Goal: Task Accomplishment & Management: Manage account settings

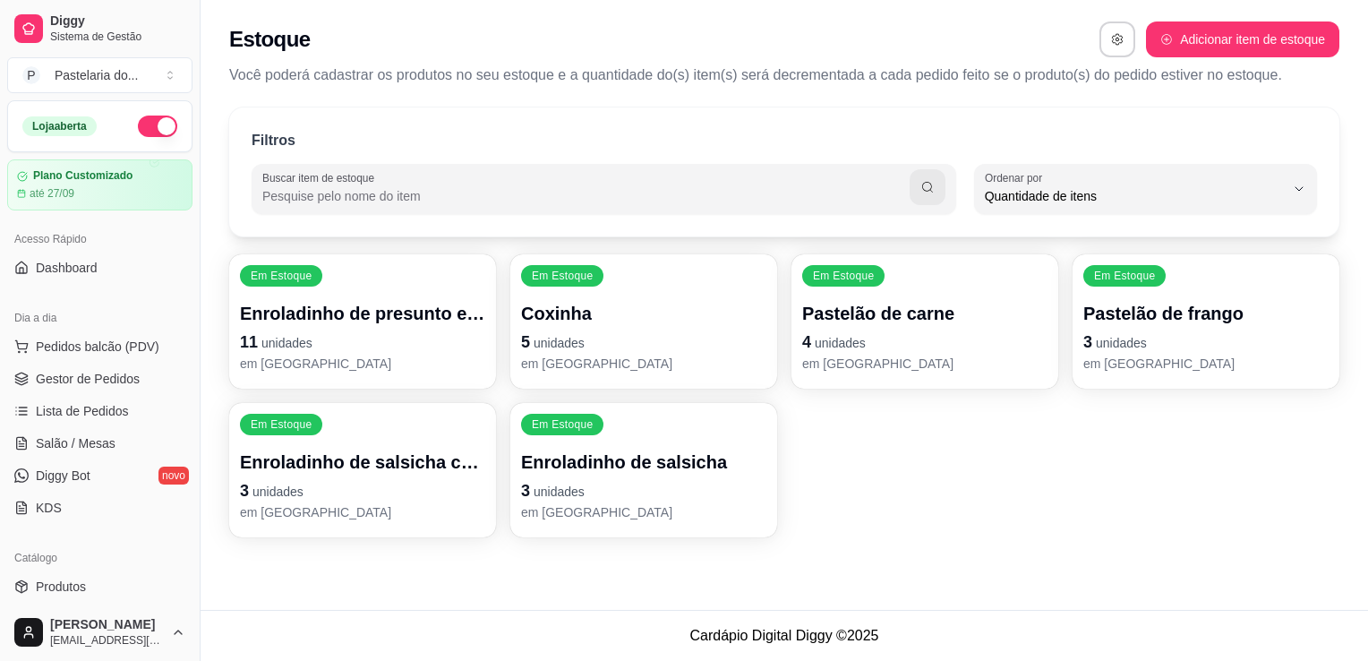
select select "QUANTITY_ORDER"
click at [116, 433] on link "Salão / Mesas" at bounding box center [99, 443] width 185 height 29
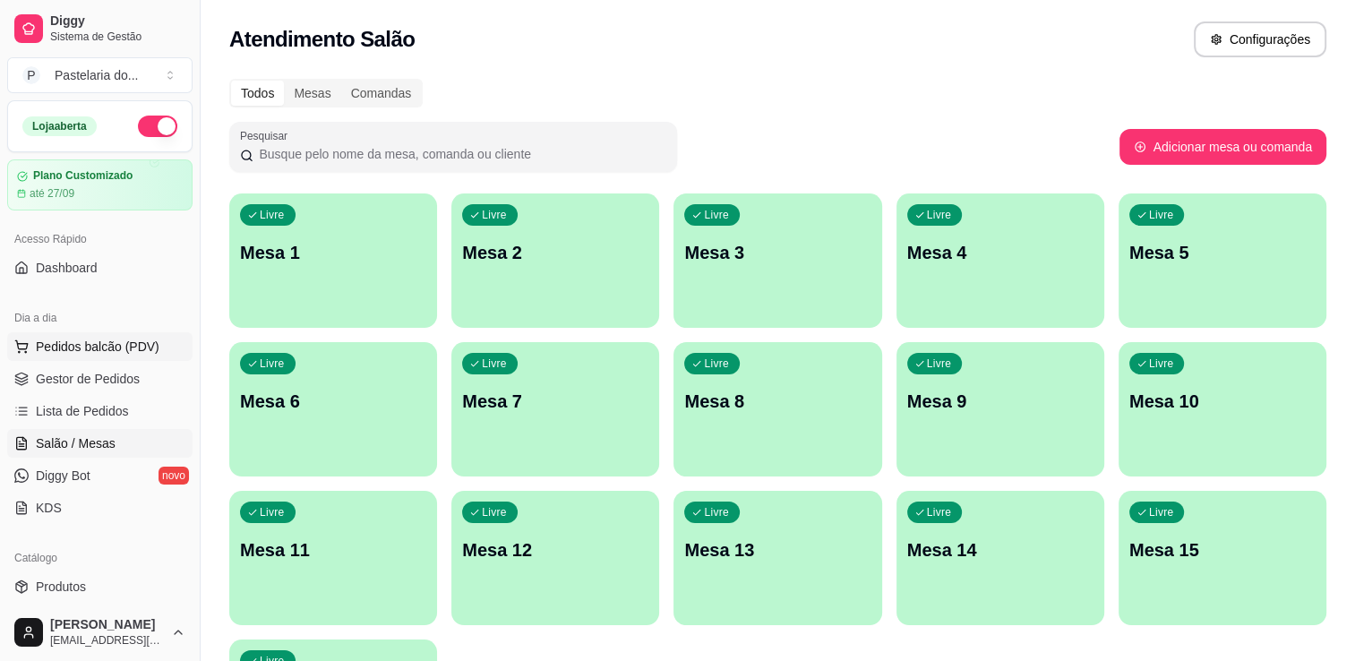
click at [98, 346] on span "Pedidos balcão (PDV)" at bounding box center [98, 347] width 124 height 18
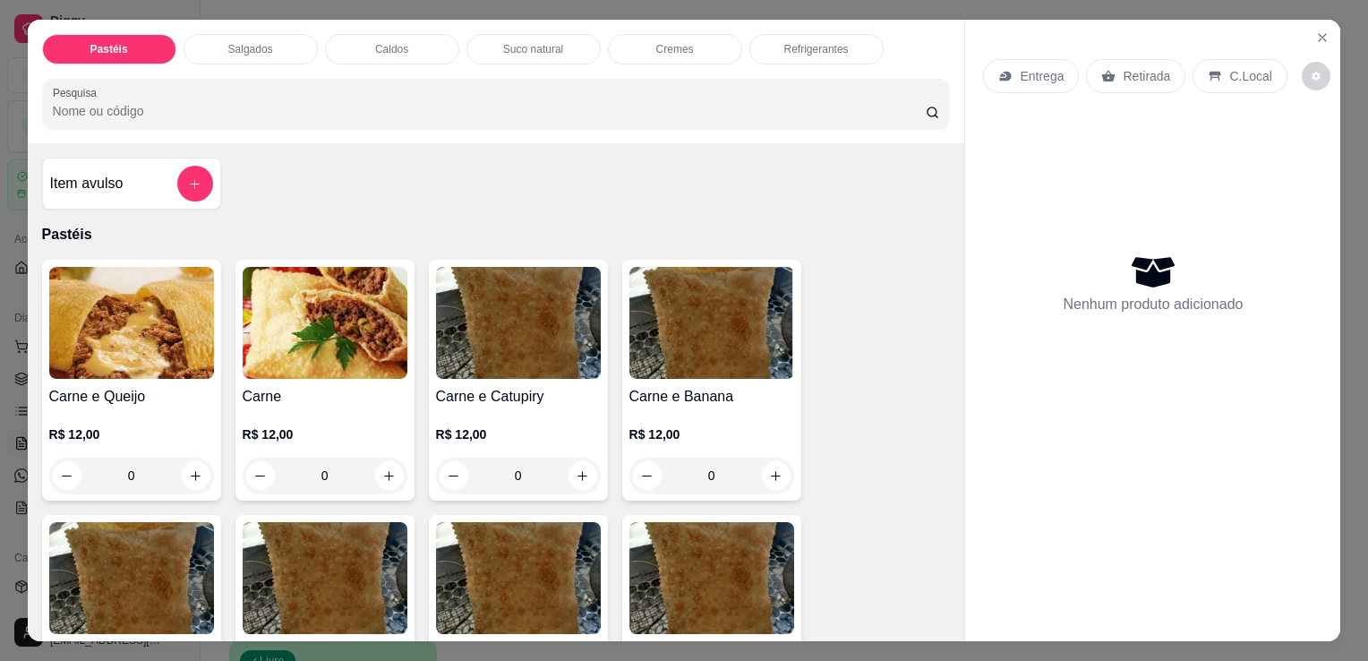
click at [262, 48] on p "Salgados" at bounding box center [250, 49] width 45 height 14
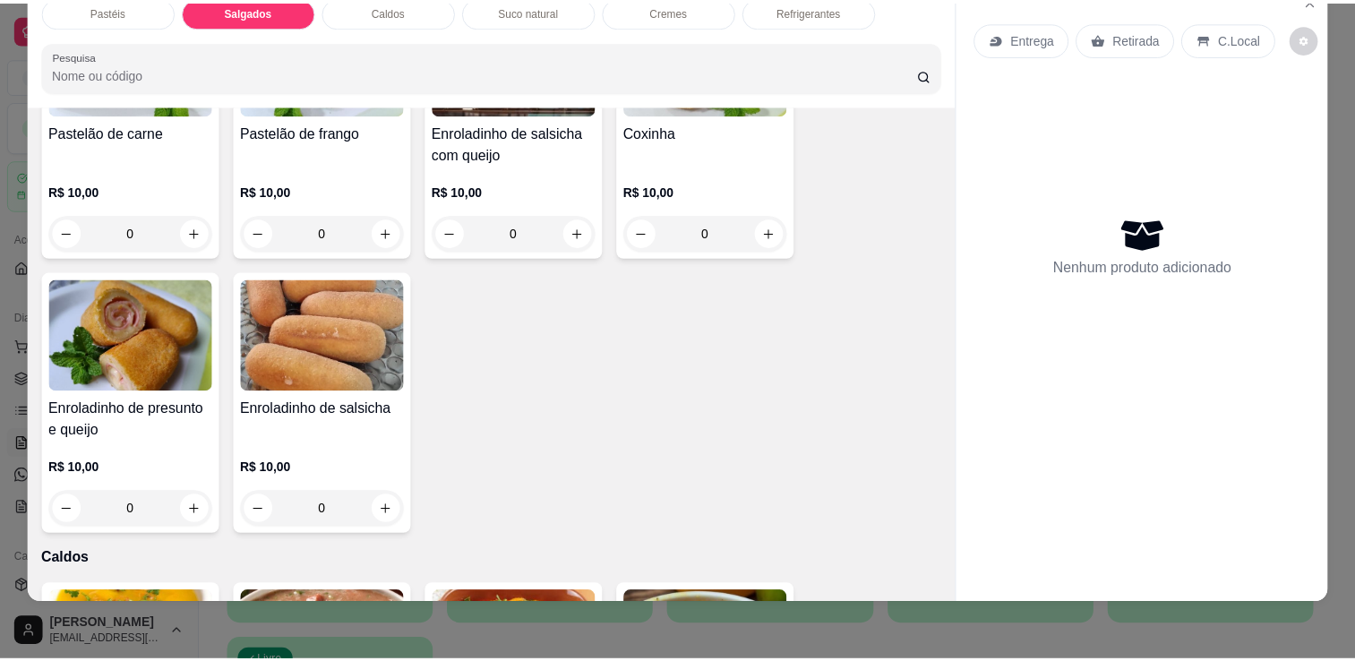
scroll to position [2081, 0]
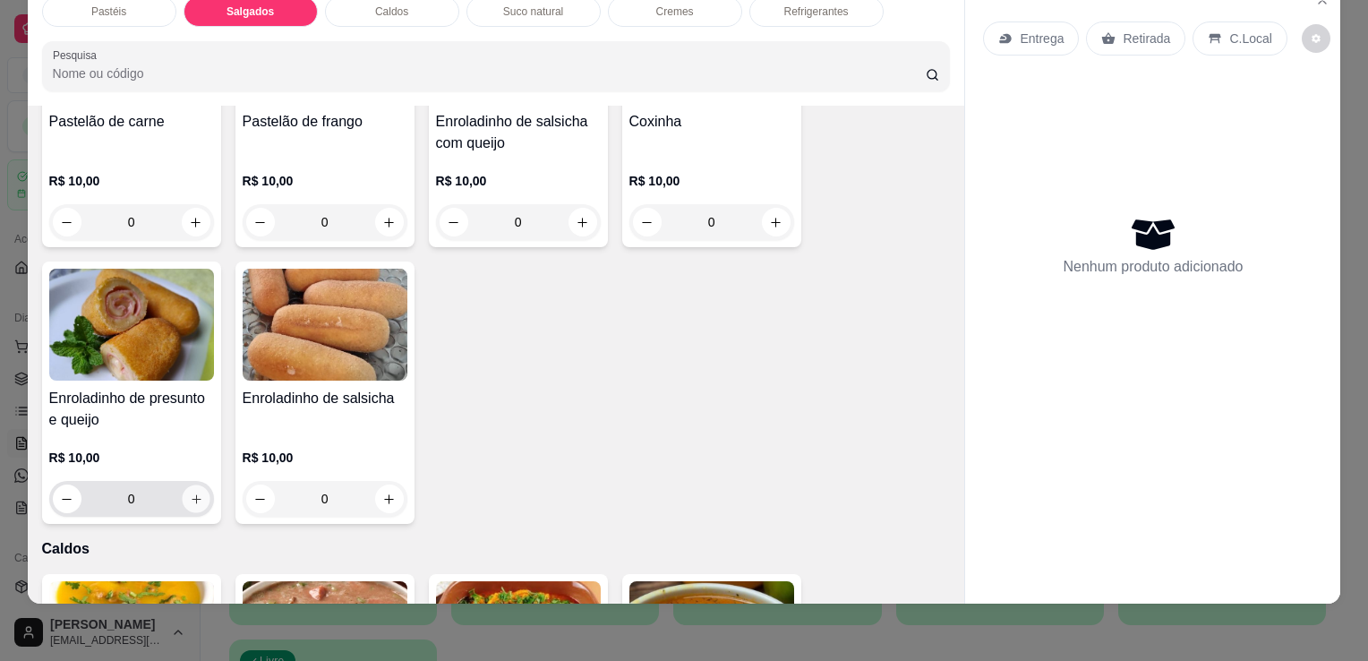
click at [189, 492] on icon "increase-product-quantity" at bounding box center [195, 498] width 13 height 13
type input "1"
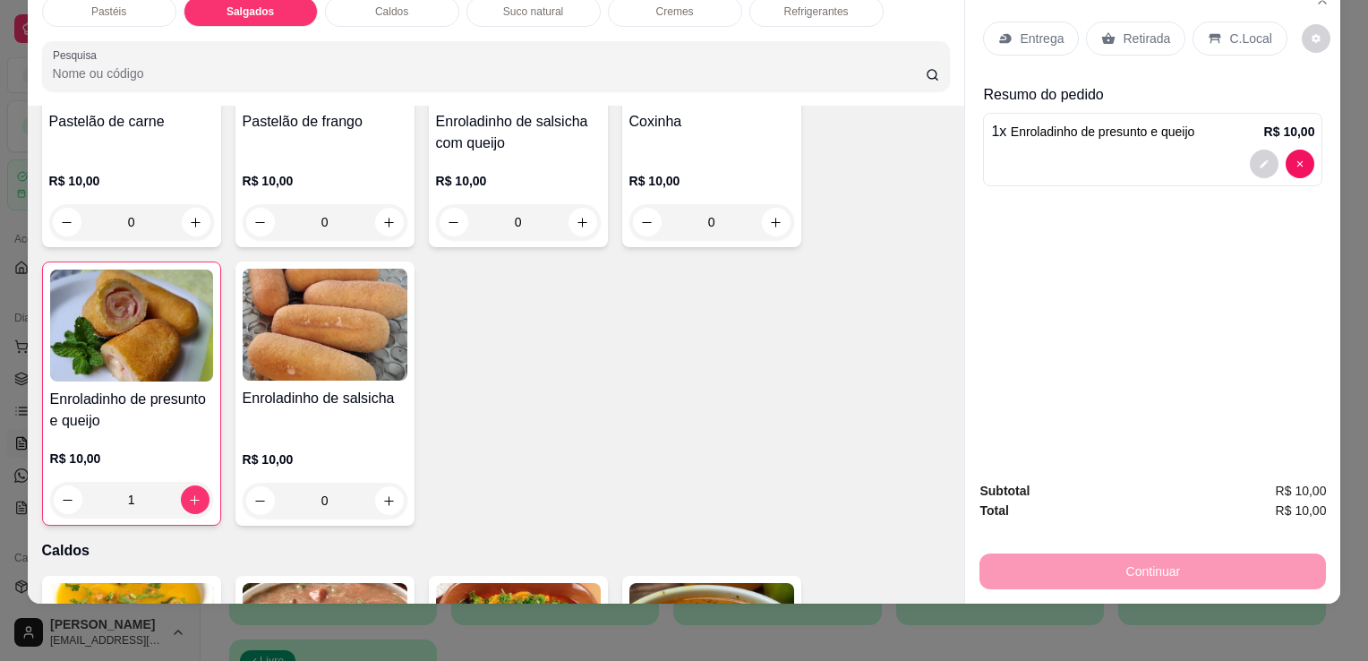
click at [1109, 21] on div "Retirada" at bounding box center [1135, 38] width 99 height 34
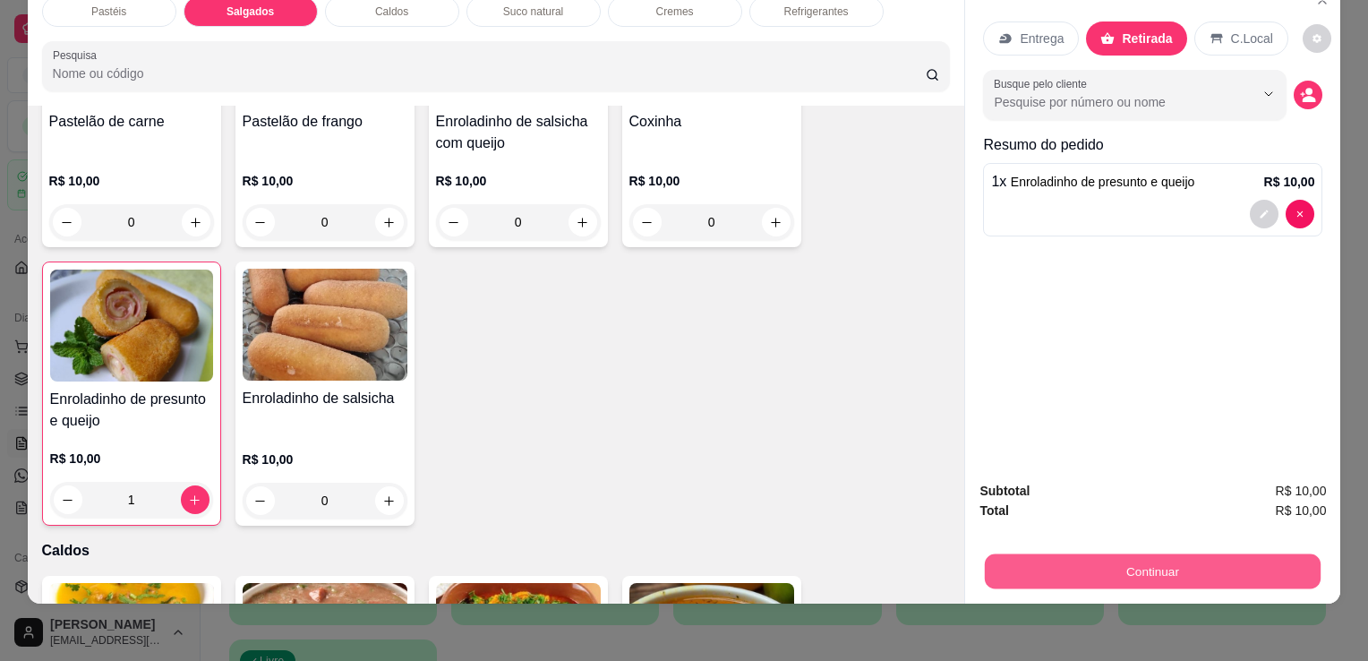
click at [1174, 561] on button "Continuar" at bounding box center [1153, 570] width 336 height 35
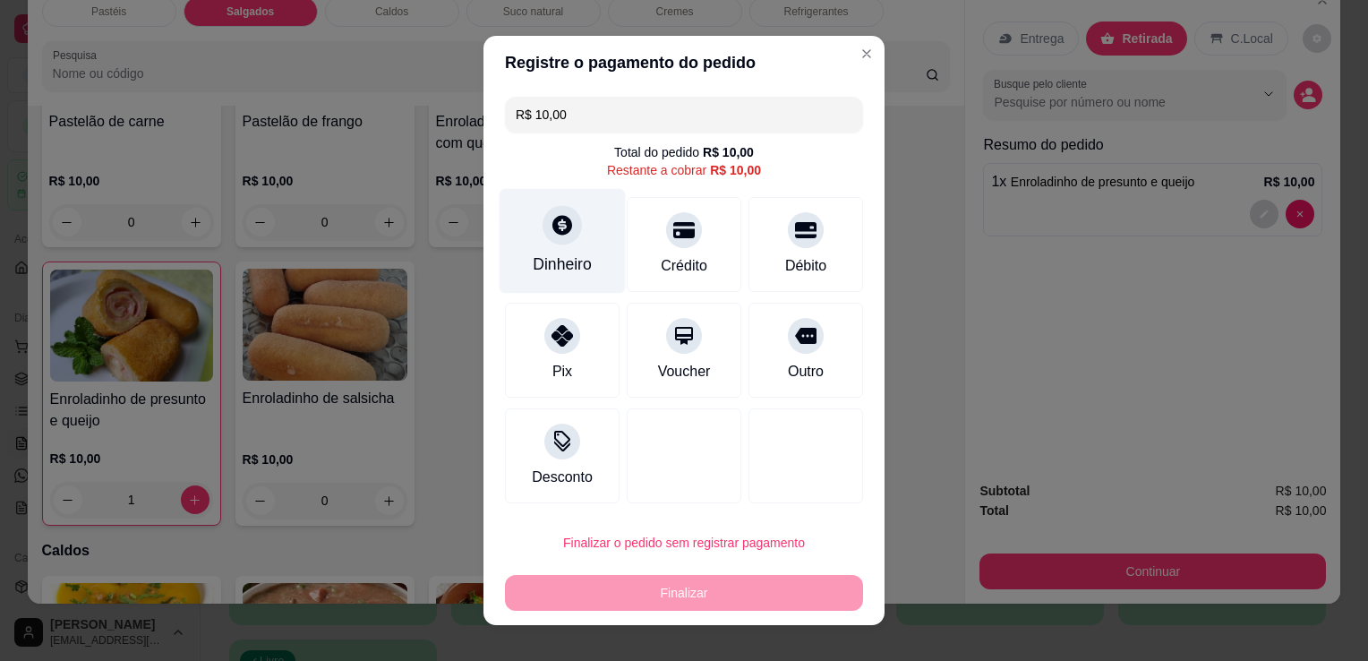
click at [551, 220] on icon at bounding box center [562, 224] width 23 height 23
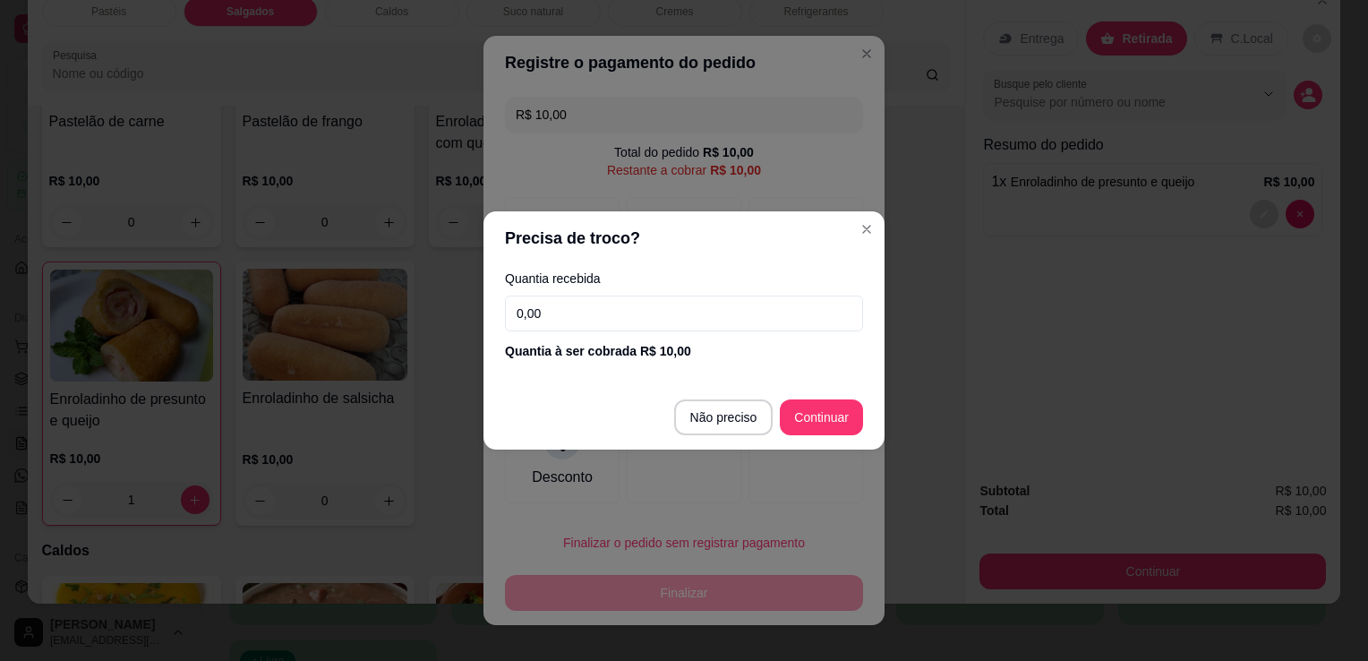
click at [638, 321] on input "0,00" at bounding box center [684, 313] width 358 height 36
type input "10,00"
type input "R$ 0,00"
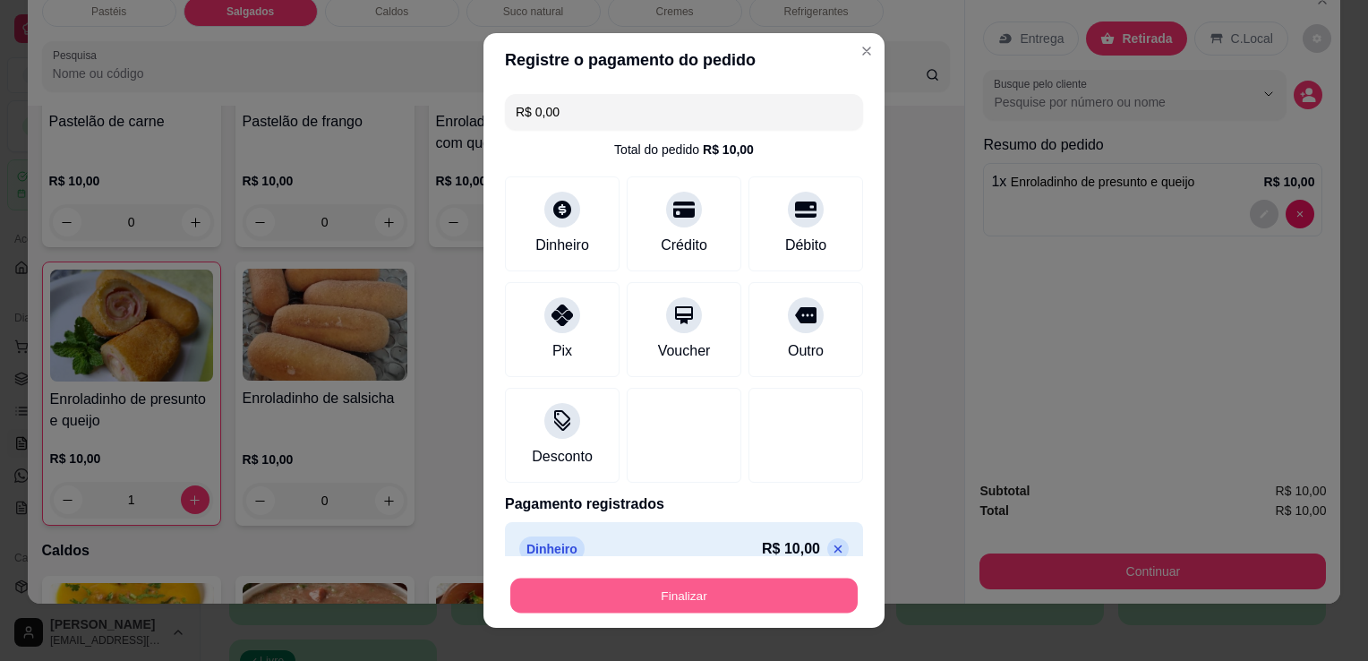
click at [667, 610] on button "Finalizar" at bounding box center [683, 595] width 347 height 35
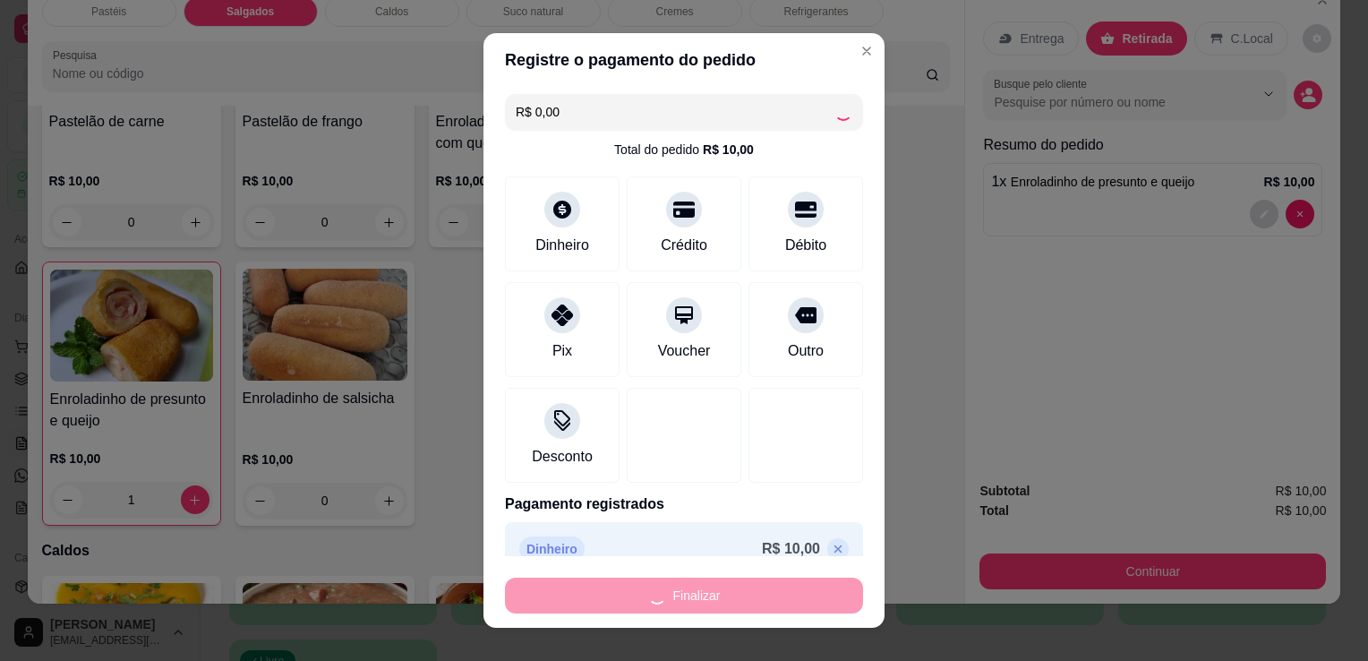
type input "0"
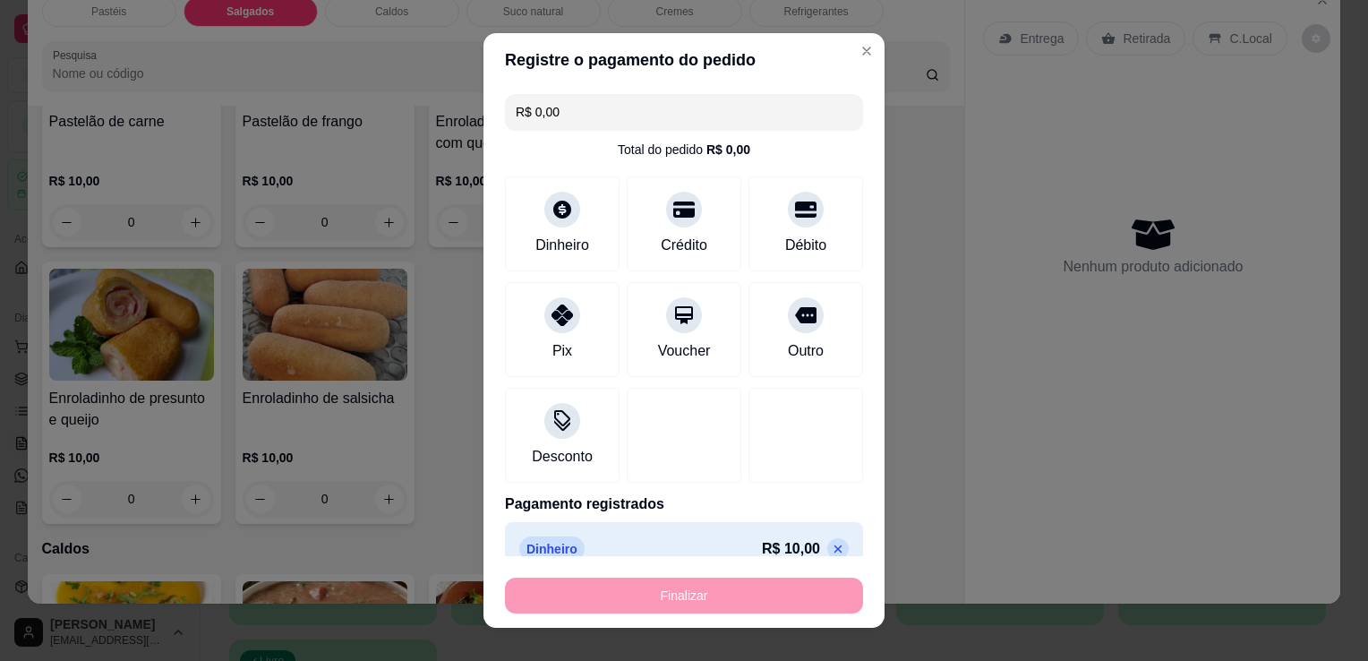
type input "-R$ 10,00"
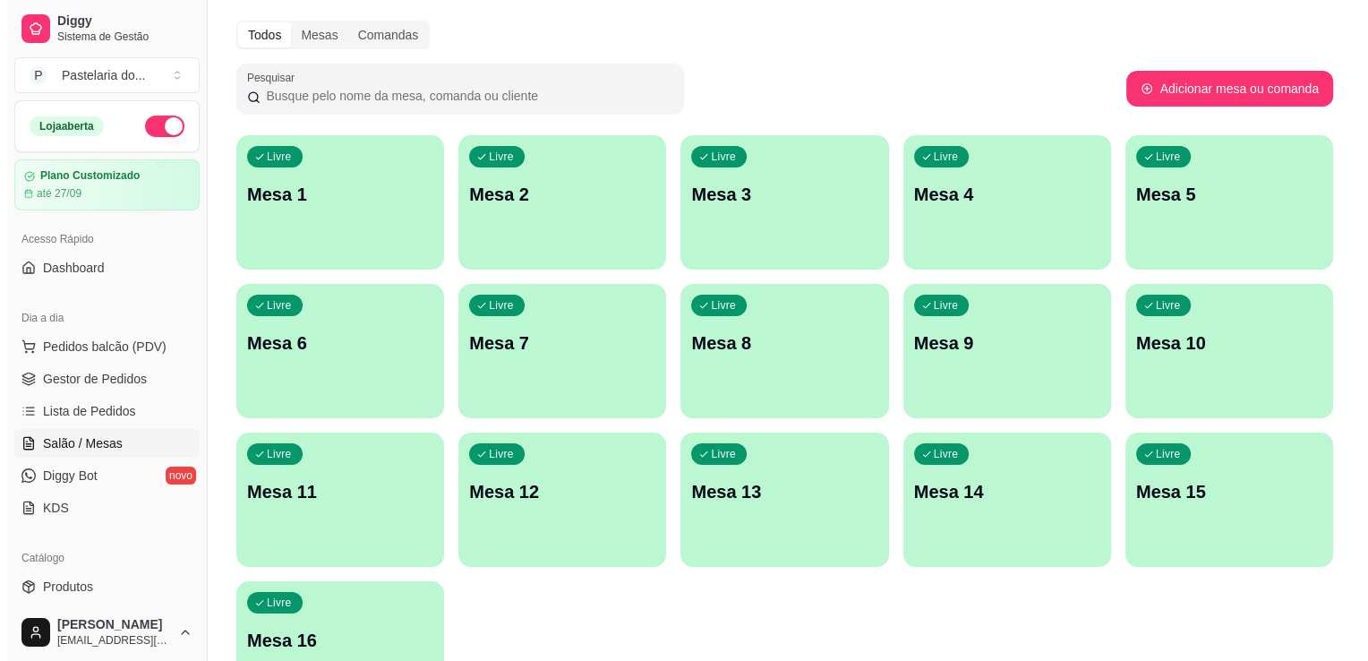
scroll to position [90, 0]
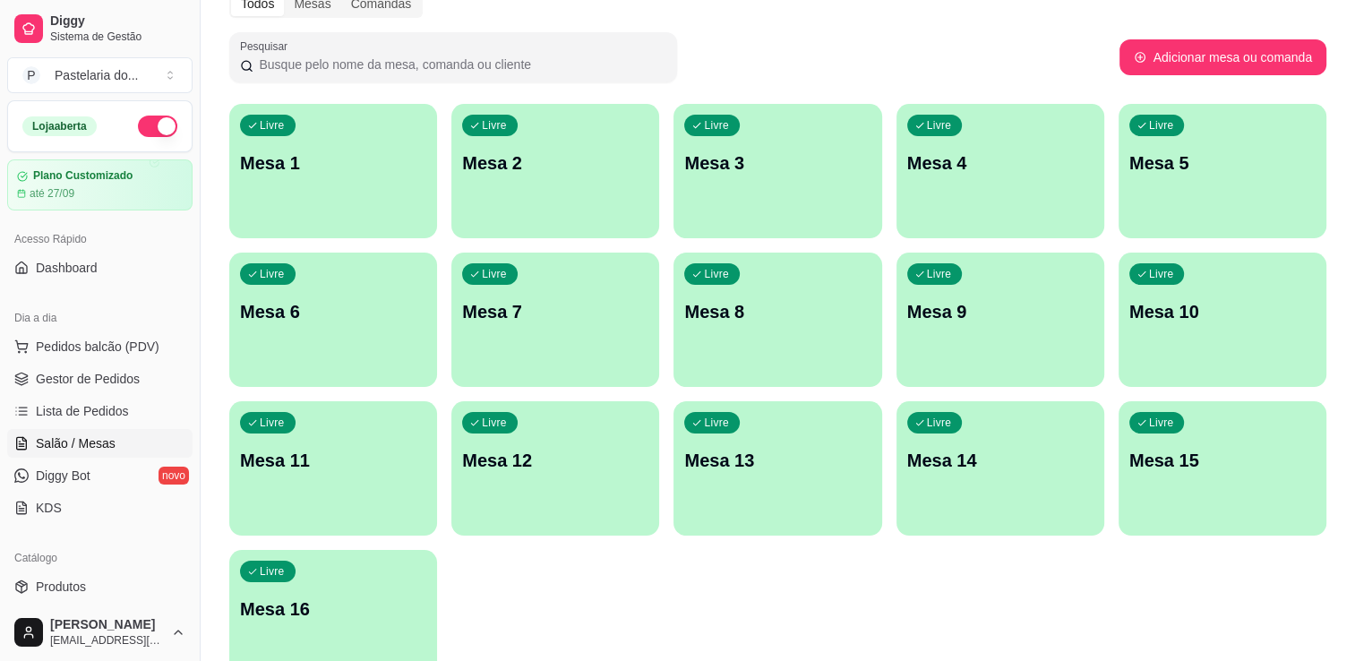
click at [564, 378] on div "button" at bounding box center [555, 375] width 208 height 21
click at [598, 475] on div "Livre Mesa 12" at bounding box center [555, 457] width 208 height 113
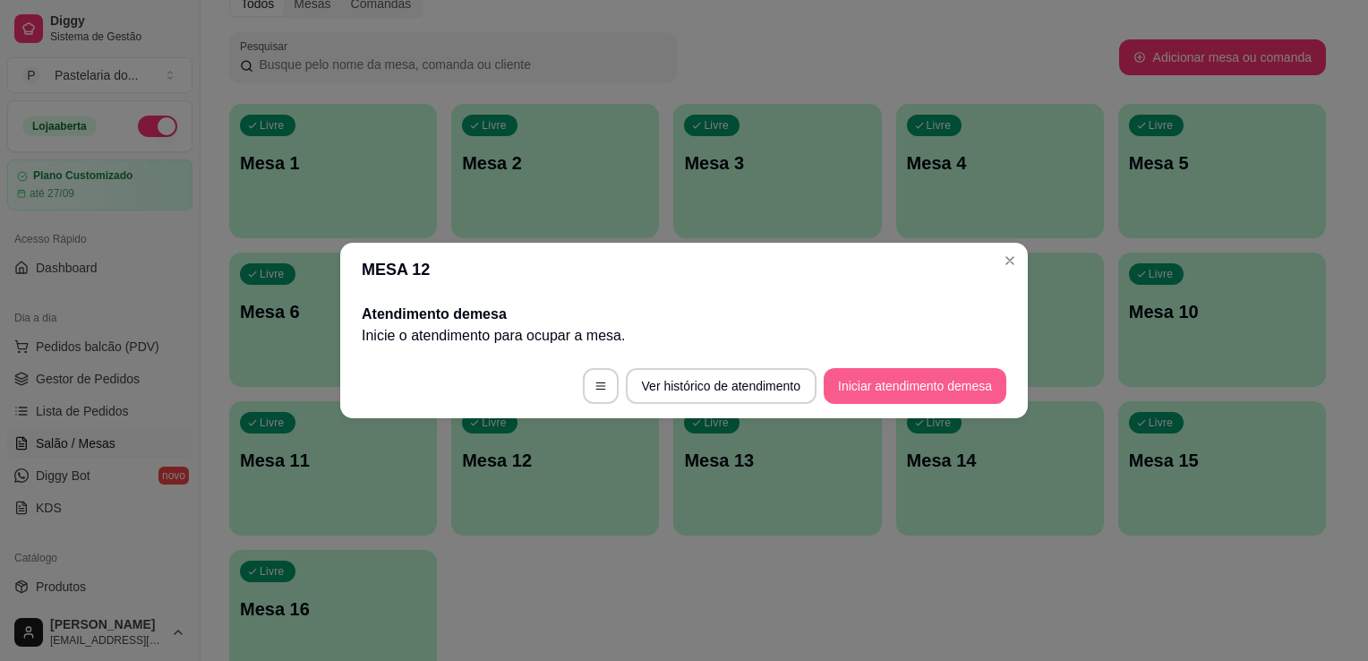
click at [922, 401] on button "Iniciar atendimento de mesa" at bounding box center [915, 386] width 183 height 36
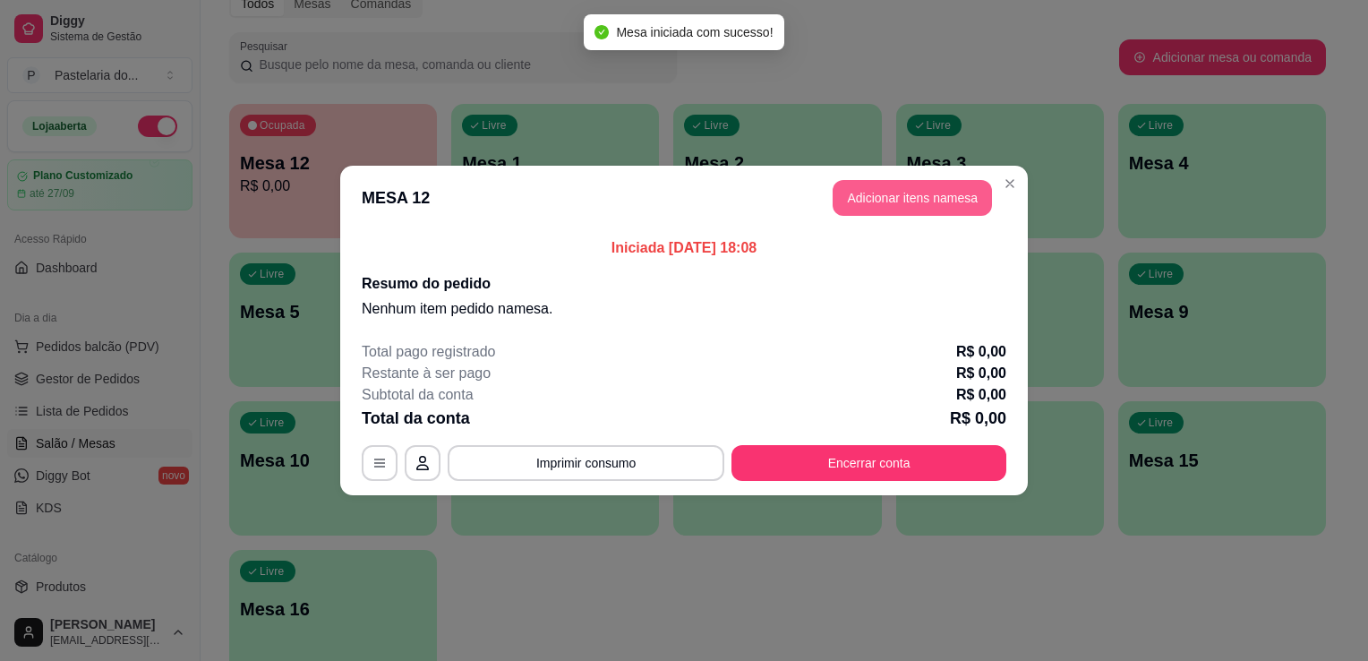
click at [886, 204] on button "Adicionar itens na mesa" at bounding box center [912, 198] width 159 height 36
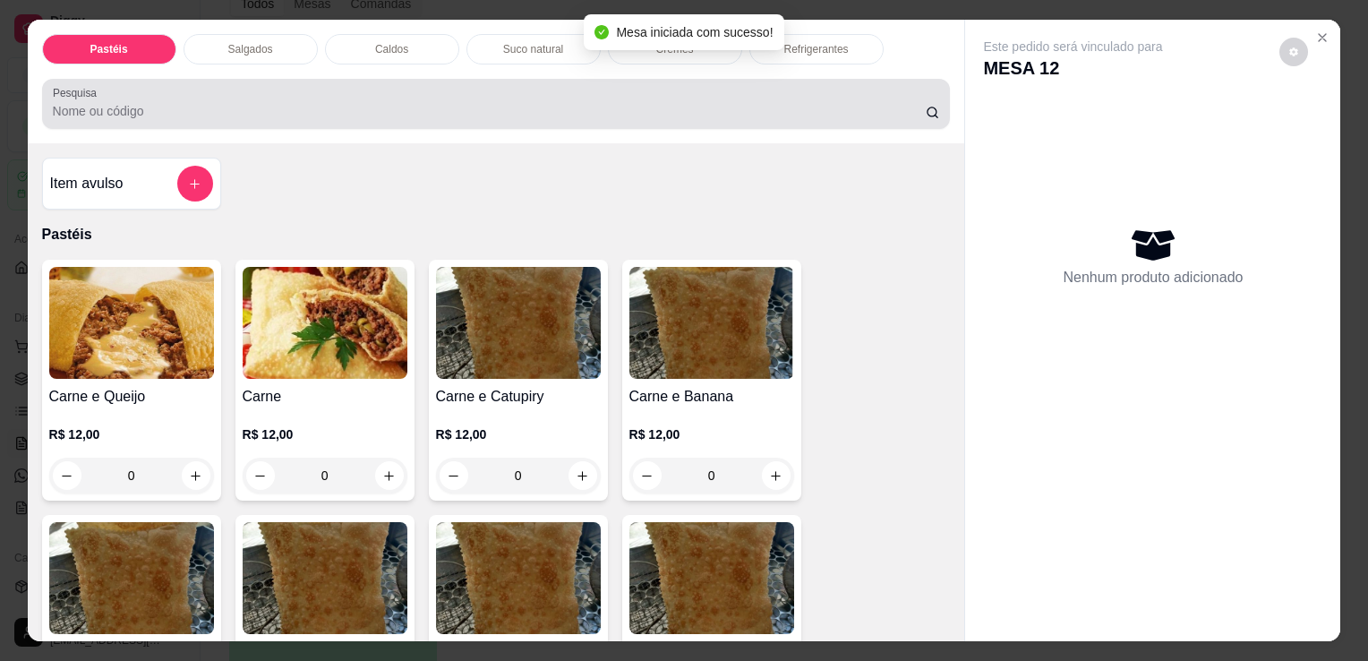
click at [555, 107] on input "Pesquisa" at bounding box center [489, 111] width 873 height 18
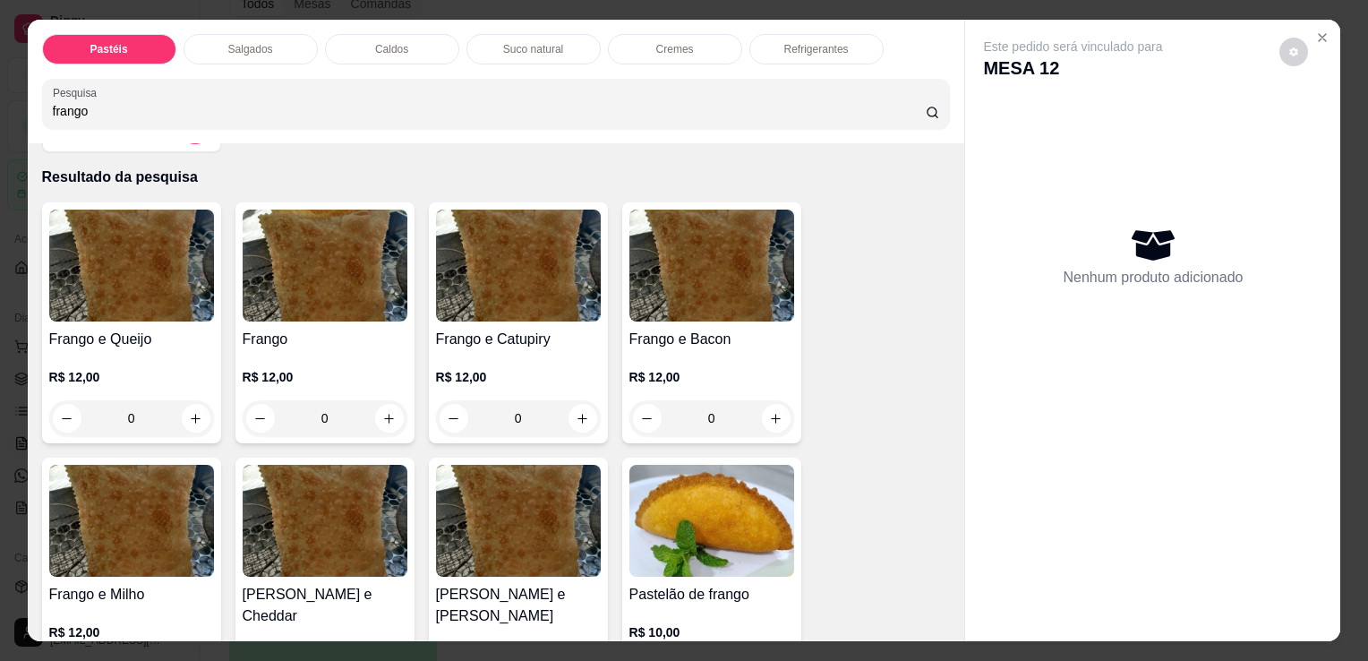
scroll to position [179, 0]
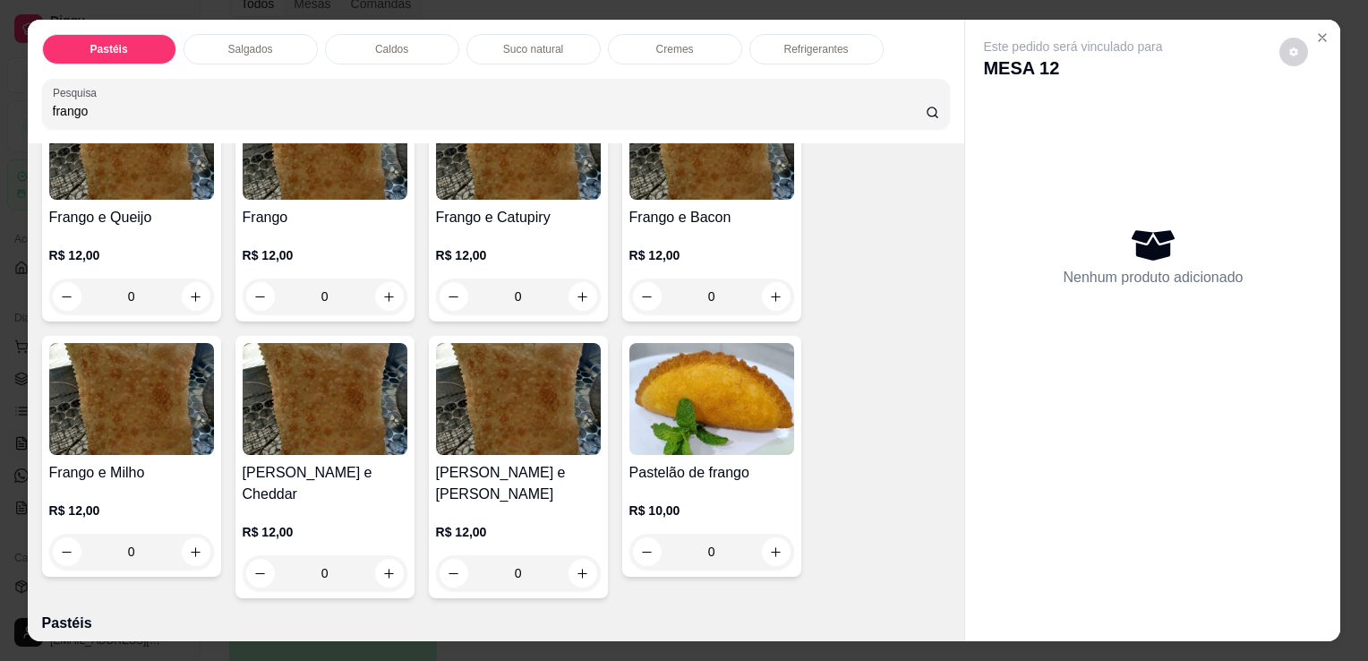
type input "frango"
click at [385, 555] on div "0" at bounding box center [325, 573] width 165 height 36
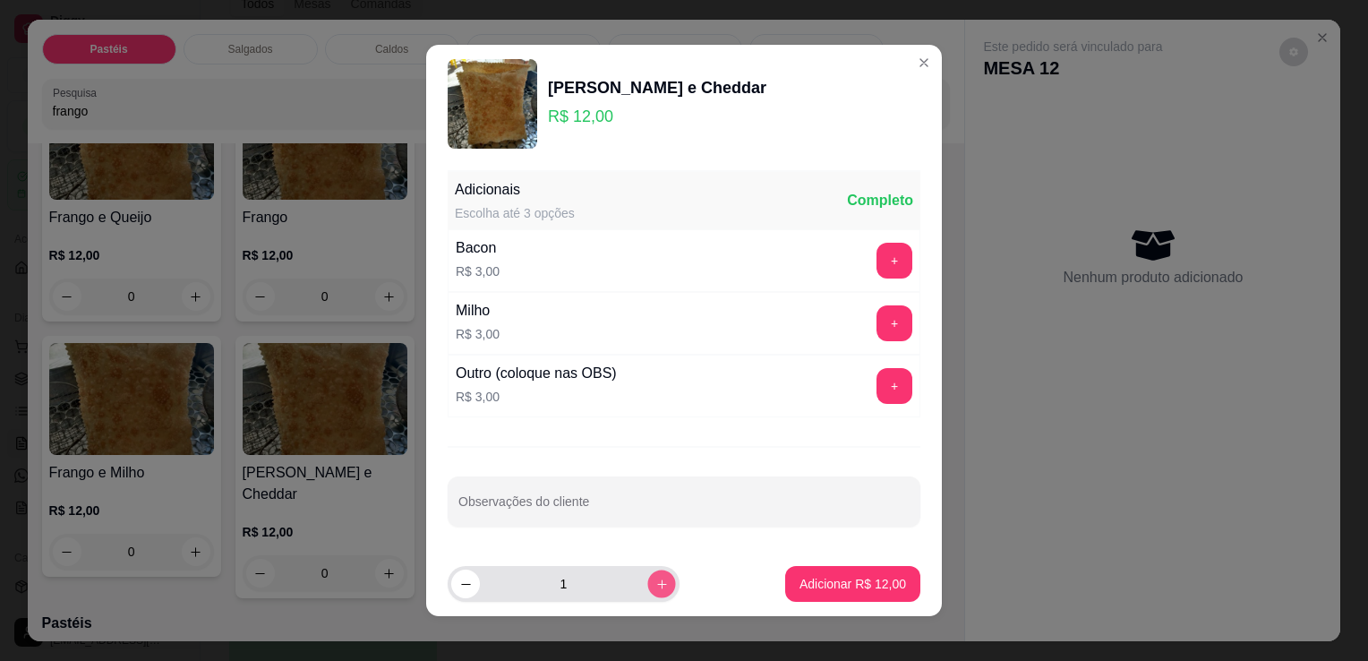
click at [647, 591] on button "increase-product-quantity" at bounding box center [661, 583] width 28 height 28
type input "2"
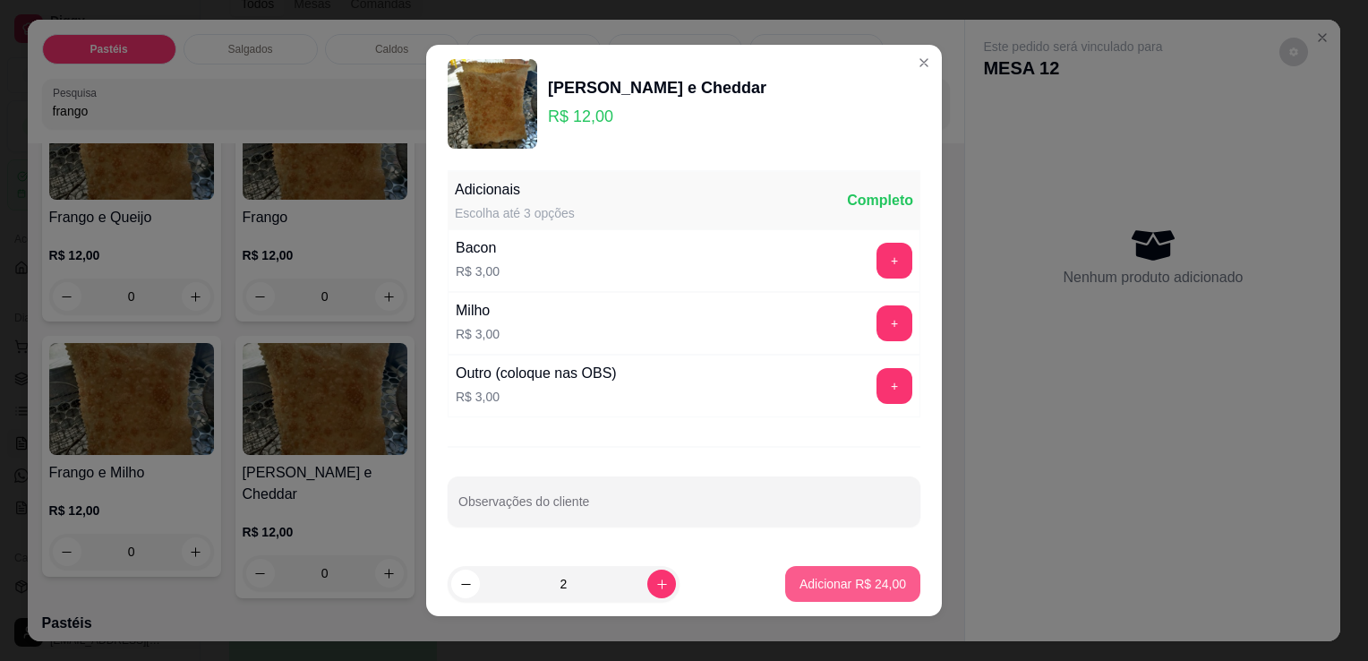
click at [805, 593] on button "Adicionar R$ 24,00" at bounding box center [852, 584] width 135 height 36
type input "2"
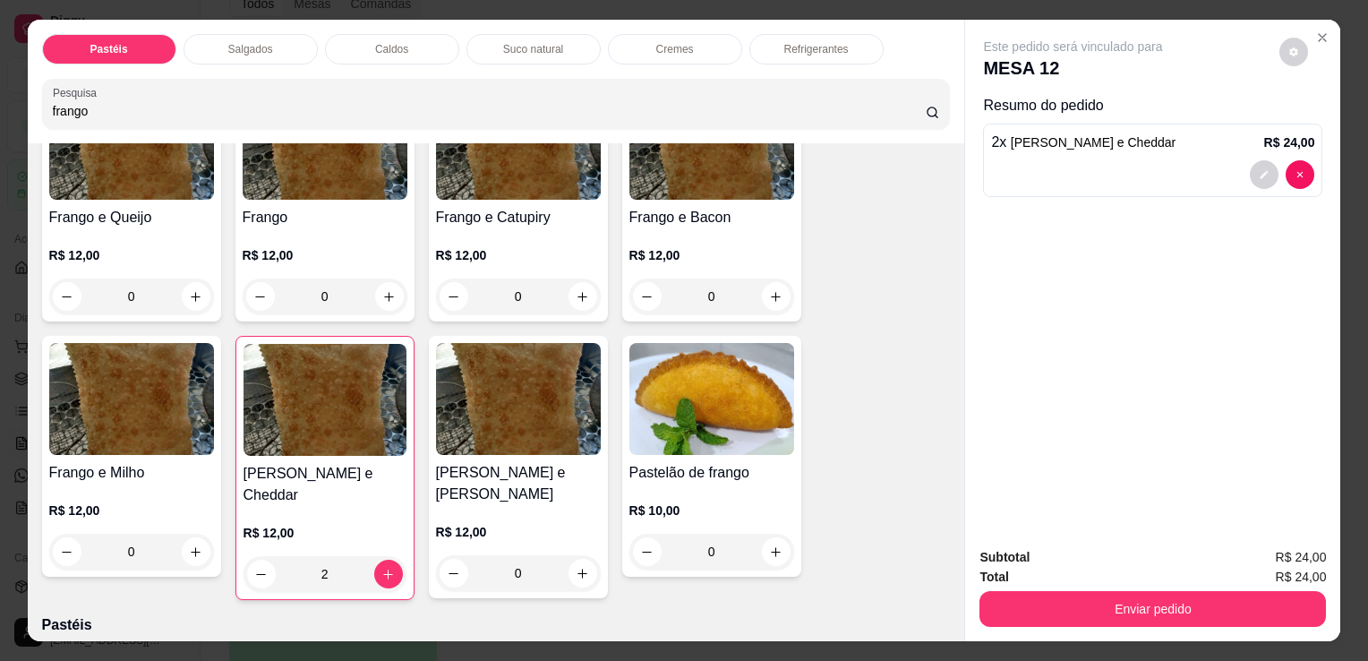
click at [518, 56] on div "Suco natural" at bounding box center [534, 49] width 134 height 30
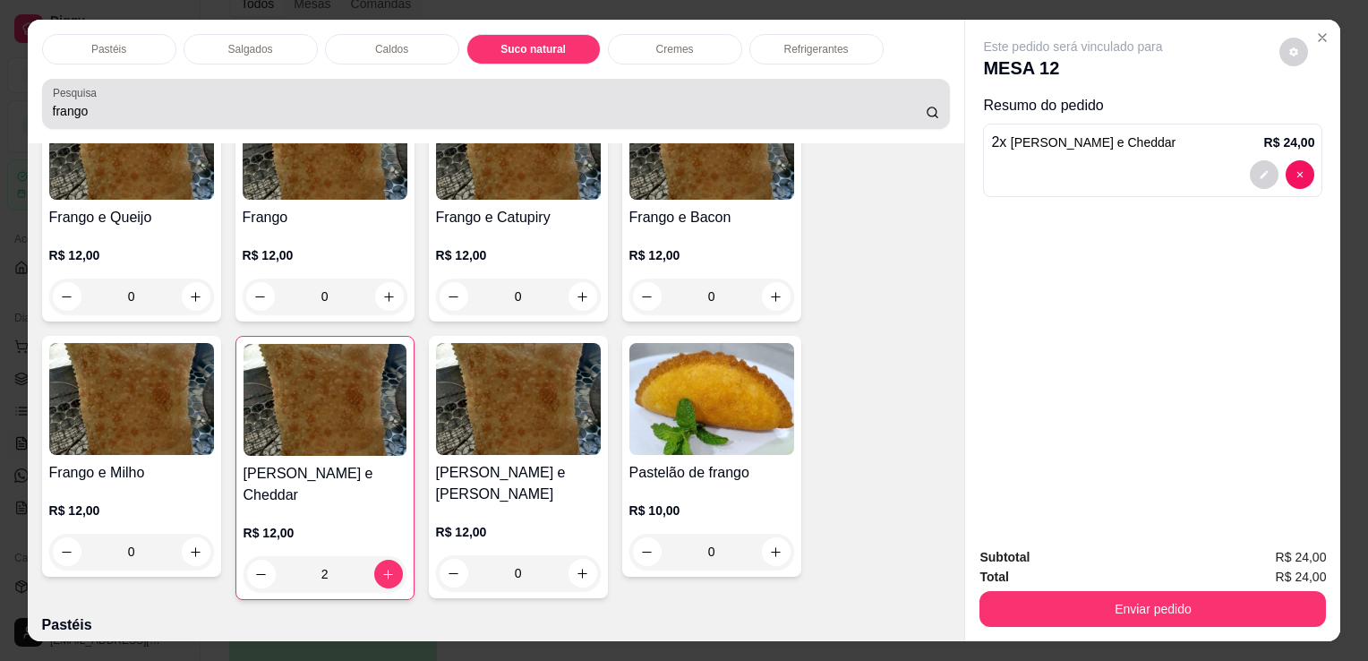
scroll to position [44, 0]
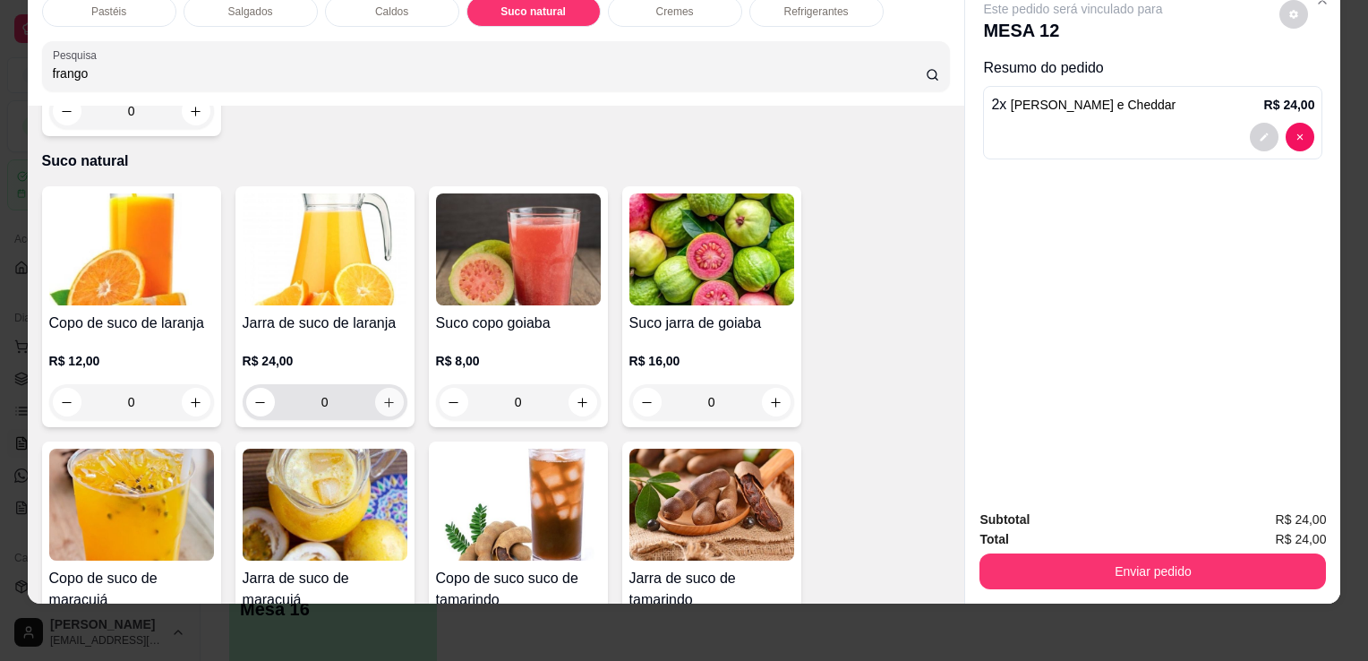
click at [382, 396] on icon "increase-product-quantity" at bounding box center [388, 402] width 13 height 13
type input "1"
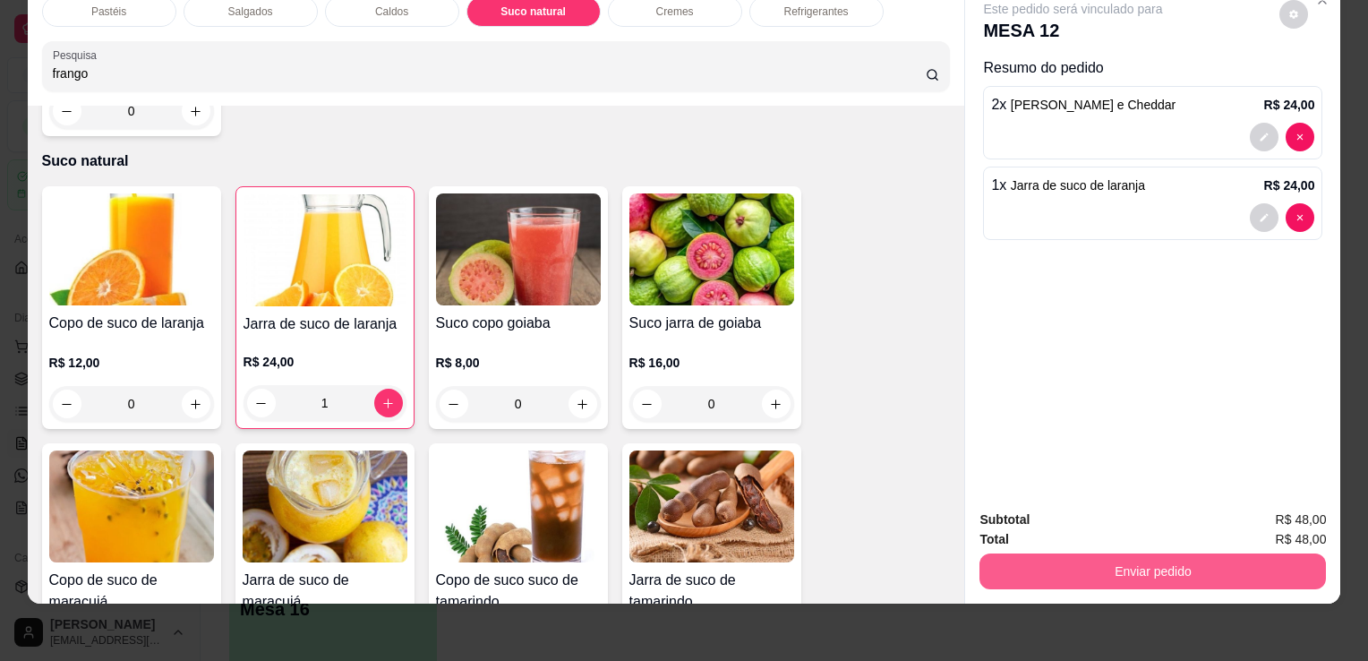
click at [1017, 565] on button "Enviar pedido" at bounding box center [1153, 571] width 347 height 36
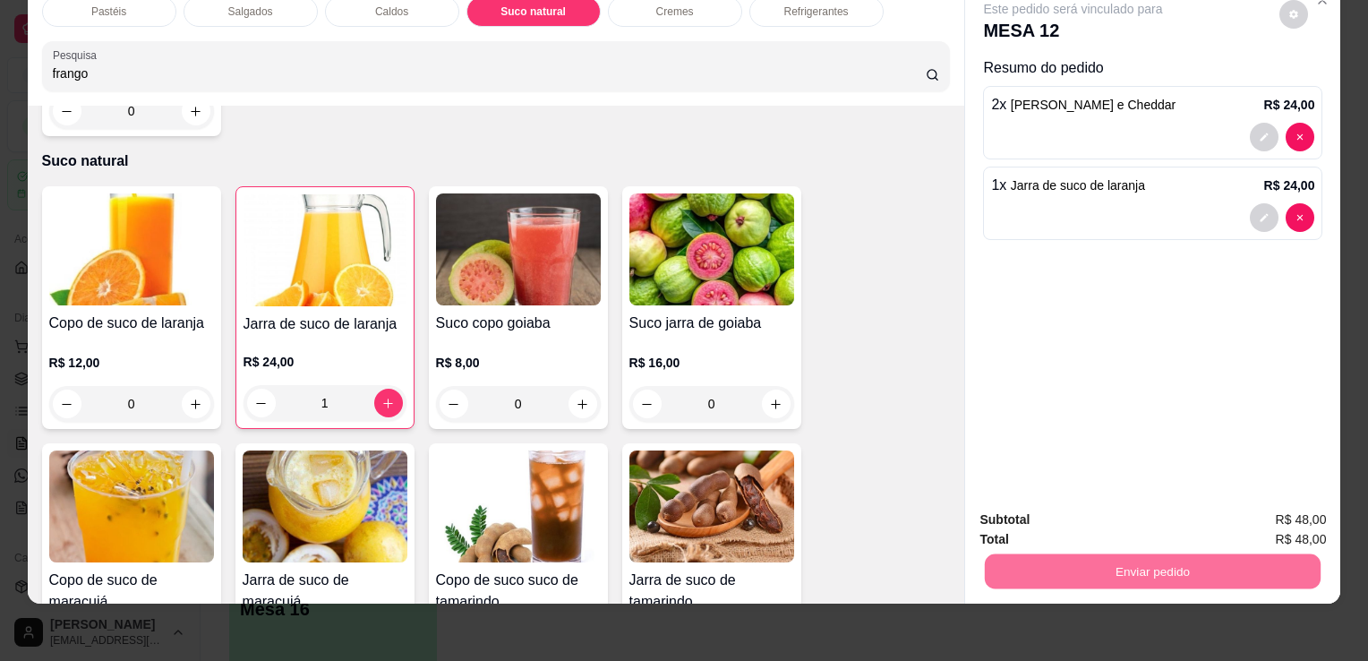
click at [1239, 518] on button "Sim, quero registrar" at bounding box center [1263, 514] width 133 height 34
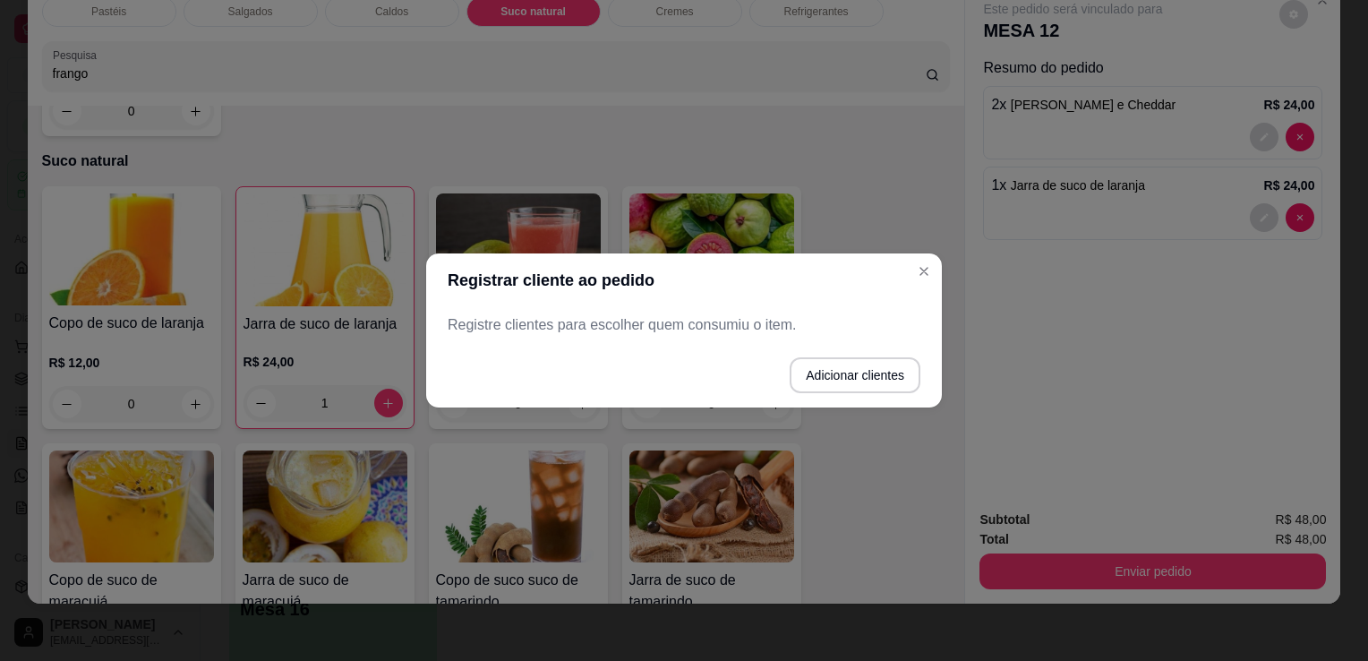
click at [629, 314] on p "Registre clientes para escolher quem consumiu o item." at bounding box center [684, 324] width 473 height 21
click at [850, 363] on button "Adicionar clientes" at bounding box center [855, 375] width 126 height 35
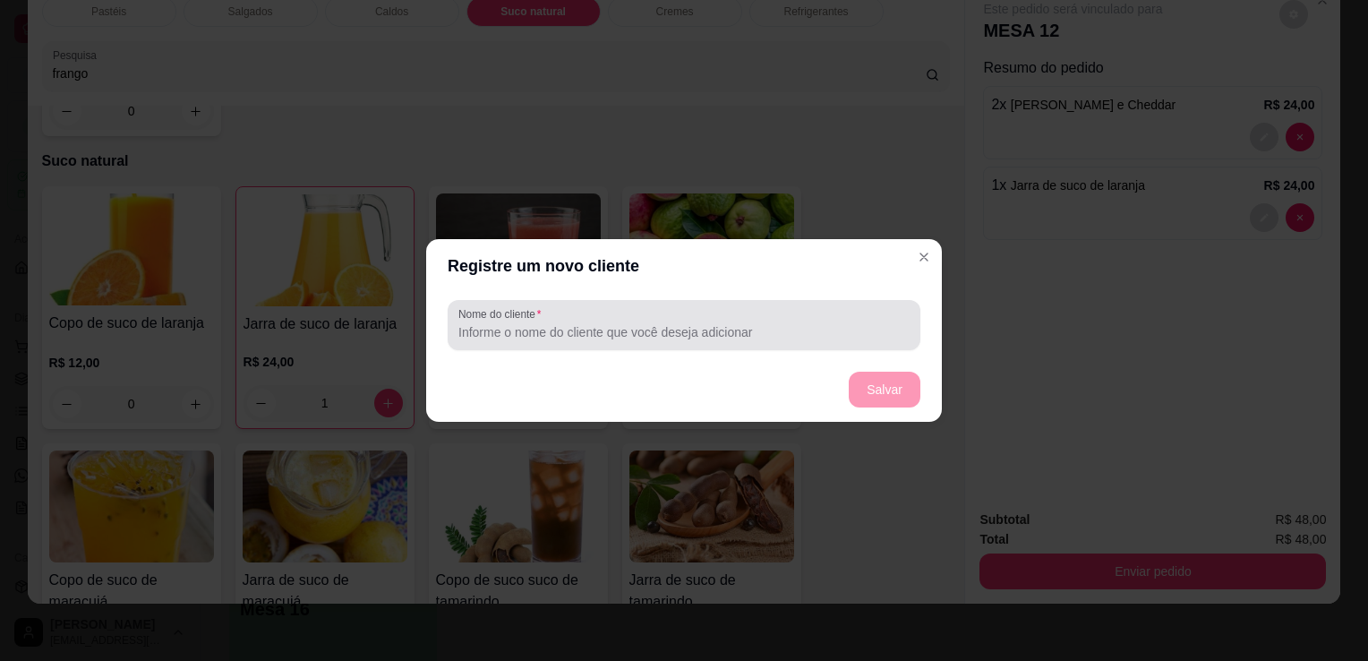
click at [648, 305] on div "Nome do cliente" at bounding box center [684, 325] width 473 height 50
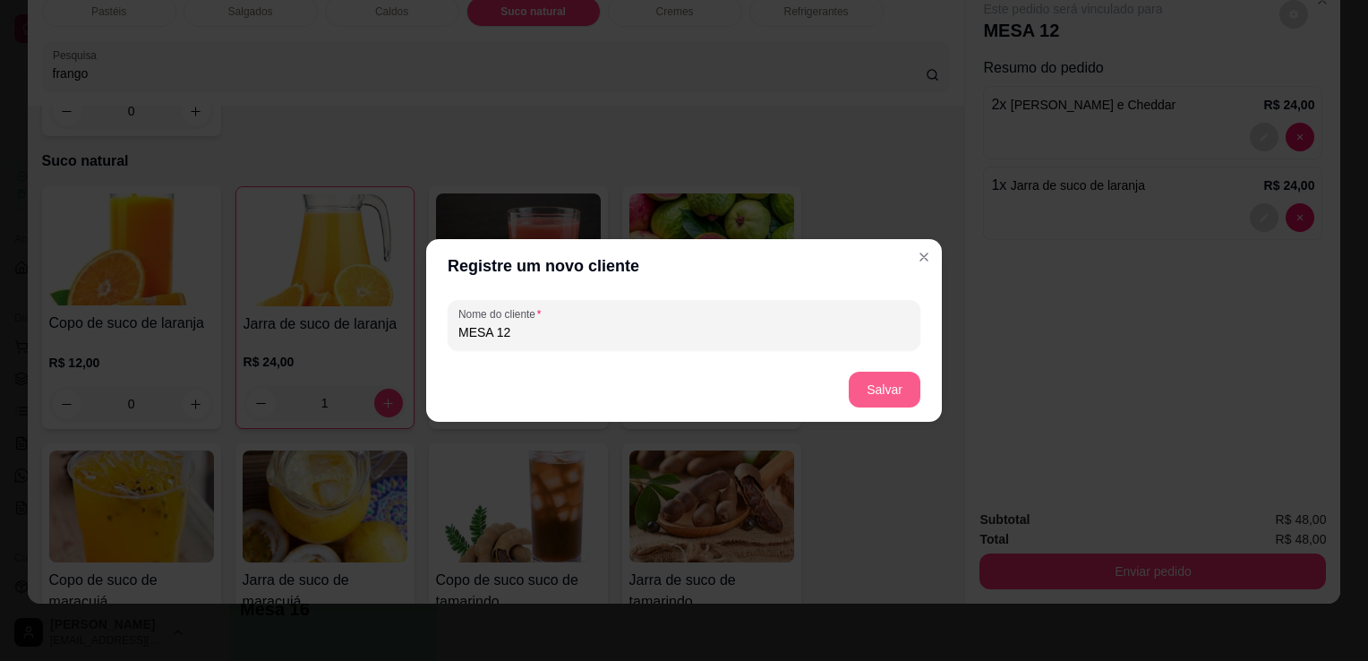
type input "MESA 12"
click at [863, 387] on button "Salvar" at bounding box center [885, 390] width 72 height 36
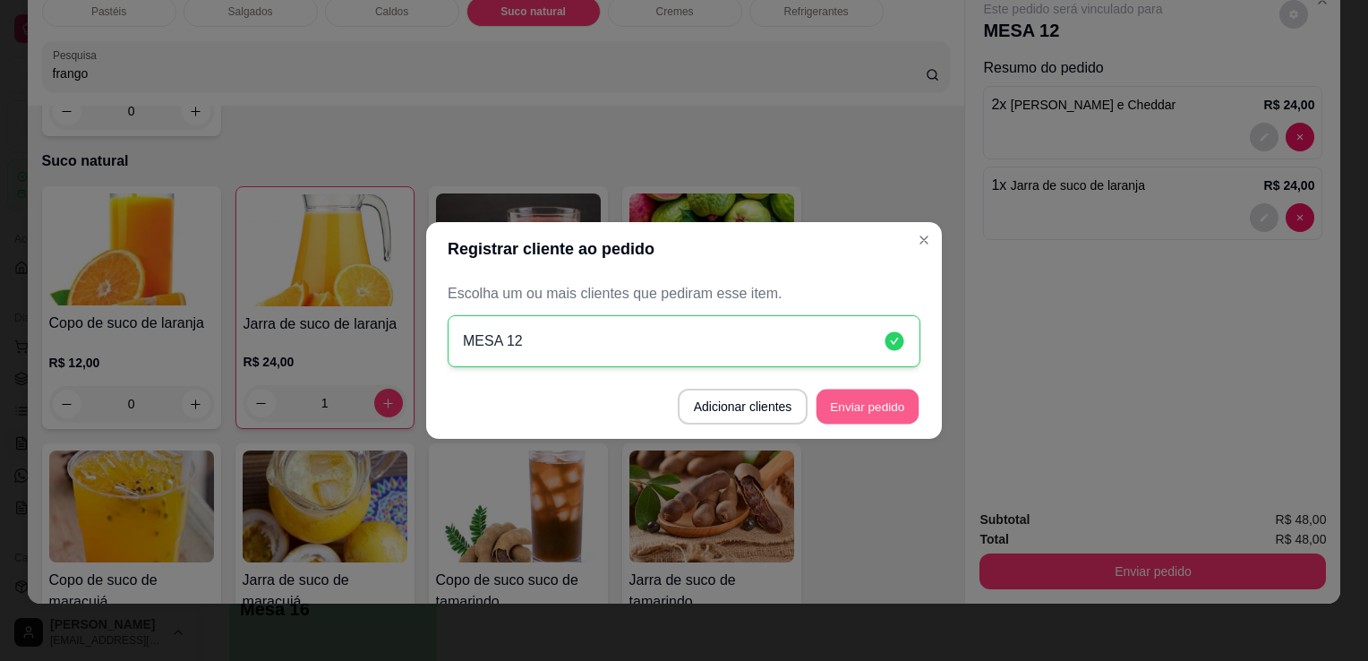
click at [885, 405] on button "Enviar pedido" at bounding box center [868, 407] width 102 height 35
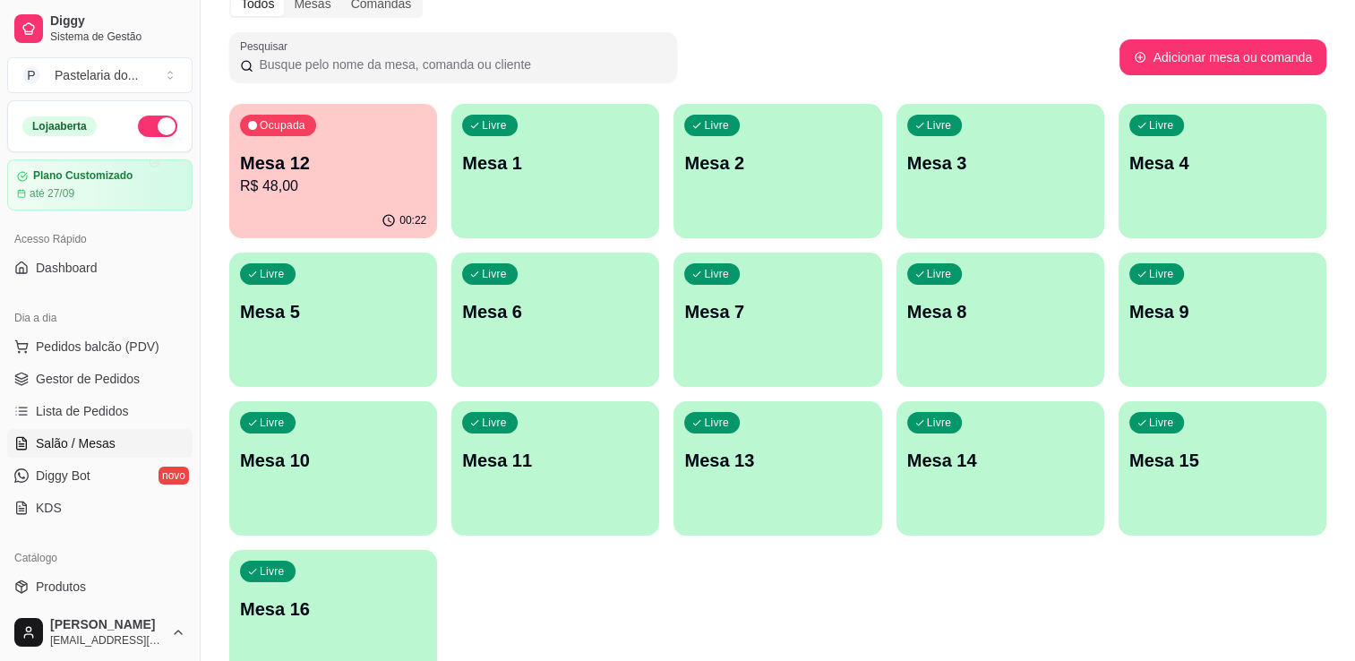
click at [752, 173] on p "Mesa 2" at bounding box center [777, 162] width 186 height 25
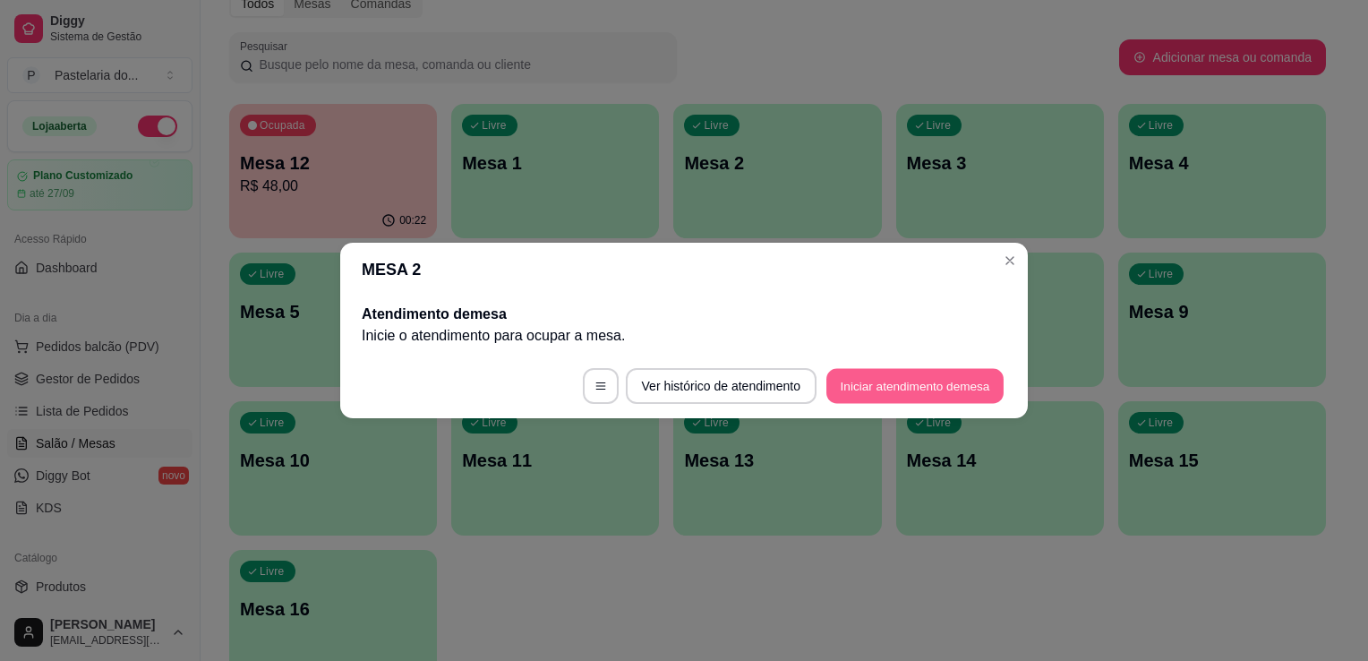
click at [903, 384] on button "Iniciar atendimento de mesa" at bounding box center [914, 386] width 177 height 35
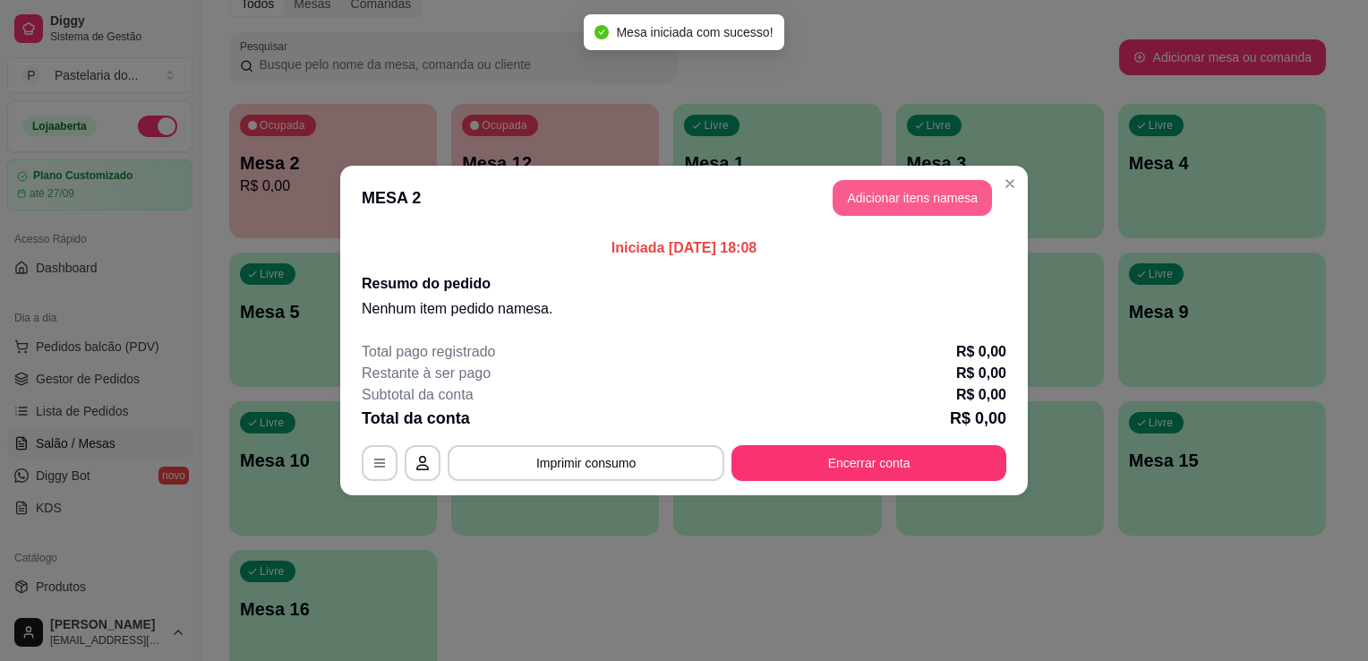
click at [879, 214] on button "Adicionar itens na mesa" at bounding box center [912, 198] width 159 height 36
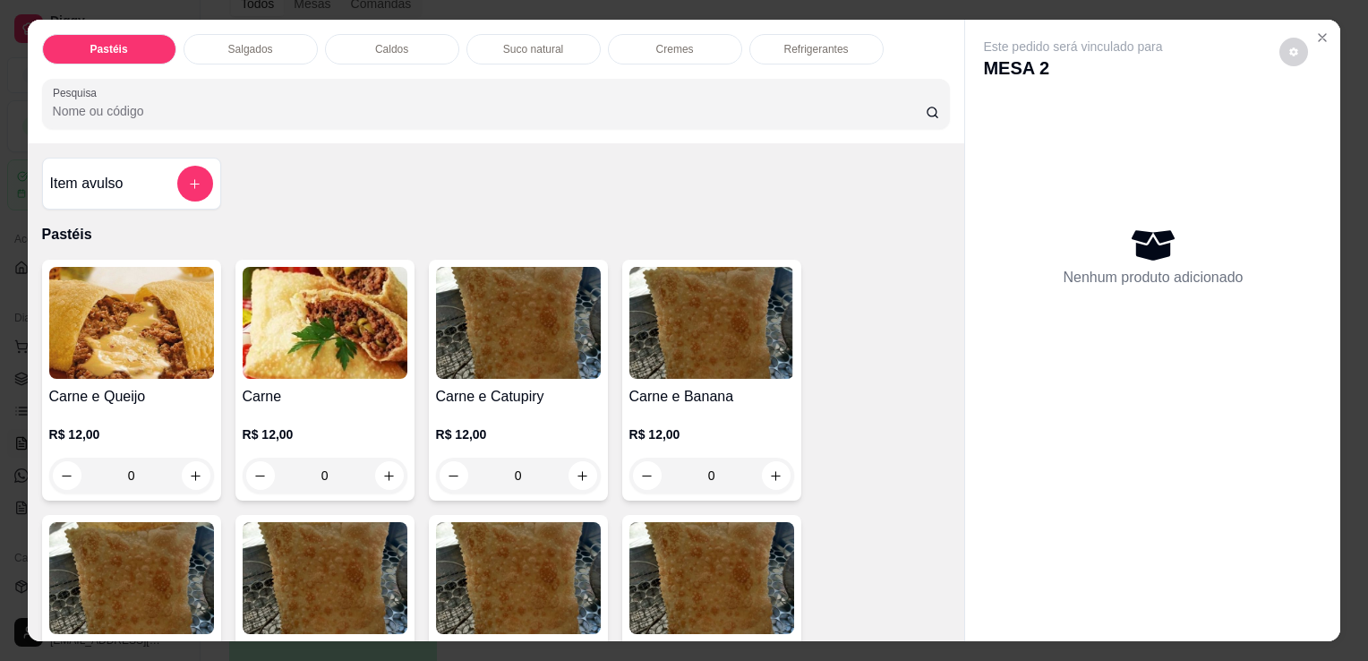
click at [555, 49] on div "Suco natural" at bounding box center [534, 49] width 134 height 30
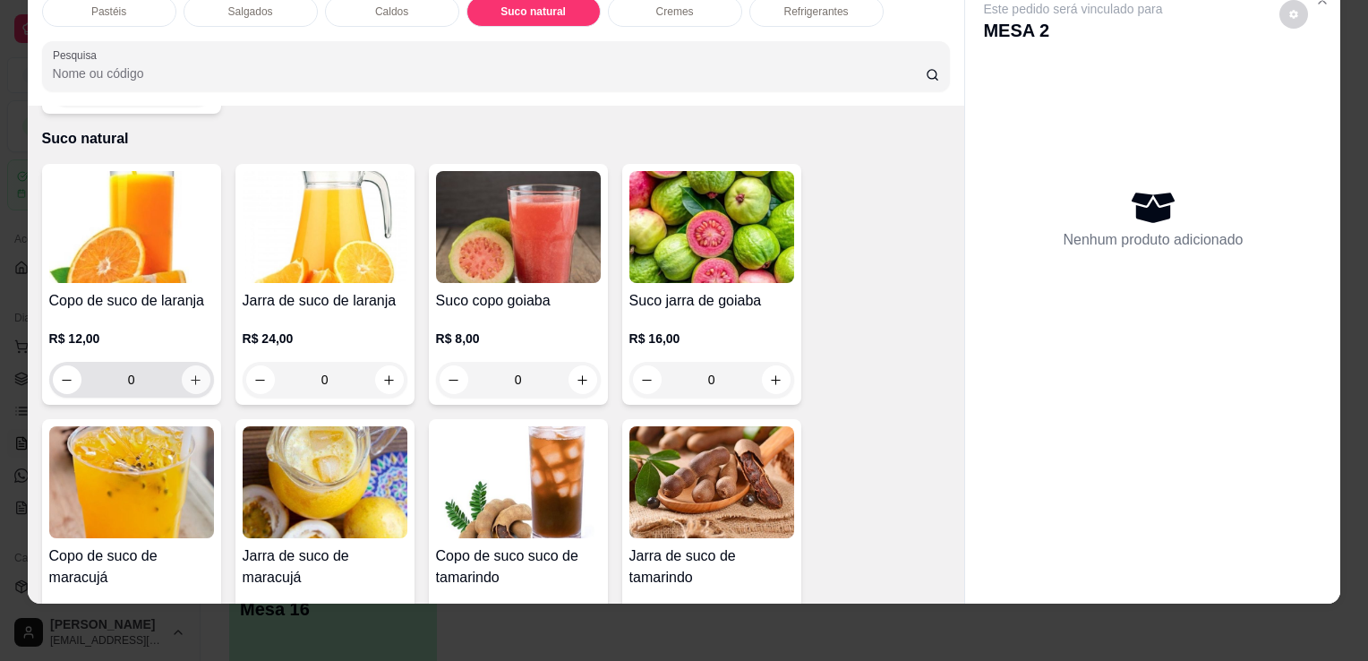
click at [188, 365] on button "increase-product-quantity" at bounding box center [196, 379] width 29 height 29
type input "1"
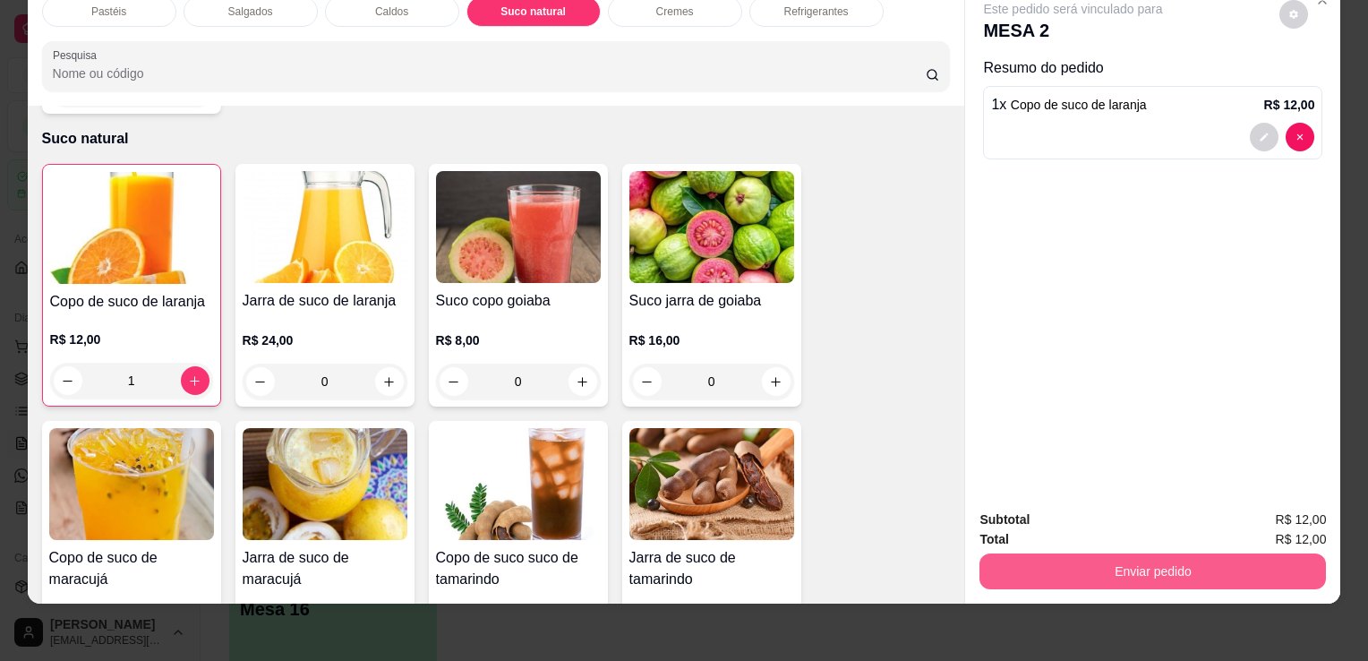
click at [1041, 566] on button "Enviar pedido" at bounding box center [1153, 571] width 347 height 36
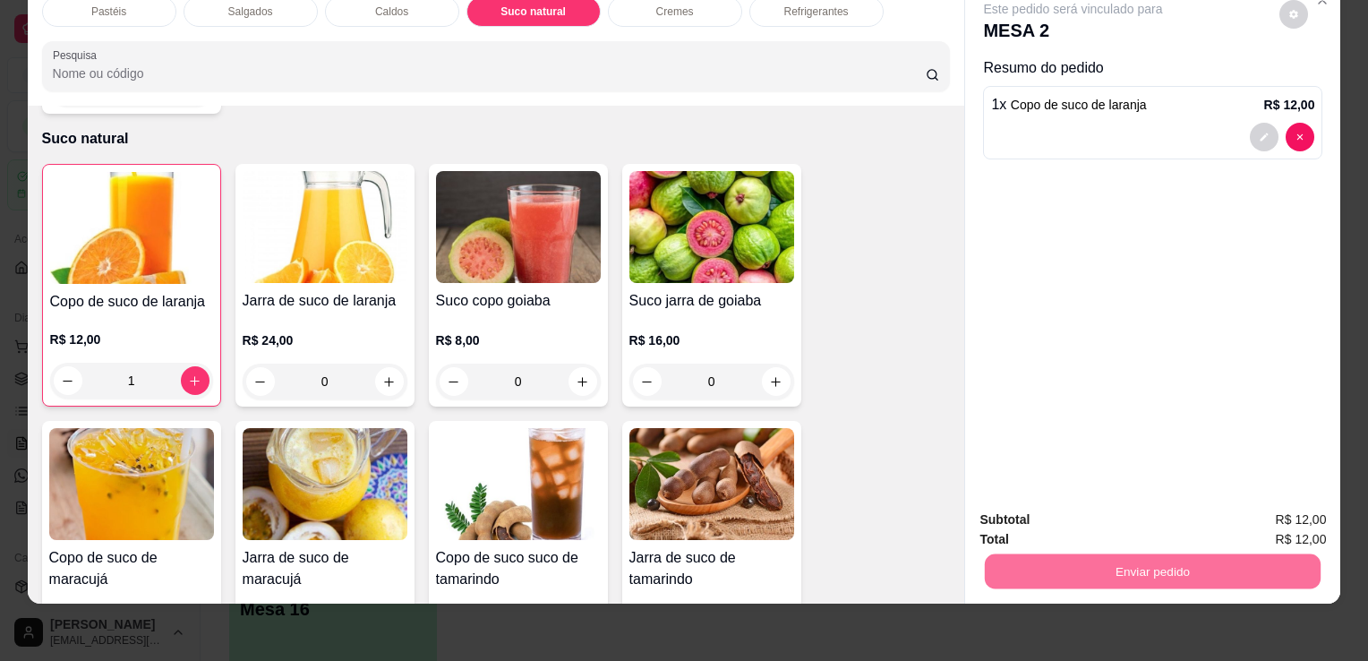
click at [1226, 513] on button "Sim, quero registrar" at bounding box center [1263, 514] width 133 height 34
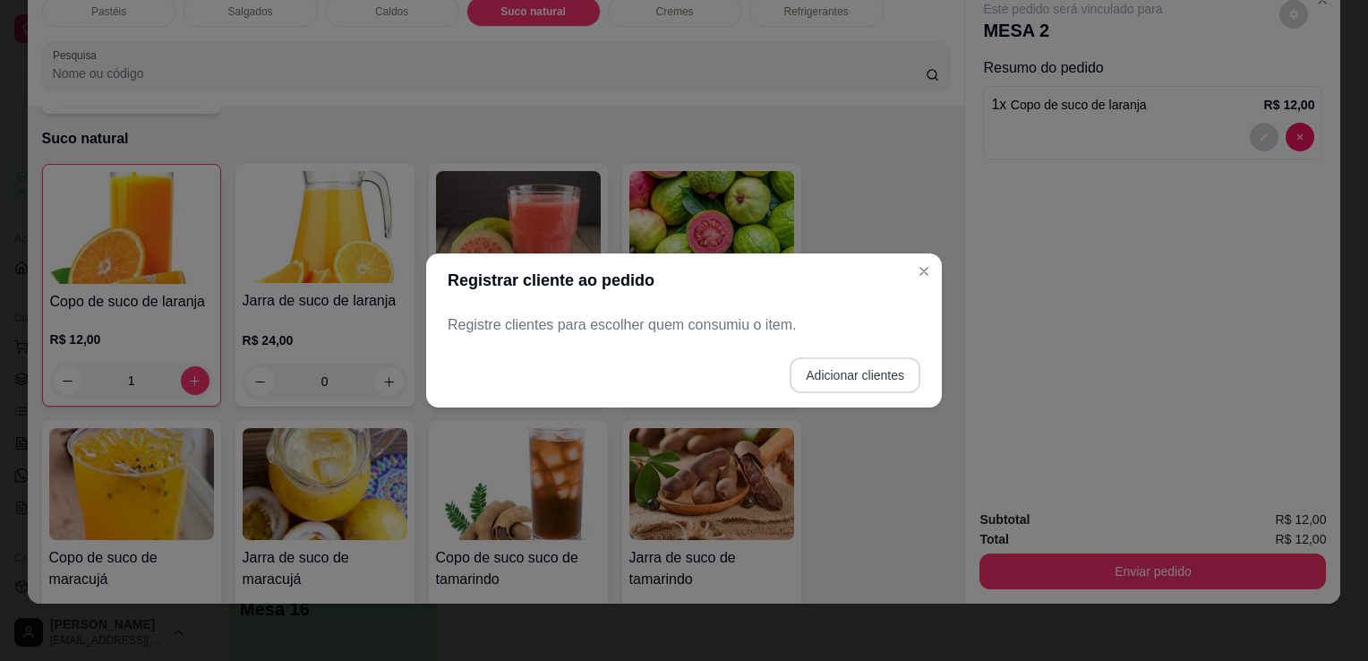
click at [867, 378] on button "Adicionar clientes" at bounding box center [855, 375] width 131 height 36
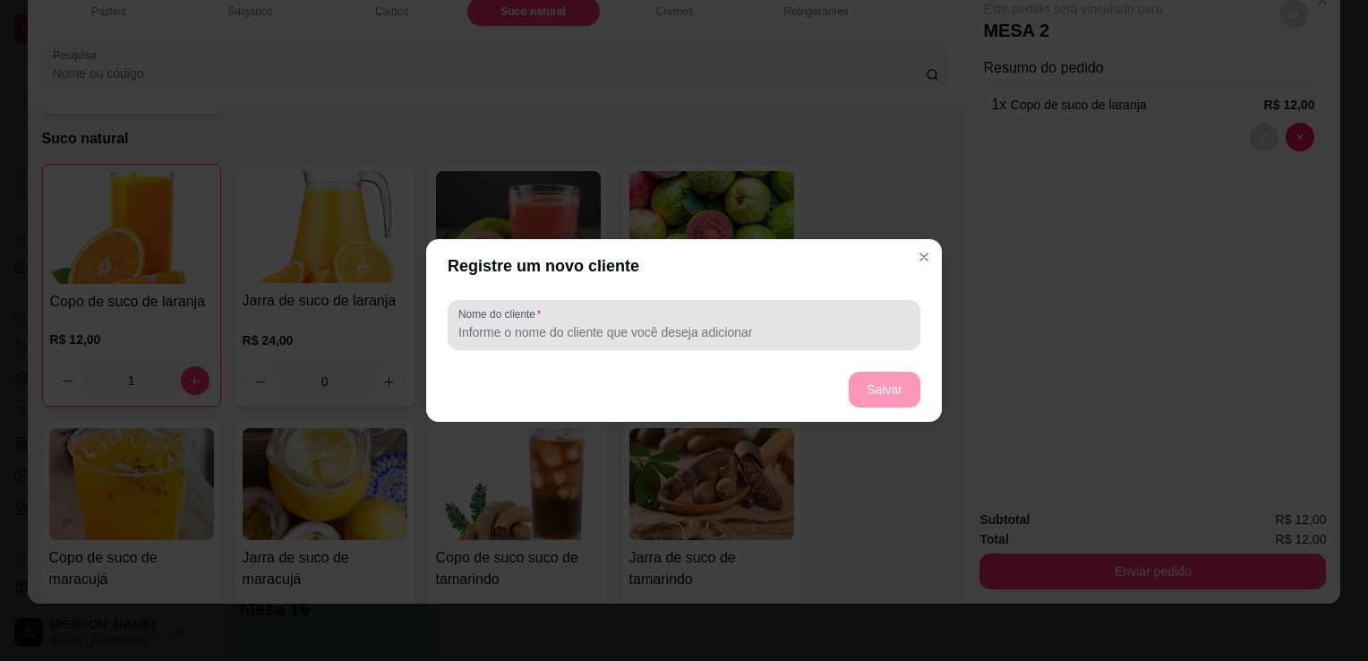
click at [845, 348] on div "Nome do cliente" at bounding box center [684, 325] width 473 height 50
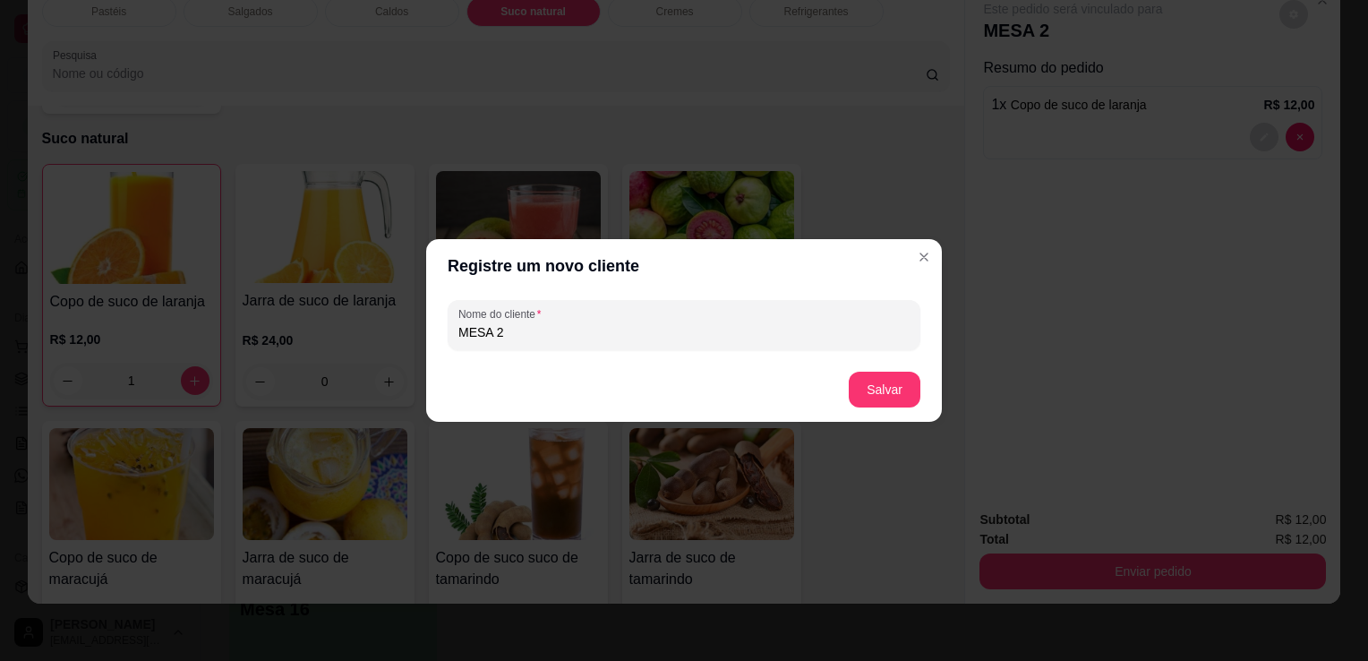
type input "MESA 2"
click at [928, 382] on footer "Salvar" at bounding box center [684, 389] width 516 height 64
click at [913, 392] on button "Salvar" at bounding box center [885, 390] width 72 height 36
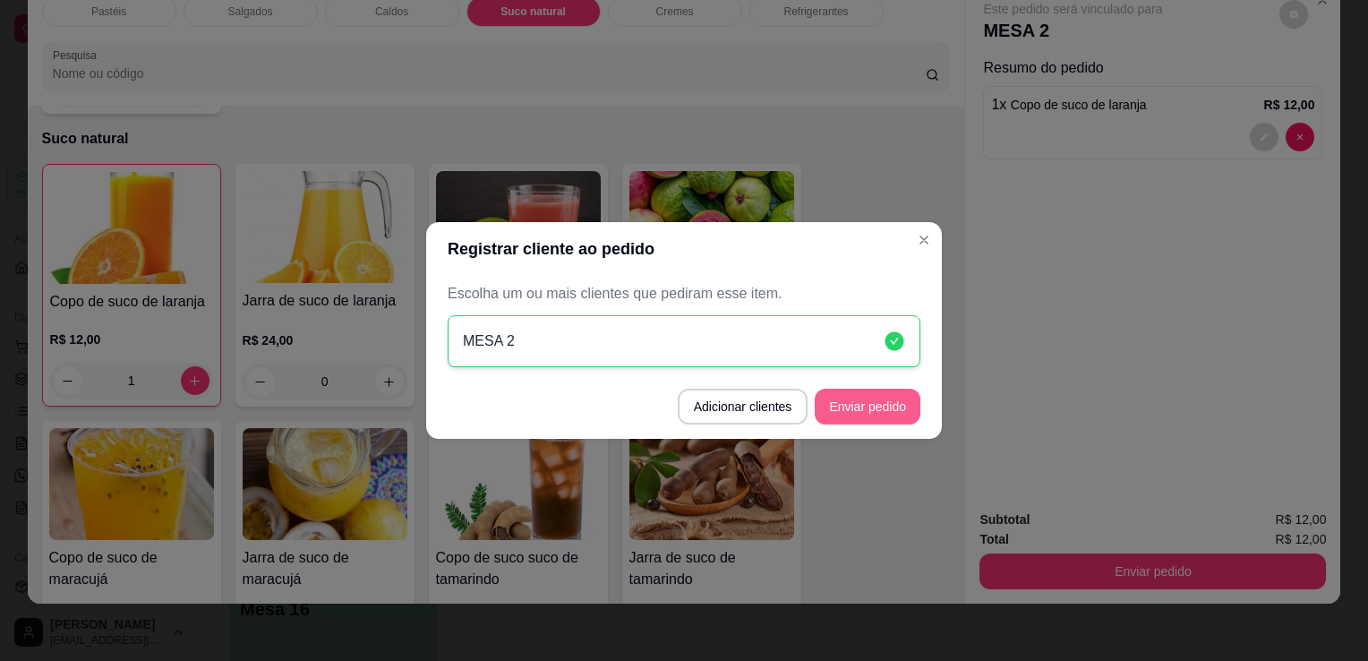
click at [860, 403] on button "Enviar pedido" at bounding box center [868, 407] width 106 height 36
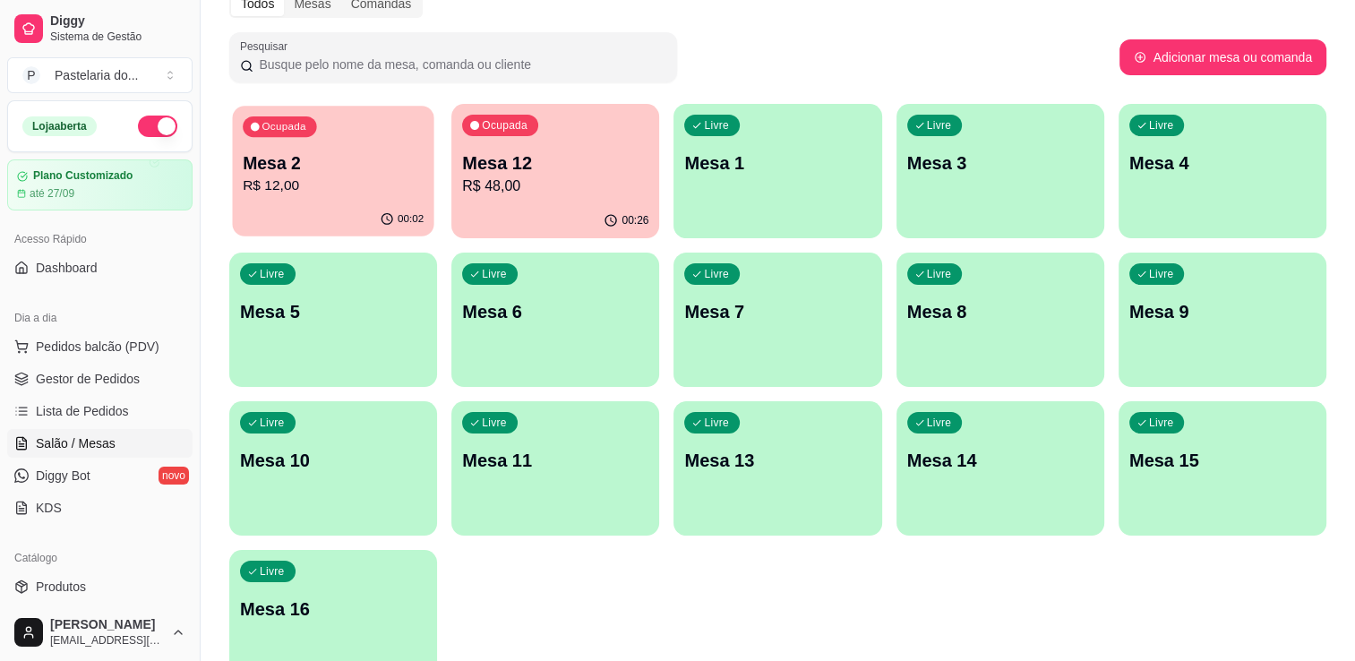
click at [261, 203] on div "00:02" at bounding box center [332, 219] width 201 height 34
click at [437, 13] on div "Todos Mesas Comandas" at bounding box center [777, 3] width 1097 height 29
click at [568, 218] on div "00:26" at bounding box center [555, 220] width 208 height 35
click at [568, 218] on body "Diggy Sistema de Gestão P Pastelaria do ... Loja aberta Plano Customizado até 2…" at bounding box center [677, 240] width 1355 height 661
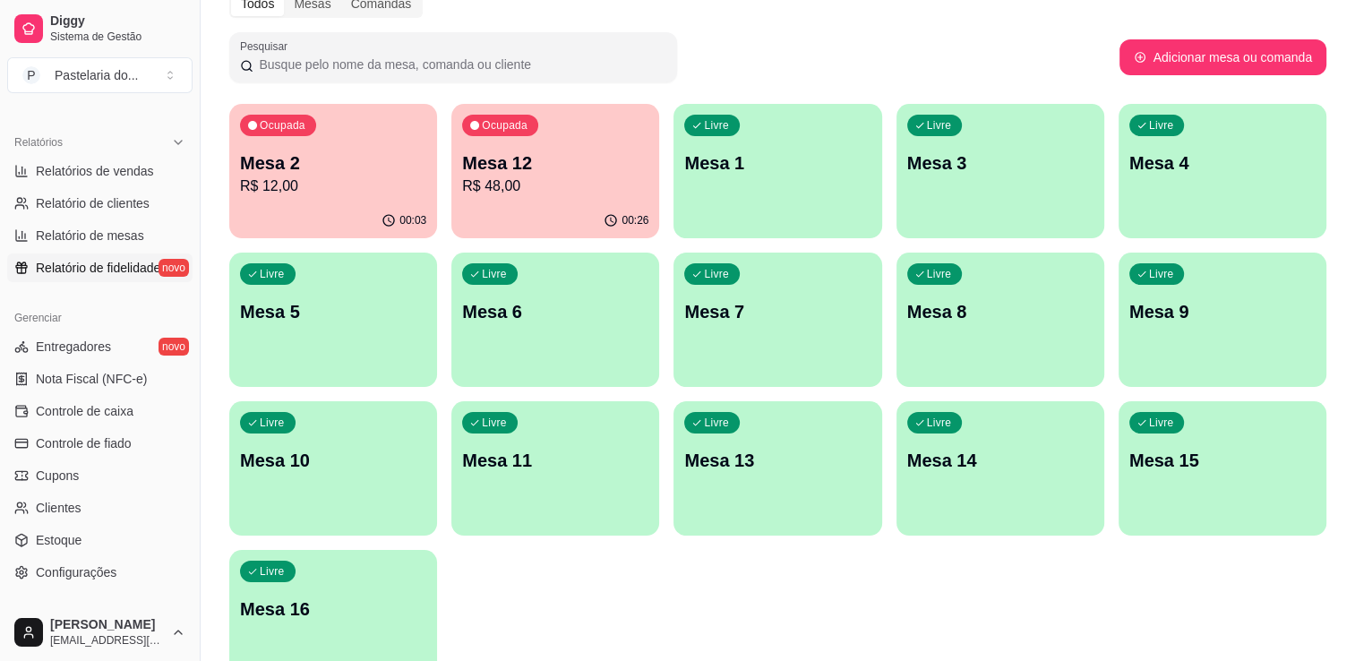
scroll to position [537, 0]
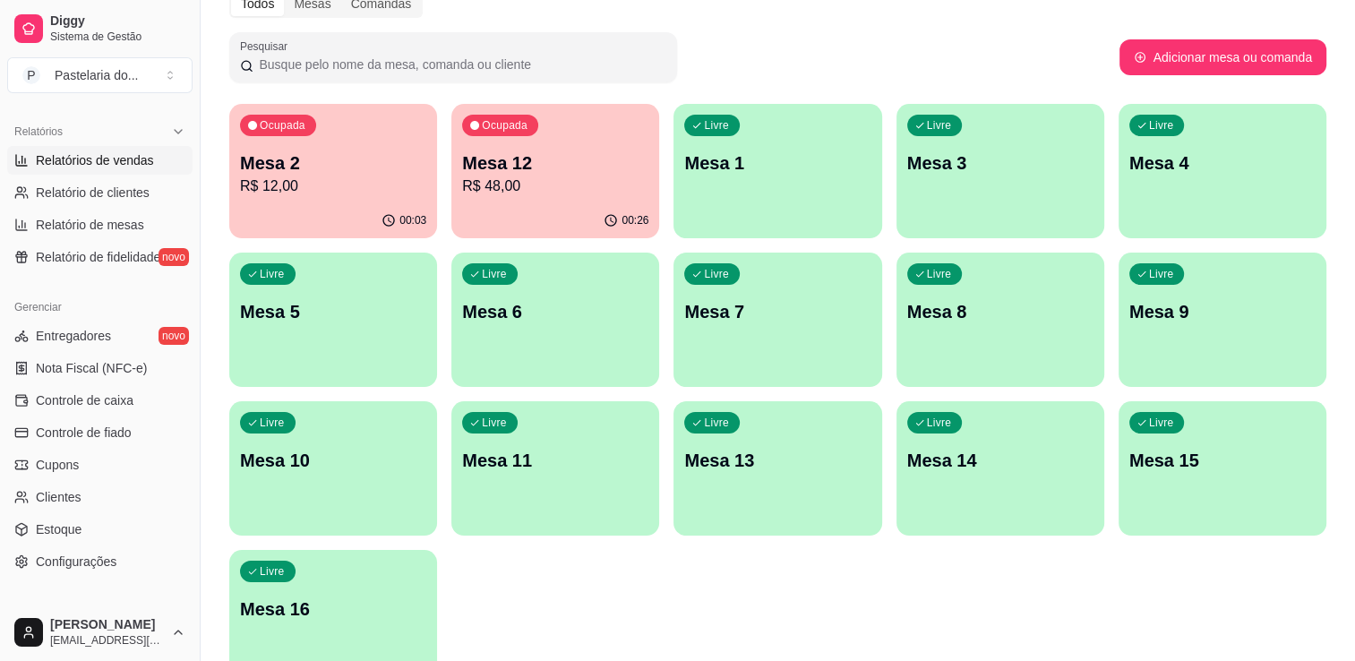
click at [115, 167] on span "Relatórios de vendas" at bounding box center [95, 160] width 118 height 18
select select "ALL"
select select "0"
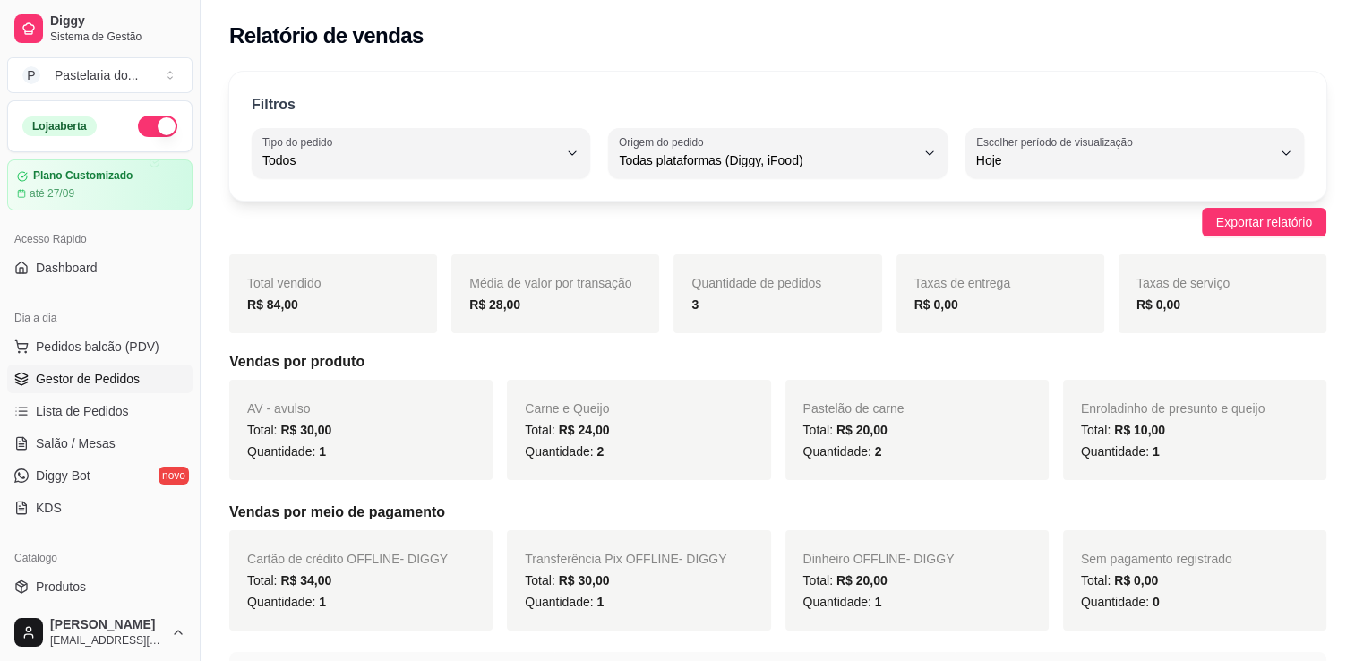
click at [86, 373] on span "Gestor de Pedidos" at bounding box center [88, 379] width 104 height 18
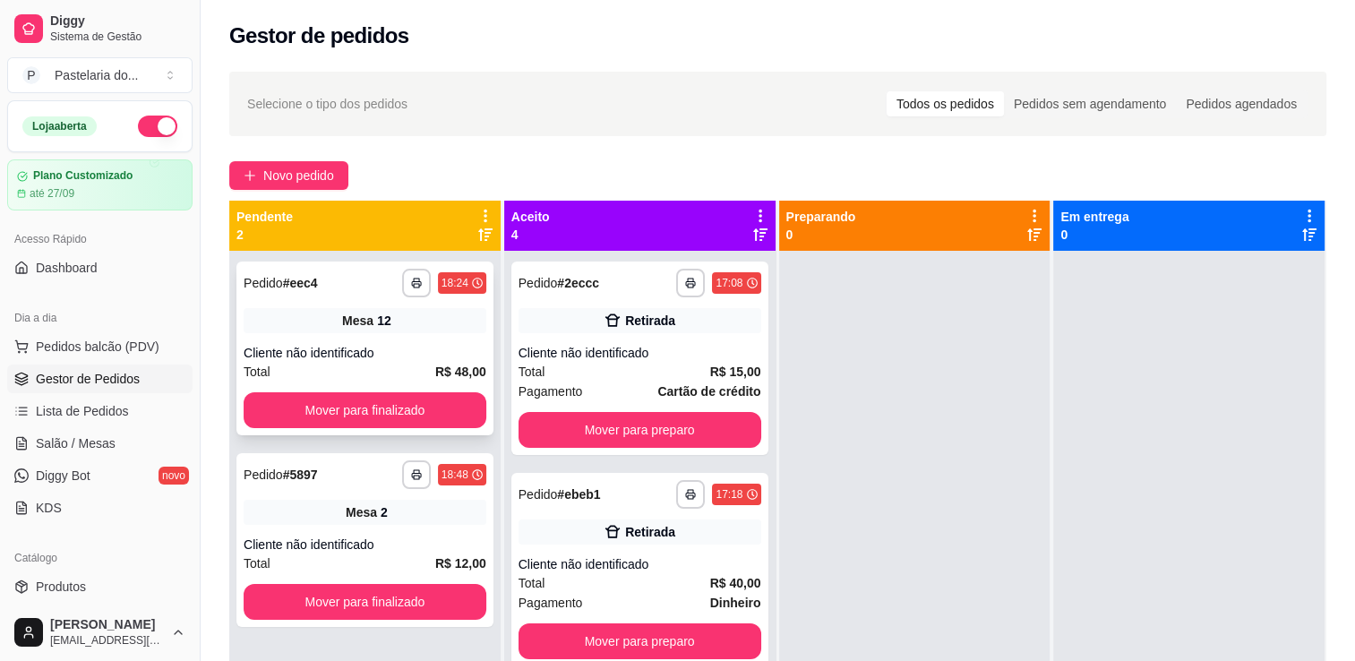
click at [318, 426] on button "Mover para finalizado" at bounding box center [365, 410] width 243 height 36
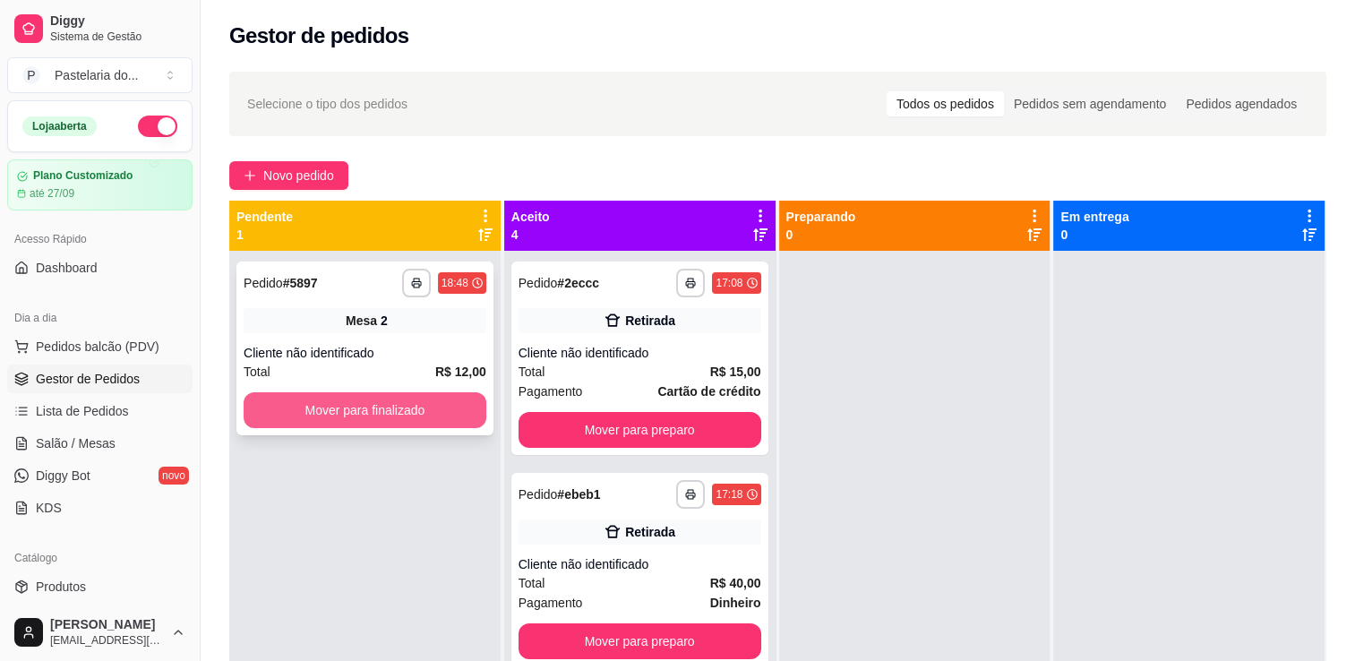
click at [330, 420] on button "Mover para finalizado" at bounding box center [365, 410] width 243 height 36
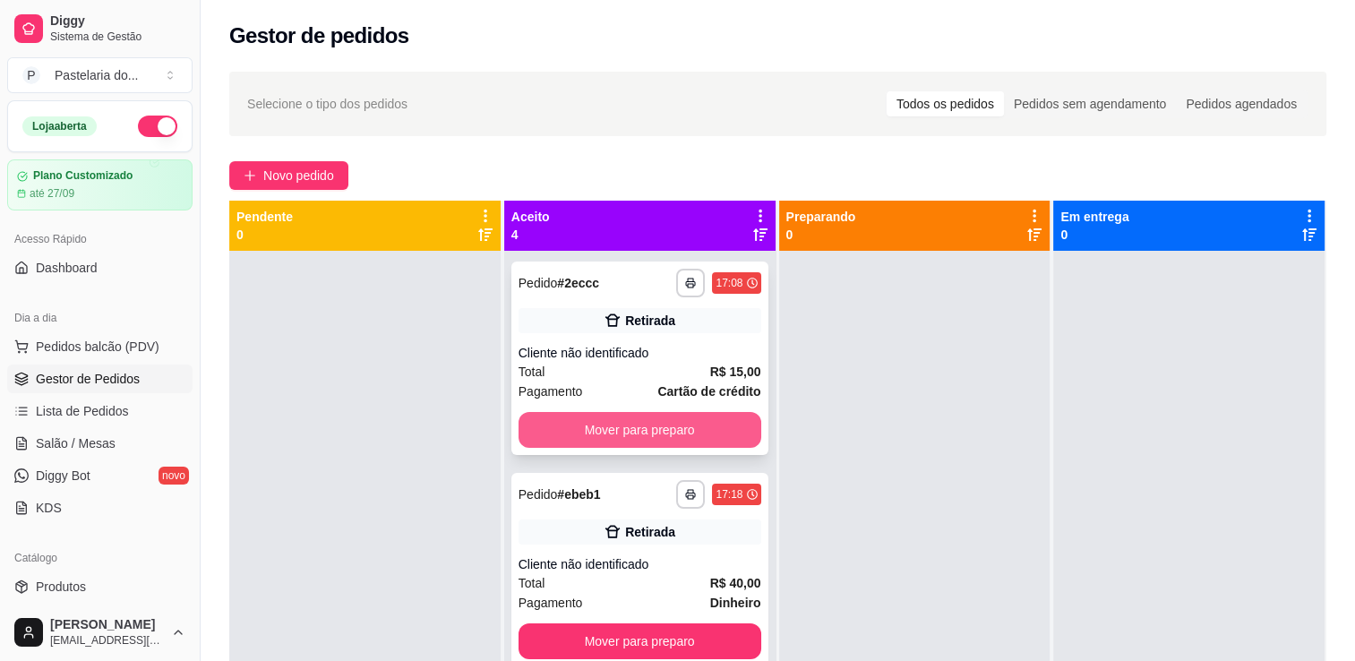
click at [551, 429] on button "Mover para preparo" at bounding box center [639, 430] width 243 height 36
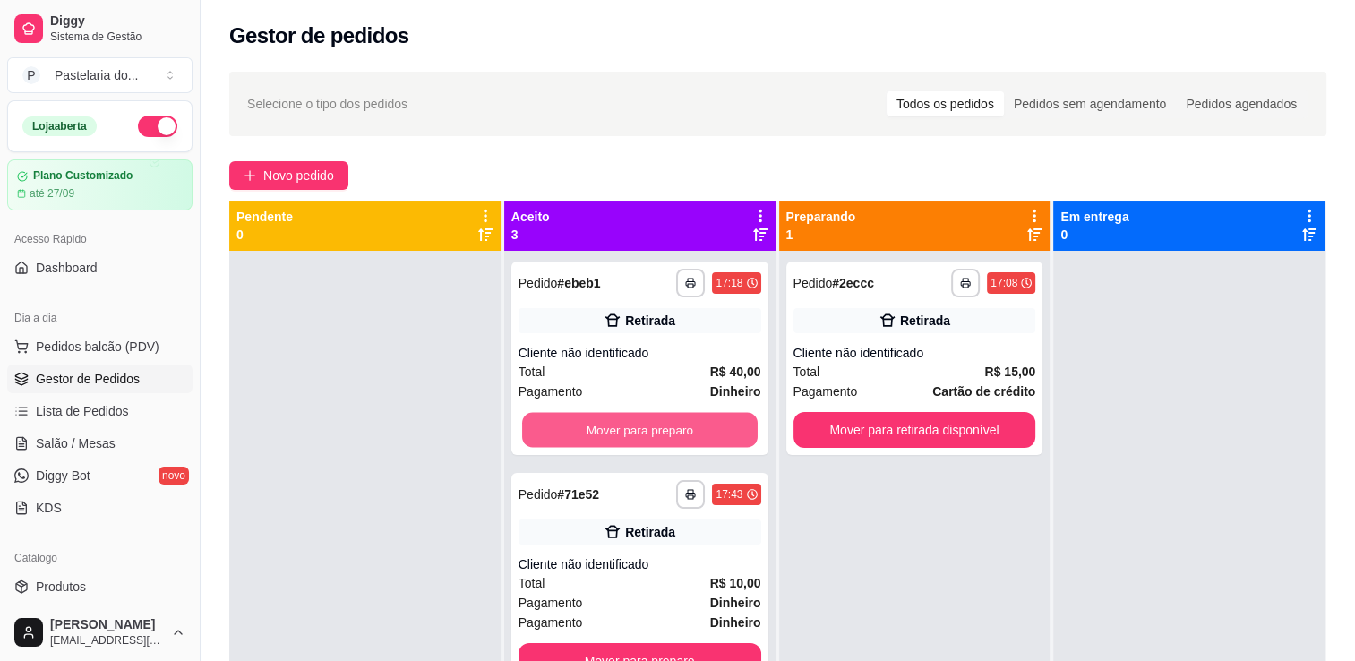
click at [549, 429] on button "Mover para preparo" at bounding box center [640, 430] width 236 height 35
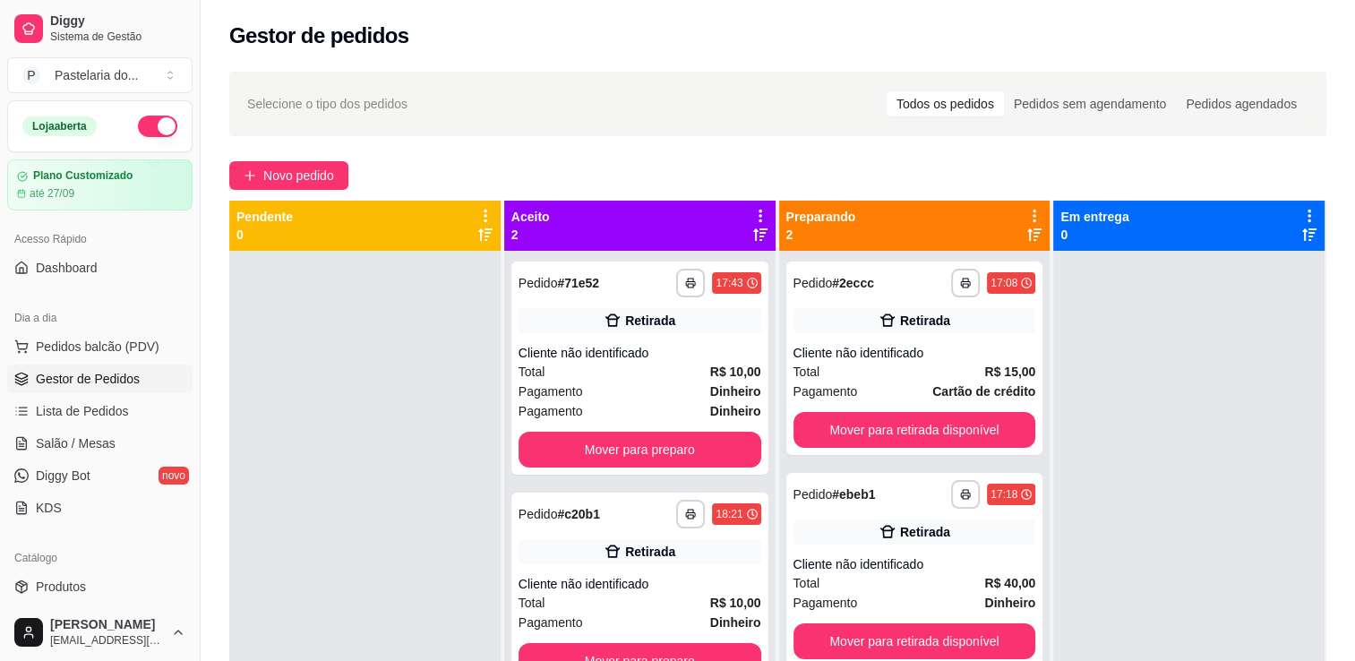
click at [549, 429] on div "**********" at bounding box center [639, 367] width 257 height 213
click at [647, 447] on button "Mover para preparo" at bounding box center [639, 450] width 243 height 36
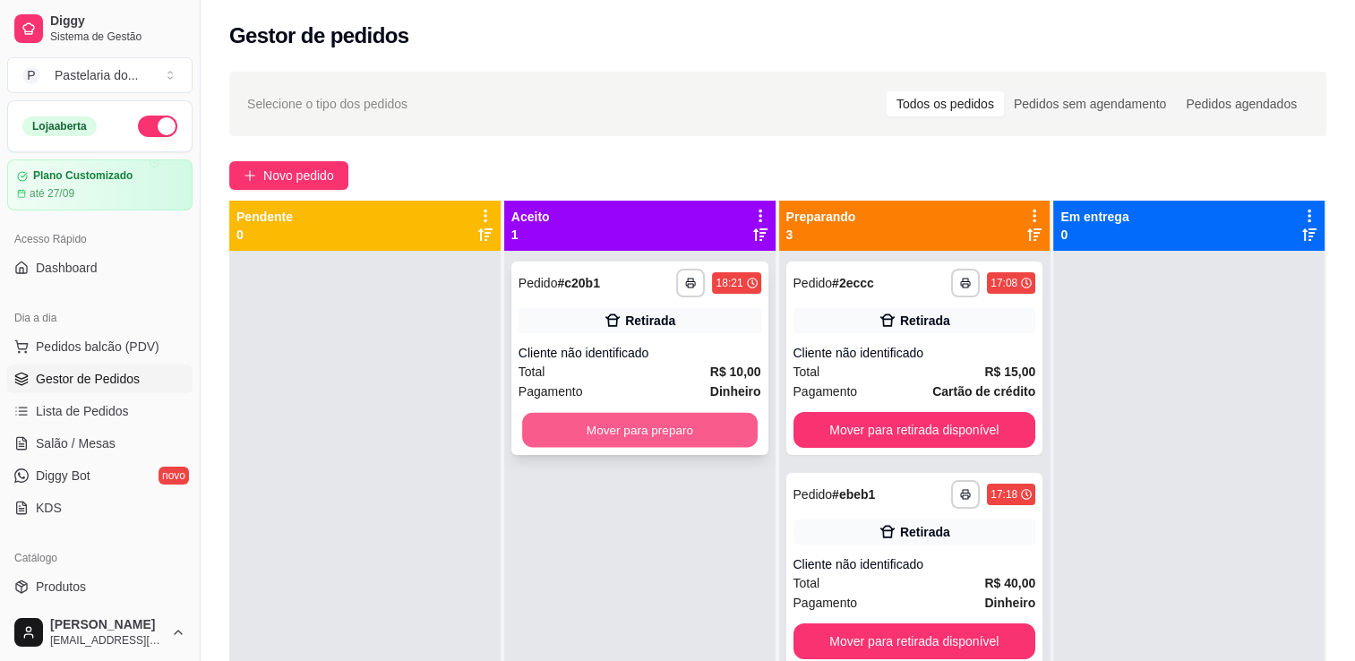
click at [681, 440] on button "Mover para preparo" at bounding box center [640, 430] width 236 height 35
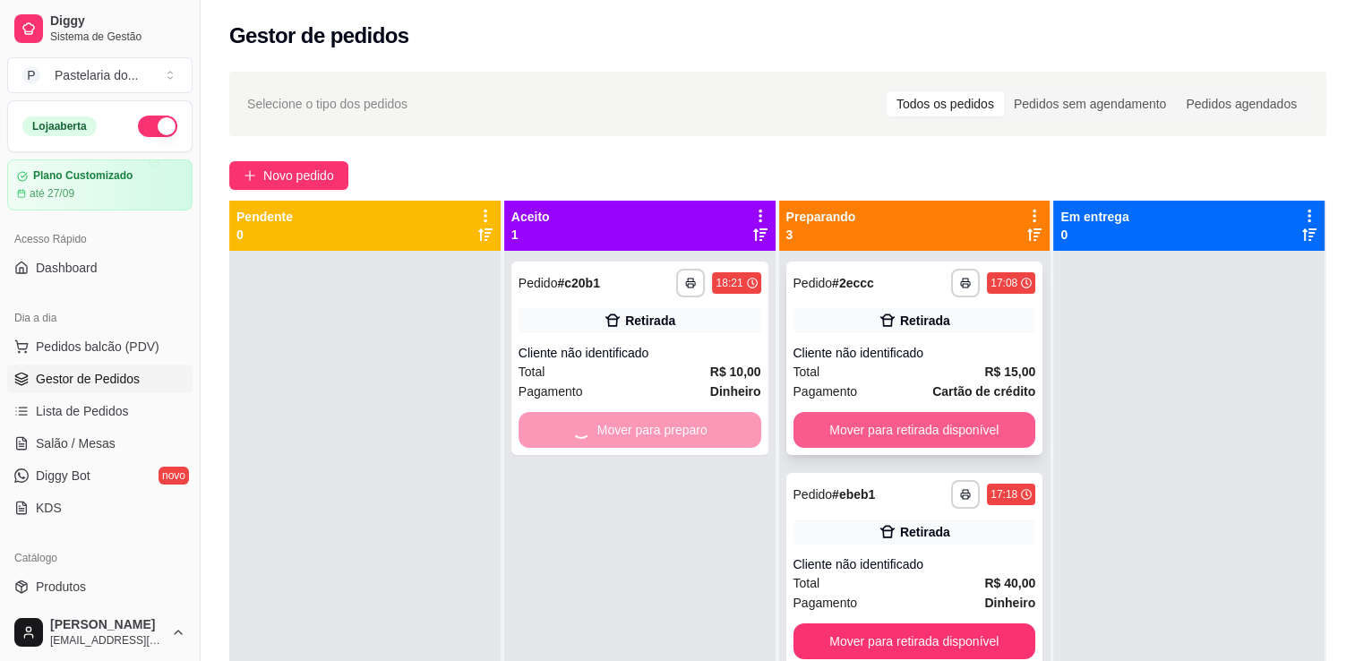
click at [878, 439] on button "Mover para retirada disponível" at bounding box center [914, 430] width 243 height 36
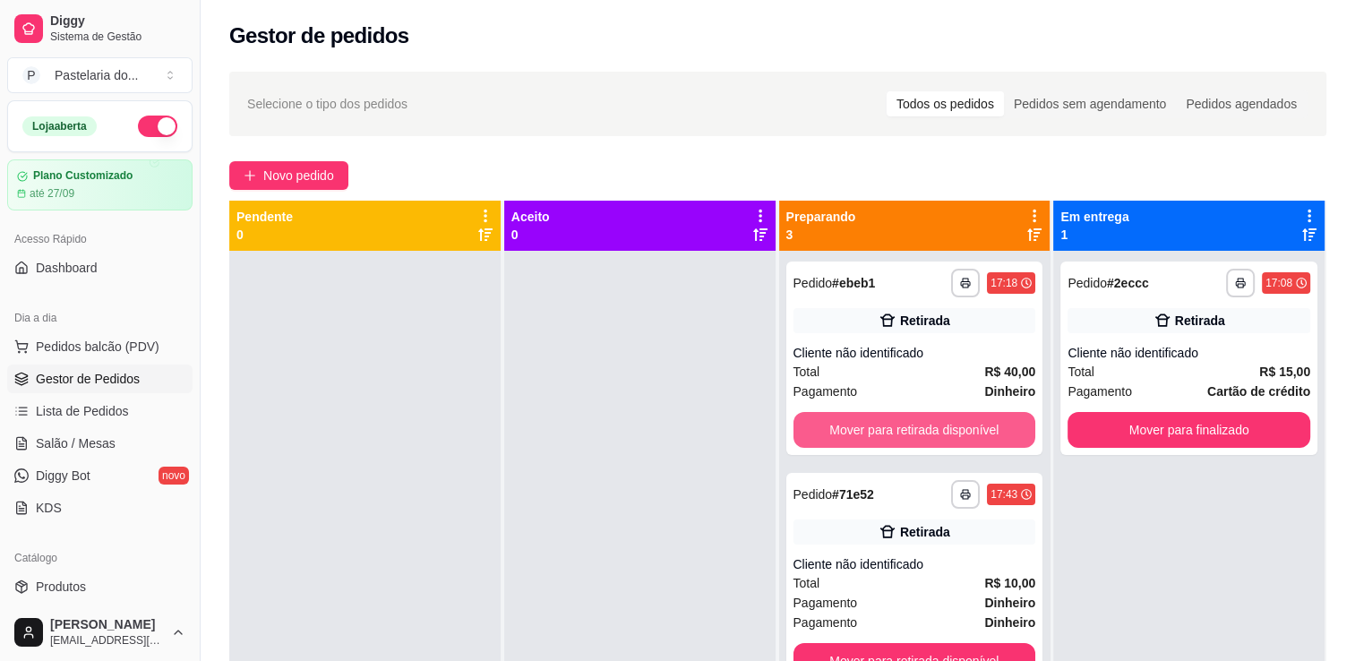
click at [878, 439] on button "Mover para retirada disponível" at bounding box center [914, 430] width 243 height 36
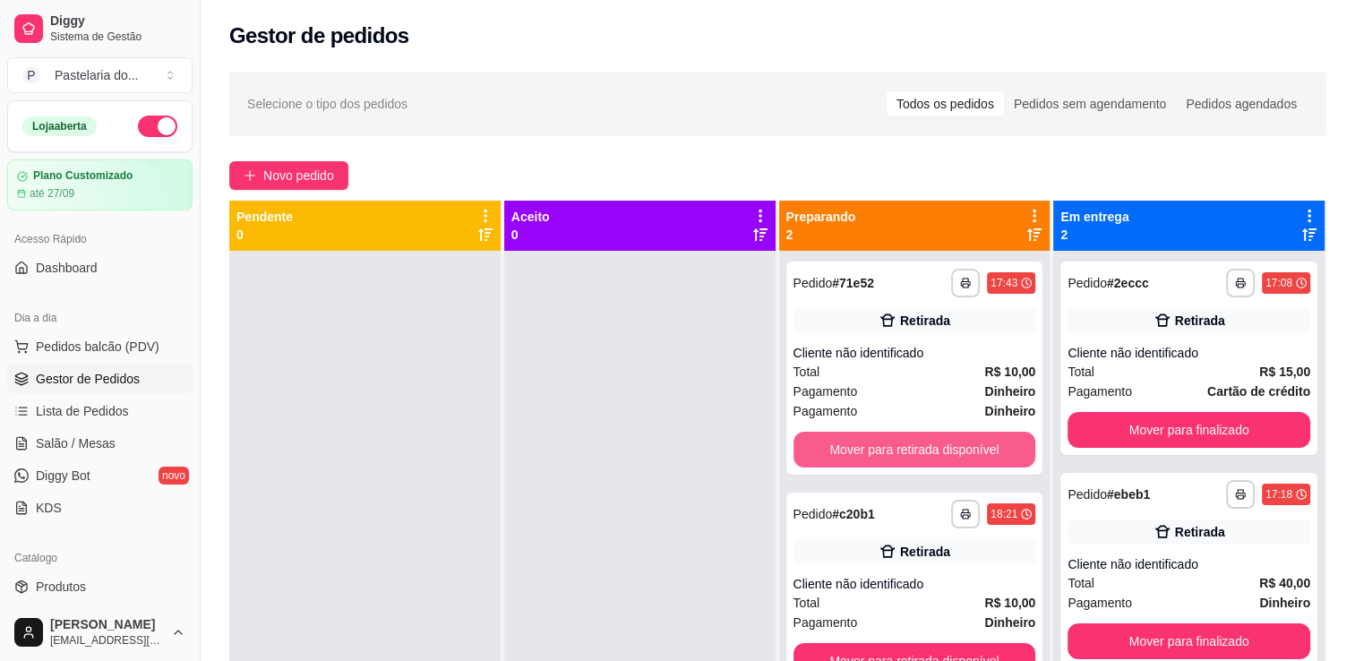
click at [878, 439] on button "Mover para retirada disponível" at bounding box center [914, 450] width 243 height 36
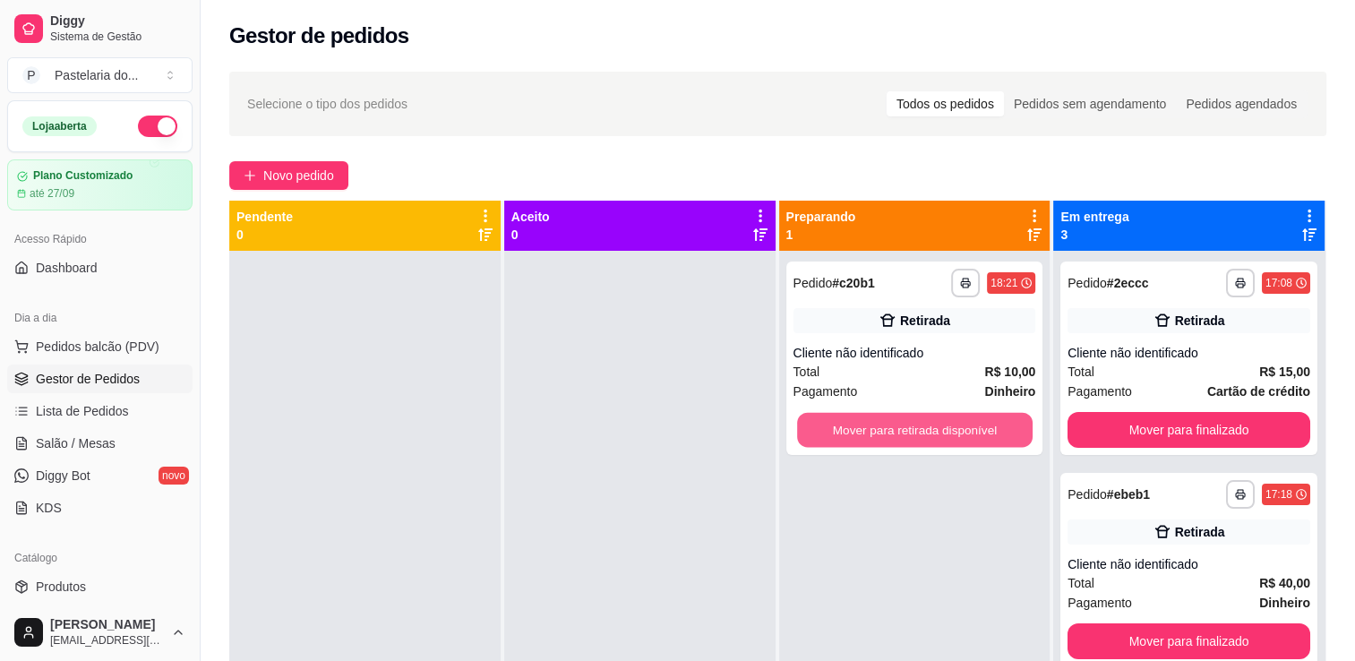
click at [878, 439] on button "Mover para retirada disponível" at bounding box center [915, 430] width 236 height 35
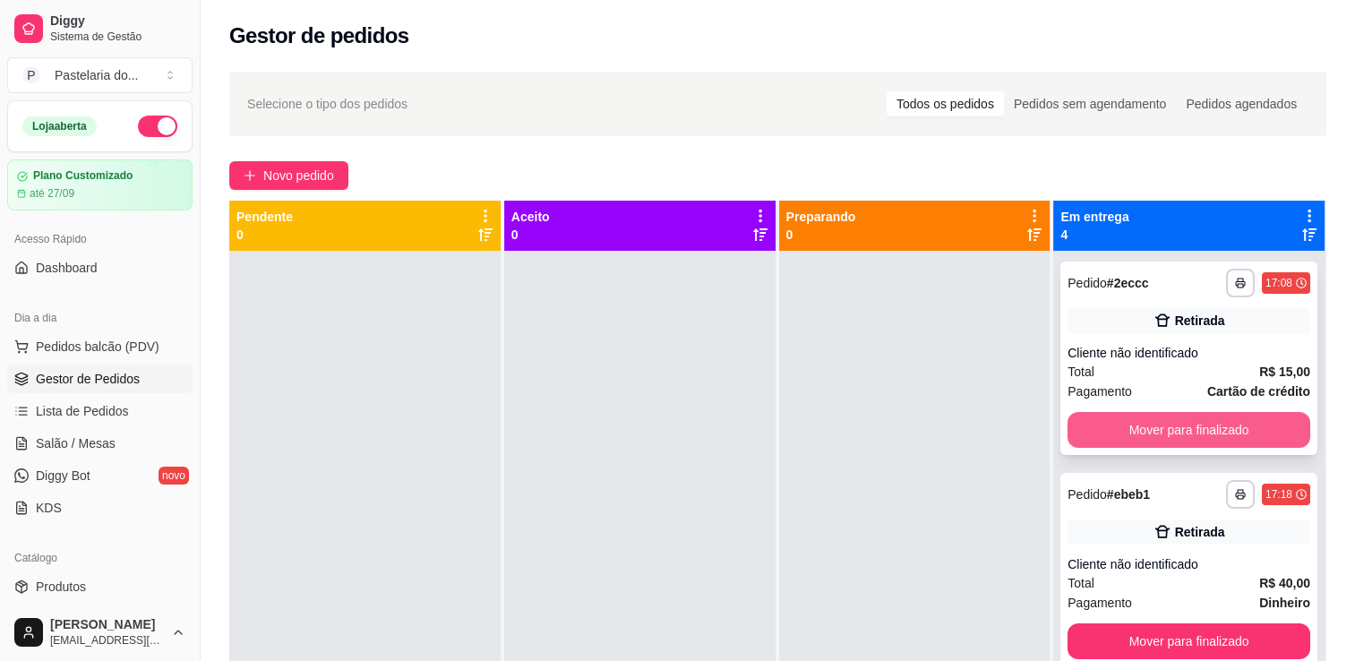
click at [1148, 428] on button "Mover para finalizado" at bounding box center [1188, 430] width 243 height 36
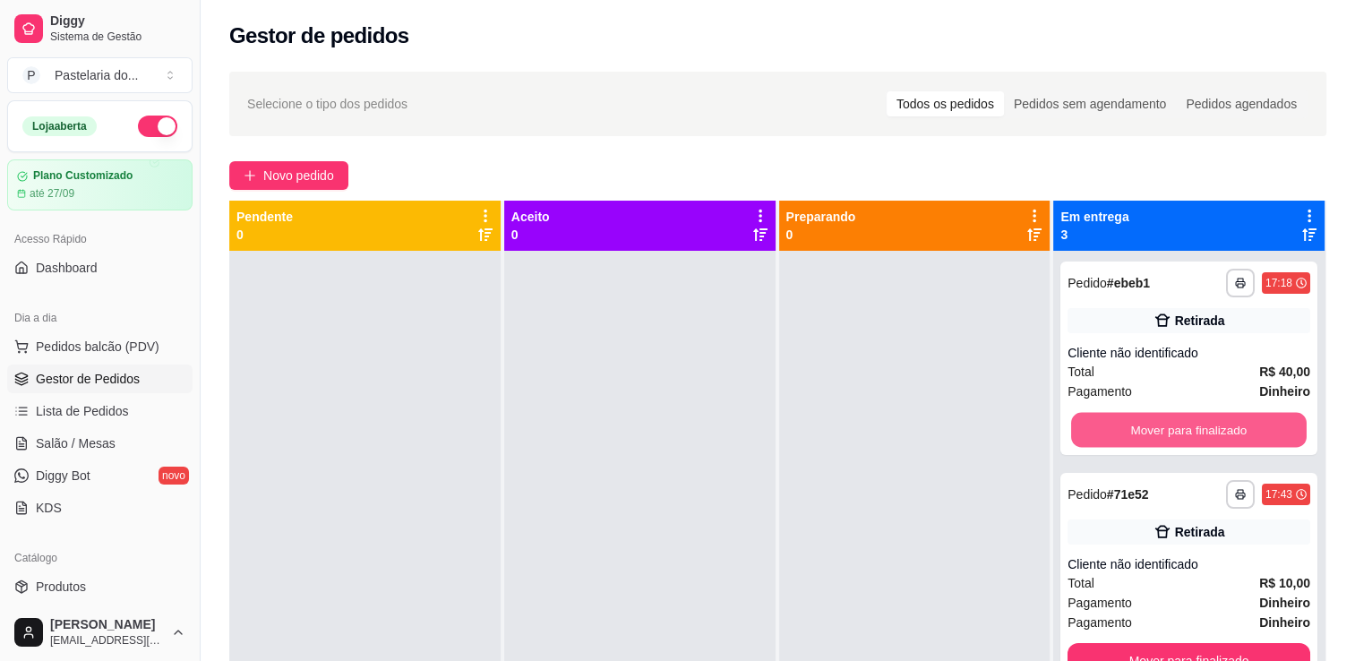
click at [1148, 428] on button "Mover para finalizado" at bounding box center [1189, 430] width 236 height 35
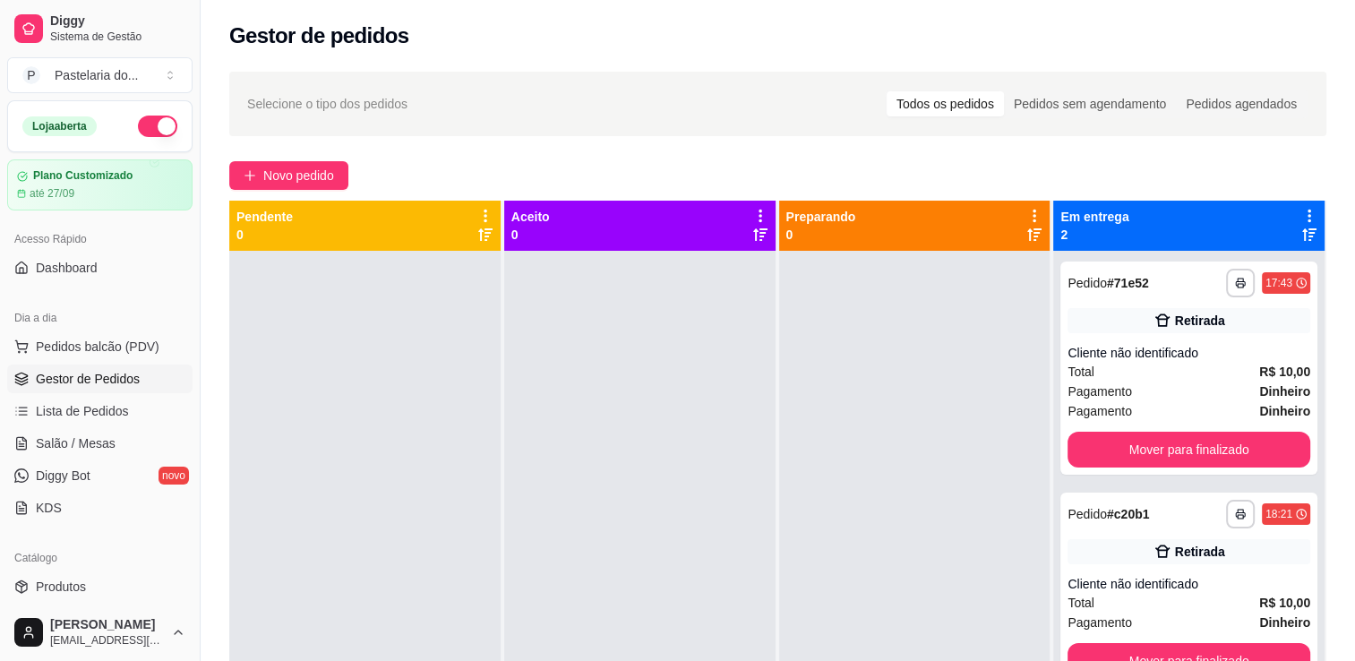
click at [1148, 428] on div "**********" at bounding box center [1188, 367] width 257 height 213
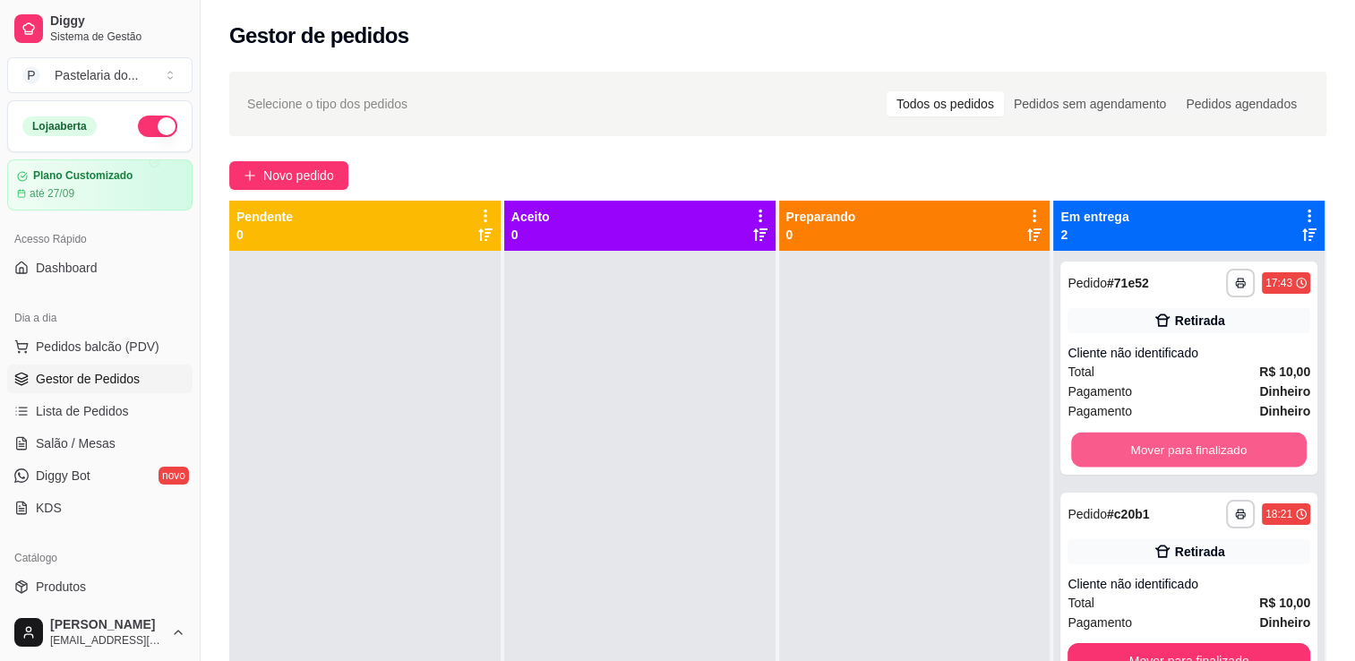
click at [1151, 439] on button "Mover para finalizado" at bounding box center [1189, 449] width 236 height 35
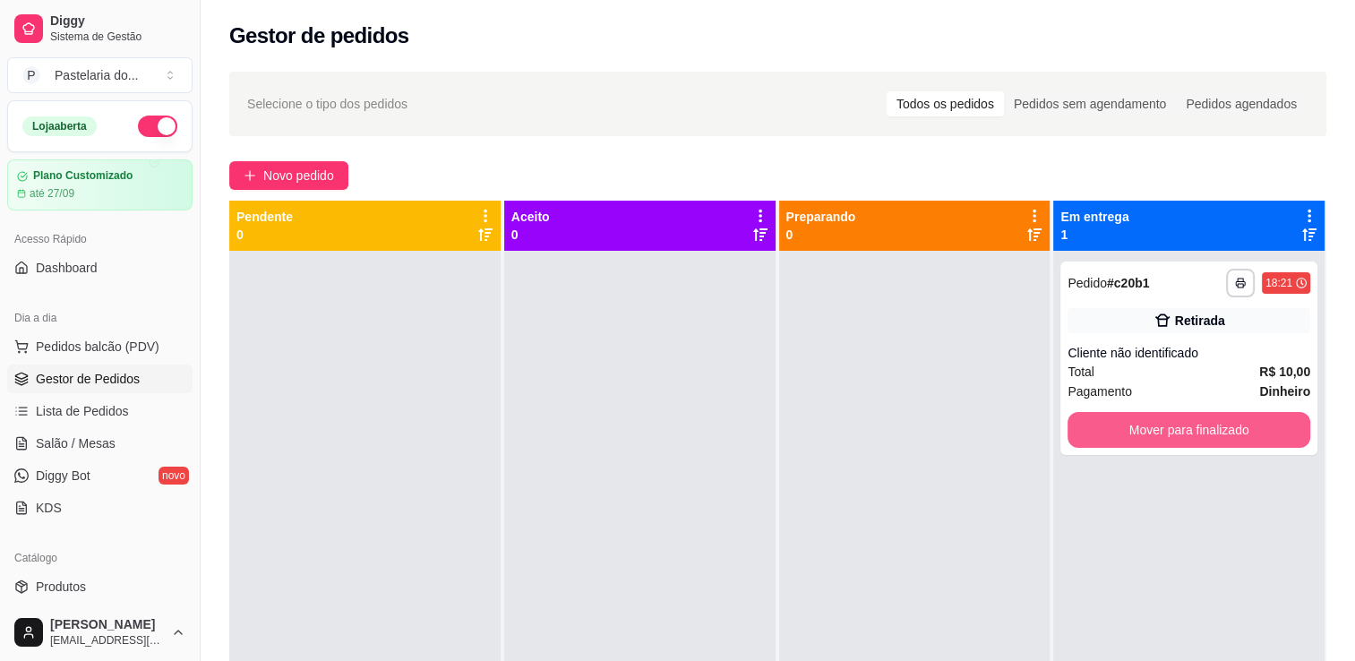
click at [1151, 439] on button "Mover para finalizado" at bounding box center [1188, 430] width 243 height 36
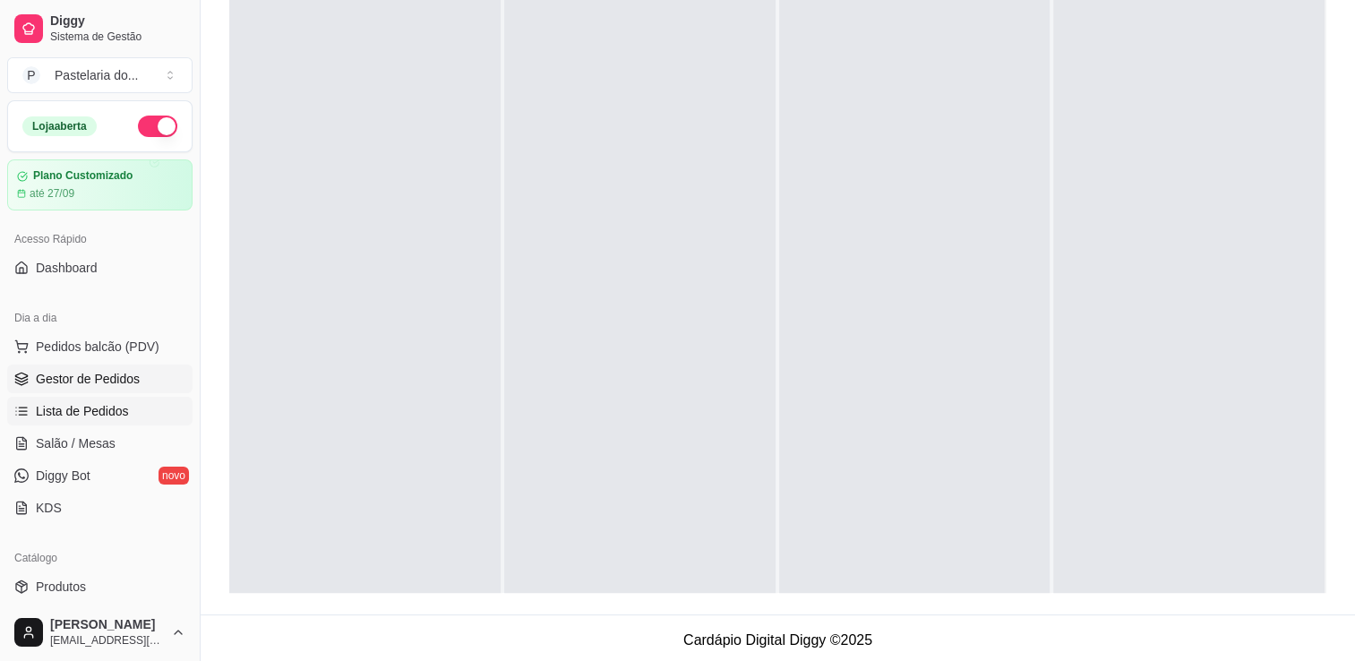
click at [134, 403] on link "Lista de Pedidos" at bounding box center [99, 411] width 185 height 29
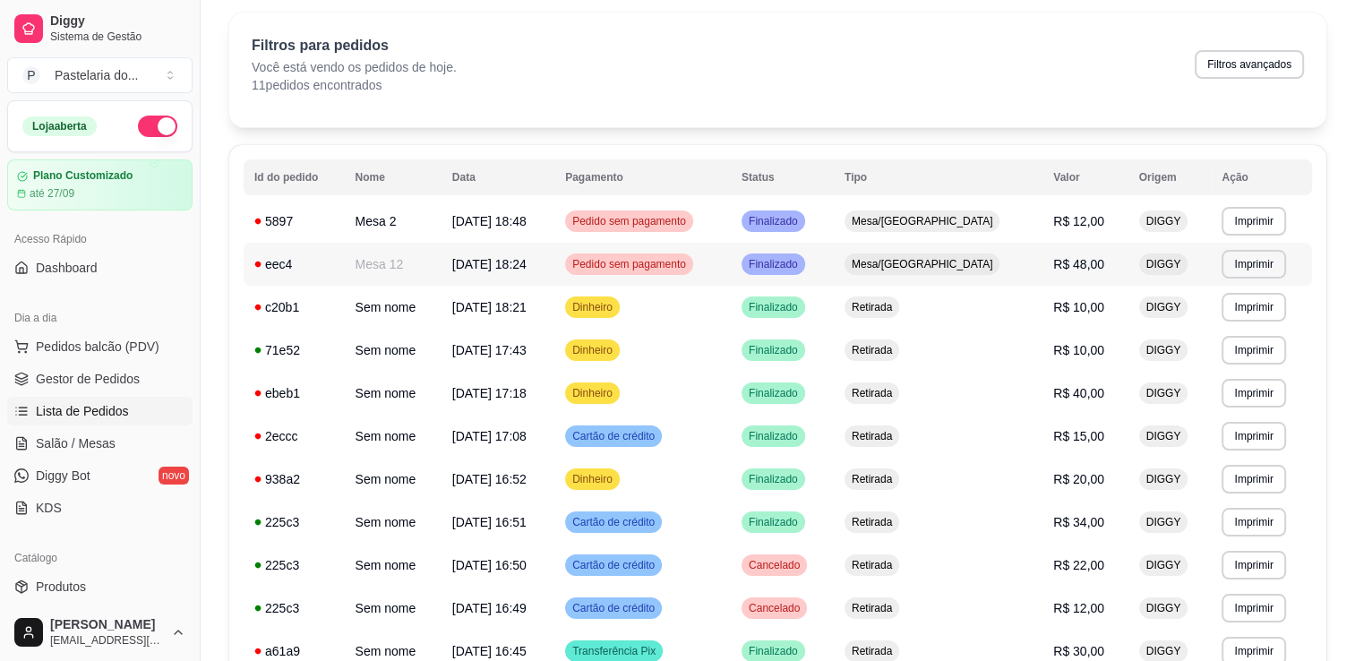
scroll to position [90, 0]
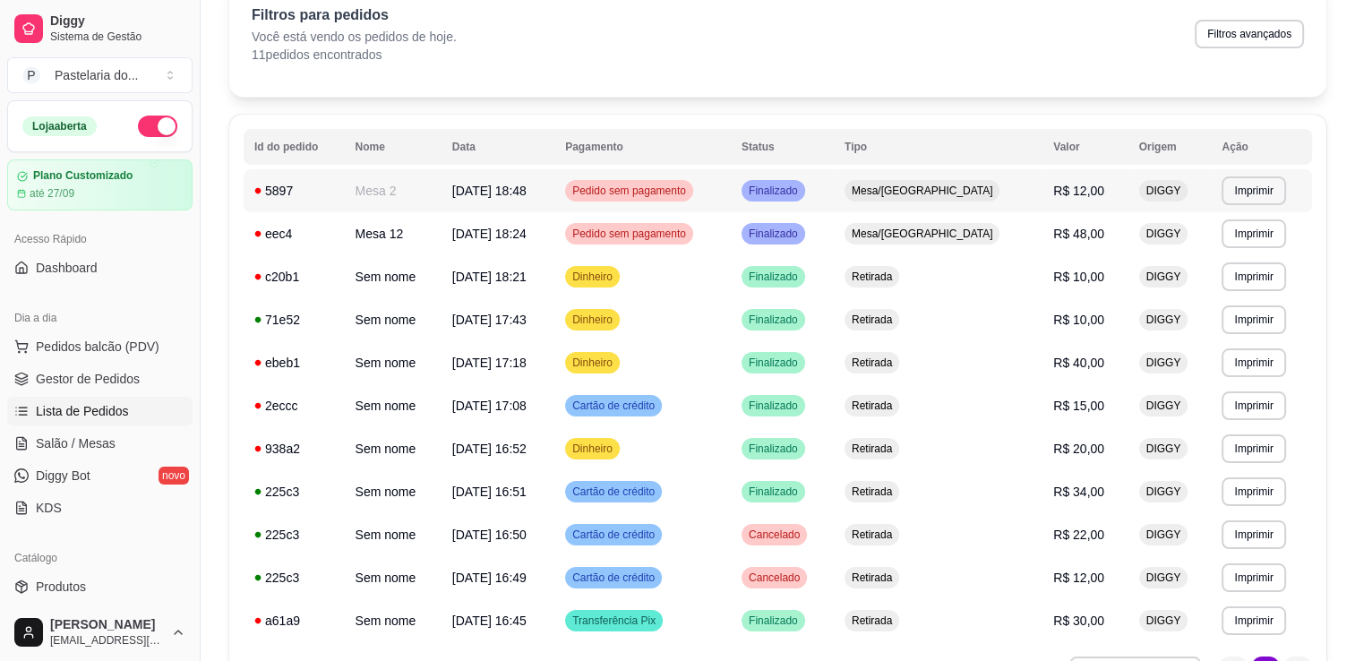
click at [706, 201] on td "Pedido sem pagamento" at bounding box center [642, 190] width 176 height 43
click at [689, 234] on span "Pedido sem pagamento" at bounding box center [629, 234] width 121 height 14
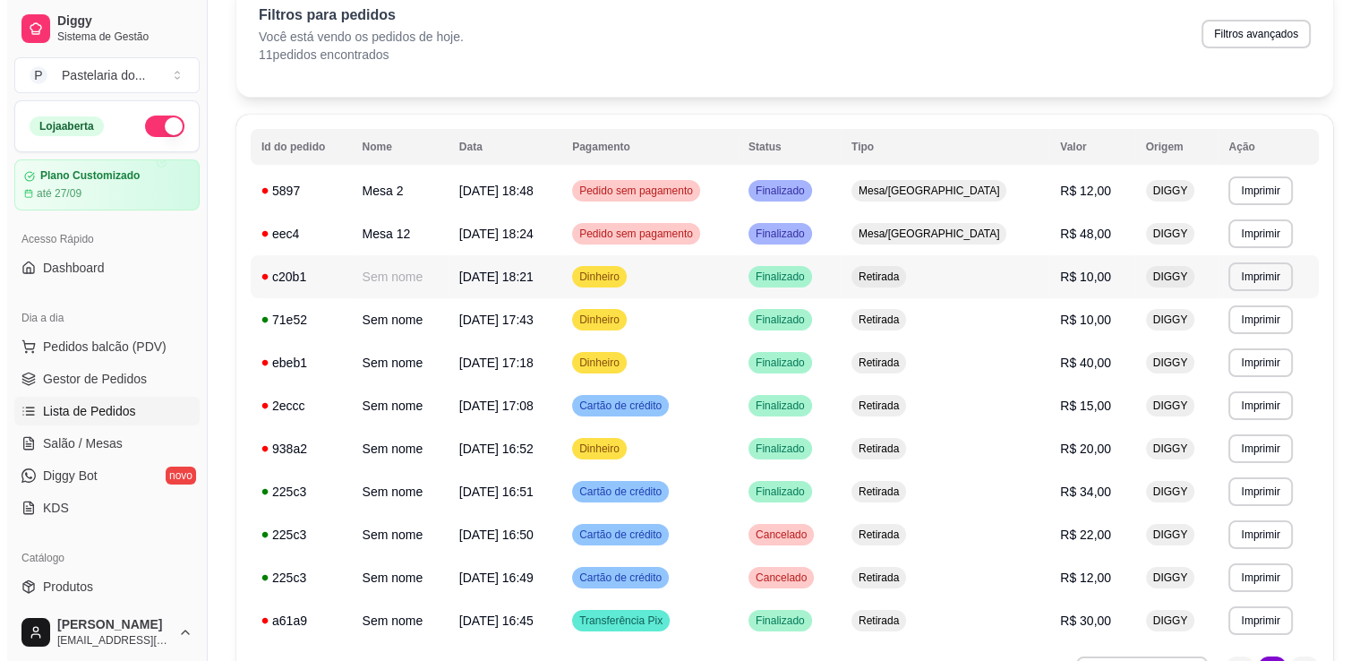
scroll to position [0, 0]
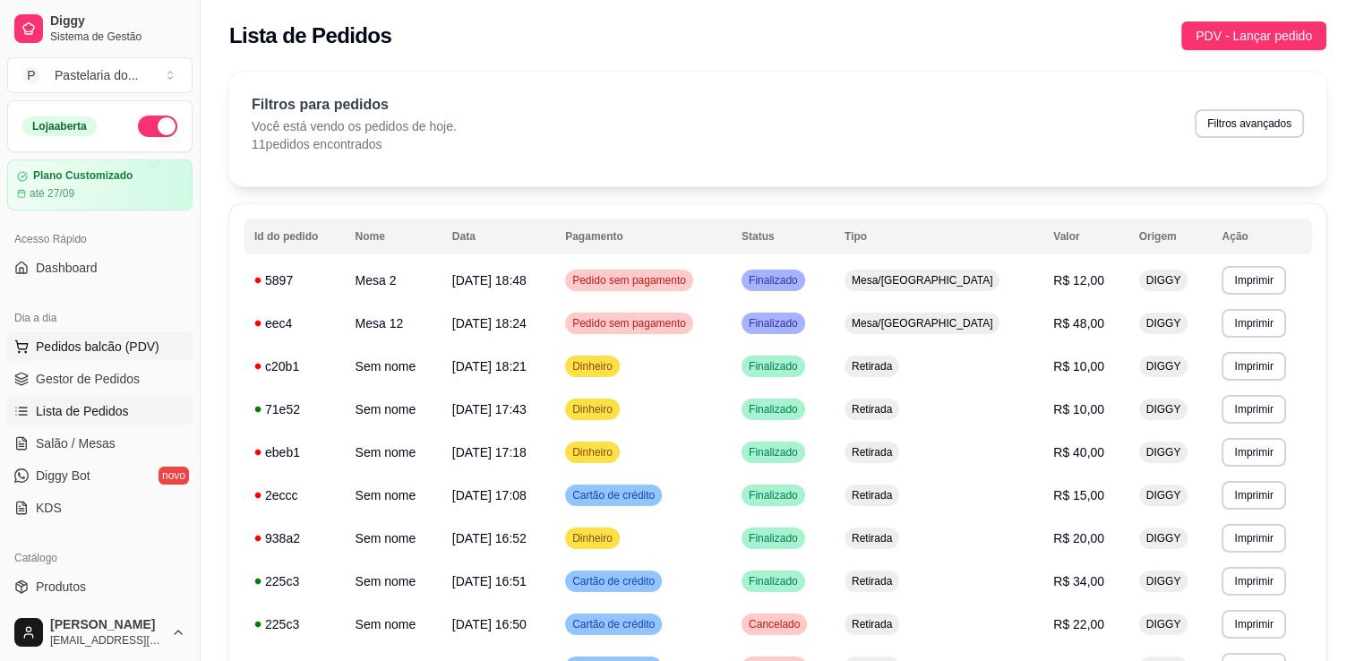
click at [95, 342] on span "Pedidos balcão (PDV)" at bounding box center [98, 347] width 124 height 18
click at [97, 441] on span "Salão / Mesas" at bounding box center [76, 443] width 80 height 18
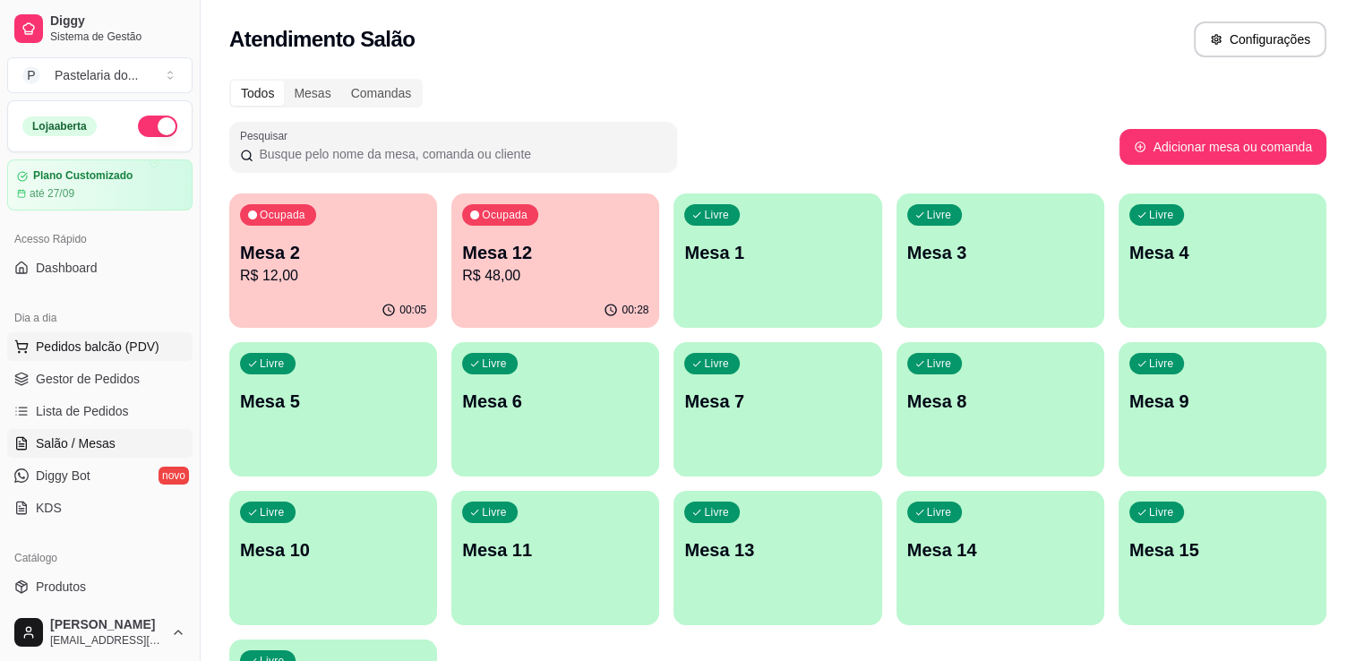
click at [75, 349] on span "Pedidos balcão (PDV)" at bounding box center [98, 347] width 124 height 18
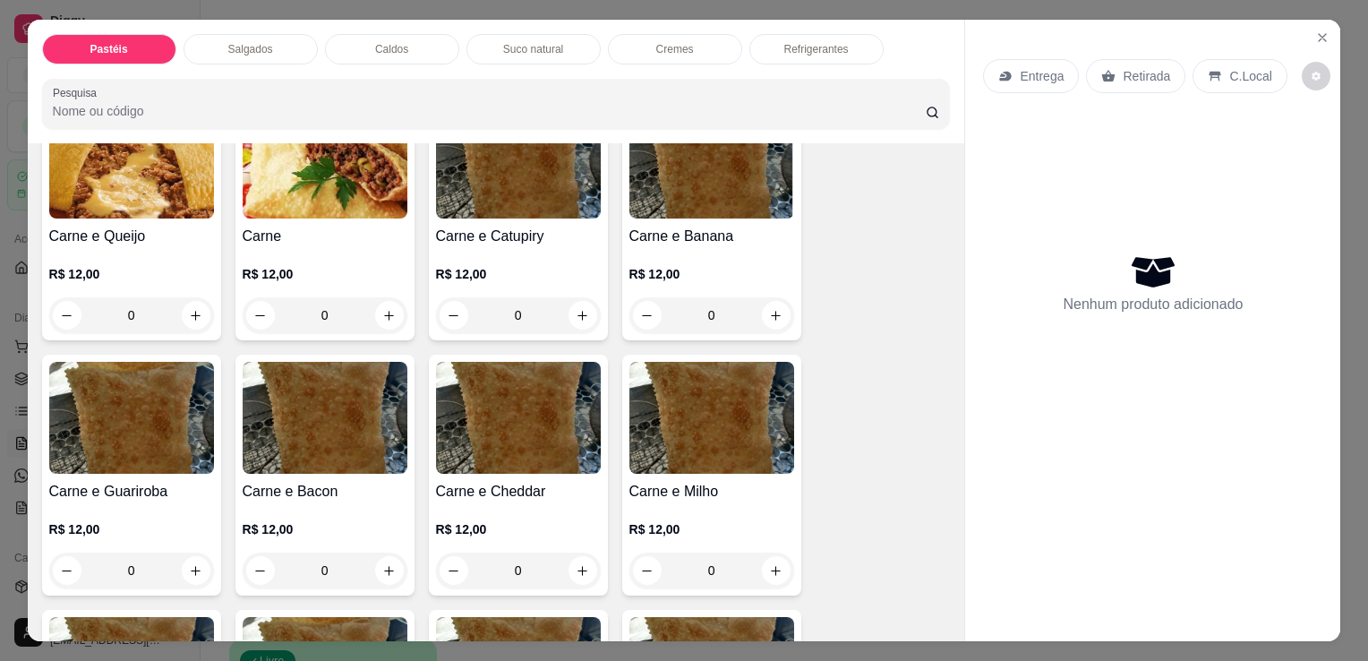
scroll to position [179, 0]
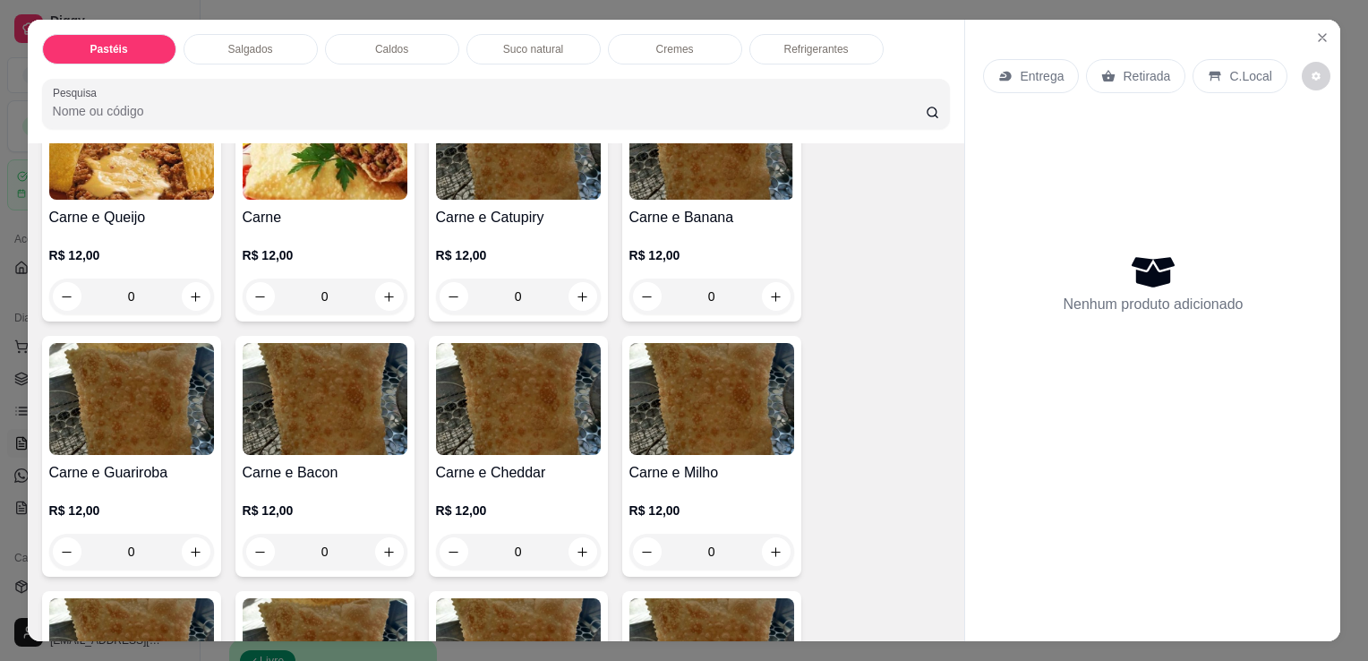
click at [192, 291] on div "0" at bounding box center [131, 296] width 165 height 36
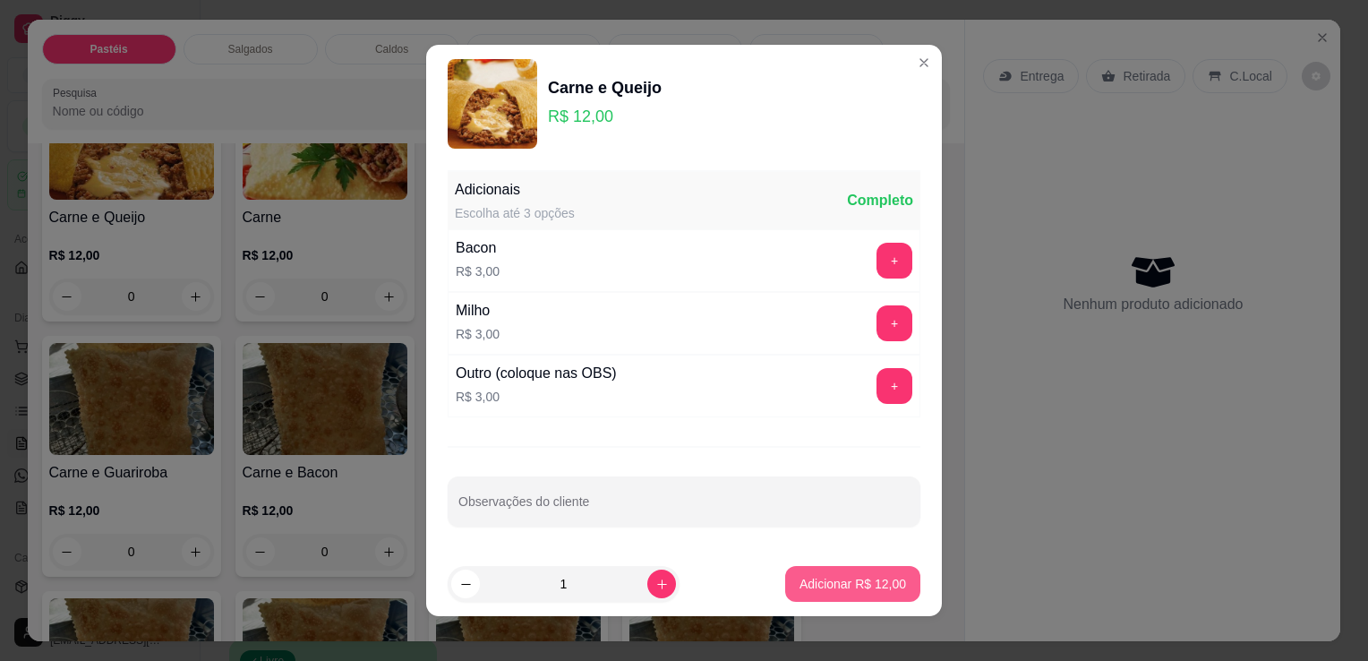
click at [827, 575] on p "Adicionar R$ 12,00" at bounding box center [853, 584] width 107 height 18
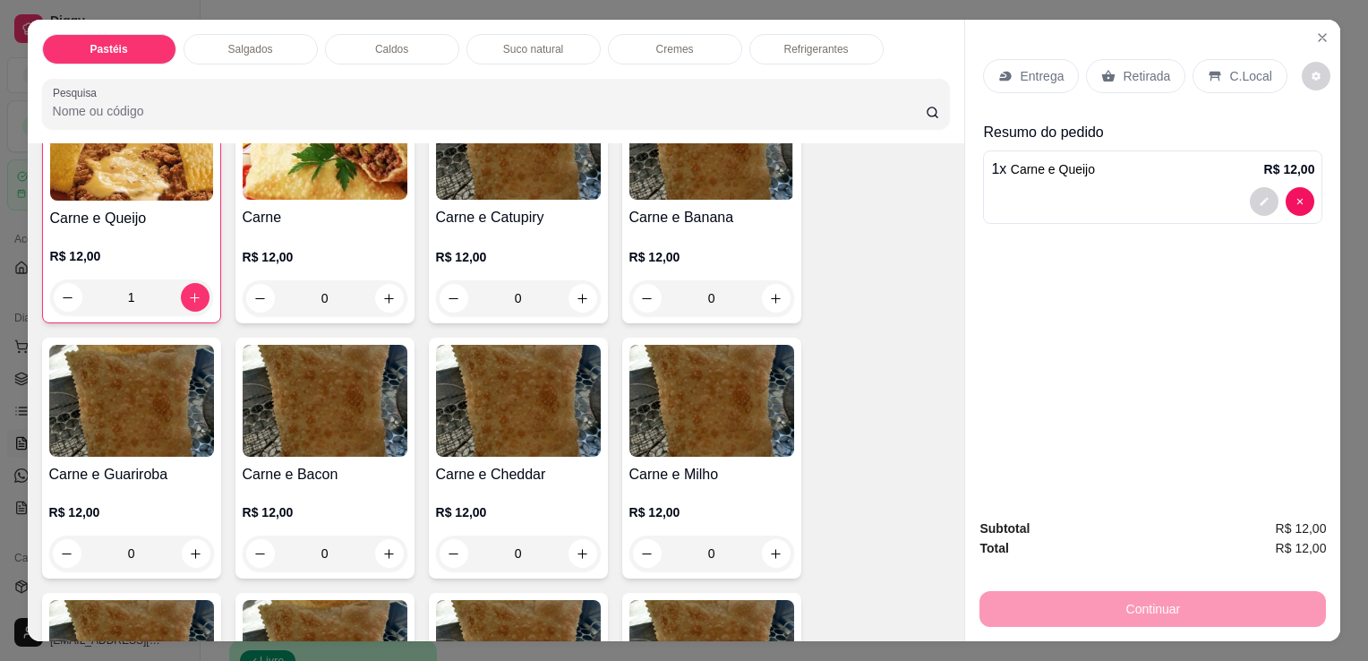
type input "1"
click at [1123, 69] on p "Retirada" at bounding box center [1146, 76] width 47 height 18
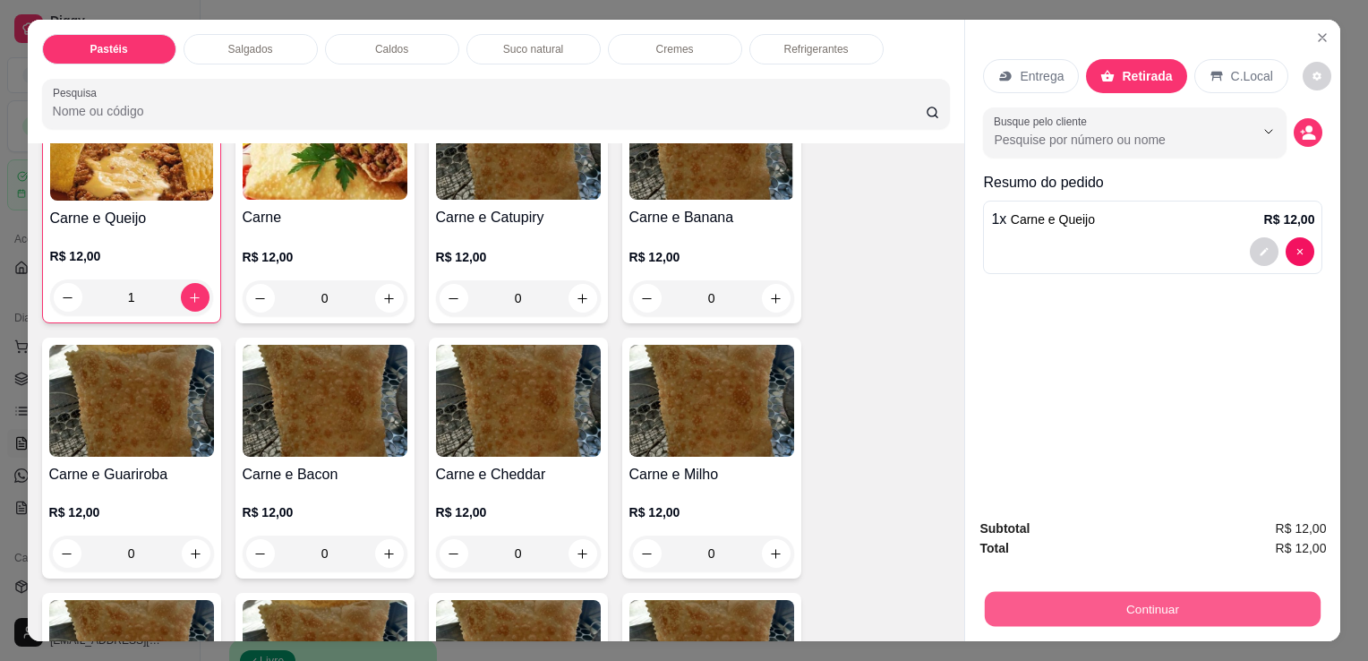
click at [1135, 601] on button "Continuar" at bounding box center [1153, 608] width 336 height 35
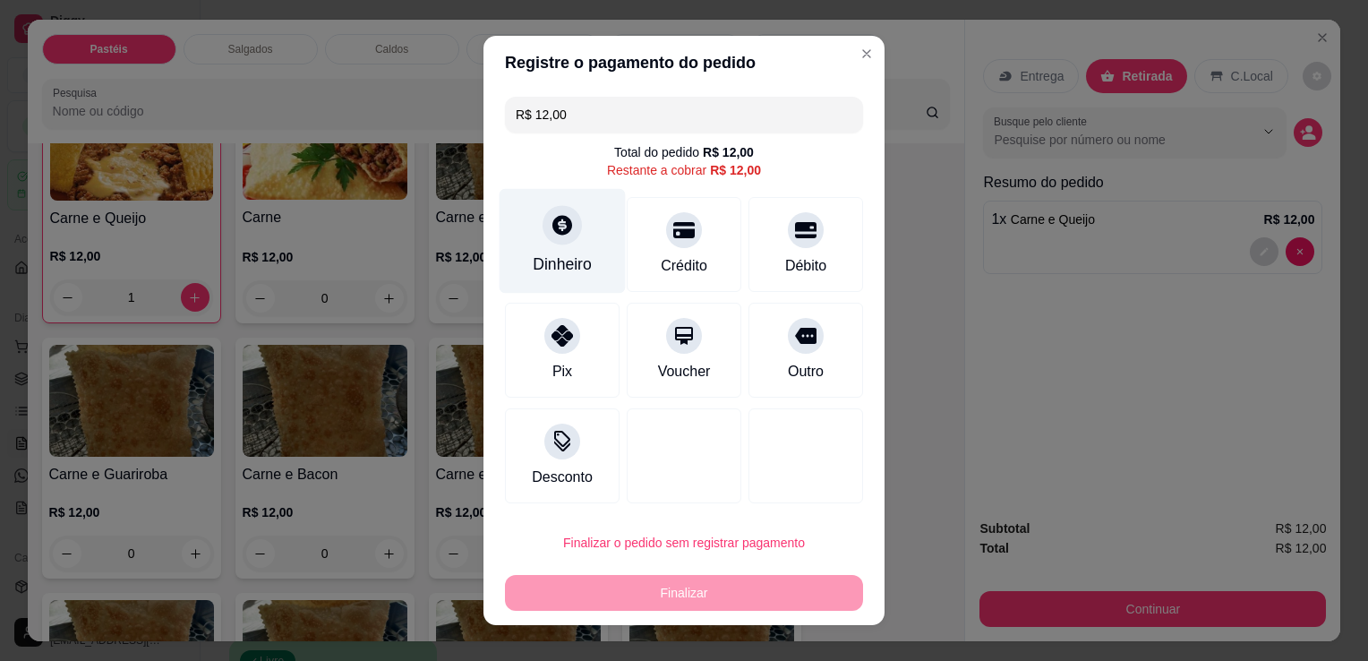
click at [550, 249] on div "Dinheiro" at bounding box center [563, 241] width 126 height 105
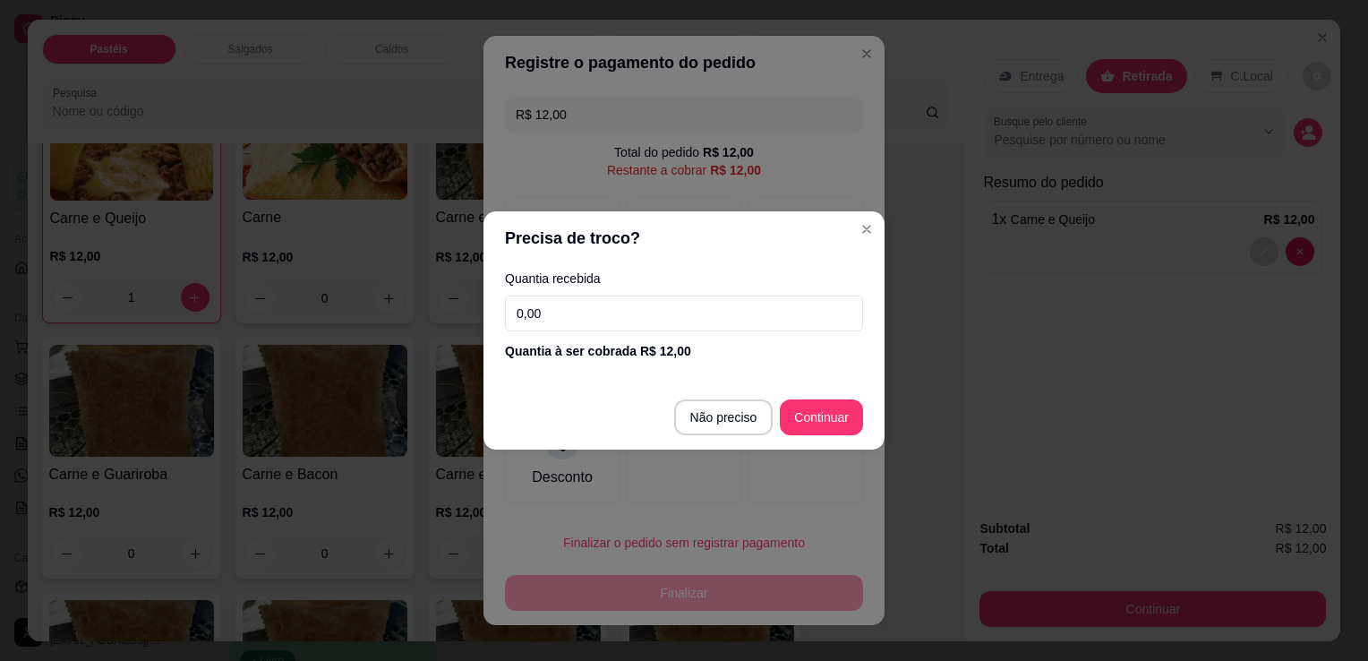
click at [651, 314] on input "0,00" at bounding box center [684, 313] width 358 height 36
type input "12,00"
type input "R$ 0,00"
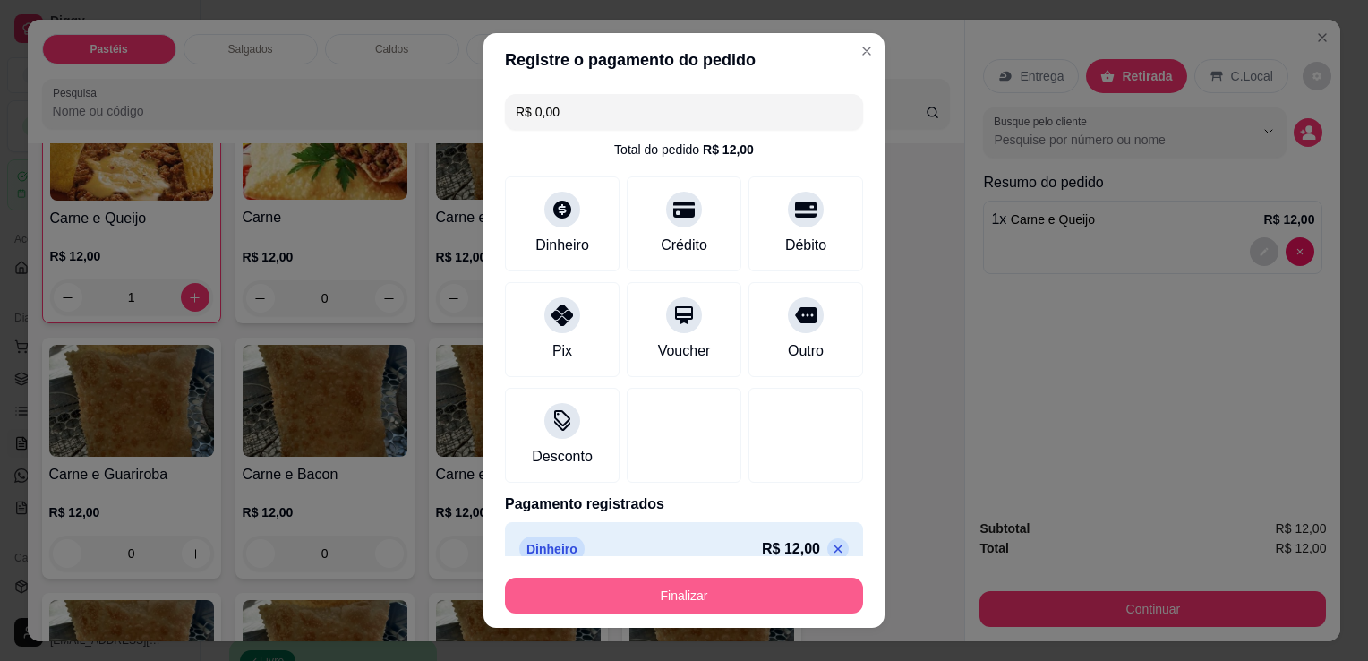
click at [660, 599] on button "Finalizar" at bounding box center [684, 596] width 358 height 36
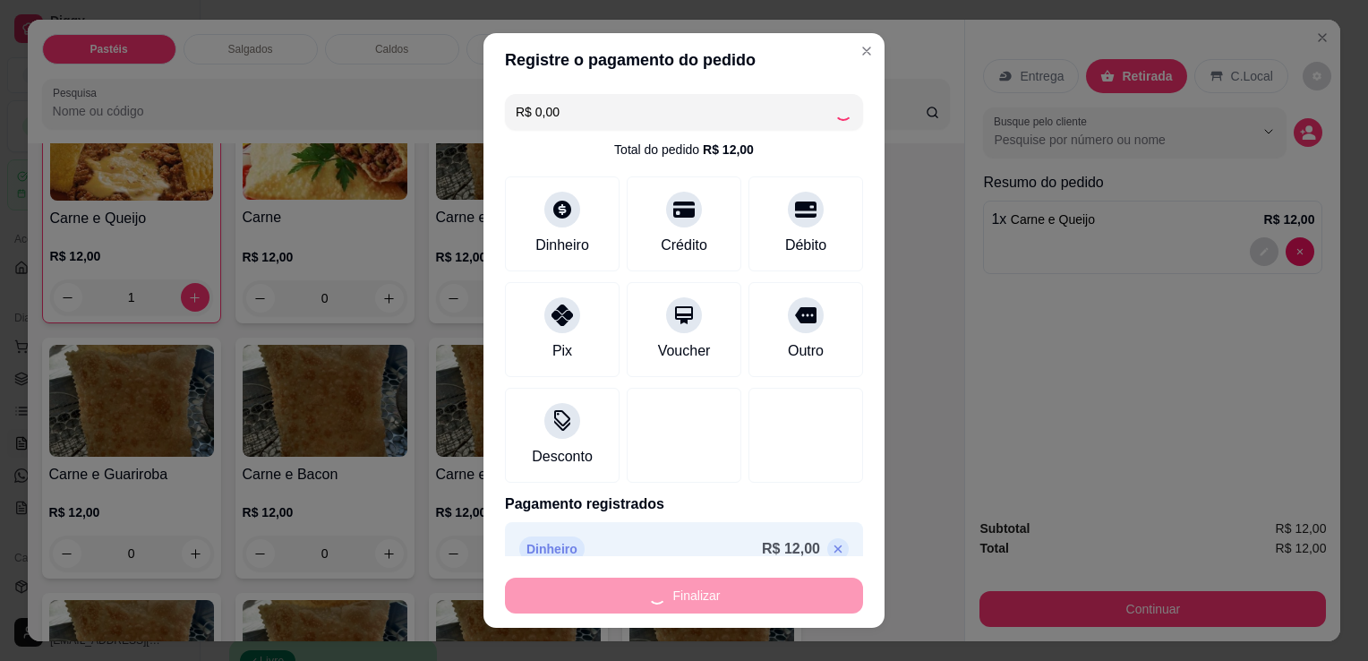
type input "0"
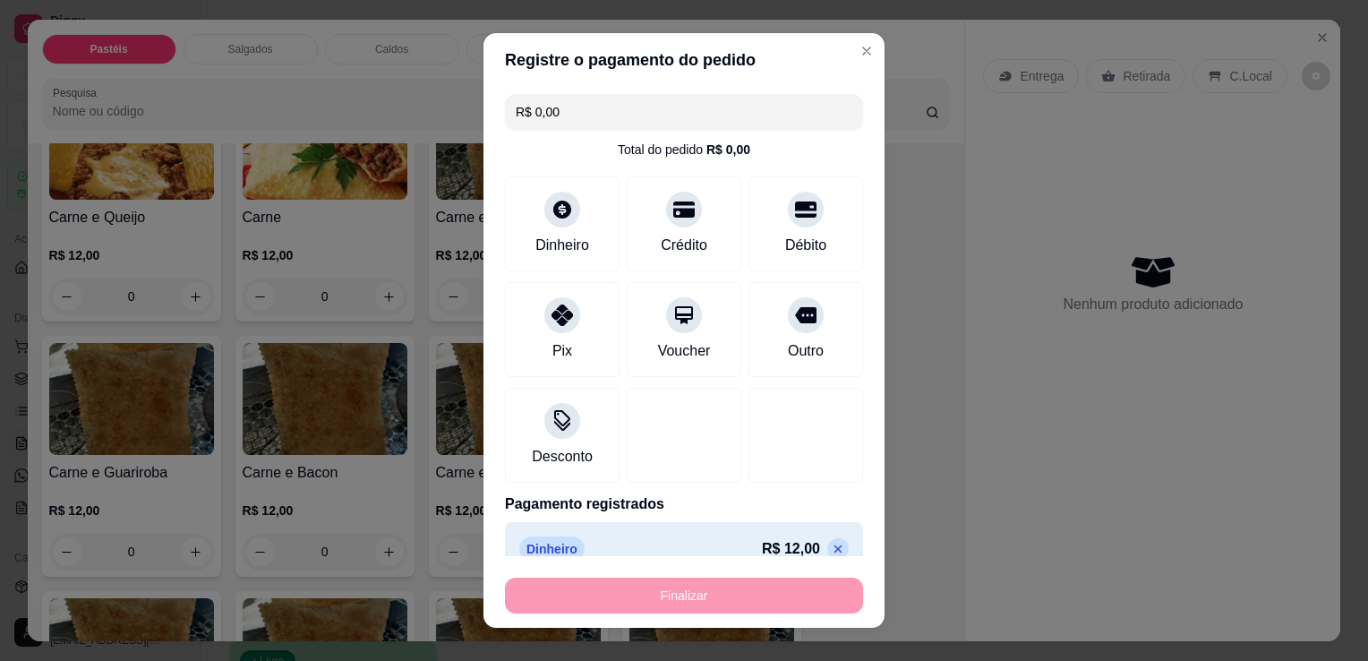
type input "-R$ 12,00"
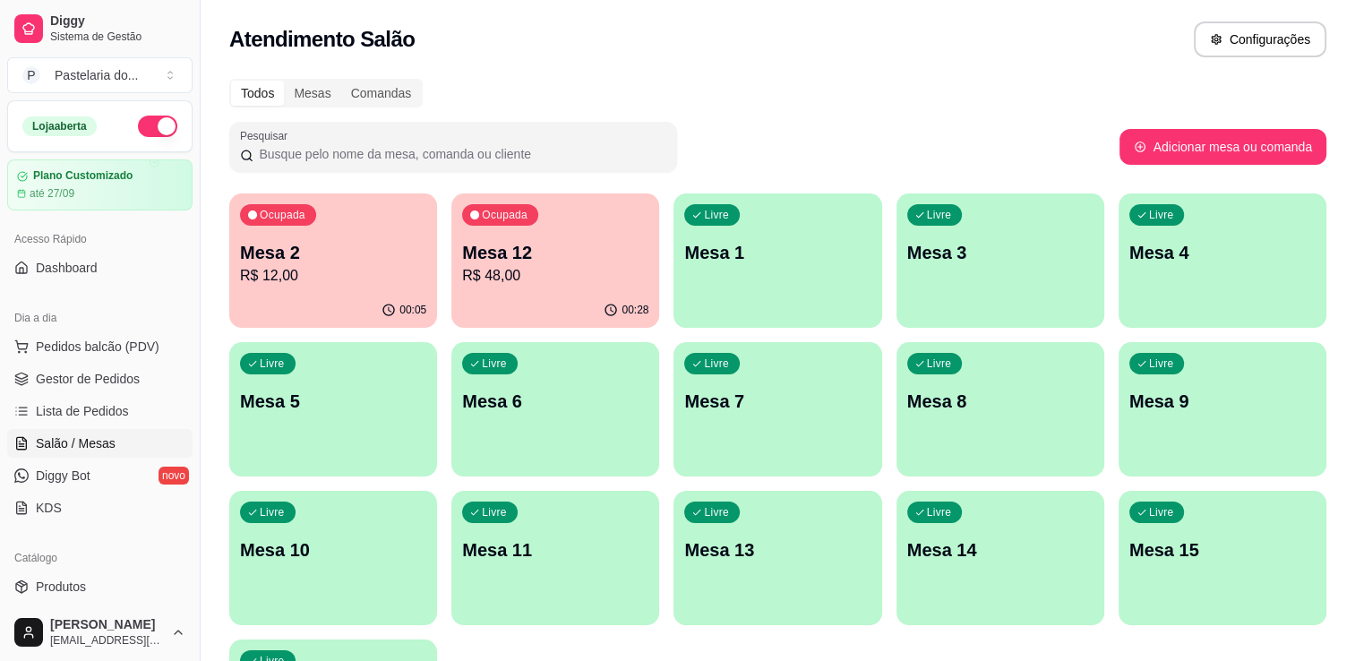
click at [347, 245] on p "Mesa 2" at bounding box center [333, 252] width 186 height 25
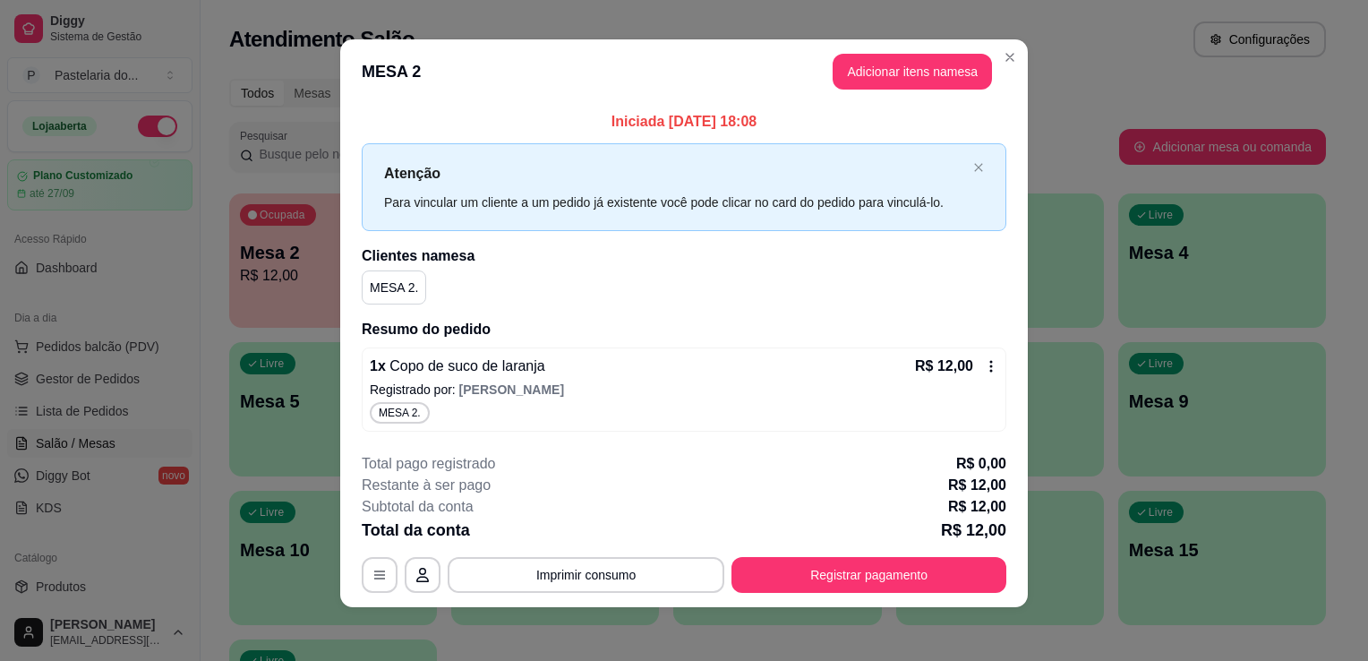
scroll to position [9, 0]
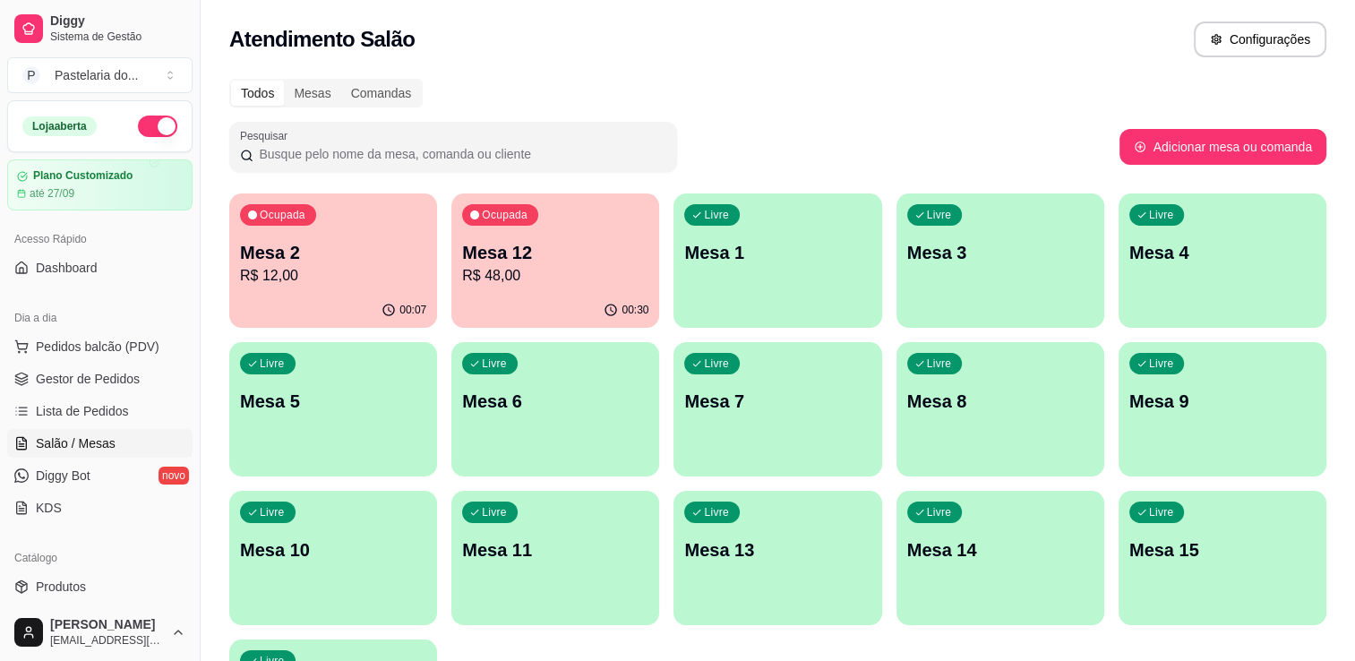
click at [510, 249] on p "Mesa 12" at bounding box center [555, 252] width 186 height 25
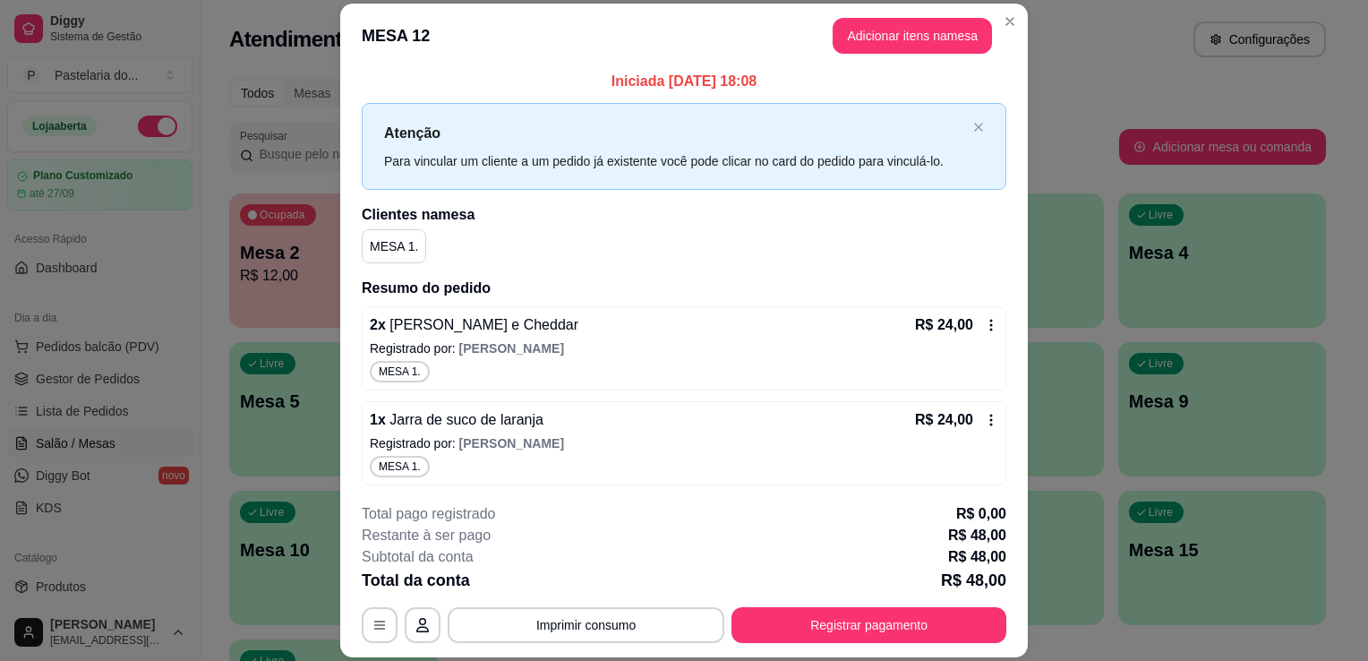
scroll to position [5, 0]
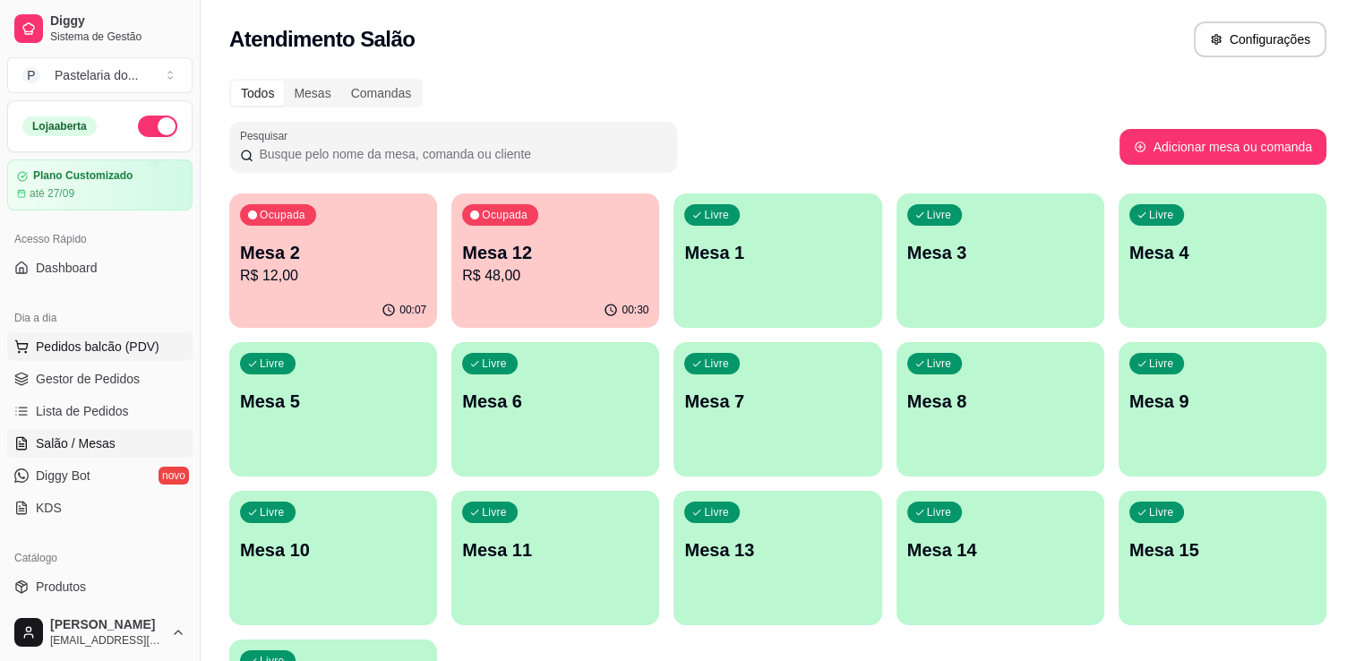
click at [97, 346] on span "Pedidos balcão (PDV)" at bounding box center [98, 347] width 124 height 18
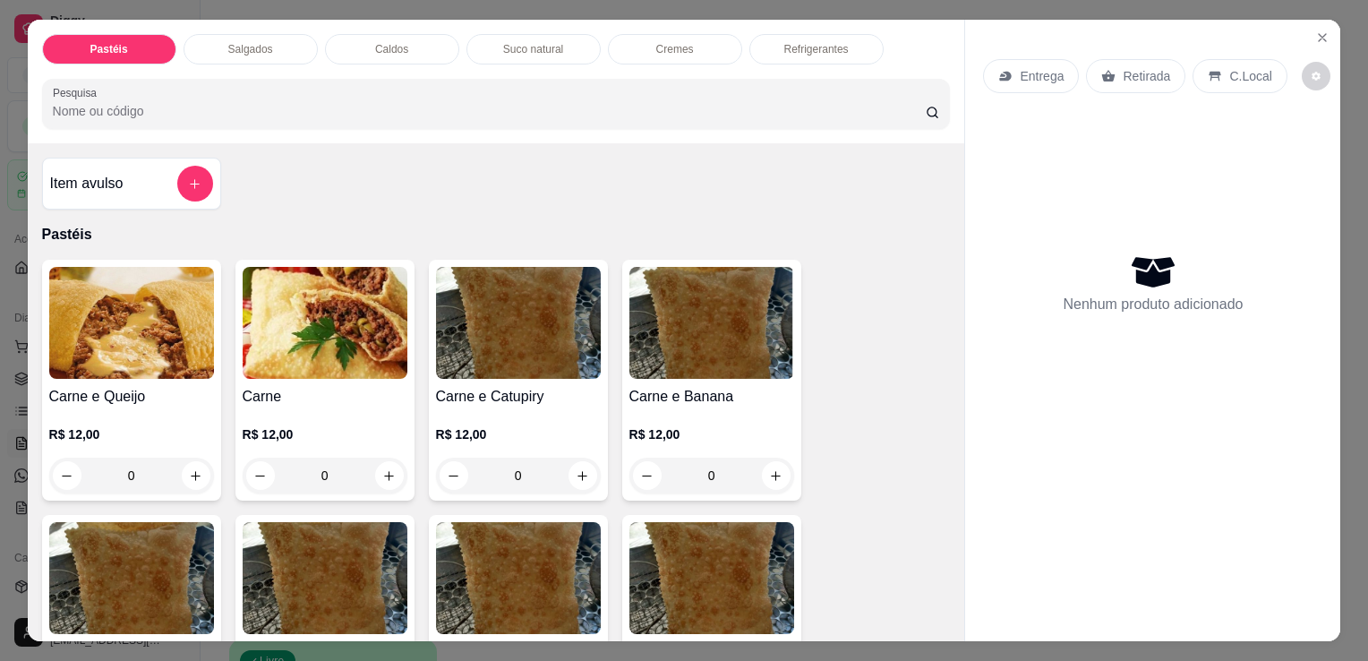
drag, startPoint x: 814, startPoint y: 48, endPoint x: 742, endPoint y: 161, distance: 133.6
click at [816, 46] on p "Refrigerantes" at bounding box center [816, 49] width 64 height 14
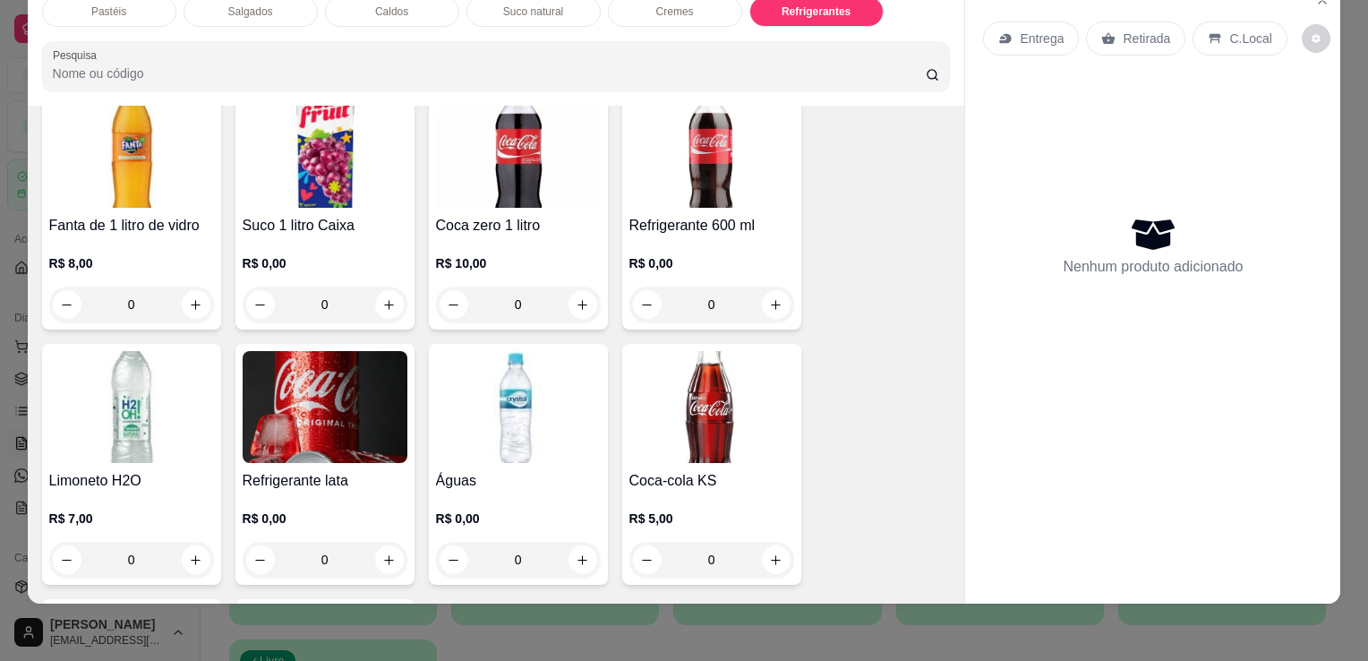
scroll to position [5310, 0]
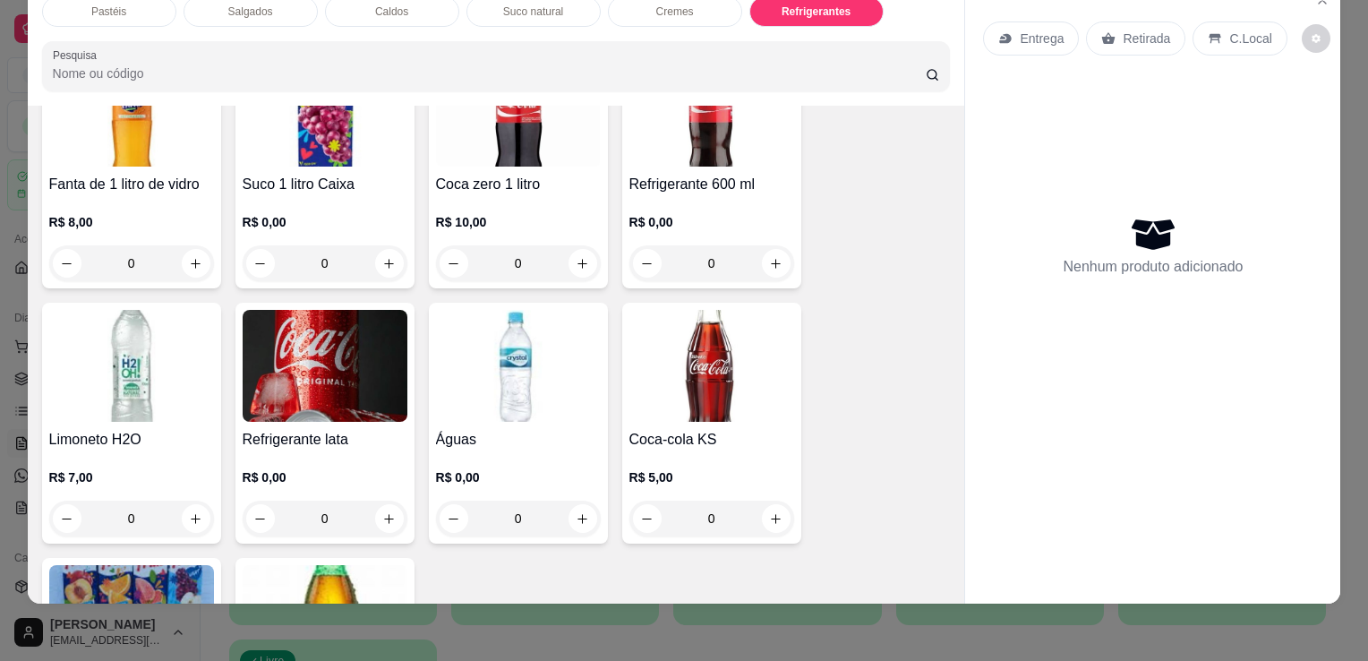
click at [312, 367] on img at bounding box center [325, 366] width 165 height 112
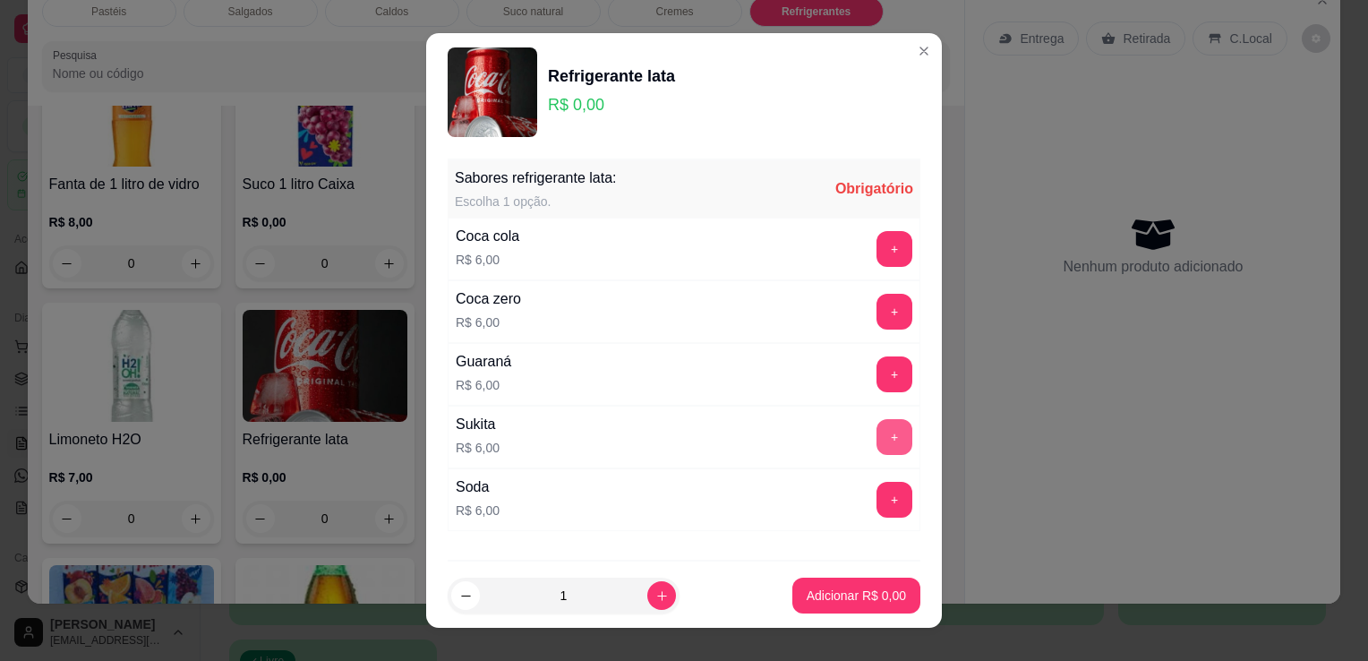
click at [877, 432] on button "+" at bounding box center [895, 437] width 36 height 36
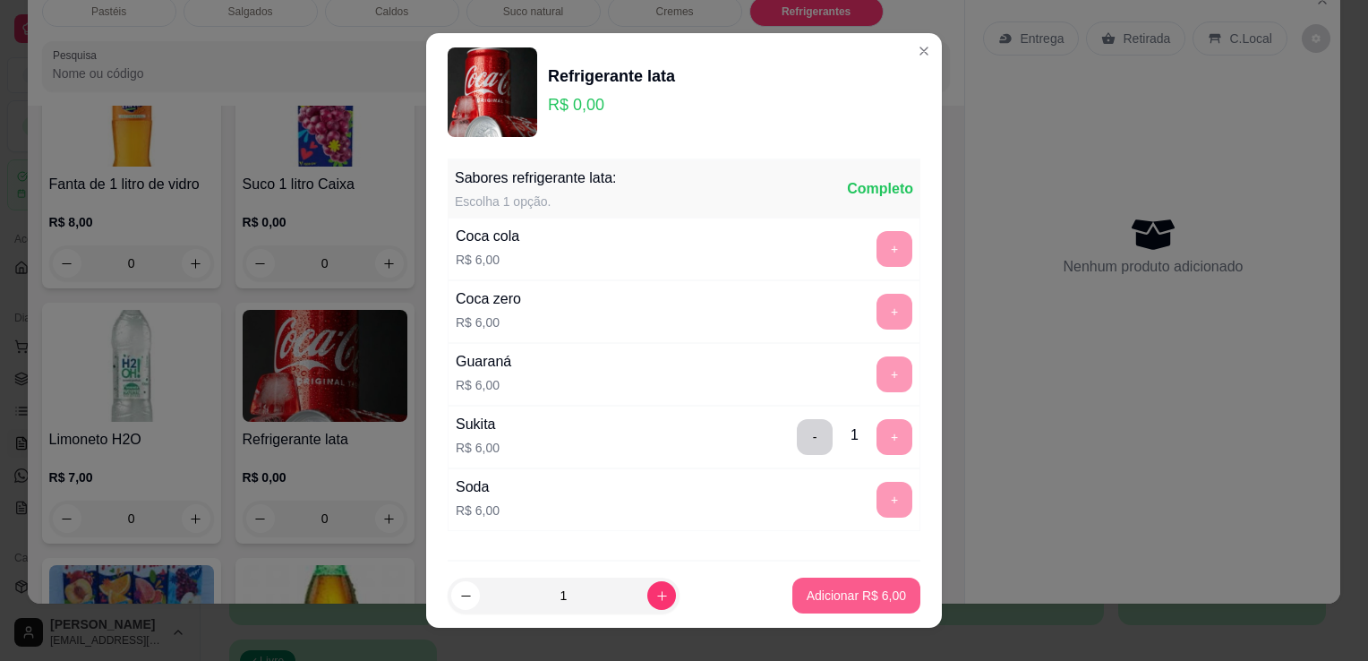
click at [876, 598] on p "Adicionar R$ 6,00" at bounding box center [856, 596] width 99 height 18
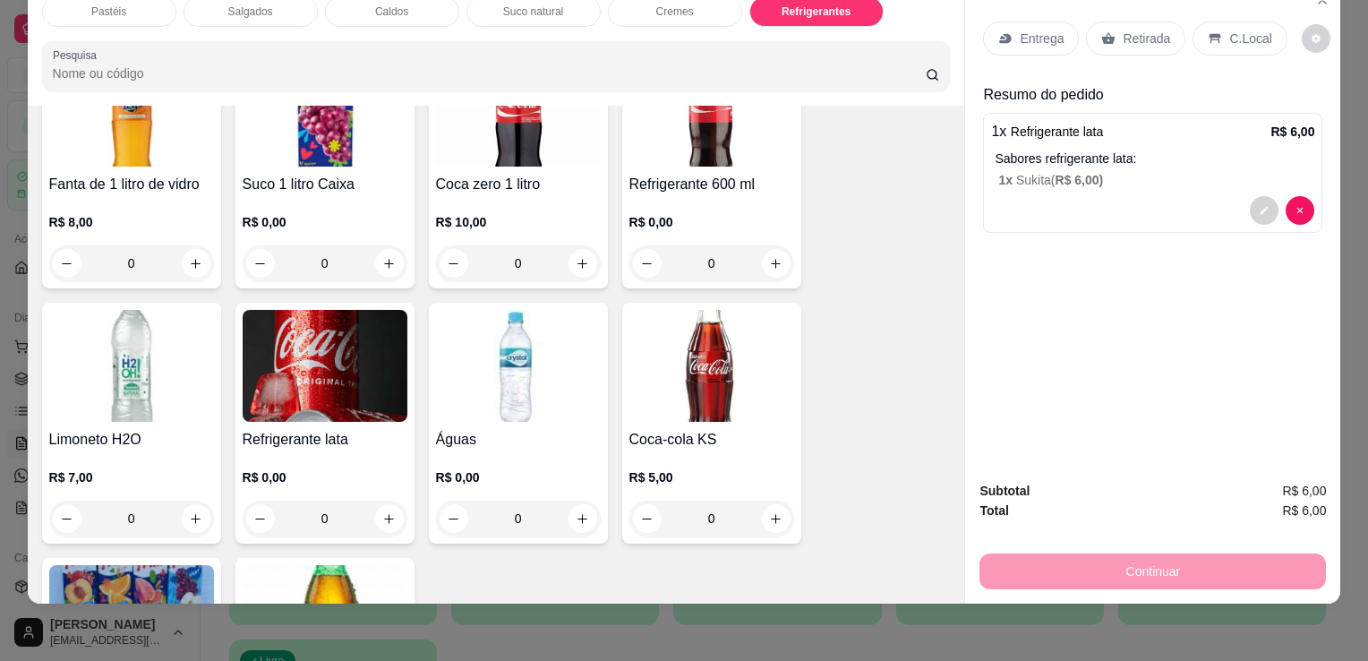
click at [1119, 21] on div "Retirada" at bounding box center [1135, 38] width 99 height 34
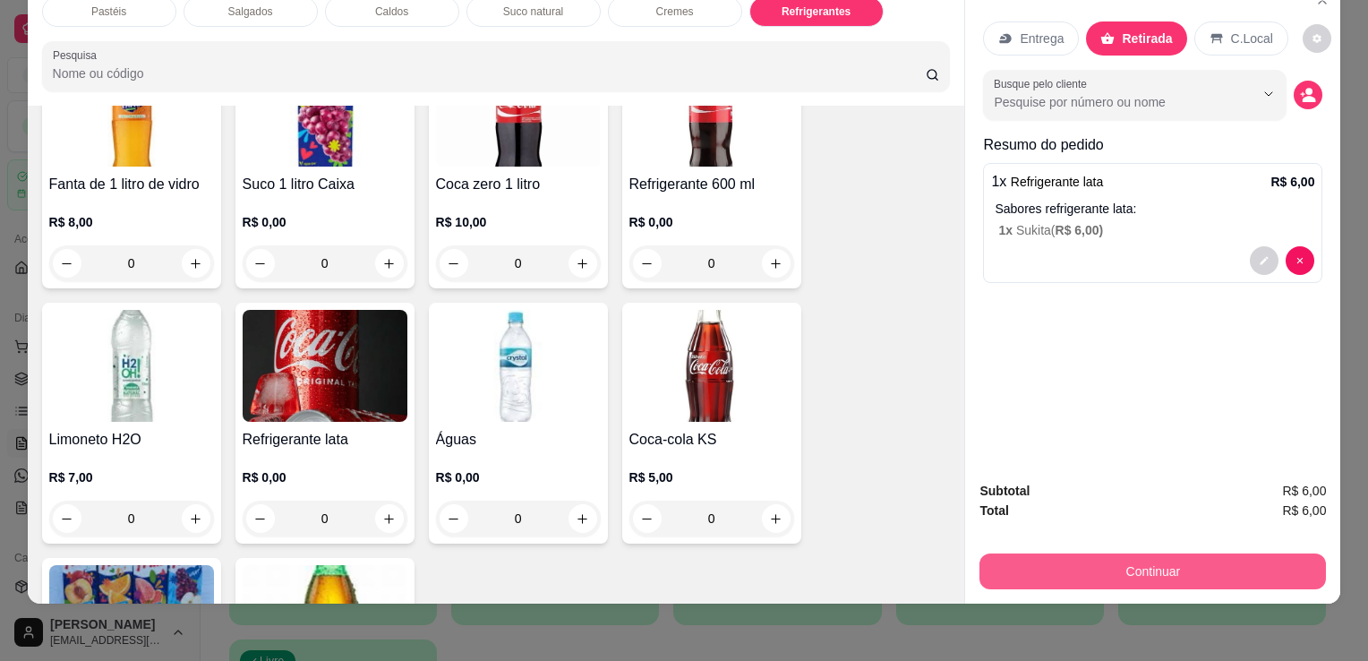
click at [1057, 553] on button "Continuar" at bounding box center [1153, 571] width 347 height 36
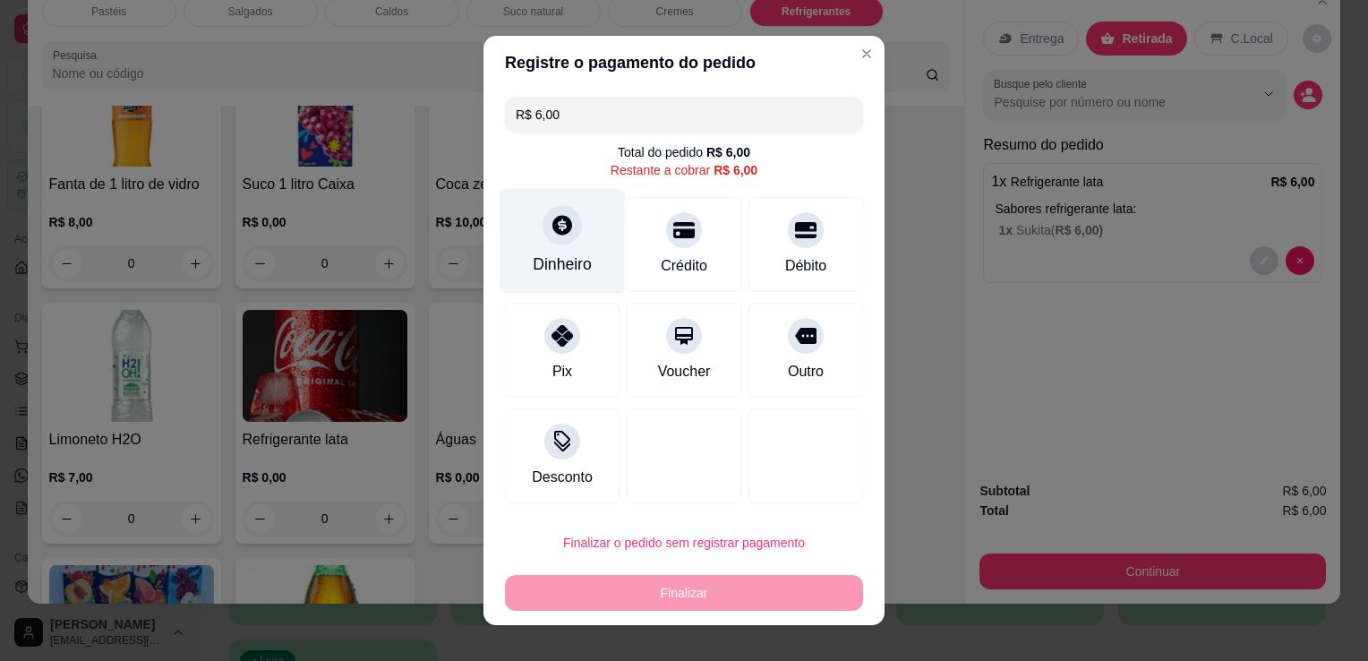
click at [544, 241] on div at bounding box center [562, 224] width 39 height 39
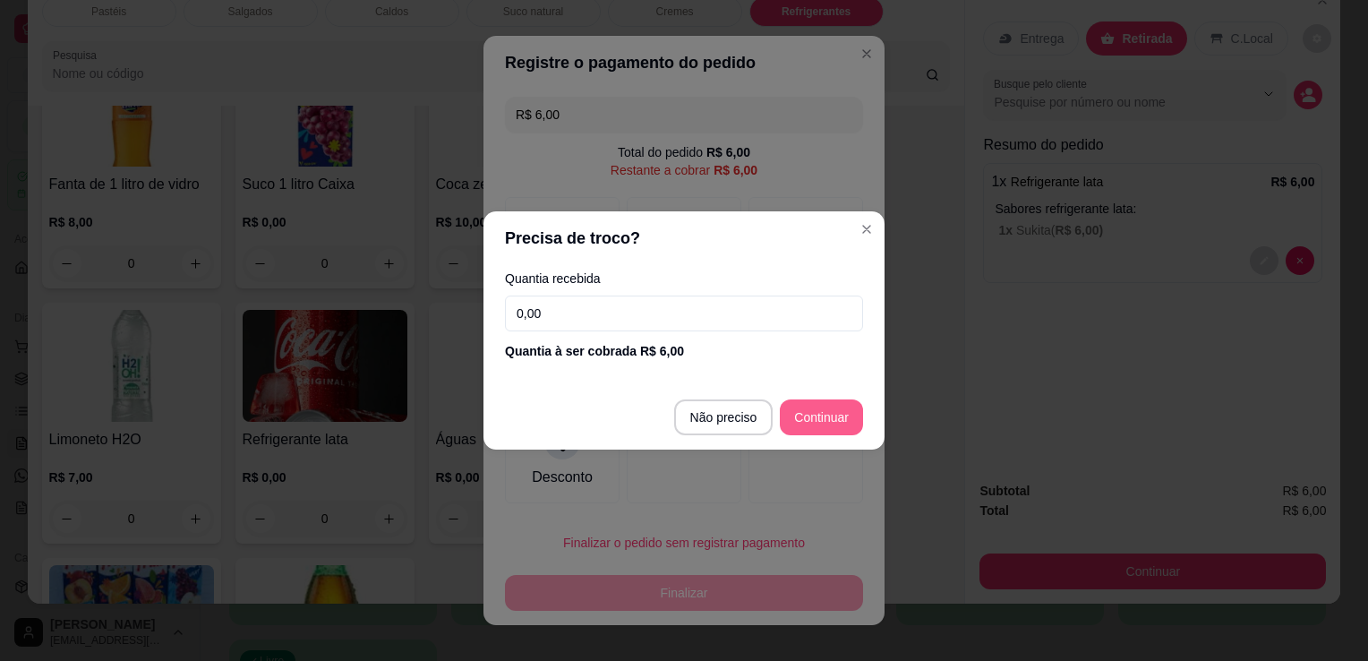
type input "R$ 0,00"
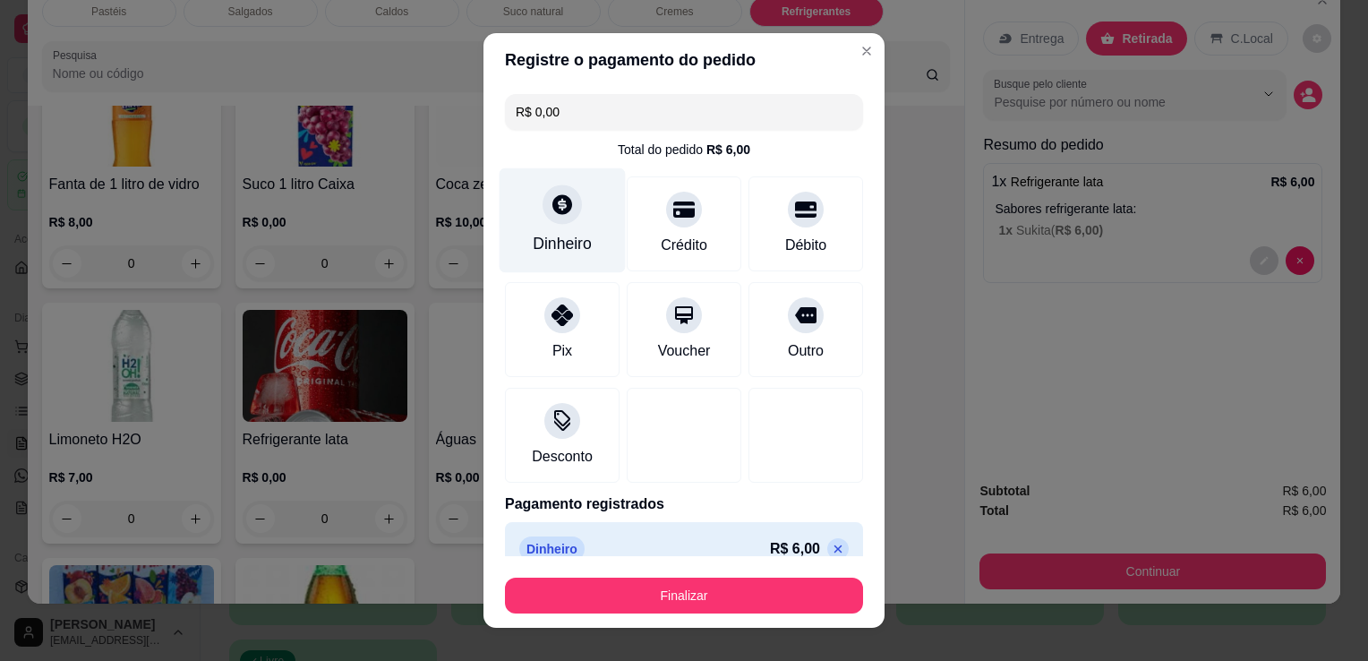
click at [552, 193] on div at bounding box center [562, 203] width 39 height 39
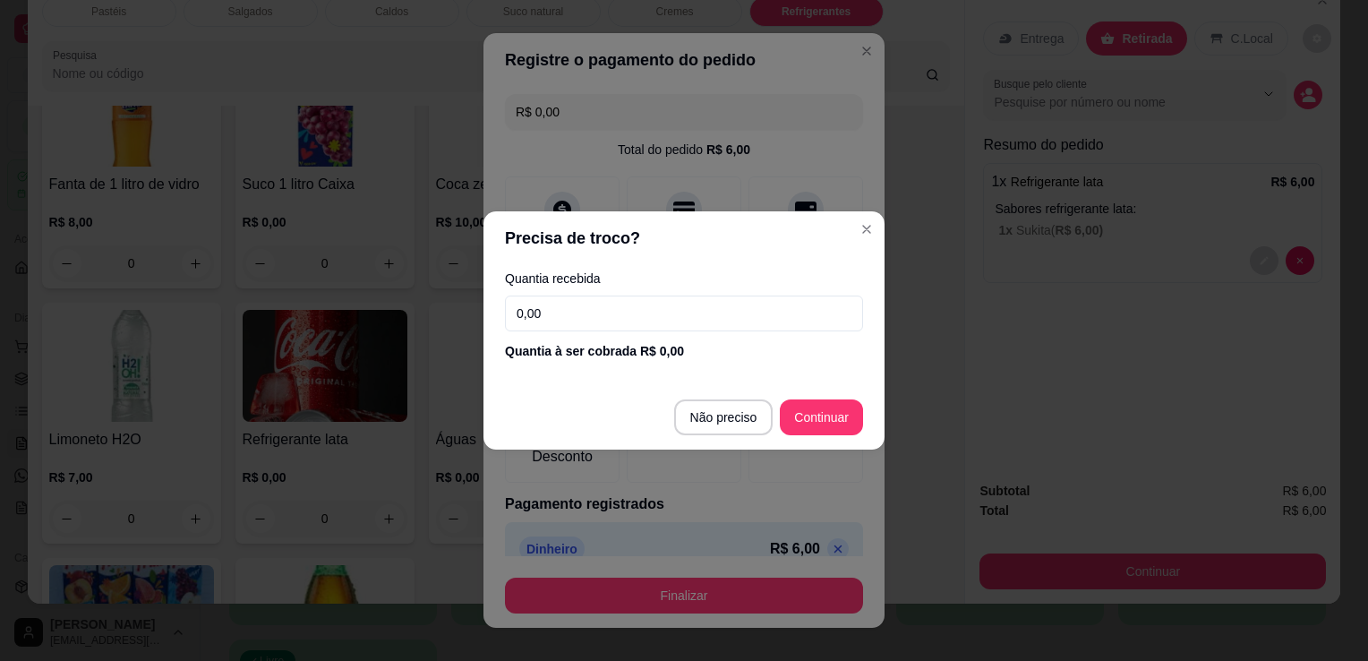
click at [639, 321] on input "0,00" at bounding box center [684, 313] width 358 height 36
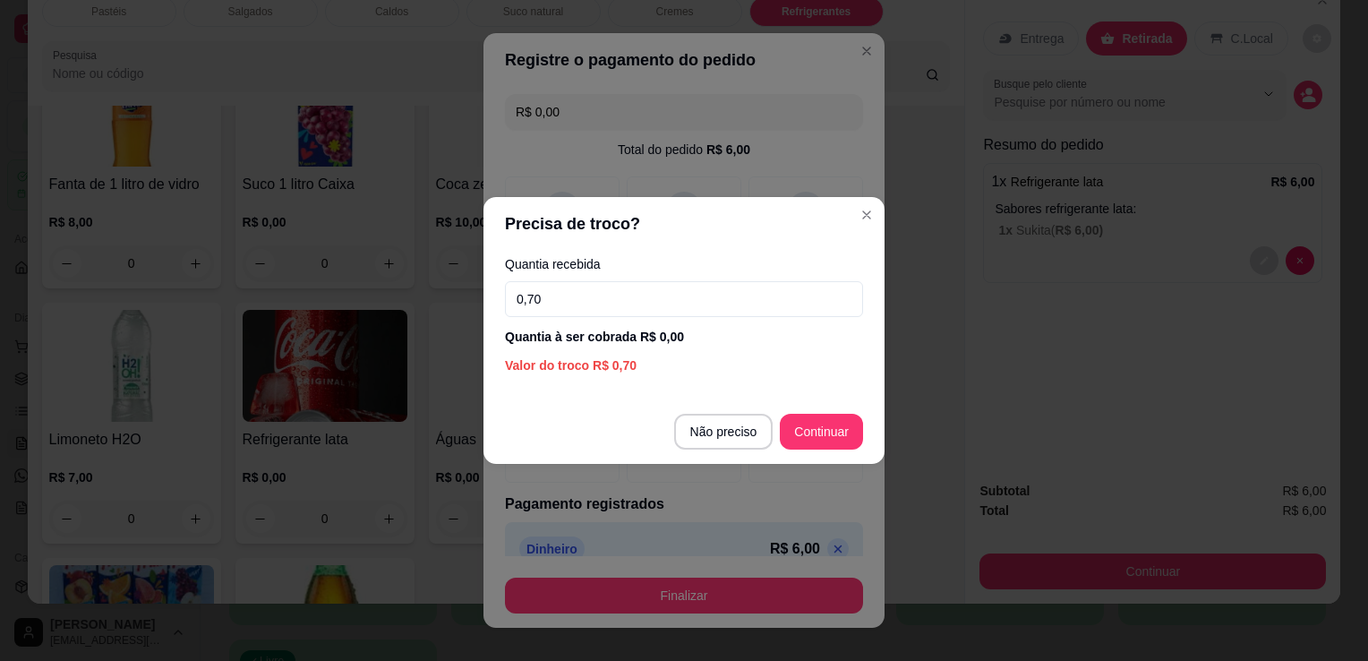
type input "7,00"
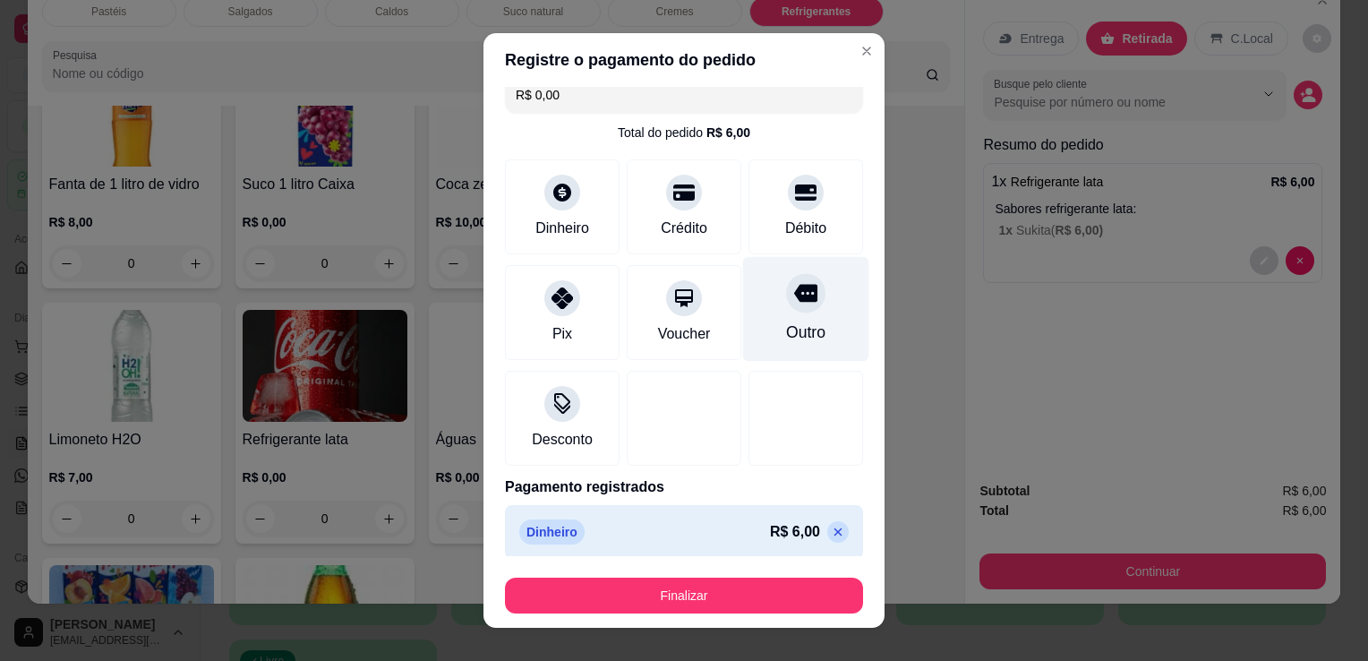
scroll to position [25, 0]
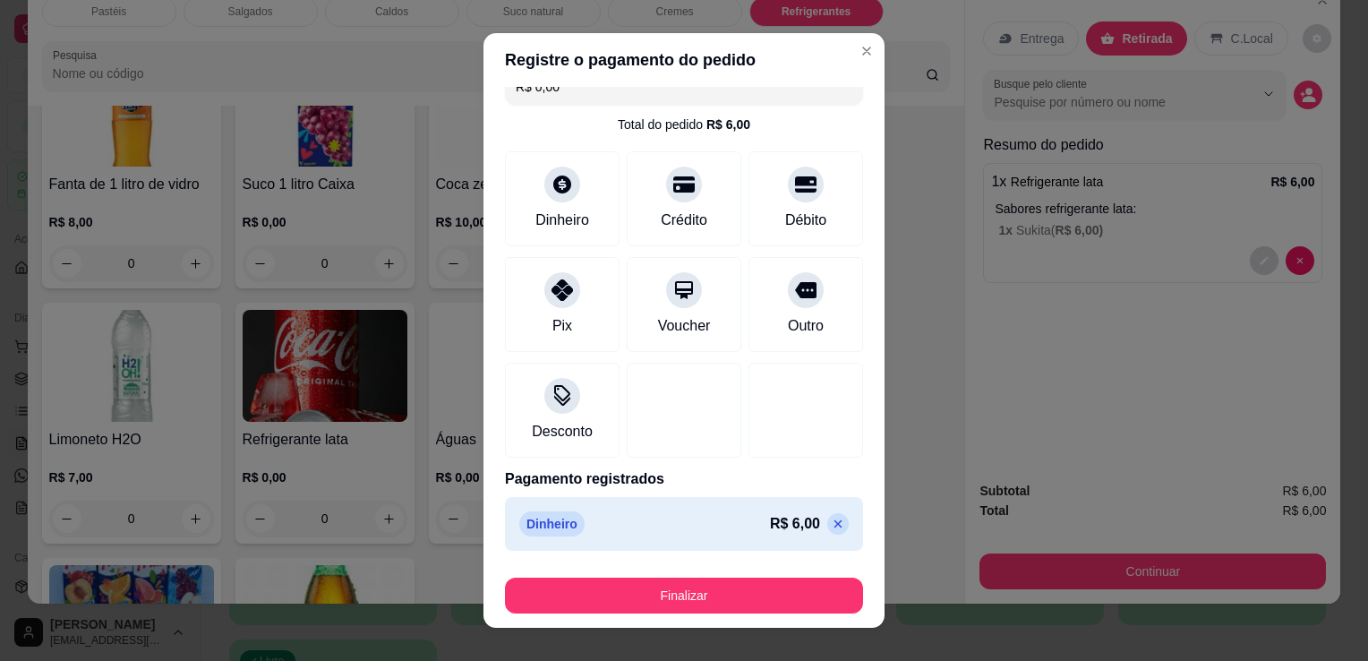
click at [792, 524] on div "R$ 6,00" at bounding box center [809, 523] width 79 height 21
click at [831, 518] on icon at bounding box center [838, 524] width 14 height 14
type input "R$ 6,00"
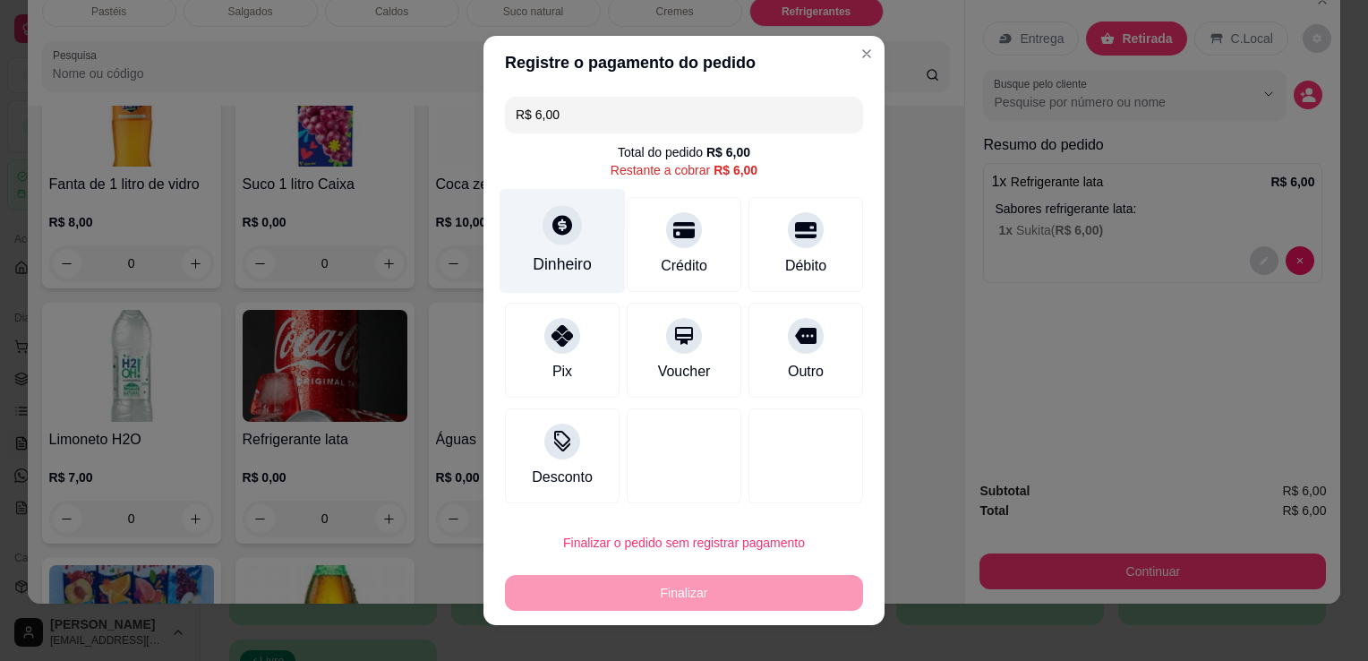
click at [543, 236] on div at bounding box center [562, 224] width 39 height 39
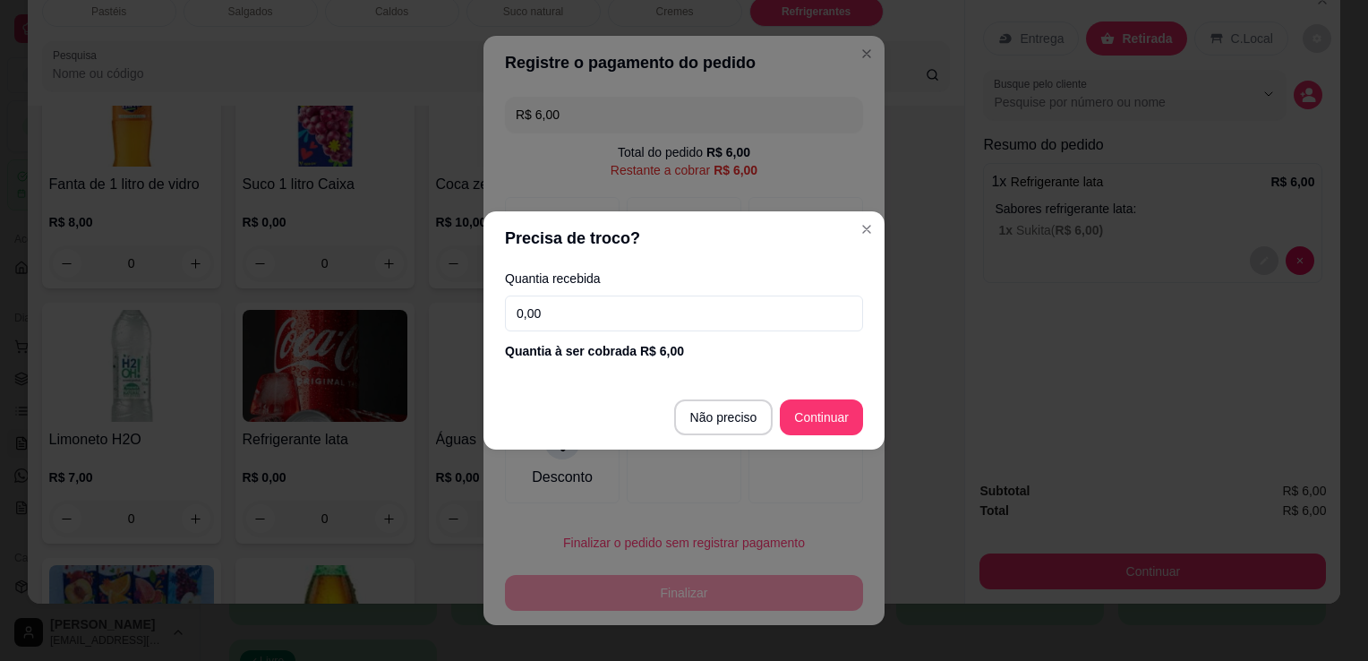
click at [620, 321] on input "0,00" at bounding box center [684, 313] width 358 height 36
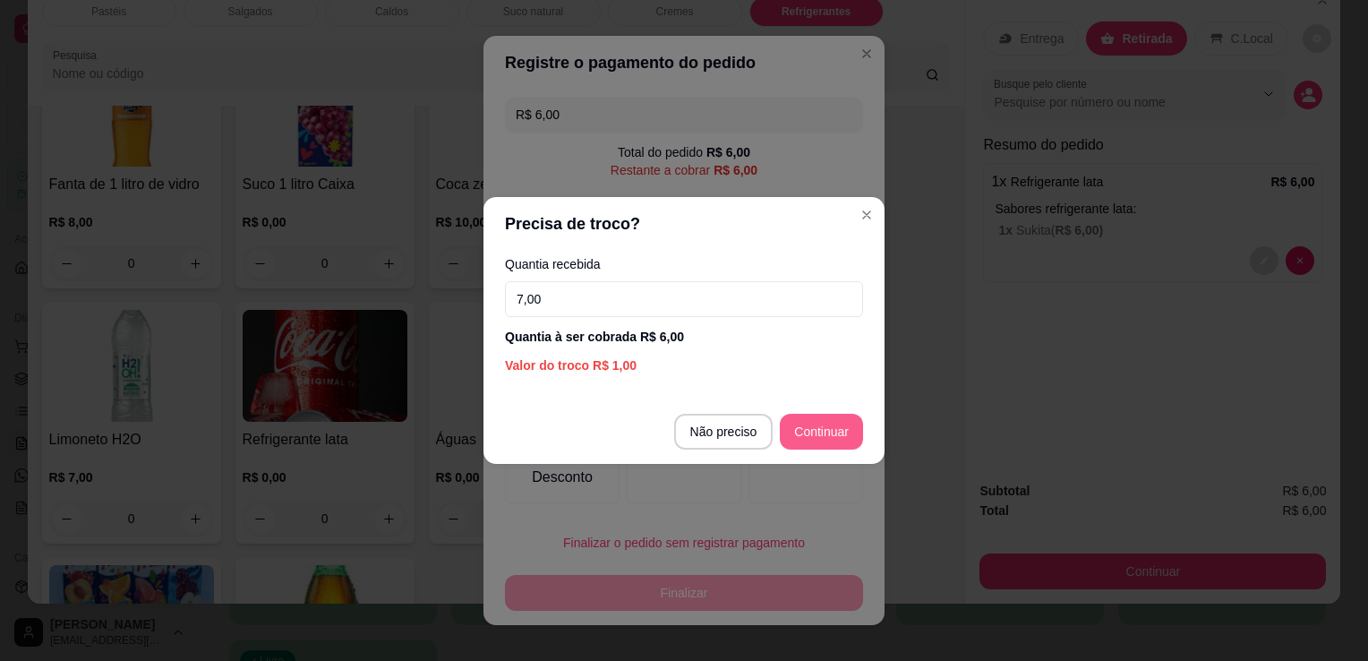
type input "7,00"
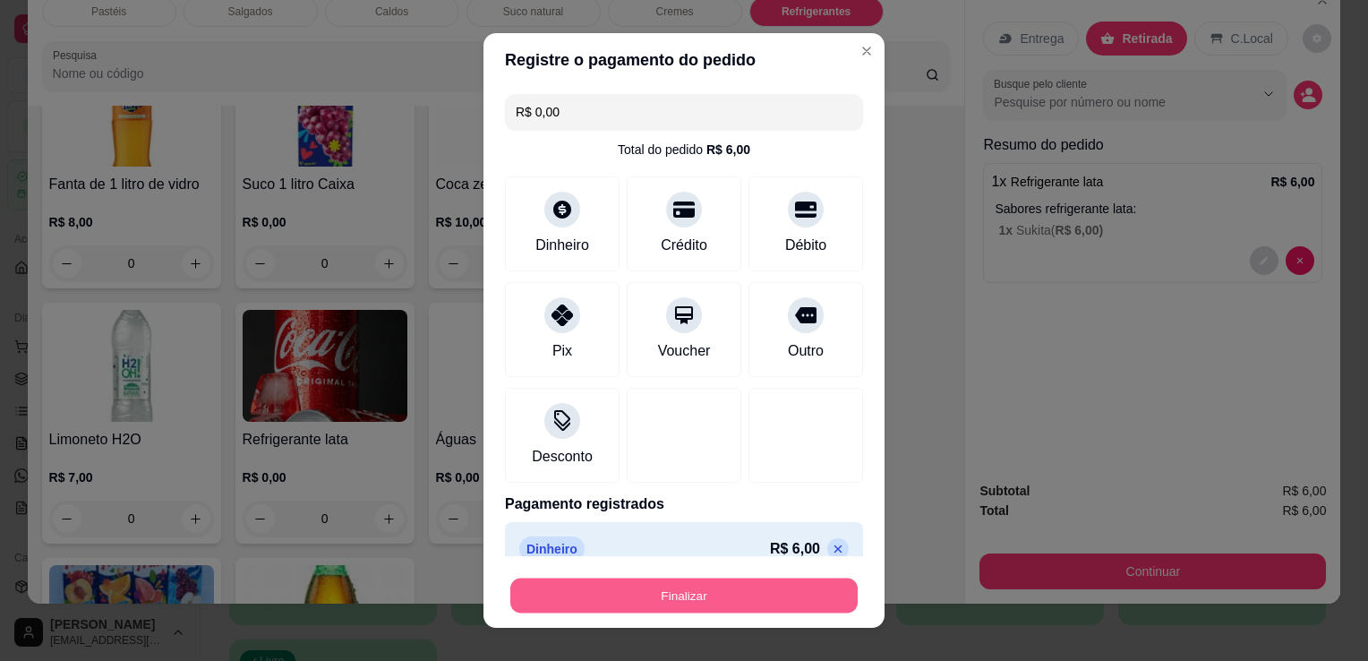
click at [688, 591] on button "Finalizar" at bounding box center [683, 595] width 347 height 35
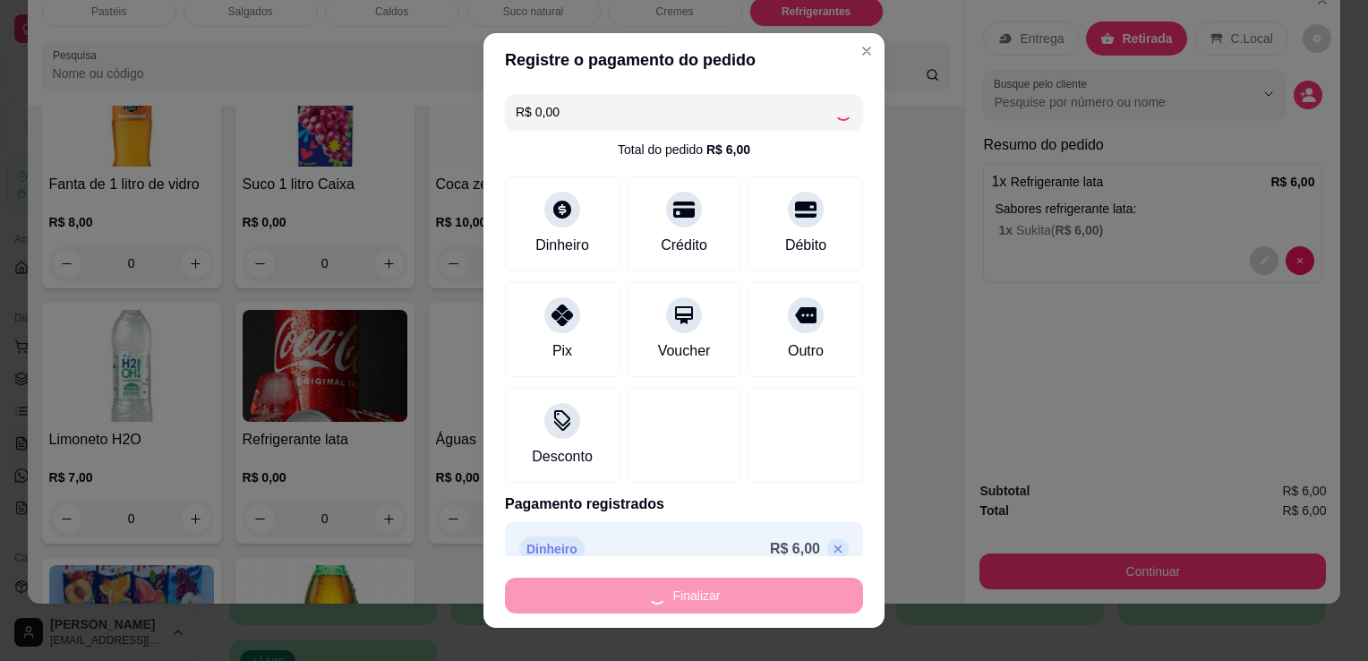
type input "-R$ 6,00"
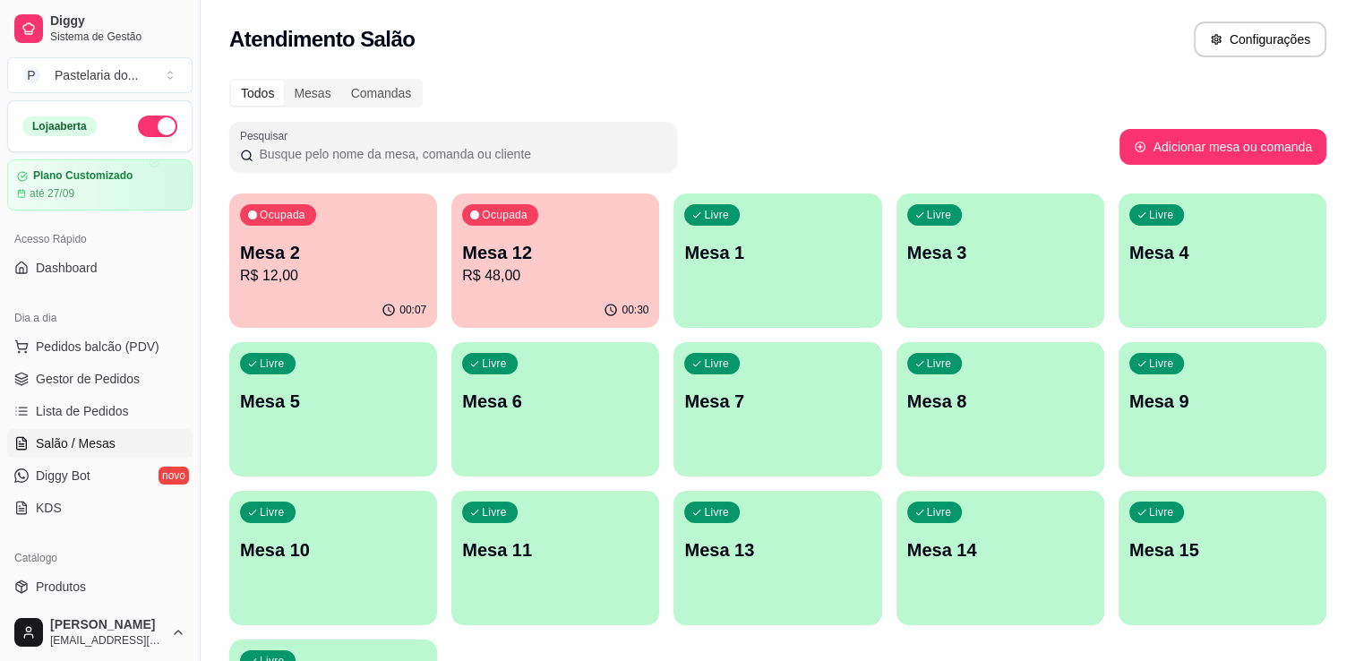
click at [366, 220] on div "Ocupada Mesa 2 R$ 12,00" at bounding box center [333, 242] width 208 height 99
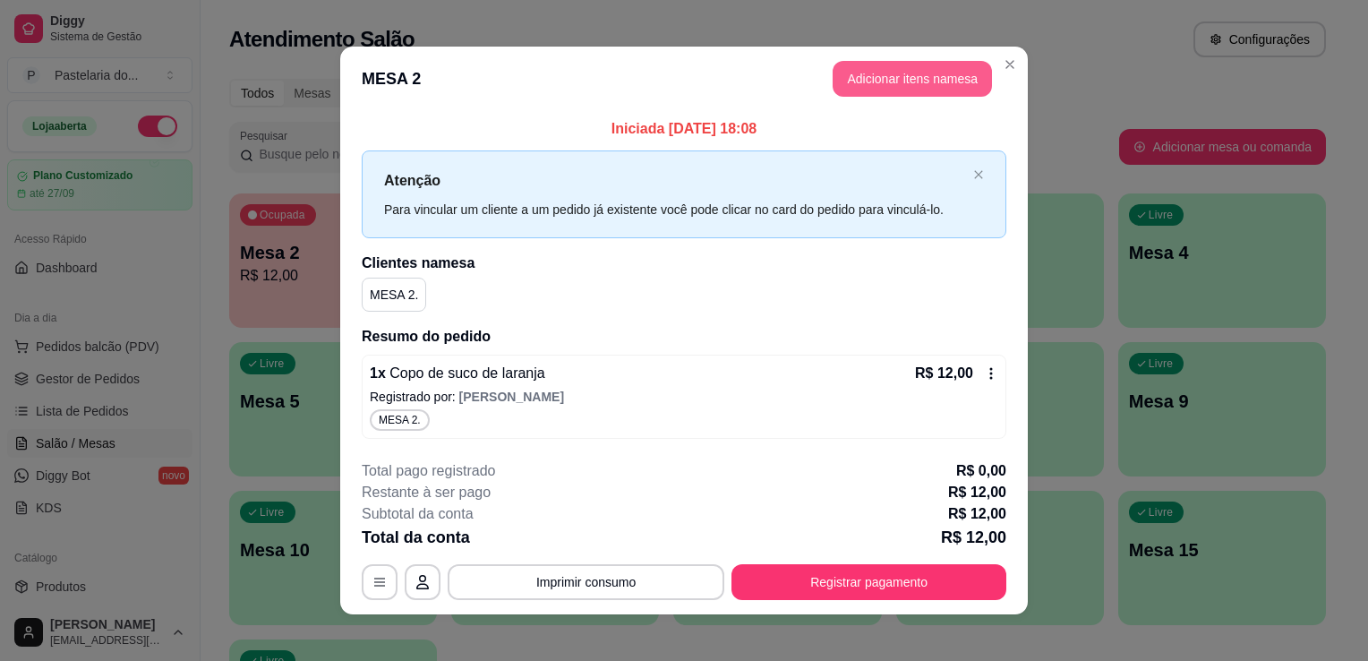
click at [917, 88] on button "Adicionar itens na mesa" at bounding box center [912, 79] width 159 height 36
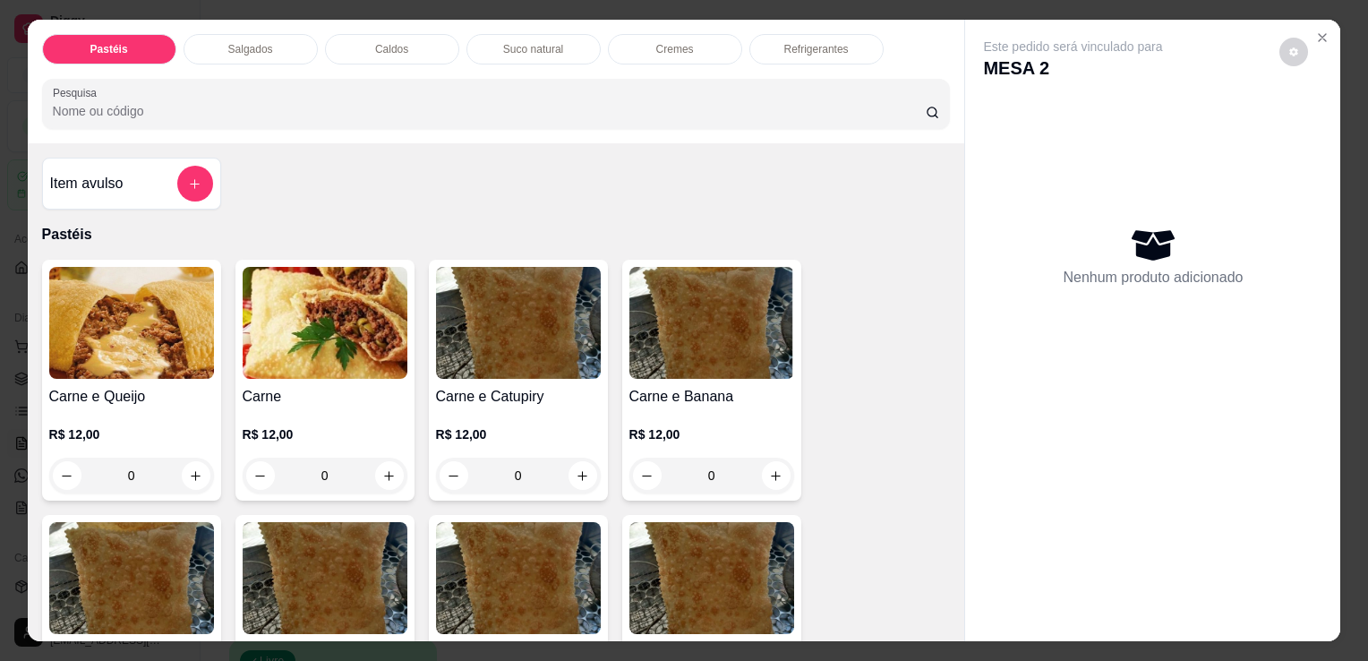
click at [270, 42] on div "Salgados" at bounding box center [251, 49] width 134 height 30
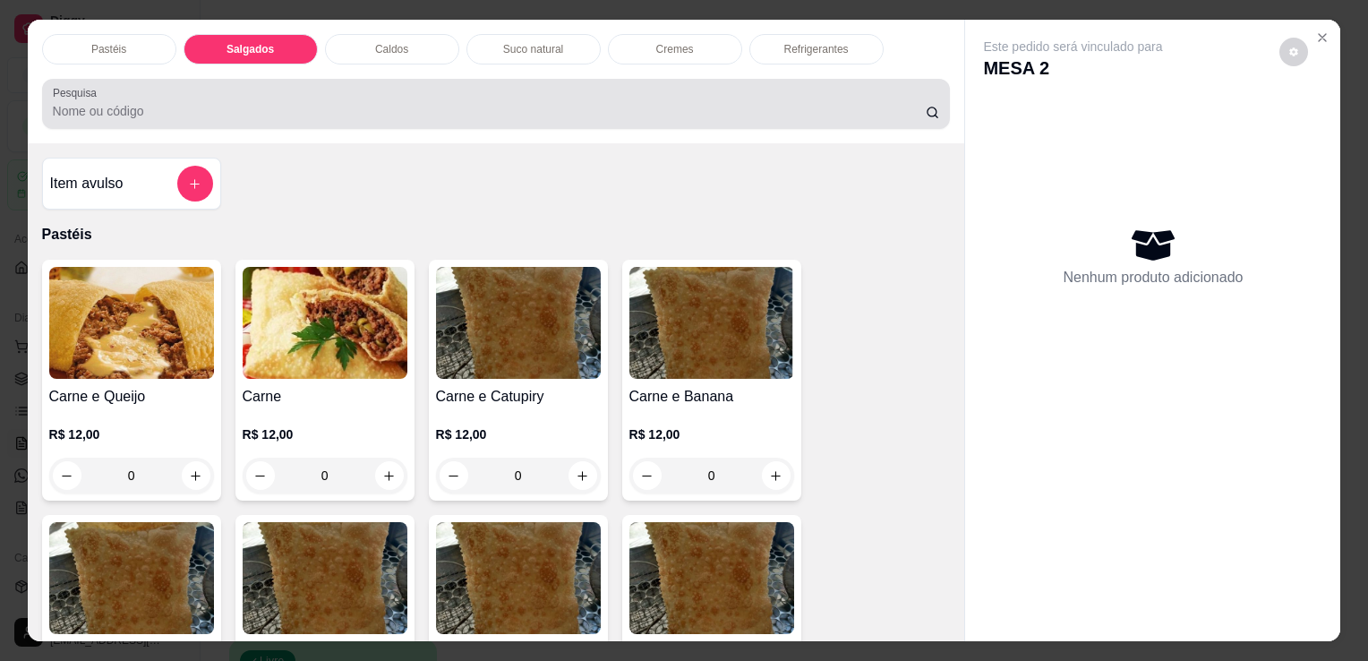
scroll to position [44, 0]
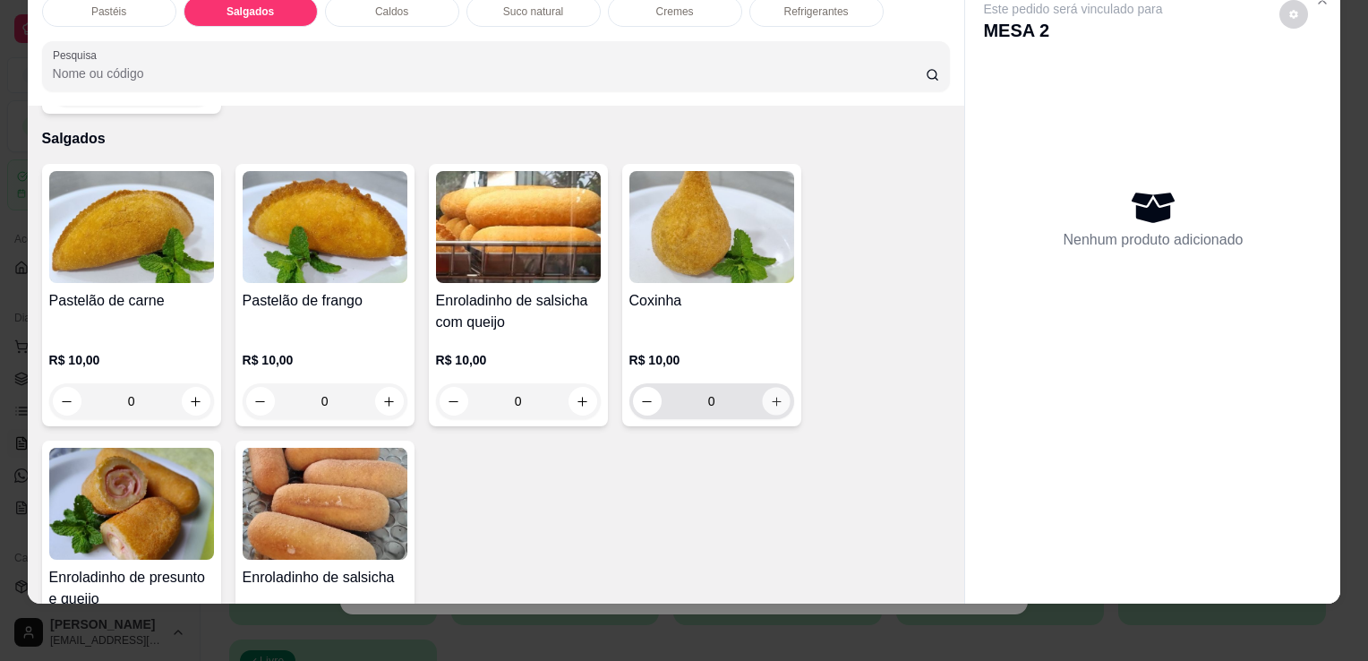
click at [769, 395] on icon "increase-product-quantity" at bounding box center [775, 401] width 13 height 13
type input "1"
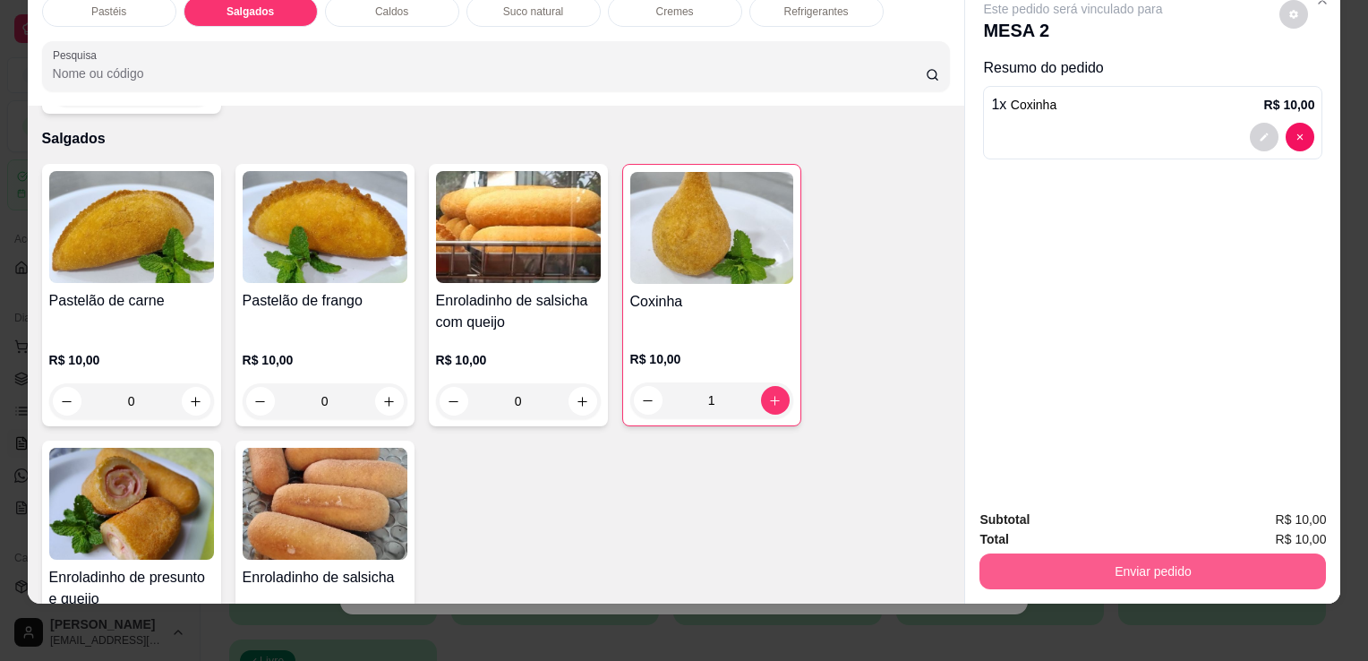
click at [1170, 553] on button "Enviar pedido" at bounding box center [1153, 571] width 347 height 36
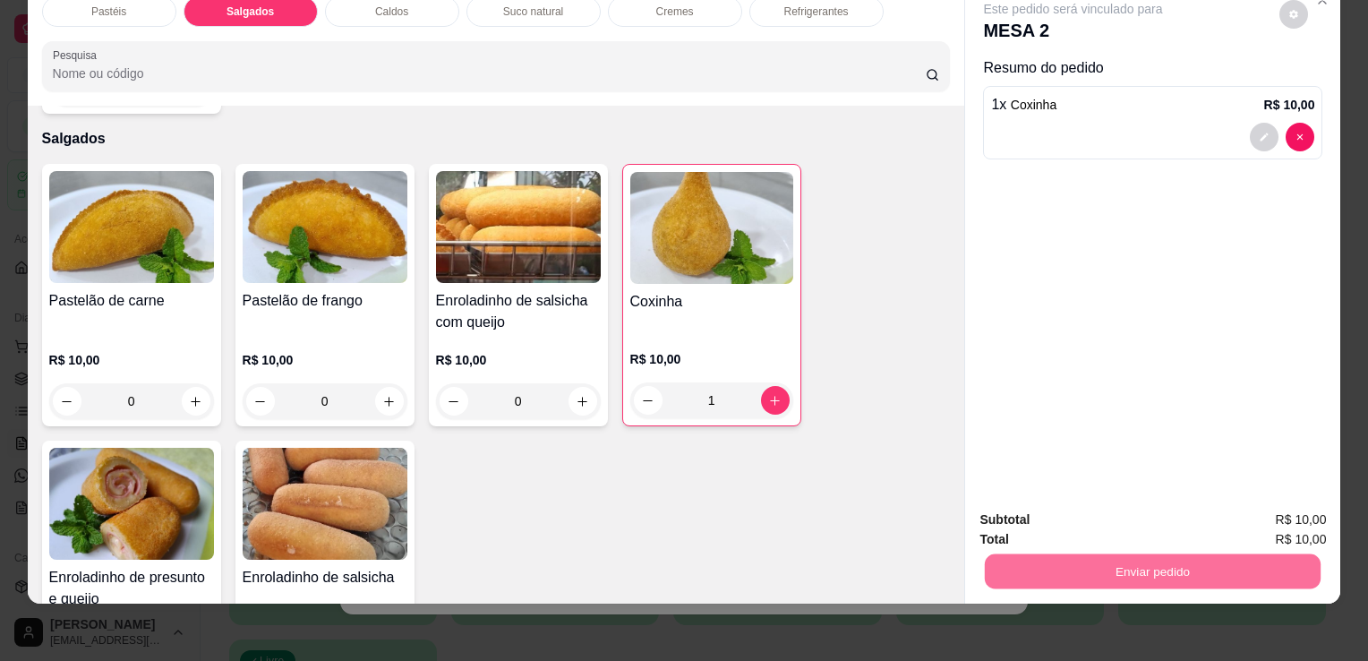
click at [1321, 509] on button "Sim, quero registrar" at bounding box center [1263, 514] width 133 height 34
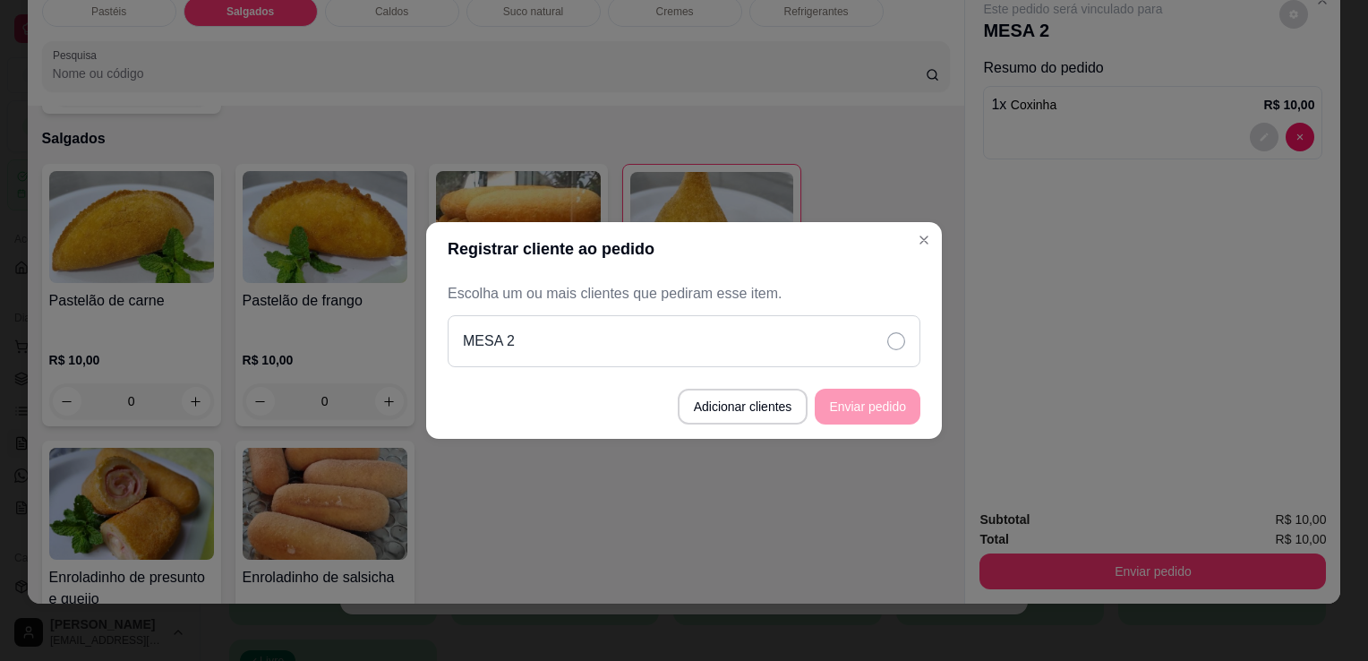
click at [857, 341] on div "MESA 2" at bounding box center [684, 341] width 473 height 52
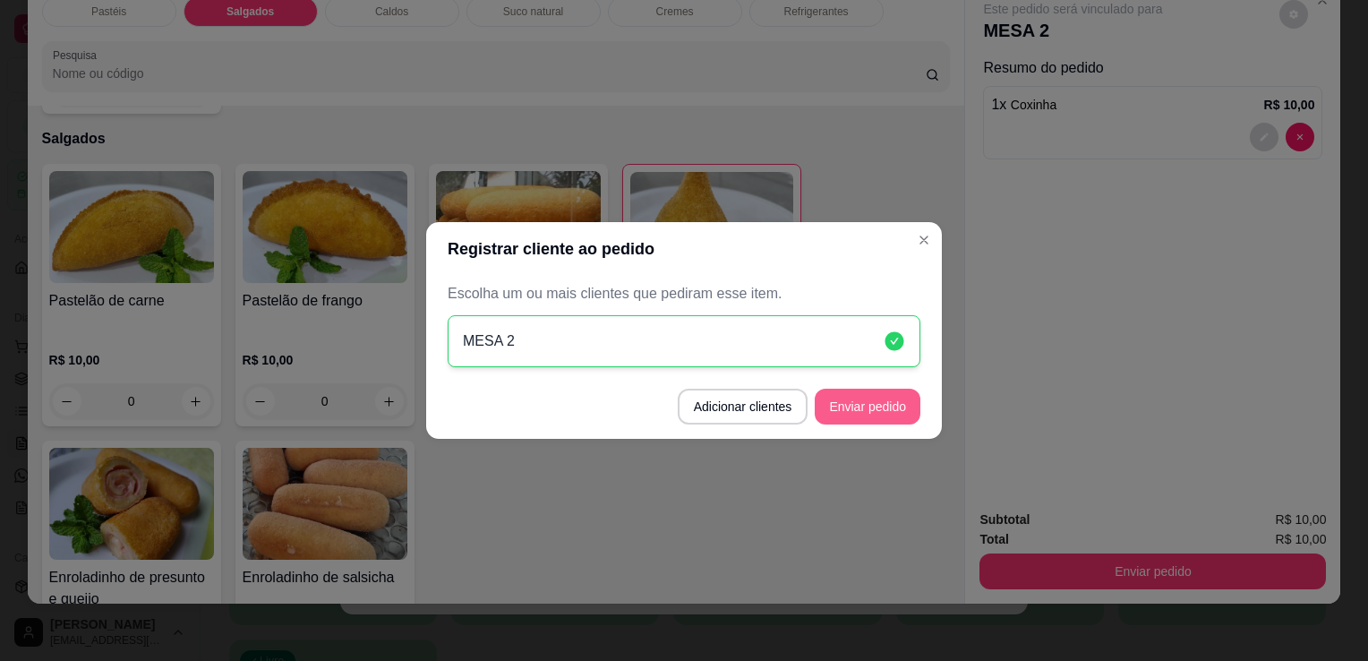
click at [861, 411] on button "Enviar pedido" at bounding box center [868, 407] width 106 height 36
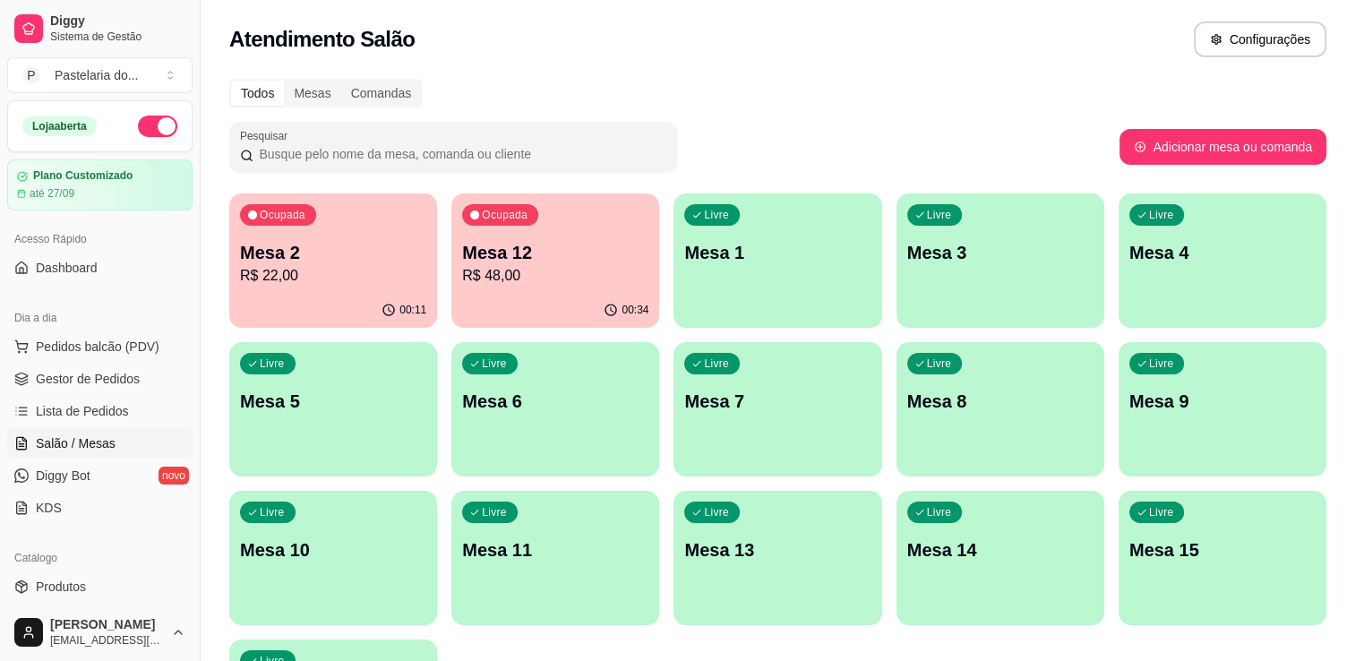
click at [325, 292] on div "Ocupada Mesa 2 R$ 22,00" at bounding box center [333, 242] width 208 height 99
click at [98, 338] on span "Pedidos balcão (PDV)" at bounding box center [98, 347] width 124 height 18
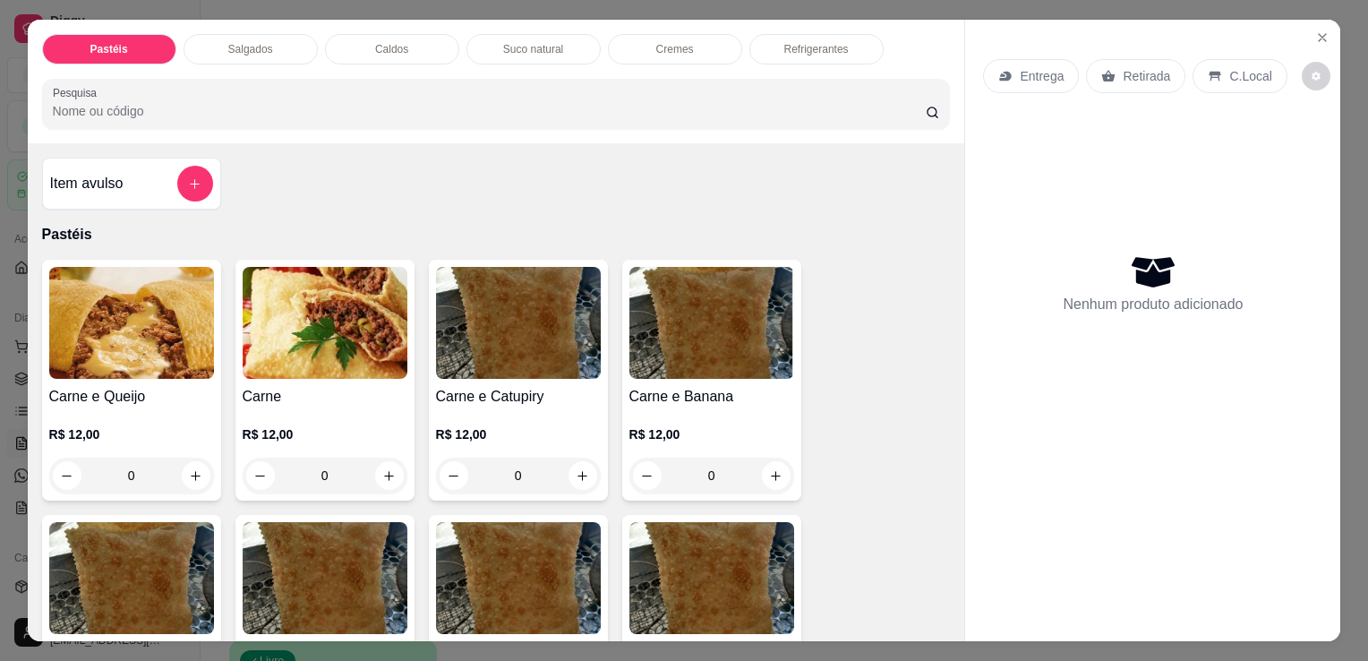
click at [260, 49] on div "Pastéis Salgados Caldos Suco natural Cremes Refrigerantes Pesquisa" at bounding box center [497, 82] width 938 height 124
drag, startPoint x: 260, startPoint y: 49, endPoint x: 263, endPoint y: 69, distance: 20.0
click at [260, 47] on p "Salgados" at bounding box center [250, 49] width 45 height 14
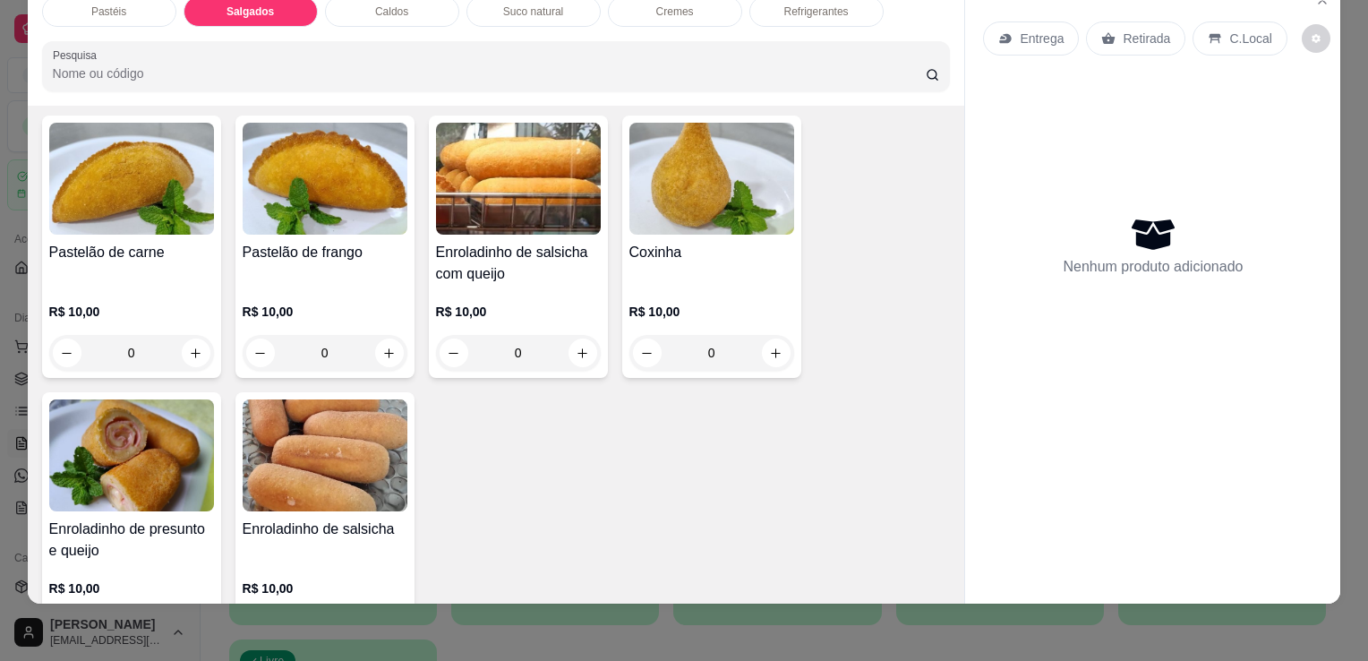
scroll to position [1991, 0]
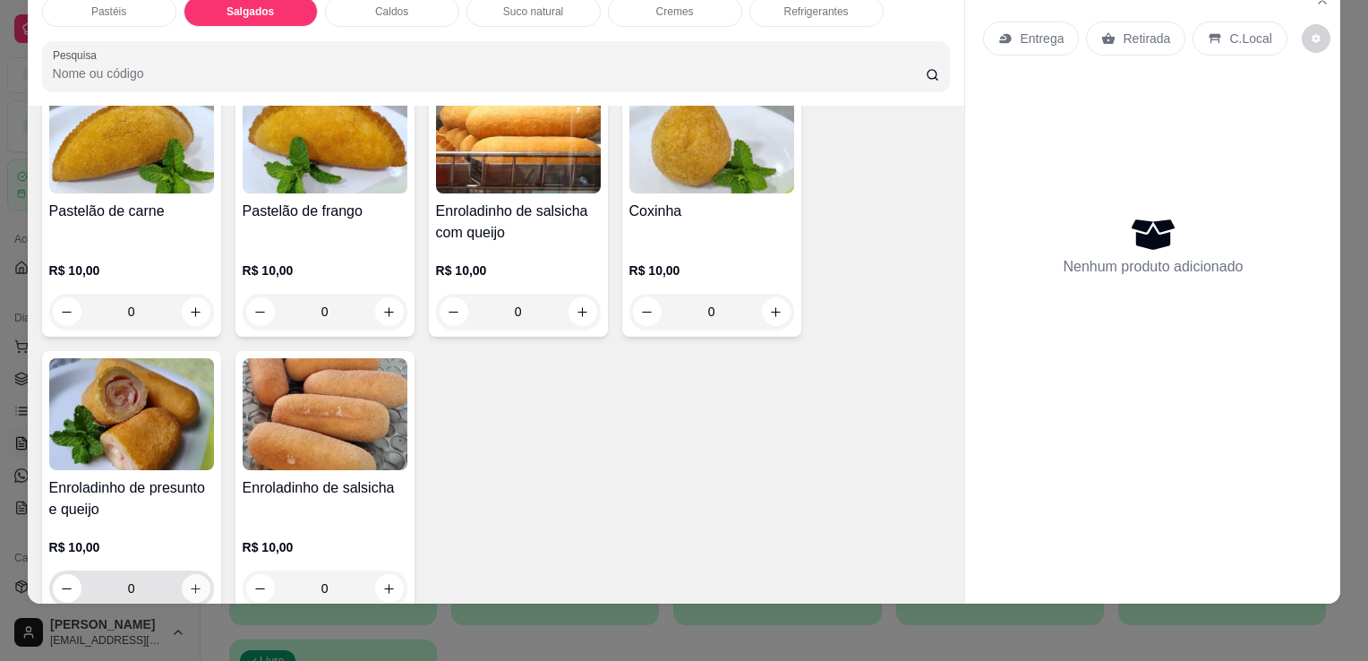
click at [192, 582] on icon "increase-product-quantity" at bounding box center [195, 588] width 13 height 13
type input "1"
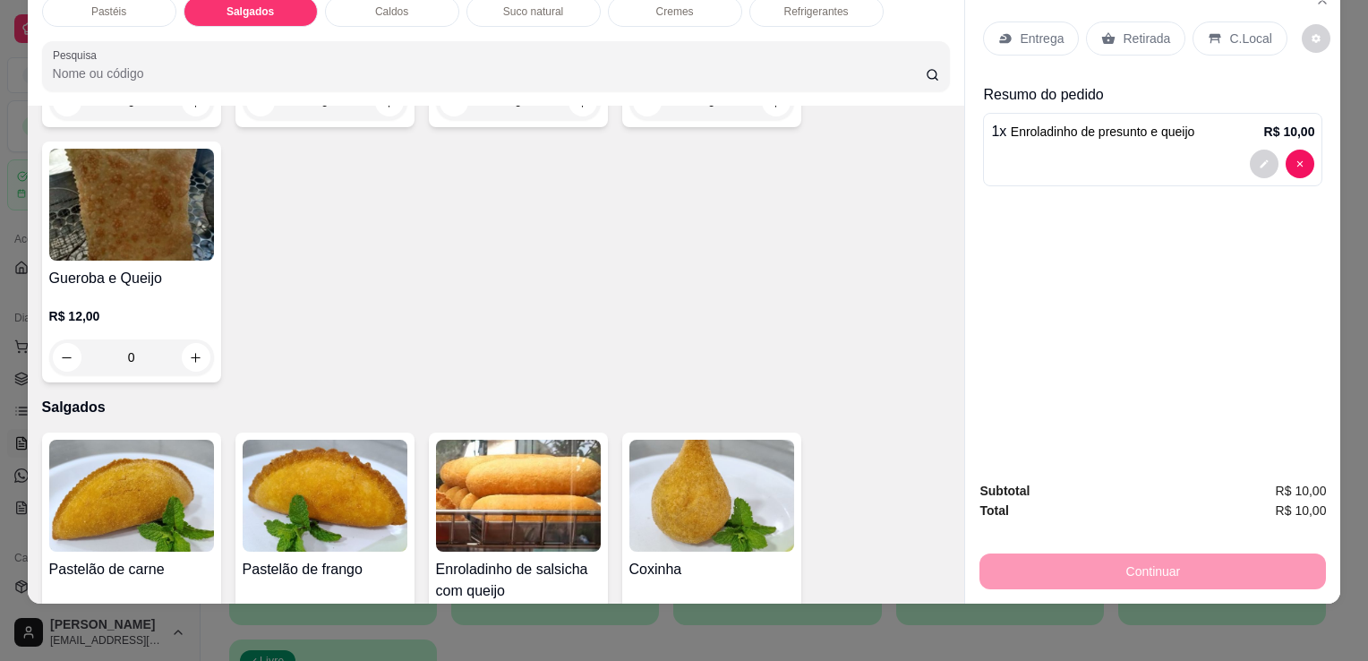
click at [784, 4] on p "Refrigerantes" at bounding box center [816, 11] width 64 height 14
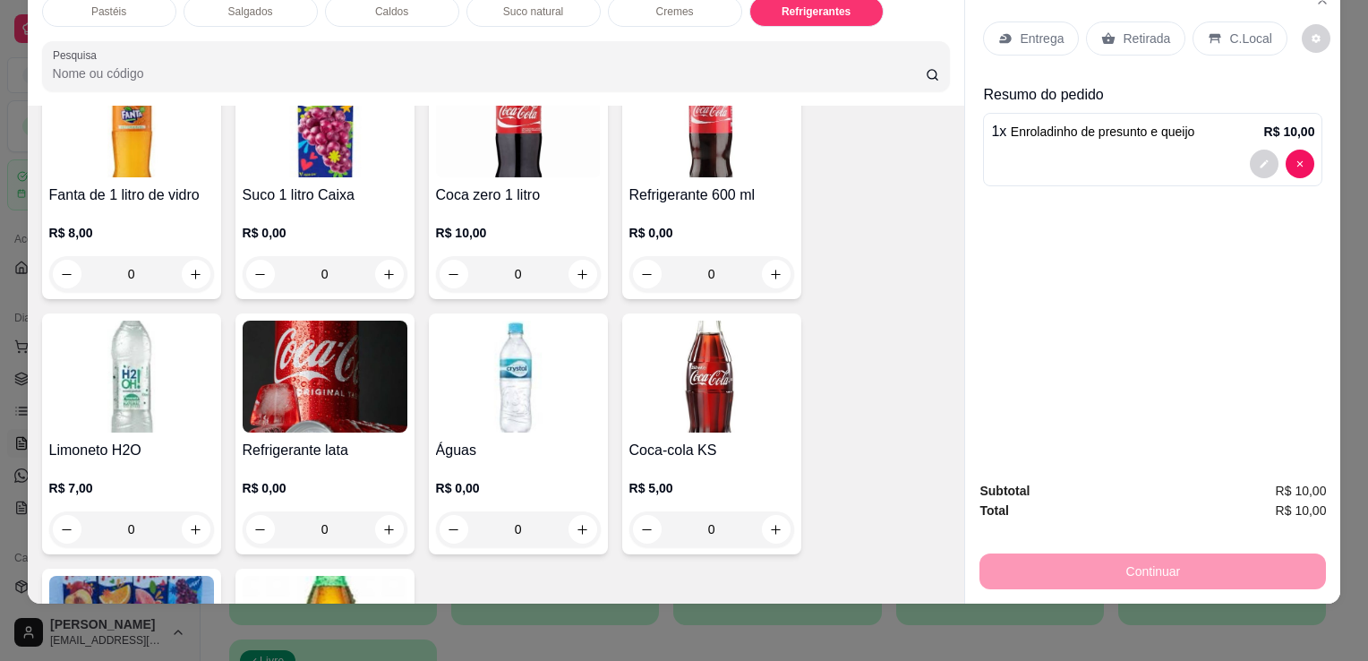
scroll to position [5312, 0]
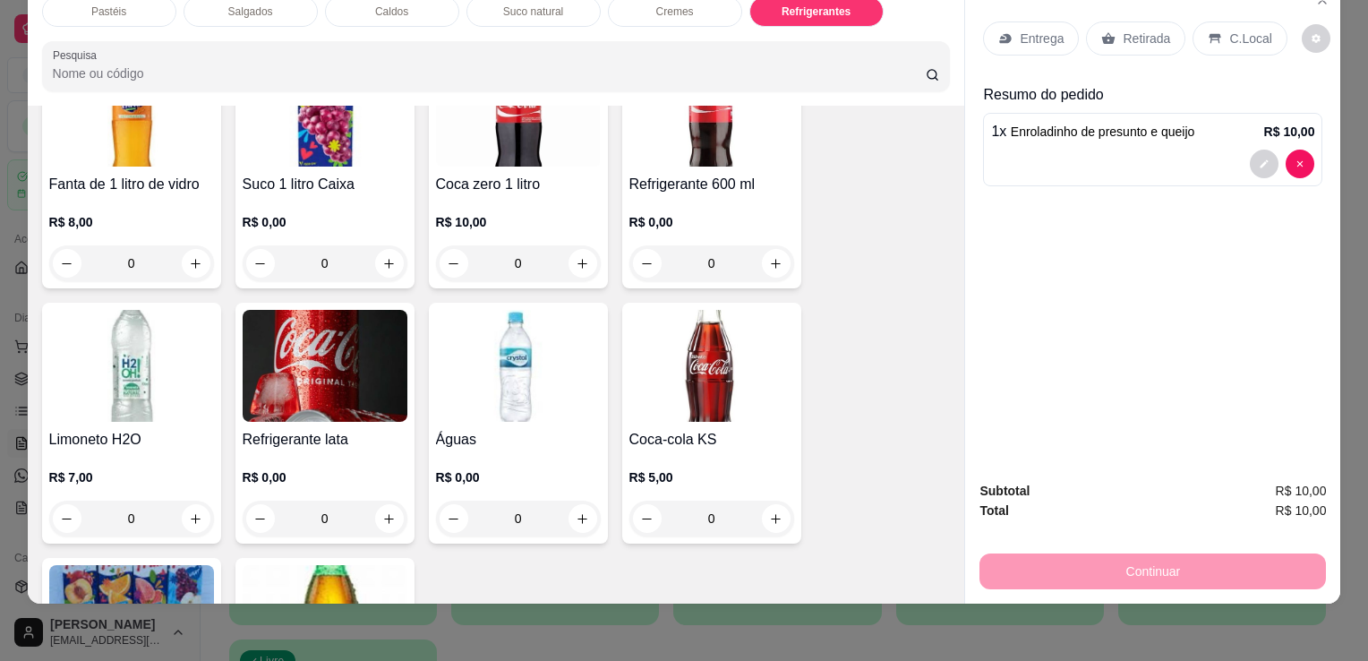
click at [339, 379] on img at bounding box center [325, 366] width 165 height 112
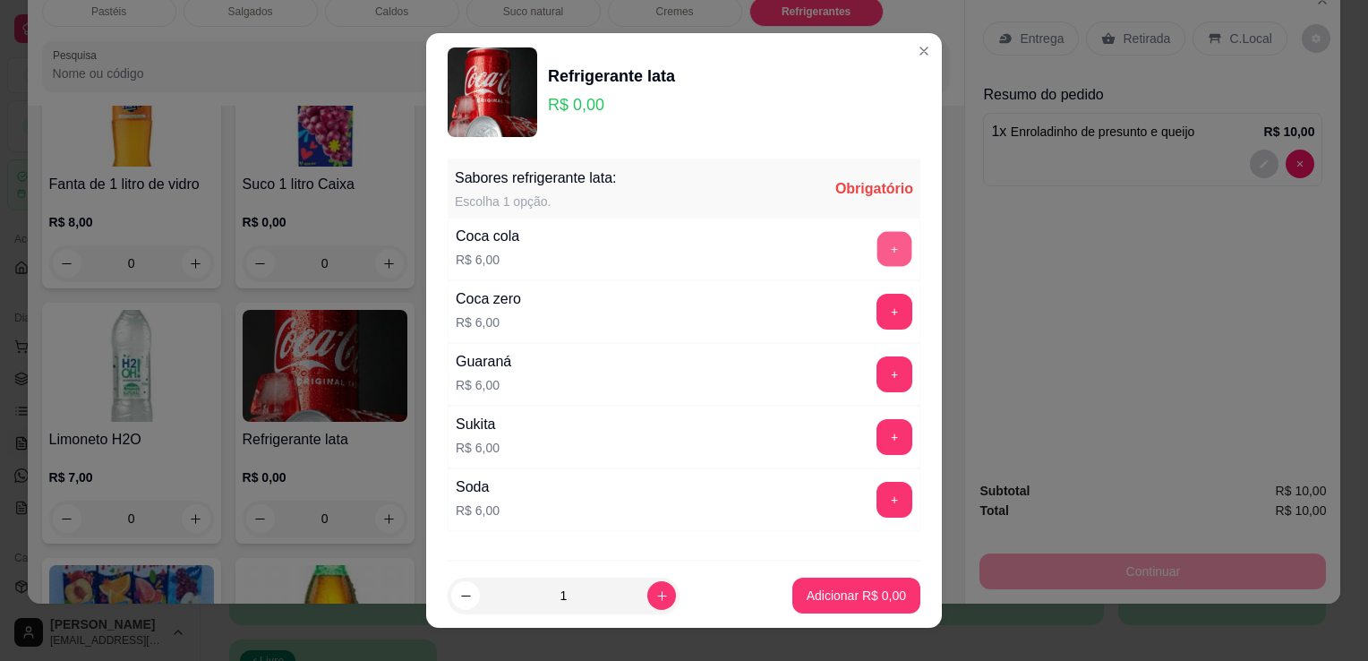
click at [878, 250] on button "+" at bounding box center [895, 249] width 35 height 35
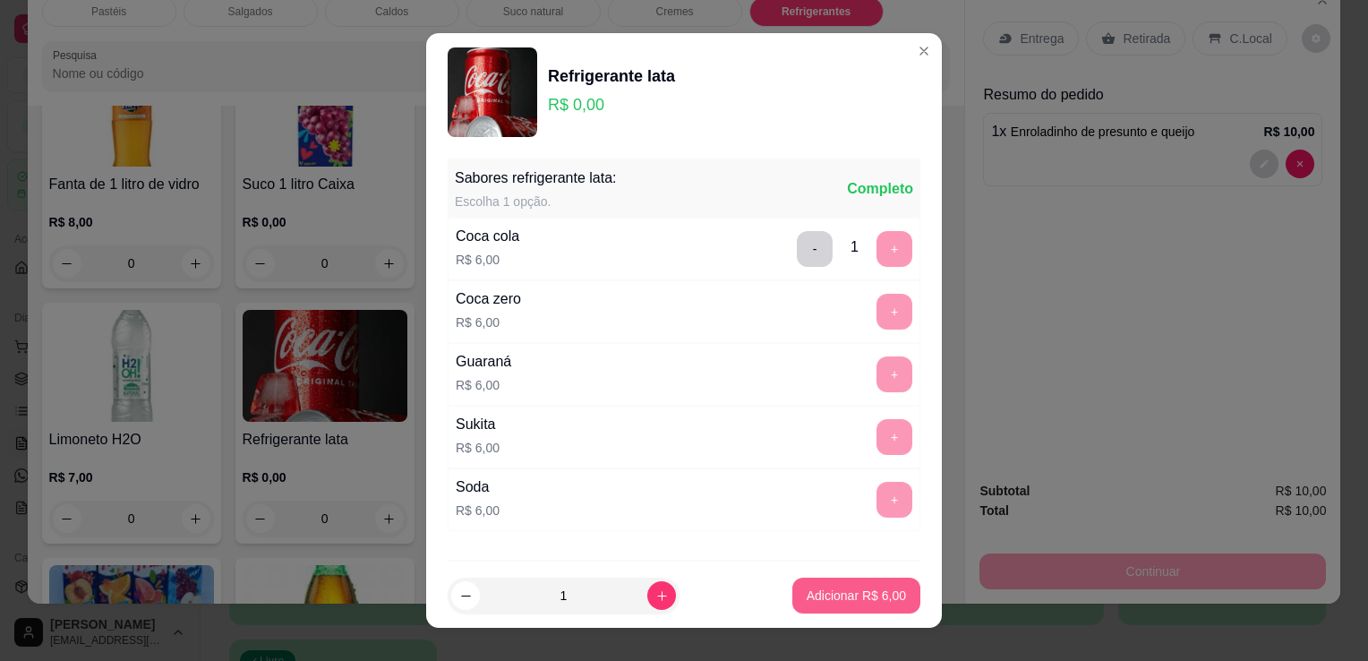
click at [833, 614] on footer "1 Adicionar R$ 6,00" at bounding box center [684, 595] width 516 height 64
click at [839, 599] on p "Adicionar R$ 6,00" at bounding box center [856, 596] width 99 height 18
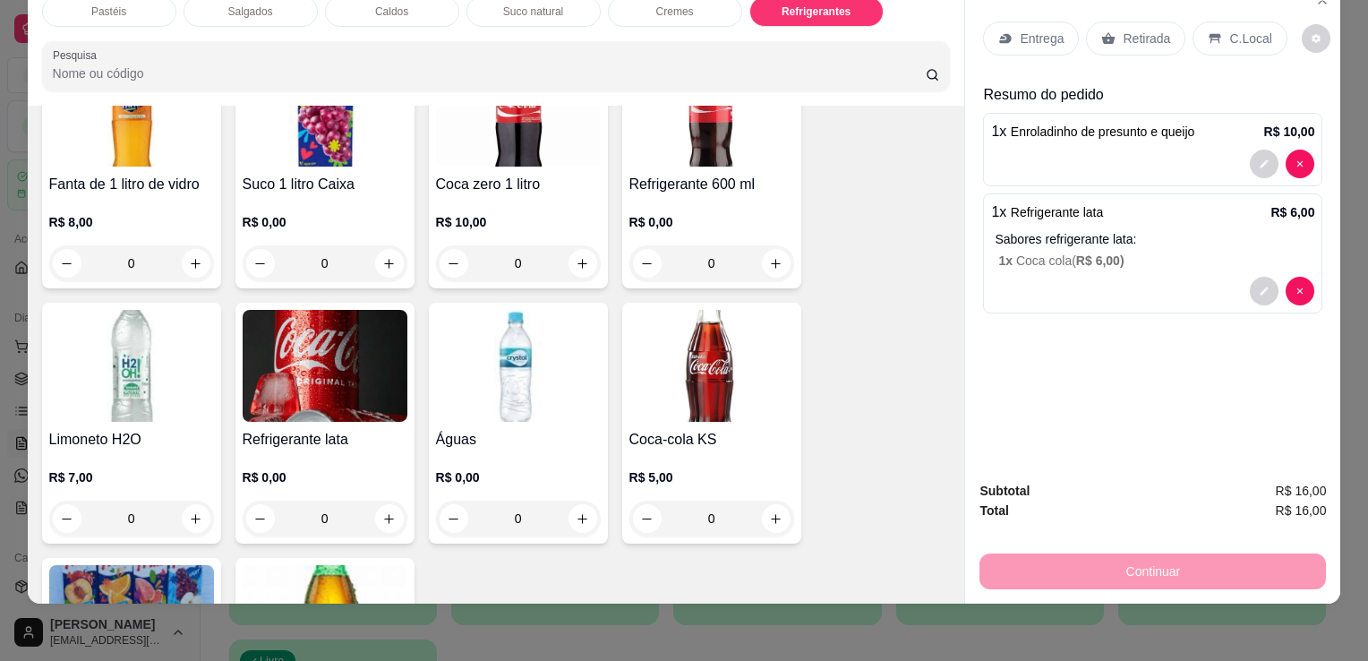
click at [1113, 21] on div "Retirada" at bounding box center [1135, 38] width 99 height 34
click at [1123, 30] on p "Retirada" at bounding box center [1146, 39] width 47 height 18
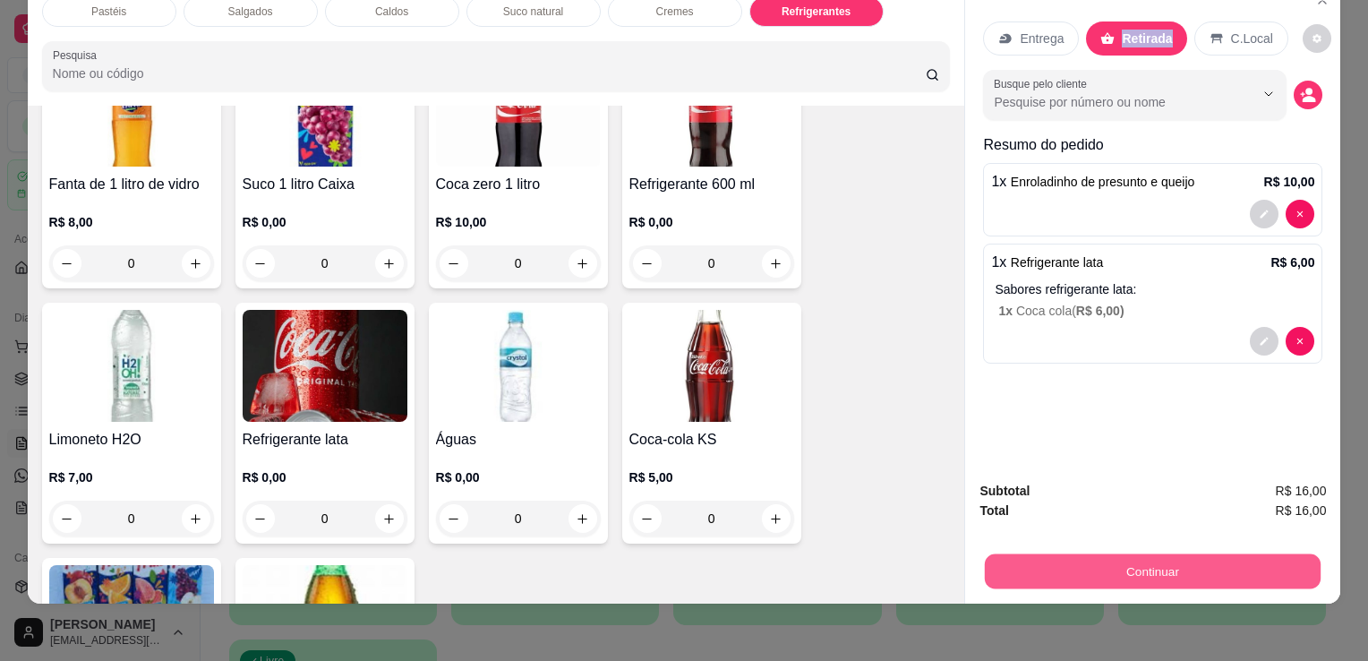
click at [1125, 565] on button "Continuar" at bounding box center [1153, 570] width 336 height 35
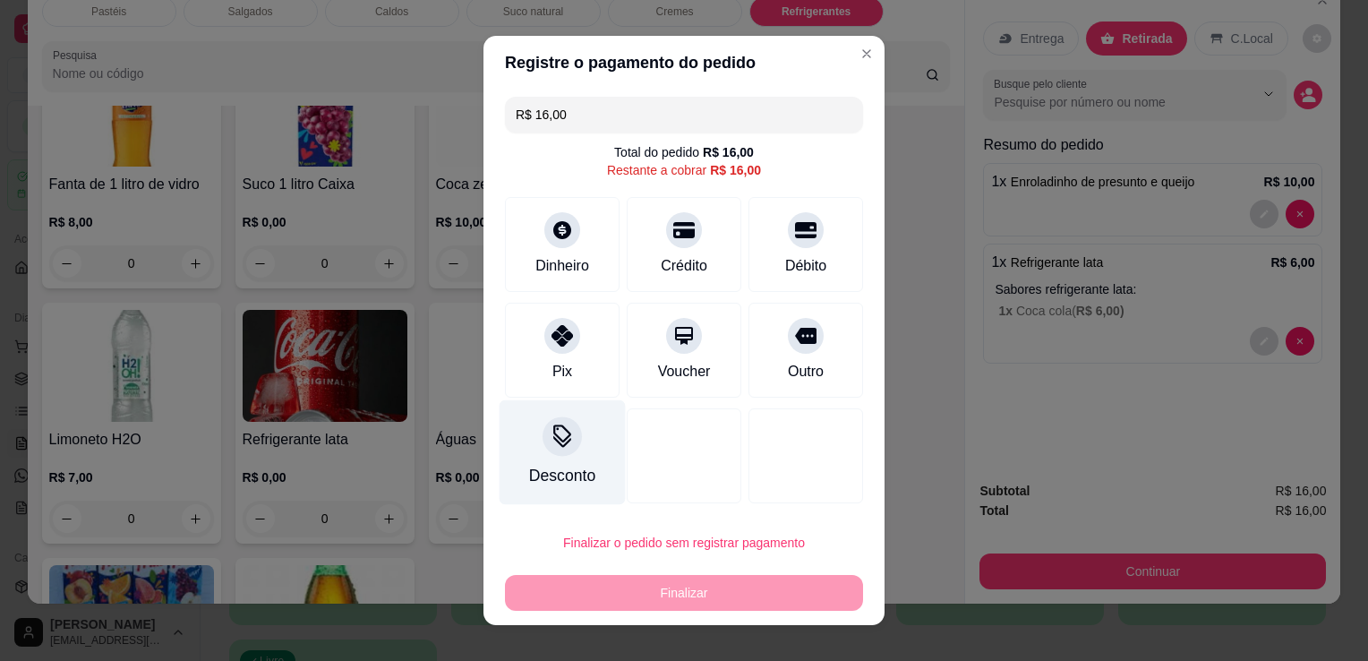
drag, startPoint x: 554, startPoint y: 335, endPoint x: 564, endPoint y: 396, distance: 61.7
click at [554, 335] on icon at bounding box center [562, 335] width 21 height 21
type input "R$ 0,00"
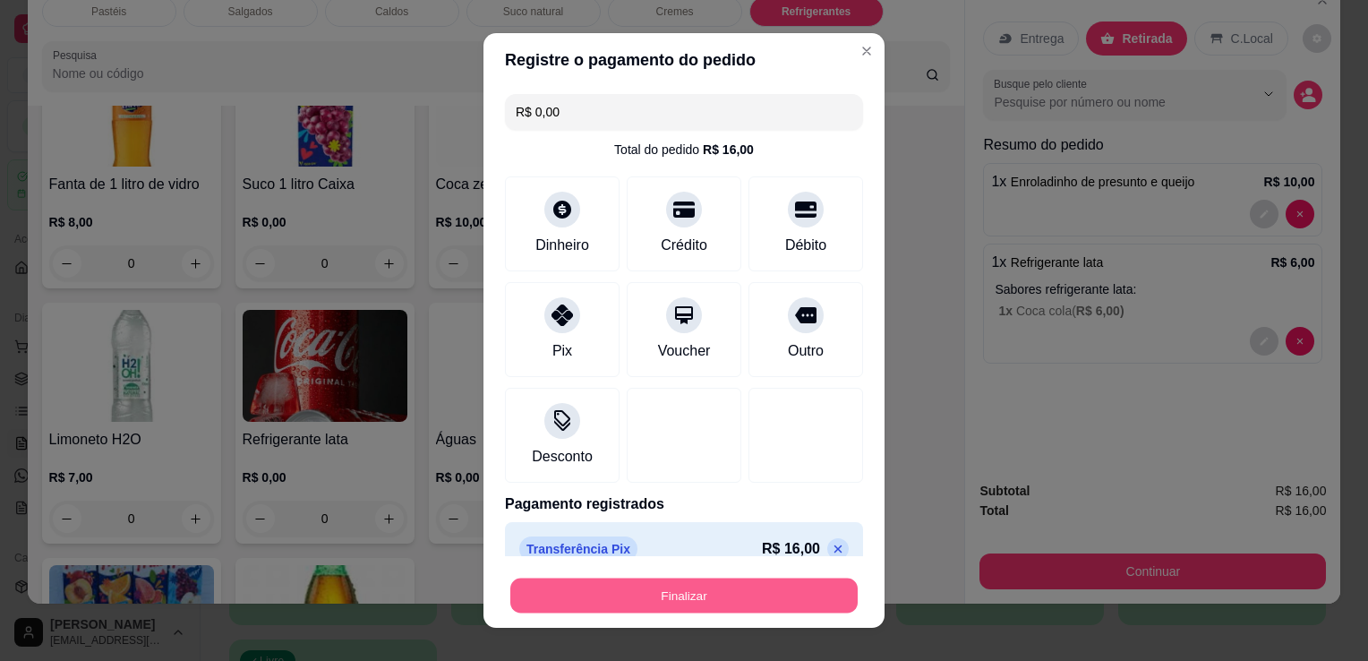
click at [672, 597] on button "Finalizar" at bounding box center [683, 595] width 347 height 35
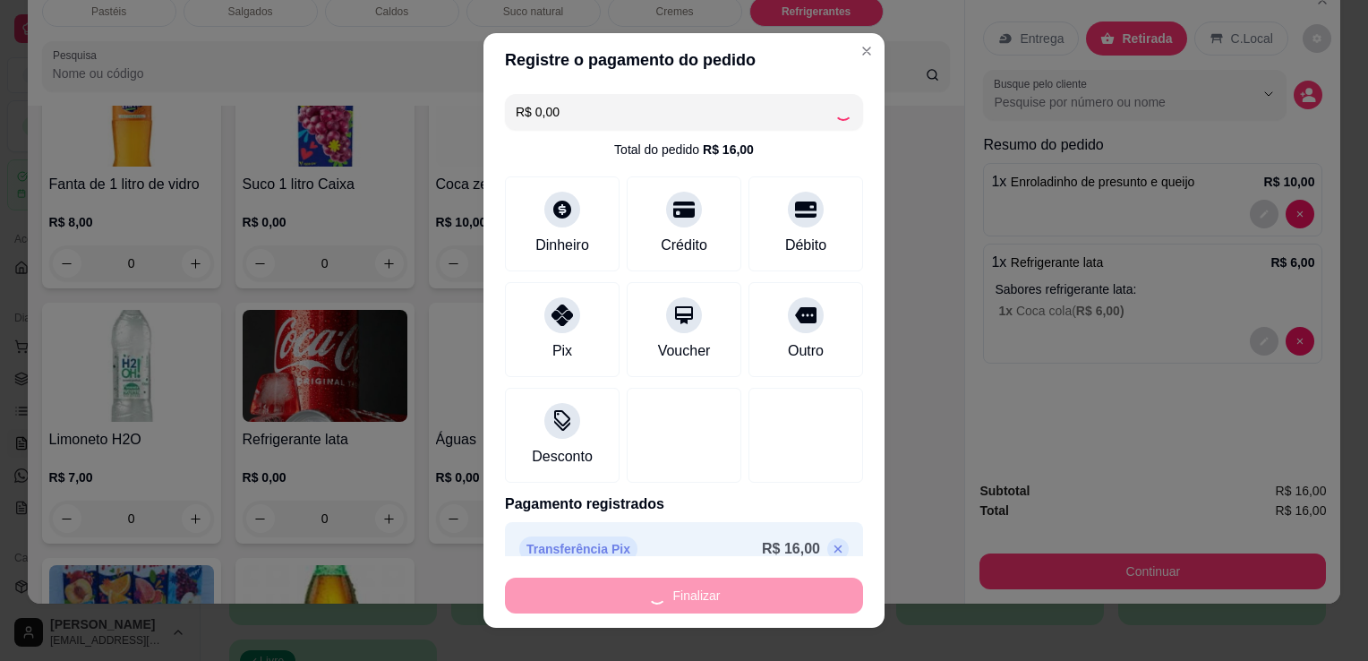
type input "0"
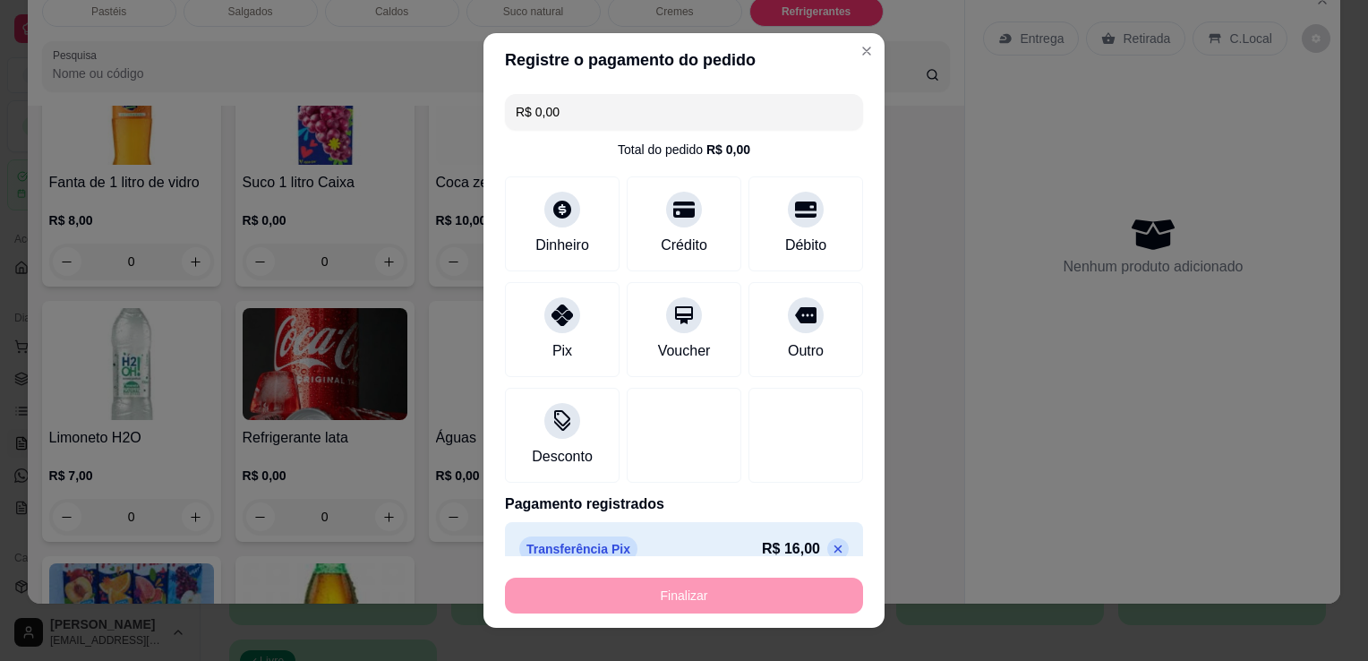
type input "-R$ 16,00"
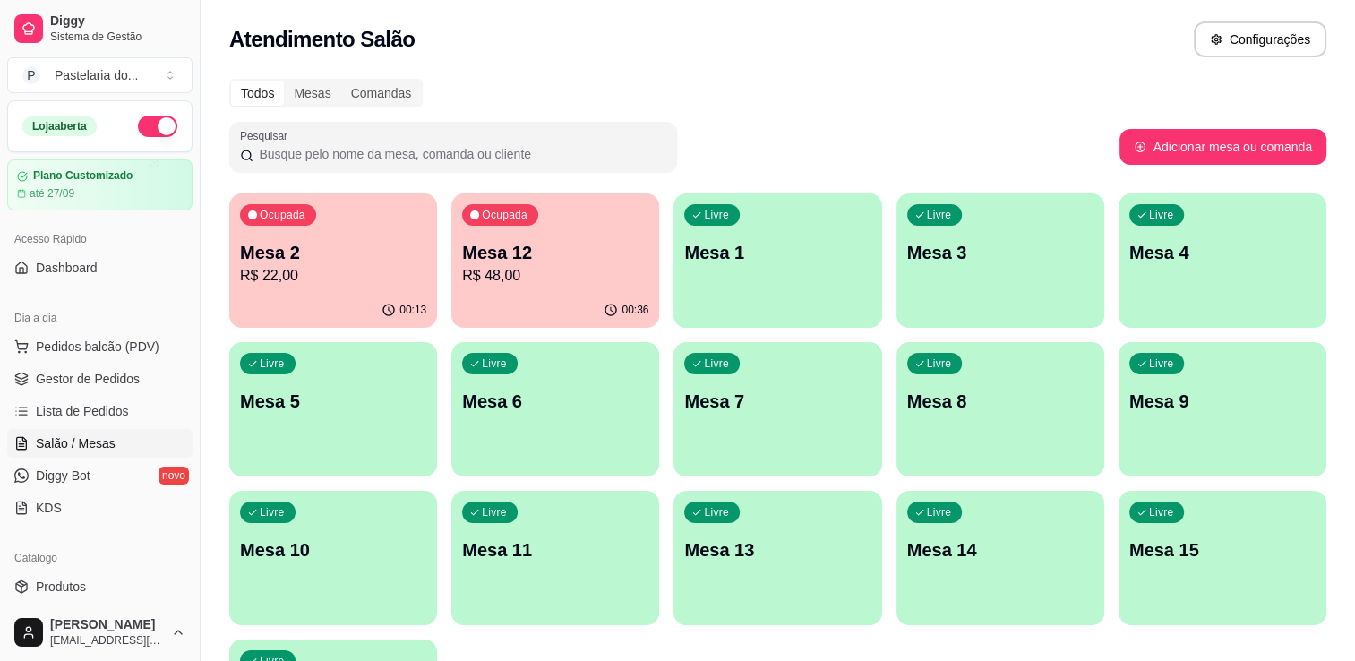
click at [250, 431] on div "Livre Mesa 5" at bounding box center [333, 398] width 208 height 113
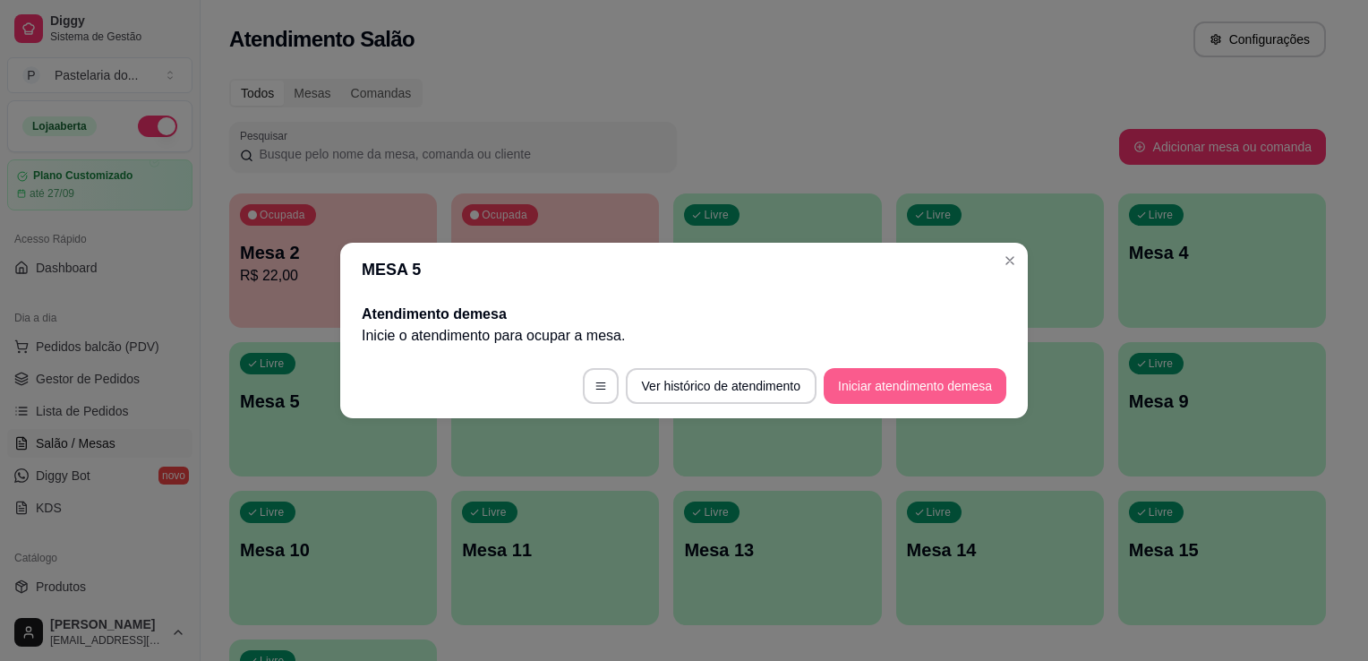
click at [978, 374] on button "Iniciar atendimento de mesa" at bounding box center [915, 386] width 183 height 36
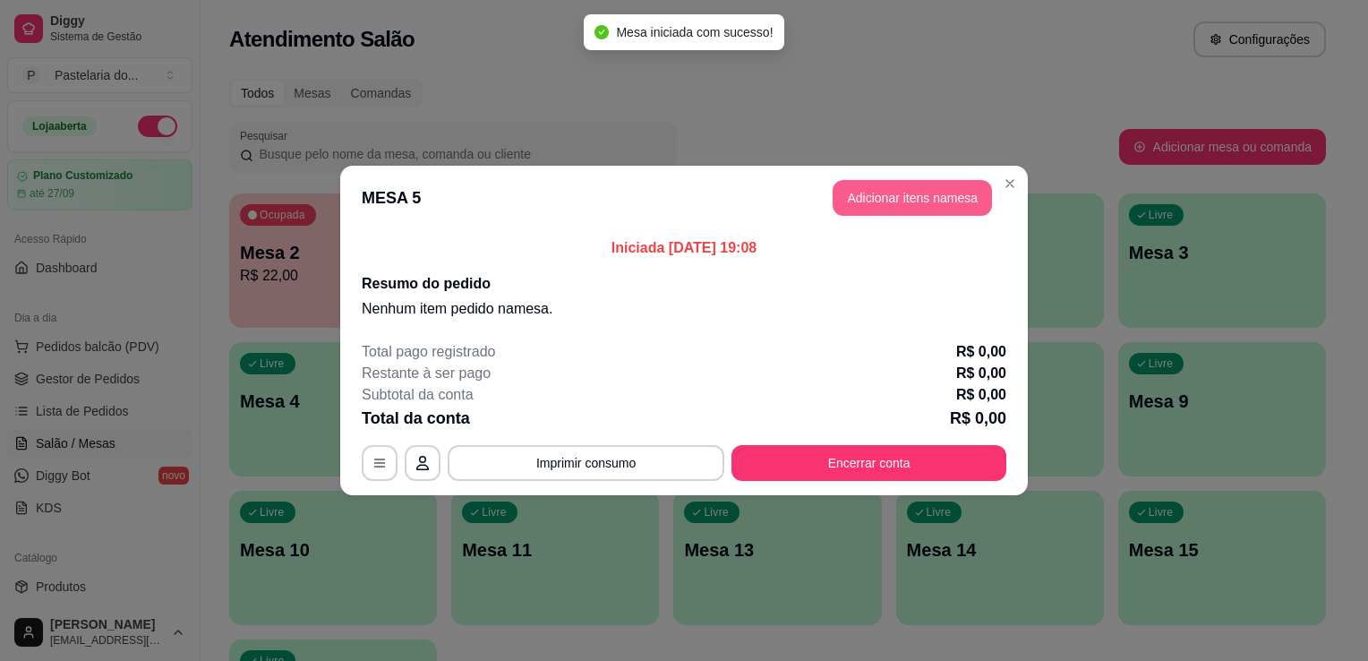
click at [940, 205] on button "Adicionar itens na mesa" at bounding box center [912, 198] width 159 height 36
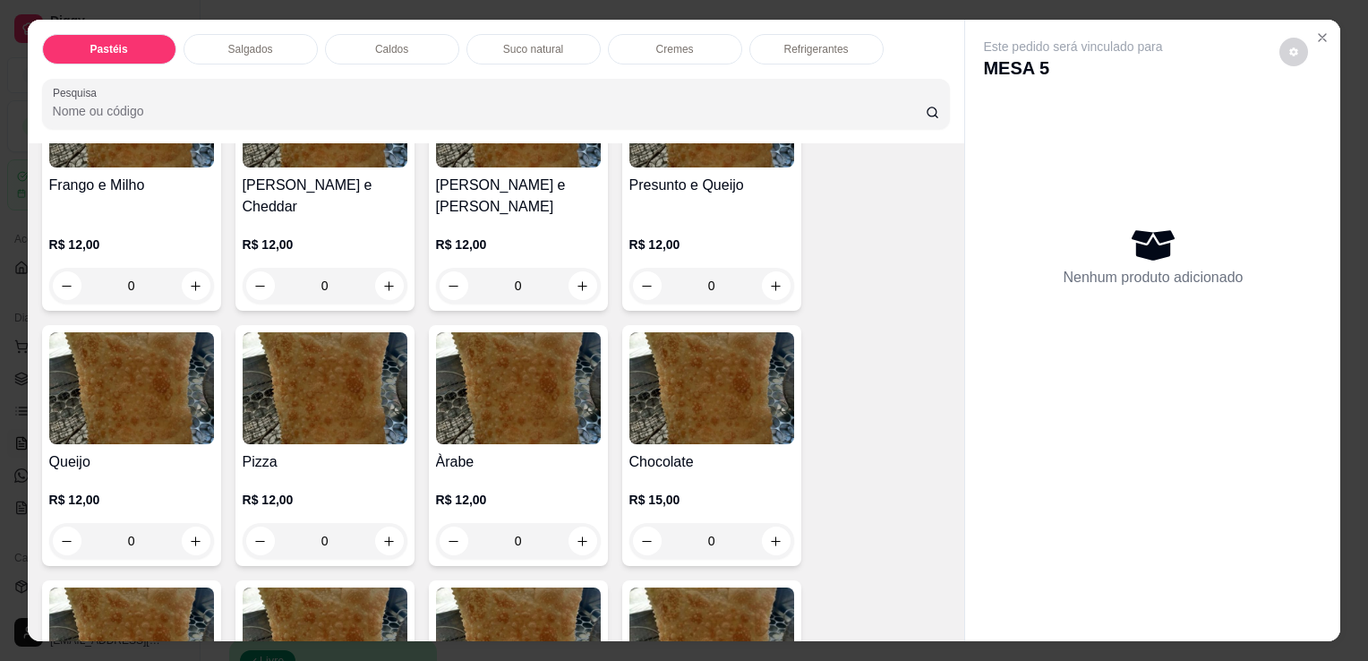
scroll to position [985, 0]
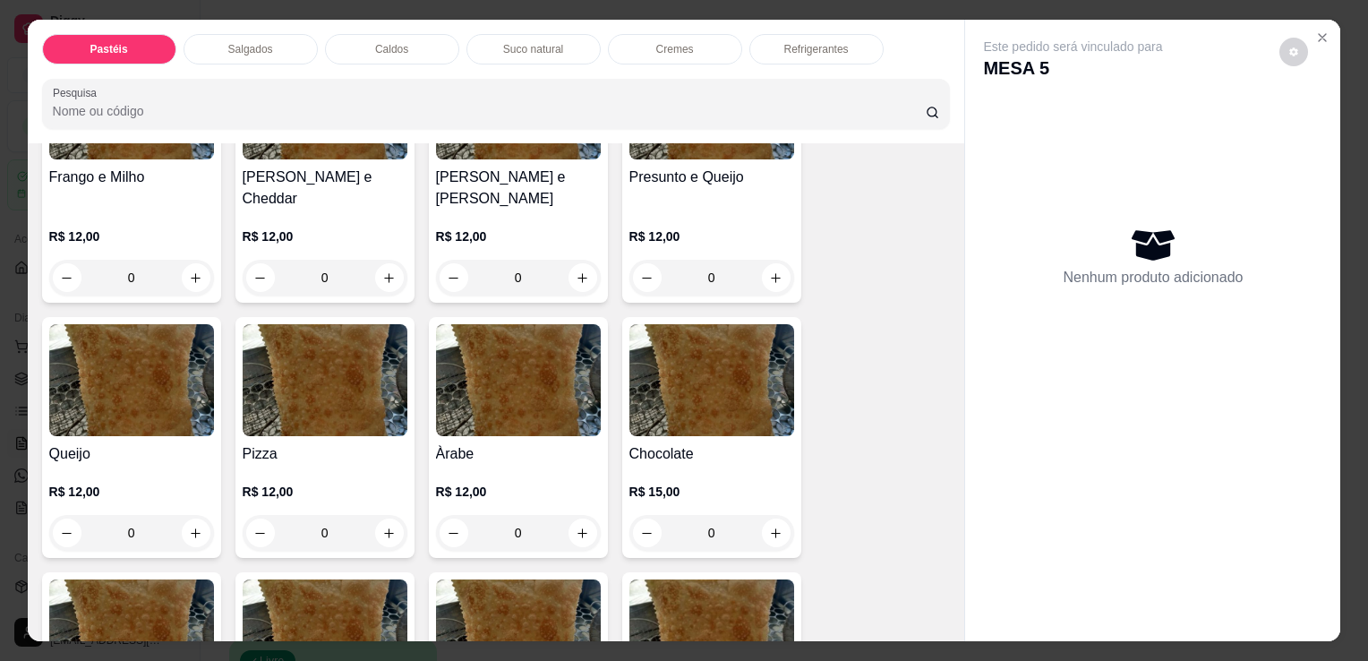
click at [180, 515] on div "0" at bounding box center [131, 533] width 165 height 36
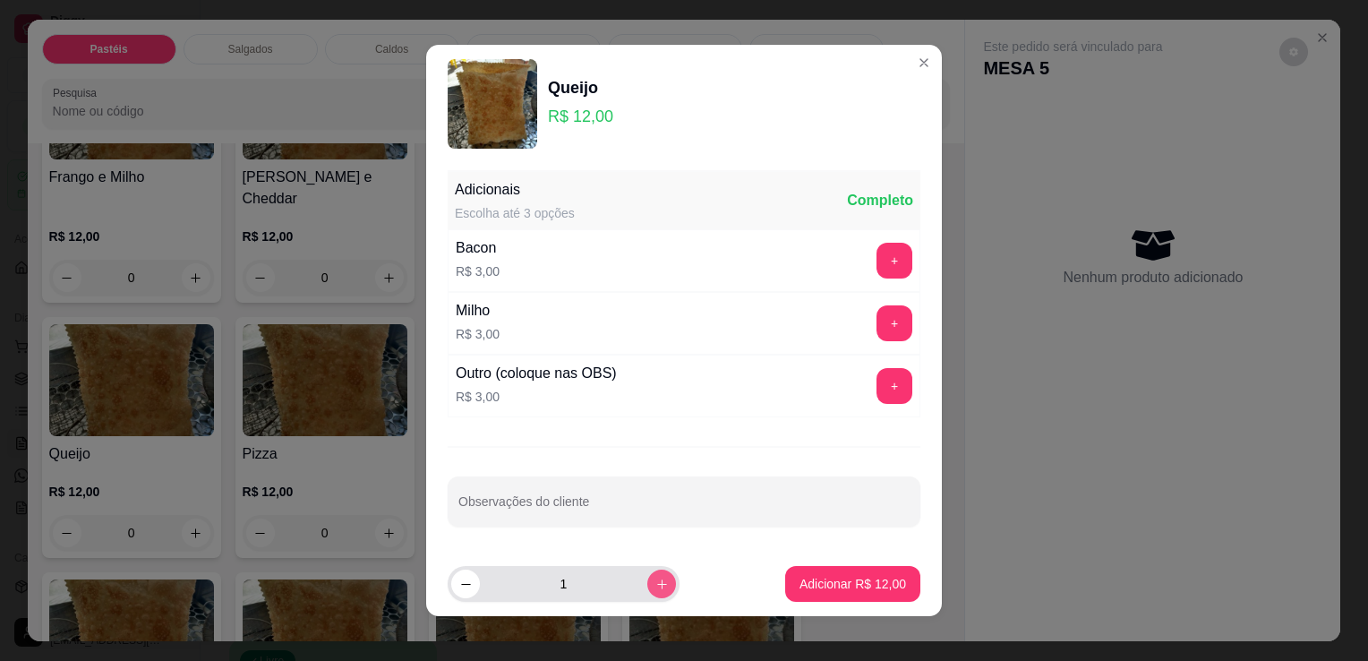
click at [655, 578] on icon "increase-product-quantity" at bounding box center [661, 584] width 13 height 13
type input "2"
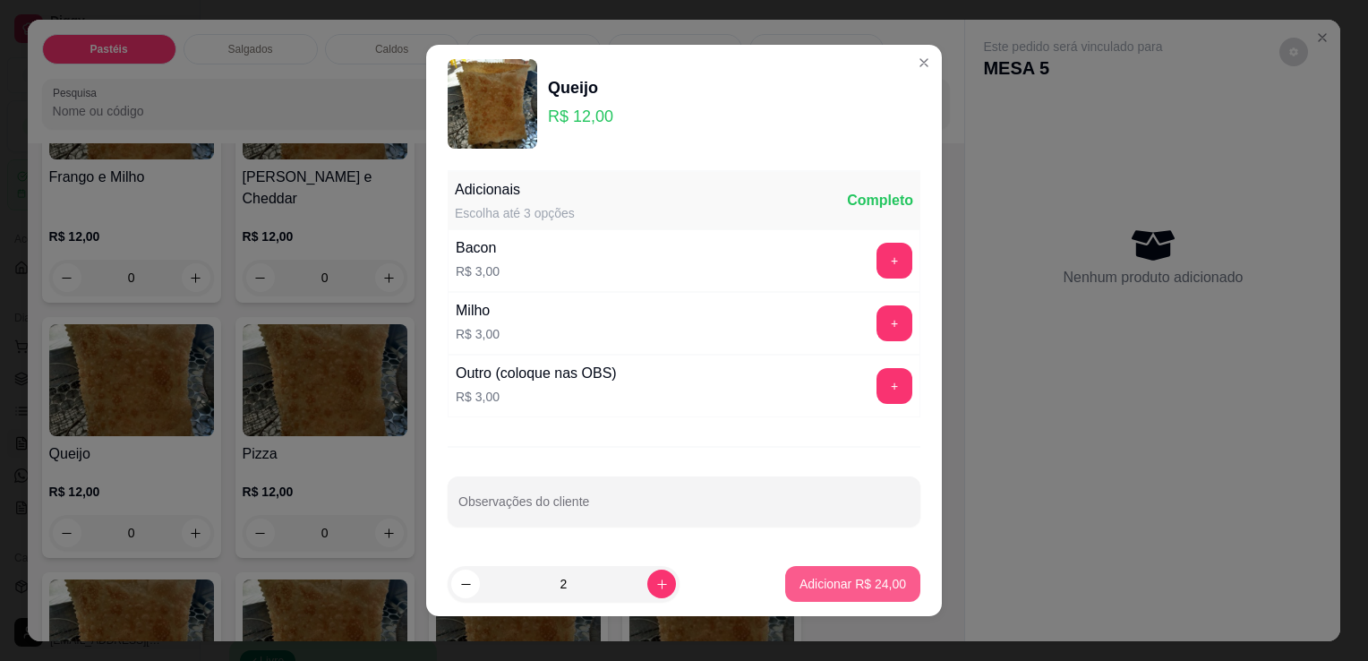
click at [800, 579] on p "Adicionar R$ 24,00" at bounding box center [853, 584] width 107 height 18
type input "2"
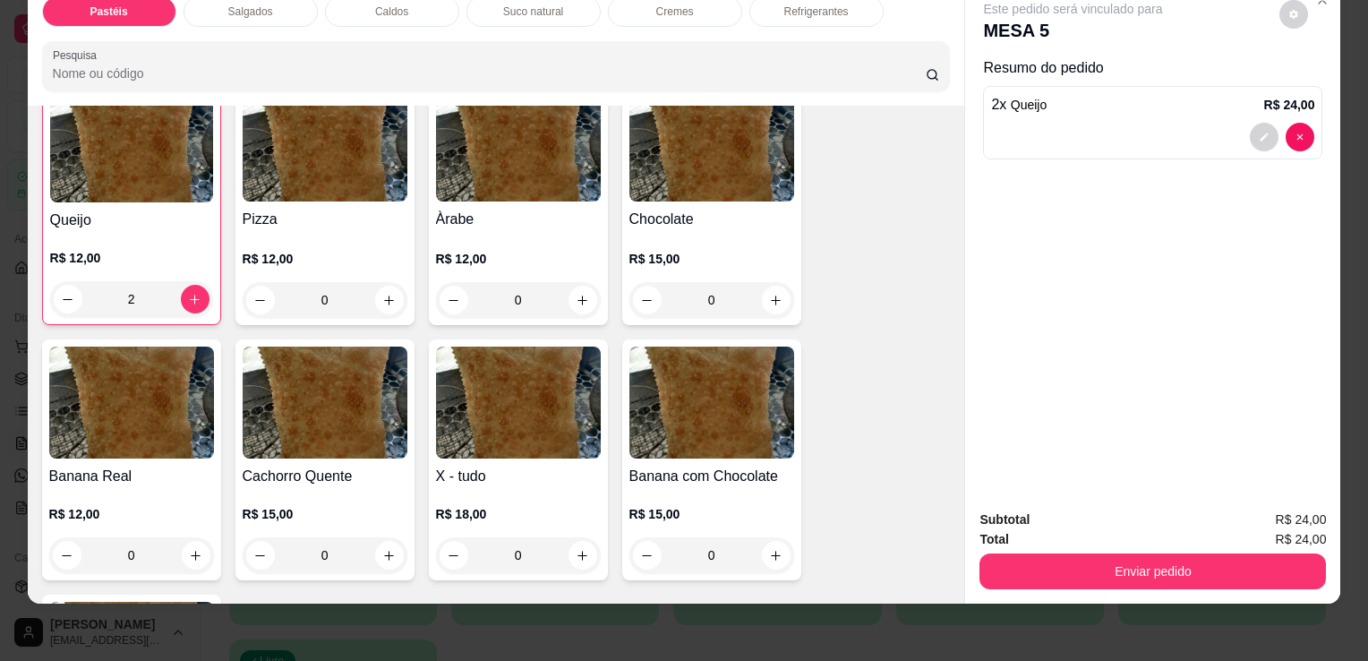
scroll to position [1075, 0]
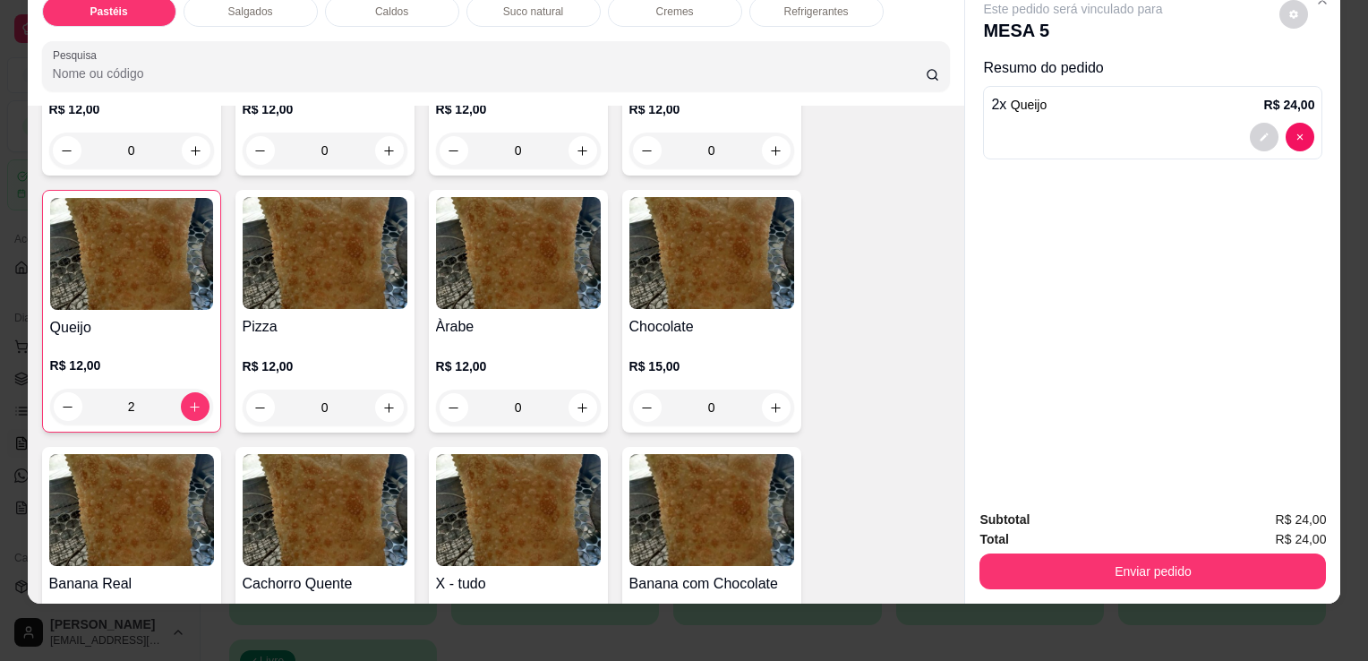
click at [388, 390] on div "0" at bounding box center [325, 408] width 165 height 36
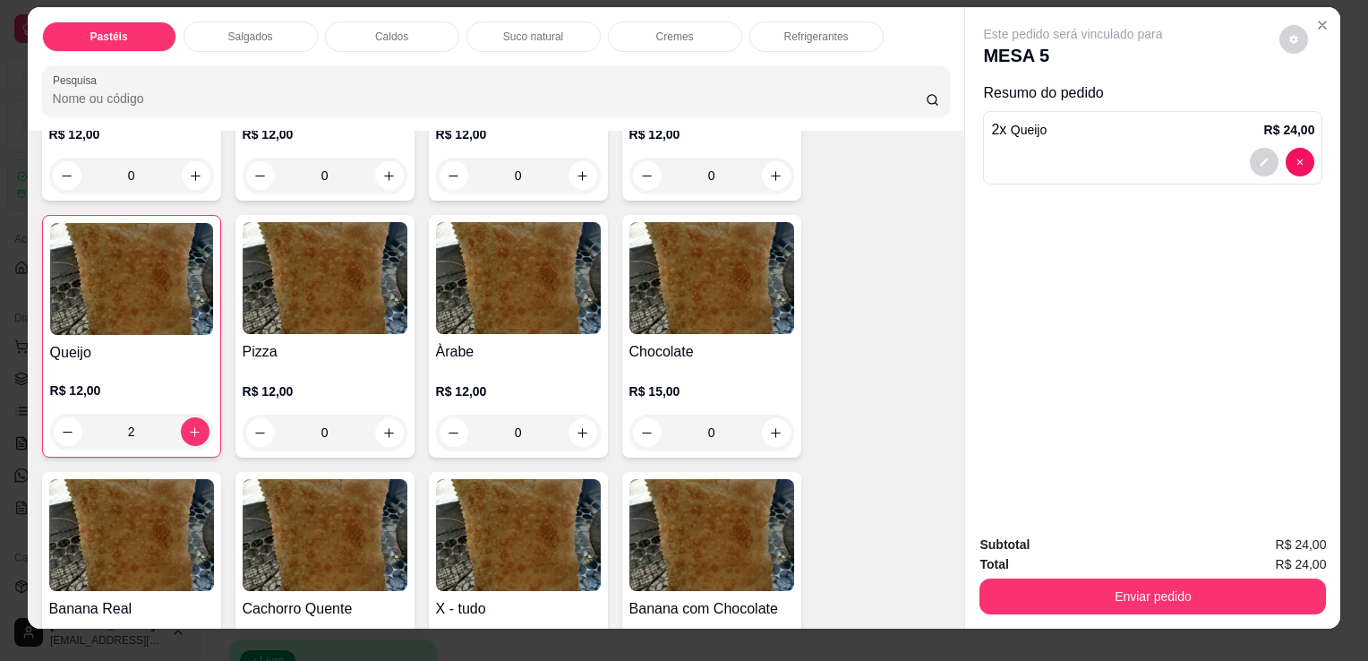
click at [337, 341] on h4 "Pizza" at bounding box center [325, 351] width 165 height 21
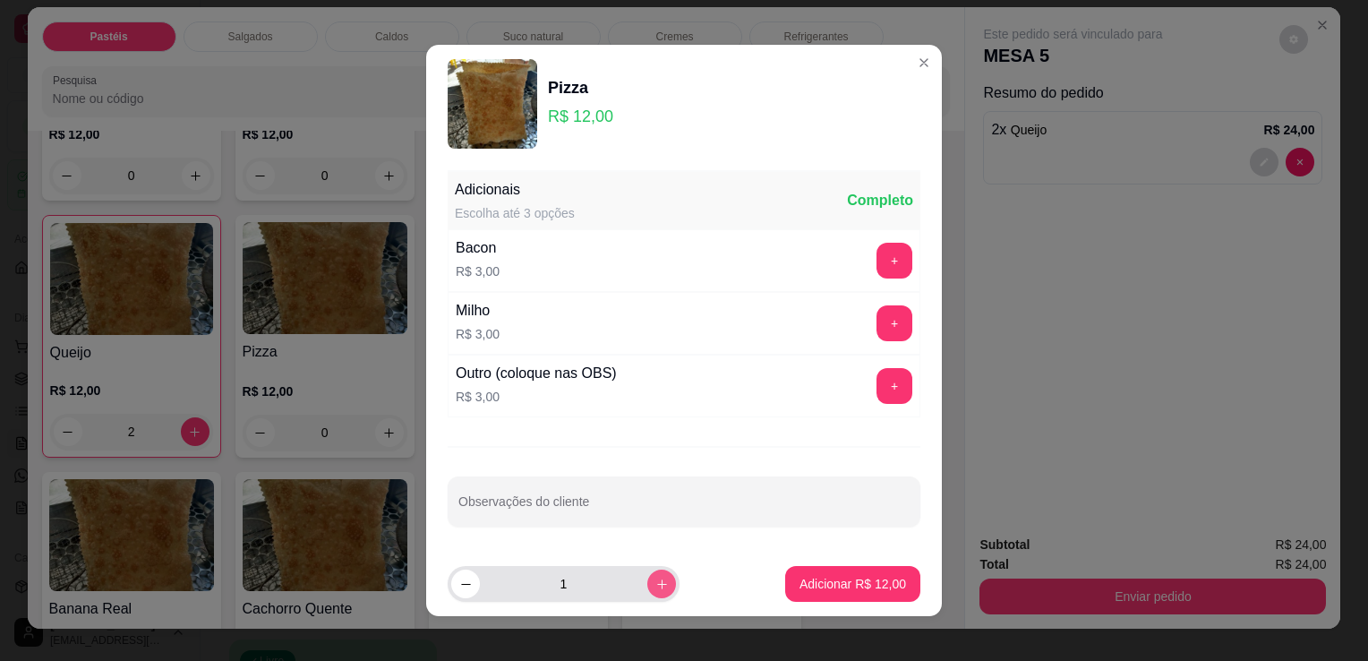
click at [655, 587] on icon "increase-product-quantity" at bounding box center [661, 584] width 13 height 13
type input "2"
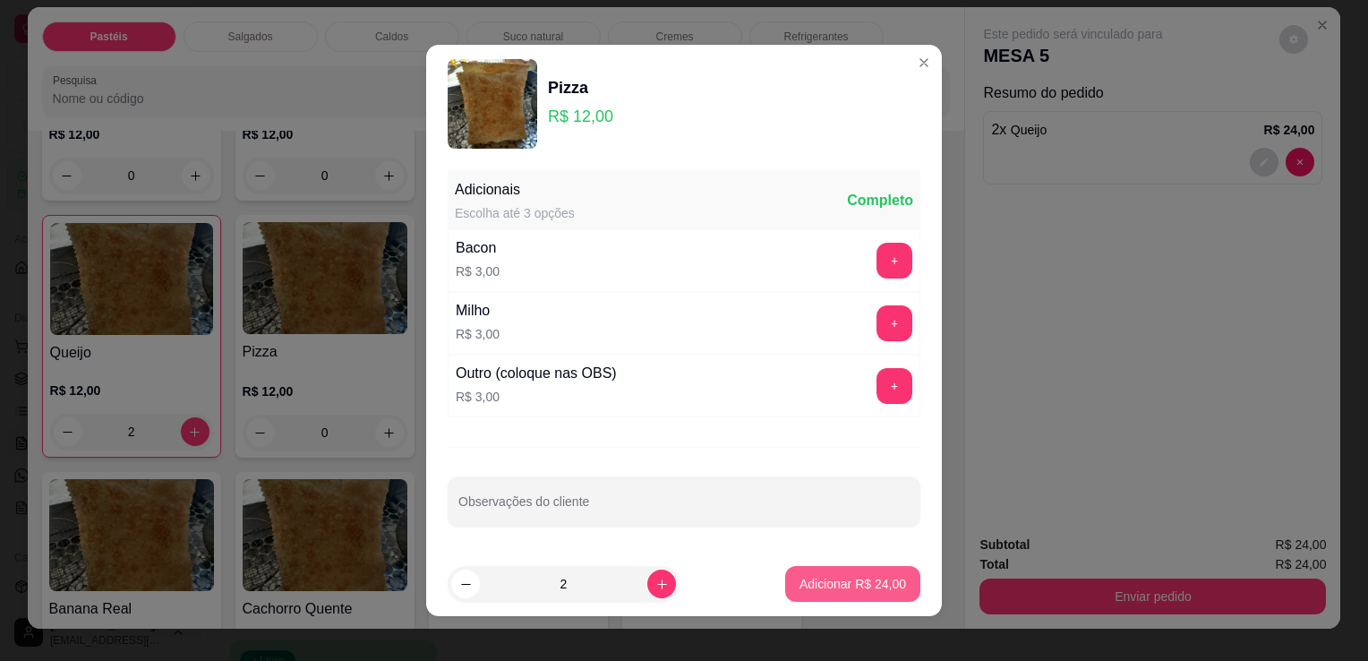
click at [813, 582] on p "Adicionar R$ 24,00" at bounding box center [853, 584] width 107 height 18
type input "2"
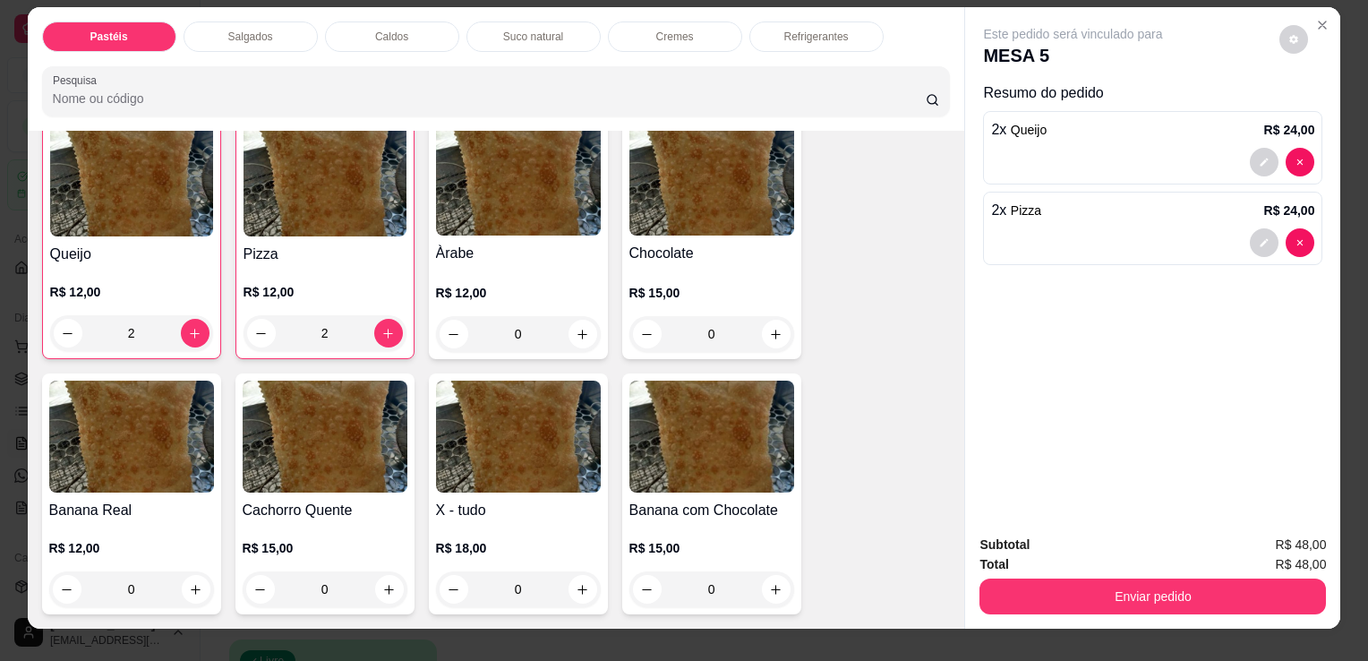
scroll to position [1164, 0]
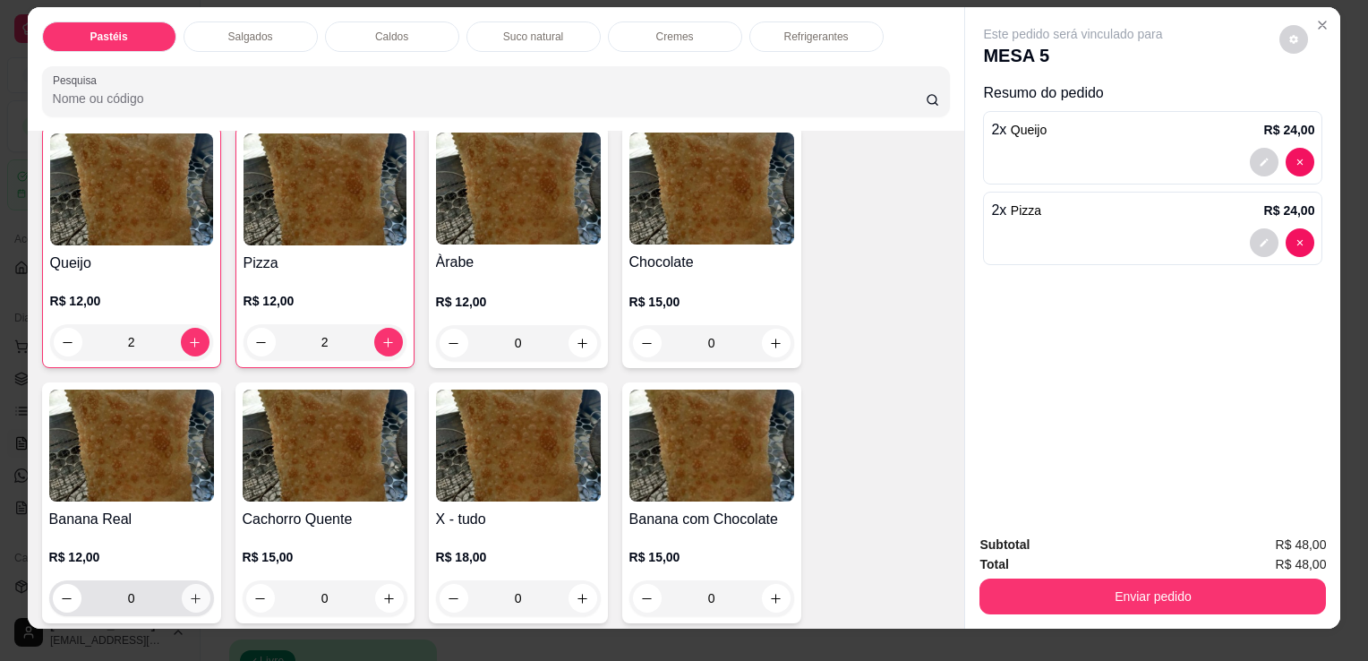
click at [189, 592] on icon "increase-product-quantity" at bounding box center [195, 598] width 13 height 13
type input "1"
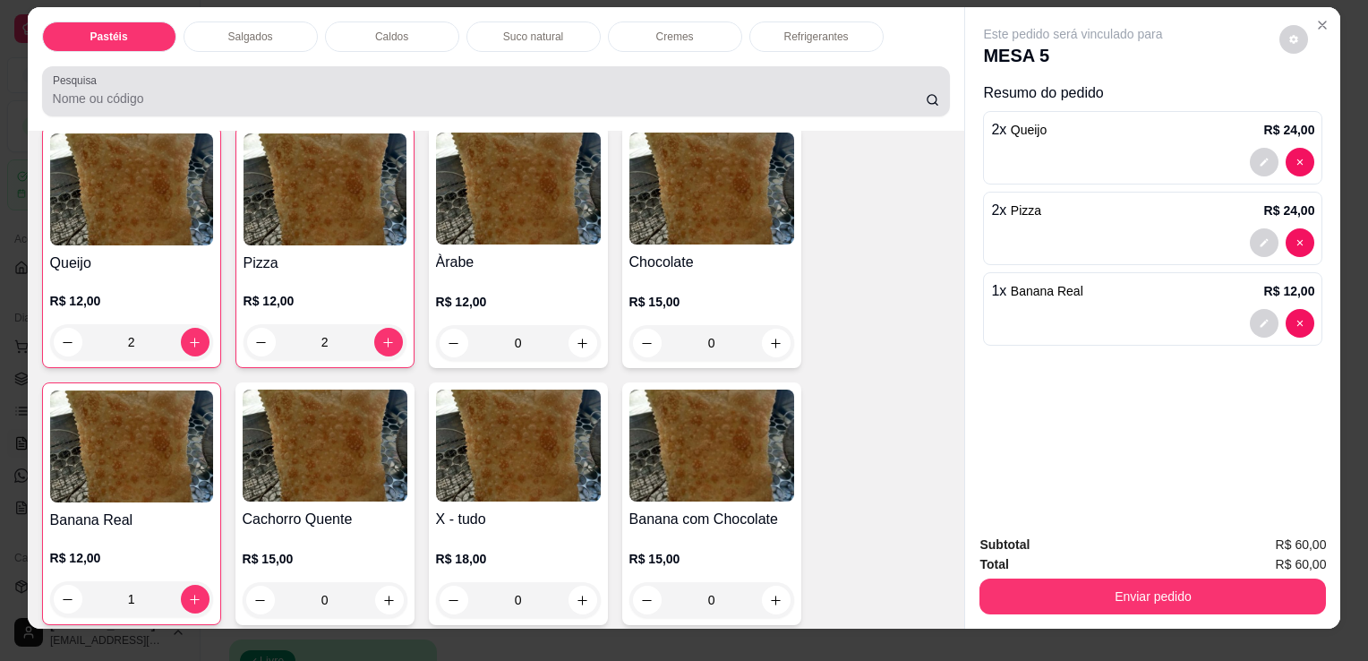
click at [227, 39] on div "Salgados" at bounding box center [251, 36] width 134 height 30
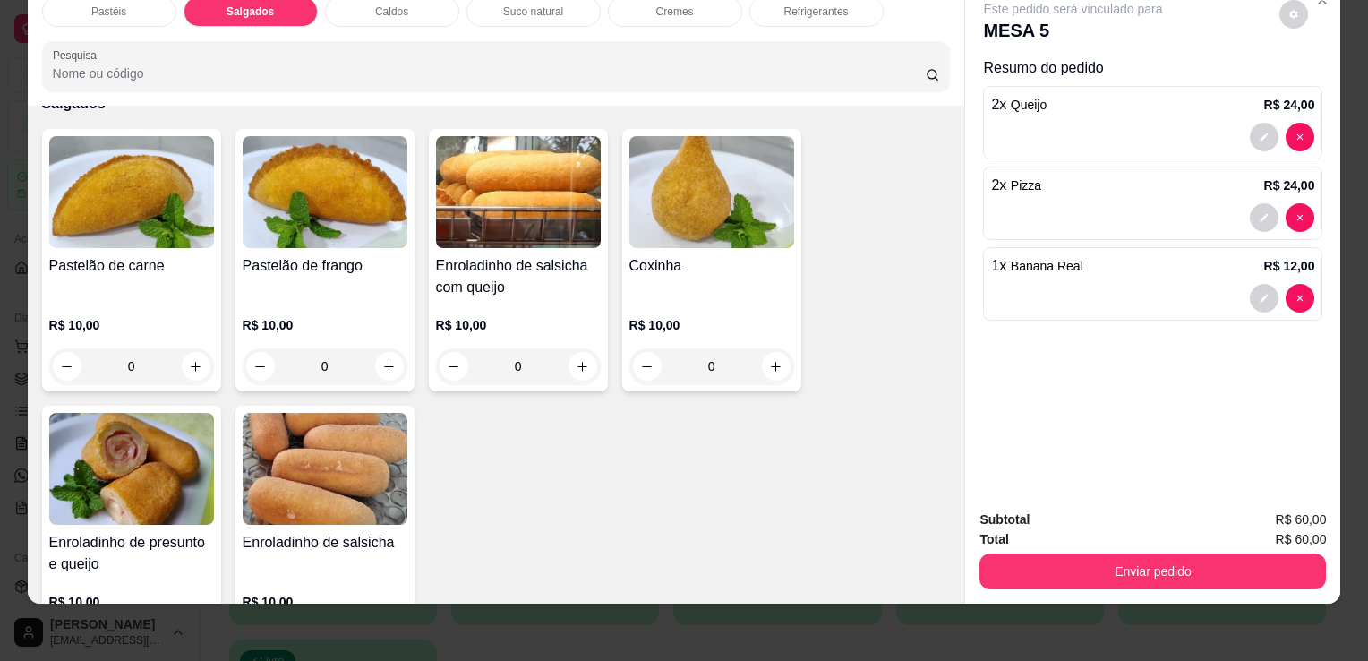
scroll to position [1995, 0]
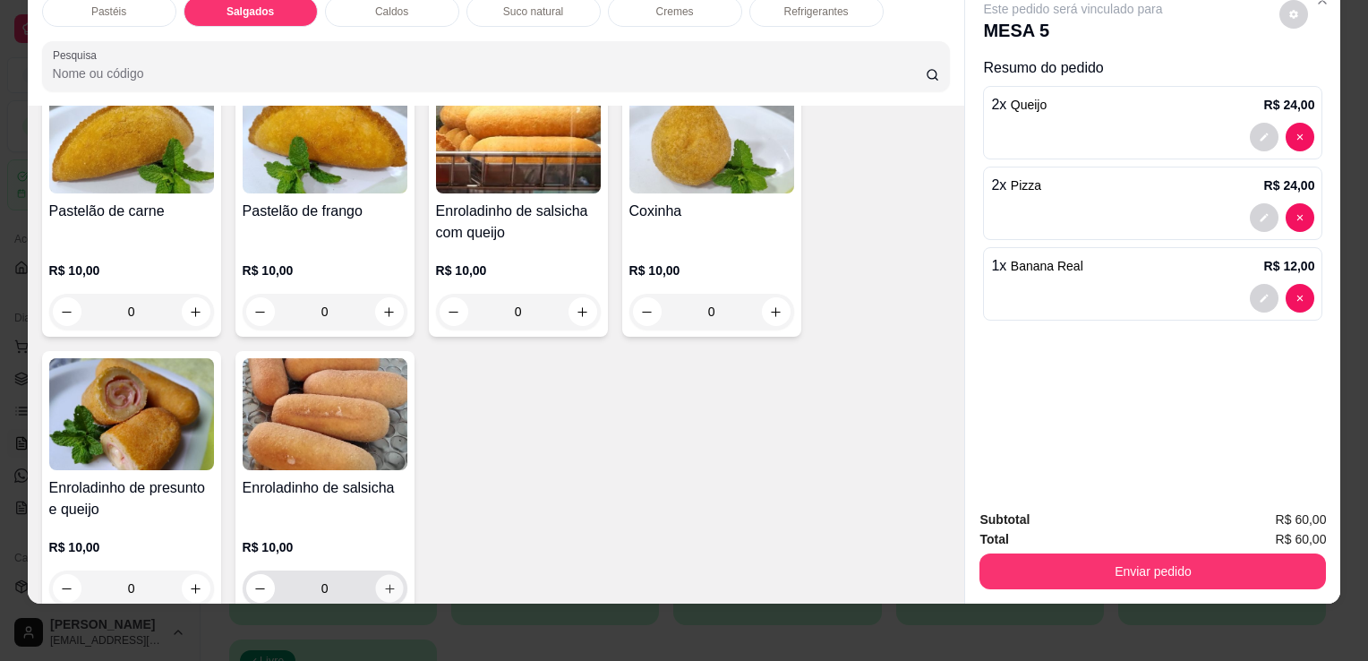
click at [386, 582] on icon "increase-product-quantity" at bounding box center [388, 588] width 13 height 13
type input "1"
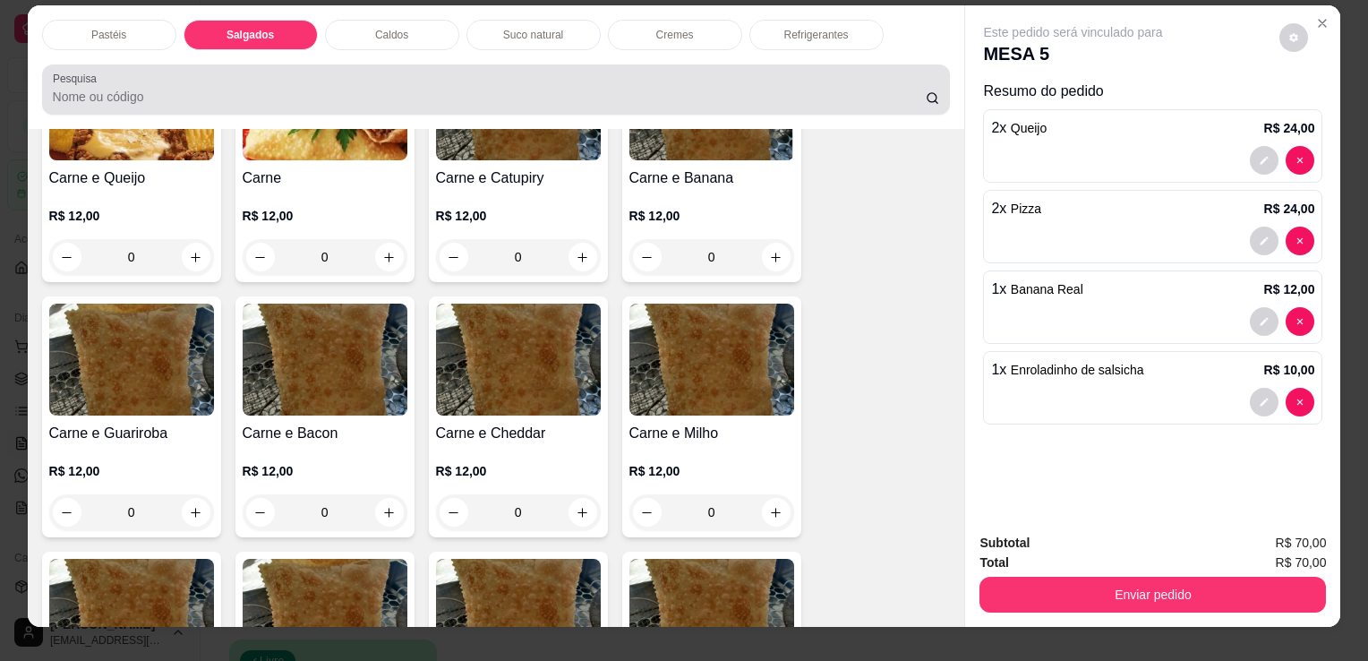
scroll to position [0, 0]
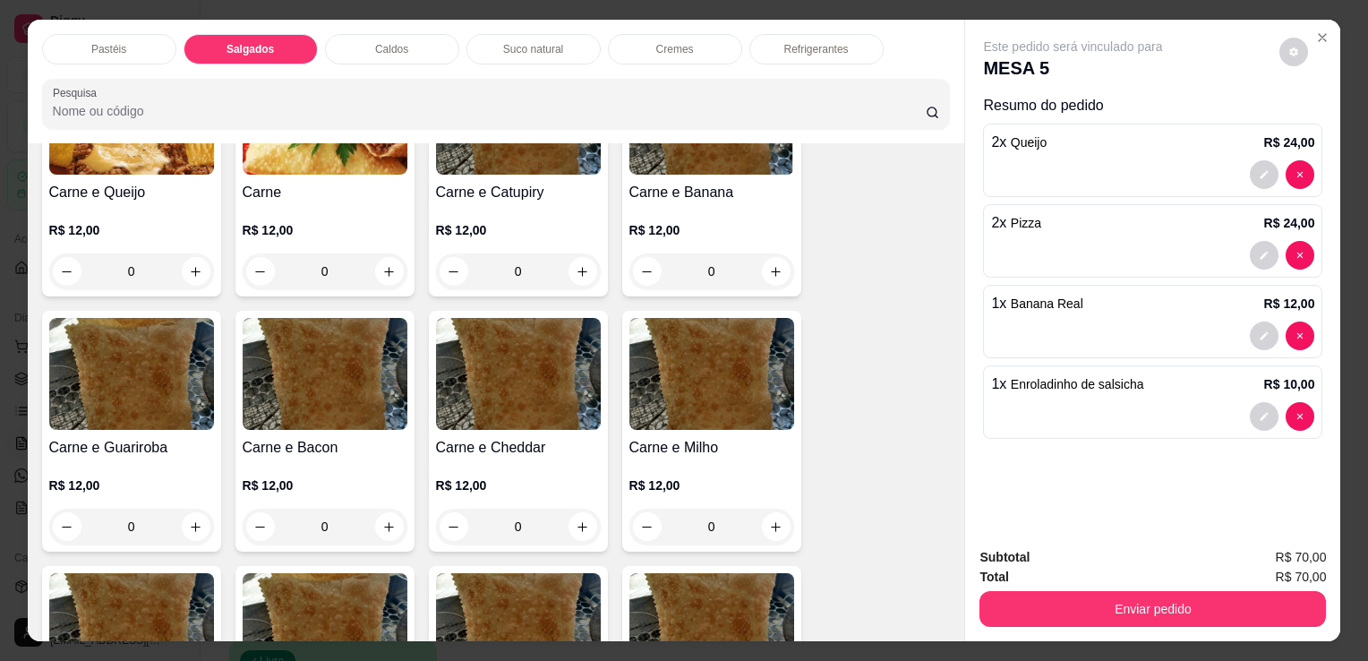
click at [548, 47] on p "Suco natural" at bounding box center [533, 49] width 60 height 14
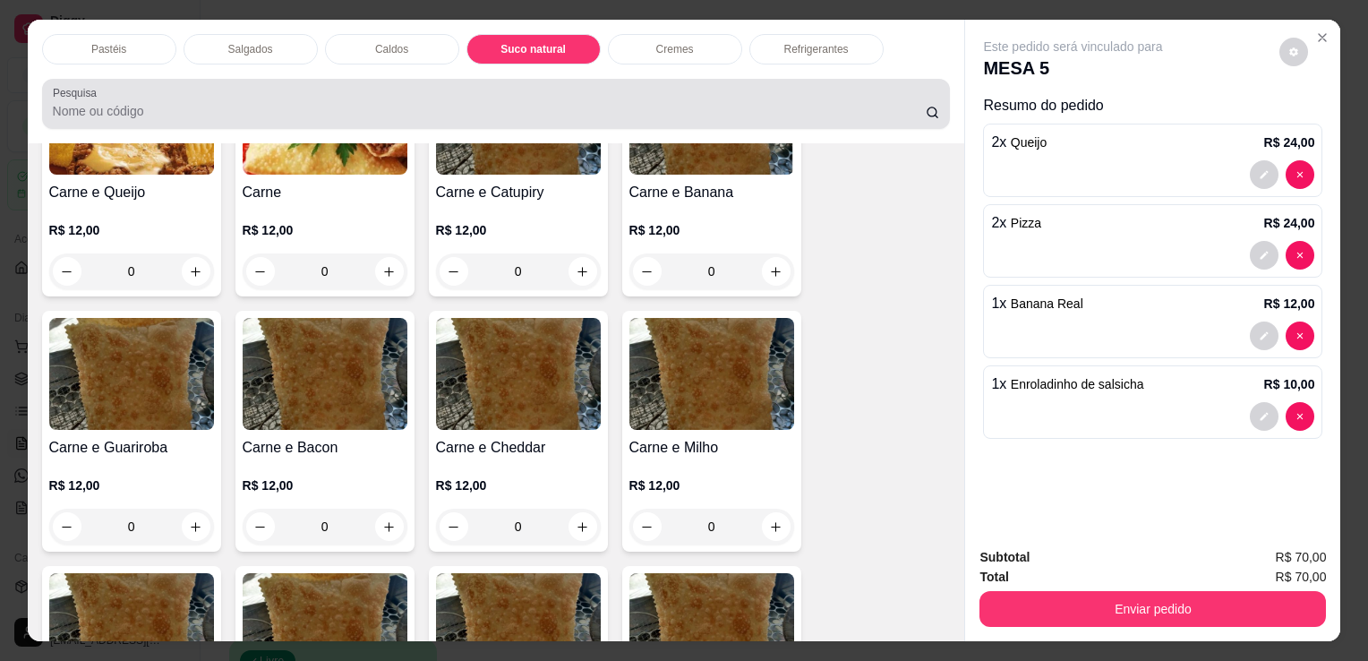
scroll to position [44, 0]
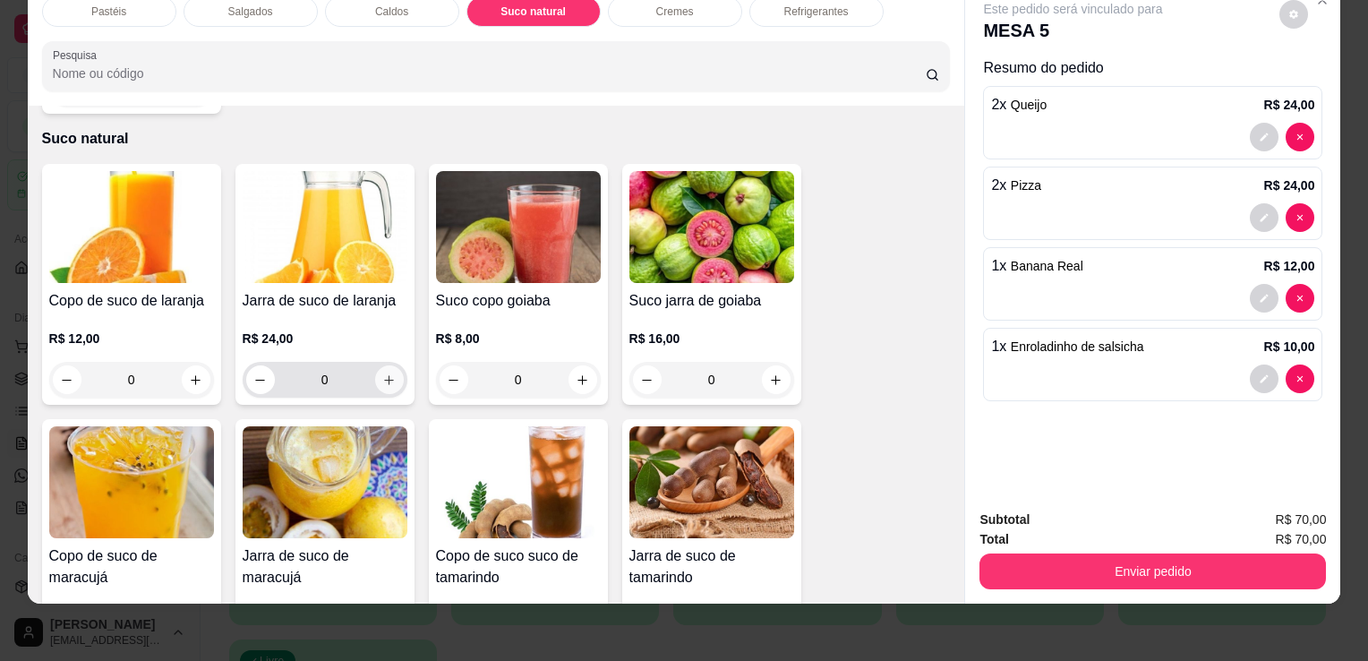
click at [386, 365] on button "increase-product-quantity" at bounding box center [389, 379] width 29 height 29
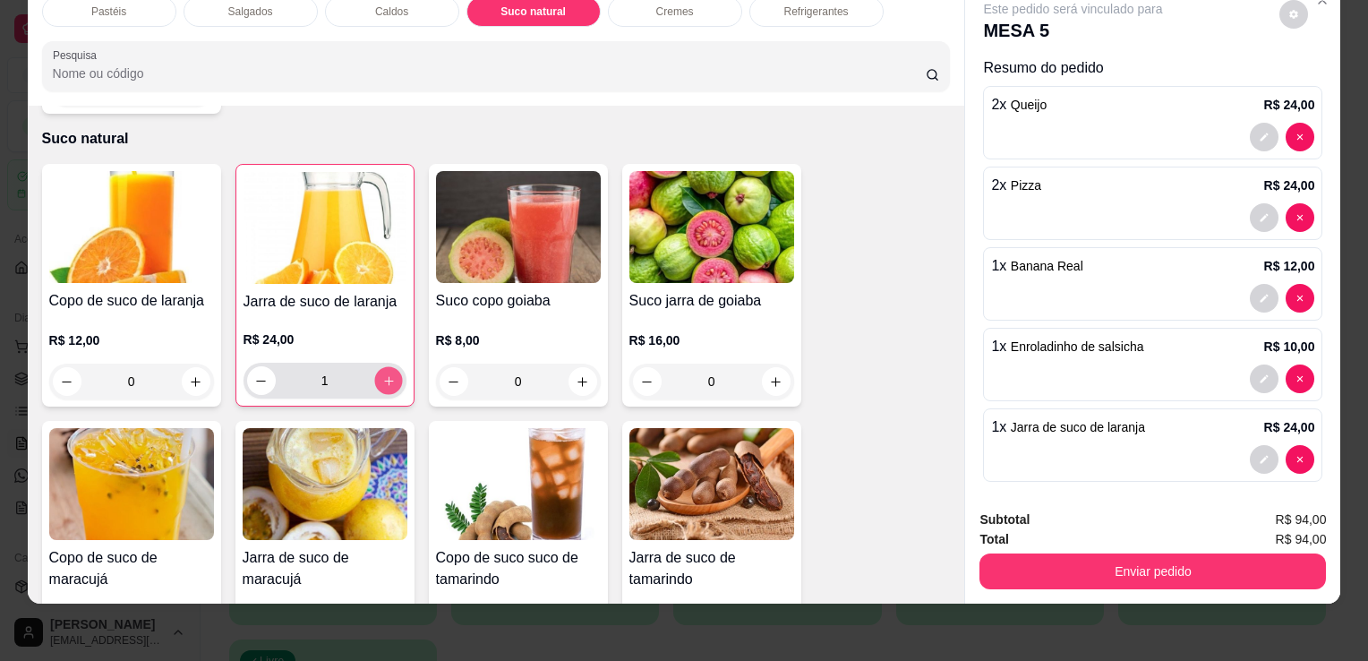
click at [388, 374] on icon "increase-product-quantity" at bounding box center [387, 380] width 13 height 13
type input "2"
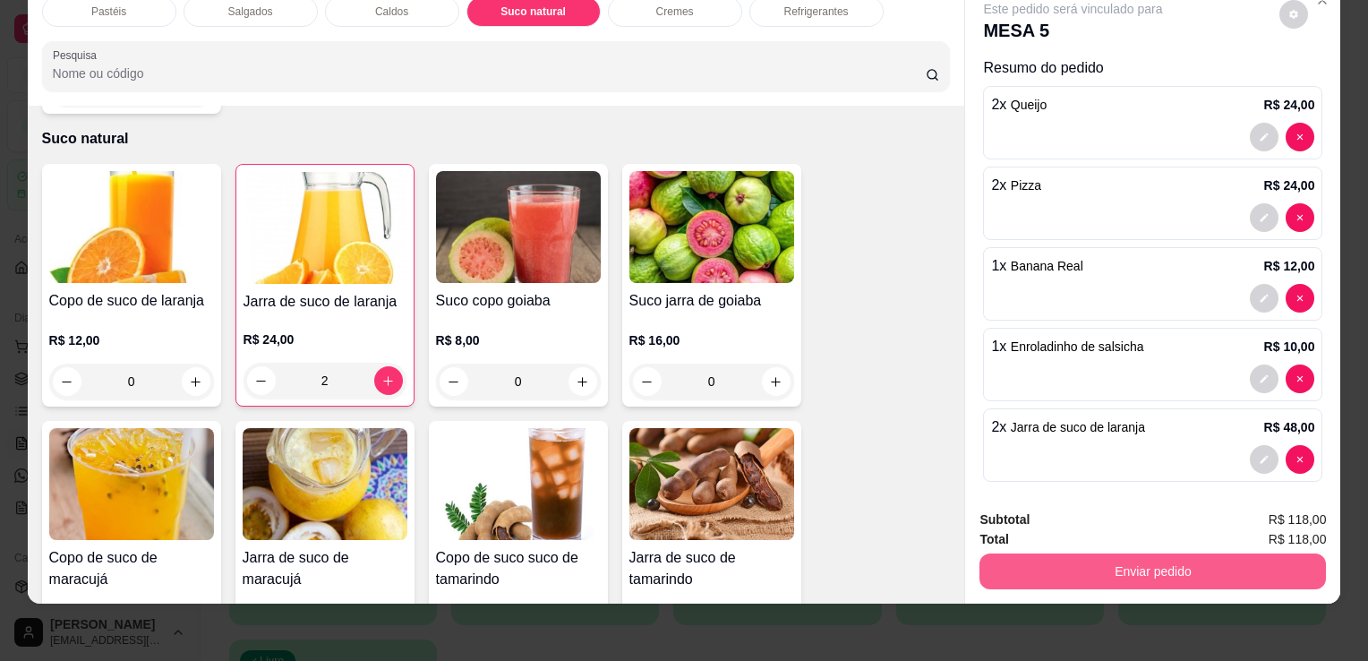
click at [1177, 561] on button "Enviar pedido" at bounding box center [1153, 571] width 347 height 36
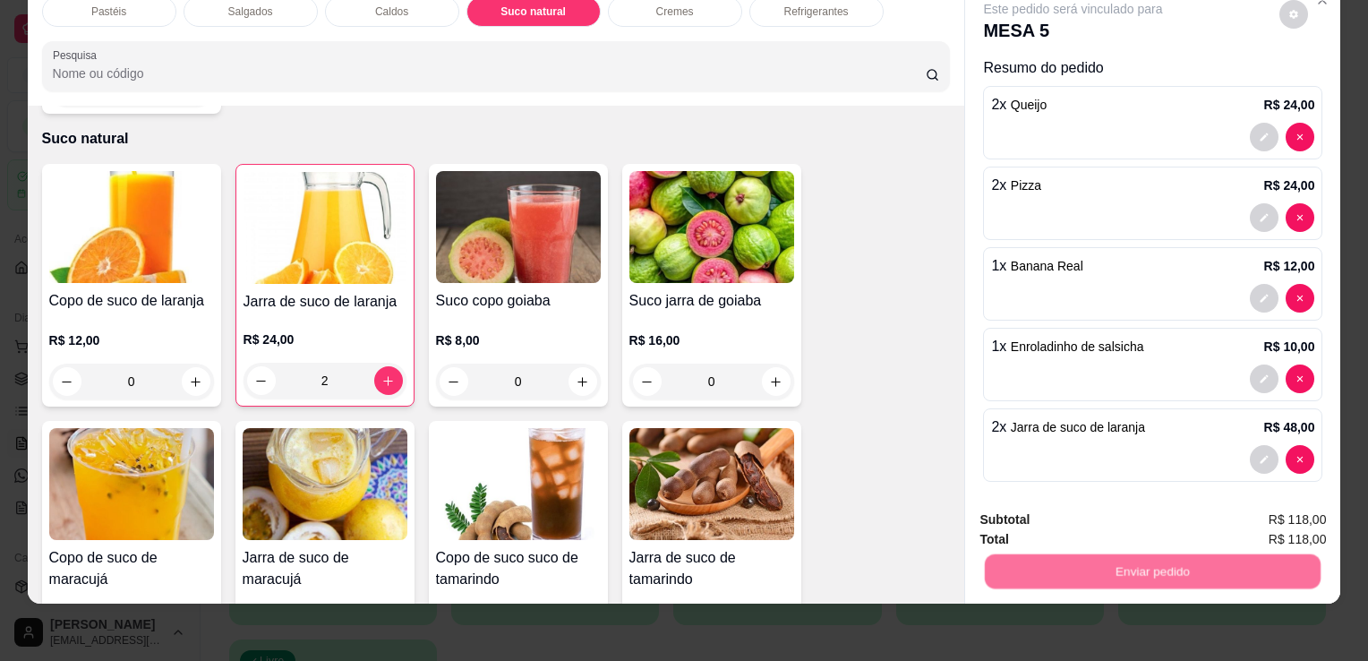
click at [1141, 522] on button "Não registrar e enviar pedido" at bounding box center [1094, 514] width 186 height 34
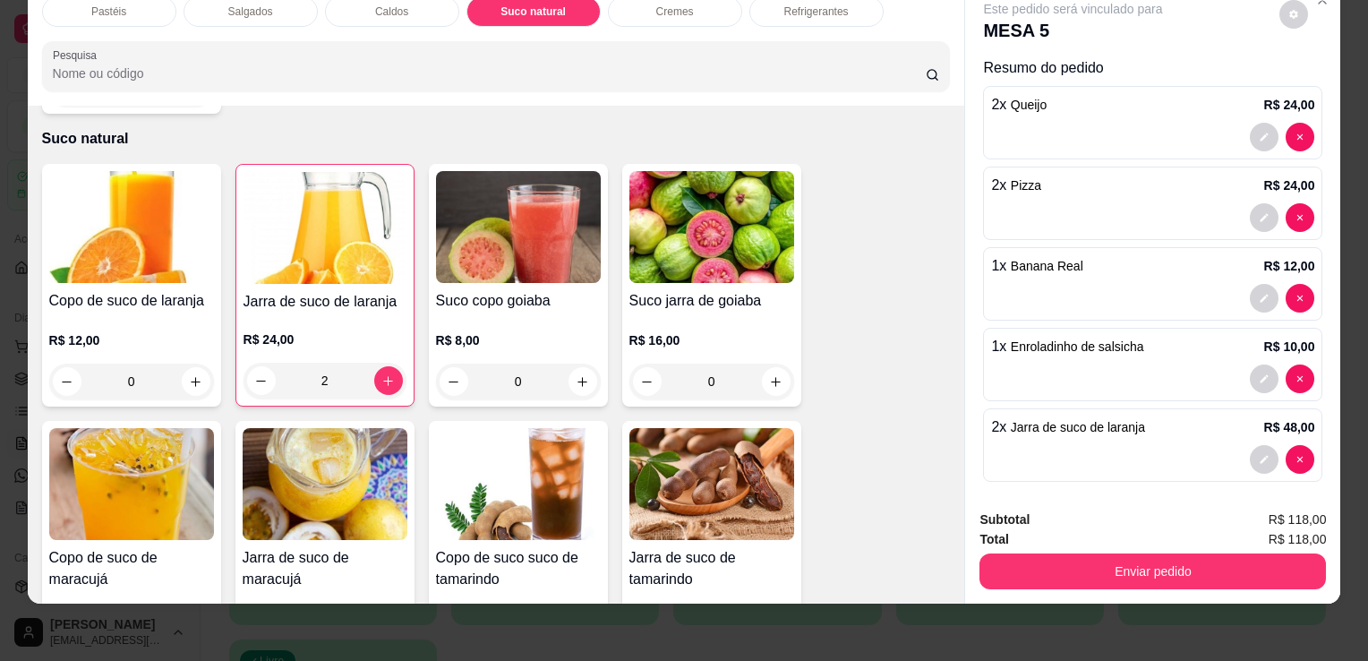
click at [1141, 522] on button "Não registrar e enviar pedido" at bounding box center [1094, 514] width 186 height 34
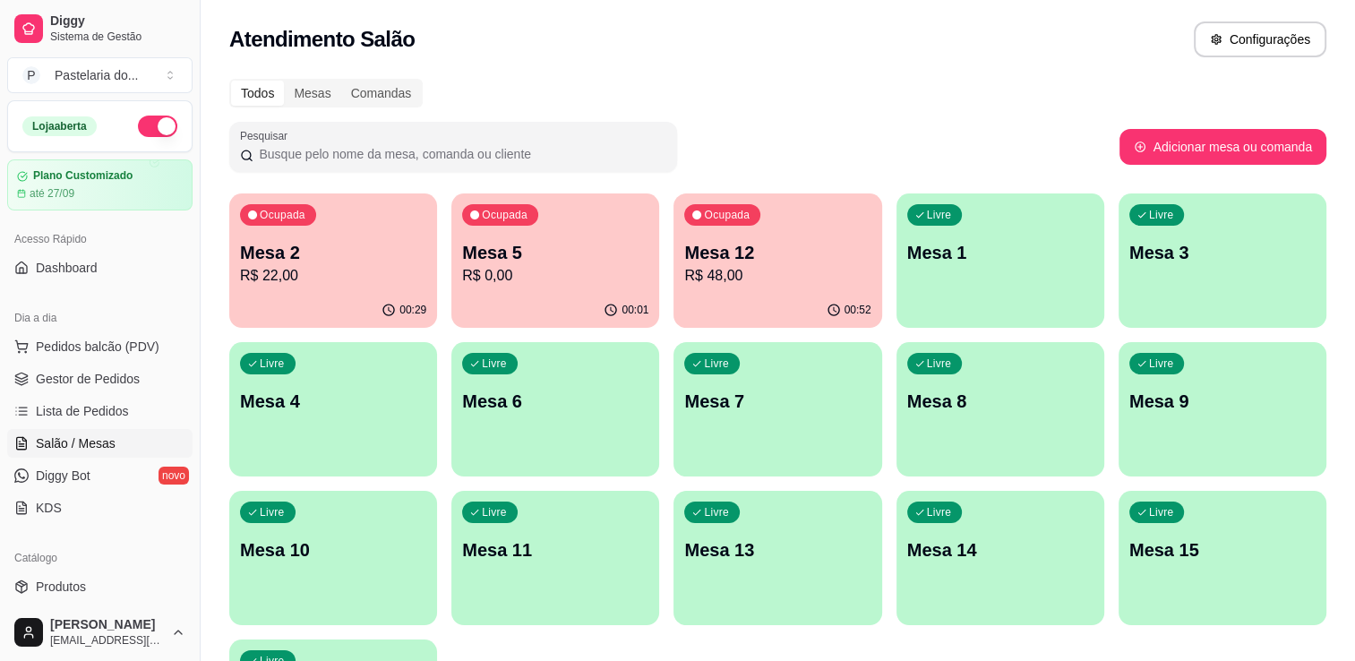
click at [785, 235] on div "Ocupada Mesa 12 R$ 48,00" at bounding box center [777, 242] width 208 height 99
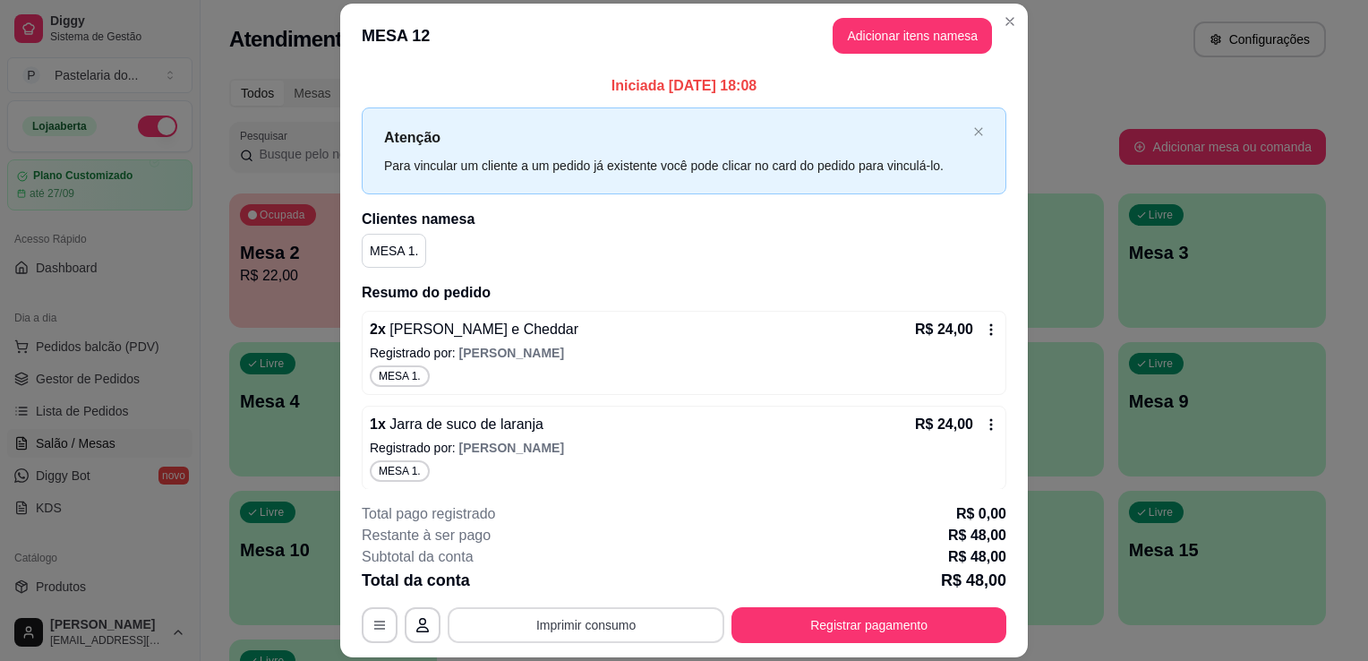
click at [651, 619] on button "Imprimir consumo" at bounding box center [586, 625] width 277 height 36
click at [604, 586] on button "IMPRESSORA" at bounding box center [585, 584] width 130 height 29
click at [803, 611] on button "Registrar pagamento" at bounding box center [869, 625] width 267 height 35
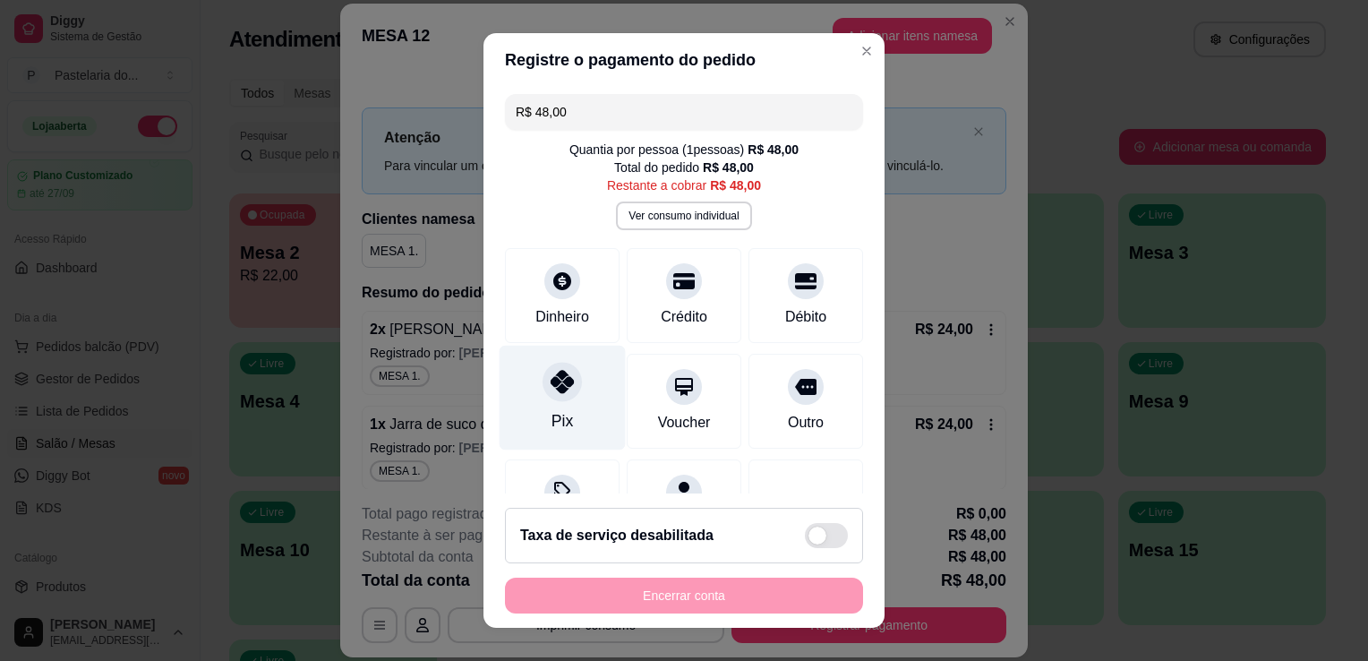
click at [505, 407] on div "Pix" at bounding box center [563, 398] width 126 height 105
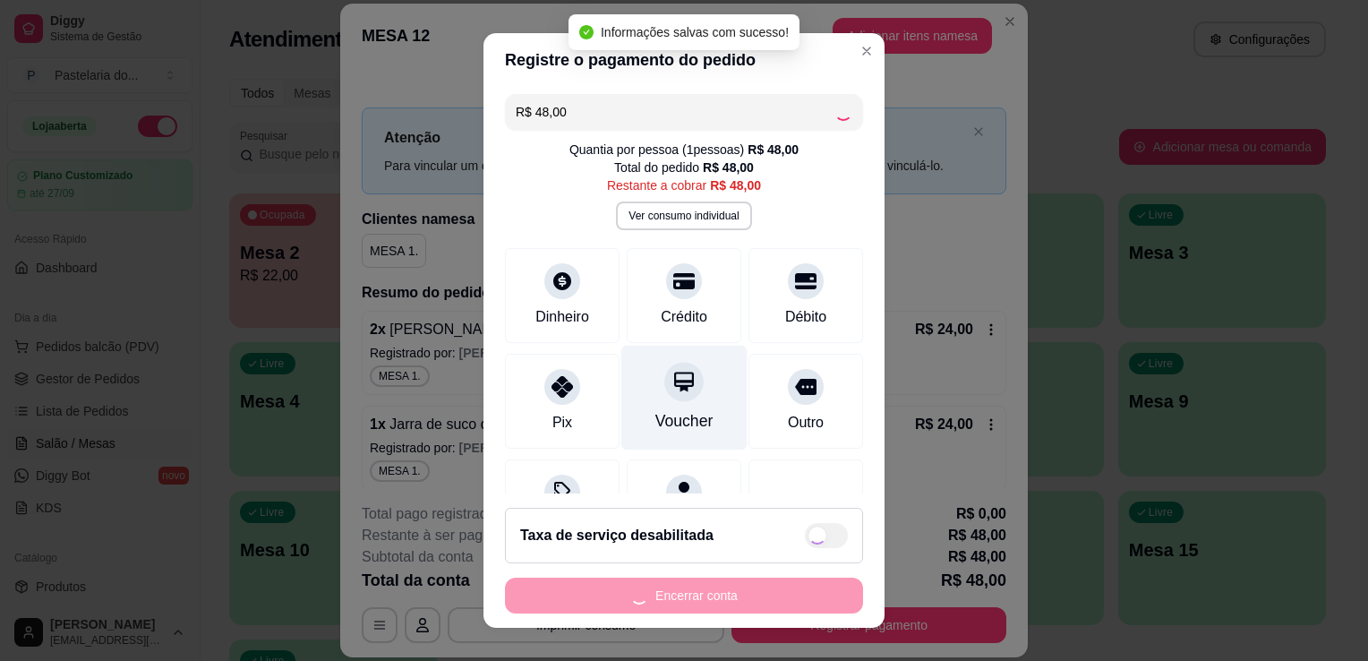
type input "R$ 0,00"
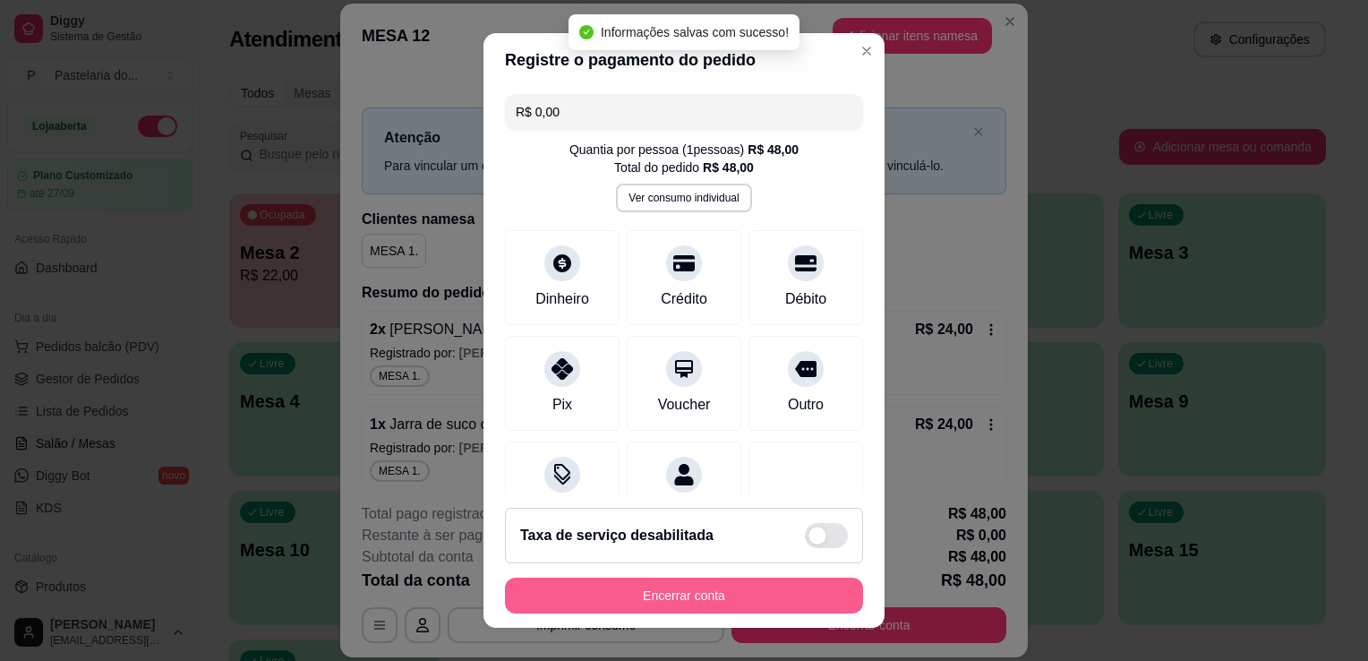
click at [665, 600] on button "Encerrar conta" at bounding box center [684, 596] width 358 height 36
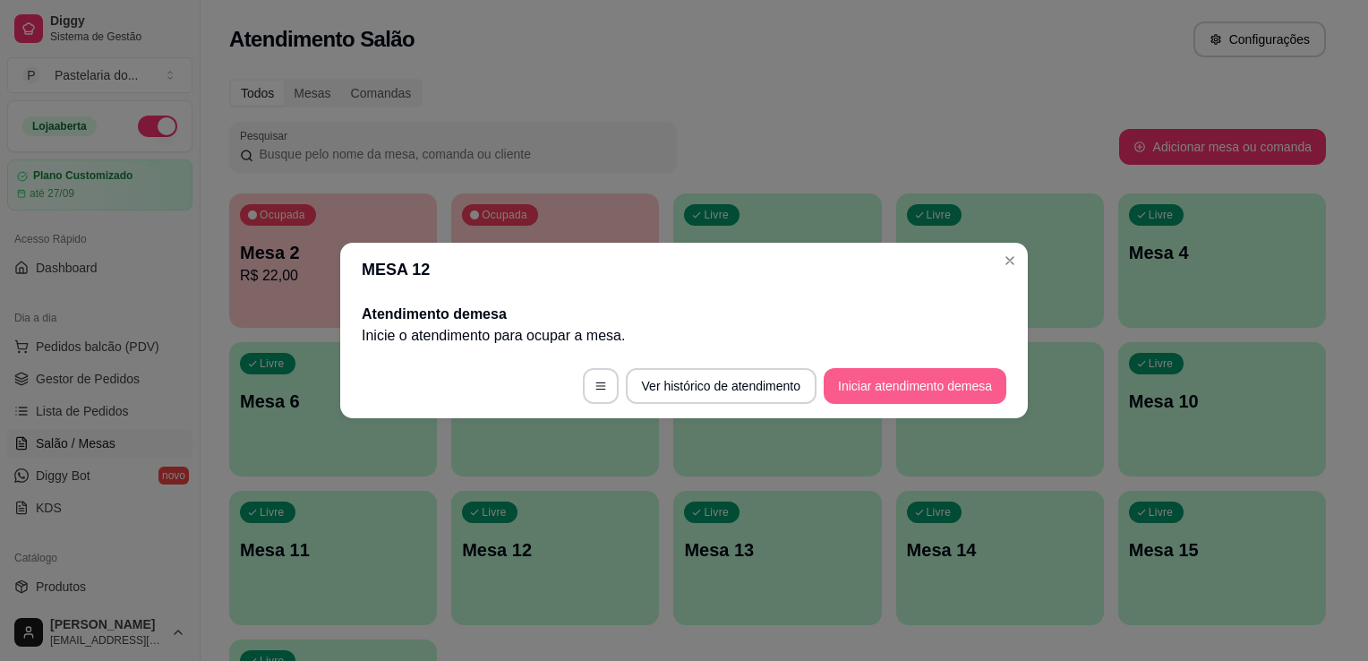
click at [963, 392] on button "Iniciar atendimento de mesa" at bounding box center [915, 386] width 183 height 36
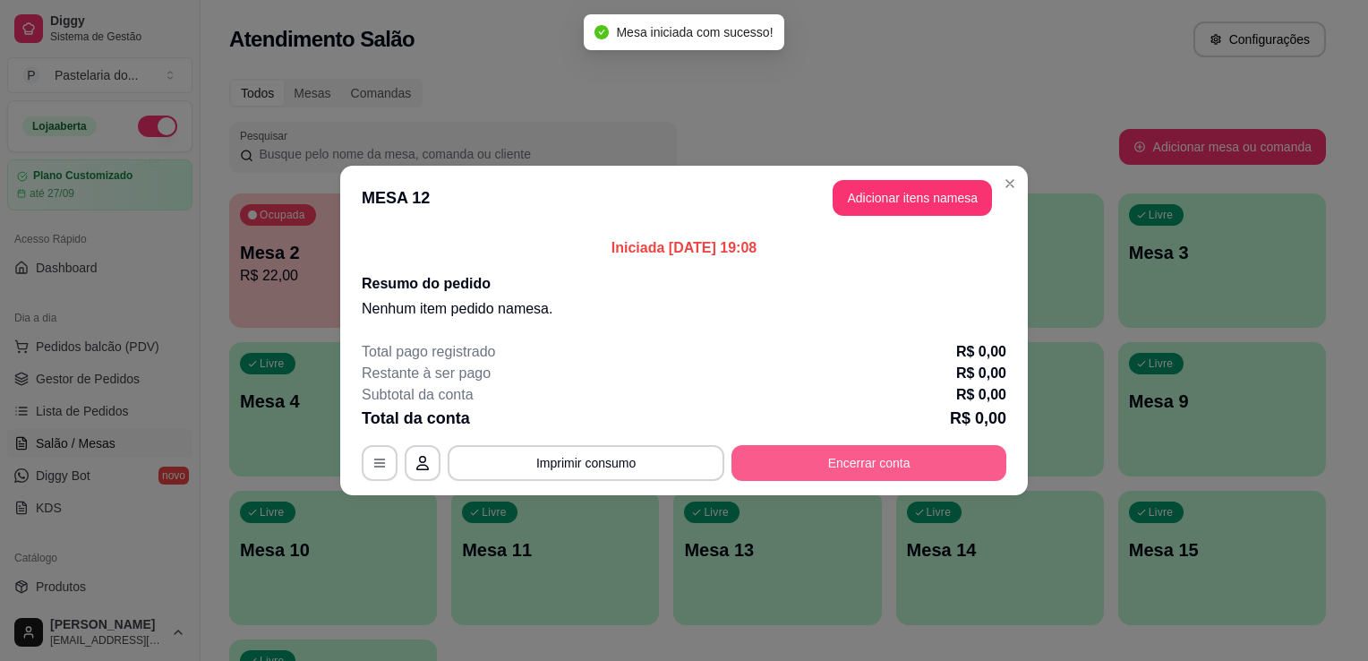
click at [916, 467] on button "Encerrar conta" at bounding box center [869, 463] width 275 height 36
click at [874, 464] on button "Encerrar conta" at bounding box center [869, 463] width 275 height 36
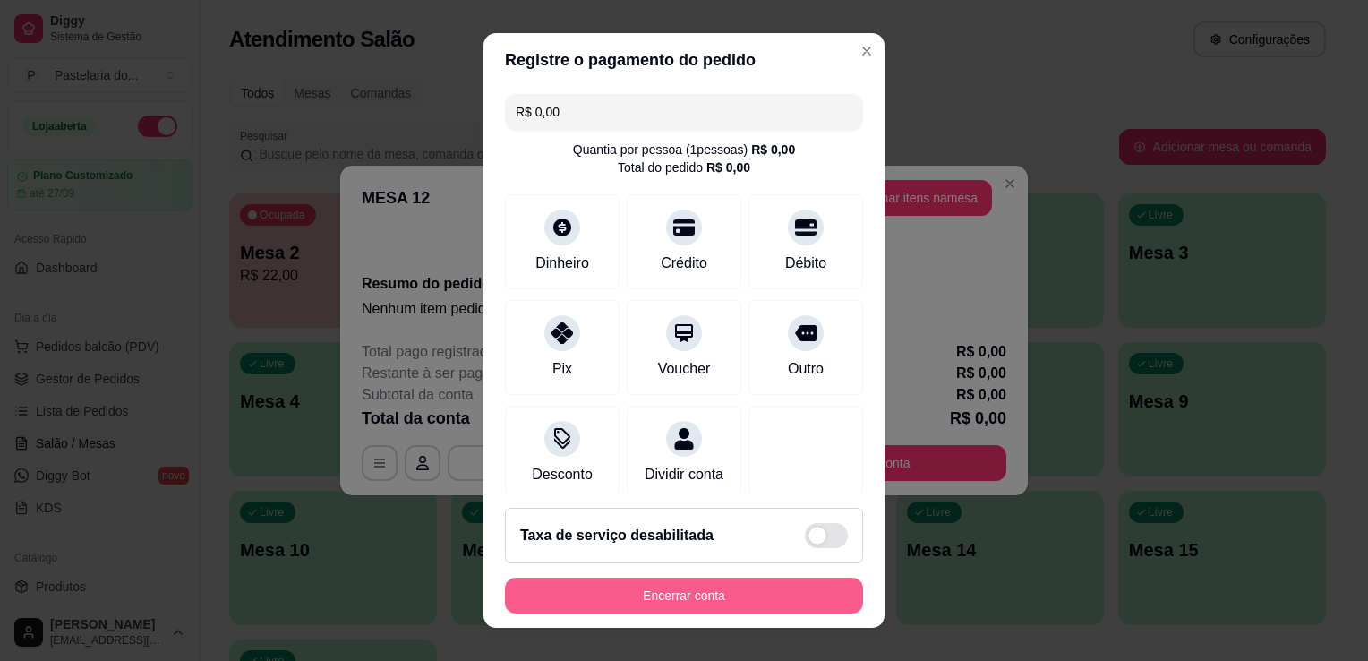
click at [765, 600] on button "Encerrar conta" at bounding box center [684, 596] width 358 height 36
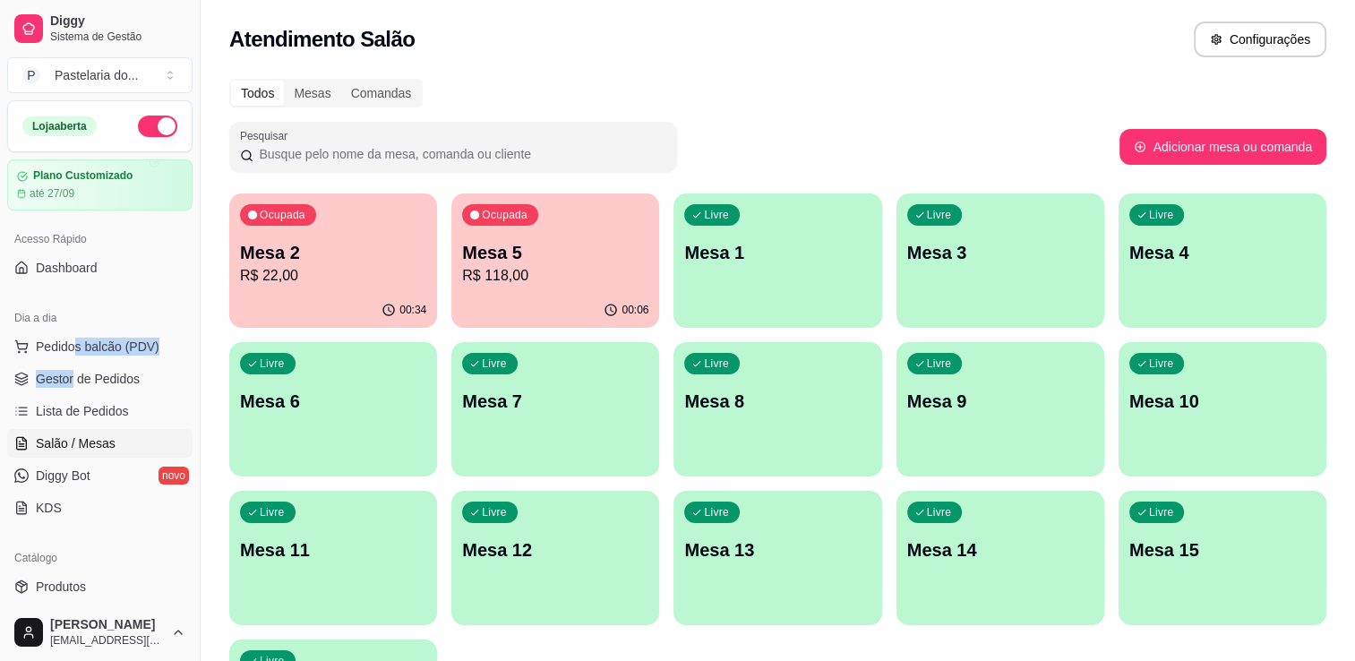
click at [73, 361] on ul "Pedidos balcão (PDV) Gestor de Pedidos Lista de Pedidos Salão / Mesas Diggy Bot…" at bounding box center [99, 427] width 185 height 190
drag, startPoint x: 73, startPoint y: 361, endPoint x: 44, endPoint y: 342, distance: 35.0
click at [44, 342] on span "Pedidos balcão (PDV)" at bounding box center [98, 347] width 124 height 18
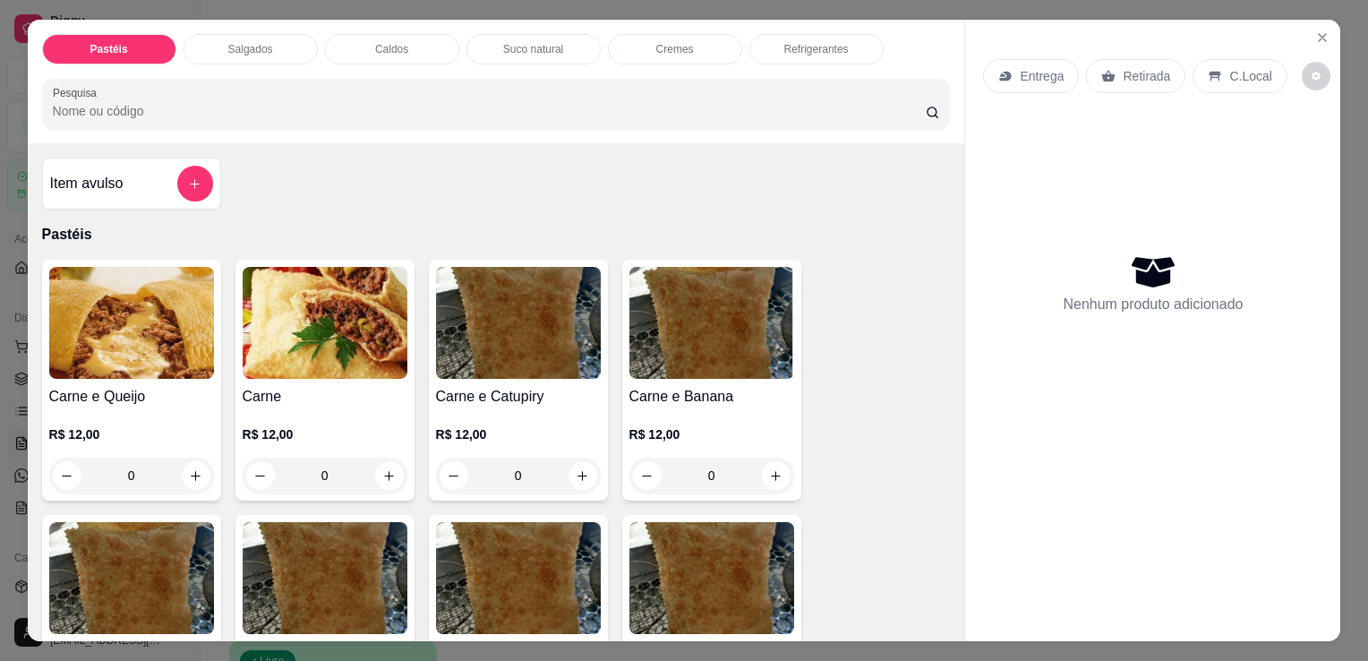
click at [262, 42] on p "Salgados" at bounding box center [250, 49] width 45 height 14
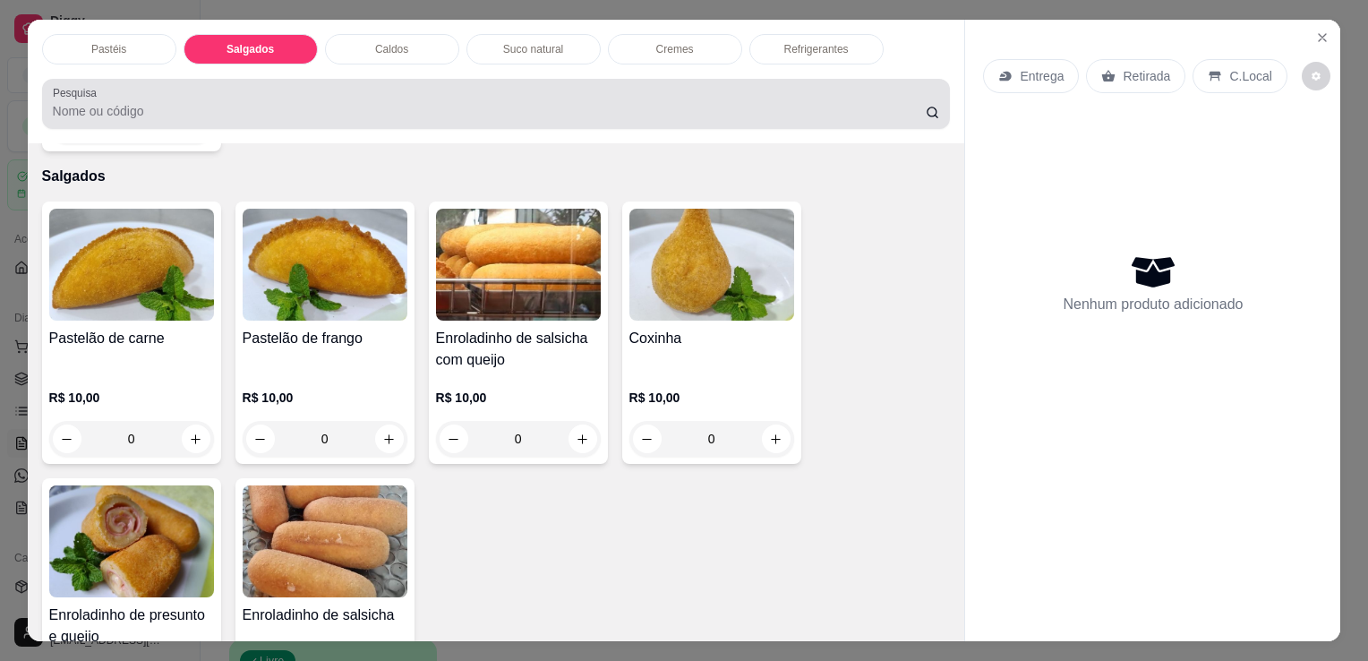
scroll to position [44, 0]
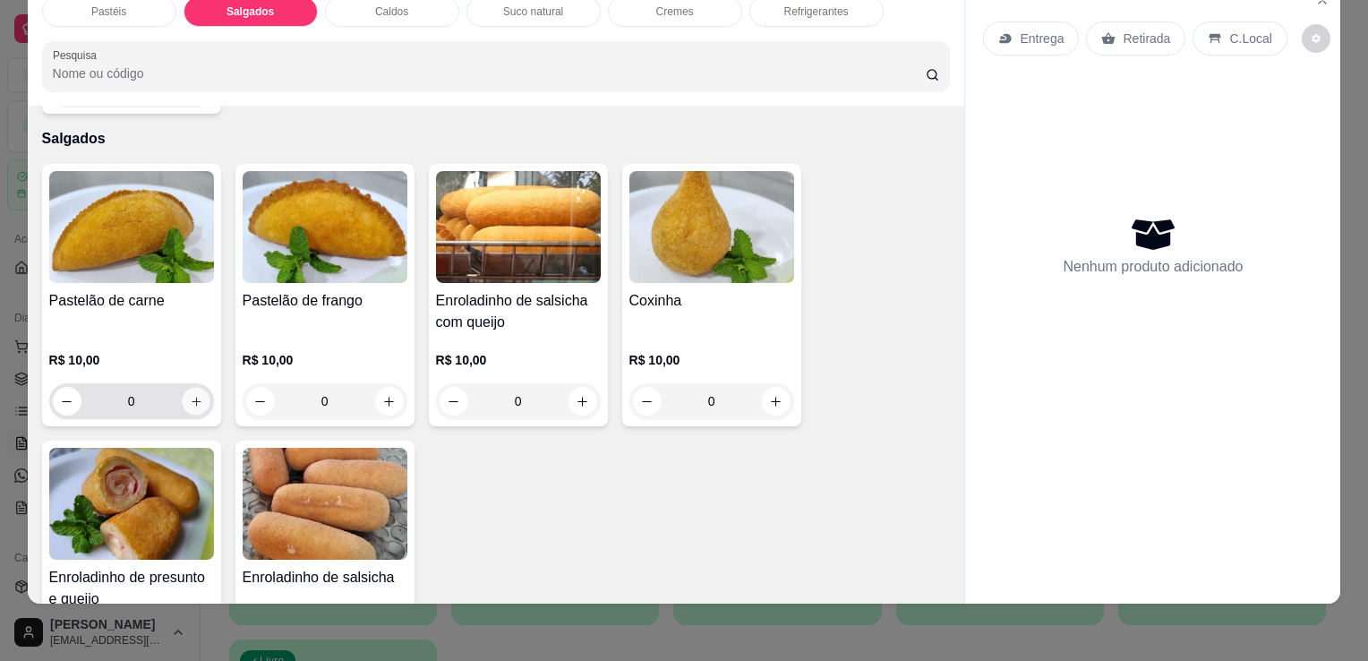
click at [196, 388] on button "increase-product-quantity" at bounding box center [196, 402] width 28 height 28
type input "1"
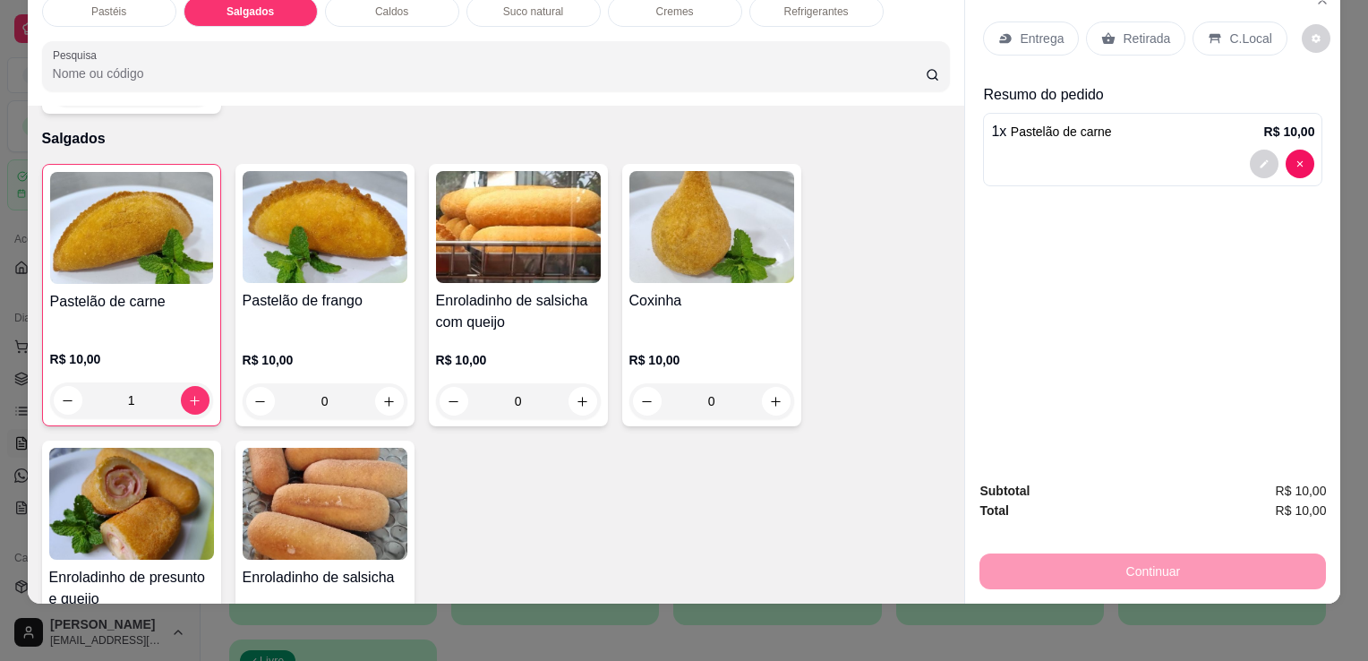
click at [791, 4] on p "Refrigerantes" at bounding box center [816, 11] width 64 height 14
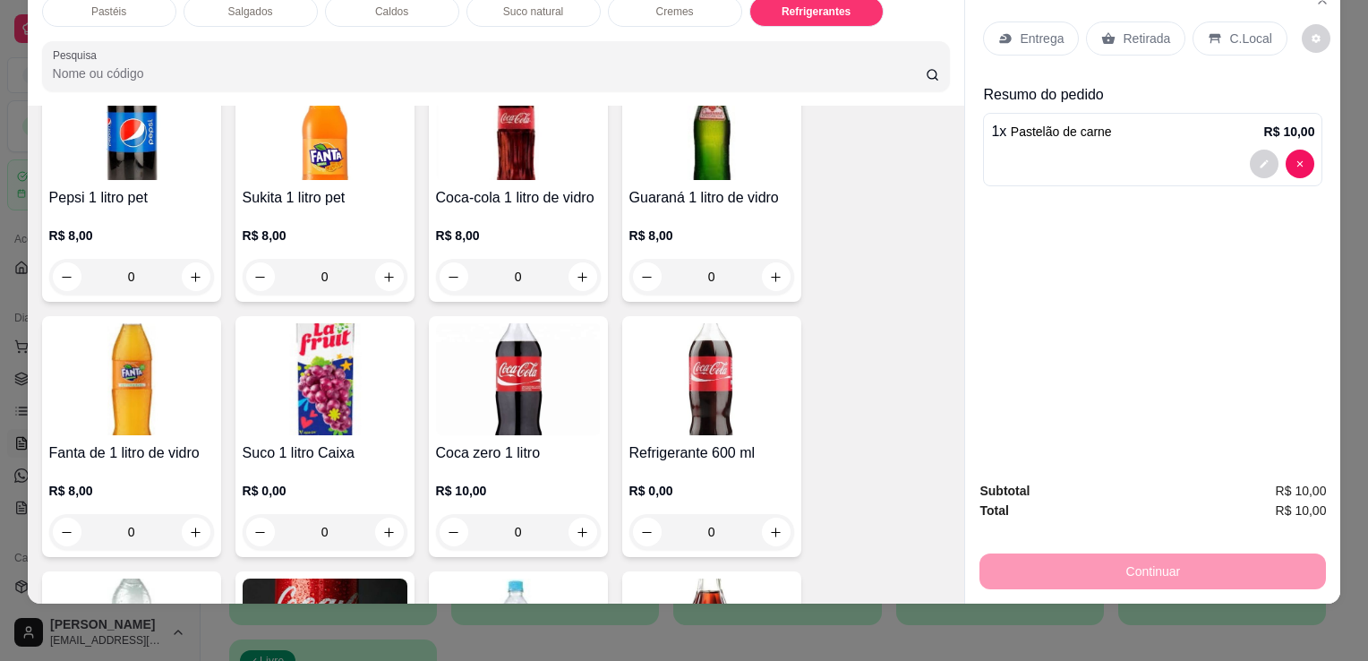
scroll to position [5399, 0]
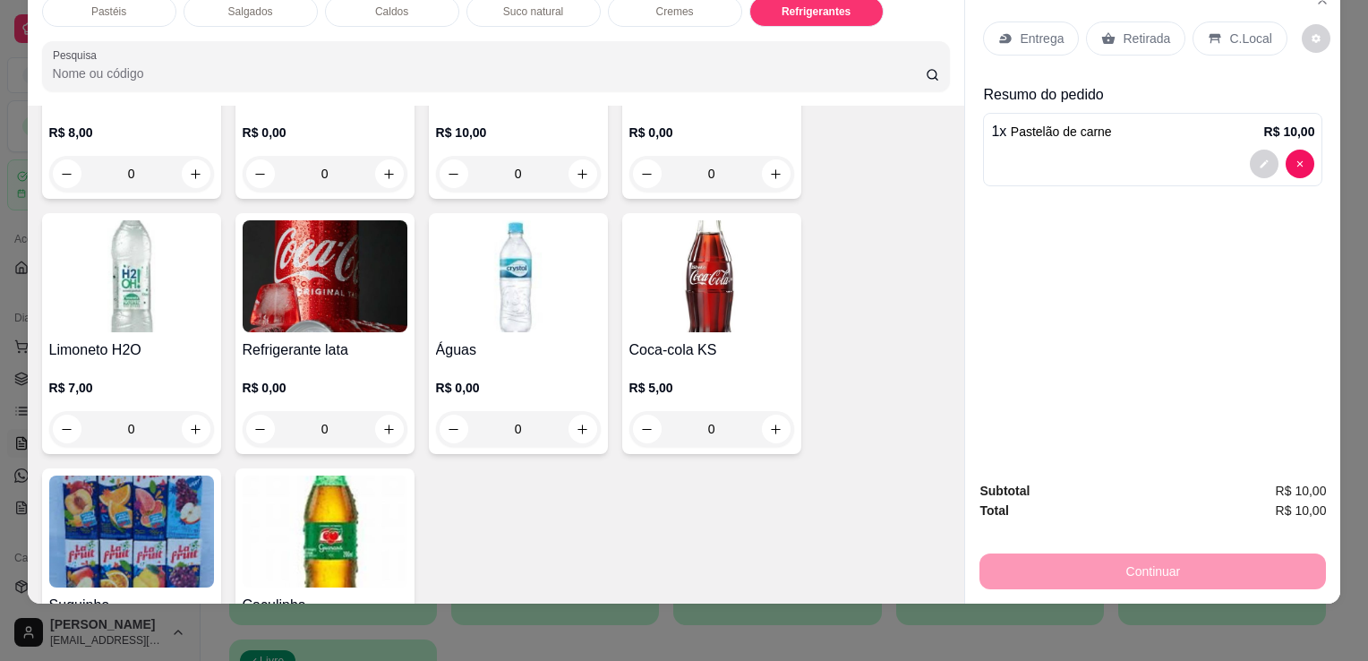
click at [281, 288] on img at bounding box center [325, 276] width 165 height 112
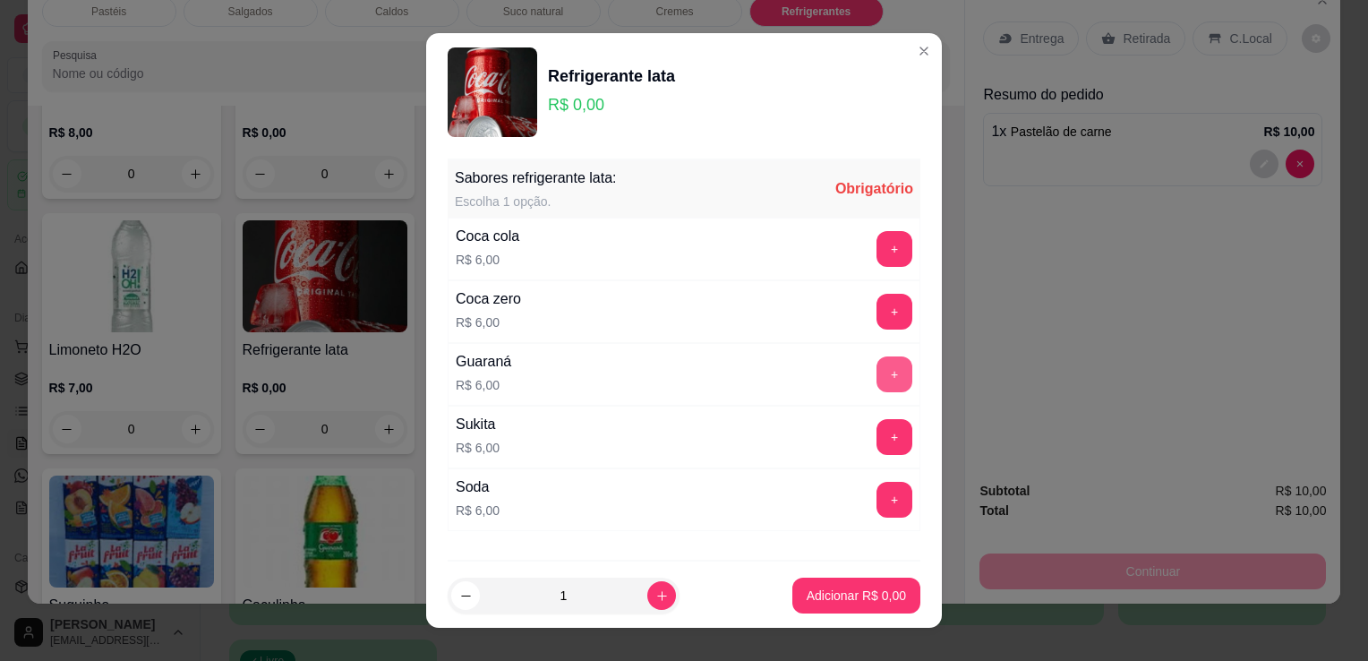
click at [877, 373] on button "+" at bounding box center [895, 374] width 36 height 36
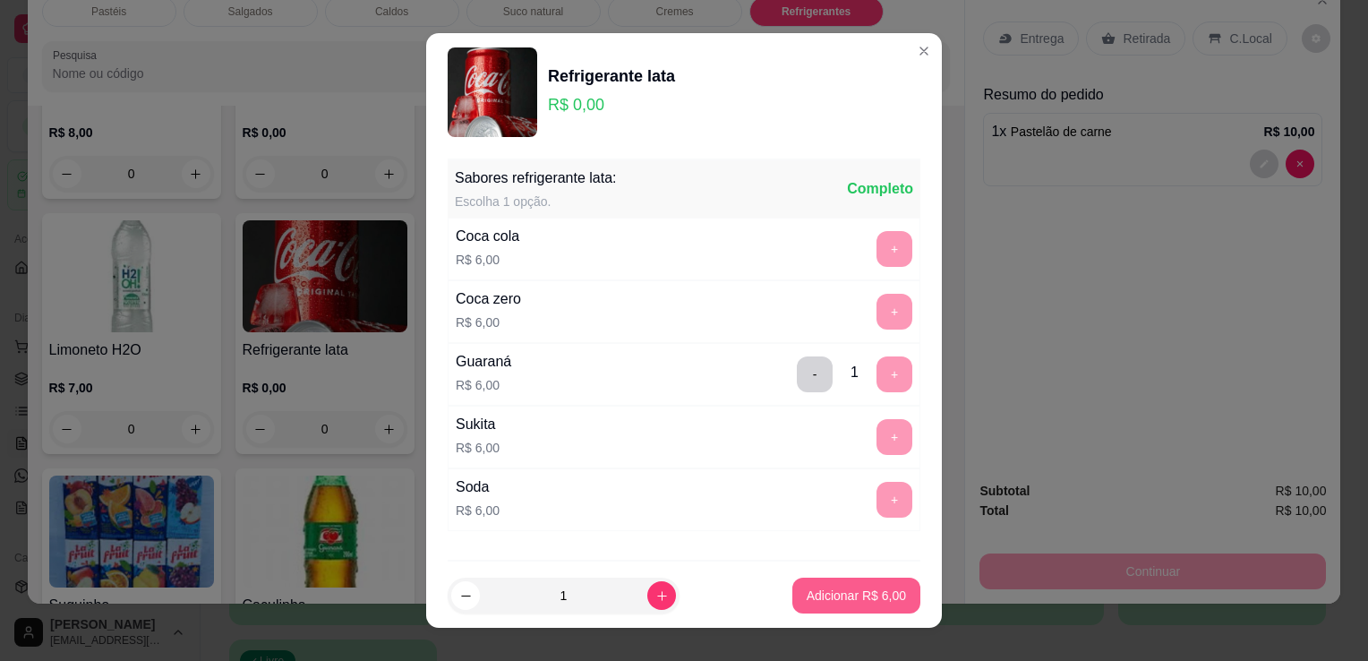
click at [874, 597] on p "Adicionar R$ 6,00" at bounding box center [856, 596] width 99 height 18
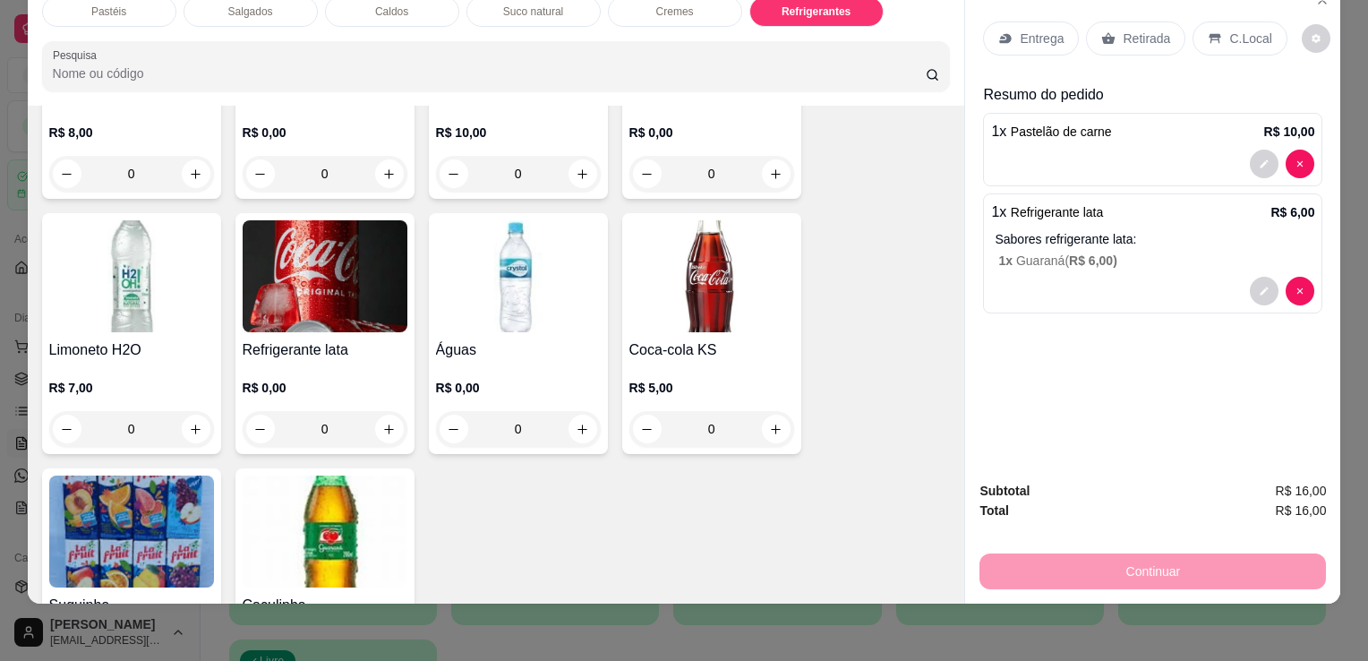
click at [1112, 27] on div "Retirada" at bounding box center [1135, 38] width 99 height 34
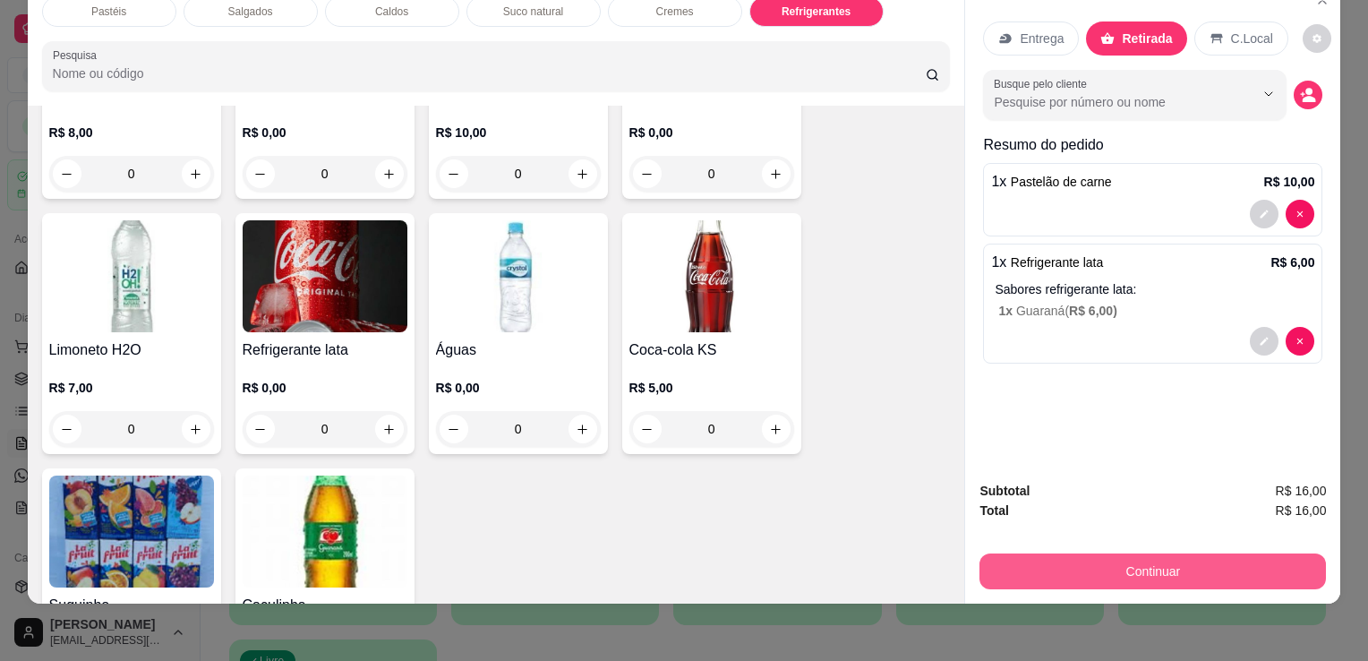
click at [1132, 557] on button "Continuar" at bounding box center [1153, 571] width 347 height 36
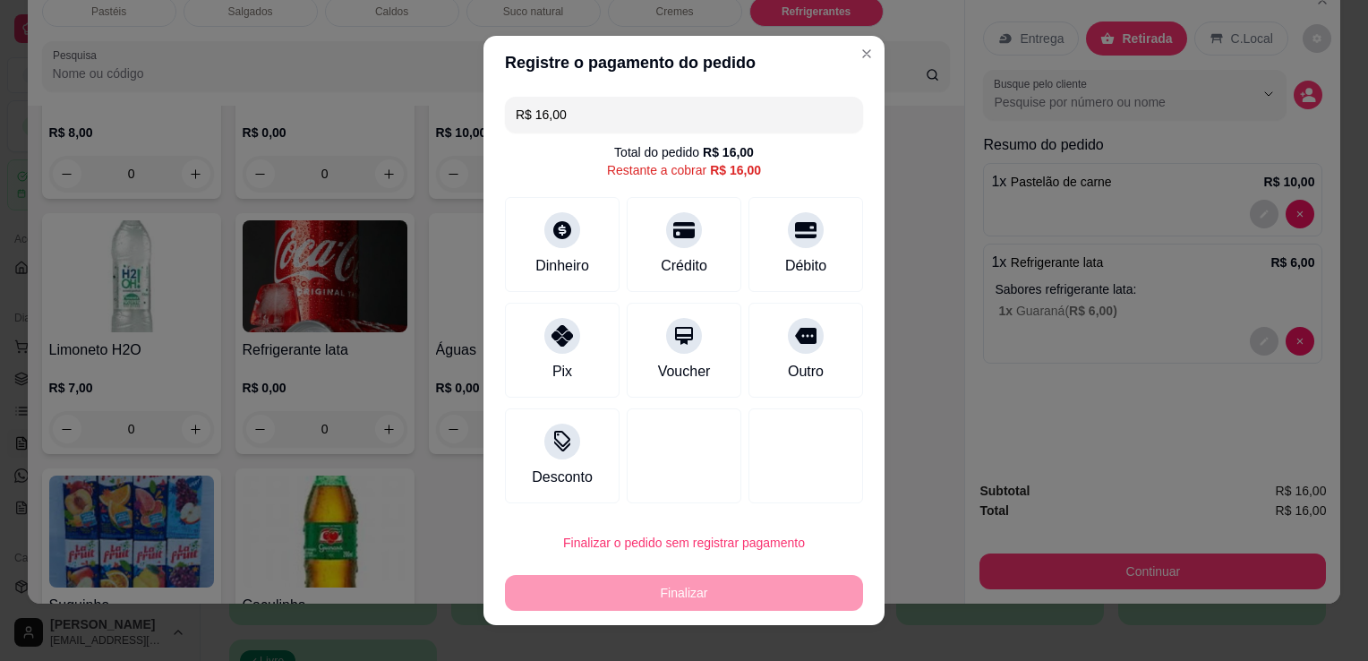
click at [741, 107] on input "R$ 16,00" at bounding box center [684, 115] width 337 height 36
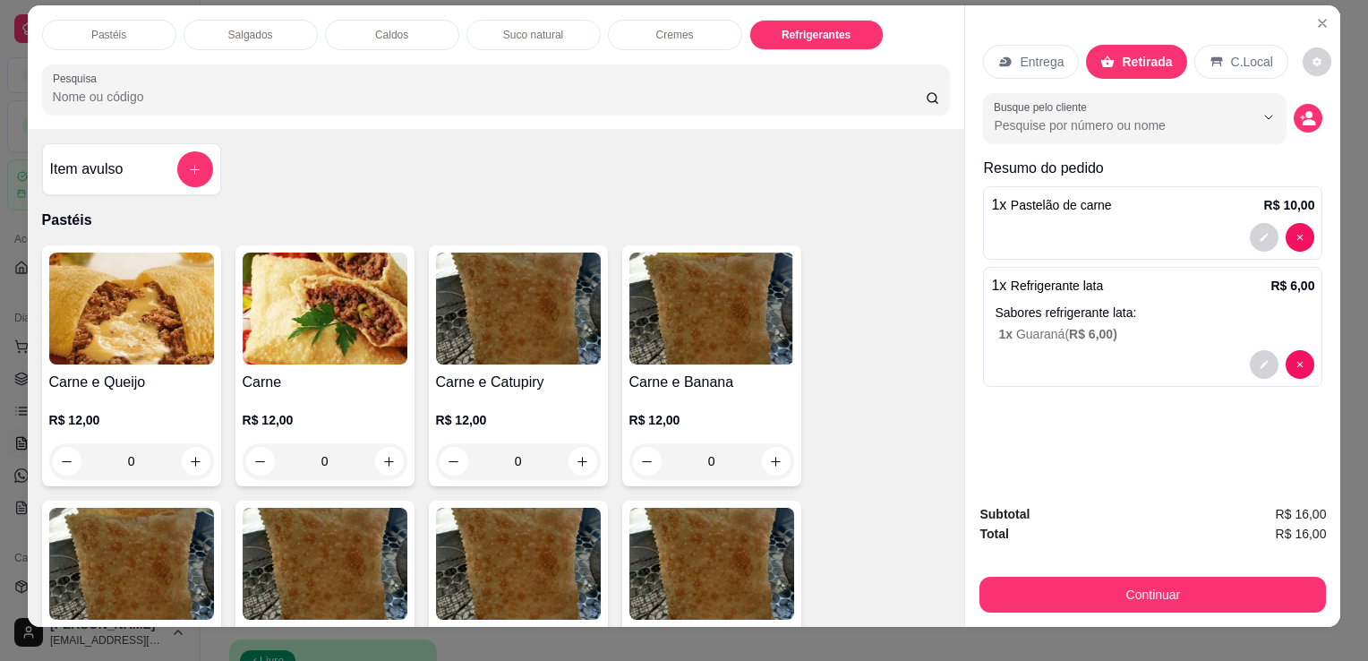
scroll to position [0, 0]
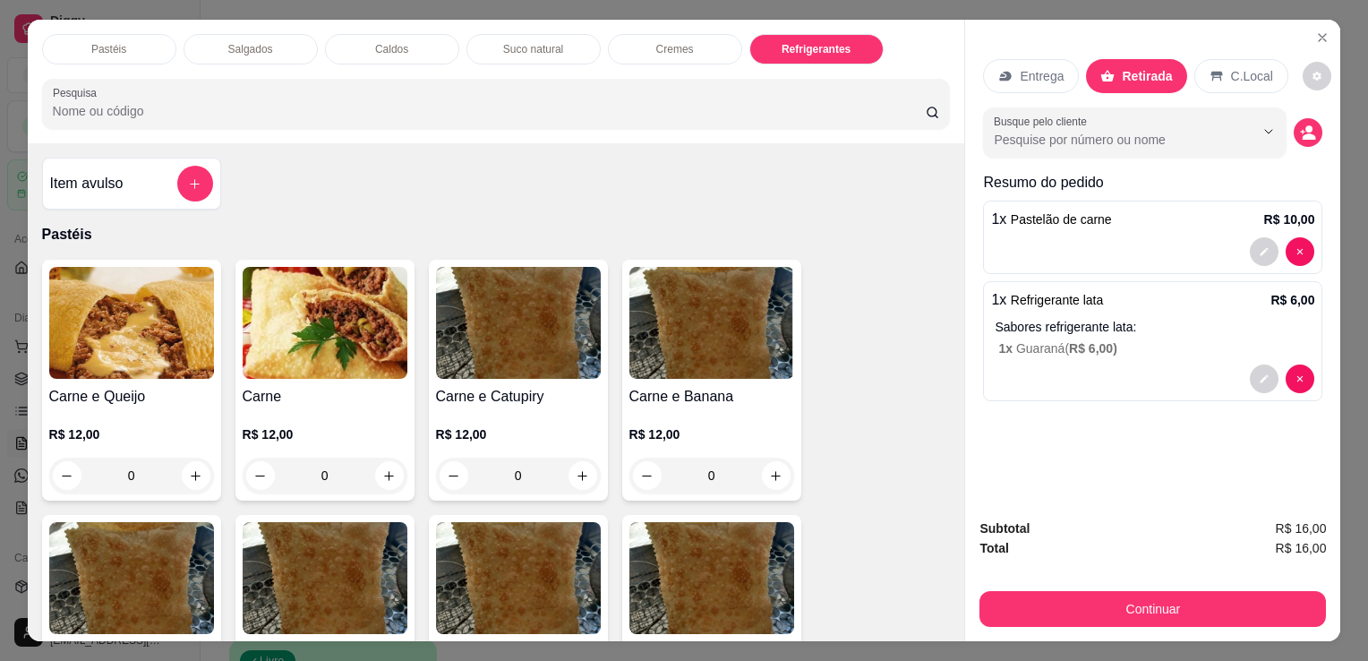
click at [81, 184] on h4 "Item avulso" at bounding box center [86, 183] width 73 height 21
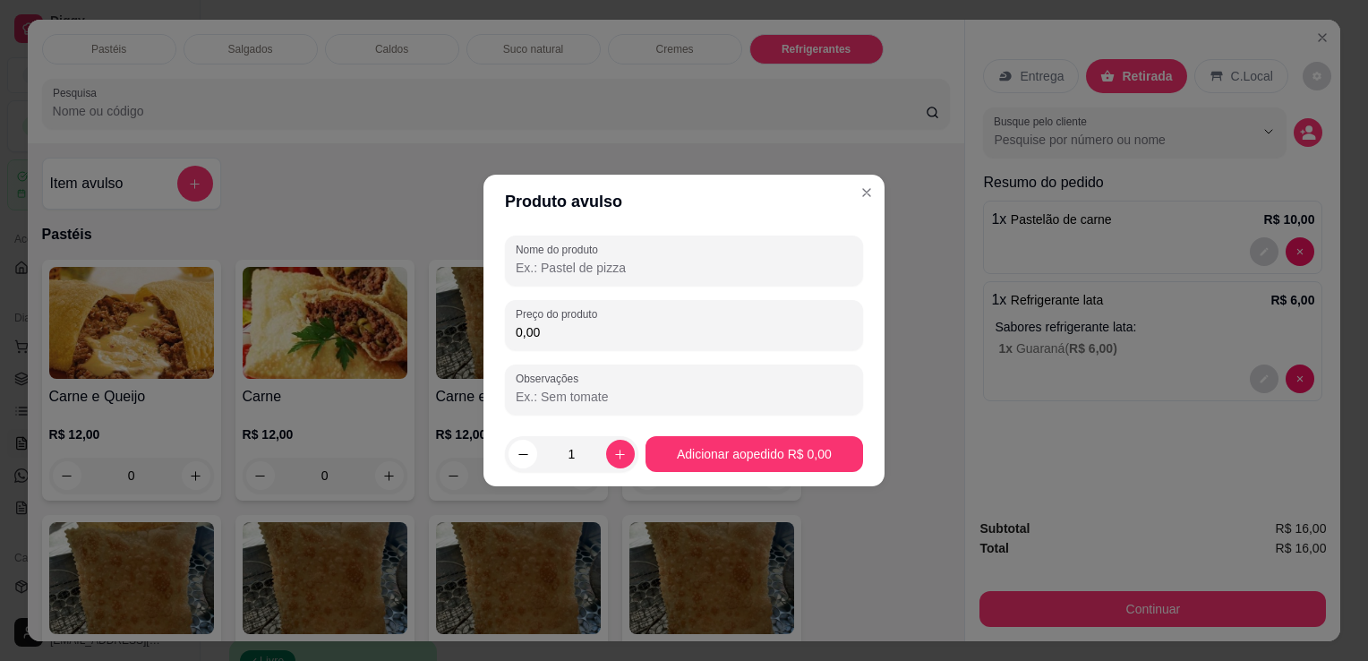
click at [576, 272] on input "Nome do produto" at bounding box center [684, 268] width 337 height 18
click at [598, 338] on input "0,00" at bounding box center [684, 332] width 337 height 18
type input "4,00"
click at [754, 450] on button "Adicionar ao pedido R$ 4,00" at bounding box center [755, 454] width 218 height 36
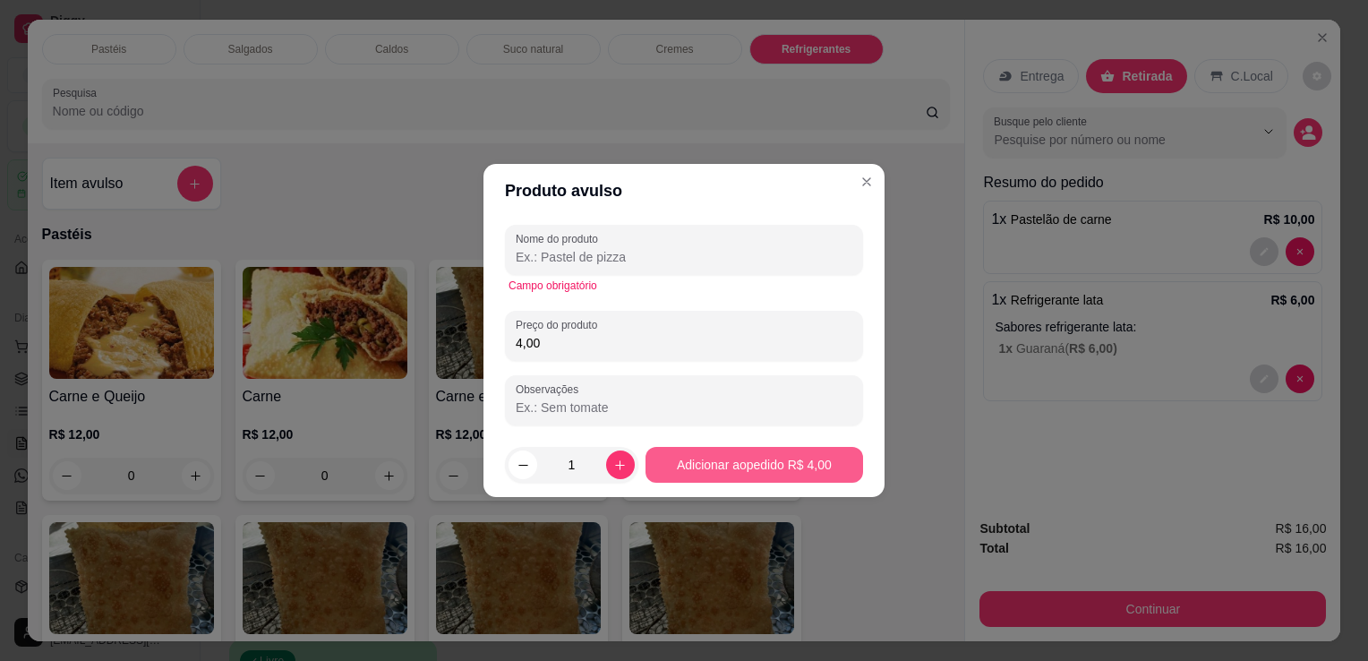
click at [774, 458] on button "Adicionar ao pedido R$ 4,00" at bounding box center [755, 465] width 218 height 36
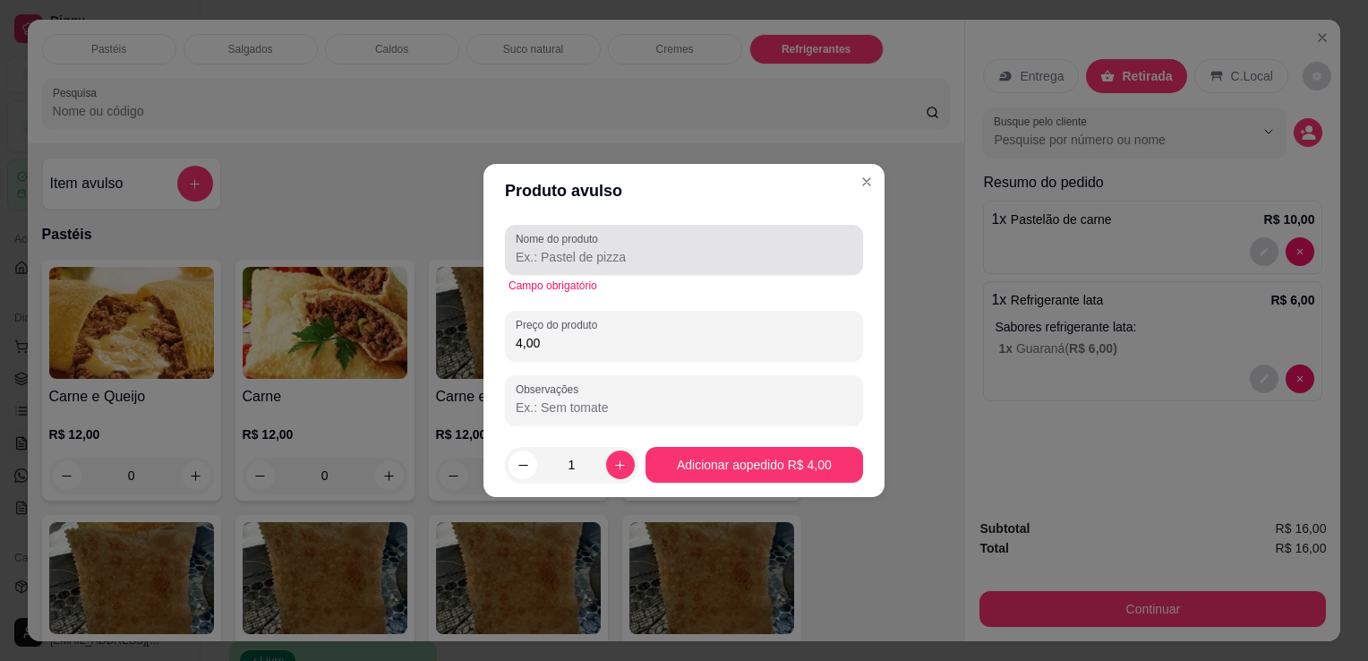
click at [651, 267] on div at bounding box center [684, 250] width 337 height 36
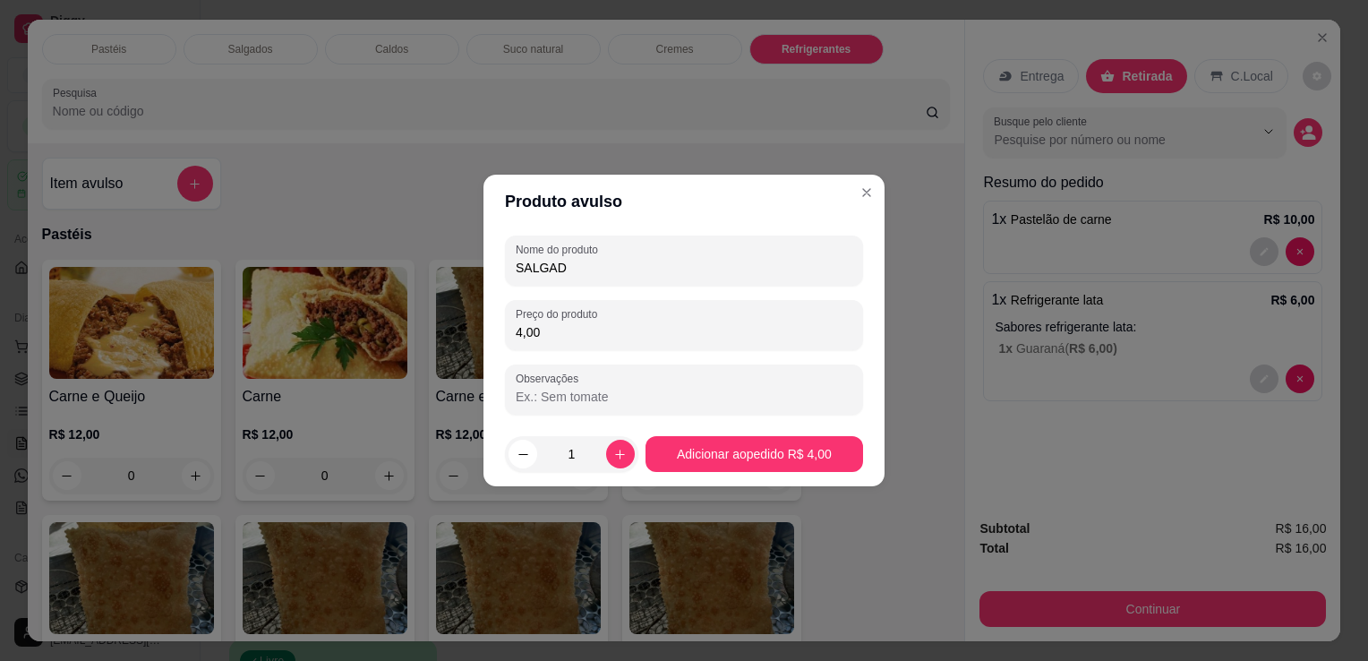
type input "SALGADO"
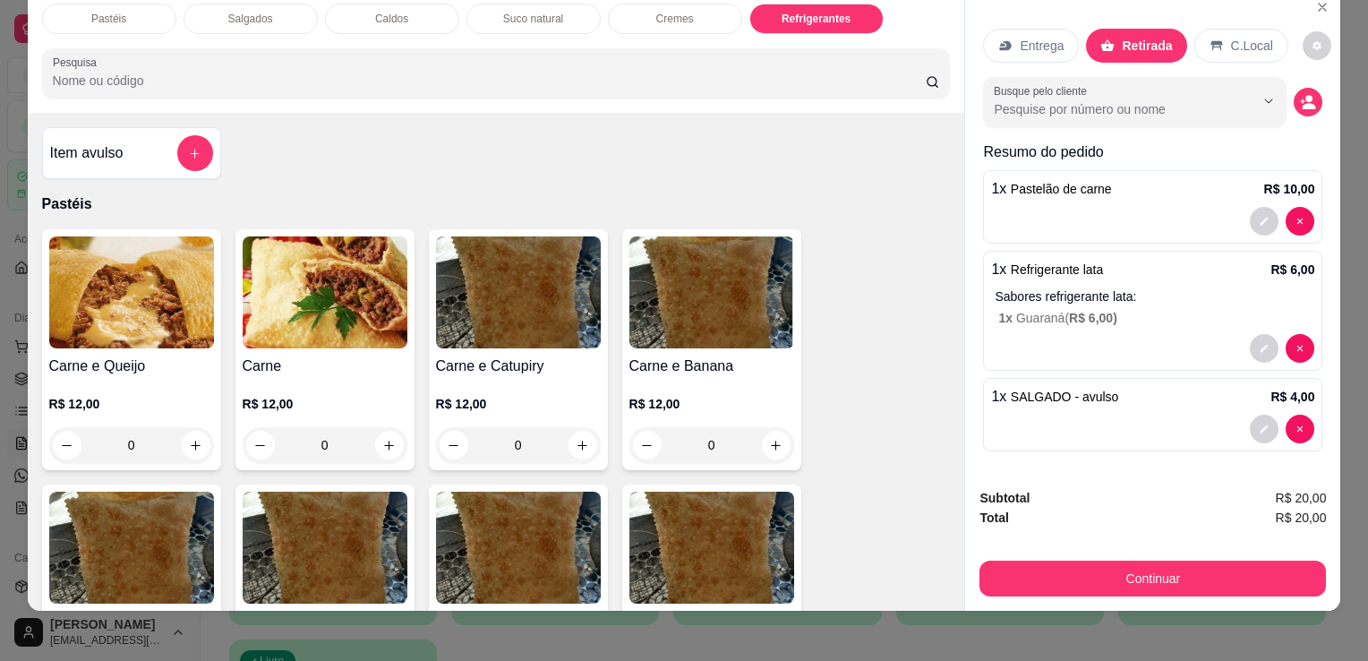
scroll to position [44, 0]
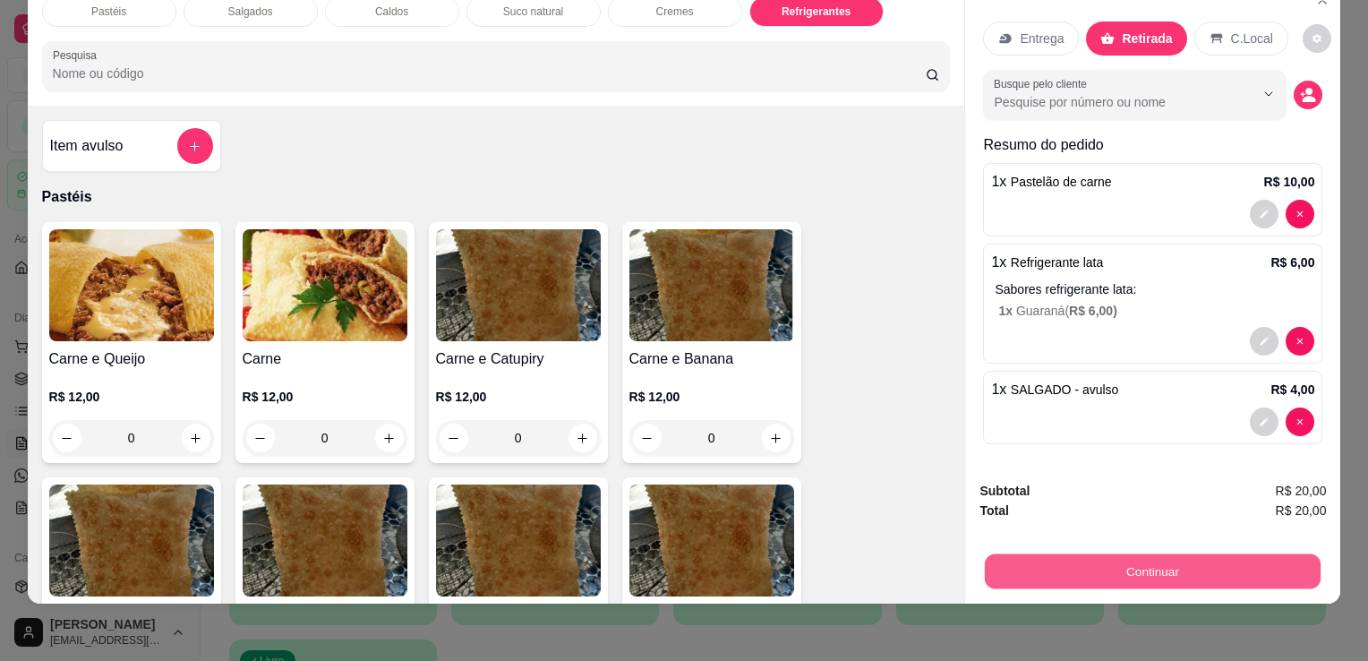
click at [1225, 553] on button "Continuar" at bounding box center [1153, 570] width 336 height 35
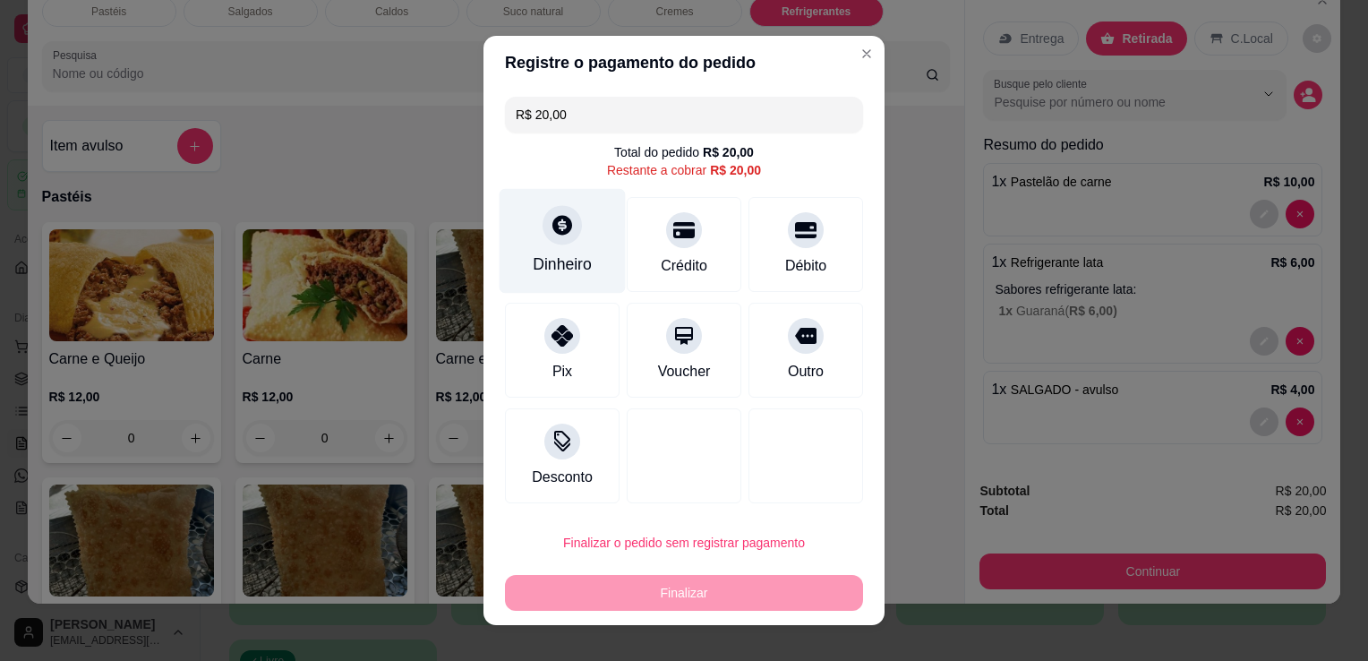
click at [558, 260] on div "Dinheiro" at bounding box center [562, 264] width 59 height 23
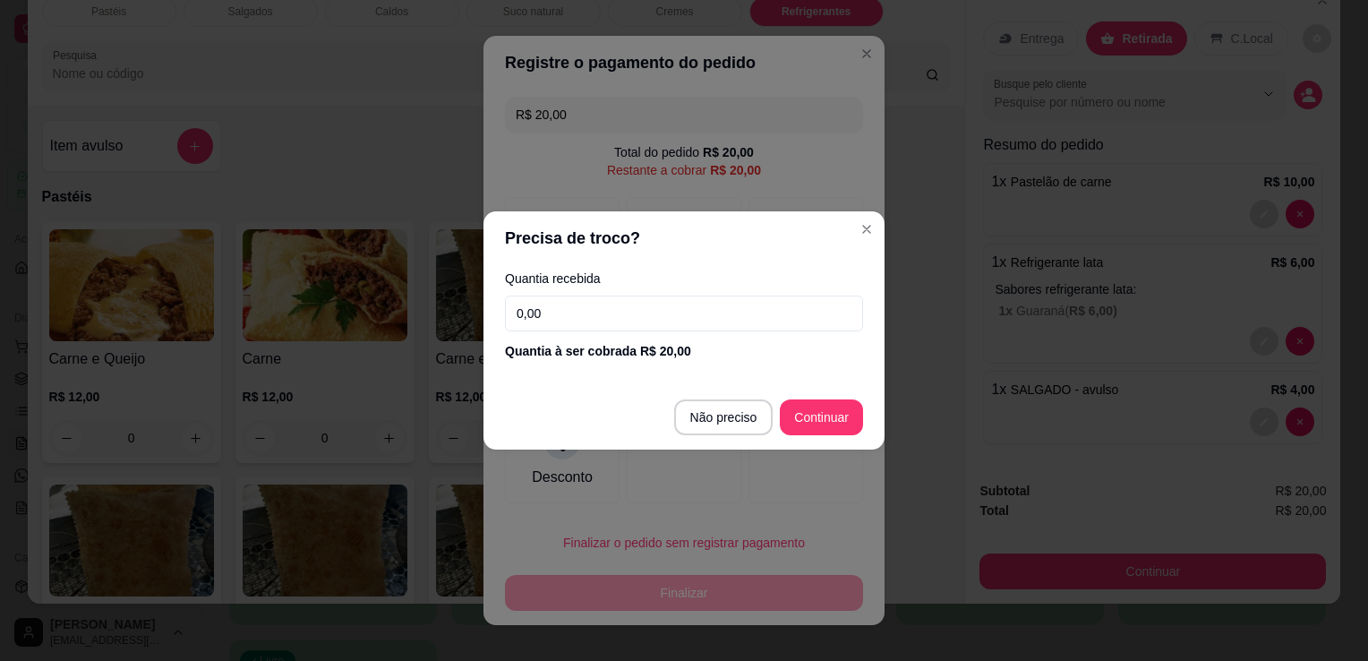
click at [645, 299] on input "0,00" at bounding box center [684, 313] width 358 height 36
type input "20,00"
type input "R$ 0,00"
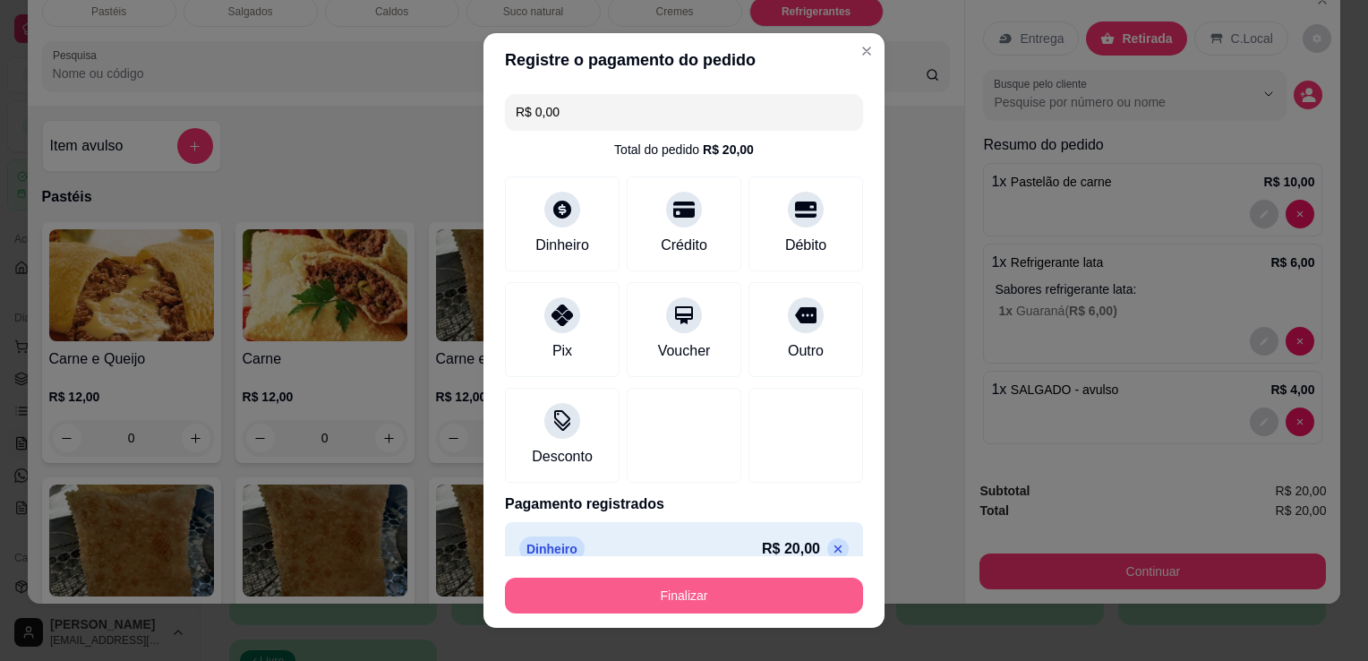
click at [714, 588] on button "Finalizar" at bounding box center [684, 596] width 358 height 36
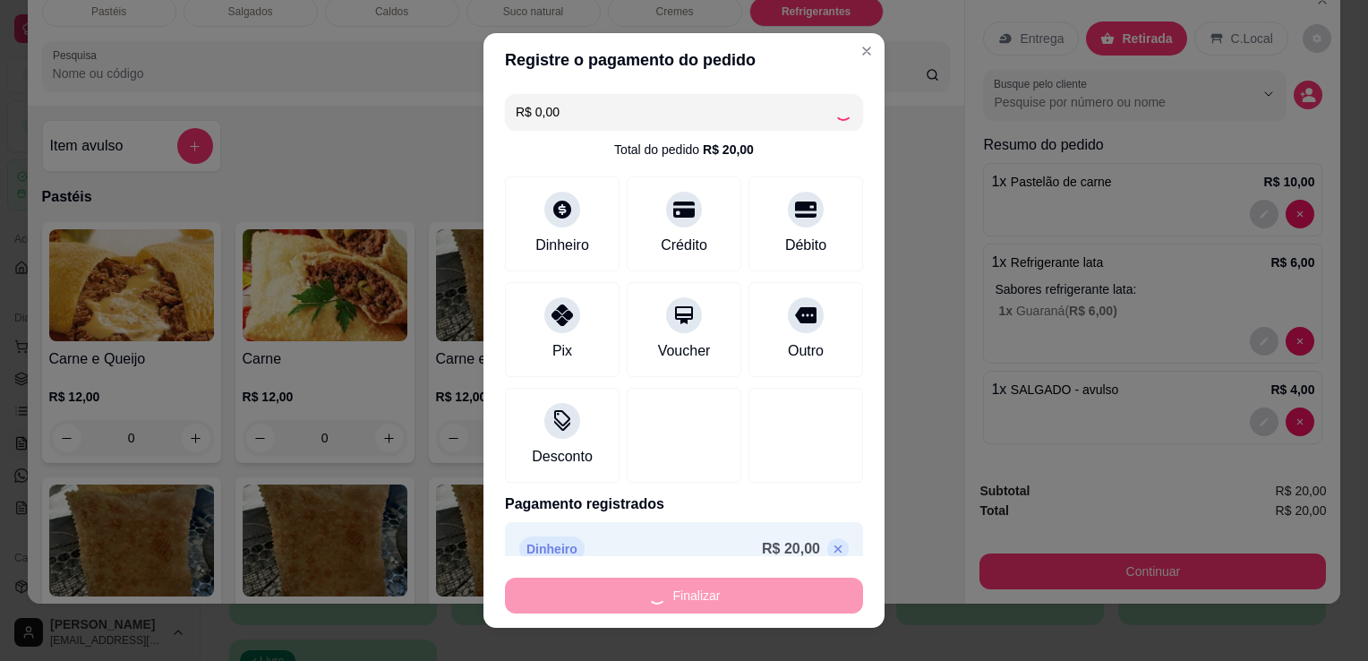
type input "0"
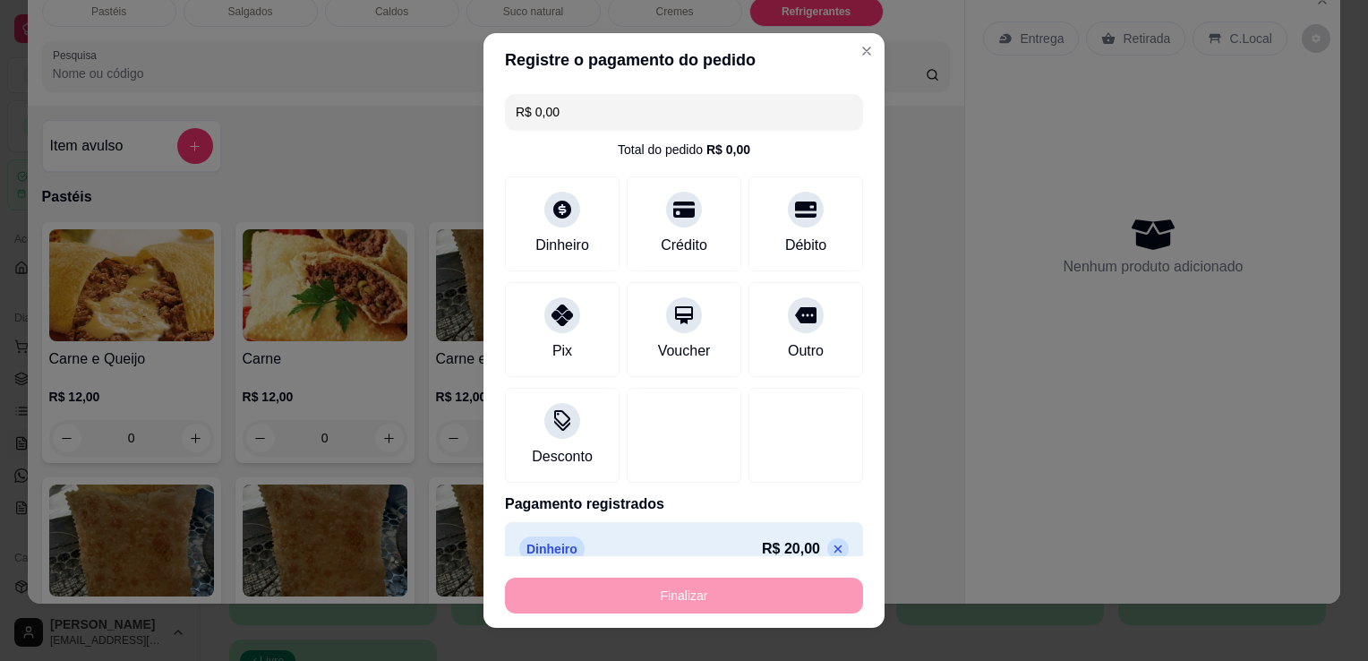
type input "-R$ 20,00"
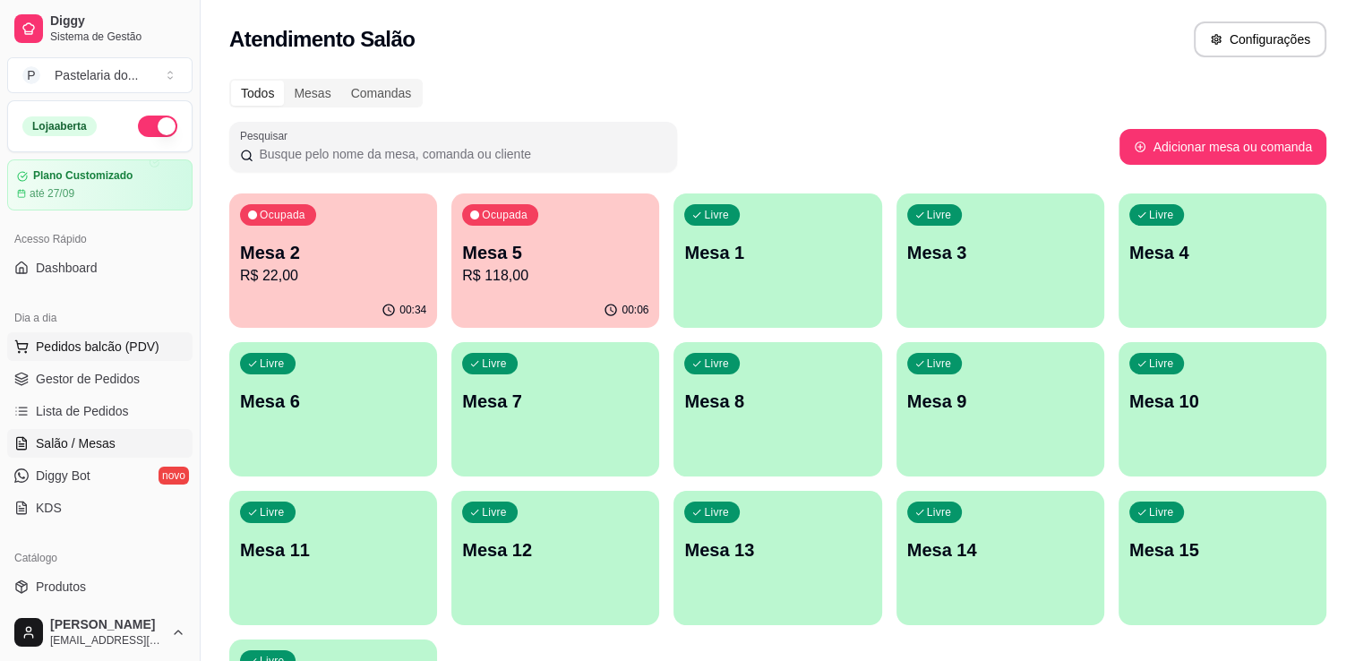
click at [169, 354] on button "Pedidos balcão (PDV)" at bounding box center [99, 346] width 185 height 29
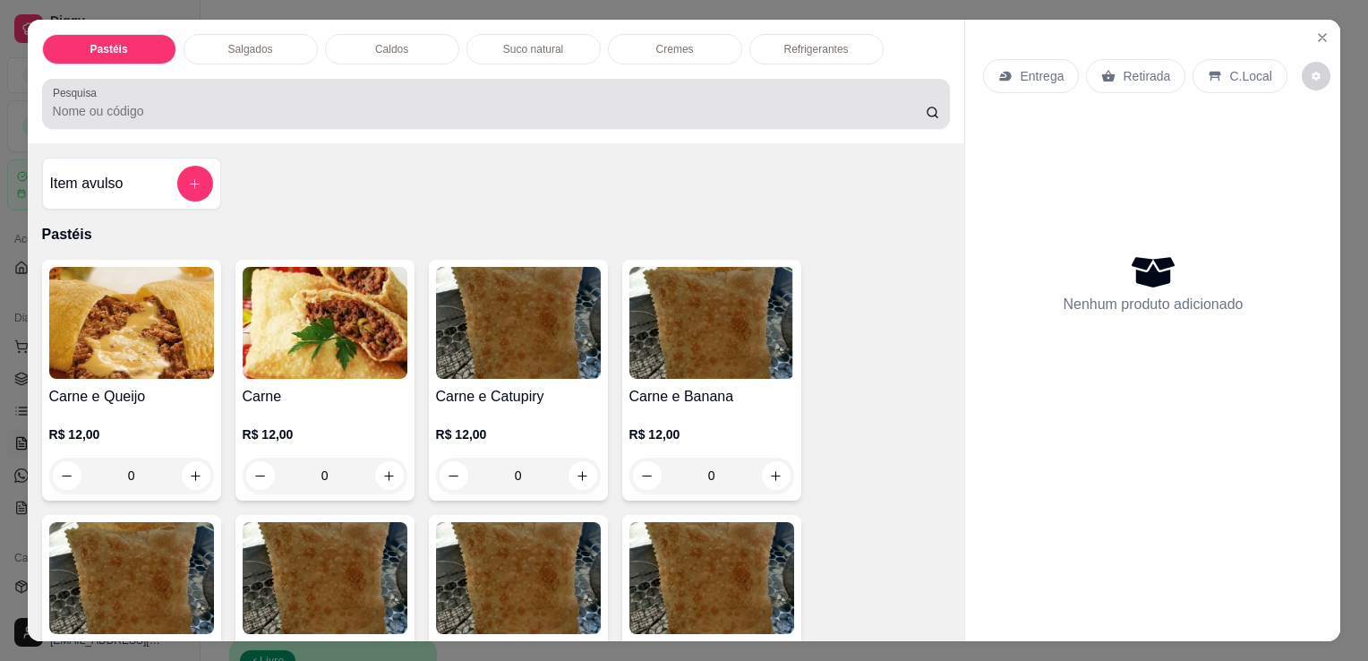
click at [208, 86] on div at bounding box center [496, 104] width 887 height 36
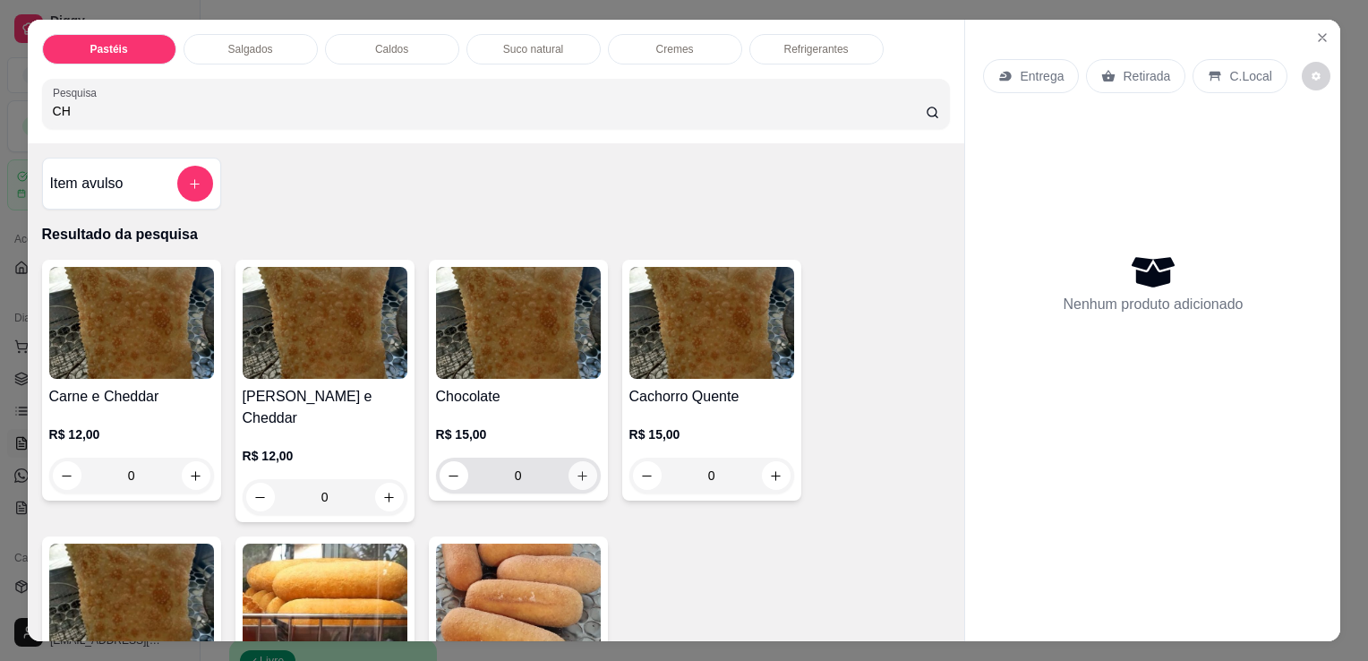
type input "CH"
click at [576, 469] on icon "increase-product-quantity" at bounding box center [582, 475] width 13 height 13
type input "1"
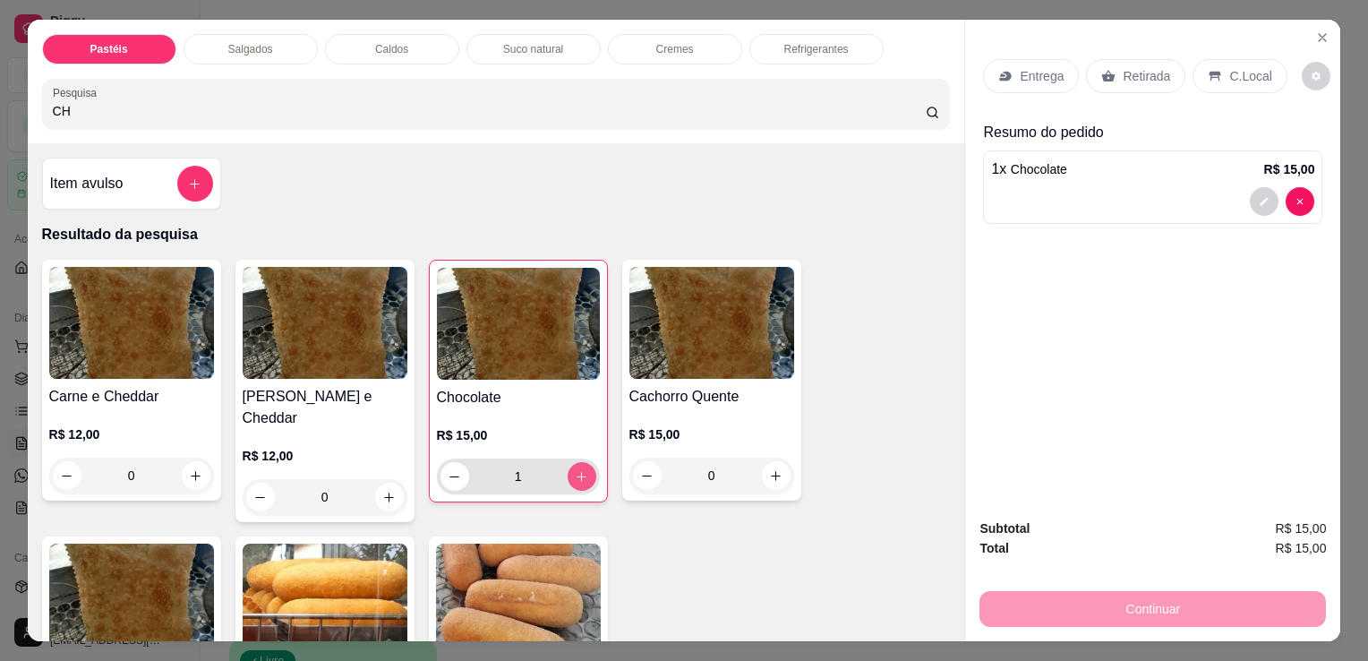
click at [575, 470] on icon "increase-product-quantity" at bounding box center [581, 476] width 13 height 13
type input "2"
click at [408, 125] on div "Pastéis Salgados Caldos Suco natural Cremes Refrigerantes Pesquisa CH" at bounding box center [497, 82] width 938 height 124
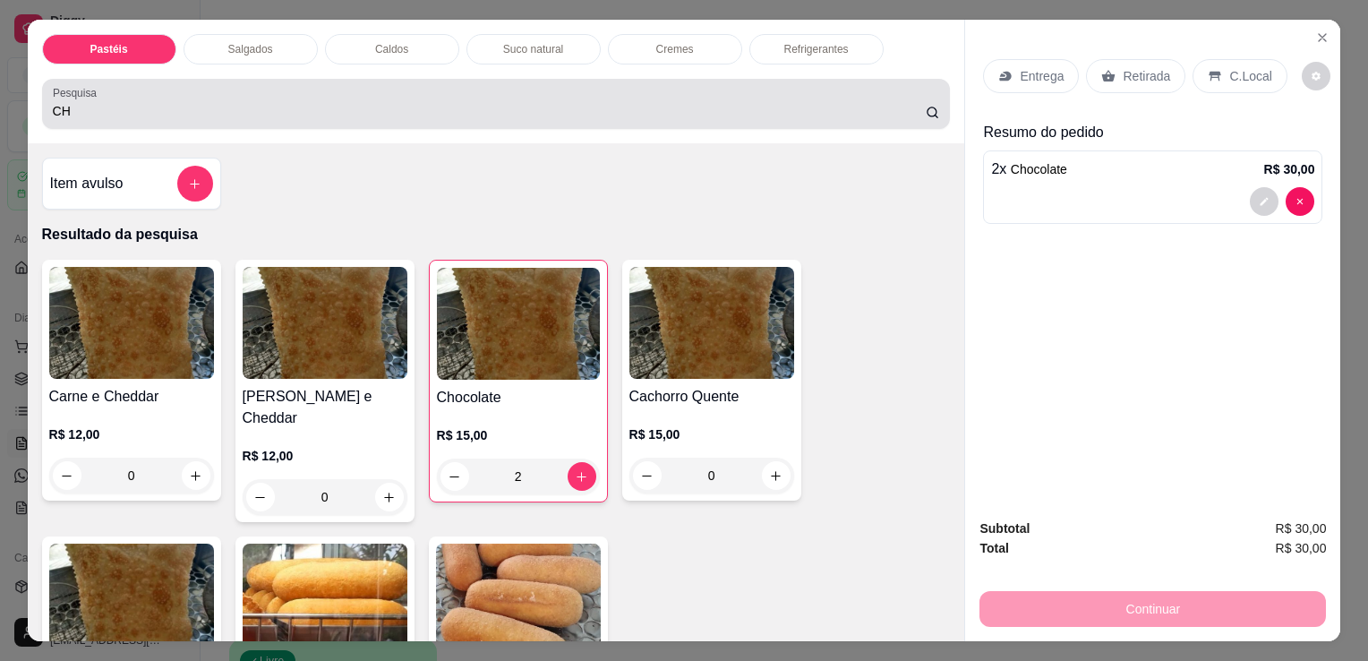
click at [408, 113] on div "Pesquisa CH" at bounding box center [496, 104] width 909 height 50
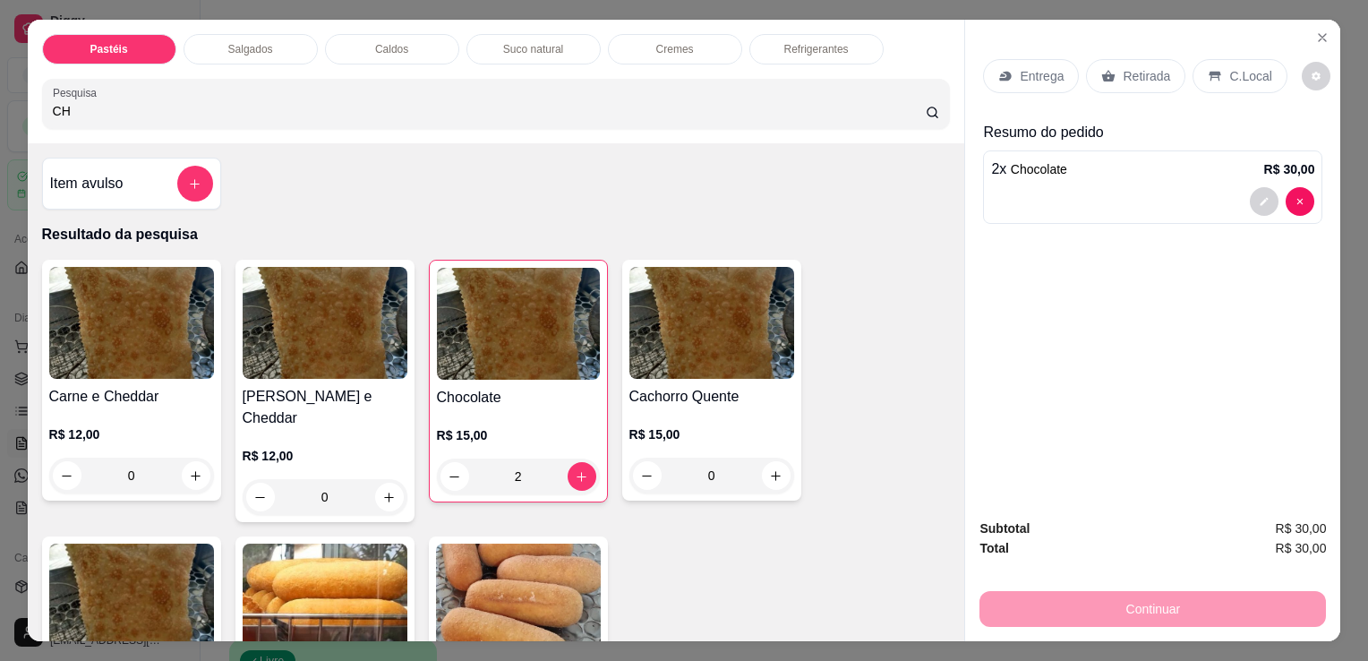
type input "C"
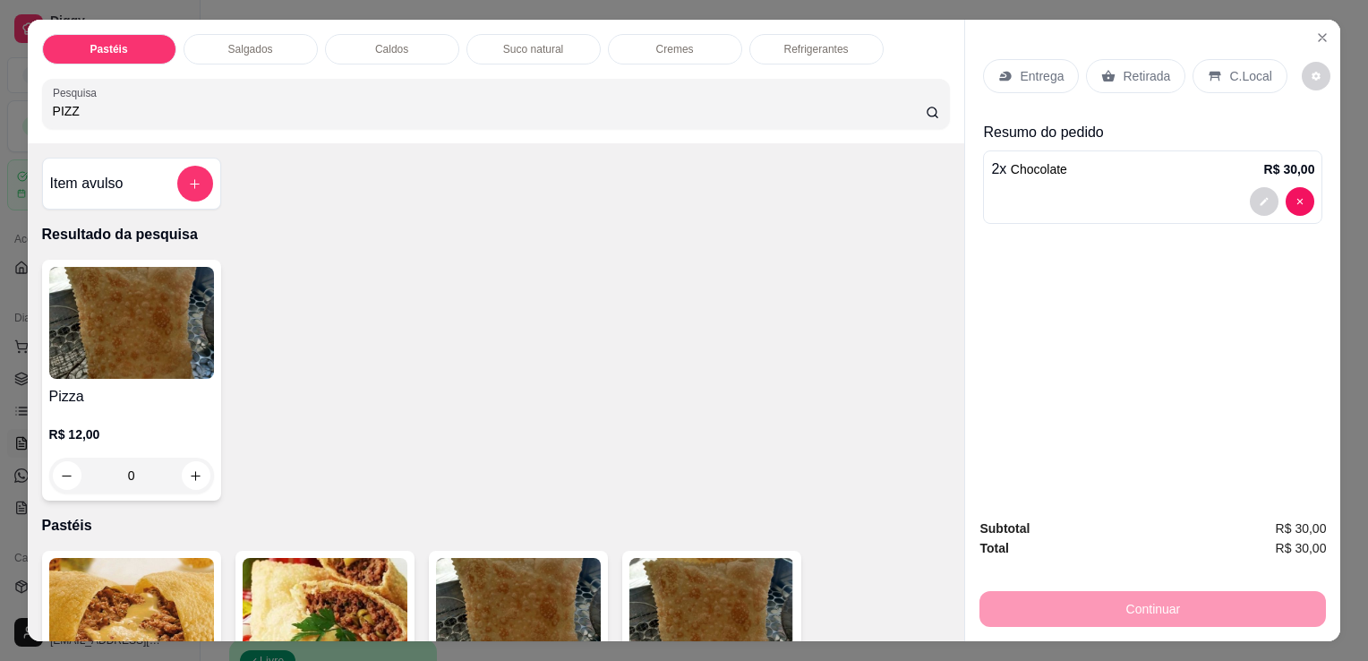
type input "PIZZ"
click at [176, 475] on div "0" at bounding box center [131, 476] width 165 height 36
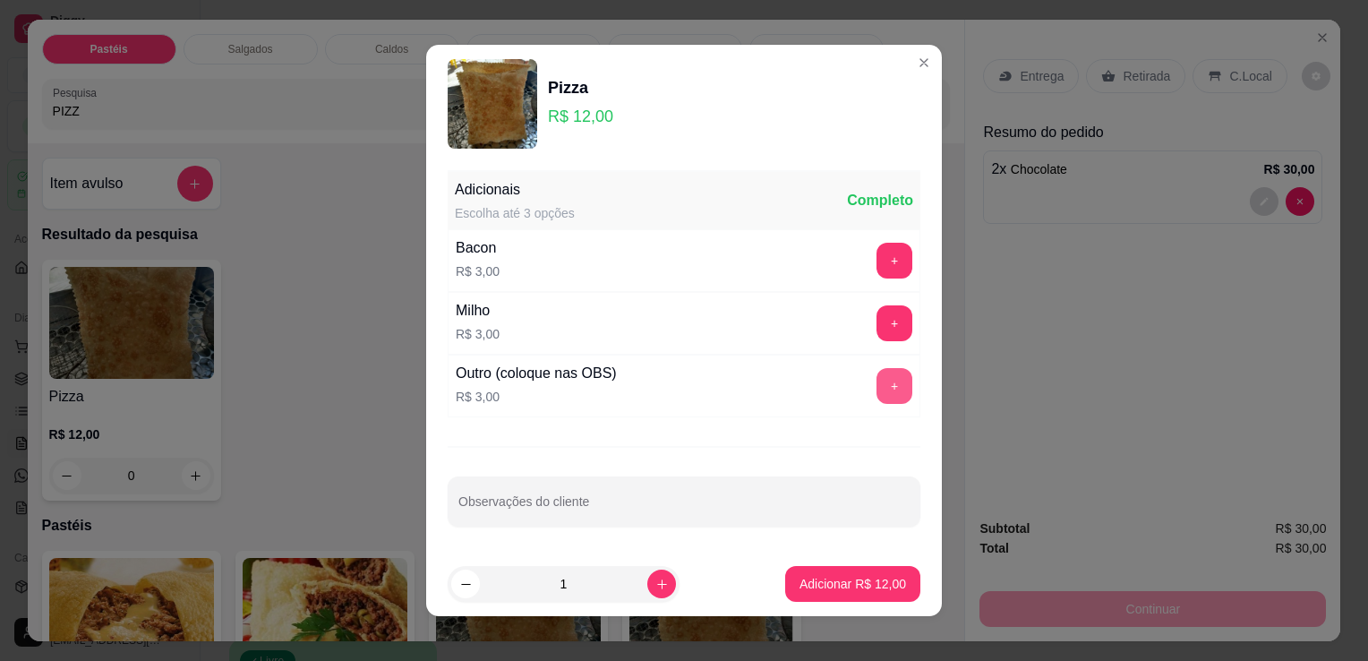
click at [877, 381] on button "+" at bounding box center [895, 386] width 36 height 36
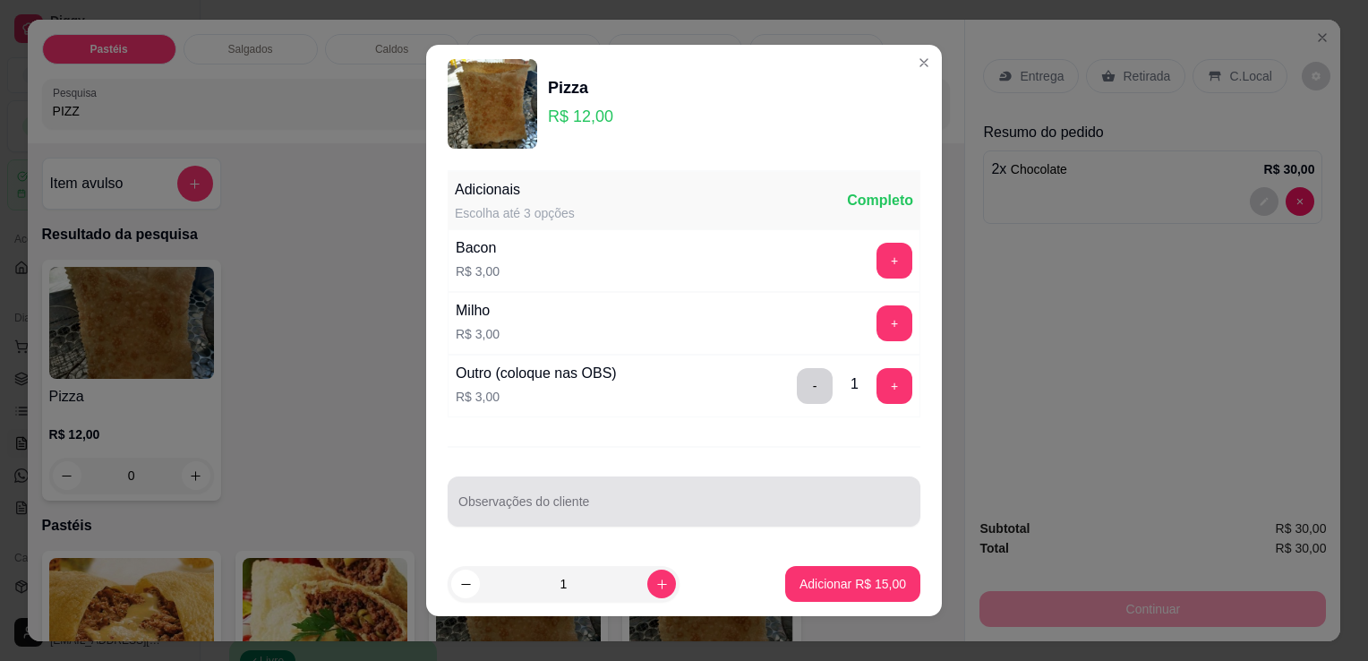
click at [655, 496] on div at bounding box center [683, 502] width 451 height 36
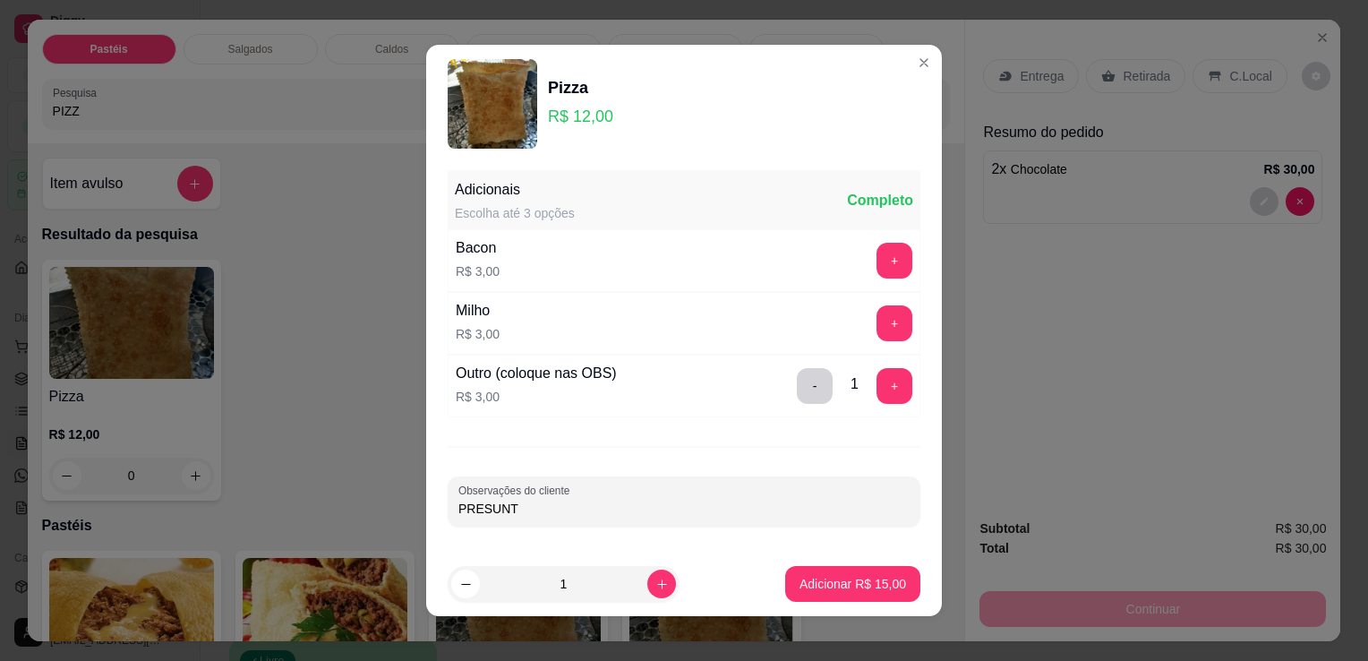
type input "PRESUNTO"
click at [827, 567] on button "Adicionar R$ 15,00" at bounding box center [852, 584] width 135 height 36
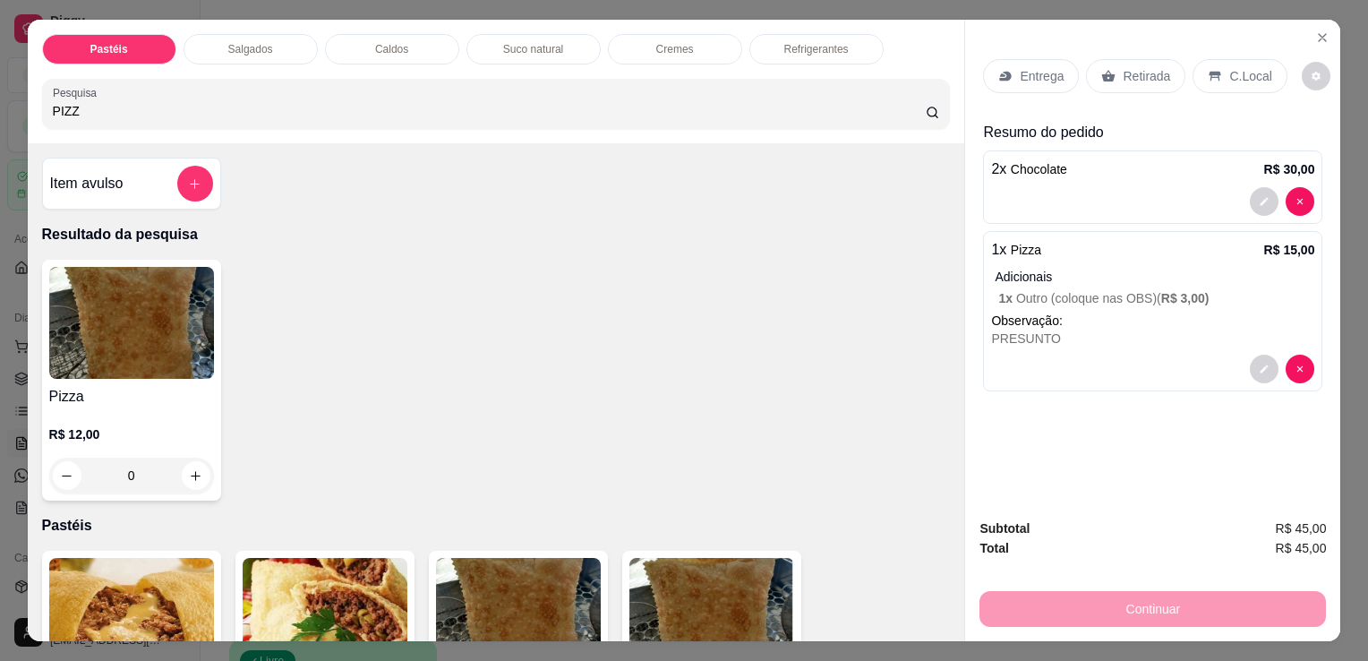
click at [184, 471] on div "0" at bounding box center [131, 476] width 165 height 36
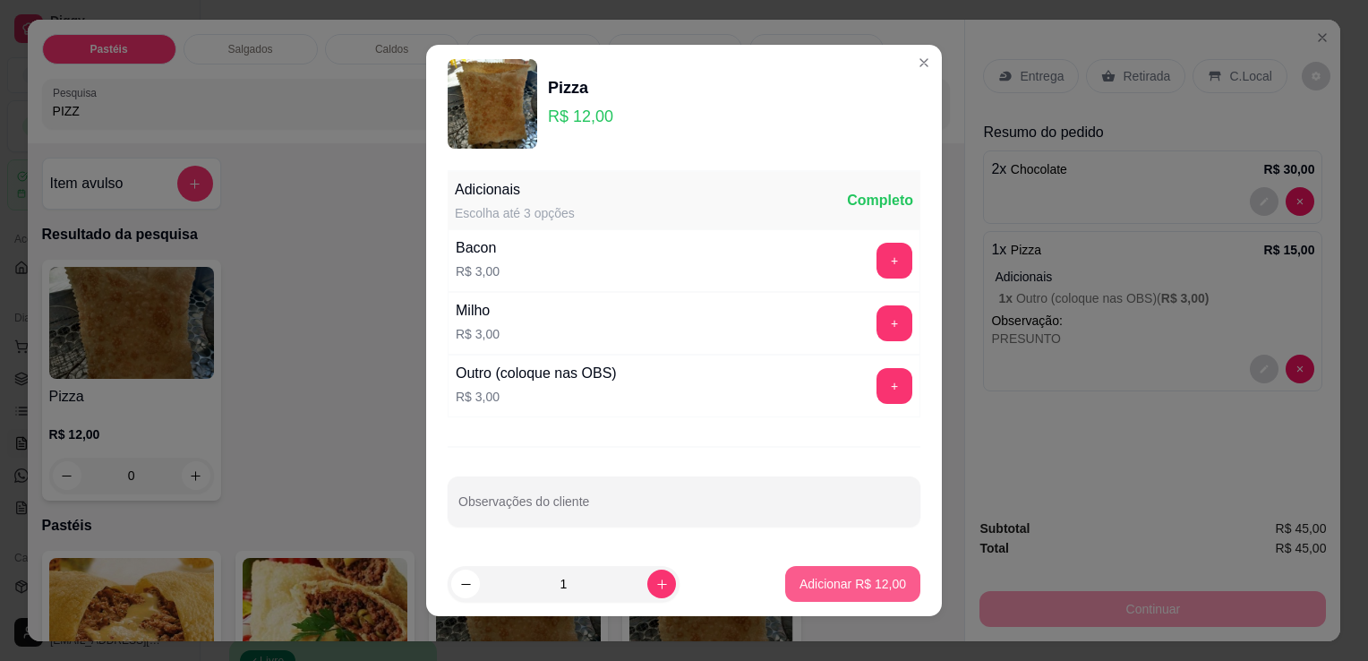
click at [835, 571] on button "Adicionar R$ 12,00" at bounding box center [852, 584] width 135 height 36
type input "1"
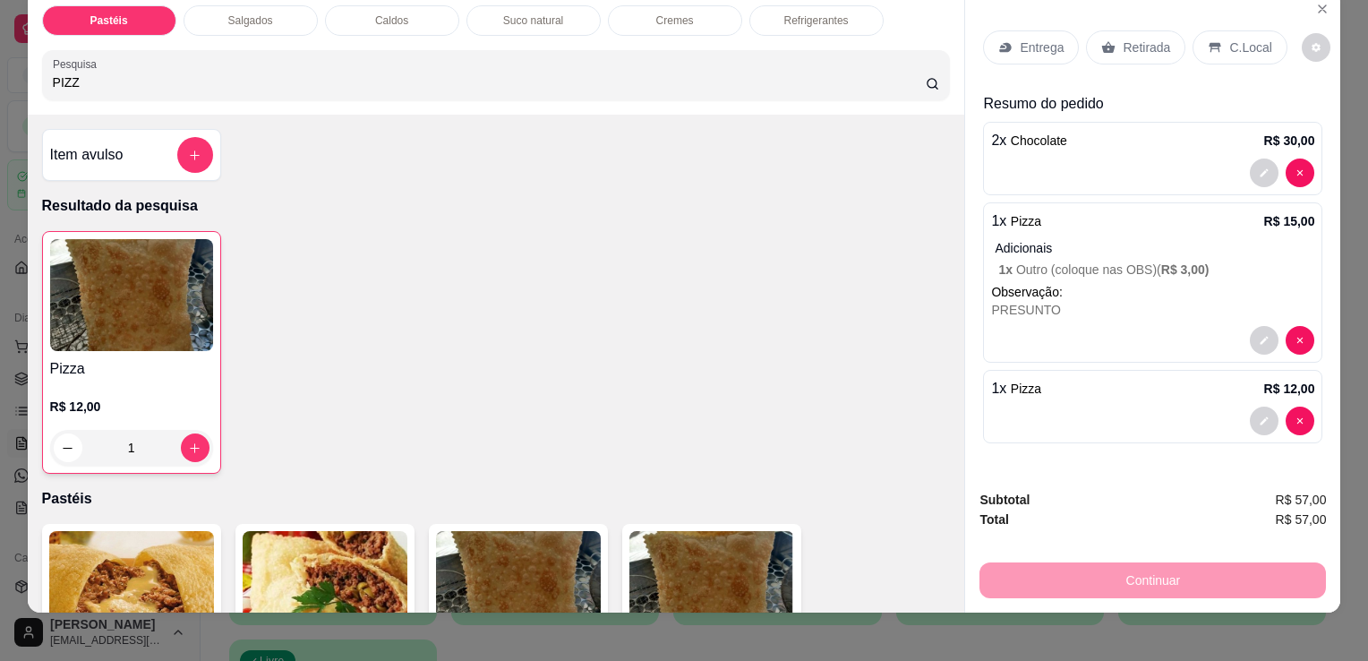
scroll to position [44, 0]
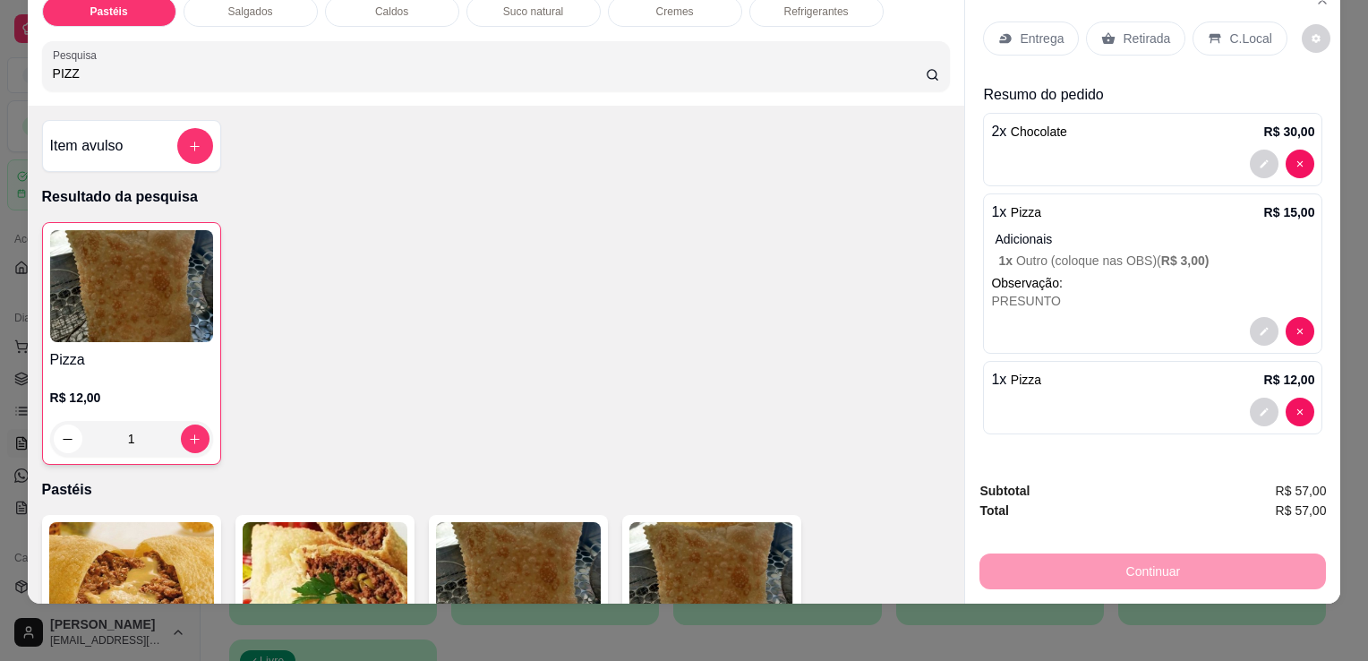
click at [1171, 25] on div "Retirada" at bounding box center [1135, 38] width 99 height 34
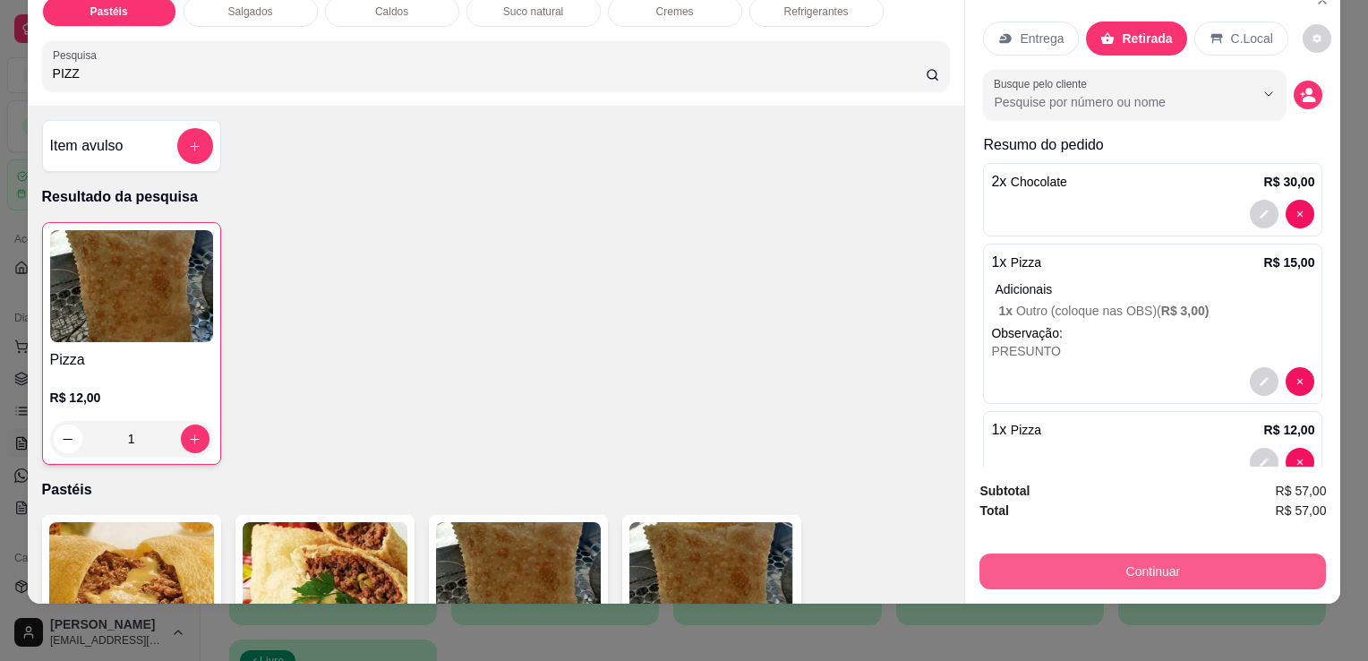
click at [1155, 553] on button "Continuar" at bounding box center [1153, 571] width 347 height 36
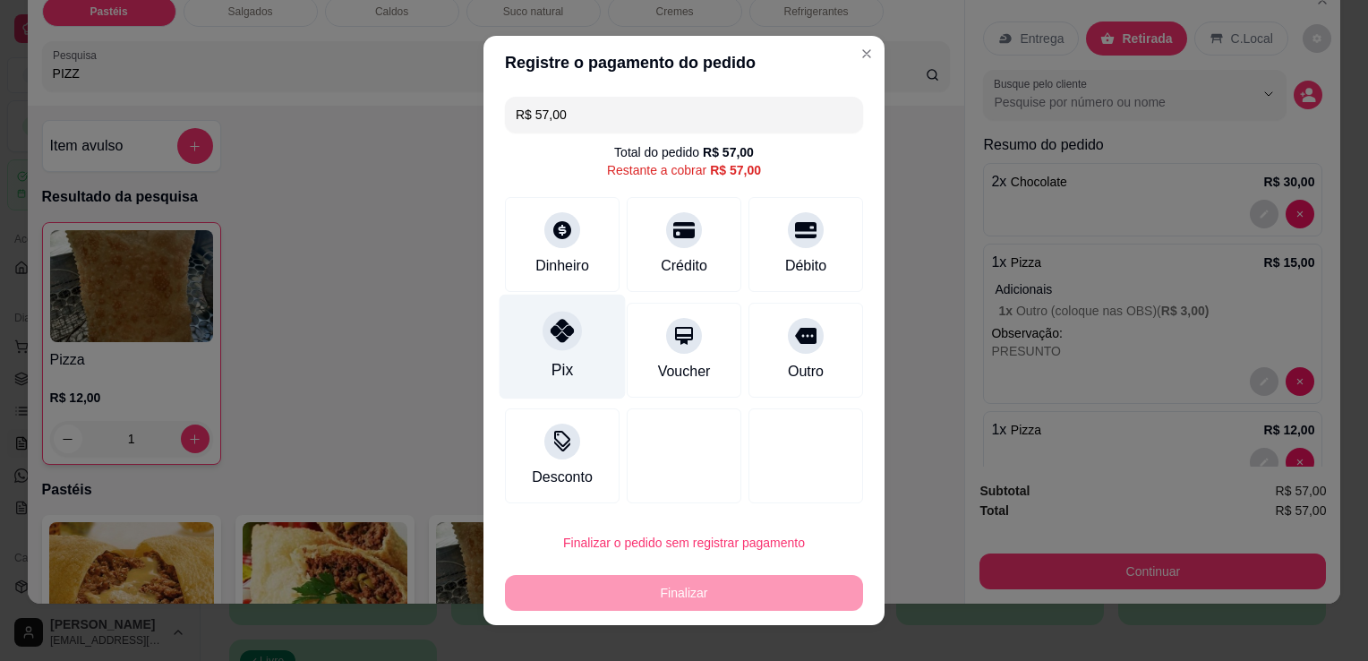
click at [562, 342] on icon at bounding box center [562, 330] width 23 height 23
type input "R$ 0,00"
drag, startPoint x: 562, startPoint y: 344, endPoint x: 564, endPoint y: 353, distance: 9.1
click at [562, 344] on div "Pix" at bounding box center [563, 347] width 126 height 105
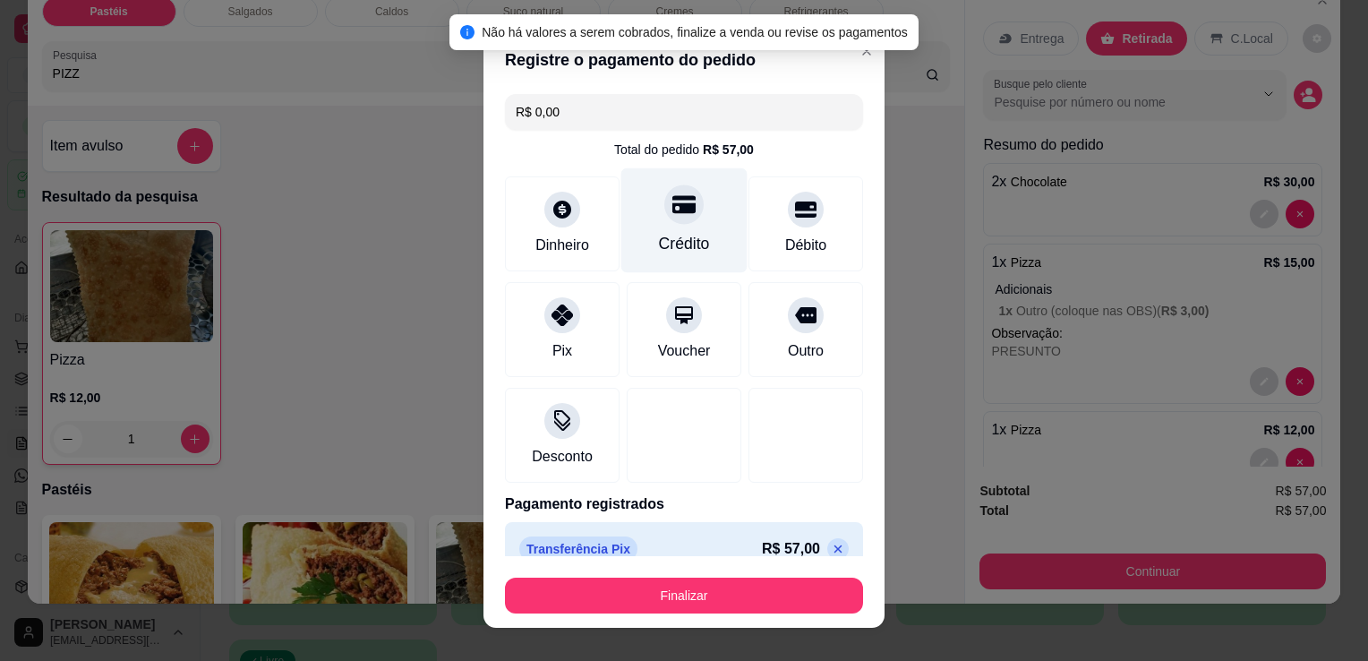
click at [676, 229] on div "Crédito" at bounding box center [684, 220] width 126 height 105
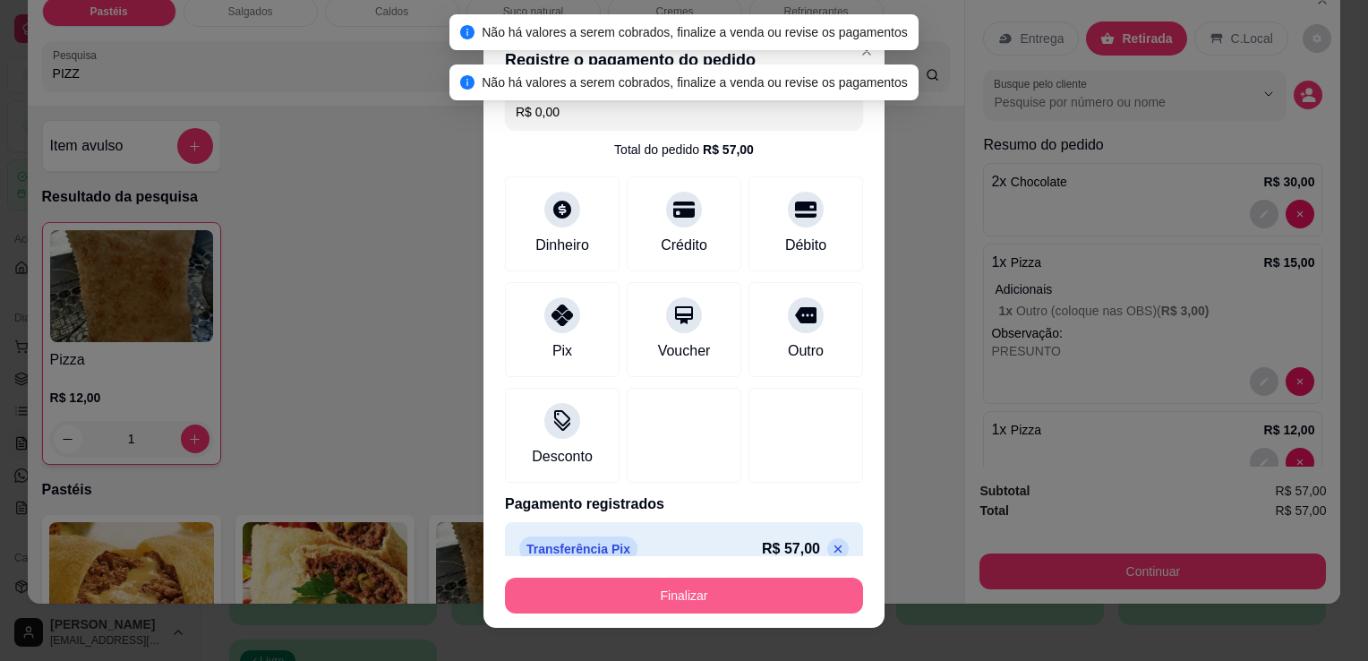
click at [734, 582] on button "Finalizar" at bounding box center [684, 596] width 358 height 36
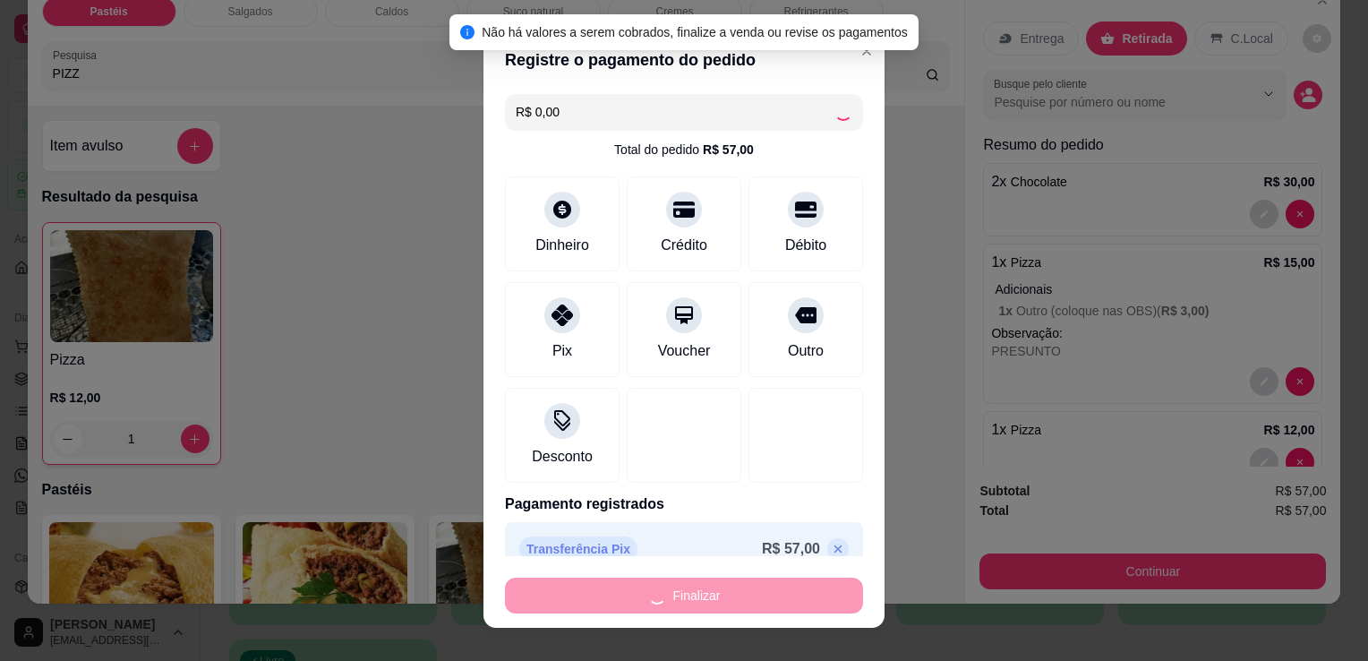
type input "0"
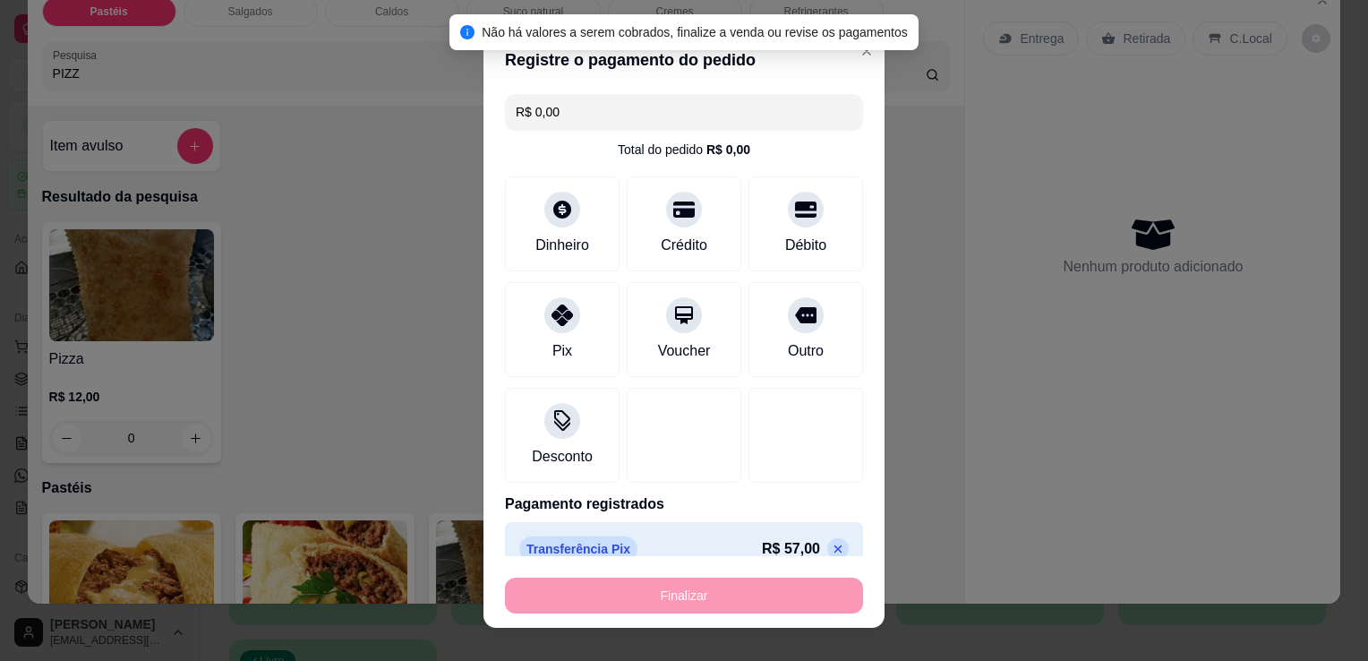
type input "-R$ 57,00"
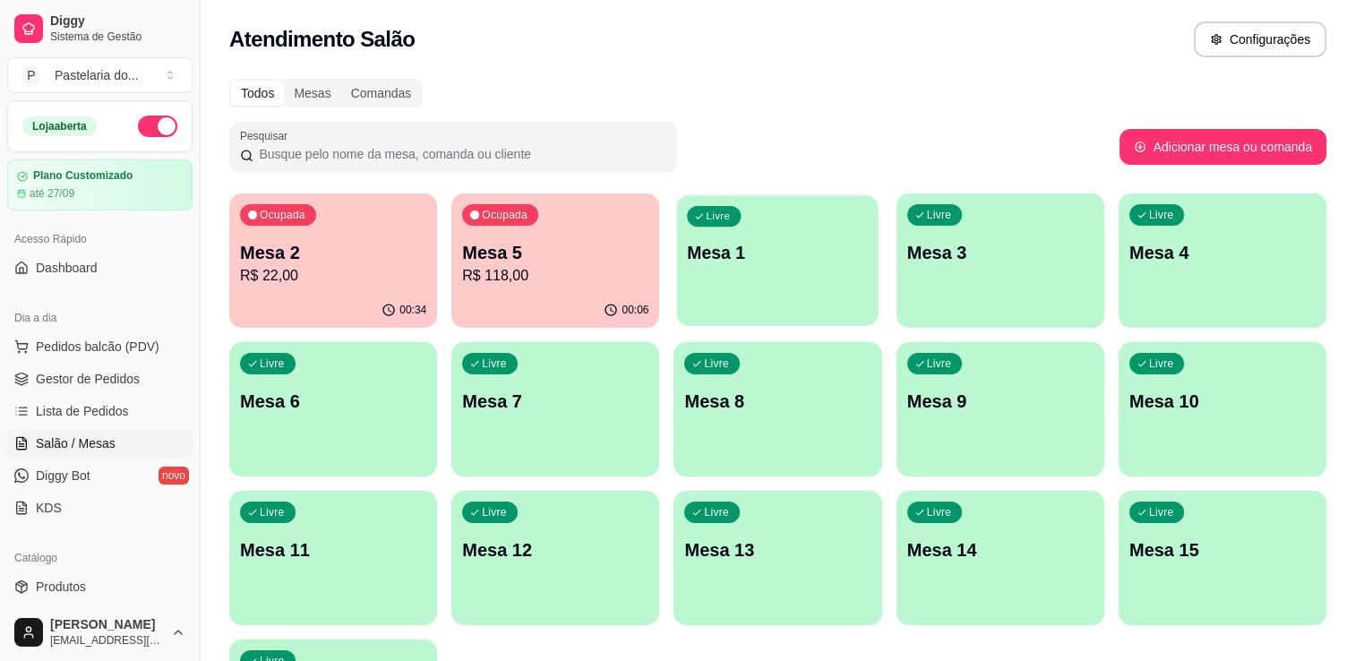
click at [712, 244] on p "Mesa 1" at bounding box center [778, 253] width 181 height 24
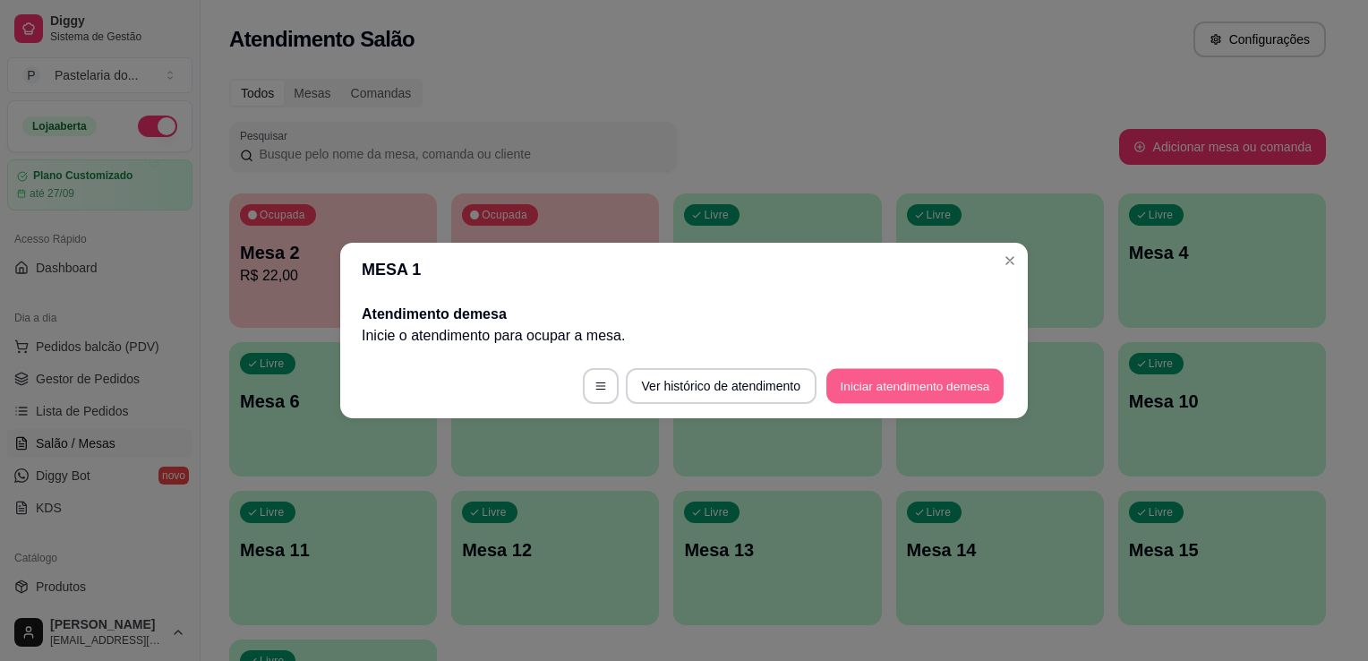
click at [944, 381] on button "Iniciar atendimento de mesa" at bounding box center [914, 386] width 177 height 35
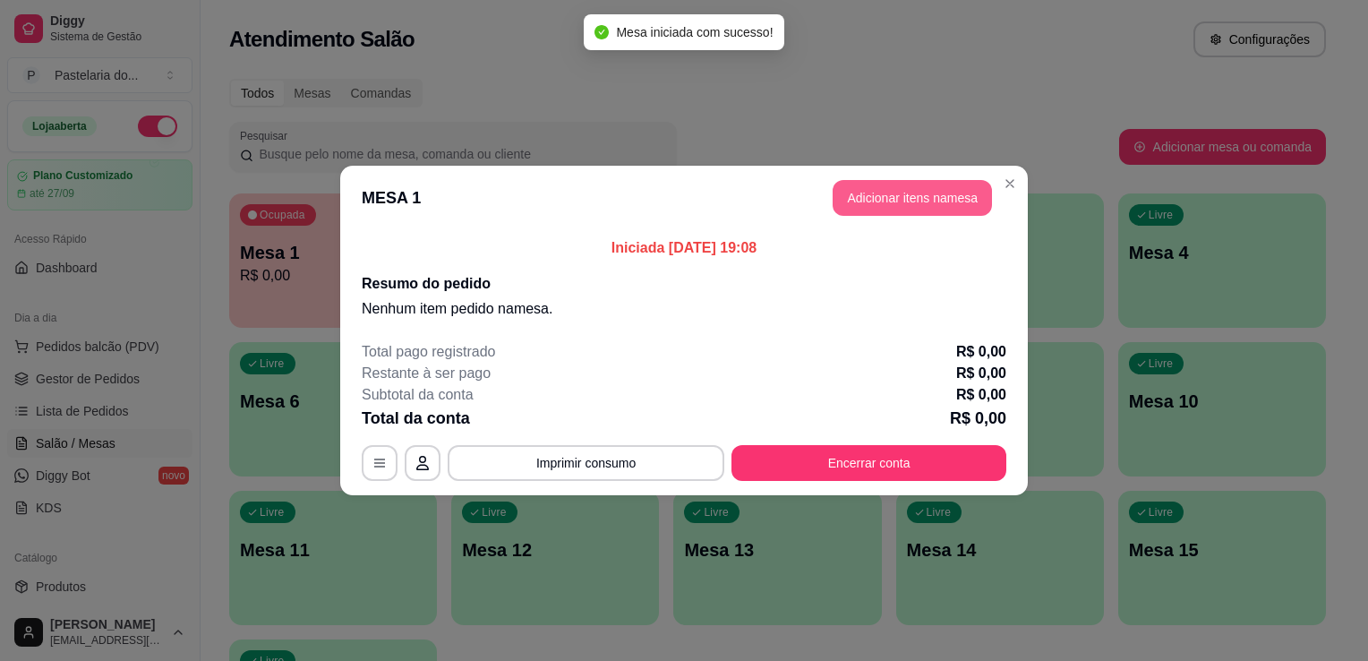
click at [857, 192] on button "Adicionar itens na mesa" at bounding box center [912, 198] width 159 height 36
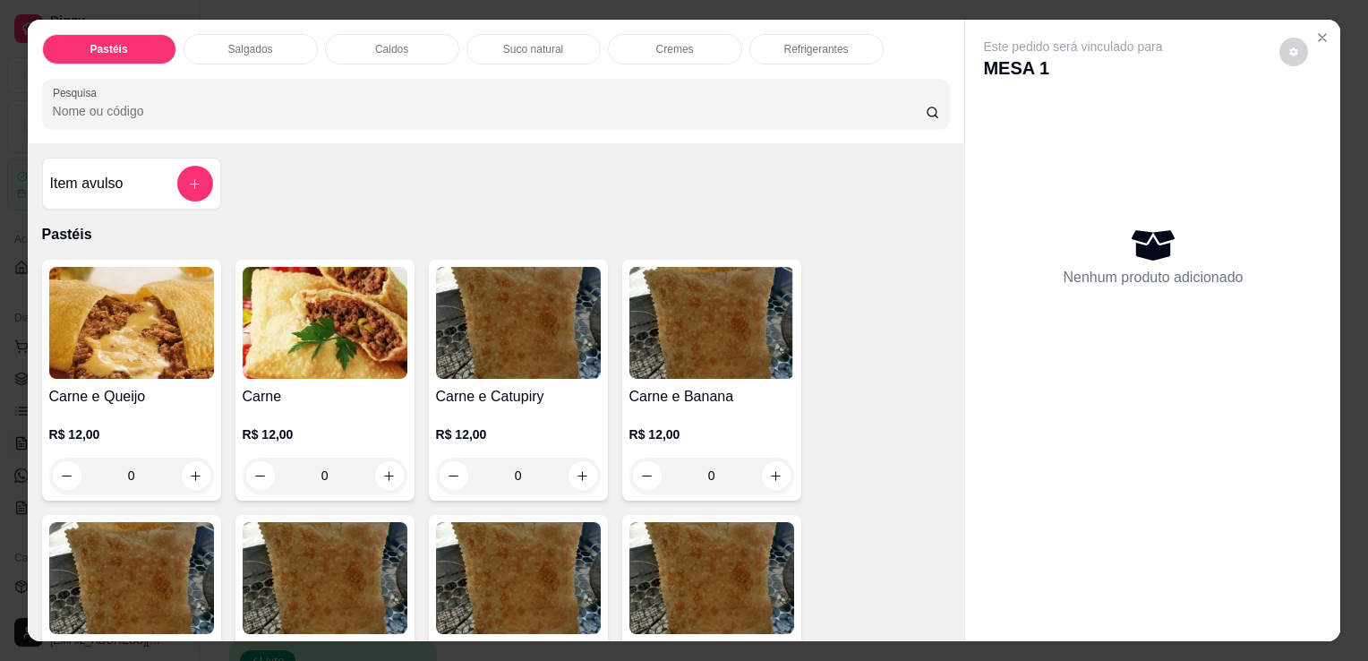
click at [534, 42] on p "Suco natural" at bounding box center [533, 49] width 60 height 14
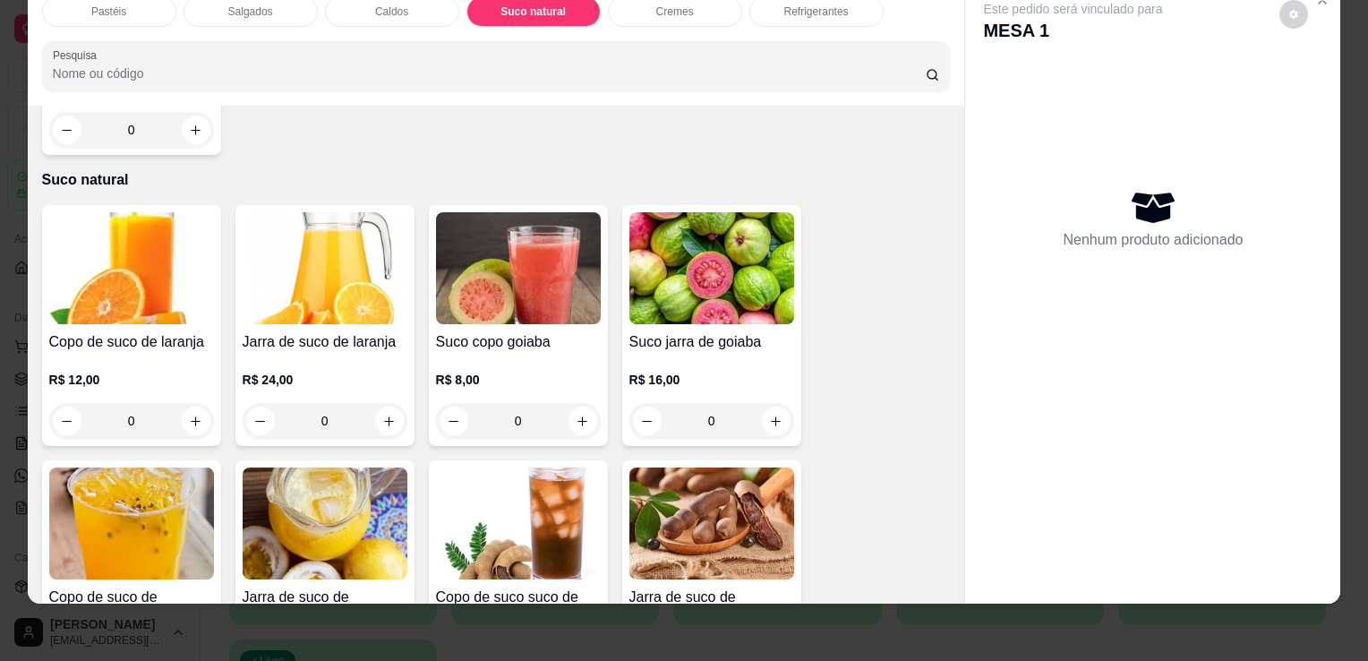
scroll to position [2948, 0]
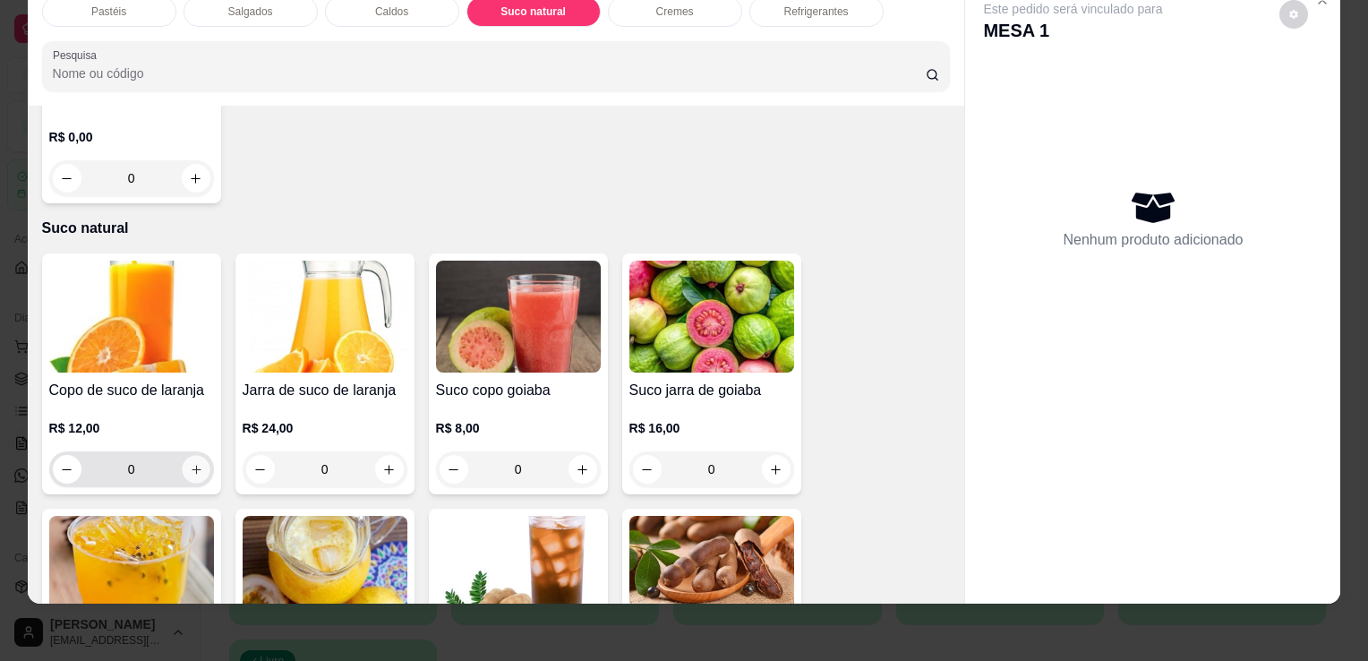
click at [189, 463] on icon "increase-product-quantity" at bounding box center [195, 469] width 13 height 13
type input "1"
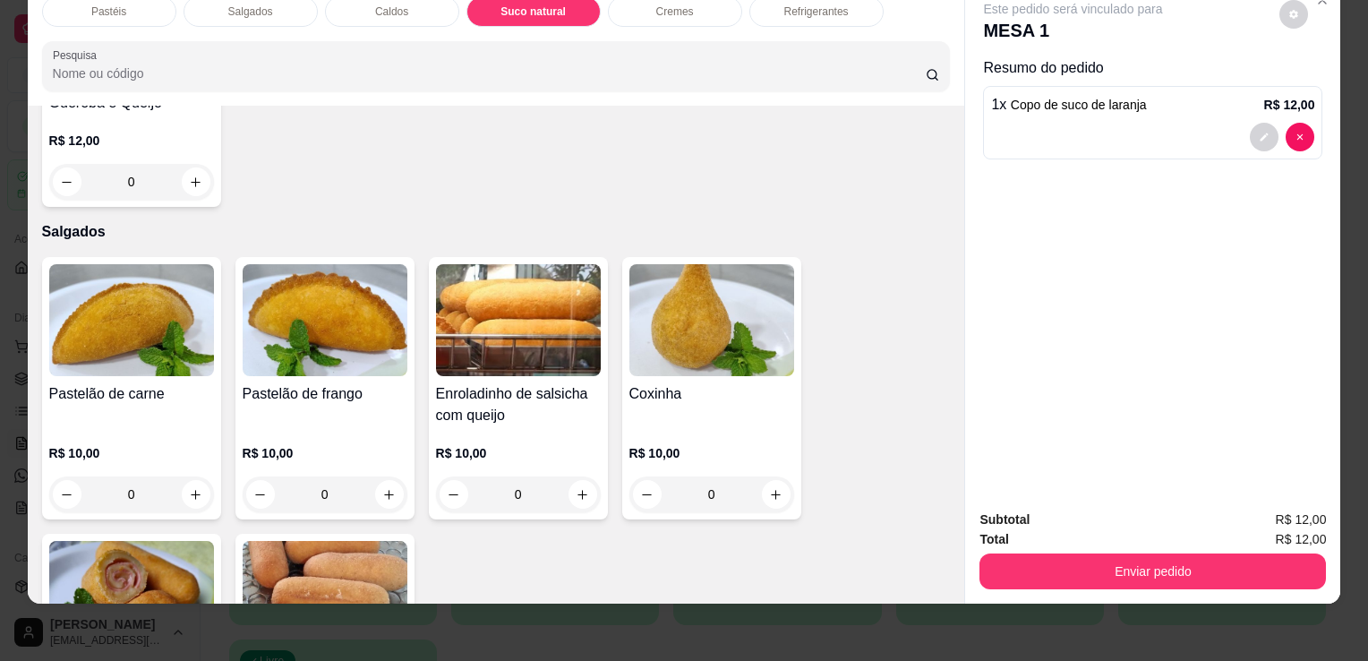
scroll to position [1784, 0]
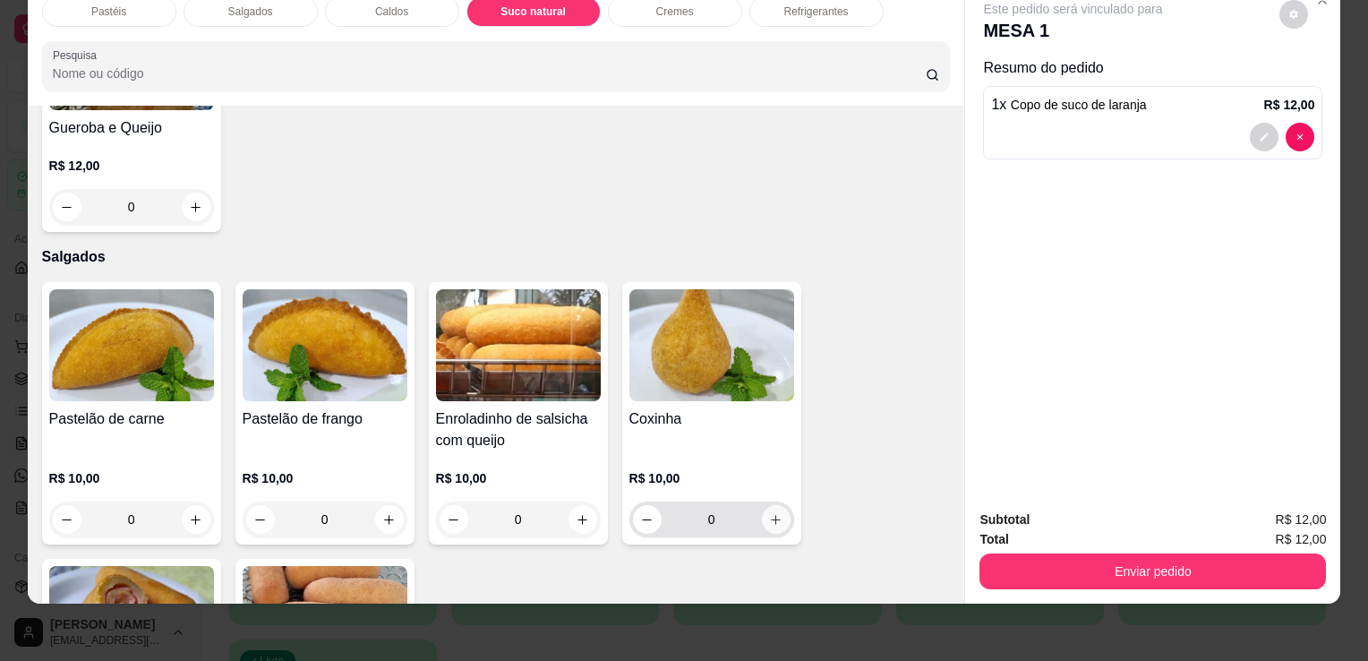
click at [762, 505] on button "increase-product-quantity" at bounding box center [776, 519] width 29 height 29
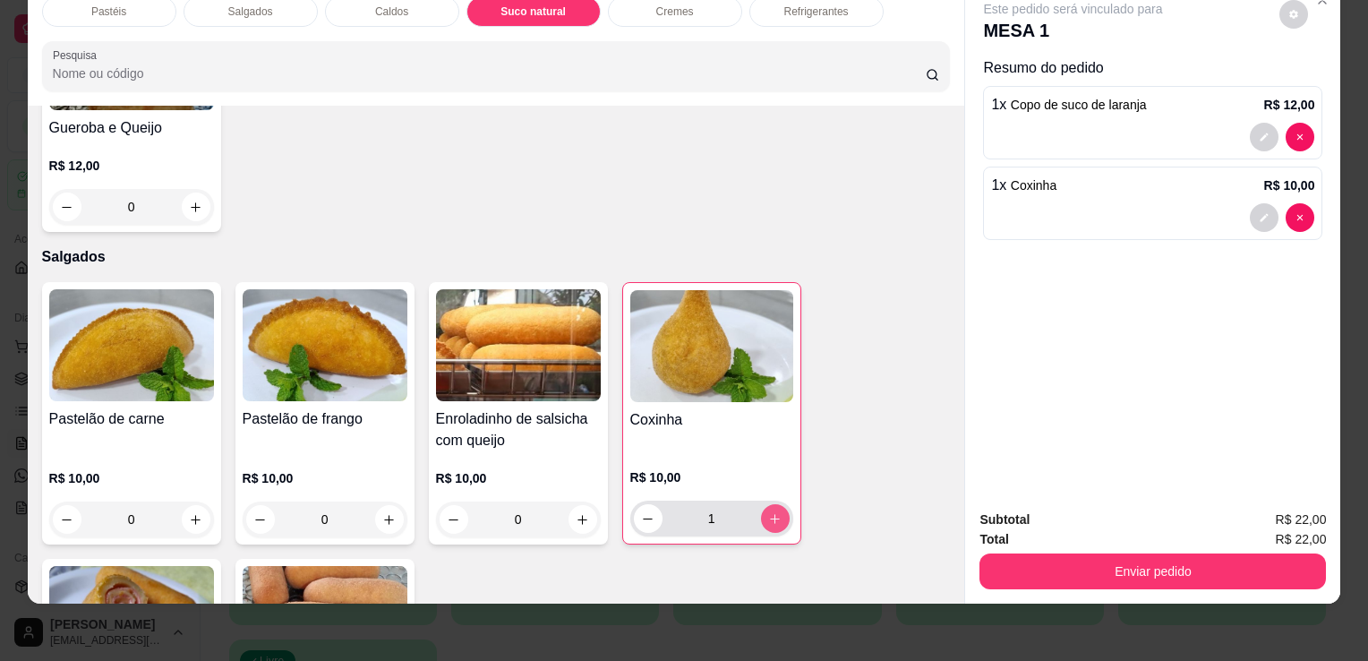
click at [770, 512] on icon "increase-product-quantity" at bounding box center [774, 518] width 13 height 13
type input "2"
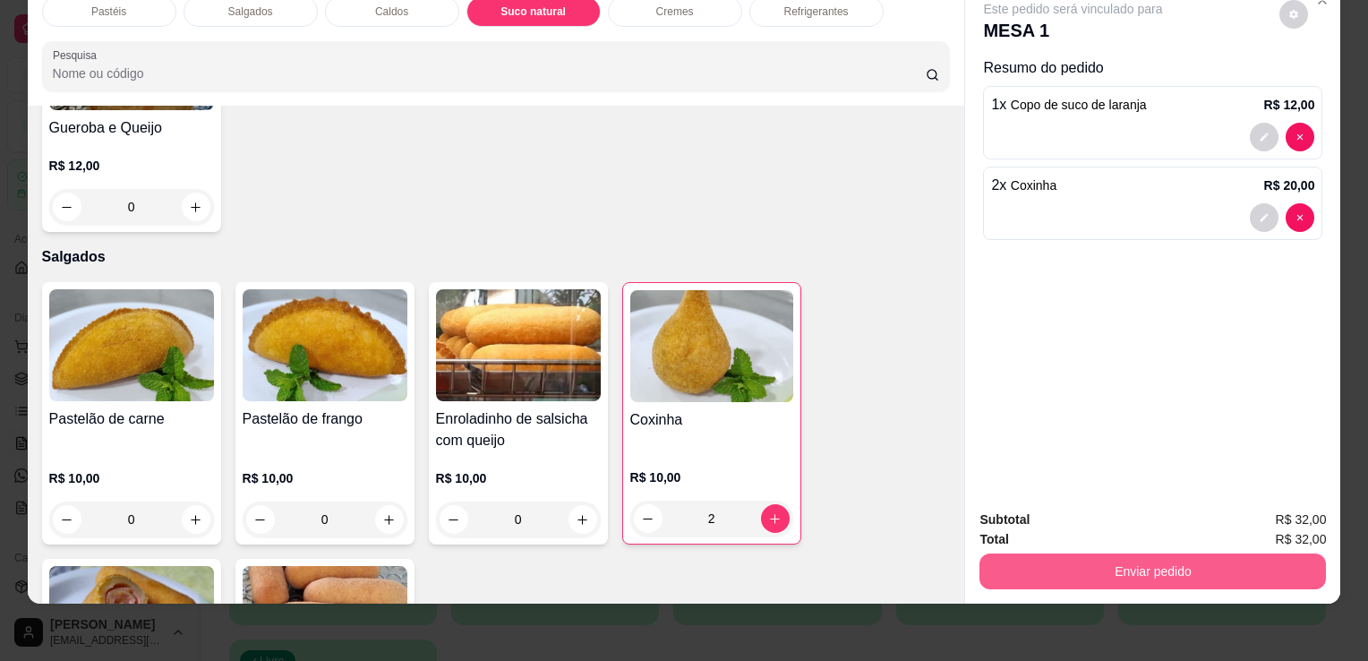
click at [1144, 553] on button "Enviar pedido" at bounding box center [1153, 571] width 347 height 36
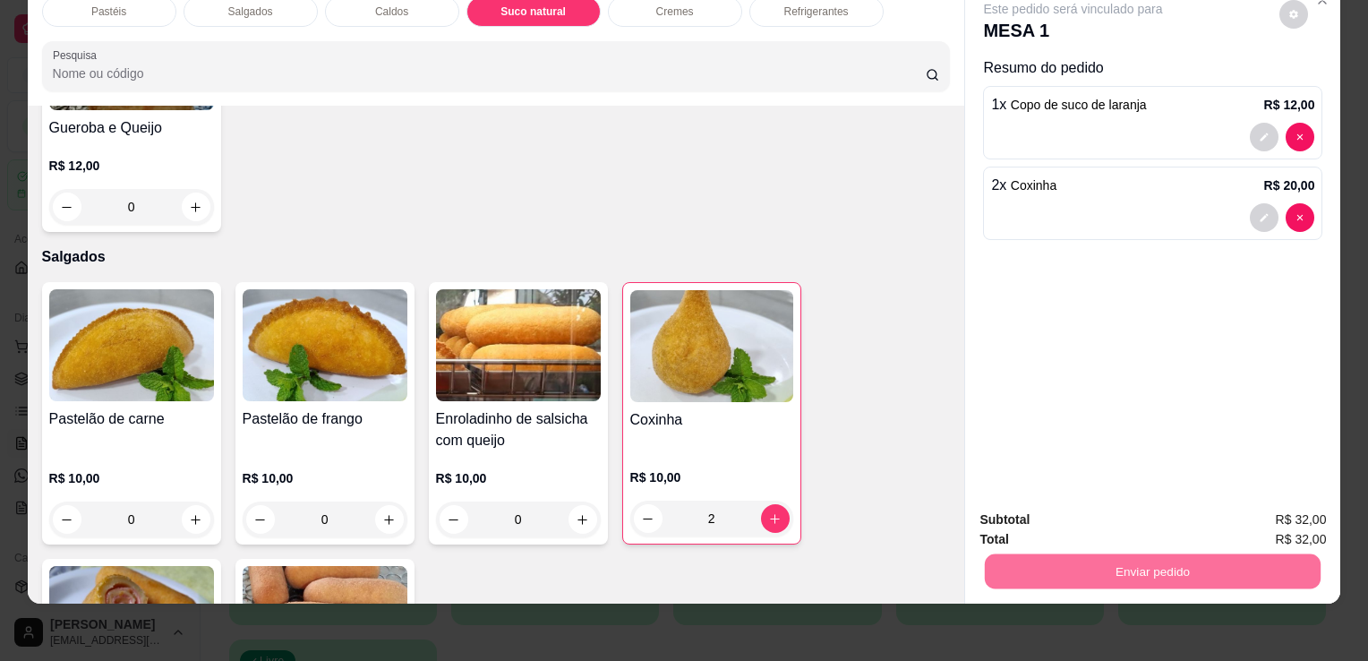
click at [1240, 519] on button "Sim, quero registrar" at bounding box center [1263, 514] width 133 height 34
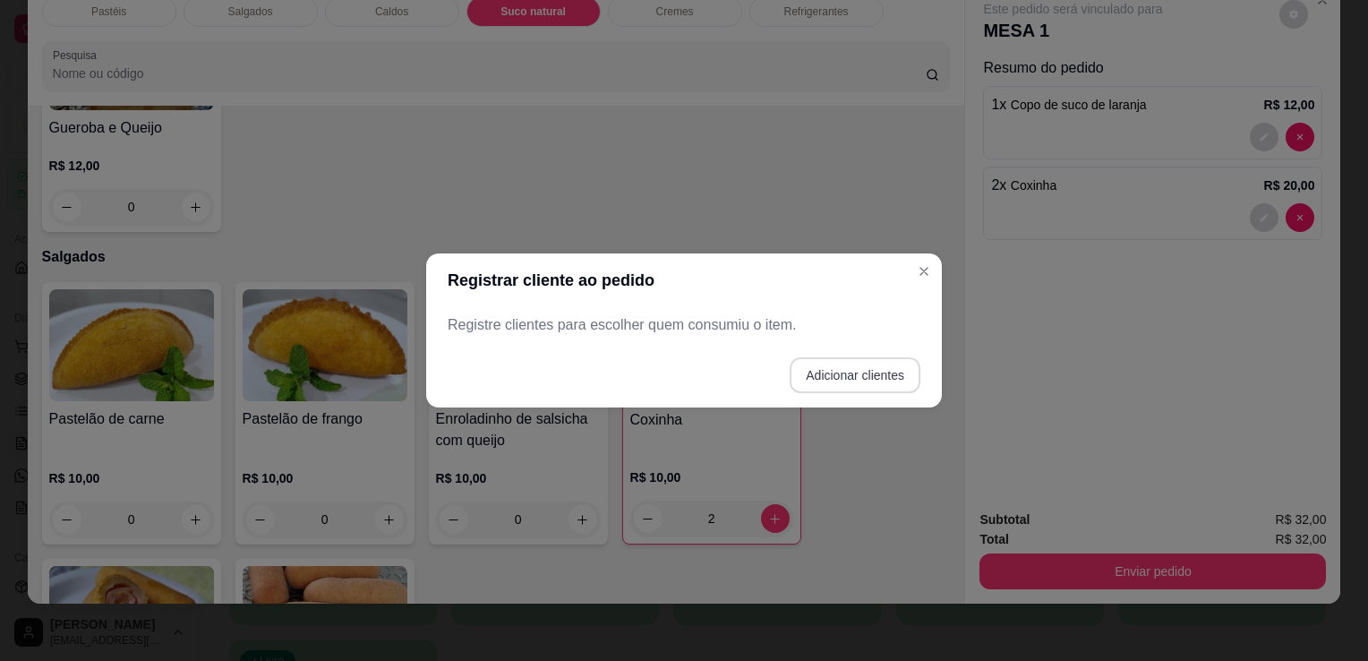
click at [855, 385] on button "Adicionar clientes" at bounding box center [855, 375] width 131 height 36
click at [605, 322] on div at bounding box center [683, 325] width 451 height 36
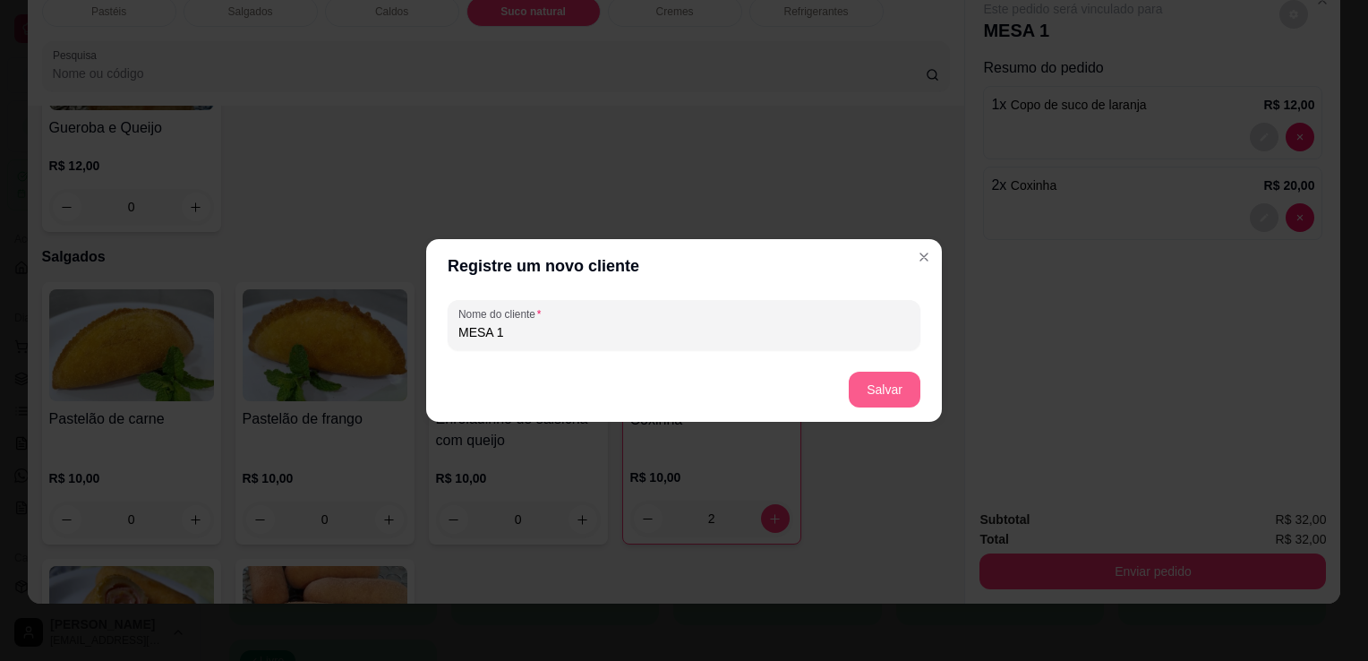
type input "MESA 1"
click at [890, 396] on button "Salvar" at bounding box center [885, 390] width 72 height 36
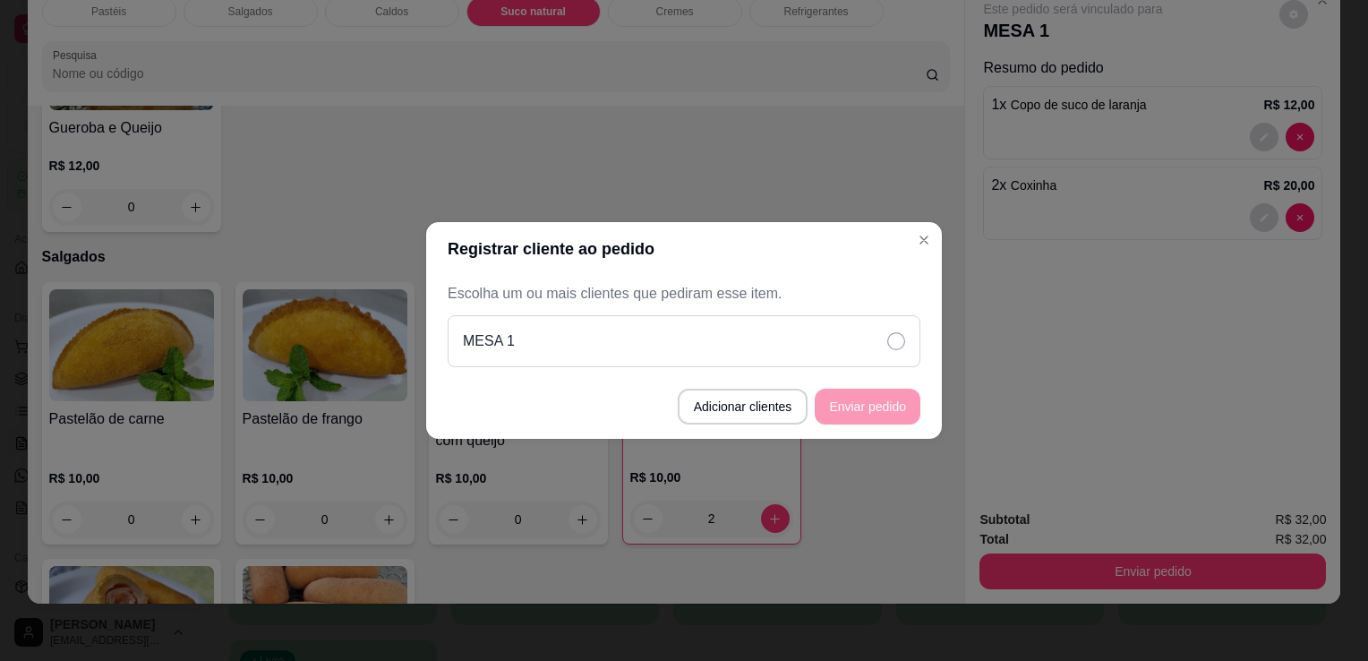
click at [903, 353] on div "MESA 1" at bounding box center [684, 341] width 473 height 52
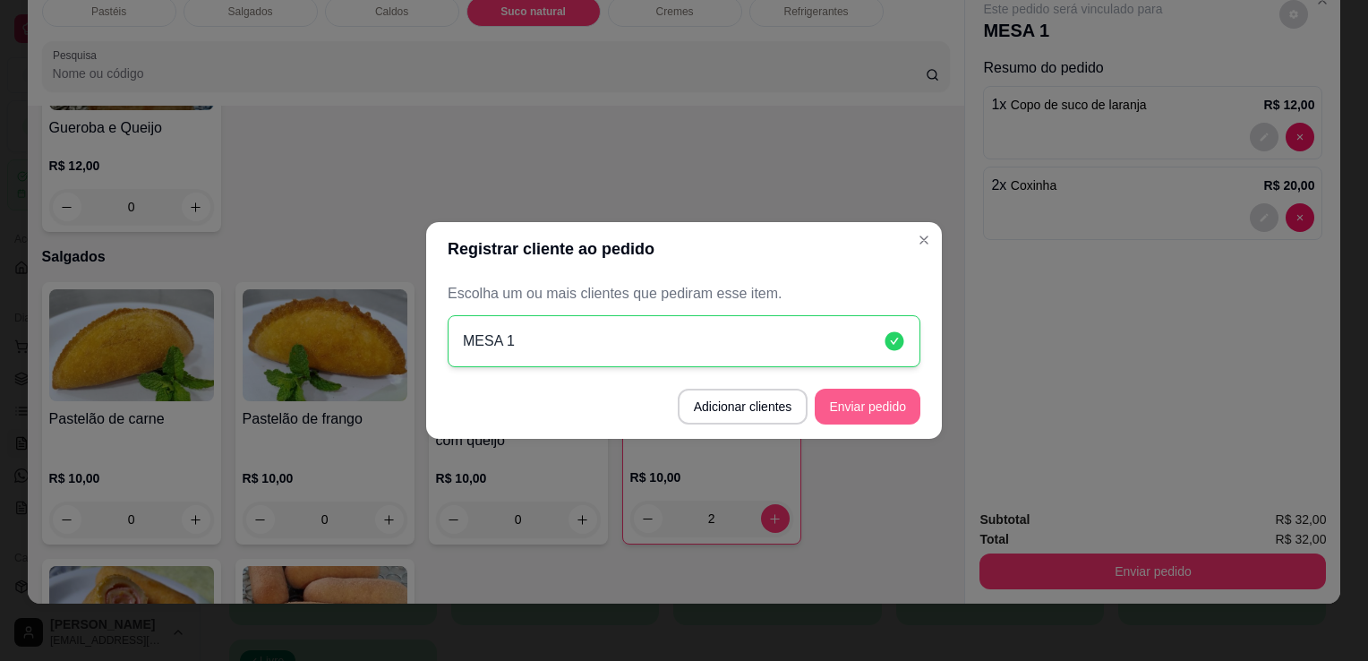
click at [886, 403] on button "Enviar pedido" at bounding box center [868, 407] width 106 height 36
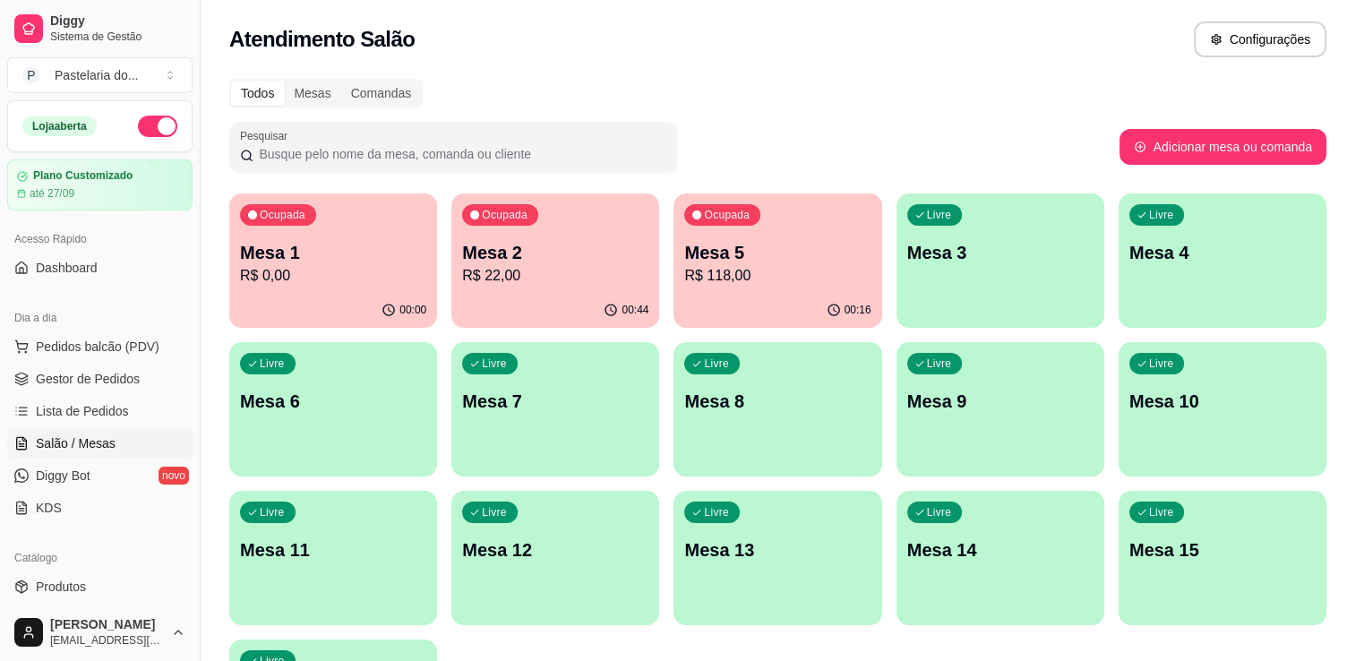
click at [756, 291] on div "Ocupada Mesa 5 R$ 118,00" at bounding box center [777, 242] width 208 height 99
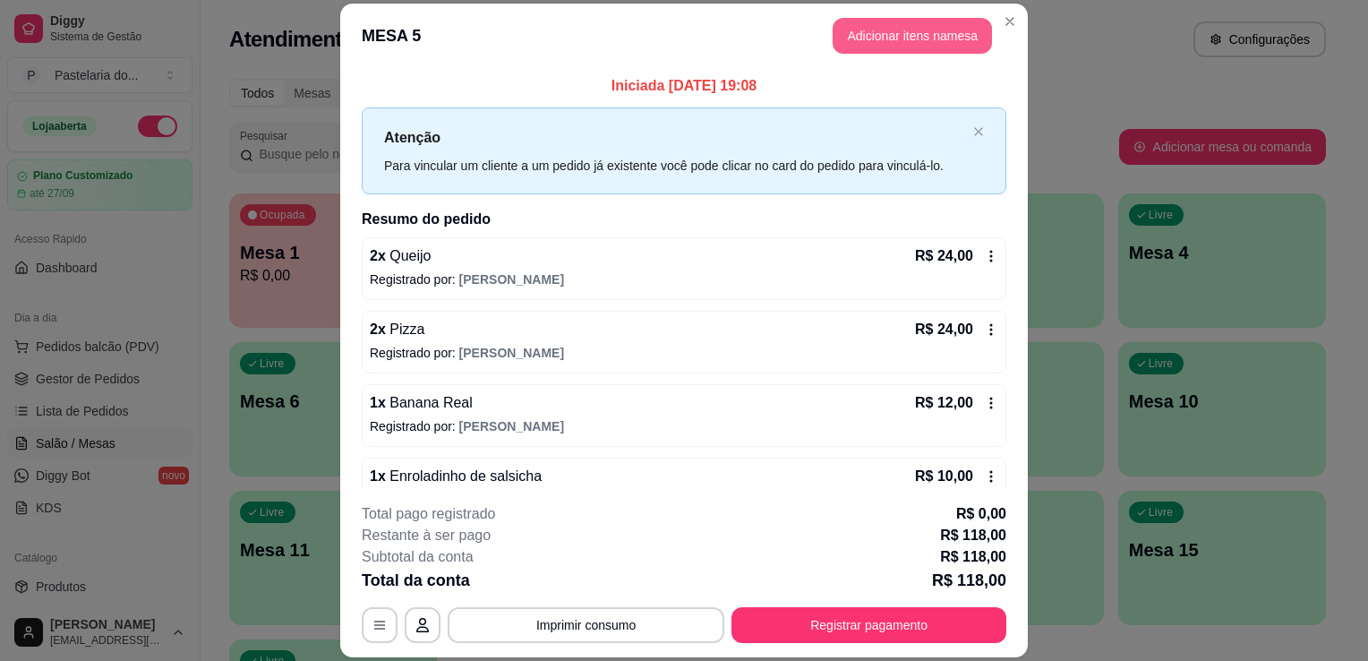
click at [885, 40] on button "Adicionar itens na mesa" at bounding box center [912, 36] width 159 height 36
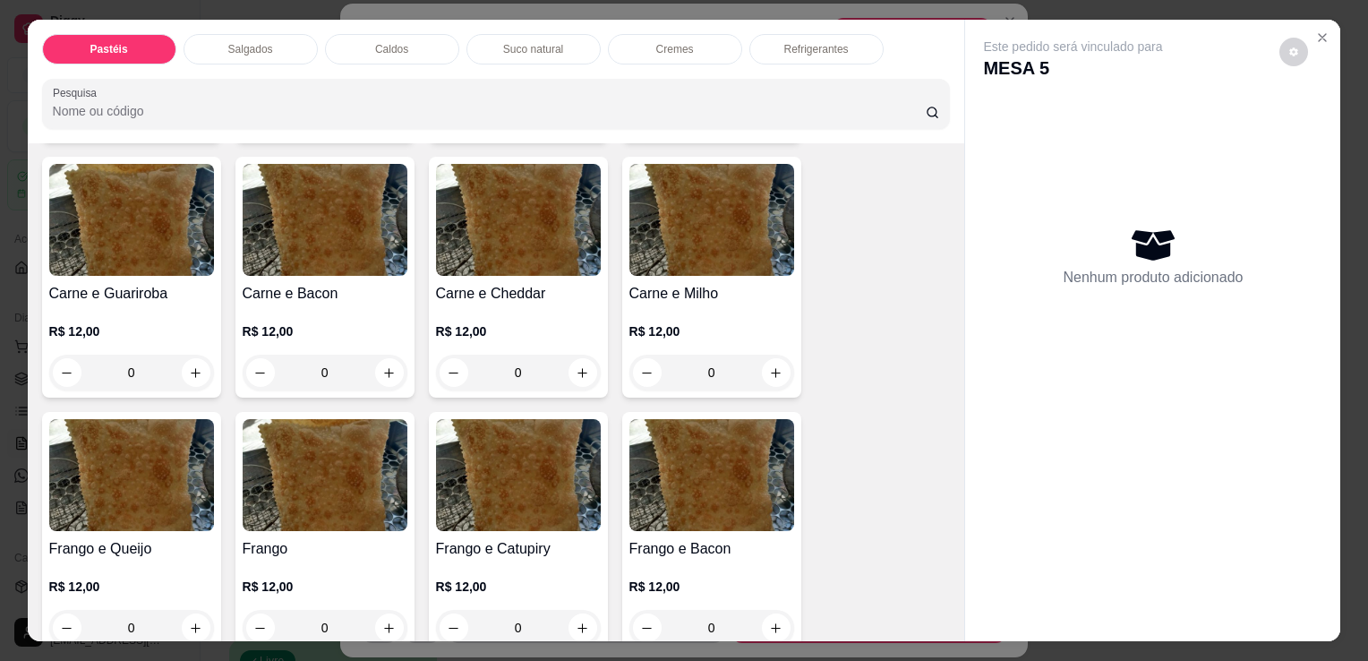
scroll to position [448, 0]
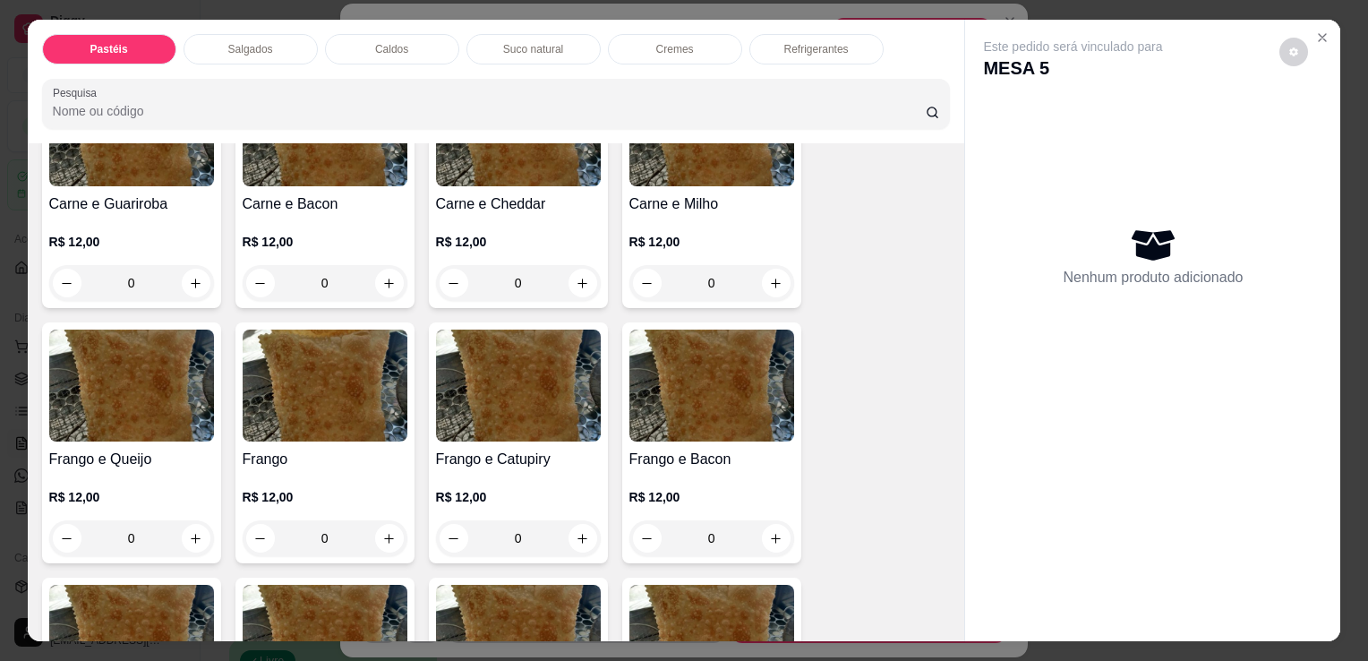
click at [580, 532] on div "0" at bounding box center [518, 538] width 165 height 36
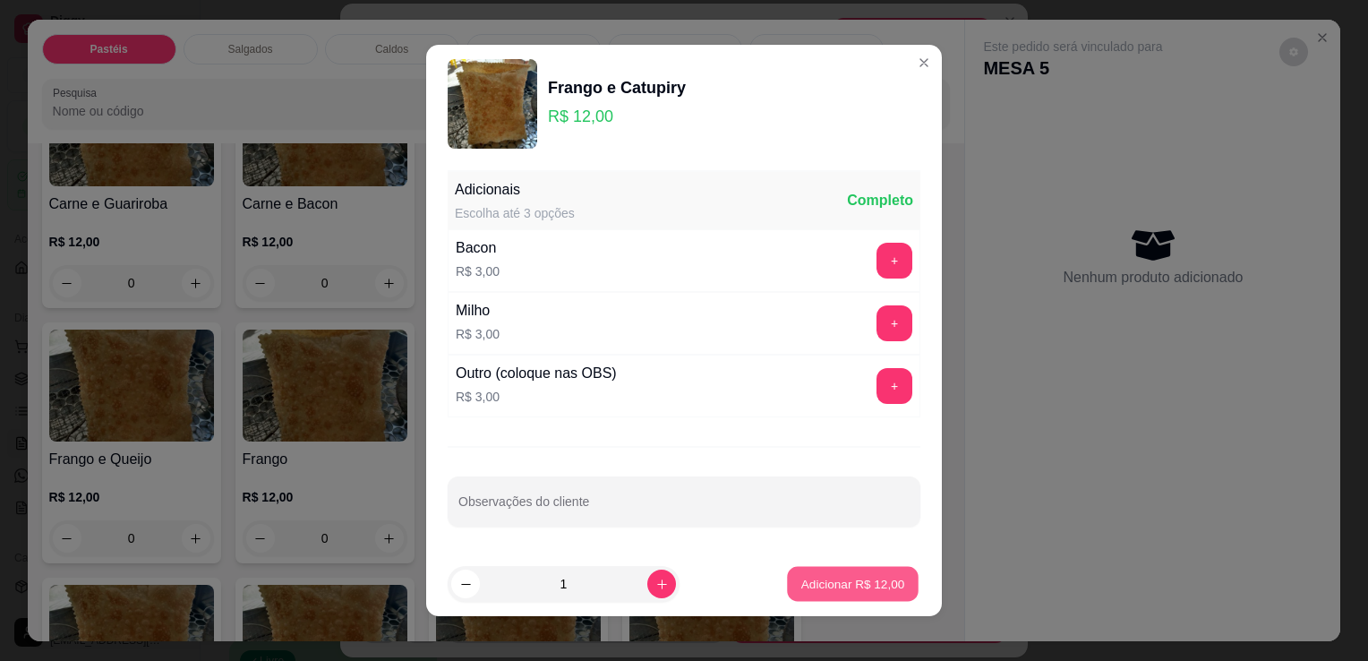
click at [809, 589] on p "Adicionar R$ 12,00" at bounding box center [853, 583] width 104 height 17
type input "1"
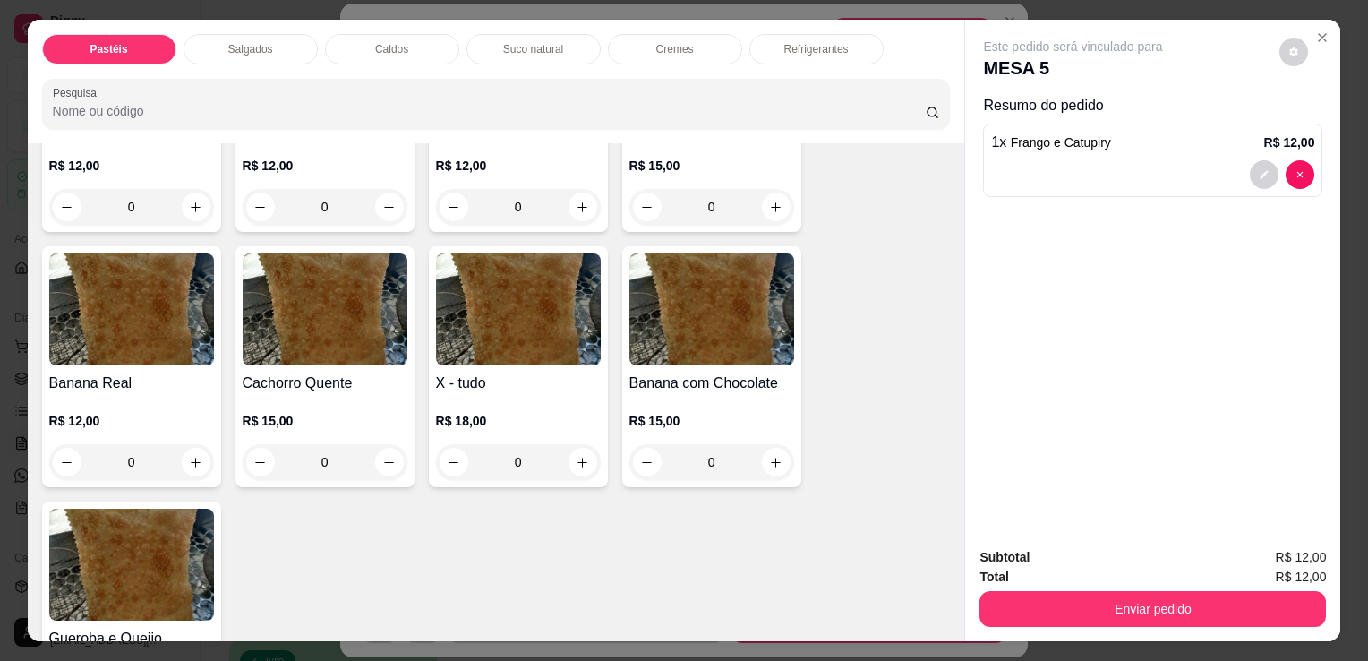
scroll to position [1343, 0]
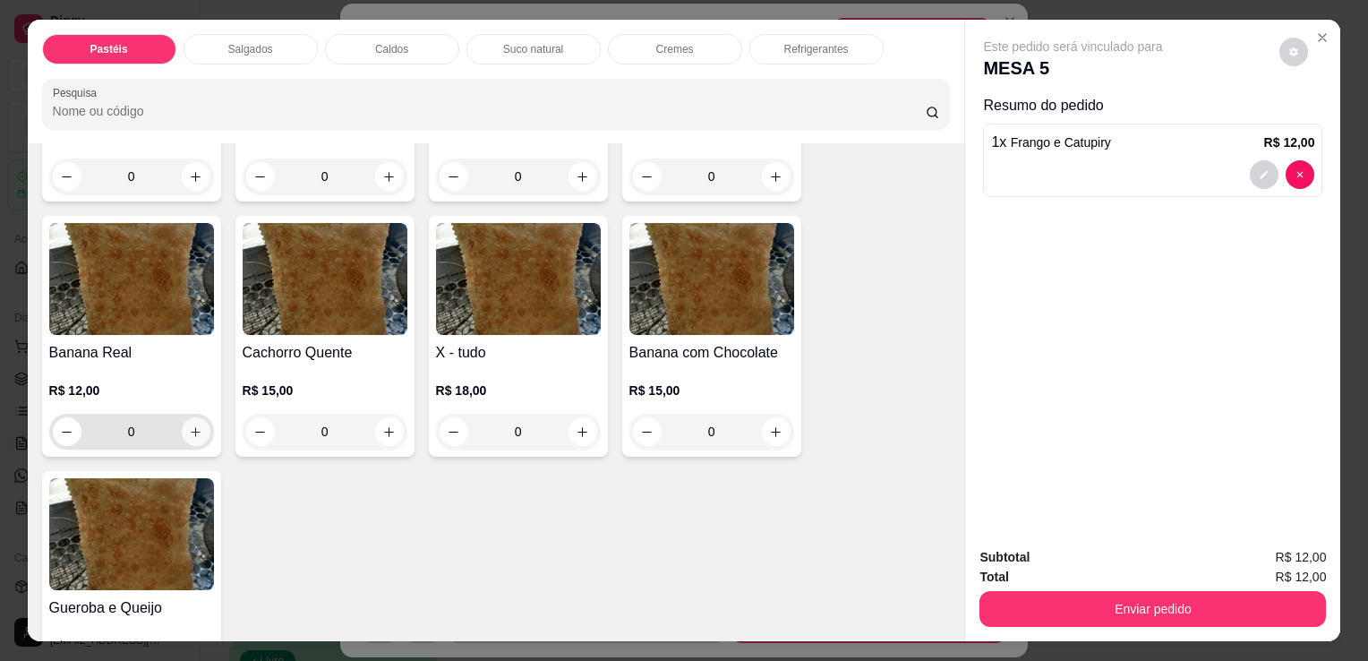
click at [194, 425] on icon "increase-product-quantity" at bounding box center [195, 431] width 13 height 13
type input "1"
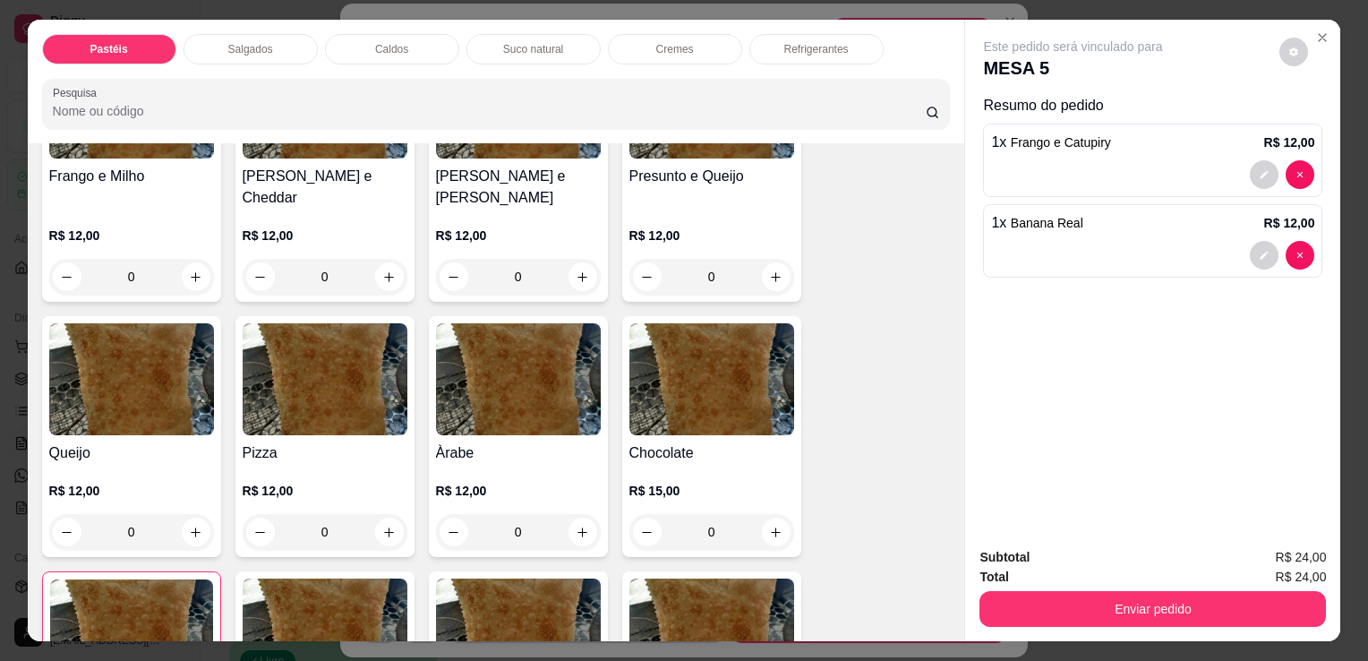
scroll to position [985, 0]
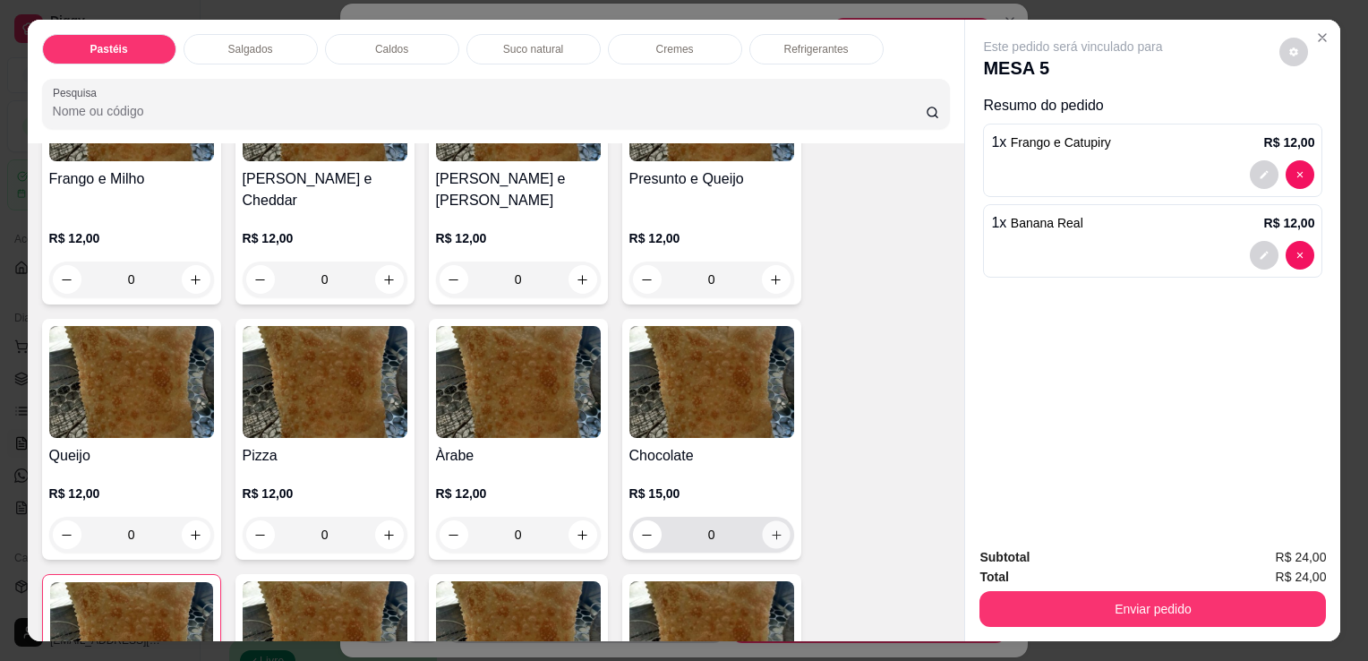
click at [770, 528] on icon "increase-product-quantity" at bounding box center [775, 534] width 13 height 13
type input "1"
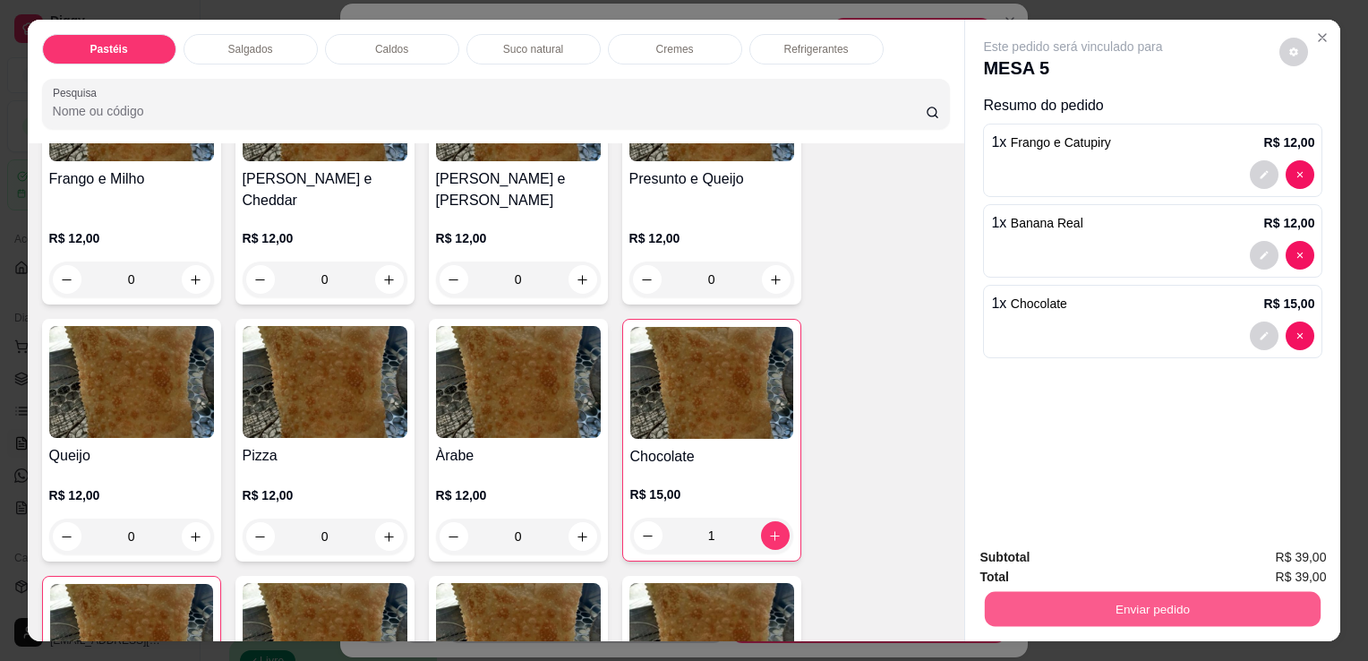
click at [1156, 607] on button "Enviar pedido" at bounding box center [1153, 608] width 336 height 35
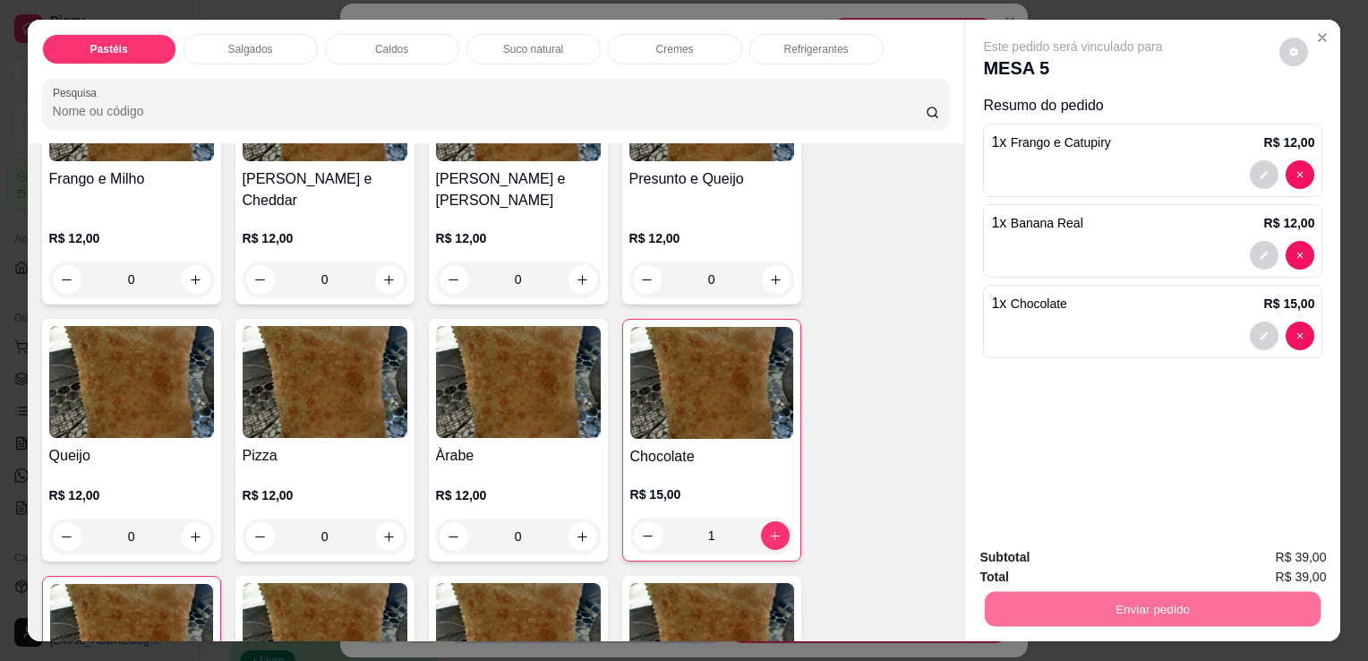
click at [1290, 557] on button "Sim, quero registrar" at bounding box center [1263, 559] width 133 height 34
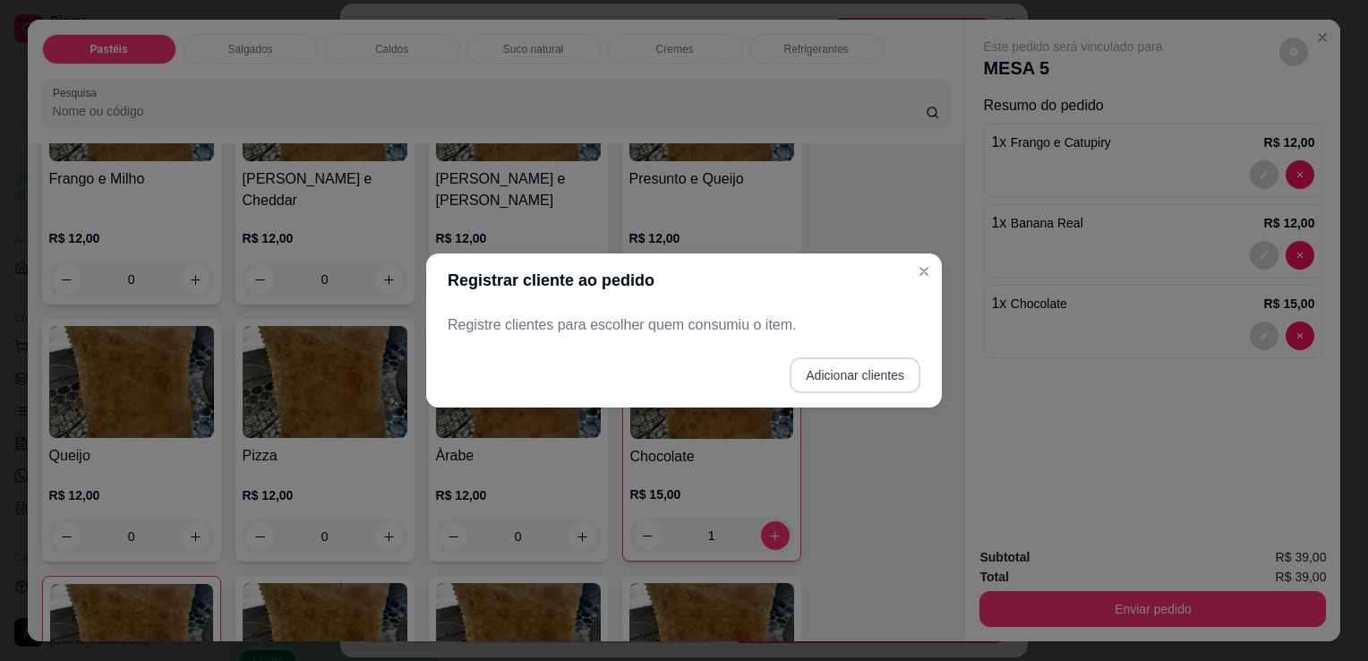
click at [912, 379] on button "Adicionar clientes" at bounding box center [855, 375] width 131 height 36
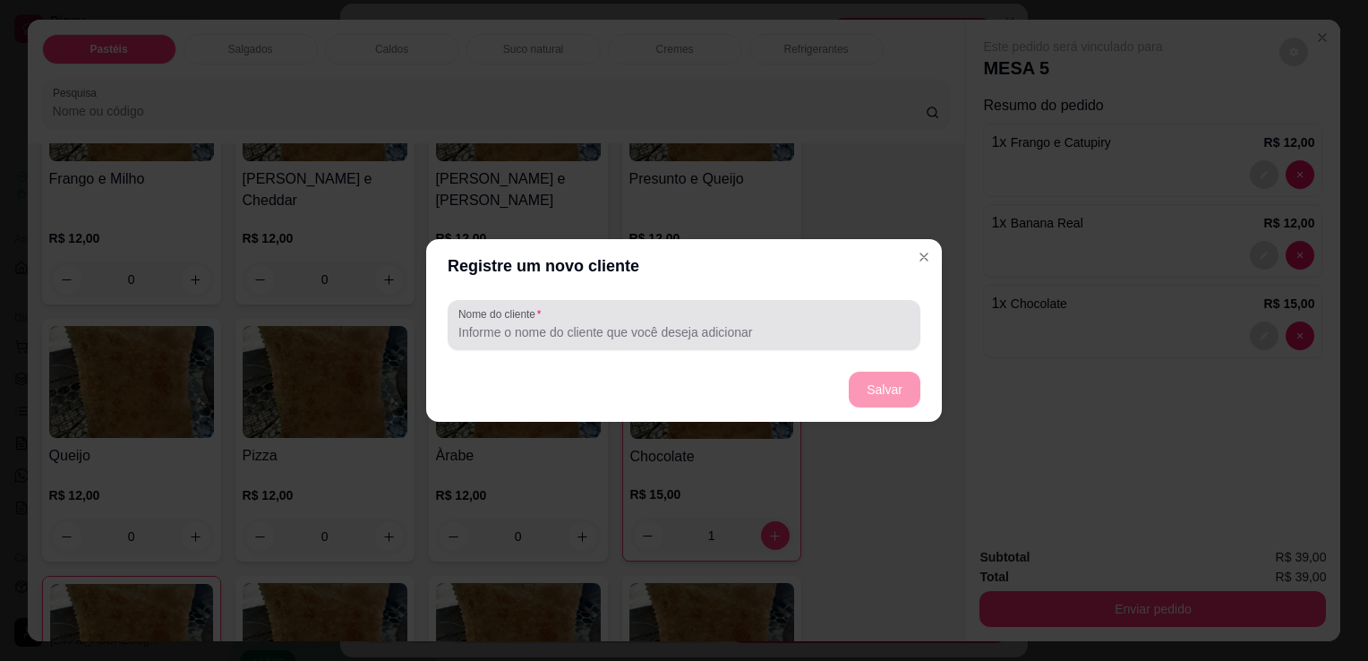
click at [770, 326] on input "Nome do cliente" at bounding box center [683, 332] width 451 height 18
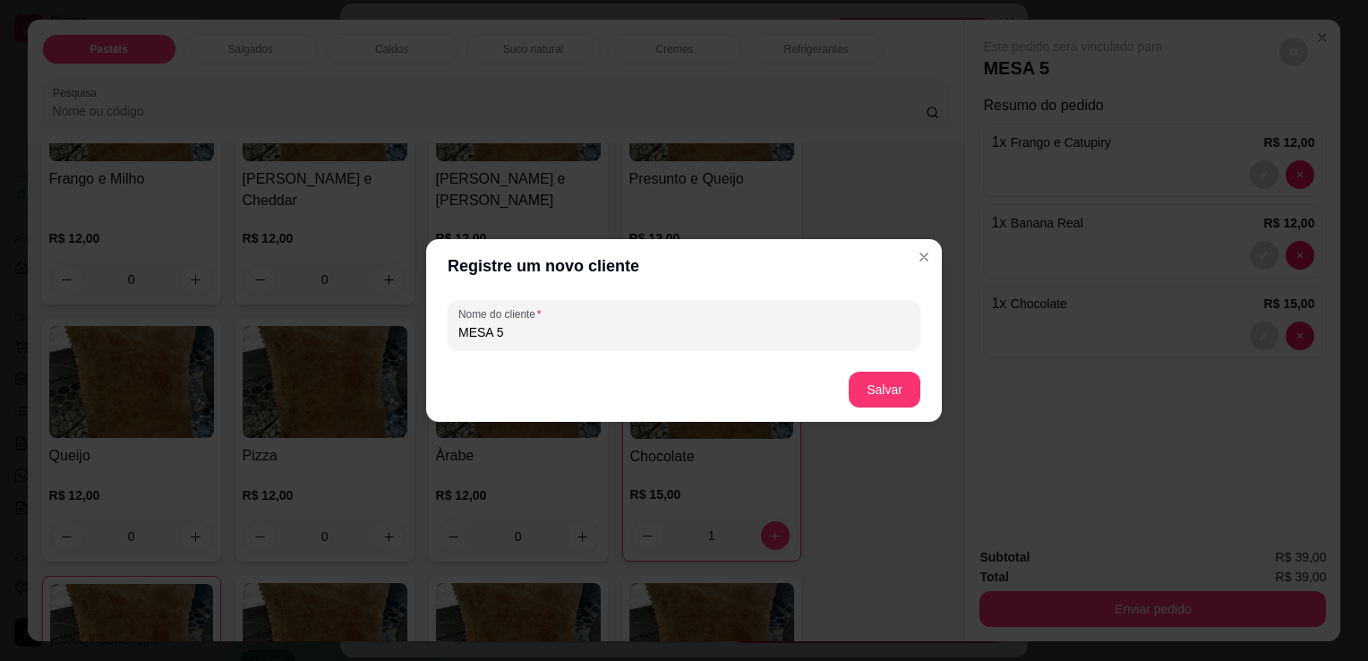
type input "MESA 5"
click at [877, 391] on button "Salvar" at bounding box center [885, 390] width 72 height 36
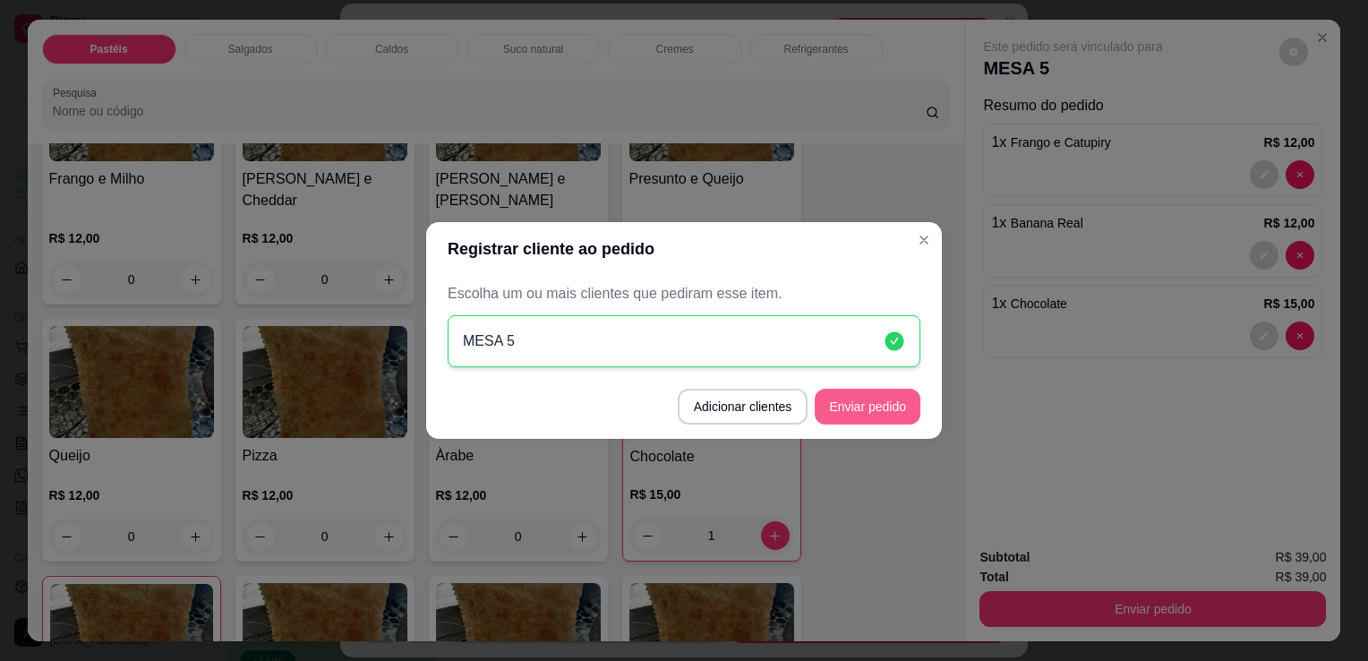
click at [885, 416] on button "Enviar pedido" at bounding box center [868, 407] width 106 height 36
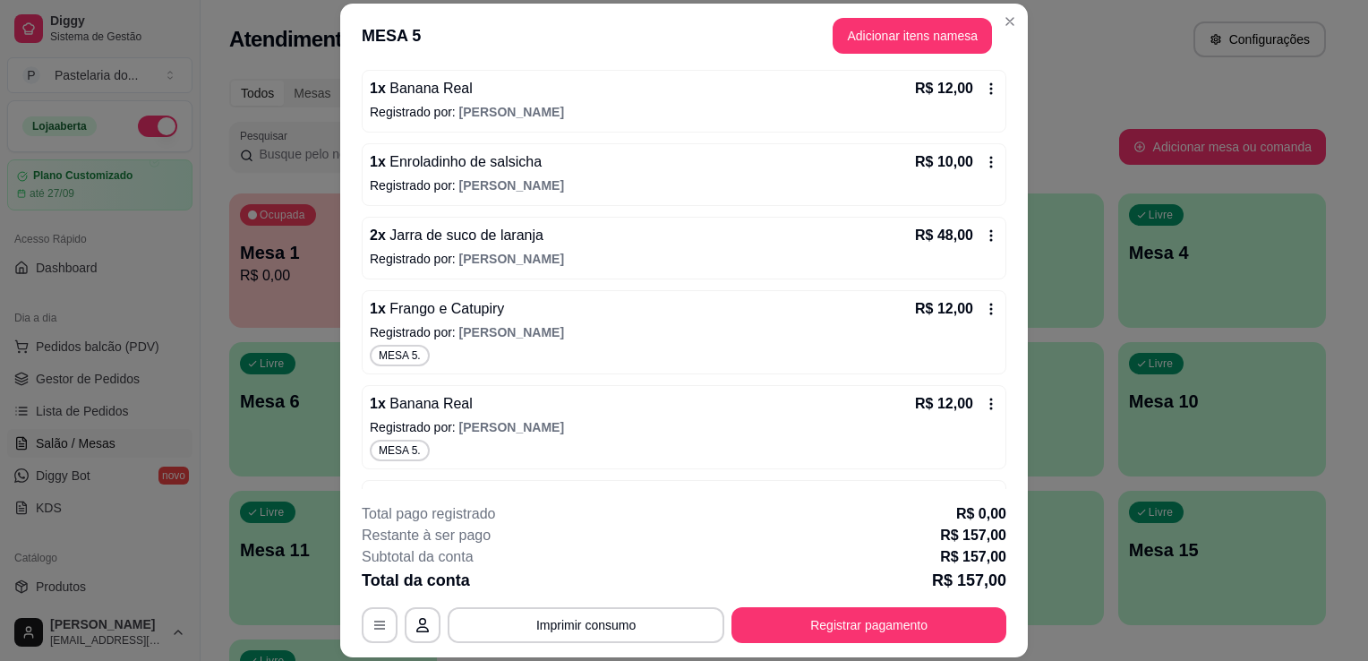
scroll to position [448, 0]
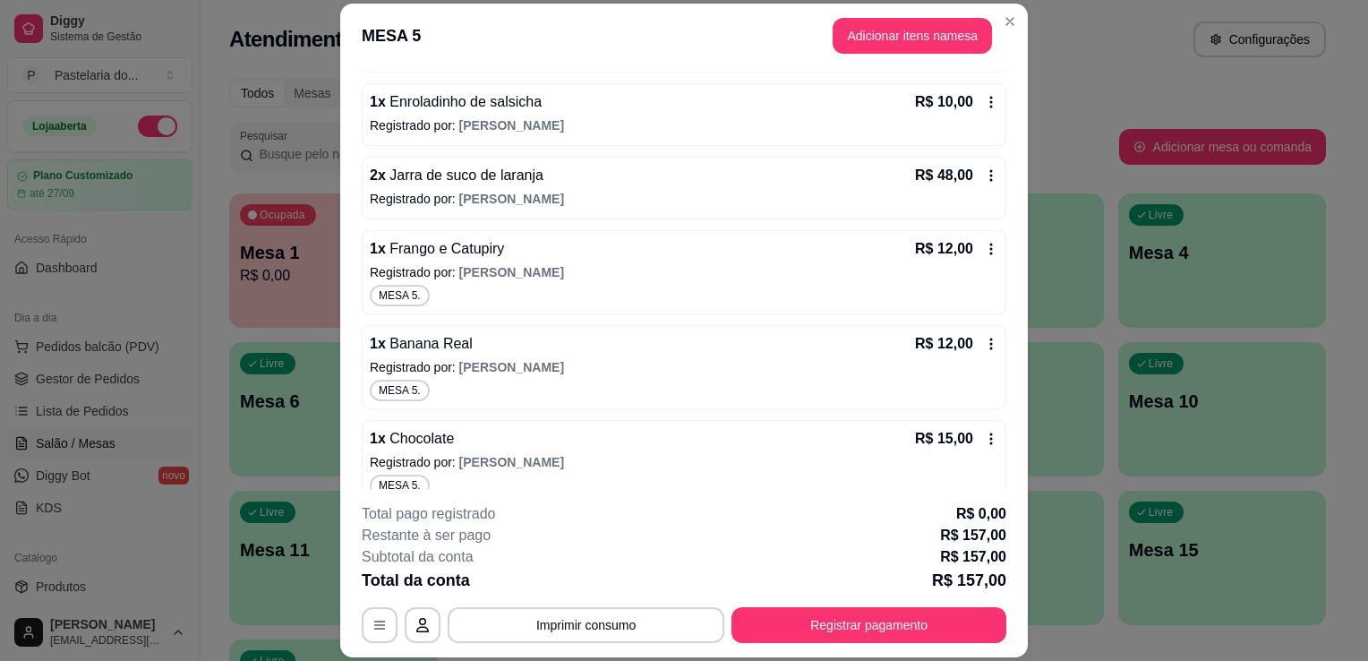
click at [1169, 238] on div "Livre Mesa 4" at bounding box center [1222, 249] width 208 height 113
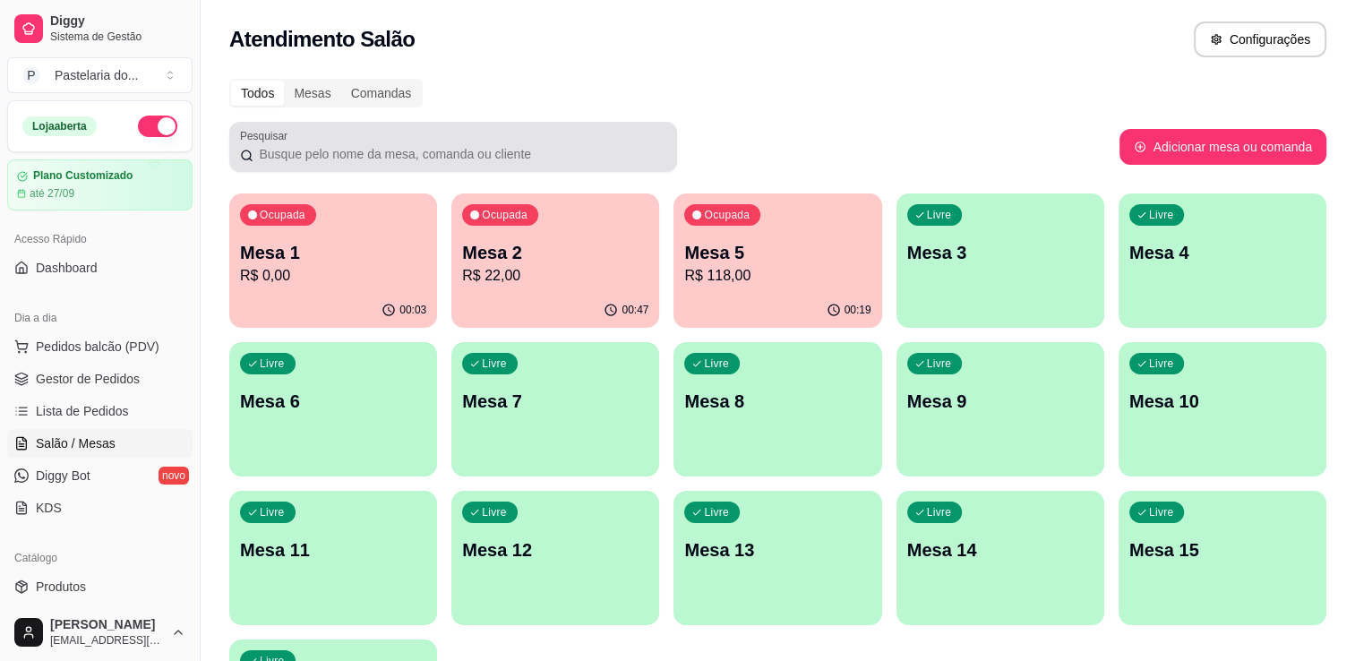
click at [648, 132] on div at bounding box center [453, 147] width 426 height 36
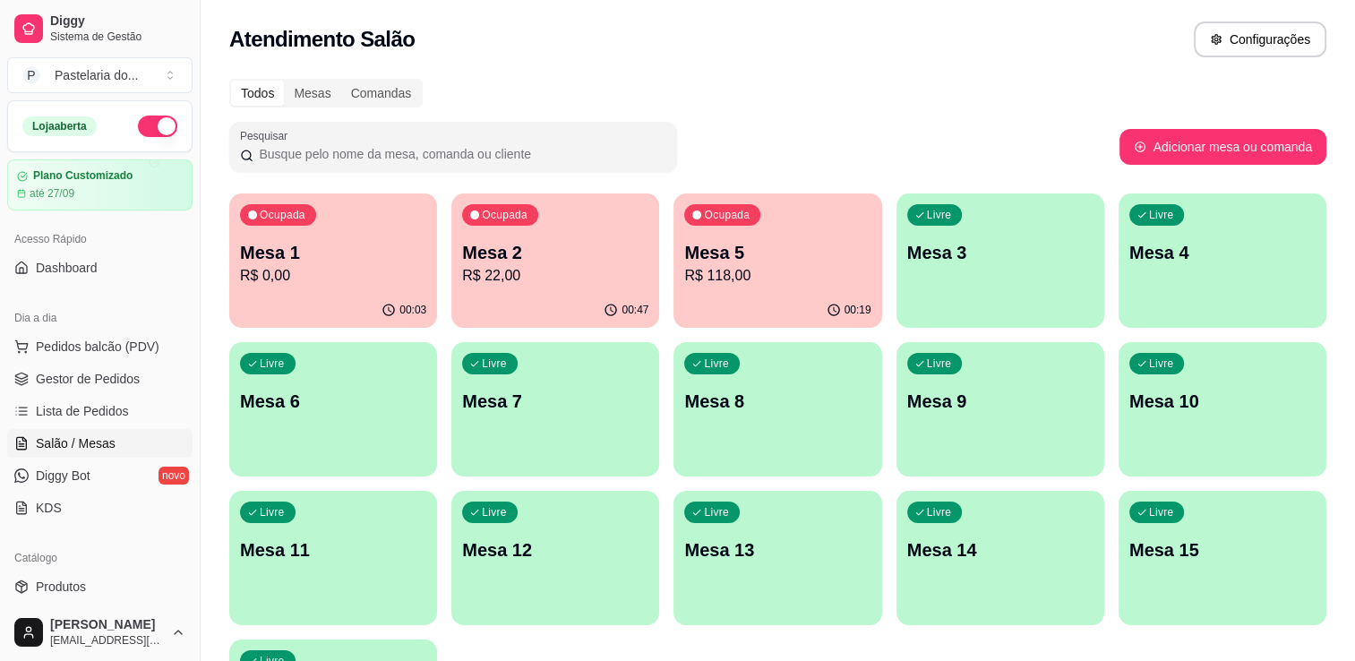
click at [290, 285] on p "R$ 0,00" at bounding box center [333, 275] width 186 height 21
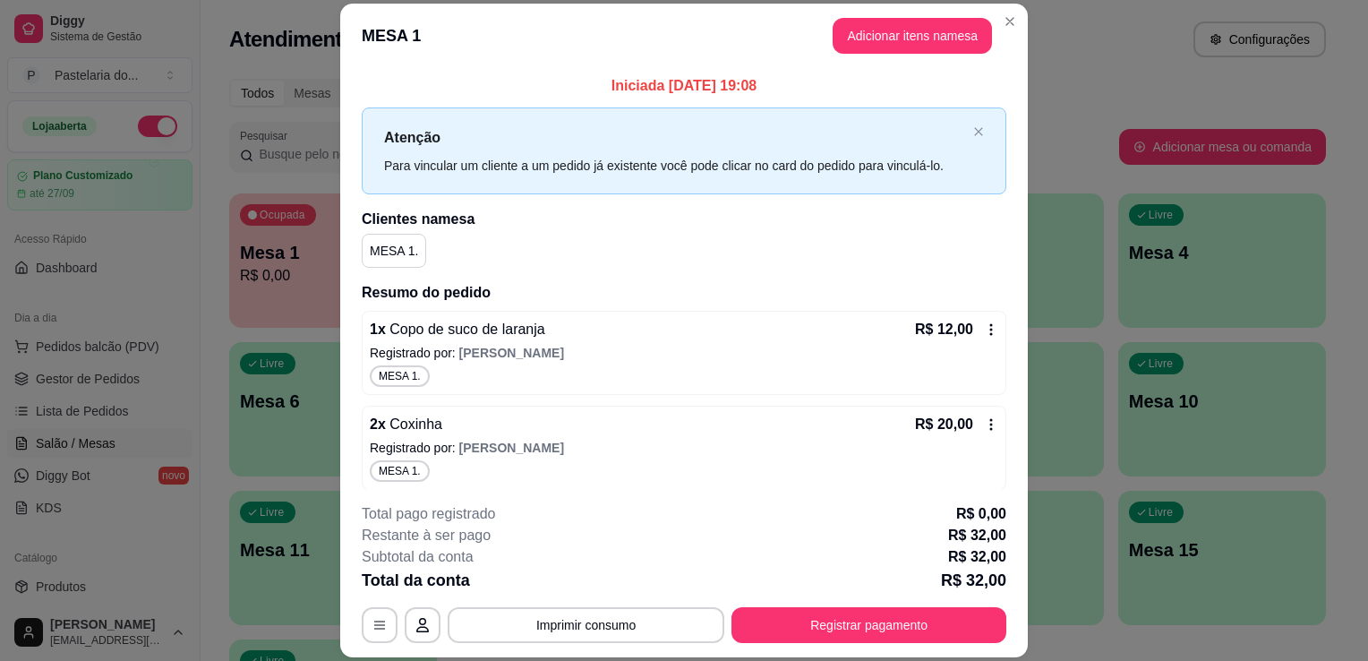
scroll to position [5, 0]
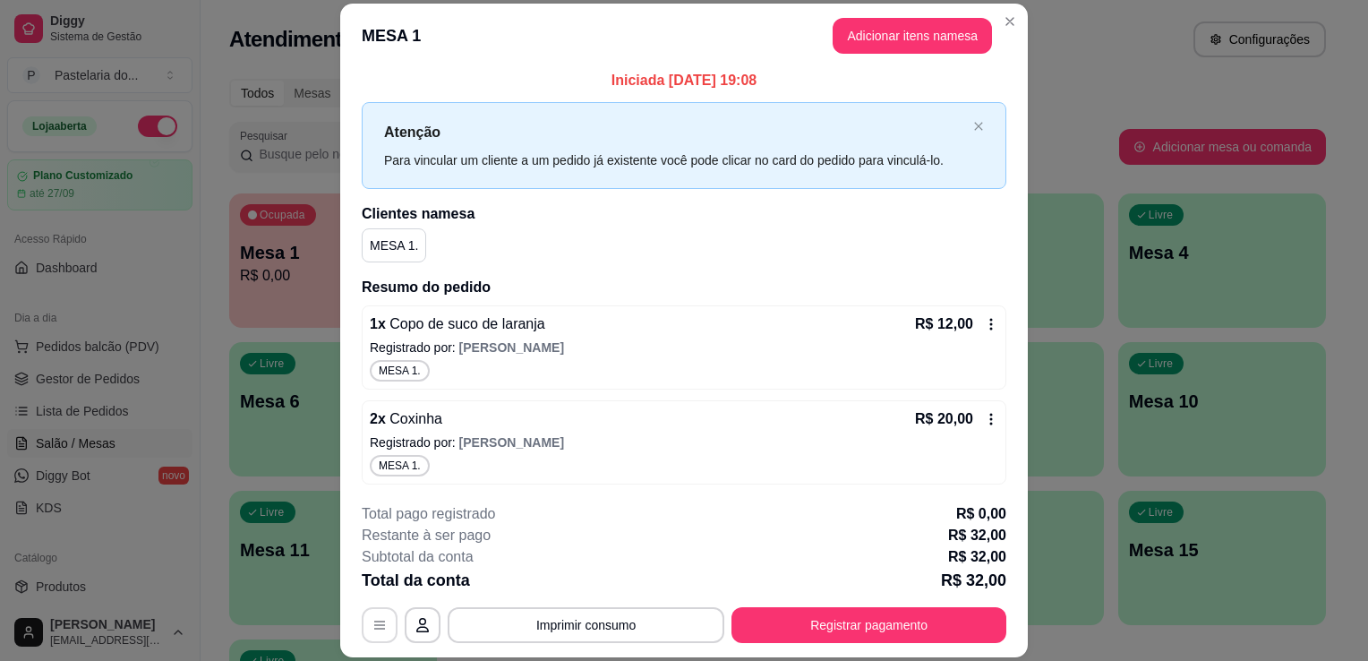
click at [374, 625] on icon "button" at bounding box center [380, 625] width 14 height 14
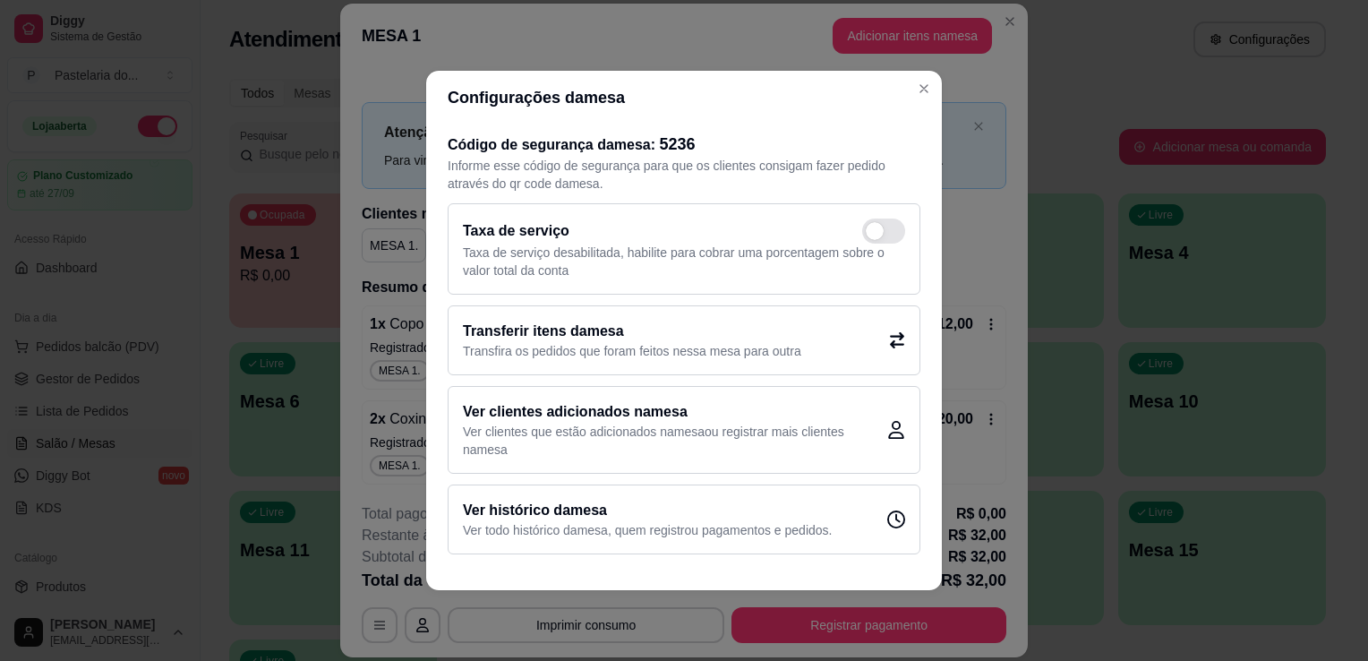
click at [724, 342] on p "Transfira os pedidos que foram feitos nessa mesa para outra" at bounding box center [632, 351] width 338 height 18
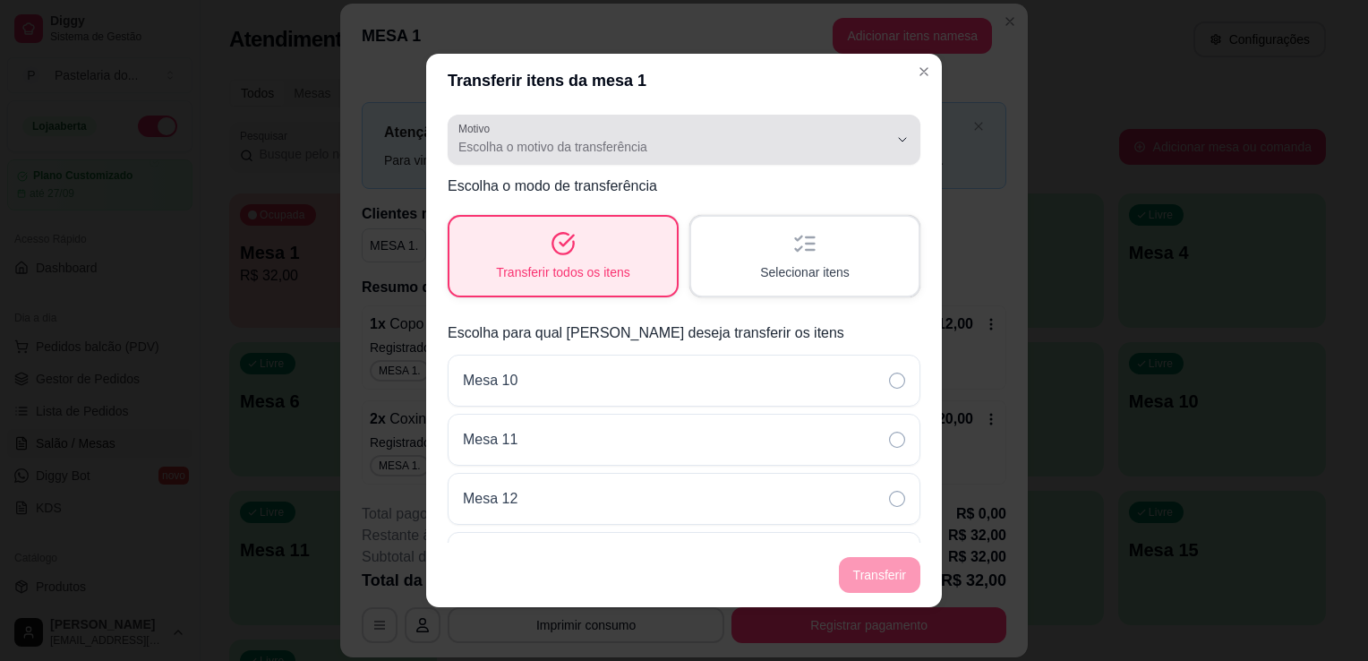
click at [647, 147] on span "Escolha o motivo da transferência" at bounding box center [673, 147] width 430 height 18
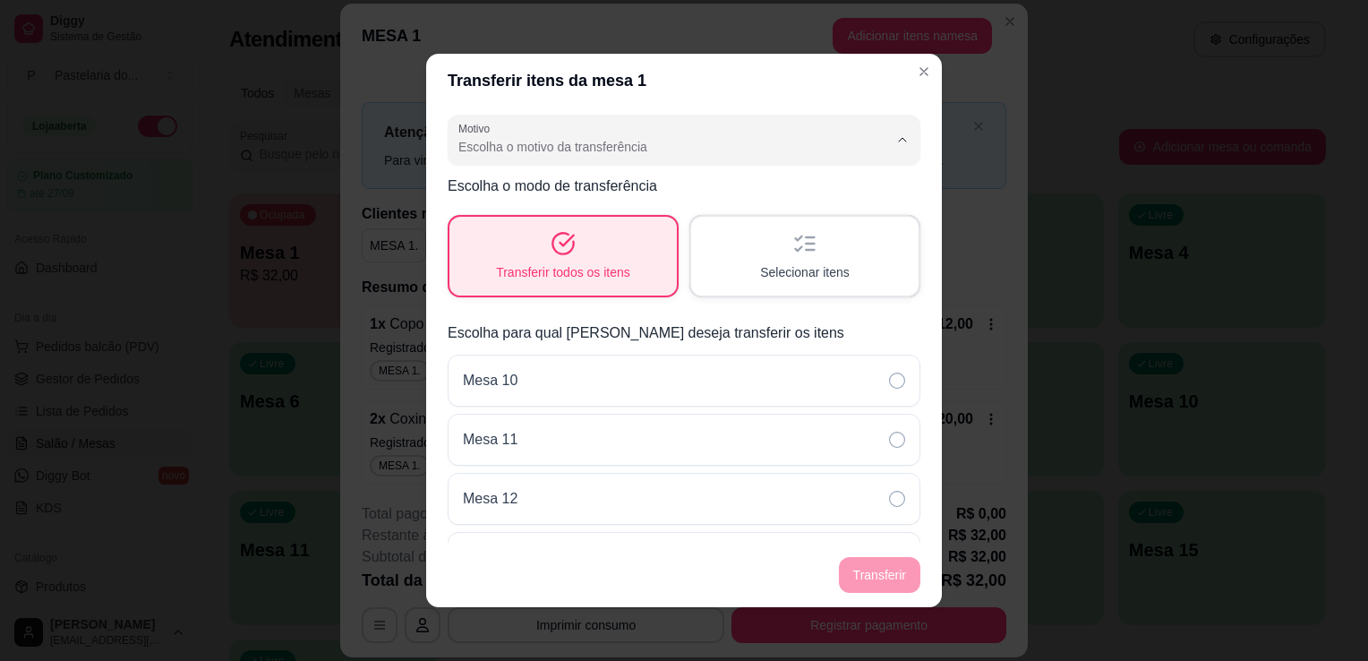
click at [603, 206] on li "Mudança de mesa" at bounding box center [670, 219] width 427 height 28
type input "TABLE_TRANSFER"
select select "TABLE_TRANSFER"
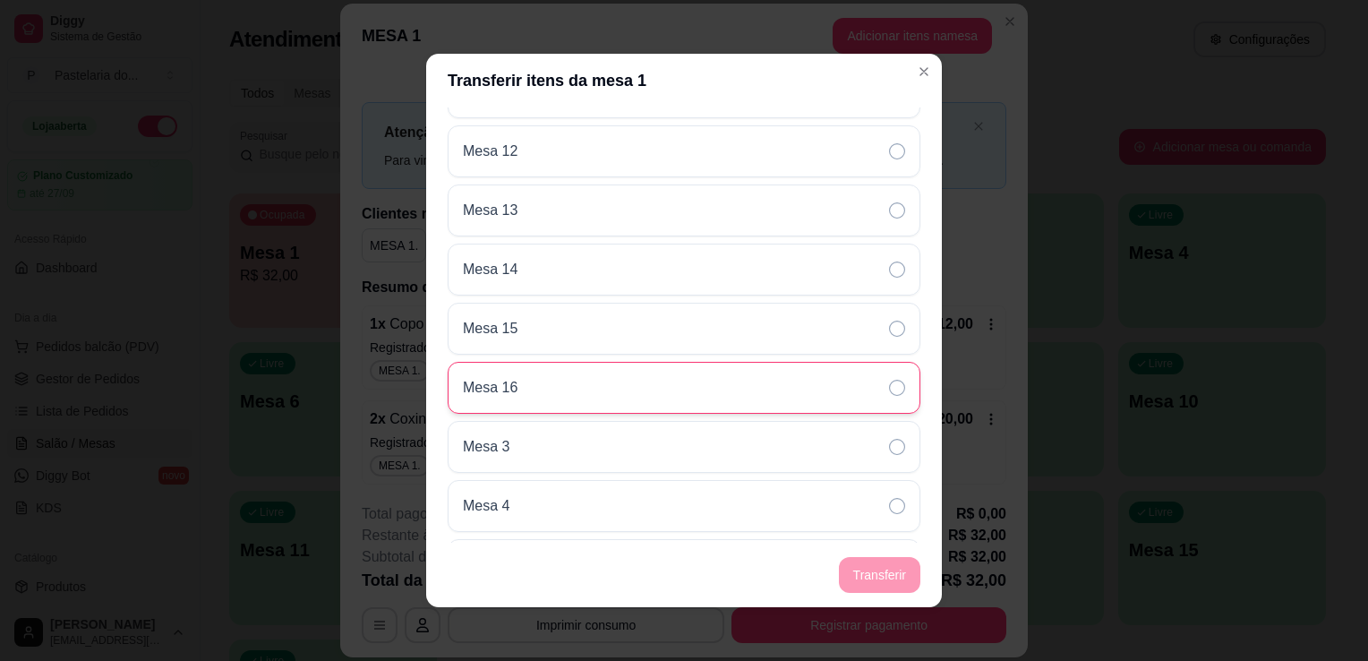
scroll to position [358, 0]
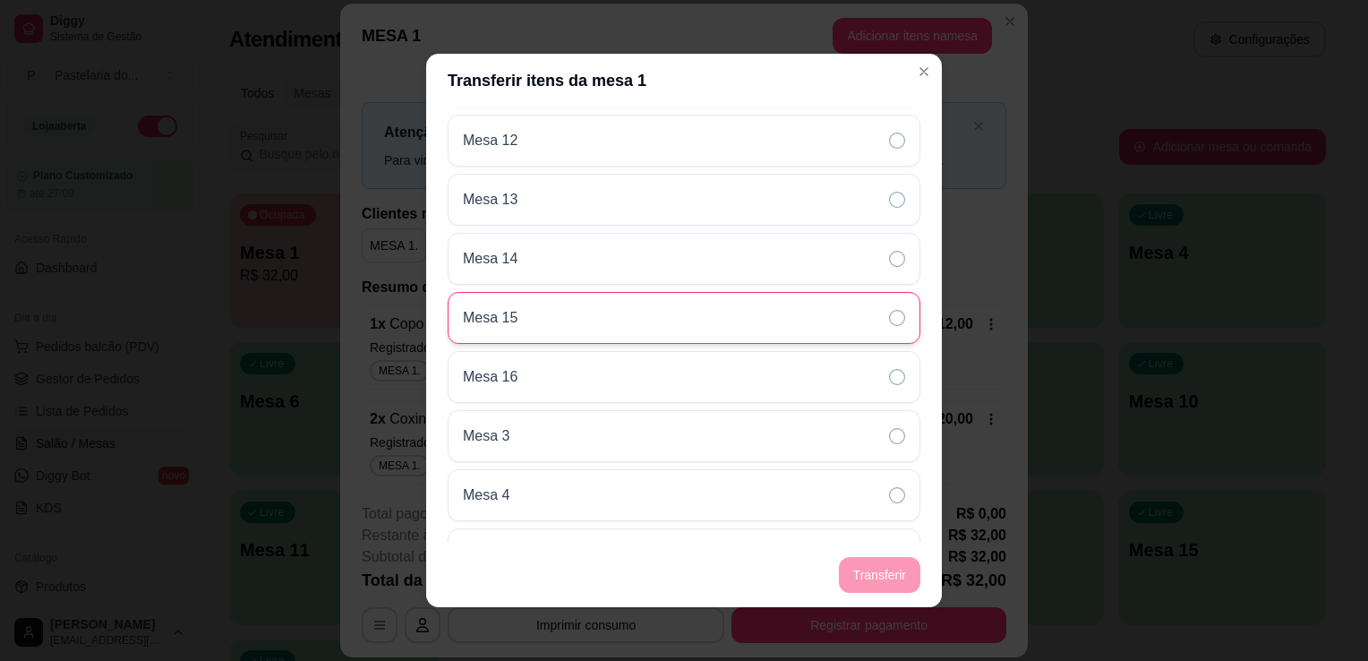
click at [569, 314] on div "Mesa 15" at bounding box center [684, 318] width 473 height 52
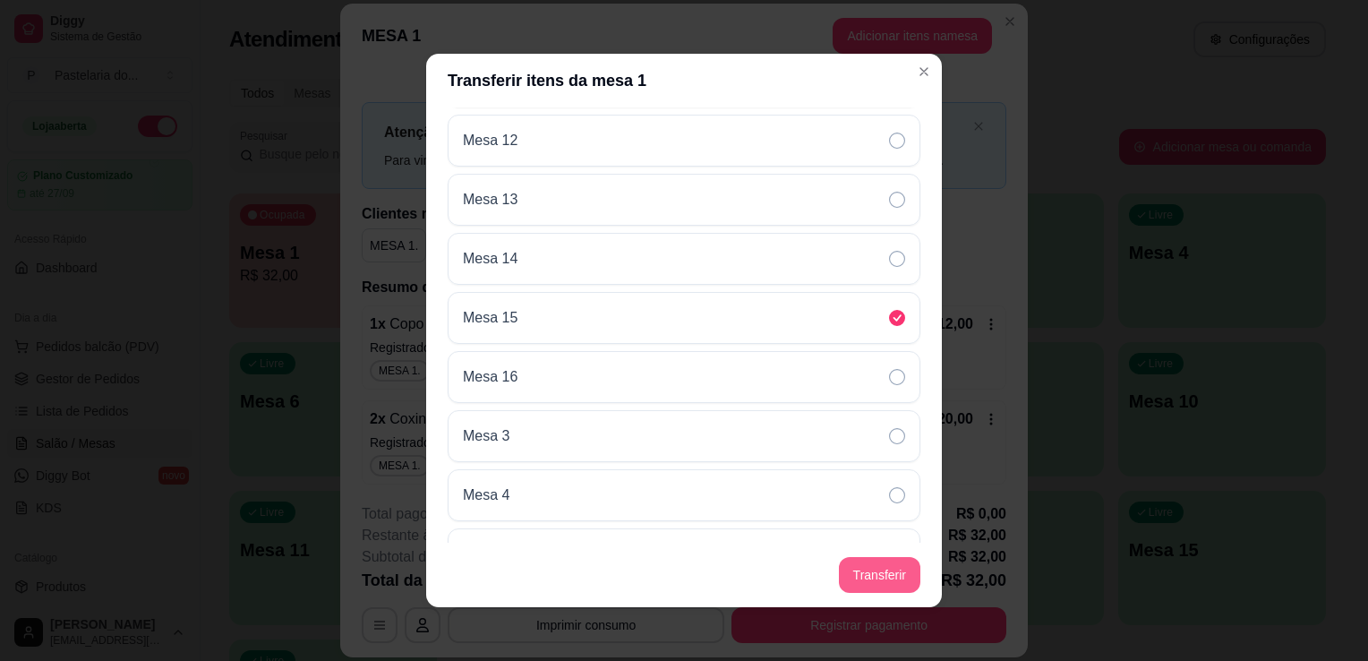
click at [874, 568] on button "Transferir" at bounding box center [879, 575] width 81 height 36
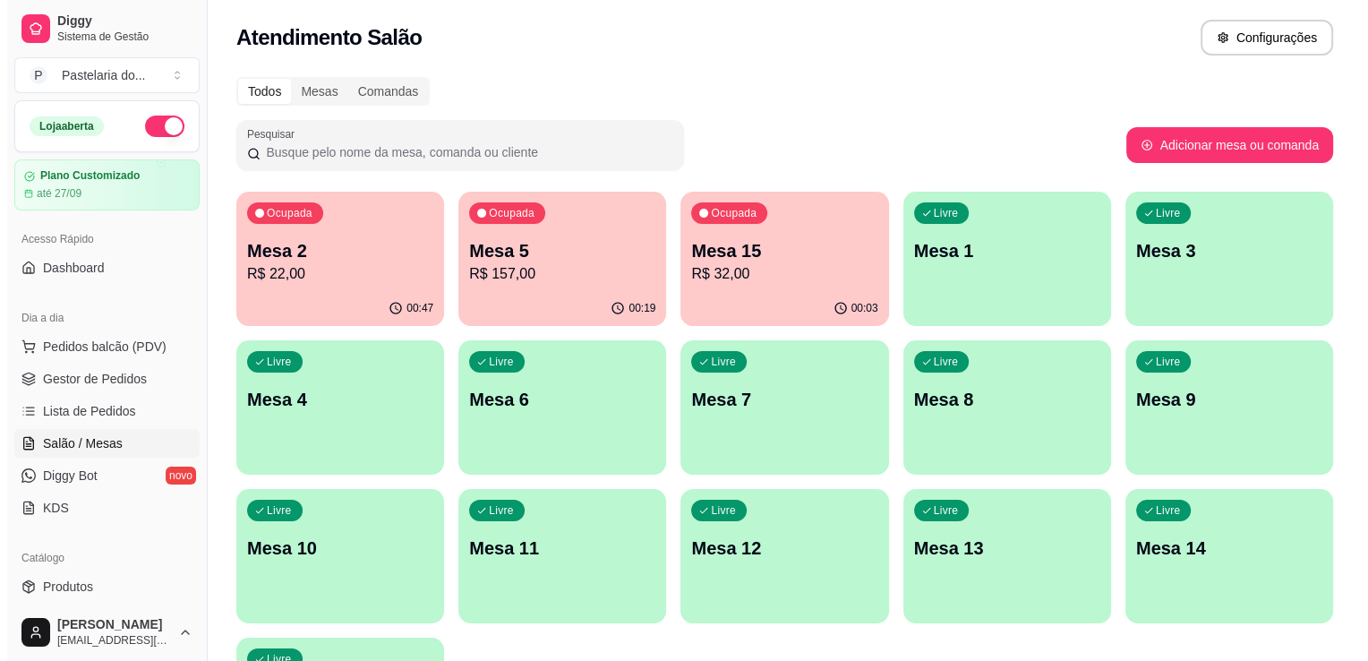
scroll to position [0, 0]
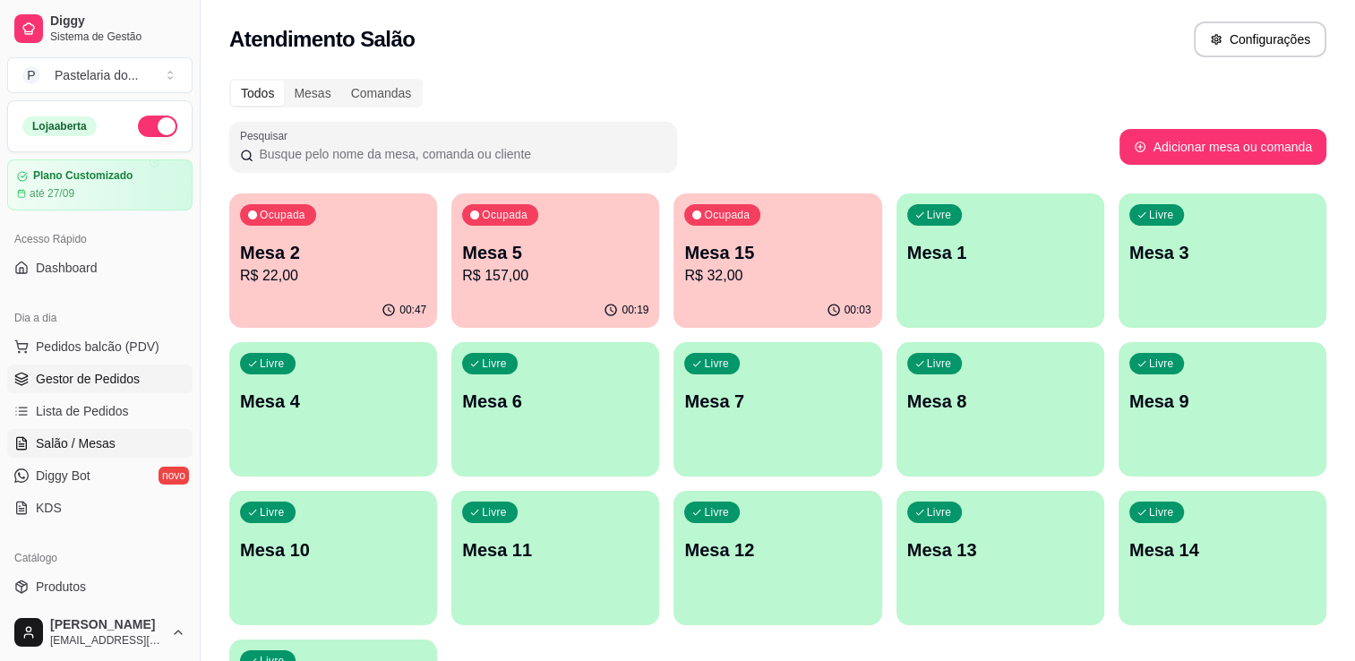
click at [82, 373] on span "Gestor de Pedidos" at bounding box center [88, 379] width 104 height 18
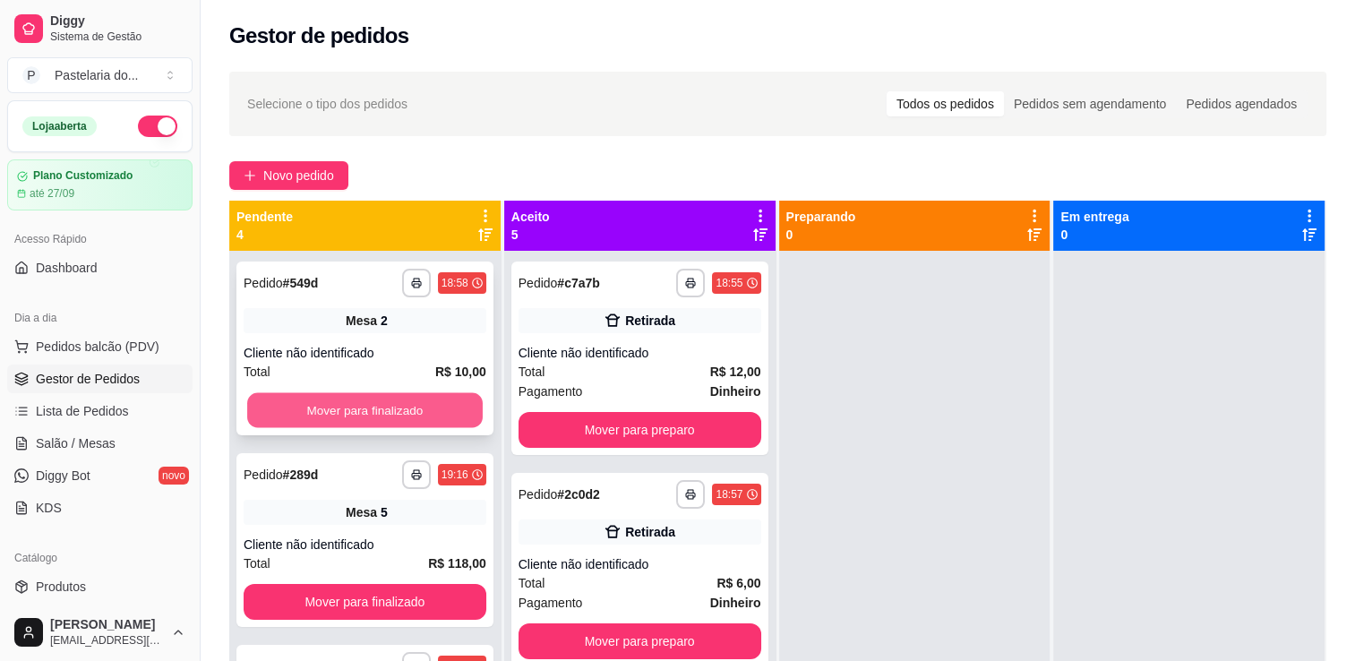
click at [369, 415] on button "Mover para finalizado" at bounding box center [365, 410] width 236 height 35
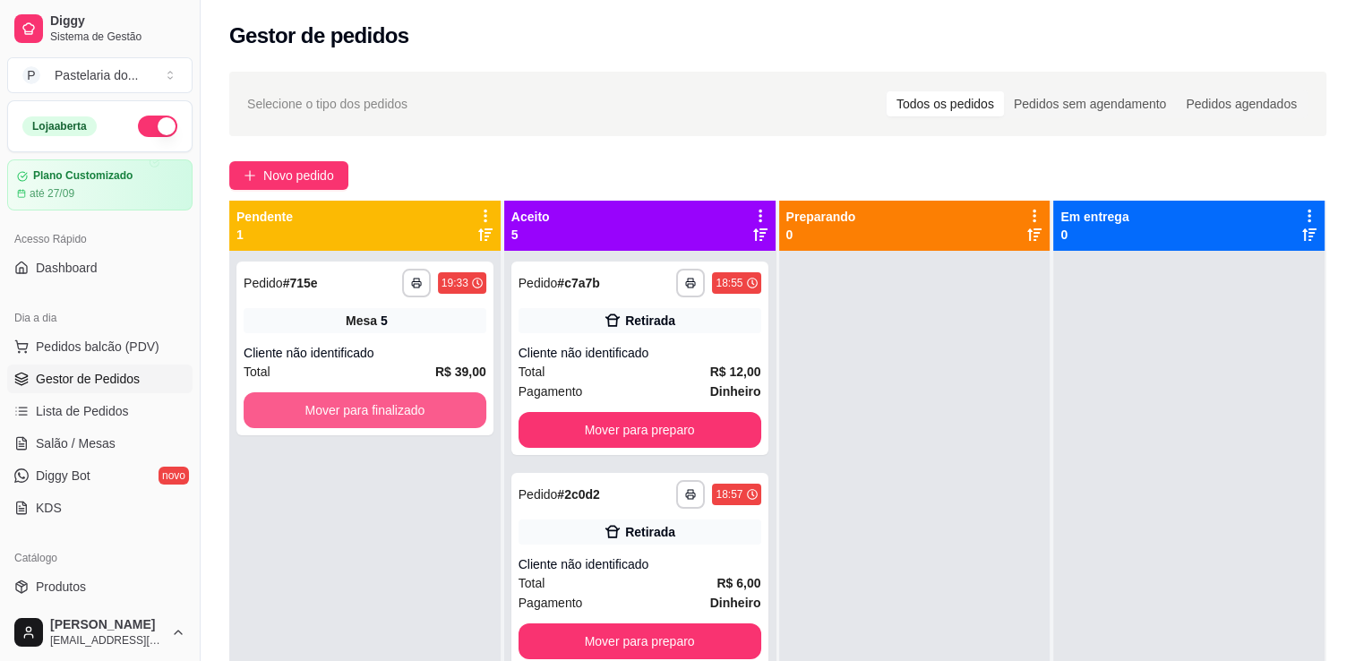
click at [369, 415] on button "Mover para finalizado" at bounding box center [365, 410] width 243 height 36
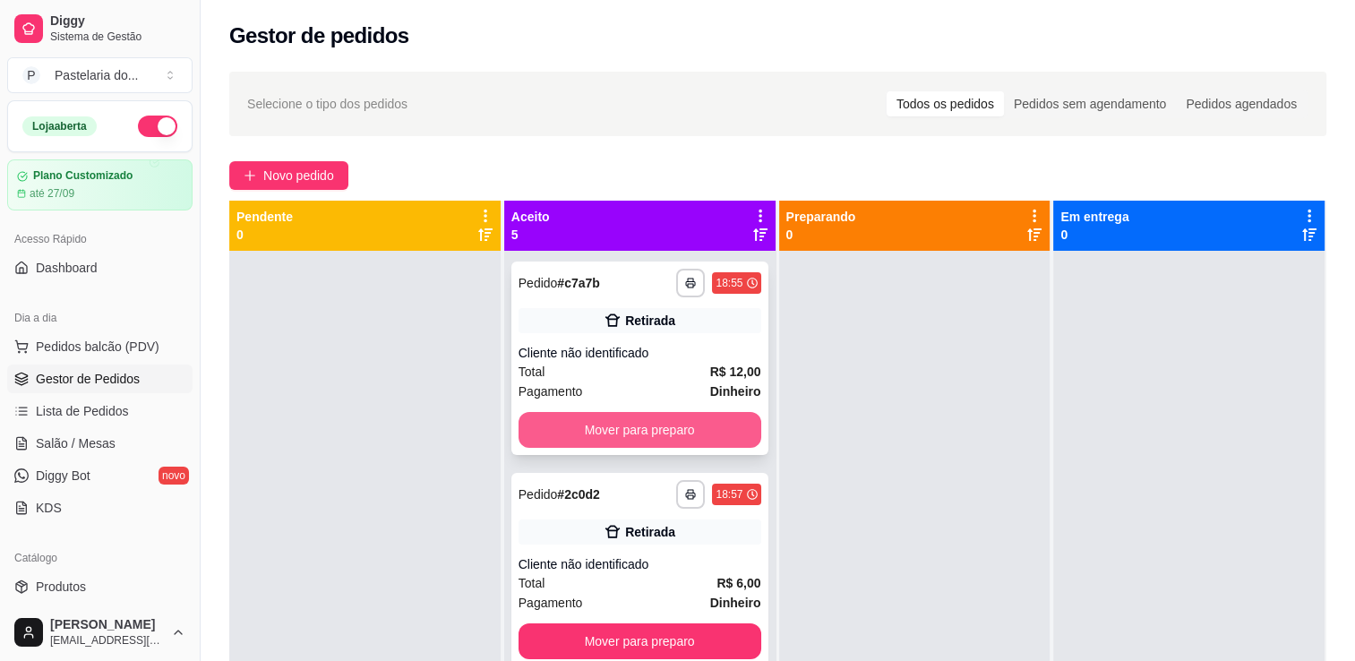
click at [670, 424] on button "Mover para preparo" at bounding box center [639, 430] width 243 height 36
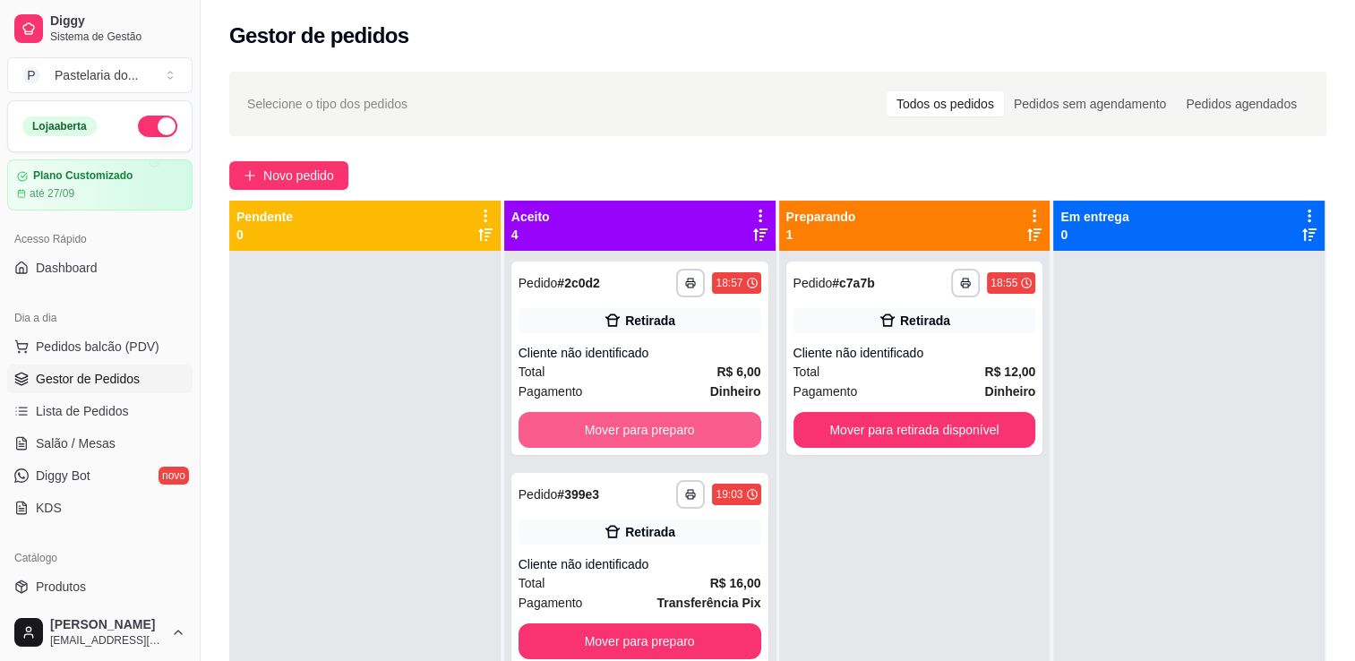
click at [670, 424] on button "Mover para preparo" at bounding box center [639, 430] width 243 height 36
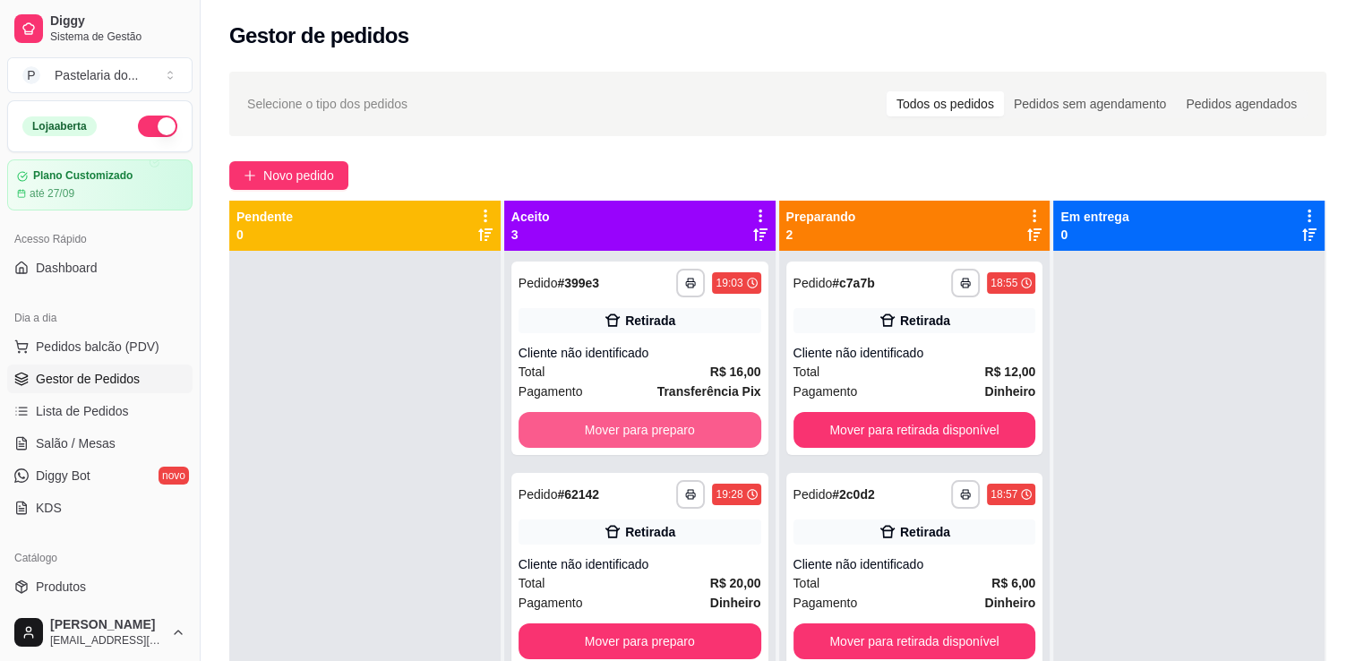
click at [670, 424] on button "Mover para preparo" at bounding box center [639, 430] width 243 height 36
click at [670, 623] on button "Mover para preparo" at bounding box center [639, 641] width 243 height 36
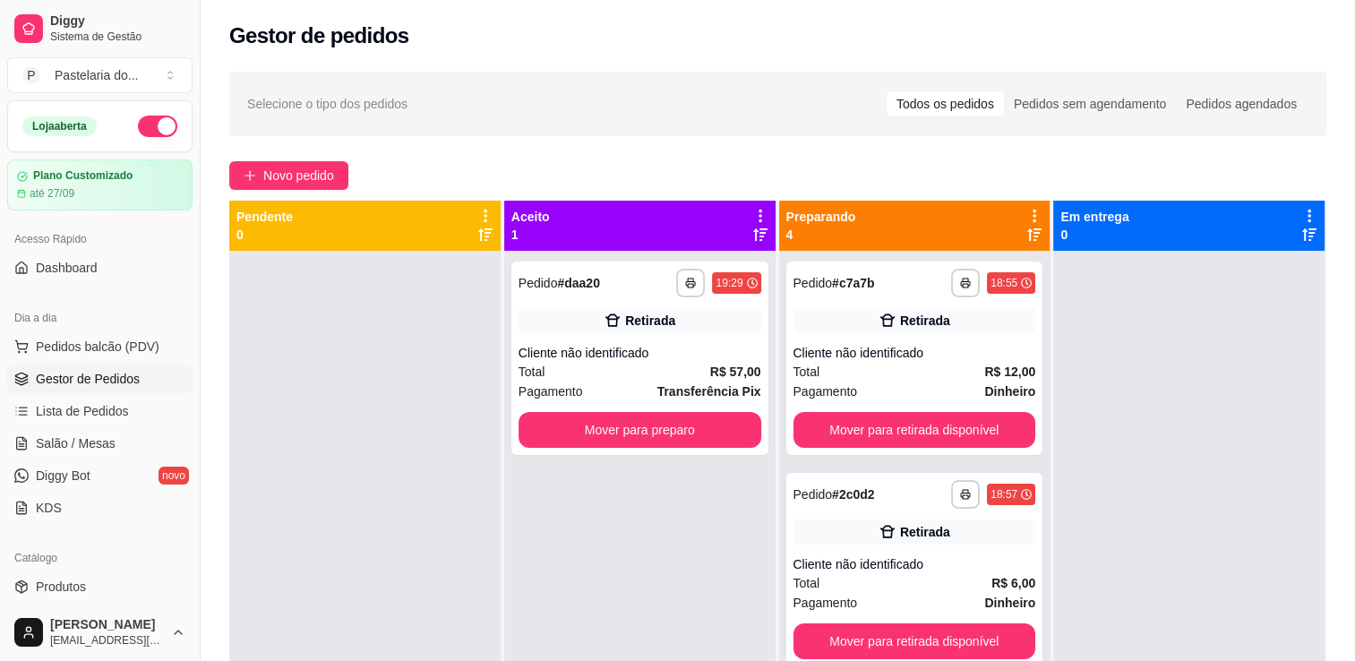
click at [670, 424] on button "Mover para preparo" at bounding box center [639, 430] width 243 height 36
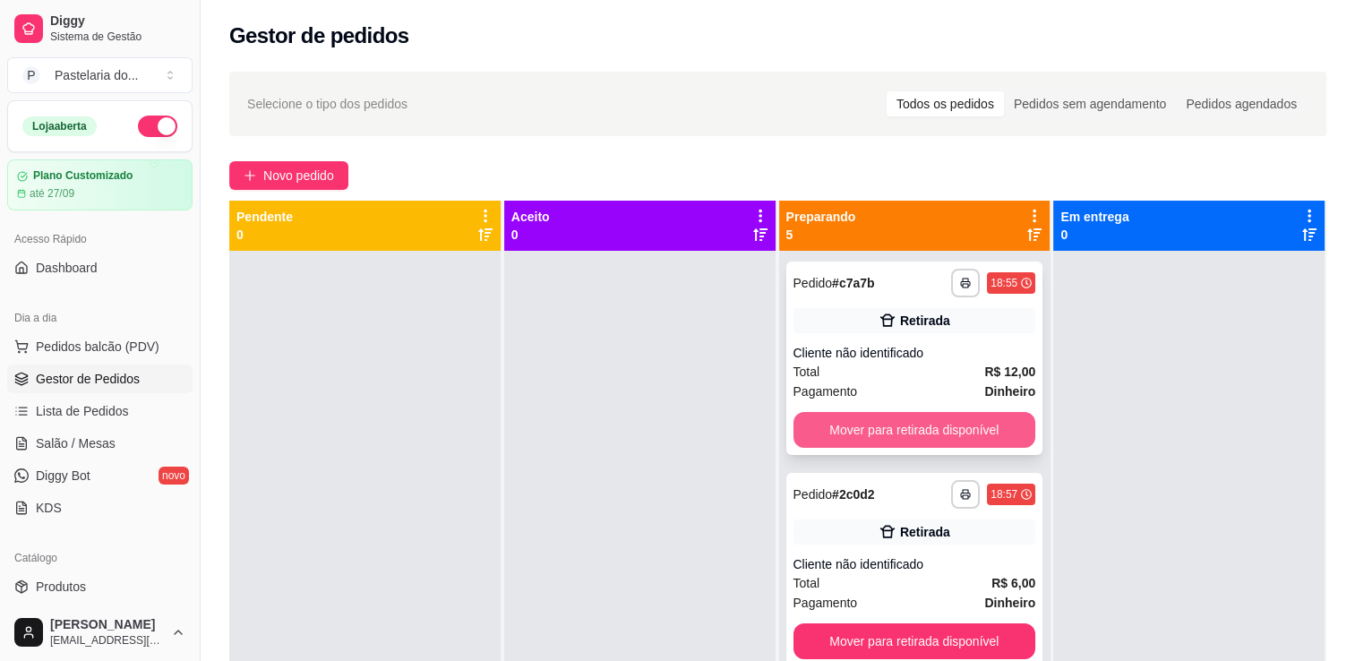
click at [843, 424] on button "Mover para retirada disponível" at bounding box center [914, 430] width 243 height 36
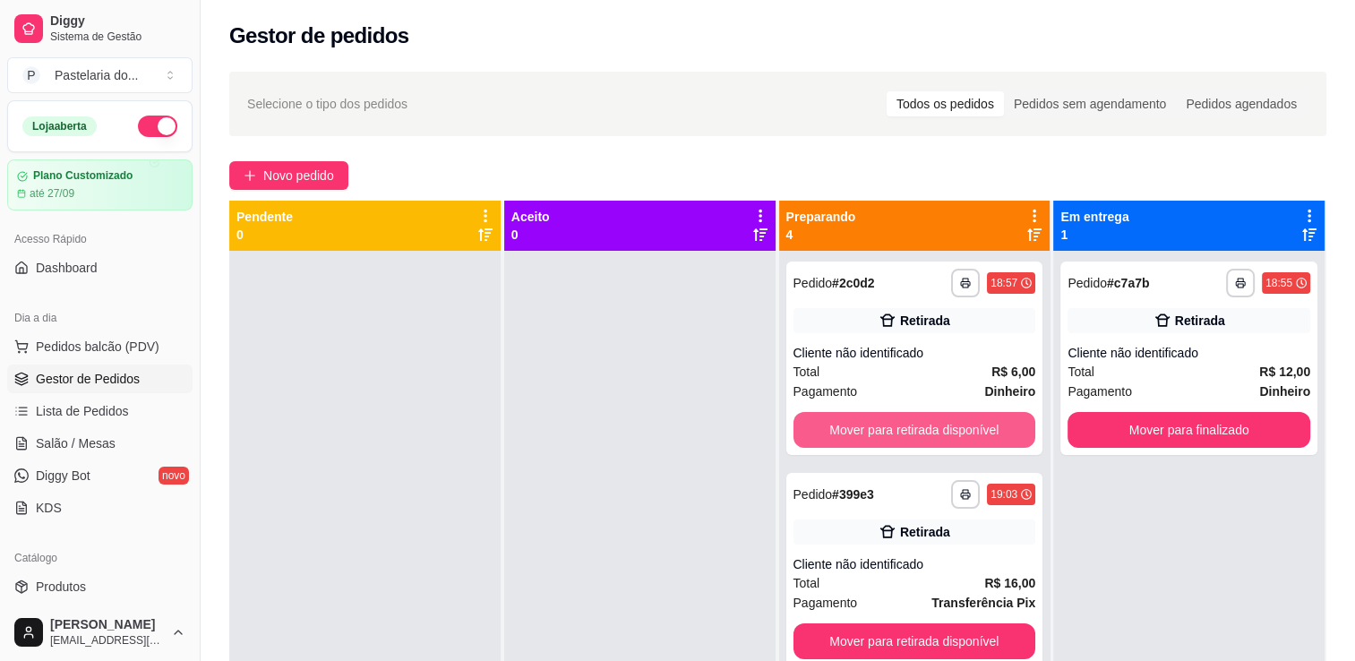
click at [843, 424] on button "Mover para retirada disponível" at bounding box center [914, 430] width 243 height 36
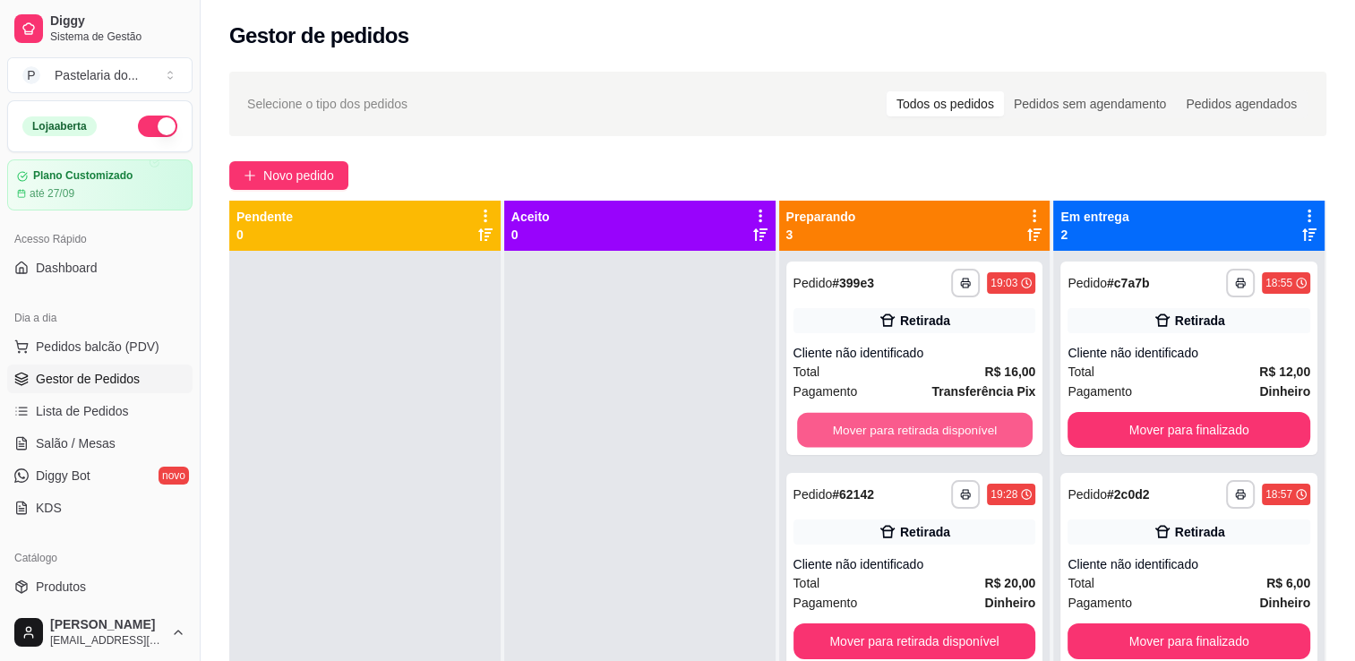
click at [843, 424] on button "Mover para retirada disponível" at bounding box center [915, 430] width 236 height 35
click at [843, 424] on button "Mover para retirada disponível" at bounding box center [914, 430] width 243 height 36
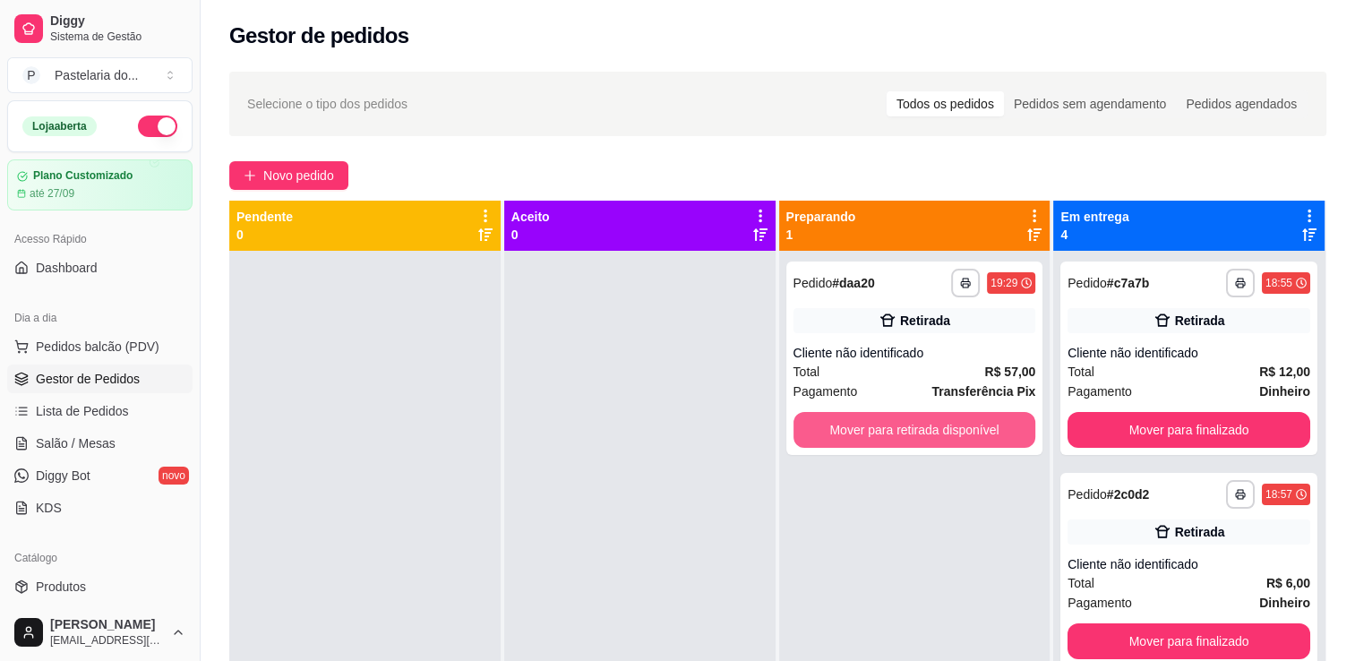
click at [843, 424] on button "Mover para retirada disponível" at bounding box center [914, 430] width 243 height 36
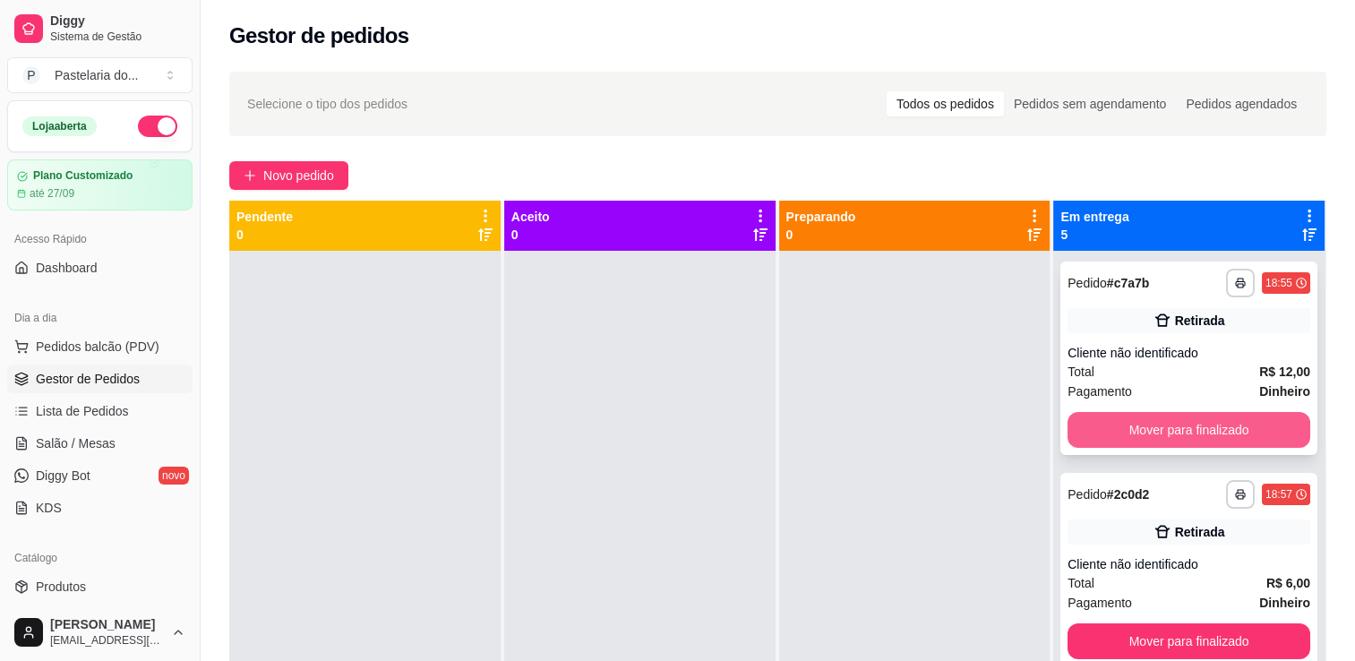
click at [1153, 432] on button "Mover para finalizado" at bounding box center [1188, 430] width 243 height 36
click at [1153, 432] on button "Mover para finalizado" at bounding box center [1189, 430] width 236 height 35
click at [1153, 432] on button "Mover para finalizado" at bounding box center [1188, 430] width 243 height 36
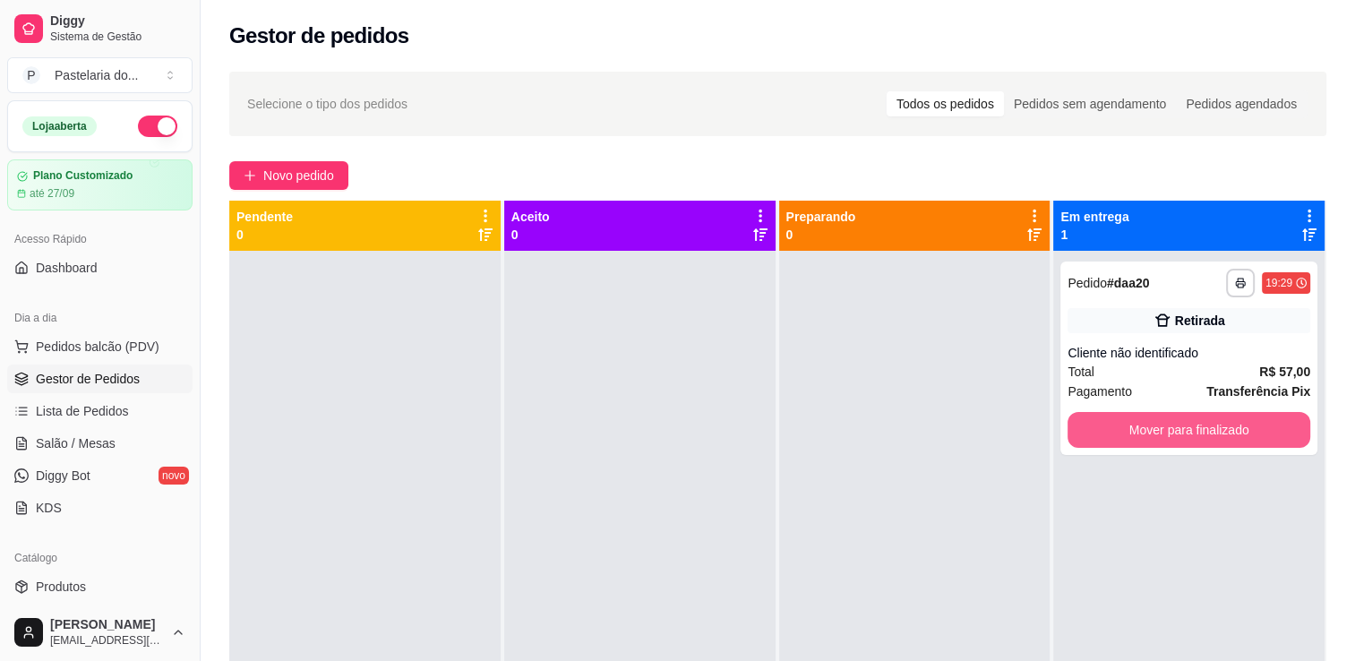
click at [1153, 432] on button "Mover para finalizado" at bounding box center [1188, 430] width 243 height 36
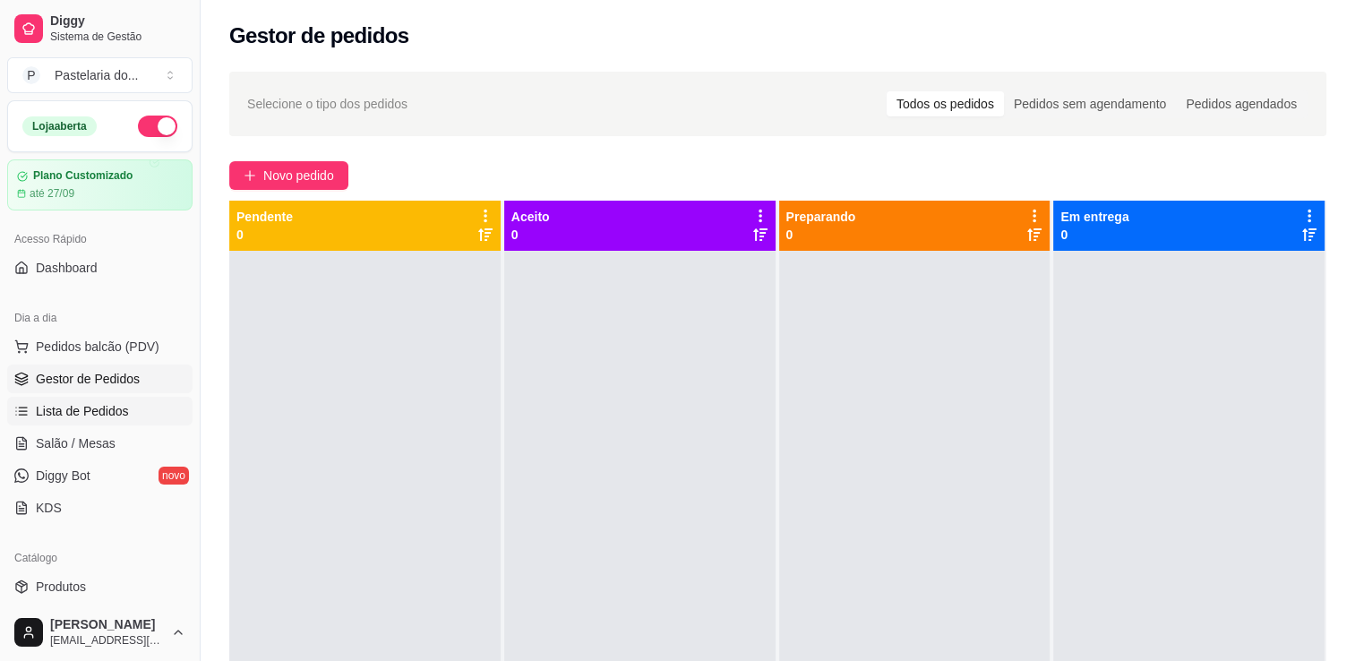
click at [62, 408] on span "Lista de Pedidos" at bounding box center [82, 411] width 93 height 18
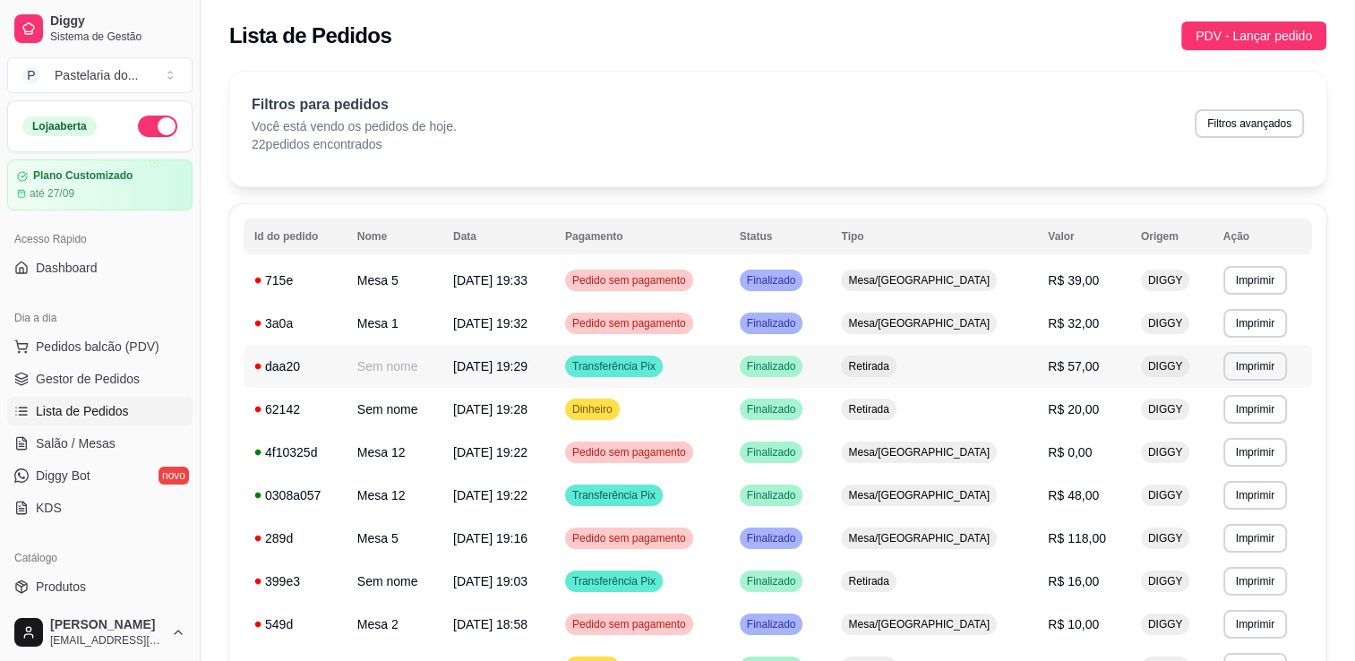
click at [1006, 373] on td "Retirada" at bounding box center [933, 366] width 207 height 43
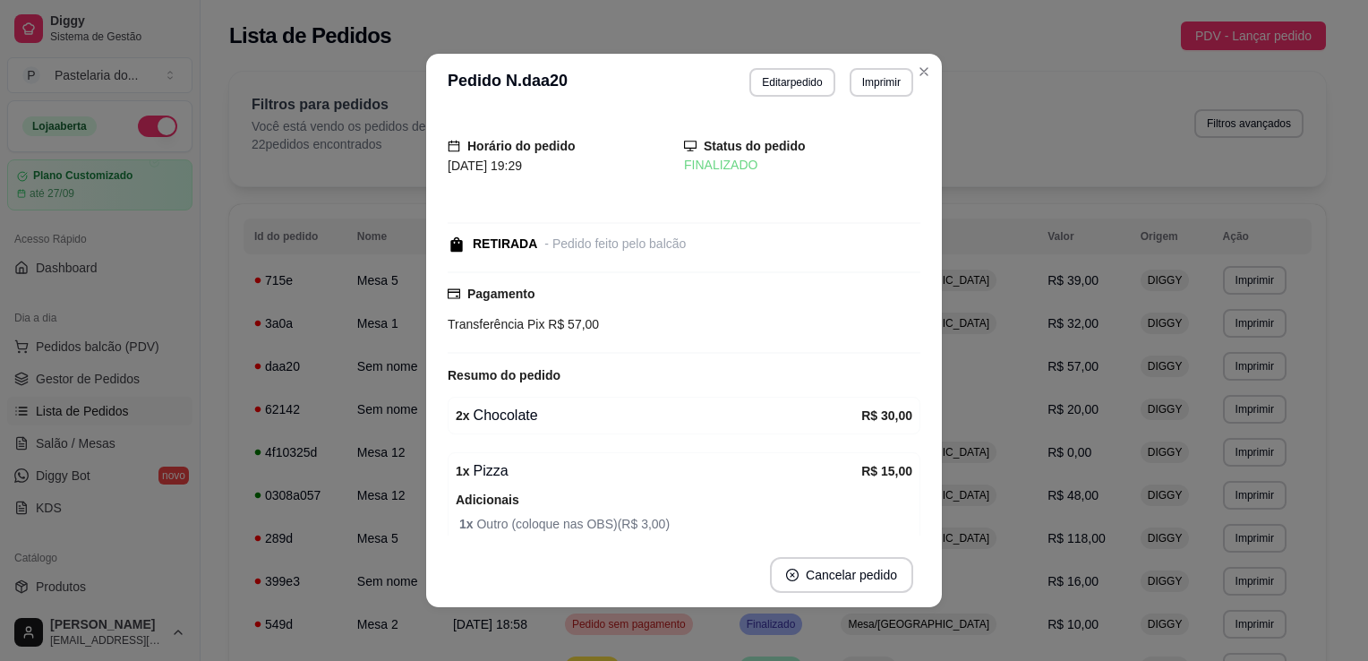
click at [508, 299] on strong "Pagamento" at bounding box center [500, 294] width 67 height 14
click at [760, 96] on button "Editar pedido" at bounding box center [791, 82] width 85 height 29
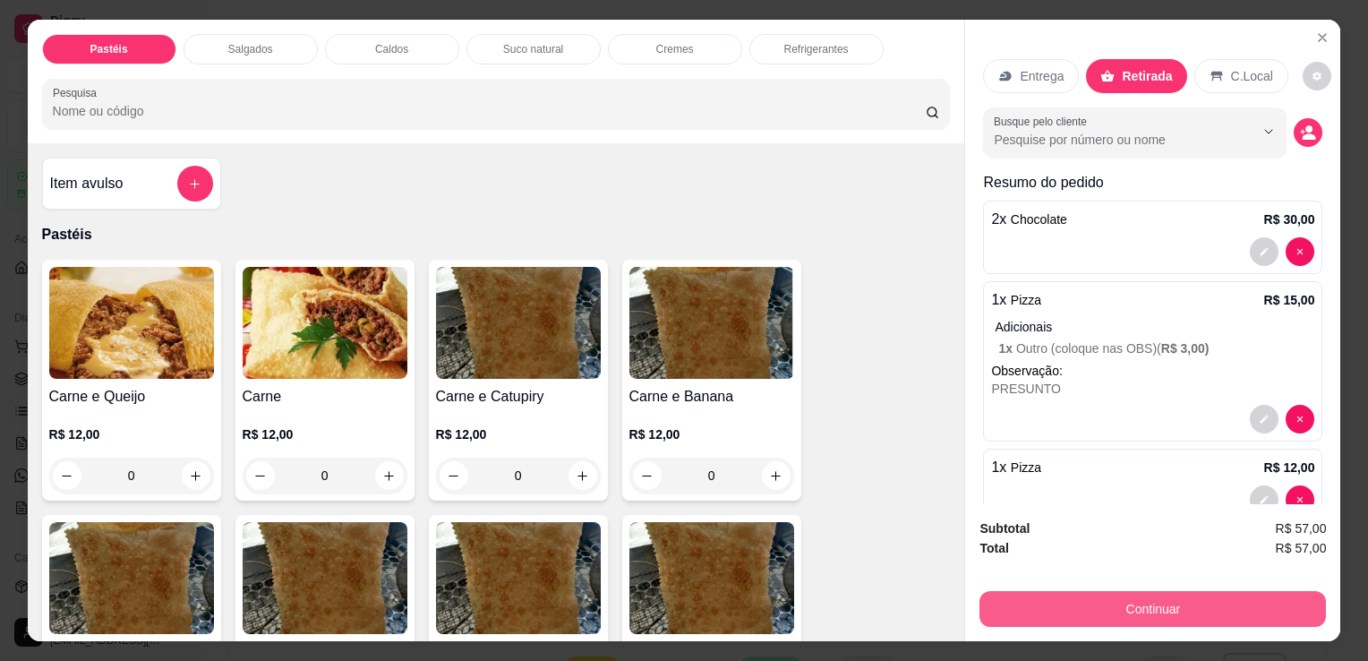
click at [1037, 602] on button "Continuar" at bounding box center [1153, 609] width 347 height 36
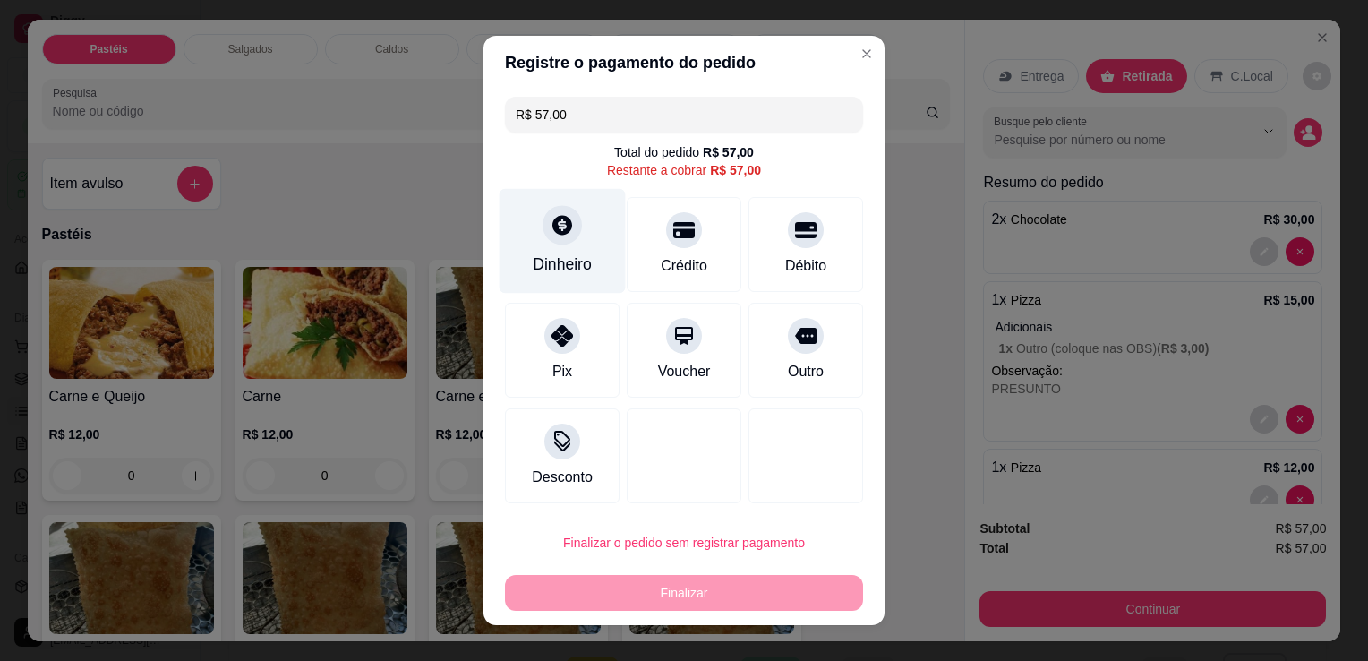
click at [602, 269] on div "Dinheiro" at bounding box center [563, 241] width 126 height 105
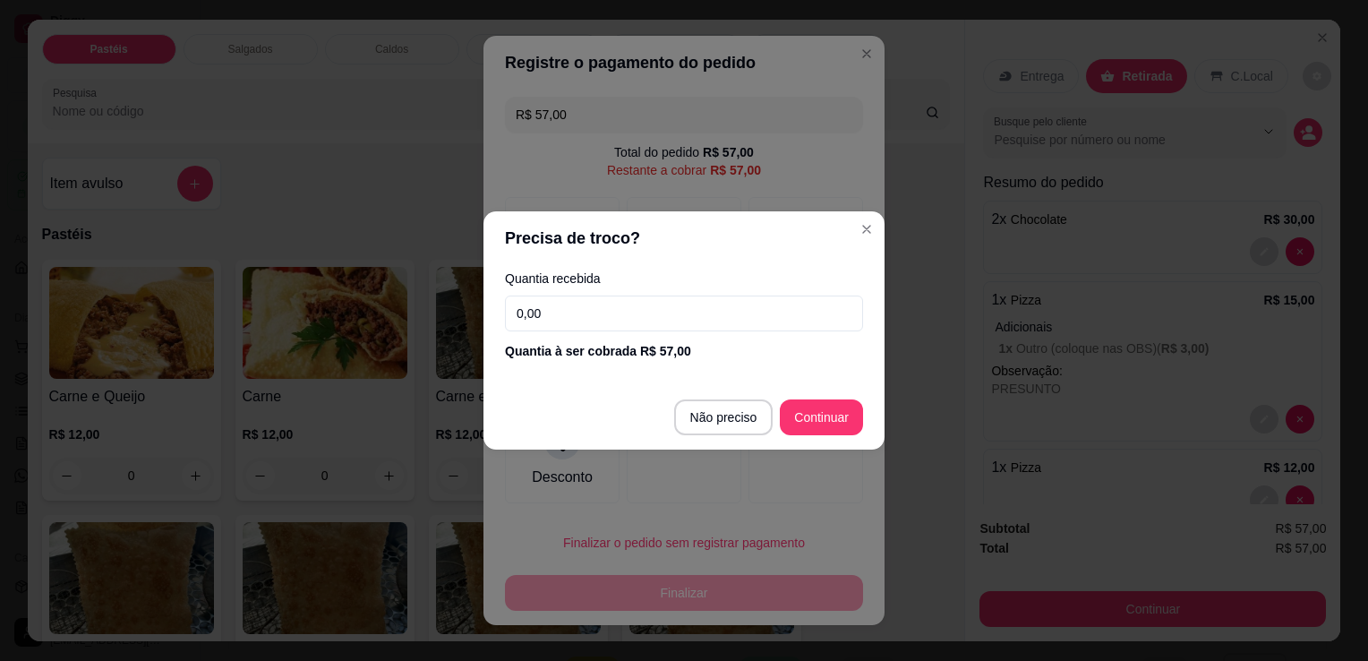
click at [639, 310] on input "0,00" at bounding box center [684, 313] width 358 height 36
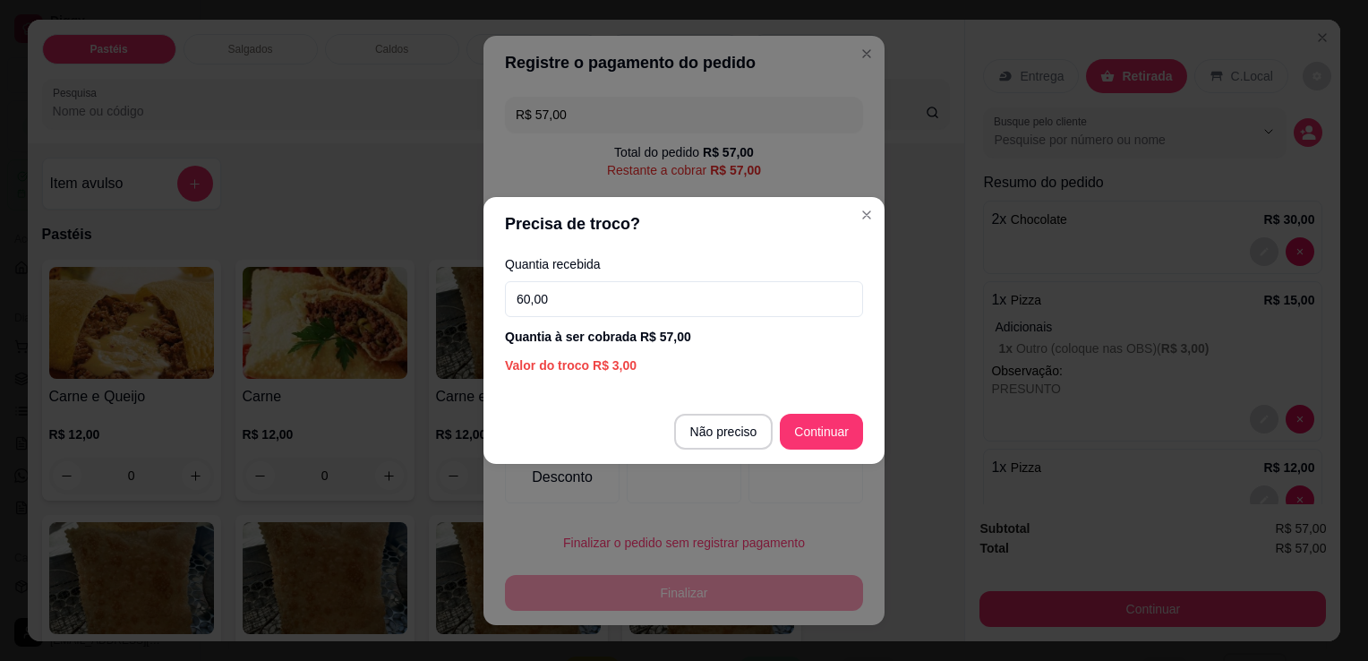
type input "60,00"
type input "R$ 0,00"
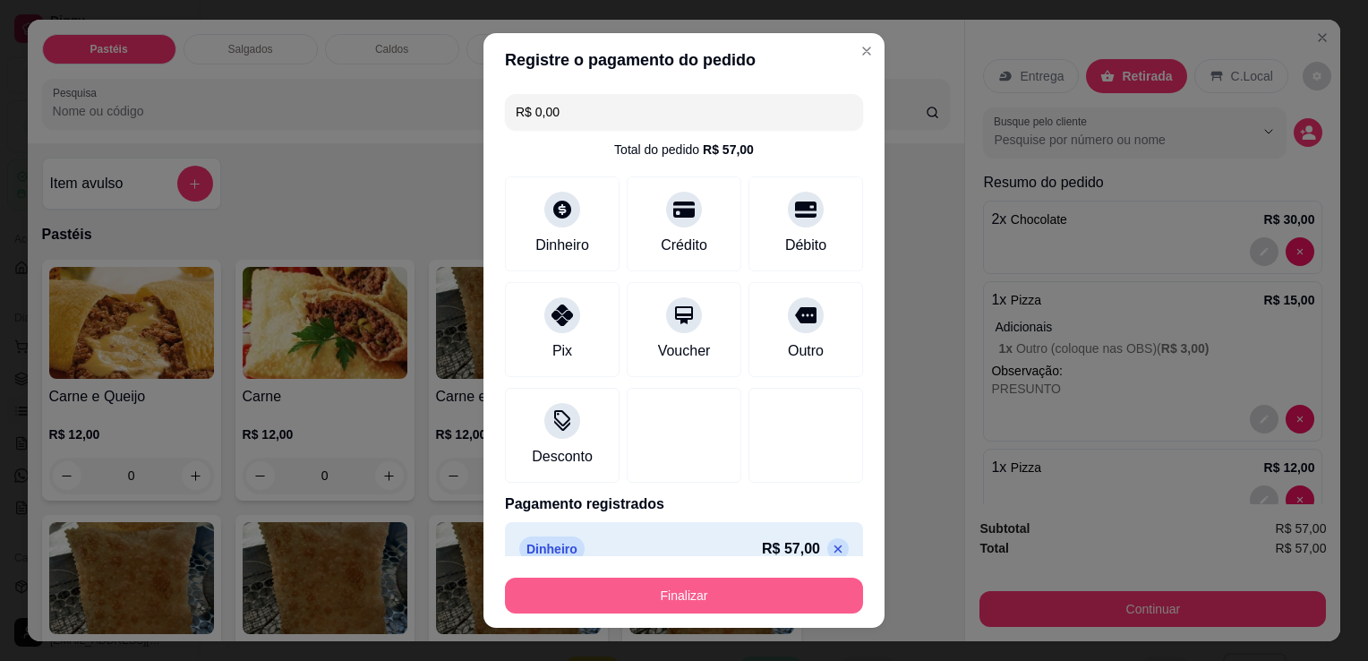
click at [741, 608] on button "Finalizar" at bounding box center [684, 596] width 358 height 36
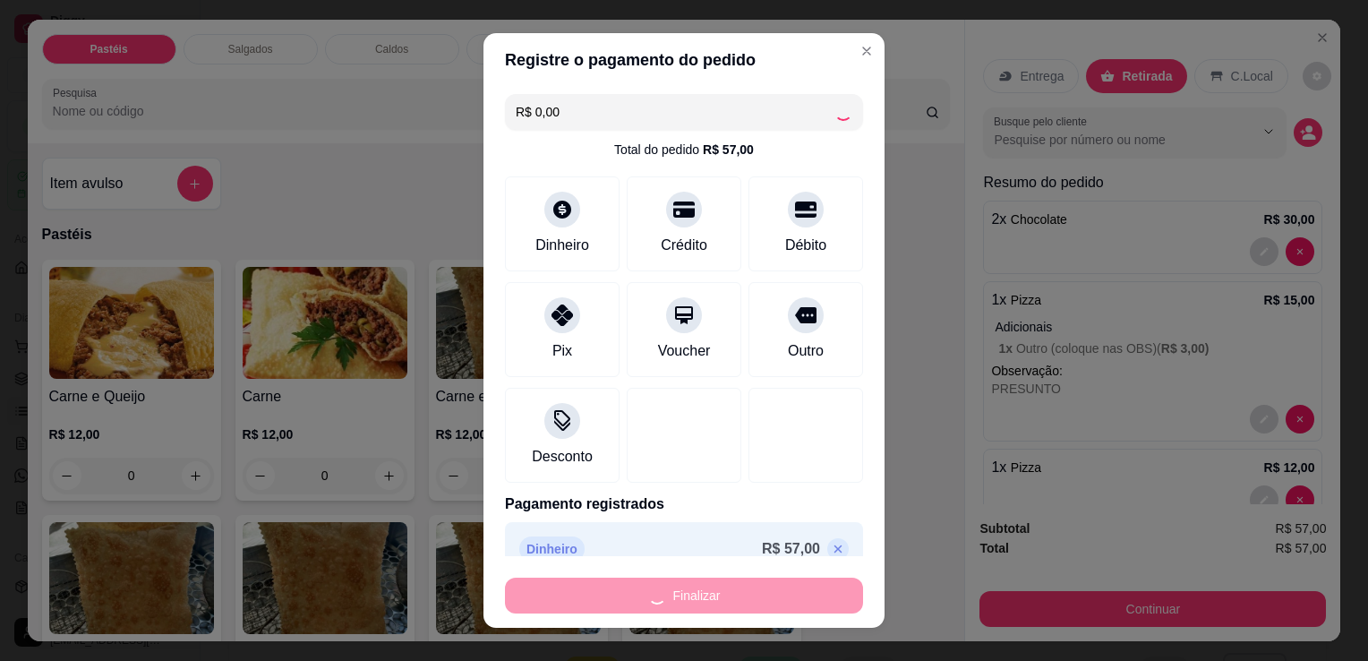
type input "0"
type input "-R$ 57,00"
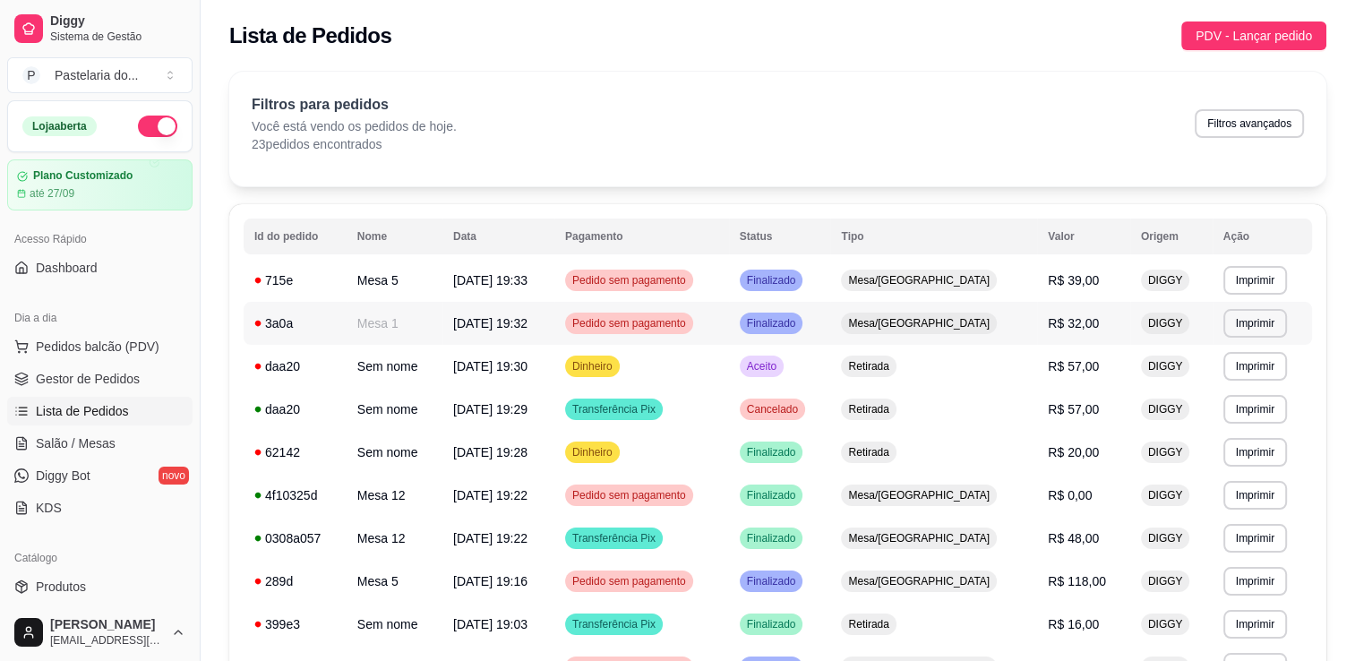
click at [685, 319] on span "Pedido sem pagamento" at bounding box center [629, 323] width 121 height 14
click at [98, 357] on button "Pedidos balcão (PDV)" at bounding box center [99, 346] width 185 height 29
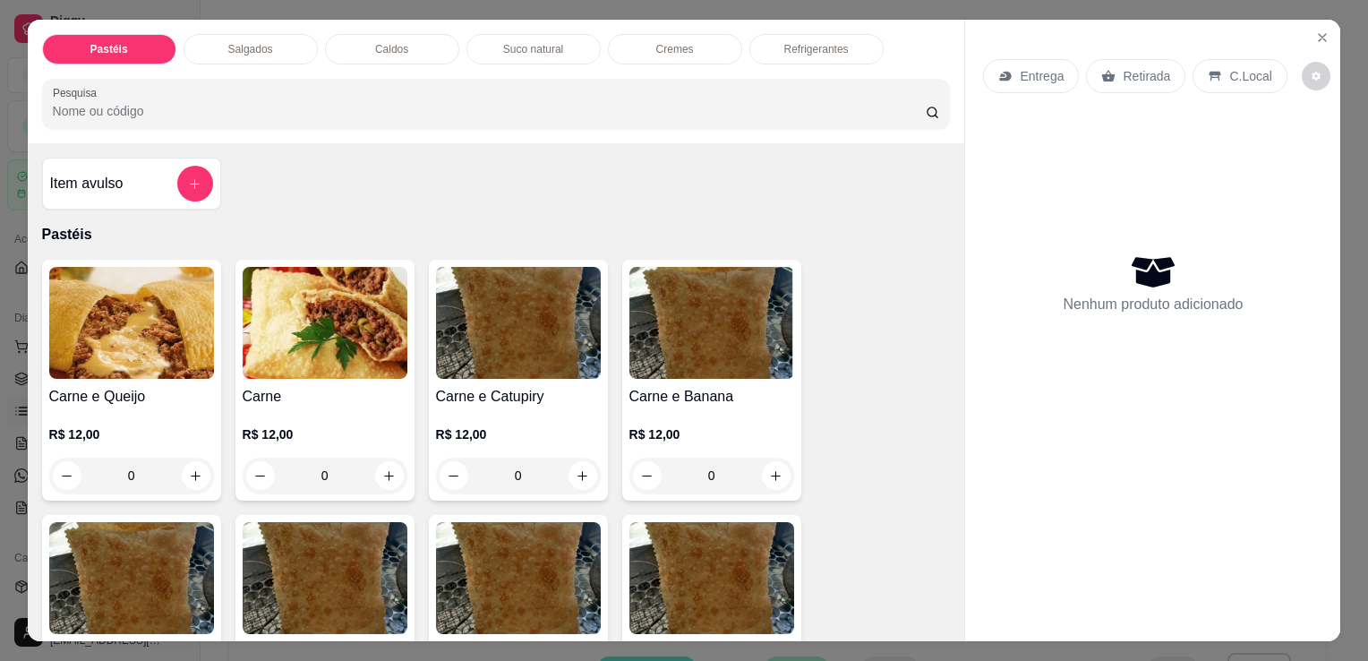
click at [1339, 231] on div "Pastéis Salgados Caldos Suco natural Cremes Refrigerantes Pesquisa Item avulso …" at bounding box center [684, 330] width 1368 height 661
click at [1318, 23] on button "Close" at bounding box center [1322, 37] width 29 height 29
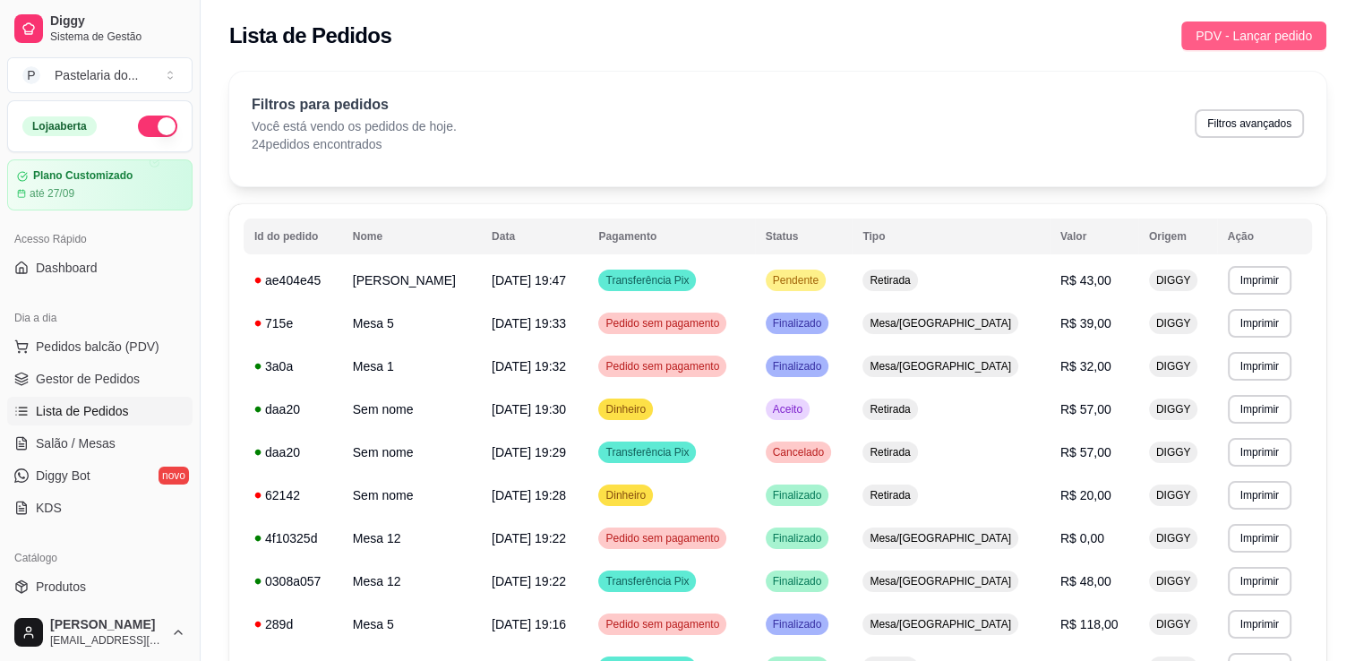
click at [1316, 25] on button "PDV - Lançar pedido" at bounding box center [1253, 35] width 145 height 29
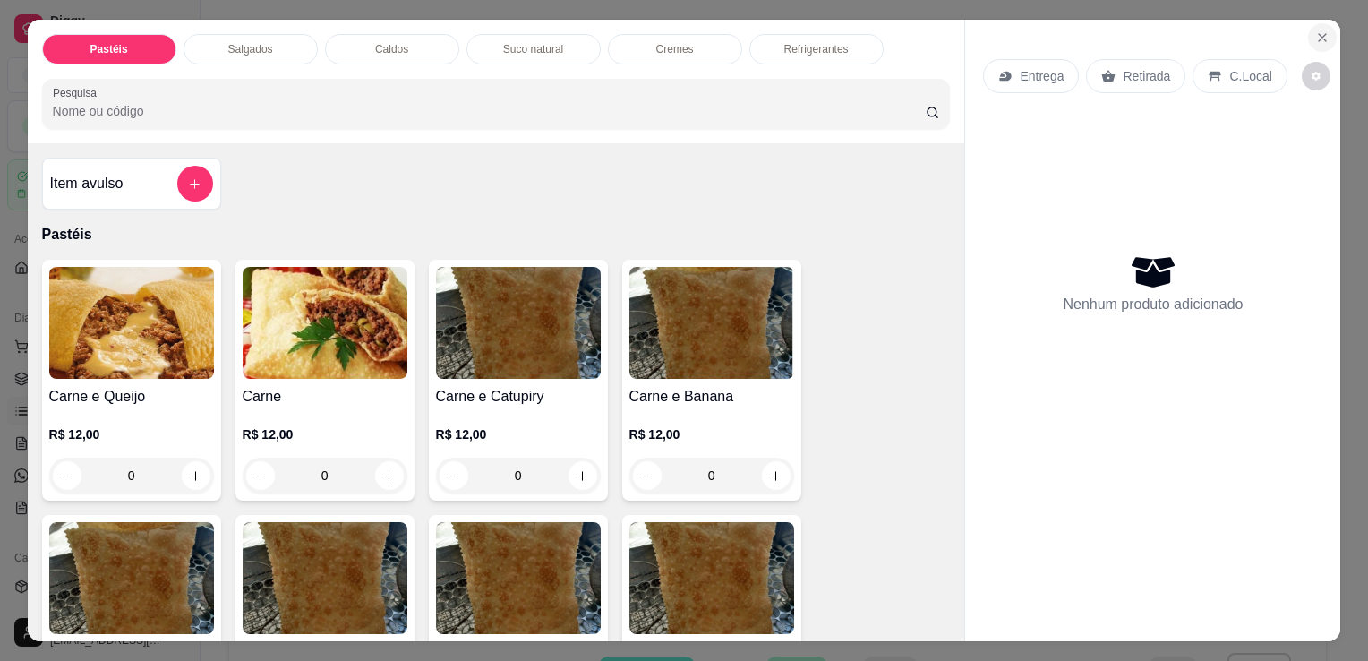
click at [1315, 36] on icon "Close" at bounding box center [1322, 37] width 14 height 14
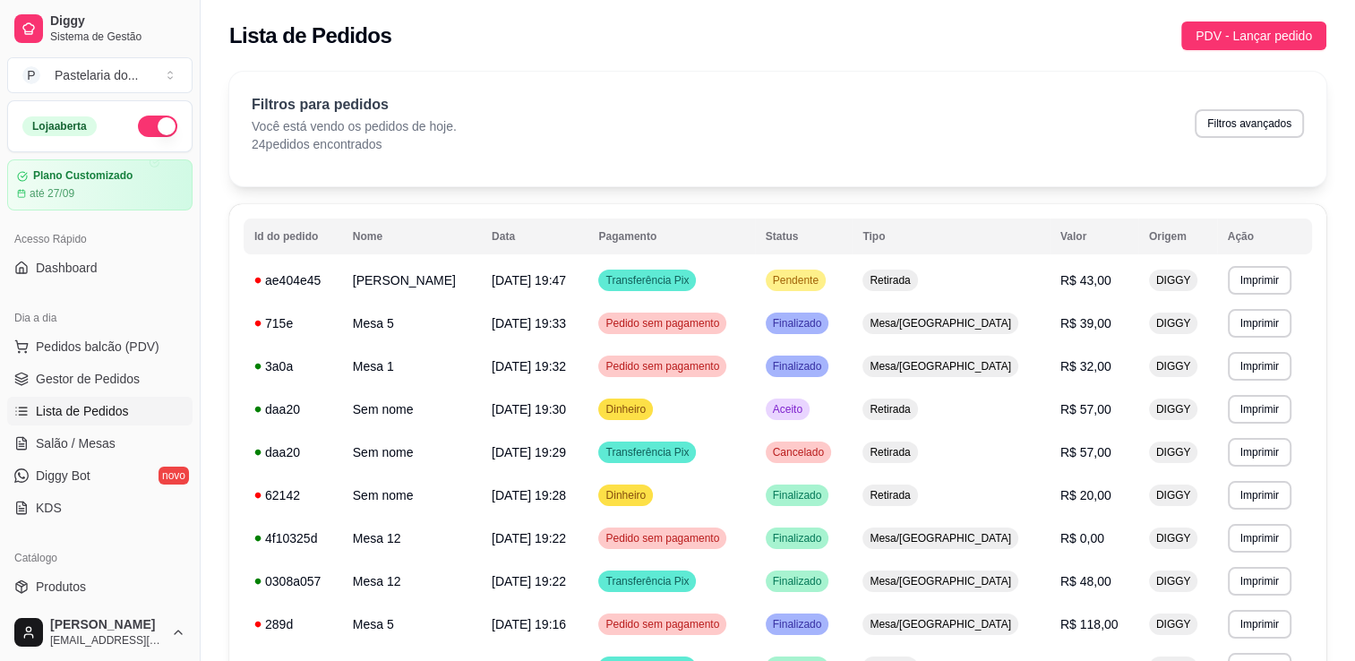
click at [1315, 36] on button "PDV - Lançar pedido" at bounding box center [1253, 35] width 145 height 29
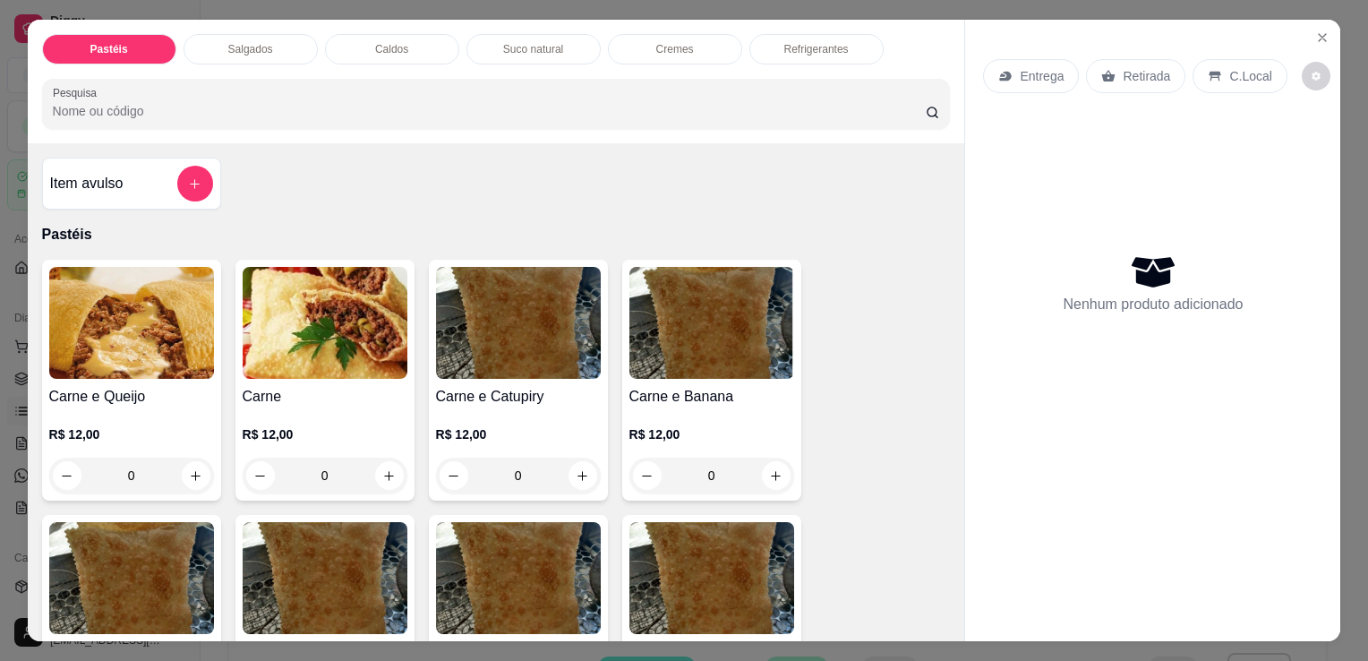
click at [1315, 35] on icon "Close" at bounding box center [1322, 37] width 14 height 14
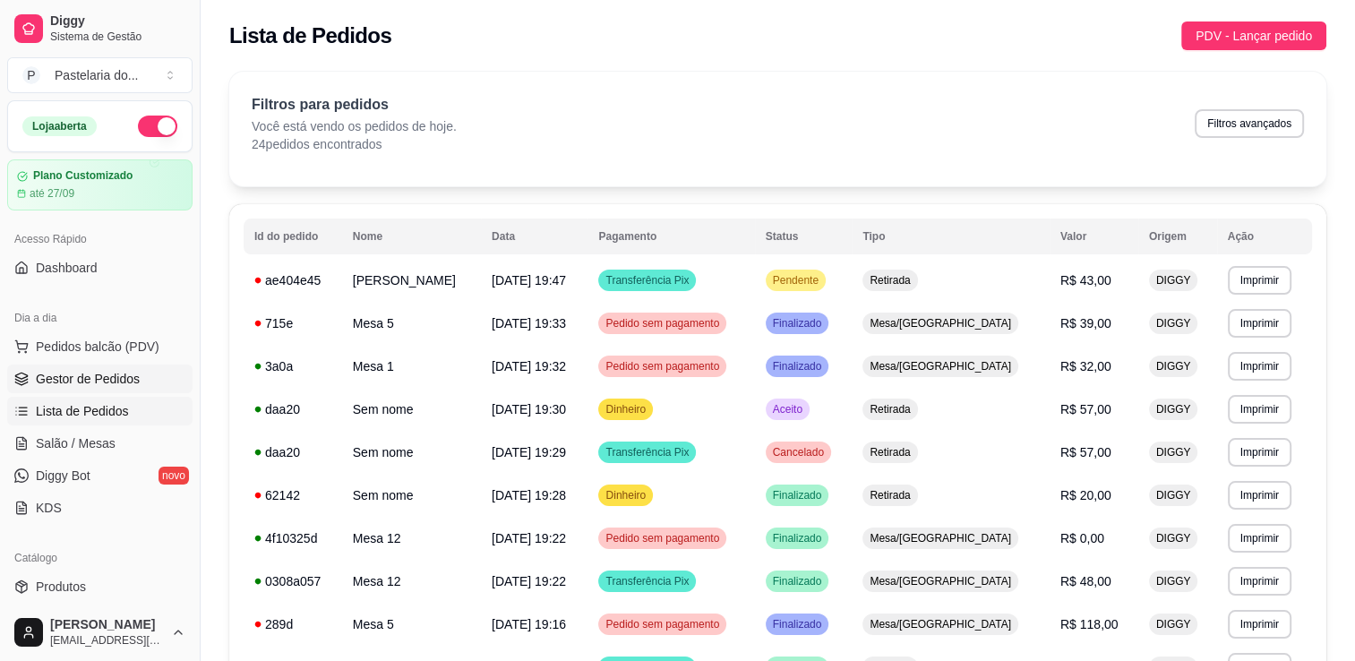
click at [83, 371] on span "Gestor de Pedidos" at bounding box center [88, 379] width 104 height 18
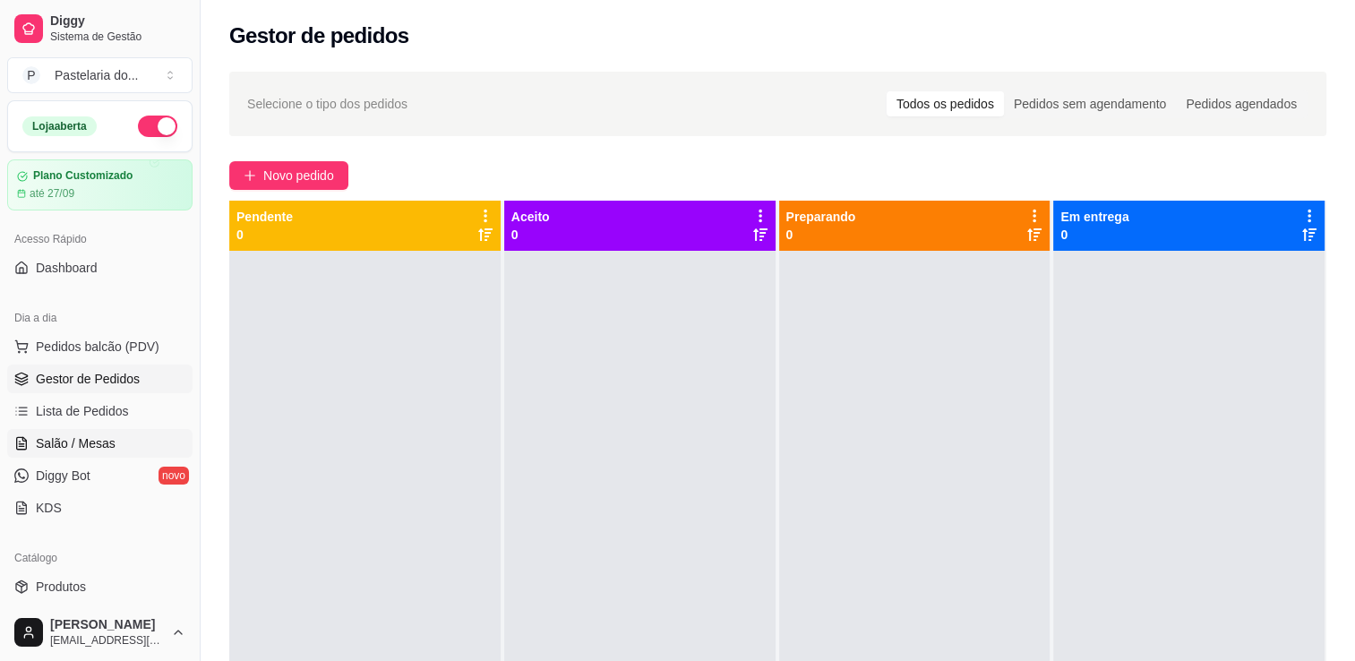
click at [96, 443] on span "Salão / Mesas" at bounding box center [76, 443] width 80 height 18
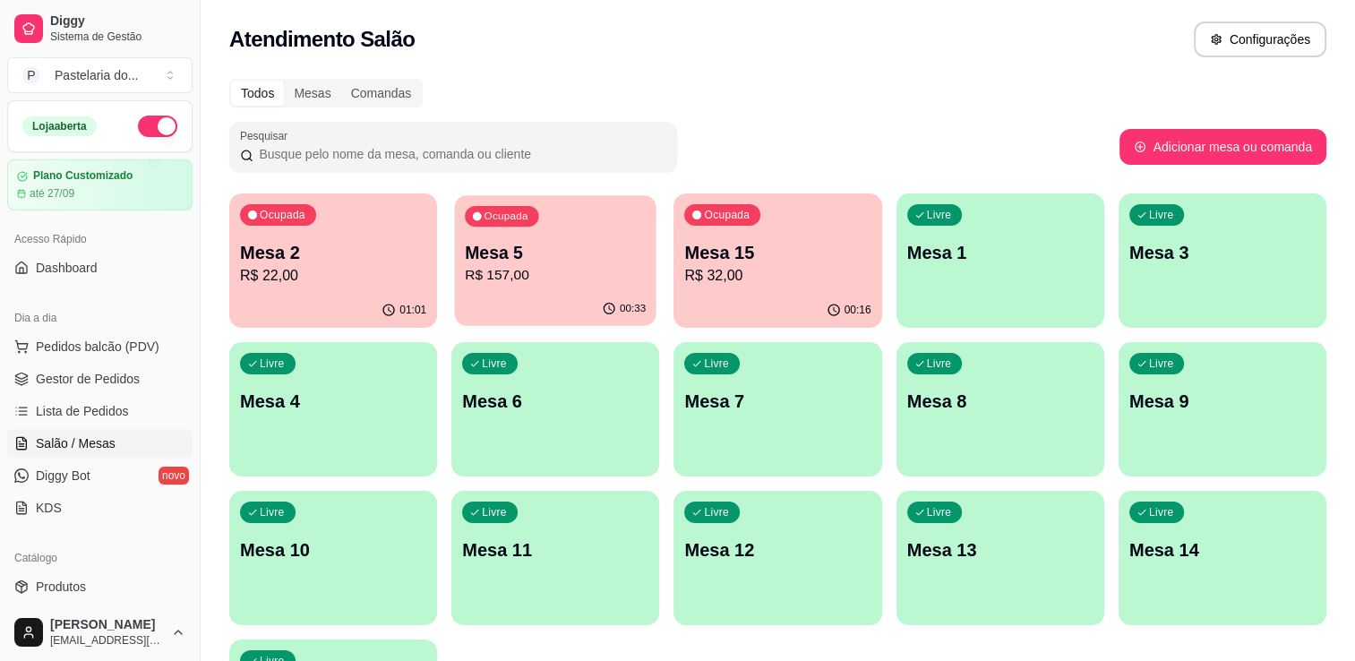
click at [465, 277] on p "R$ 157,00" at bounding box center [555, 275] width 181 height 21
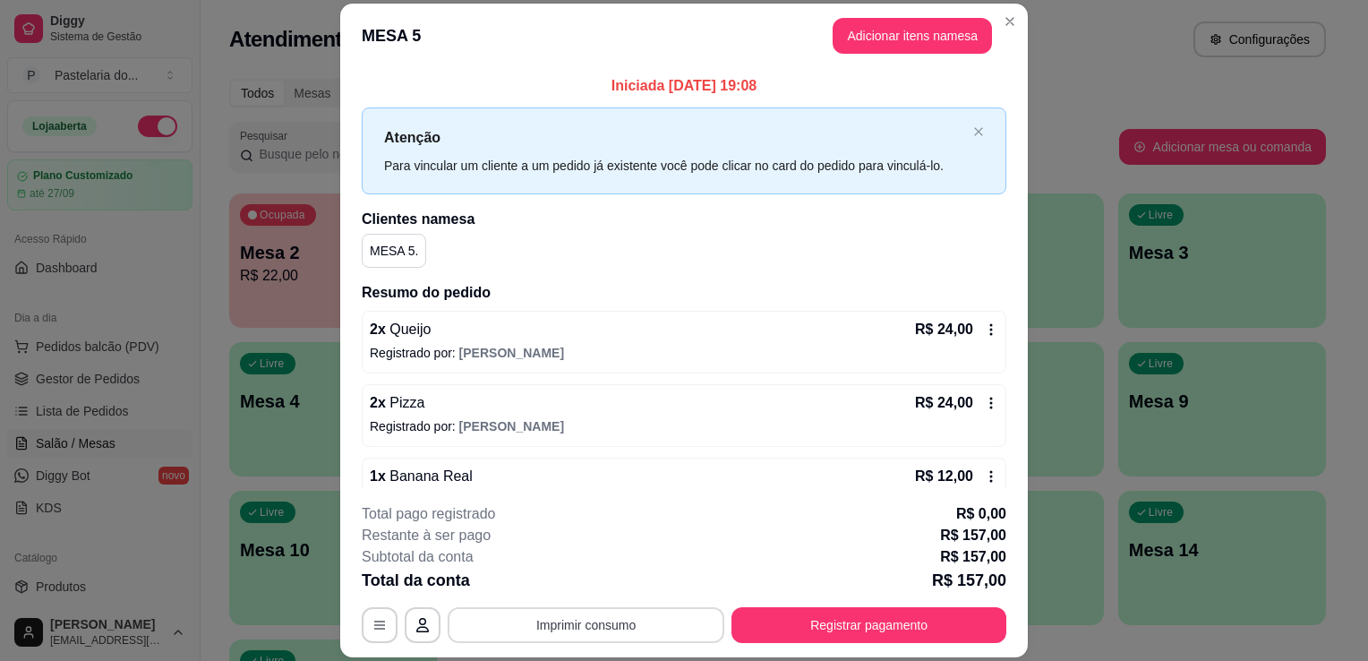
click at [513, 629] on button "Imprimir consumo" at bounding box center [586, 625] width 277 height 36
click at [555, 585] on button "IMPRESSORA" at bounding box center [584, 583] width 125 height 28
click at [945, 37] on button "Adicionar itens na mesa" at bounding box center [912, 36] width 159 height 36
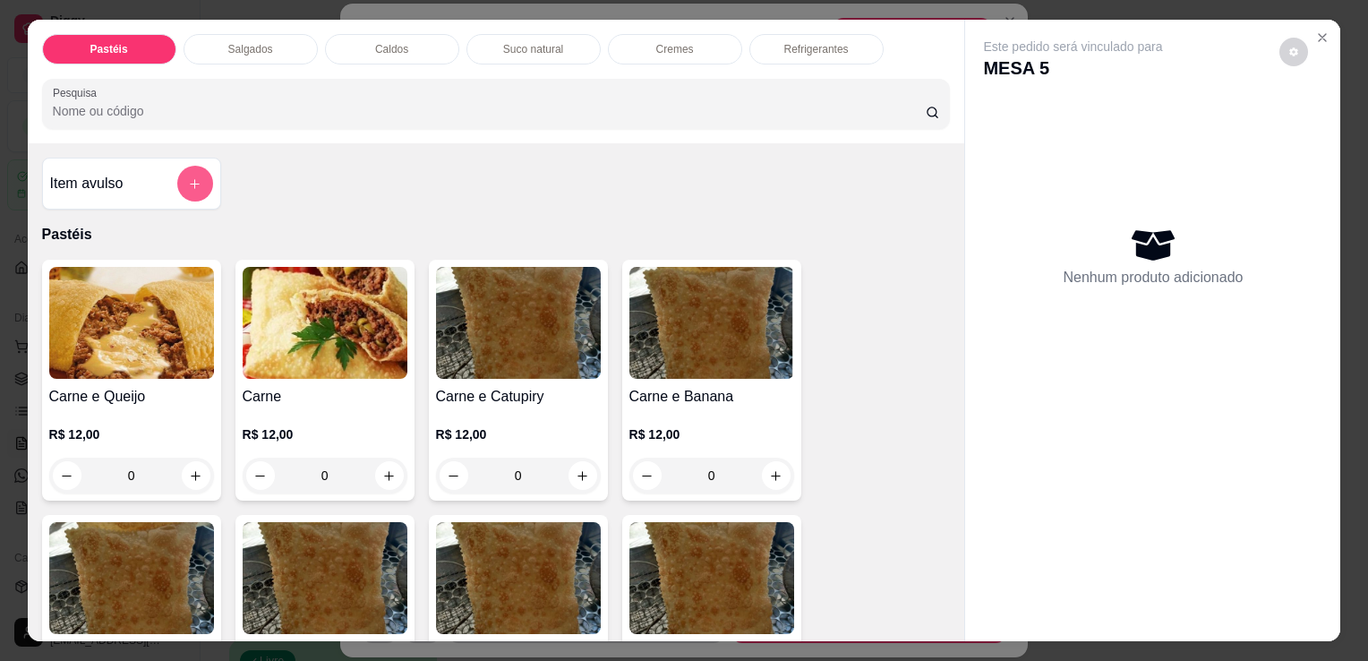
click at [188, 179] on icon "add-separate-item" at bounding box center [194, 183] width 13 height 13
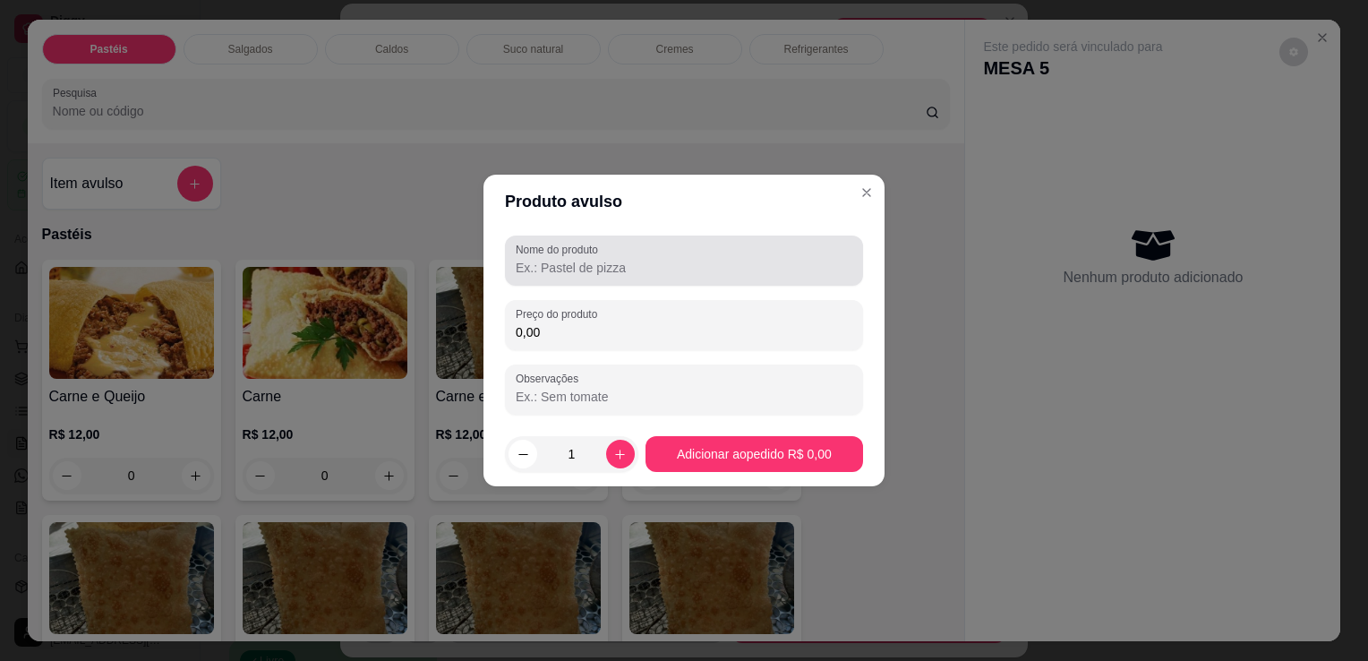
click at [663, 268] on input "Nome do produto" at bounding box center [684, 268] width 337 height 18
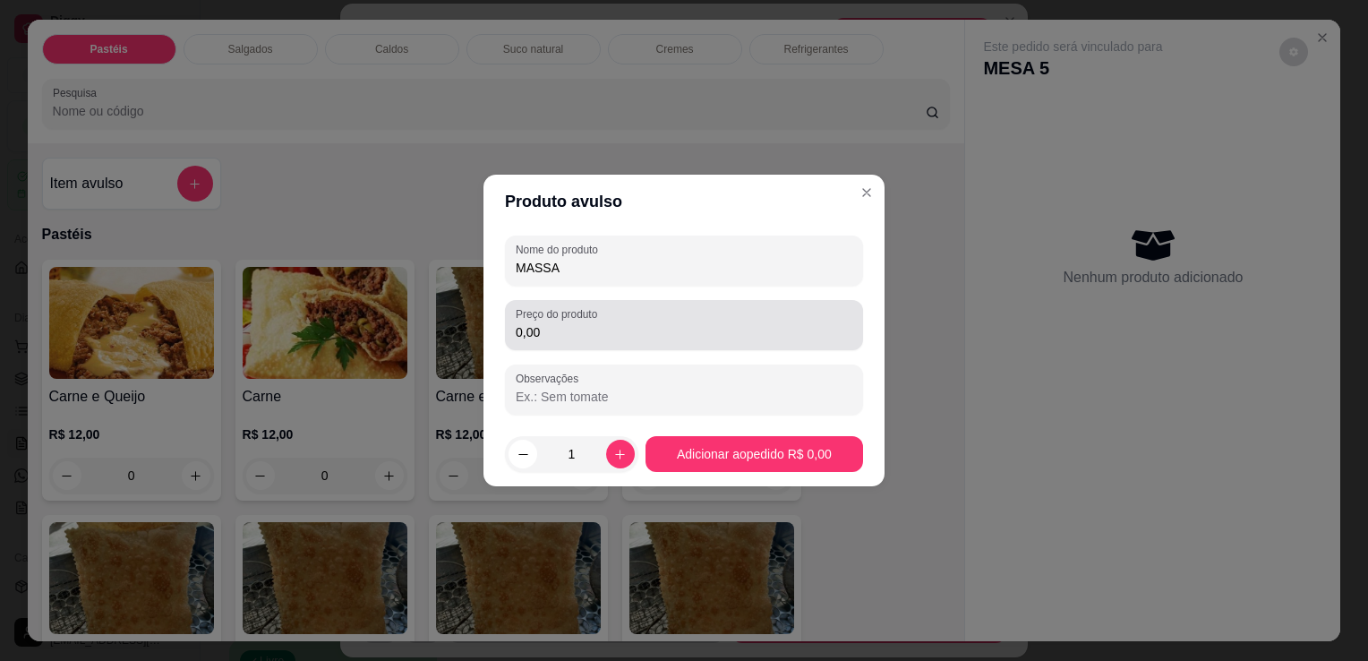
type input "MASSA"
click at [602, 337] on input "0,00" at bounding box center [684, 332] width 337 height 18
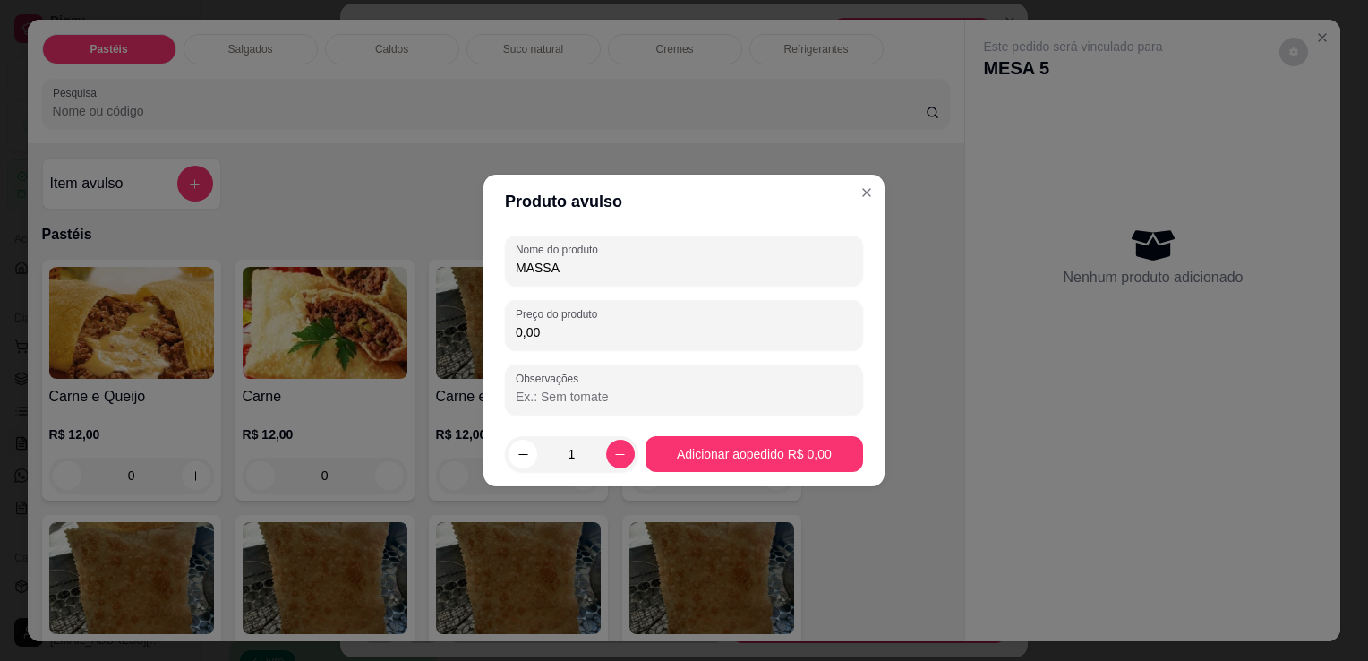
click at [647, 338] on input "0,00" at bounding box center [684, 332] width 337 height 18
type input "20,00"
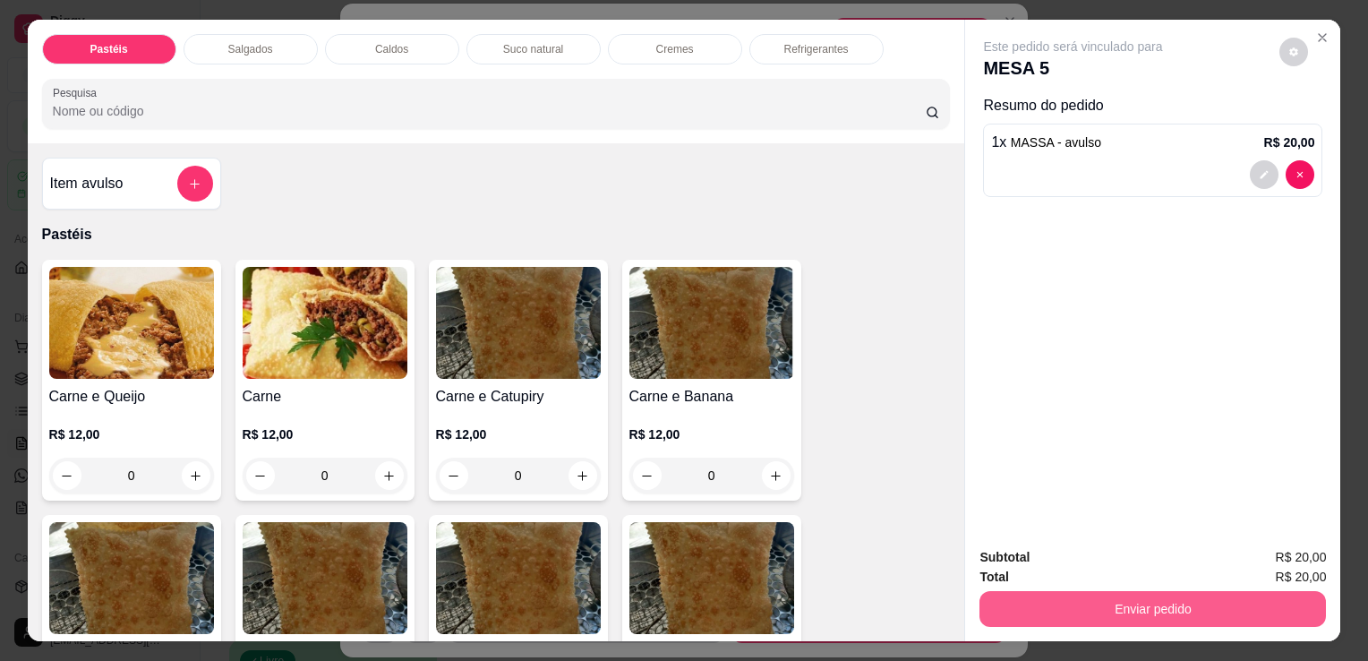
click at [1189, 618] on button "Enviar pedido" at bounding box center [1153, 609] width 347 height 36
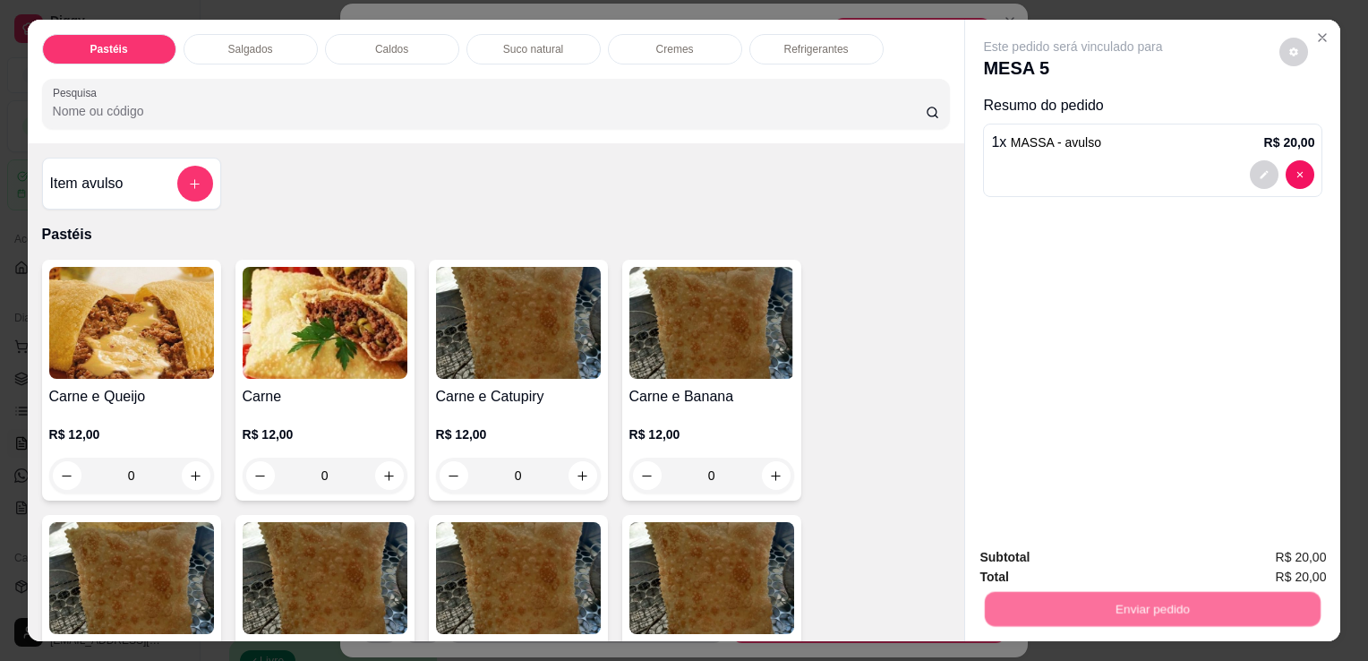
click at [1152, 557] on button "Não registrar e enviar pedido" at bounding box center [1094, 557] width 181 height 33
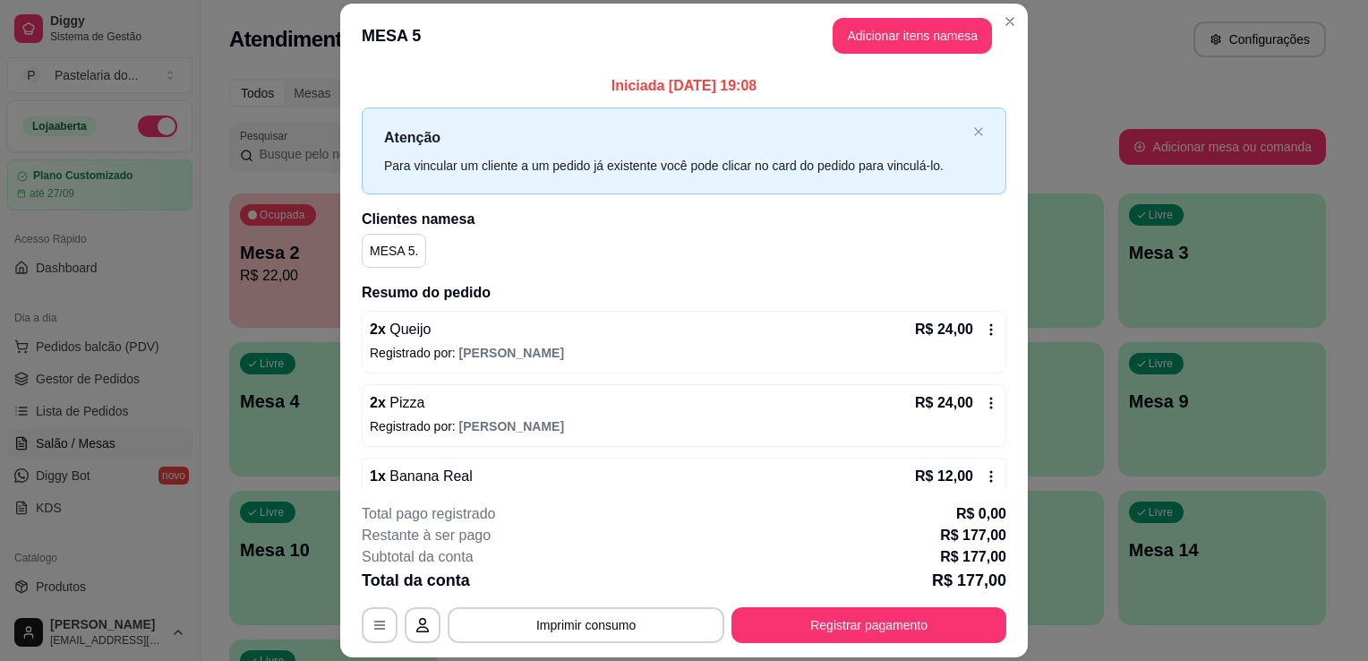
click at [938, 647] on footer "**********" at bounding box center [684, 573] width 688 height 168
click at [941, 623] on button "Registrar pagamento" at bounding box center [869, 625] width 275 height 36
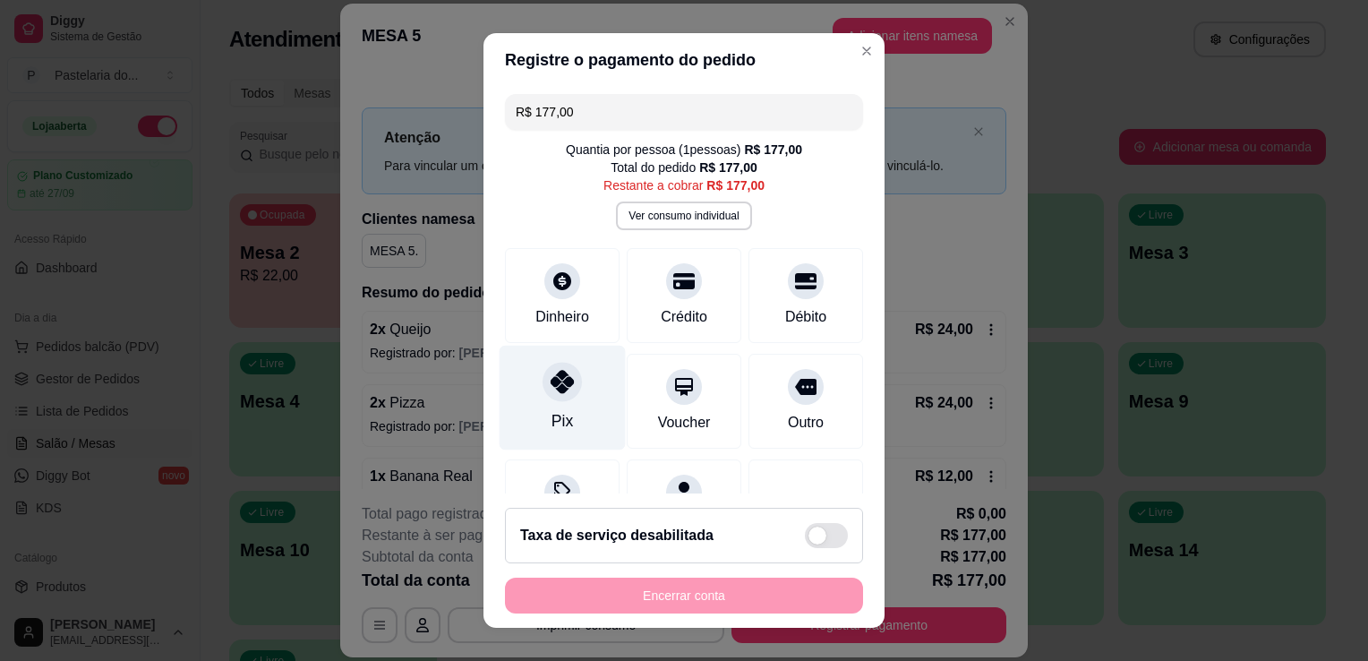
click at [555, 370] on icon at bounding box center [562, 381] width 23 height 23
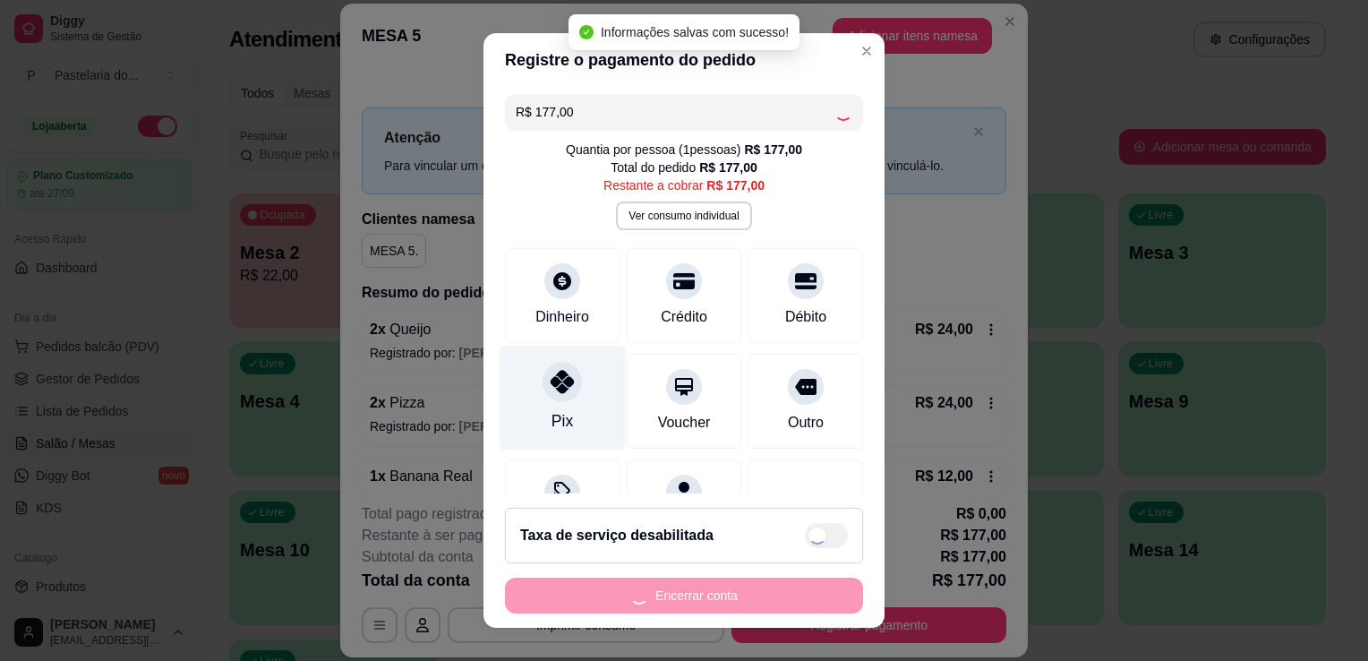
type input "R$ 0,00"
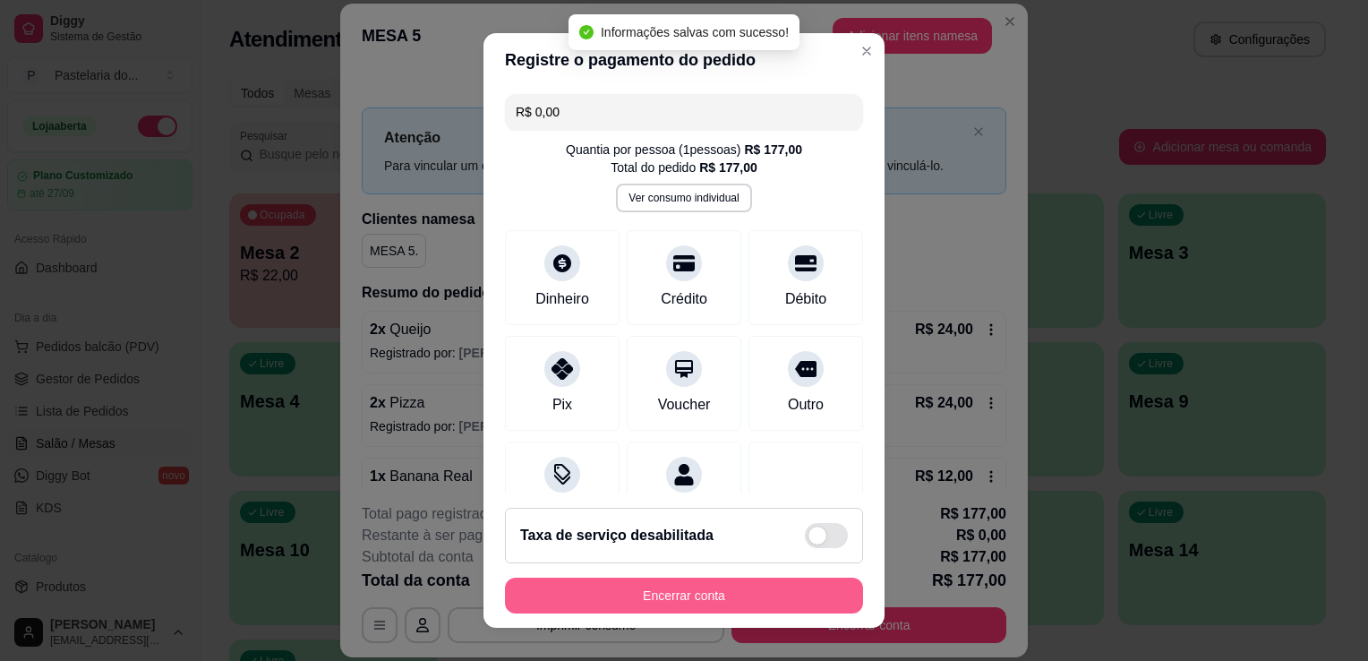
click at [749, 593] on button "Encerrar conta" at bounding box center [684, 596] width 358 height 36
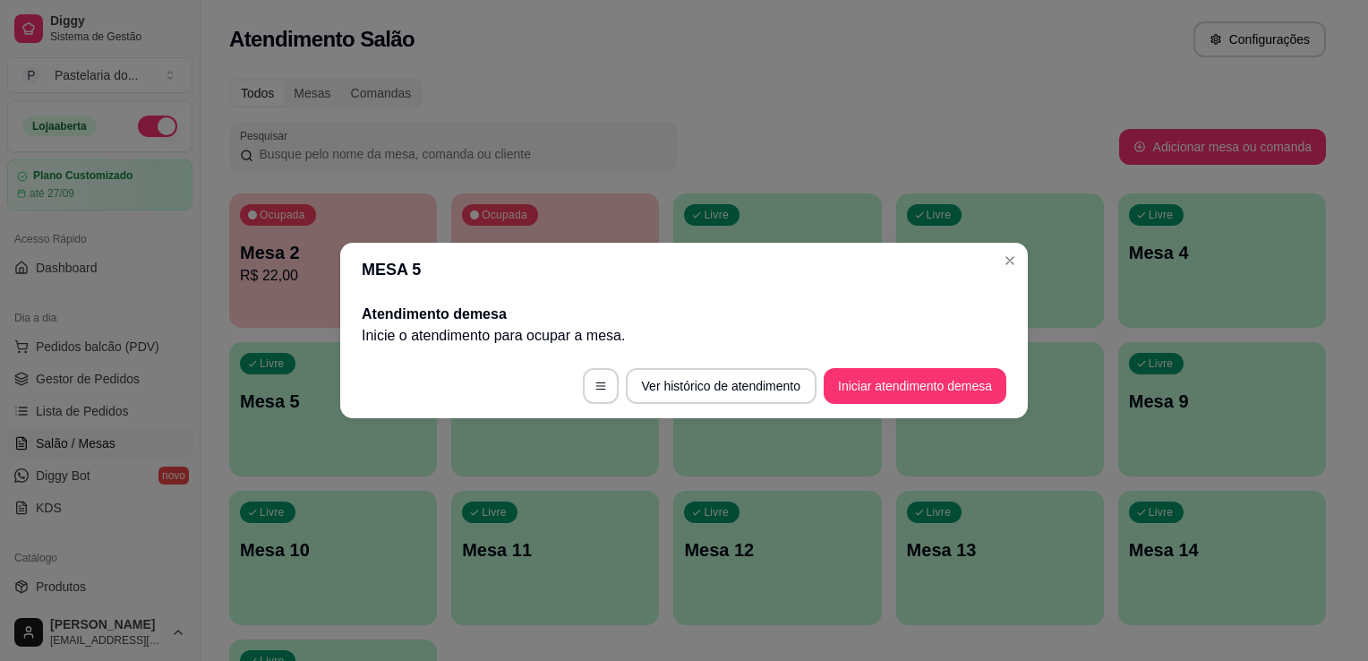
click at [871, 115] on div "Todos Mesas Comandas Pesquisar Adicionar mesa ou comanda Ocupada Mesa 2 R$ 22,0…" at bounding box center [778, 431] width 1154 height 727
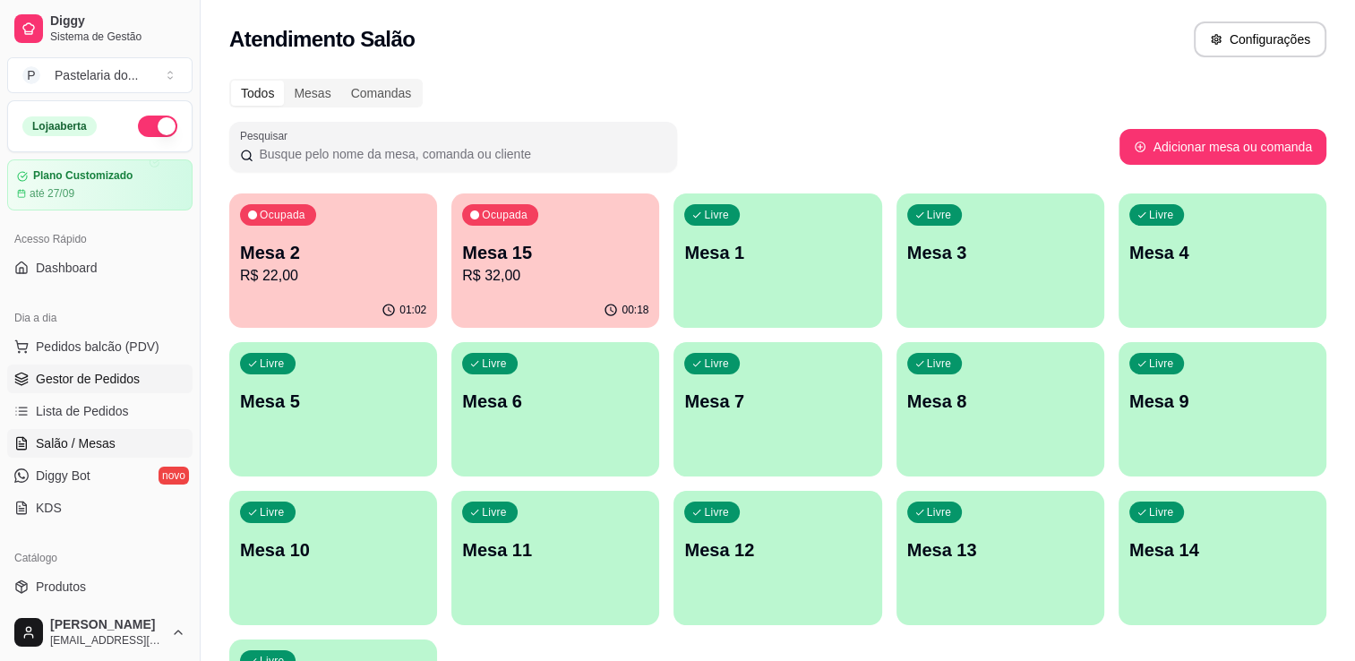
click at [137, 382] on link "Gestor de Pedidos" at bounding box center [99, 378] width 185 height 29
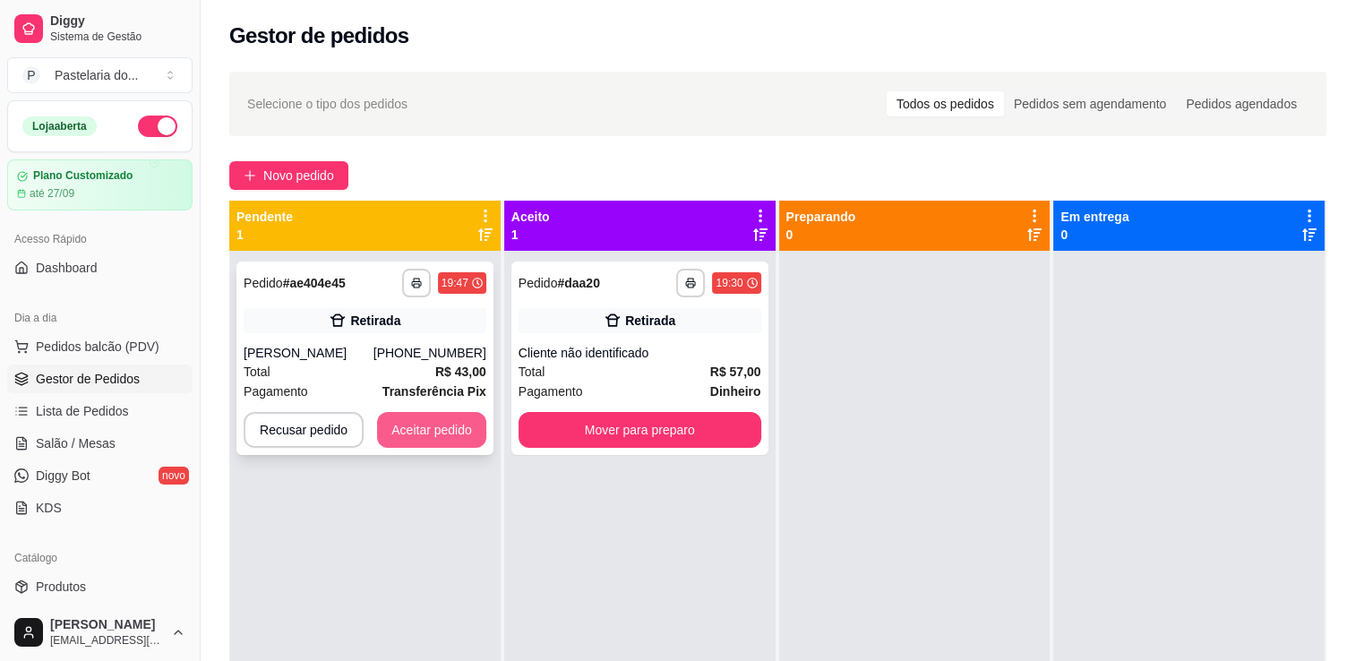
click at [414, 429] on button "Aceitar pedido" at bounding box center [431, 430] width 109 height 36
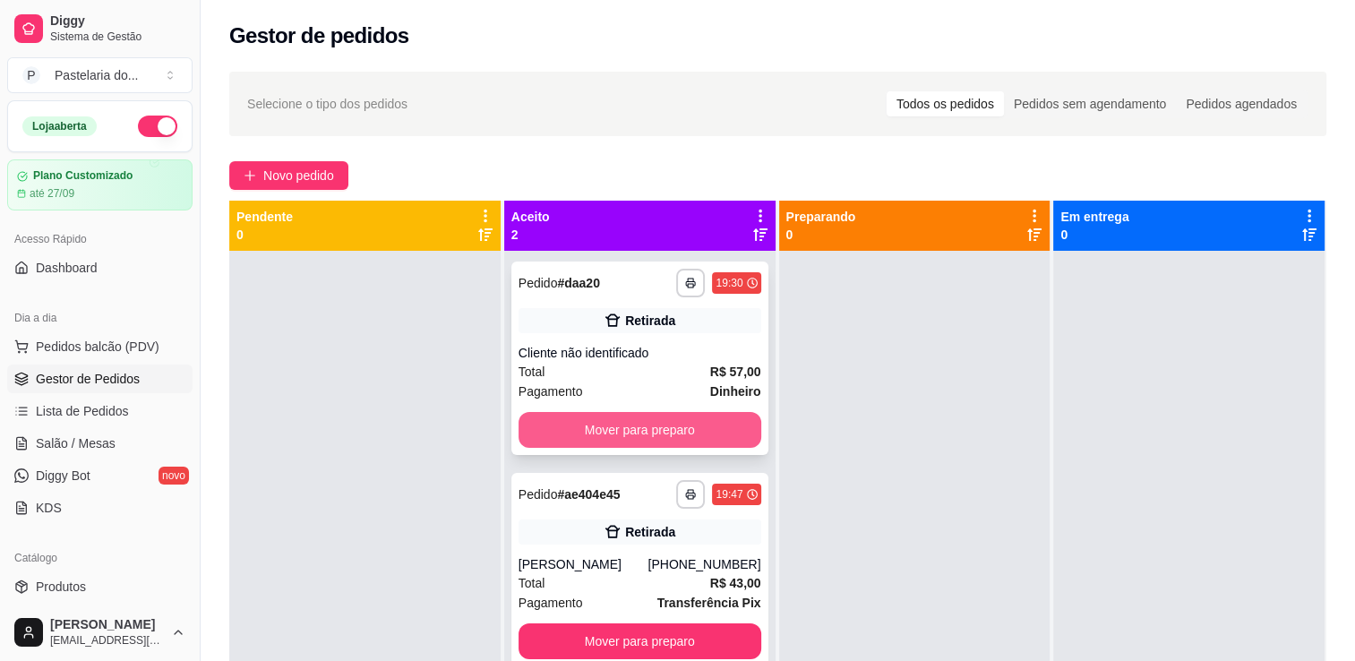
click at [641, 428] on button "Mover para preparo" at bounding box center [639, 430] width 243 height 36
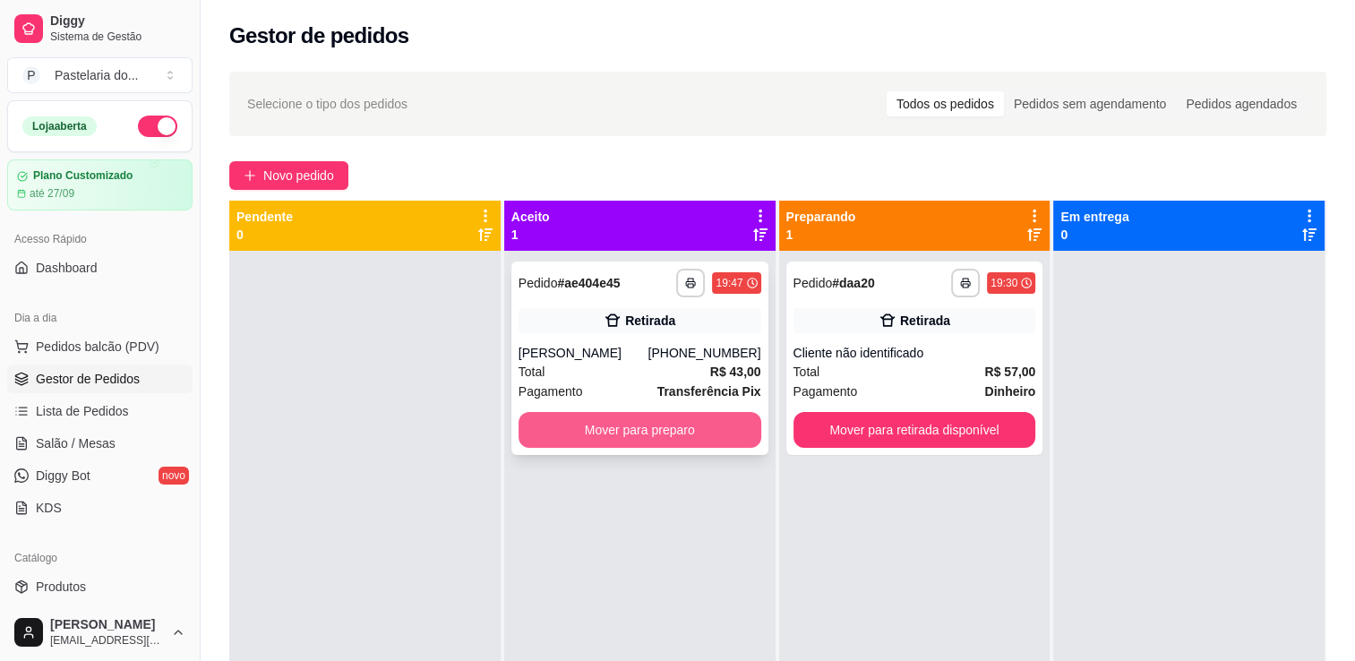
click at [641, 426] on button "Mover para preparo" at bounding box center [639, 430] width 243 height 36
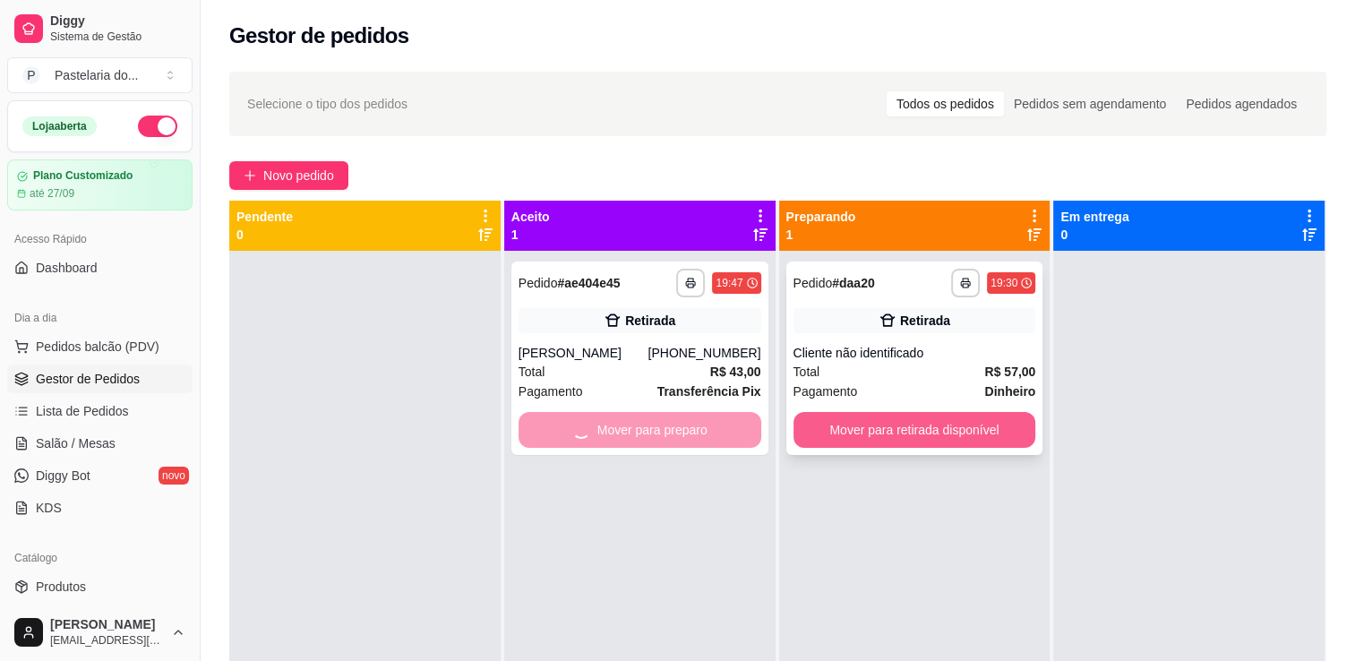
click at [935, 421] on button "Mover para retirada disponível" at bounding box center [914, 430] width 243 height 36
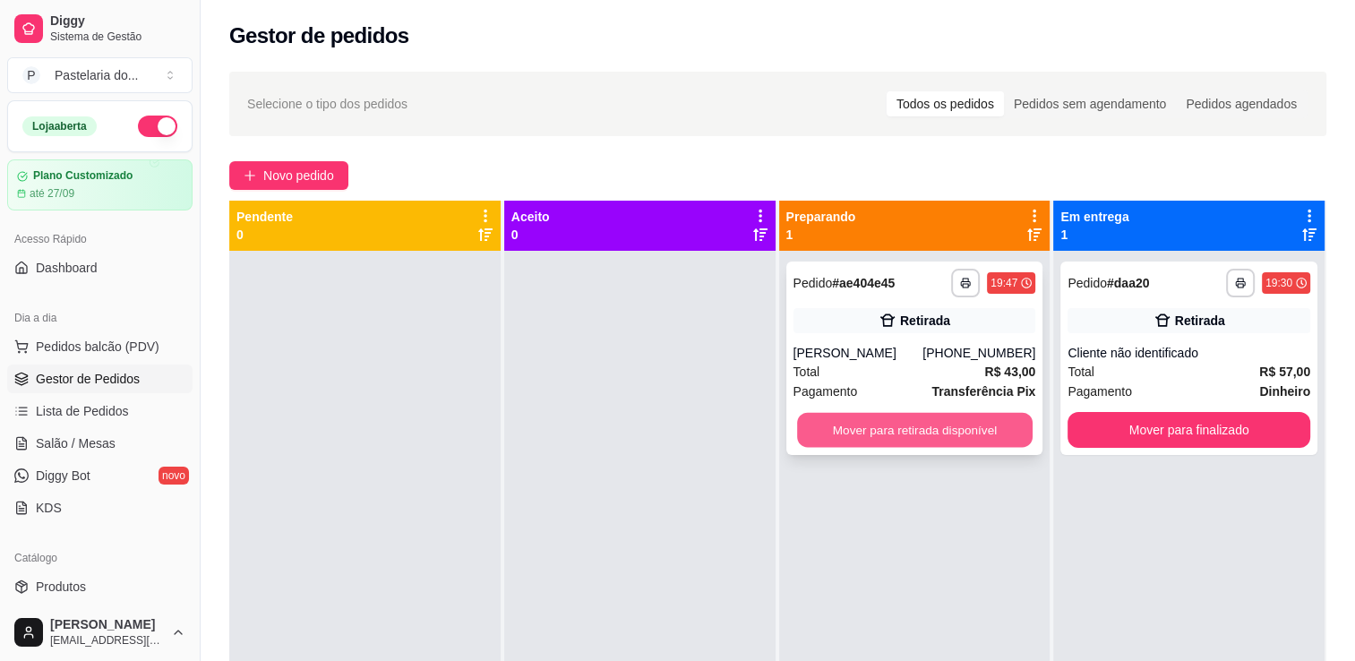
click at [992, 435] on button "Mover para retirada disponível" at bounding box center [915, 430] width 236 height 35
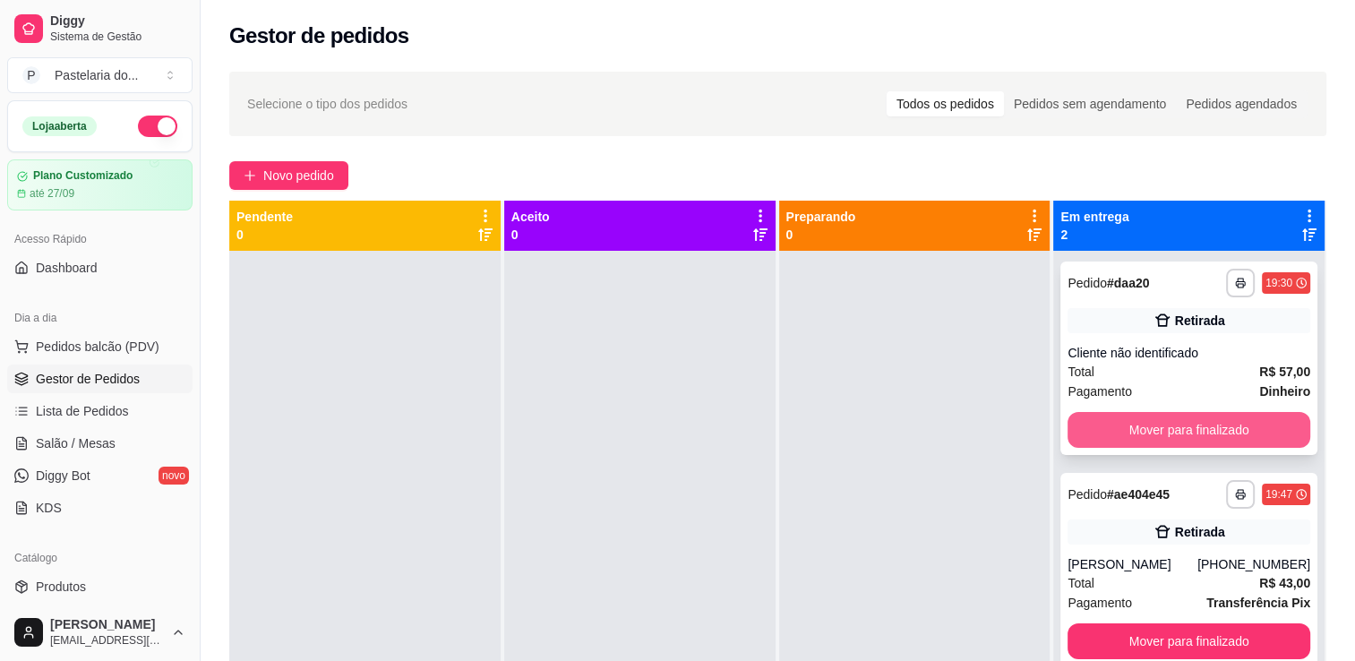
click at [1117, 412] on button "Mover para finalizado" at bounding box center [1188, 430] width 243 height 36
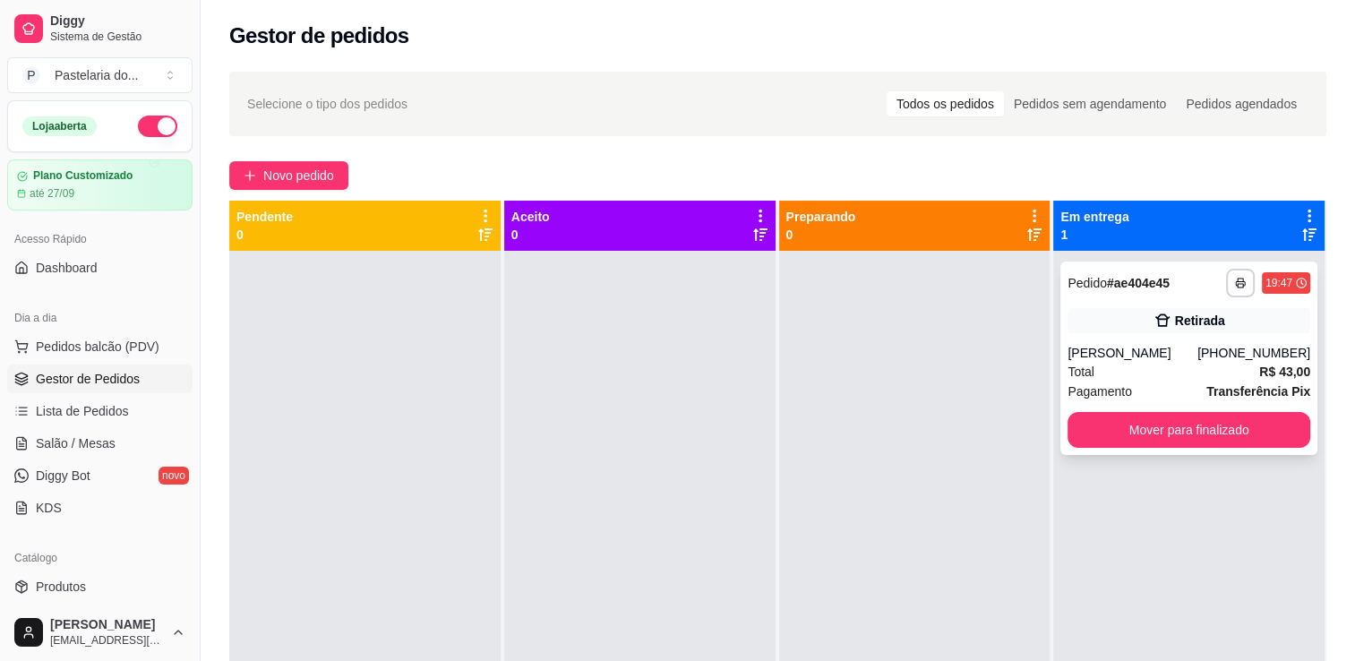
click at [1181, 409] on div "**********" at bounding box center [1188, 357] width 257 height 193
click at [1188, 437] on button "Mover para finalizado" at bounding box center [1188, 430] width 243 height 36
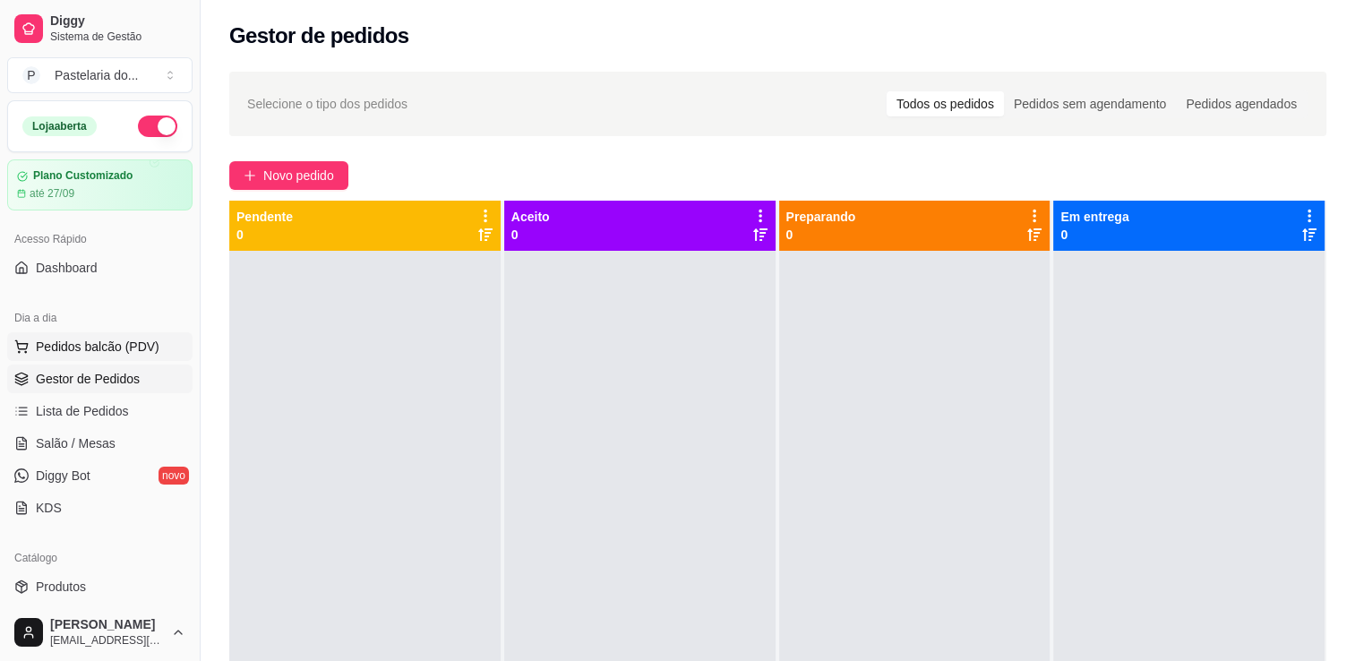
click at [69, 353] on span "Pedidos balcão (PDV)" at bounding box center [98, 347] width 124 height 18
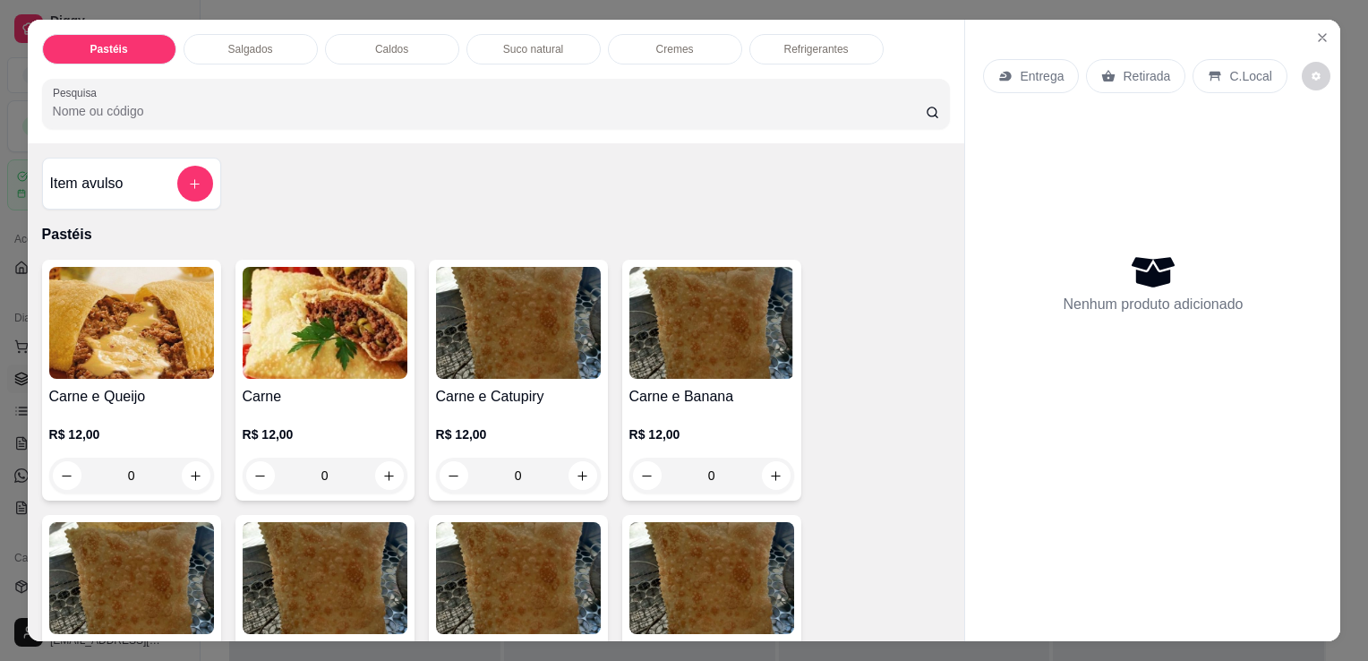
click at [242, 56] on div "Salgados" at bounding box center [251, 49] width 134 height 30
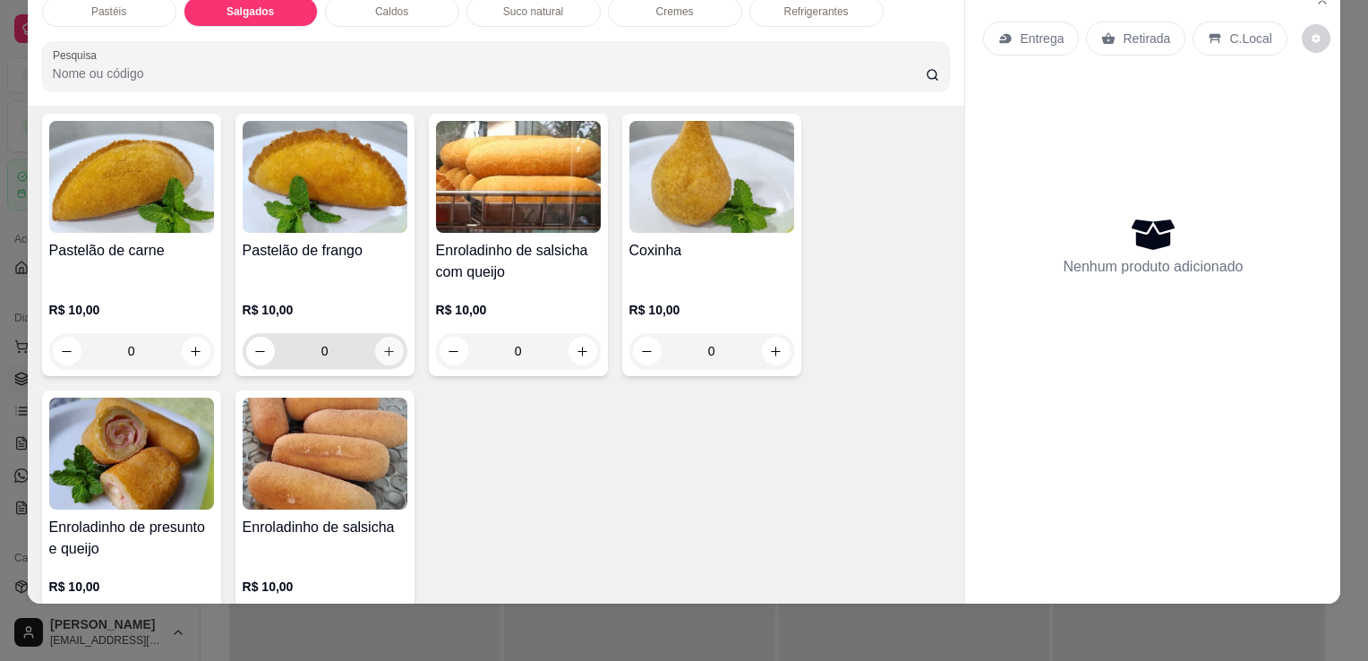
scroll to position [1991, 0]
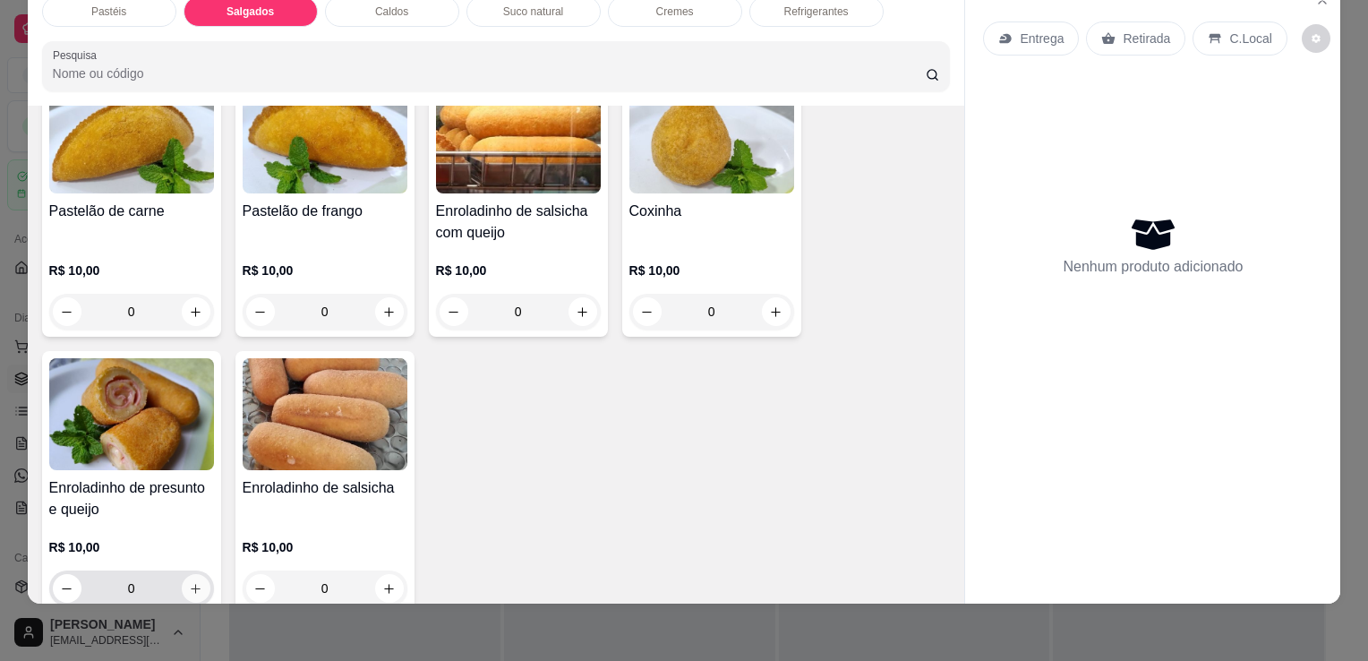
click at [198, 574] on button "increase-product-quantity" at bounding box center [196, 588] width 29 height 29
type input "1"
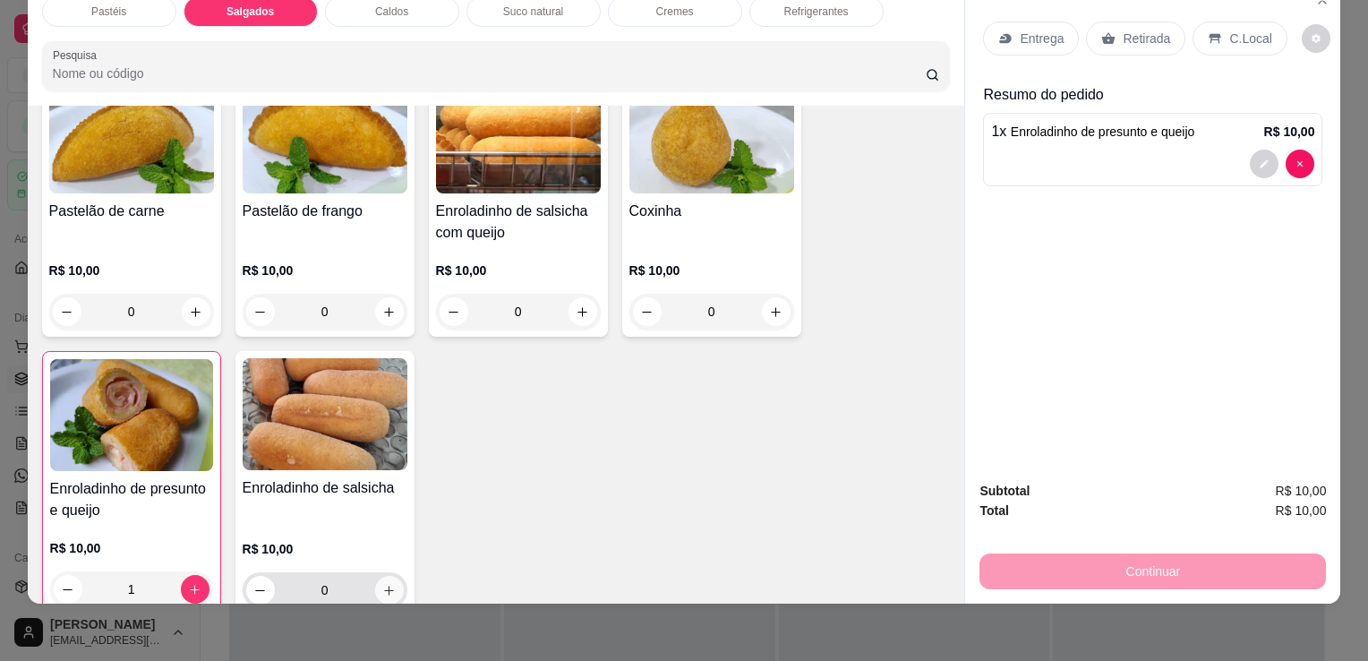
click at [382, 584] on icon "increase-product-quantity" at bounding box center [388, 590] width 13 height 13
type input "1"
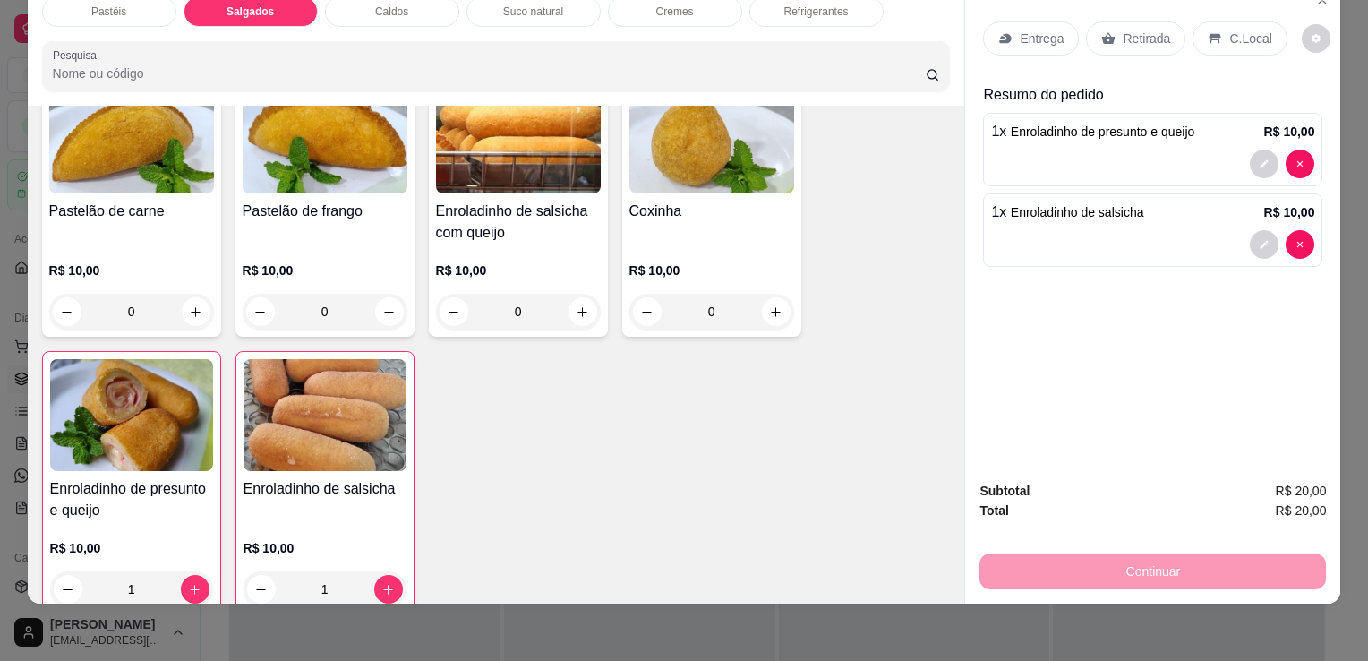
click at [1154, 30] on p "Retirada" at bounding box center [1146, 39] width 47 height 18
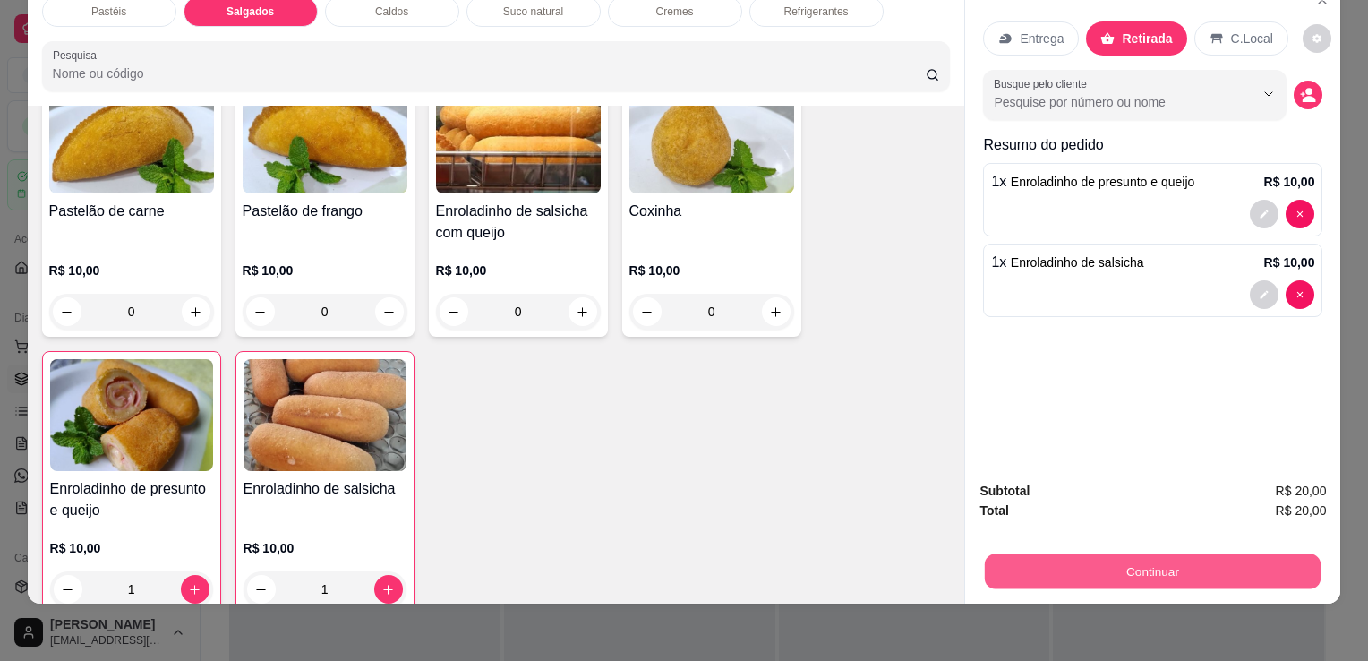
click at [1225, 554] on button "Continuar" at bounding box center [1153, 570] width 336 height 35
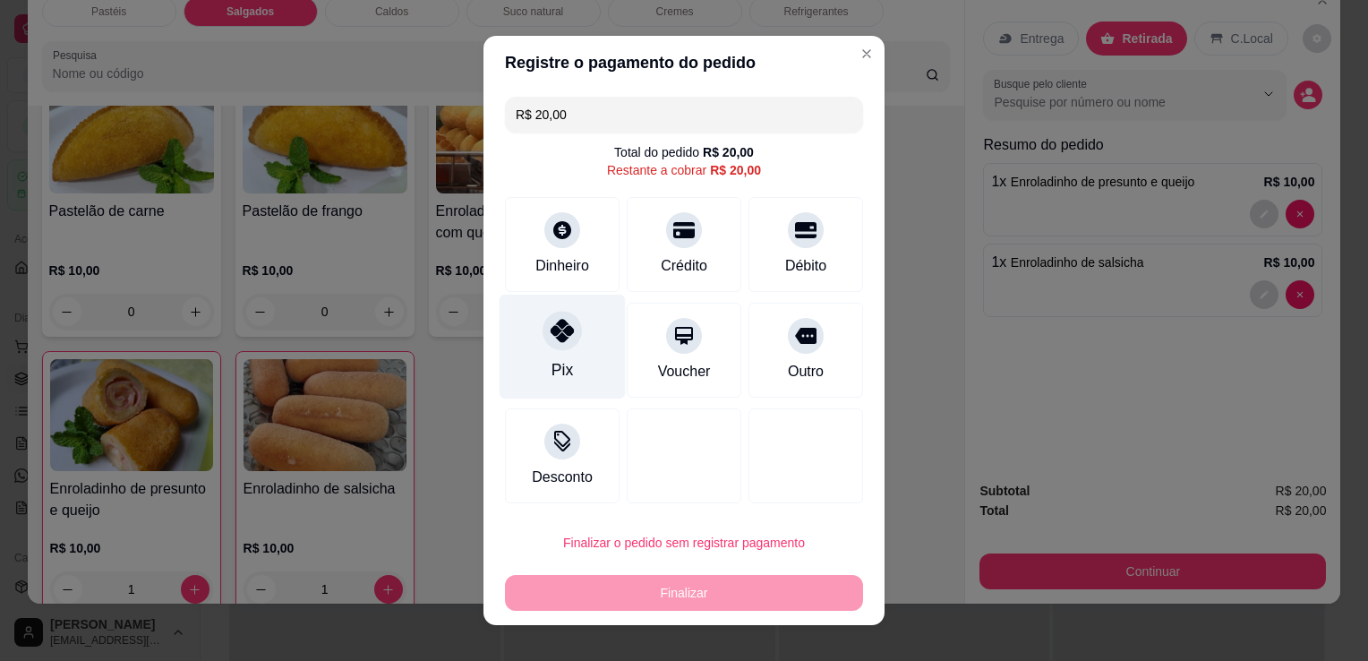
click at [522, 366] on div "Pix" at bounding box center [563, 347] width 126 height 105
type input "R$ 0,00"
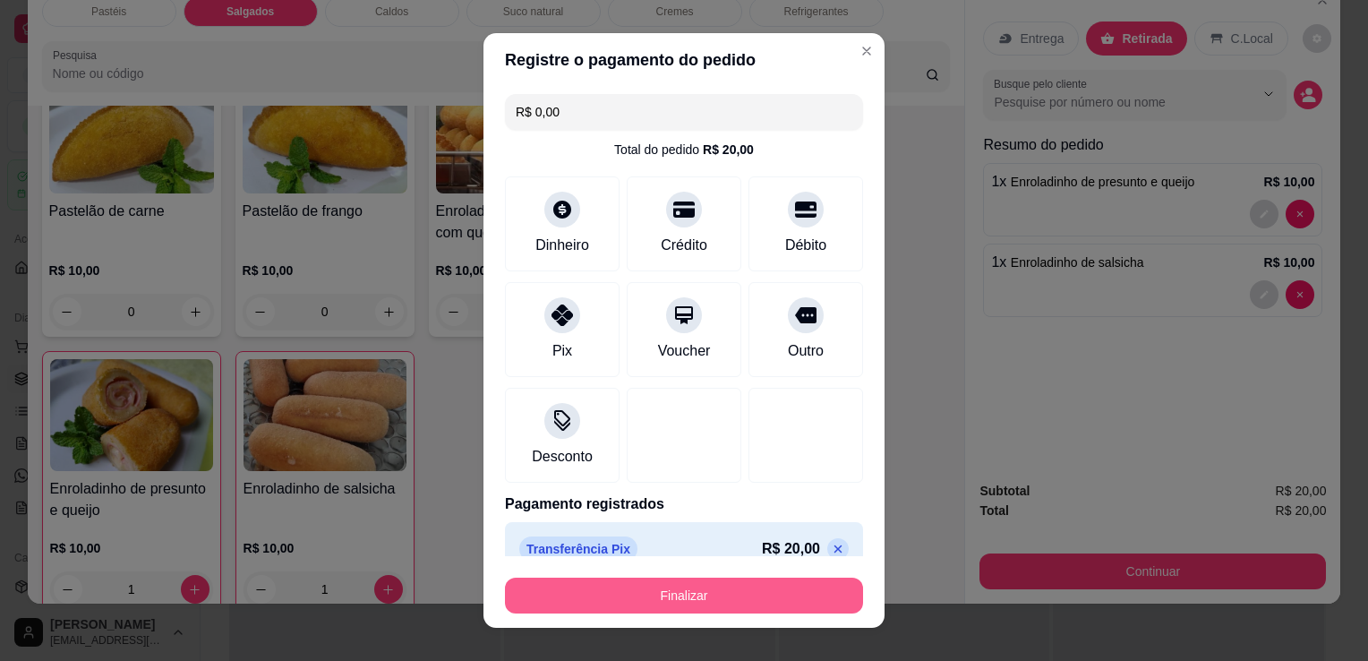
click at [723, 596] on button "Finalizar" at bounding box center [684, 596] width 358 height 36
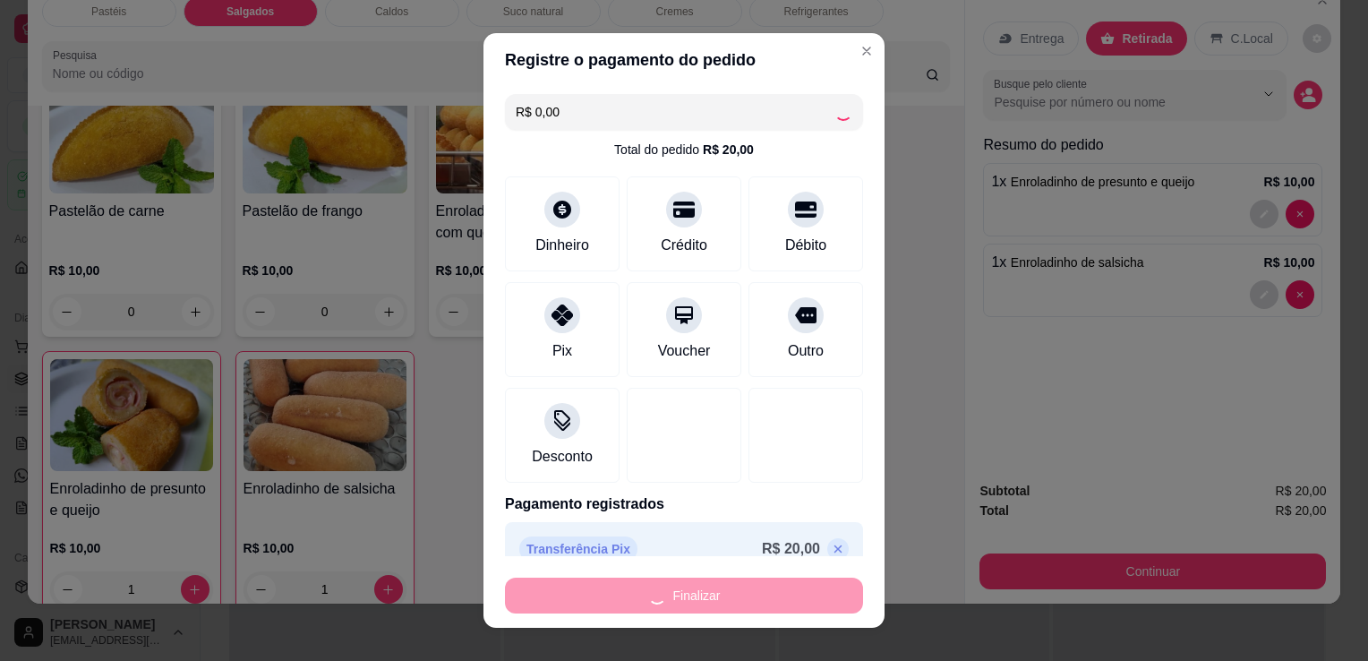
type input "0"
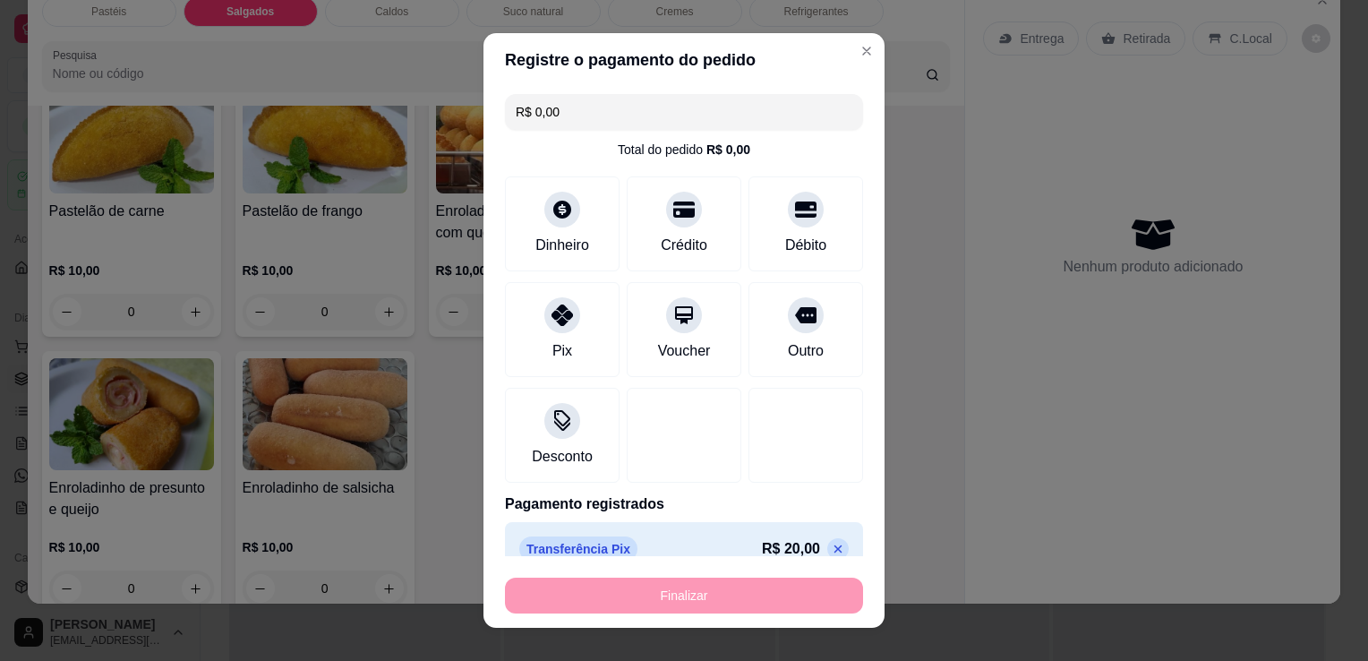
type input "-R$ 20,00"
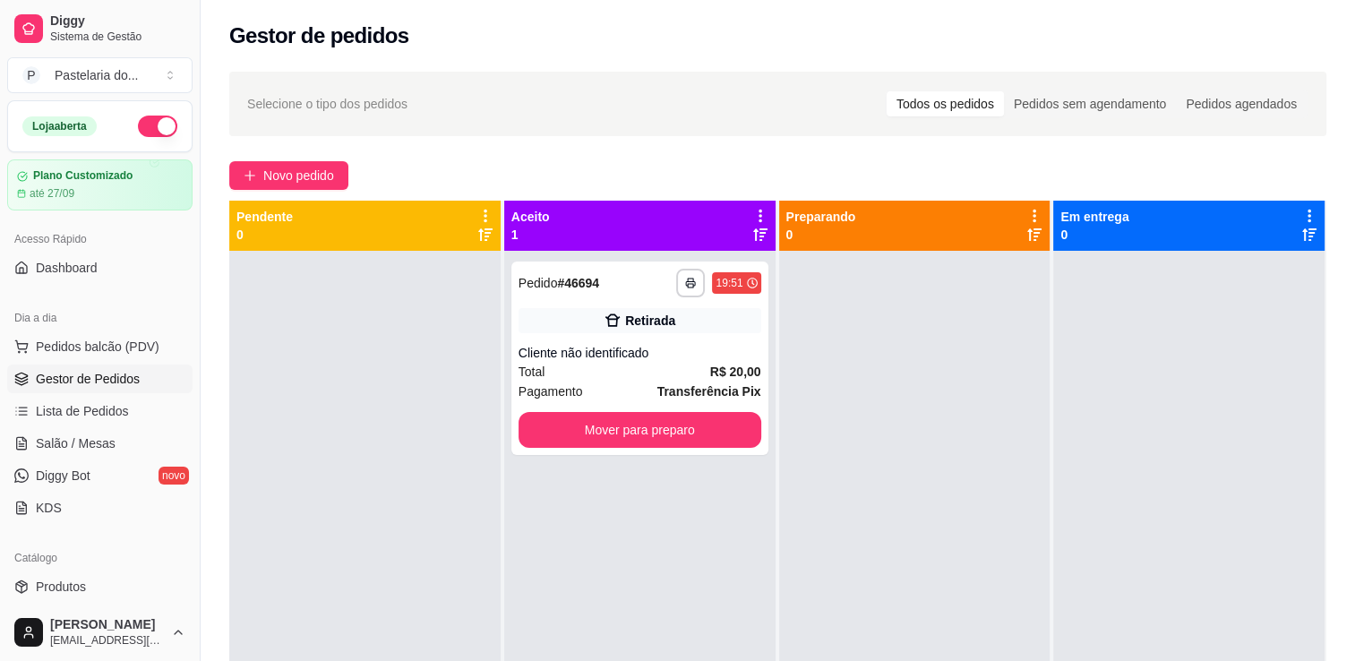
click at [1094, 423] on div at bounding box center [1188, 581] width 271 height 661
click at [717, 441] on button "Mover para preparo" at bounding box center [639, 430] width 243 height 36
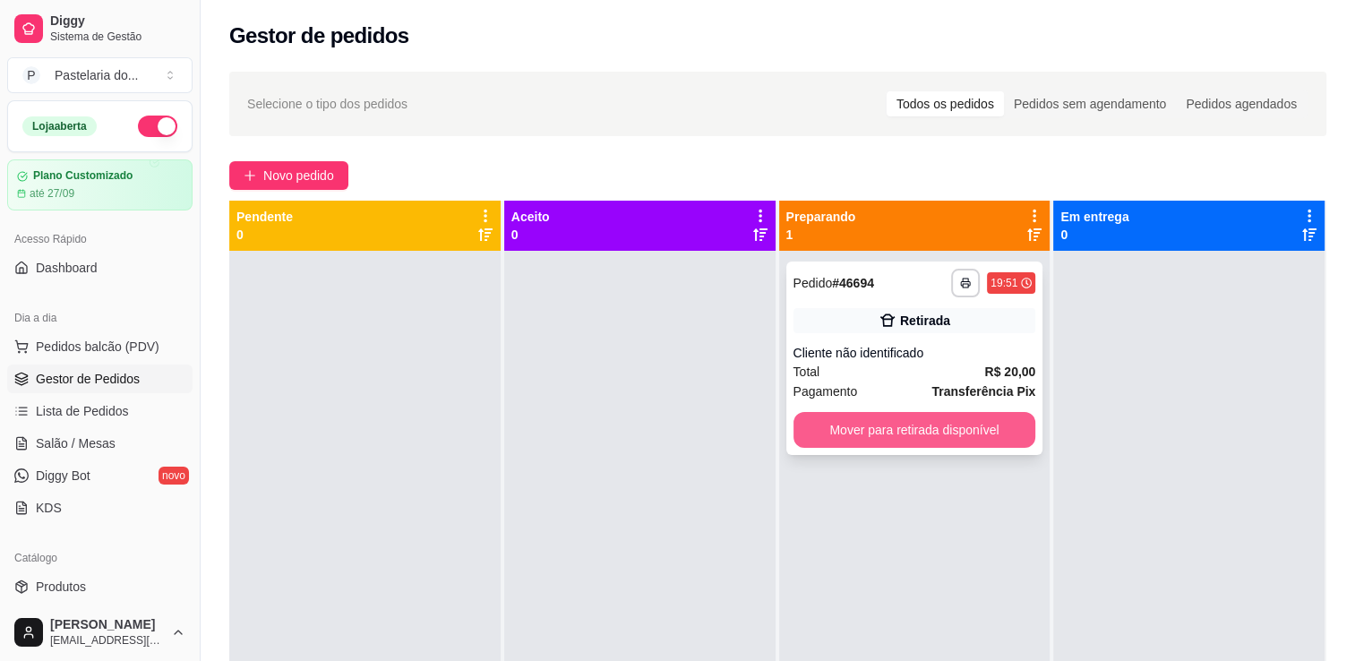
click at [950, 442] on button "Mover para retirada disponível" at bounding box center [914, 430] width 243 height 36
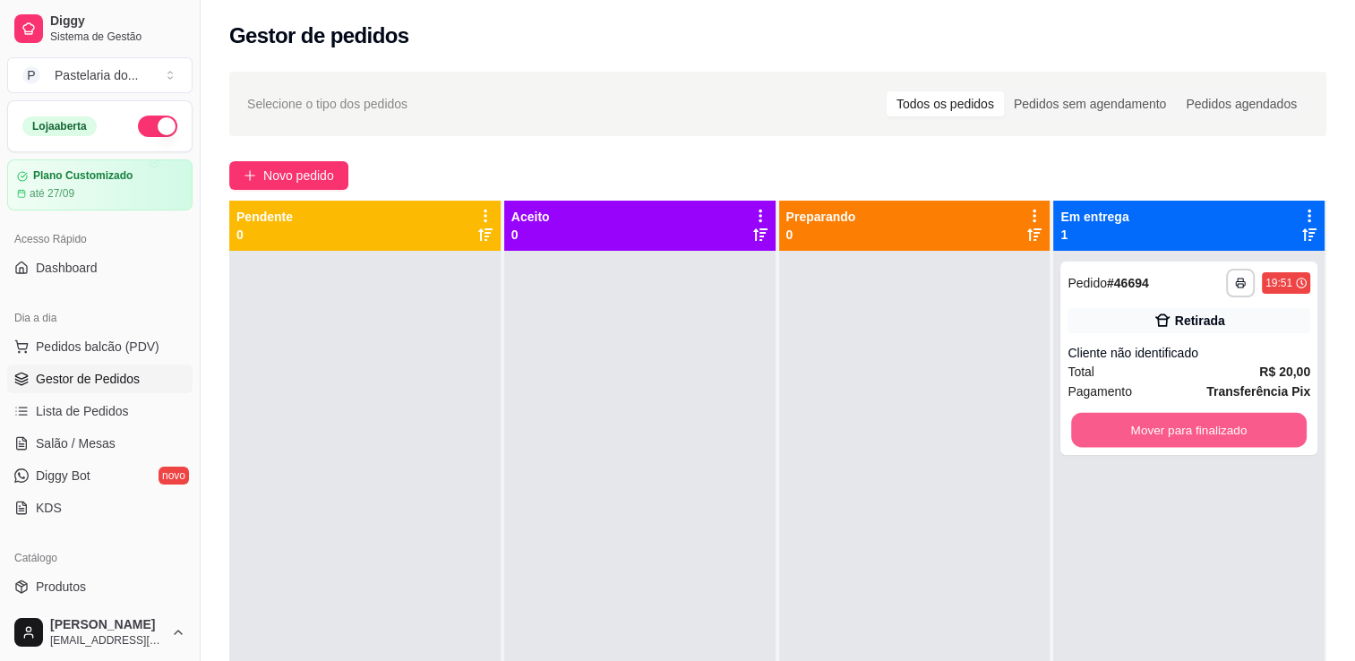
click at [1142, 433] on button "Mover para finalizado" at bounding box center [1189, 430] width 236 height 35
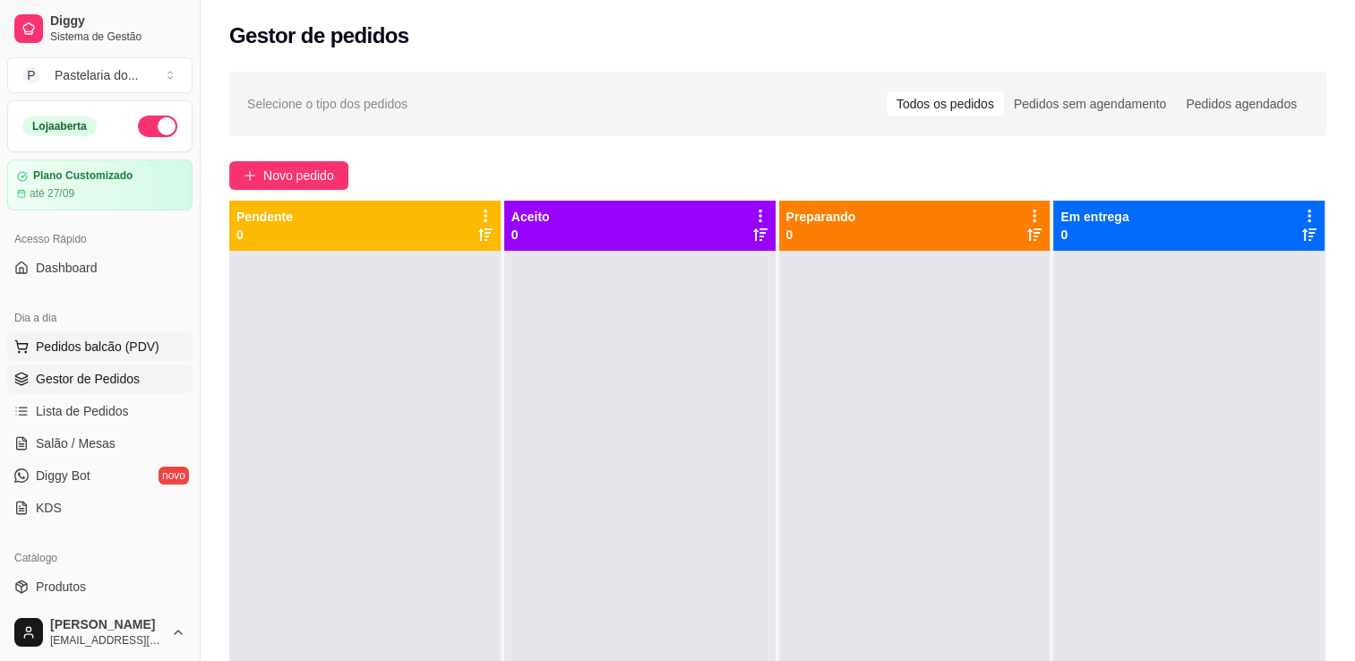
click at [115, 350] on span "Pedidos balcão (PDV)" at bounding box center [98, 347] width 124 height 18
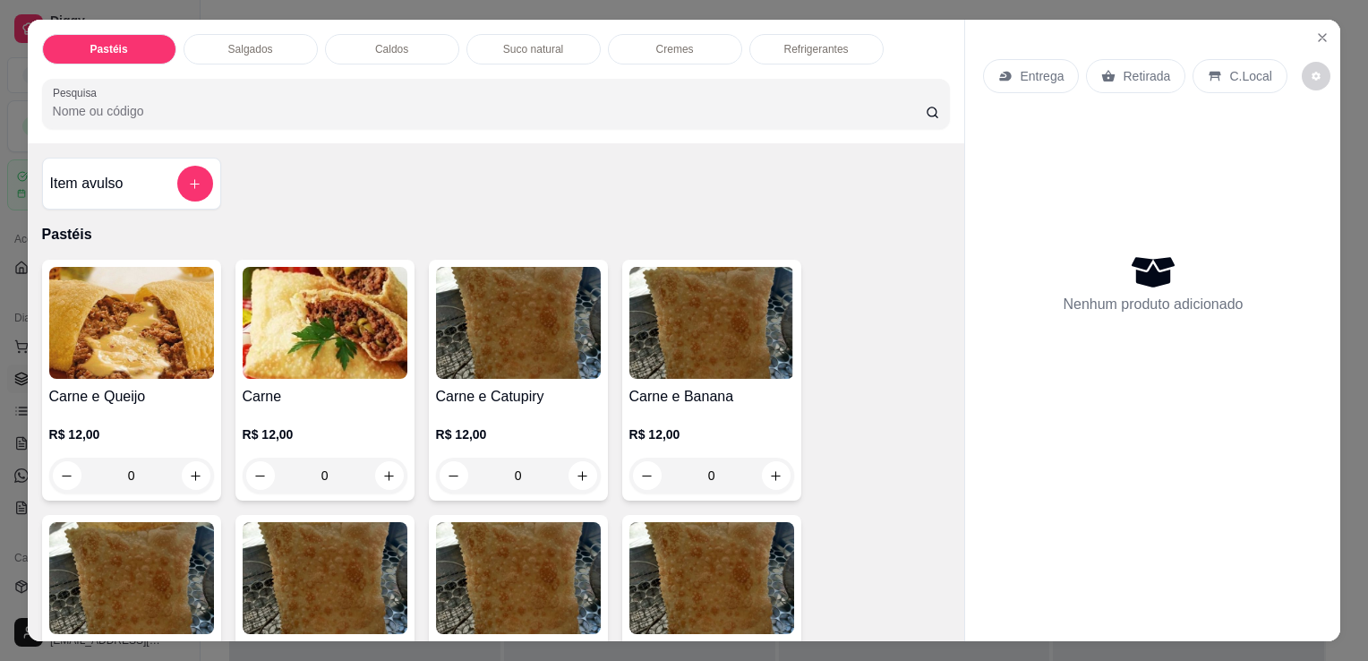
click at [196, 464] on div "0" at bounding box center [131, 476] width 165 height 36
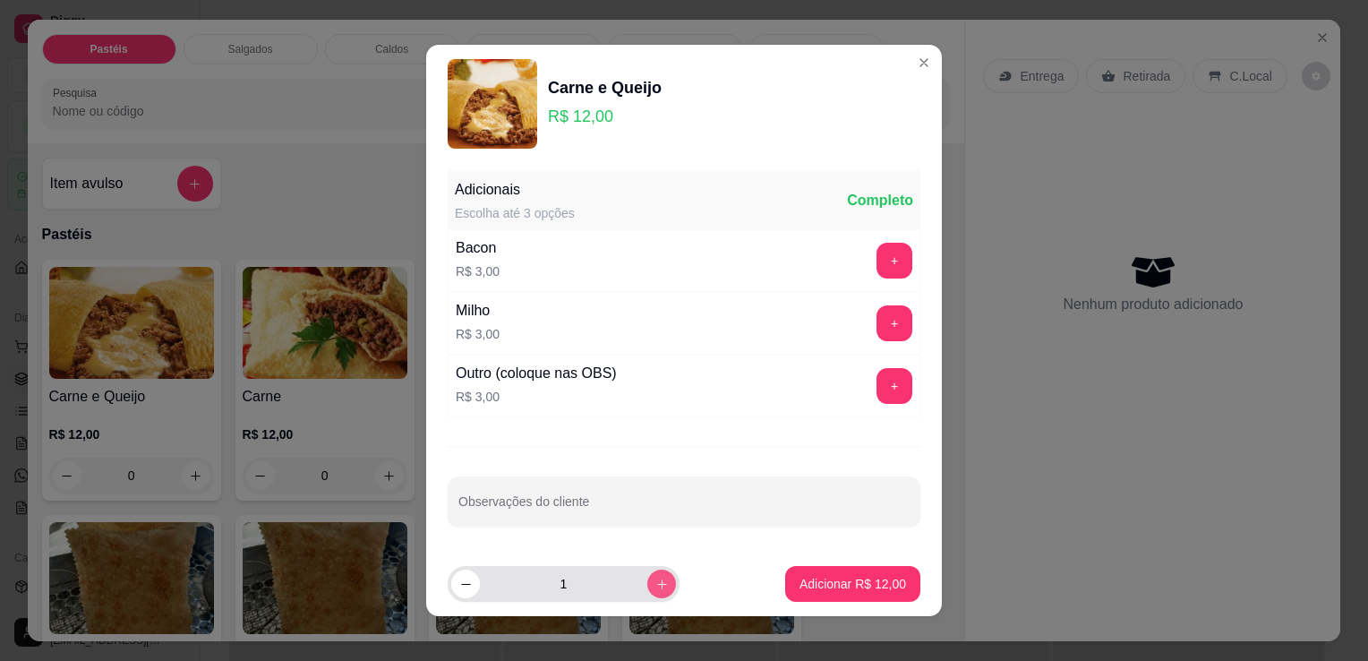
click at [657, 579] on icon "increase-product-quantity" at bounding box center [662, 584] width 10 height 10
type input "2"
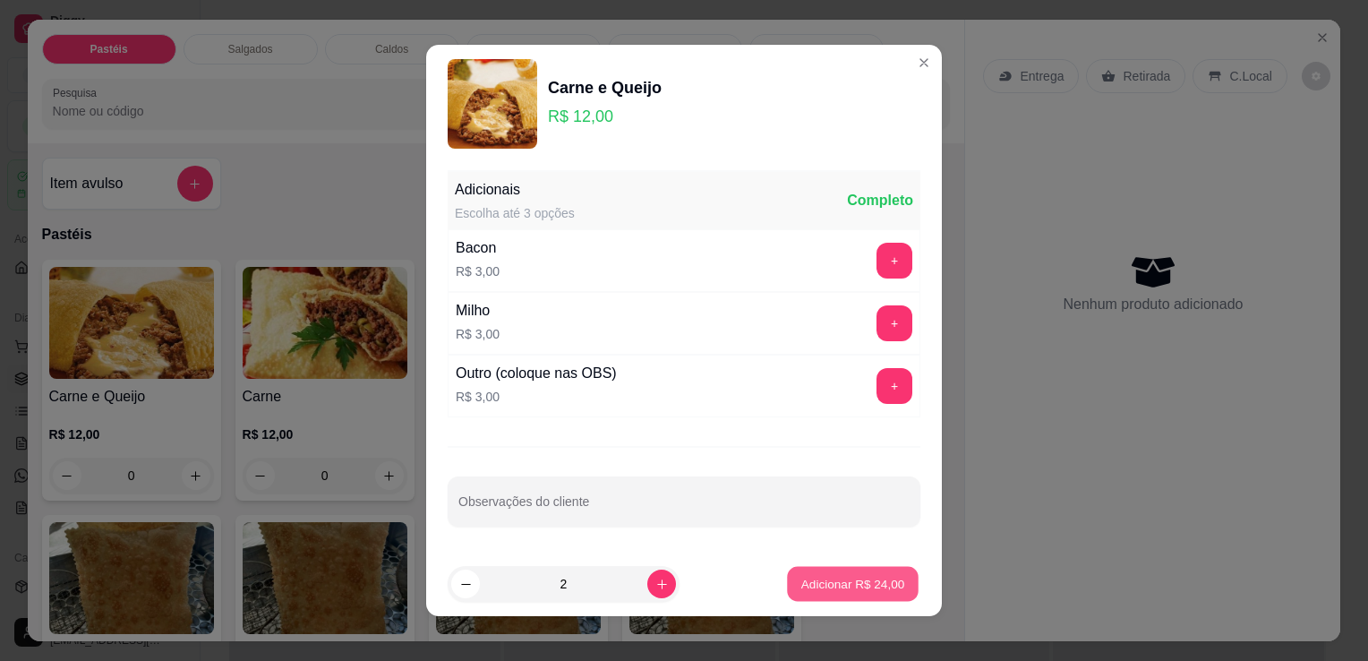
click at [848, 591] on p "Adicionar R$ 24,00" at bounding box center [853, 583] width 104 height 17
type input "2"
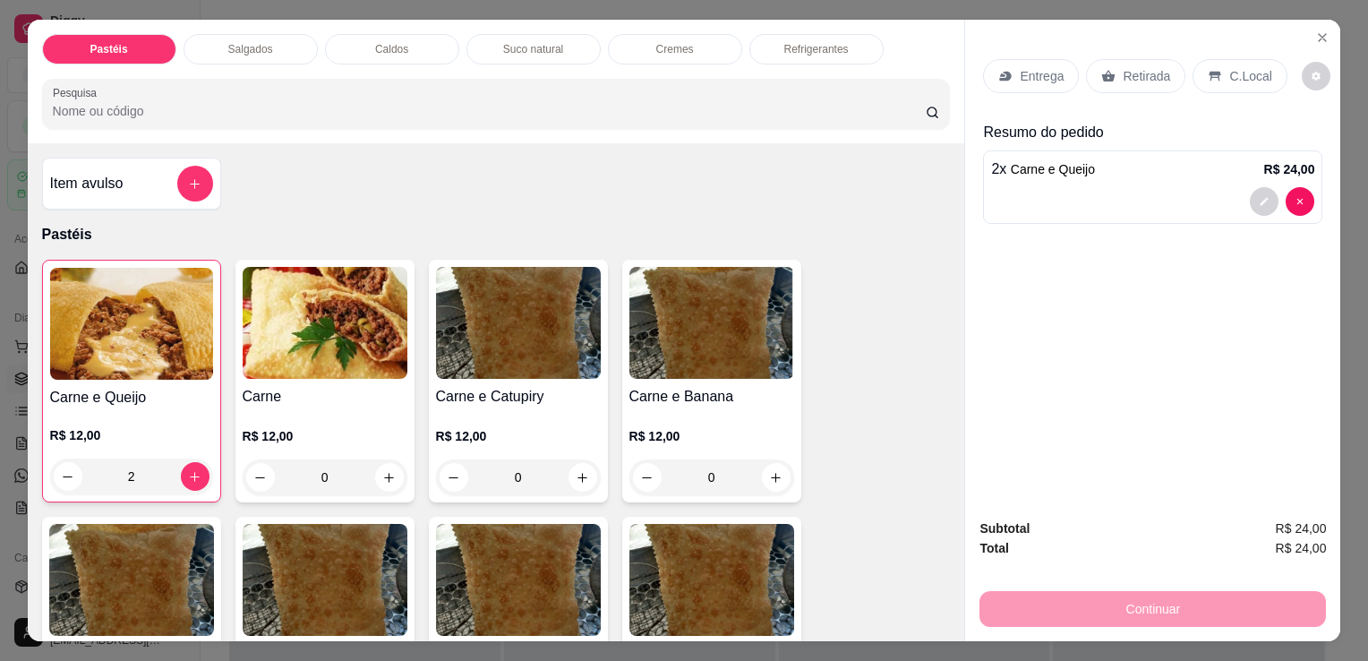
click at [1123, 67] on p "Retirada" at bounding box center [1146, 76] width 47 height 18
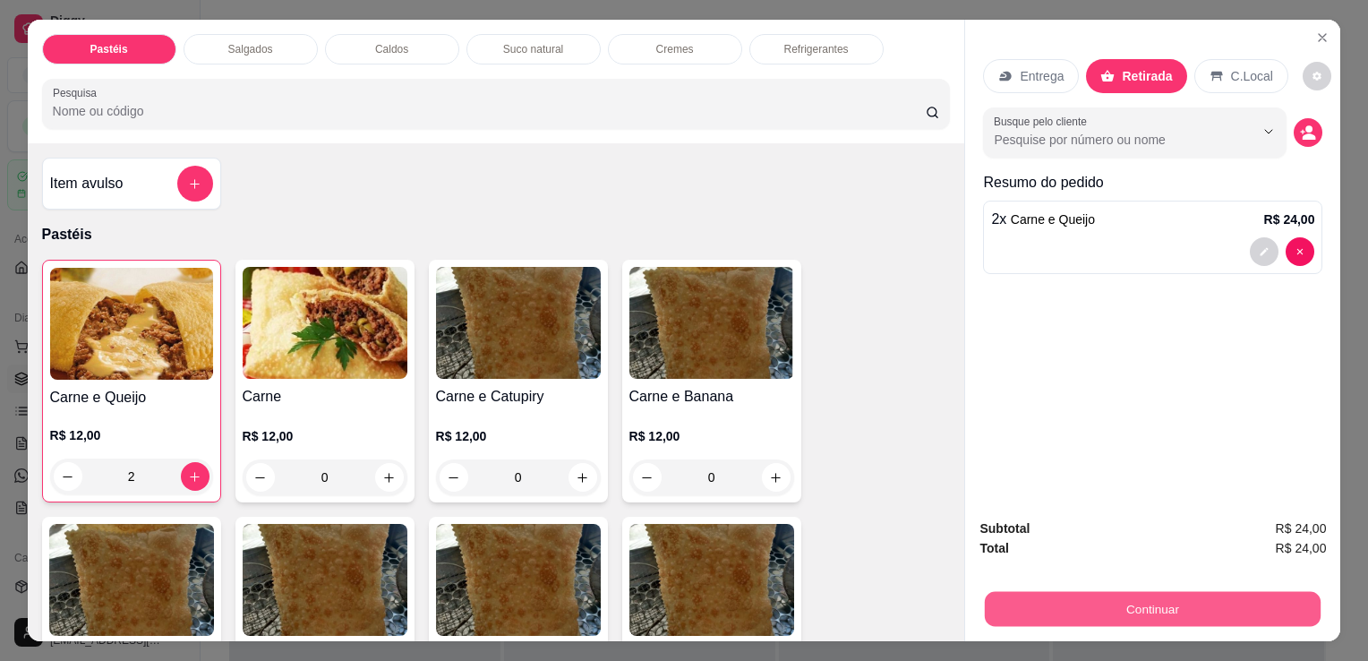
click at [1160, 601] on button "Continuar" at bounding box center [1153, 608] width 336 height 35
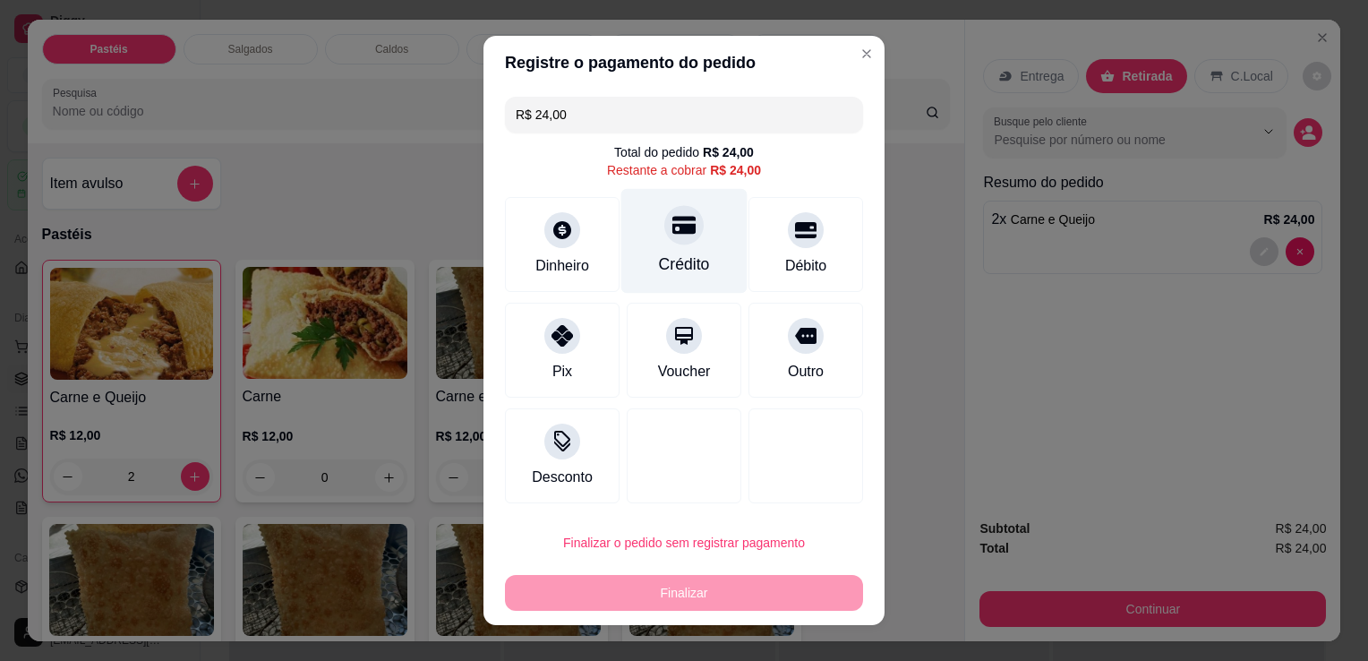
click at [659, 264] on div "Crédito" at bounding box center [684, 264] width 51 height 23
type input "R$ 0,00"
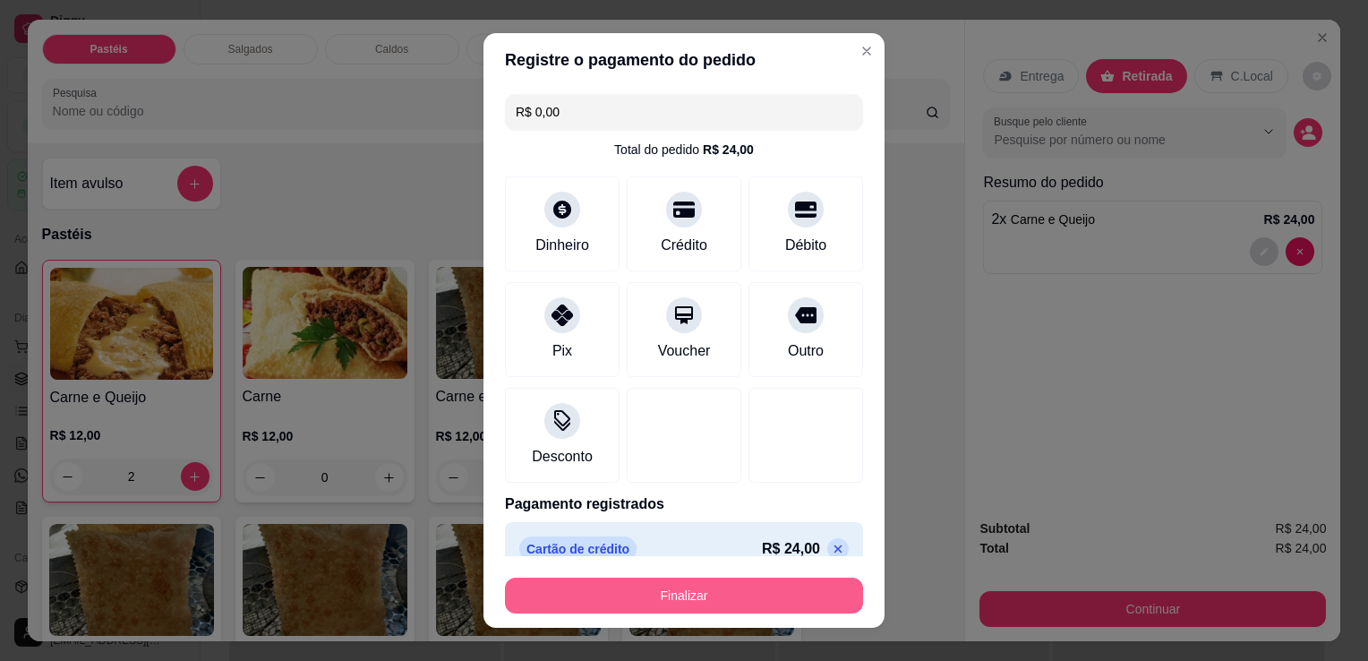
click at [690, 590] on button "Finalizar" at bounding box center [684, 596] width 358 height 36
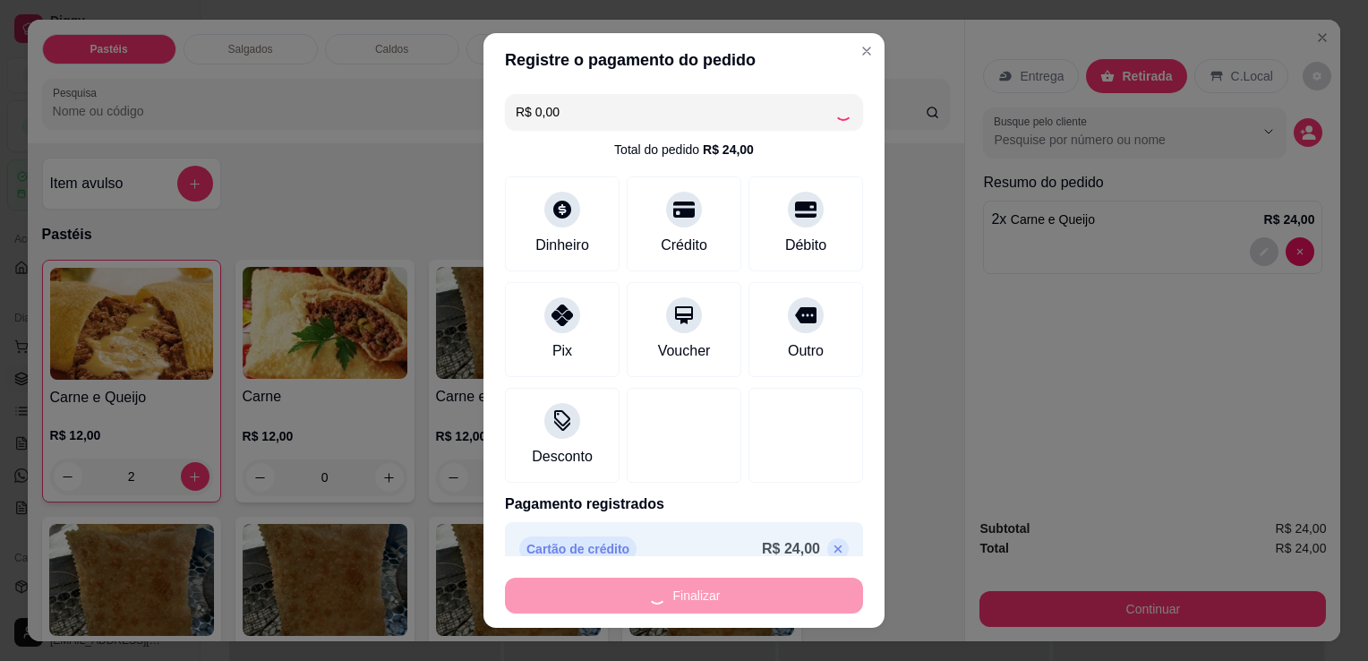
type input "0"
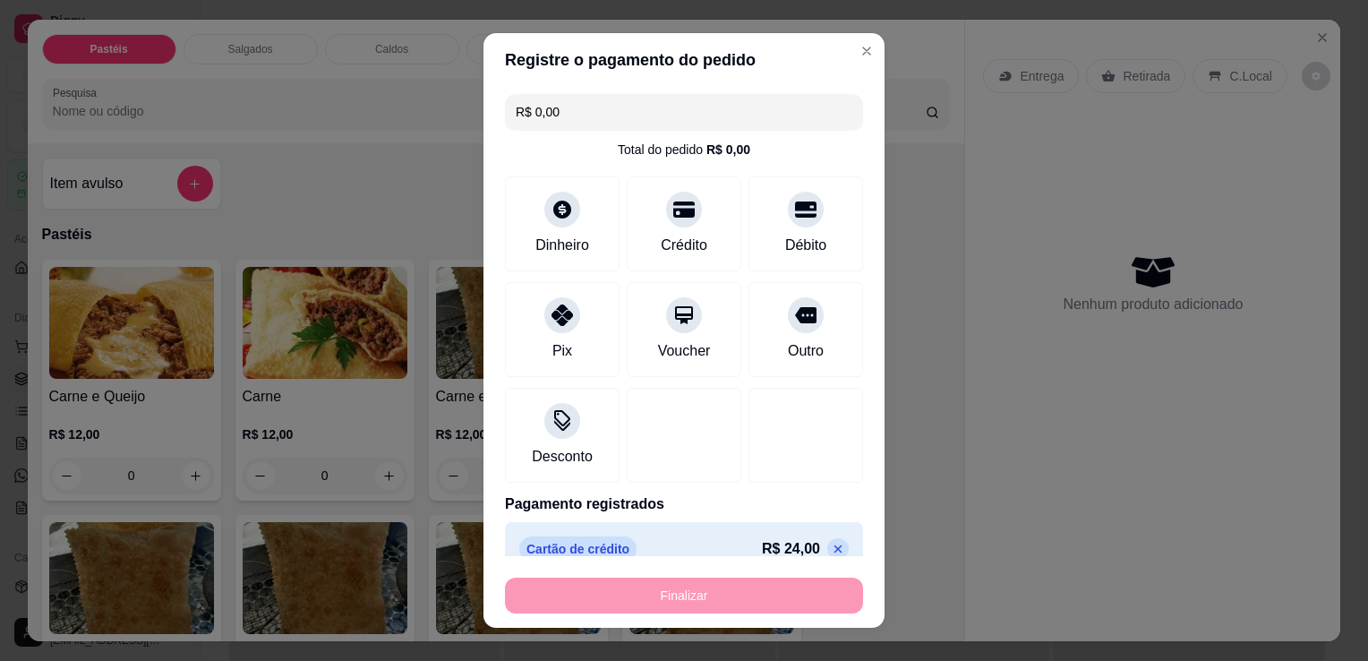
type input "-R$ 24,00"
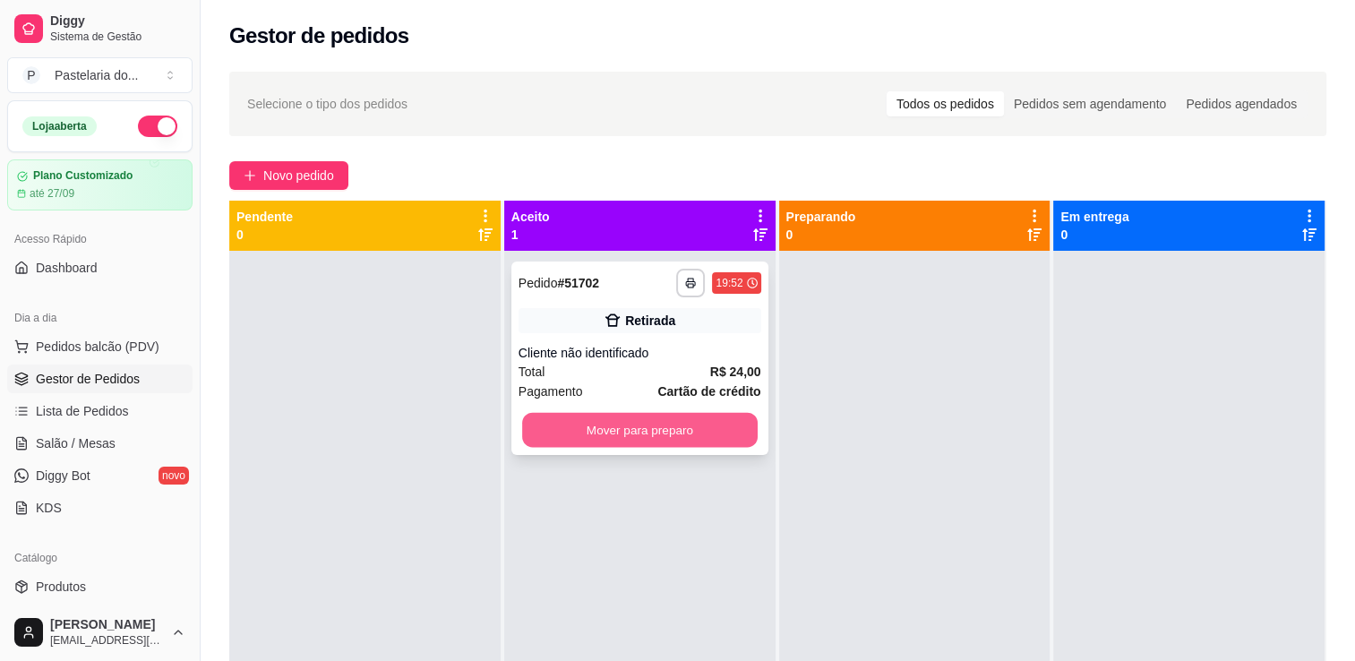
click at [584, 441] on button "Mover para preparo" at bounding box center [640, 430] width 236 height 35
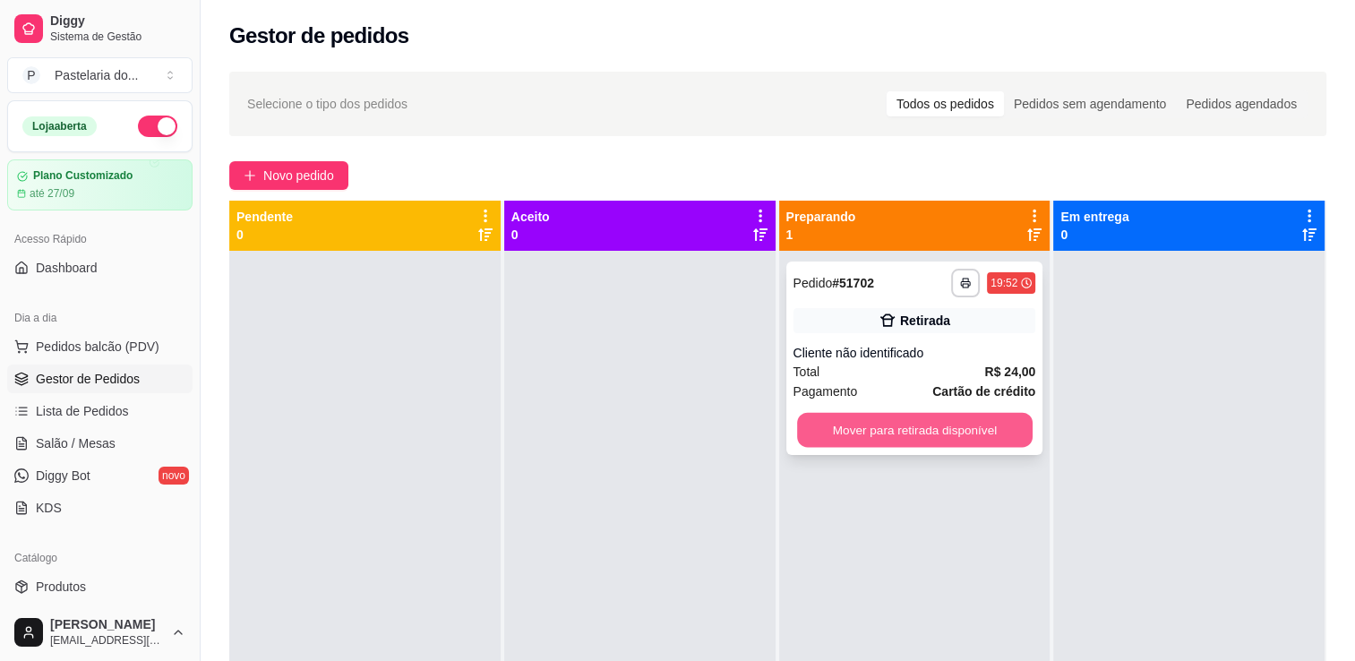
click at [850, 436] on button "Mover para retirada disponível" at bounding box center [915, 430] width 236 height 35
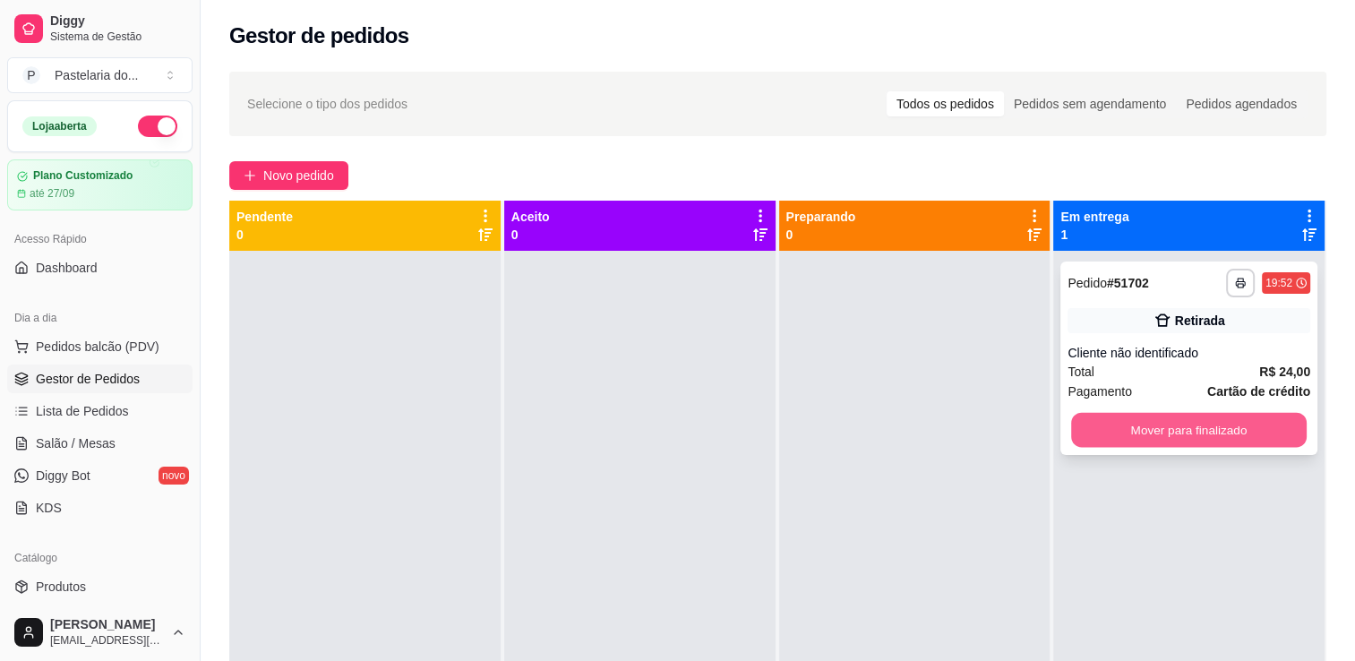
click at [1102, 438] on button "Mover para finalizado" at bounding box center [1189, 430] width 236 height 35
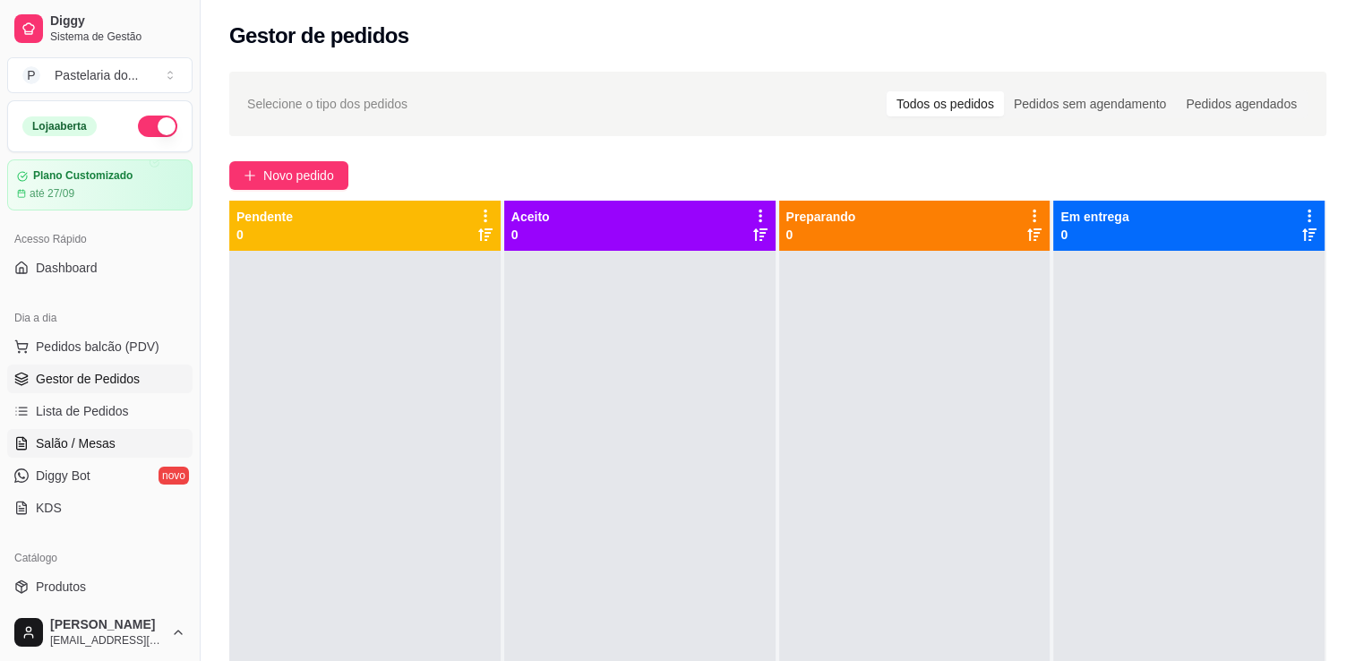
click at [136, 435] on link "Salão / Mesas" at bounding box center [99, 443] width 185 height 29
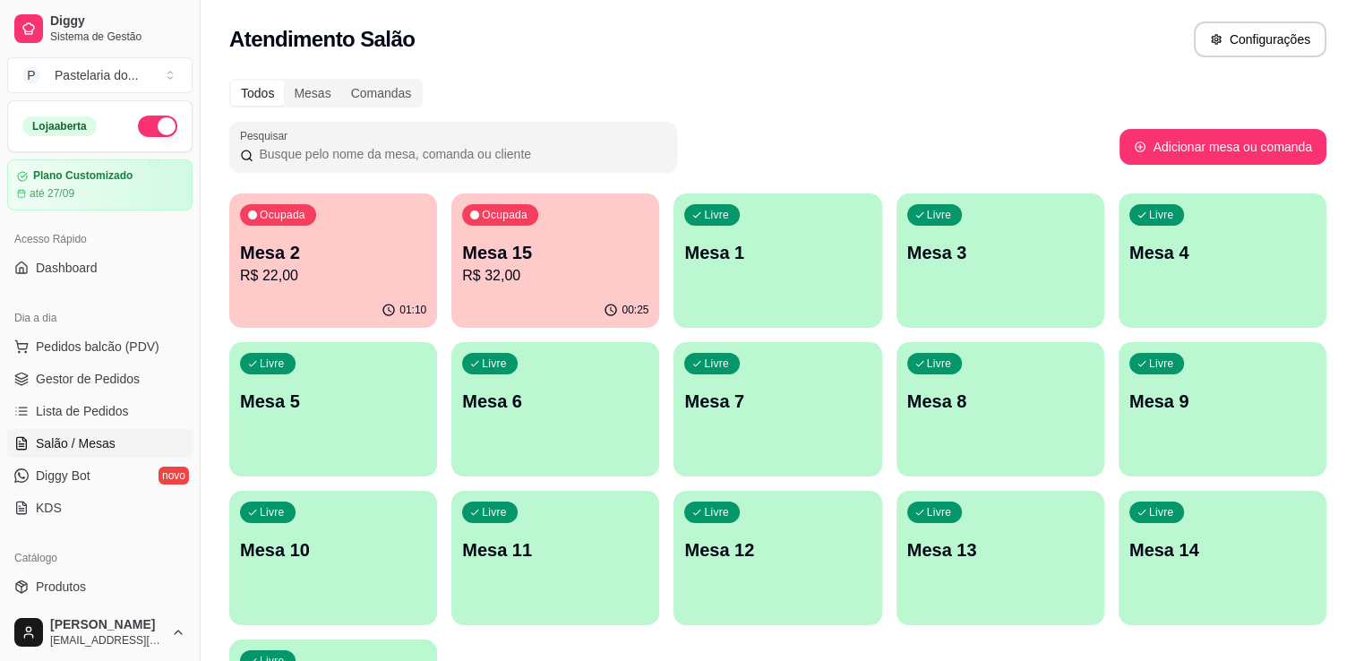
click at [587, 257] on p "Mesa 15" at bounding box center [555, 252] width 186 height 25
click at [541, 568] on div "Livre Mesa 11" at bounding box center [555, 547] width 208 height 113
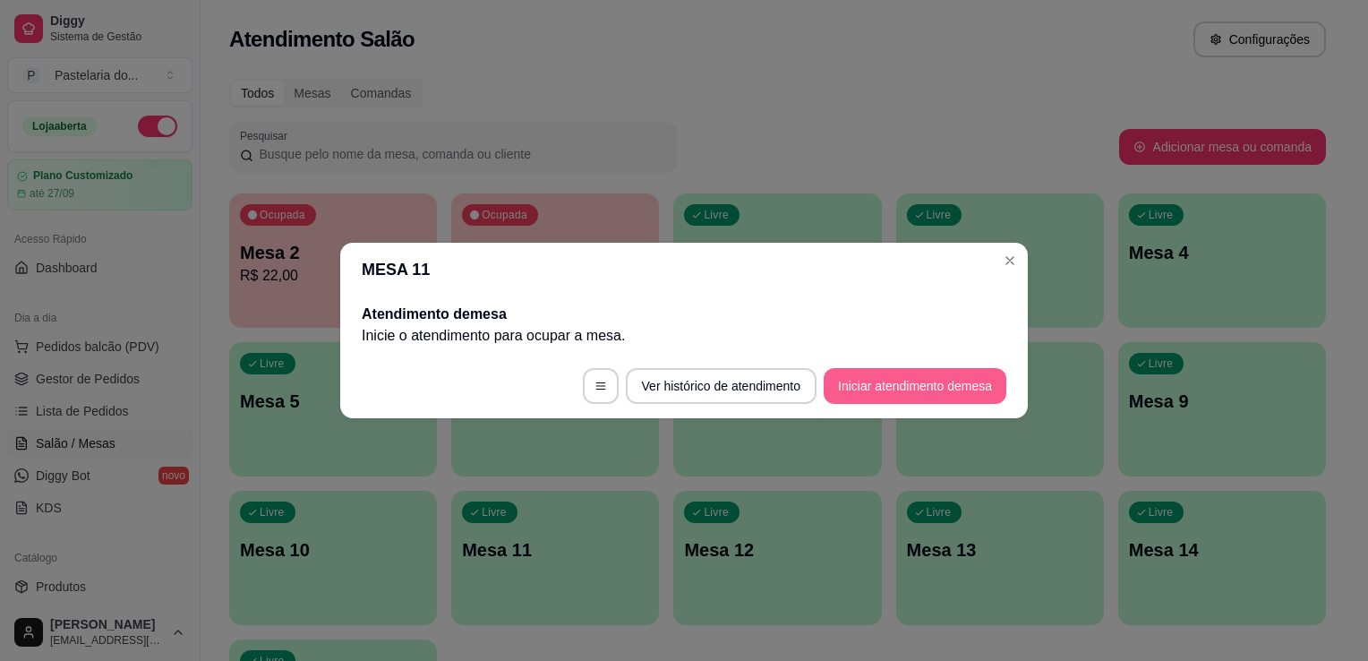
click at [858, 382] on button "Iniciar atendimento de mesa" at bounding box center [915, 386] width 183 height 36
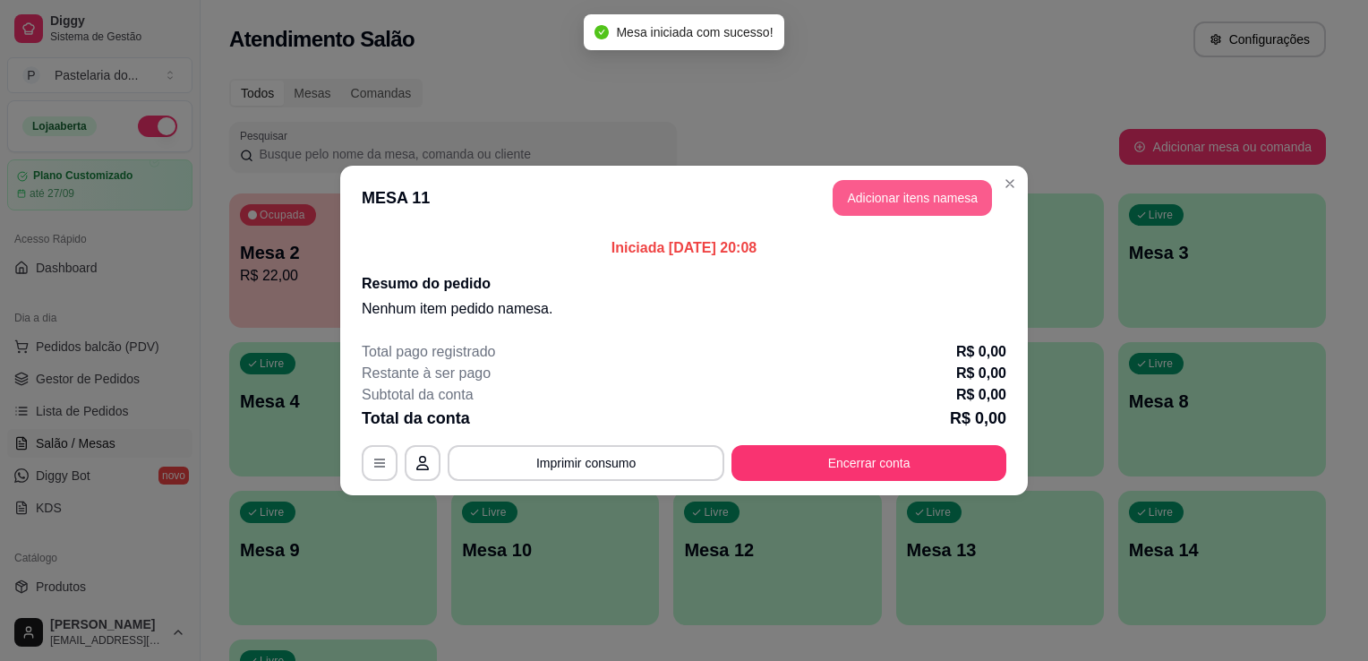
click at [895, 195] on button "Adicionar itens na mesa" at bounding box center [912, 198] width 159 height 36
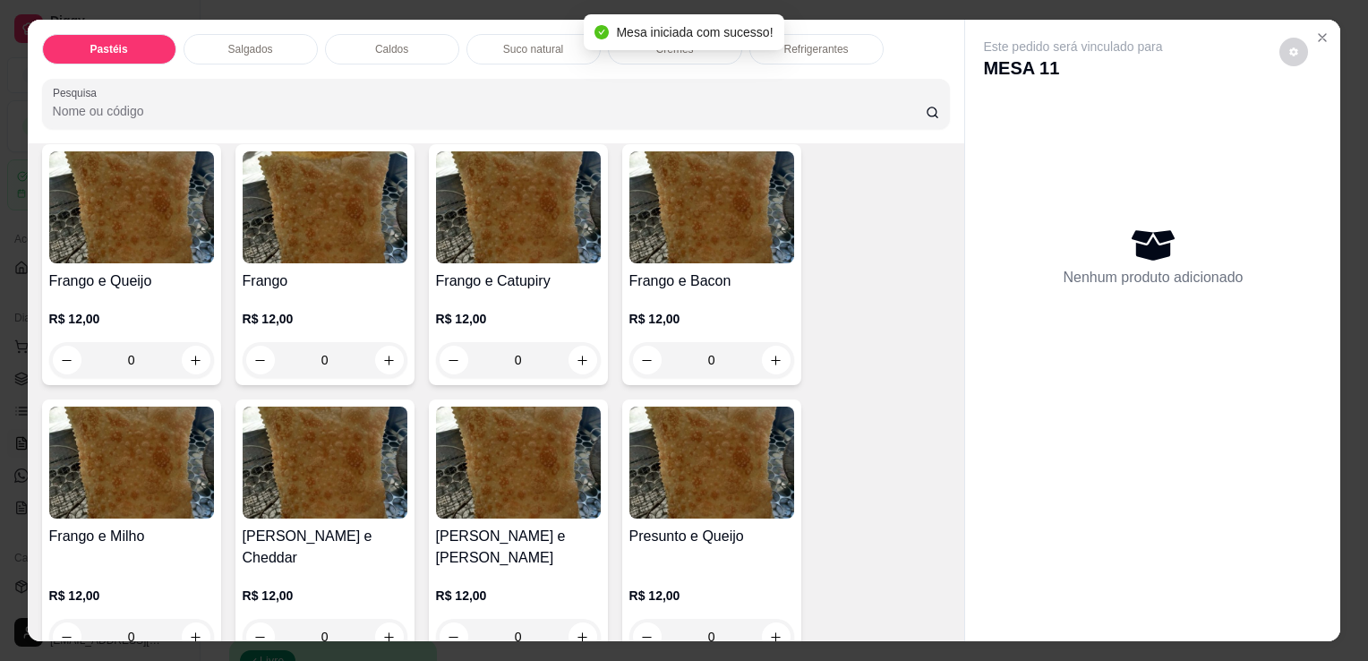
scroll to position [627, 0]
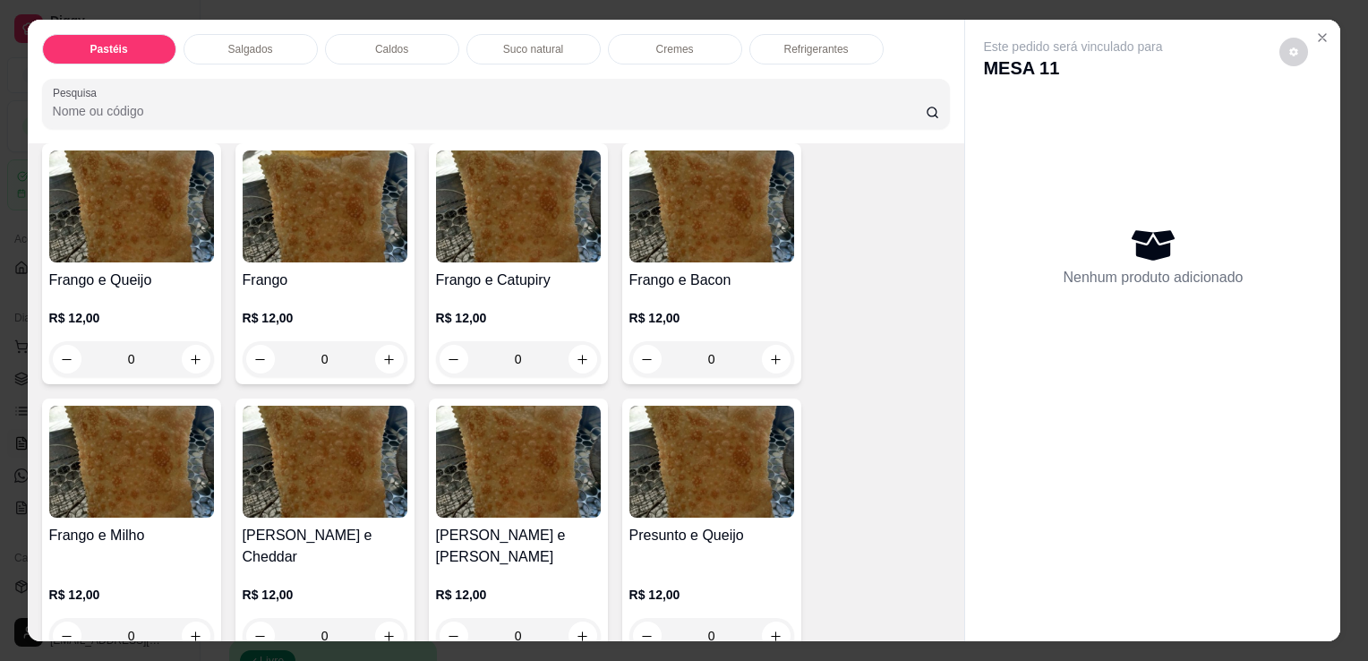
click at [763, 351] on div "0" at bounding box center [711, 359] width 165 height 36
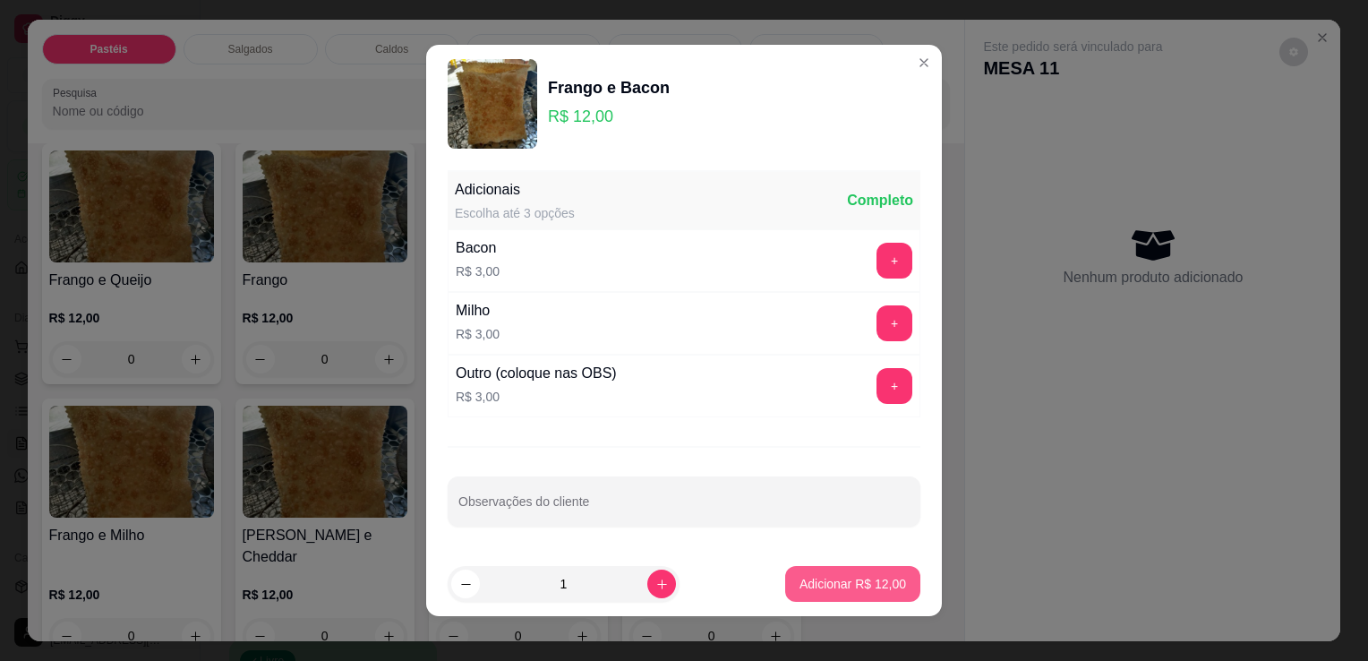
click at [861, 588] on p "Adicionar R$ 12,00" at bounding box center [853, 584] width 107 height 18
type input "1"
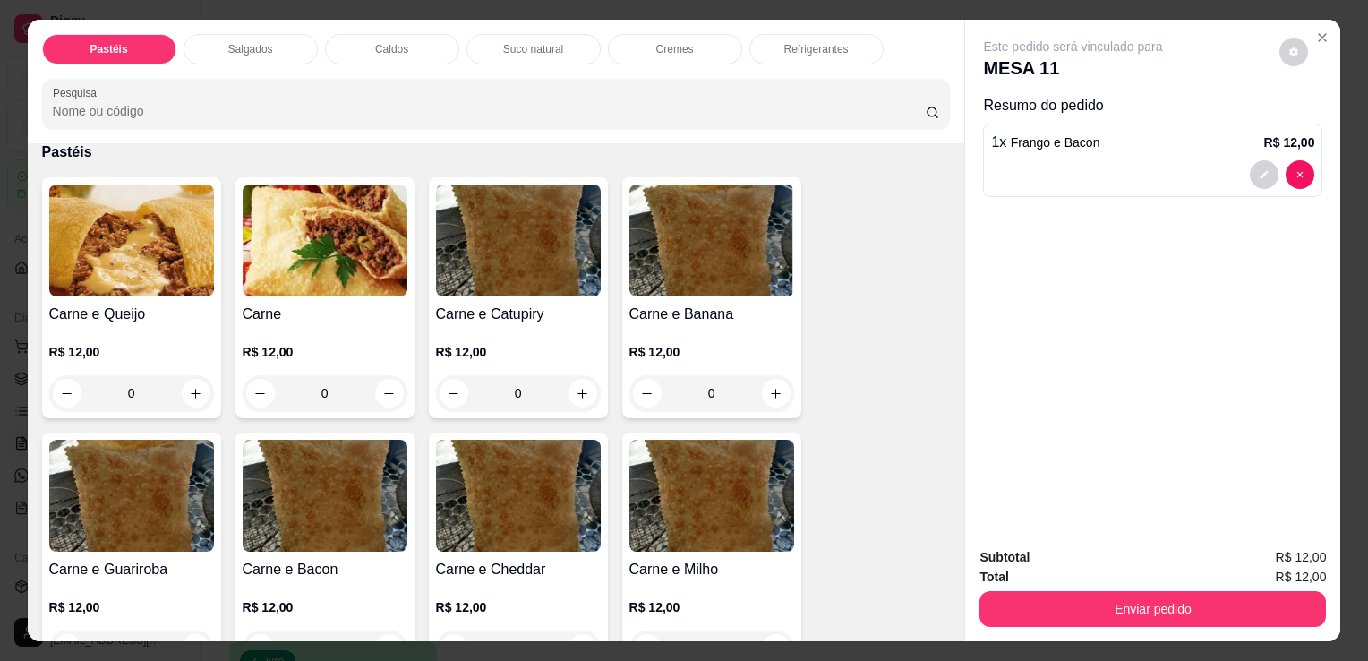
scroll to position [90, 0]
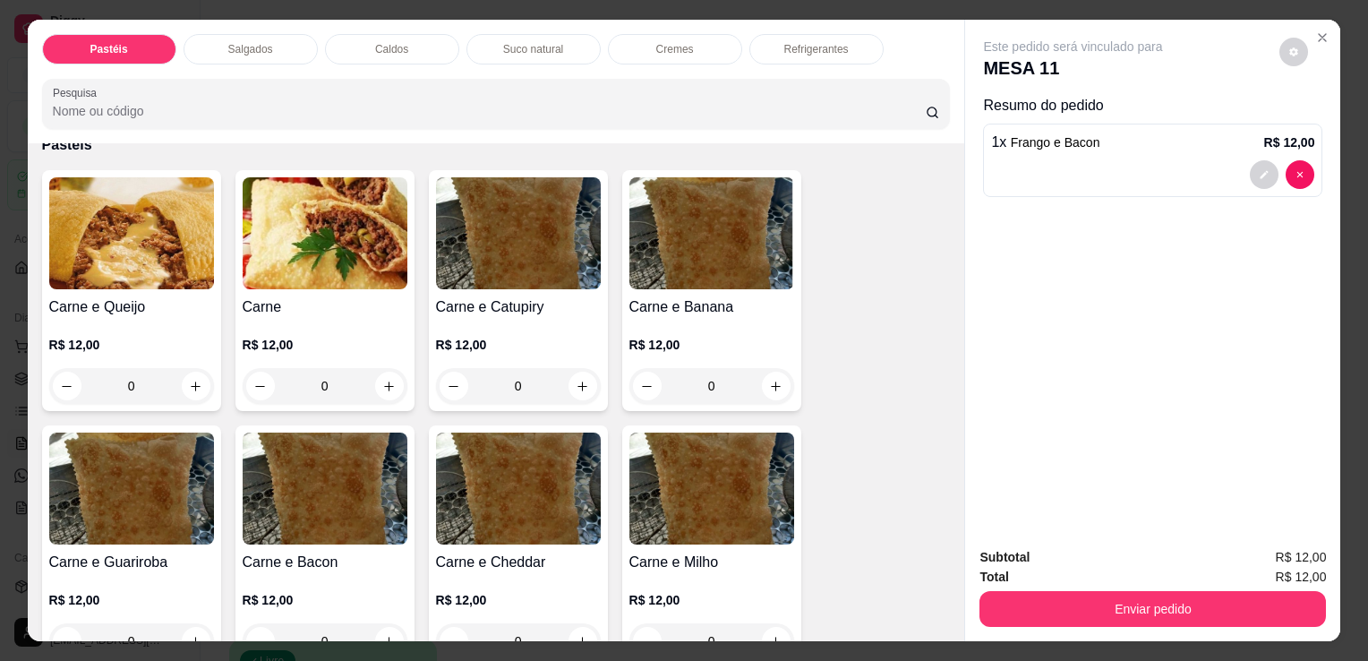
click at [770, 374] on div "0" at bounding box center [711, 386] width 165 height 36
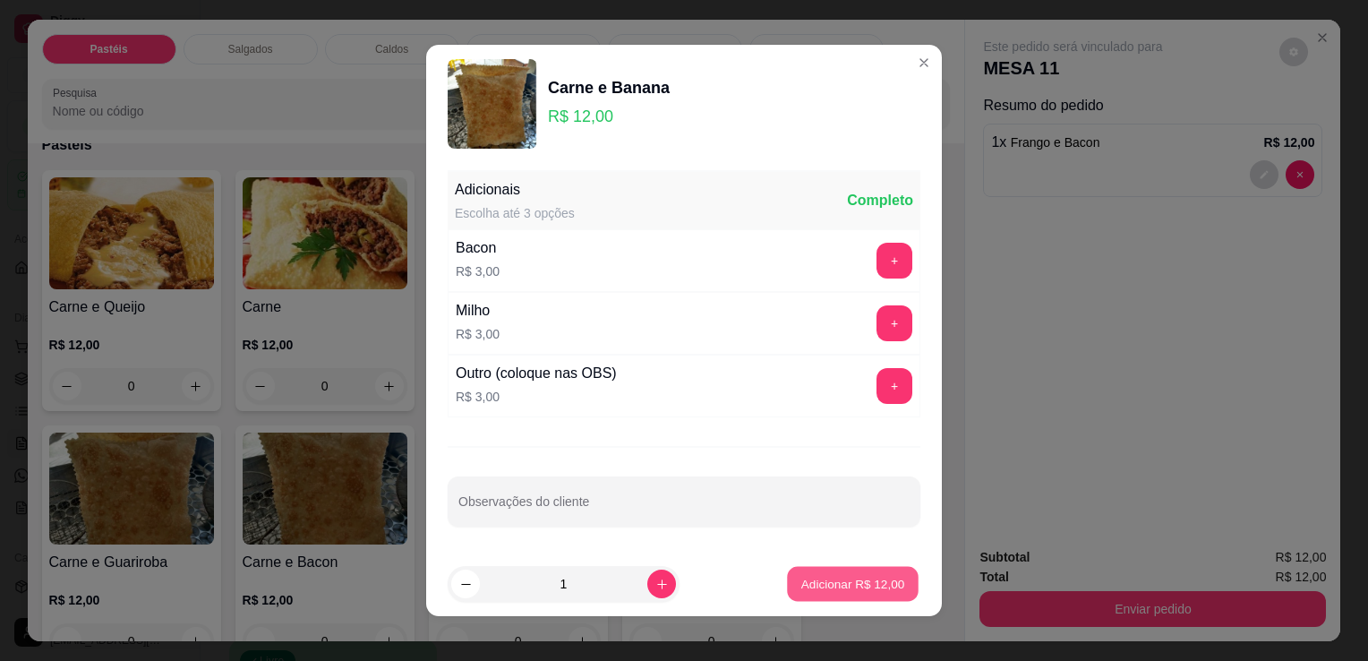
click at [872, 575] on p "Adicionar R$ 12,00" at bounding box center [853, 583] width 104 height 17
type input "1"
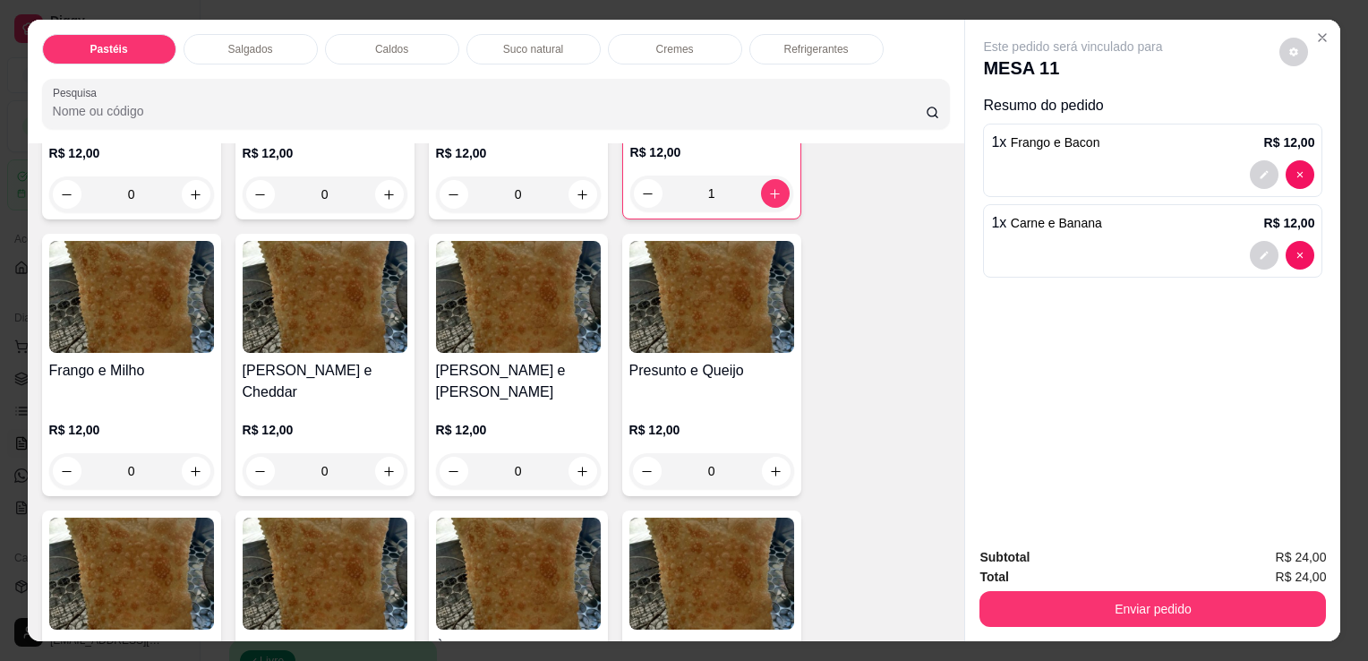
scroll to position [806, 0]
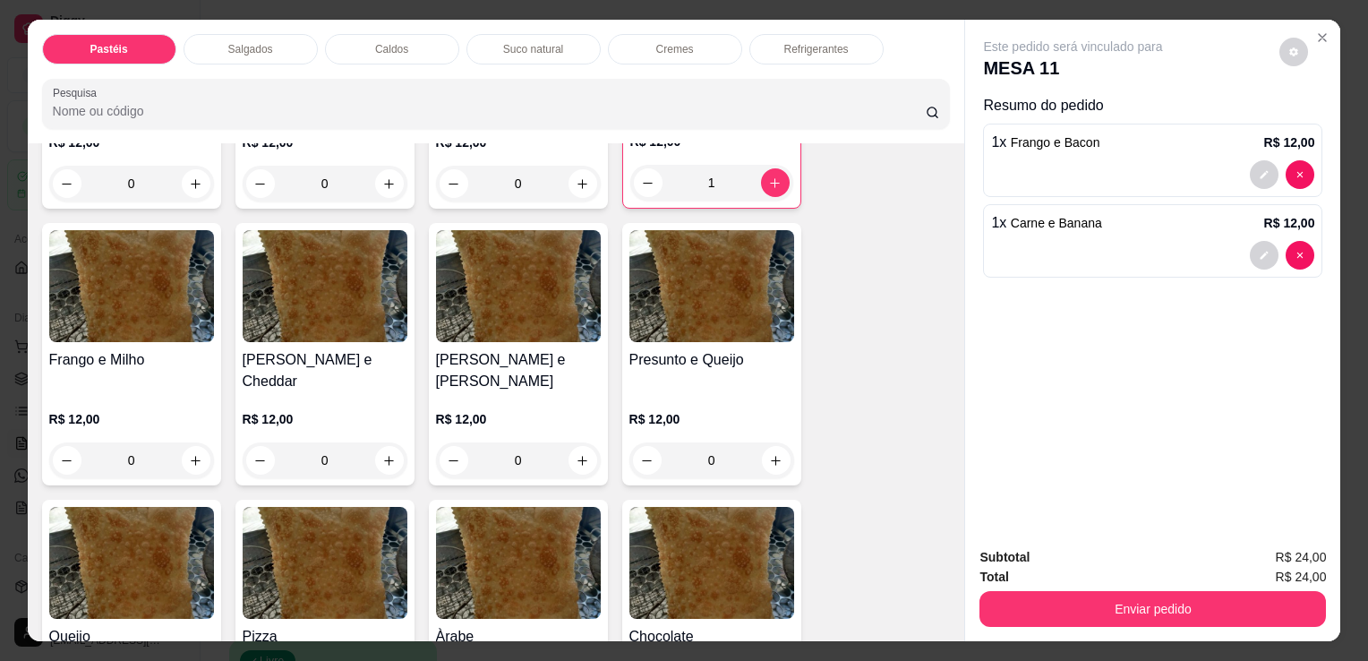
click at [184, 167] on div "0" at bounding box center [131, 184] width 165 height 36
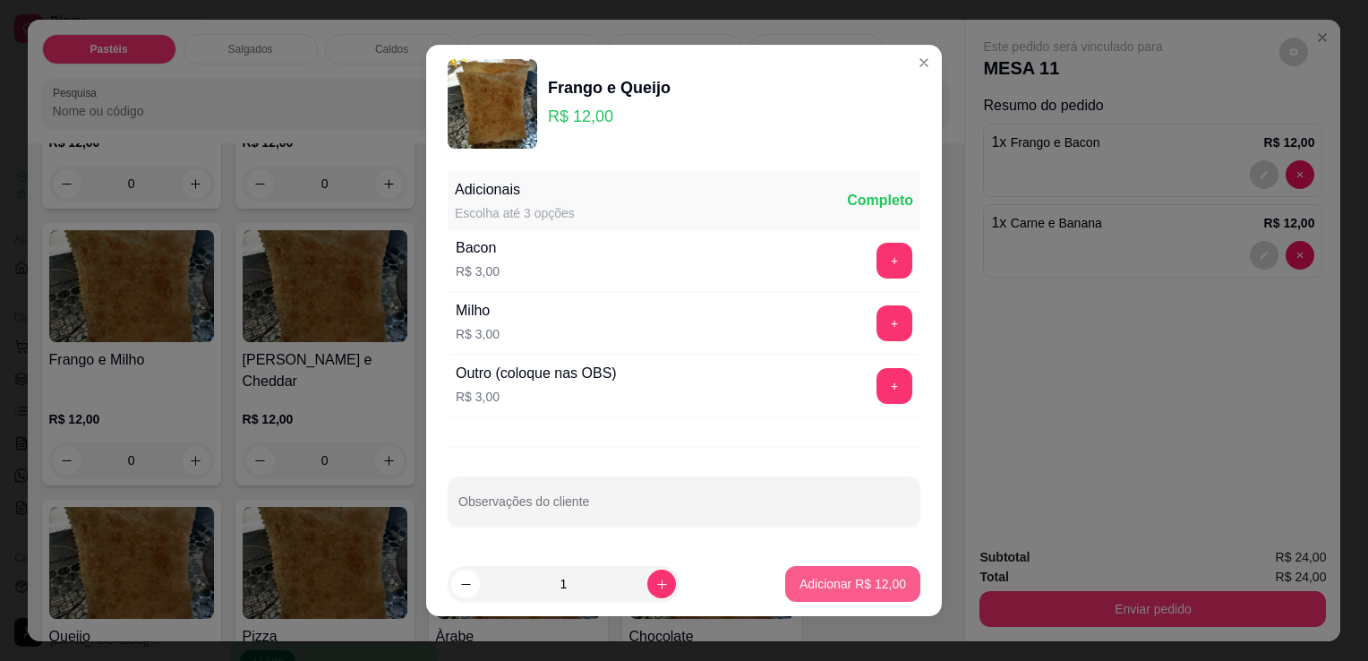
click at [800, 591] on p "Adicionar R$ 12,00" at bounding box center [853, 584] width 107 height 18
type input "1"
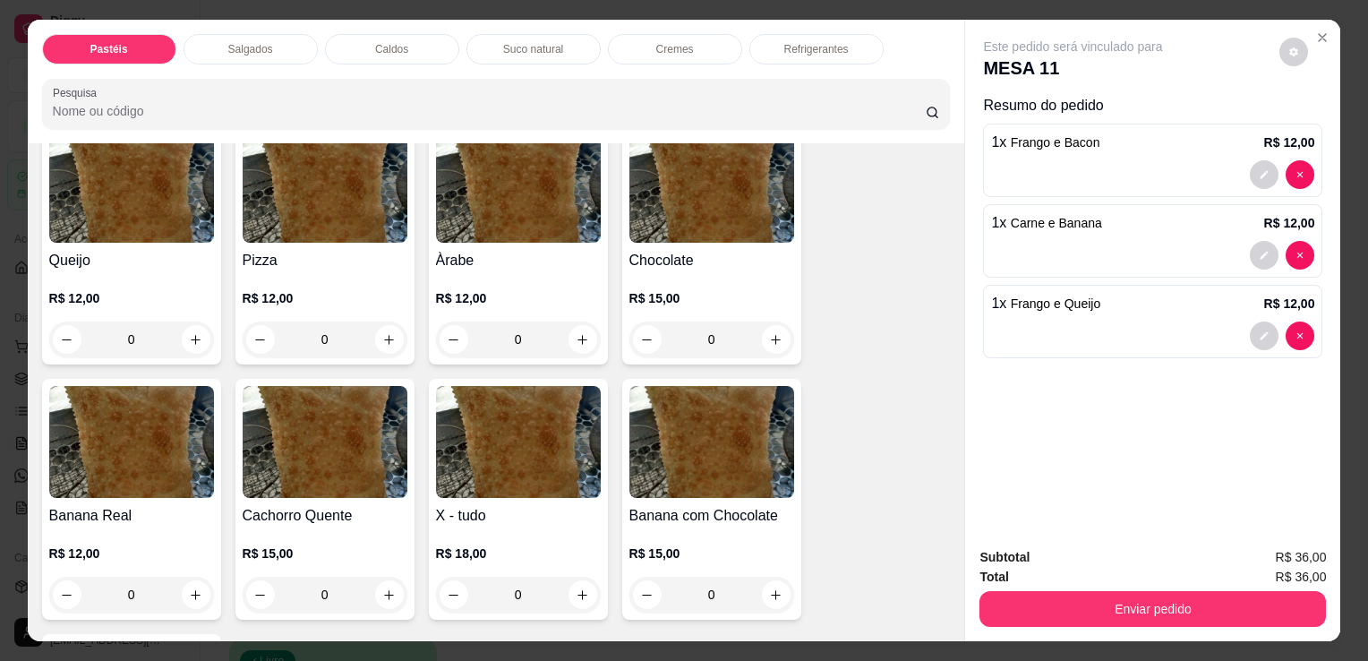
scroll to position [1163, 0]
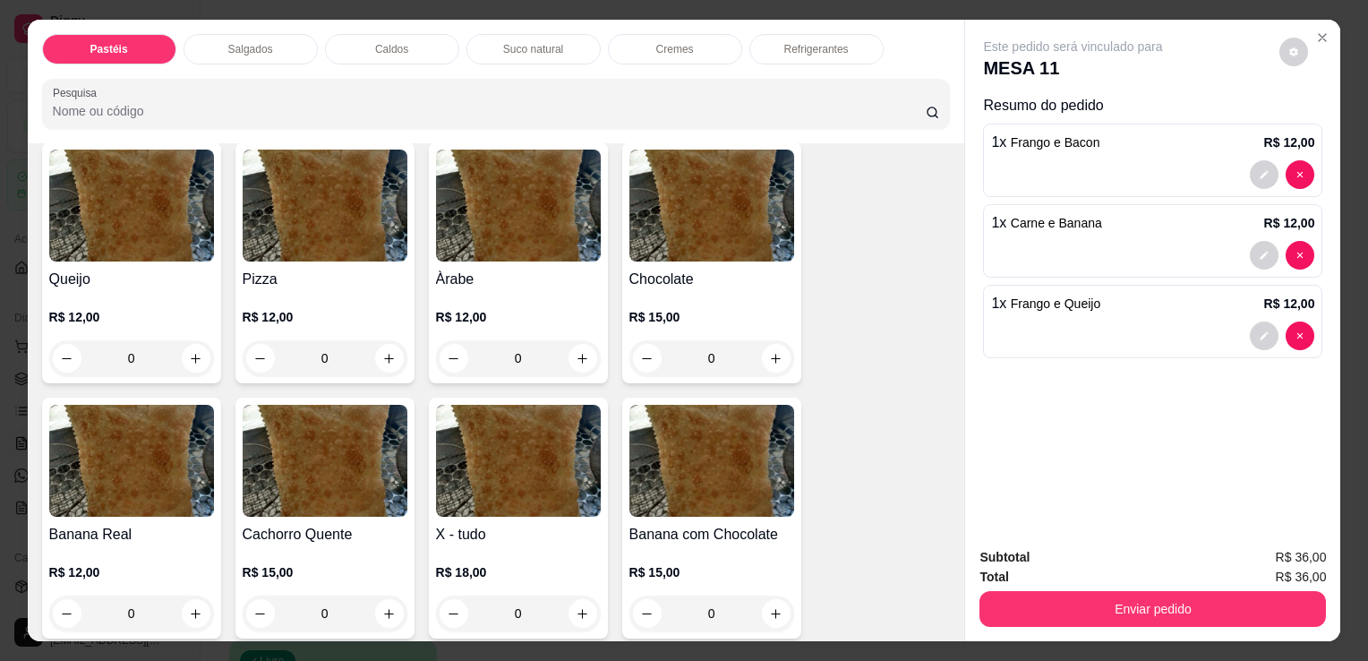
click at [351, 308] on p "R$ 12,00" at bounding box center [325, 317] width 165 height 18
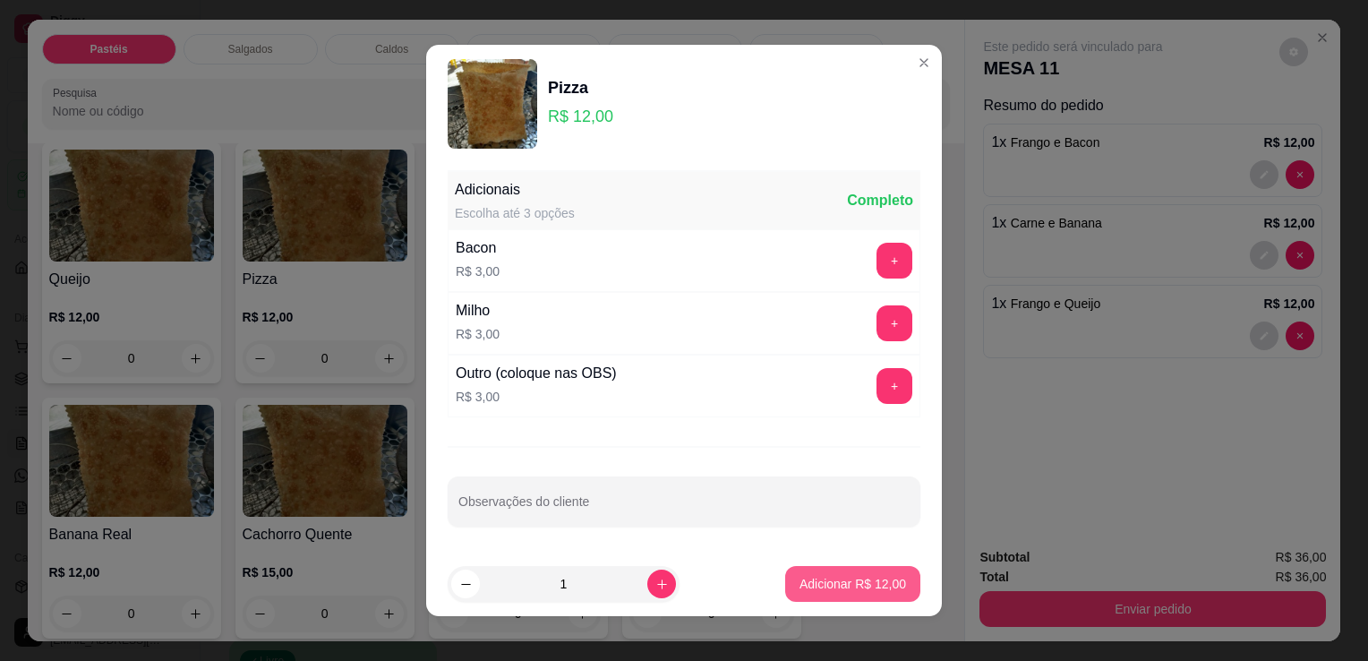
click at [838, 573] on button "Adicionar R$ 12,00" at bounding box center [852, 584] width 135 height 36
type input "1"
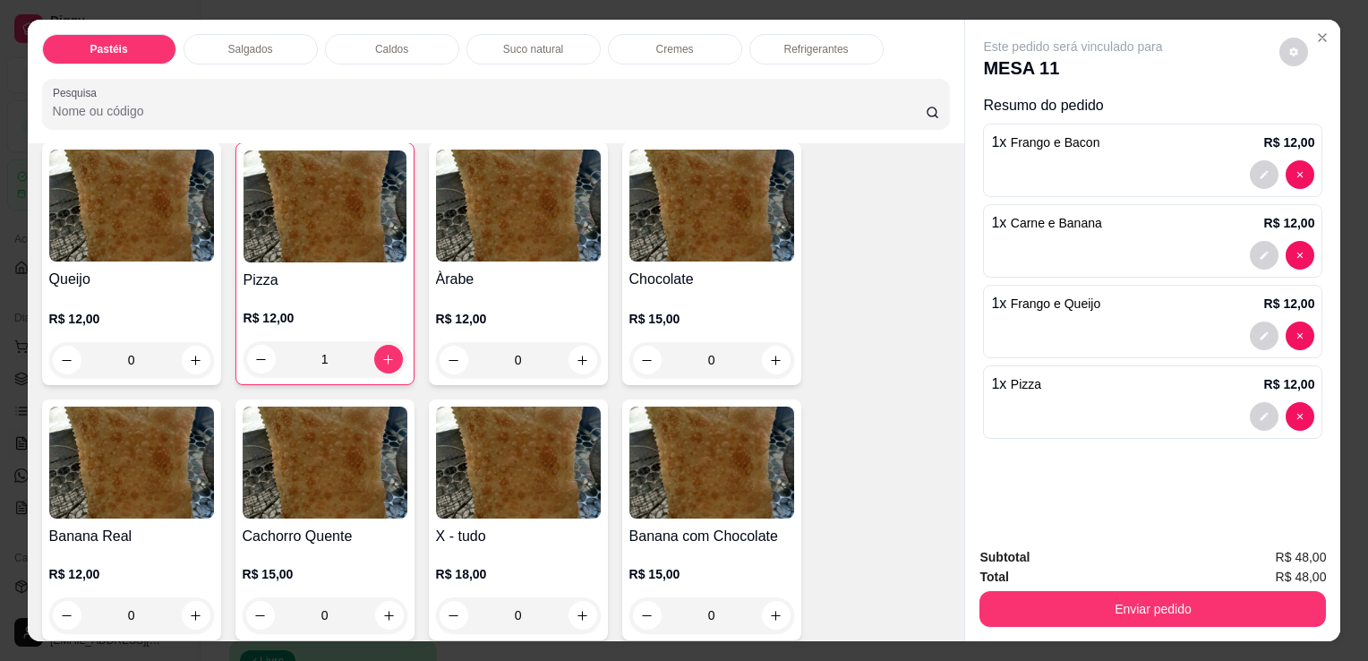
click at [538, 60] on div "Pastéis Salgados Caldos Suco natural Cremes Refrigerantes Pesquisa" at bounding box center [497, 82] width 938 height 124
click at [541, 48] on p "Suco natural" at bounding box center [533, 49] width 60 height 14
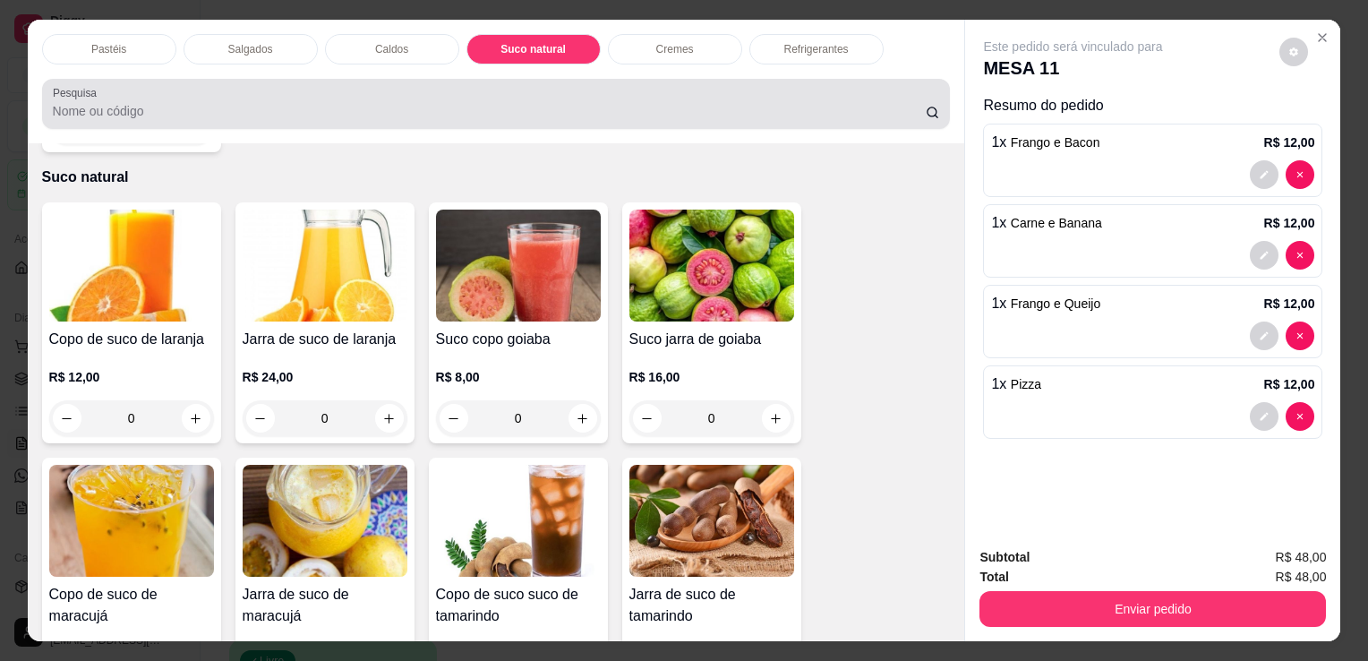
scroll to position [44, 0]
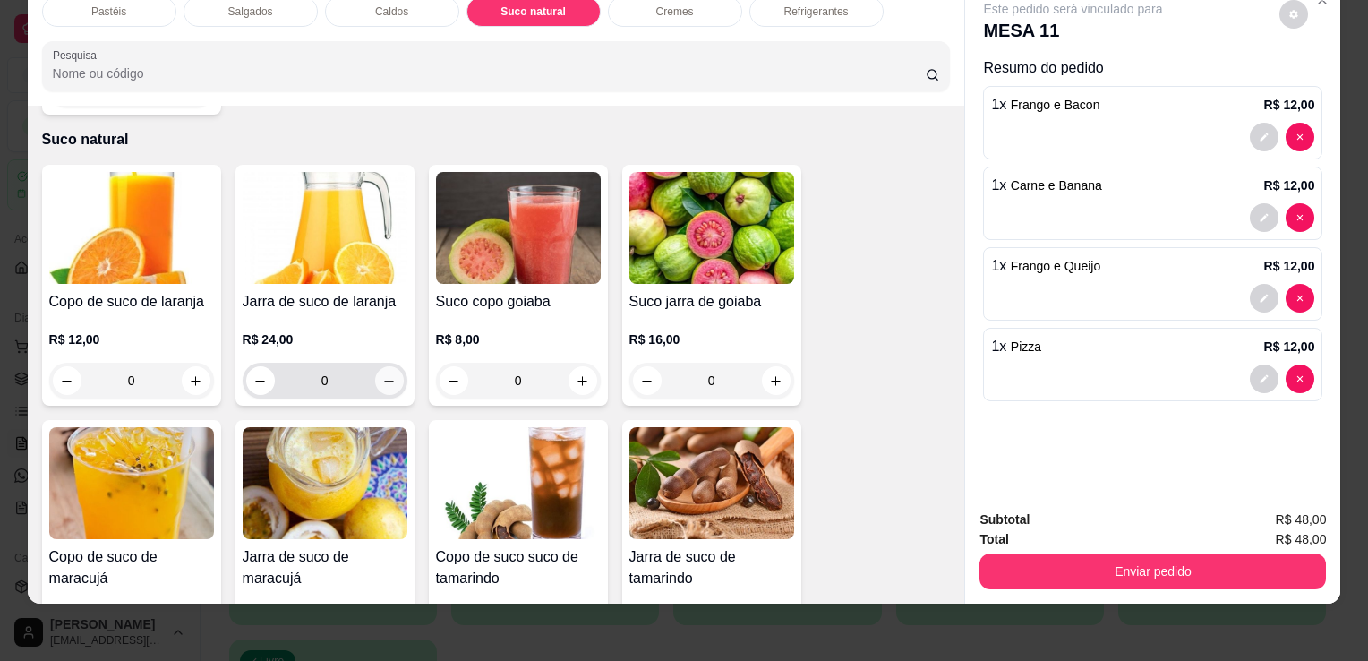
click at [375, 366] on button "increase-product-quantity" at bounding box center [389, 380] width 29 height 29
type input "1"
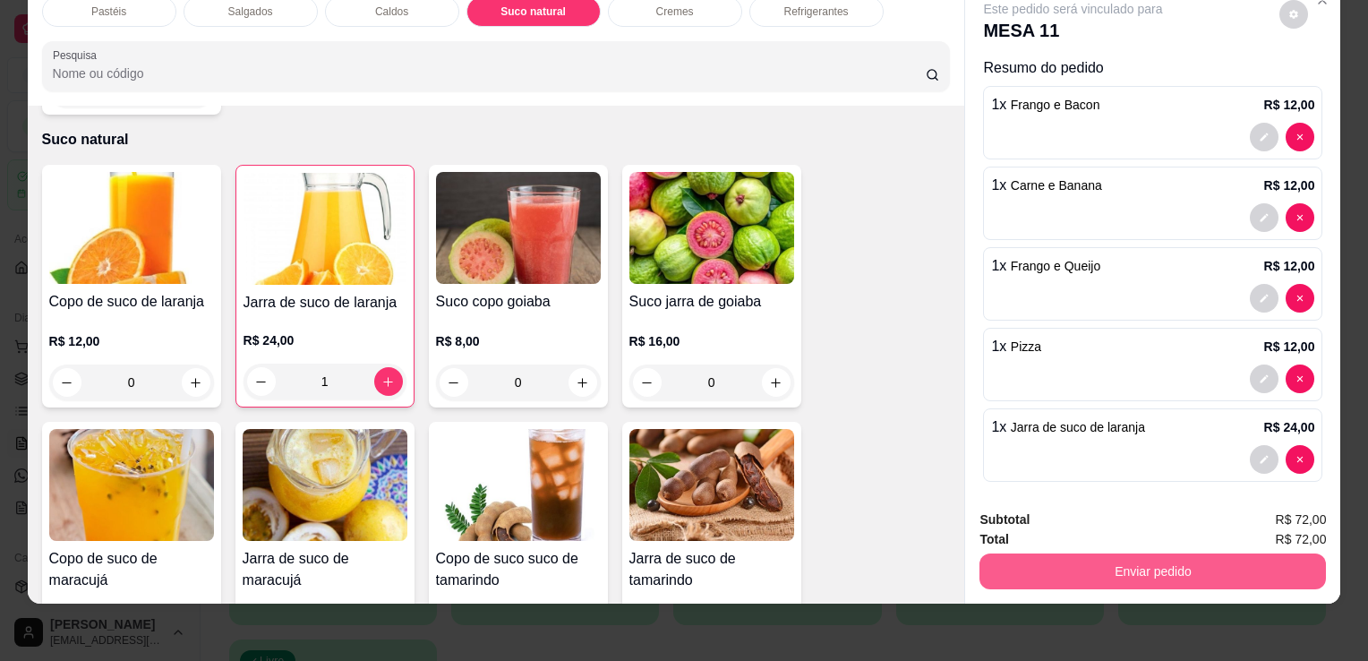
click at [1115, 553] on button "Enviar pedido" at bounding box center [1153, 571] width 347 height 36
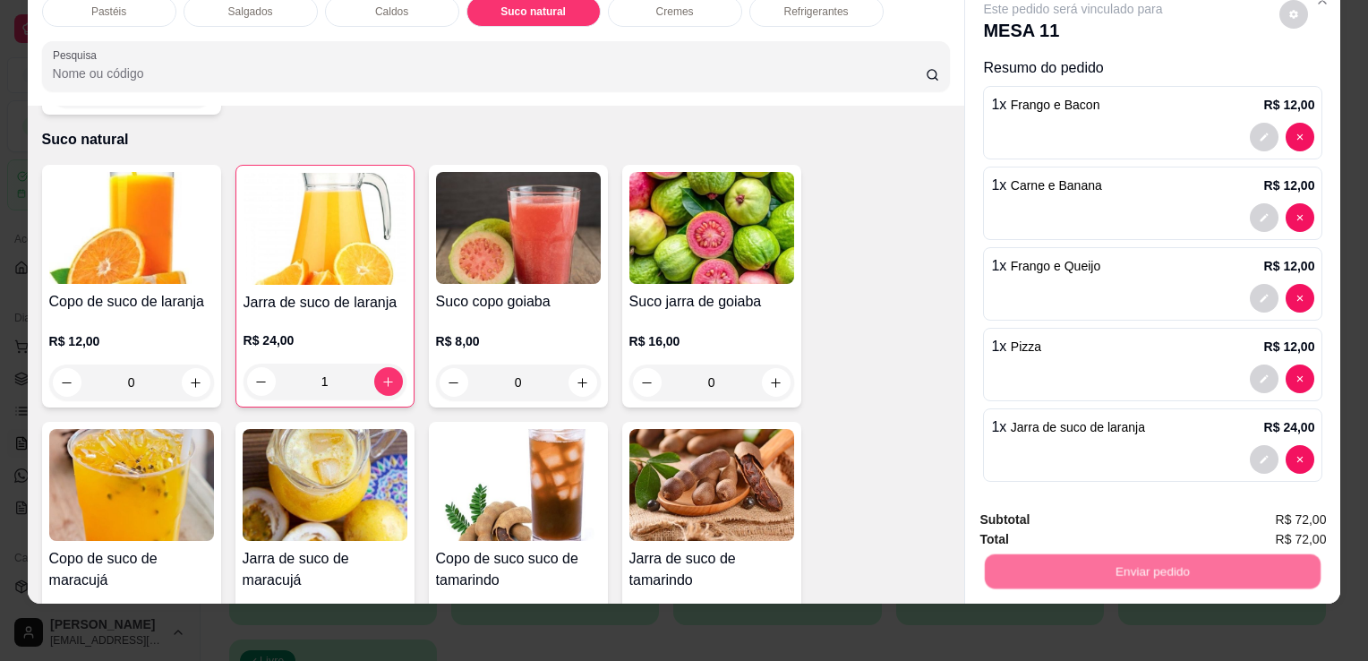
click at [1103, 512] on button "Não registrar e enviar pedido" at bounding box center [1094, 513] width 181 height 33
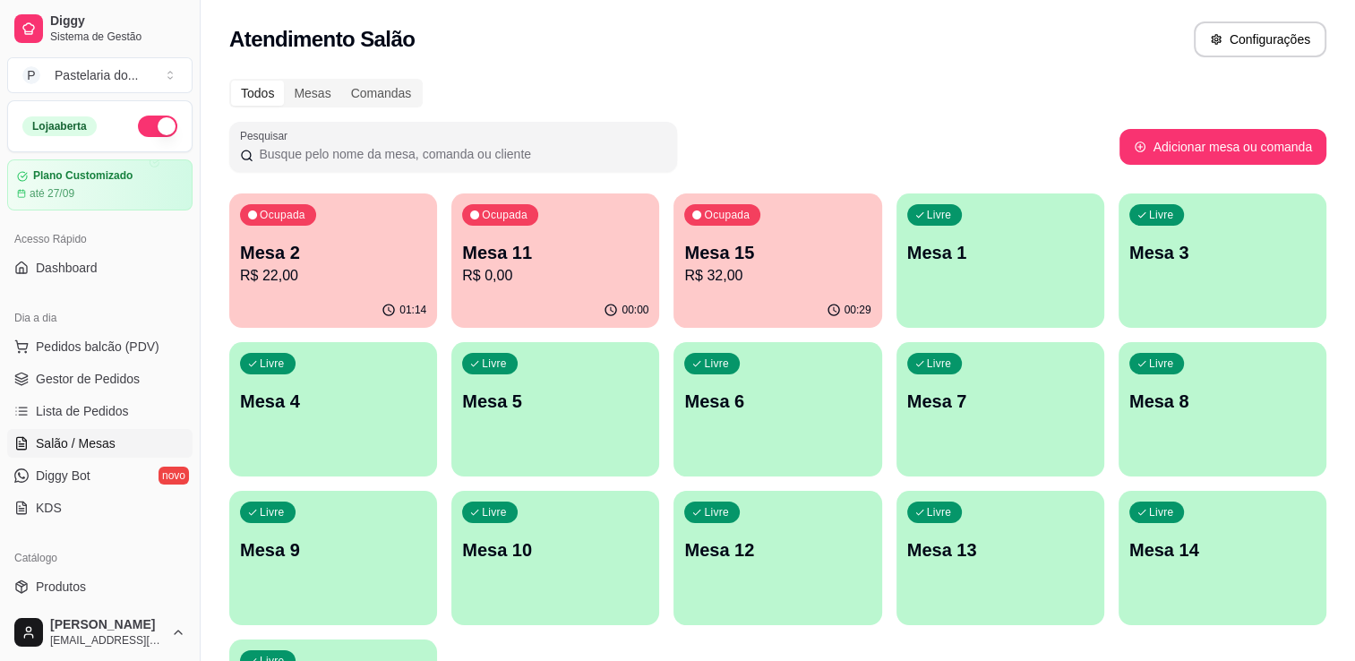
click at [752, 241] on p "Mesa 15" at bounding box center [777, 252] width 186 height 25
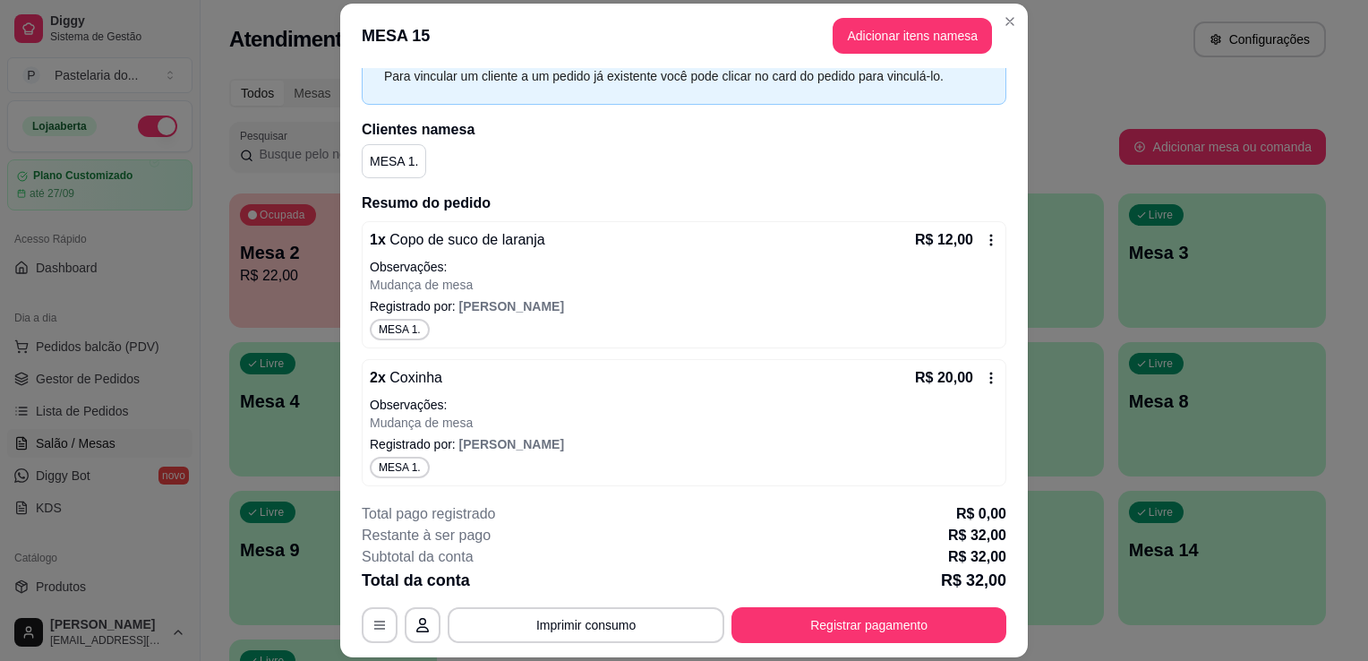
scroll to position [91, 0]
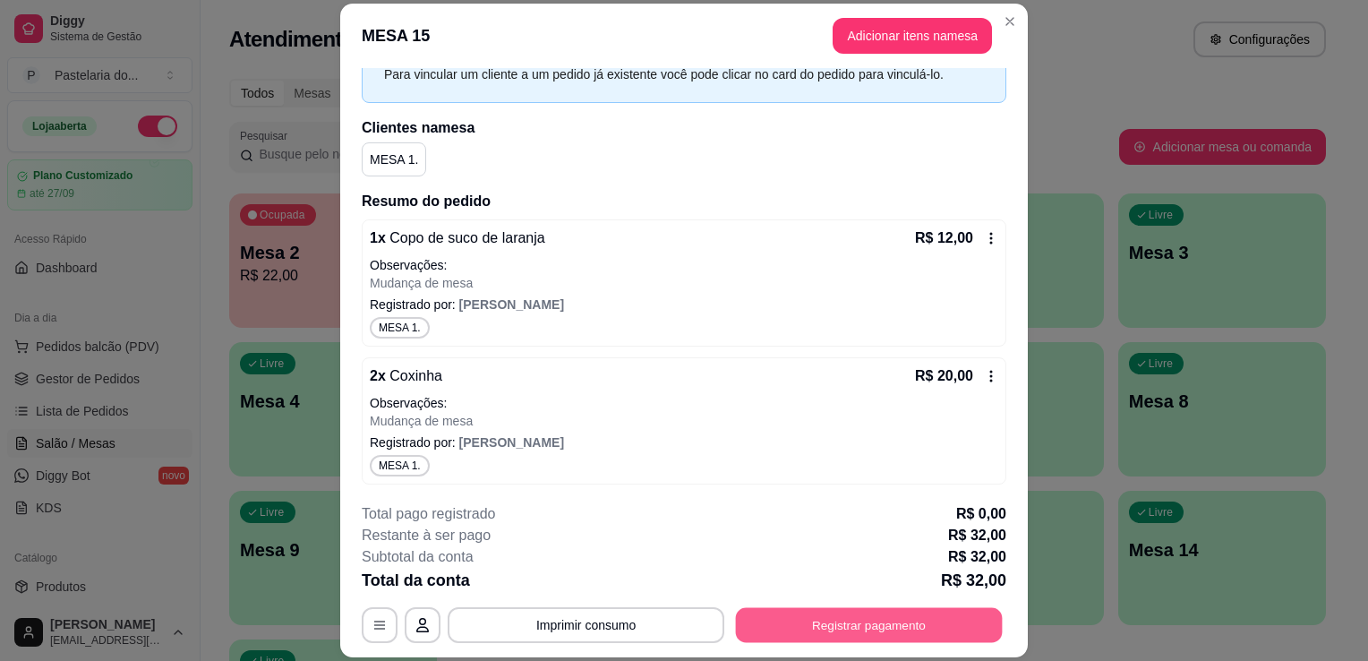
click at [889, 632] on button "Registrar pagamento" at bounding box center [869, 625] width 267 height 35
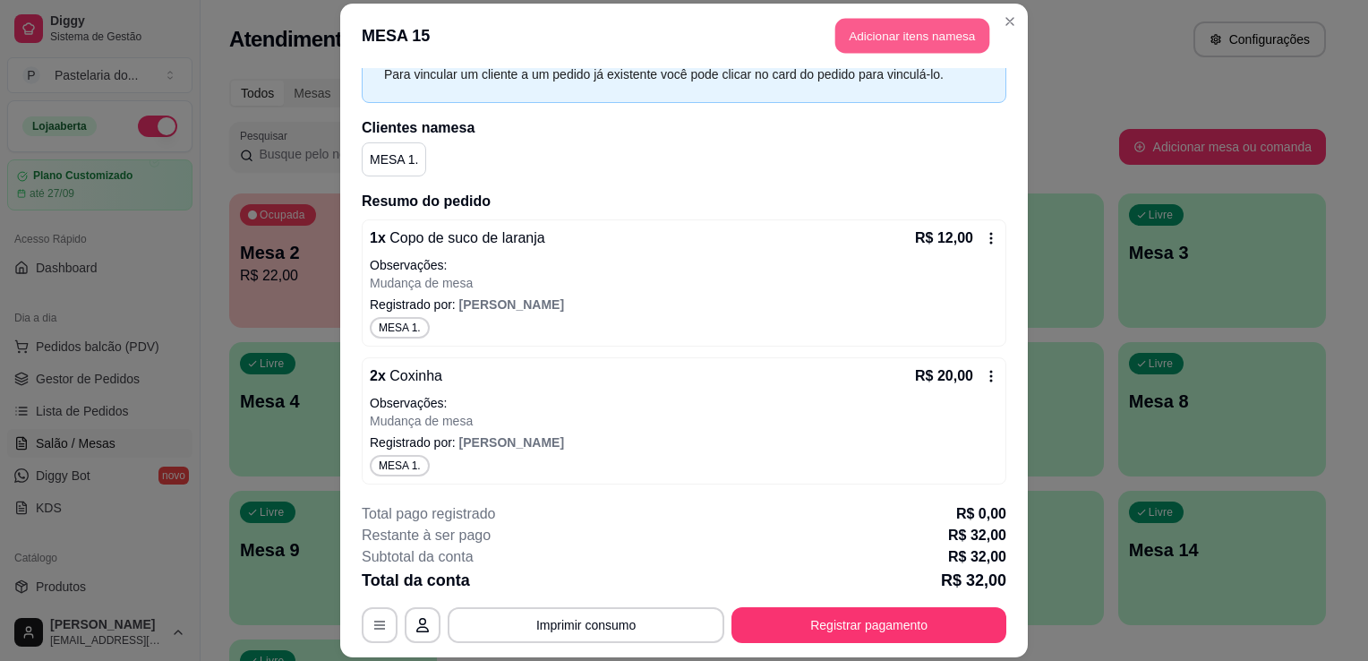
click at [880, 38] on button "Adicionar itens na mesa" at bounding box center [912, 35] width 154 height 35
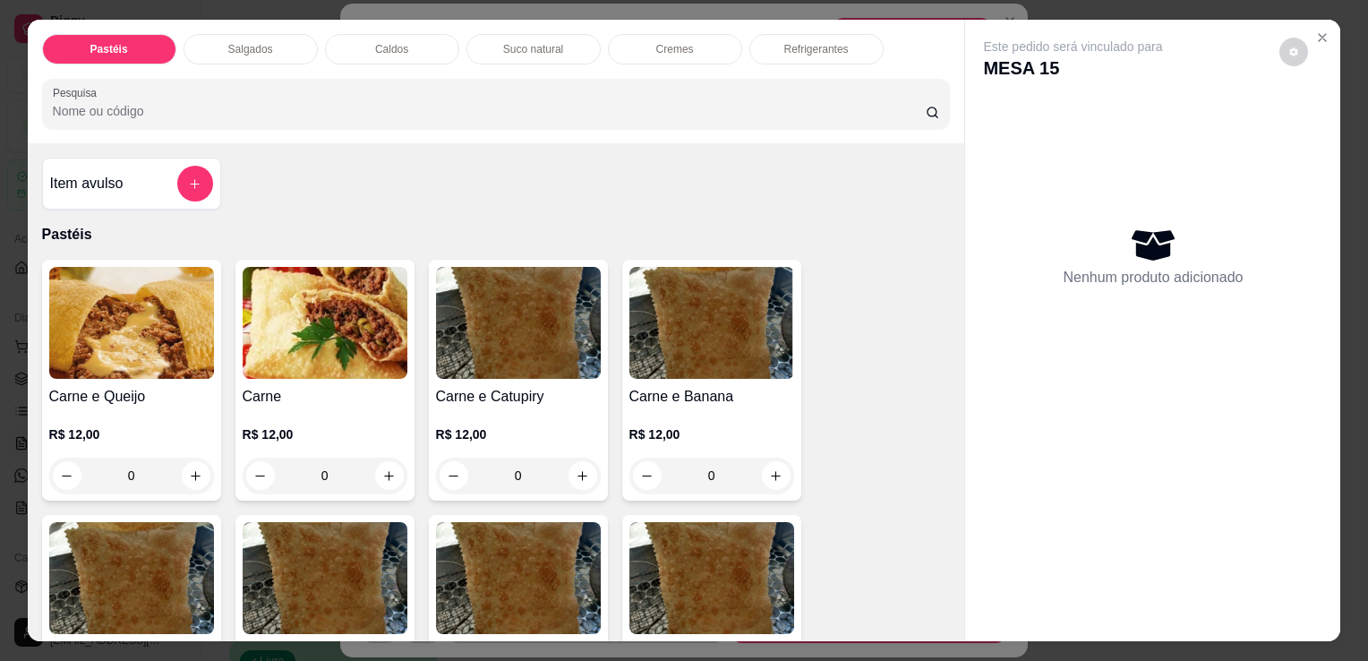
click at [265, 39] on div "Salgados" at bounding box center [251, 49] width 134 height 30
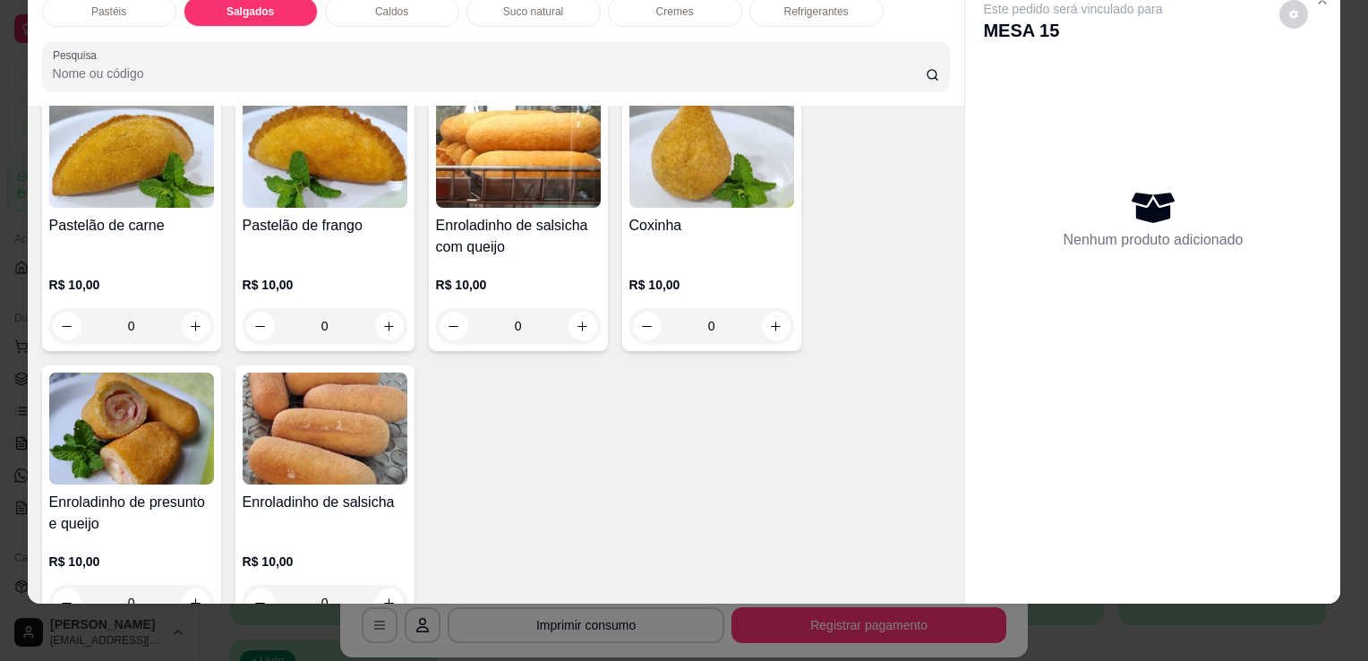
scroll to position [1902, 0]
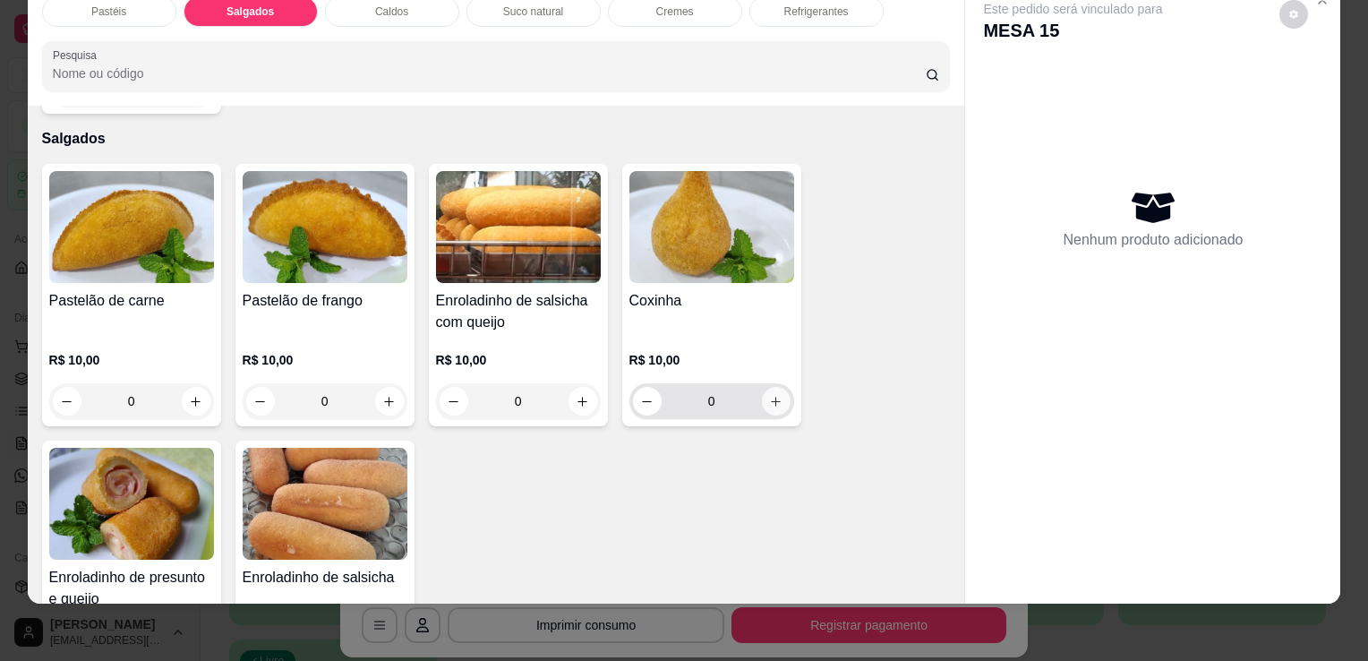
click at [777, 387] on button "increase-product-quantity" at bounding box center [776, 401] width 29 height 29
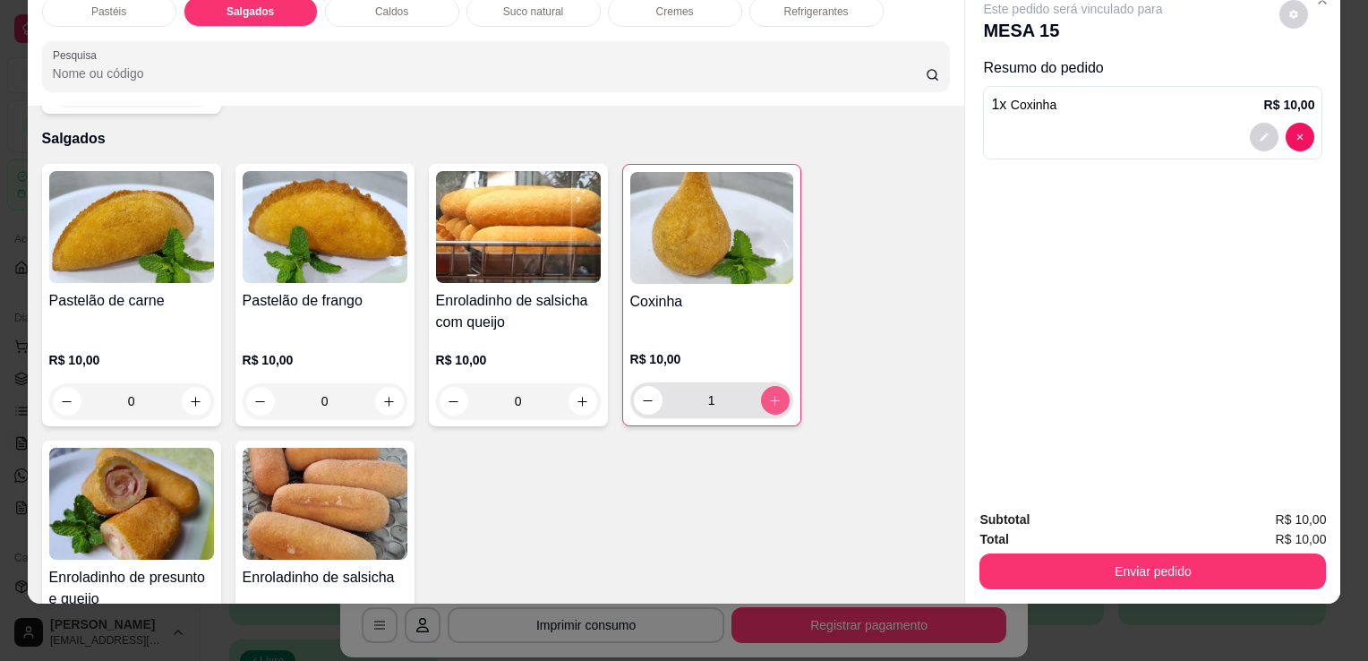
click at [778, 386] on button "increase-product-quantity" at bounding box center [775, 400] width 29 height 29
type input "2"
click at [1193, 558] on button "Enviar pedido" at bounding box center [1153, 571] width 347 height 36
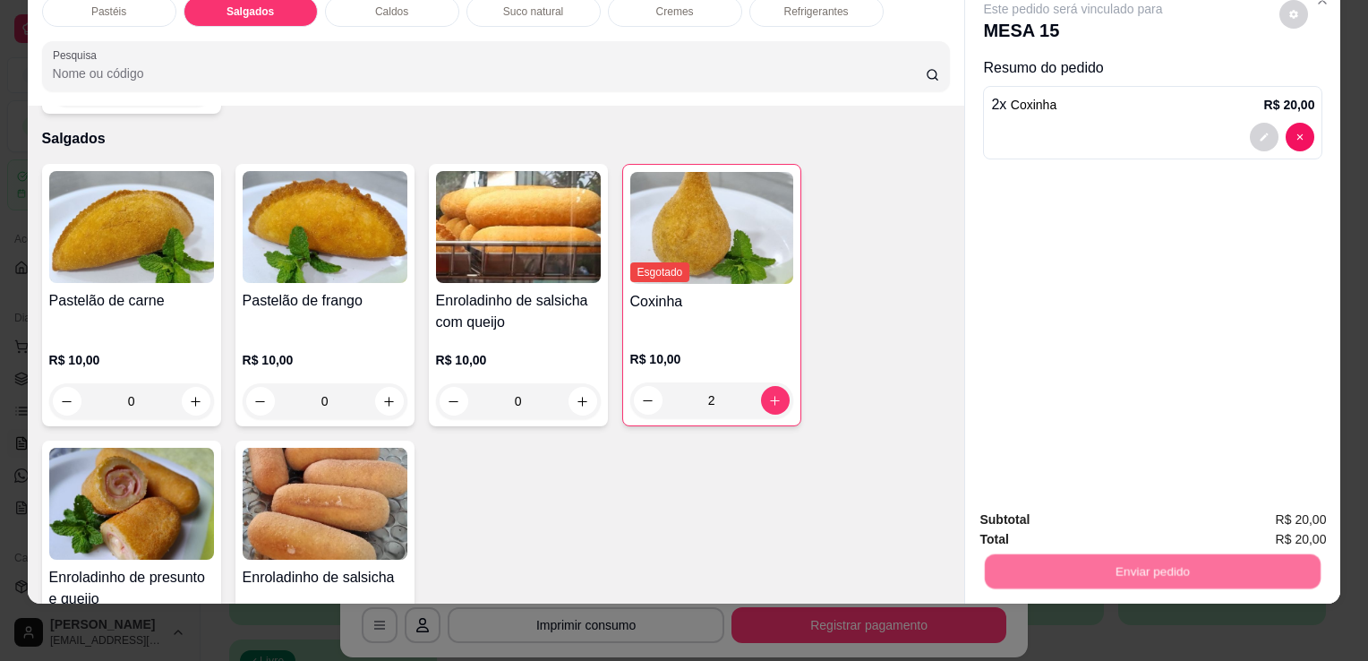
click at [1150, 525] on button "Não registrar e enviar pedido" at bounding box center [1094, 513] width 181 height 33
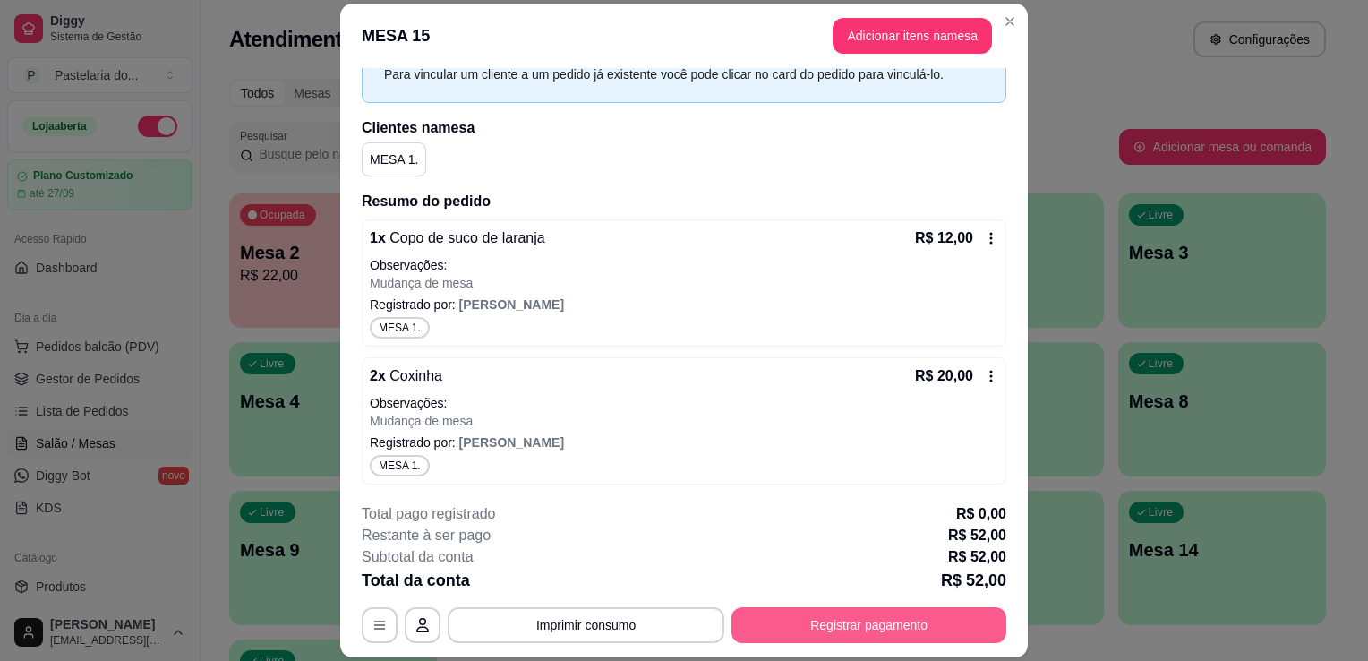
click at [854, 625] on button "Registrar pagamento" at bounding box center [869, 625] width 275 height 36
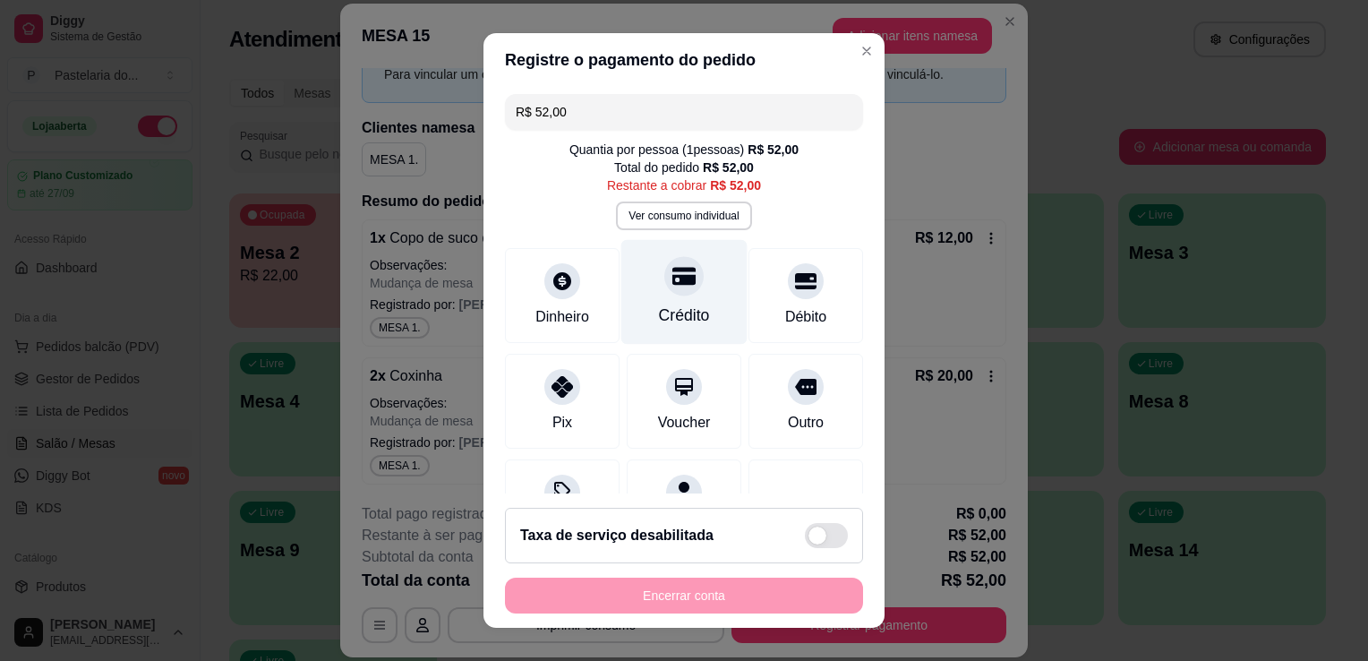
click at [672, 310] on div "Crédito" at bounding box center [684, 315] width 51 height 23
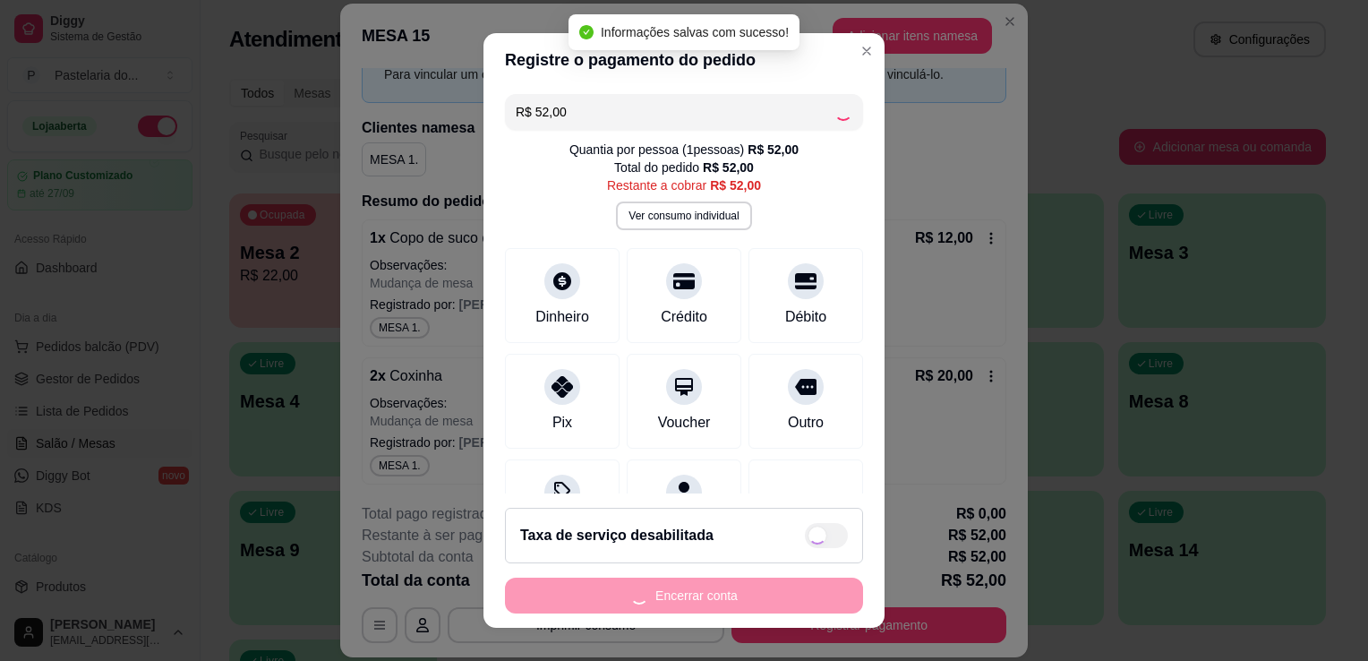
type input "R$ 0,00"
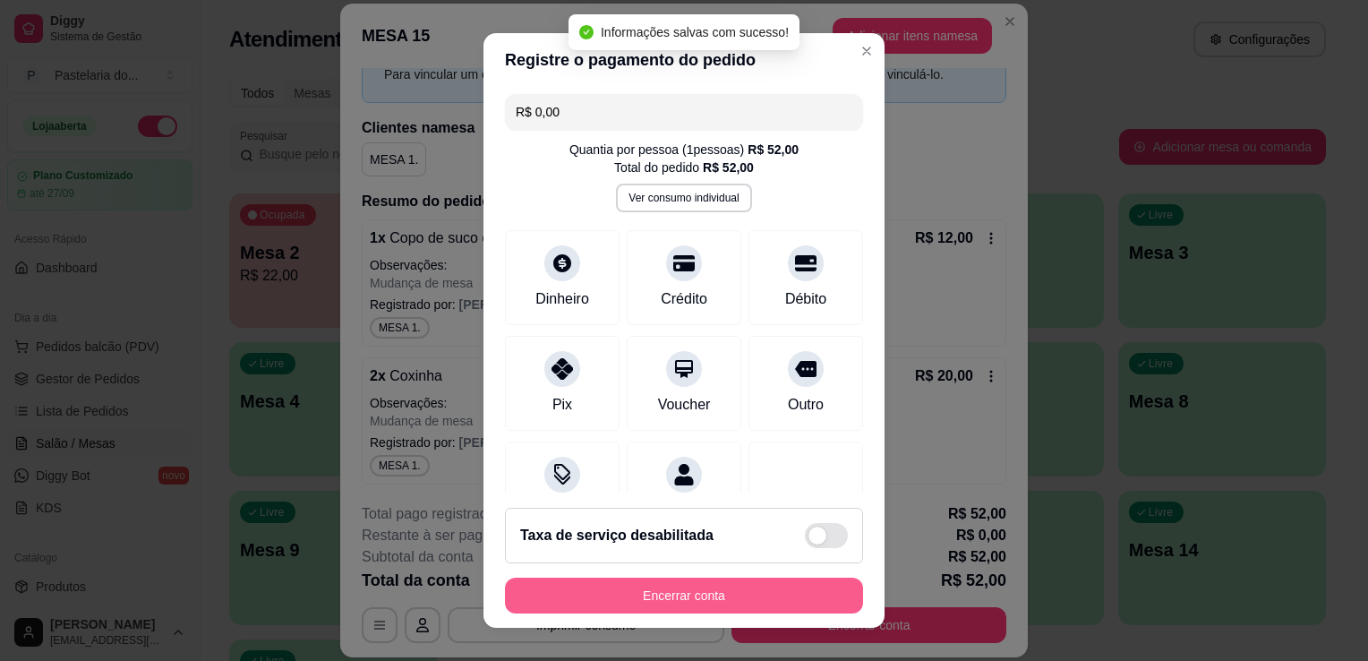
click at [733, 604] on button "Encerrar conta" at bounding box center [684, 596] width 358 height 36
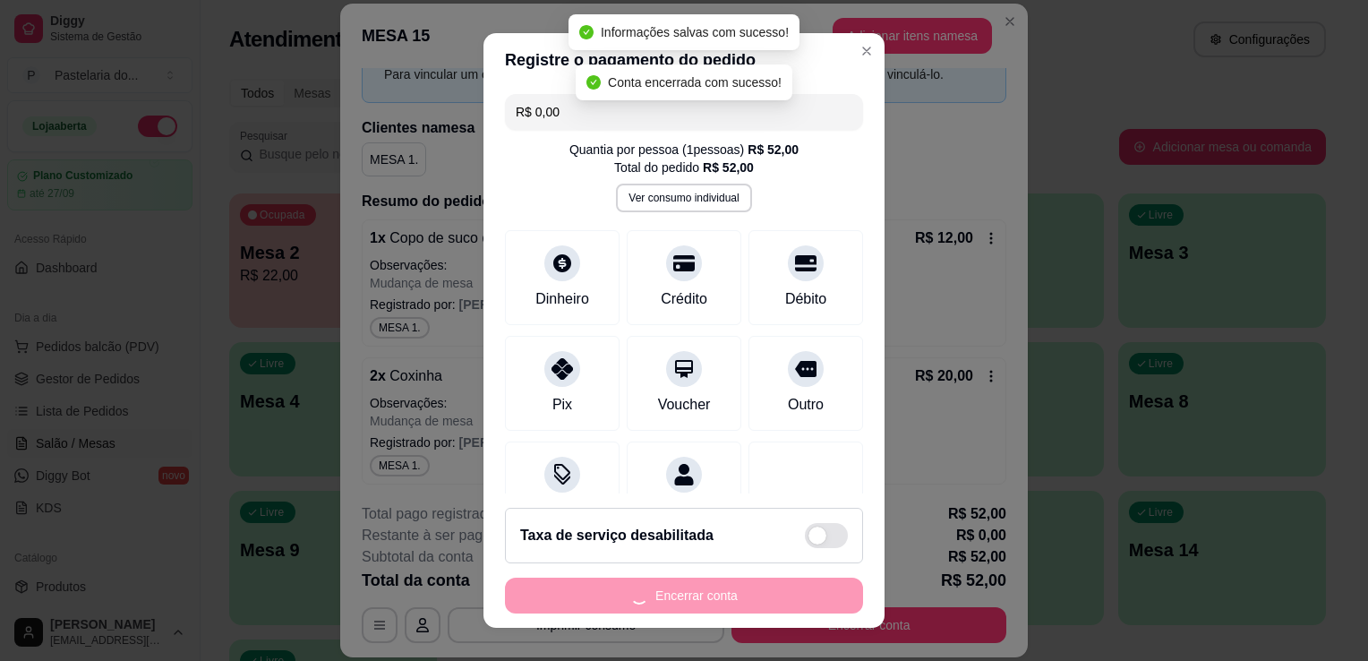
scroll to position [0, 0]
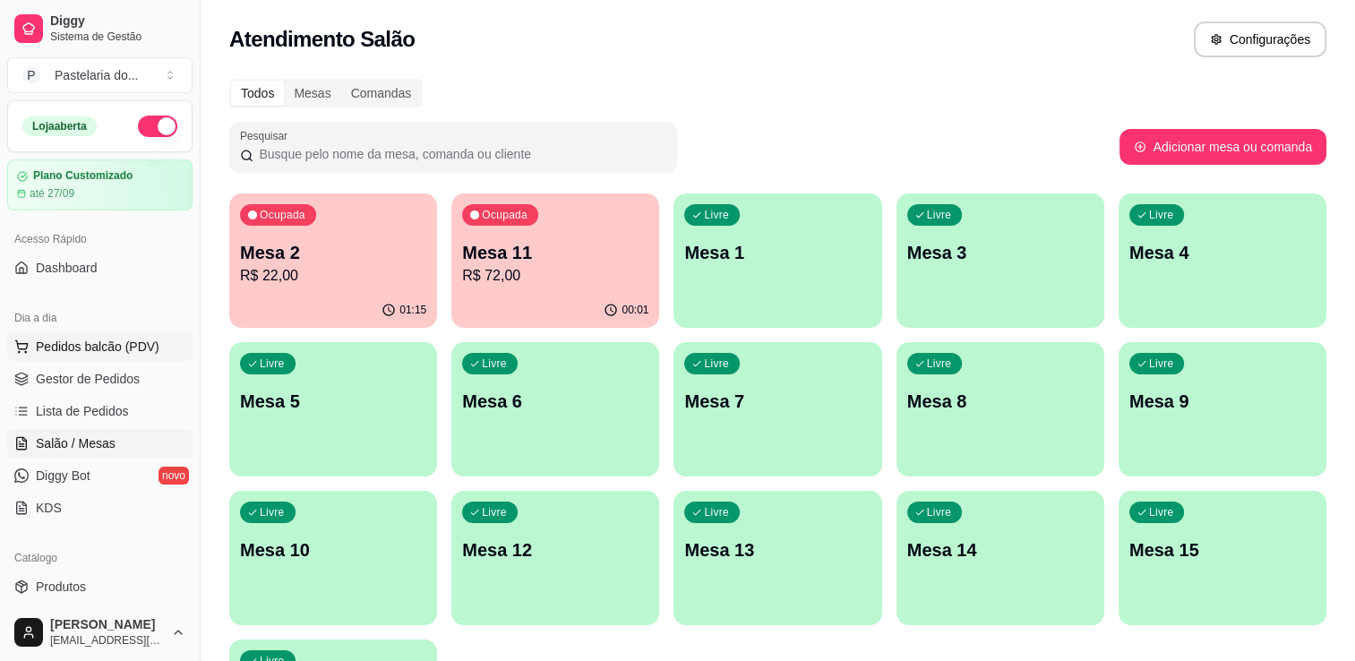
click at [87, 356] on button "Pedidos balcão (PDV)" at bounding box center [99, 346] width 185 height 29
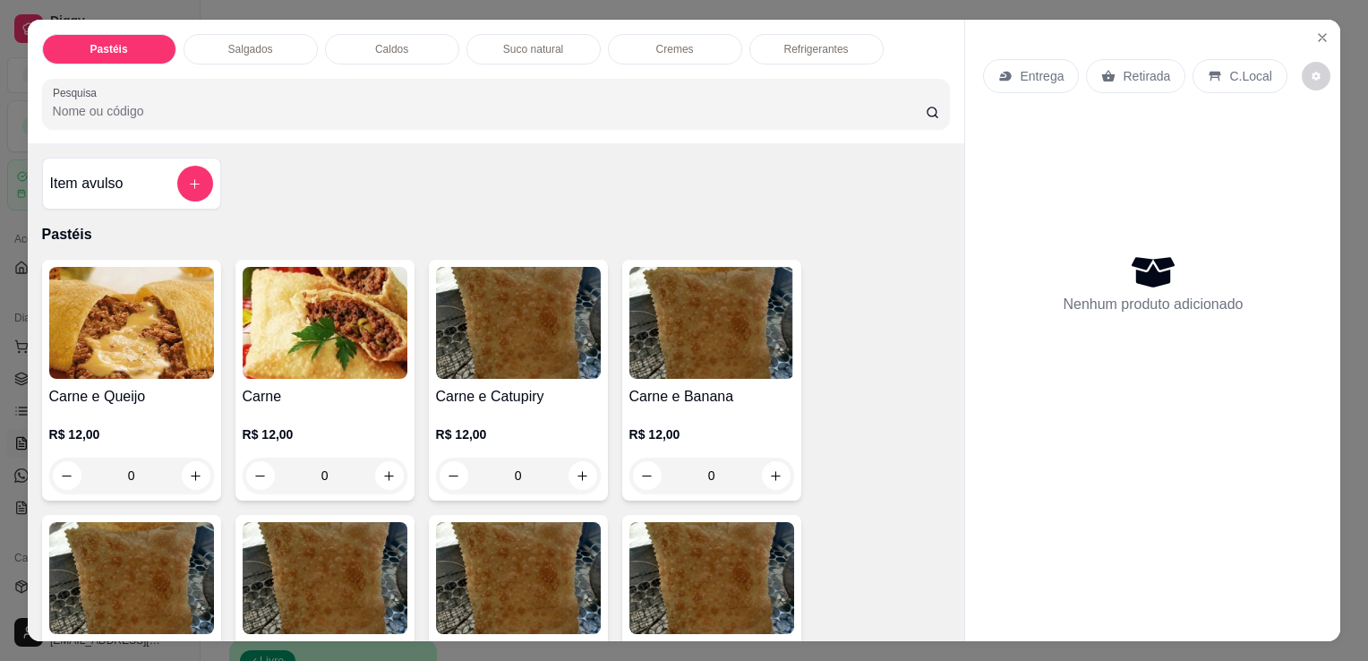
click at [272, 34] on div "Salgados" at bounding box center [251, 49] width 134 height 30
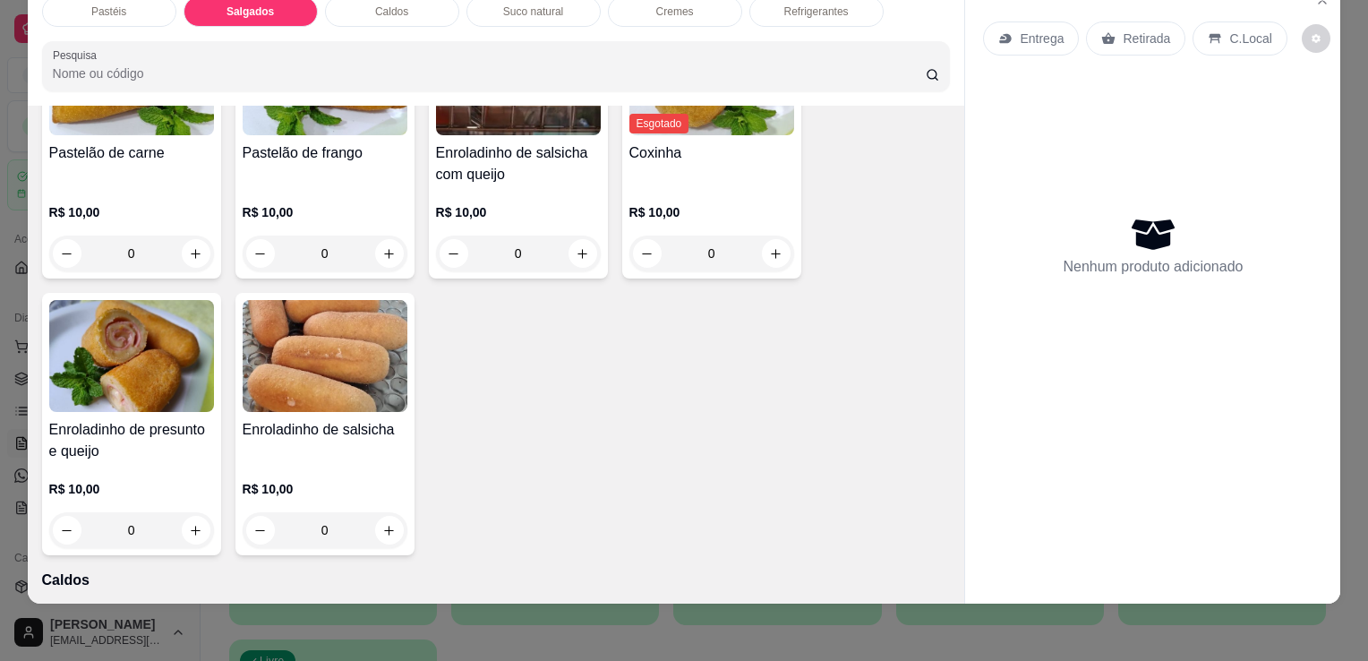
scroll to position [2081, 0]
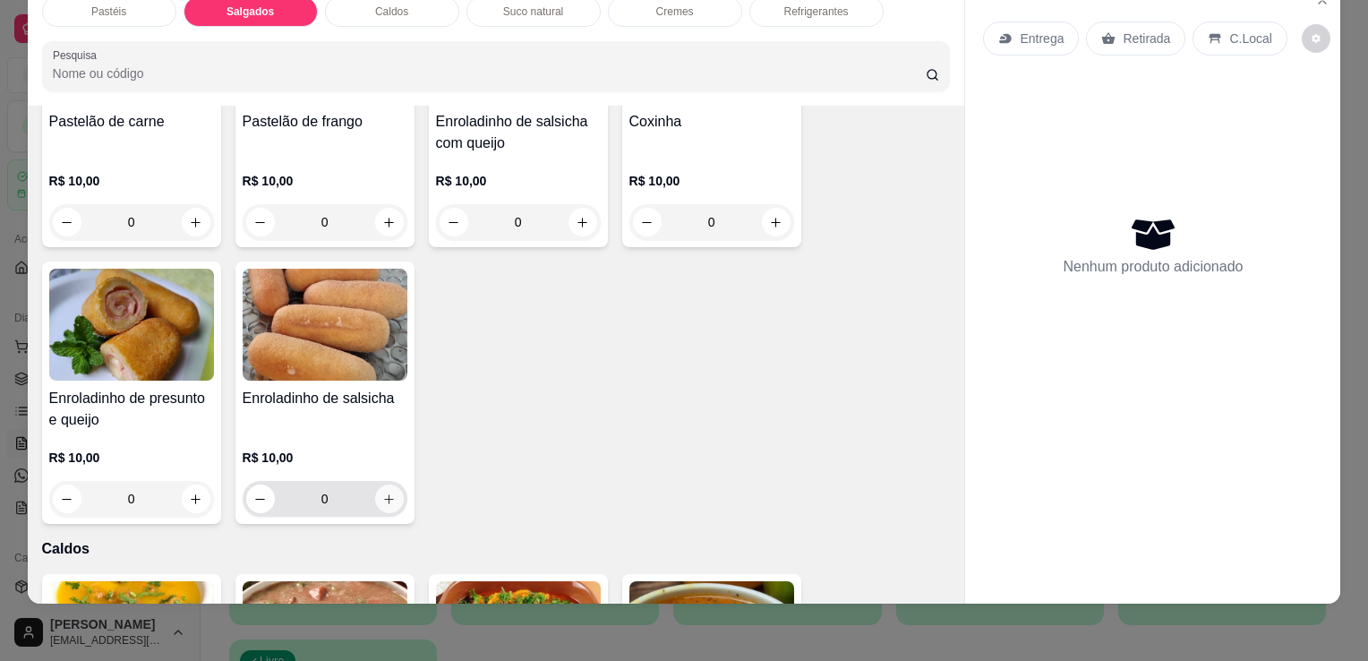
click at [375, 484] on button "increase-product-quantity" at bounding box center [389, 498] width 29 height 29
type input "1"
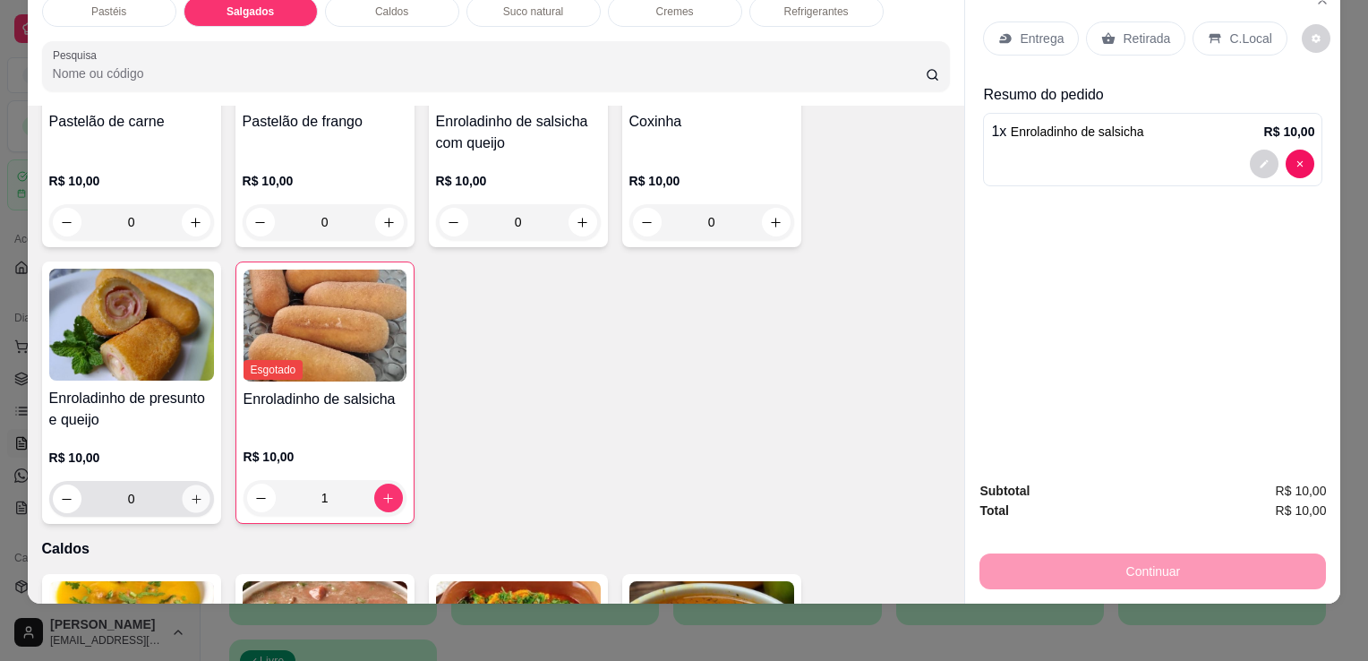
click at [190, 485] on button "increase-product-quantity" at bounding box center [196, 499] width 28 height 28
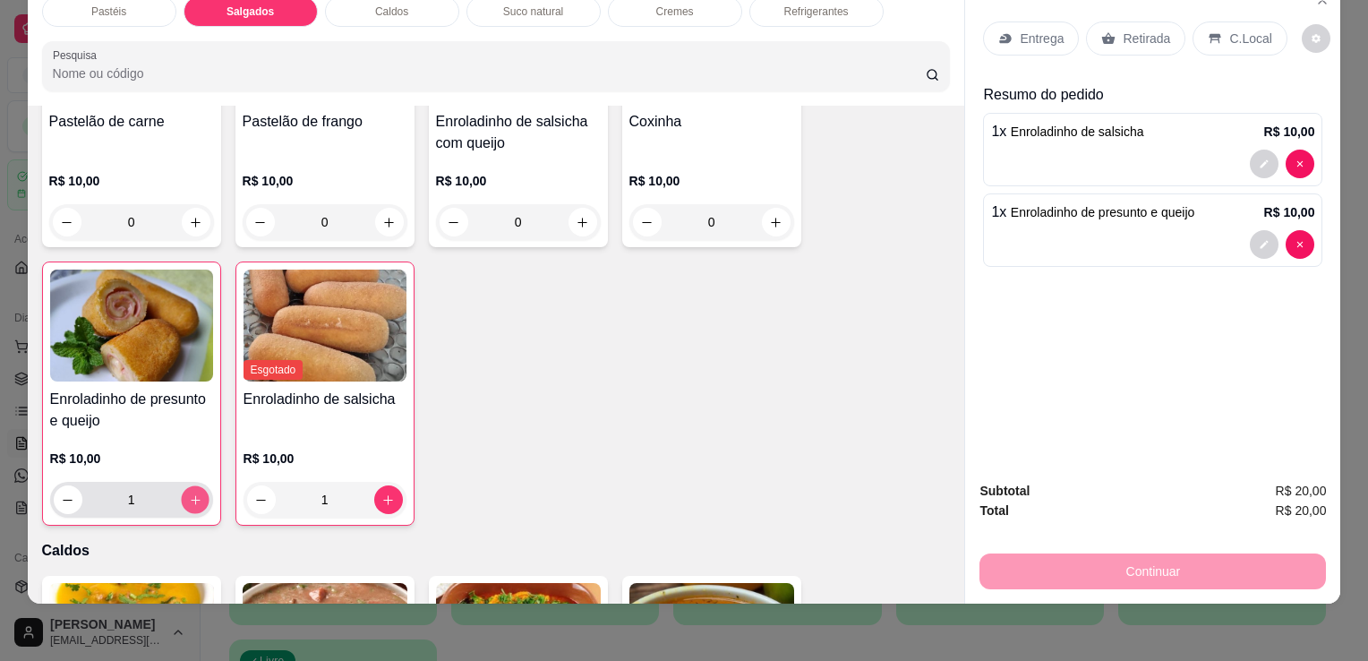
click at [190, 486] on button "increase-product-quantity" at bounding box center [195, 500] width 28 height 28
click at [190, 485] on button "increase-product-quantity" at bounding box center [195, 499] width 29 height 29
type input "3"
click at [1143, 30] on p "Retirada" at bounding box center [1146, 39] width 47 height 18
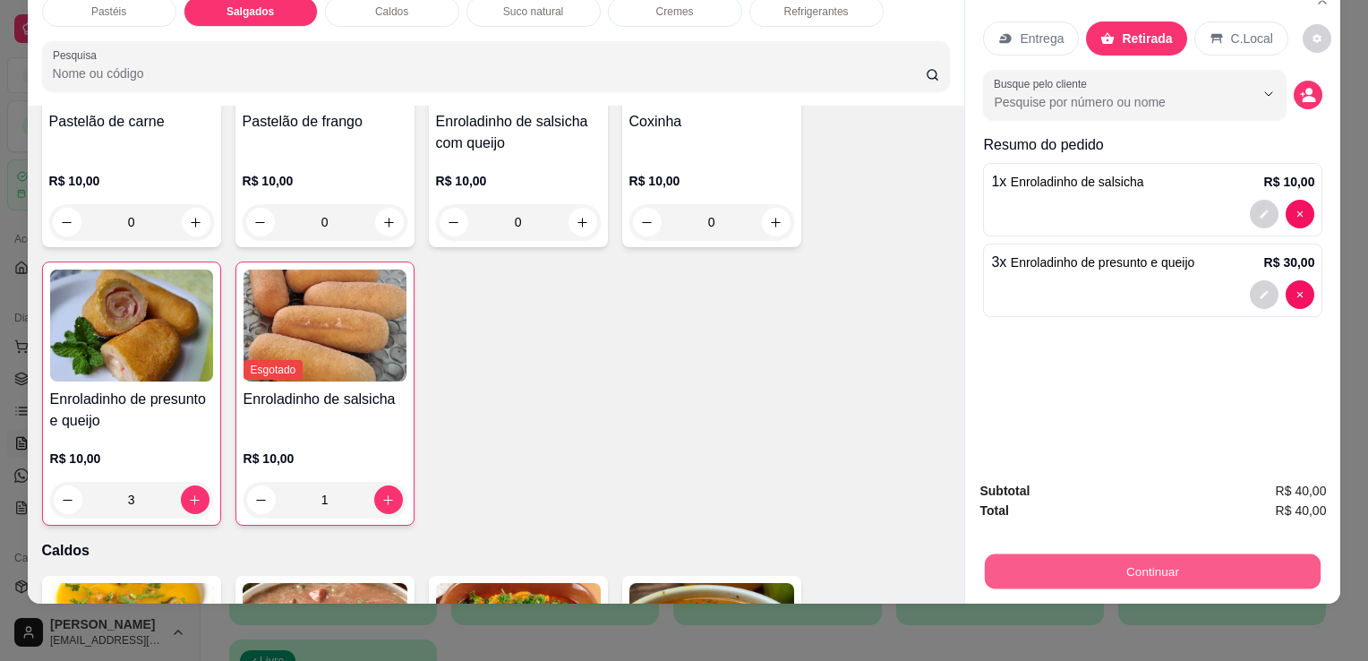
click at [1193, 559] on button "Continuar" at bounding box center [1153, 570] width 336 height 35
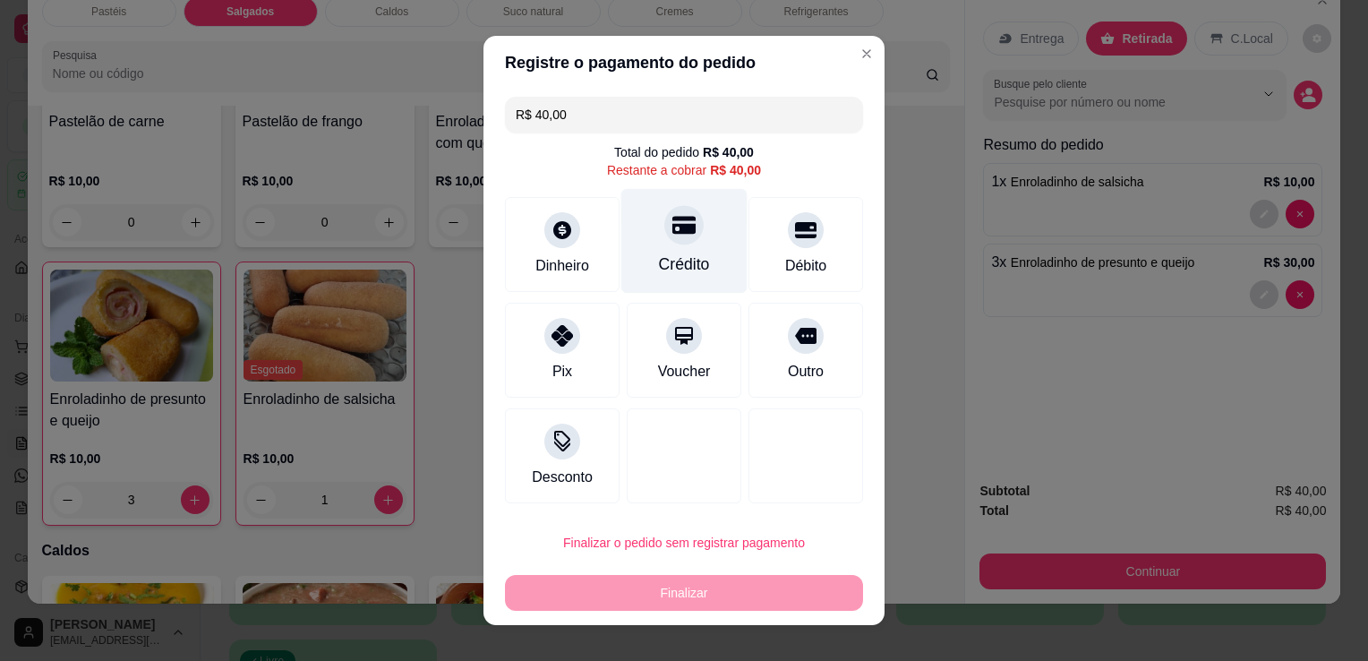
click at [664, 241] on div at bounding box center [683, 224] width 39 height 39
type input "R$ 0,00"
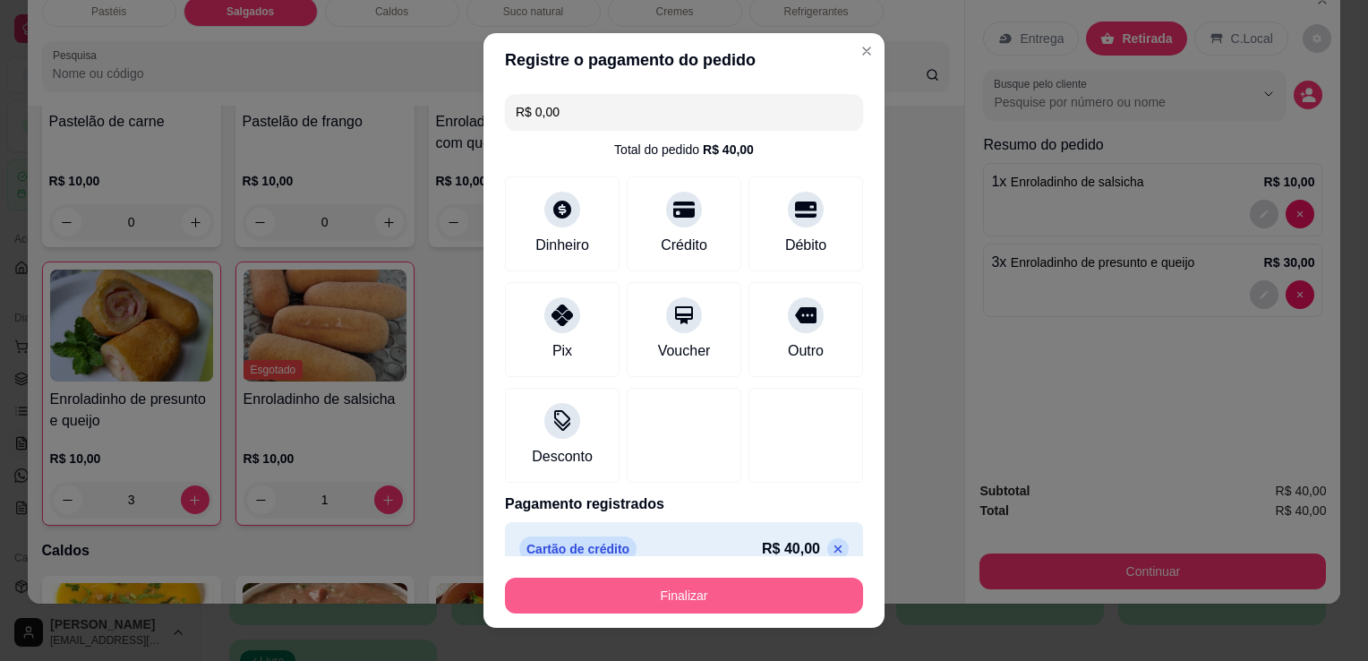
click at [726, 579] on button "Finalizar" at bounding box center [684, 596] width 358 height 36
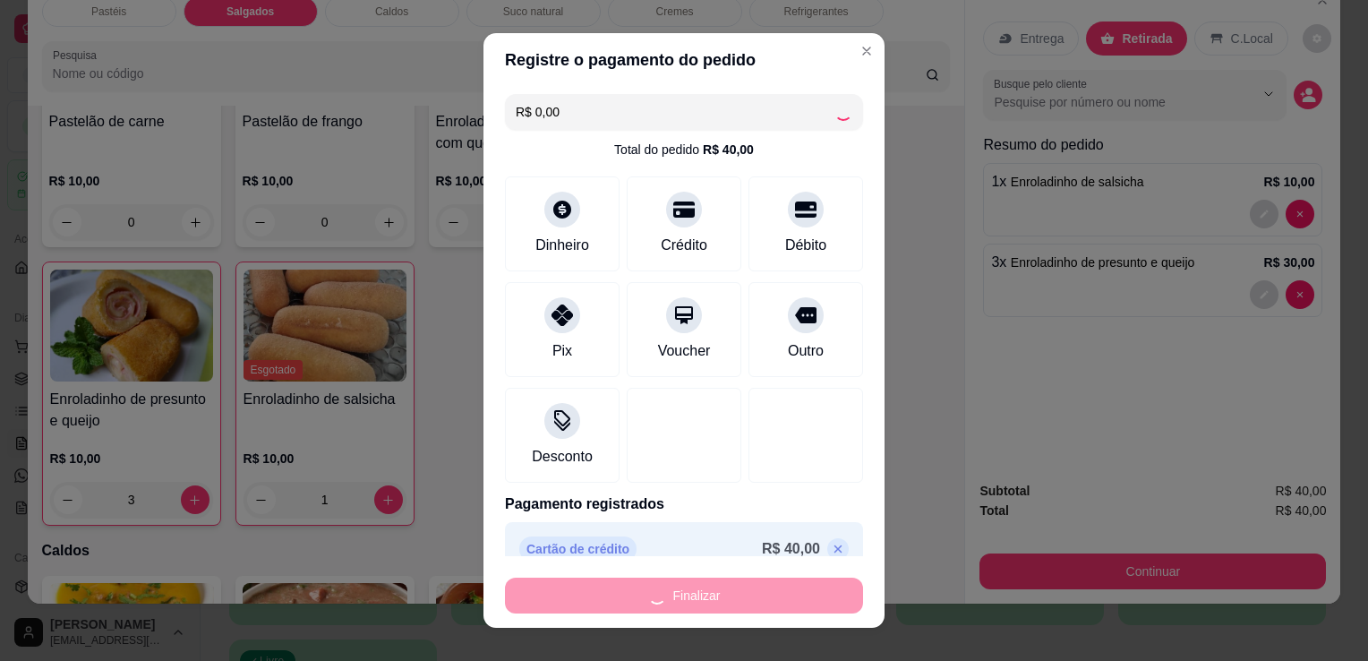
type input "0"
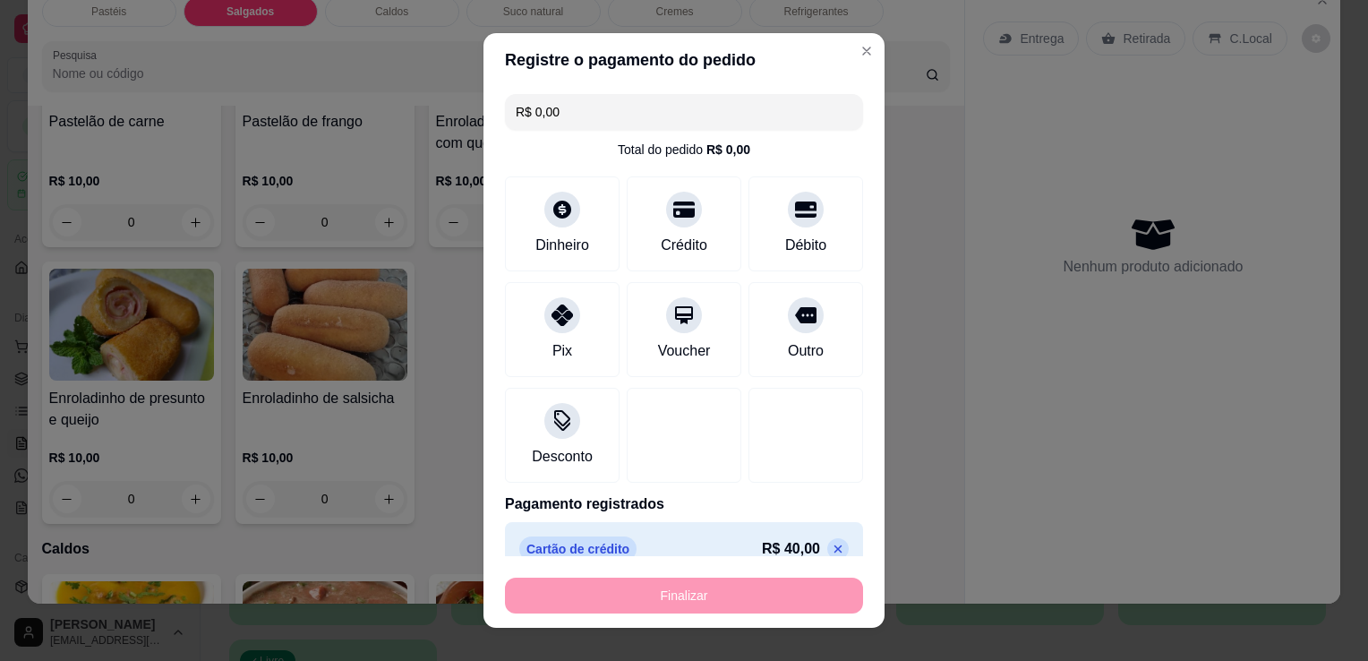
type input "-R$ 40,00"
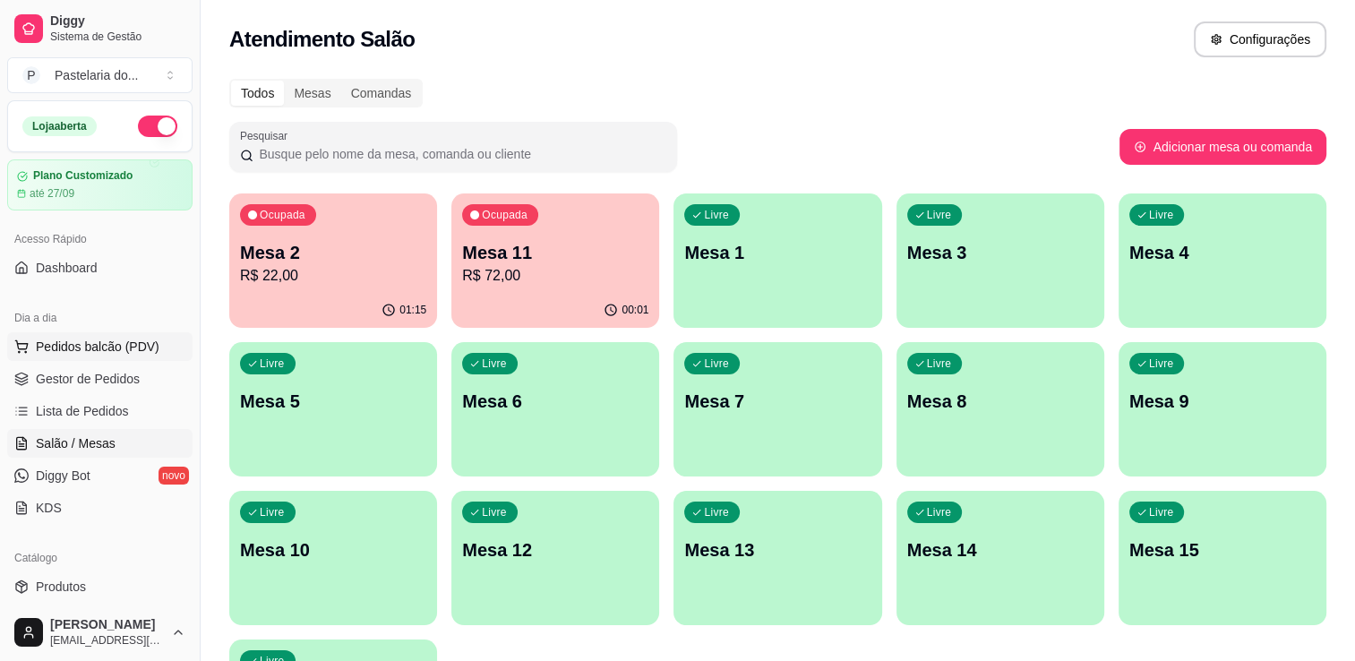
click at [140, 338] on span "Pedidos balcão (PDV)" at bounding box center [98, 347] width 124 height 18
click at [61, 380] on span "Gestor de Pedidos" at bounding box center [88, 379] width 104 height 18
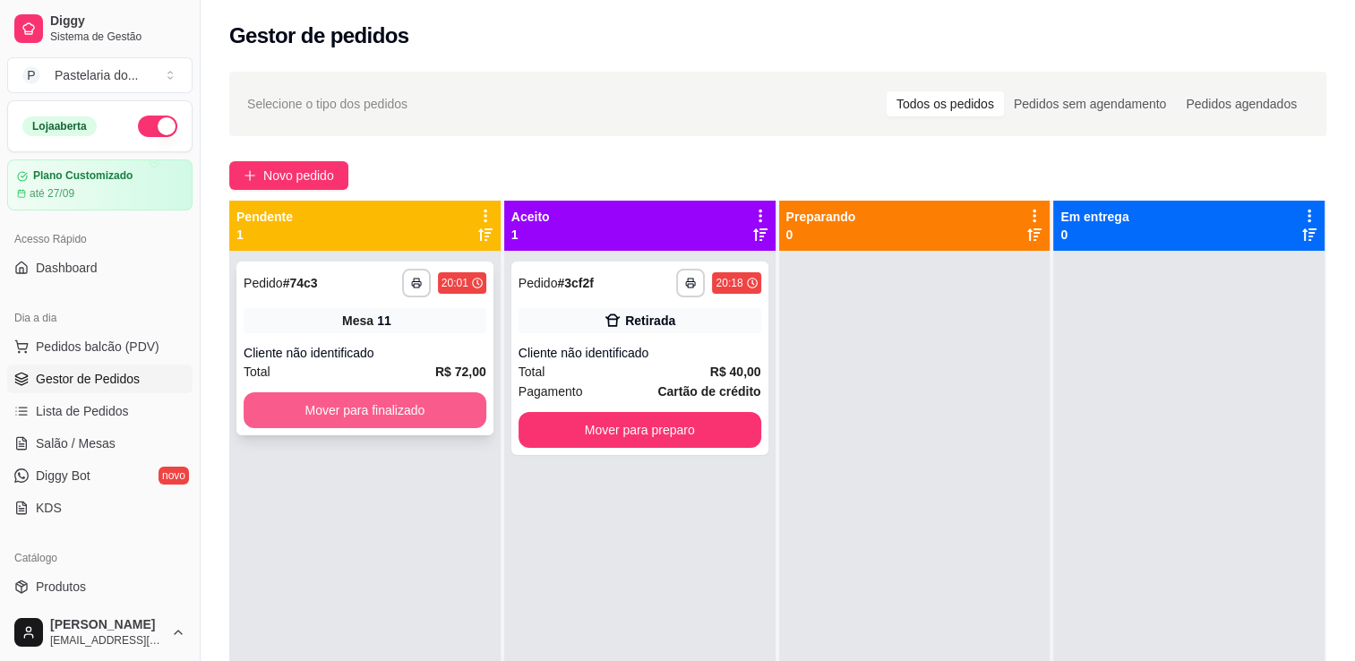
click at [447, 424] on button "Mover para finalizado" at bounding box center [365, 410] width 243 height 36
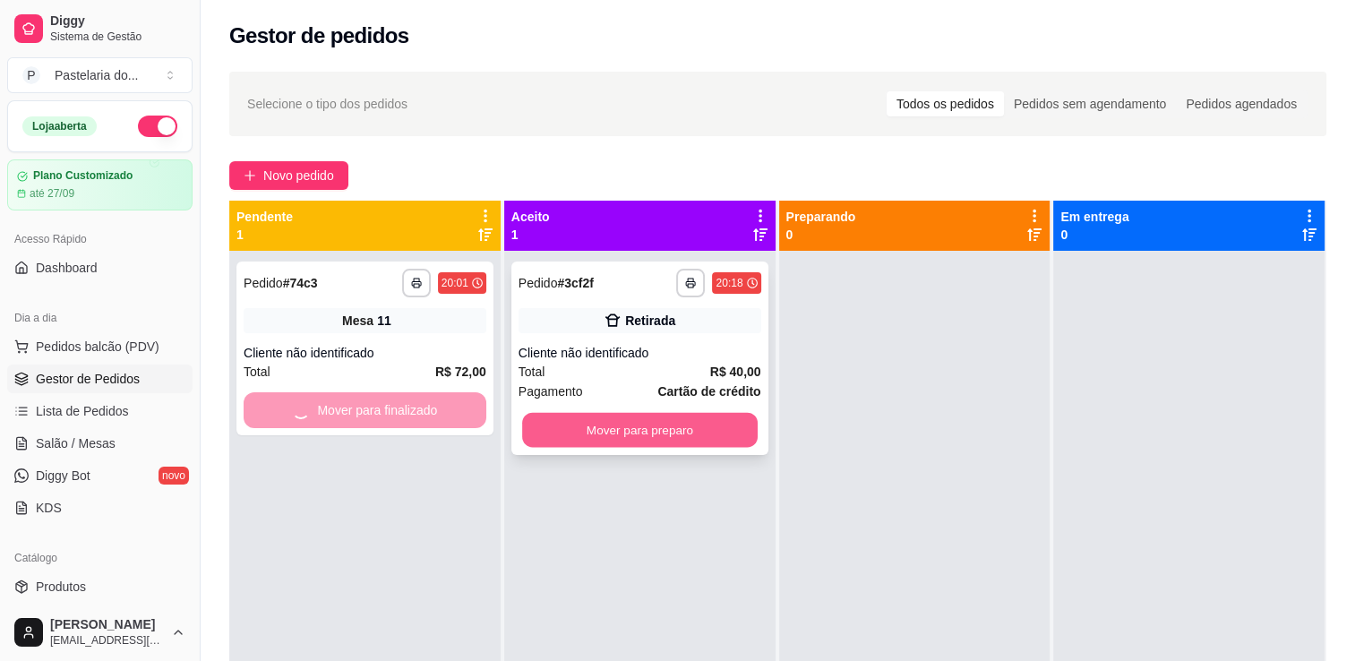
click at [674, 440] on button "Mover para preparo" at bounding box center [640, 430] width 236 height 35
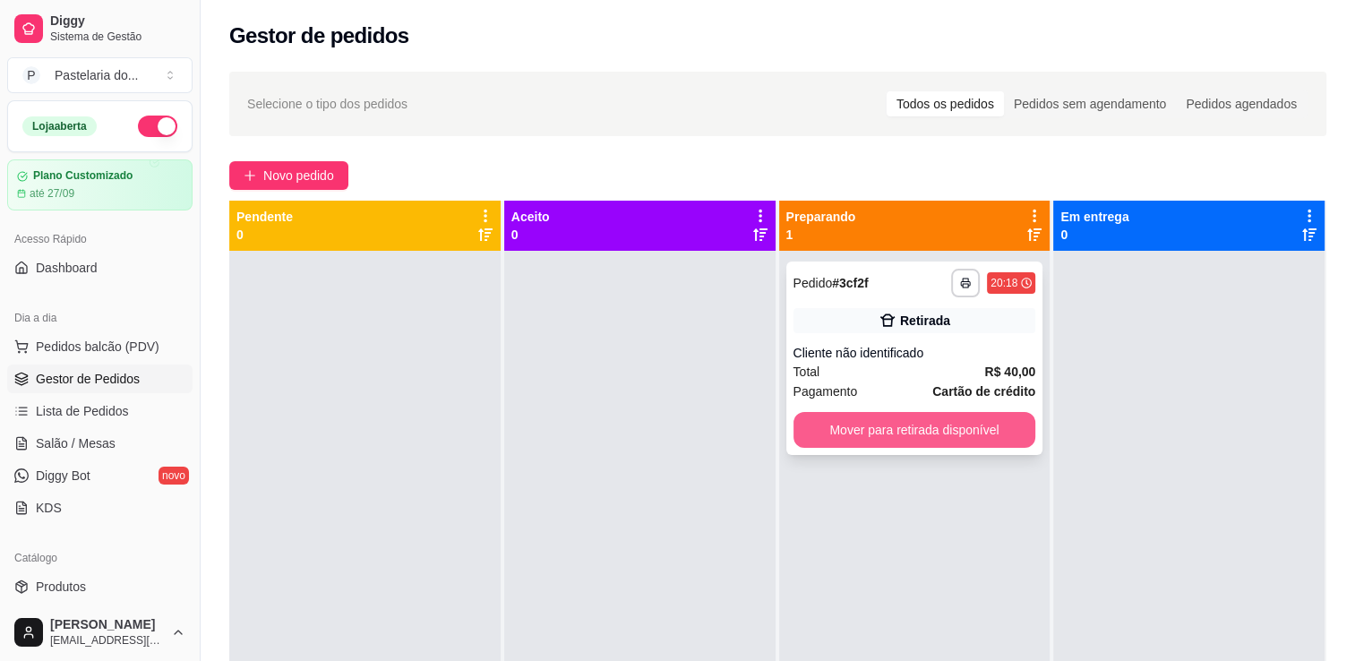
click at [921, 424] on button "Mover para retirada disponível" at bounding box center [914, 430] width 243 height 36
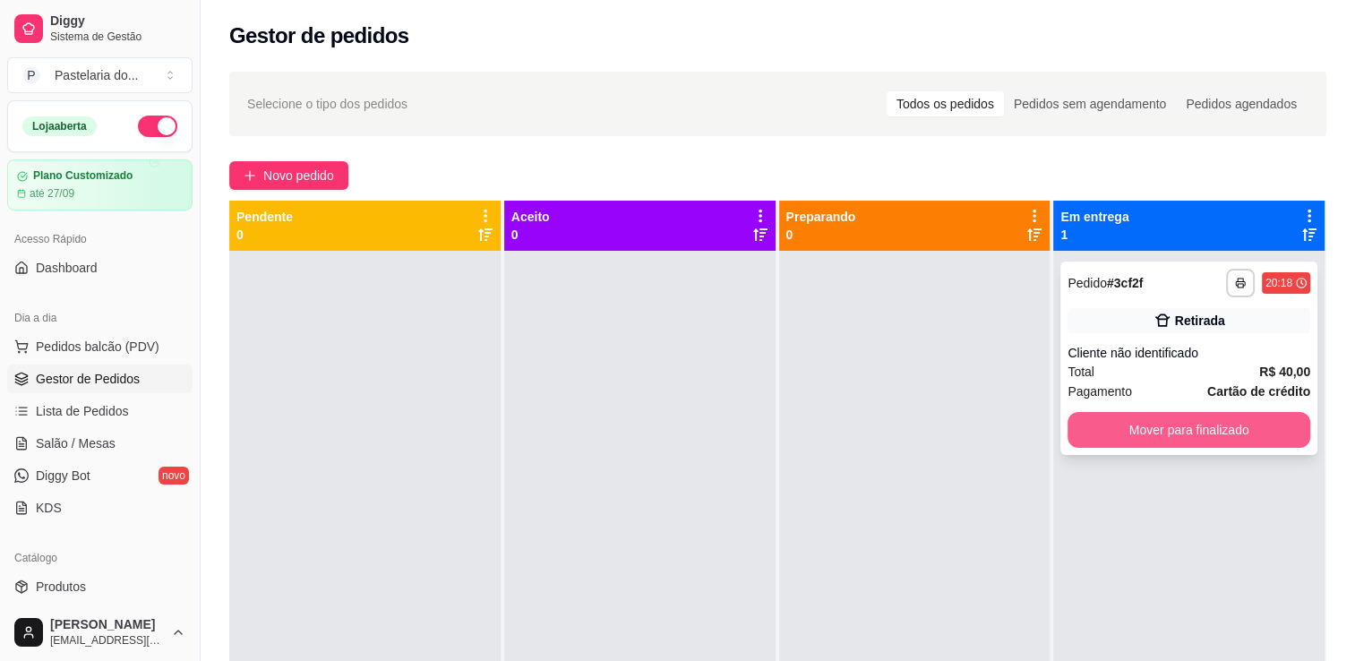
click at [1118, 446] on button "Mover para finalizado" at bounding box center [1188, 430] width 243 height 36
click at [1118, 446] on div "Mover para finalizado" at bounding box center [1188, 430] width 243 height 36
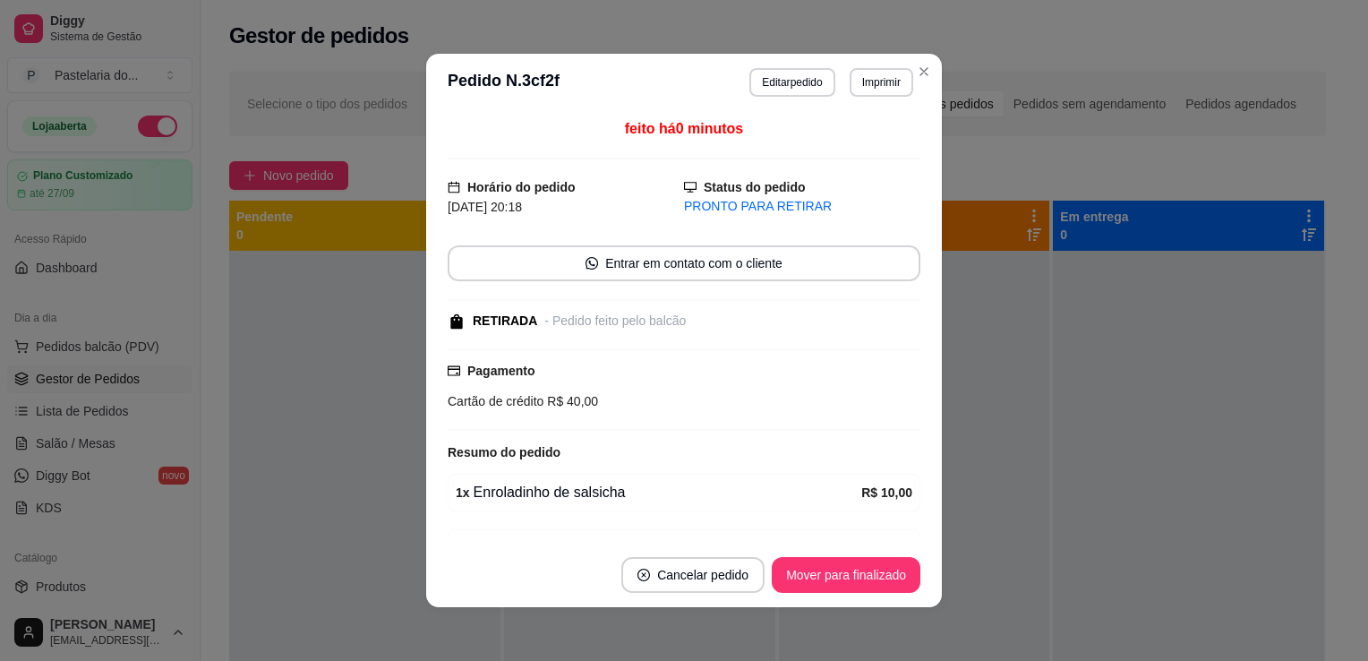
click at [900, 595] on footer "Cancelar pedido Mover para finalizado" at bounding box center [684, 575] width 516 height 64
click at [895, 584] on button "Mover para finalizado" at bounding box center [846, 575] width 149 height 36
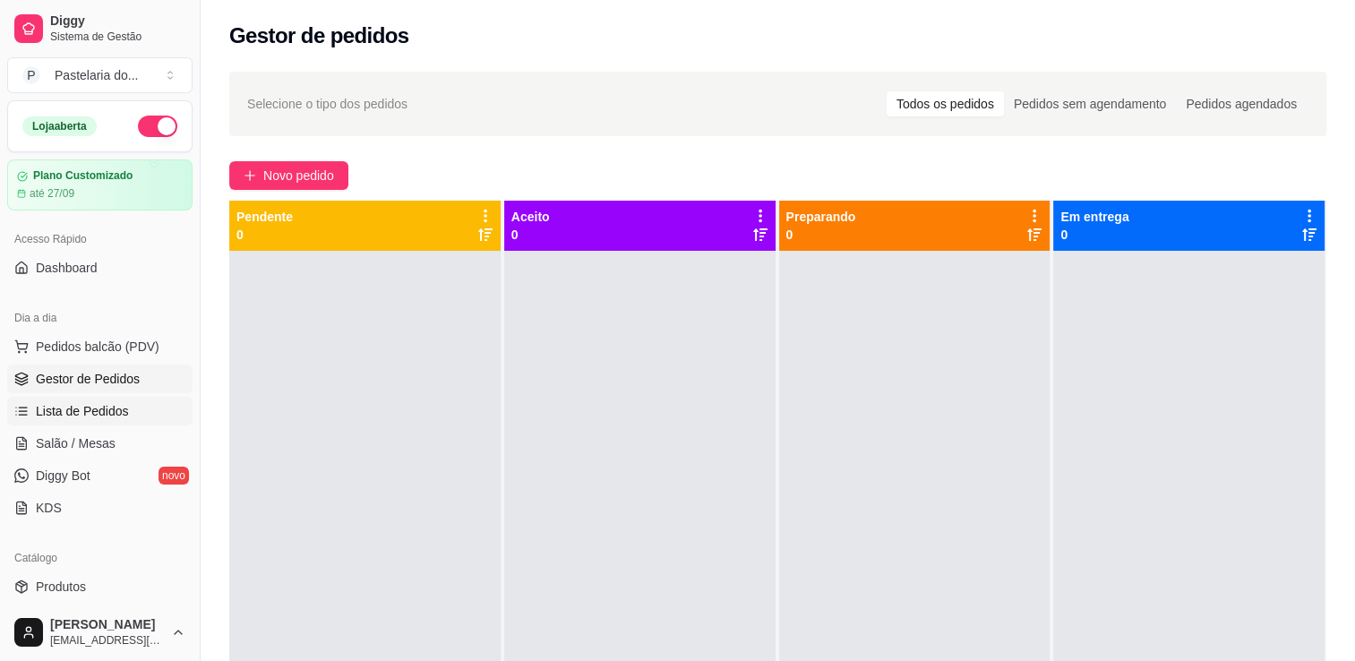
click at [49, 424] on link "Lista de Pedidos" at bounding box center [99, 411] width 185 height 29
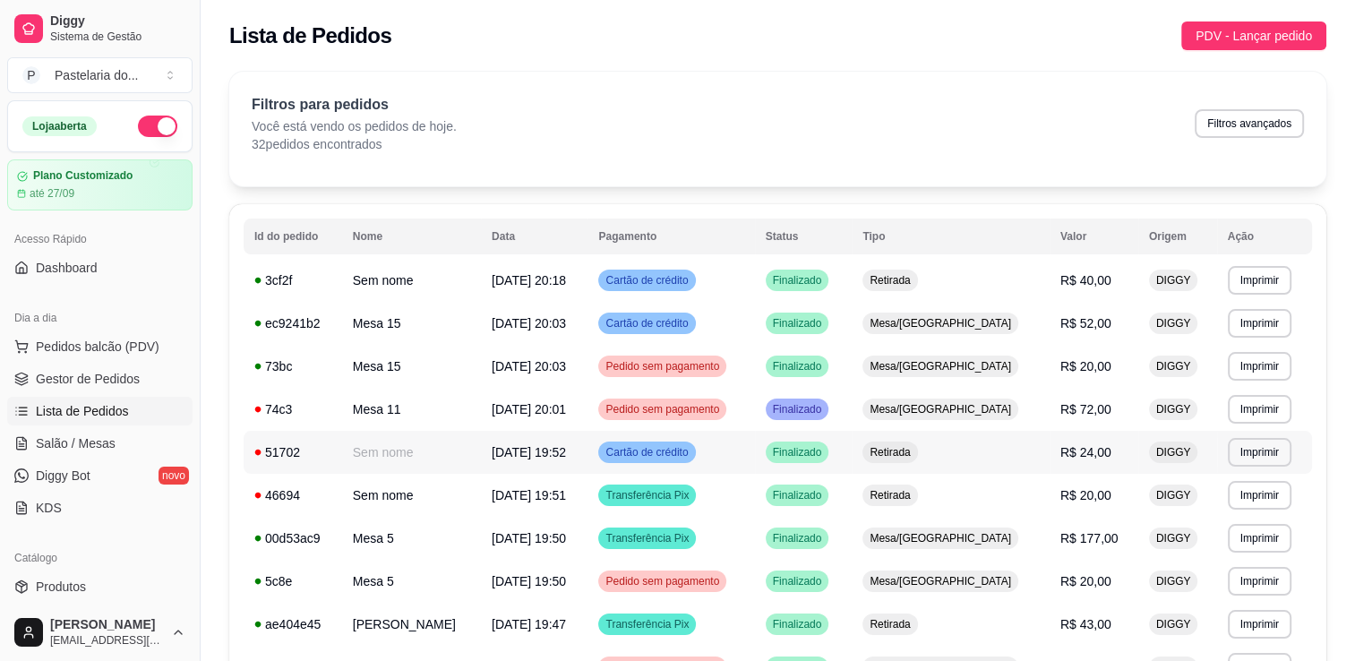
click at [1049, 457] on td "R$ 24,00" at bounding box center [1093, 452] width 89 height 43
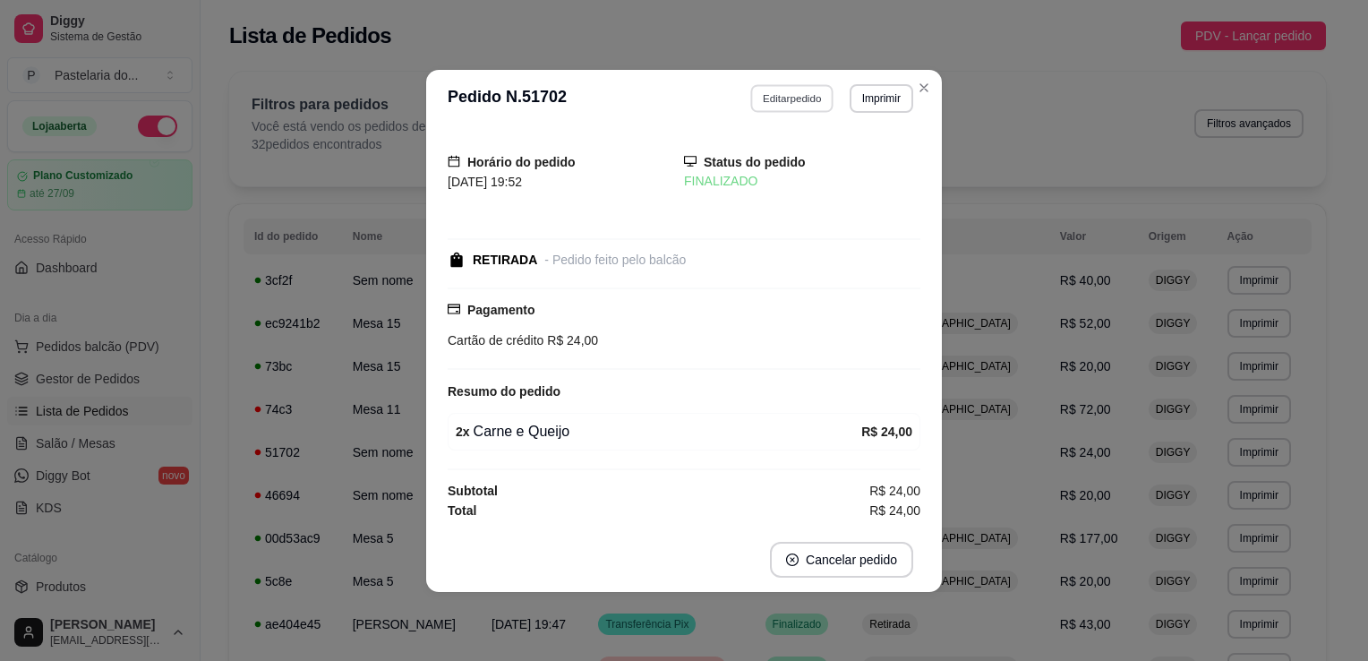
click at [801, 110] on button "Editar pedido" at bounding box center [792, 98] width 83 height 28
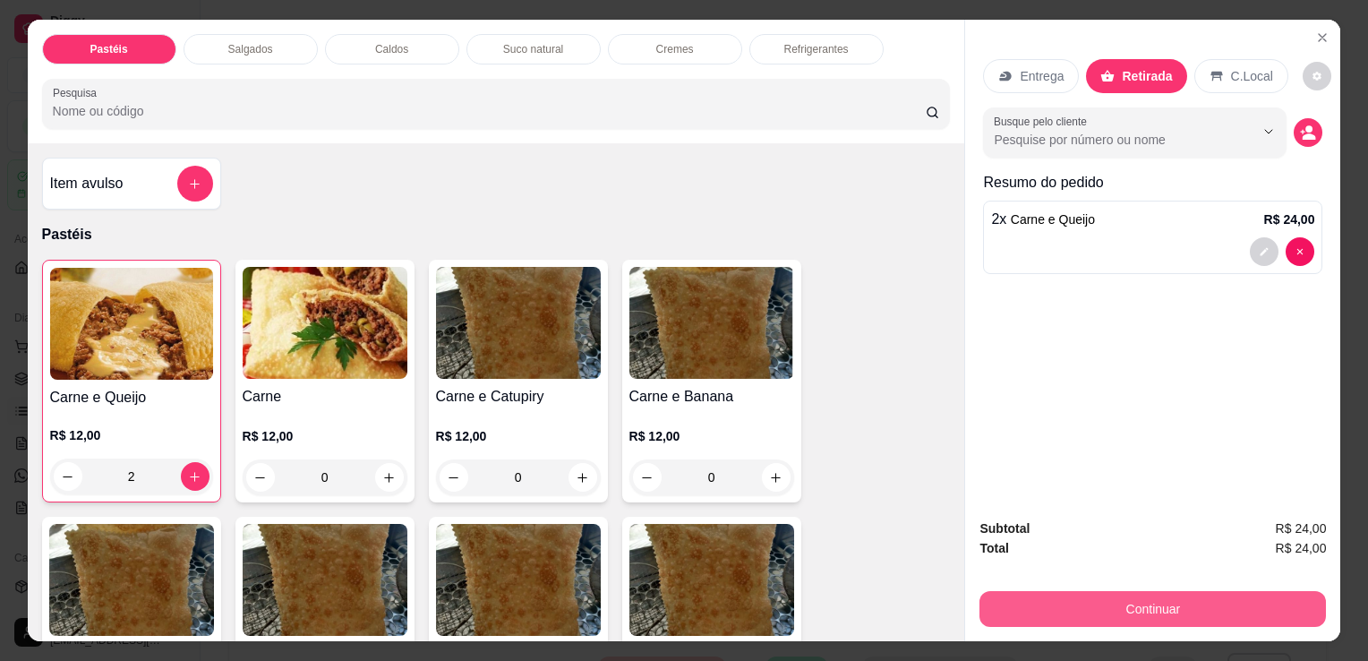
click at [1126, 600] on button "Continuar" at bounding box center [1153, 609] width 347 height 36
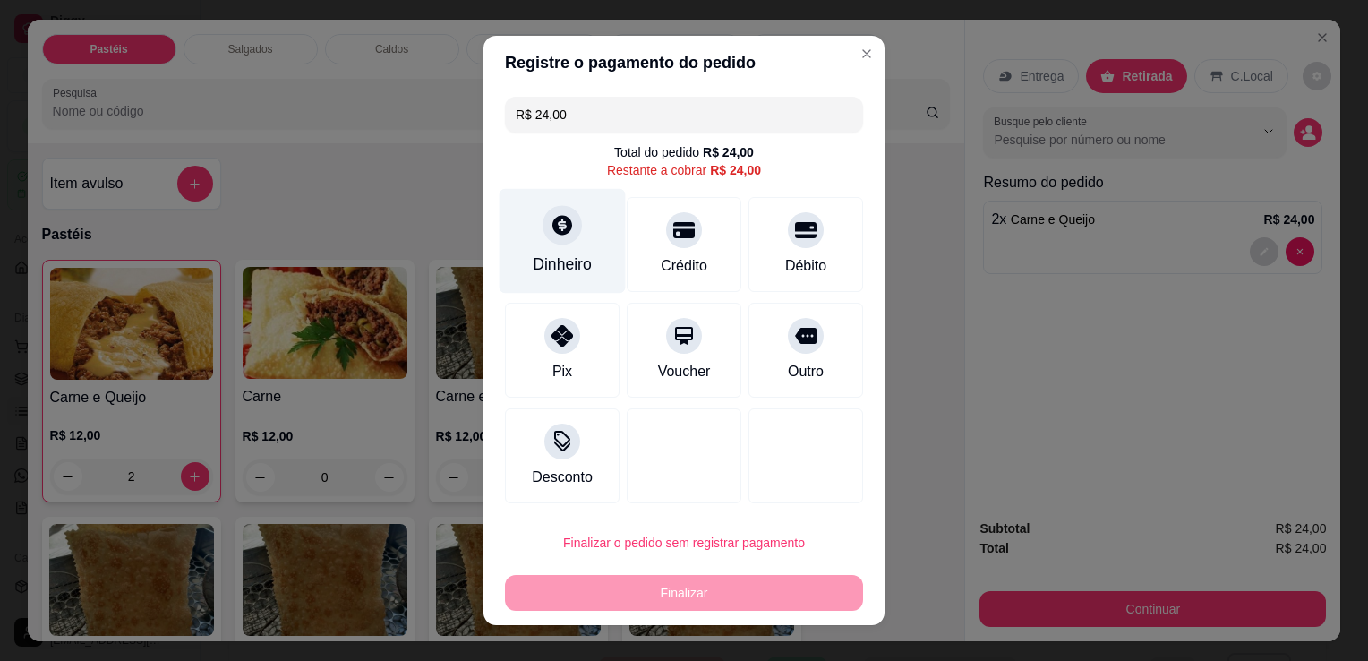
click at [543, 238] on div at bounding box center [562, 224] width 39 height 39
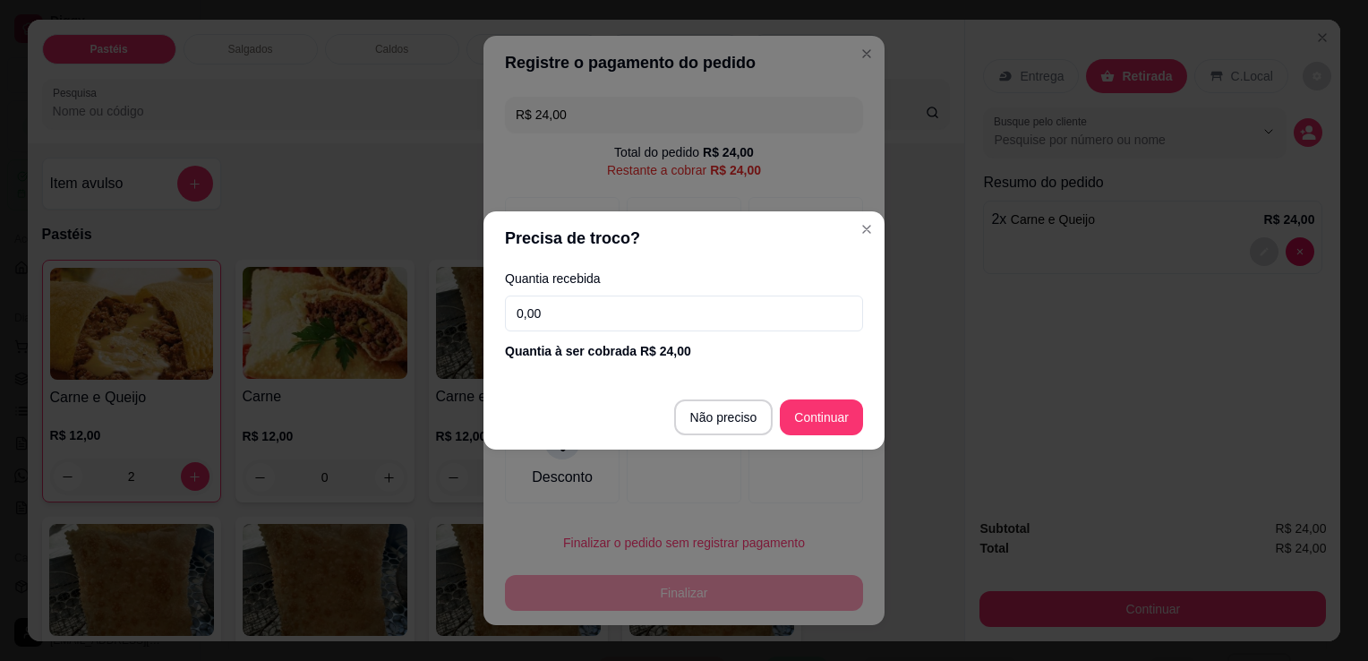
click at [631, 314] on input "0,00" at bounding box center [684, 313] width 358 height 36
type input "24,00"
type input "R$ 0,00"
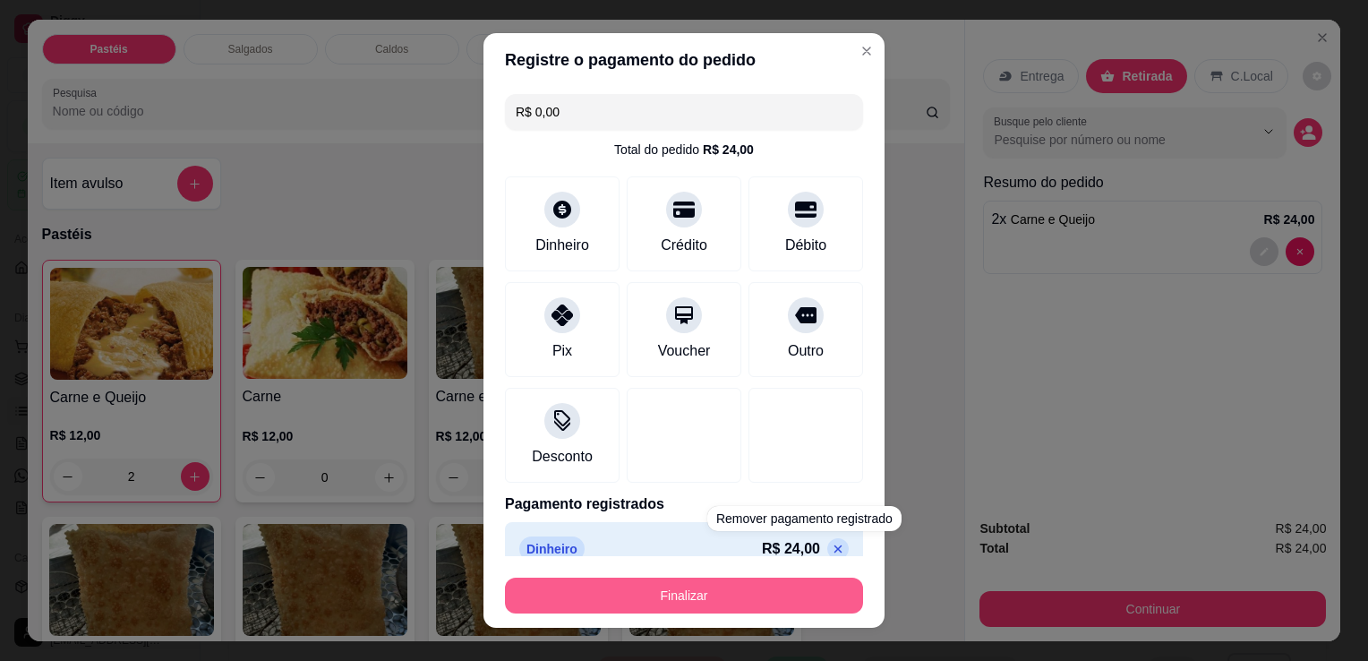
click at [781, 589] on button "Finalizar" at bounding box center [684, 596] width 358 height 36
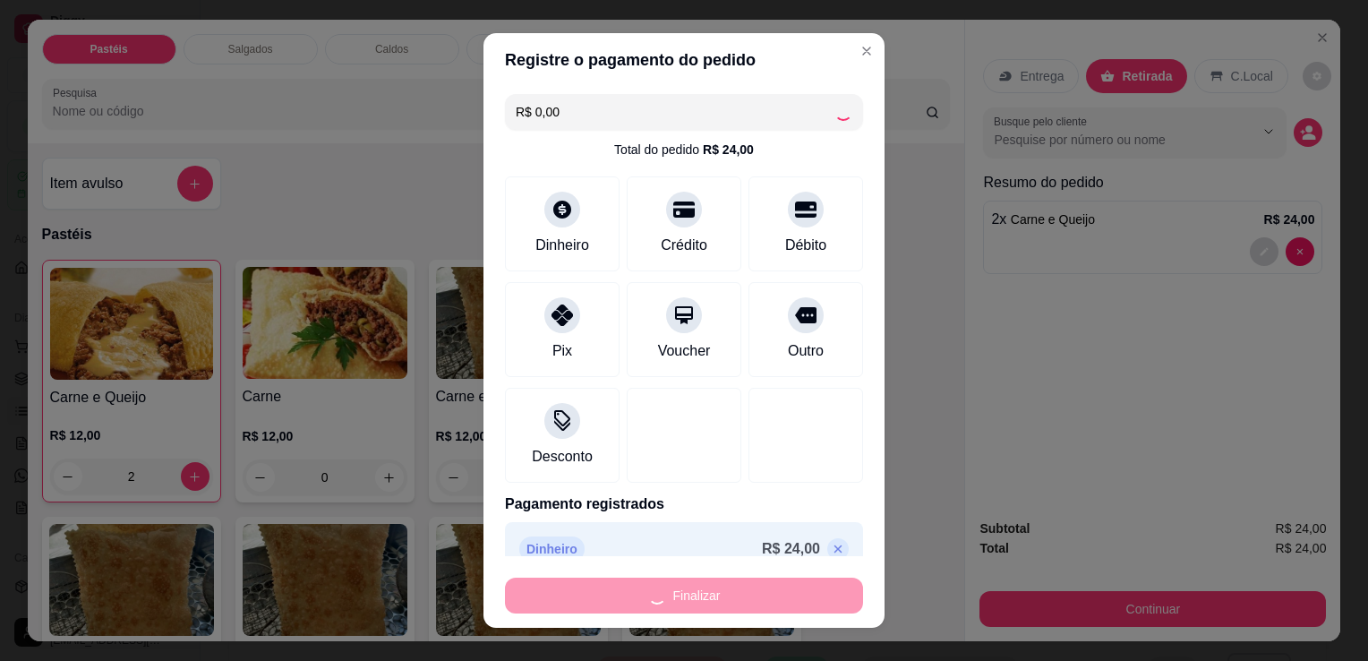
type input "0"
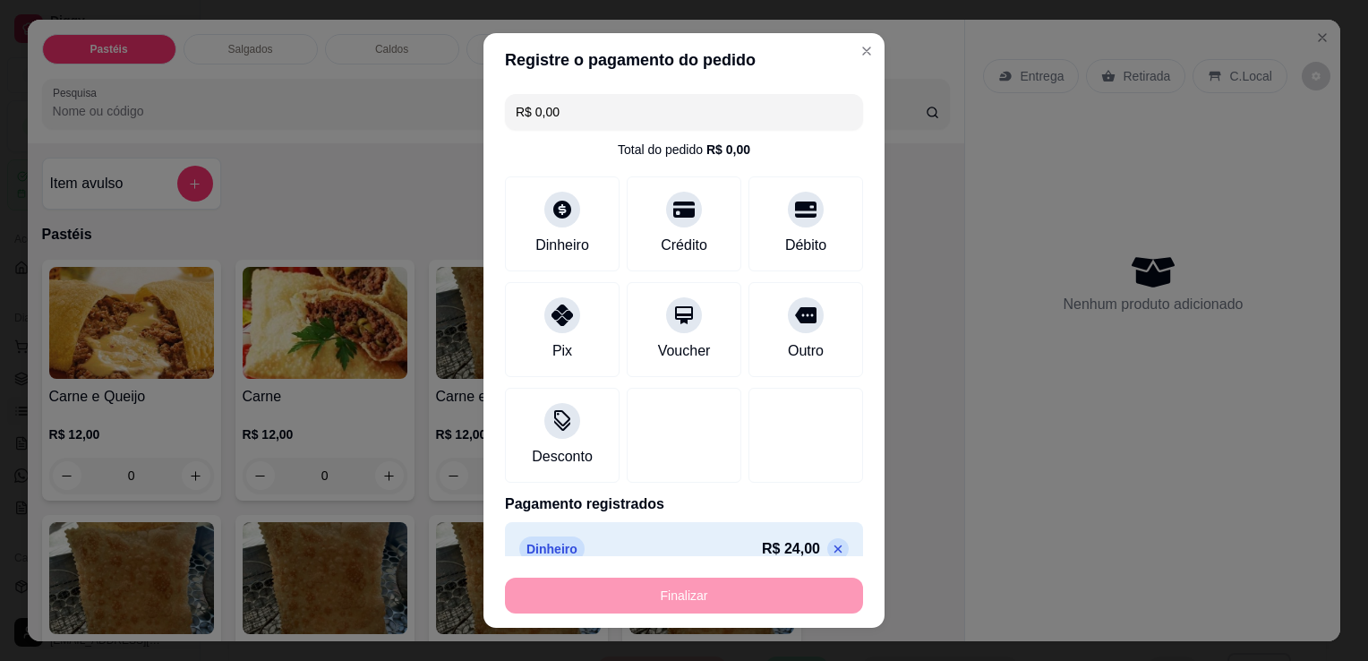
type input "-R$ 24,00"
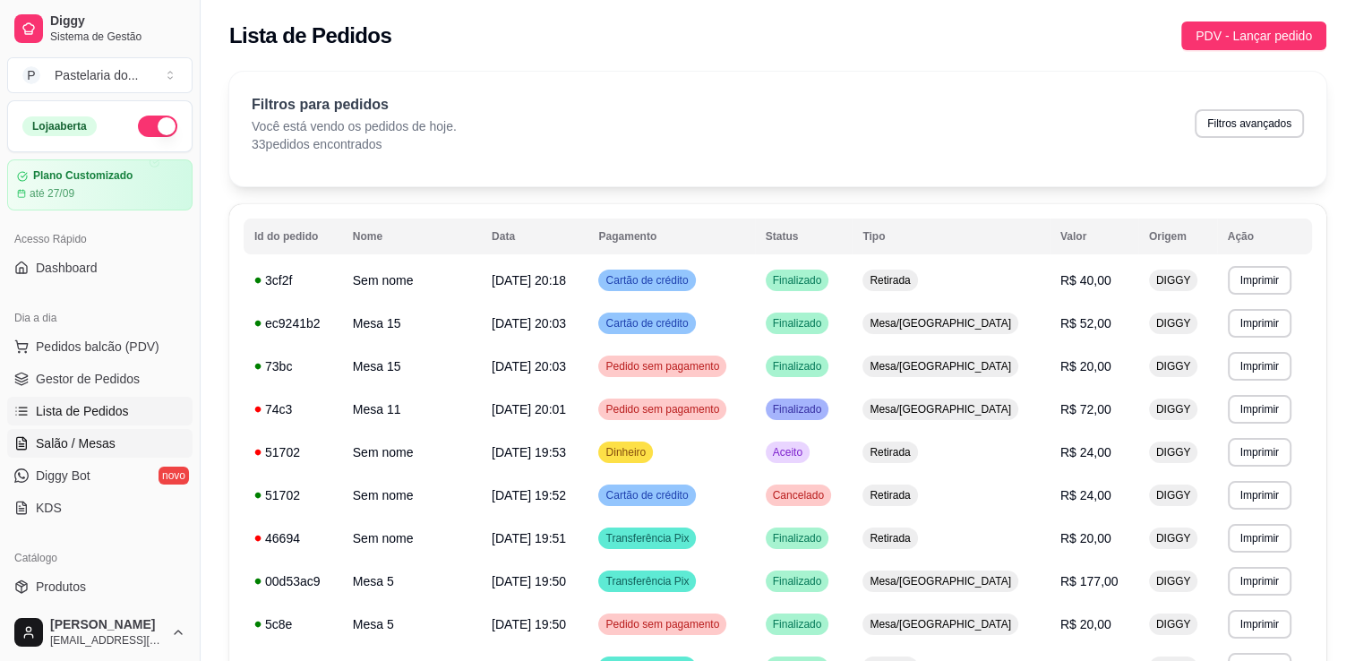
click at [77, 441] on span "Salão / Mesas" at bounding box center [76, 443] width 80 height 18
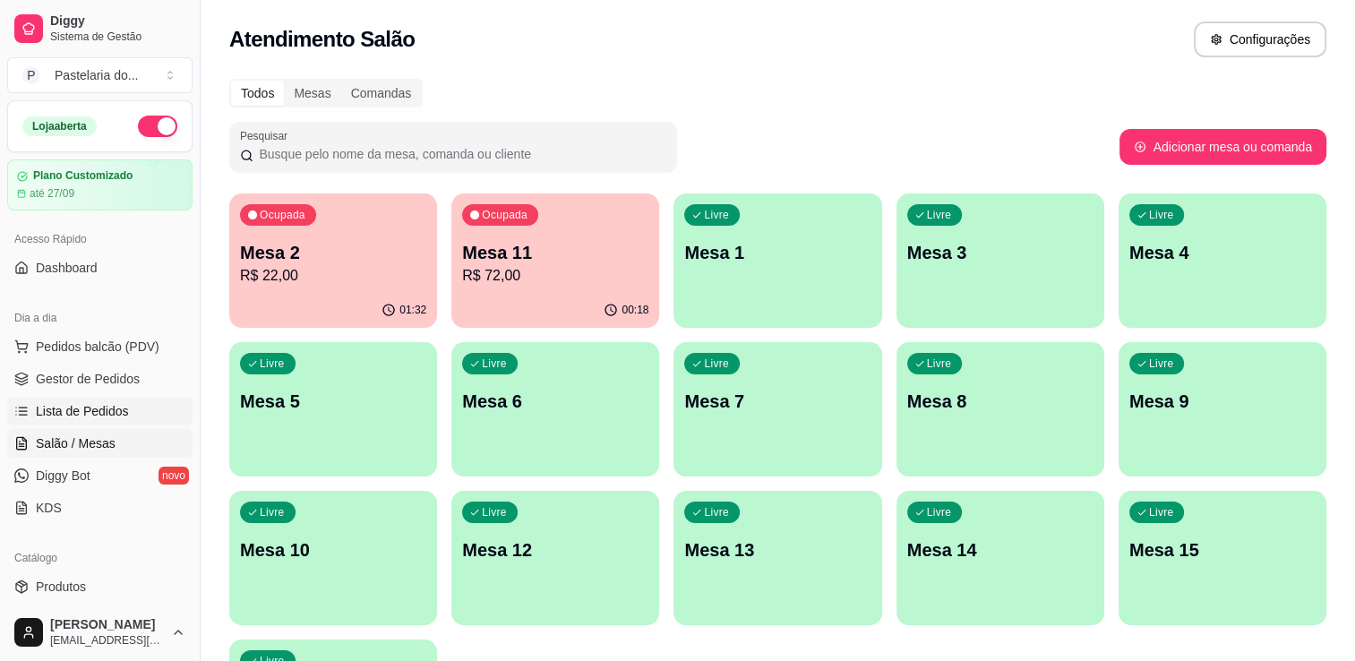
click at [73, 407] on span "Lista de Pedidos" at bounding box center [82, 411] width 93 height 18
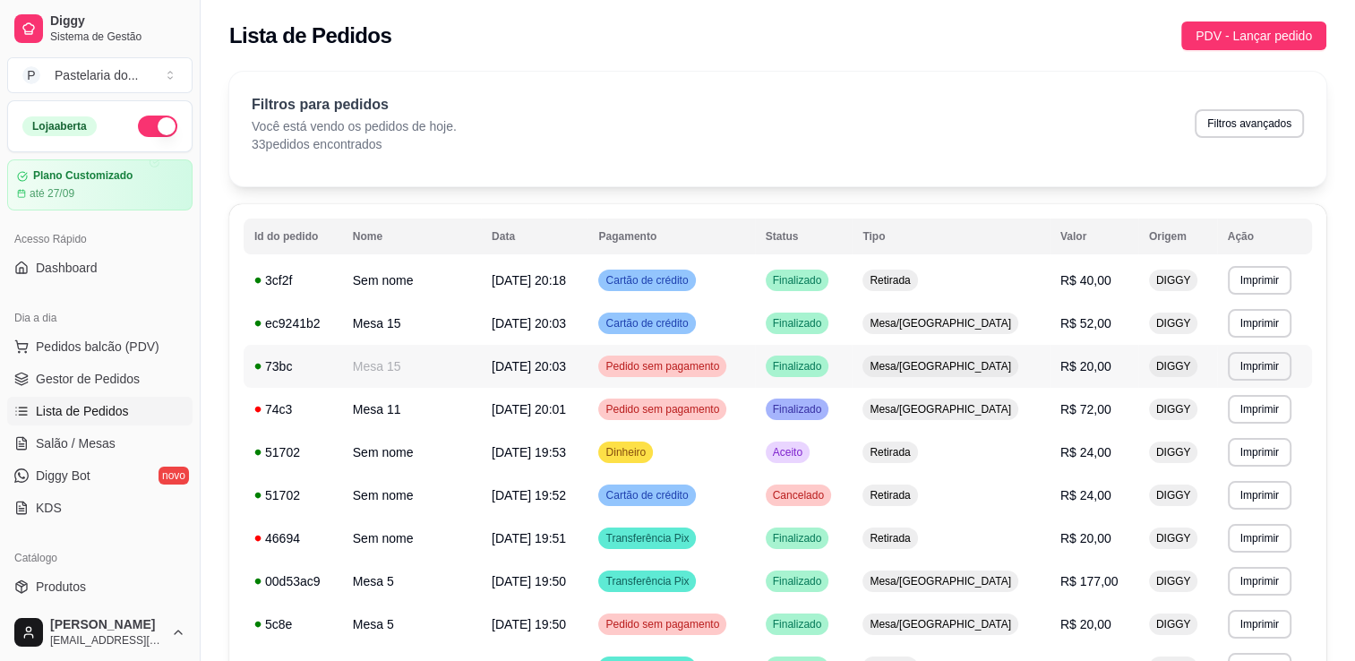
click at [655, 382] on td "Pedido sem pagamento" at bounding box center [670, 366] width 167 height 43
click at [714, 353] on td "Pedido sem pagamento" at bounding box center [670, 366] width 167 height 43
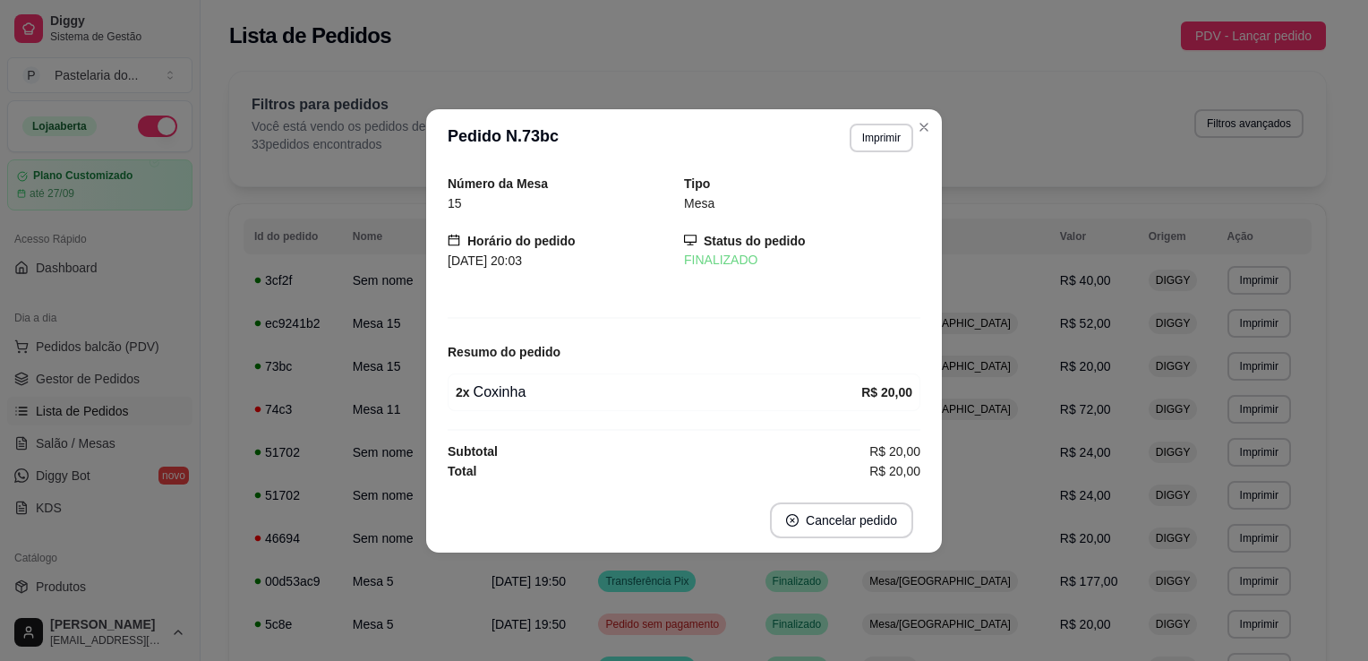
click at [565, 416] on div "Número da Mesa 15 Tipo Mesa Horário do pedido [DATE] 20:03 Status do pedido FIN…" at bounding box center [684, 327] width 473 height 307
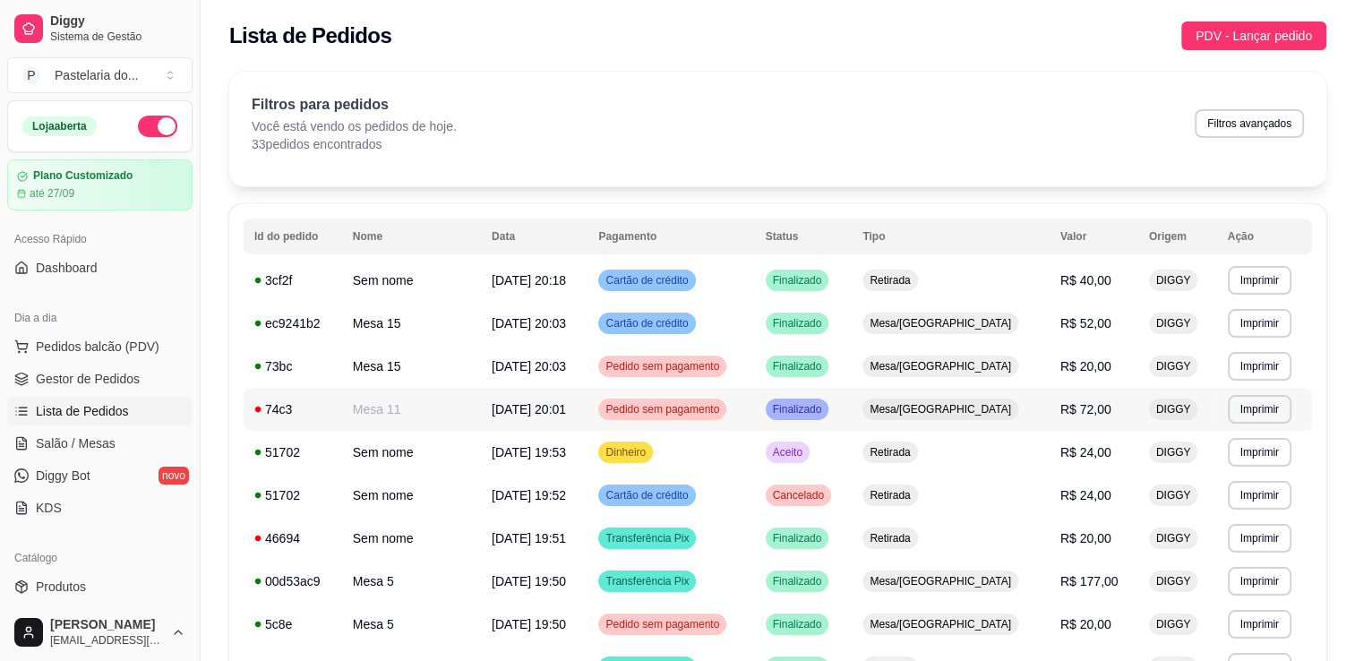
click at [660, 414] on span "Pedido sem pagamento" at bounding box center [662, 409] width 121 height 14
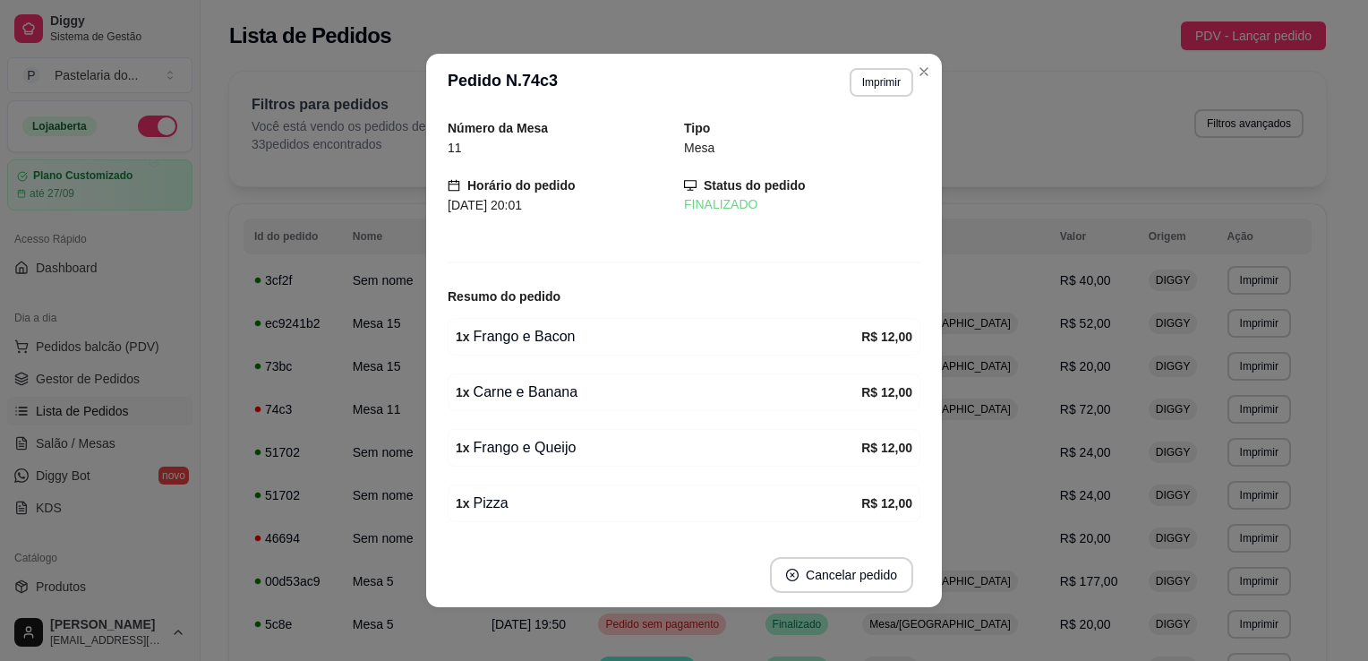
click at [544, 195] on div "[DATE] 20:01" at bounding box center [566, 205] width 236 height 20
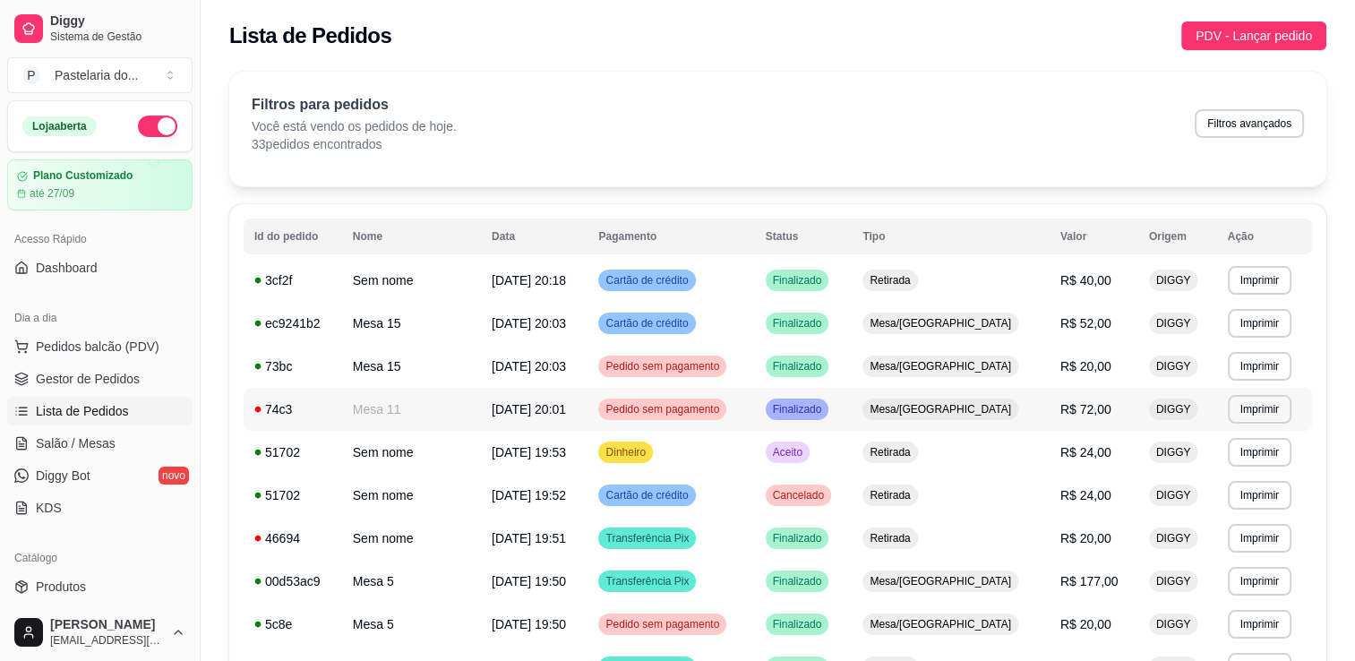
click at [723, 409] on span "Pedido sem pagamento" at bounding box center [662, 409] width 121 height 14
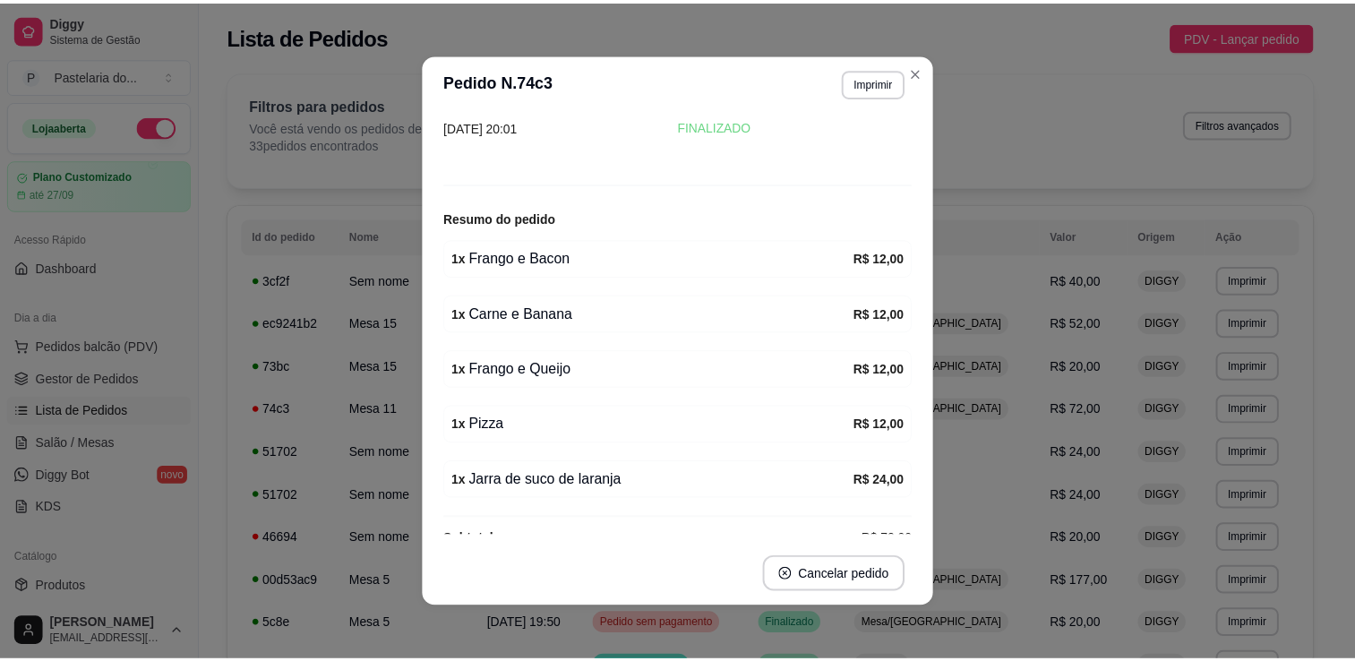
scroll to position [108, 0]
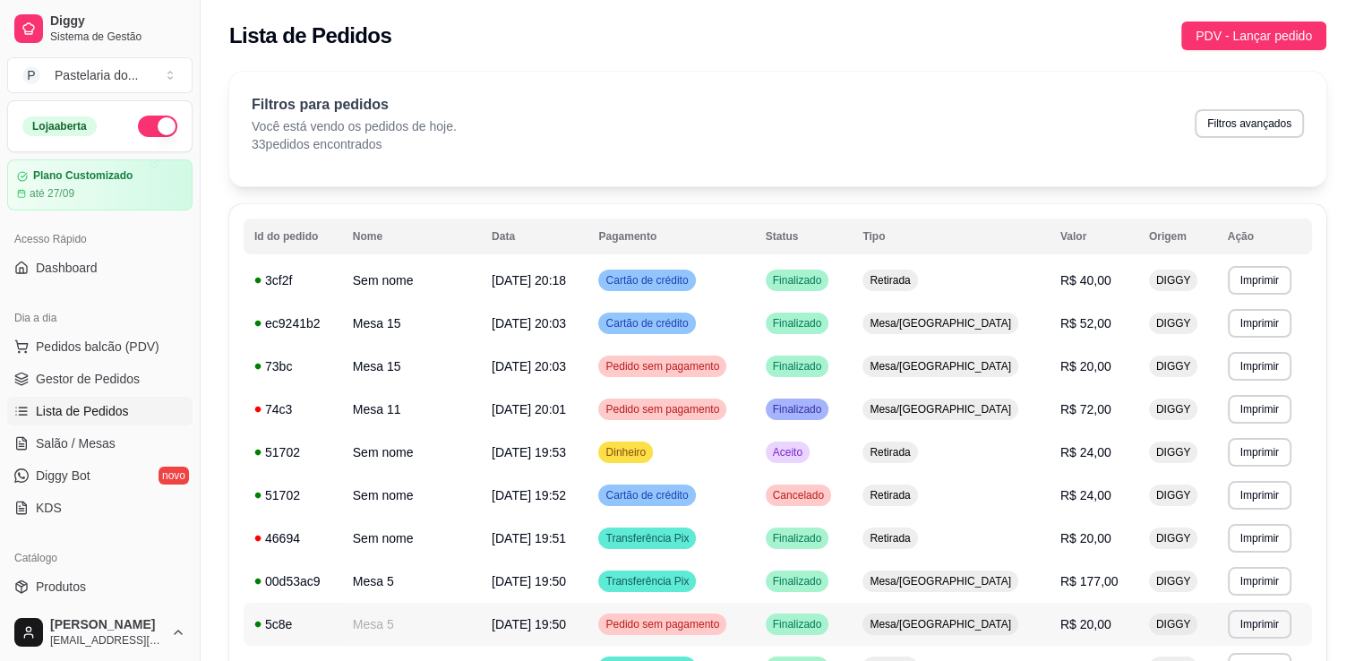
click at [662, 632] on div "Pedido sem pagamento" at bounding box center [662, 623] width 128 height 21
click at [112, 447] on link "Salão / Mesas" at bounding box center [99, 443] width 185 height 29
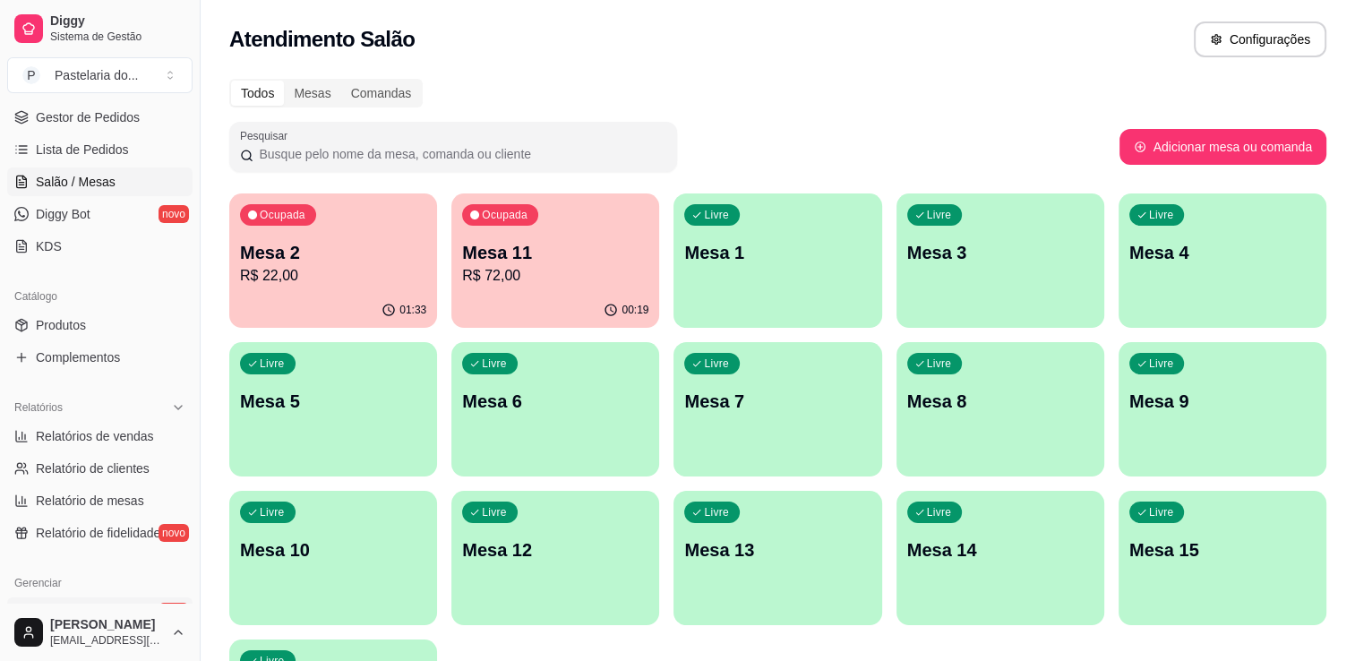
scroll to position [448, 0]
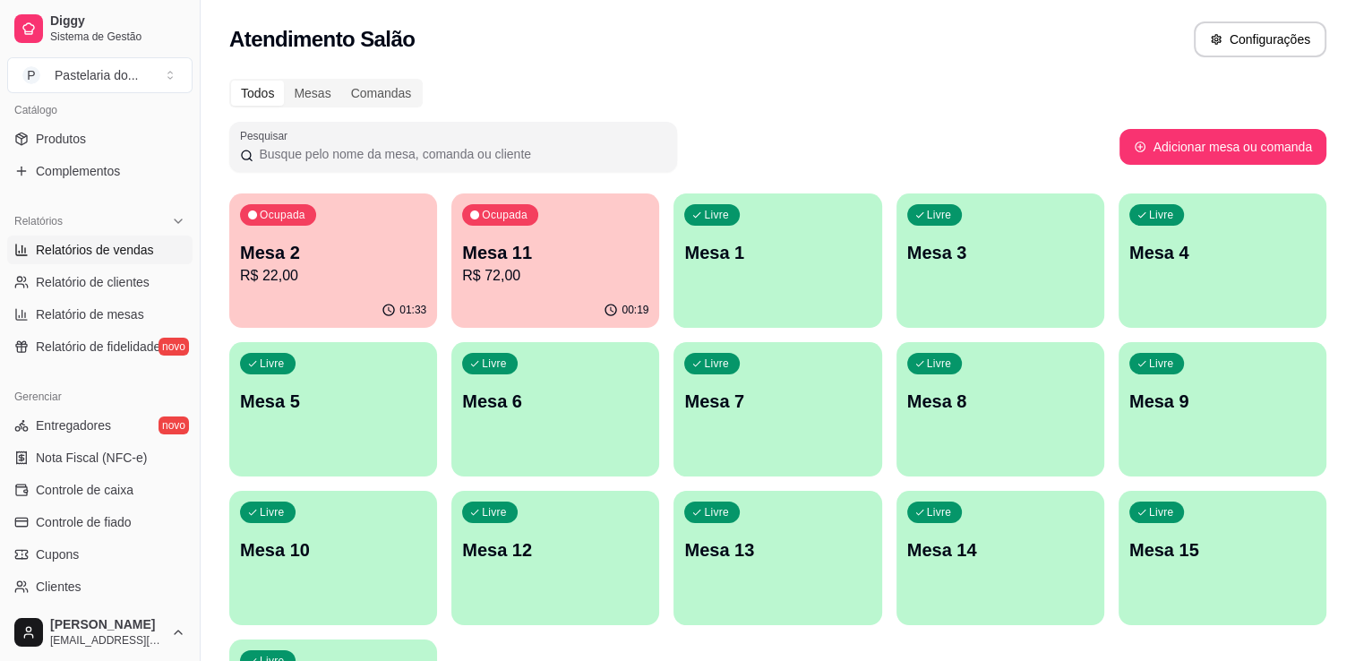
click at [96, 247] on span "Relatórios de vendas" at bounding box center [95, 250] width 118 height 18
select select "ALL"
select select "0"
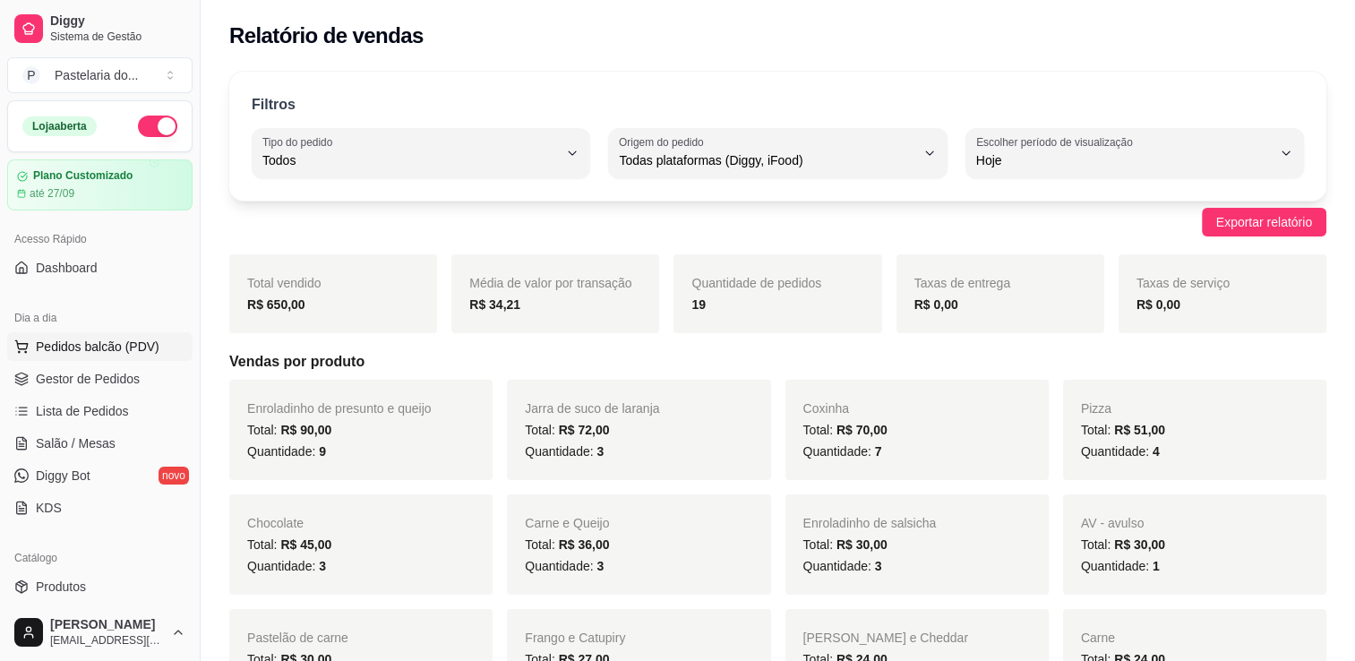
click at [107, 351] on span "Pedidos balcão (PDV)" at bounding box center [98, 347] width 124 height 18
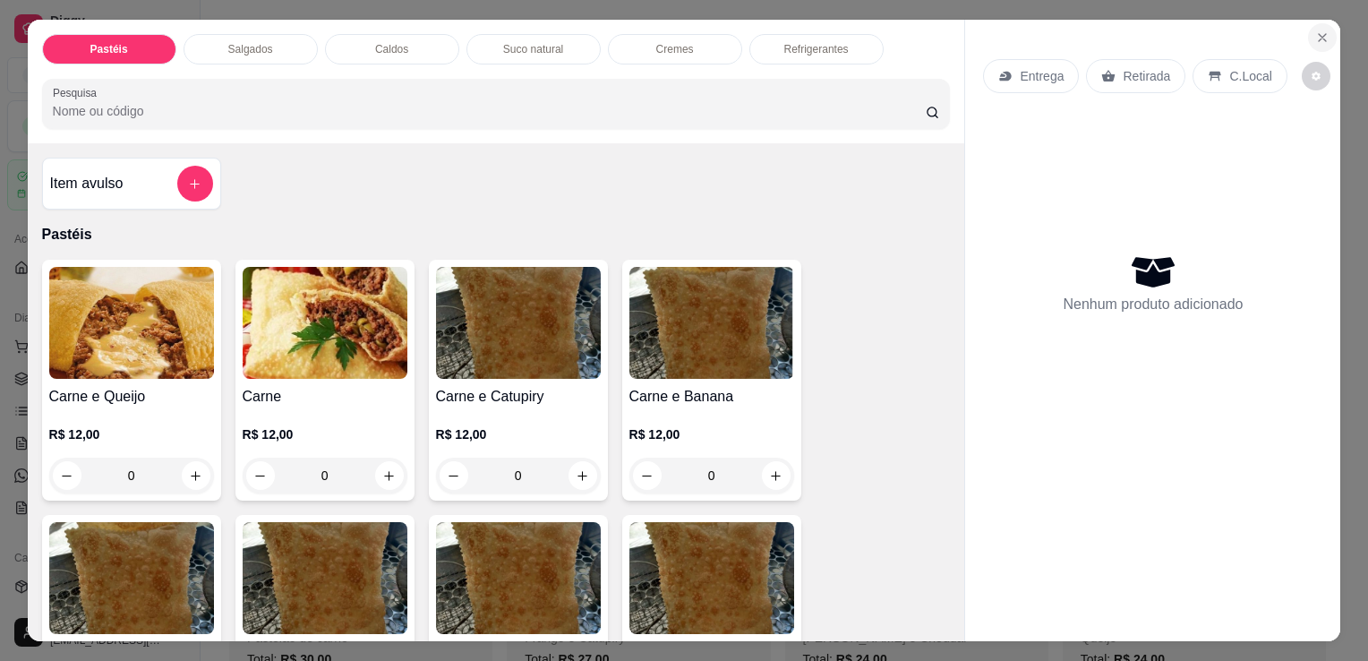
click at [1315, 30] on icon "Close" at bounding box center [1322, 37] width 14 height 14
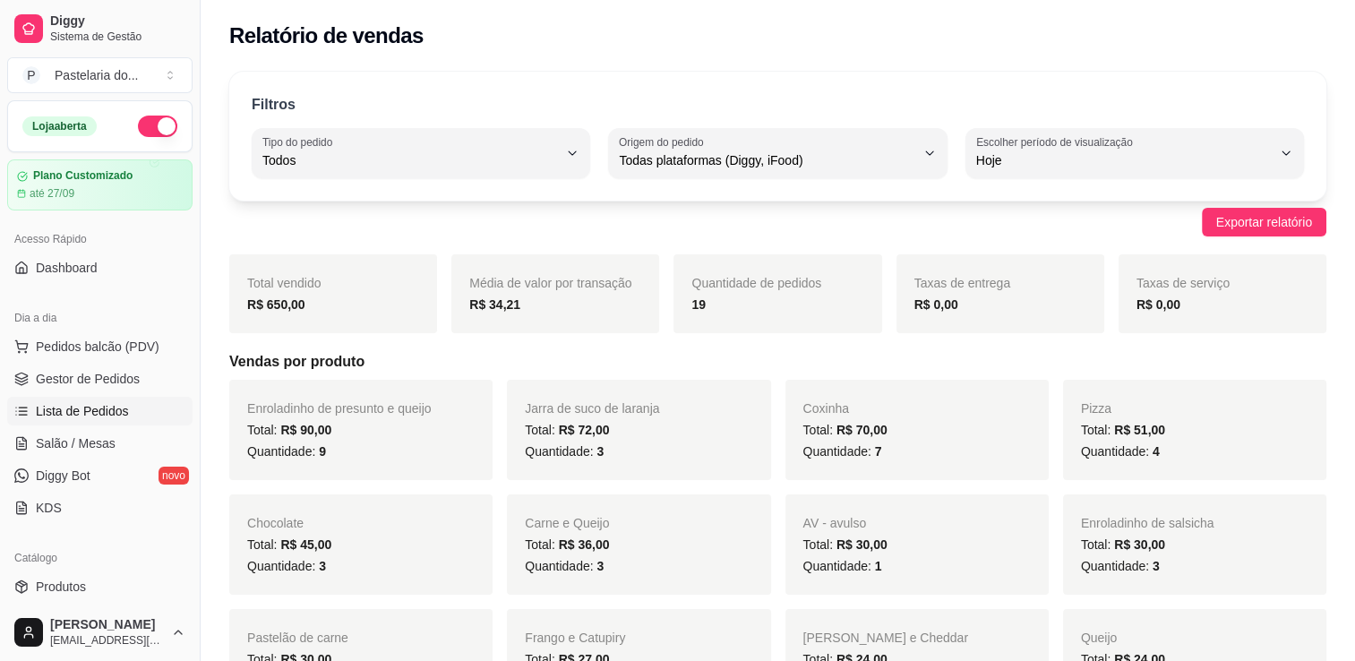
click at [89, 402] on span "Lista de Pedidos" at bounding box center [82, 411] width 93 height 18
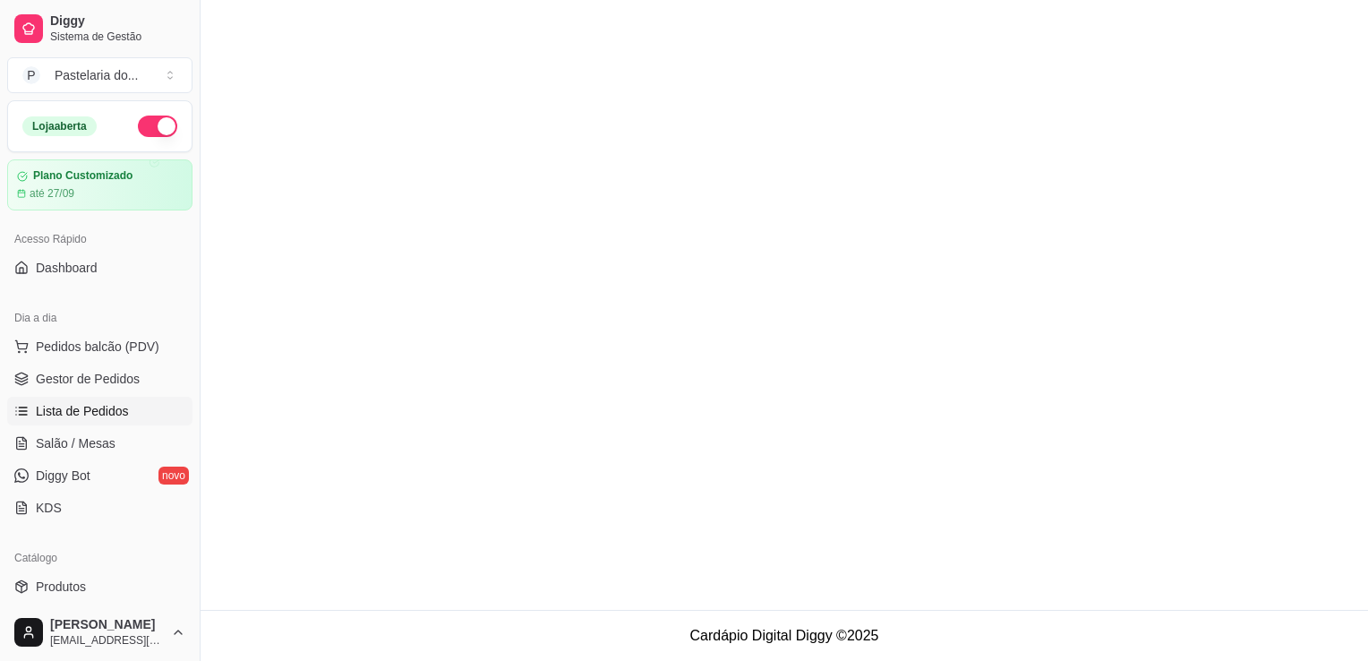
click at [107, 362] on ul "Pedidos balcão (PDV) Gestor de Pedidos Lista de Pedidos Salão / Mesas Diggy Bot…" at bounding box center [99, 427] width 185 height 190
click at [107, 381] on span "Gestor de Pedidos" at bounding box center [88, 379] width 104 height 18
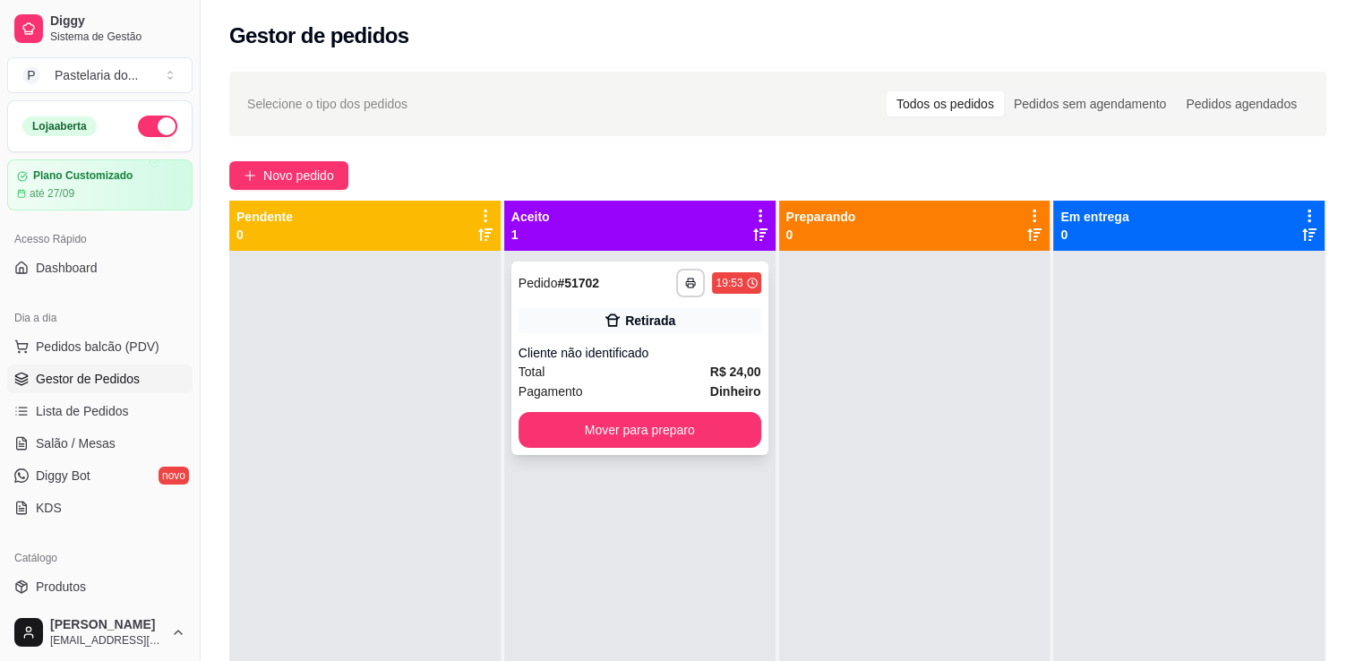
click at [638, 449] on div "**********" at bounding box center [639, 357] width 257 height 193
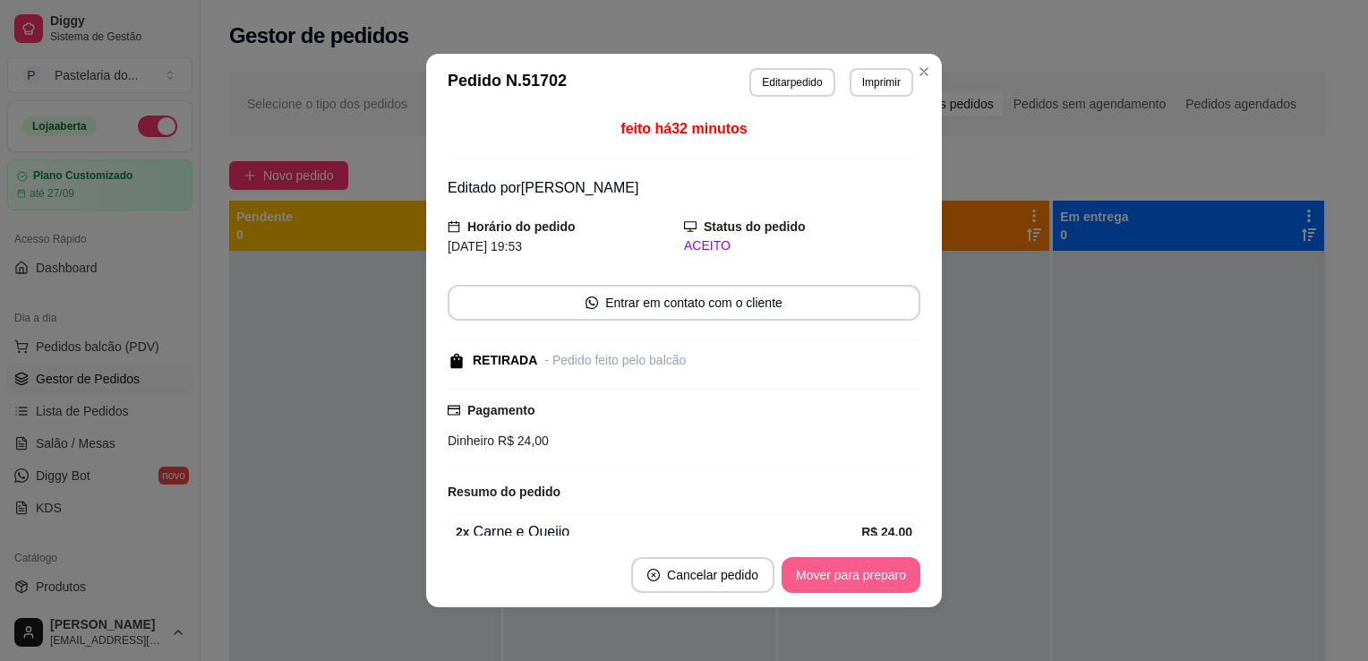
click at [860, 571] on button "Mover para preparo" at bounding box center [851, 575] width 139 height 36
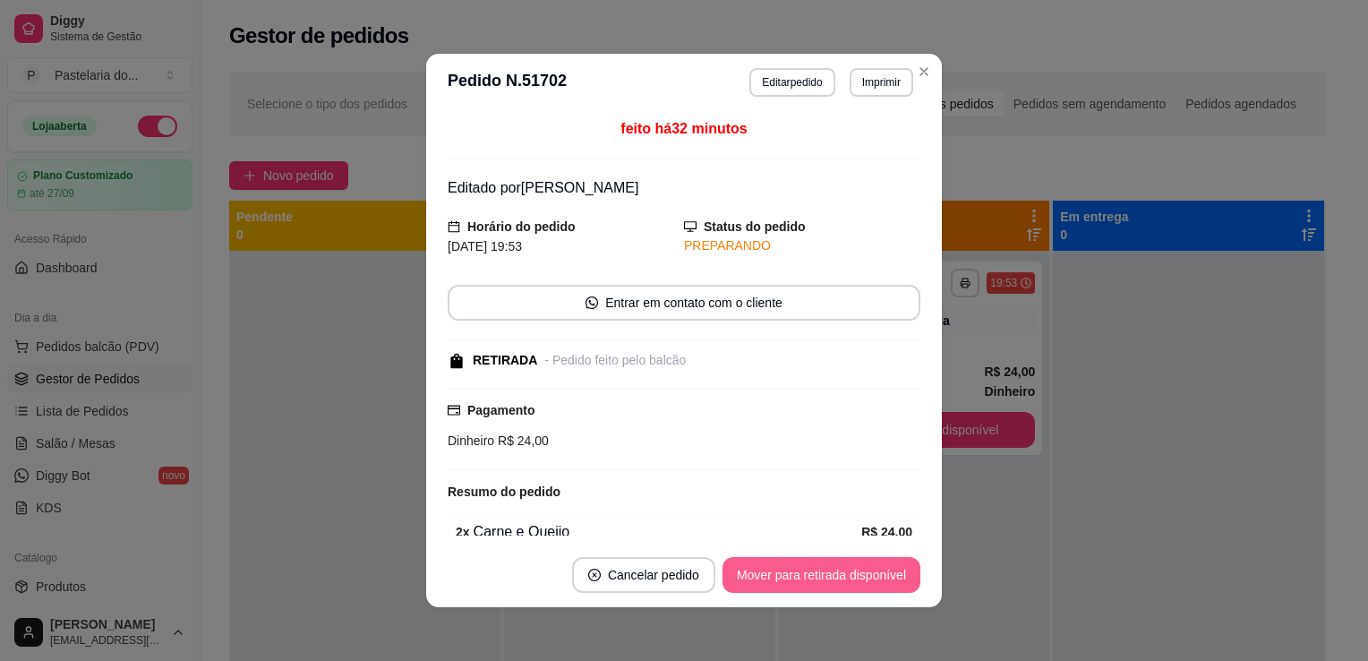
click at [867, 574] on button "Mover para retirada disponível" at bounding box center [822, 575] width 198 height 36
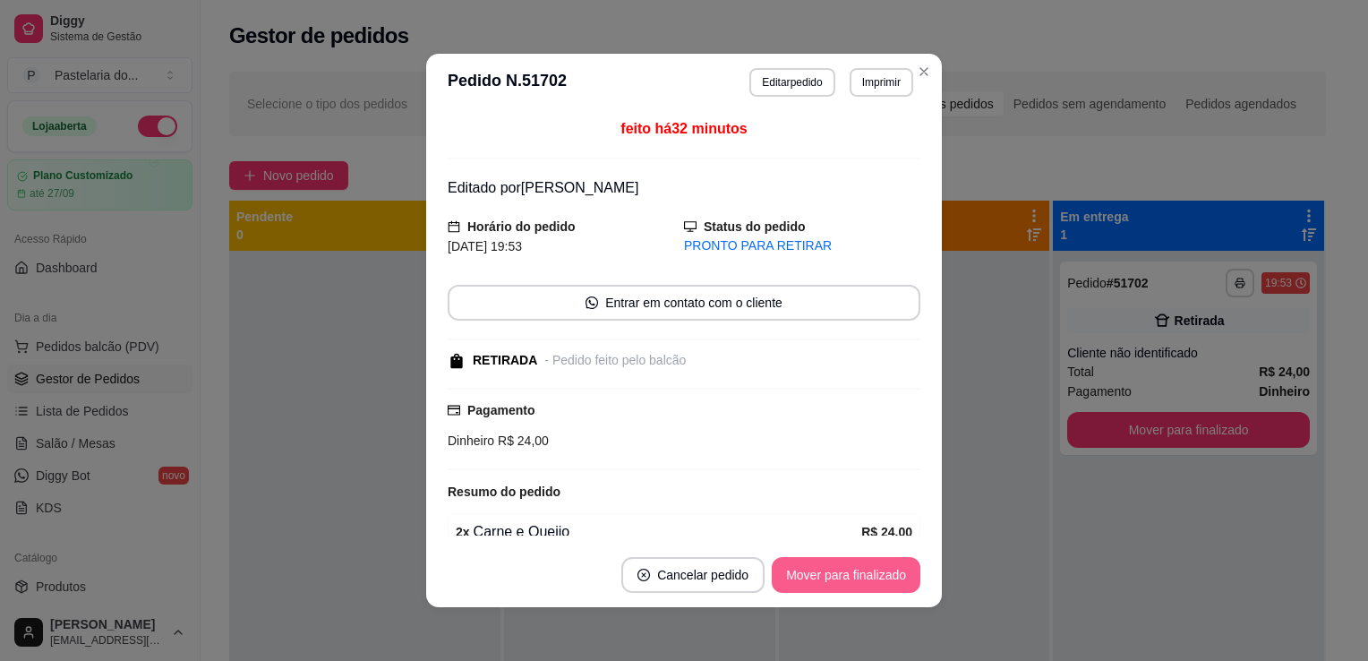
click at [872, 578] on button "Mover para finalizado" at bounding box center [846, 575] width 149 height 36
click at [872, 578] on div "Mover para finalizado" at bounding box center [846, 575] width 149 height 36
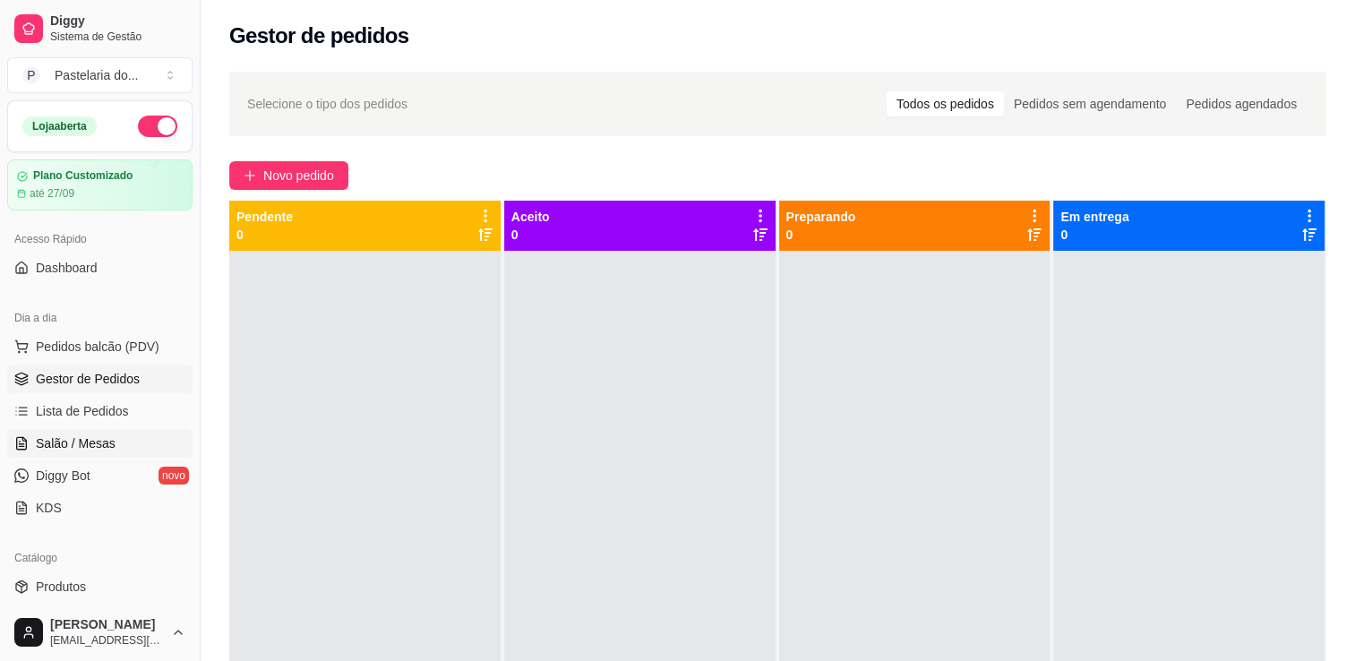
click at [113, 435] on link "Salão / Mesas" at bounding box center [99, 443] width 185 height 29
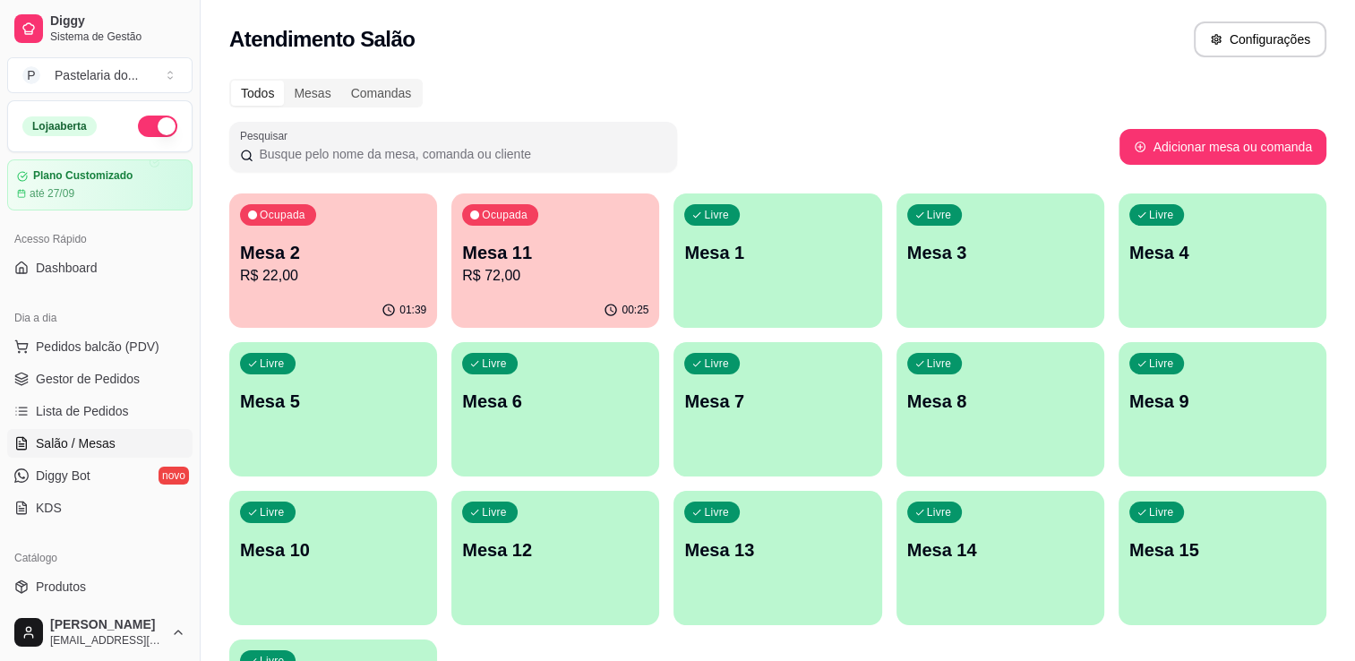
click at [549, 281] on p "R$ 72,00" at bounding box center [555, 275] width 186 height 21
click at [549, 281] on body "Diggy Sistema de Gestão P Pastelaria do ... Loja aberta Plano Customizado até 2…" at bounding box center [677, 330] width 1355 height 661
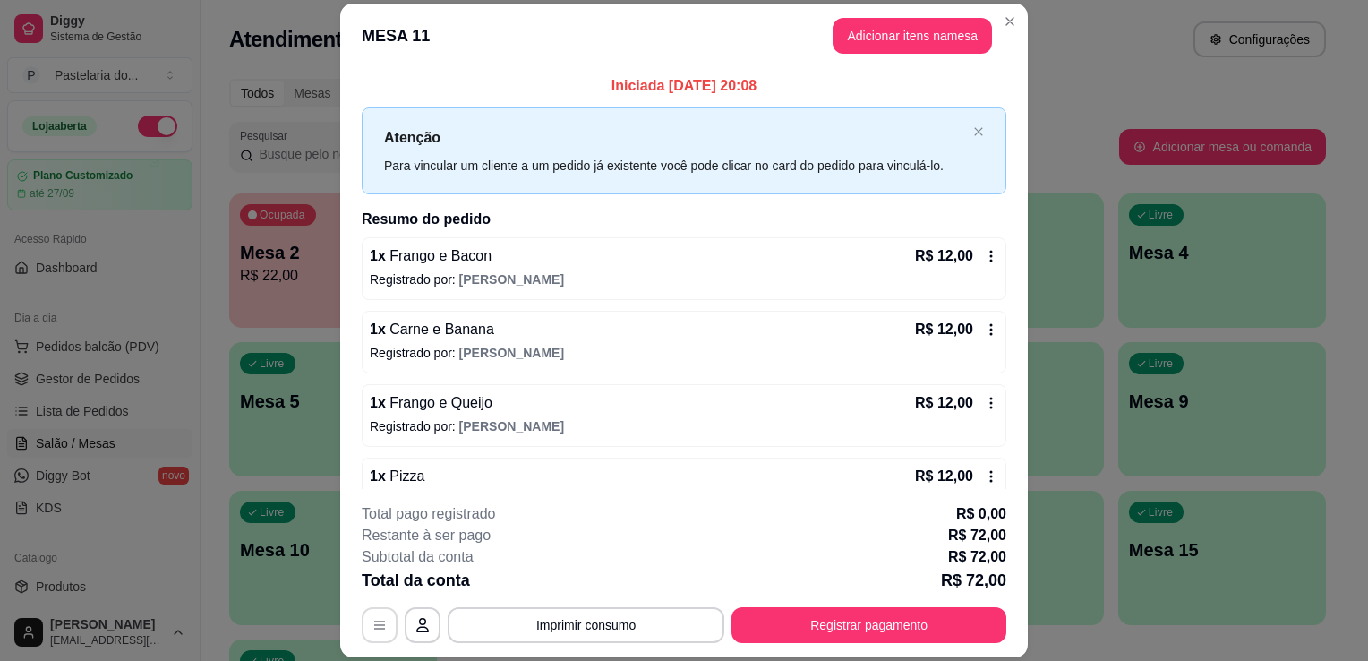
click at [373, 621] on icon "button" at bounding box center [380, 625] width 14 height 14
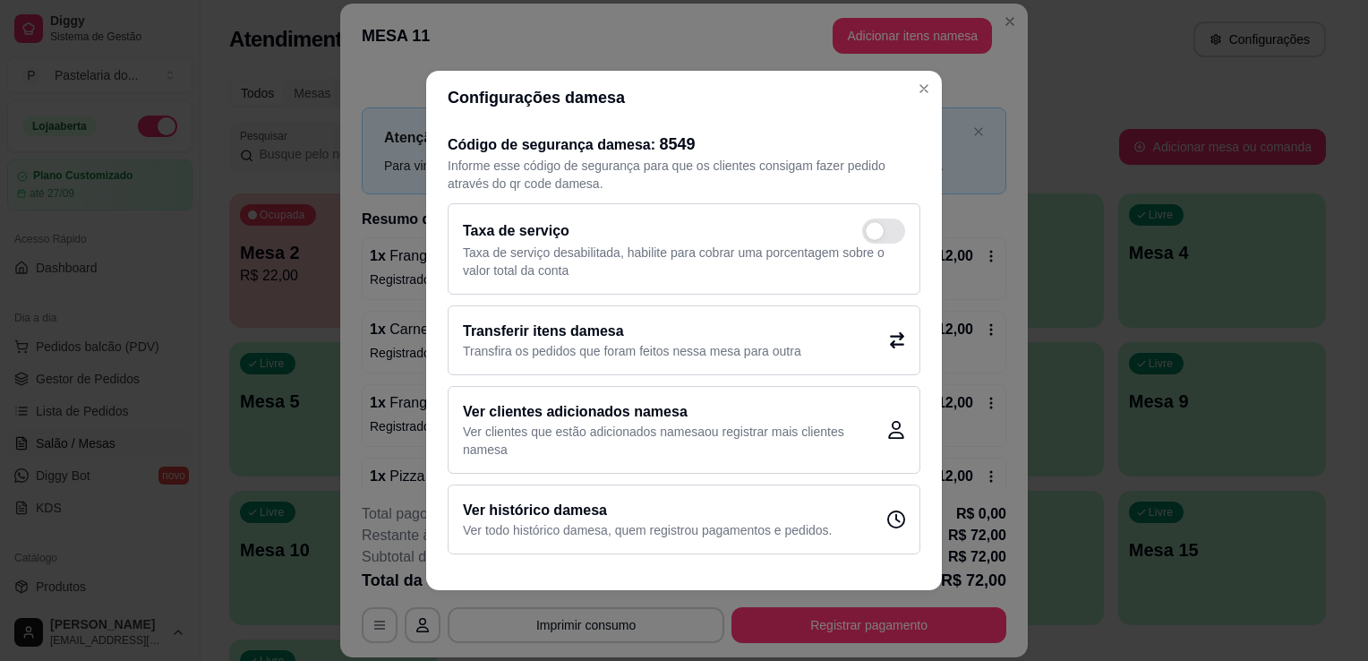
click at [554, 321] on h2 "Transferir itens da mesa" at bounding box center [632, 331] width 338 height 21
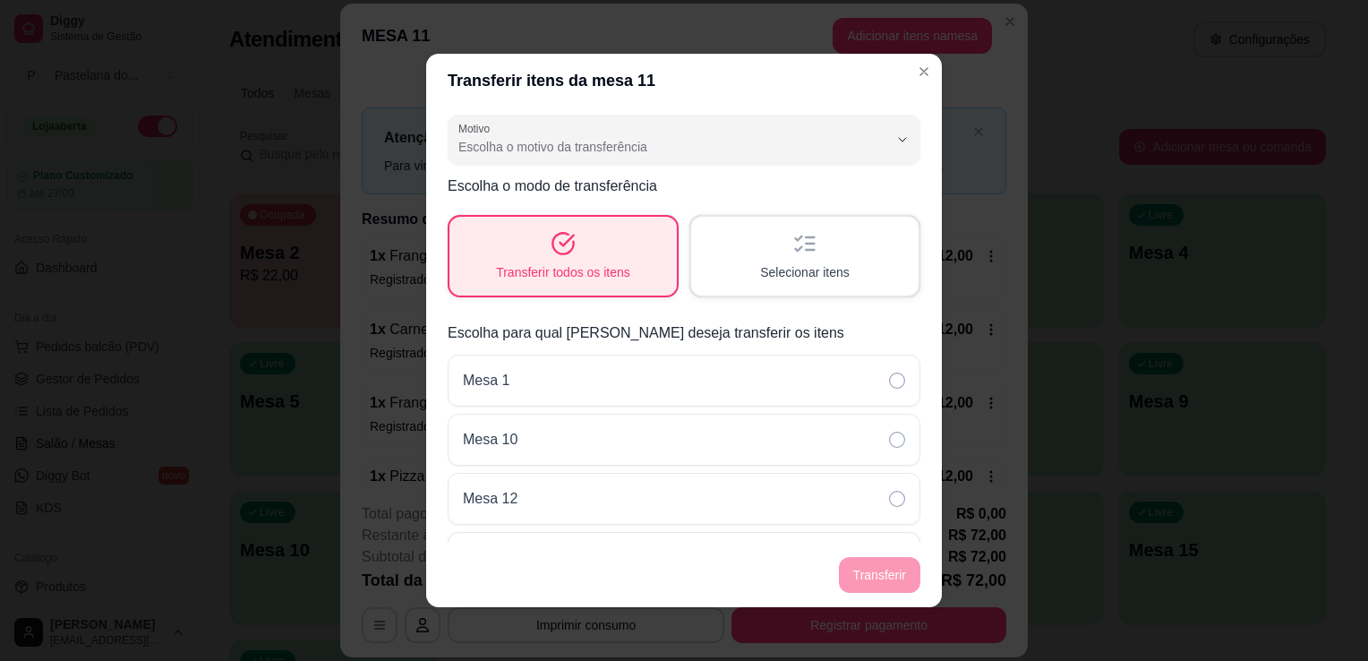
click at [627, 253] on div "Transferir todos os itens" at bounding box center [563, 256] width 227 height 79
click at [627, 253] on div "Transferir todos os itens" at bounding box center [563, 256] width 220 height 76
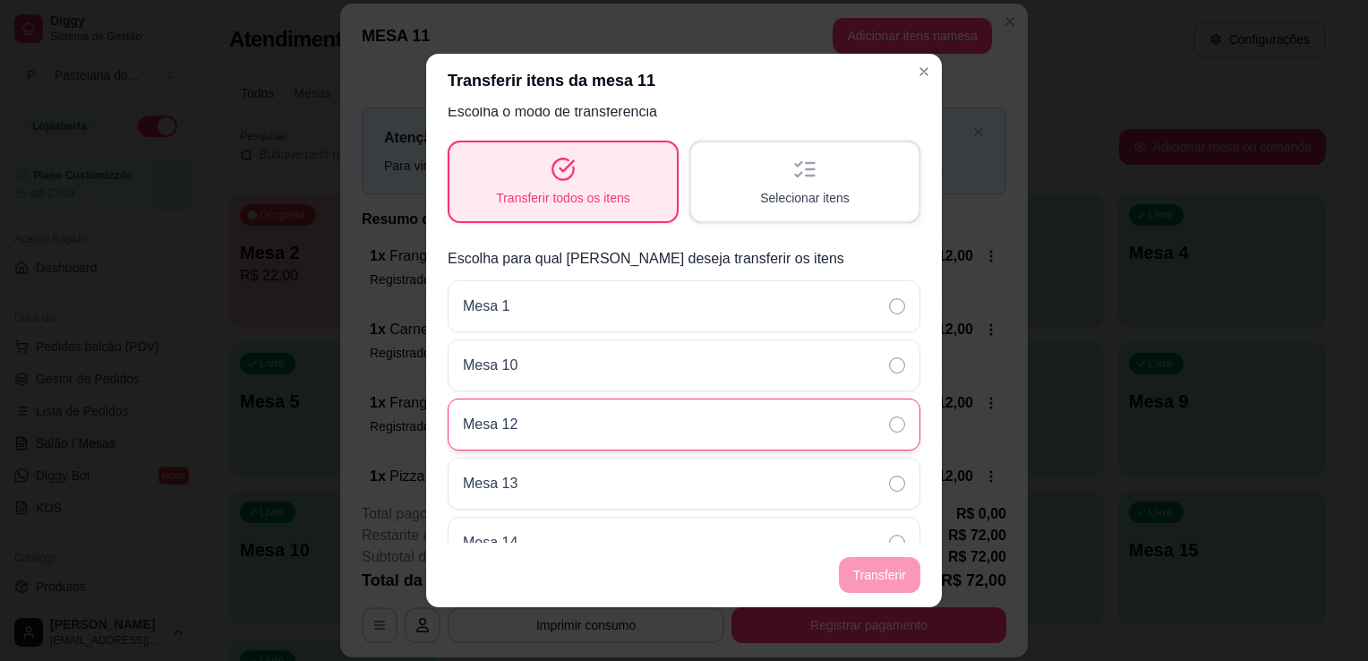
scroll to position [179, 0]
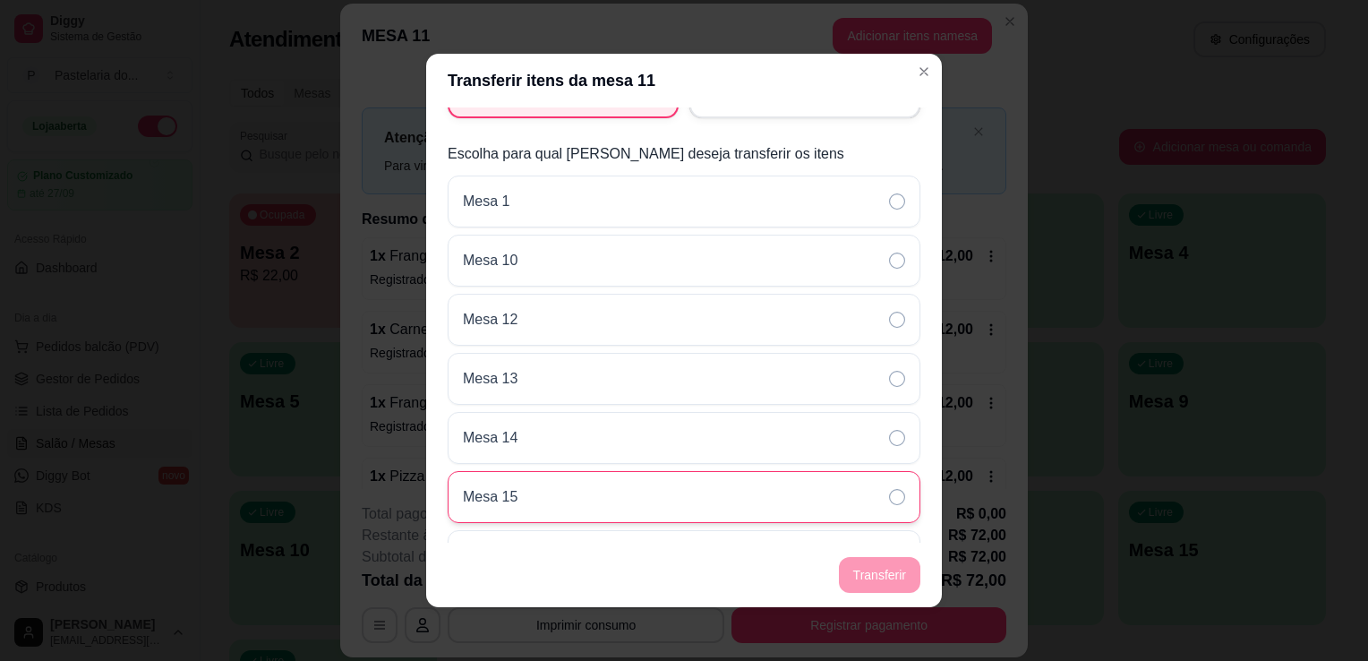
click at [519, 504] on div "Mesa 15" at bounding box center [684, 497] width 473 height 52
click at [838, 491] on div "Mesa 15" at bounding box center [684, 497] width 473 height 52
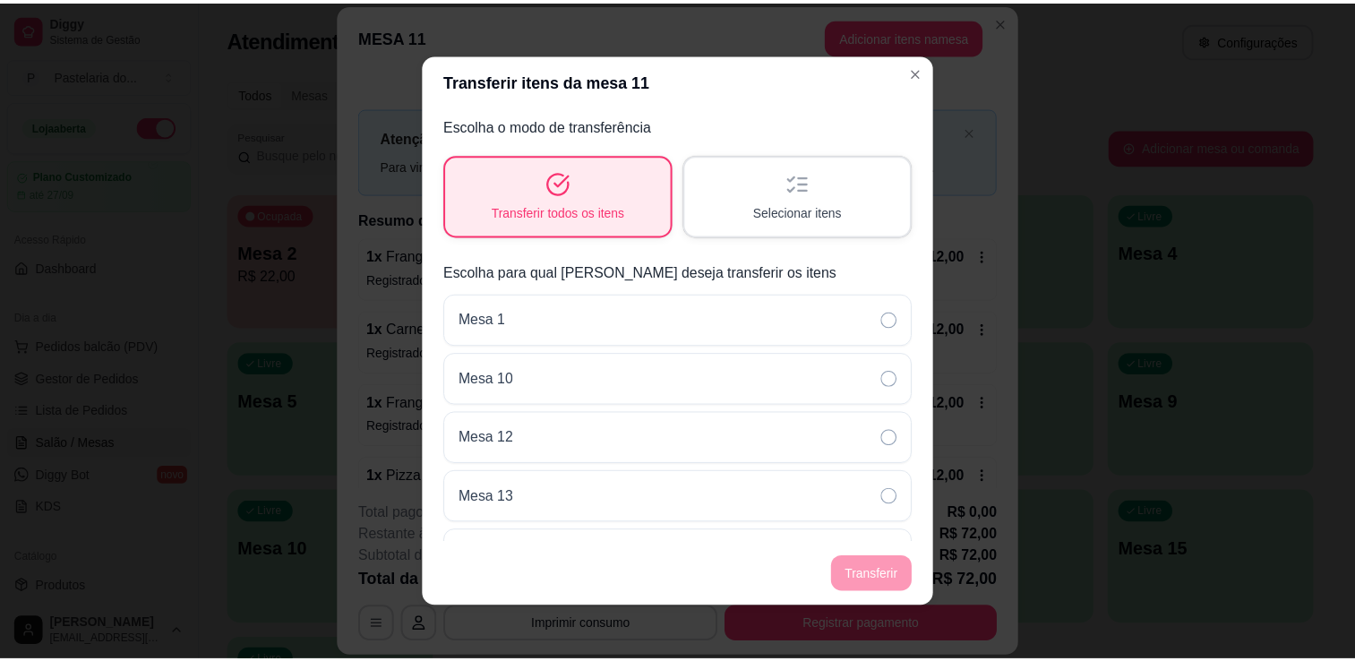
scroll to position [0, 0]
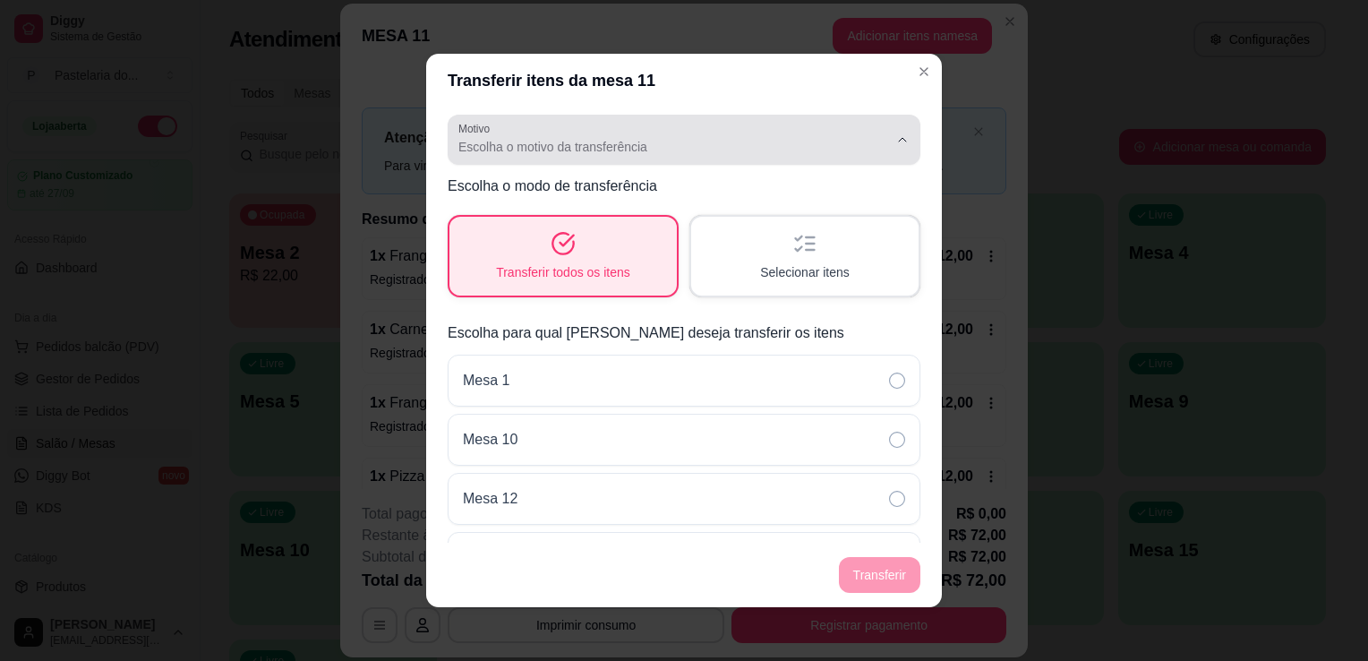
click at [595, 138] on span "Escolha o motivo da transferência" at bounding box center [673, 147] width 430 height 18
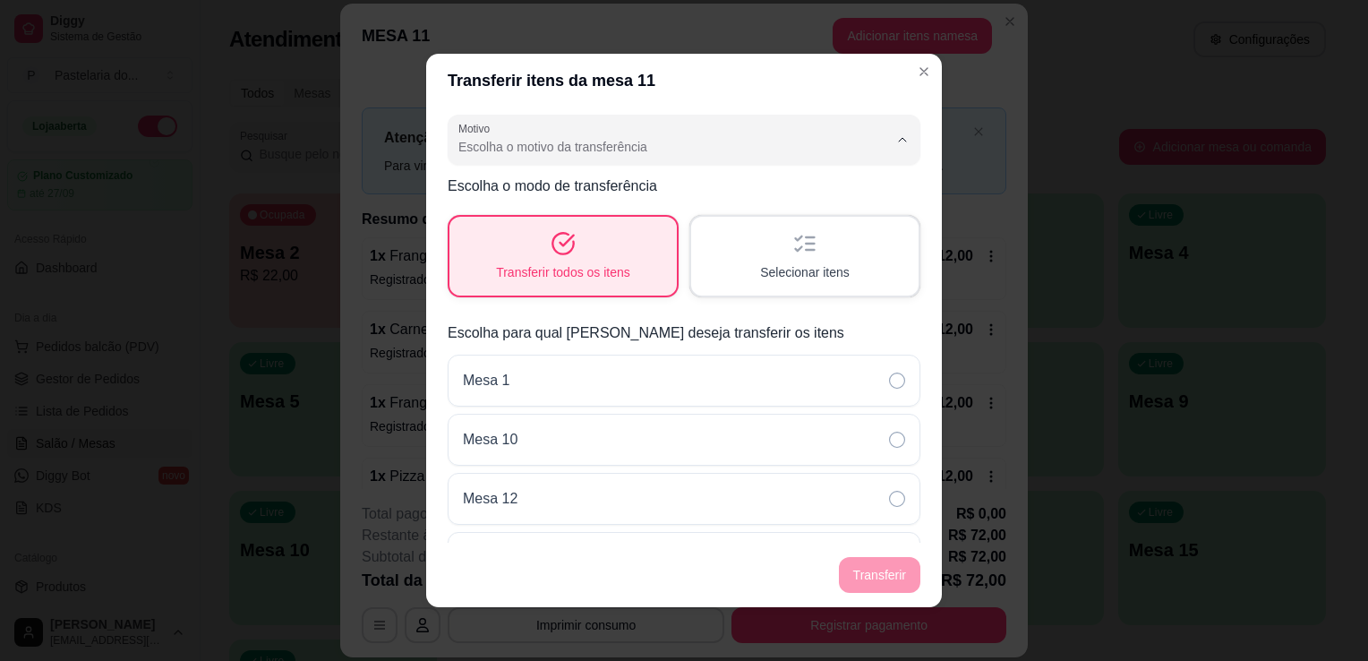
click at [535, 224] on span "Mudança de mesa" at bounding box center [662, 218] width 396 height 17
type input "TABLE_TRANSFER"
select select "TABLE_TRANSFER"
click at [859, 574] on button "Transferir" at bounding box center [880, 575] width 80 height 35
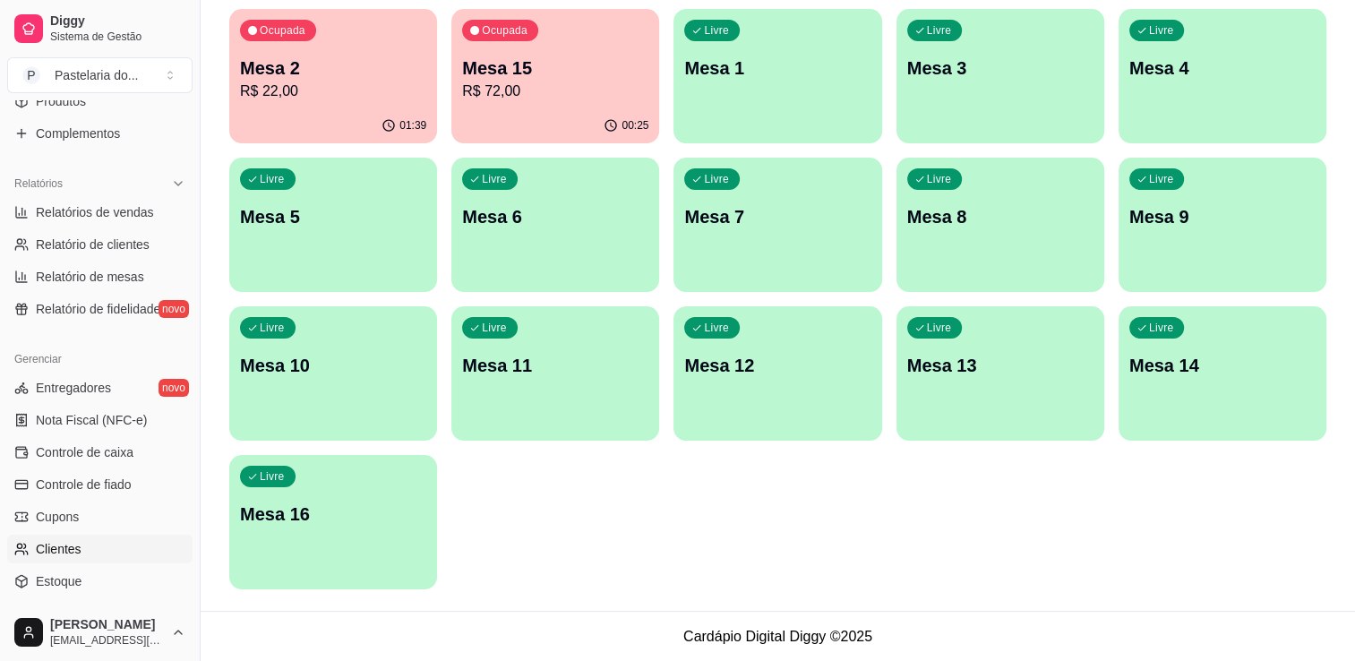
scroll to position [537, 0]
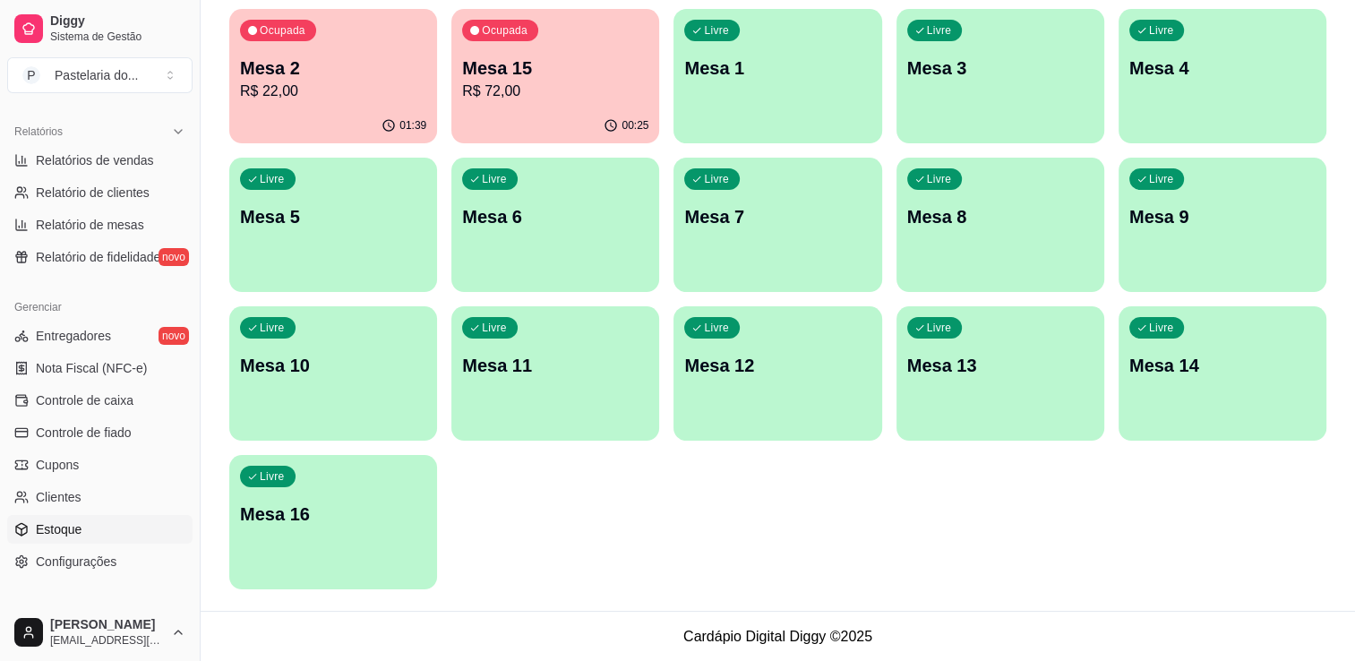
click at [77, 532] on span "Estoque" at bounding box center [59, 529] width 46 height 18
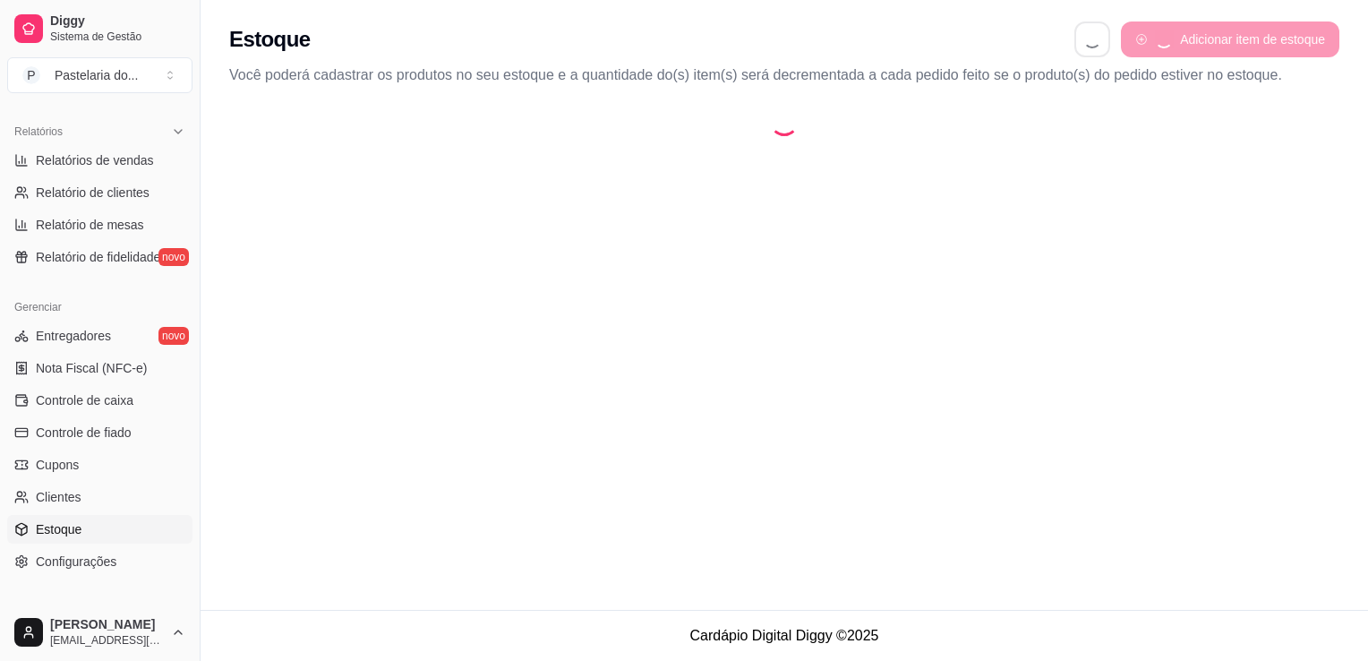
select select "QUANTITY_ORDER"
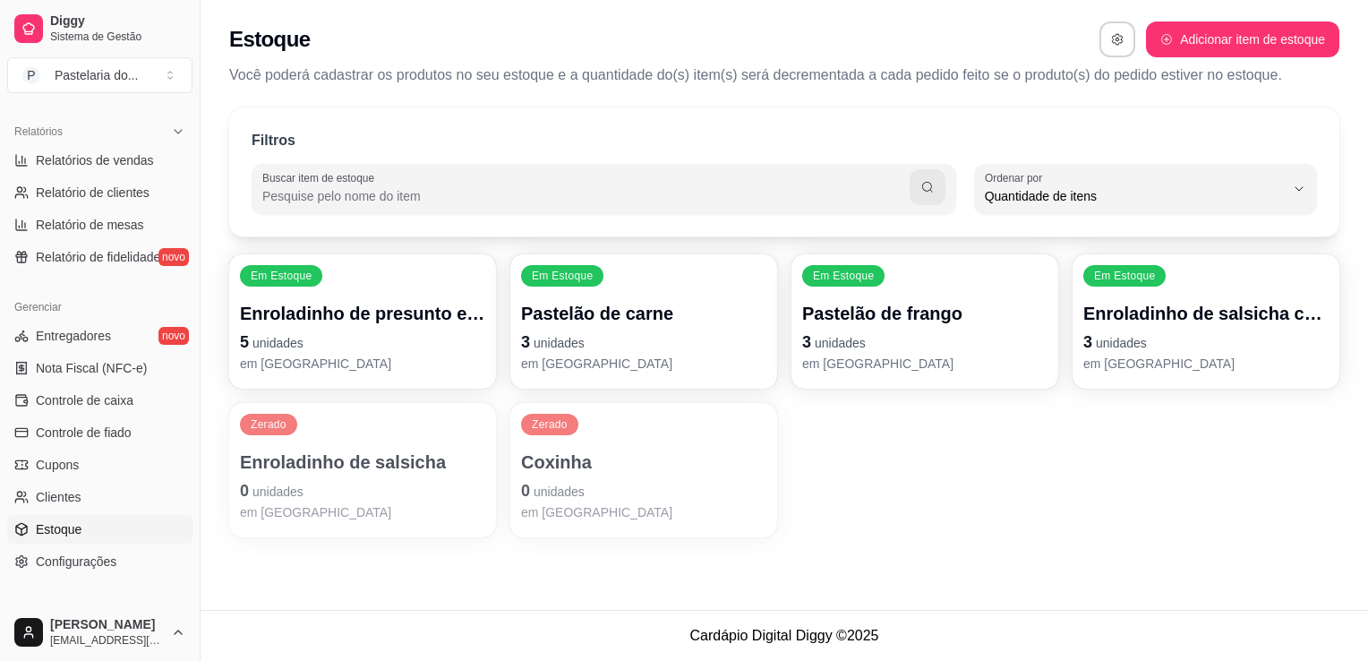
scroll to position [17, 0]
click at [308, 348] on p "5 unidades" at bounding box center [363, 342] width 238 height 24
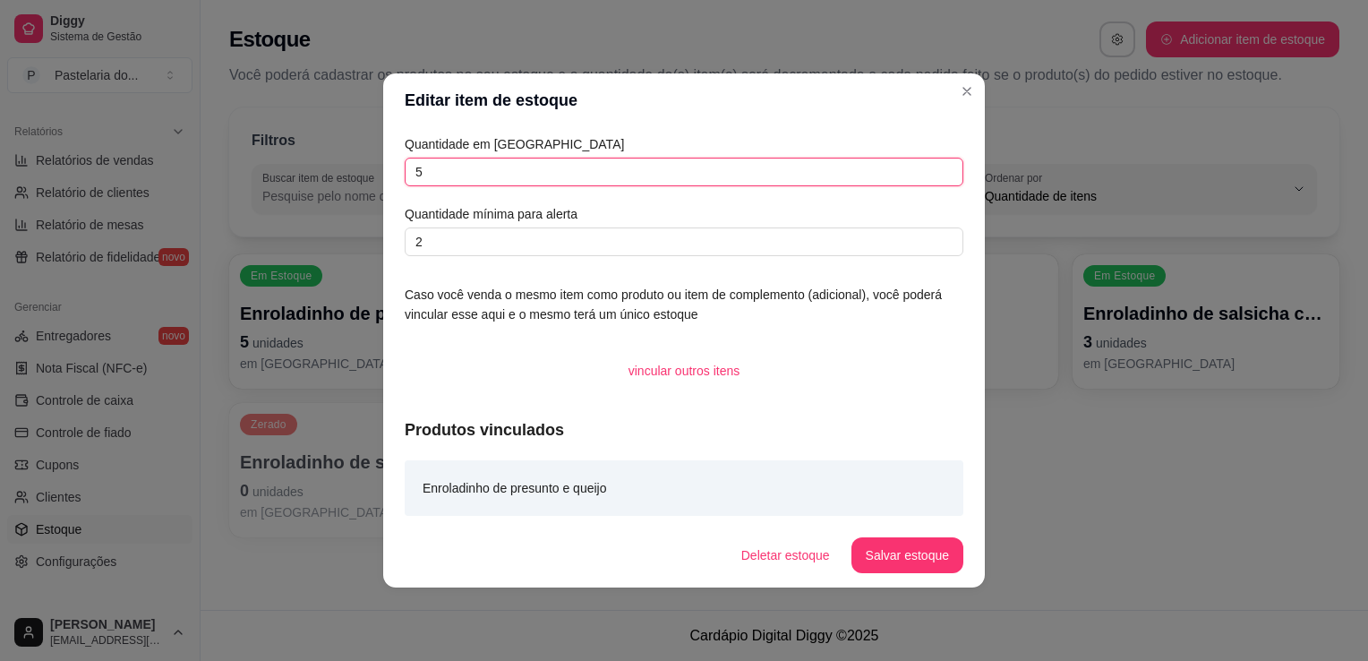
click at [612, 176] on input "5" at bounding box center [684, 172] width 559 height 29
type input "6"
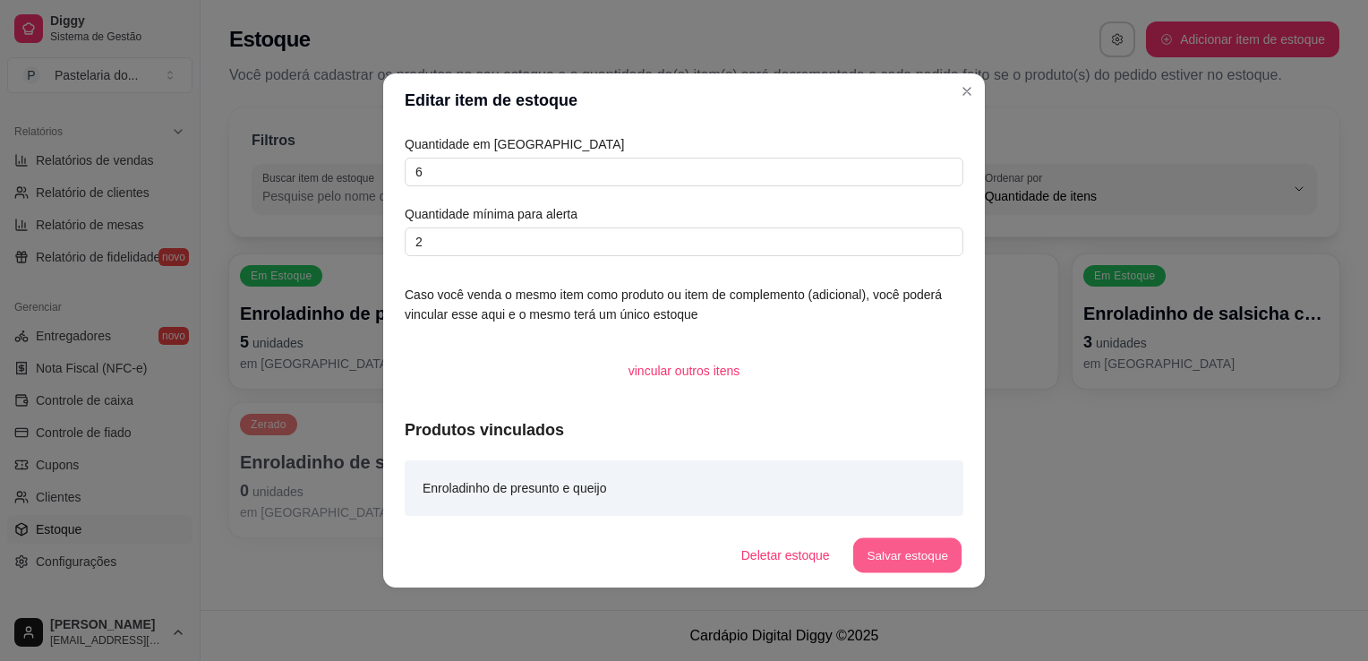
click at [910, 555] on button "Salvar estoque" at bounding box center [906, 555] width 109 height 35
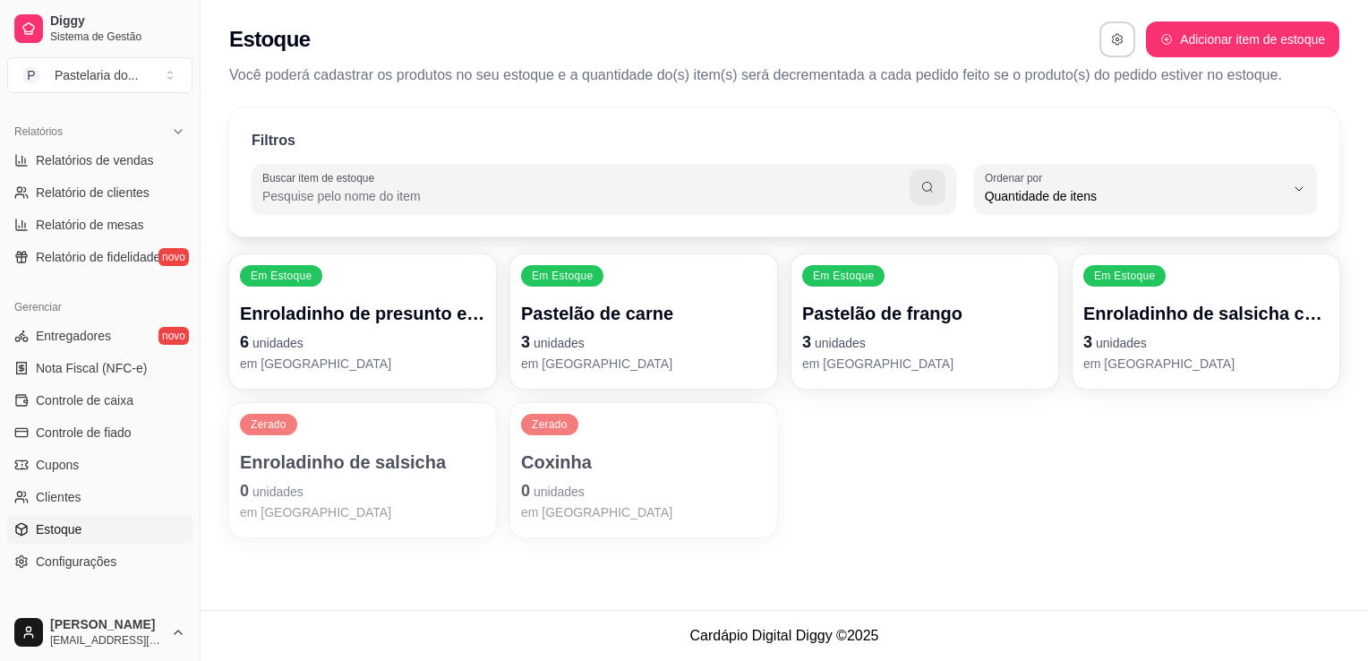
click at [669, 349] on p "3 unidades" at bounding box center [643, 342] width 245 height 25
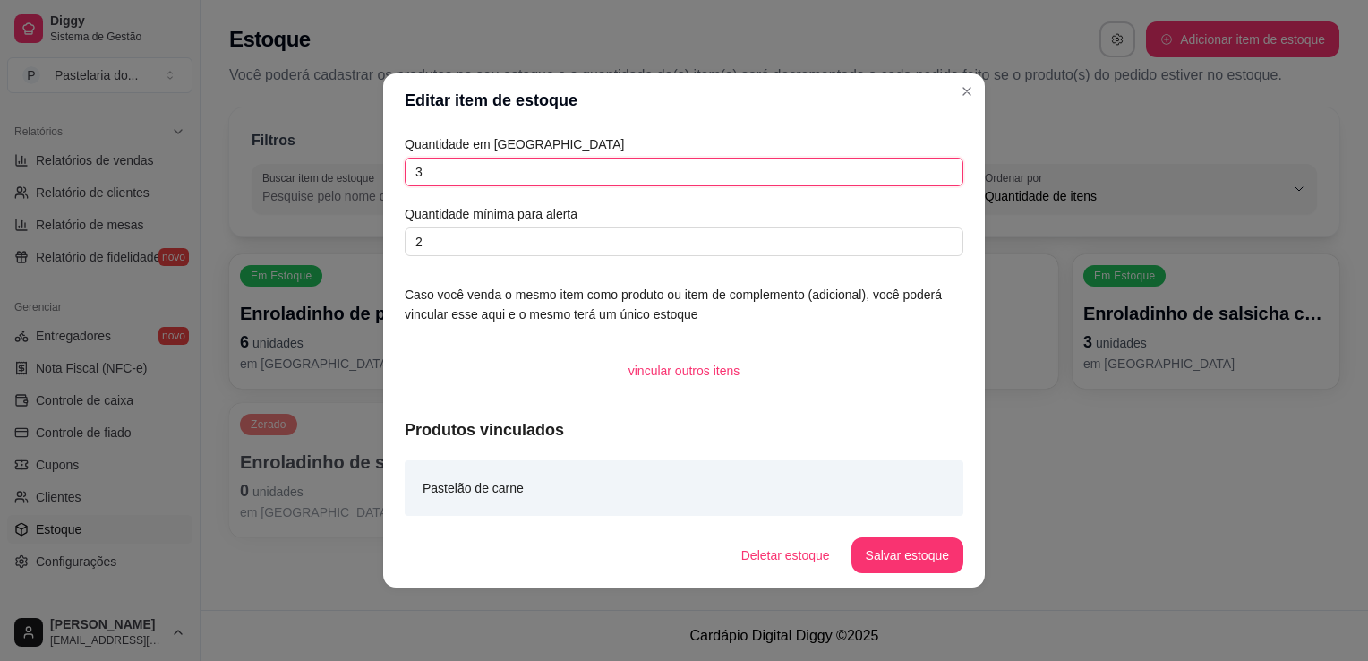
click at [594, 180] on input "3" at bounding box center [684, 172] width 559 height 29
type input "2"
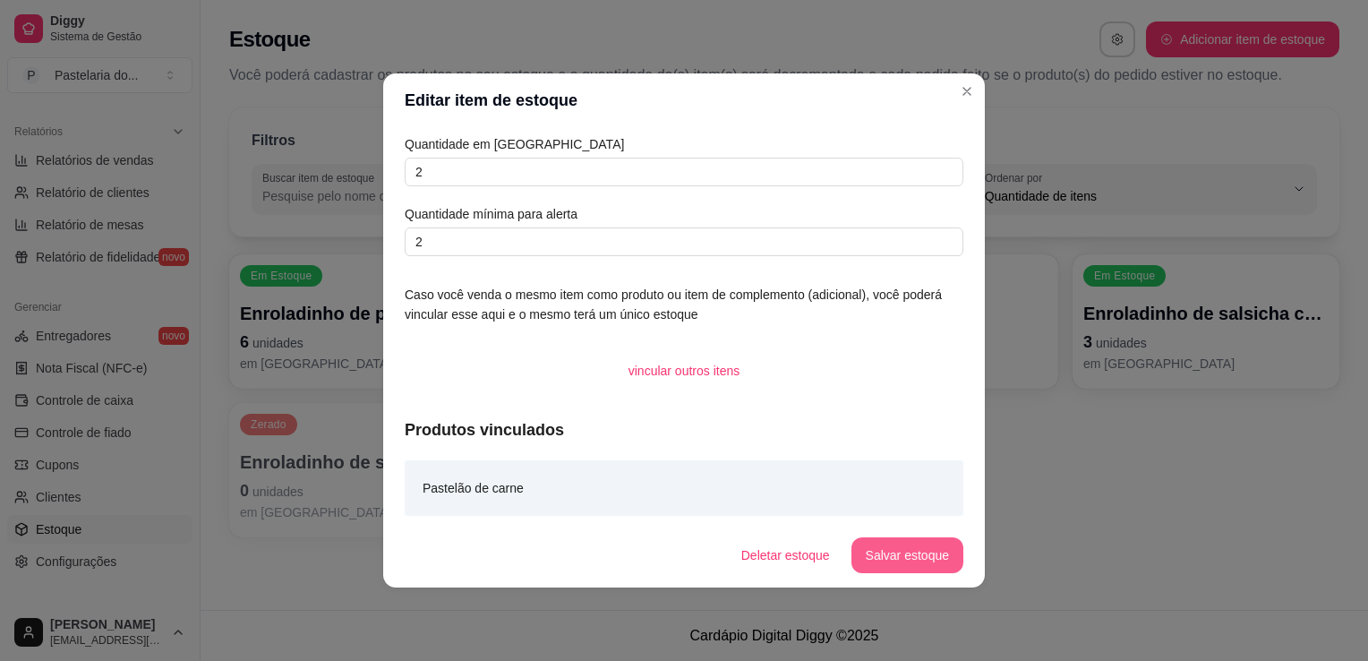
click at [938, 552] on button "Salvar estoque" at bounding box center [908, 555] width 112 height 36
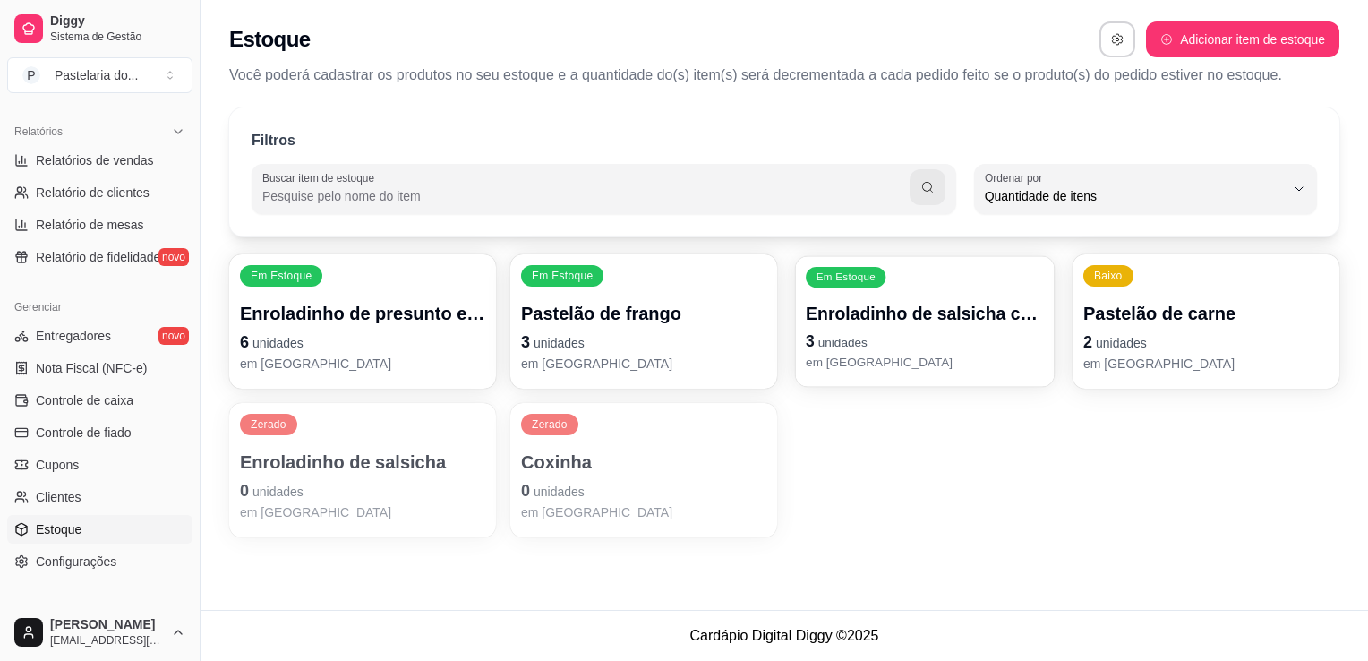
click at [928, 323] on p "Enroladinho de salsicha com queijo" at bounding box center [925, 314] width 238 height 24
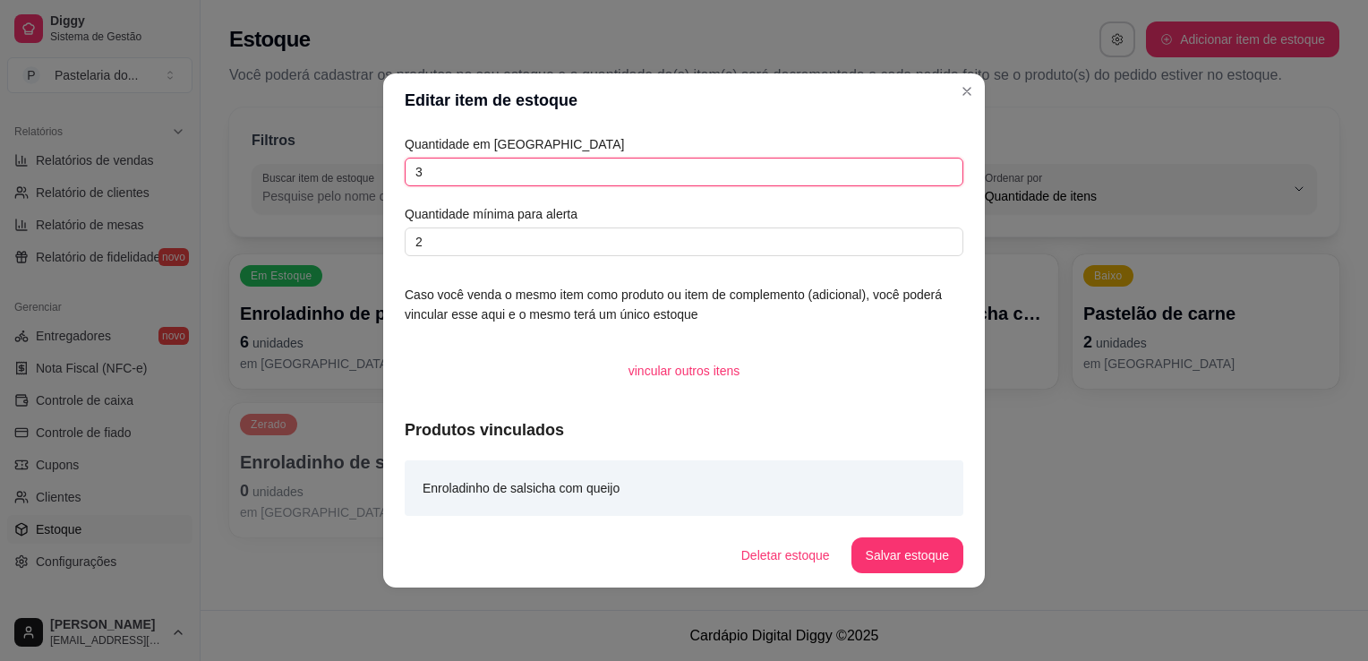
click at [599, 168] on input "3" at bounding box center [684, 172] width 559 height 29
type input ","
type input "0"
click at [888, 559] on button "Salvar estoque" at bounding box center [908, 555] width 112 height 36
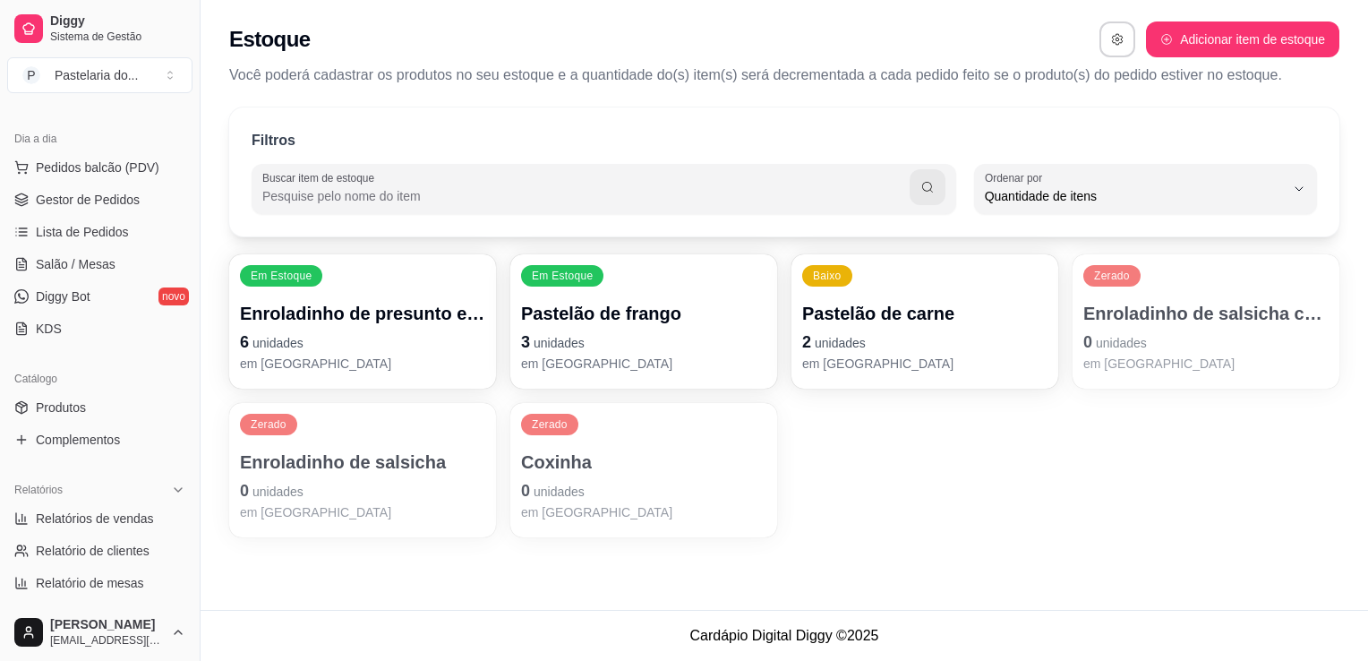
scroll to position [0, 0]
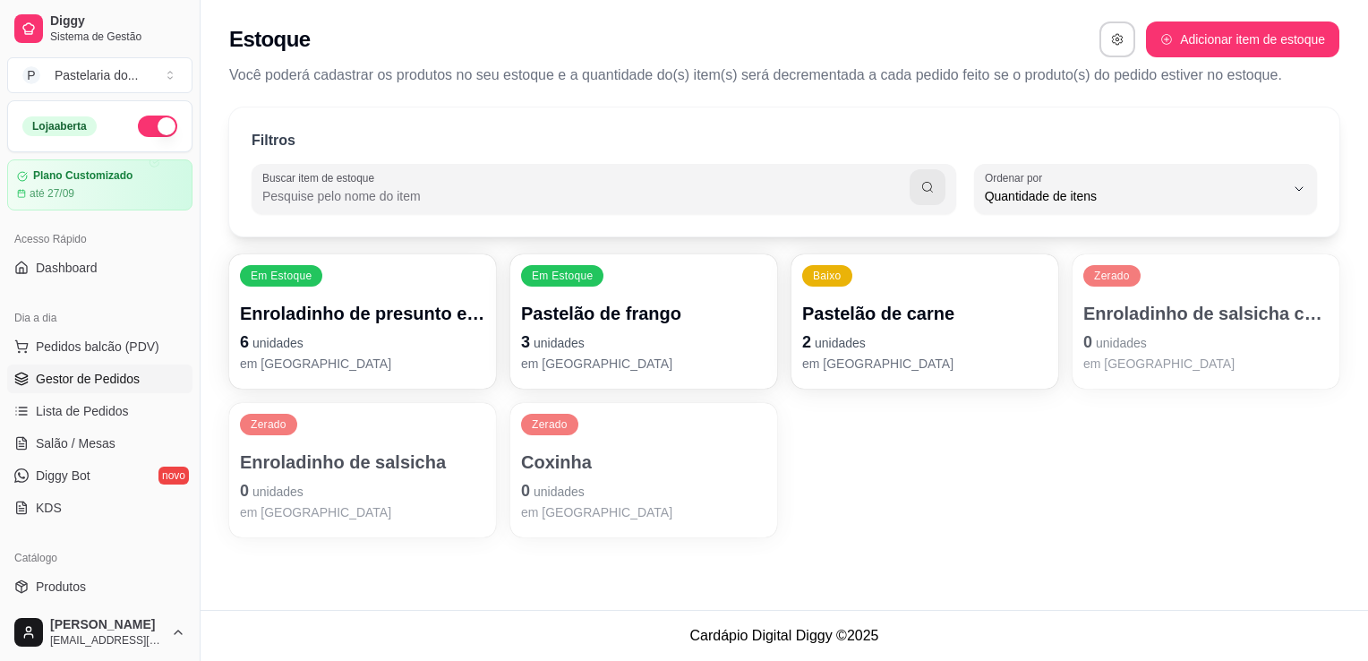
click at [60, 385] on span "Gestor de Pedidos" at bounding box center [88, 379] width 104 height 18
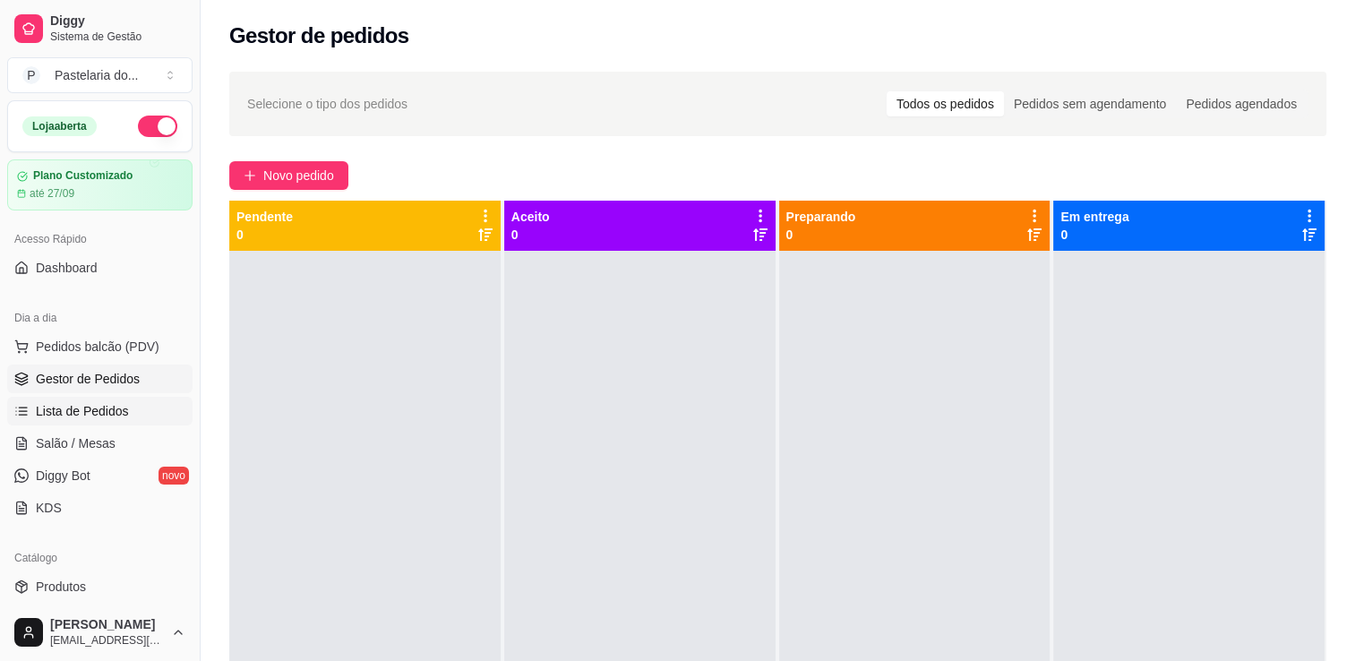
click at [129, 412] on link "Lista de Pedidos" at bounding box center [99, 411] width 185 height 29
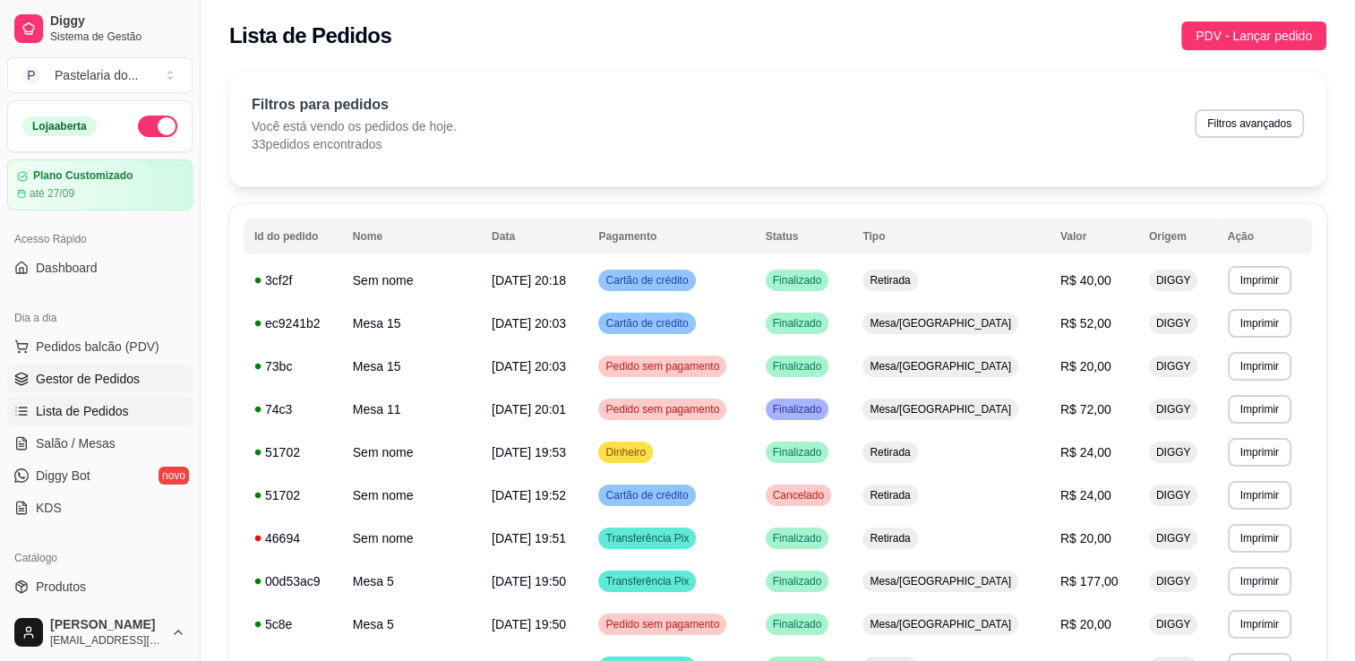
click at [103, 375] on span "Gestor de Pedidos" at bounding box center [88, 379] width 104 height 18
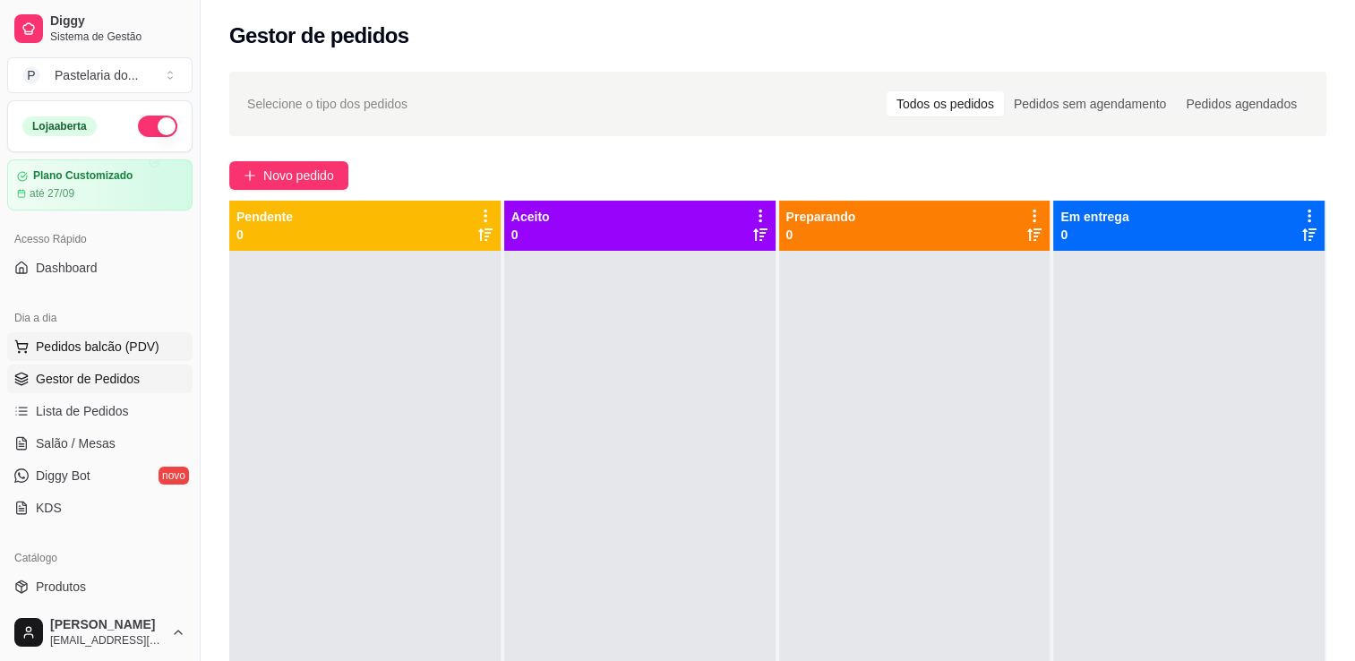
click at [77, 347] on span "Pedidos balcão (PDV)" at bounding box center [98, 347] width 124 height 18
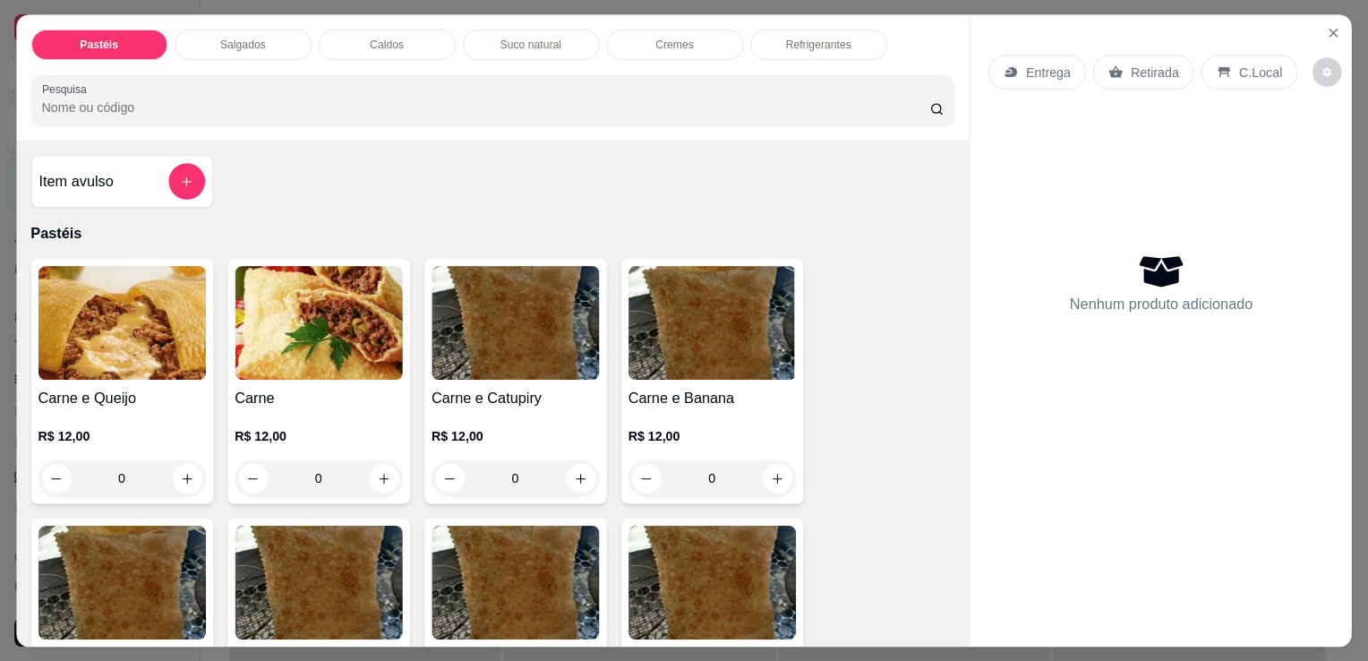
click at [86, 437] on div "R$ 12,00 0" at bounding box center [121, 461] width 167 height 69
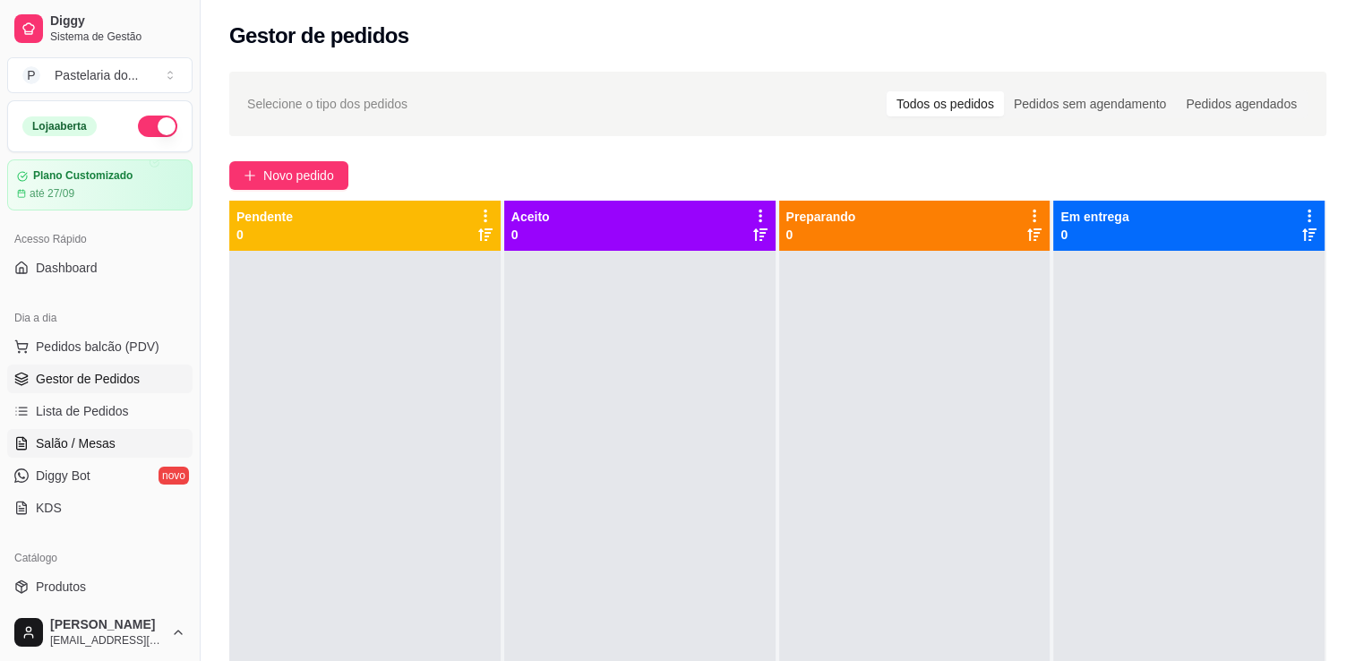
click at [92, 435] on span "Salão / Mesas" at bounding box center [76, 443] width 80 height 18
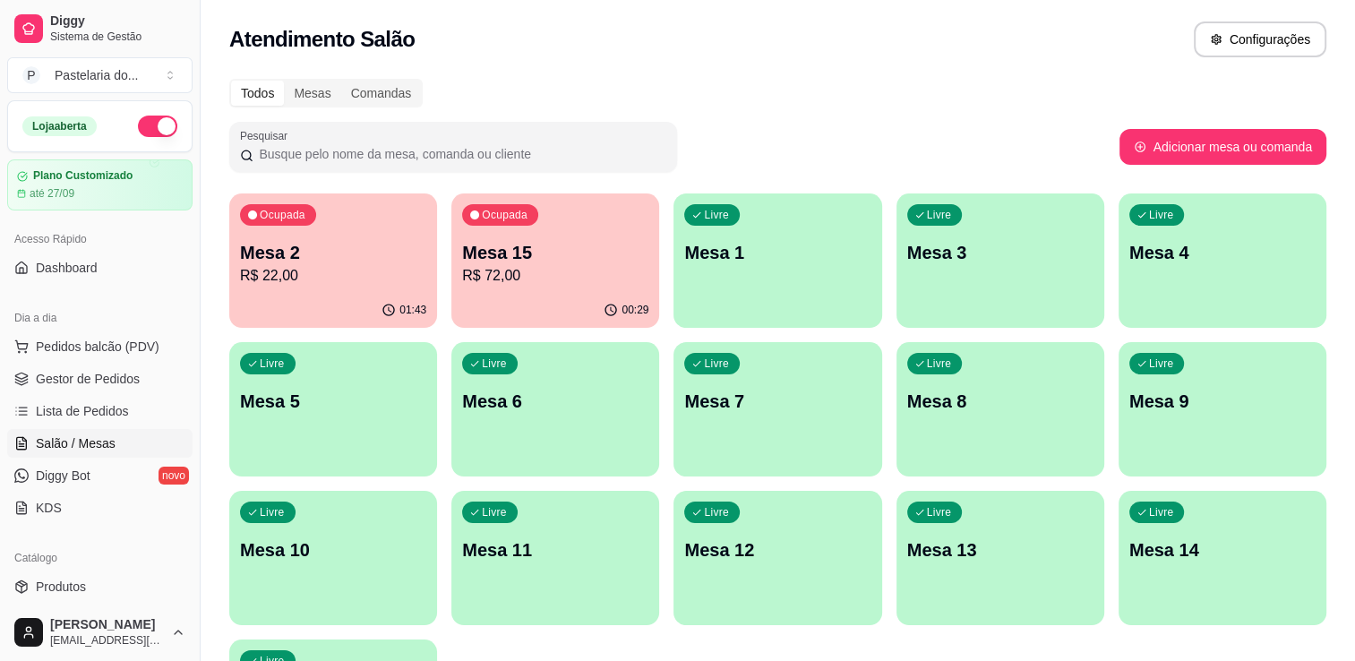
click at [516, 260] on p "Mesa 15" at bounding box center [555, 252] width 186 height 25
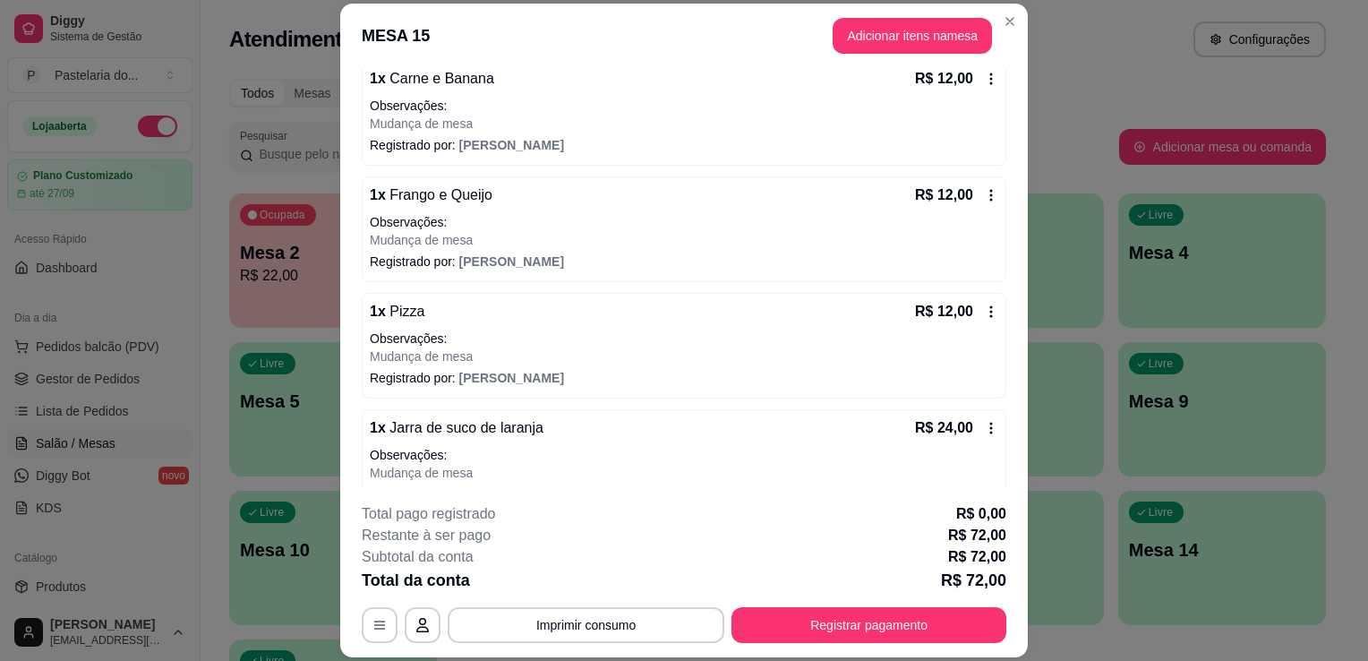
scroll to position [323, 0]
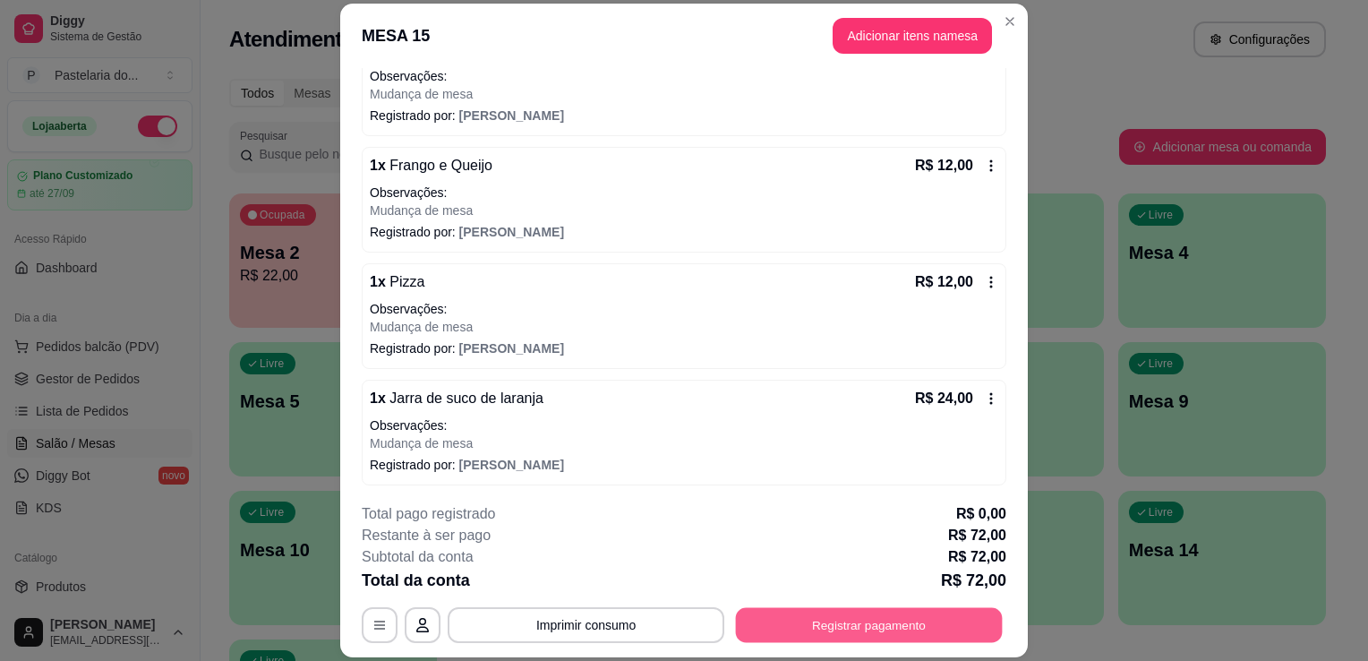
click at [900, 638] on button "Registrar pagamento" at bounding box center [869, 625] width 267 height 35
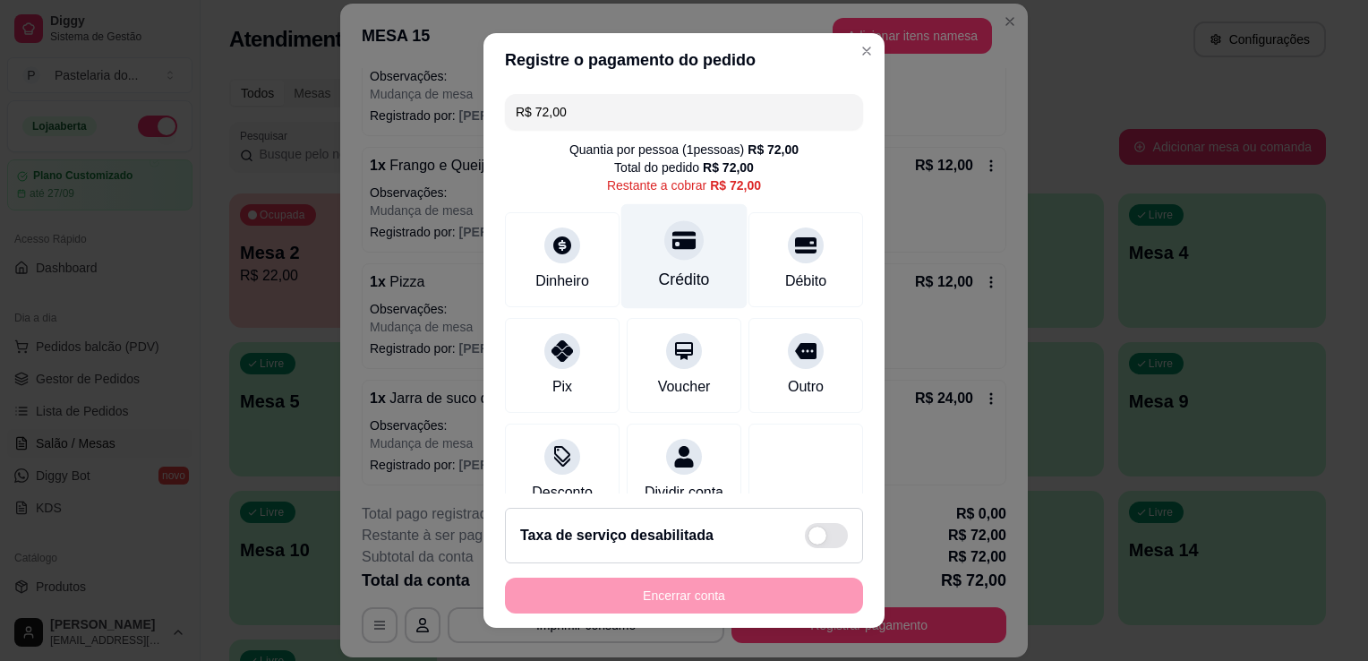
click at [682, 250] on div "Crédito" at bounding box center [684, 256] width 126 height 105
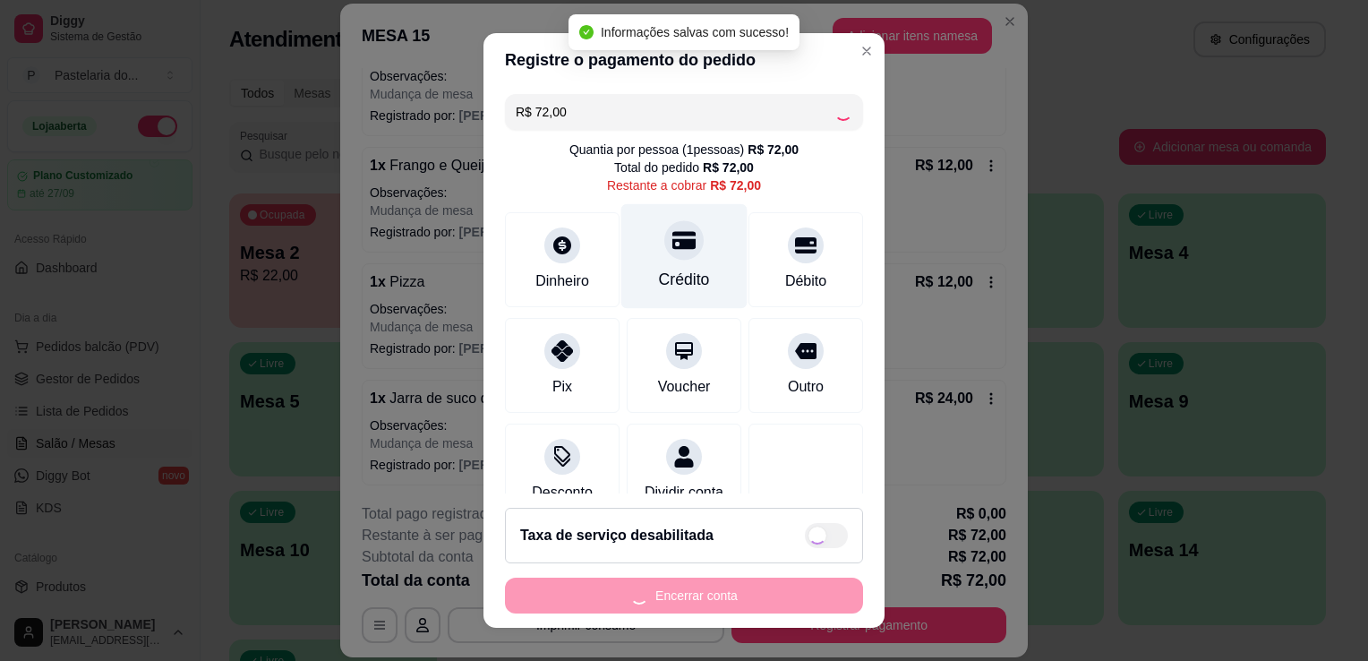
type input "R$ 0,00"
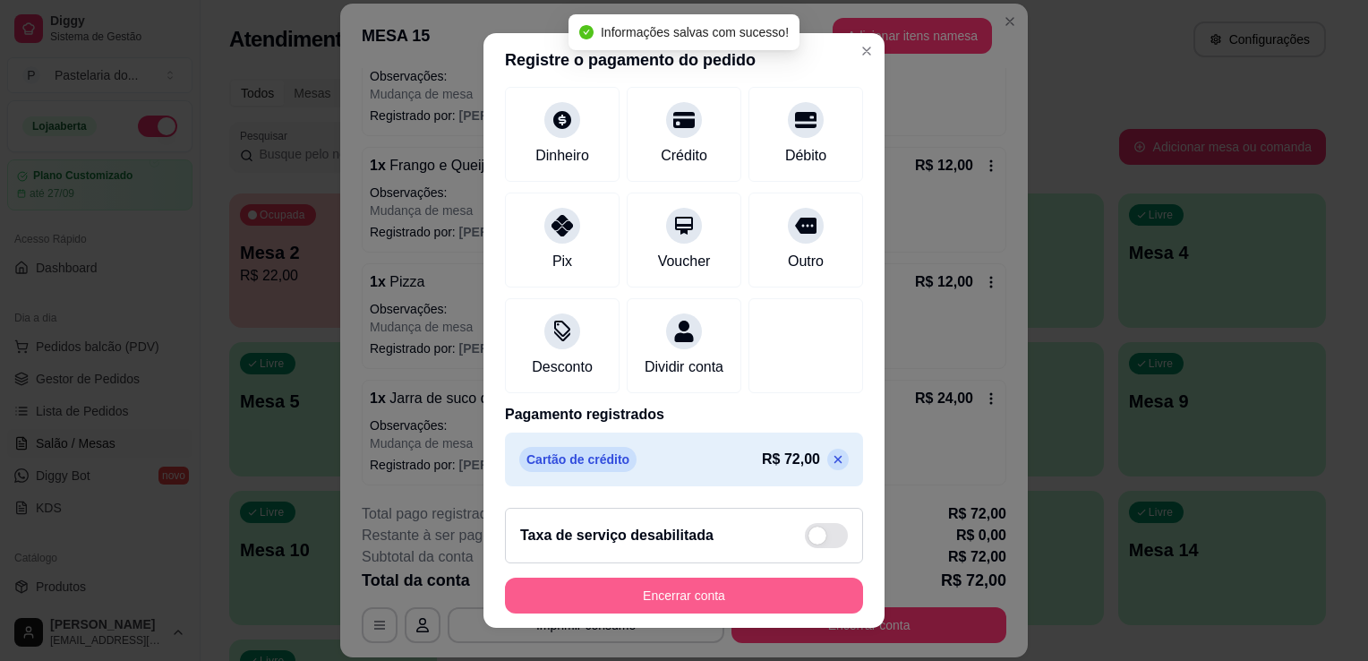
scroll to position [126, 0]
click at [702, 589] on button "Encerrar conta" at bounding box center [684, 596] width 358 height 36
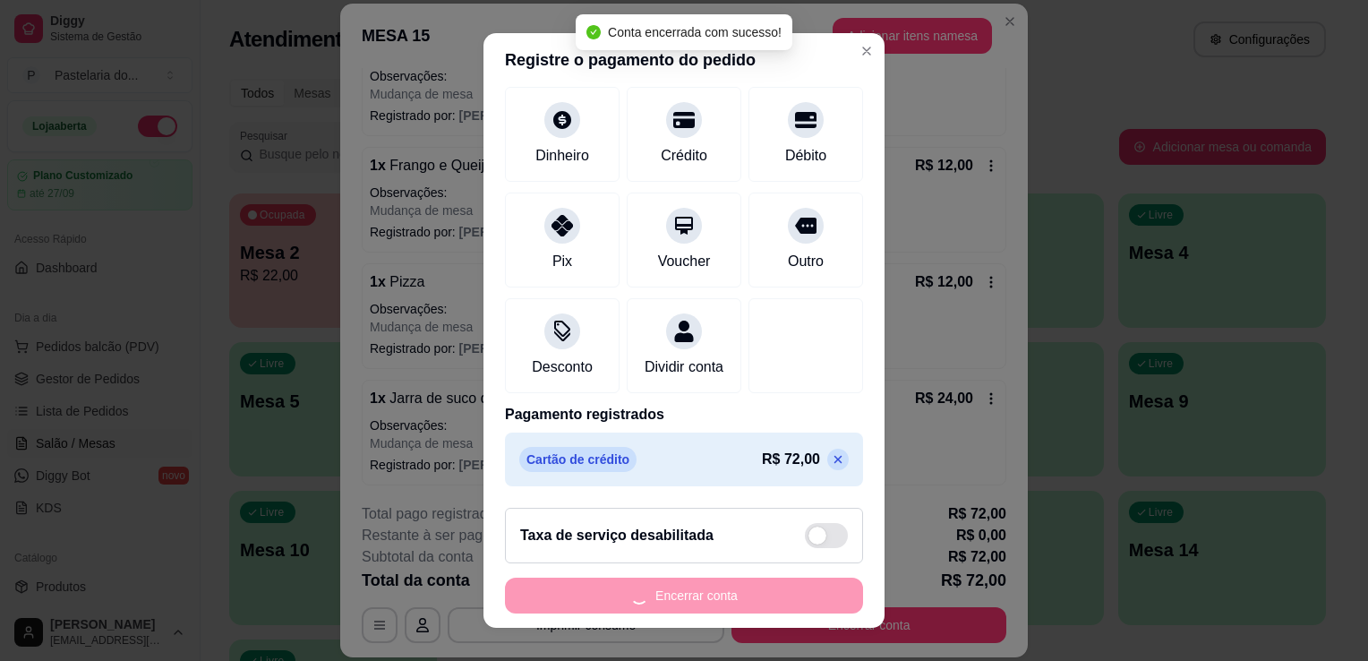
scroll to position [0, 0]
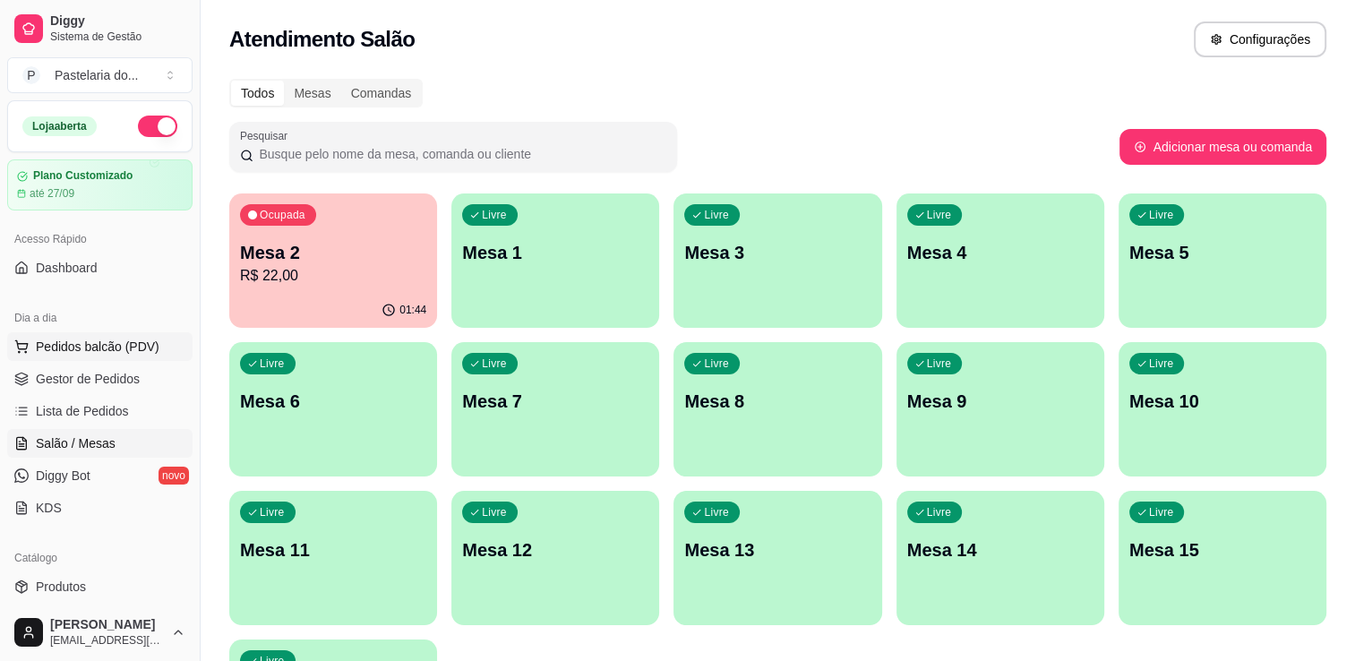
click at [100, 351] on span "Pedidos balcão (PDV)" at bounding box center [98, 347] width 124 height 18
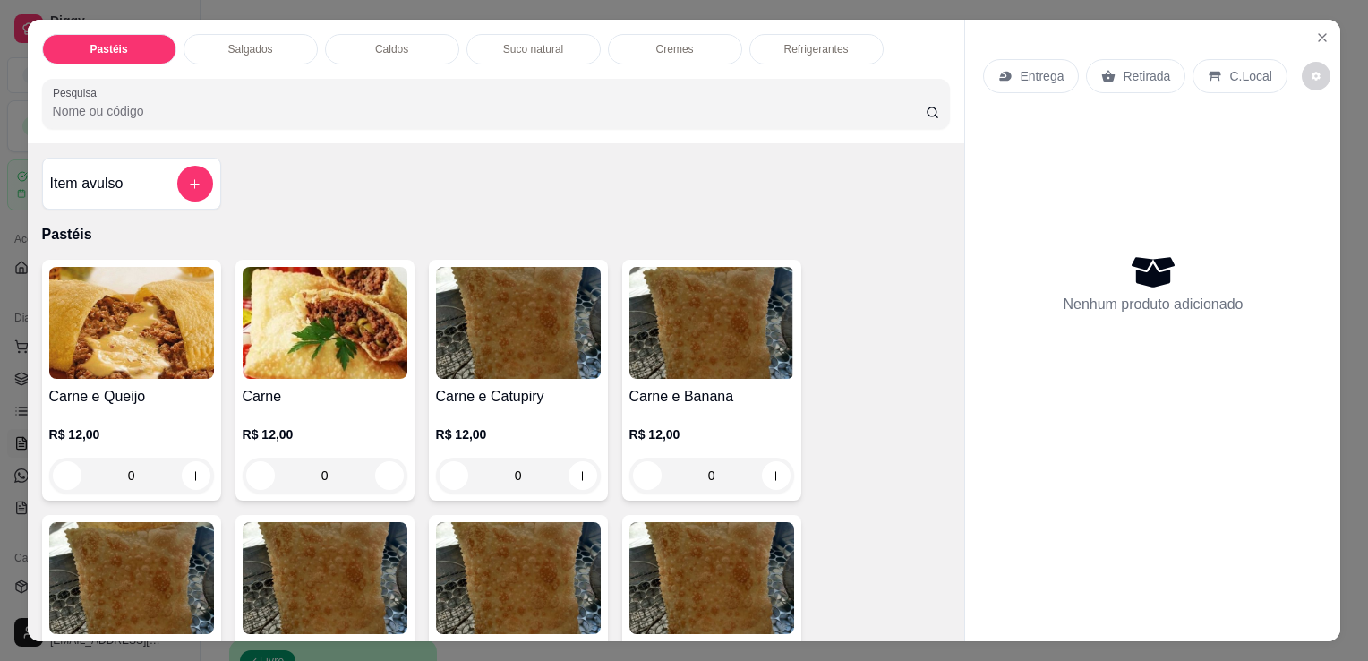
click at [265, 34] on div "Salgados" at bounding box center [251, 49] width 134 height 30
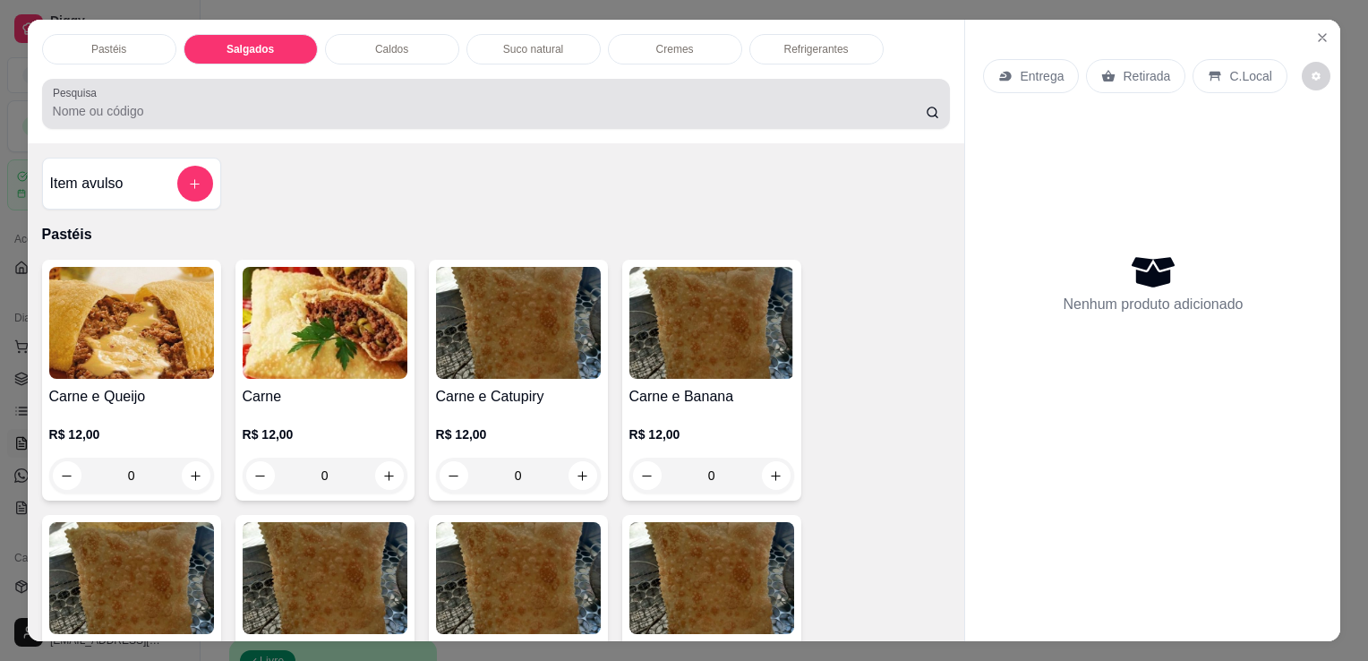
scroll to position [44, 0]
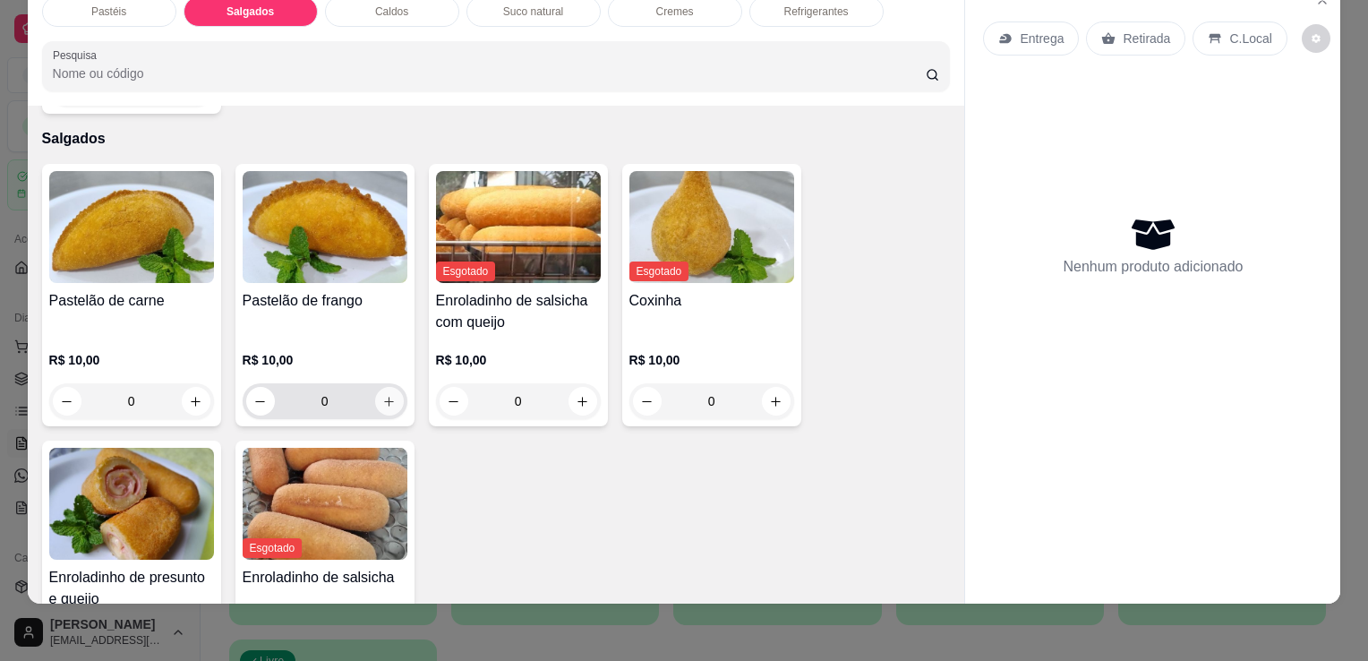
click at [383, 395] on icon "increase-product-quantity" at bounding box center [388, 401] width 13 height 13
type input "1"
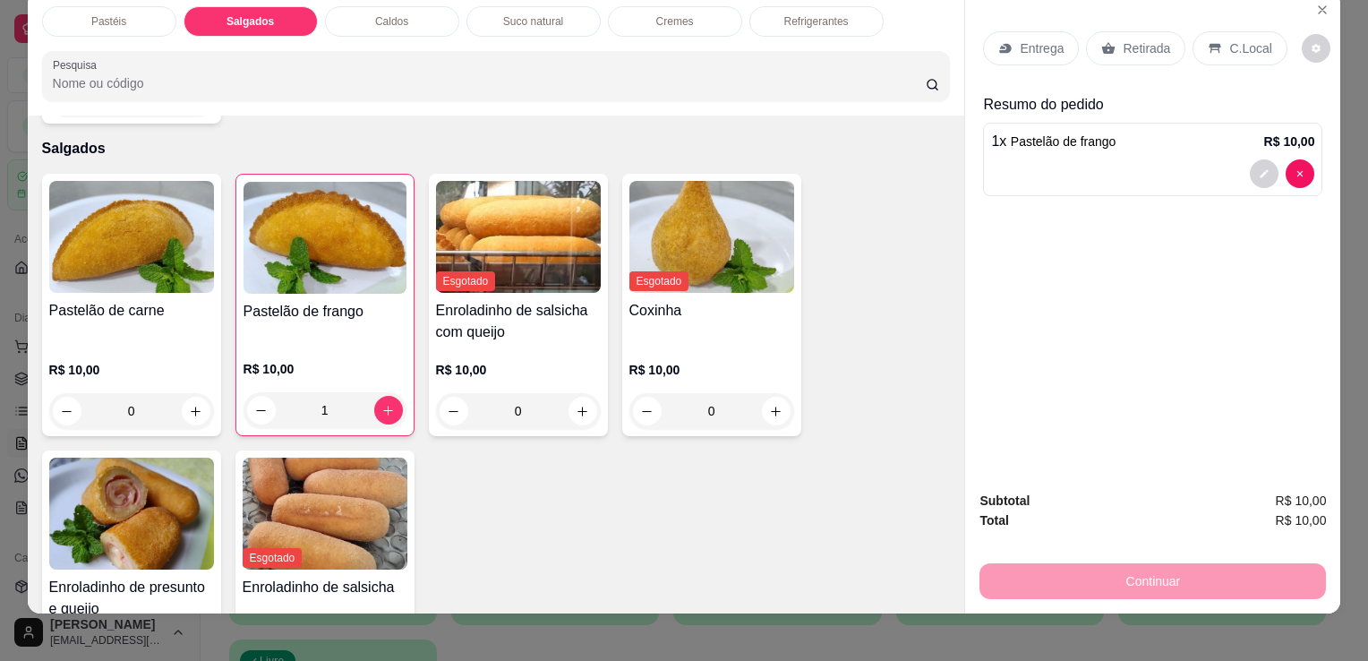
scroll to position [0, 0]
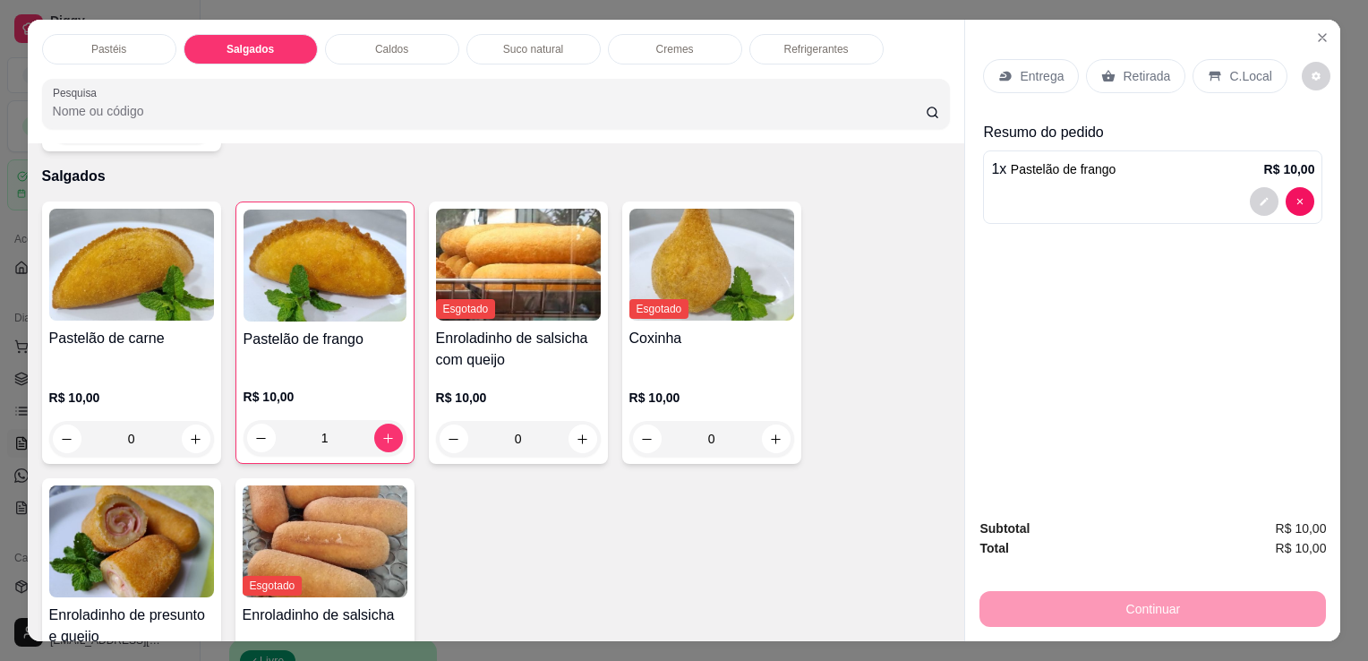
click at [836, 34] on div "Refrigerantes" at bounding box center [816, 49] width 134 height 30
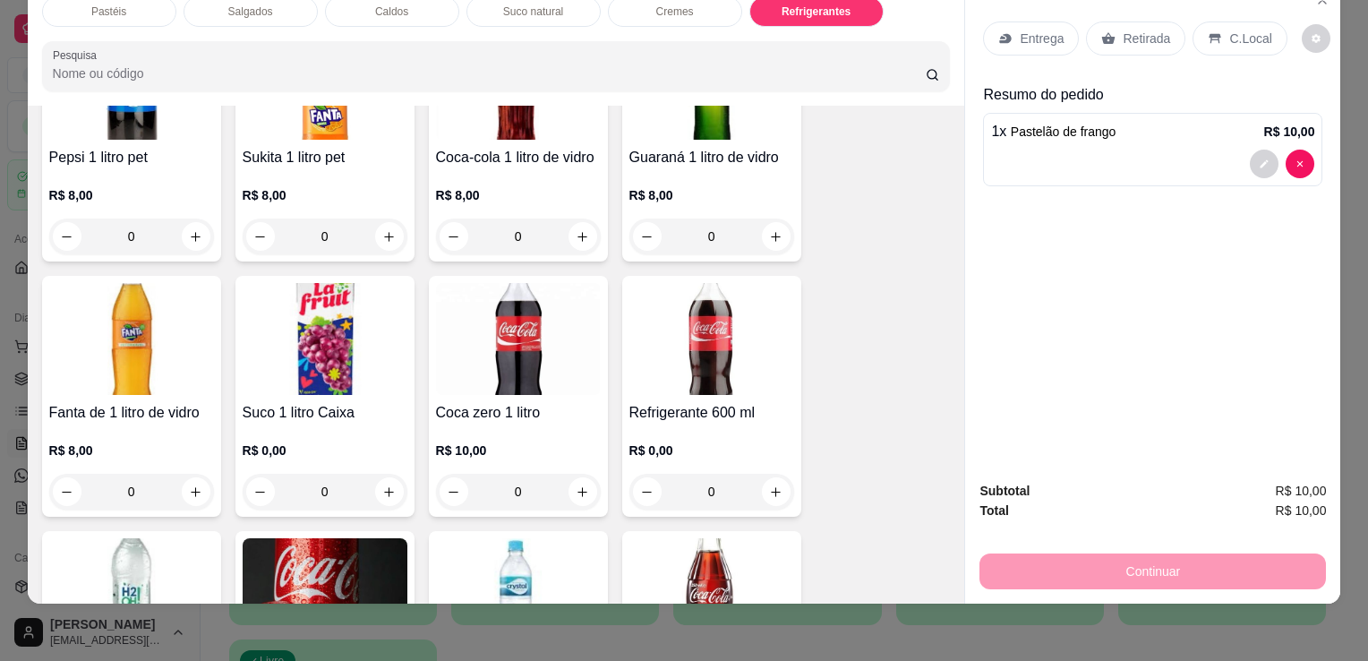
scroll to position [5220, 0]
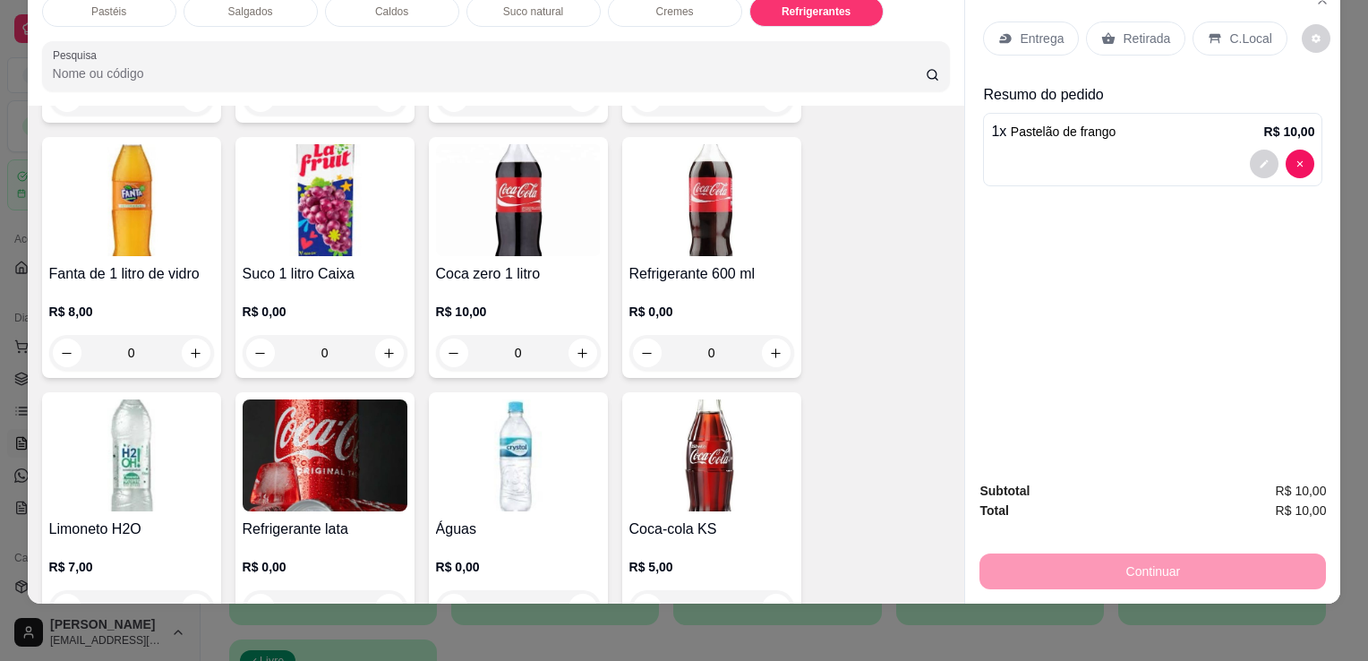
click at [315, 412] on img at bounding box center [325, 455] width 165 height 112
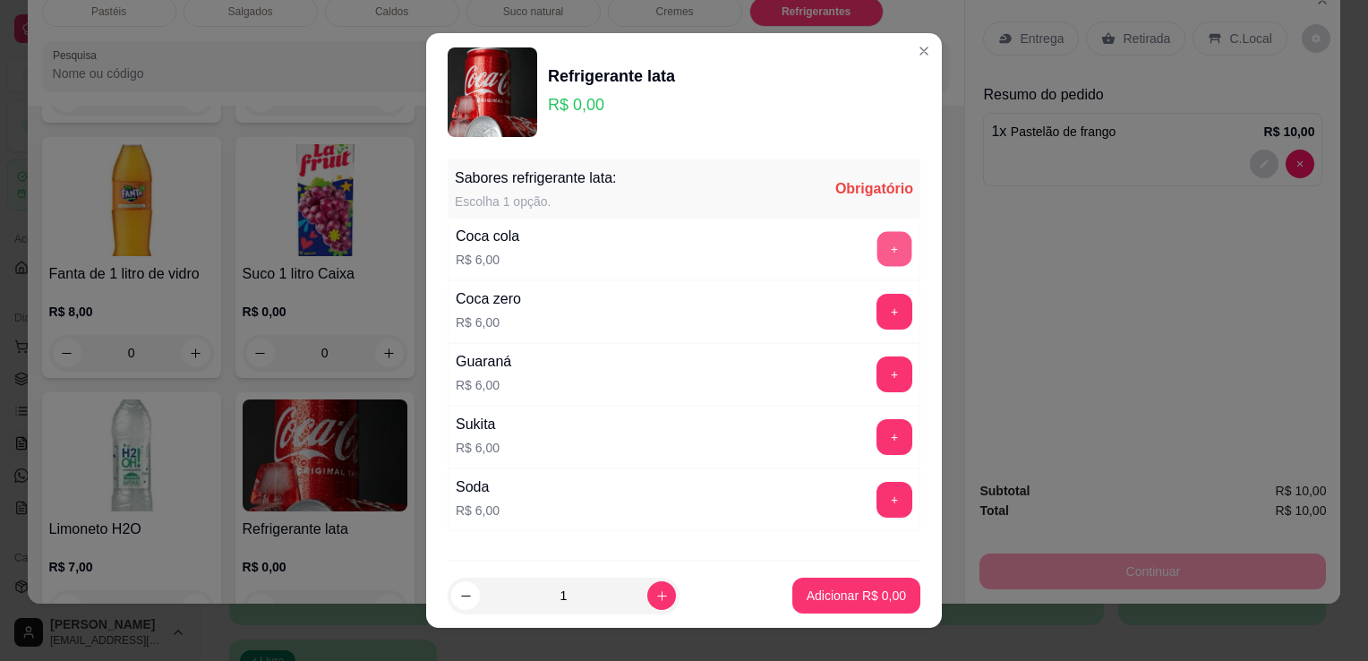
click at [878, 245] on button "+" at bounding box center [895, 249] width 35 height 35
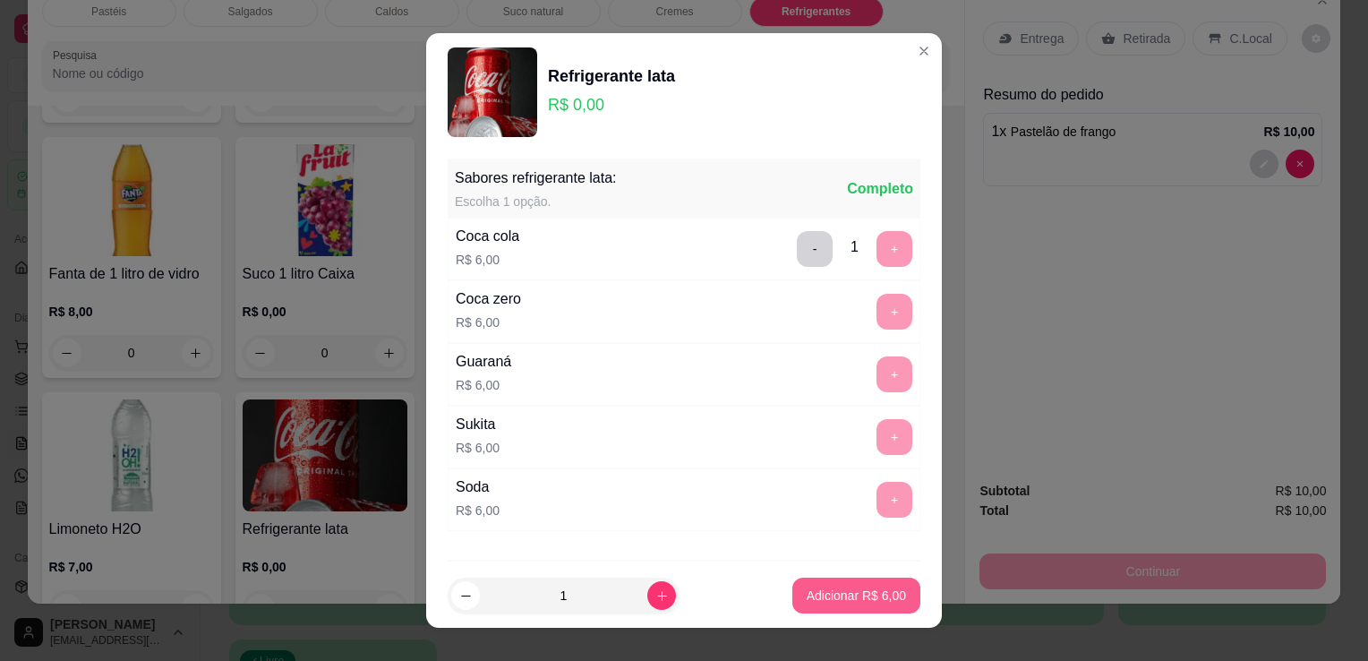
click at [823, 593] on p "Adicionar R$ 6,00" at bounding box center [856, 596] width 99 height 18
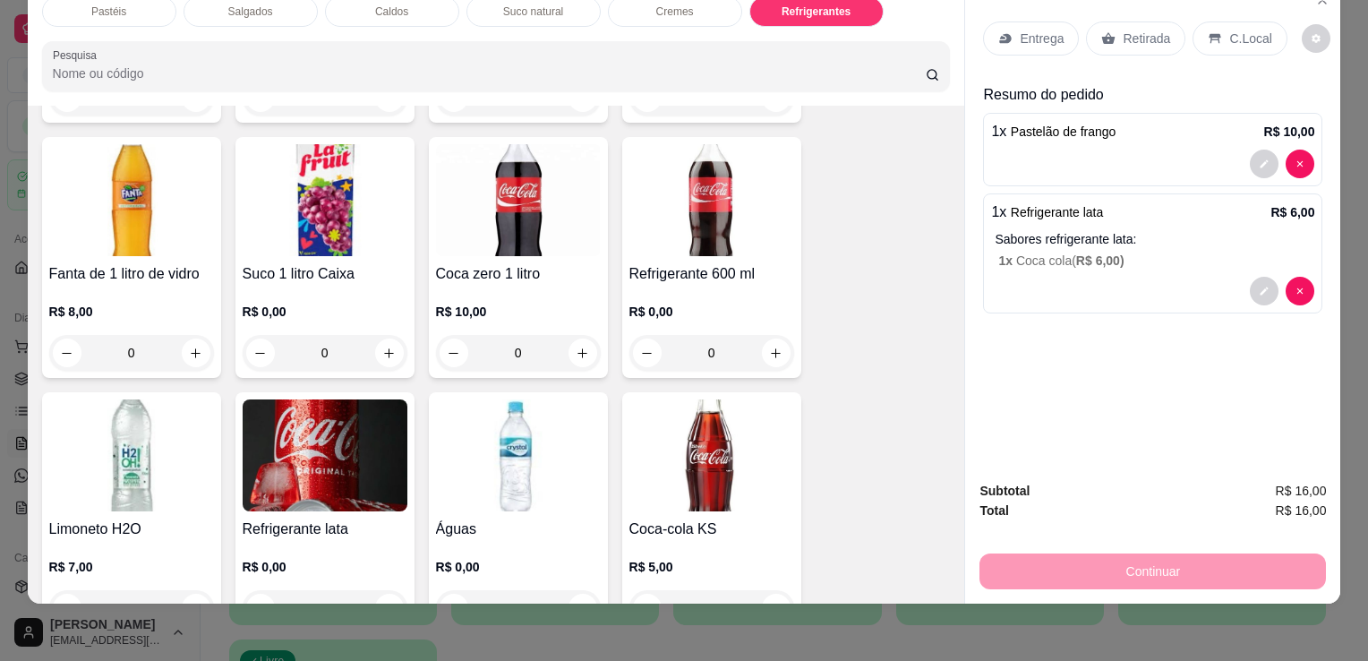
click at [1121, 21] on div "Retirada" at bounding box center [1135, 38] width 99 height 34
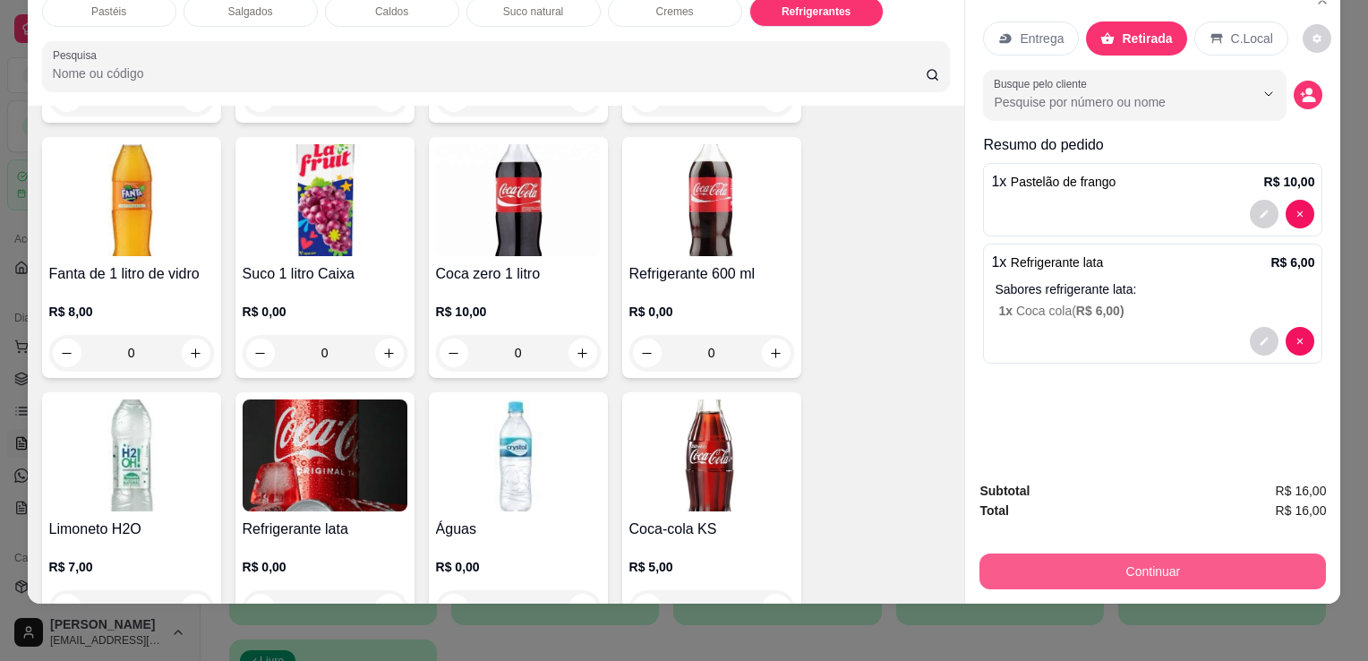
click at [1129, 569] on button "Continuar" at bounding box center [1153, 571] width 347 height 36
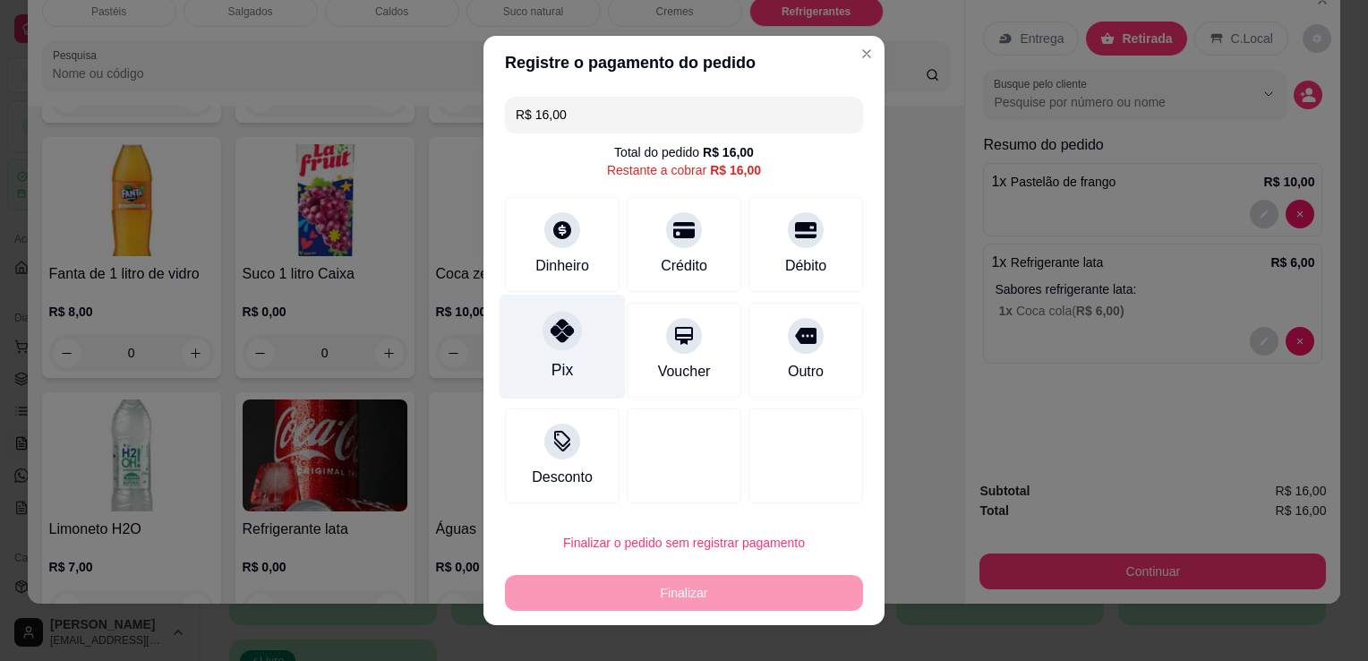
click at [527, 335] on div "Pix" at bounding box center [563, 347] width 126 height 105
type input "R$ 0,00"
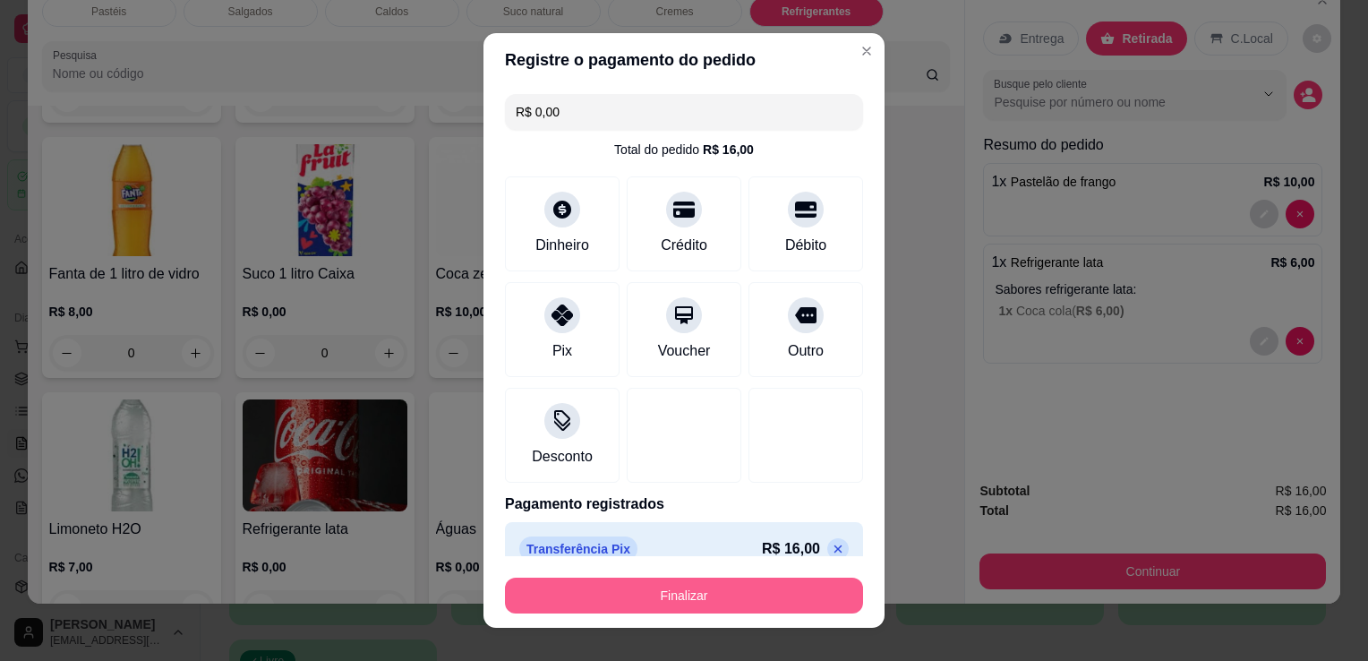
click at [655, 587] on button "Finalizar" at bounding box center [684, 596] width 358 height 36
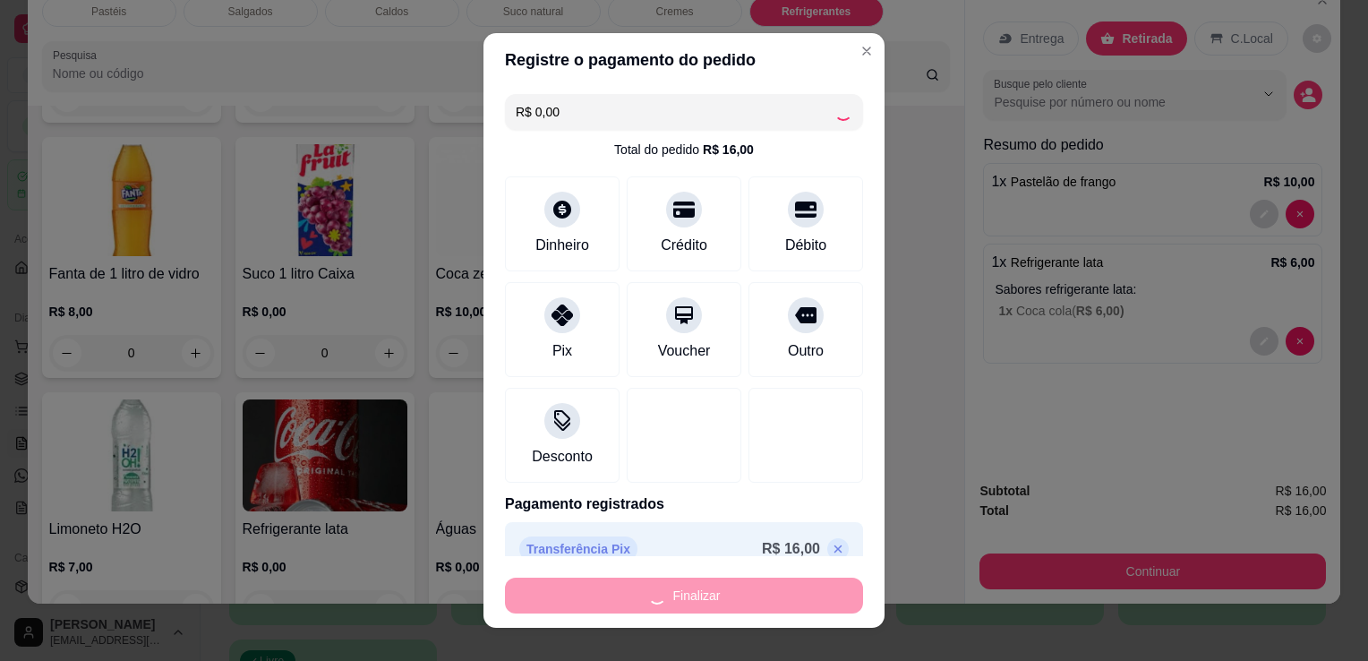
type input "0"
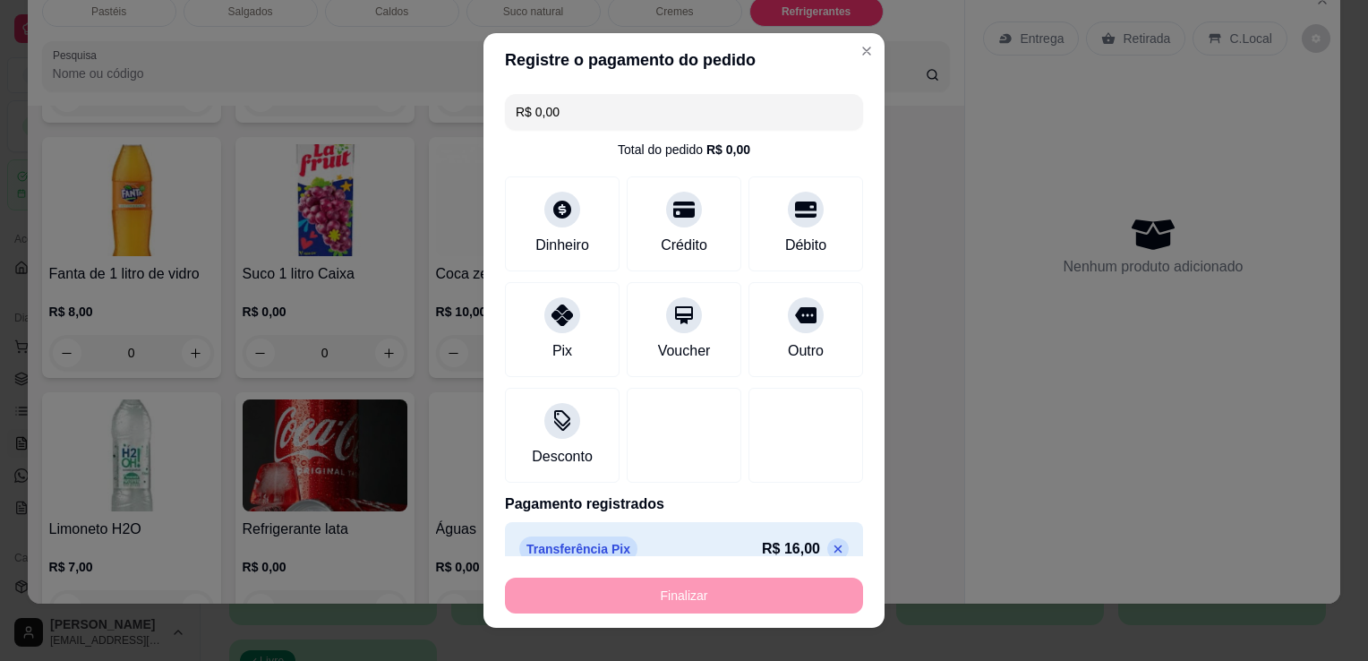
type input "-R$ 16,00"
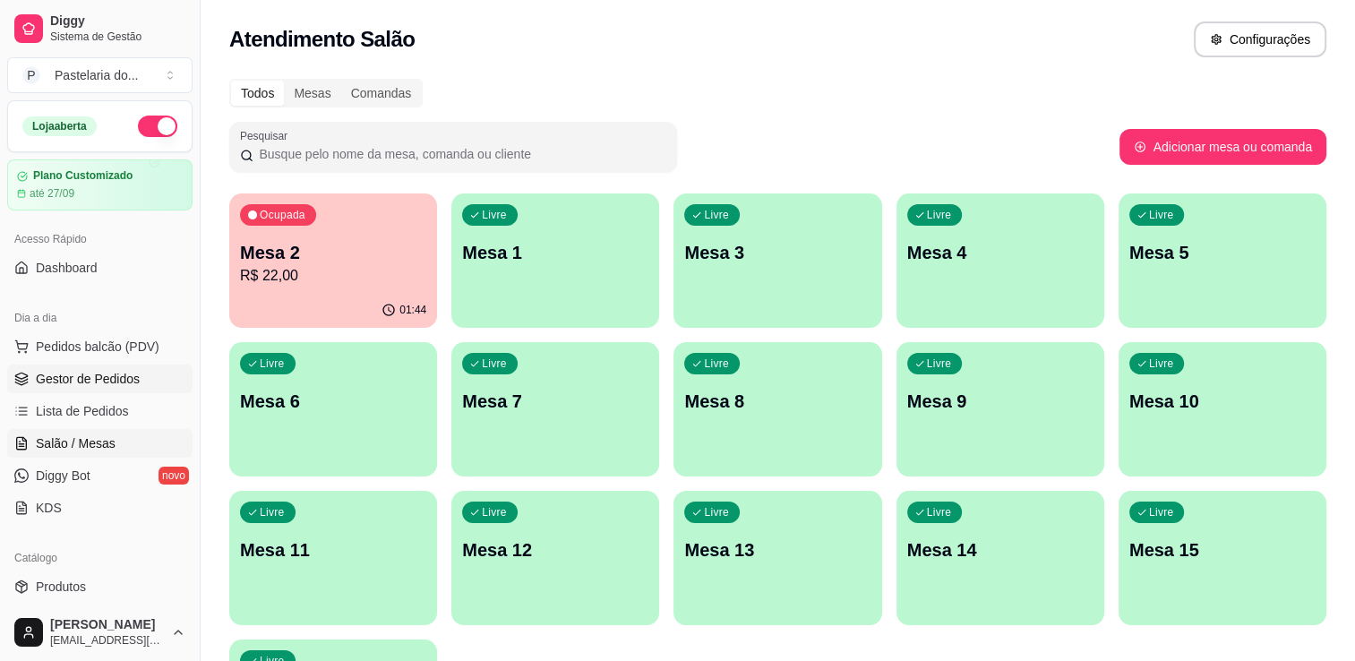
click at [62, 374] on span "Gestor de Pedidos" at bounding box center [88, 379] width 104 height 18
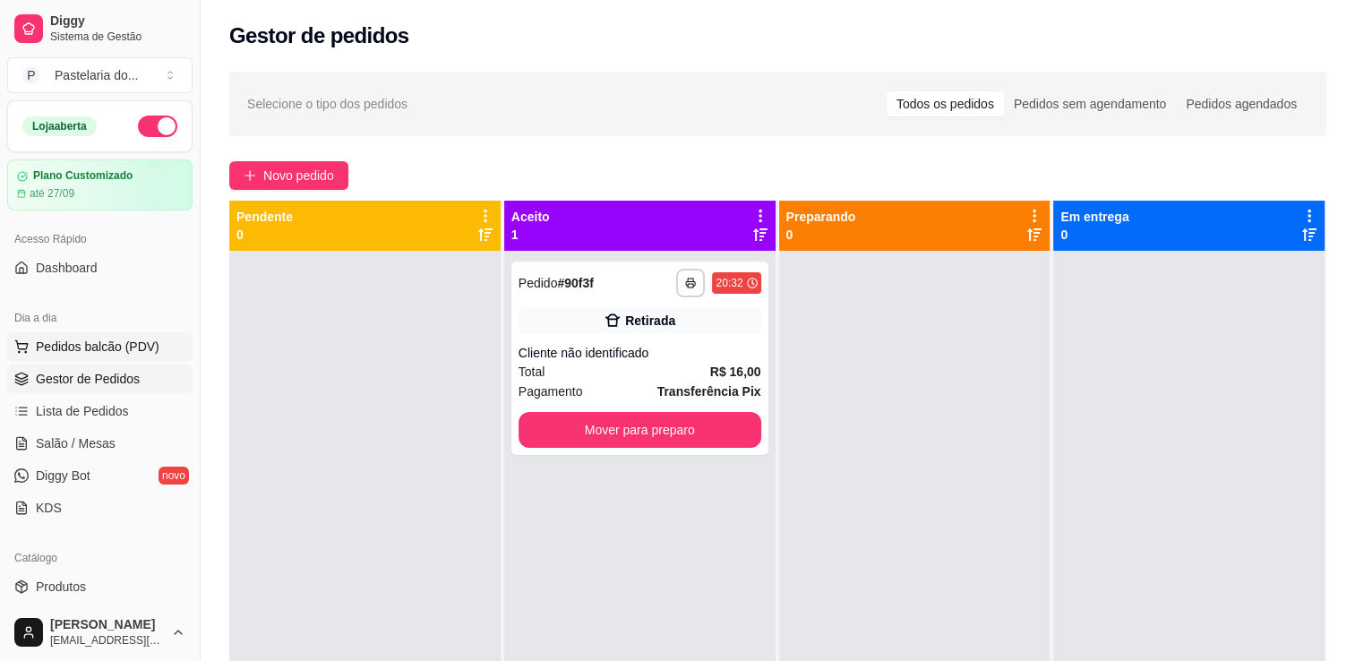
click at [85, 355] on button "Pedidos balcão (PDV)" at bounding box center [99, 346] width 185 height 29
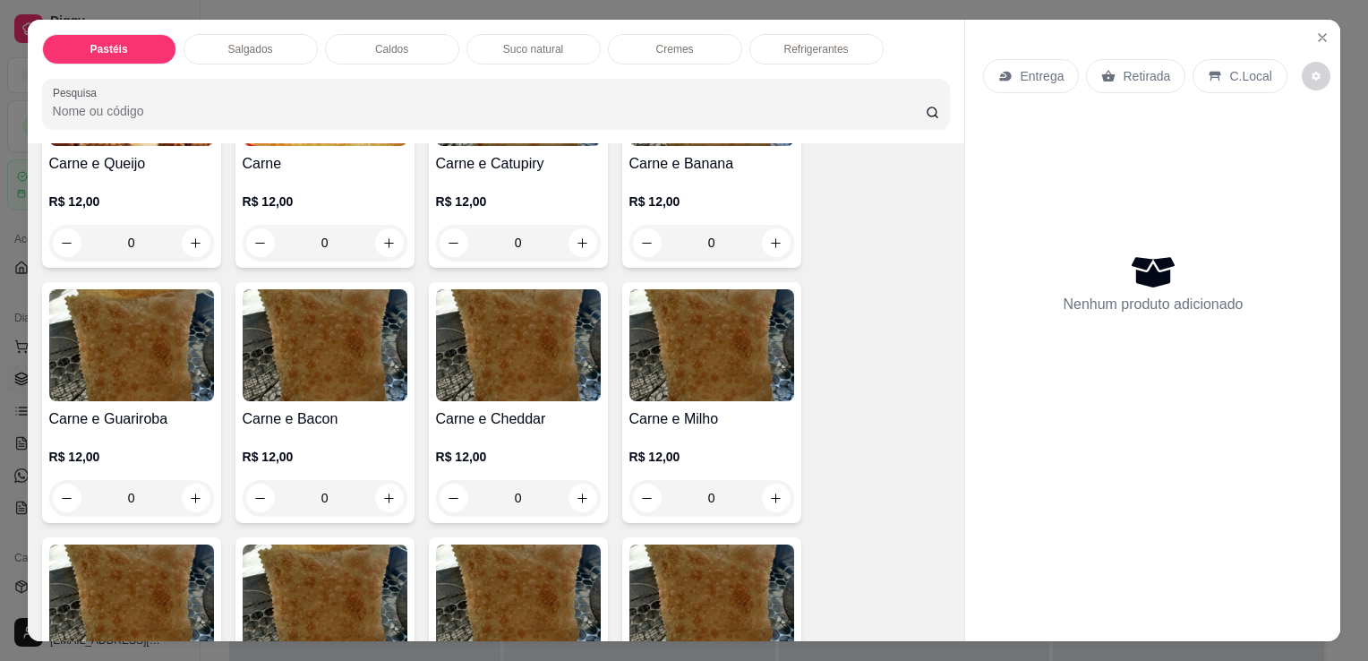
scroll to position [269, 0]
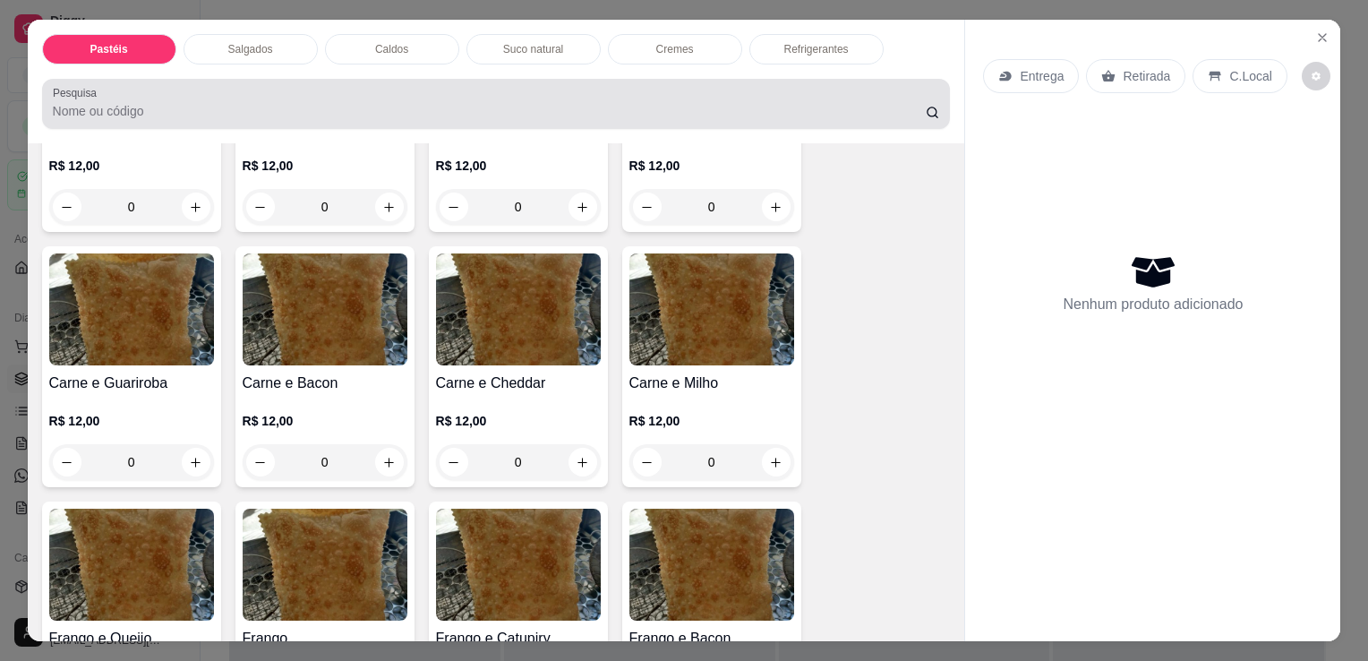
click at [251, 86] on div at bounding box center [496, 104] width 887 height 36
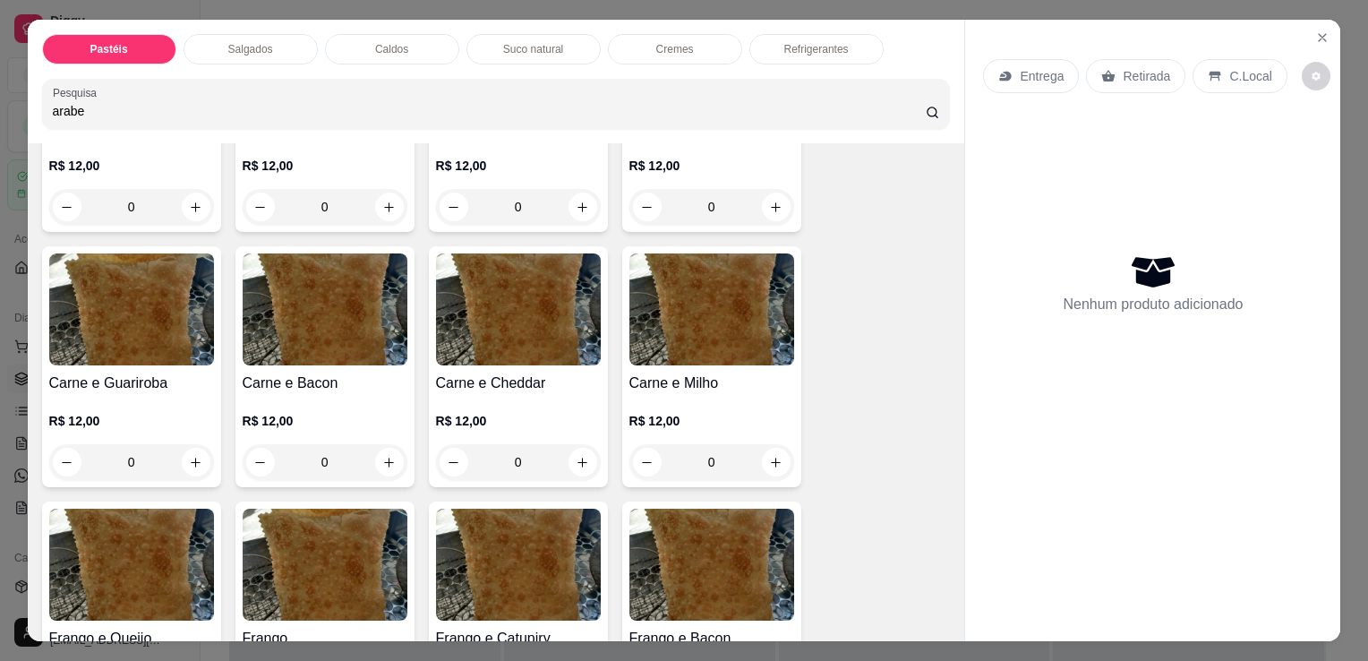
scroll to position [0, 0]
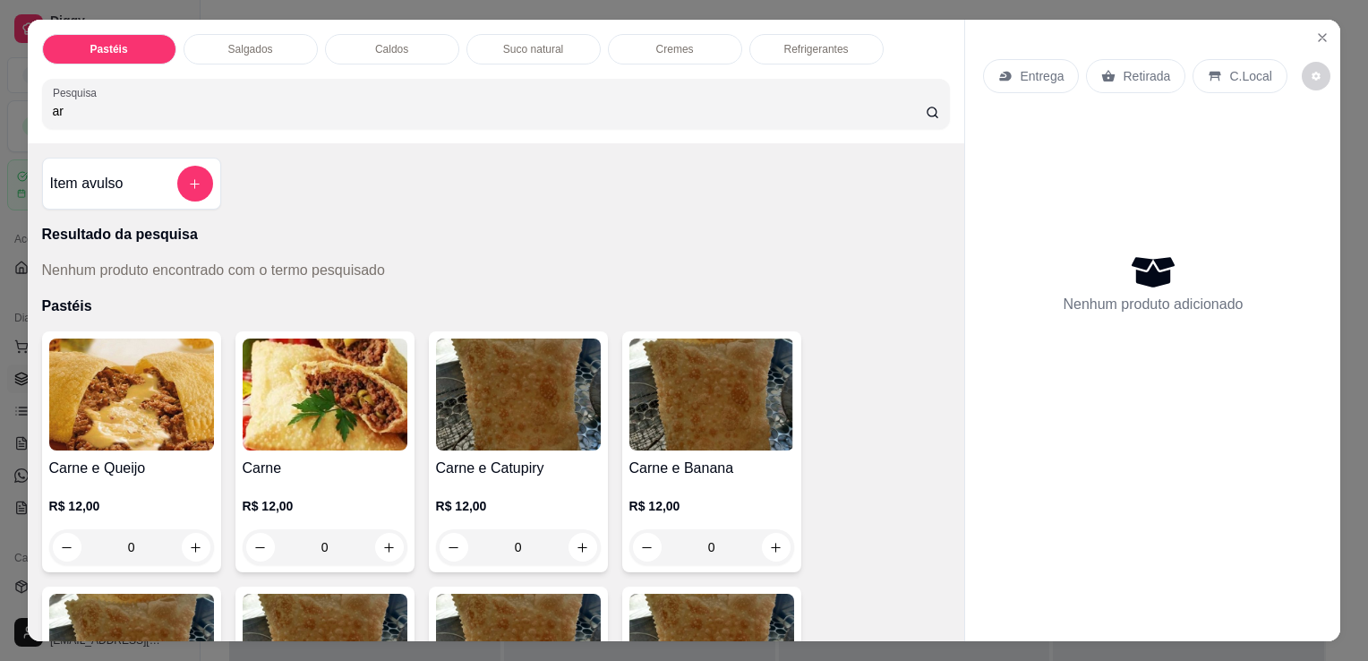
type input "a"
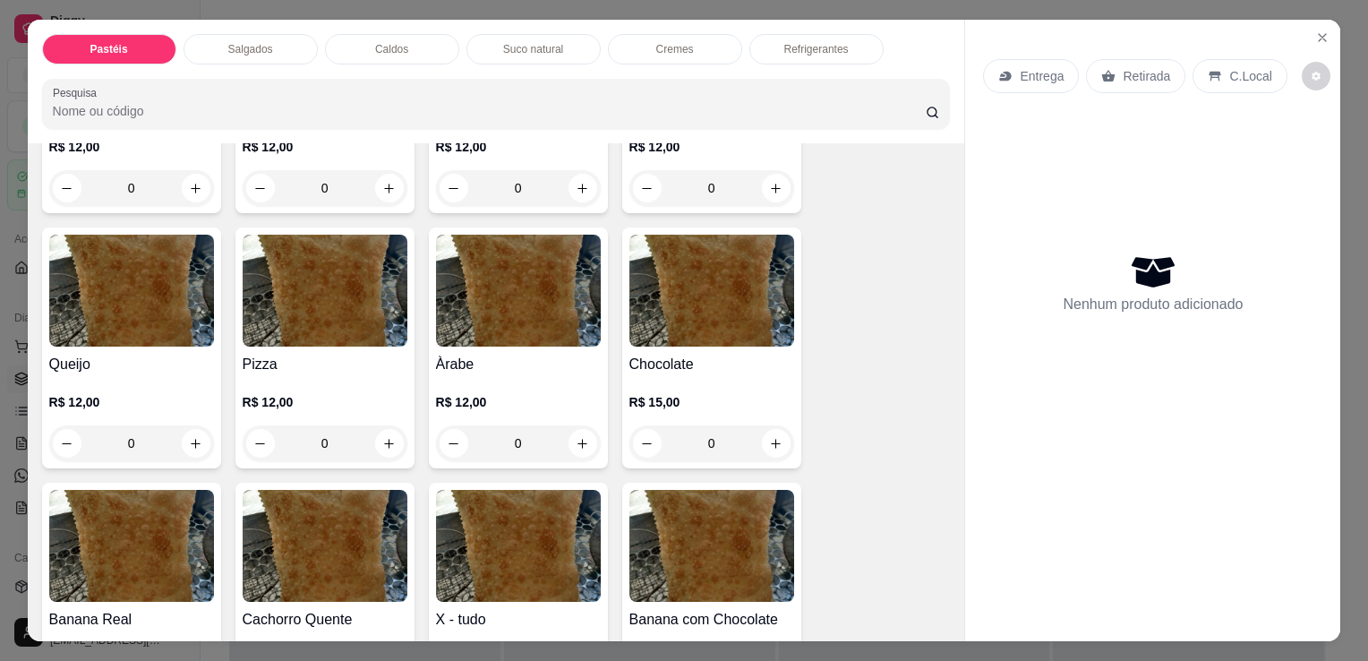
scroll to position [1164, 0]
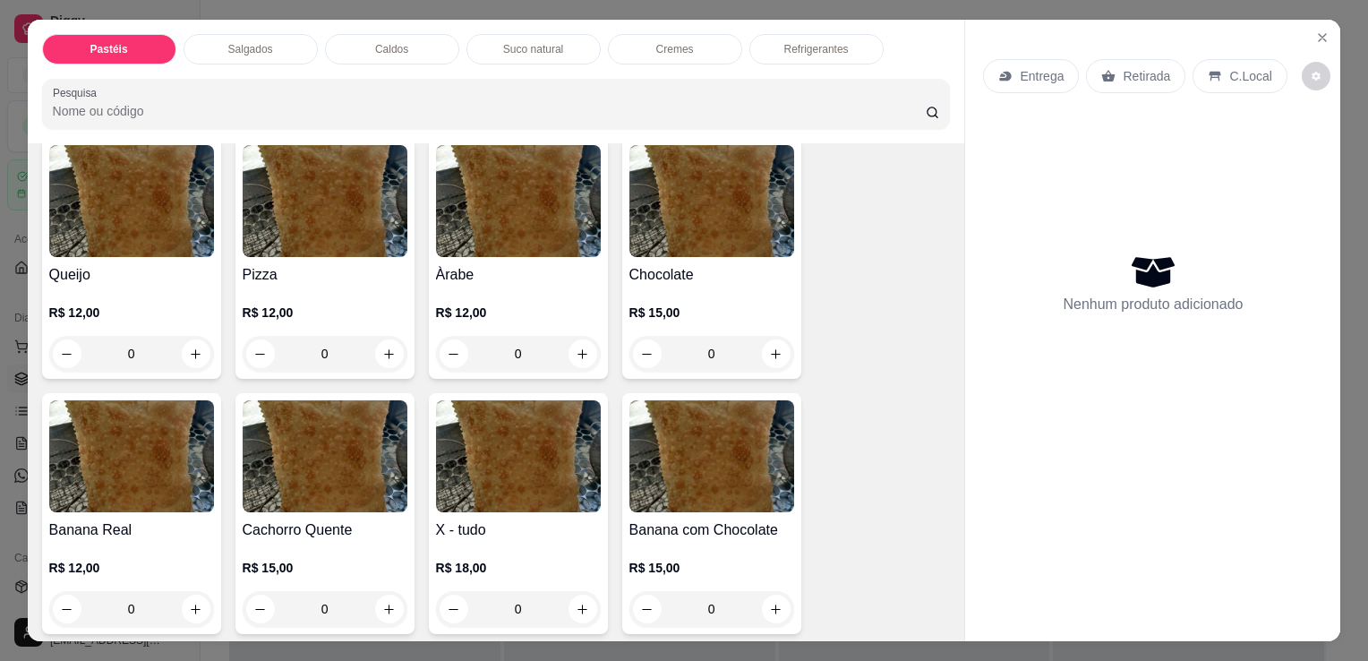
click at [580, 336] on div "0" at bounding box center [518, 354] width 165 height 36
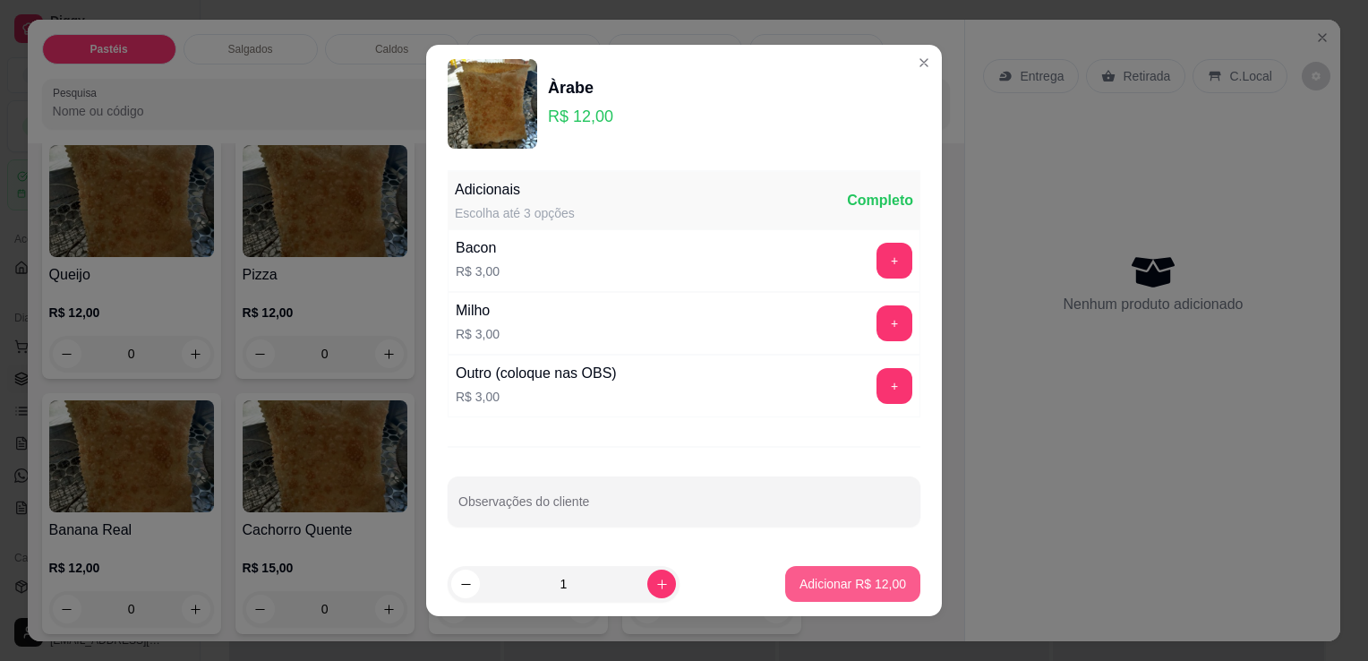
click at [818, 586] on p "Adicionar R$ 12,00" at bounding box center [853, 584] width 107 height 18
type input "1"
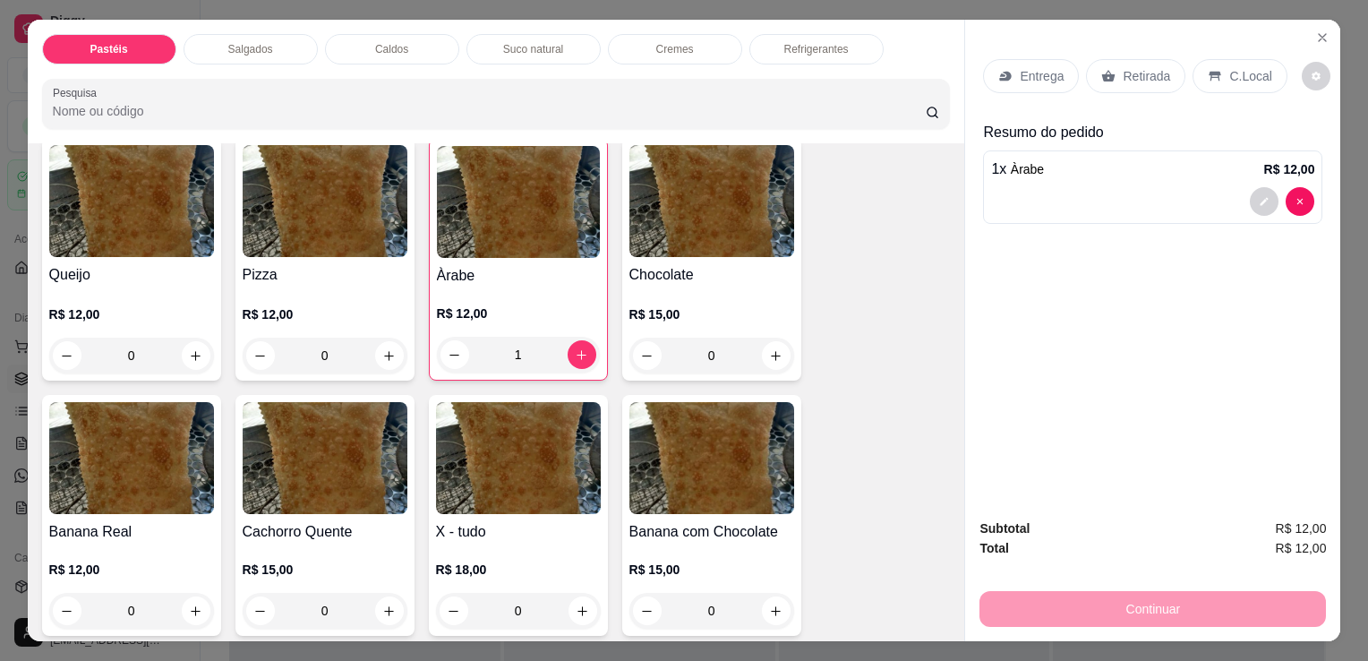
click at [561, 50] on div "Suco natural" at bounding box center [534, 49] width 134 height 30
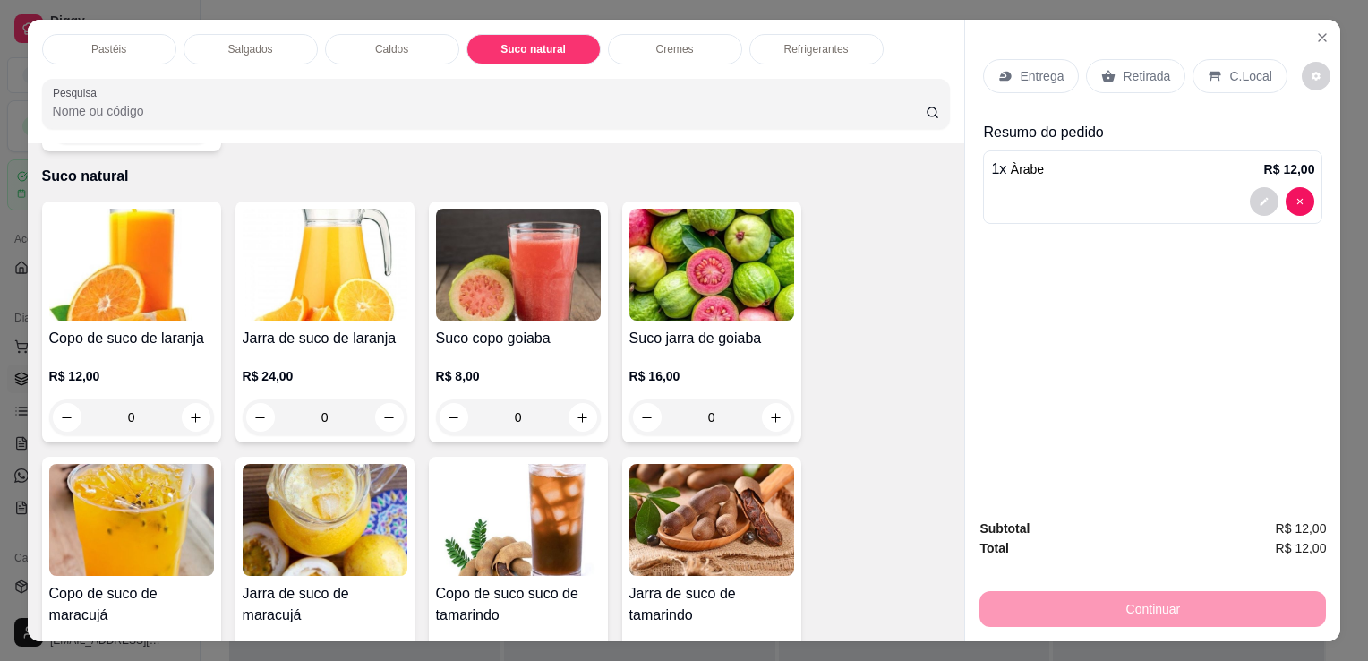
scroll to position [44, 0]
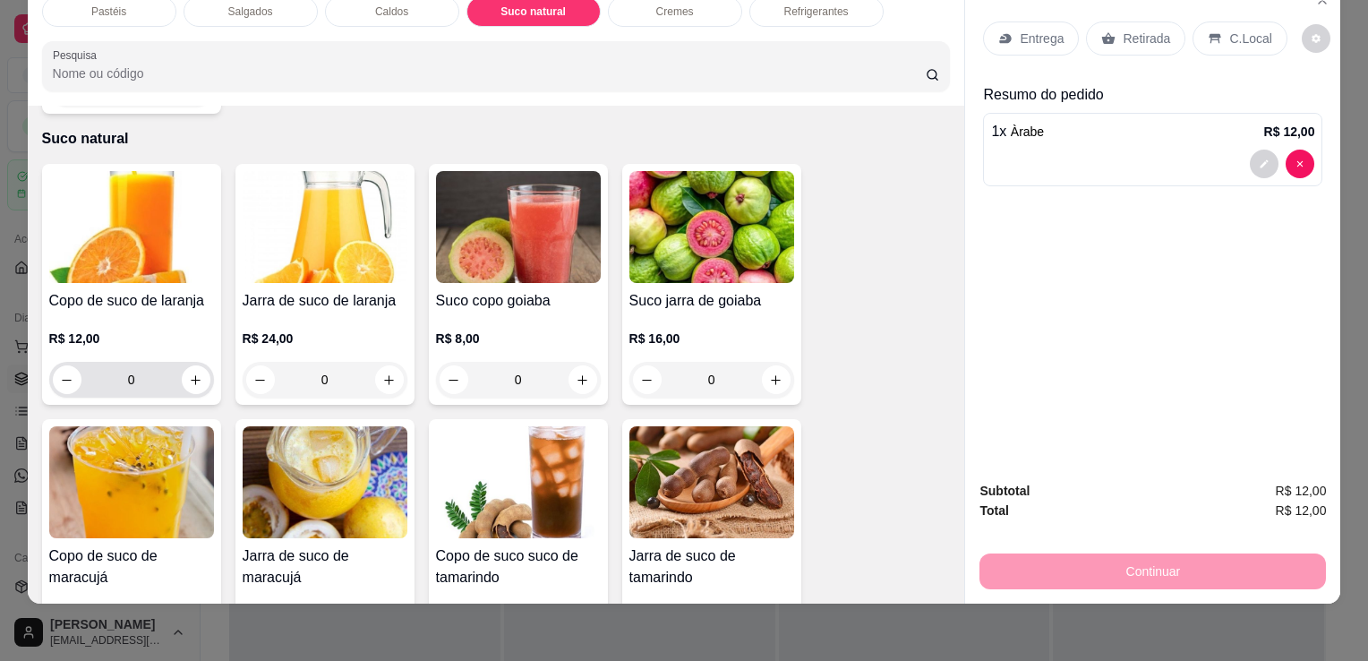
click at [194, 373] on icon "increase-product-quantity" at bounding box center [195, 379] width 13 height 13
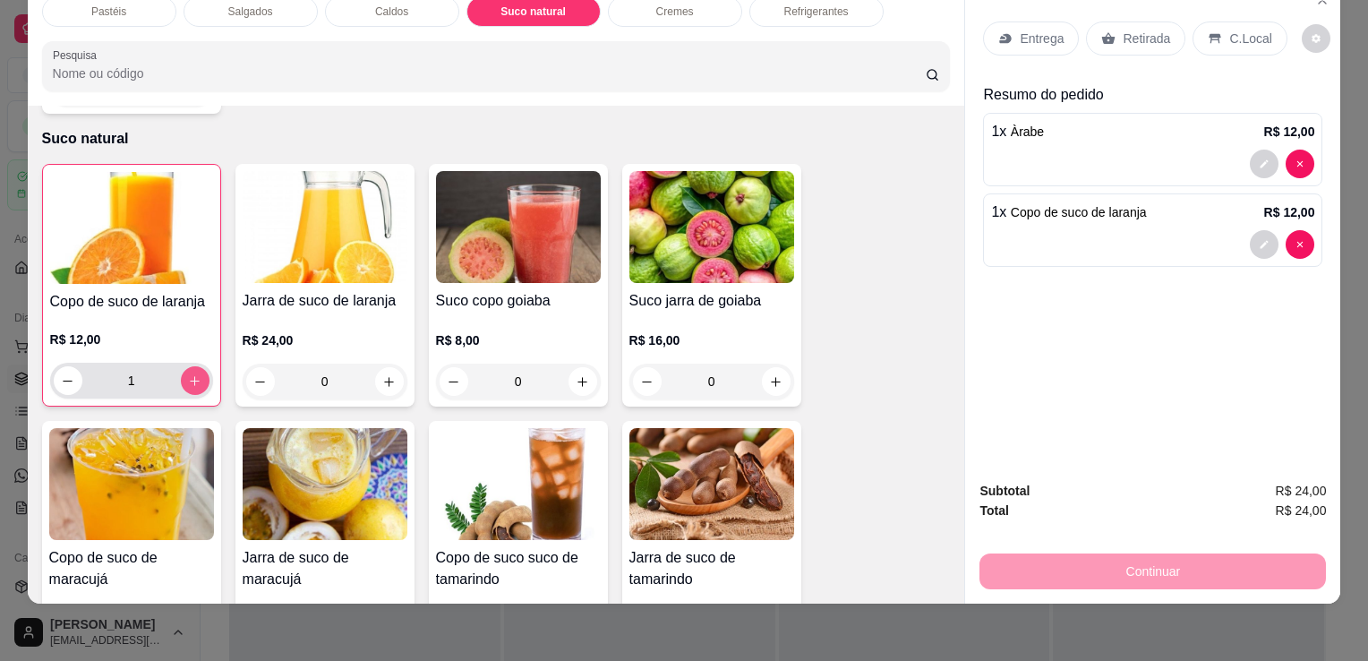
type input "1"
click at [1148, 36] on div "Retirada" at bounding box center [1135, 38] width 99 height 34
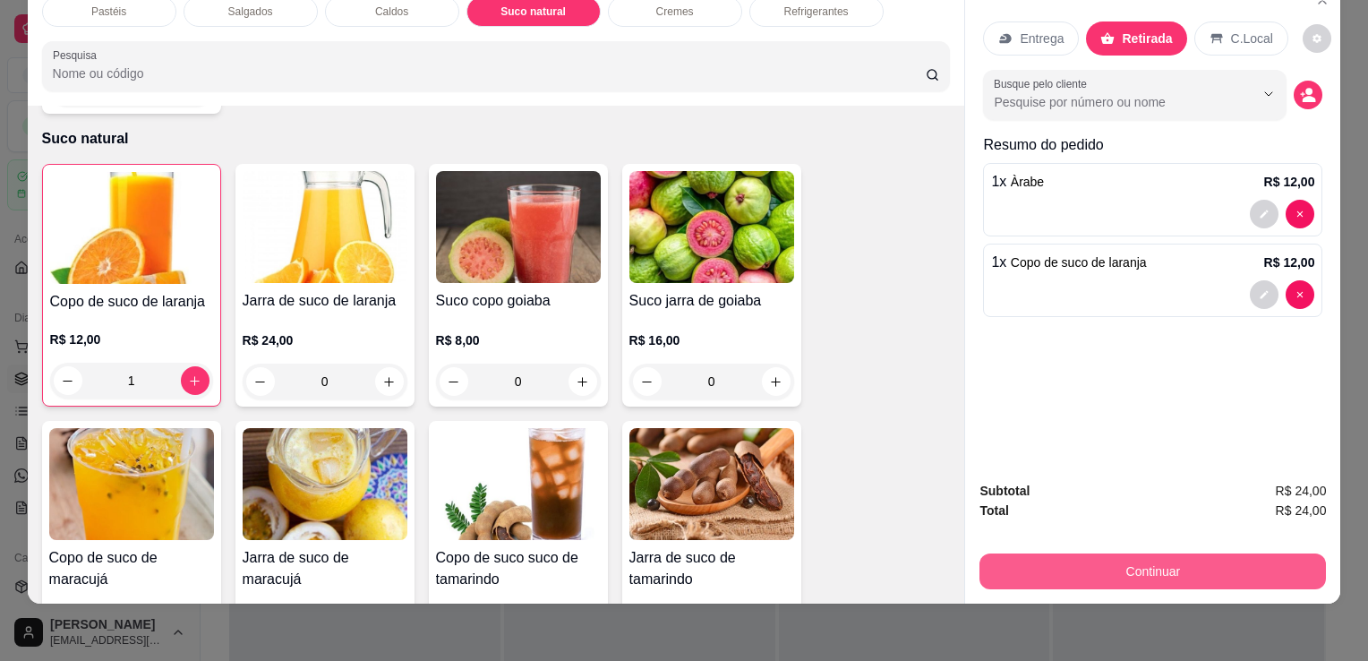
click at [1140, 557] on button "Continuar" at bounding box center [1153, 571] width 347 height 36
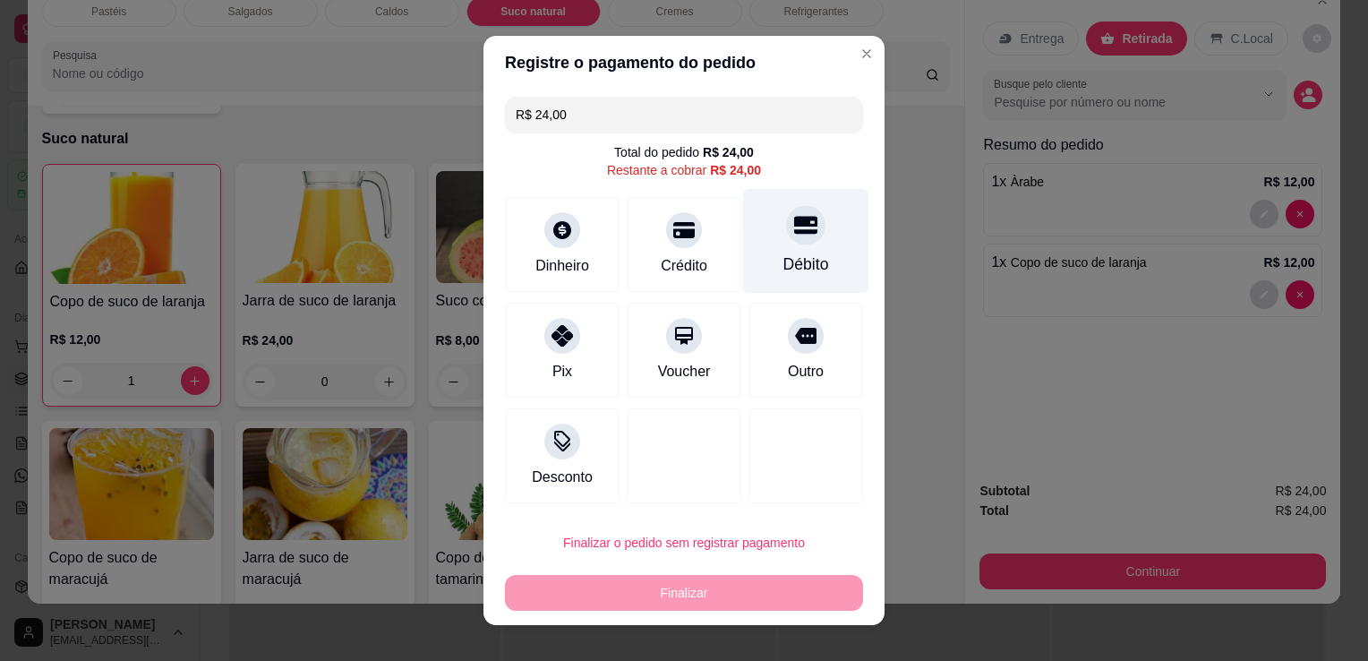
click at [786, 232] on div at bounding box center [805, 224] width 39 height 39
type input "R$ 0,00"
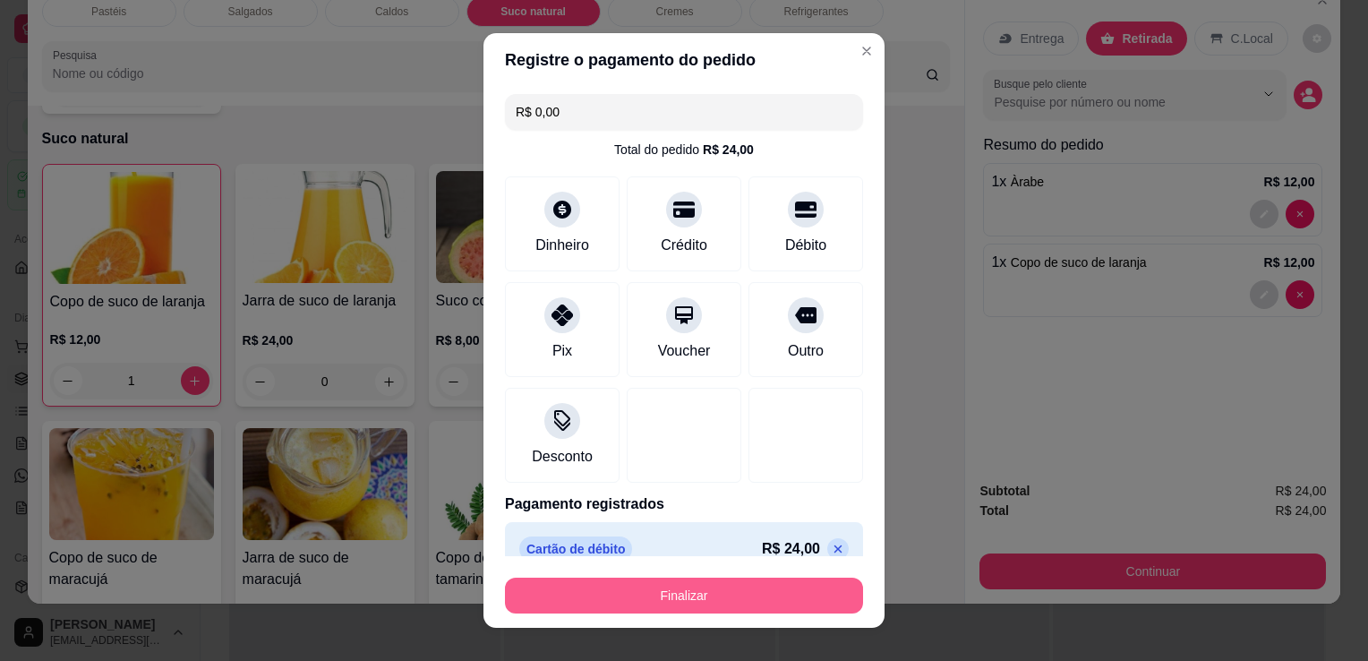
click at [741, 596] on button "Finalizar" at bounding box center [684, 596] width 358 height 36
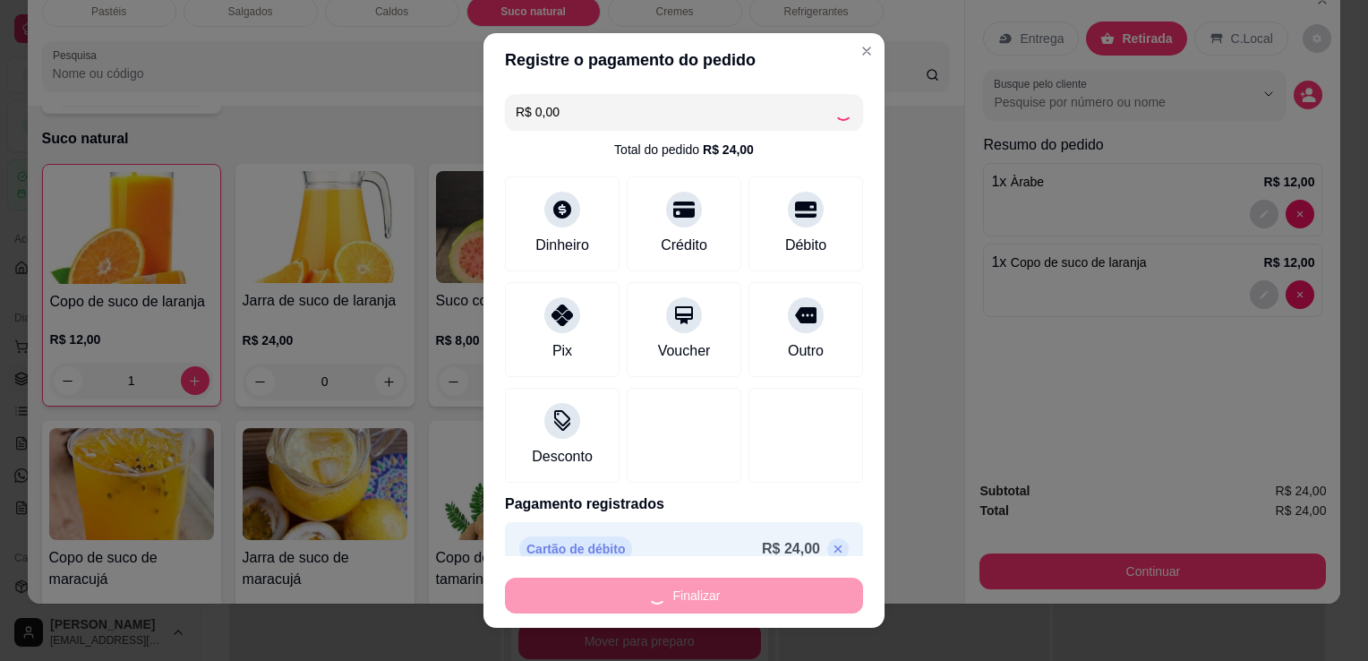
type input "0"
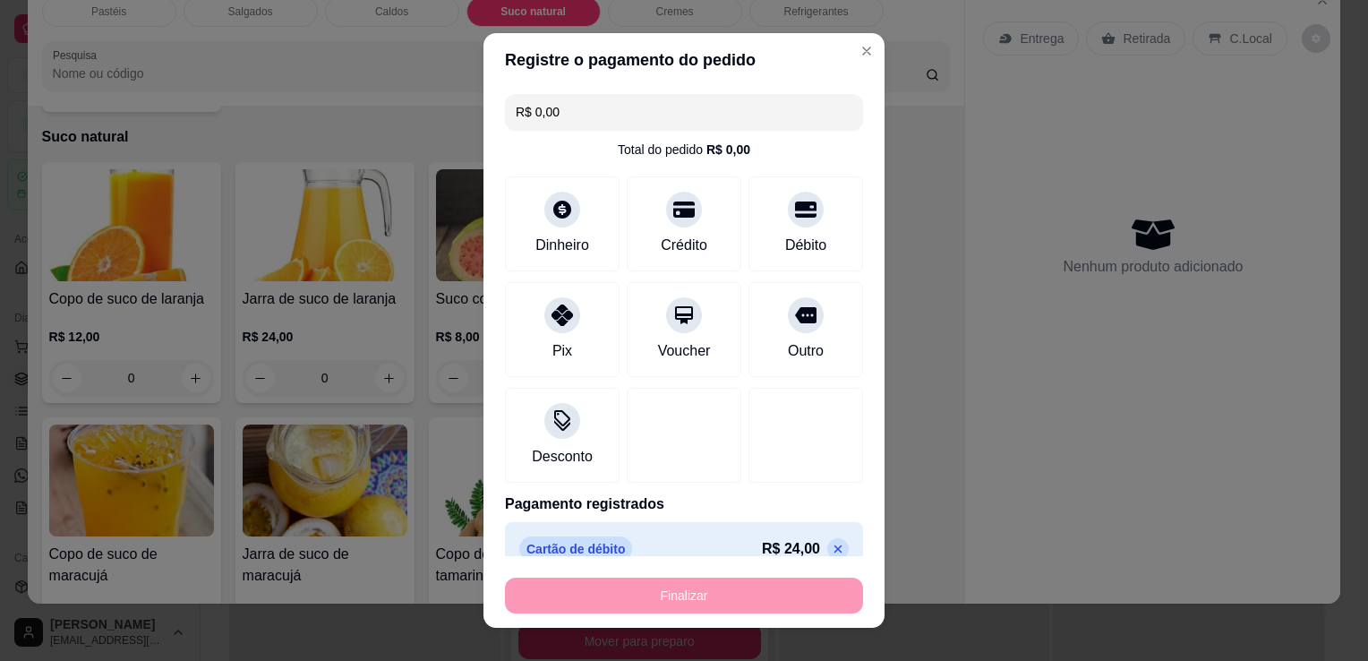
type input "-R$ 24,00"
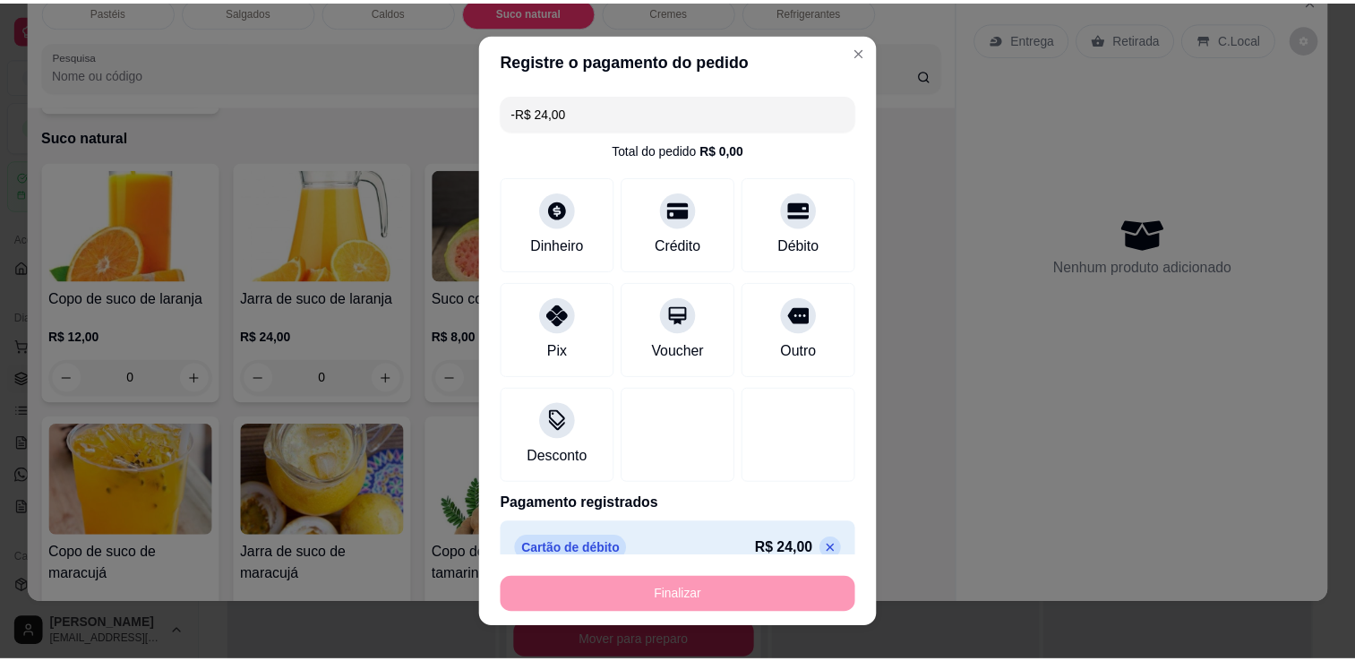
scroll to position [3037, 0]
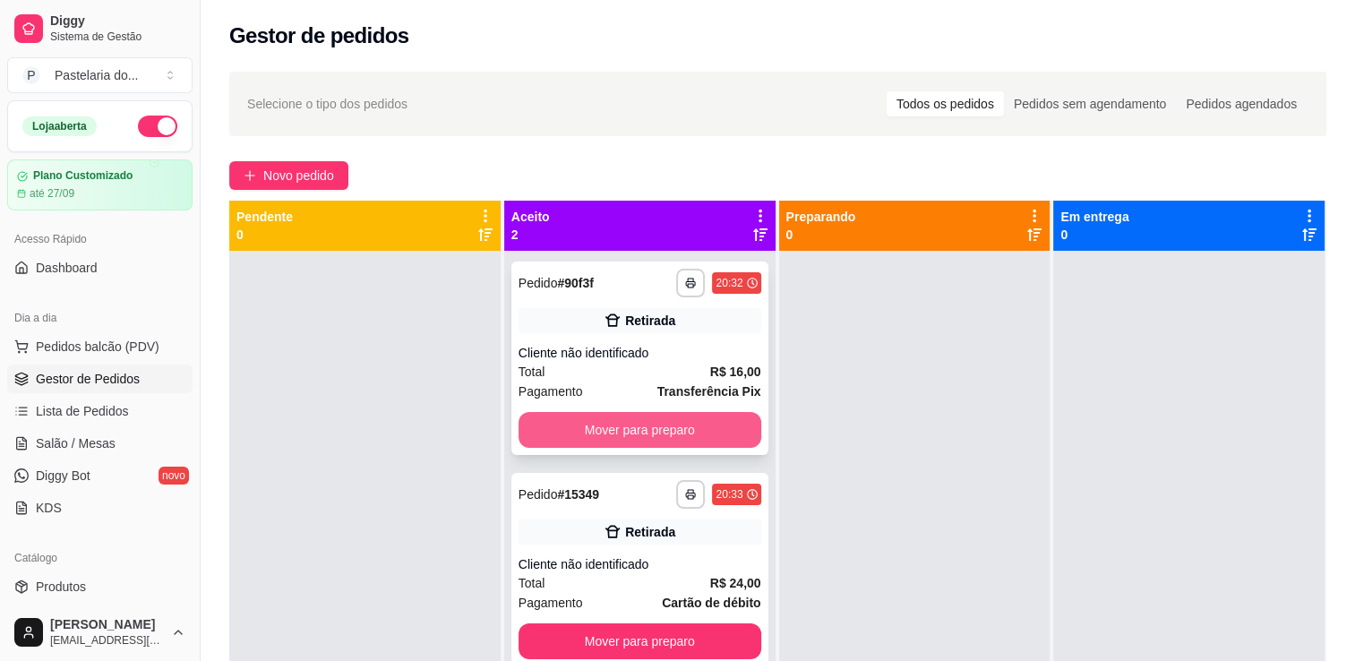
click at [564, 424] on button "Mover para preparo" at bounding box center [639, 430] width 243 height 36
click at [588, 435] on div "Mover para preparo" at bounding box center [639, 430] width 243 height 36
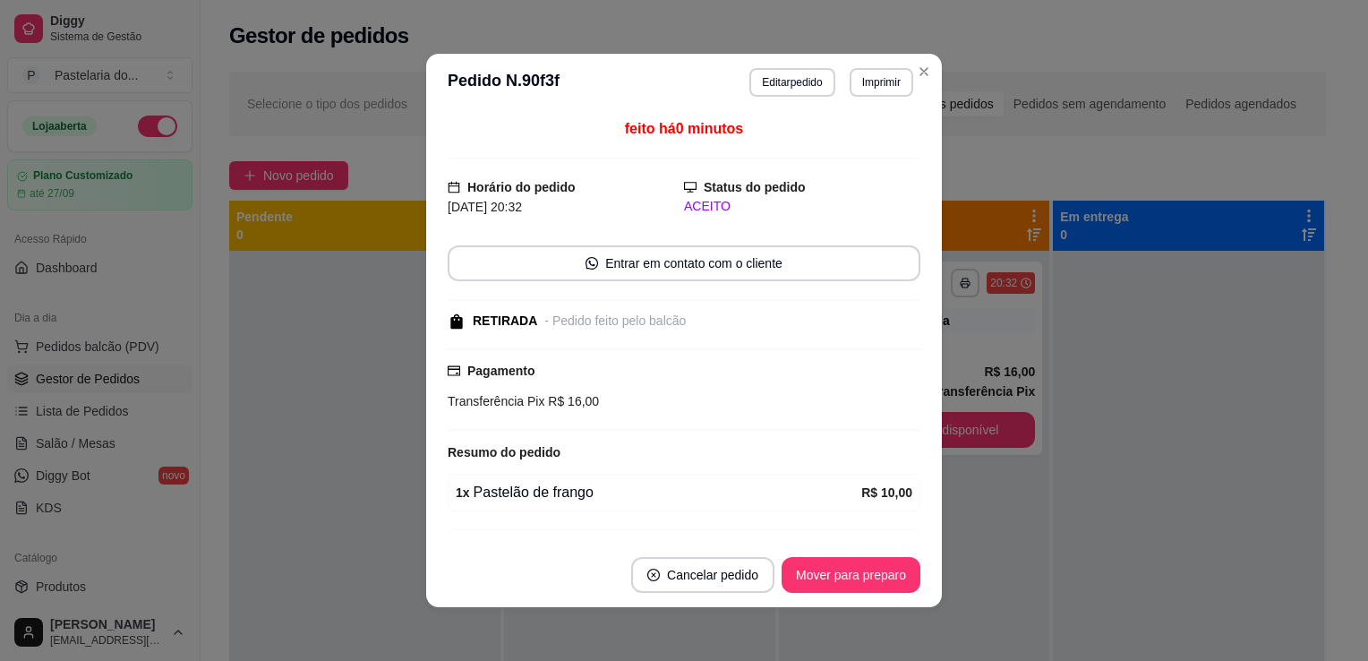
click at [856, 595] on footer "Cancelar pedido Mover para preparo" at bounding box center [684, 575] width 516 height 64
click at [858, 586] on button "Mover para preparo" at bounding box center [851, 575] width 134 height 35
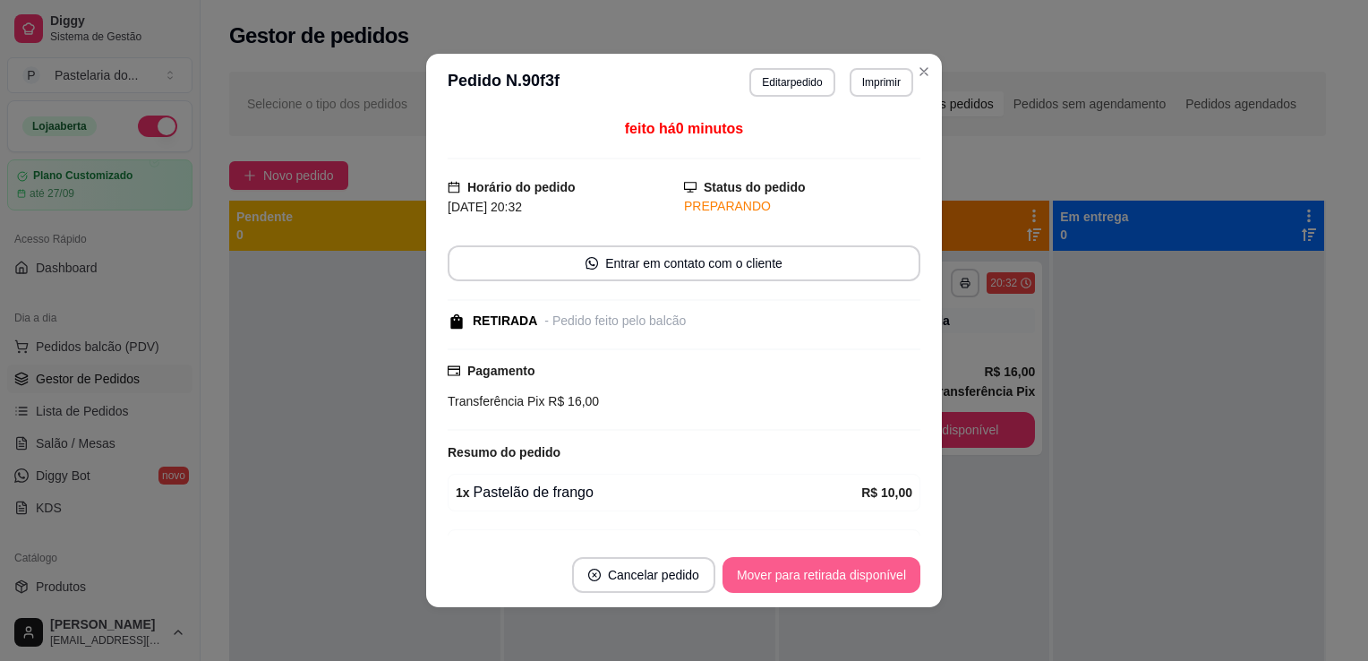
click at [774, 567] on button "Mover para retirada disponível" at bounding box center [822, 575] width 198 height 36
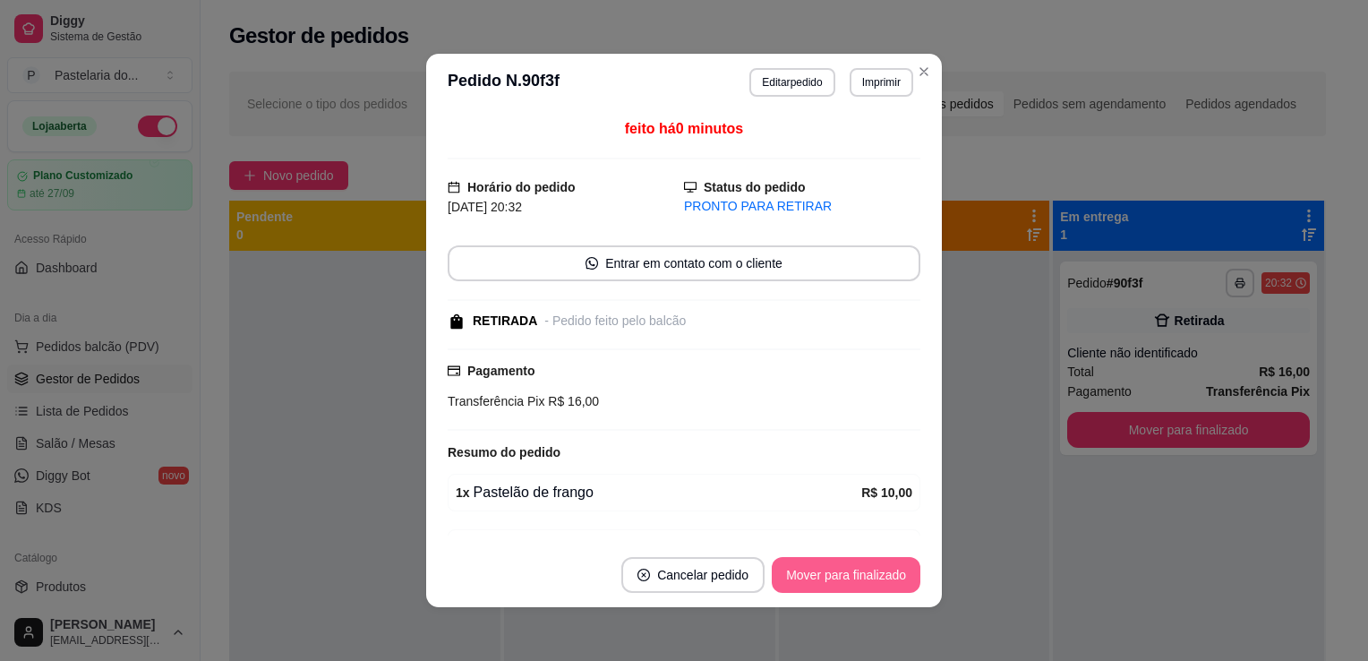
click at [813, 589] on button "Mover para finalizado" at bounding box center [846, 575] width 149 height 36
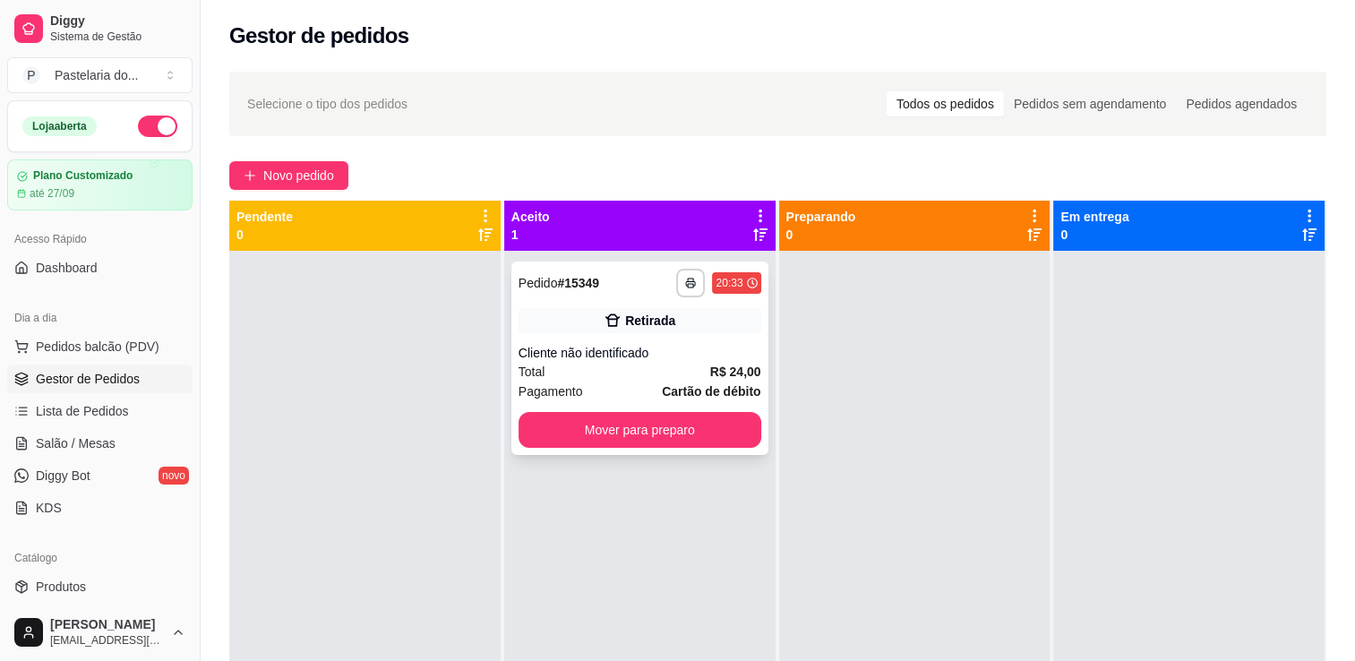
click at [698, 449] on div "**********" at bounding box center [639, 357] width 257 height 193
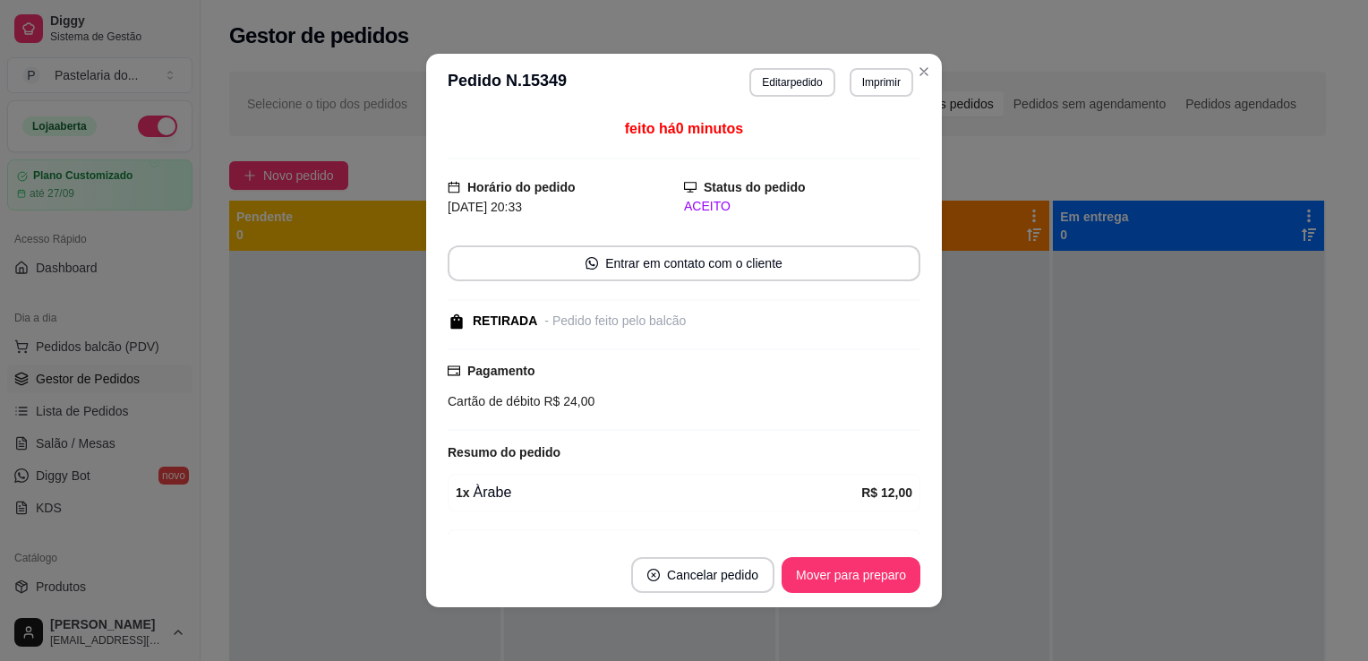
click at [858, 554] on footer "Cancelar pedido Mover para preparo" at bounding box center [684, 575] width 516 height 64
click at [861, 567] on button "Mover para preparo" at bounding box center [851, 575] width 139 height 36
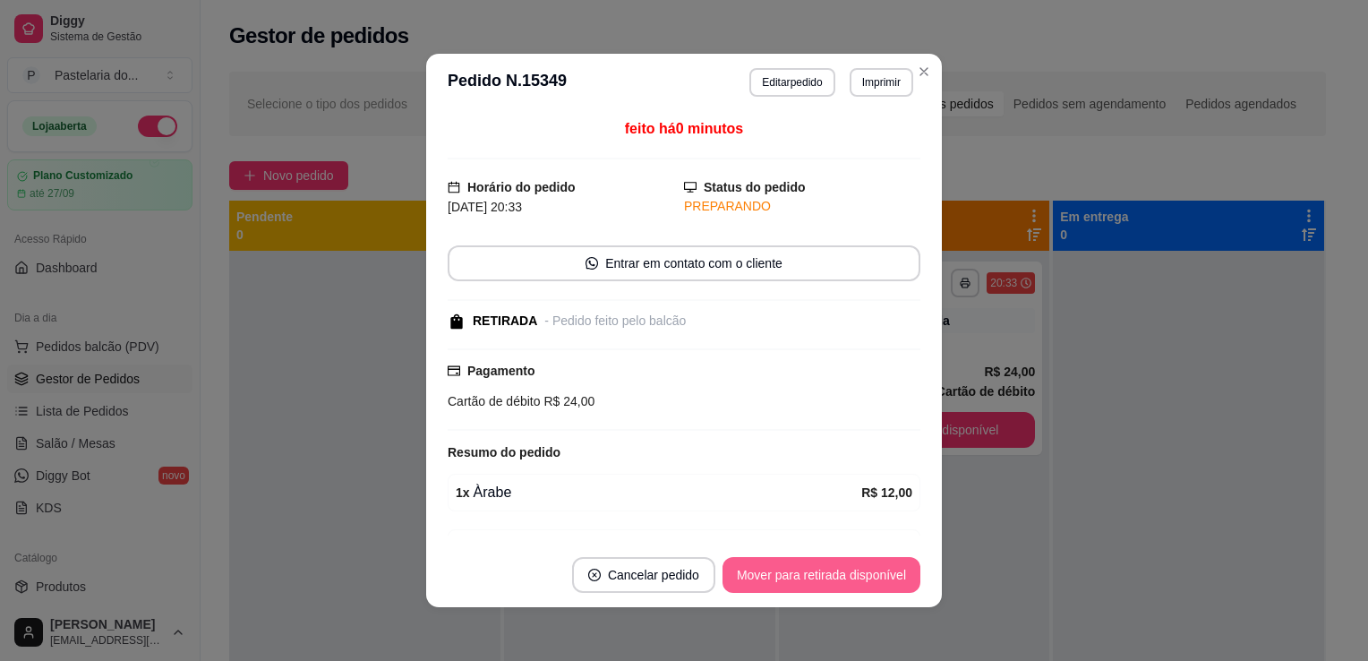
click at [871, 571] on button "Mover para retirada disponível" at bounding box center [822, 575] width 198 height 36
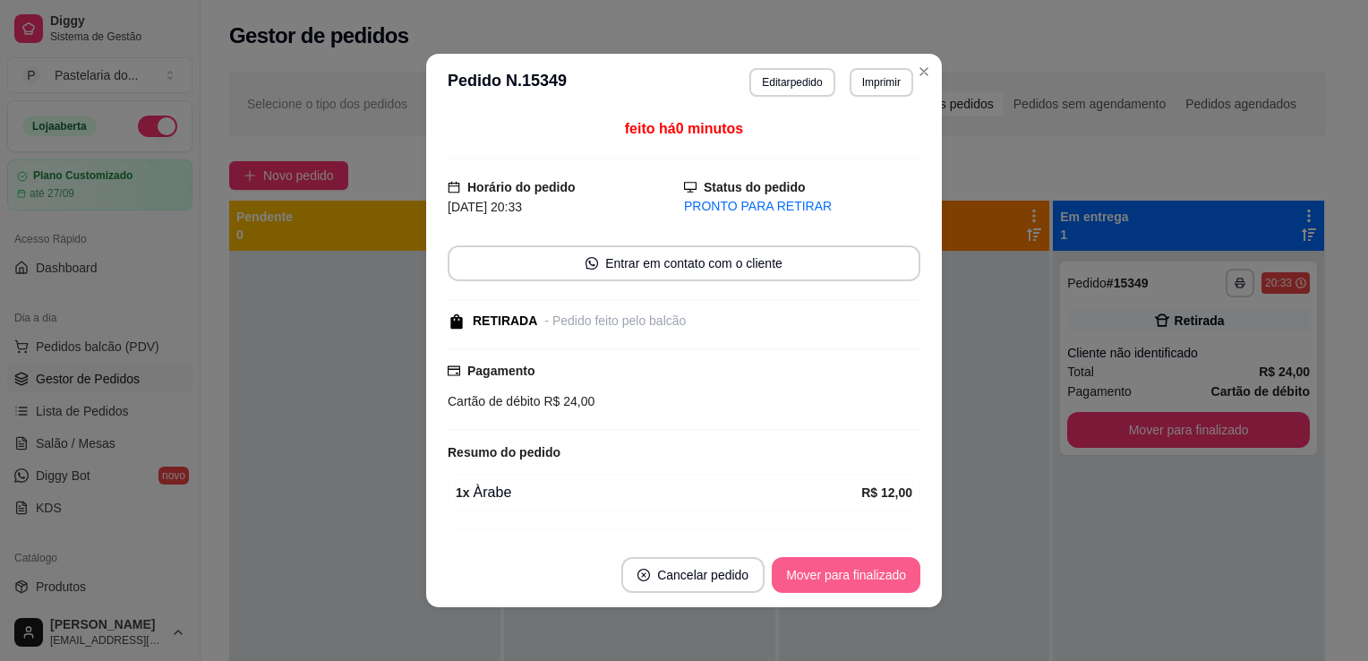
click at [872, 571] on button "Mover para finalizado" at bounding box center [846, 575] width 149 height 36
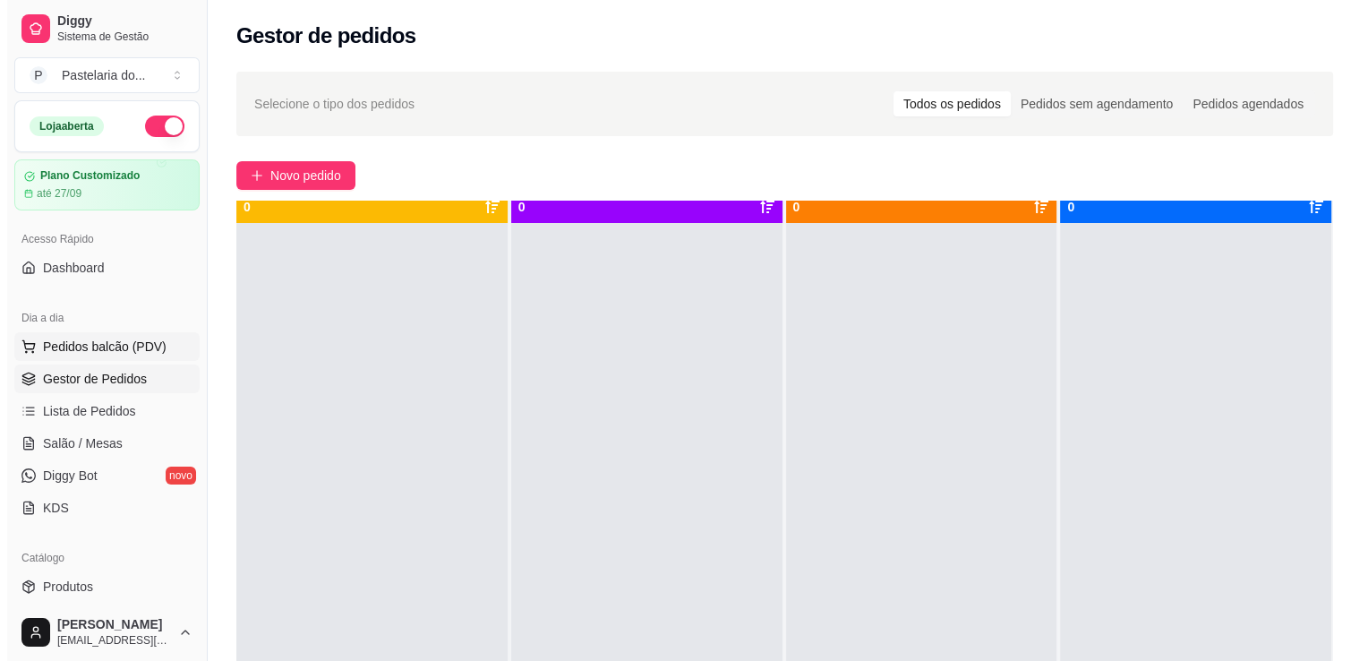
scroll to position [50, 0]
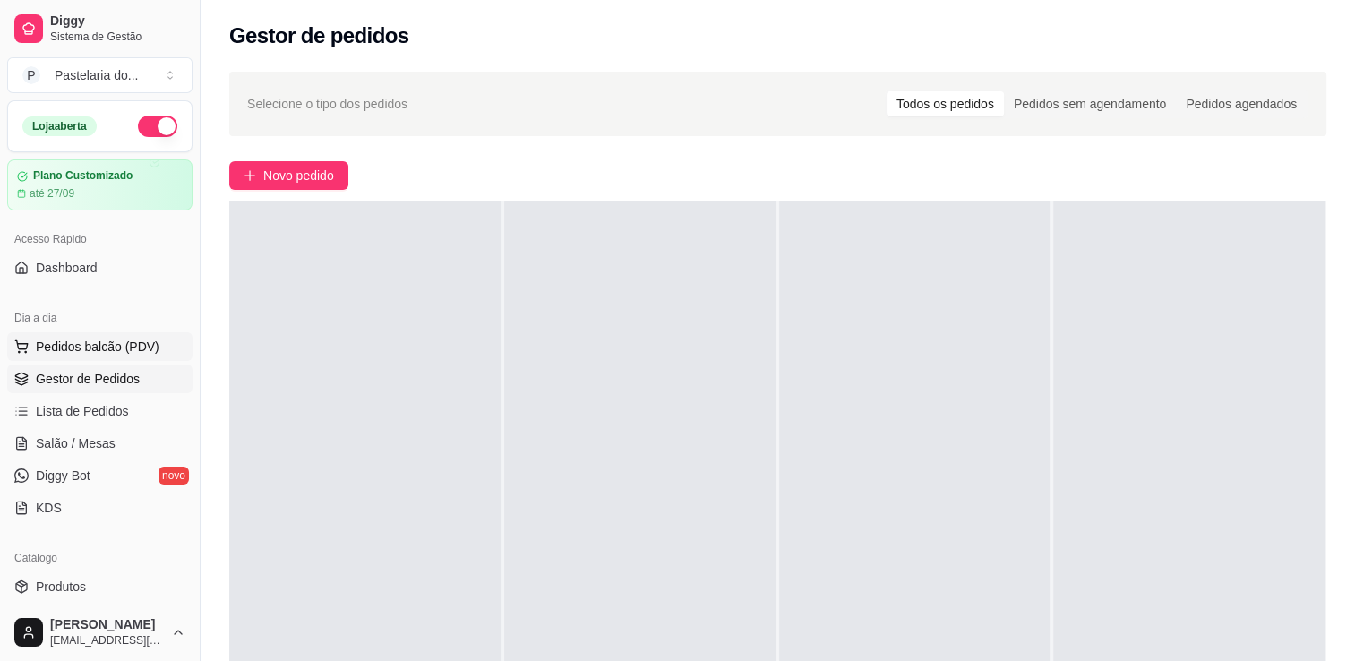
click at [57, 338] on span "Pedidos balcão (PDV)" at bounding box center [98, 347] width 124 height 18
click at [117, 449] on link "Salão / Mesas" at bounding box center [99, 443] width 185 height 29
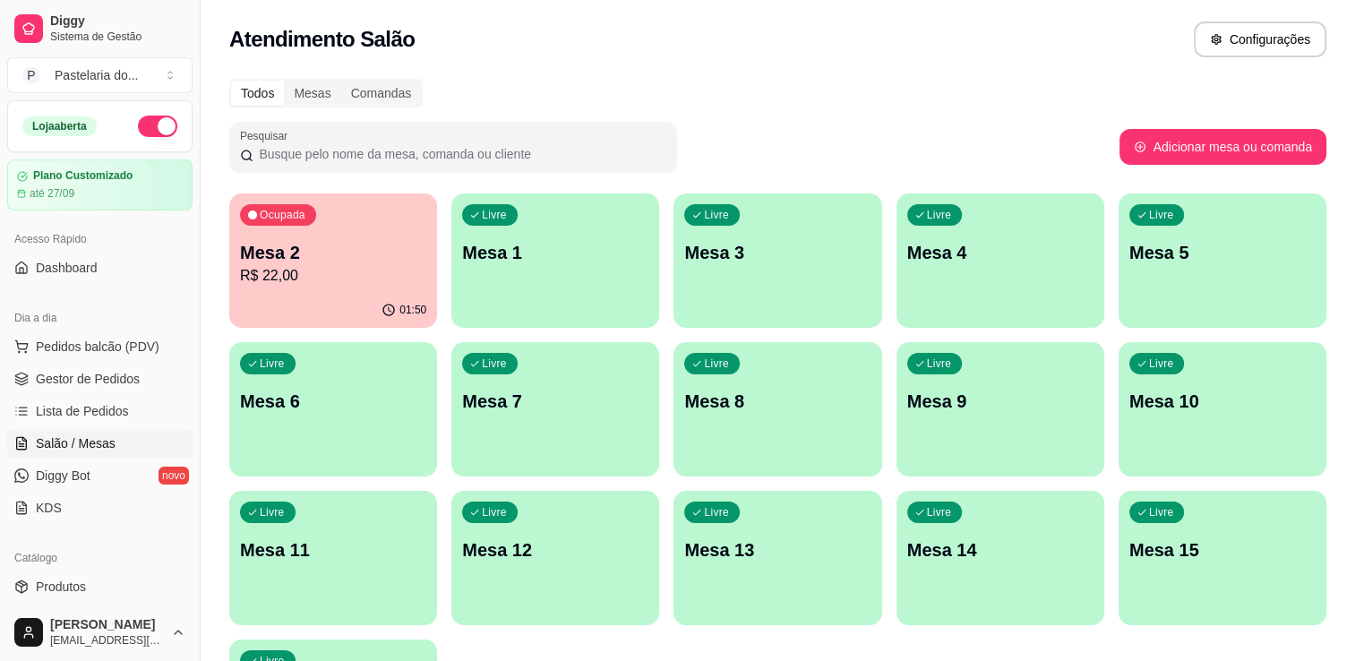
click at [398, 269] on p "R$ 22,00" at bounding box center [333, 275] width 186 height 21
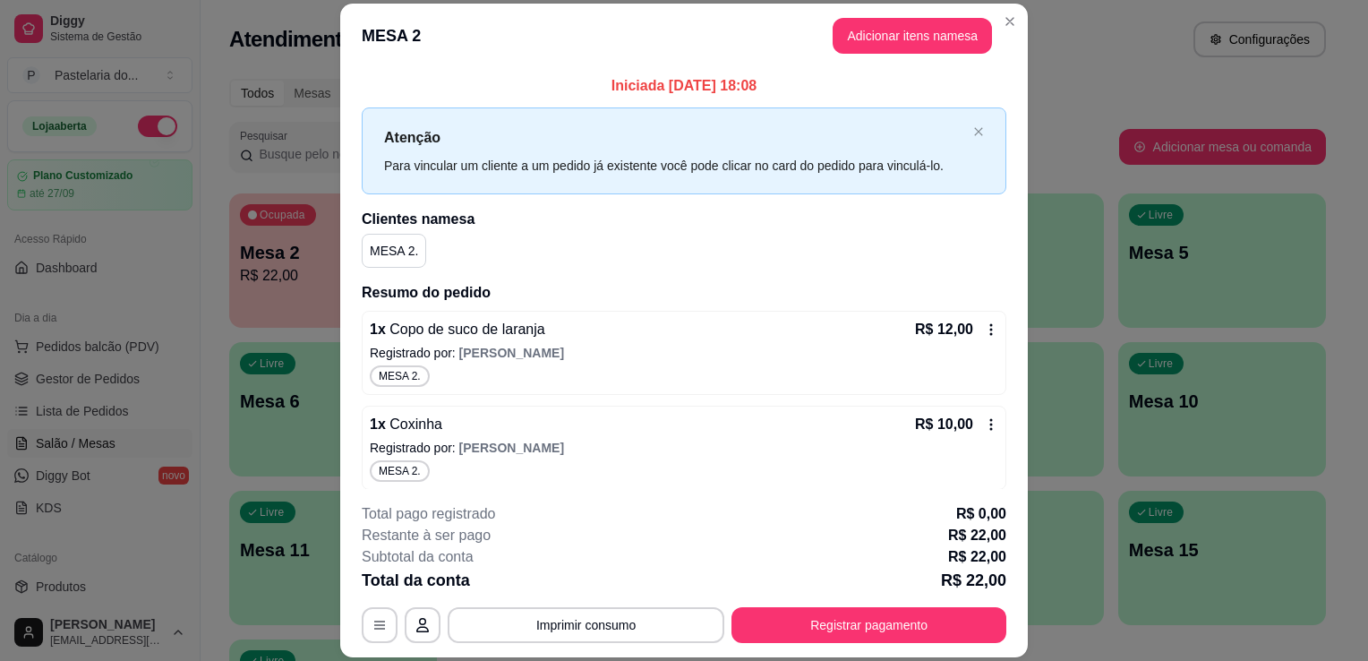
scroll to position [5, 0]
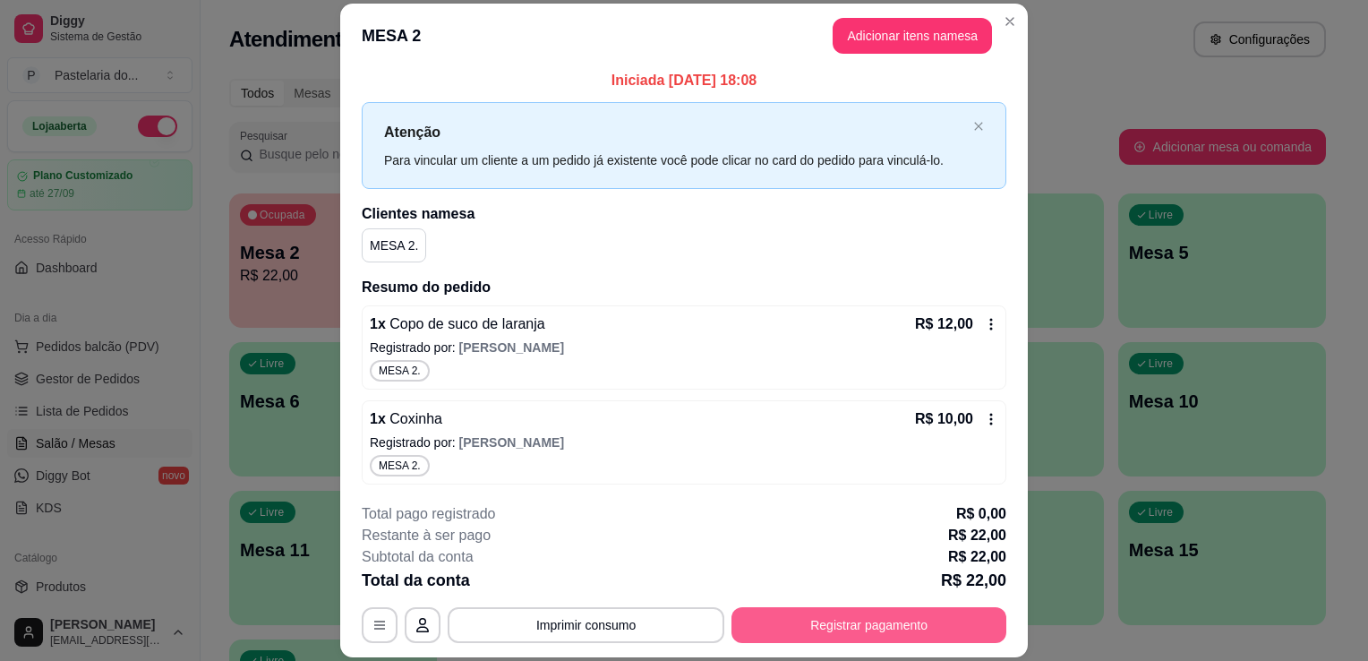
click at [860, 613] on button "Registrar pagamento" at bounding box center [869, 625] width 275 height 36
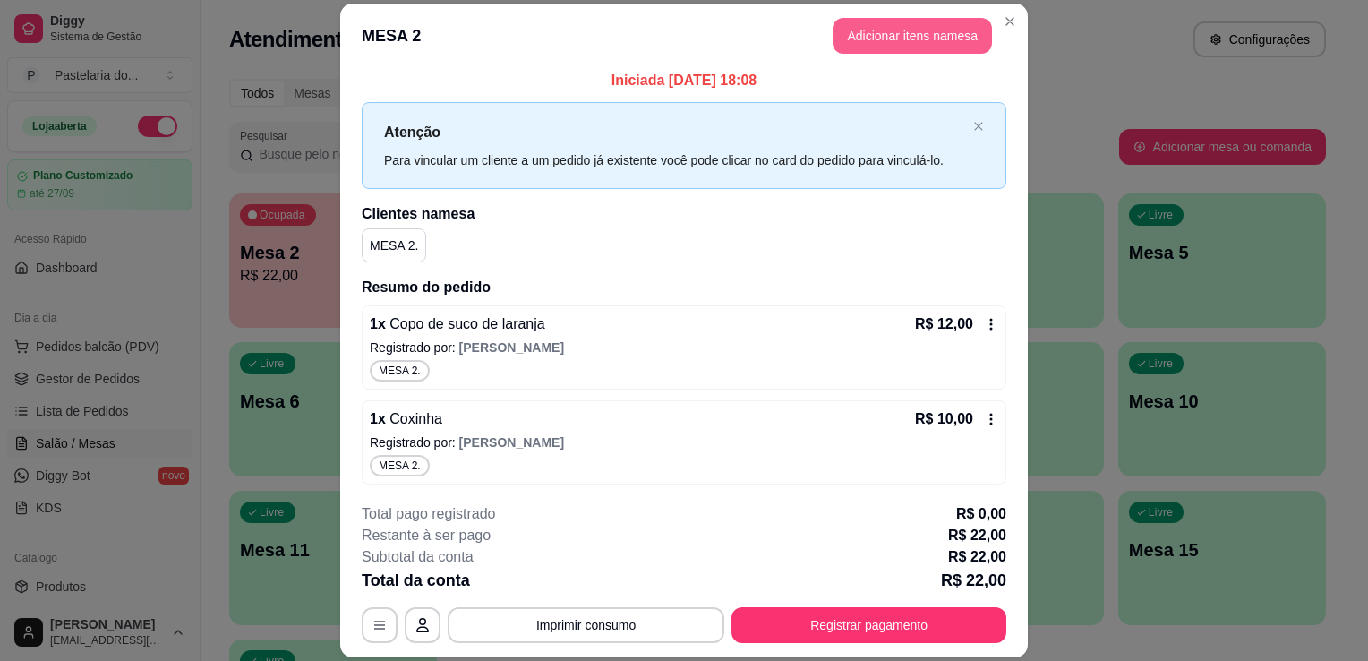
click at [848, 39] on button "Adicionar itens na mesa" at bounding box center [912, 36] width 159 height 36
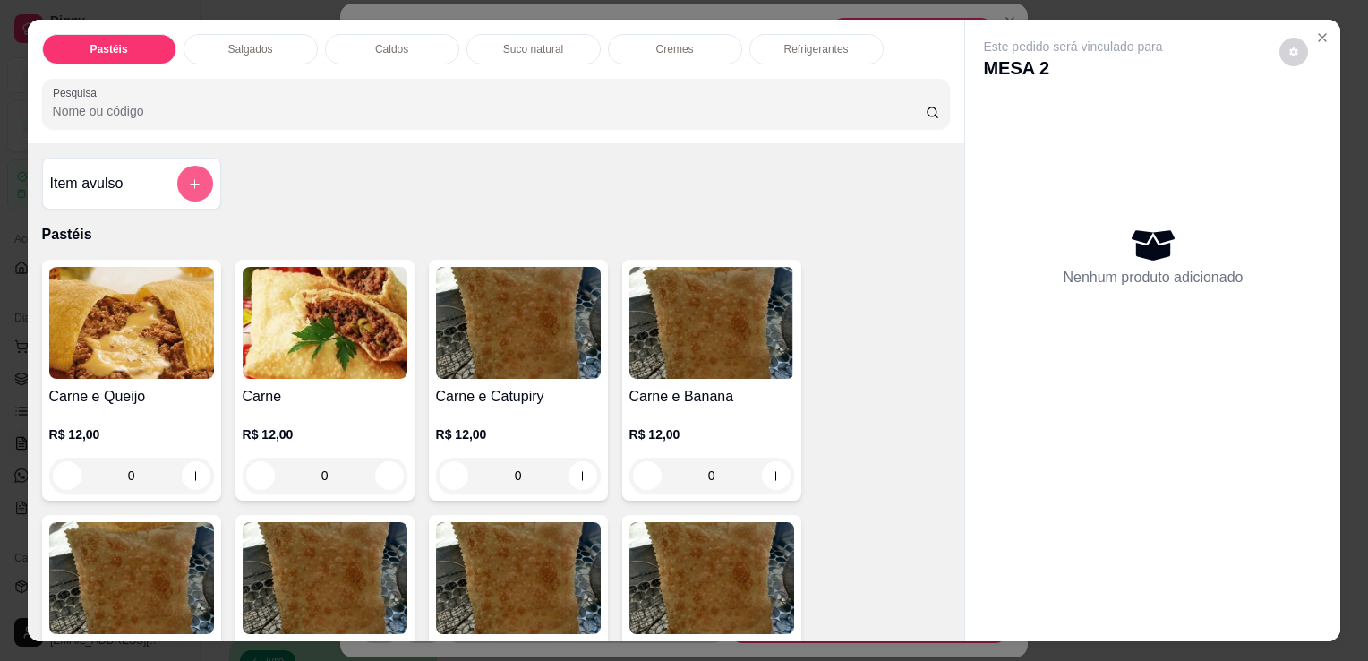
click at [186, 192] on button "add-separate-item" at bounding box center [195, 184] width 36 height 36
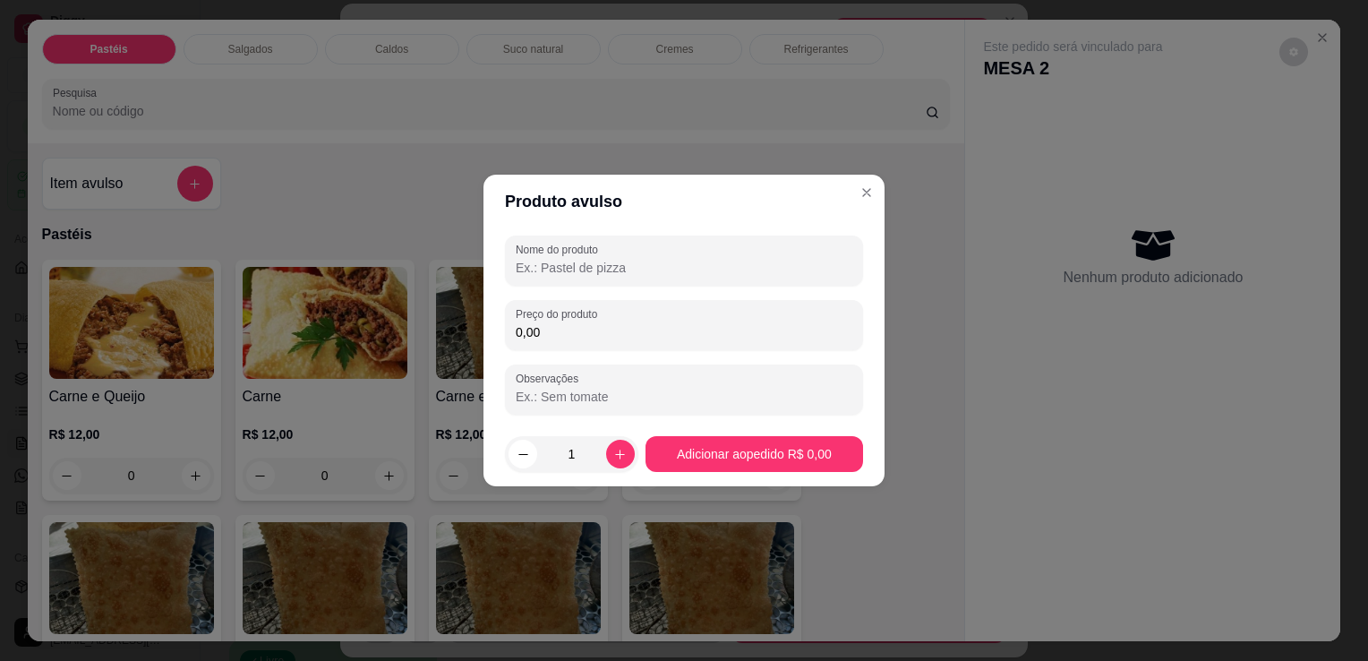
click at [680, 274] on input "Nome do produto" at bounding box center [684, 268] width 337 height 18
type input "notinha"
click at [657, 355] on div "Nome do produto notinha Preço do produto 0,00 Observações" at bounding box center [684, 325] width 358 height 179
click at [663, 335] on input "0,00" at bounding box center [684, 332] width 337 height 18
type input "28,00"
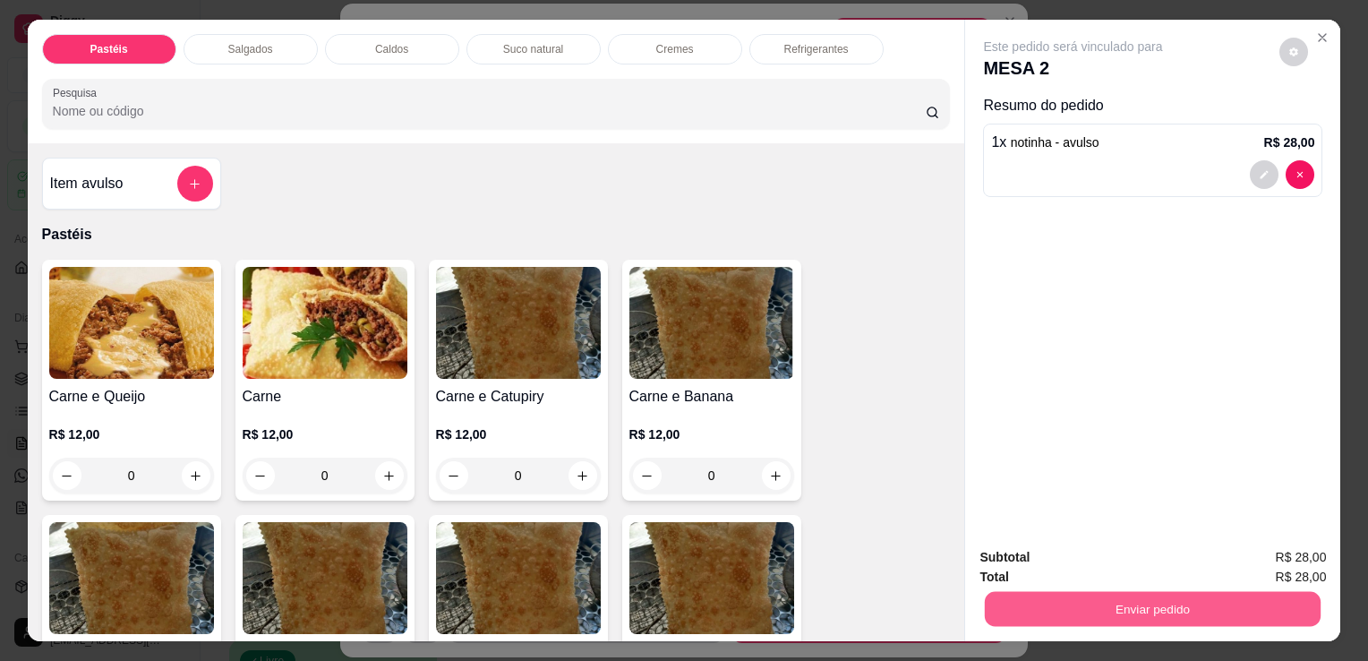
click at [1150, 610] on button "Enviar pedido" at bounding box center [1153, 608] width 336 height 35
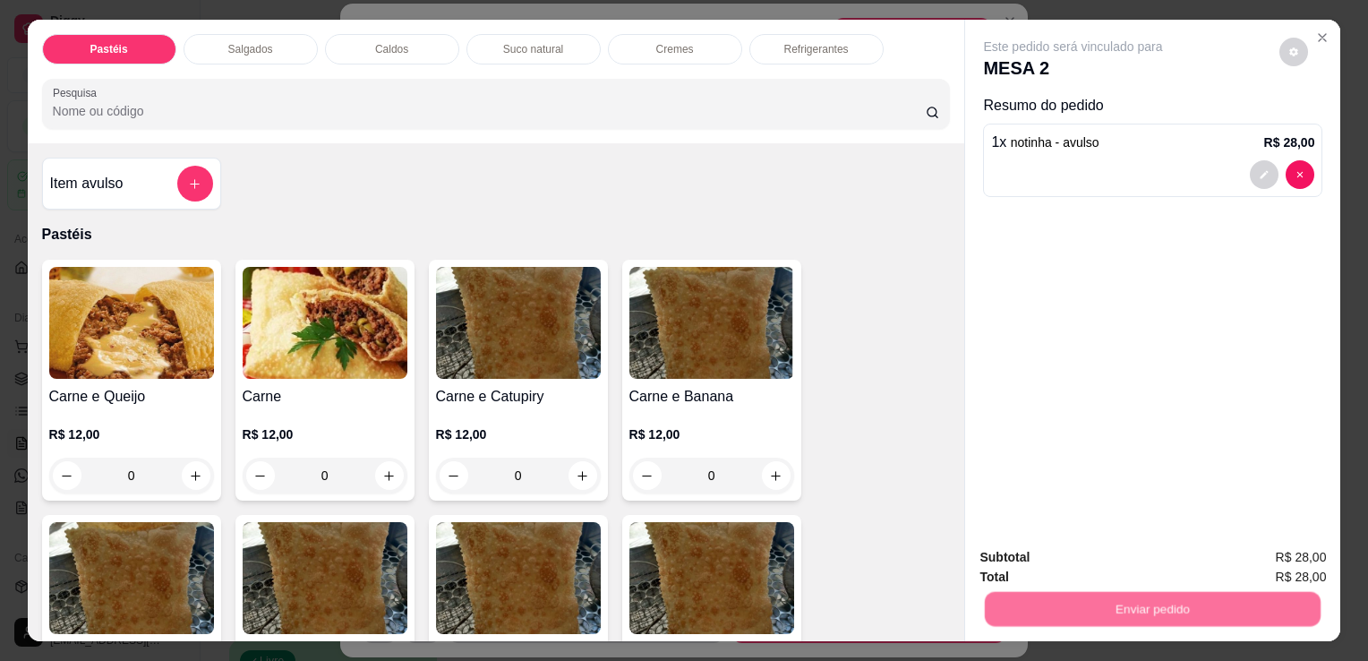
click at [1115, 571] on button "Não registrar e enviar pedido" at bounding box center [1094, 558] width 186 height 34
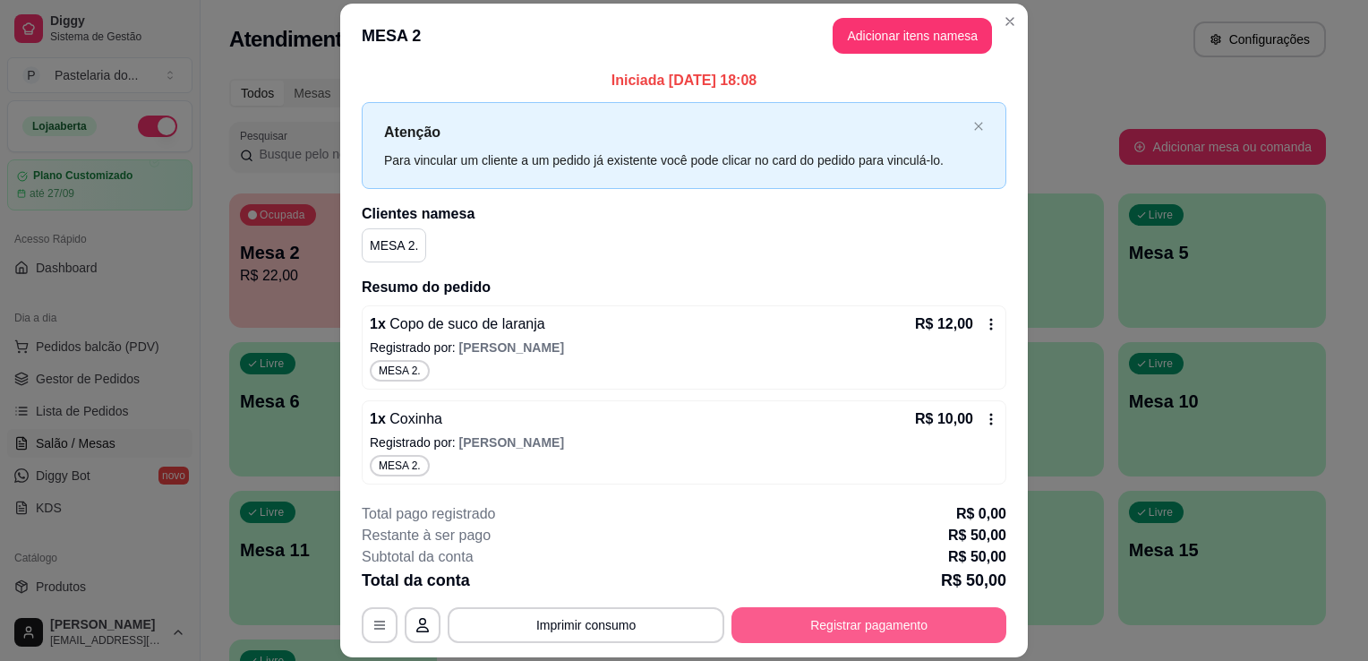
click at [813, 618] on button "Registrar pagamento" at bounding box center [869, 625] width 275 height 36
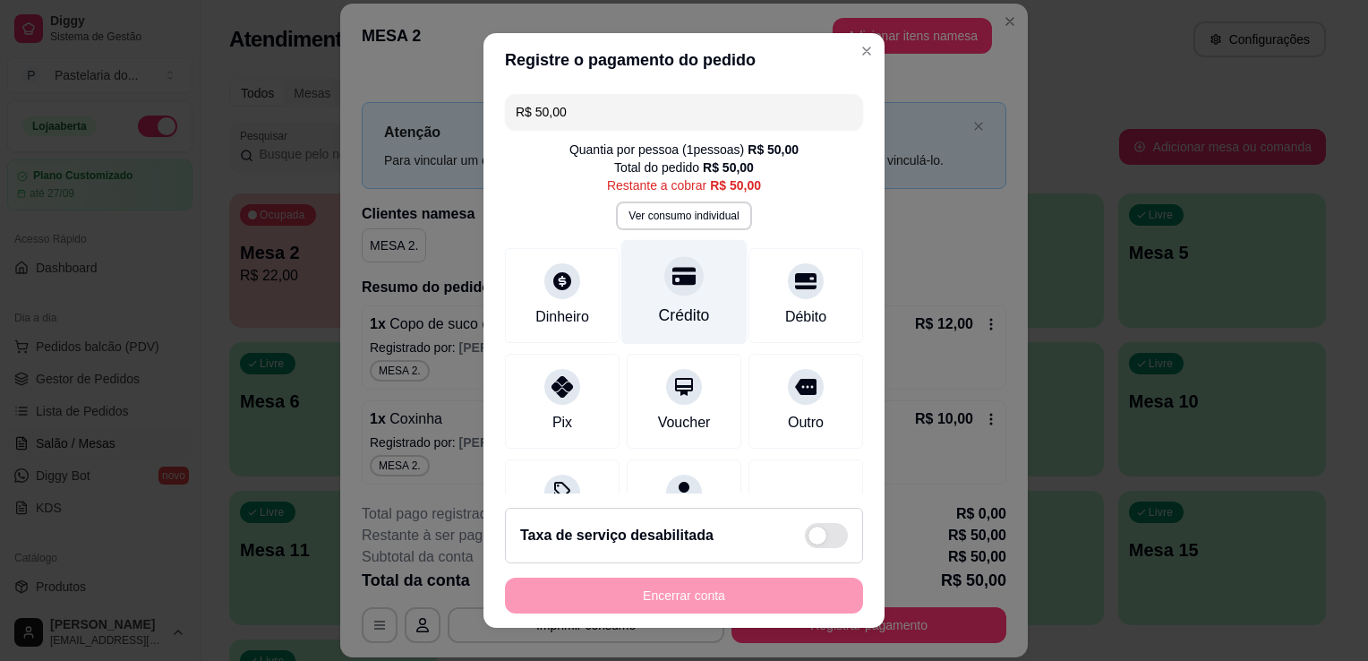
click at [642, 300] on div "Crédito" at bounding box center [684, 292] width 126 height 105
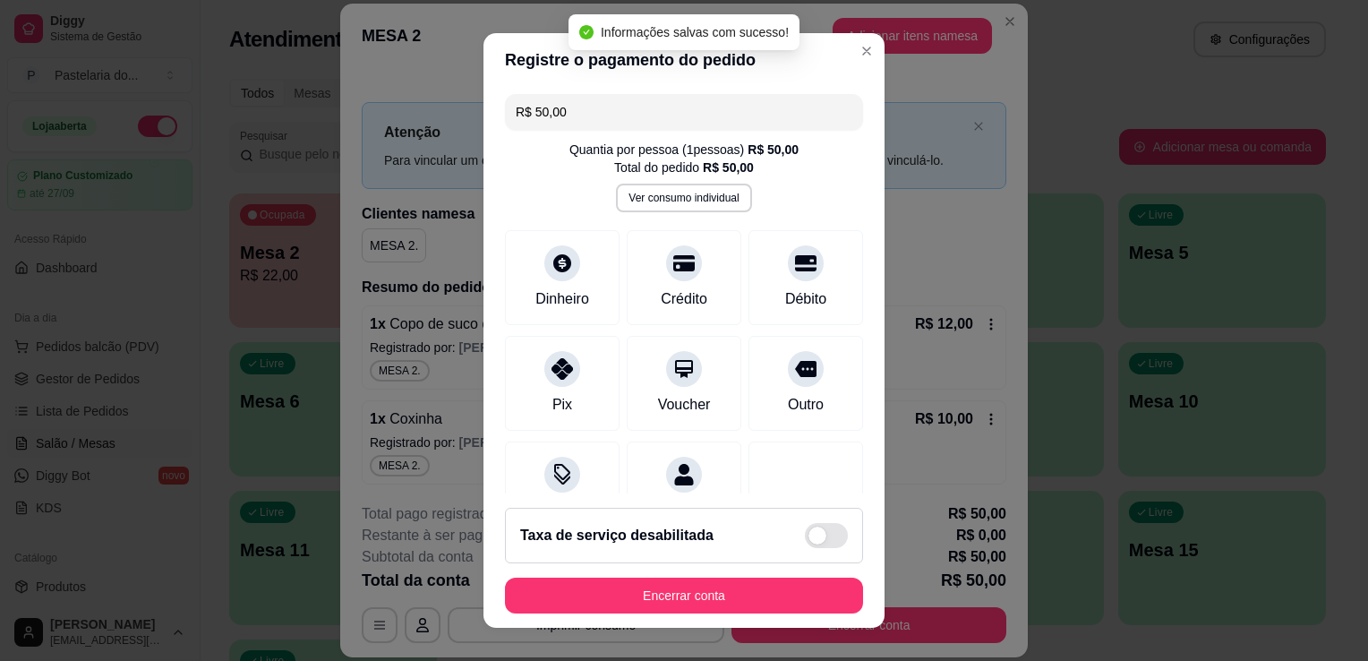
type input "R$ 0,00"
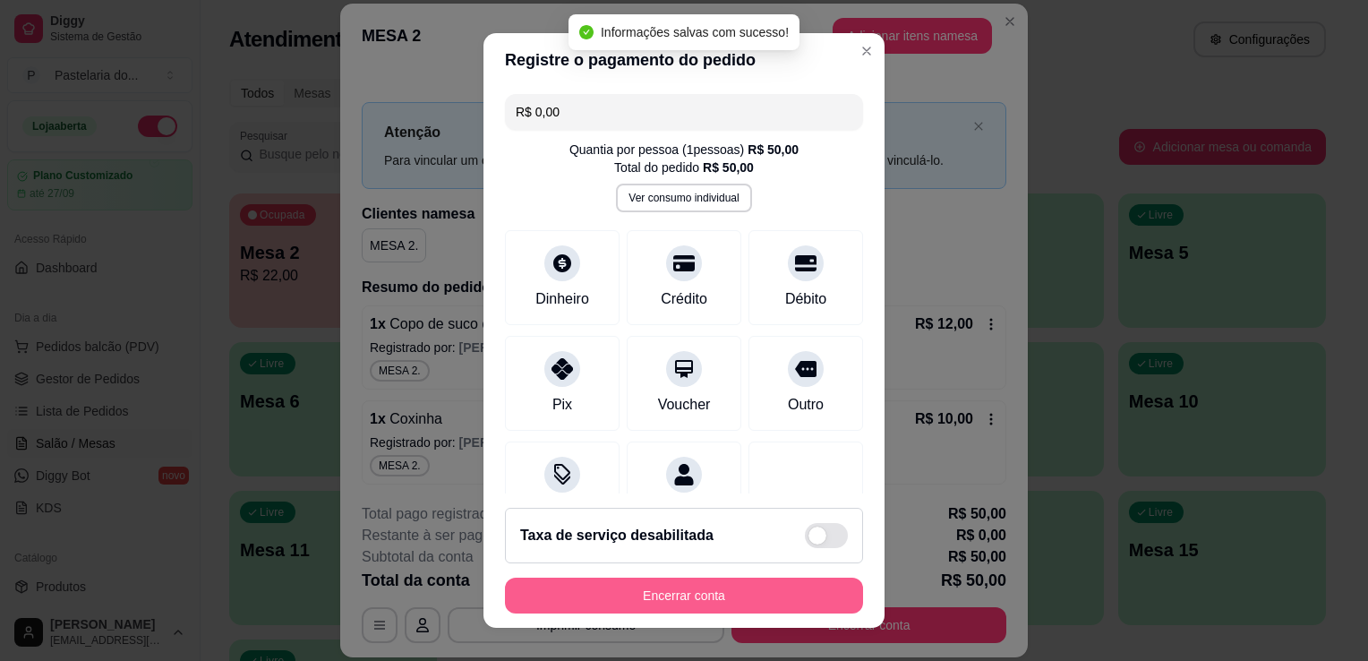
click at [756, 587] on button "Encerrar conta" at bounding box center [684, 596] width 358 height 36
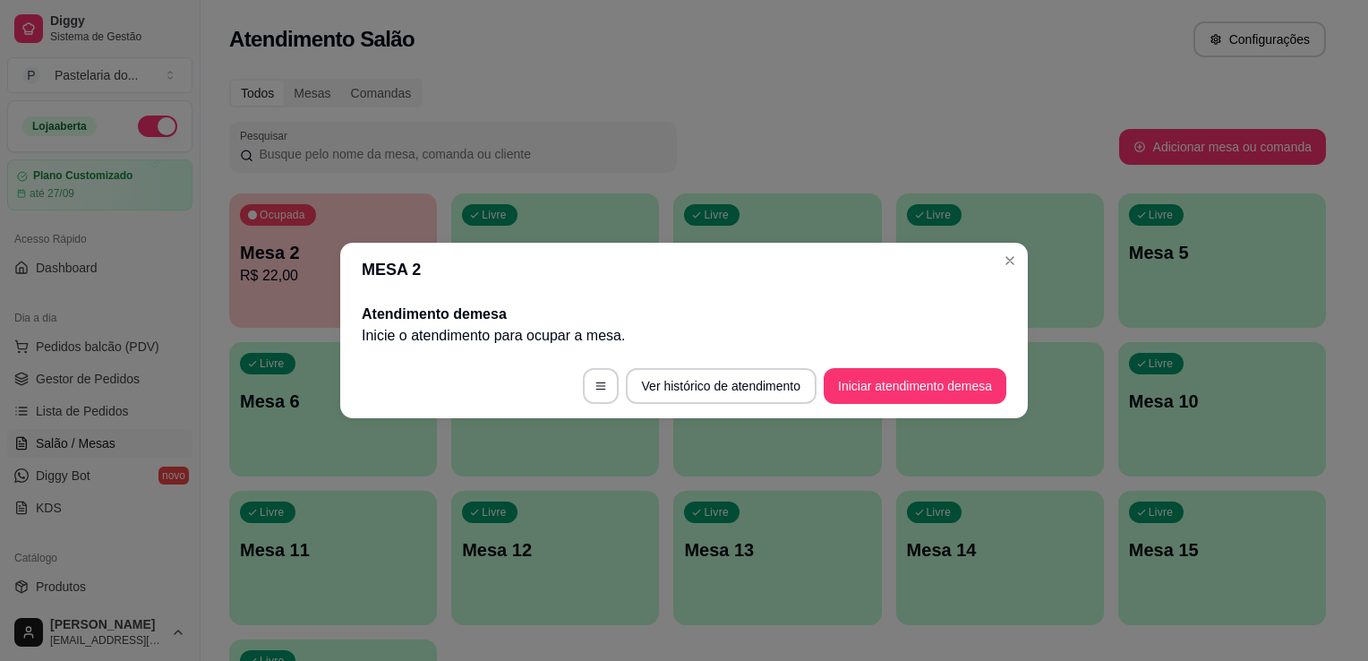
scroll to position [0, 0]
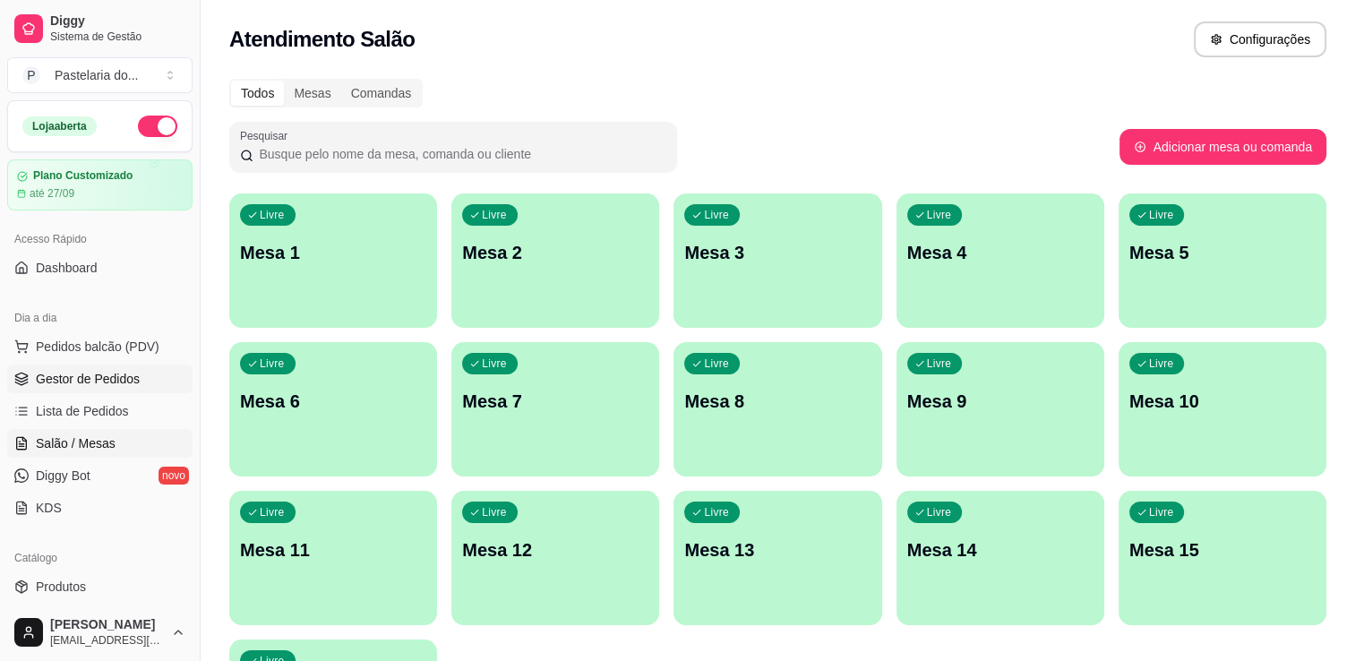
click at [125, 376] on span "Gestor de Pedidos" at bounding box center [88, 379] width 104 height 18
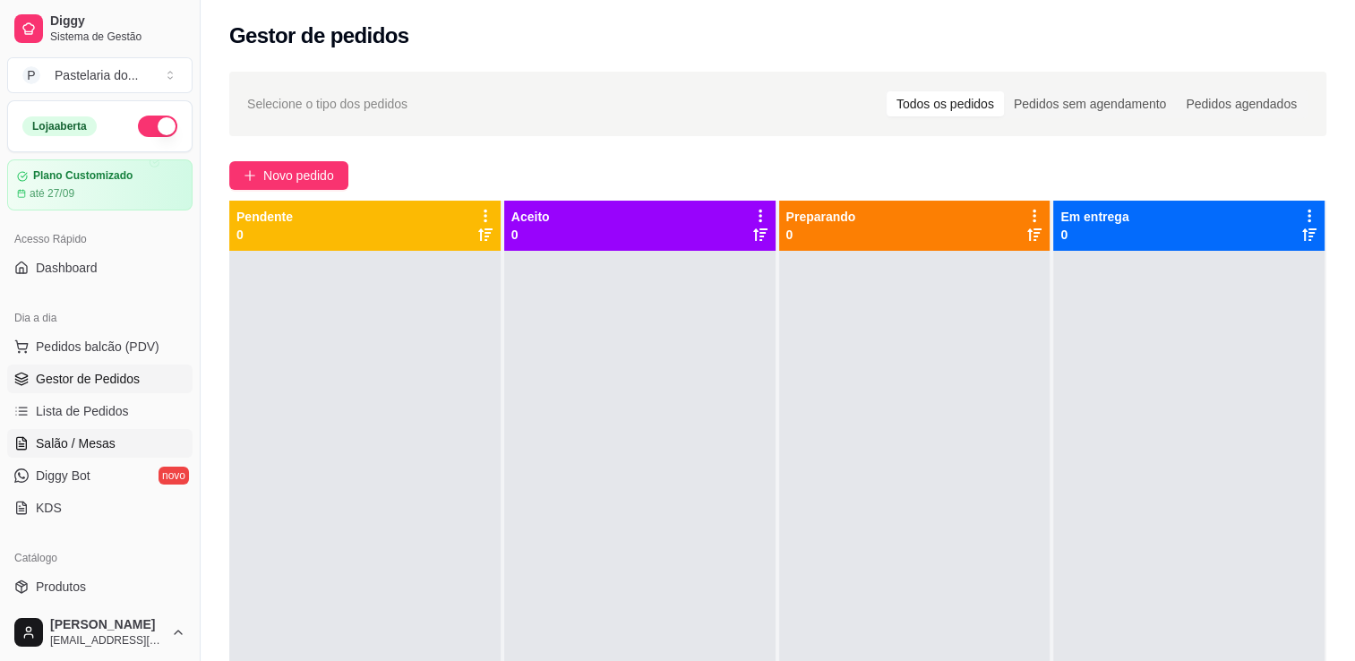
click at [43, 451] on link "Salão / Mesas" at bounding box center [99, 443] width 185 height 29
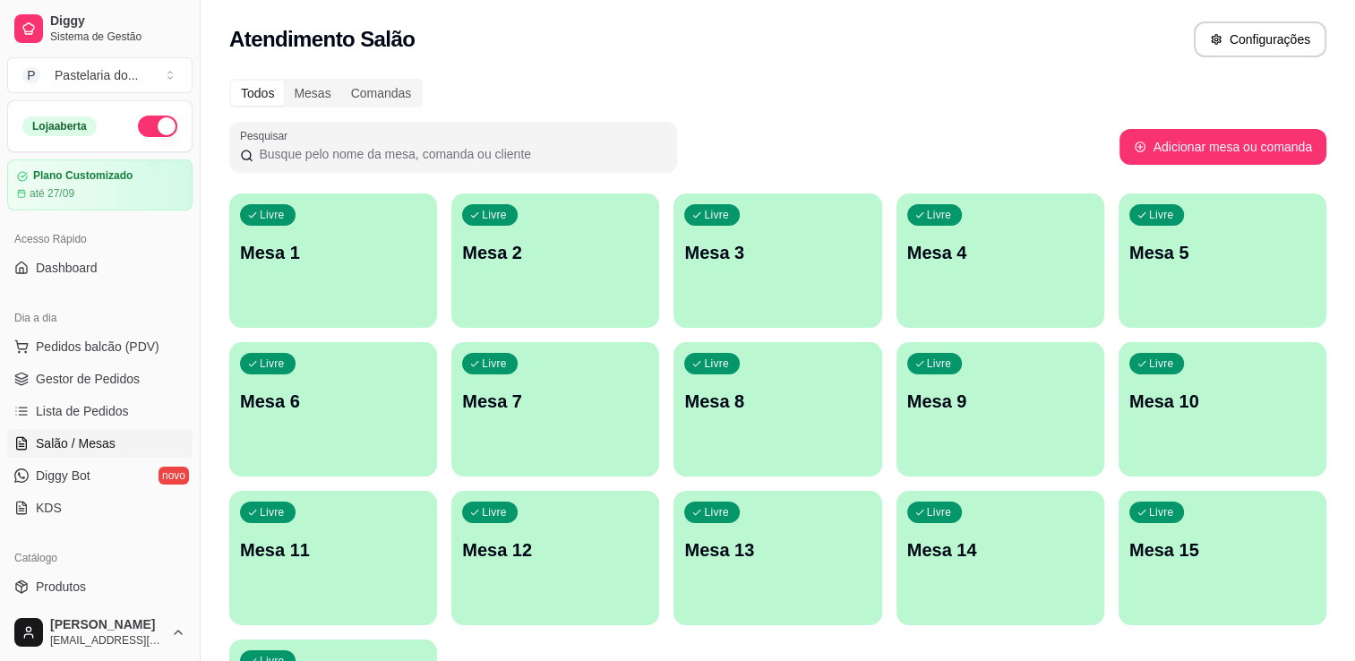
click at [90, 330] on div "Dia a dia" at bounding box center [99, 318] width 185 height 29
click at [89, 338] on span "Pedidos balcão (PDV)" at bounding box center [98, 347] width 124 height 18
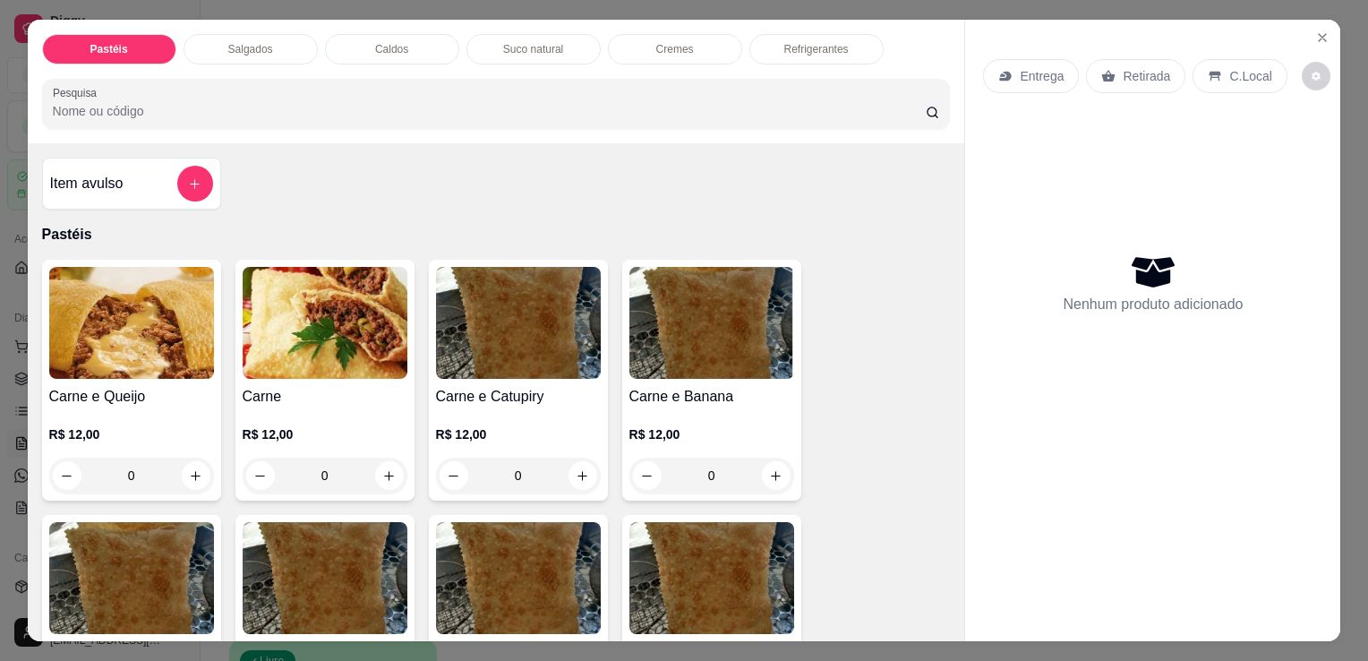
click at [239, 34] on div "Salgados" at bounding box center [251, 49] width 134 height 30
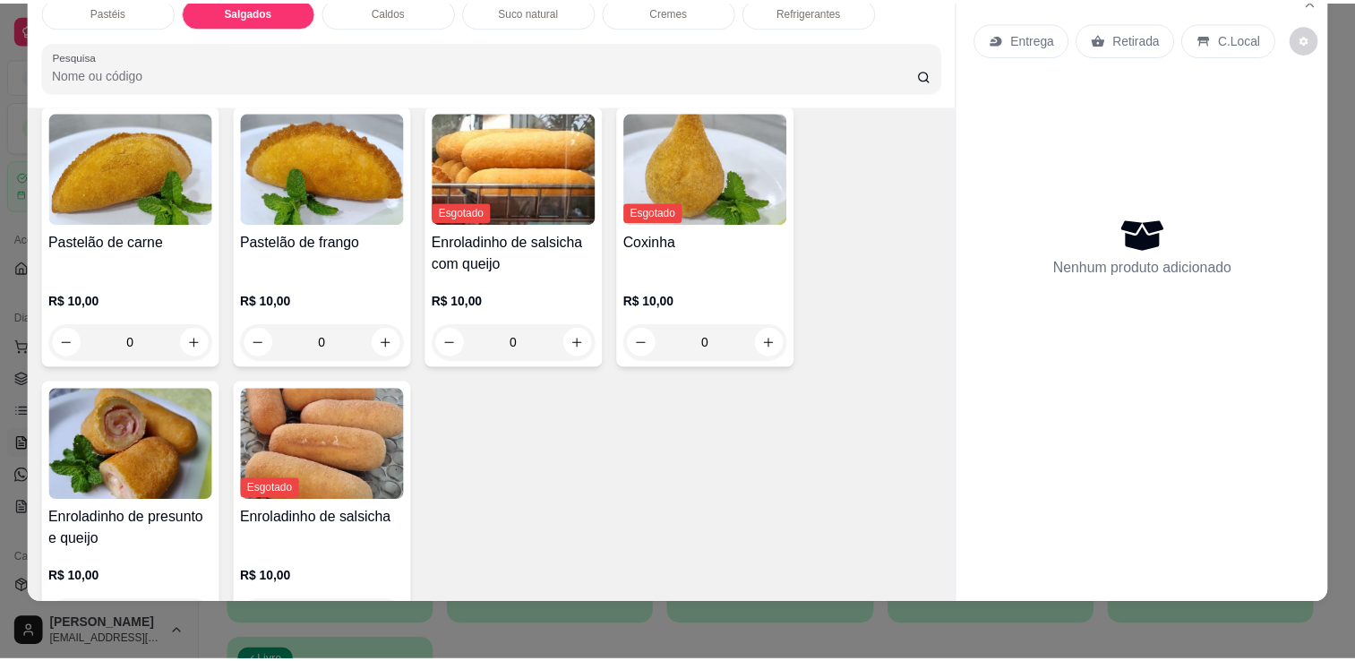
scroll to position [1991, 0]
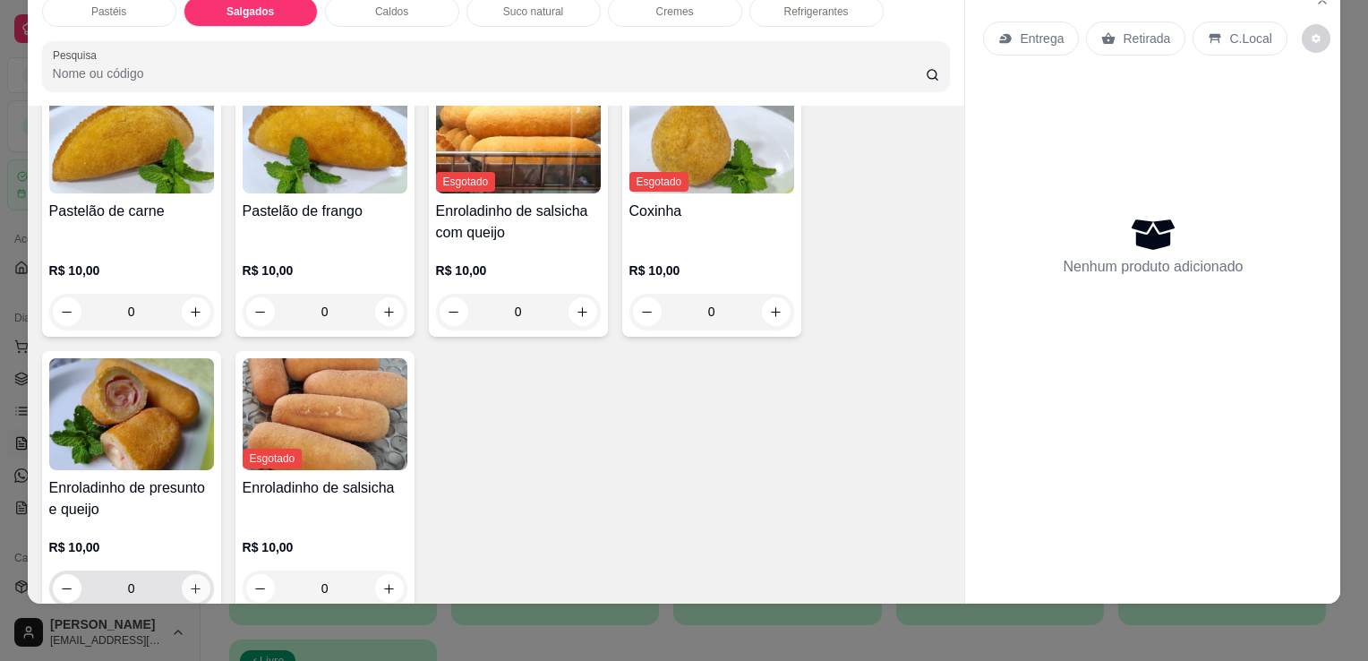
click at [191, 582] on icon "increase-product-quantity" at bounding box center [195, 588] width 13 height 13
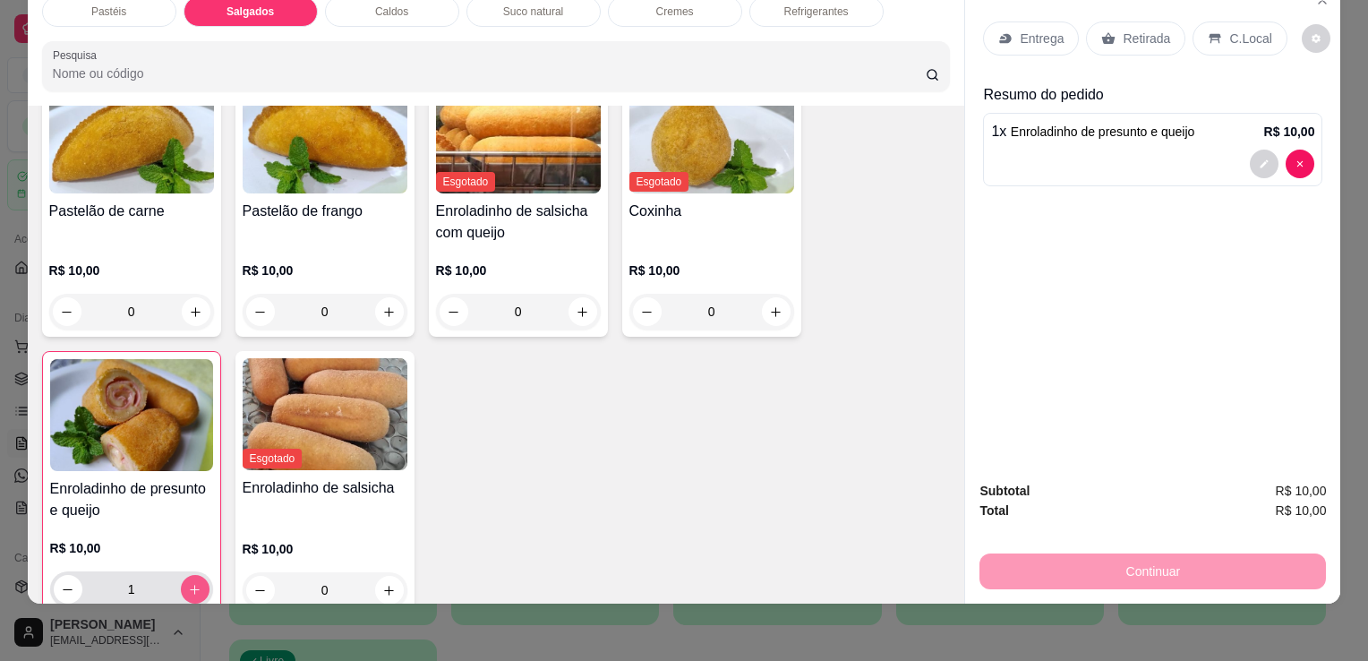
click at [191, 583] on icon "increase-product-quantity" at bounding box center [194, 589] width 13 height 13
type input "2"
click at [1125, 33] on p "Retirada" at bounding box center [1146, 39] width 47 height 18
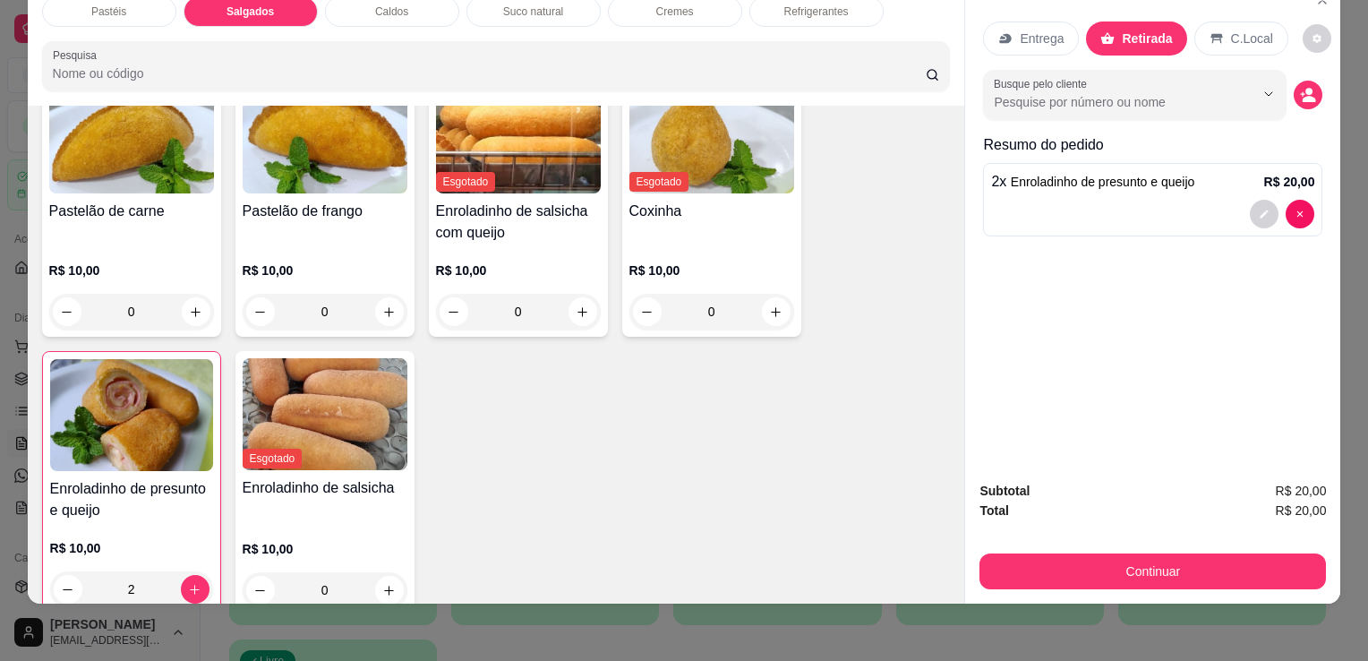
click at [1209, 572] on button "Continuar" at bounding box center [1153, 571] width 347 height 36
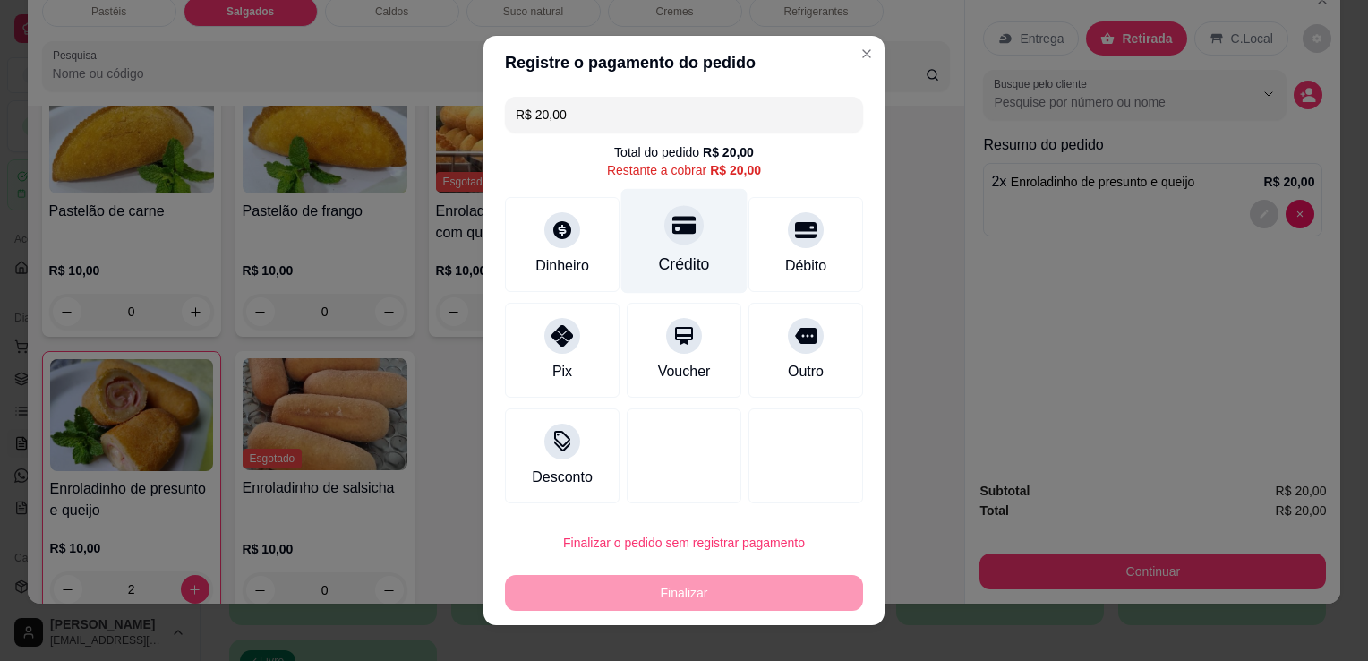
click at [684, 242] on div "Crédito" at bounding box center [684, 241] width 126 height 105
type input "R$ 0,00"
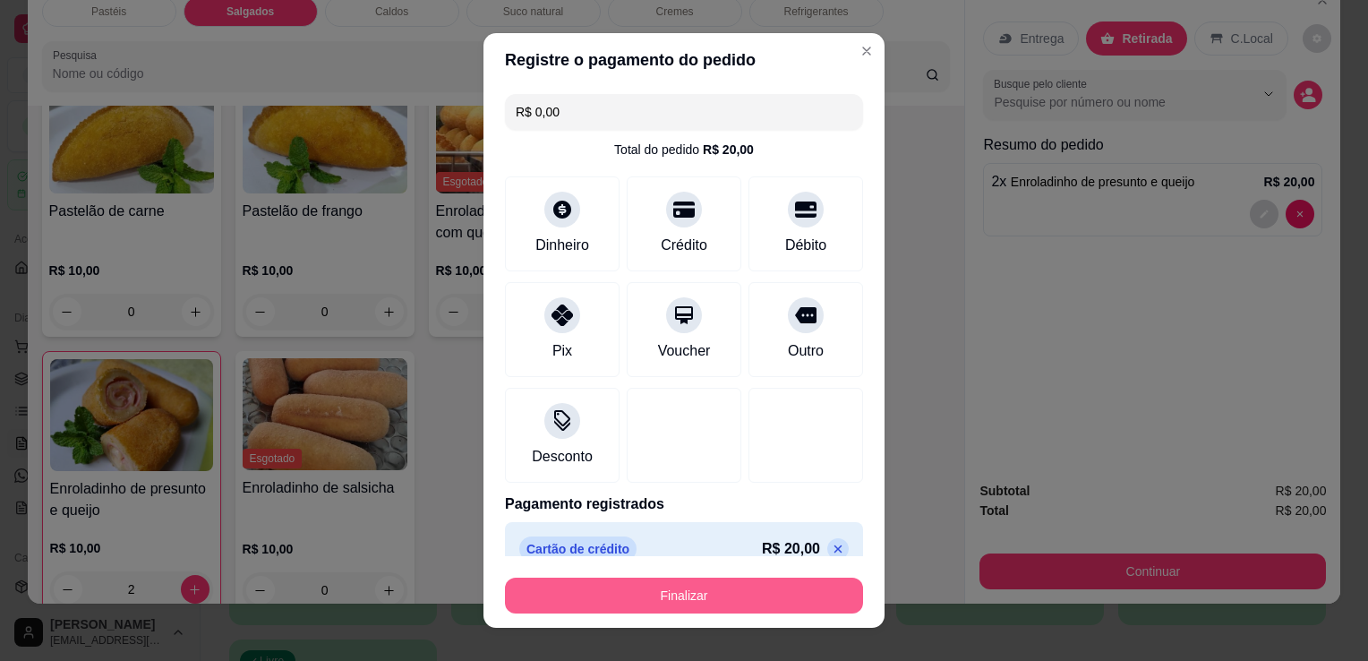
click at [777, 588] on button "Finalizar" at bounding box center [684, 596] width 358 height 36
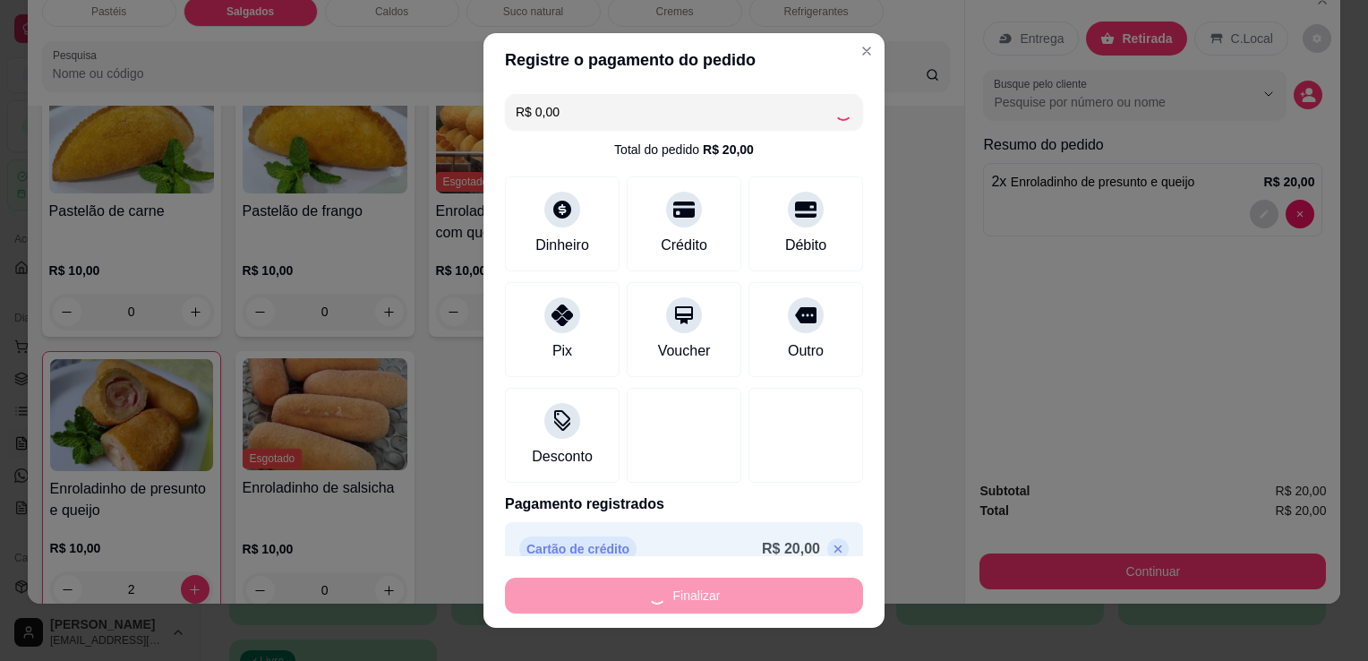
type input "0"
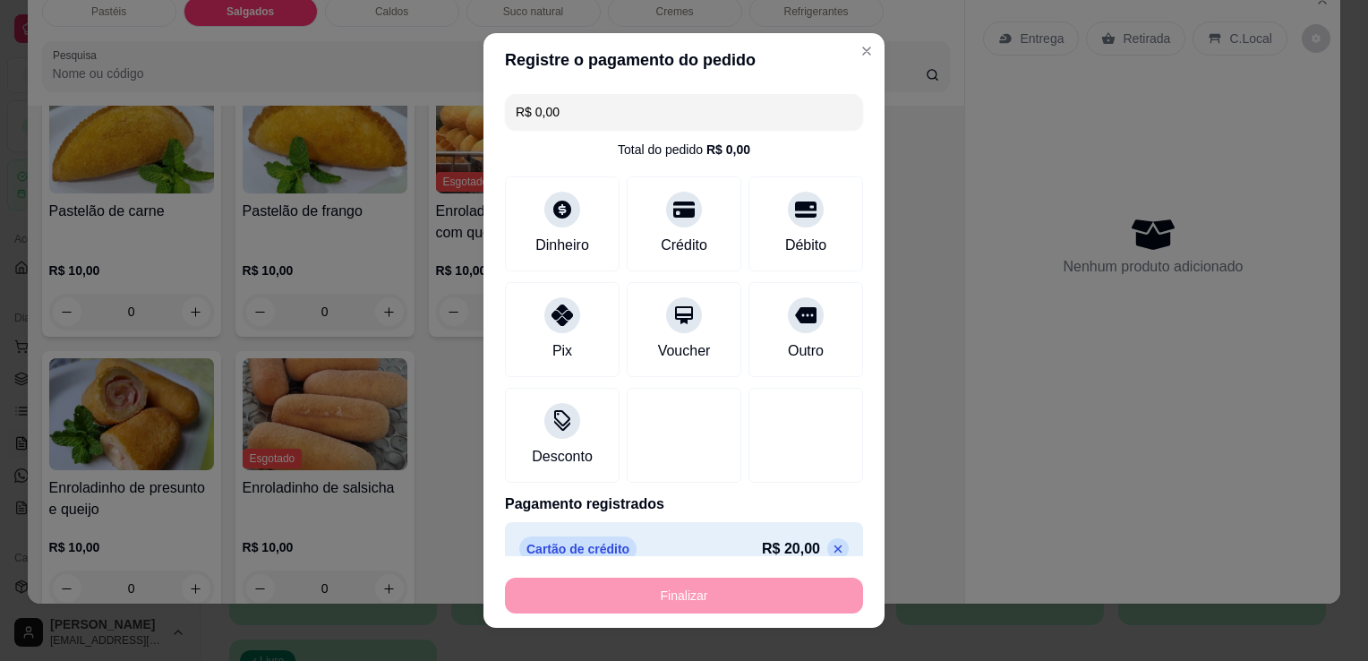
type input "-R$ 20,00"
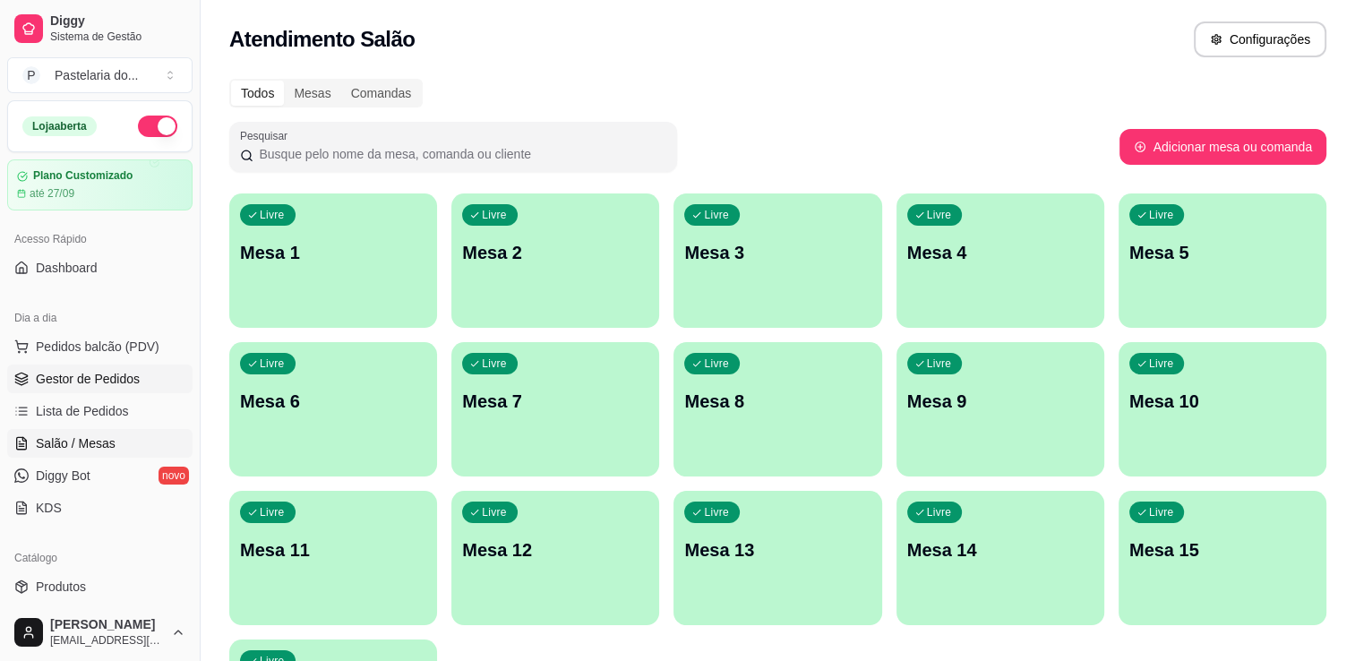
click at [85, 384] on span "Gestor de Pedidos" at bounding box center [88, 379] width 104 height 18
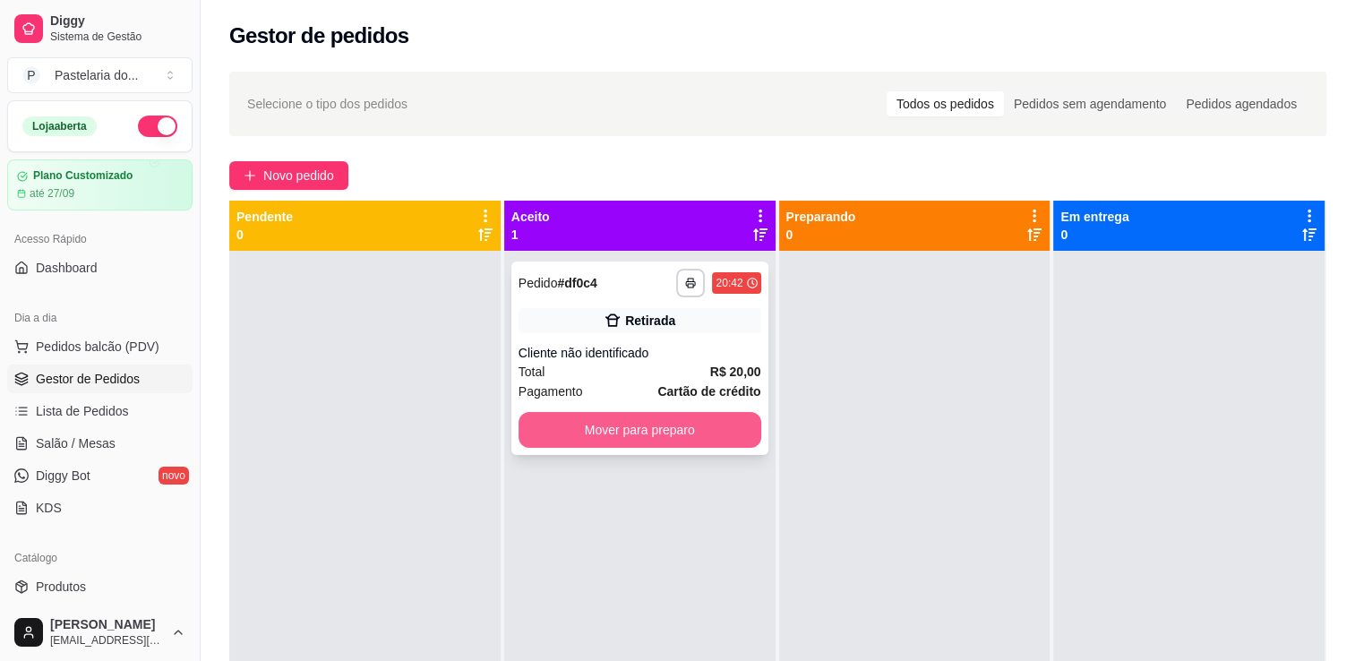
click at [642, 432] on button "Mover para preparo" at bounding box center [639, 430] width 243 height 36
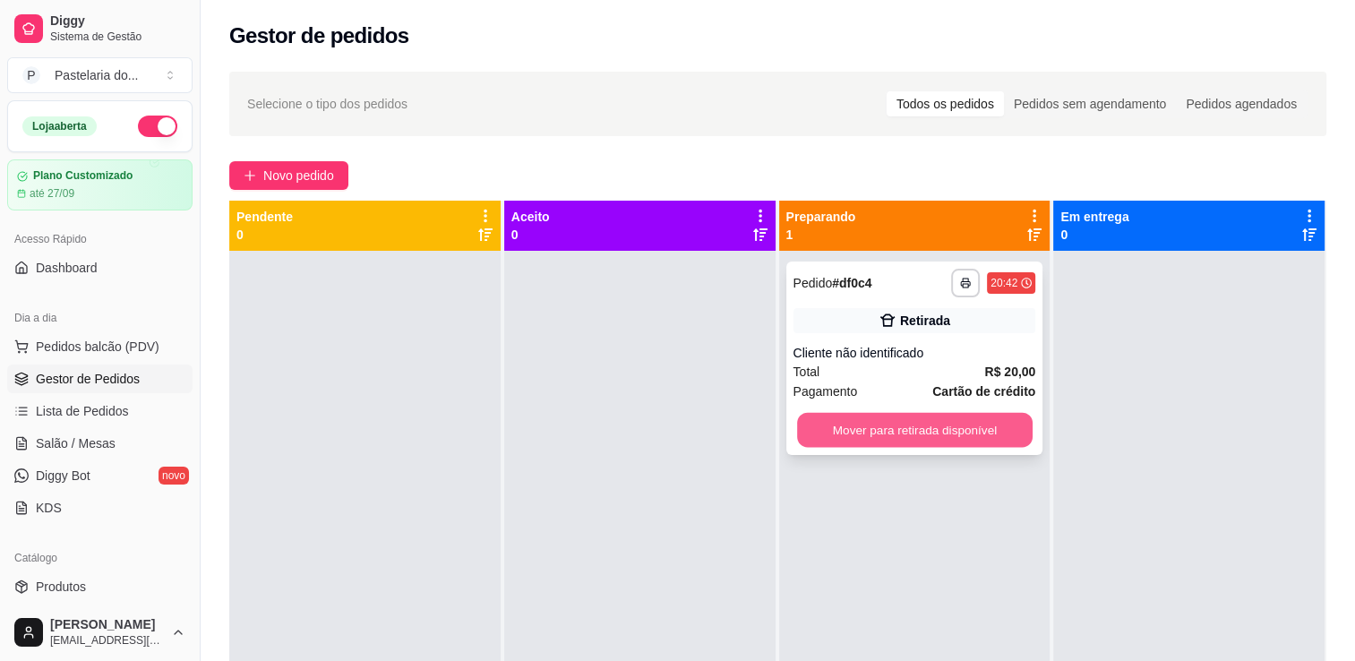
click at [910, 446] on button "Mover para retirada disponível" at bounding box center [915, 430] width 236 height 35
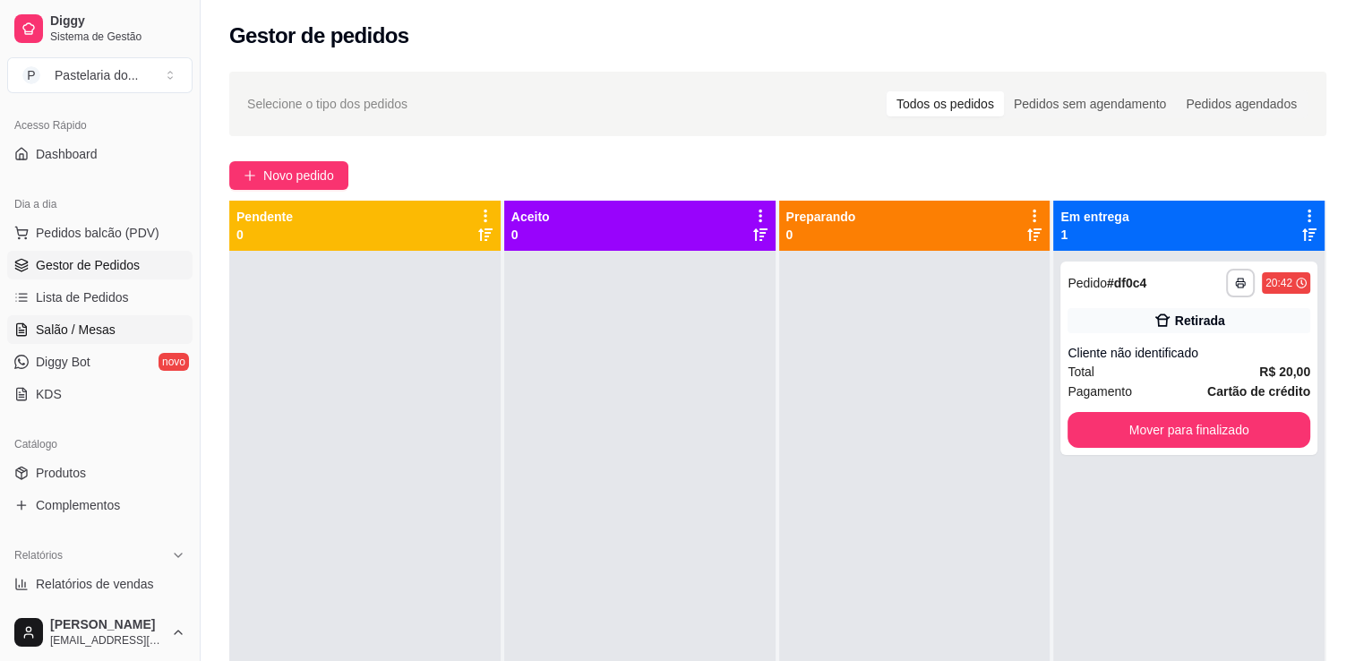
scroll to position [448, 0]
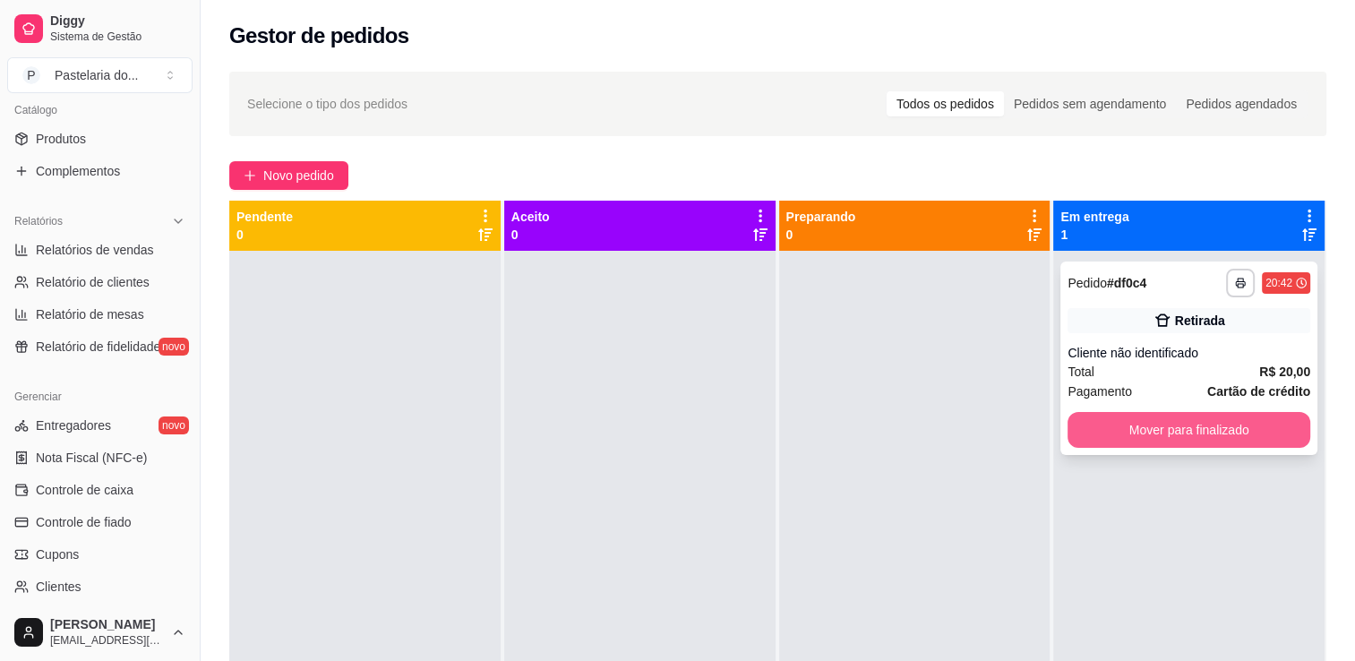
click at [1148, 432] on button "Mover para finalizado" at bounding box center [1188, 430] width 243 height 36
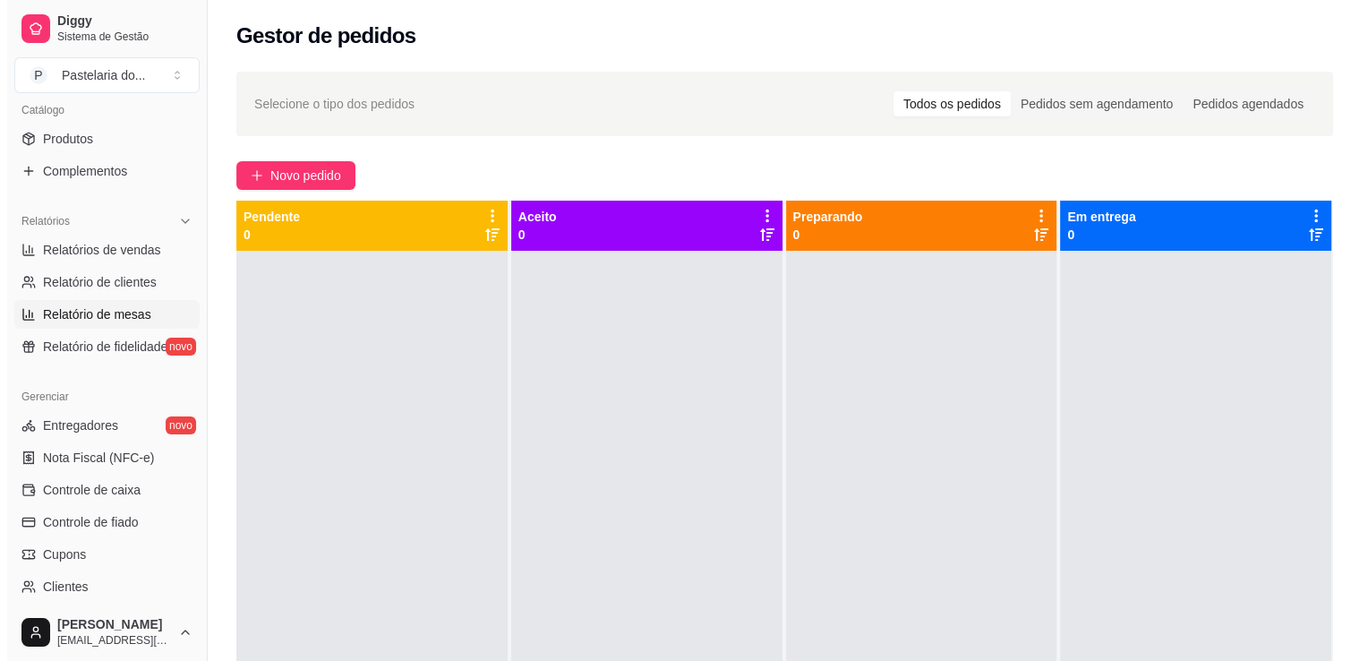
scroll to position [0, 0]
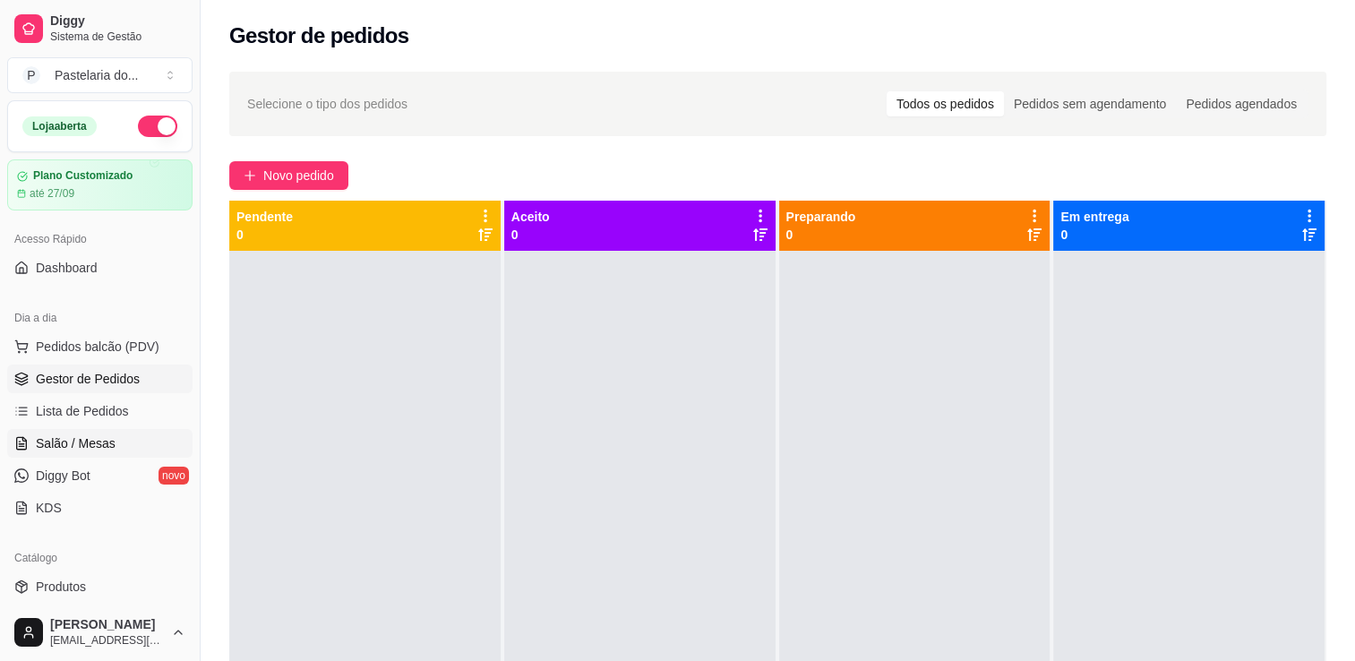
click at [103, 435] on span "Salão / Mesas" at bounding box center [76, 443] width 80 height 18
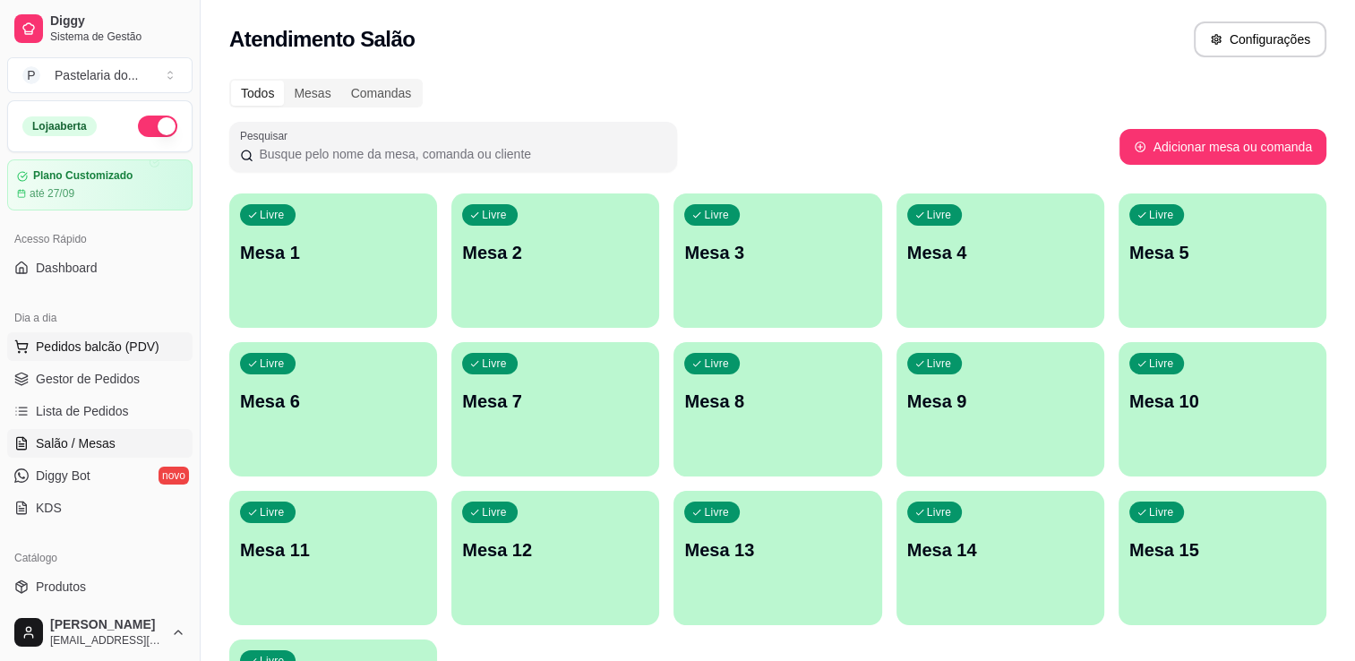
click at [46, 354] on span "Pedidos balcão (PDV)" at bounding box center [98, 347] width 124 height 18
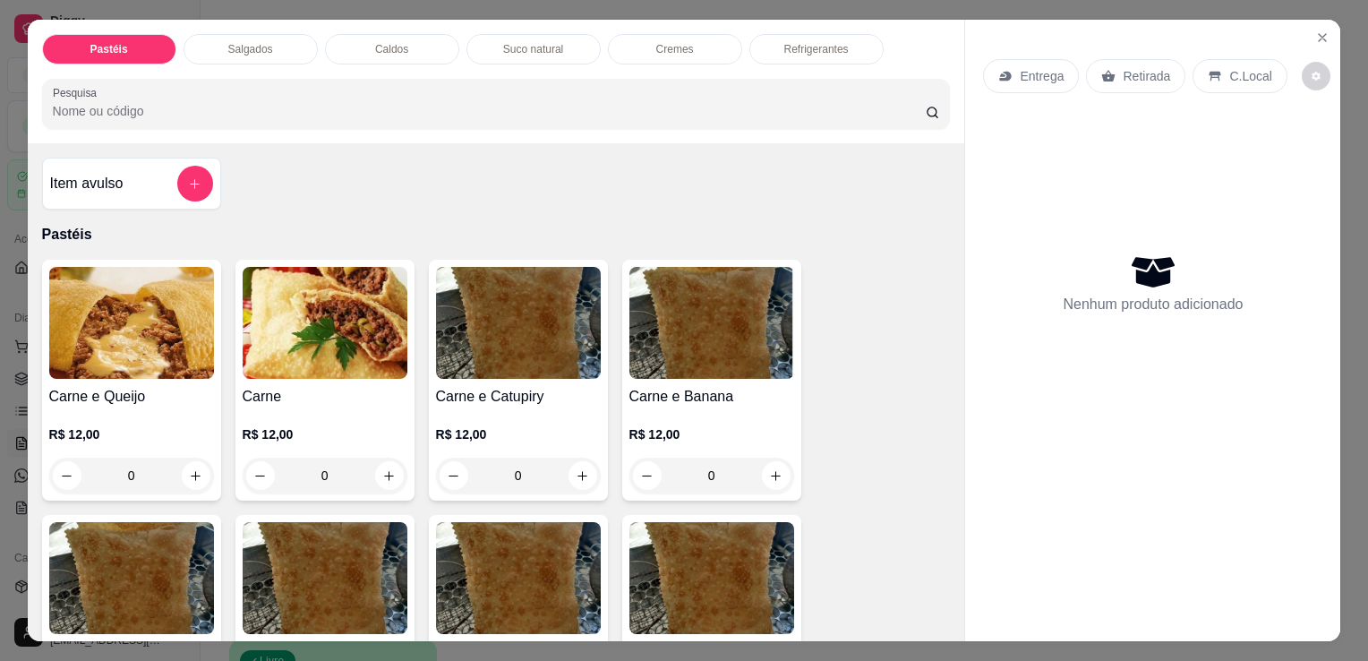
click at [233, 42] on p "Salgados" at bounding box center [250, 49] width 45 height 14
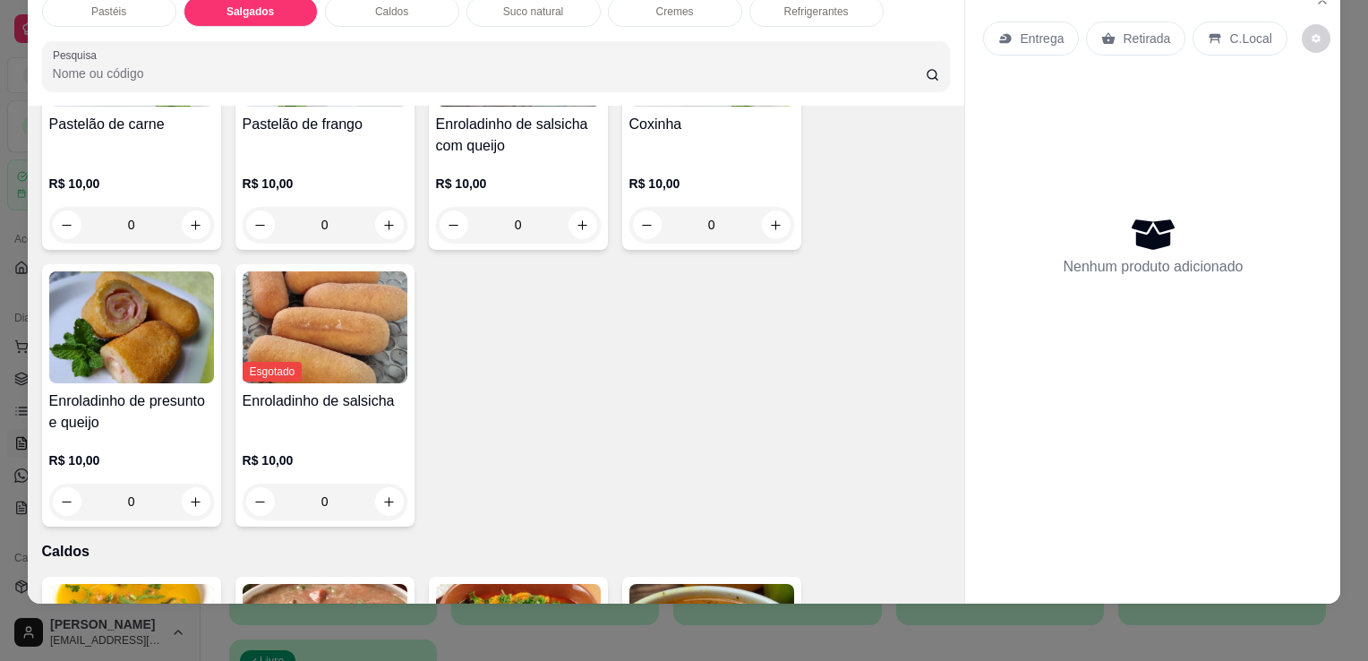
scroll to position [2081, 0]
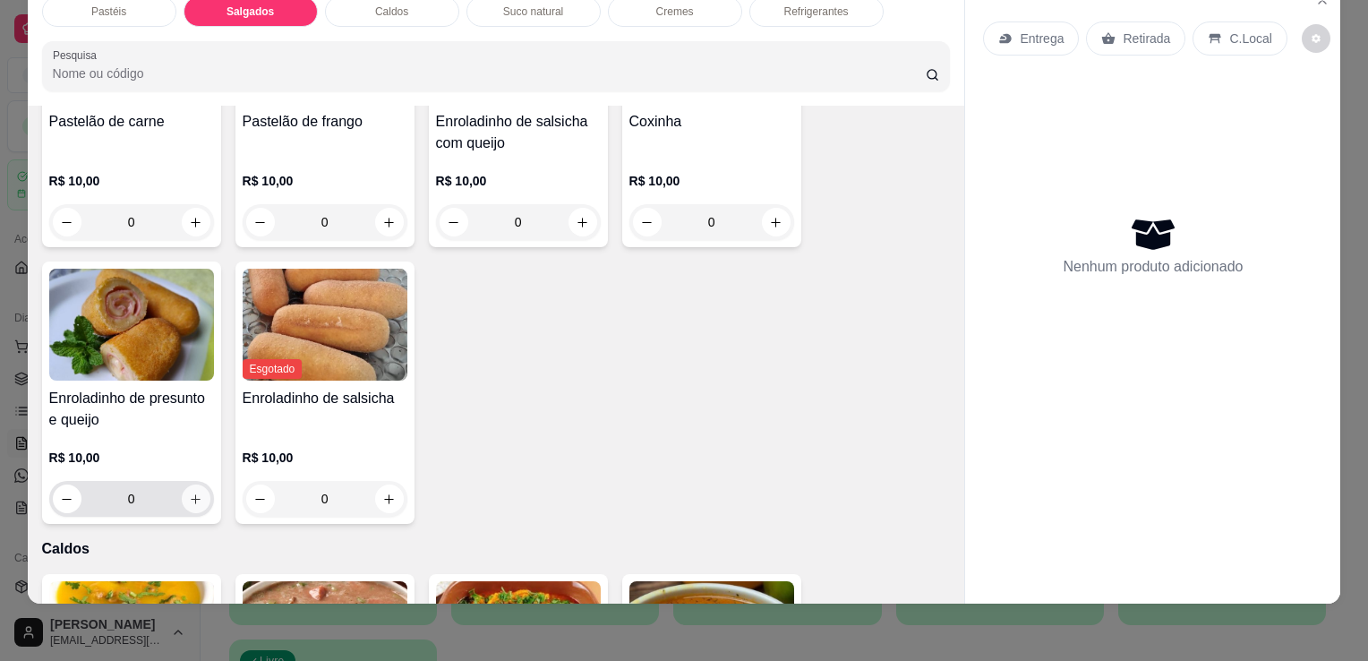
click at [189, 492] on icon "increase-product-quantity" at bounding box center [195, 498] width 13 height 13
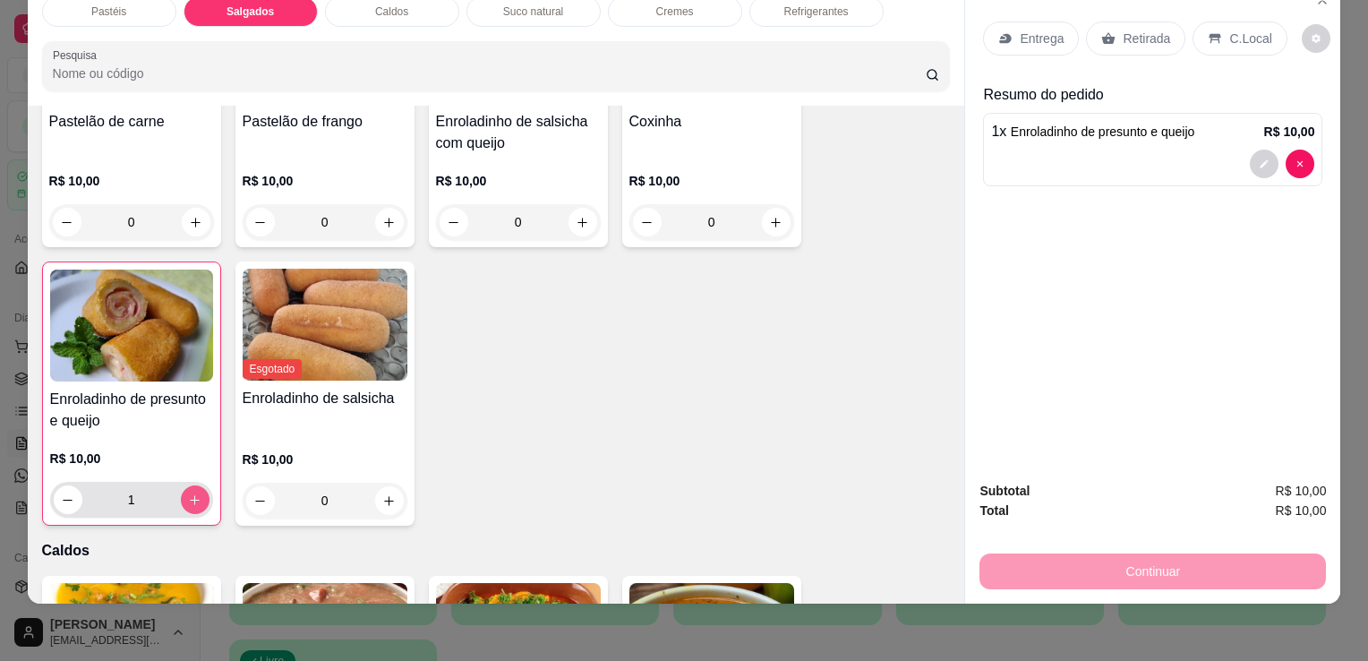
click at [185, 485] on button "increase-product-quantity" at bounding box center [195, 499] width 29 height 29
type input "2"
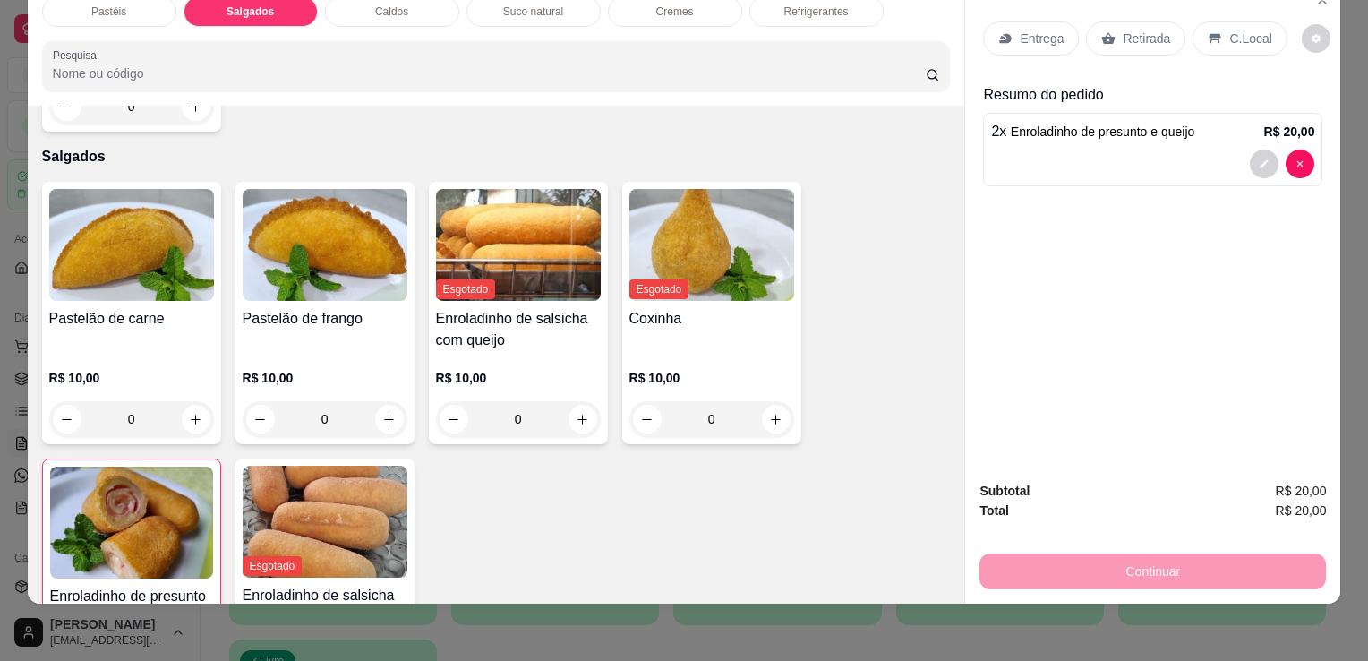
scroll to position [1812, 0]
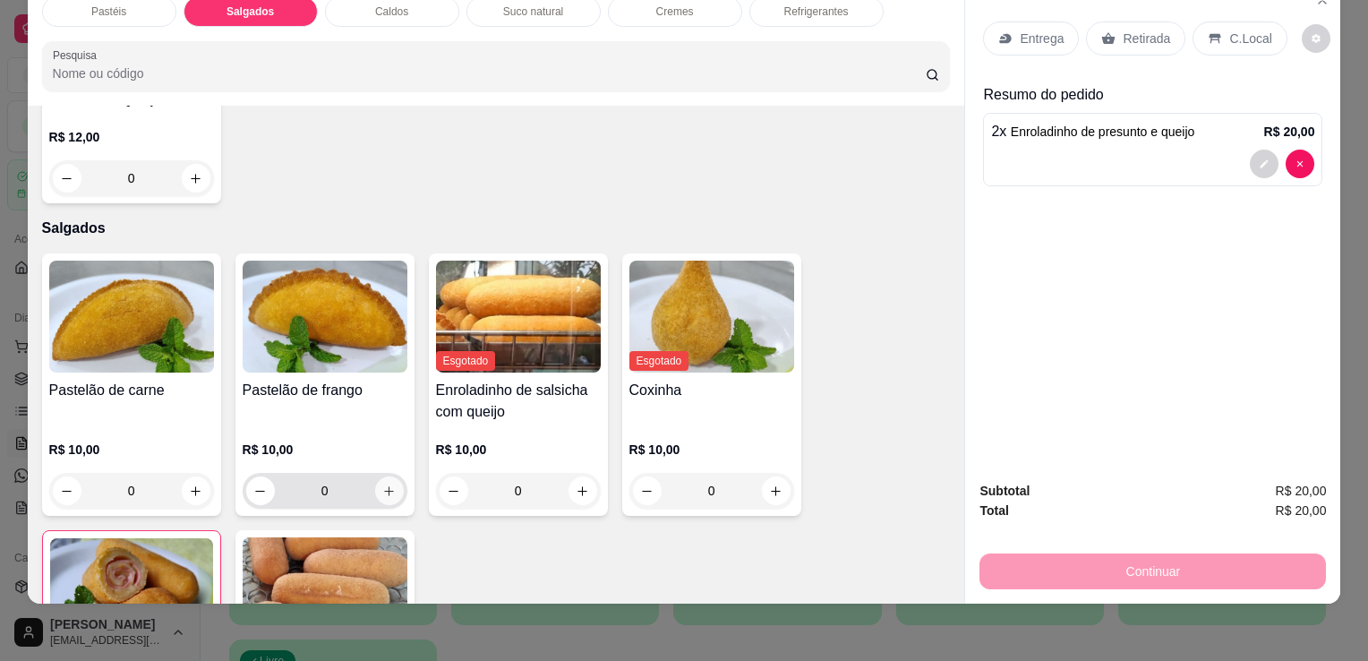
click at [384, 484] on icon "increase-product-quantity" at bounding box center [388, 490] width 13 height 13
type input "1"
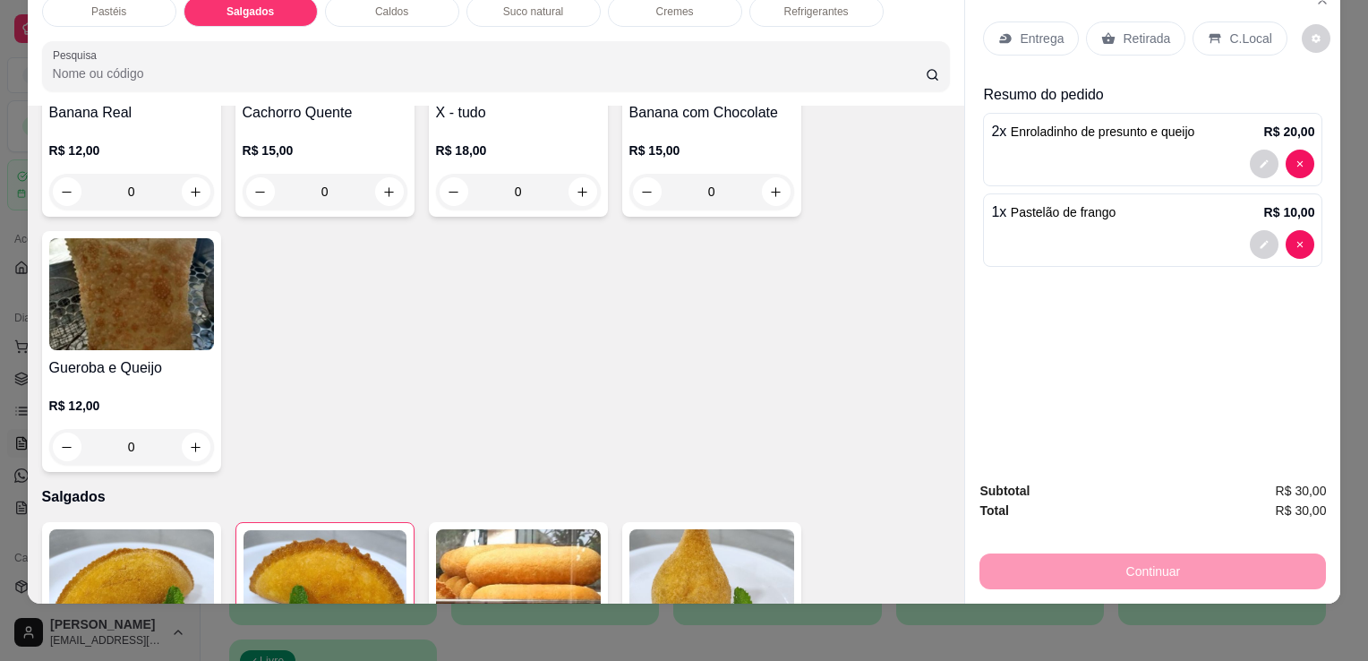
scroll to position [0, 0]
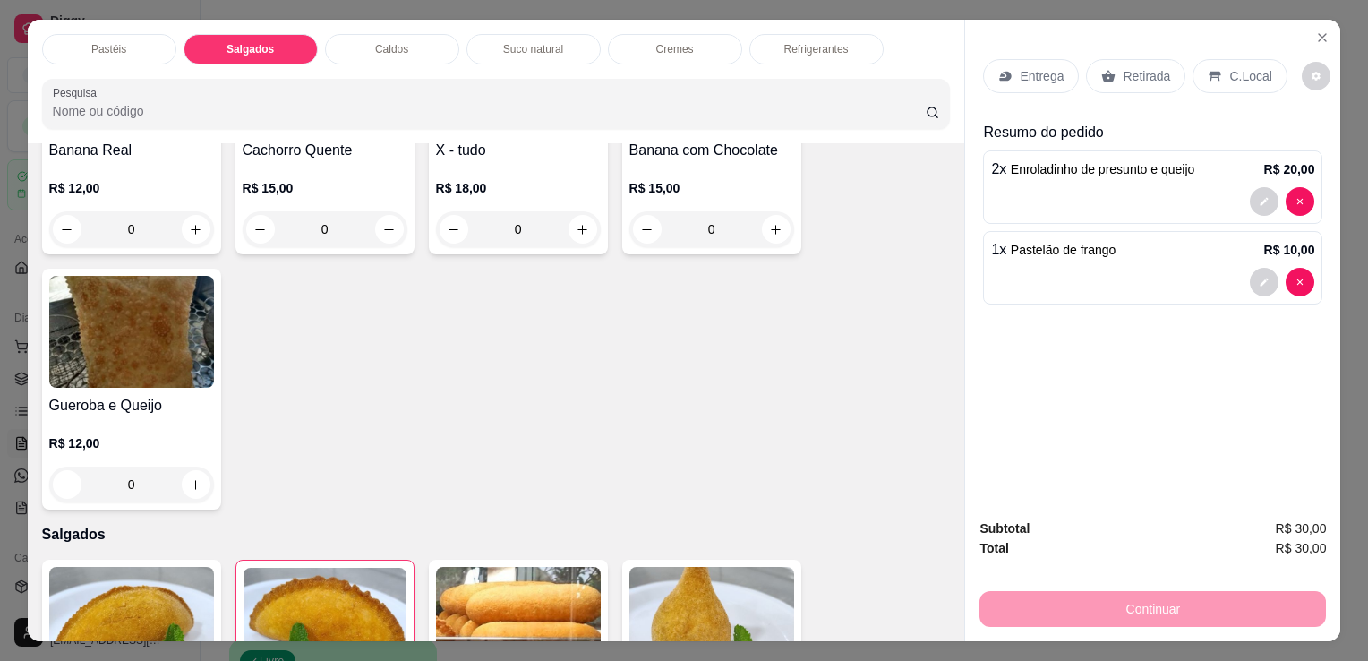
click at [1123, 76] on p "Retirada" at bounding box center [1146, 76] width 47 height 18
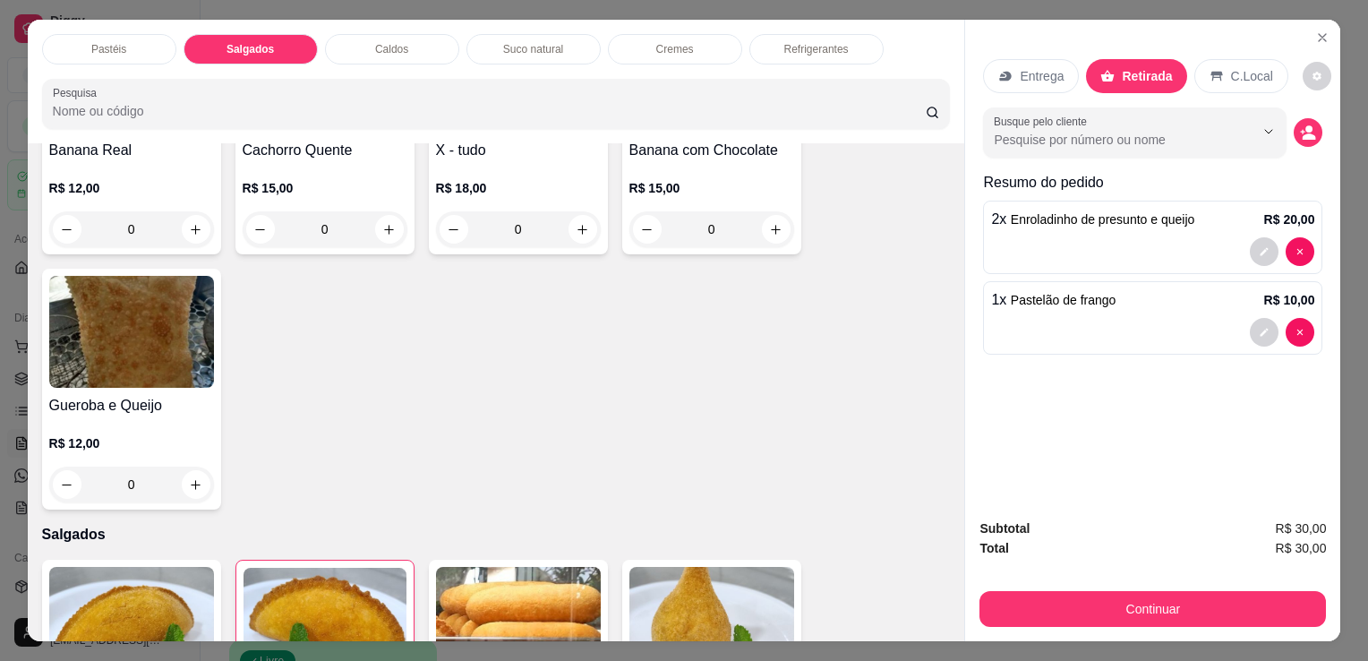
click at [1209, 595] on button "Continuar" at bounding box center [1153, 609] width 347 height 36
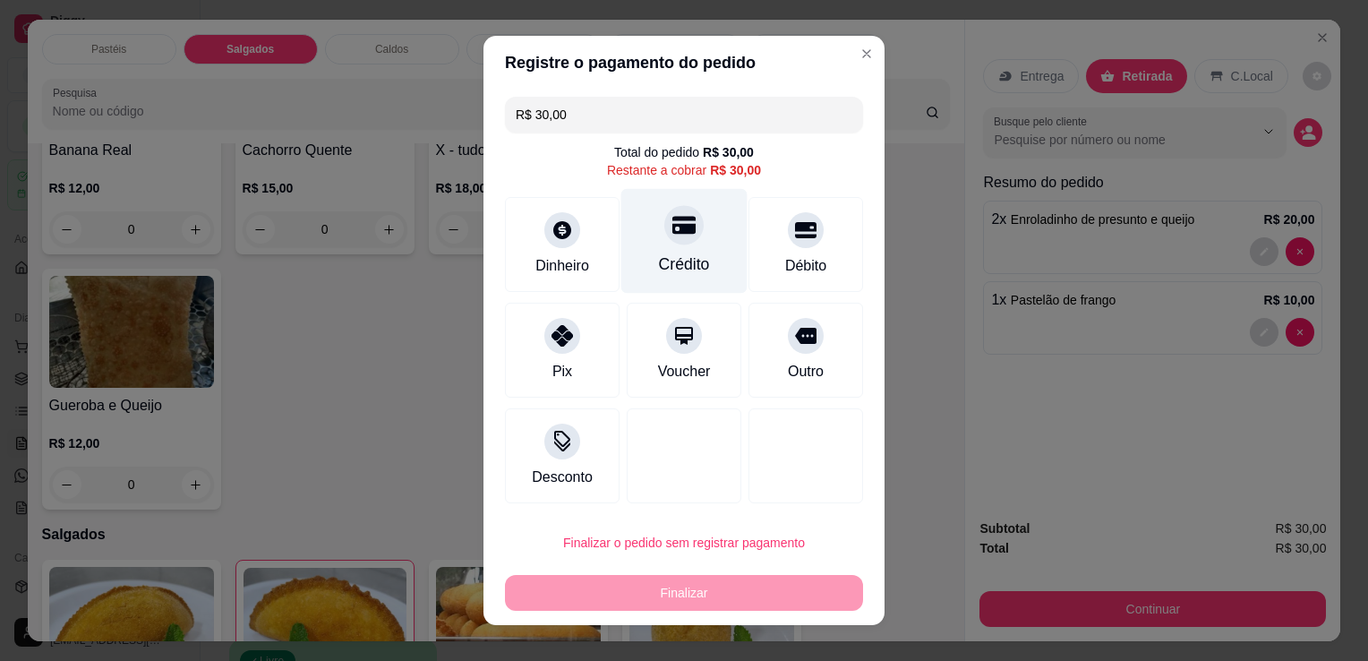
click at [672, 223] on icon at bounding box center [683, 226] width 23 height 18
type input "R$ 0,00"
click at [670, 223] on div at bounding box center [683, 224] width 39 height 39
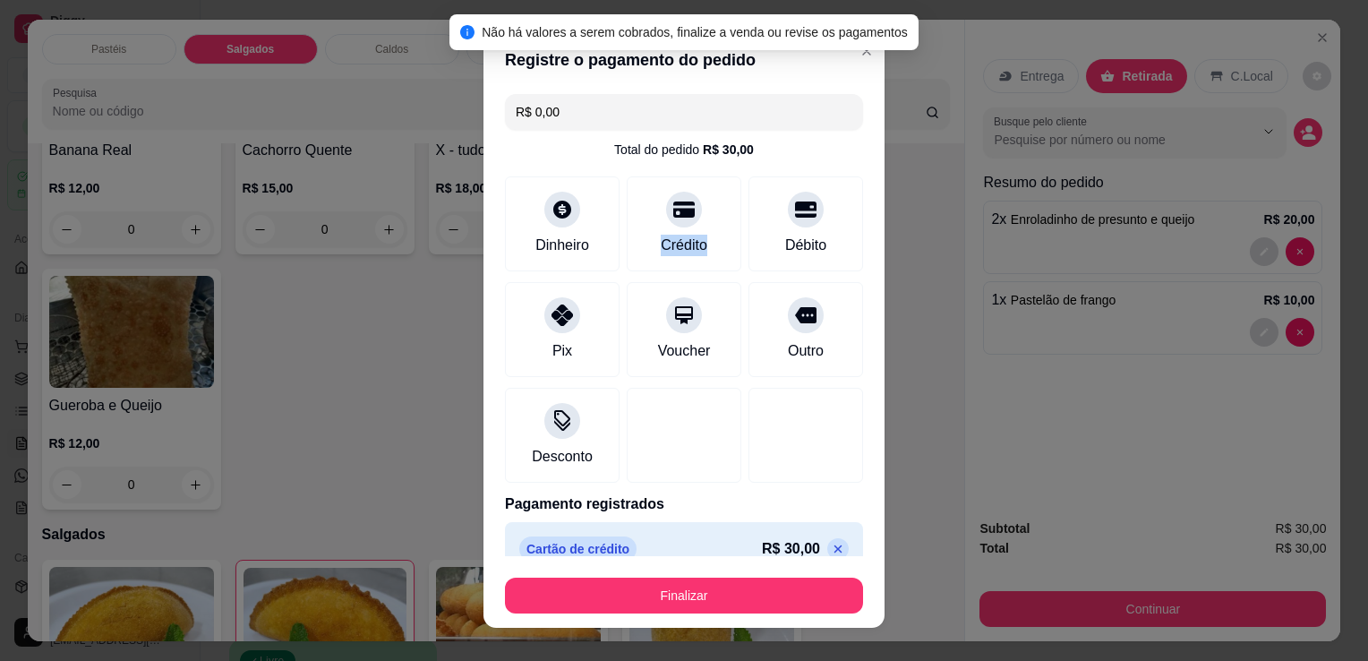
click at [766, 592] on button "Finalizar" at bounding box center [684, 596] width 358 height 36
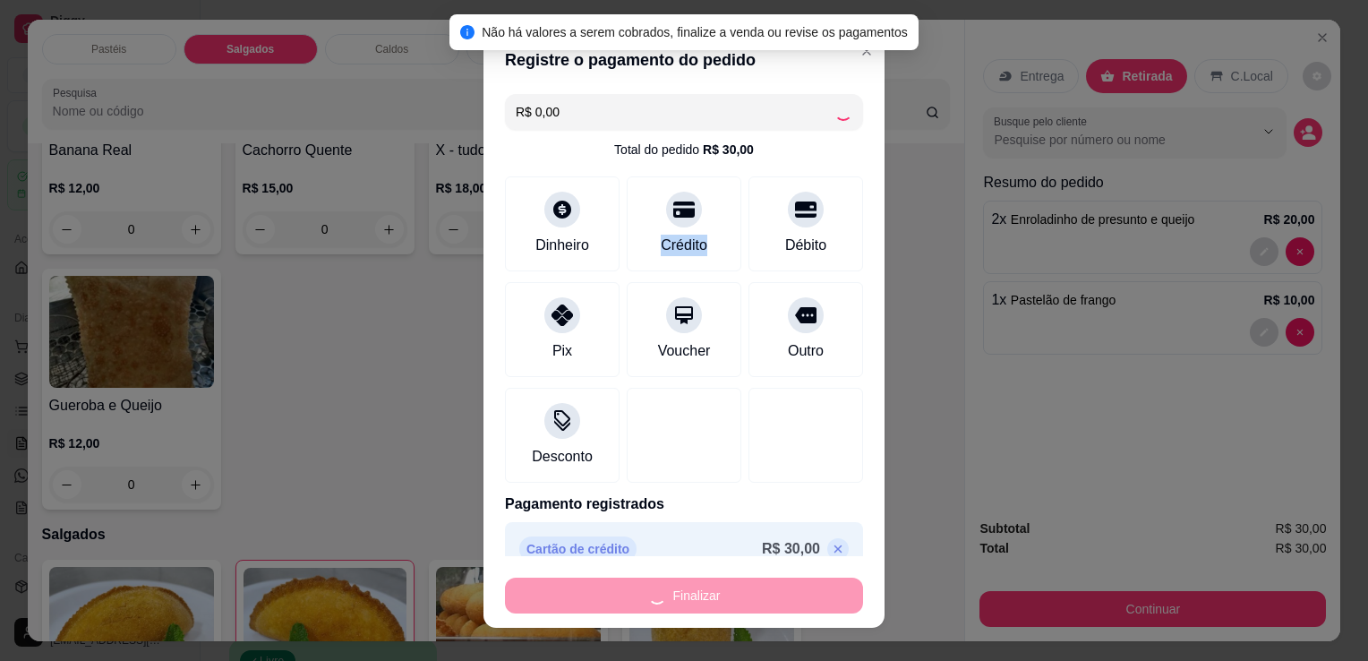
click at [766, 591] on div "Finalizar" at bounding box center [684, 596] width 358 height 36
type input "0"
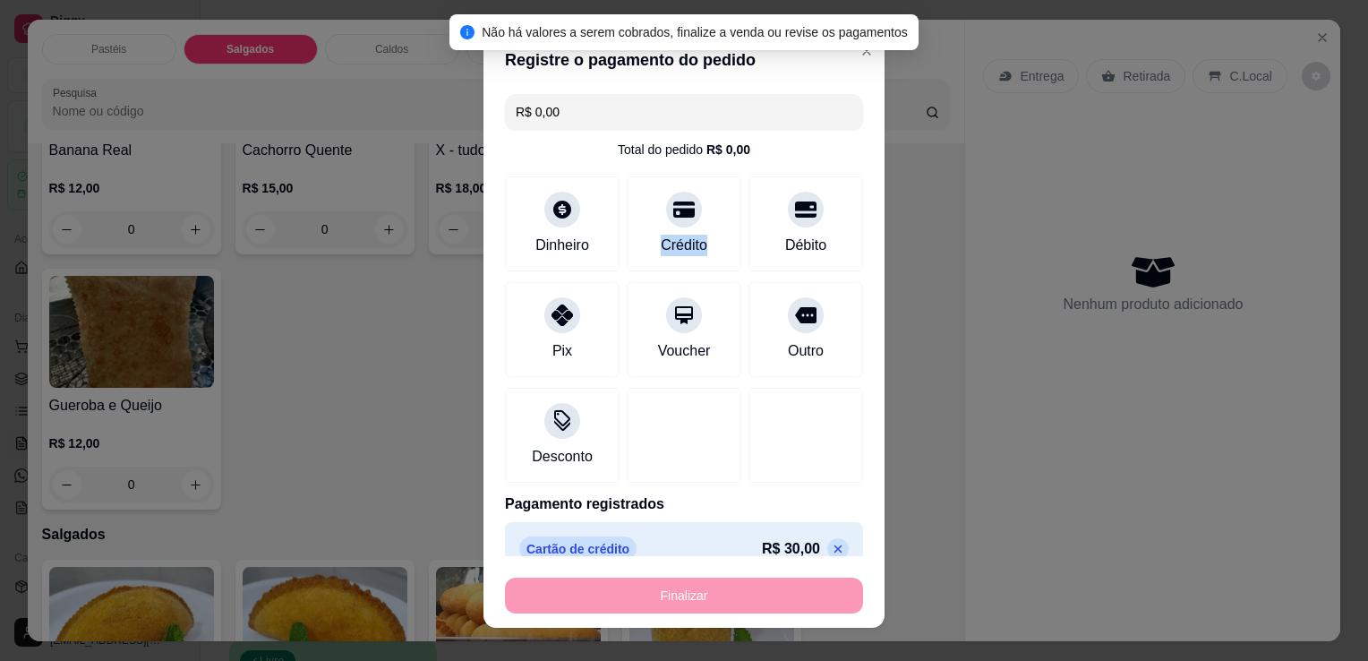
type input "-R$ 30,00"
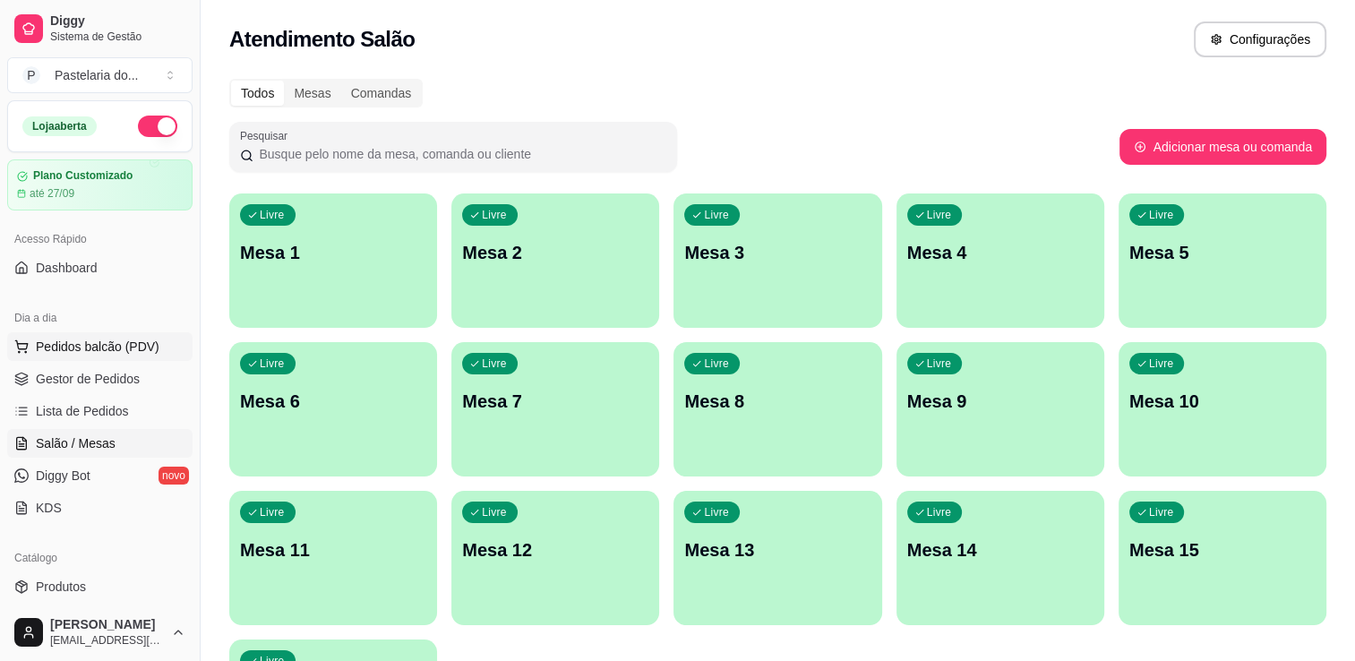
click at [43, 338] on span "Pedidos balcão (PDV)" at bounding box center [98, 347] width 124 height 18
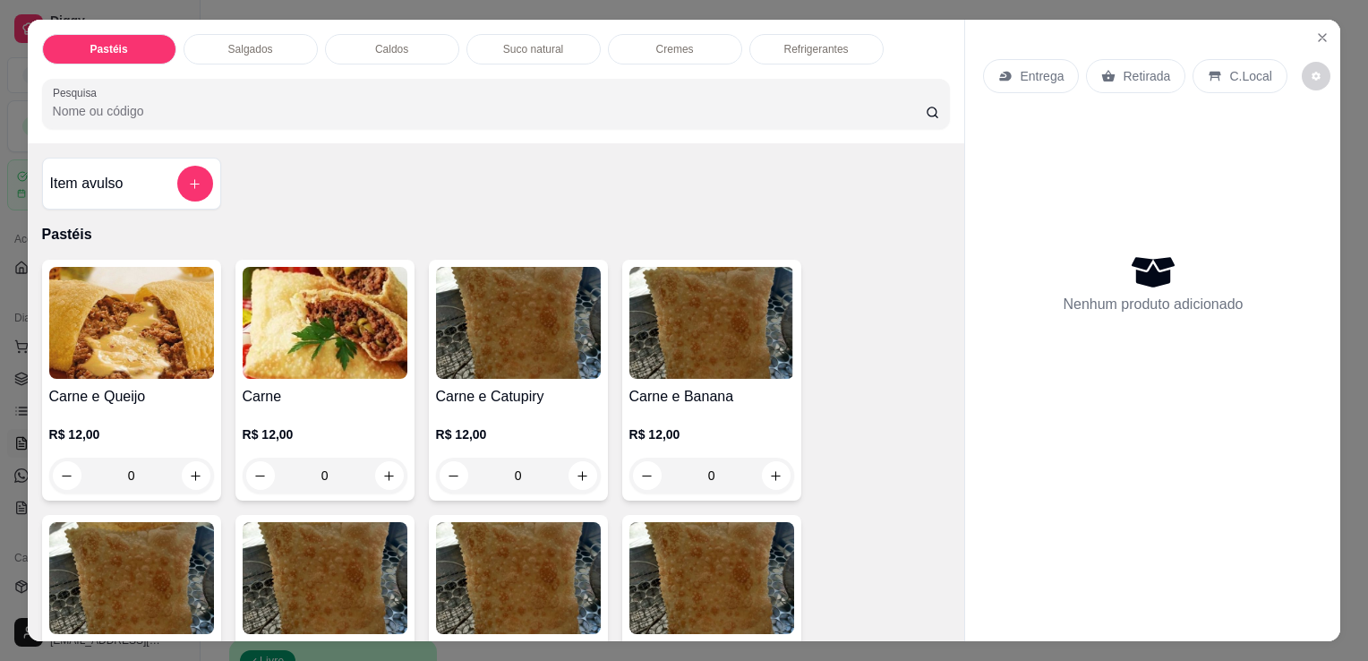
click at [272, 44] on div "Salgados" at bounding box center [251, 49] width 134 height 30
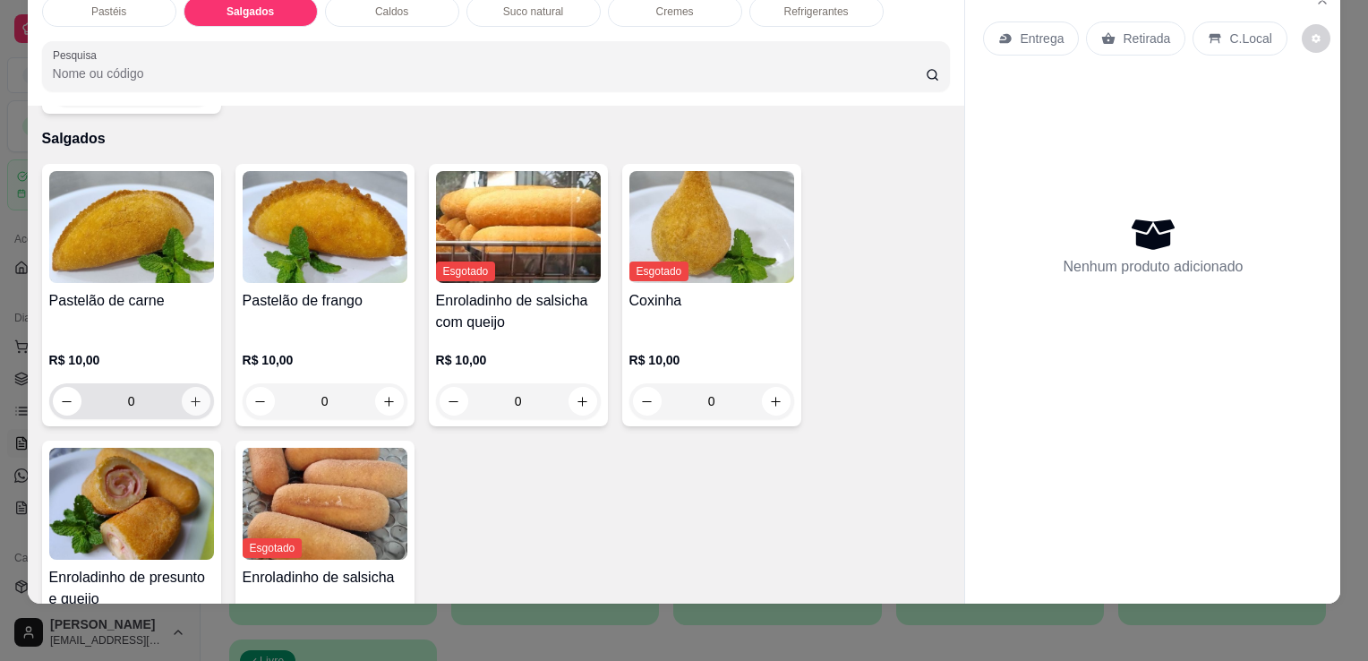
click at [189, 395] on icon "increase-product-quantity" at bounding box center [195, 401] width 13 height 13
type input "1"
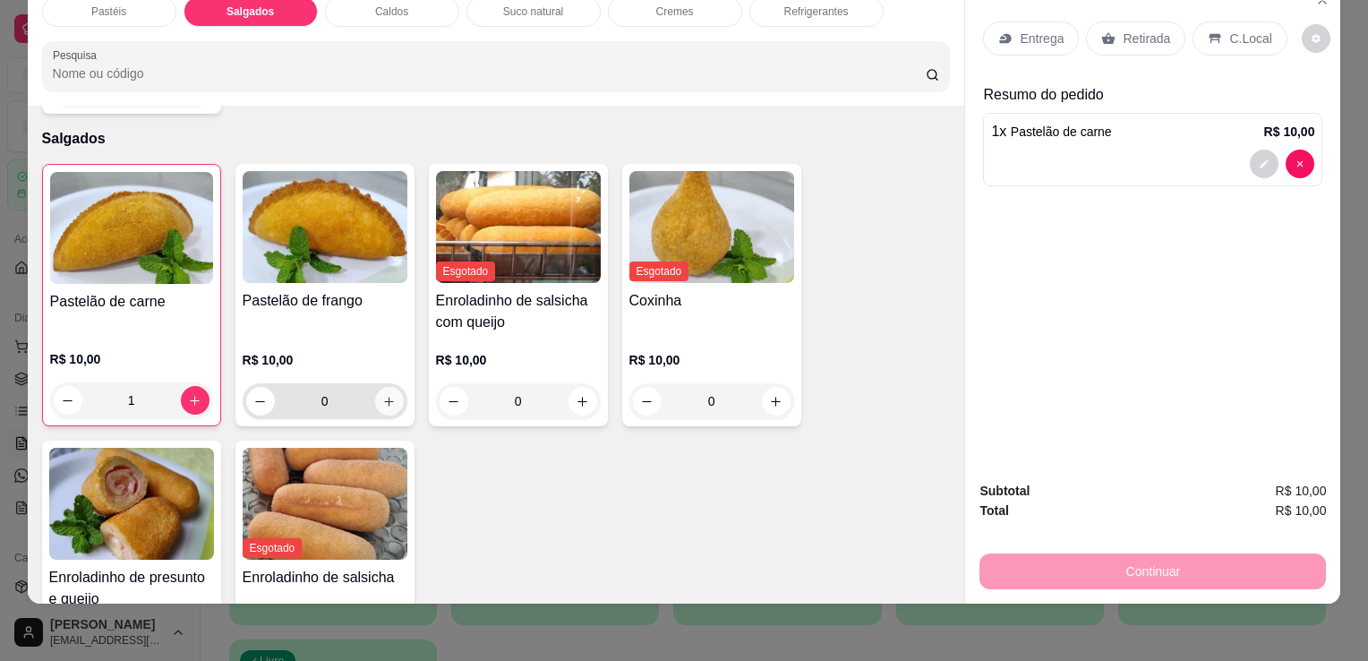
click at [375, 387] on button "increase-product-quantity" at bounding box center [389, 401] width 29 height 29
type input "1"
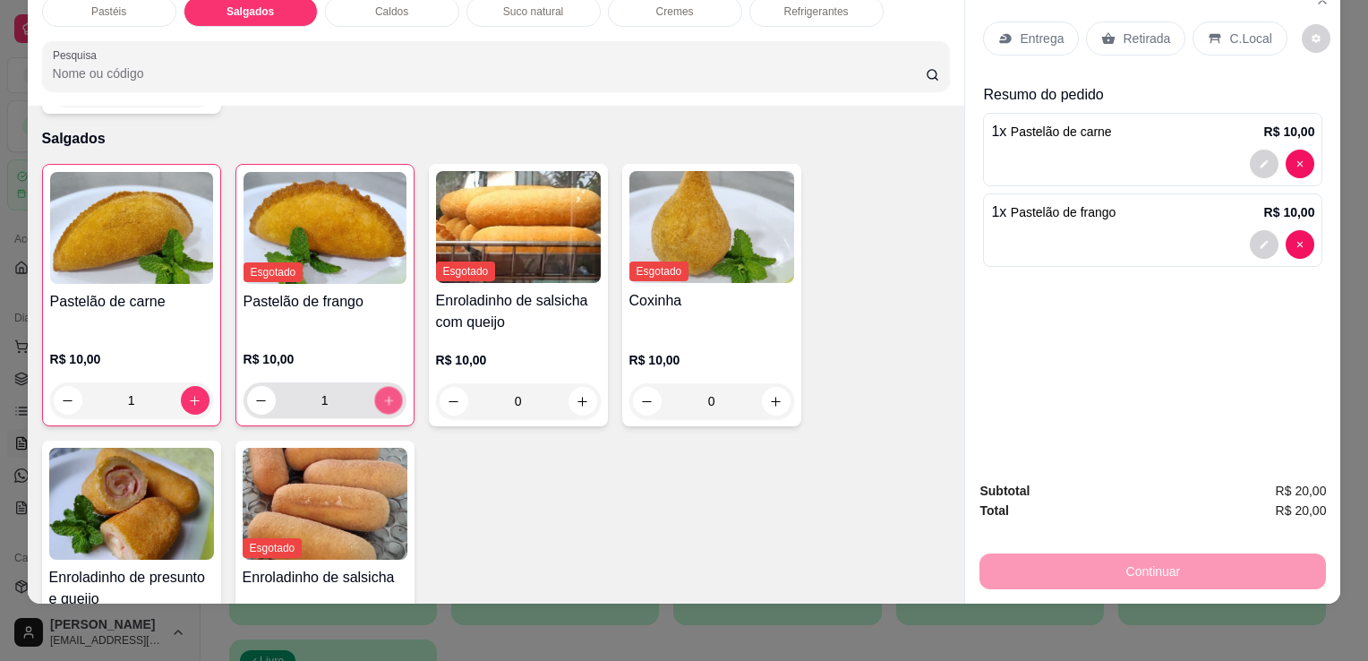
click at [374, 387] on button "increase-product-quantity" at bounding box center [388, 401] width 28 height 28
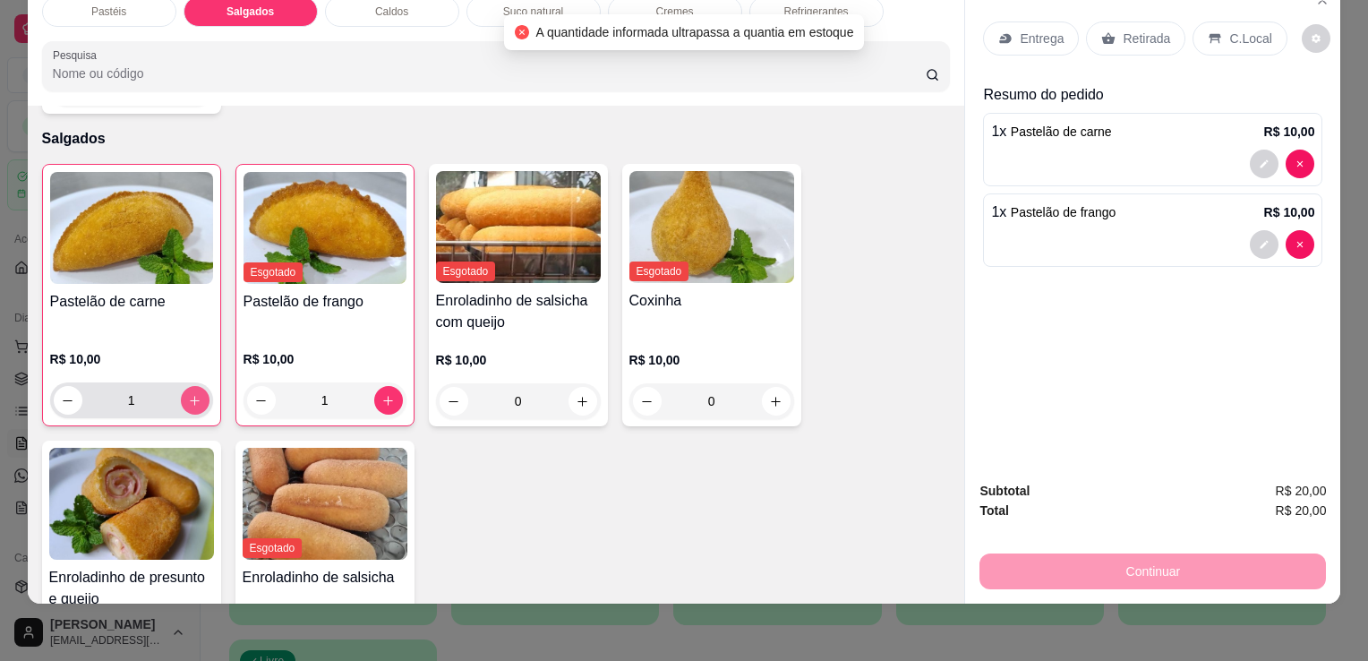
click at [190, 394] on icon "increase-product-quantity" at bounding box center [194, 400] width 13 height 13
type input "2"
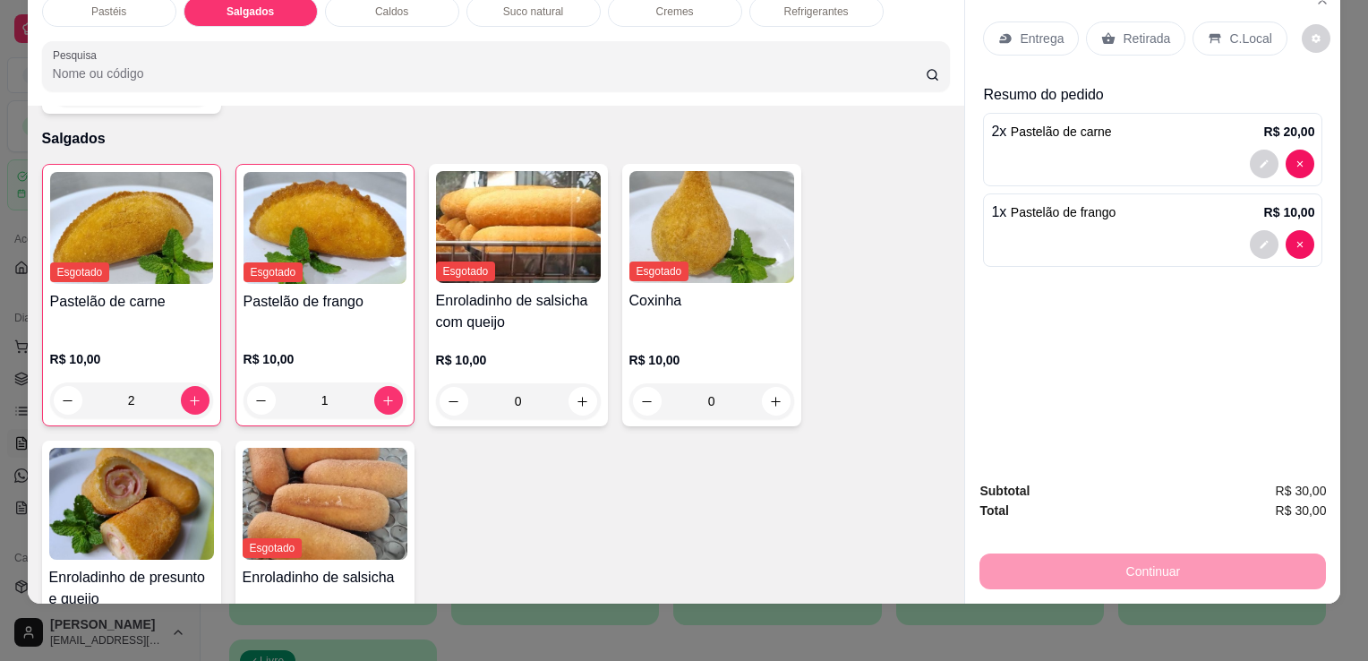
click at [1145, 30] on p "Retirada" at bounding box center [1146, 39] width 47 height 18
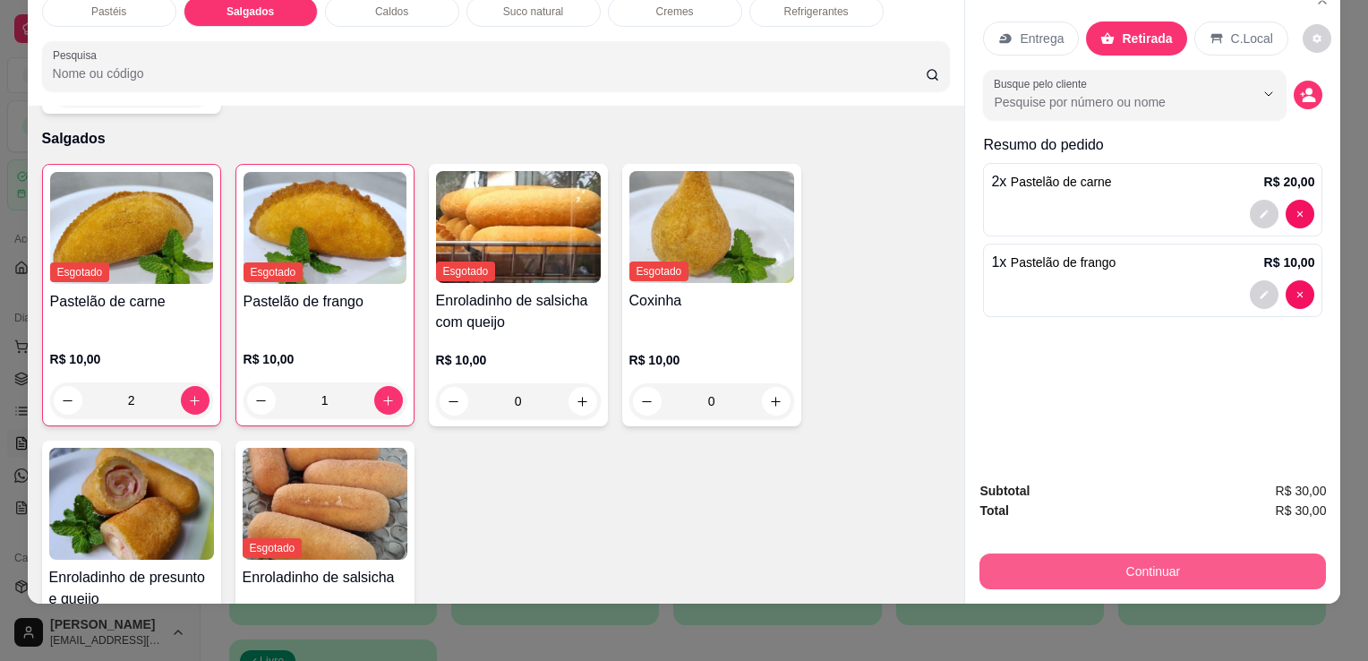
click at [1132, 565] on button "Continuar" at bounding box center [1153, 571] width 347 height 36
click at [1132, 553] on button "Continuar" at bounding box center [1153, 571] width 347 height 36
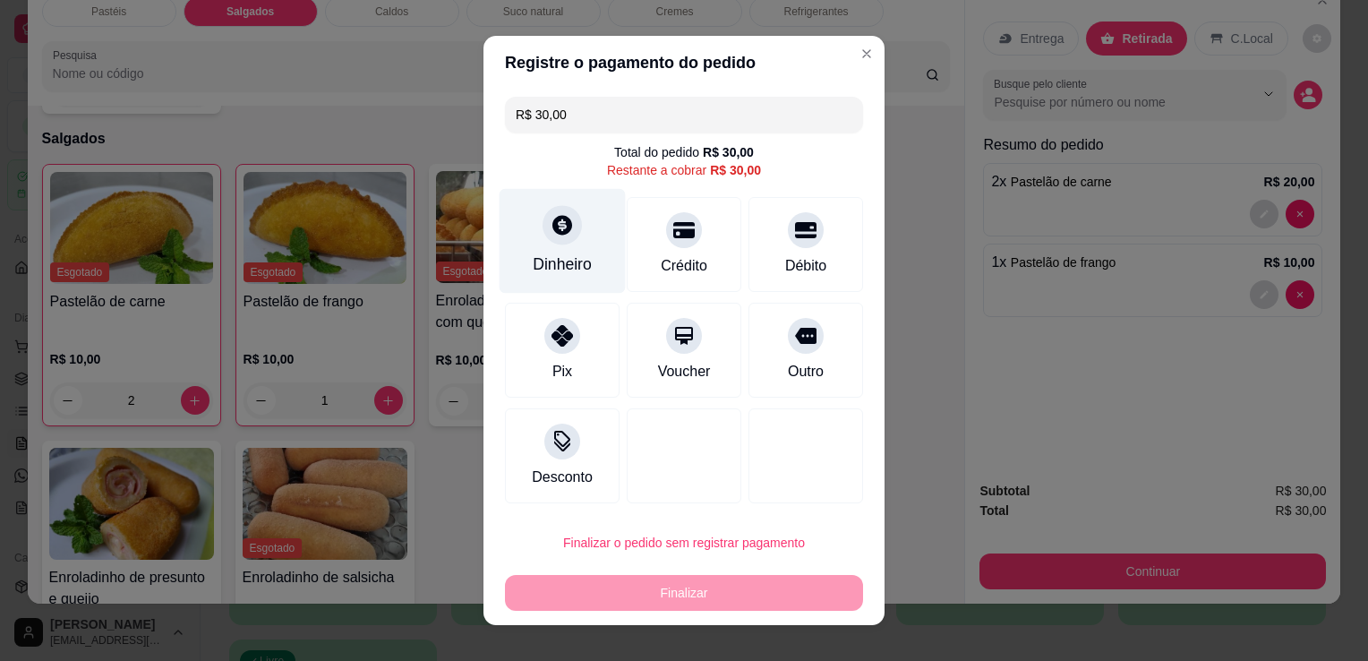
click at [524, 243] on div "Dinheiro" at bounding box center [563, 241] width 126 height 105
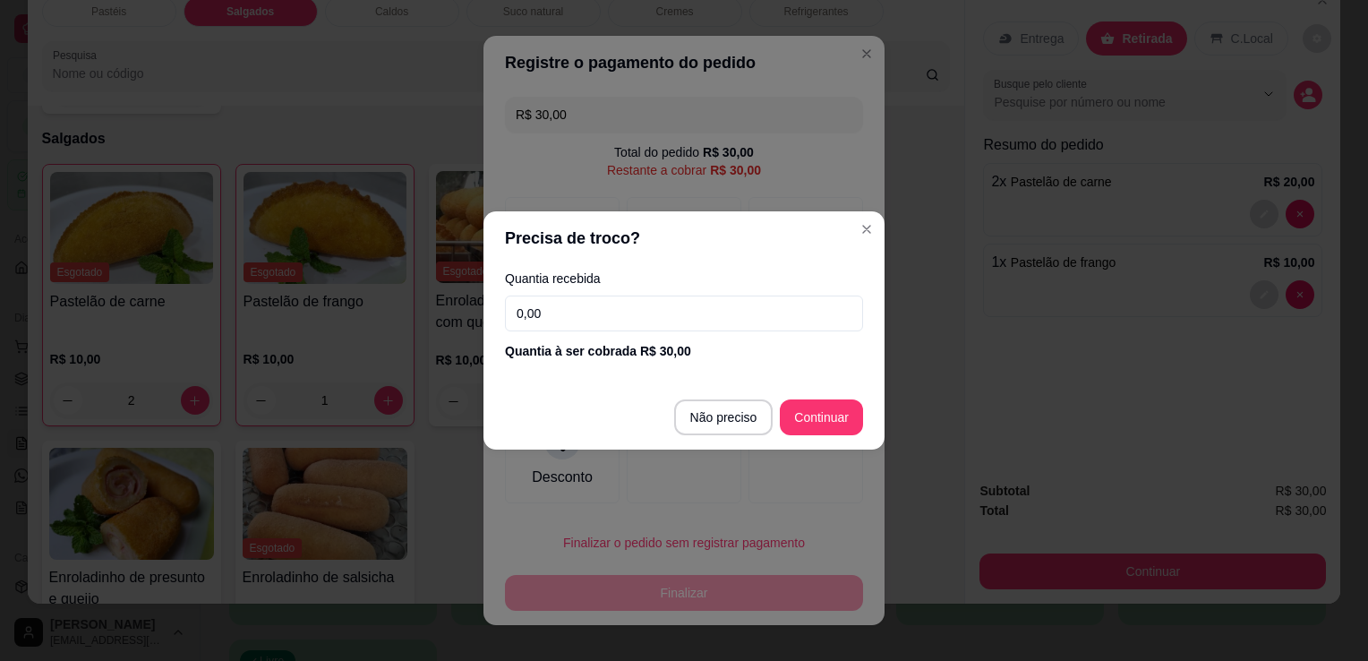
click at [765, 304] on input "0,00" at bounding box center [684, 313] width 358 height 36
type input "30,00"
type input "R$ 0,00"
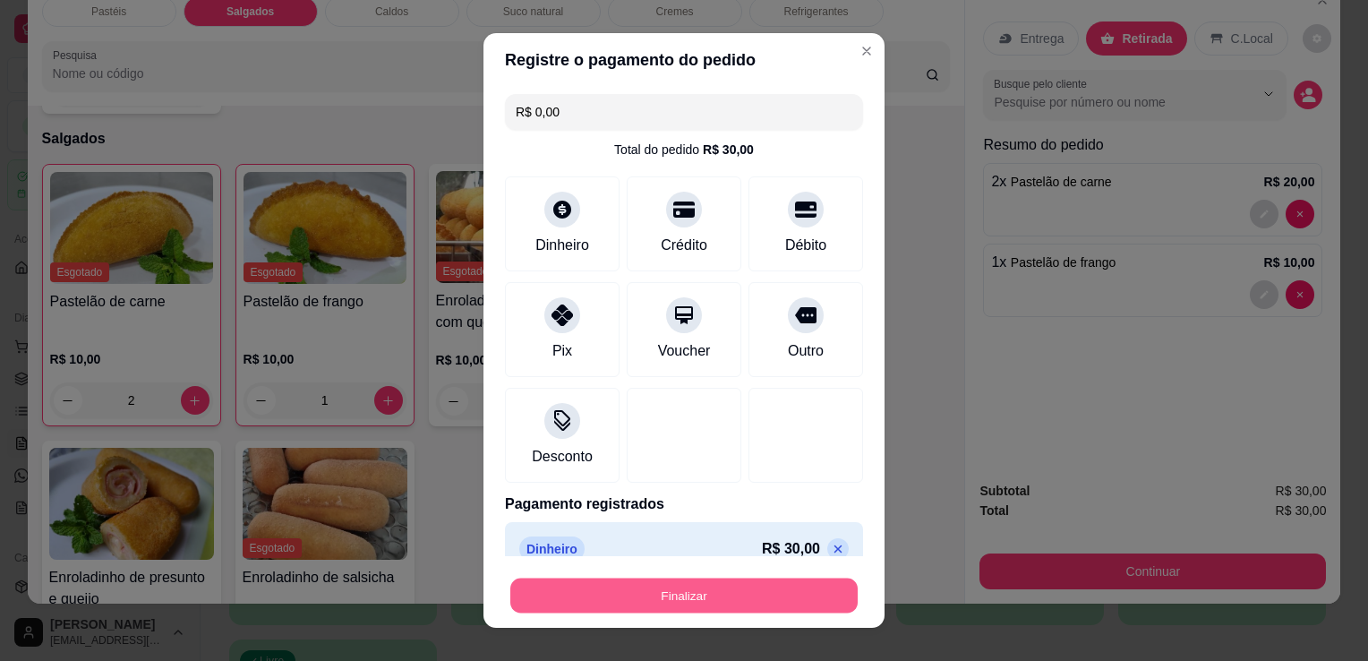
click at [627, 590] on button "Finalizar" at bounding box center [683, 595] width 347 height 35
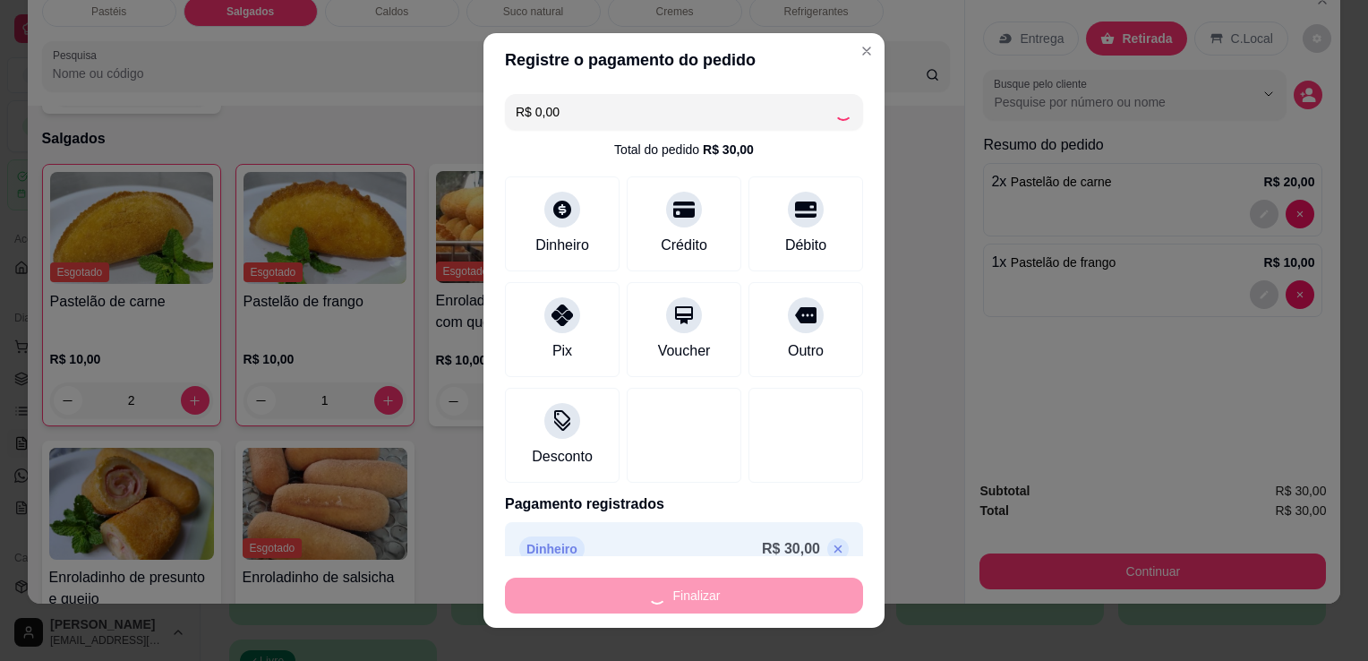
type input "0"
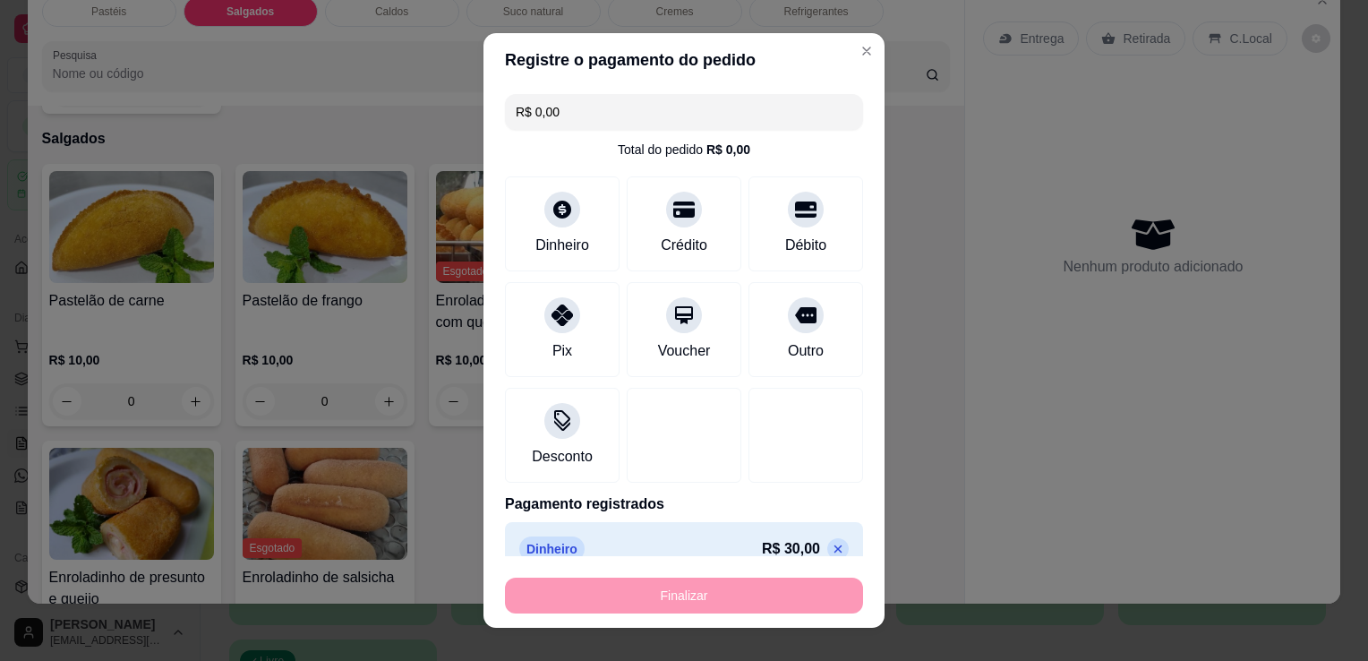
type input "-R$ 30,00"
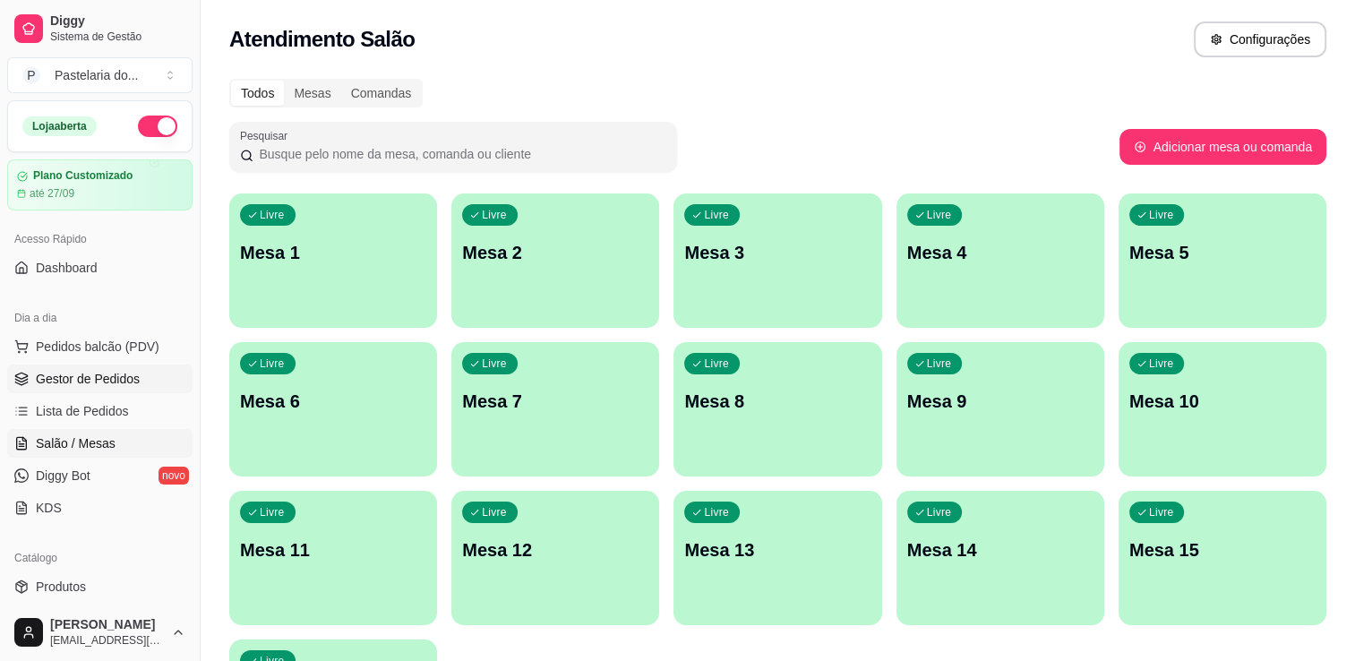
click at [85, 384] on span "Gestor de Pedidos" at bounding box center [88, 379] width 104 height 18
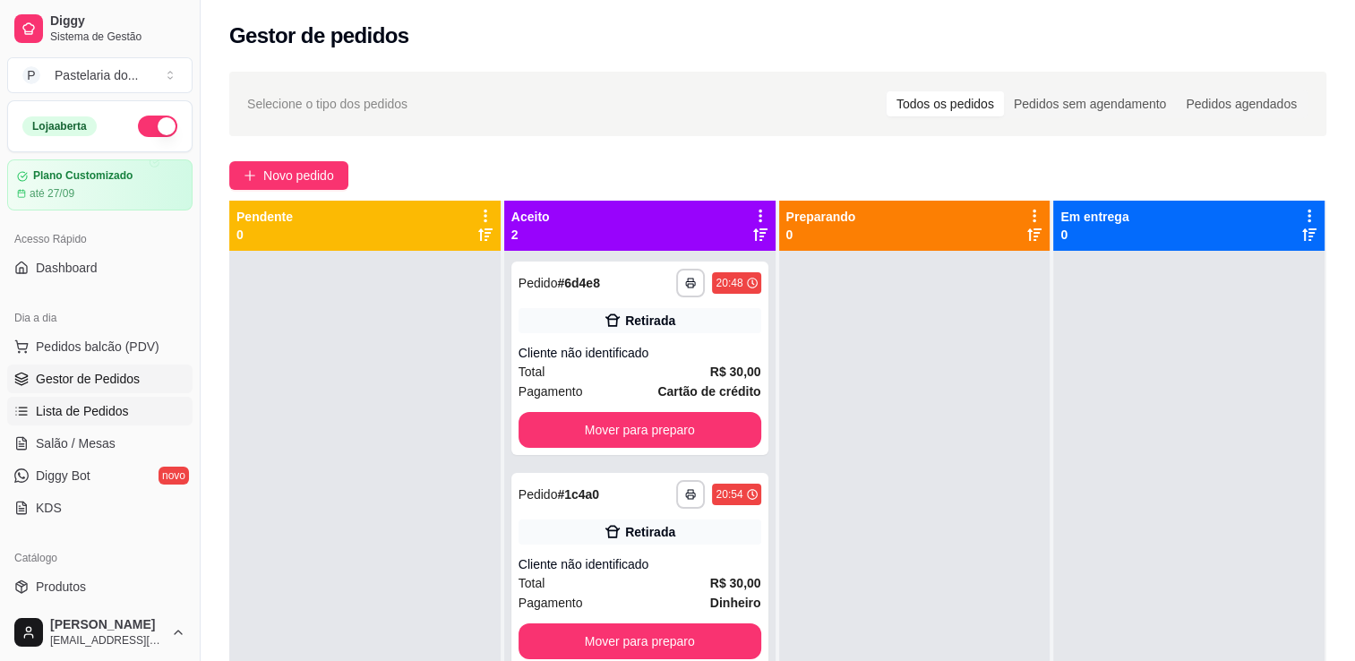
click at [92, 410] on span "Lista de Pedidos" at bounding box center [82, 411] width 93 height 18
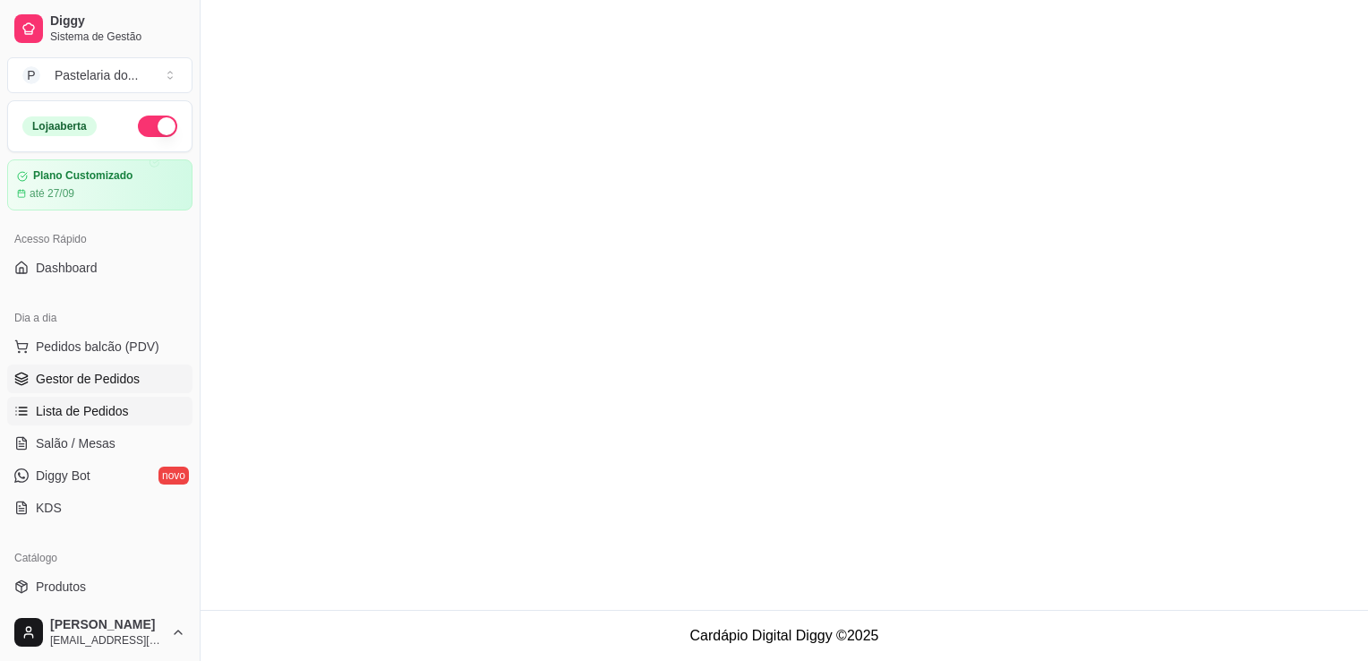
click at [89, 381] on span "Gestor de Pedidos" at bounding box center [88, 379] width 104 height 18
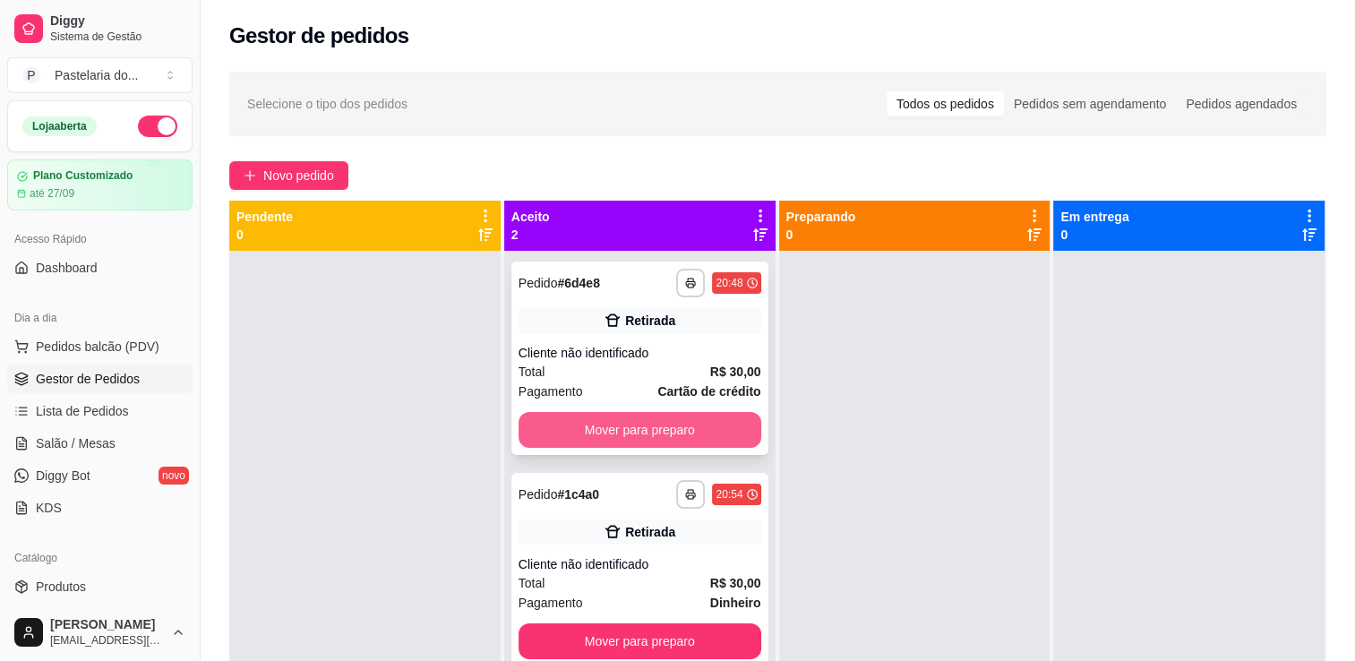
click at [532, 417] on button "Mover para preparo" at bounding box center [639, 430] width 243 height 36
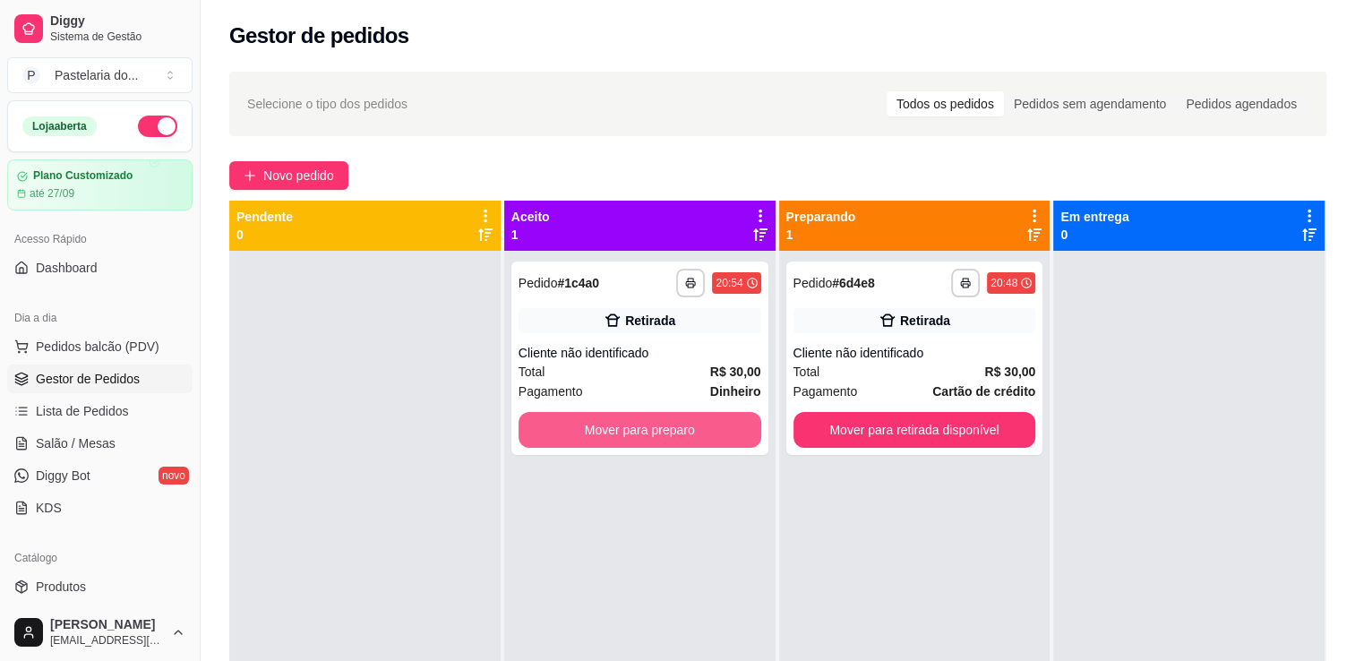
click at [629, 429] on button "Mover para preparo" at bounding box center [639, 430] width 243 height 36
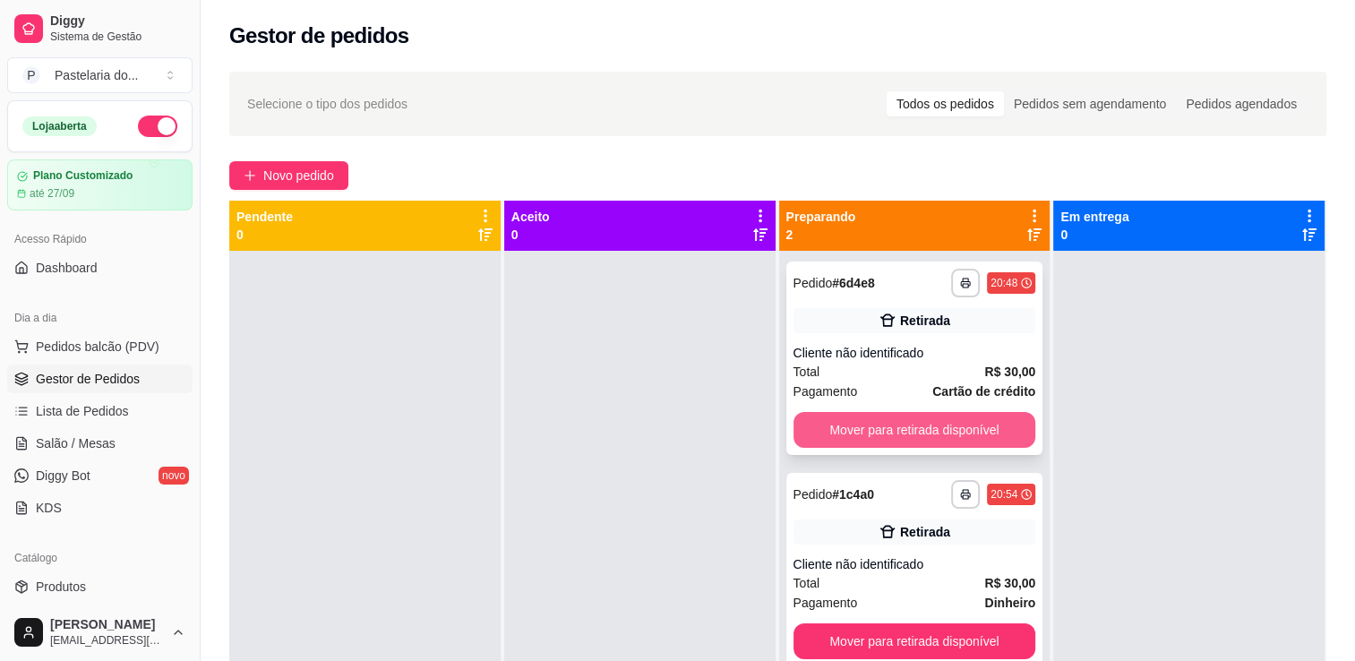
click at [887, 417] on button "Mover para retirada disponível" at bounding box center [914, 430] width 243 height 36
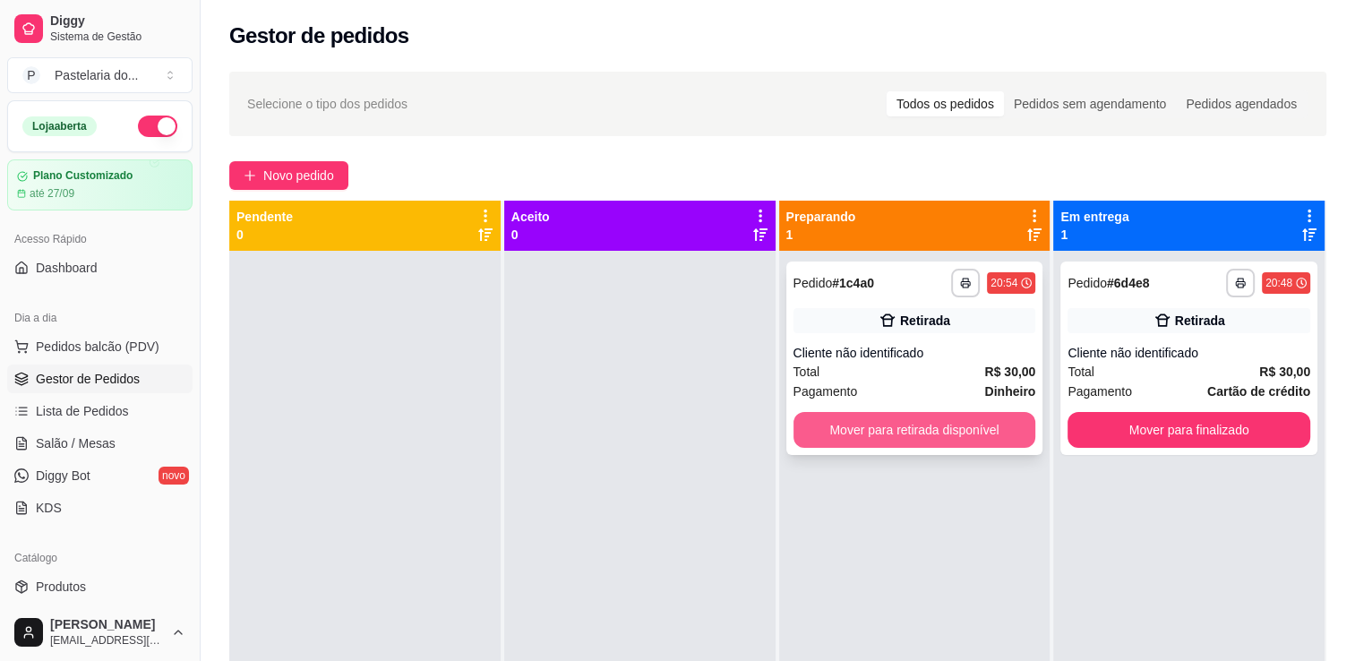
click at [938, 428] on button "Mover para retirada disponível" at bounding box center [914, 430] width 243 height 36
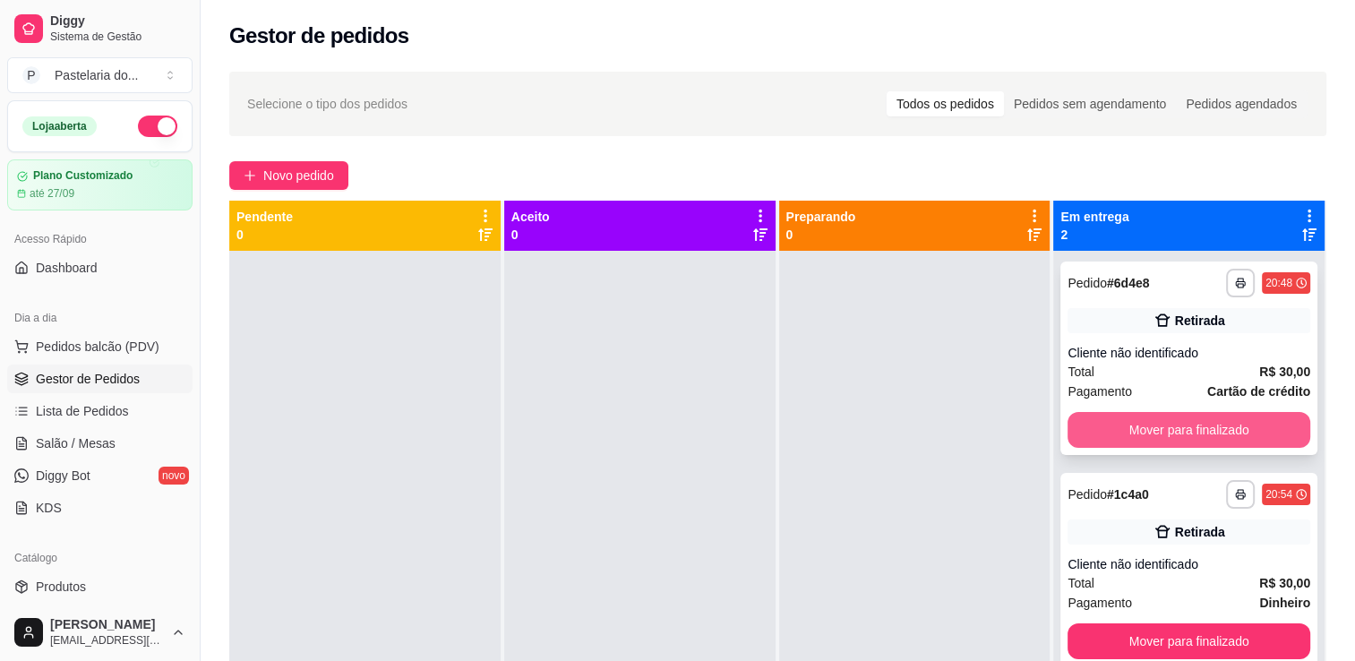
click at [1080, 426] on button "Mover para finalizado" at bounding box center [1188, 430] width 243 height 36
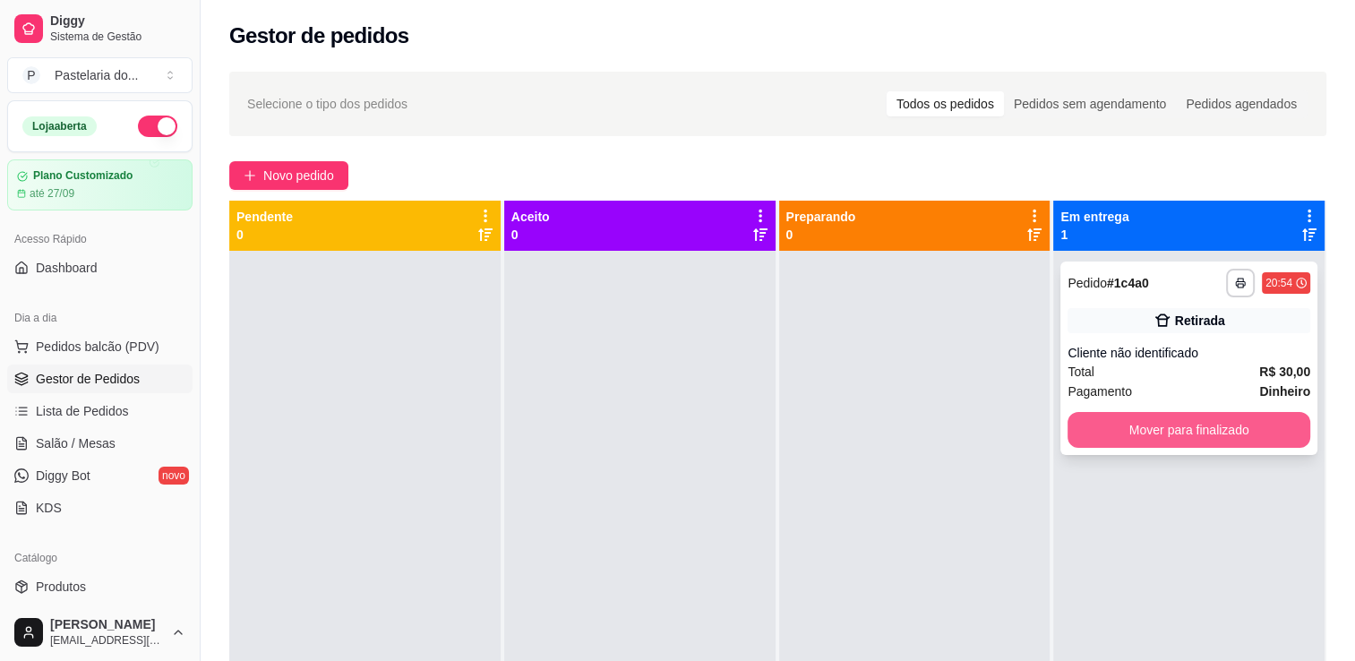
click at [1091, 424] on button "Mover para finalizado" at bounding box center [1188, 430] width 243 height 36
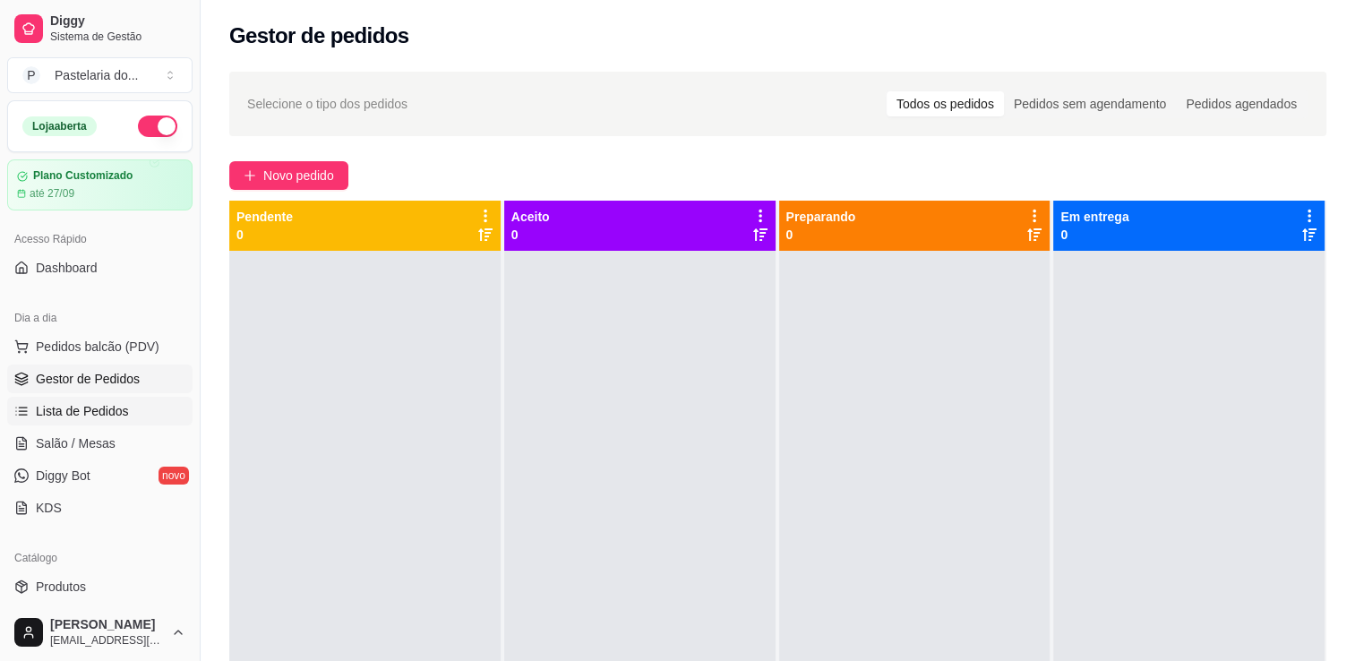
click at [104, 399] on link "Lista de Pedidos" at bounding box center [99, 411] width 185 height 29
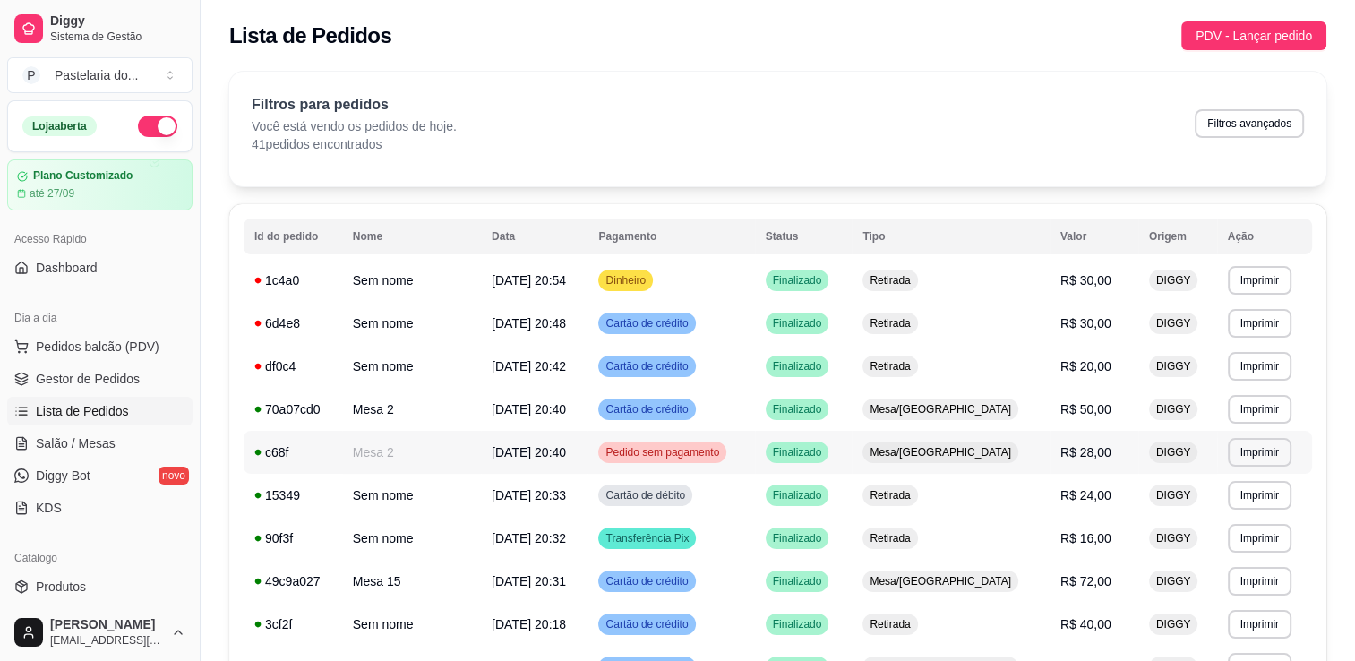
click at [681, 452] on span "Pedido sem pagamento" at bounding box center [662, 452] width 121 height 14
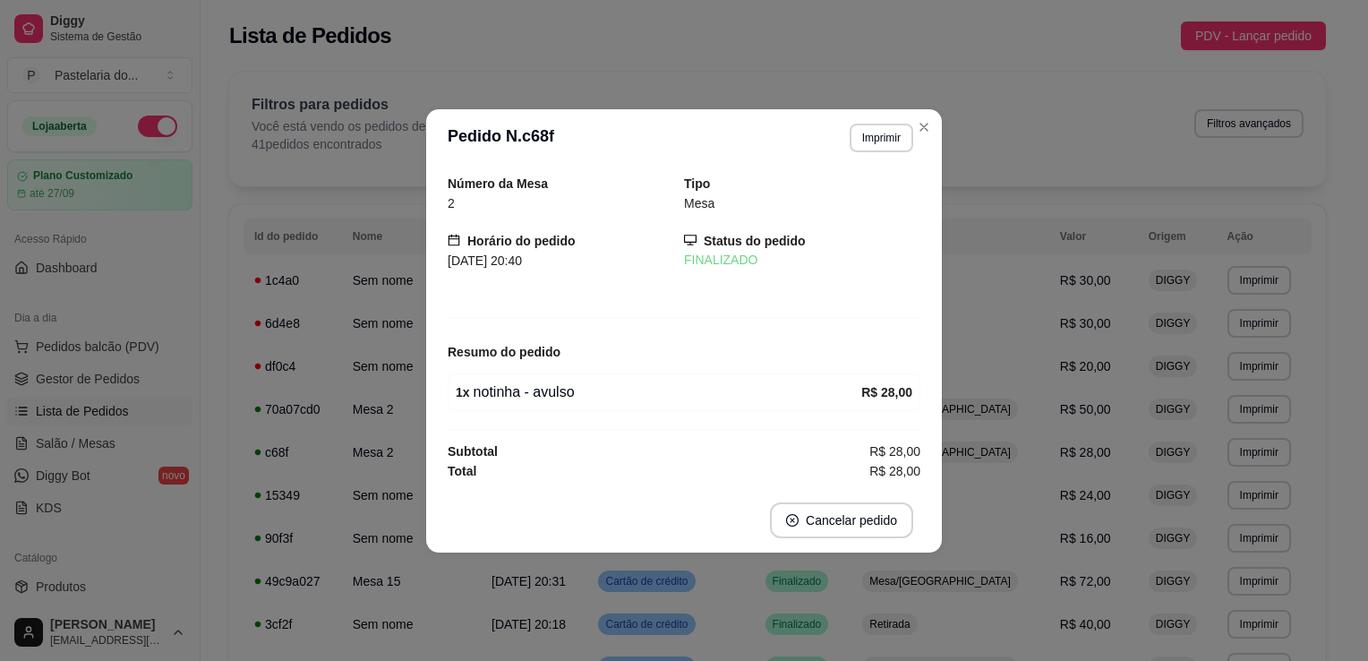
click at [878, 449] on span "R$ 28,00" at bounding box center [894, 451] width 51 height 20
click at [601, 457] on div "Subtotal R$ 28,00" at bounding box center [684, 451] width 473 height 20
click at [885, 470] on span "R$ 28,00" at bounding box center [894, 471] width 51 height 20
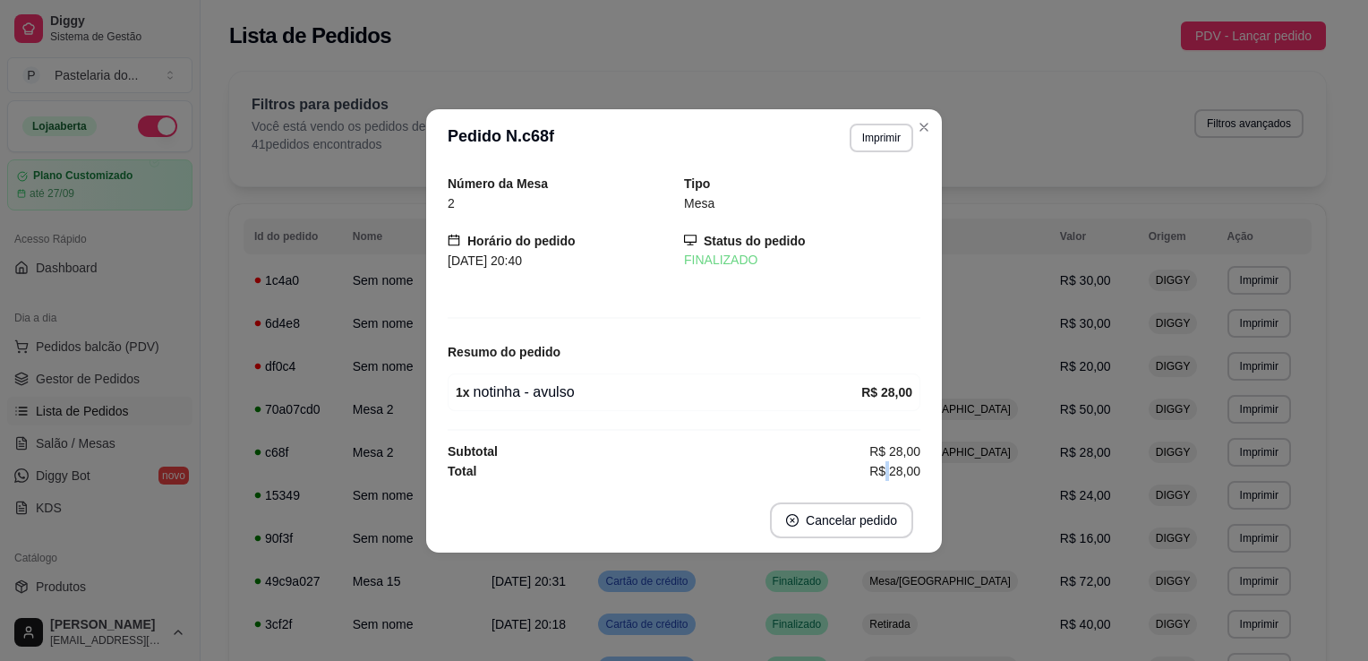
click at [620, 381] on div "1 x notinha - avulso" at bounding box center [659, 391] width 406 height 21
click at [749, 240] on strong "Status do pedido" at bounding box center [755, 241] width 102 height 14
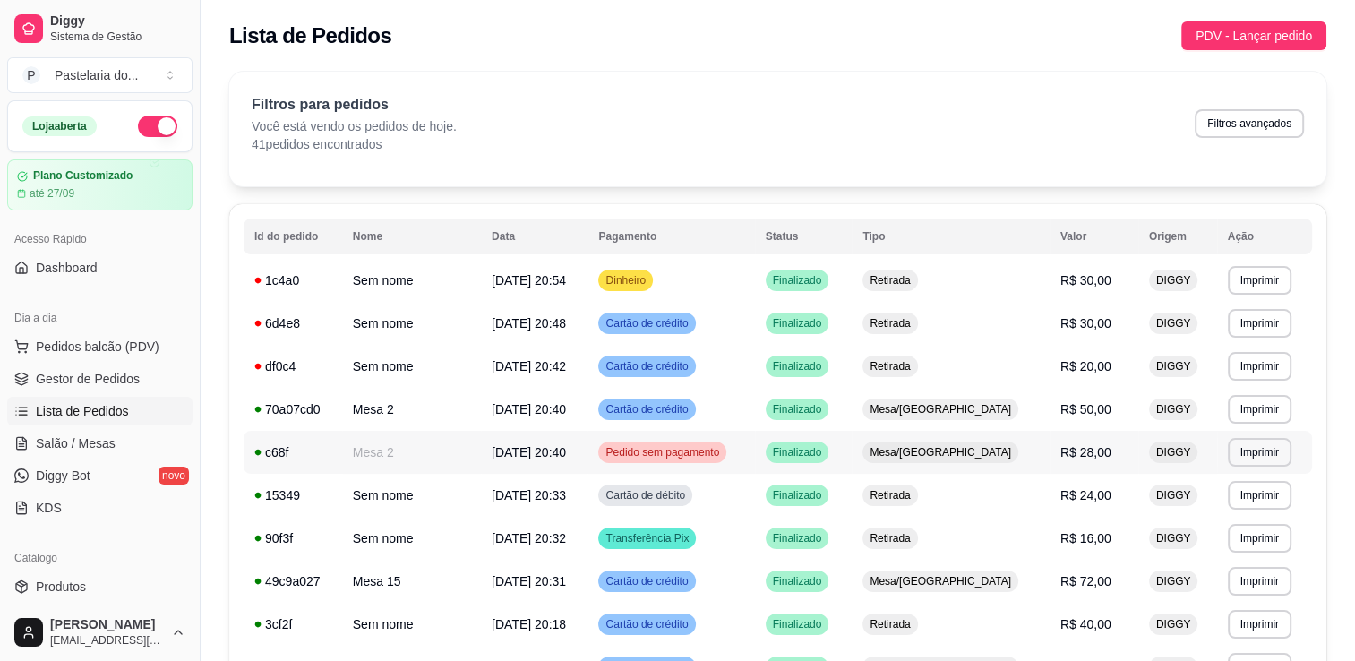
click at [709, 461] on div "Pedido sem pagamento" at bounding box center [662, 451] width 128 height 21
click at [826, 458] on span "Finalizado" at bounding box center [797, 452] width 56 height 14
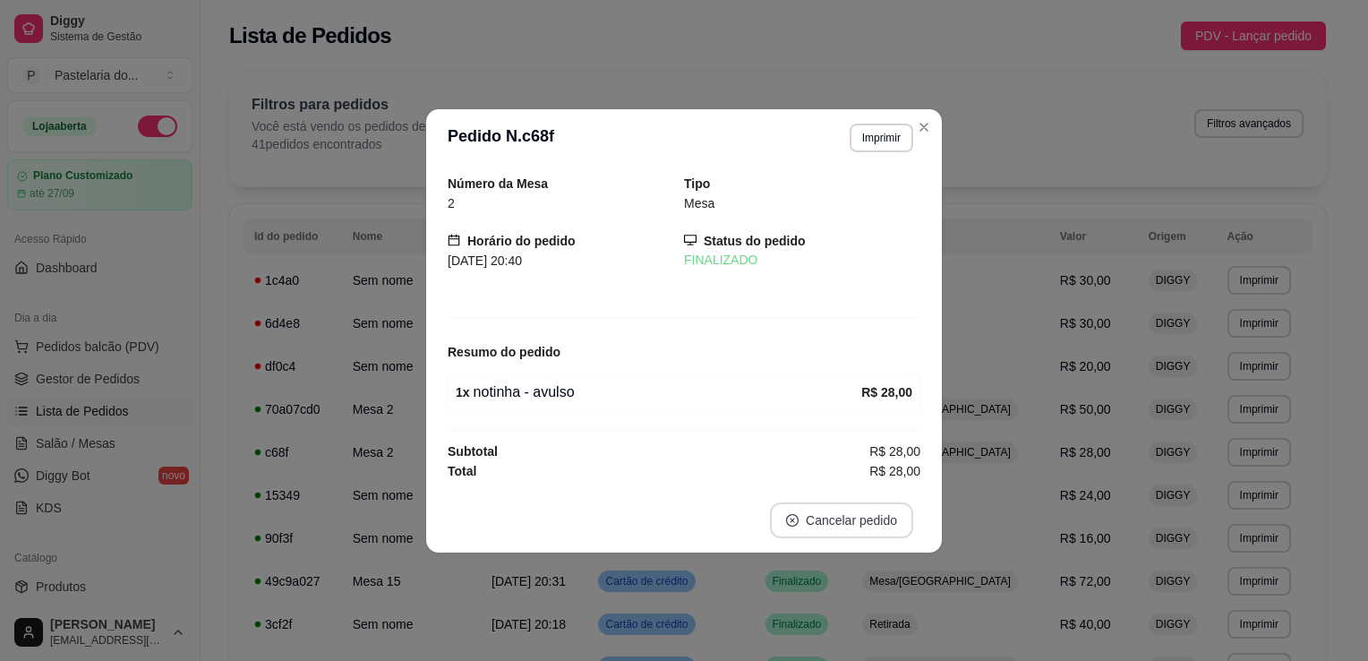
click at [858, 513] on button "Cancelar pedido" at bounding box center [841, 520] width 143 height 36
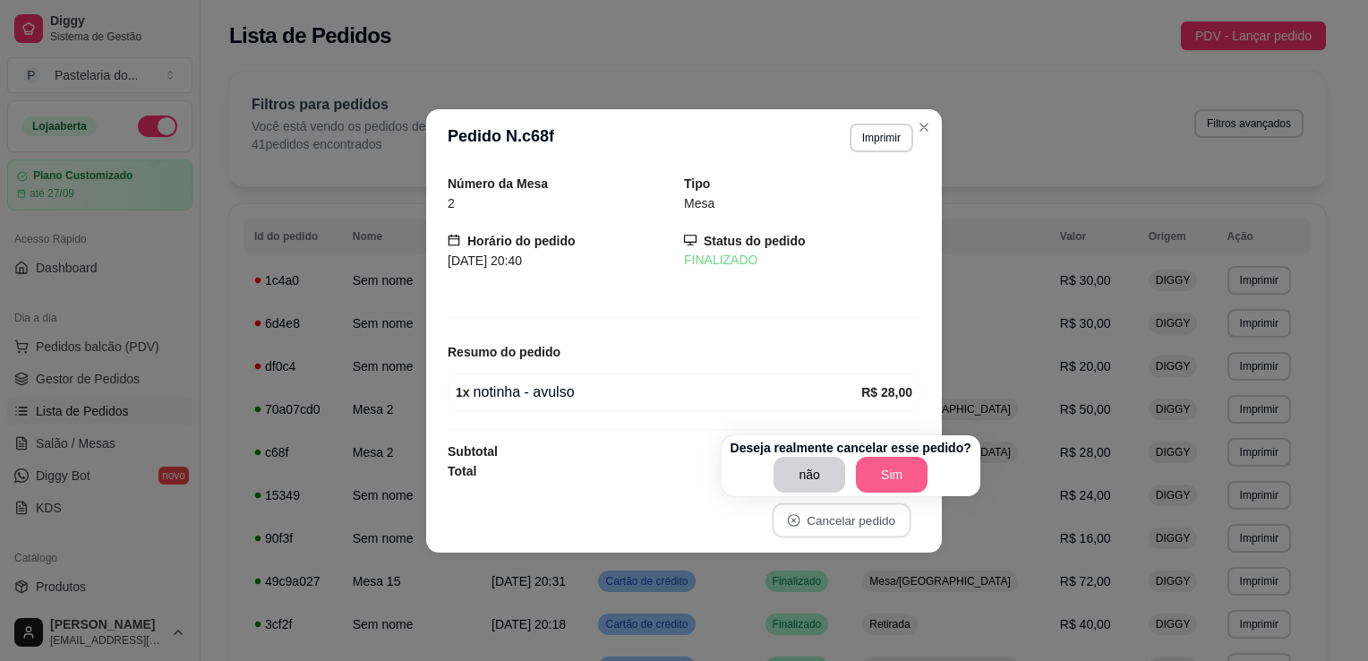
click at [865, 482] on button "Sim" at bounding box center [892, 475] width 72 height 36
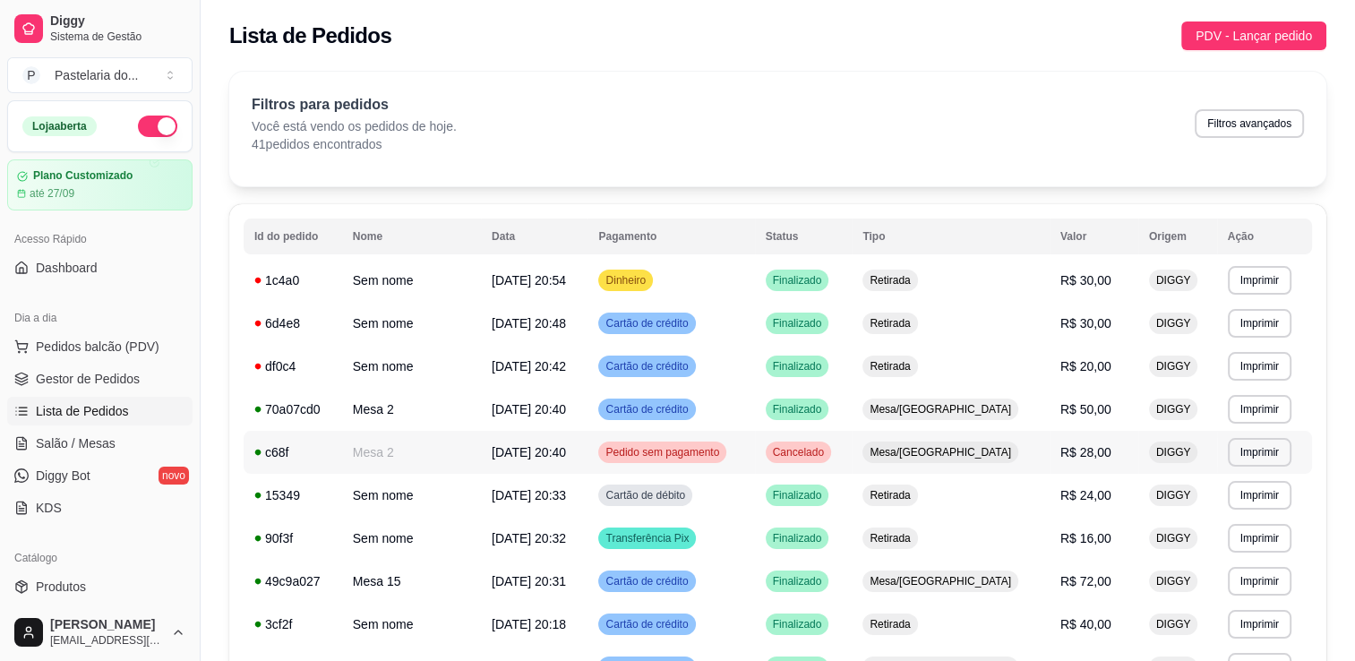
click at [702, 458] on div "Pedido sem pagamento" at bounding box center [662, 451] width 128 height 21
click at [118, 356] on button "Pedidos balcão (PDV)" at bounding box center [99, 346] width 185 height 29
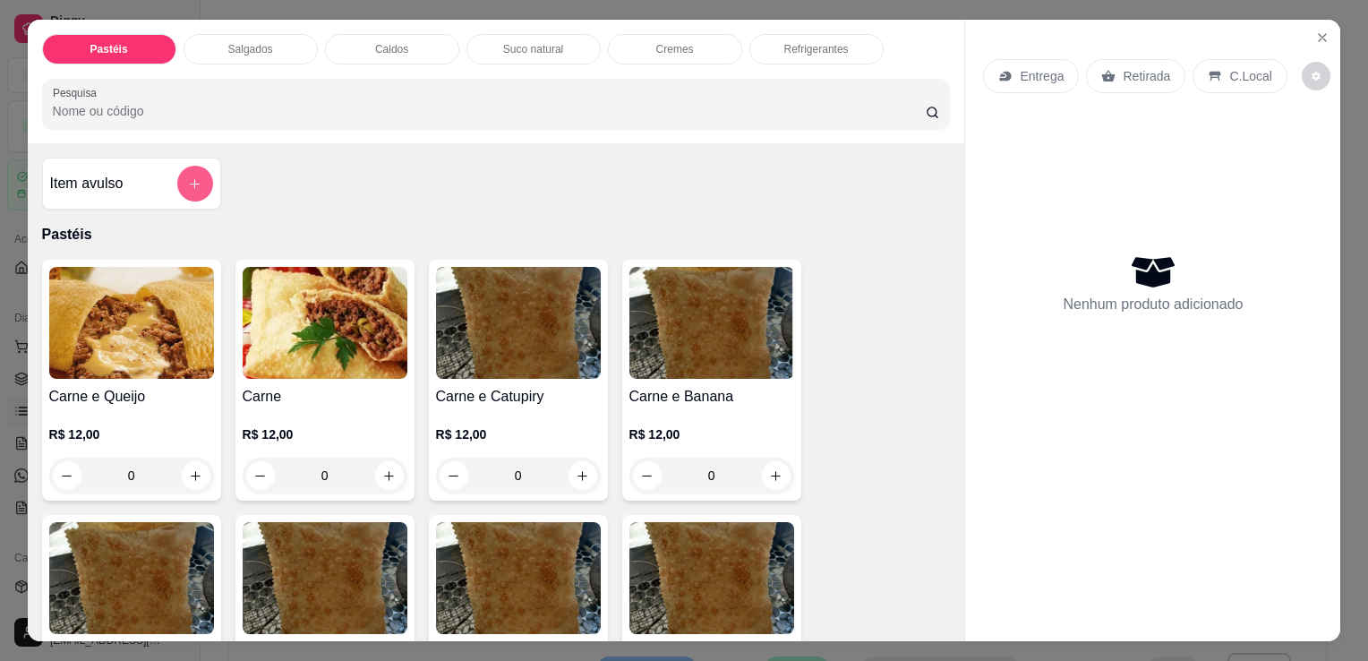
click at [188, 177] on icon "add-separate-item" at bounding box center [194, 183] width 13 height 13
click at [193, 186] on button "add-separate-item" at bounding box center [195, 184] width 36 height 36
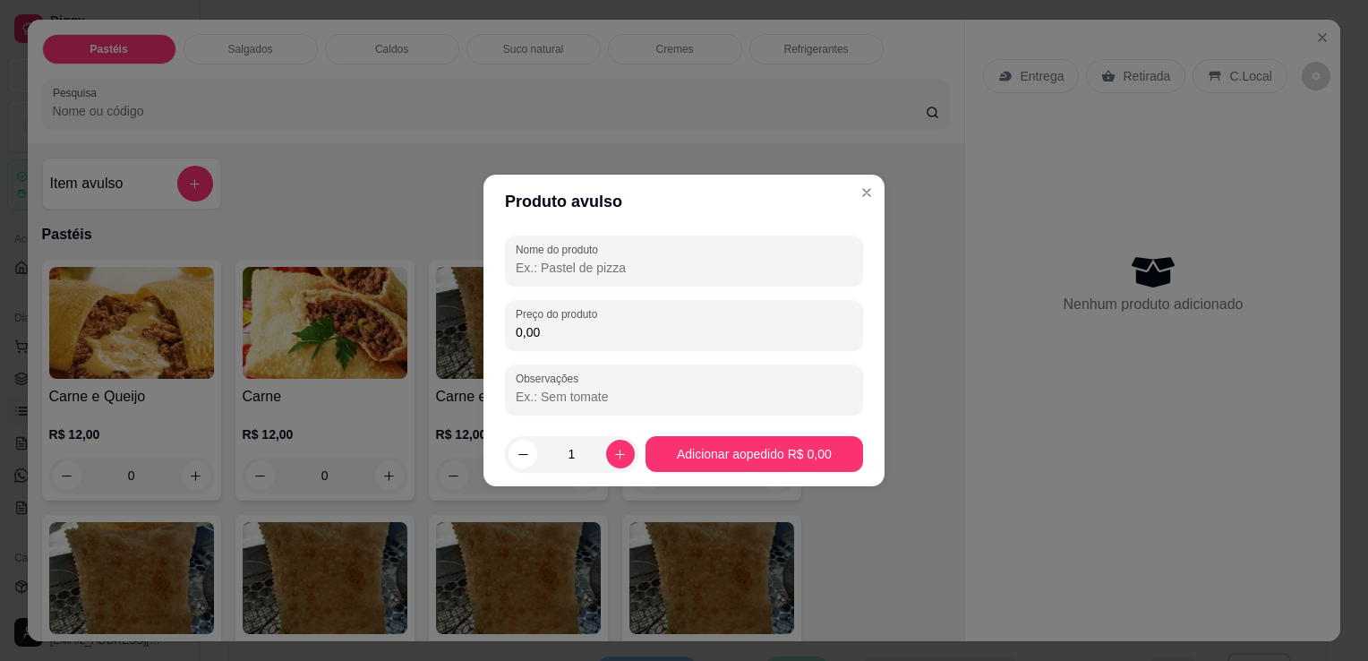
click at [578, 263] on input "Nome do produto" at bounding box center [684, 268] width 337 height 18
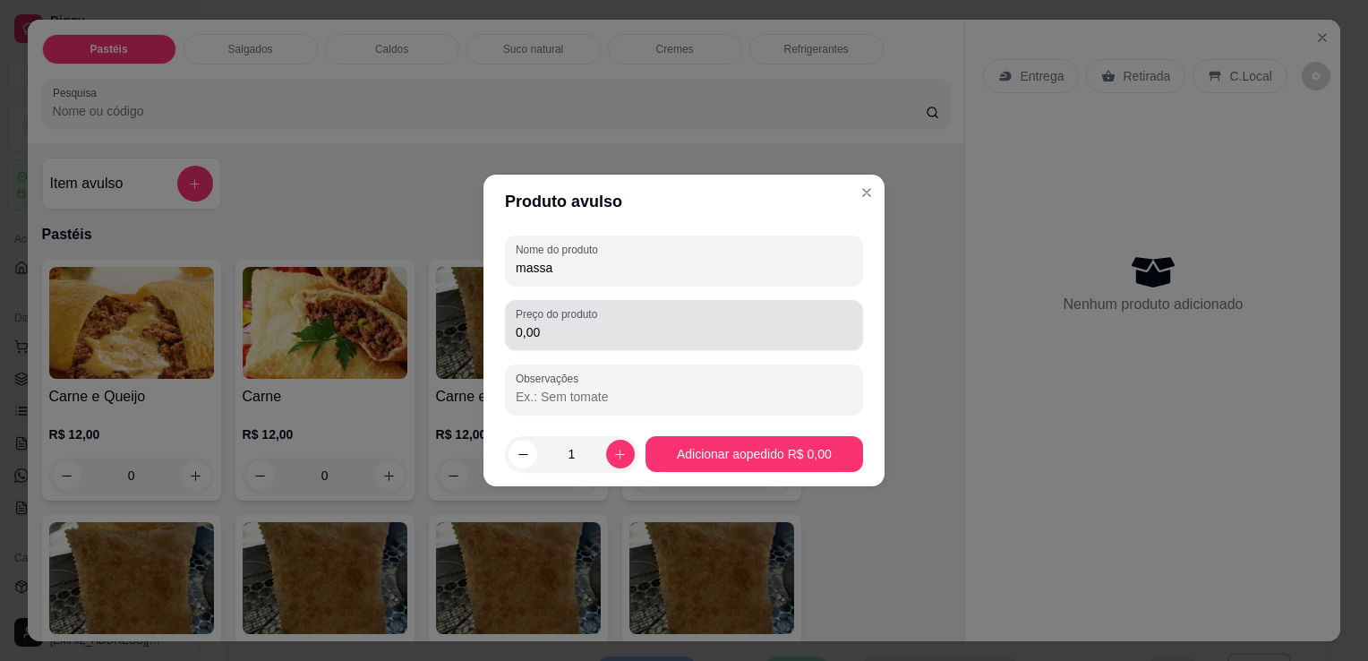
type input "massa"
click at [559, 339] on input "0,00" at bounding box center [684, 332] width 337 height 18
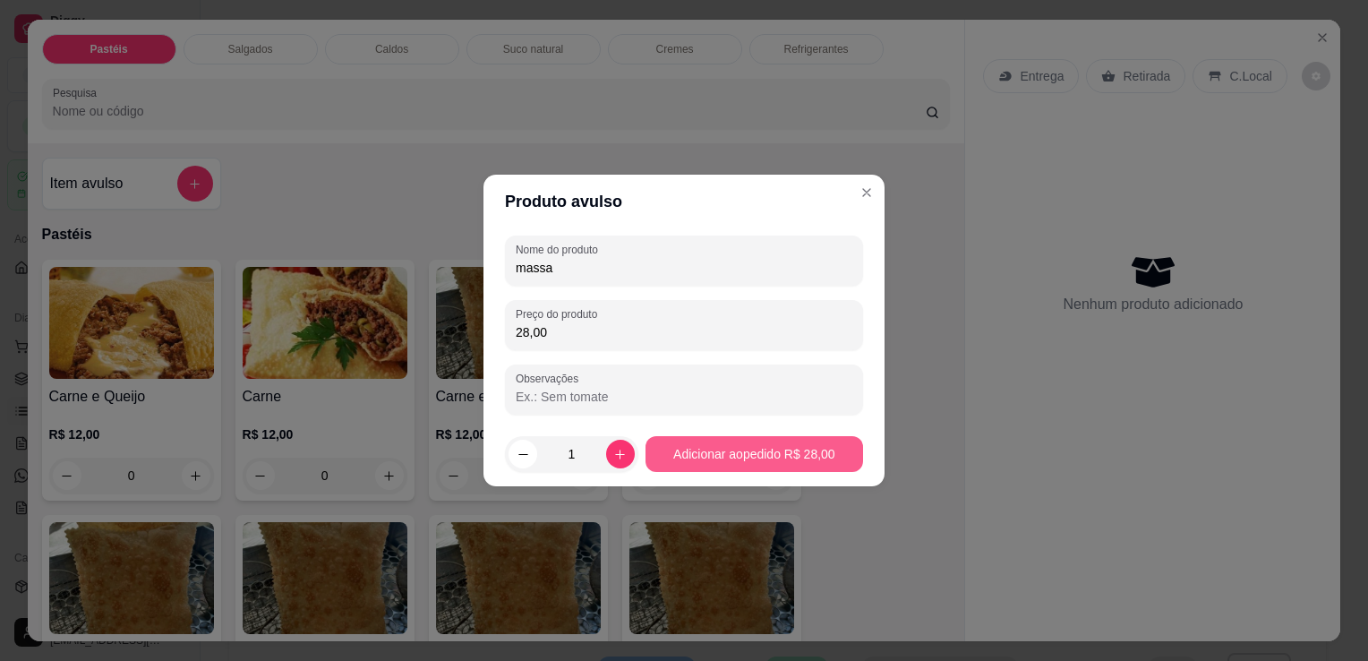
type input "28,00"
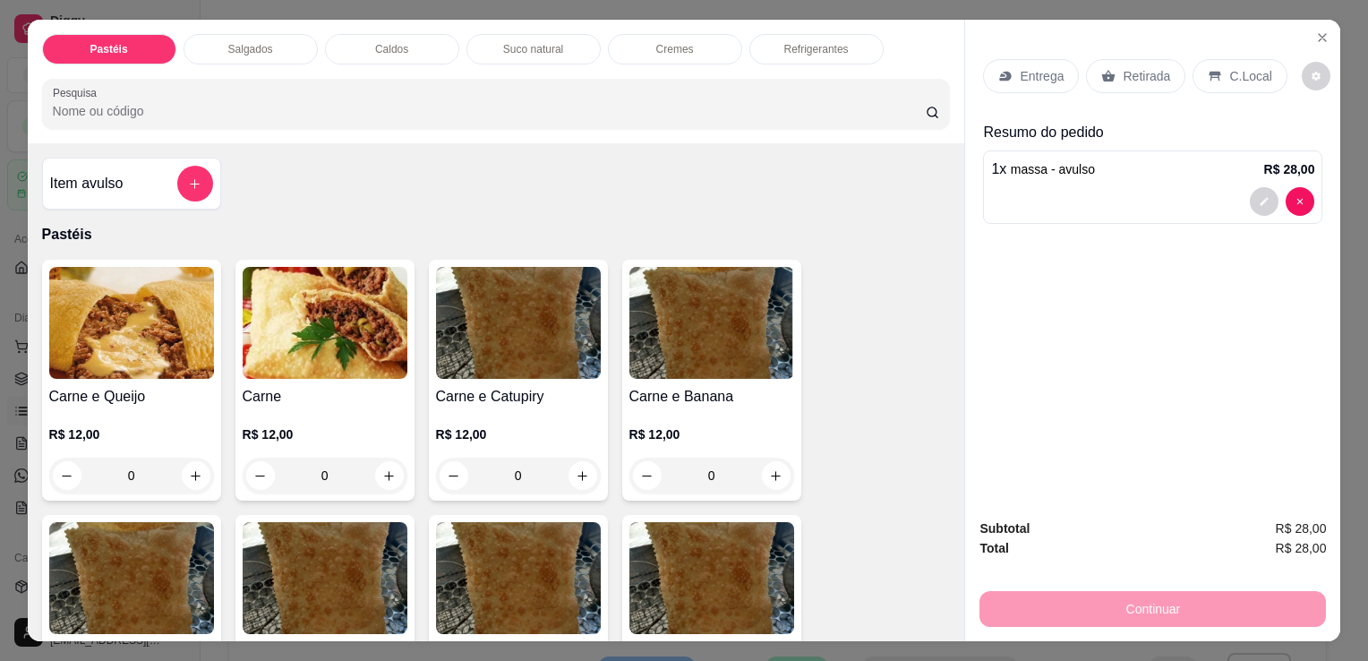
click at [1109, 59] on div "Retirada" at bounding box center [1135, 76] width 99 height 34
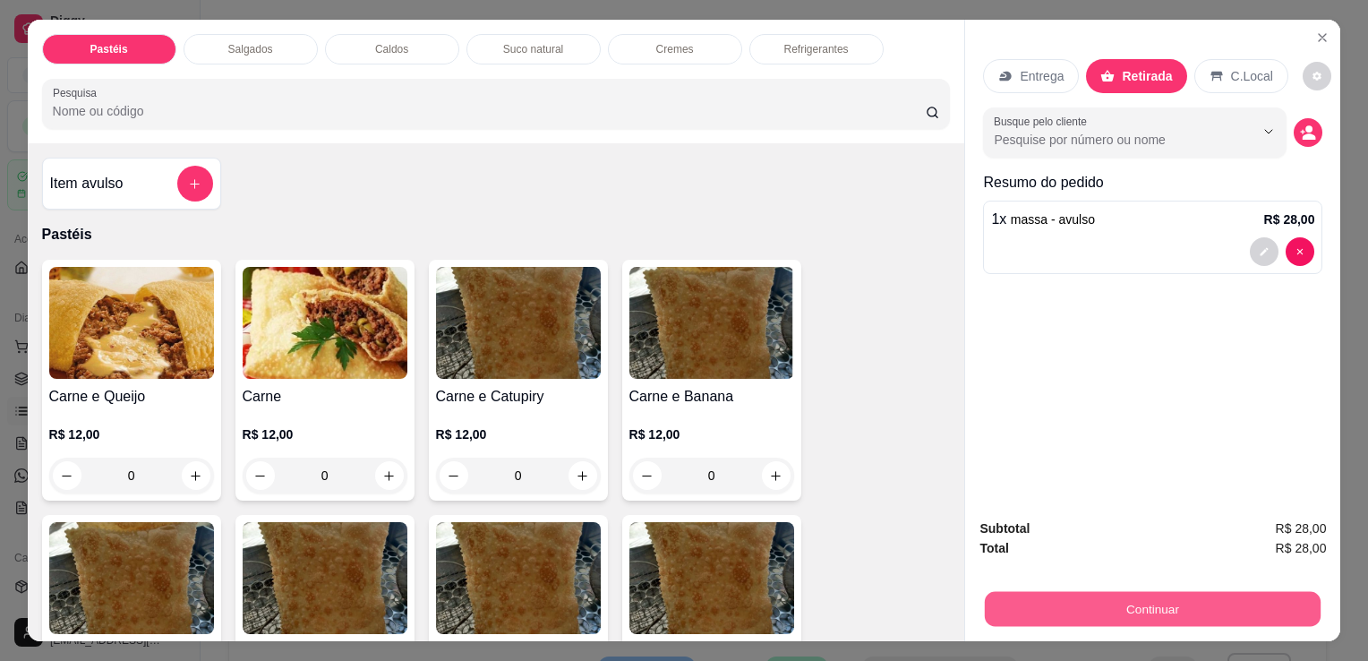
click at [1112, 591] on button "Continuar" at bounding box center [1153, 608] width 336 height 35
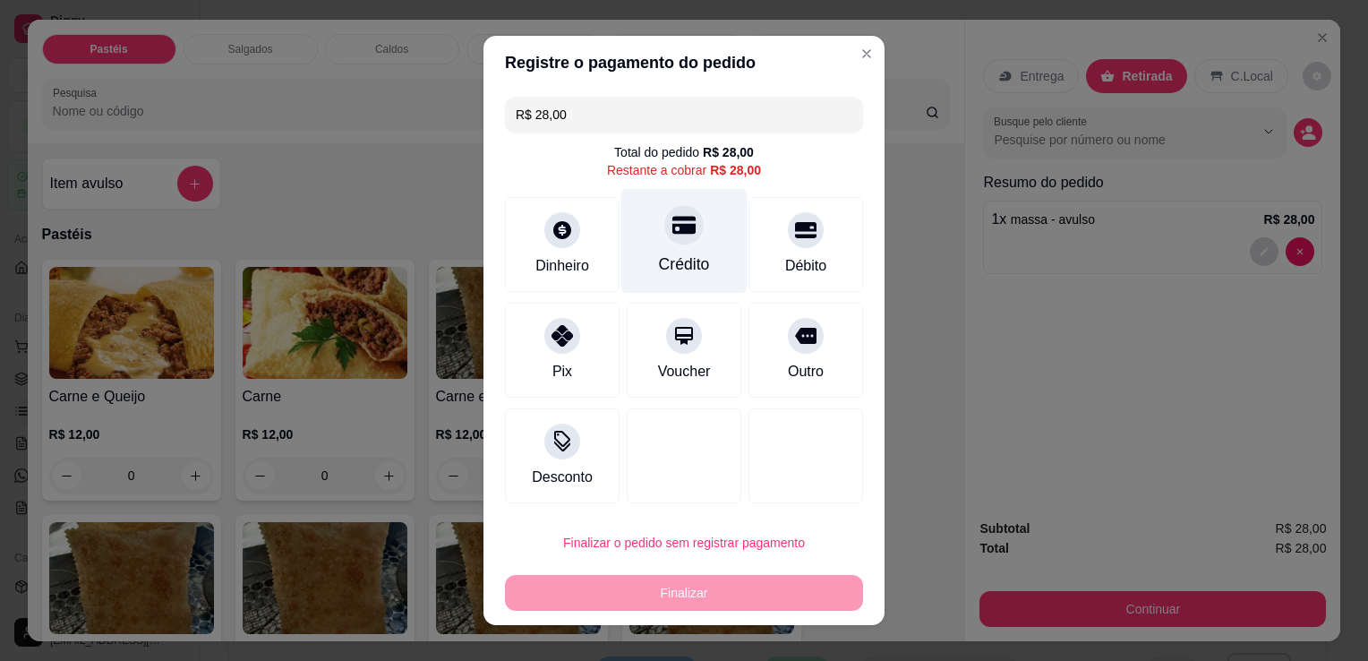
click at [674, 247] on div "Crédito" at bounding box center [684, 241] width 126 height 105
click at [674, 253] on div "Crédito" at bounding box center [684, 264] width 51 height 23
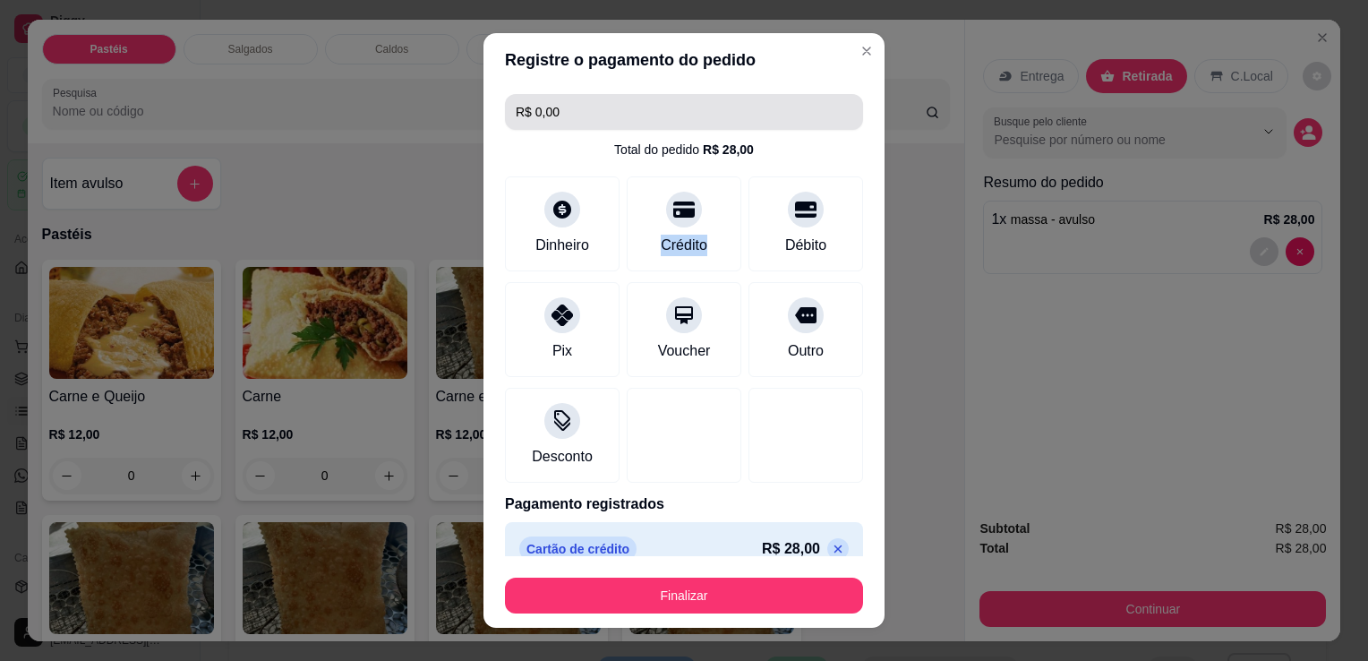
click at [583, 121] on input "R$ 0,00" at bounding box center [684, 112] width 337 height 36
drag, startPoint x: 582, startPoint y: 120, endPoint x: 475, endPoint y: 129, distance: 106.9
click at [475, 129] on div "Registre o pagamento do pedido R$ 0,00 Total do pedido R$ 28,00 Dinheiro Crédit…" at bounding box center [684, 330] width 1368 height 661
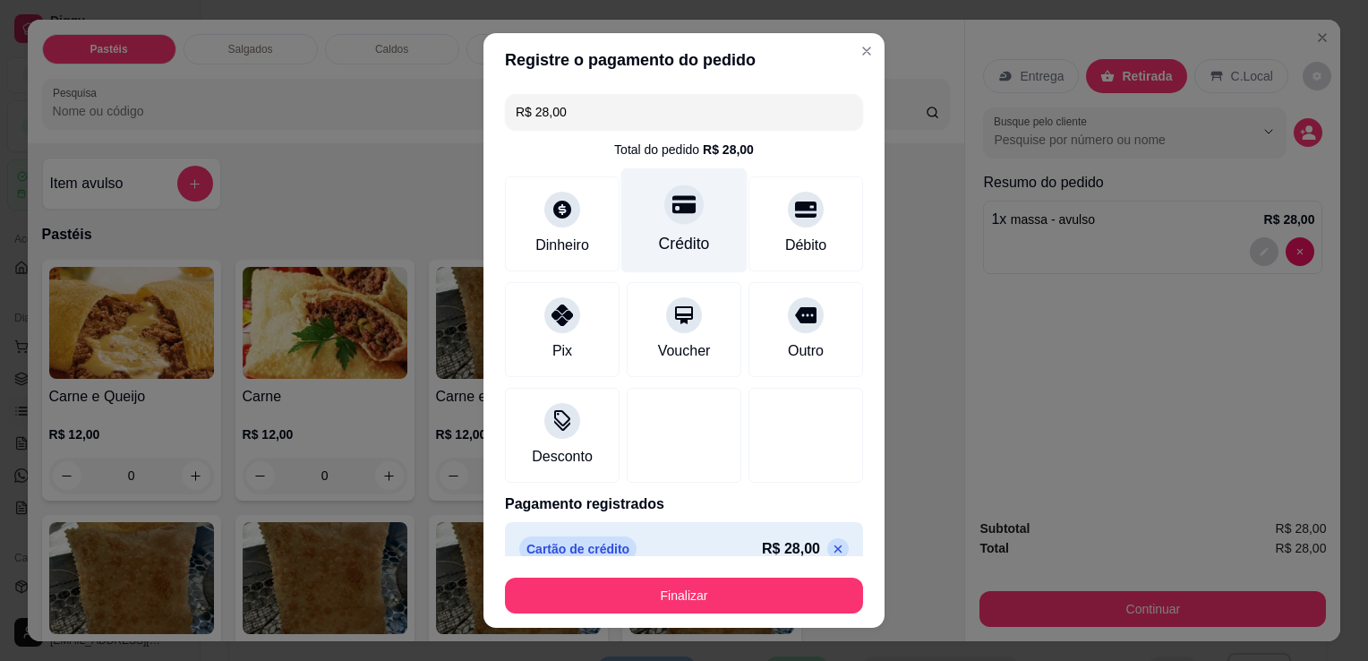
click at [632, 220] on div "Crédito" at bounding box center [684, 220] width 126 height 105
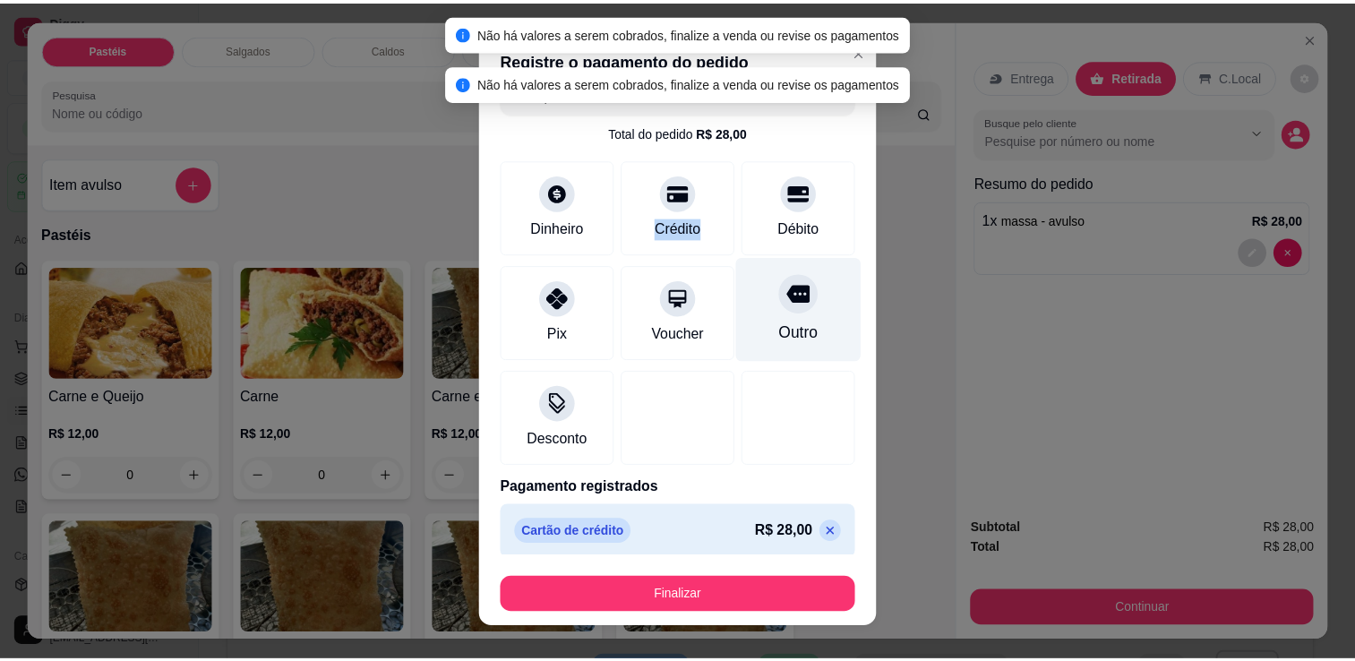
scroll to position [25, 0]
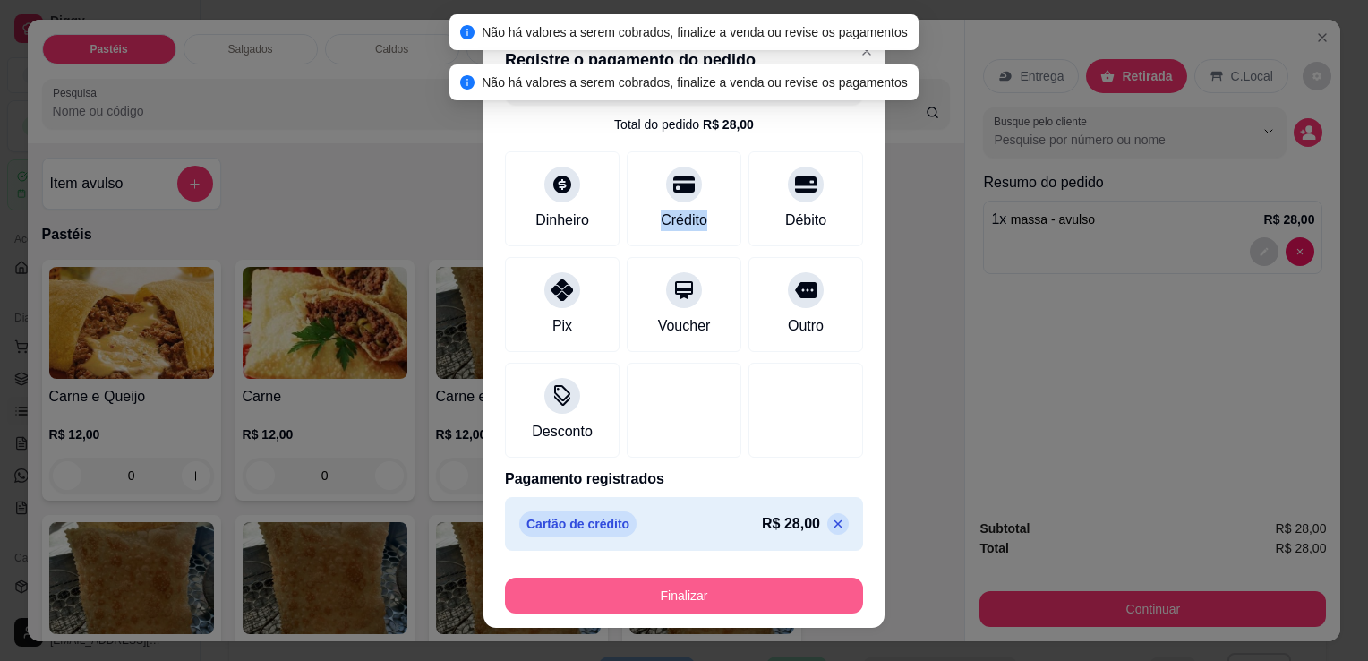
click at [687, 601] on button "Finalizar" at bounding box center [684, 596] width 358 height 36
click at [688, 602] on div "Finalizar" at bounding box center [684, 596] width 358 height 36
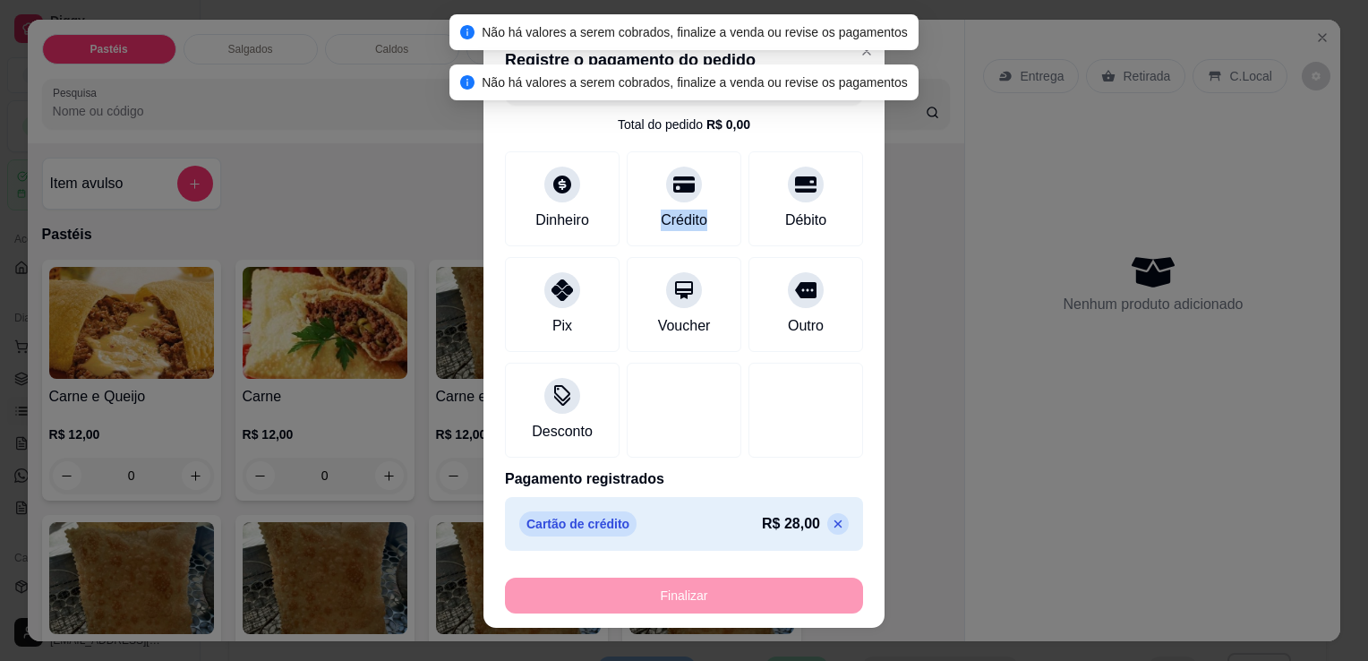
type input "-R$ 28,00"
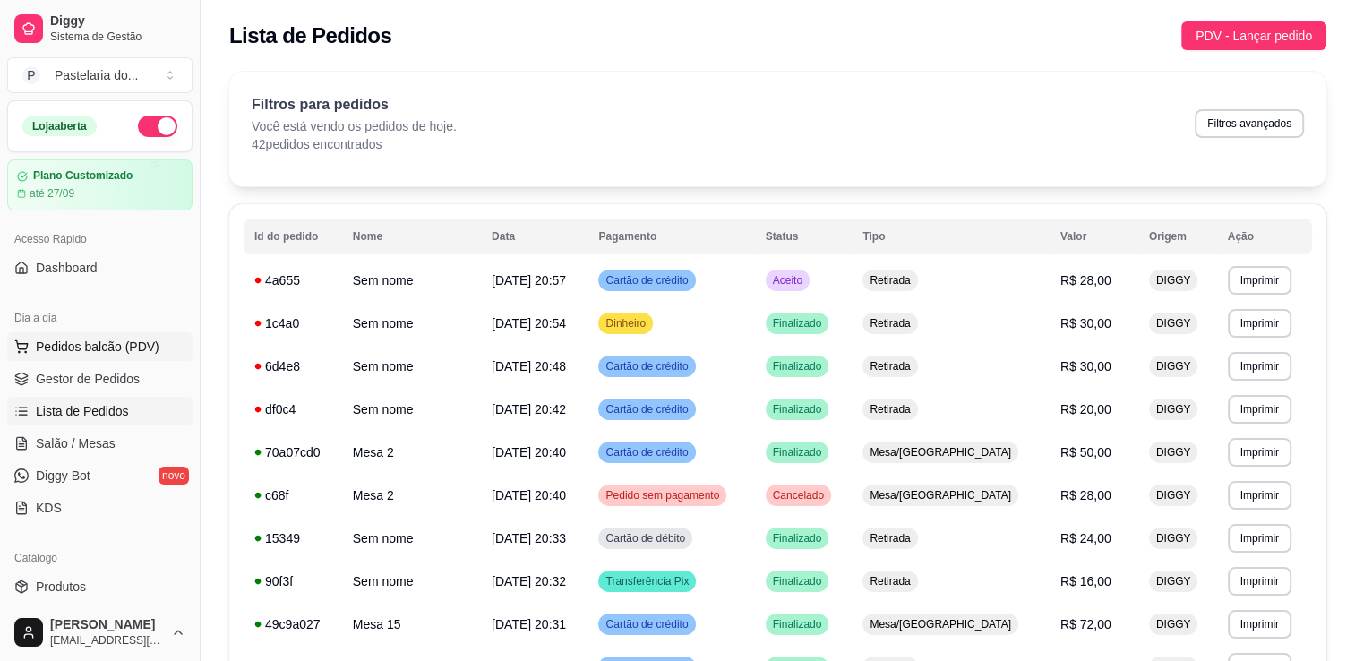
click at [87, 342] on span "Pedidos balcão (PDV)" at bounding box center [98, 347] width 124 height 18
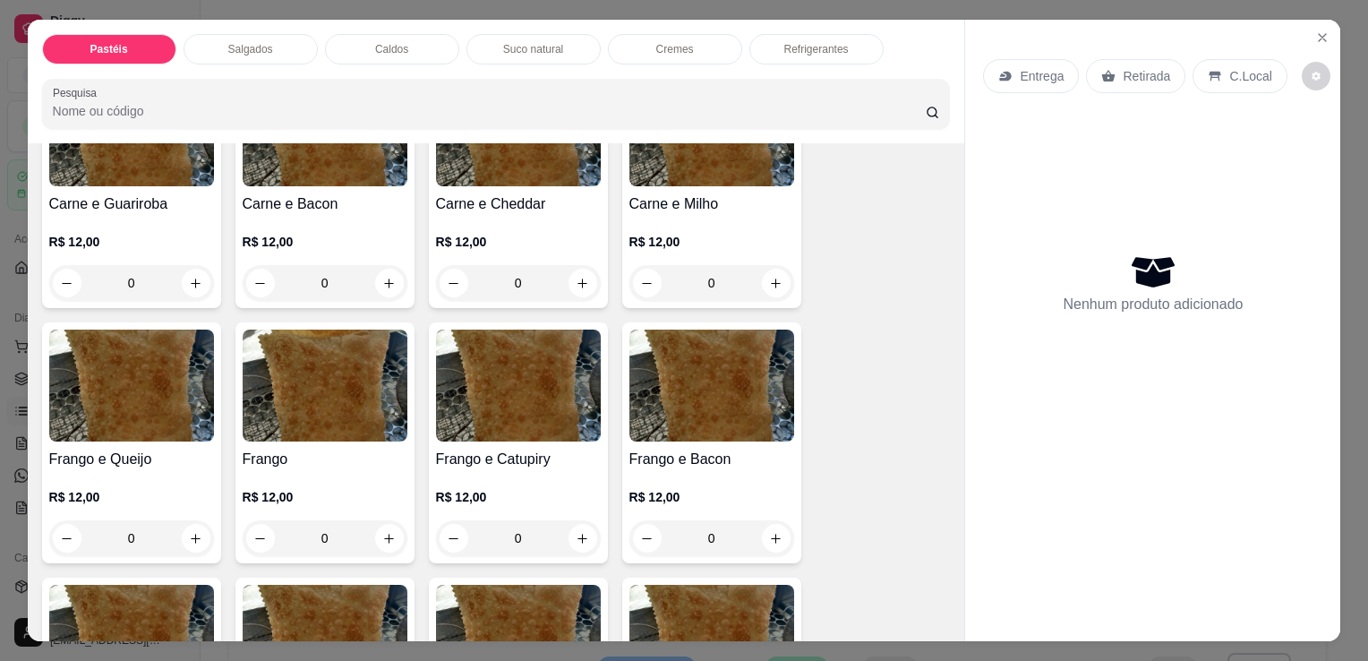
scroll to position [716, 0]
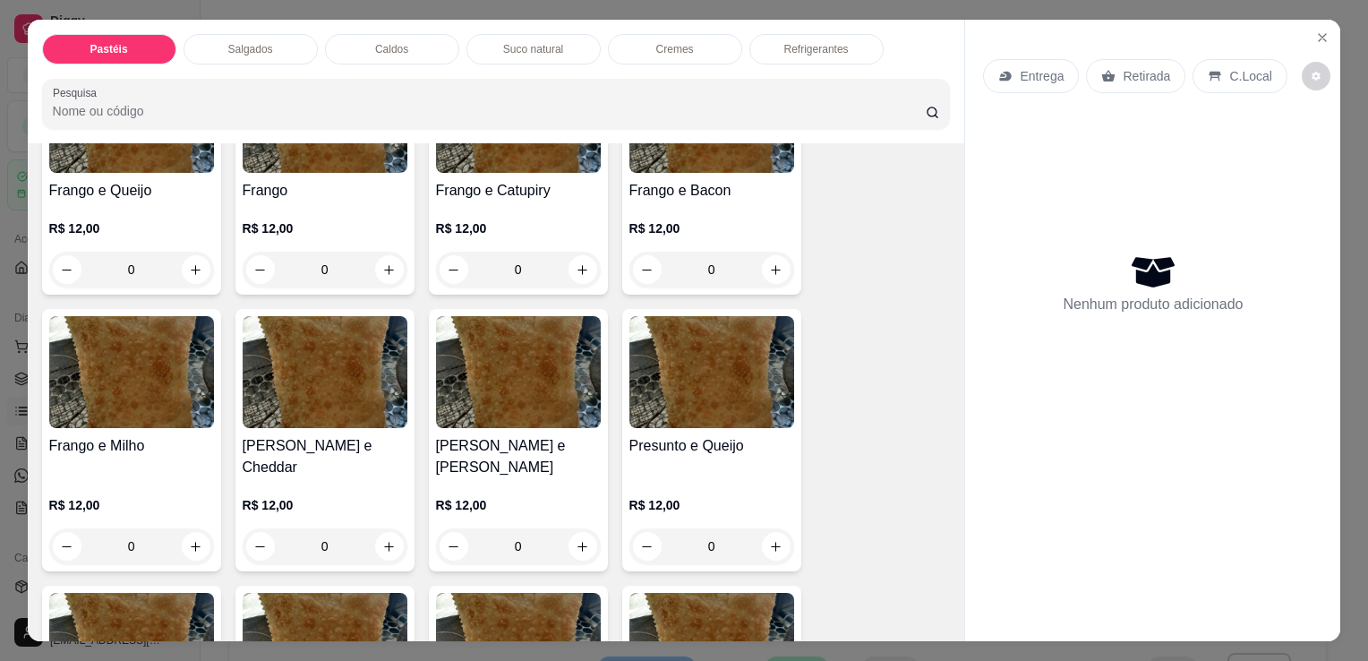
click at [774, 528] on div "0" at bounding box center [711, 546] width 165 height 36
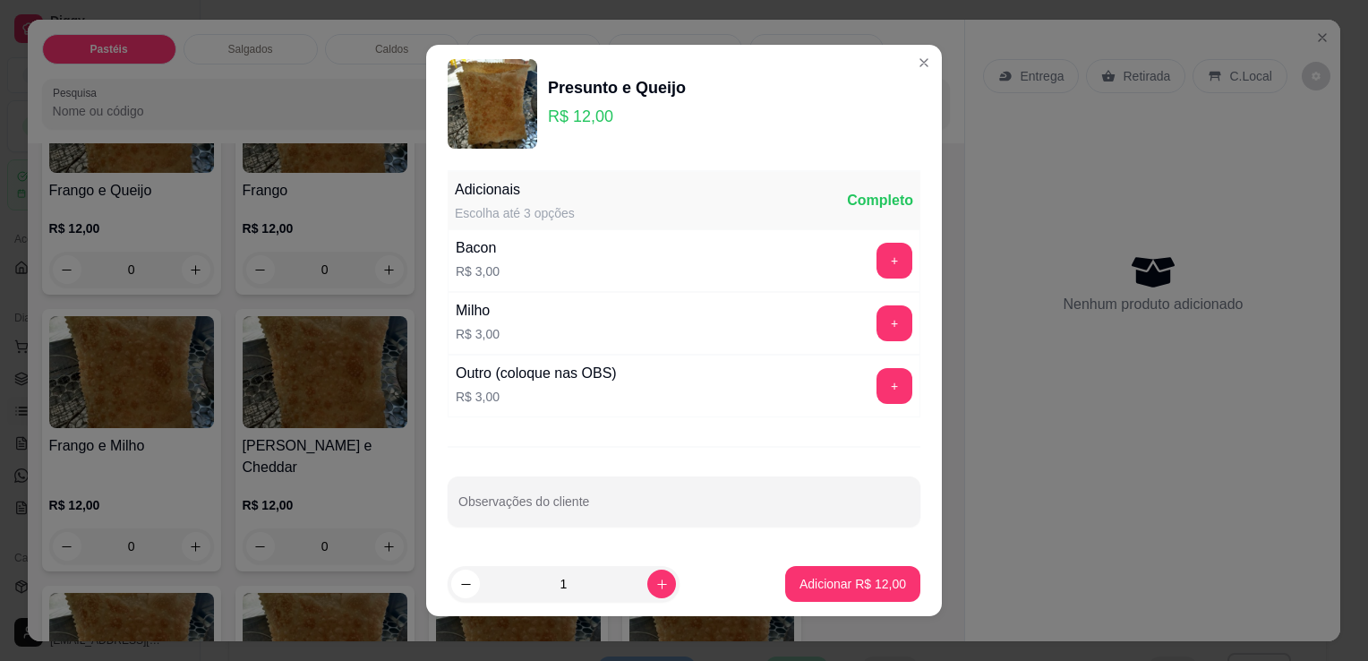
click at [647, 592] on button "increase-product-quantity" at bounding box center [661, 583] width 29 height 29
click at [459, 582] on icon "decrease-product-quantity" at bounding box center [465, 584] width 13 height 13
click at [655, 578] on icon "increase-product-quantity" at bounding box center [661, 584] width 13 height 13
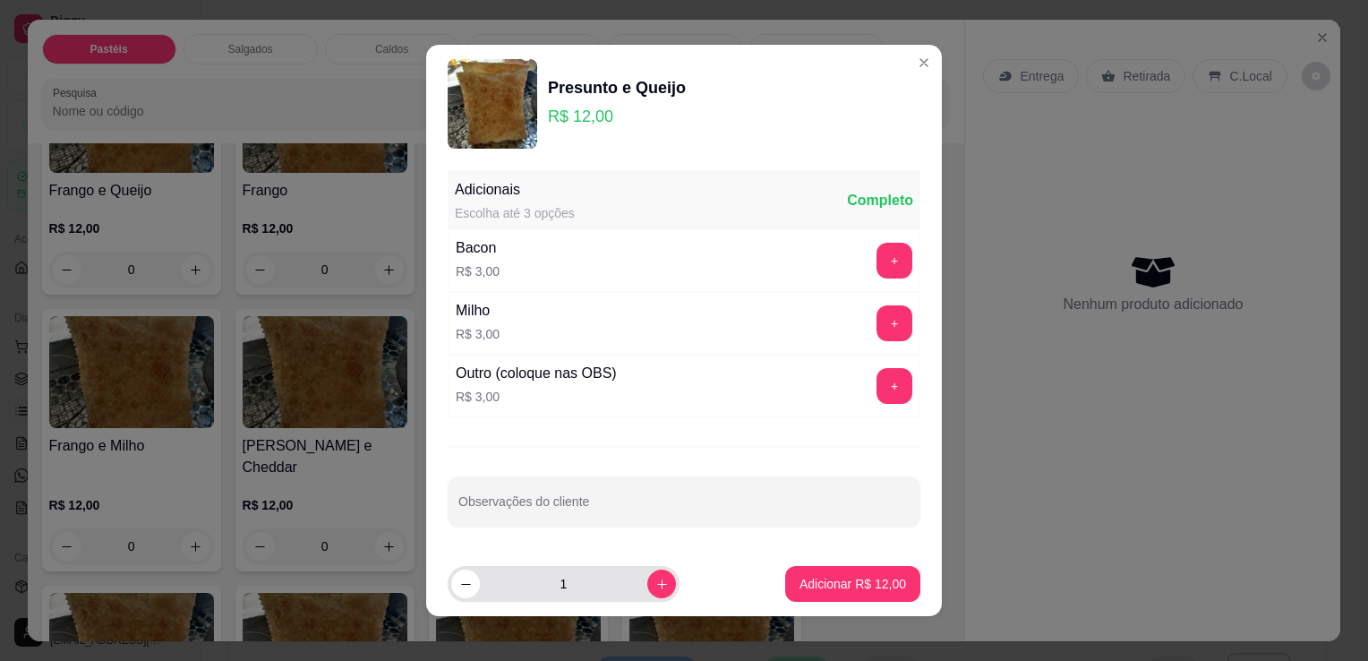
type input "2"
click at [856, 582] on p "Adicionar R$ 24,00" at bounding box center [853, 583] width 104 height 17
type input "2"
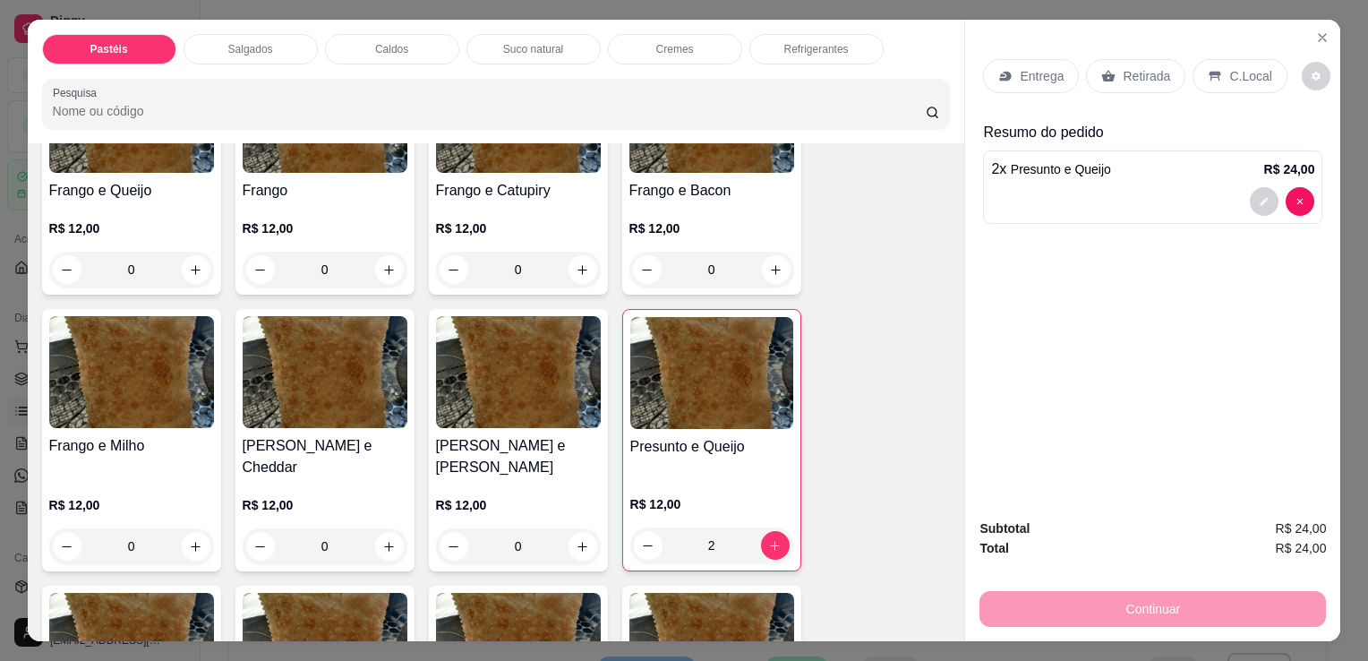
click at [1127, 84] on div "Retirada" at bounding box center [1135, 76] width 99 height 34
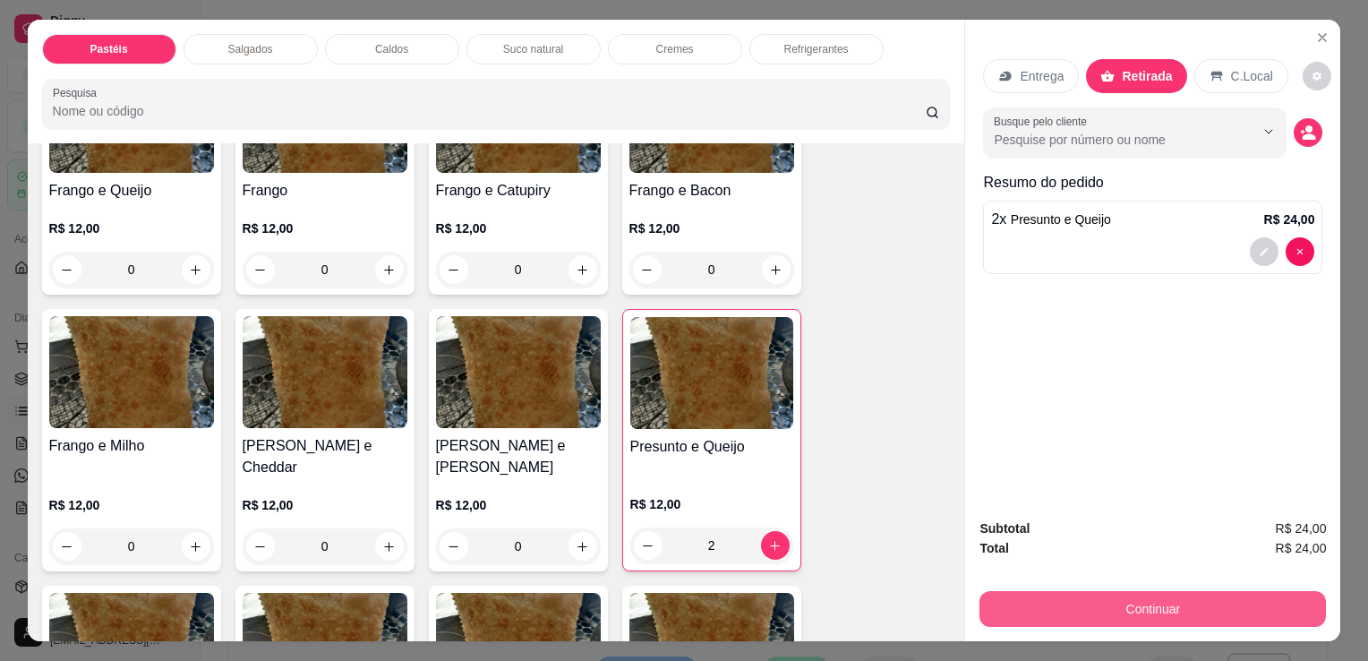
click at [1189, 609] on button "Continuar" at bounding box center [1153, 609] width 347 height 36
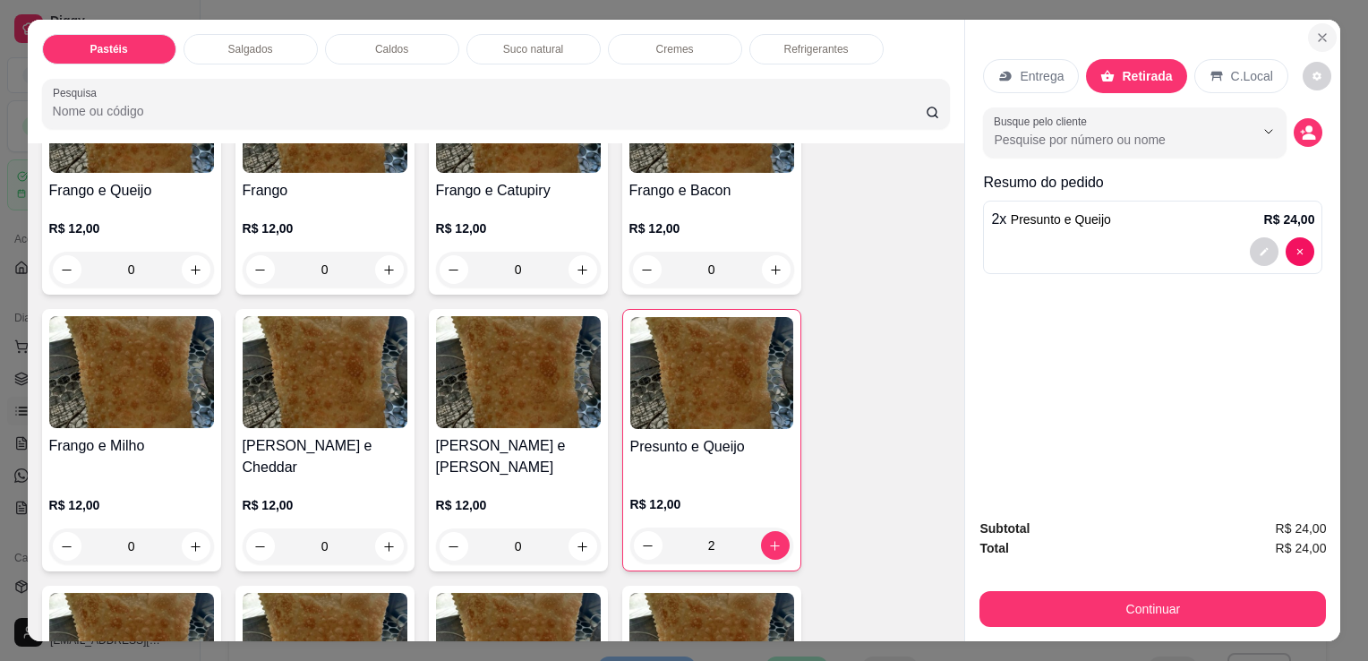
click at [1322, 32] on icon "Close" at bounding box center [1322, 37] width 14 height 14
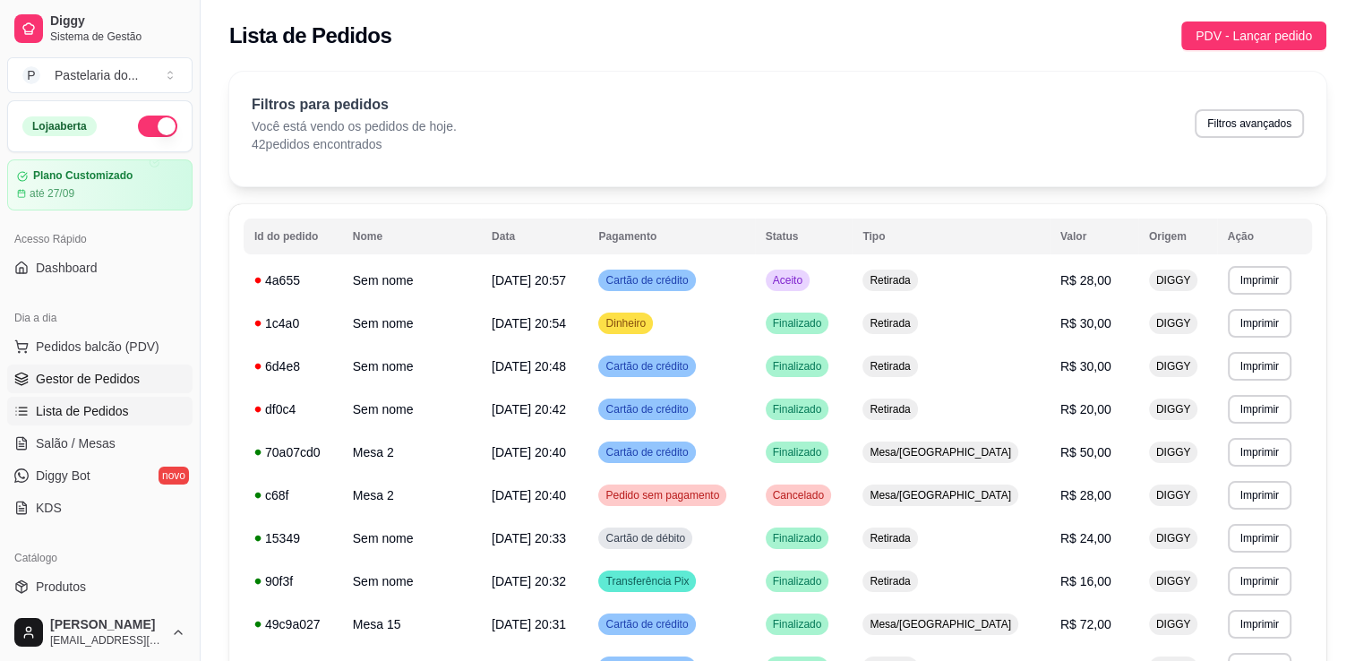
click at [68, 373] on span "Gestor de Pedidos" at bounding box center [88, 379] width 104 height 18
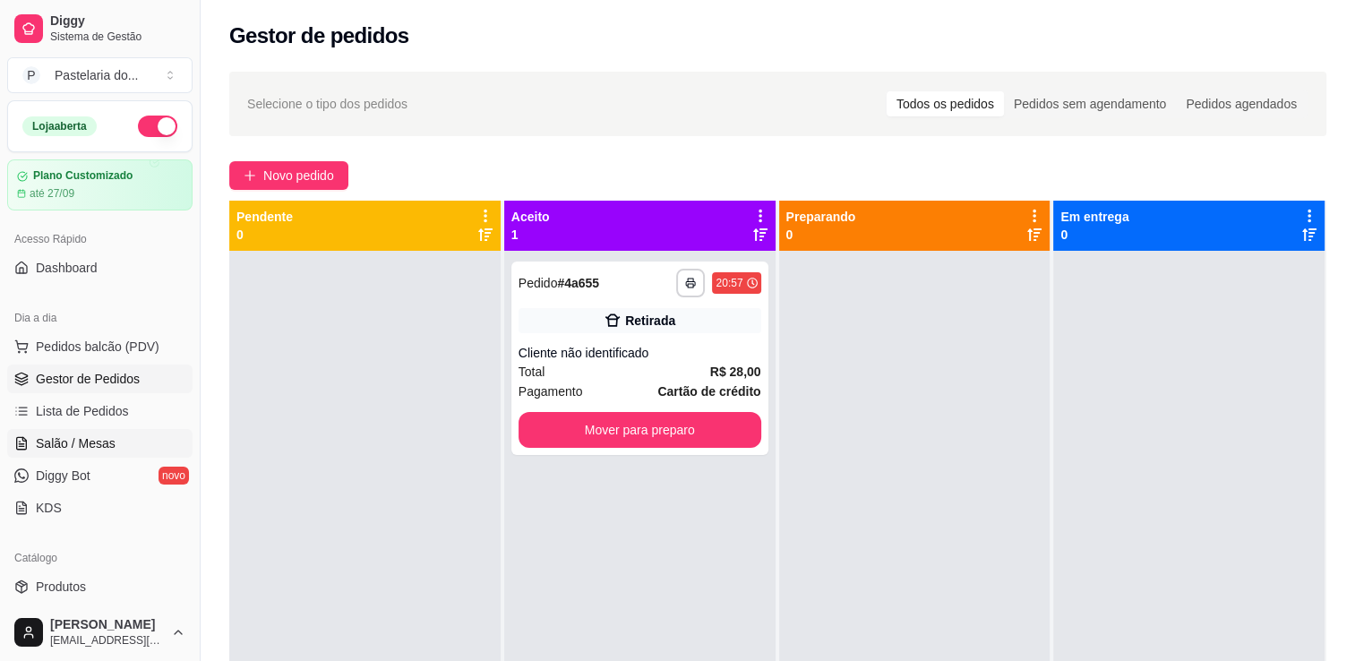
click at [100, 450] on span "Salão / Mesas" at bounding box center [76, 443] width 80 height 18
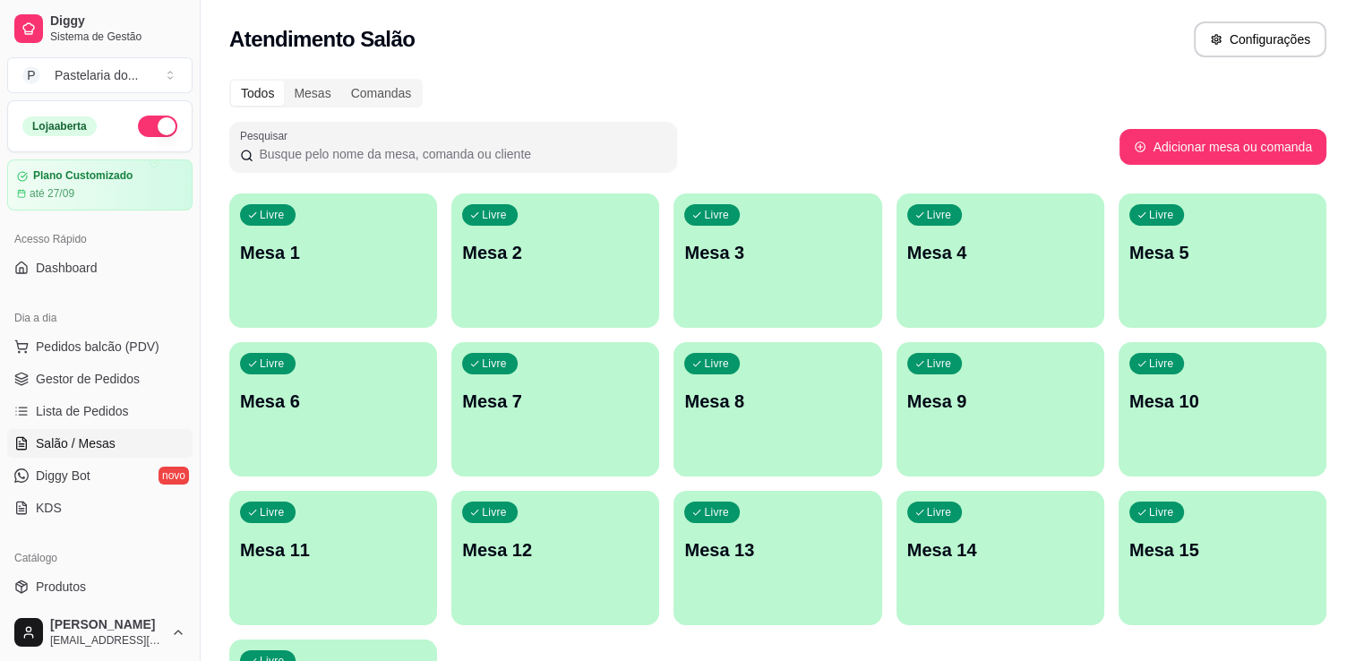
click at [313, 242] on p "Mesa 1" at bounding box center [333, 252] width 186 height 25
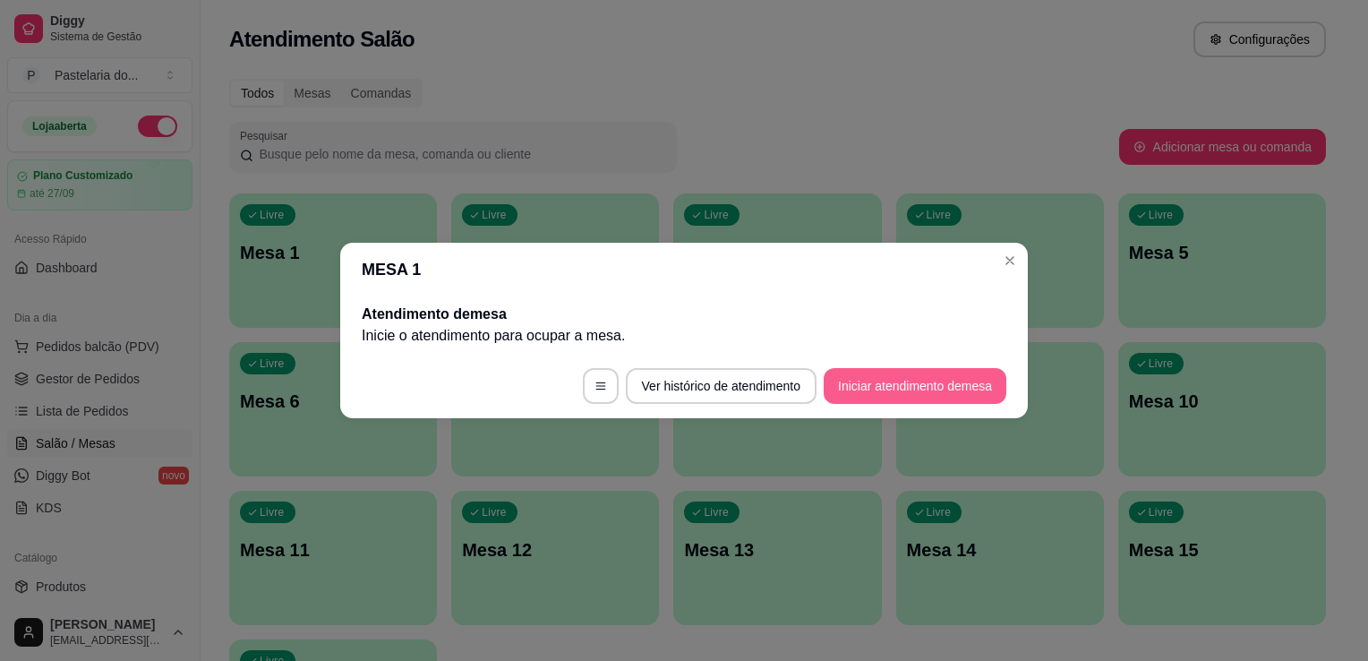
click at [930, 390] on button "Iniciar atendimento de mesa" at bounding box center [915, 386] width 183 height 36
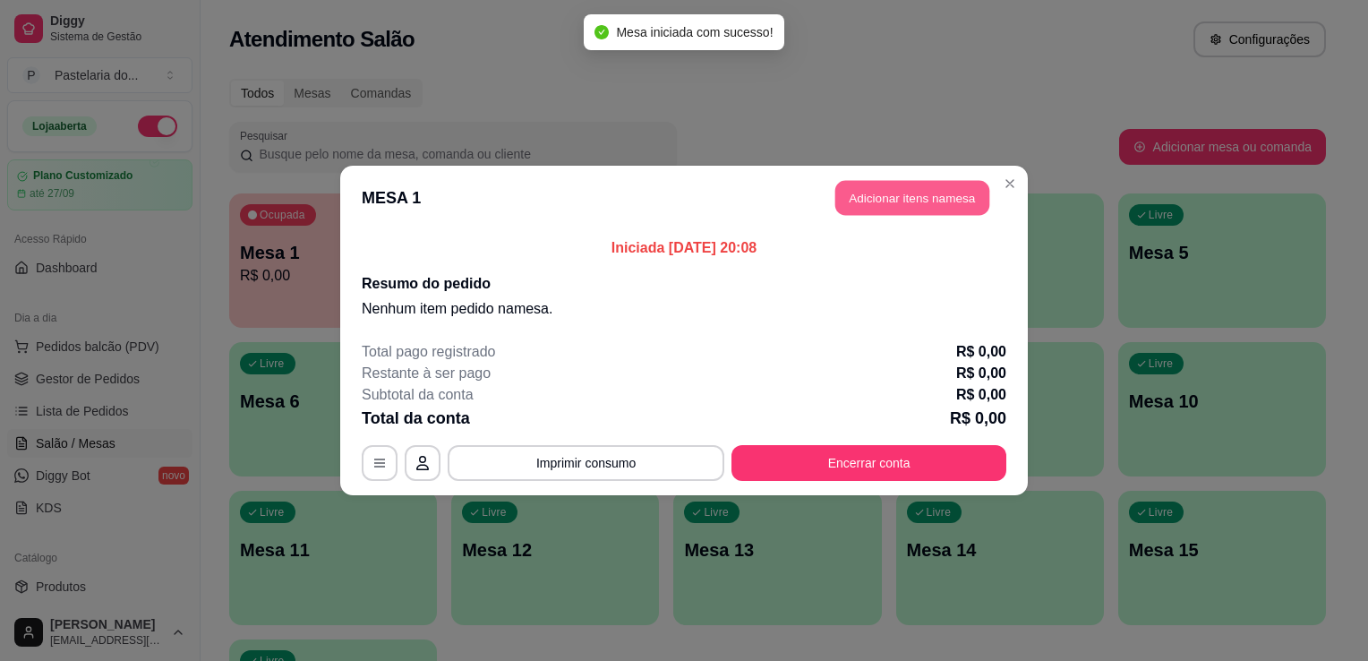
click at [905, 190] on button "Adicionar itens na mesa" at bounding box center [912, 198] width 154 height 35
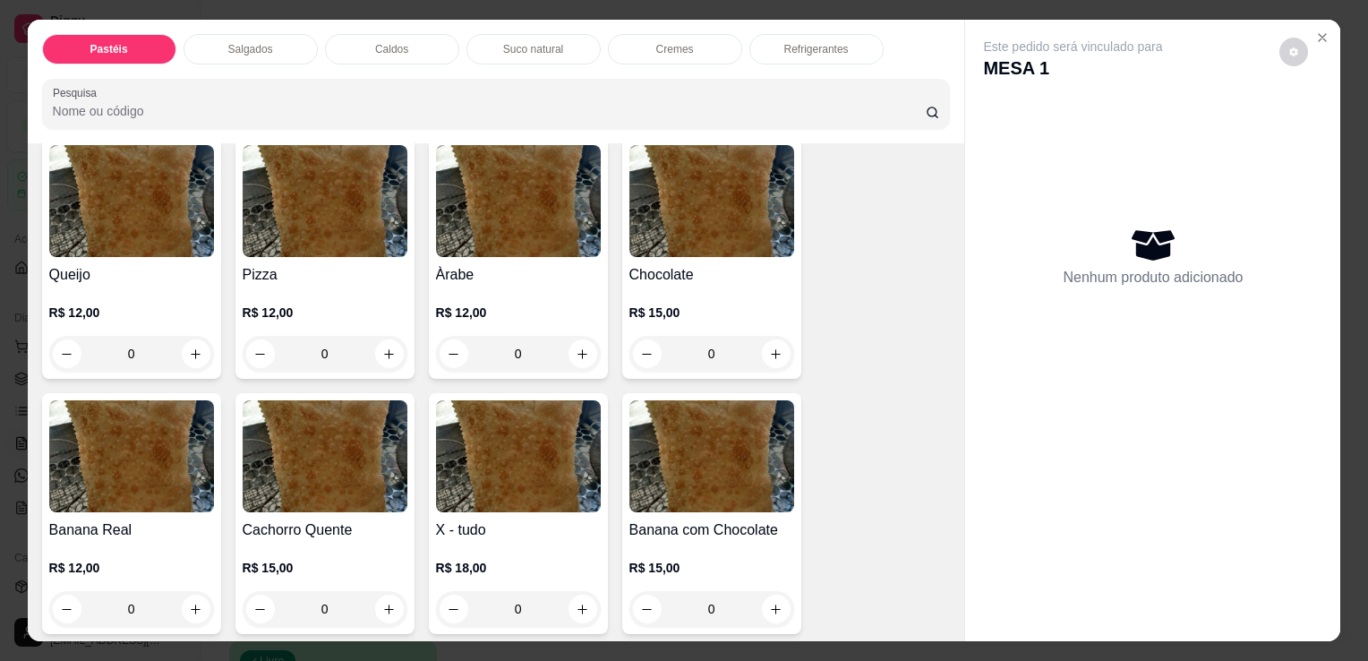
scroll to position [806, 0]
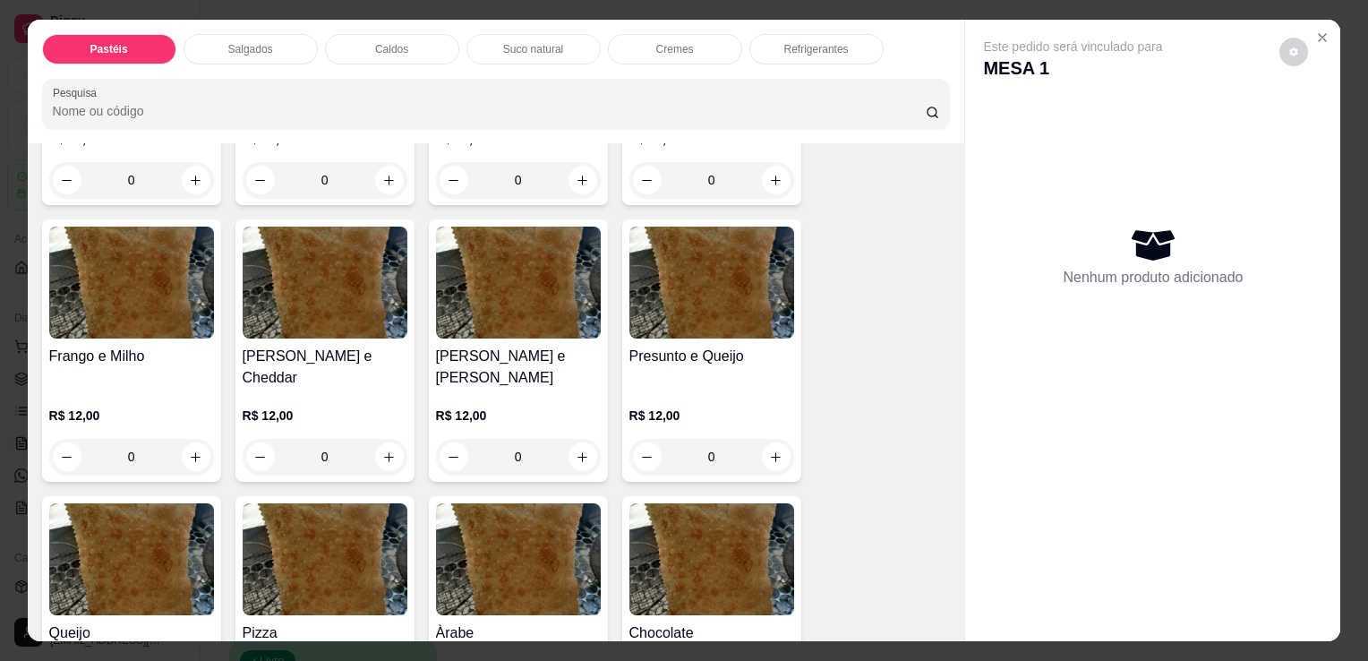
click at [766, 439] on div "0" at bounding box center [711, 457] width 165 height 36
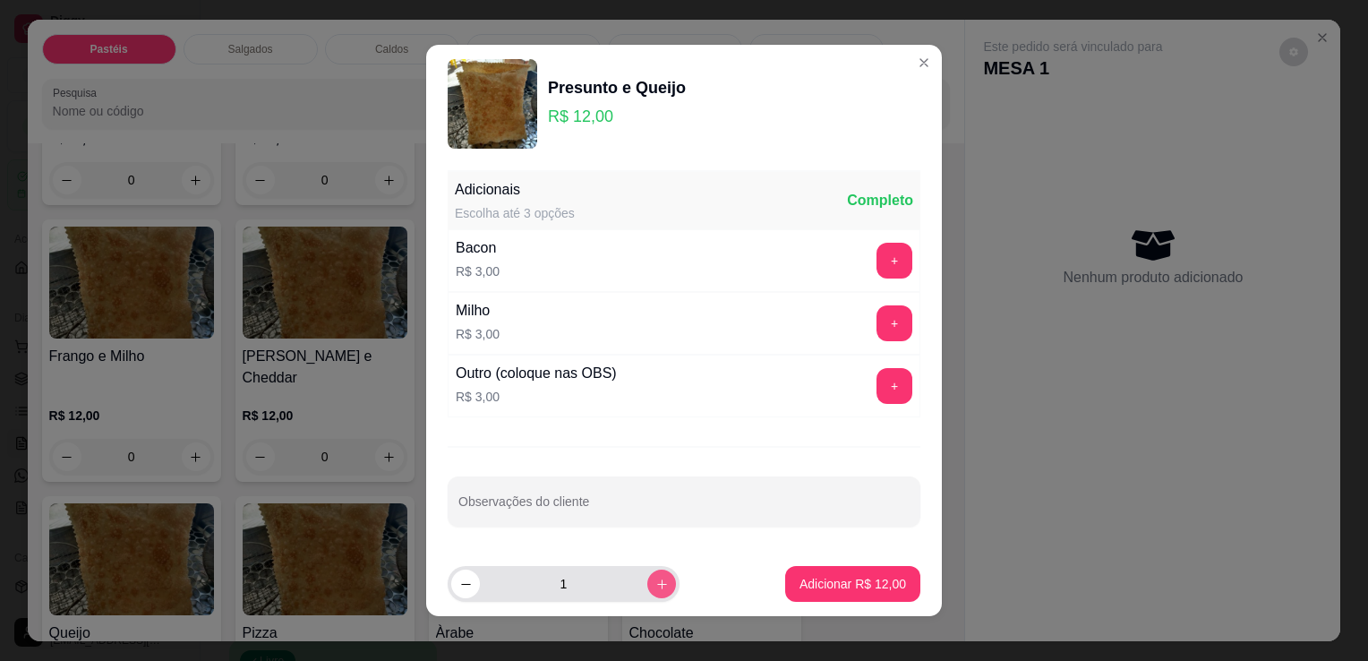
click at [655, 582] on icon "increase-product-quantity" at bounding box center [661, 584] width 13 height 13
type input "2"
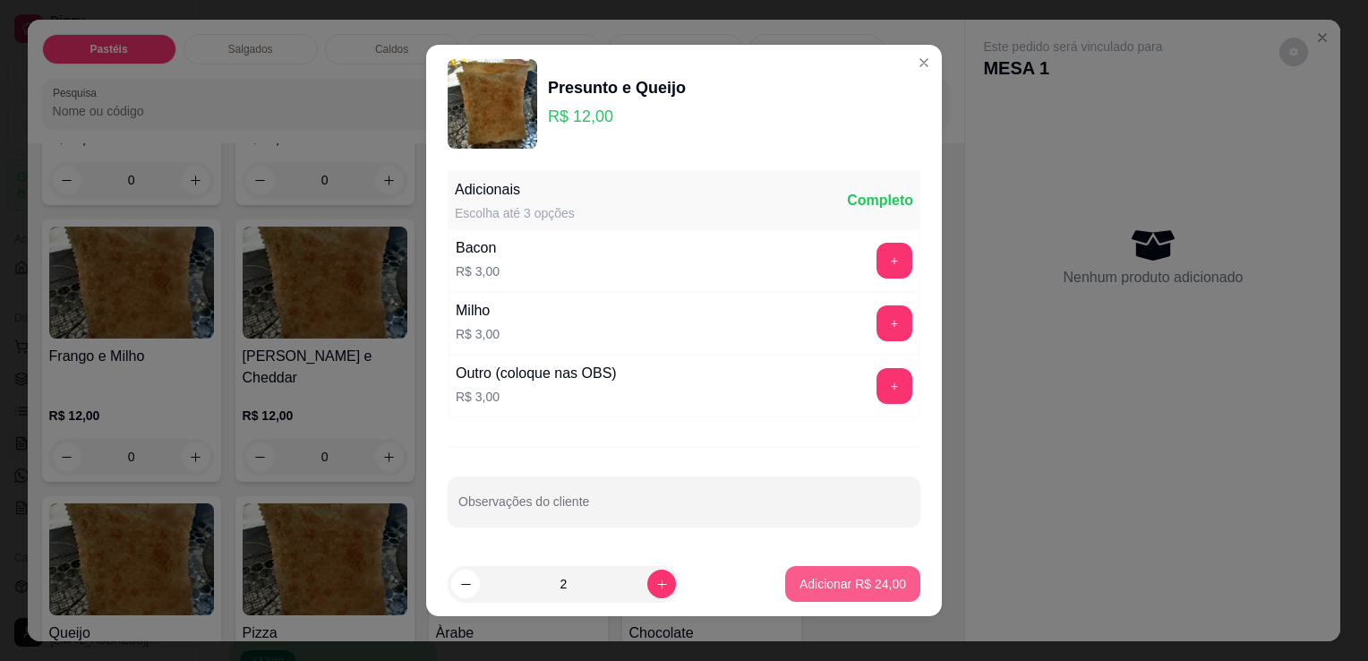
click at [842, 578] on p "Adicionar R$ 24,00" at bounding box center [853, 584] width 107 height 18
type input "2"
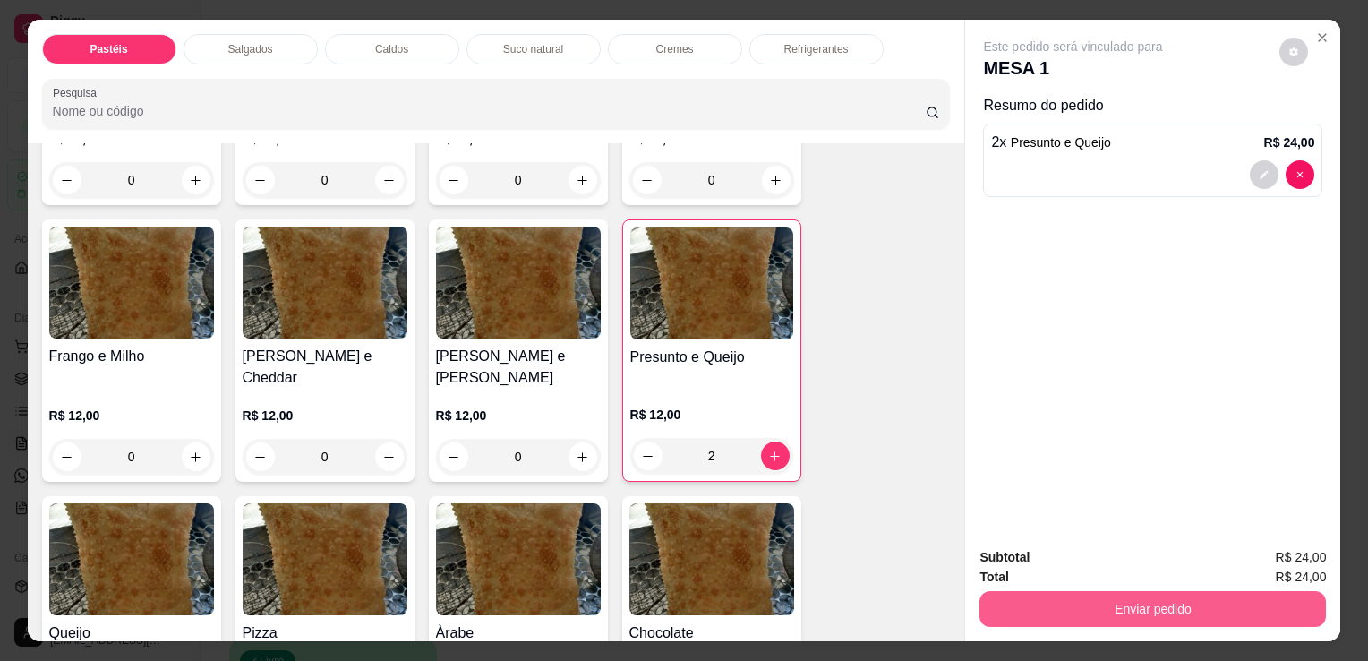
click at [1135, 605] on button "Enviar pedido" at bounding box center [1153, 609] width 347 height 36
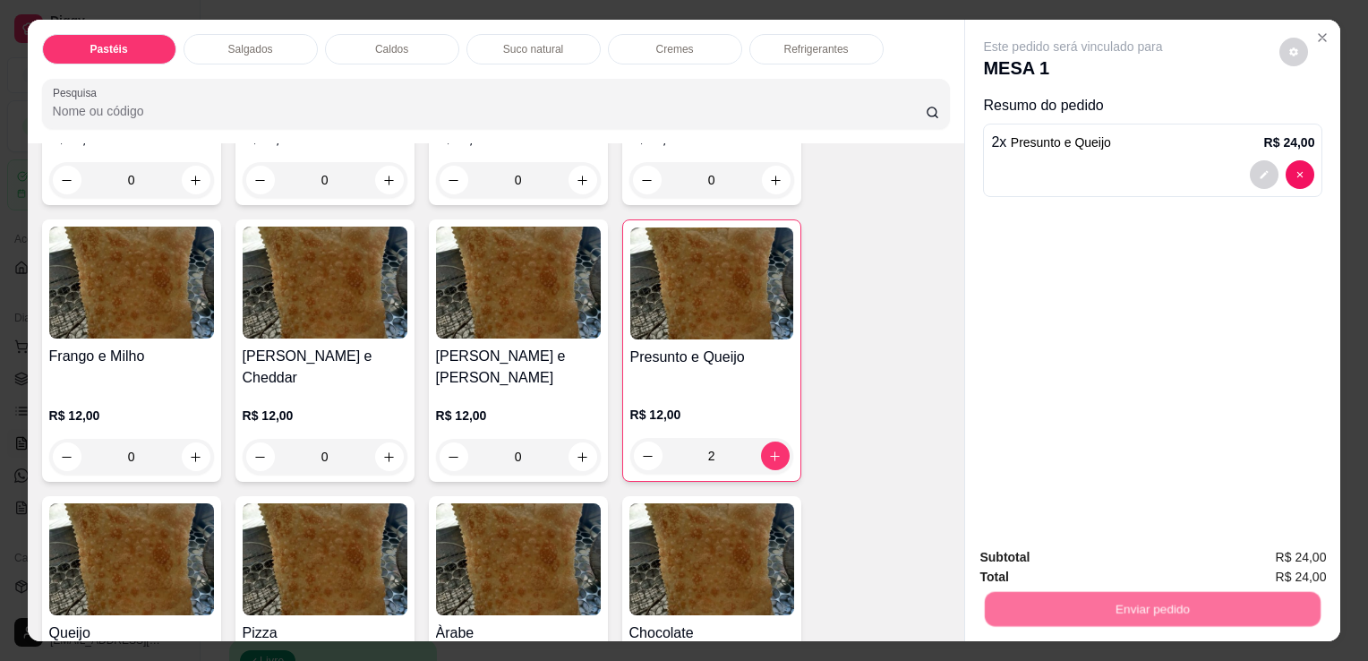
click at [1113, 556] on button "Não registrar e enviar pedido" at bounding box center [1094, 557] width 181 height 33
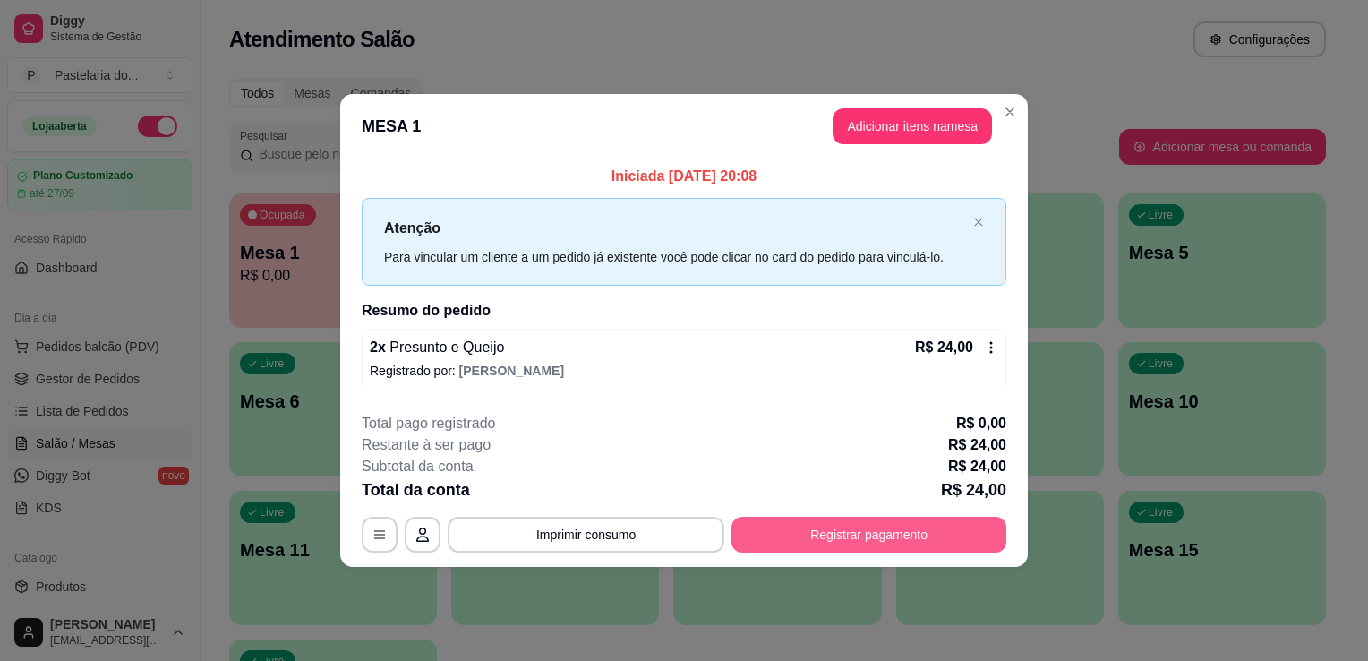
click at [911, 541] on button "Registrar pagamento" at bounding box center [869, 535] width 275 height 36
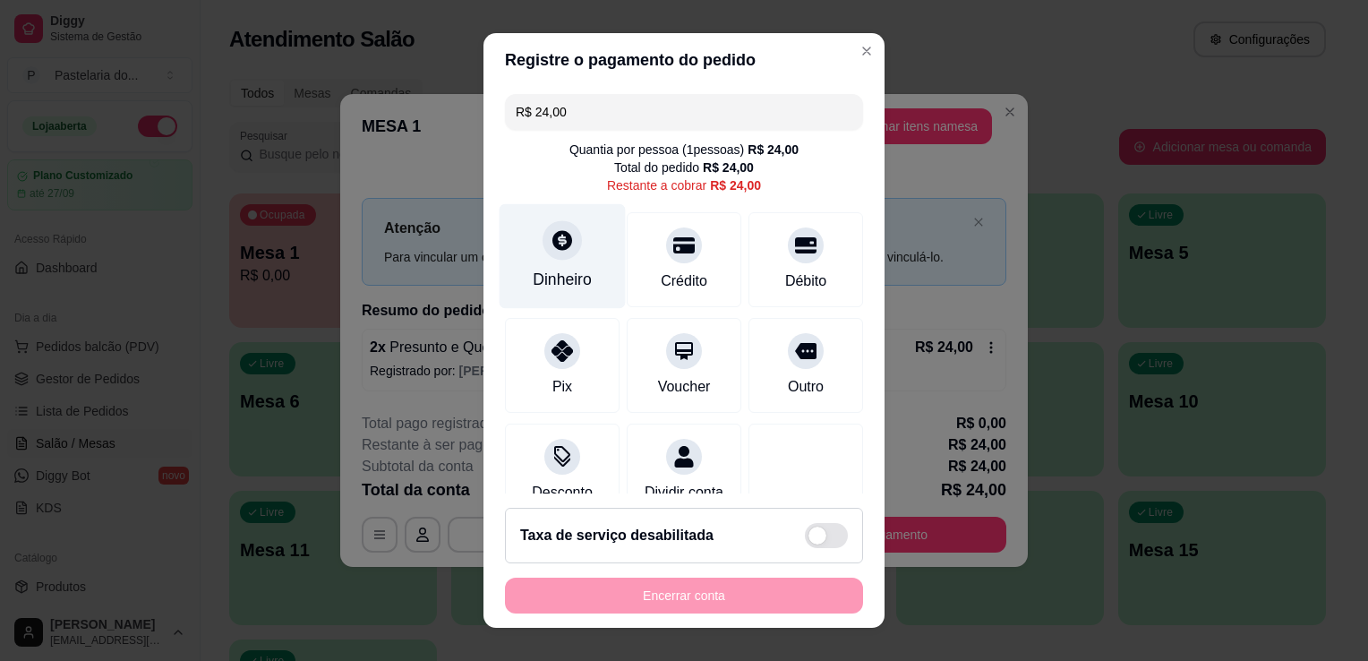
click at [554, 244] on icon at bounding box center [562, 240] width 20 height 20
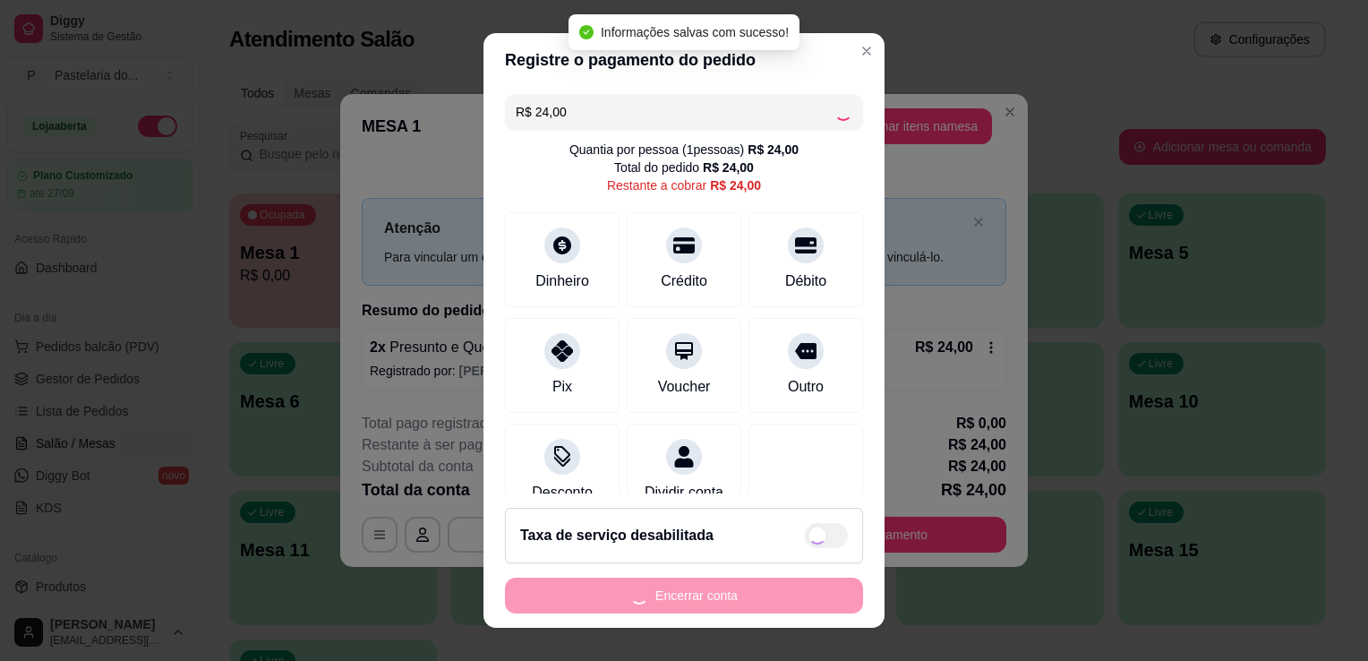
type input "R$ 0,00"
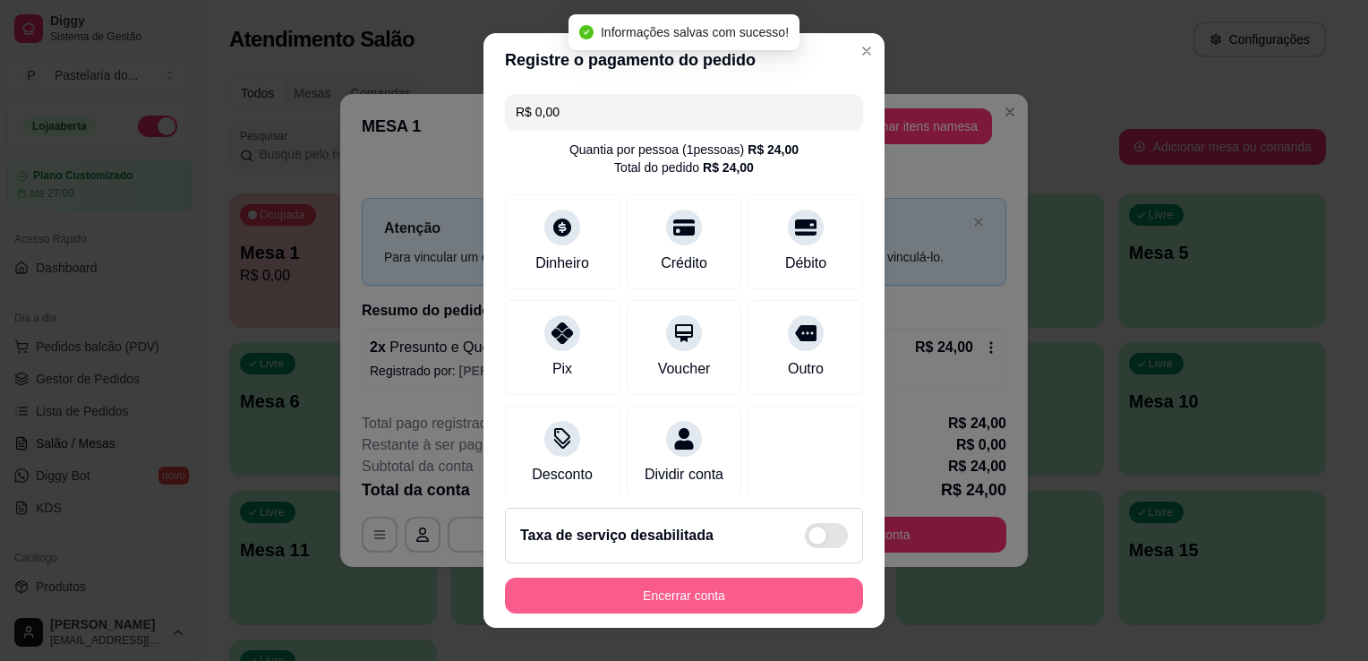
click at [800, 593] on button "Encerrar conta" at bounding box center [684, 596] width 358 height 36
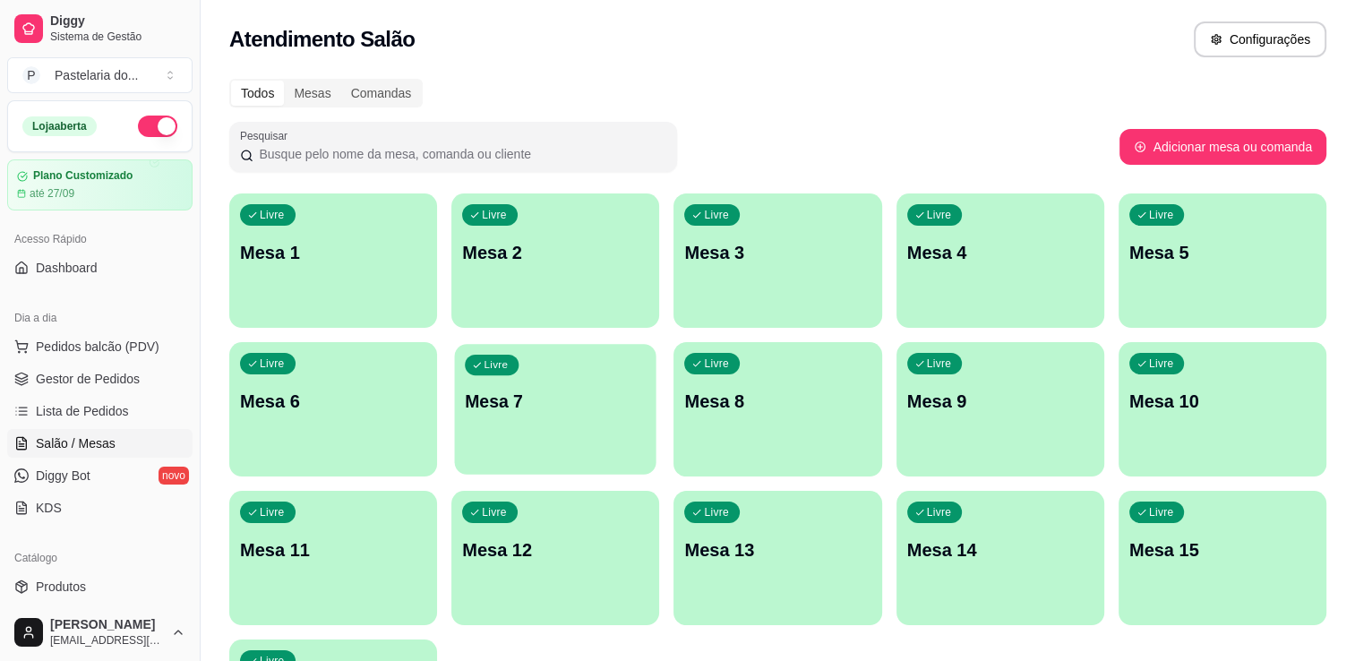
click at [599, 385] on div "Livre Mesa 7" at bounding box center [555, 398] width 201 height 109
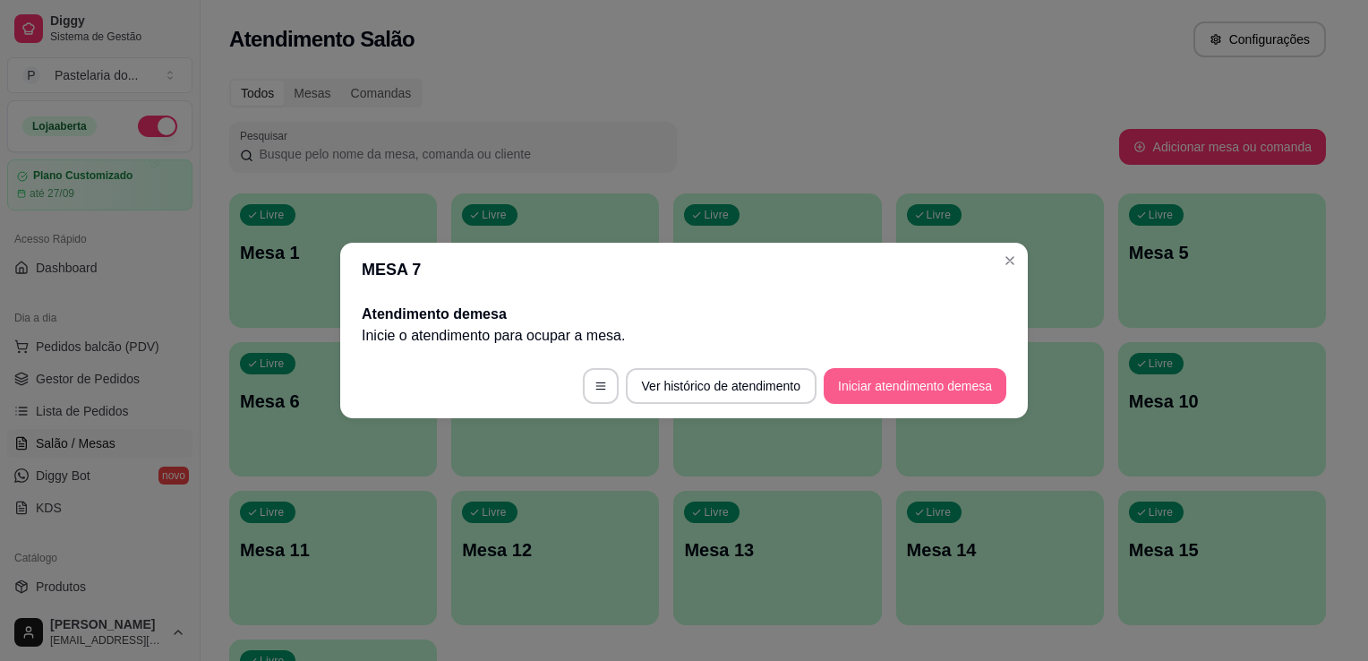
click at [963, 396] on button "Iniciar atendimento de mesa" at bounding box center [915, 386] width 183 height 36
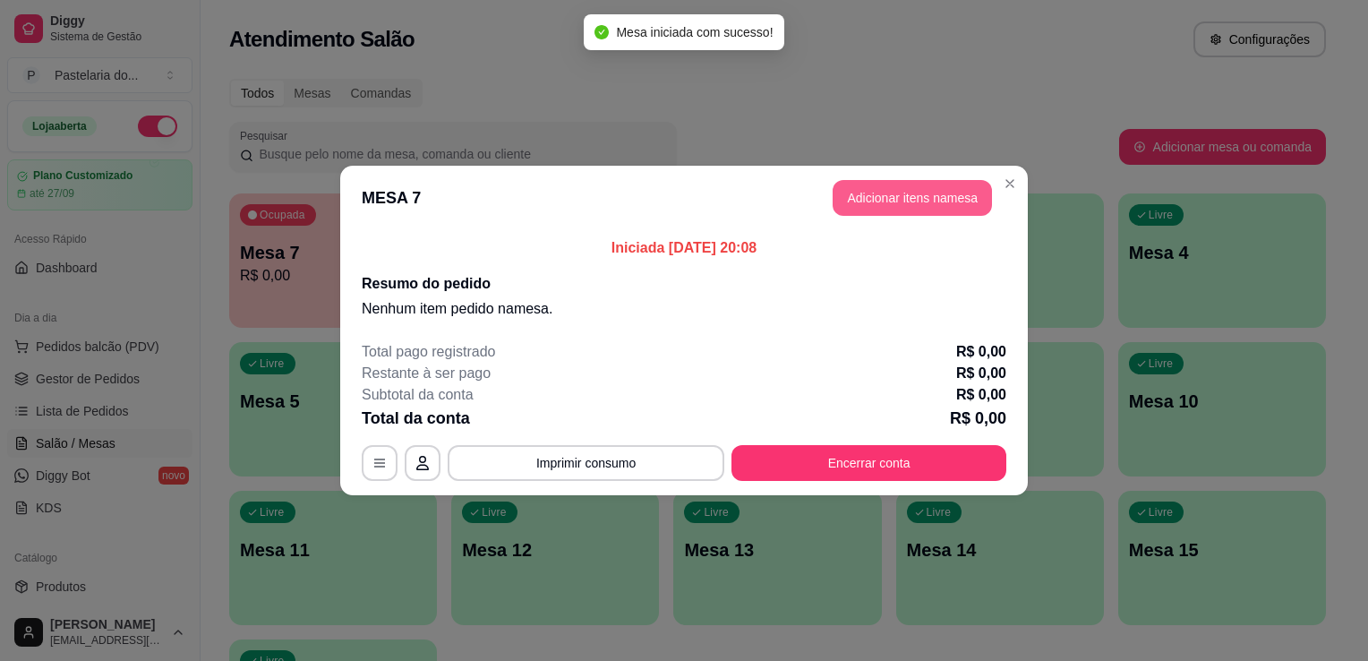
click at [962, 198] on button "Adicionar itens na mesa" at bounding box center [912, 198] width 159 height 36
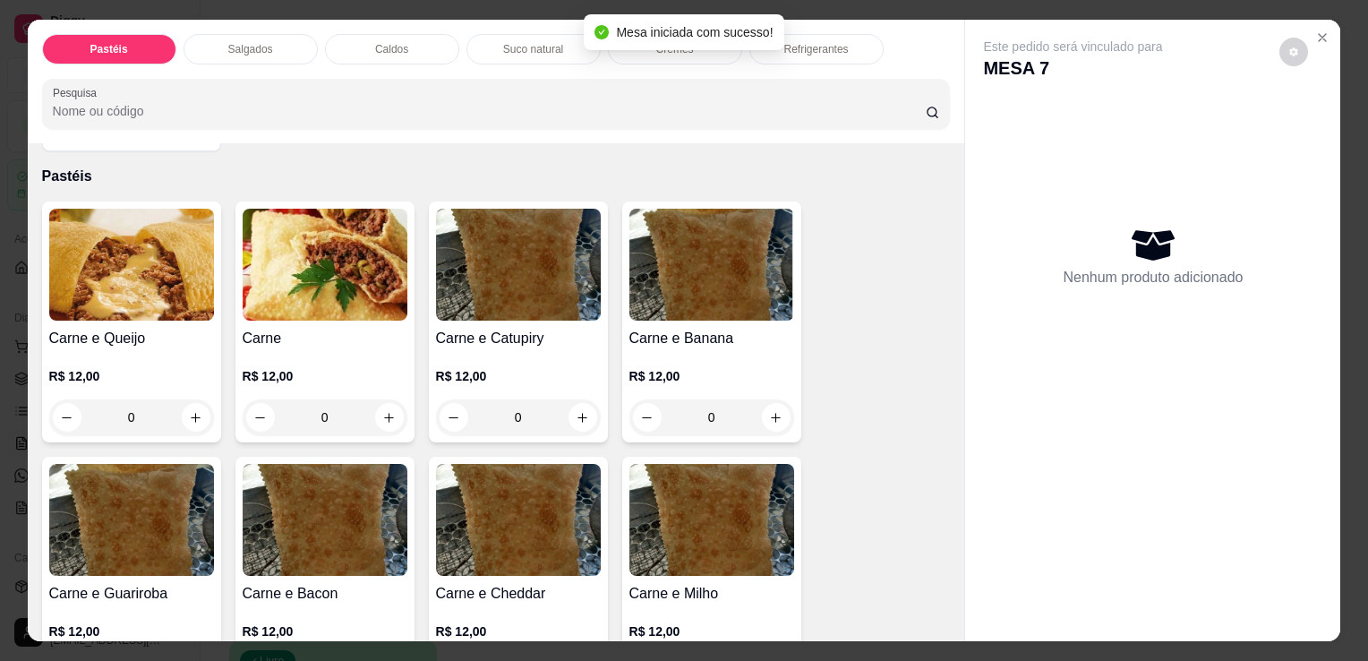
scroll to position [90, 0]
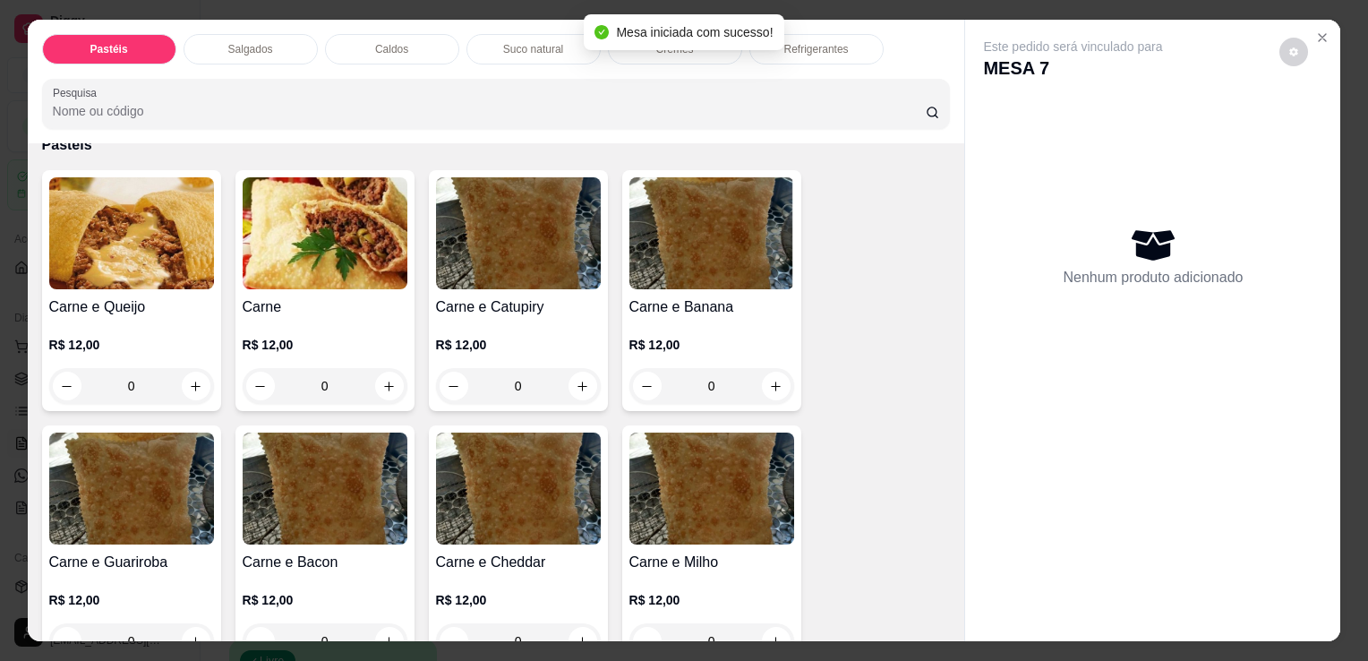
click at [188, 385] on div "0" at bounding box center [131, 386] width 165 height 36
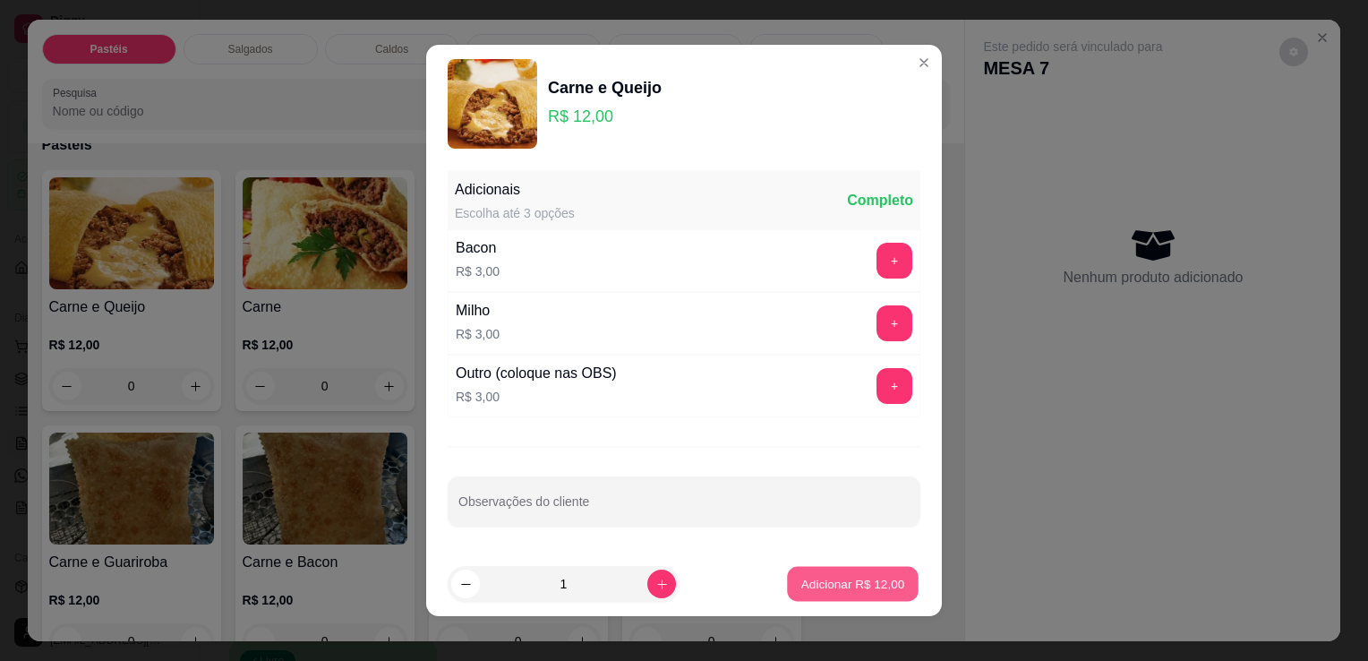
click at [852, 578] on p "Adicionar R$ 12,00" at bounding box center [853, 583] width 104 height 17
type input "1"
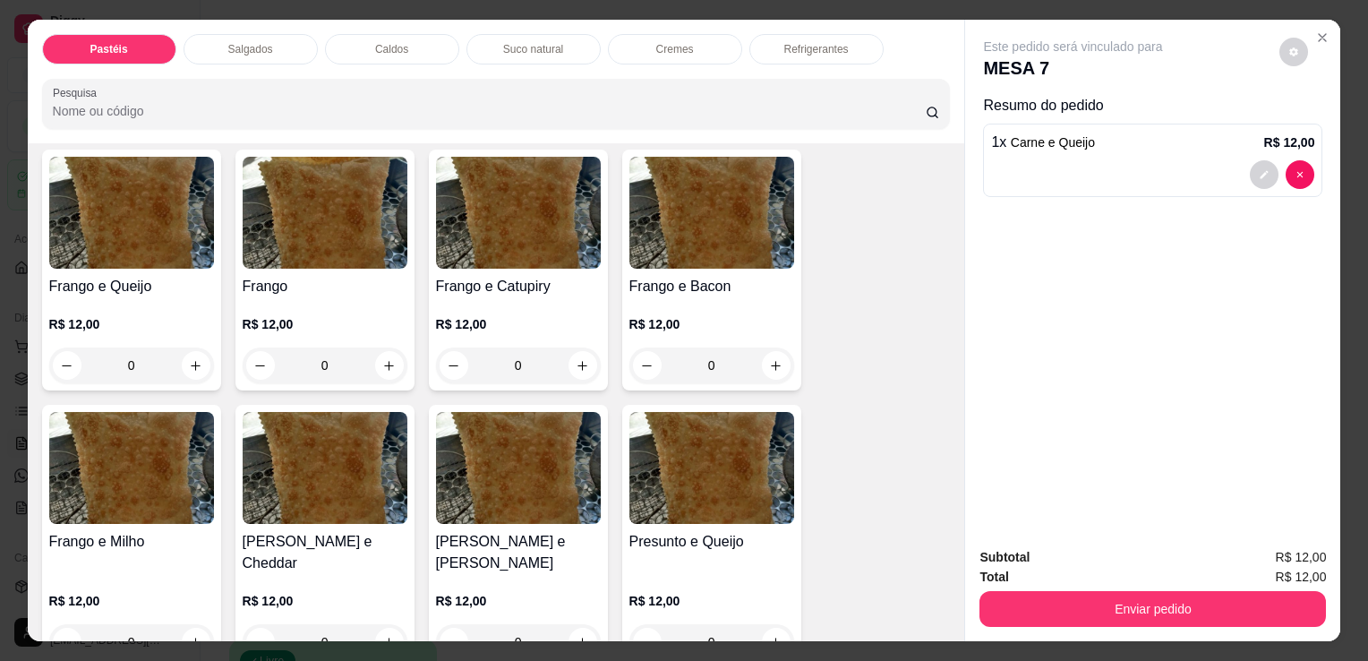
scroll to position [716, 0]
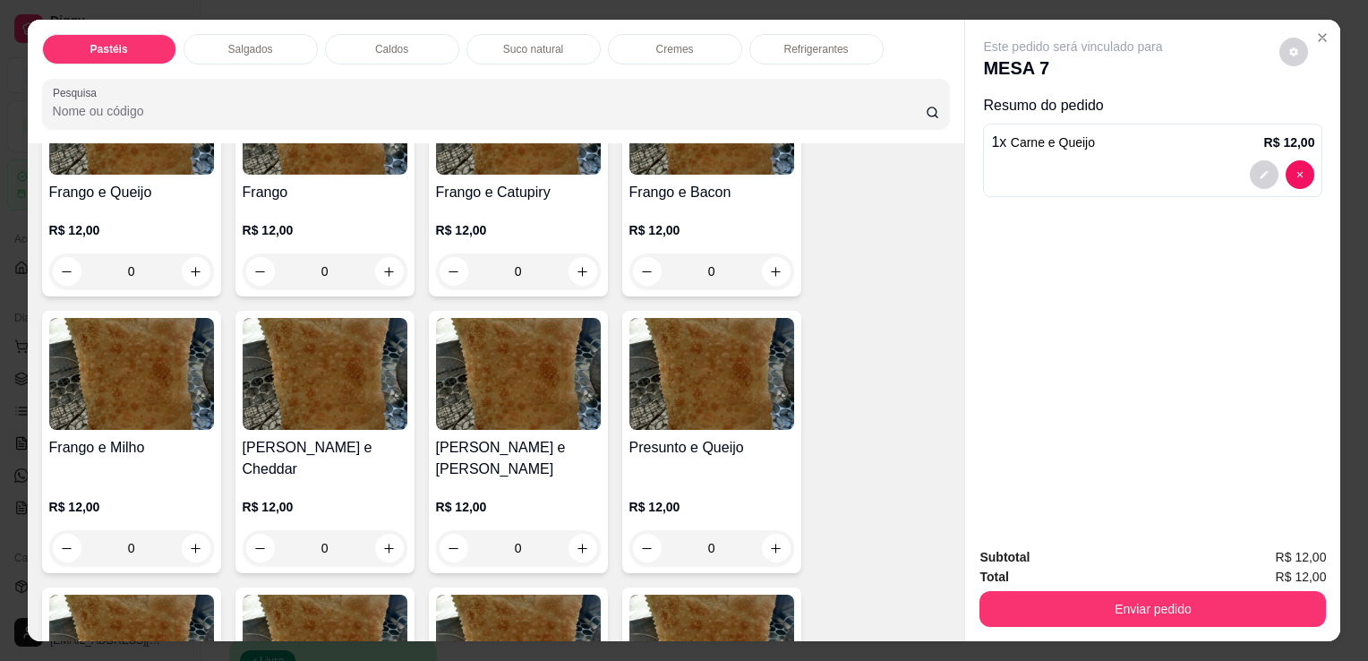
click at [534, 437] on h4 "[PERSON_NAME] e [PERSON_NAME]" at bounding box center [518, 458] width 165 height 43
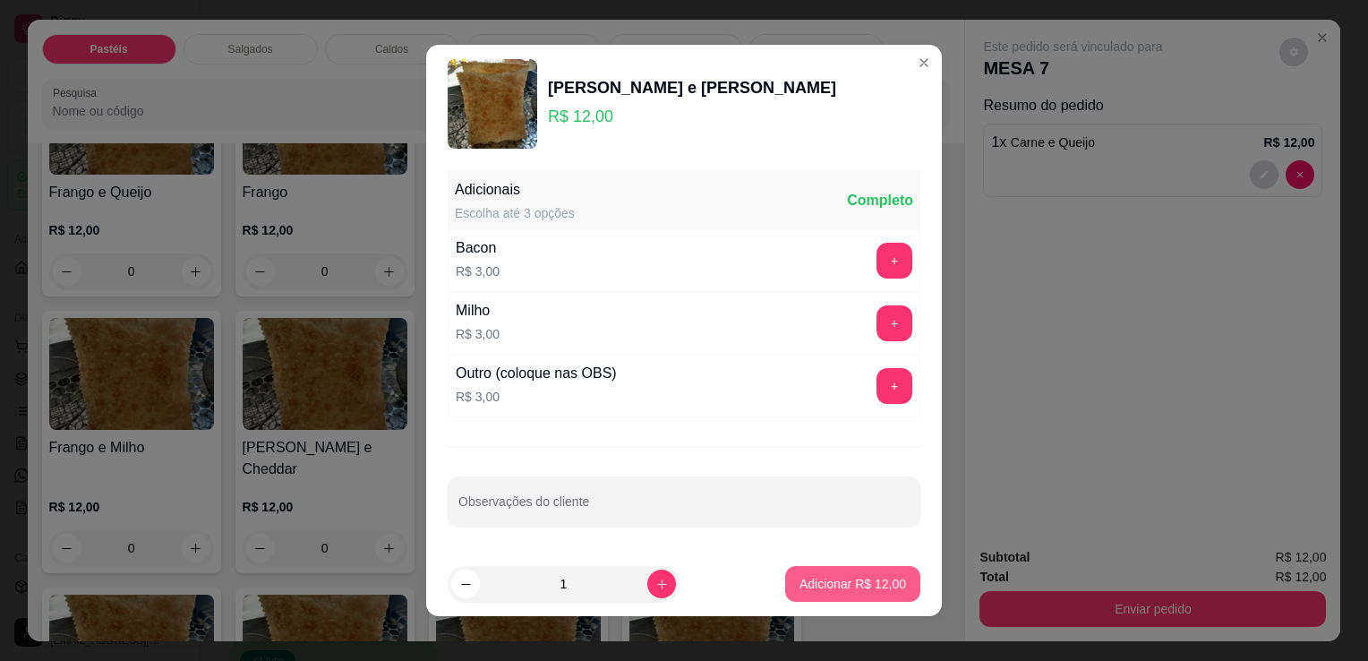
click at [805, 571] on button "Adicionar R$ 12,00" at bounding box center [852, 584] width 135 height 36
type input "1"
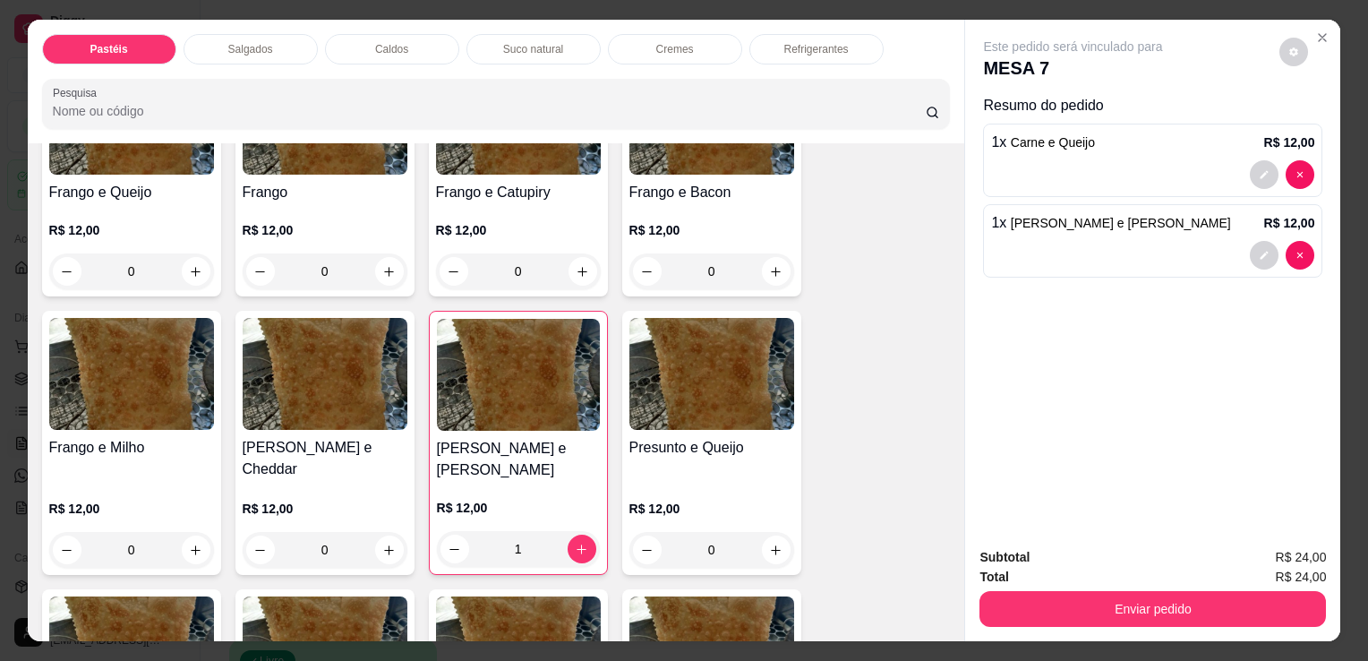
click at [768, 41] on div "Refrigerantes" at bounding box center [816, 49] width 134 height 30
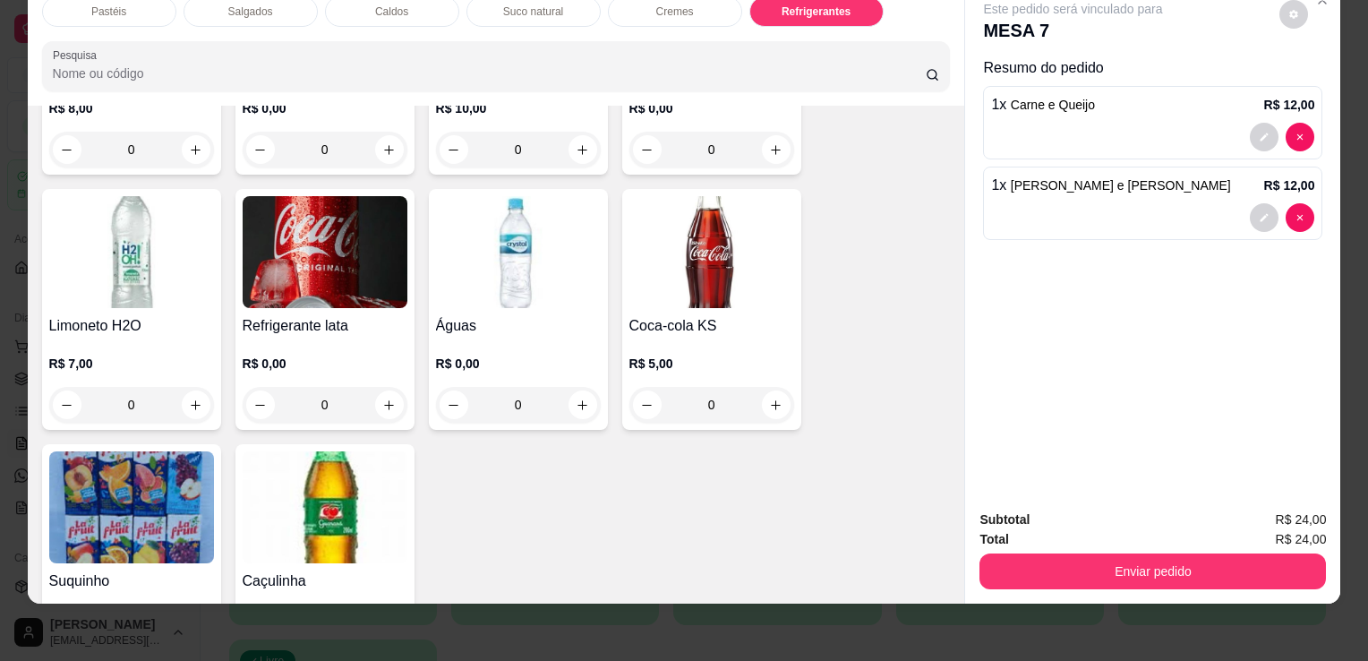
scroll to position [5492, 0]
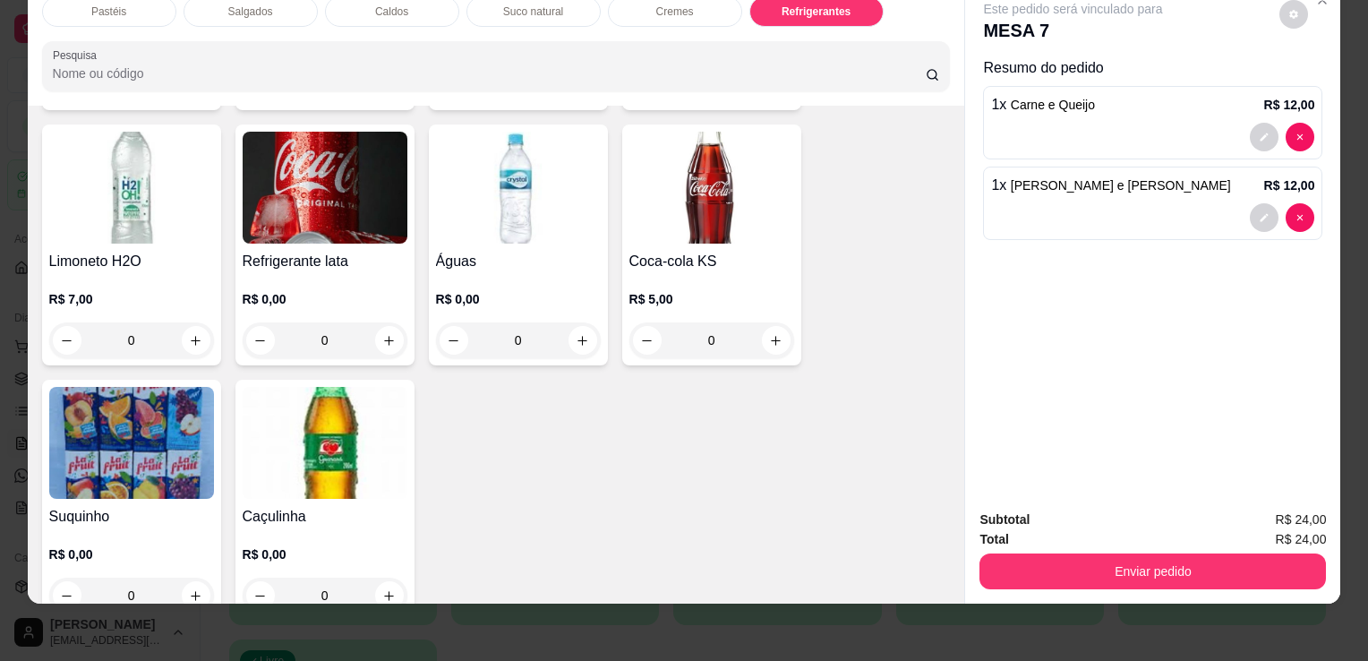
click at [355, 251] on h4 "Refrigerante lata" at bounding box center [325, 261] width 165 height 21
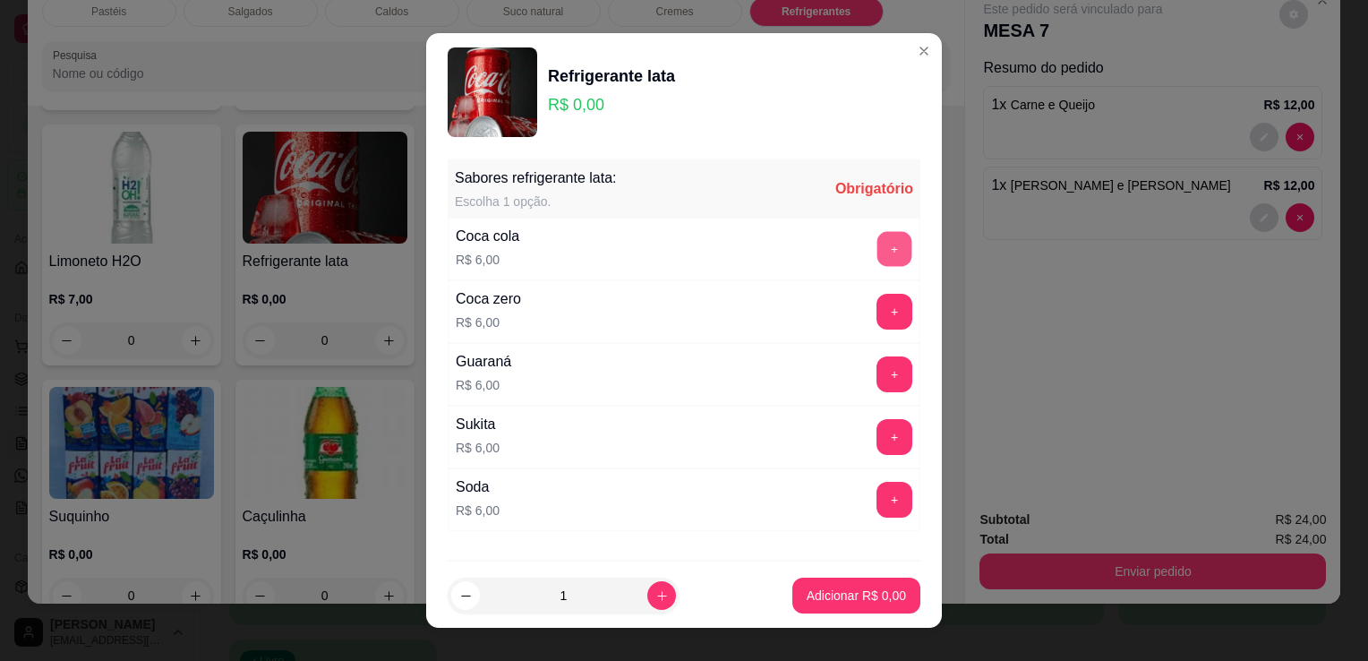
click at [878, 245] on button "+" at bounding box center [895, 249] width 35 height 35
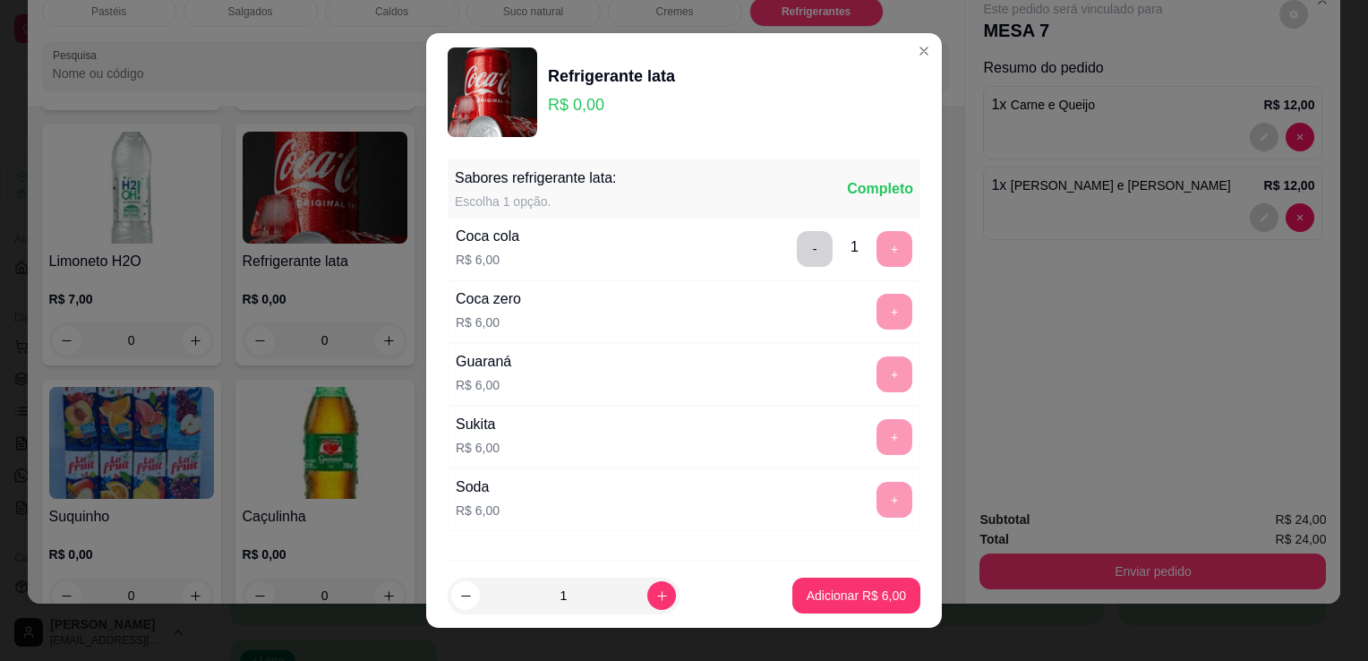
click at [853, 595] on p "Adicionar R$ 6,00" at bounding box center [856, 596] width 99 height 18
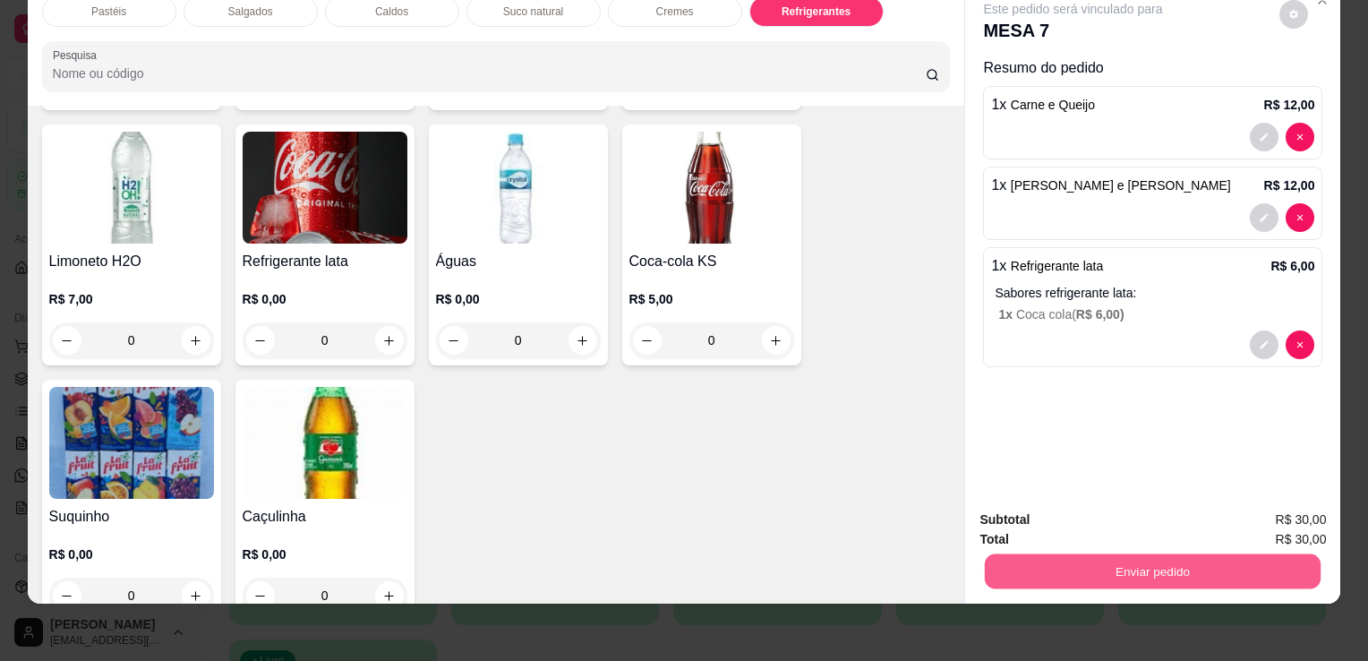
click at [1078, 559] on button "Enviar pedido" at bounding box center [1153, 570] width 336 height 35
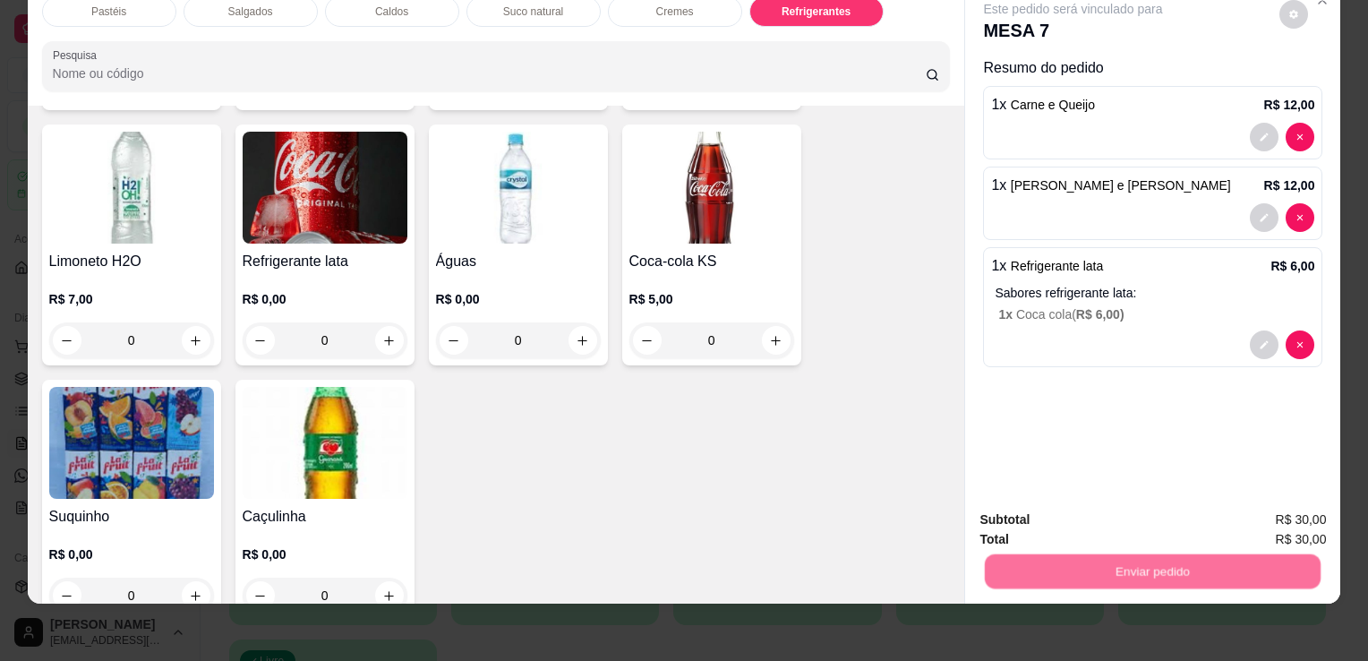
click at [1082, 513] on button "Não registrar e enviar pedido" at bounding box center [1094, 514] width 186 height 34
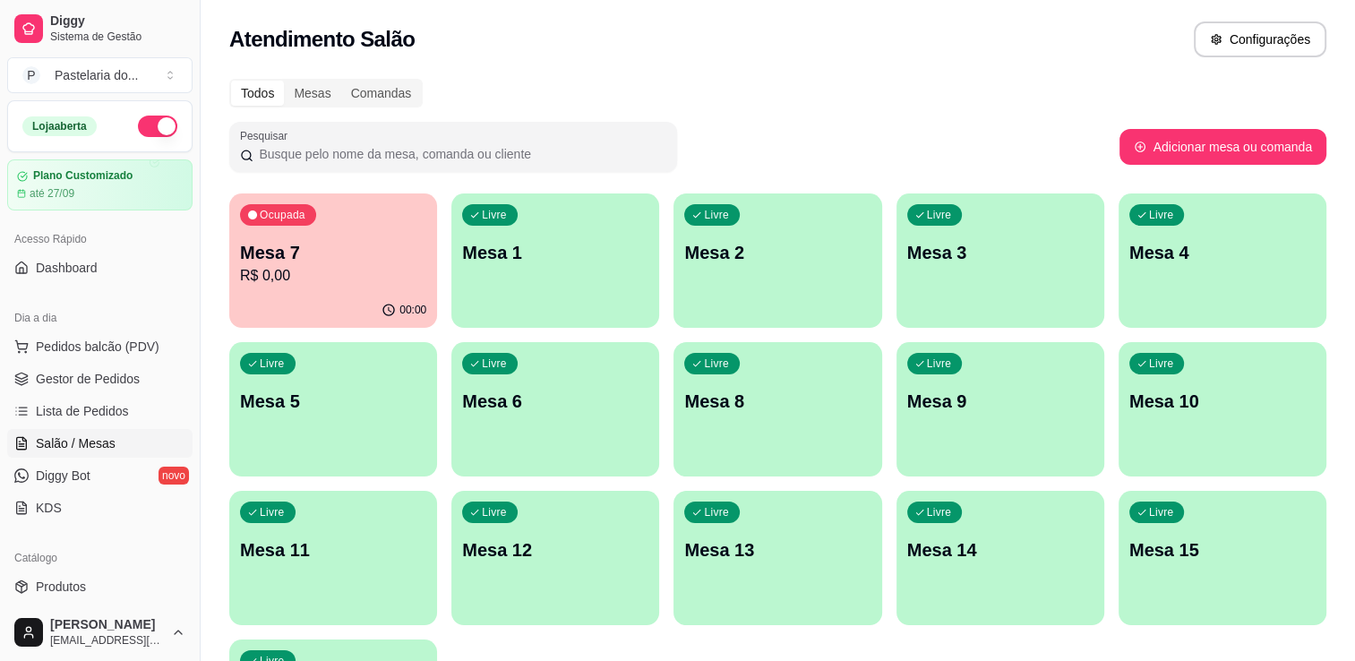
click at [404, 270] on p "R$ 0,00" at bounding box center [333, 275] width 186 height 21
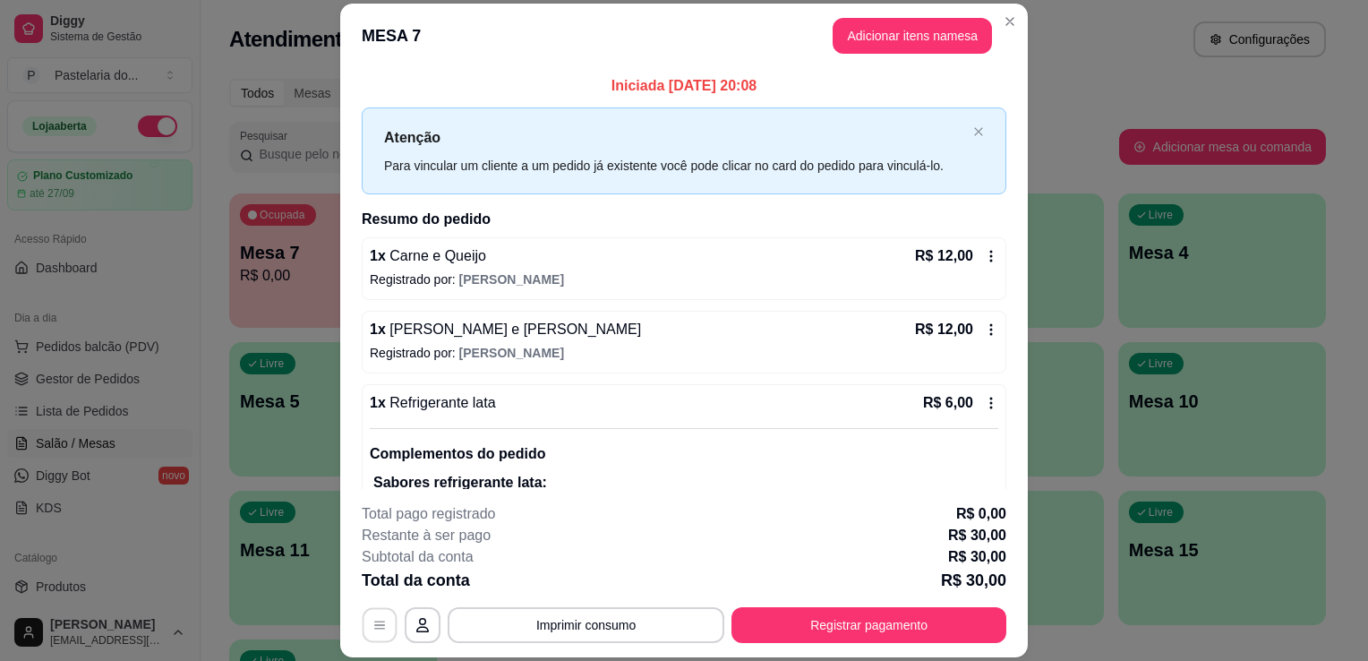
click at [363, 638] on button "button" at bounding box center [380, 625] width 35 height 35
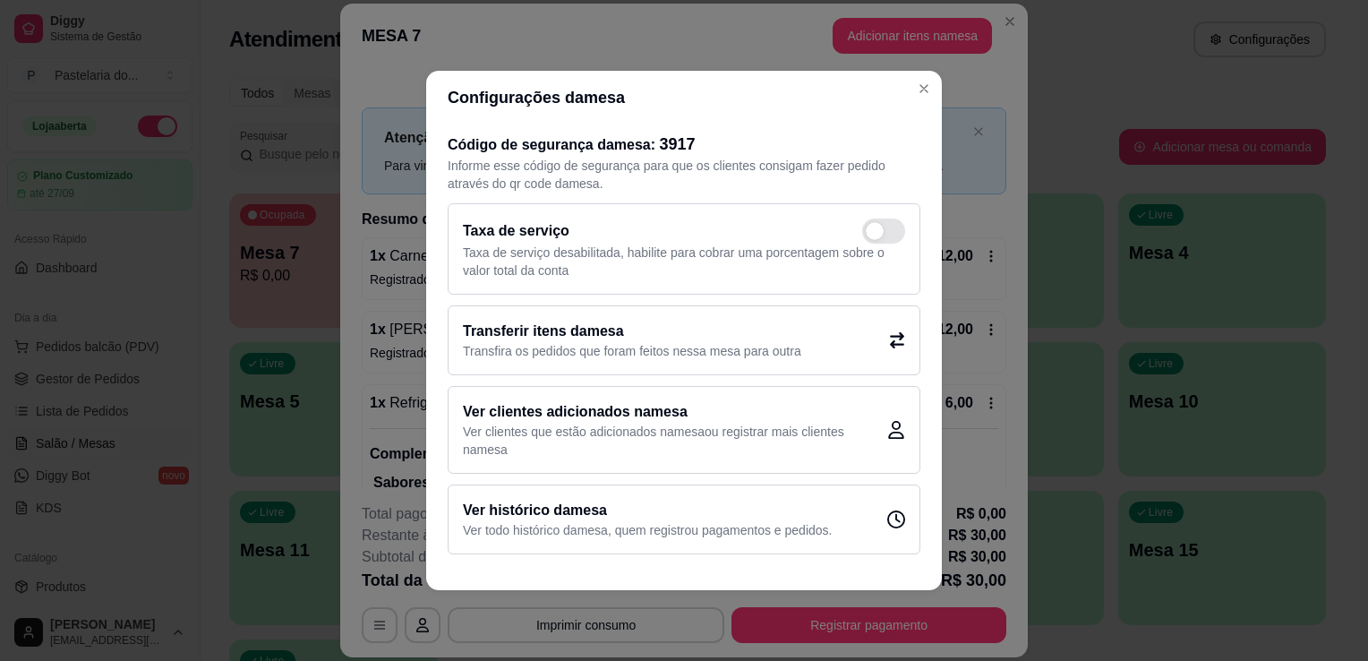
click at [727, 331] on h2 "Transferir itens da mesa" at bounding box center [632, 331] width 338 height 21
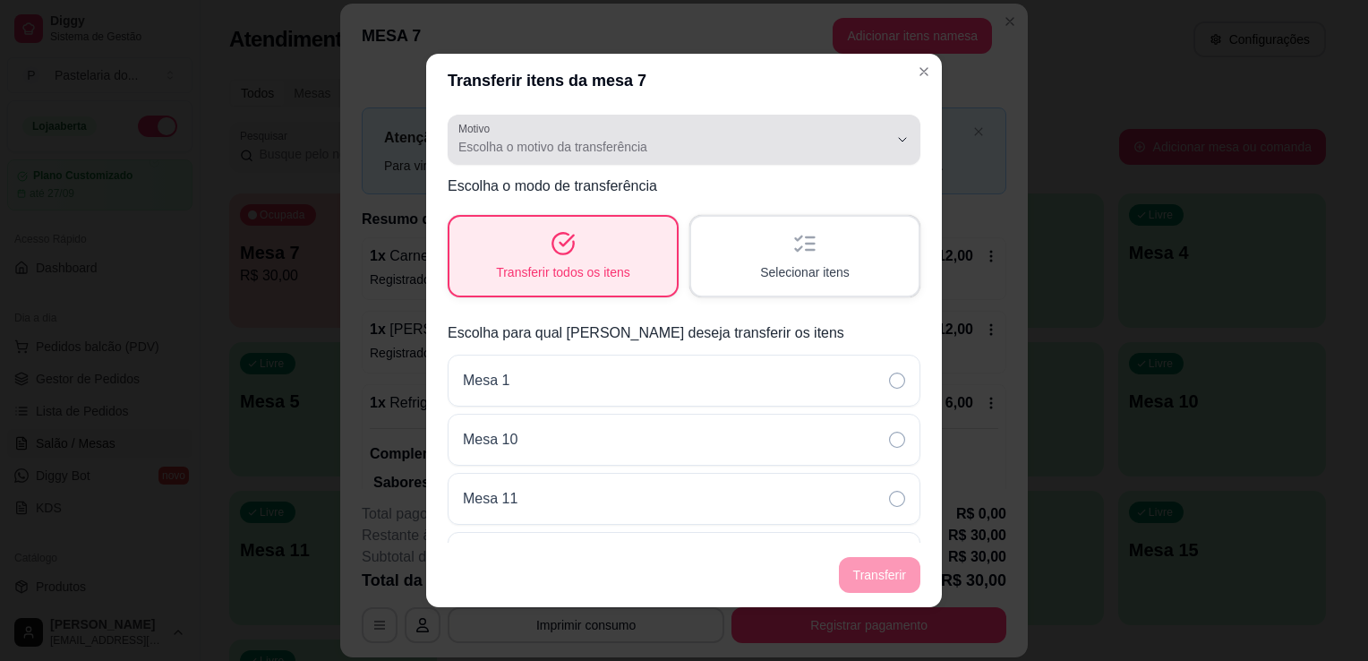
click at [580, 156] on div "Escolha o motivo da transferência" at bounding box center [673, 140] width 430 height 36
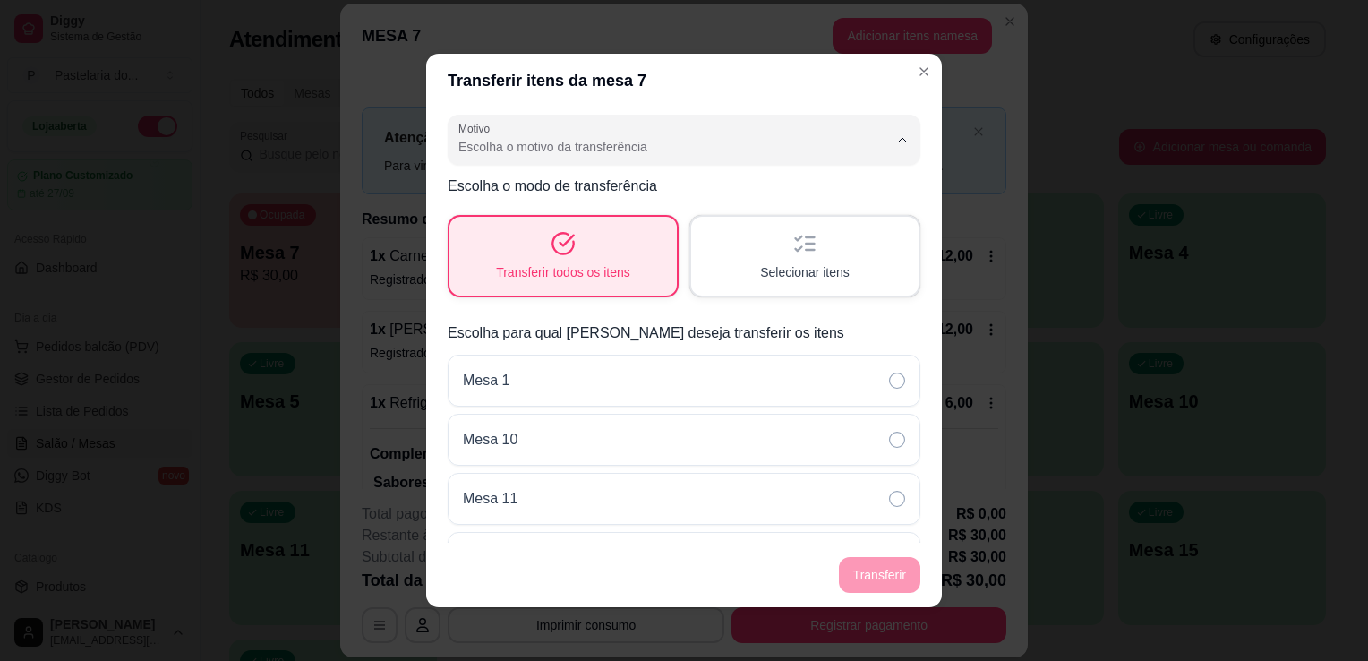
click at [604, 216] on span "Mudança de mesa" at bounding box center [662, 218] width 396 height 17
type input "TABLE_TRANSFER"
select select "TABLE_TRANSFER"
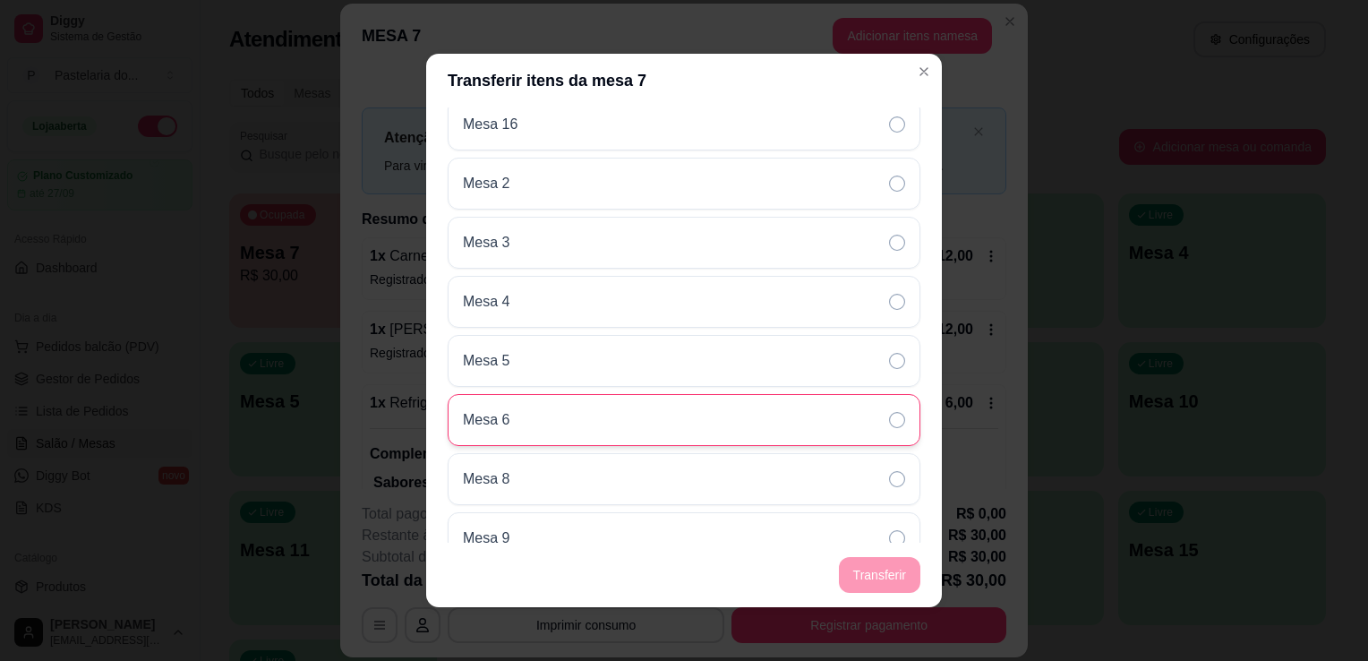
scroll to position [691, 0]
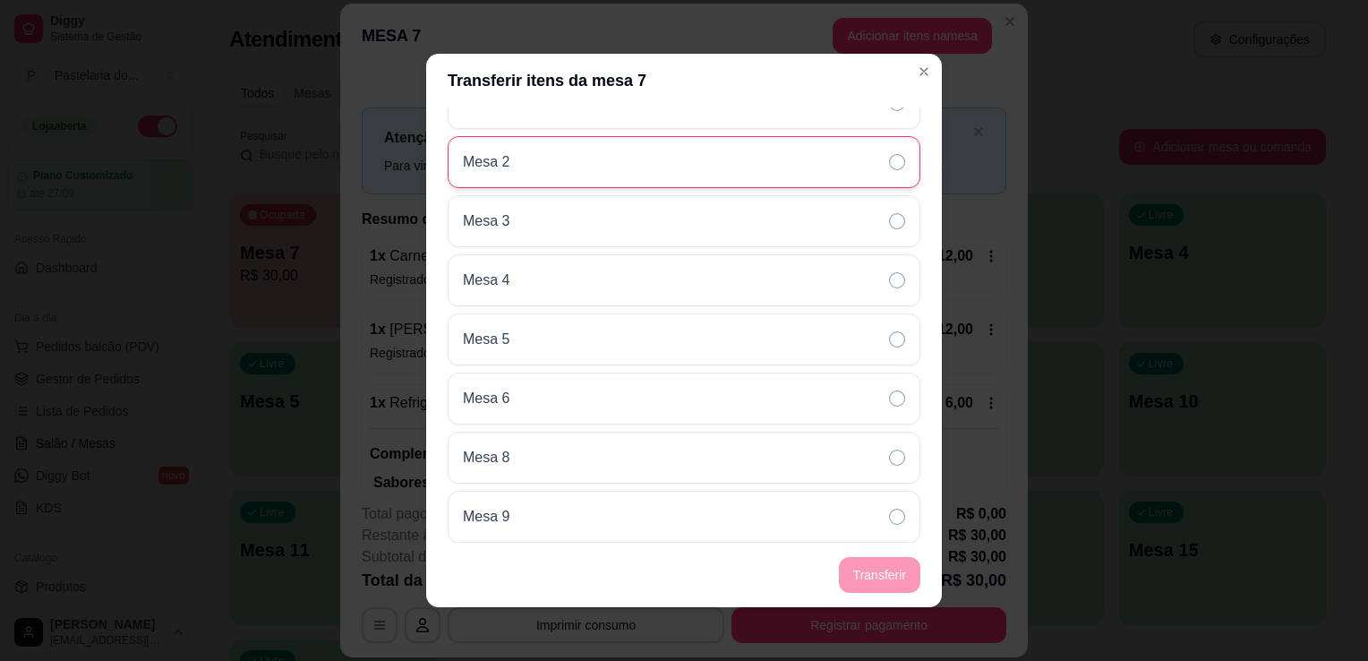
click at [561, 159] on div "Mesa 2" at bounding box center [684, 162] width 473 height 52
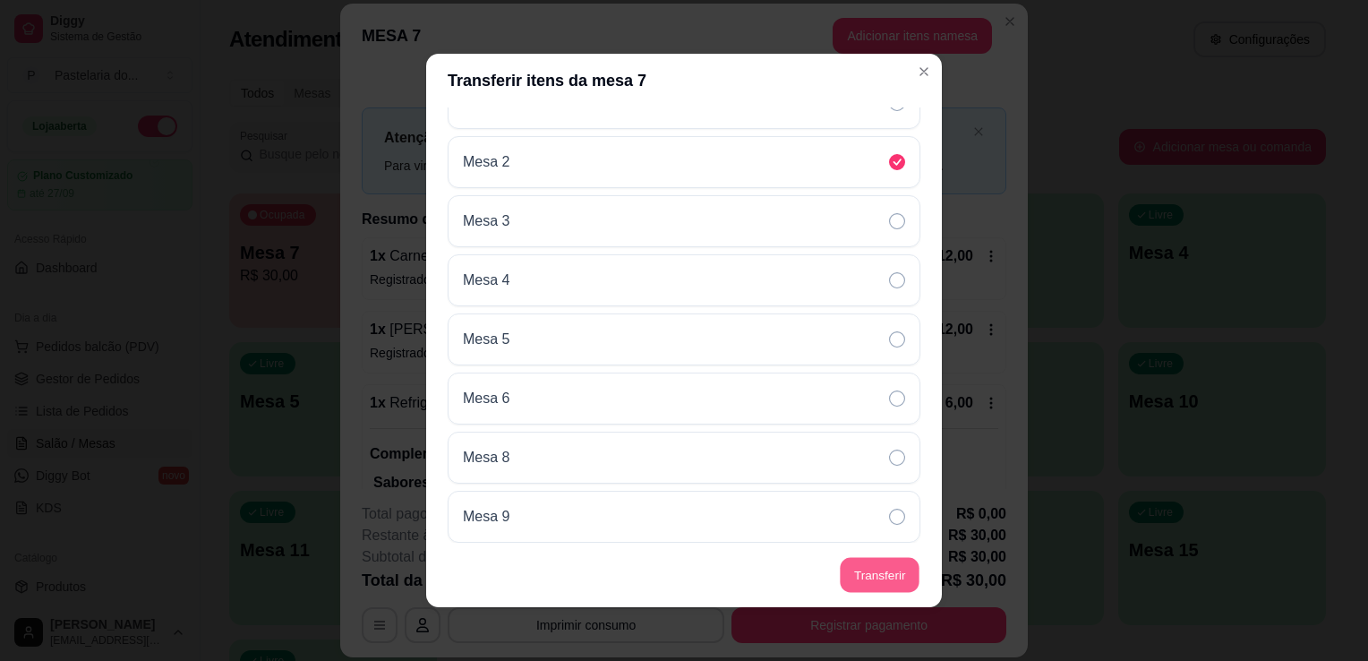
click at [844, 559] on button "Transferir" at bounding box center [880, 575] width 80 height 35
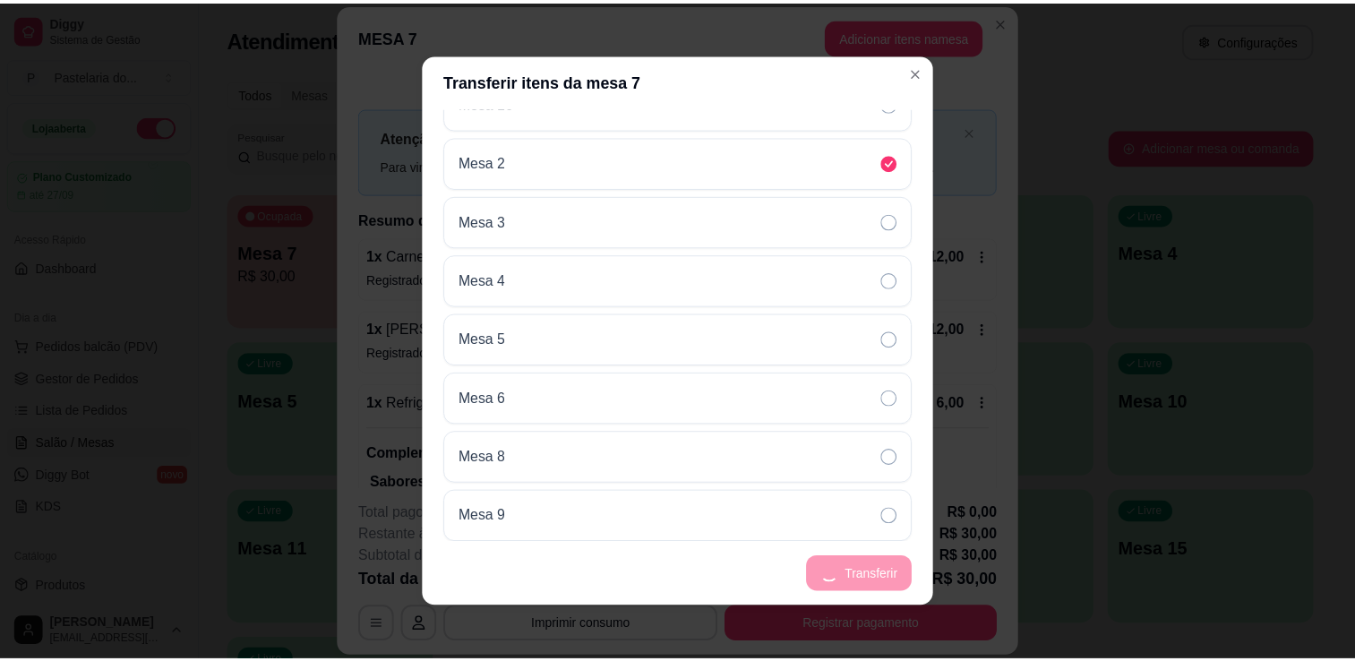
scroll to position [633, 0]
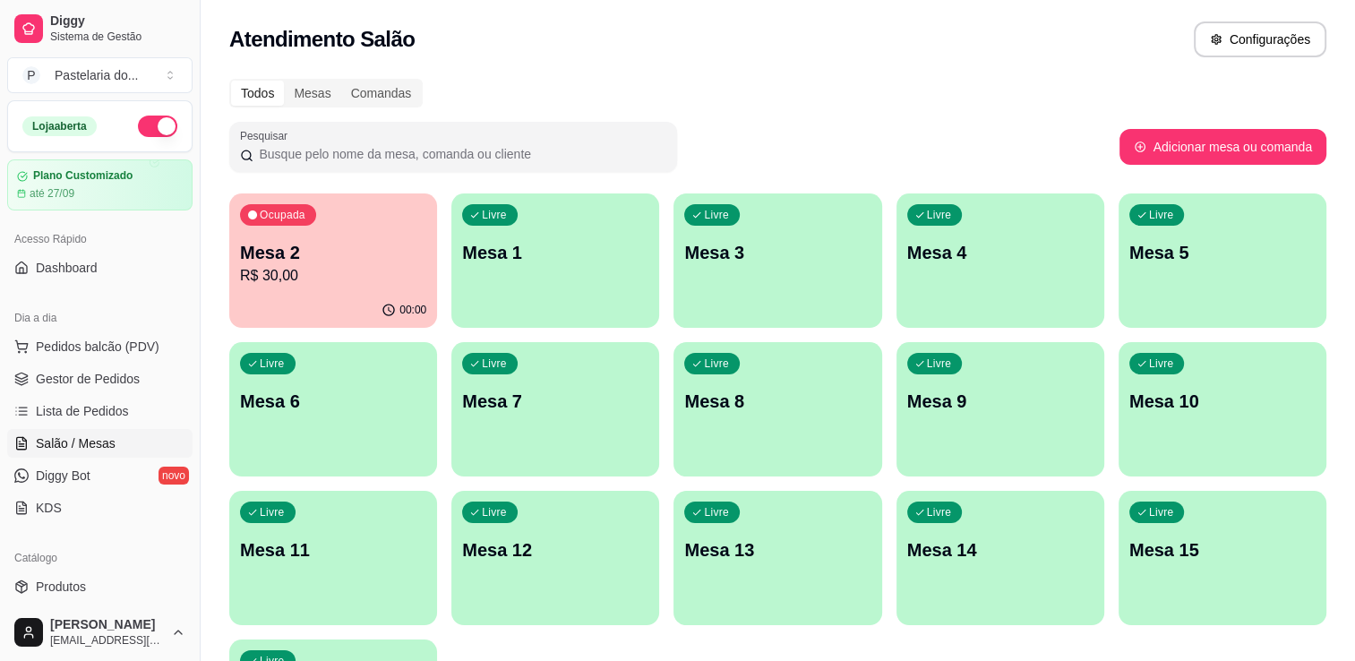
click at [441, 233] on div "Ocupada Mesa 2 R$ 30,00 00:00 Livre Mesa 1 Livre Mesa 3 Livre Mesa 4 Livre Mesa…" at bounding box center [777, 483] width 1097 height 580
click at [280, 251] on p "Mesa 2" at bounding box center [333, 252] width 186 height 25
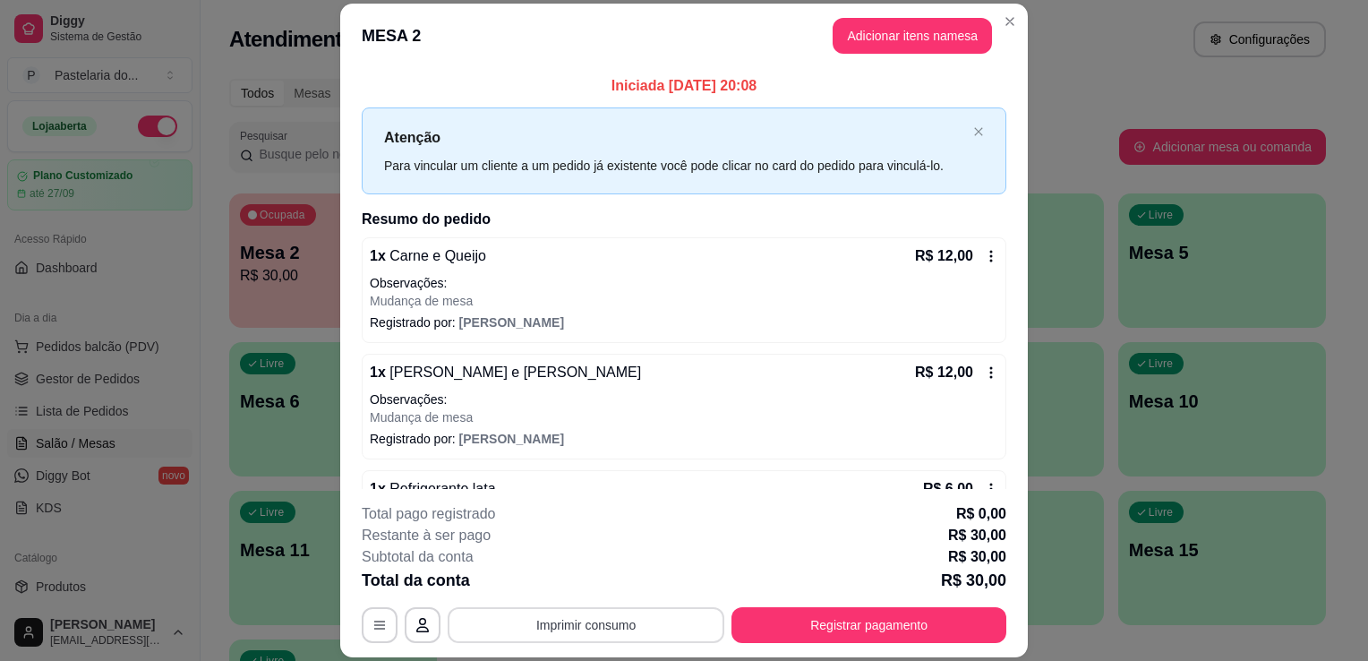
click at [545, 621] on button "Imprimir consumo" at bounding box center [586, 625] width 277 height 36
click at [554, 592] on button "IMPRESSORA" at bounding box center [584, 584] width 125 height 28
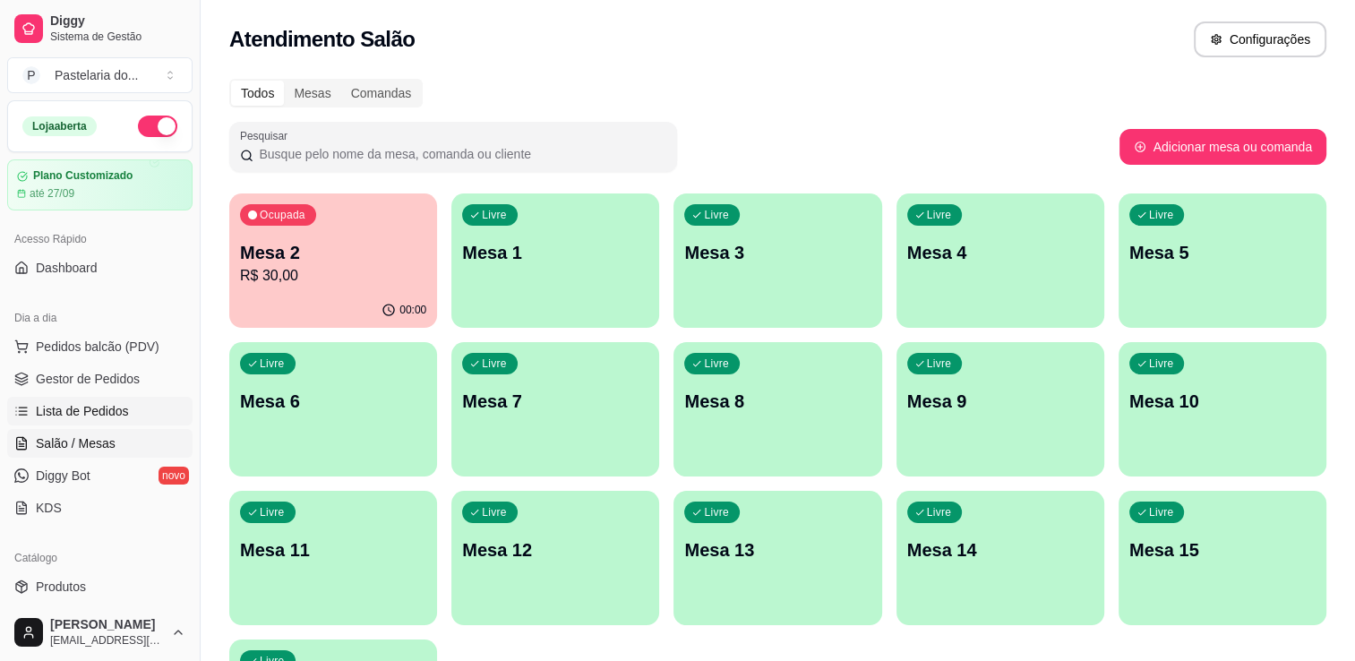
click at [125, 407] on link "Lista de Pedidos" at bounding box center [99, 411] width 185 height 29
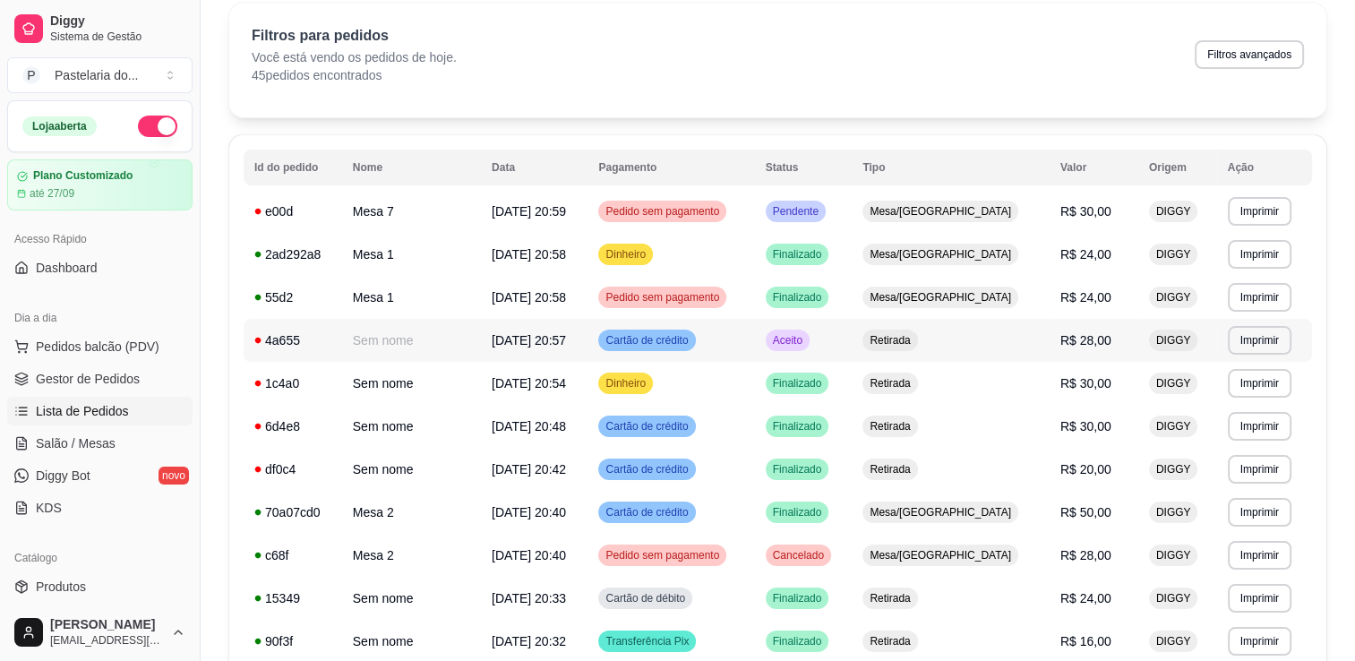
scroll to position [179, 0]
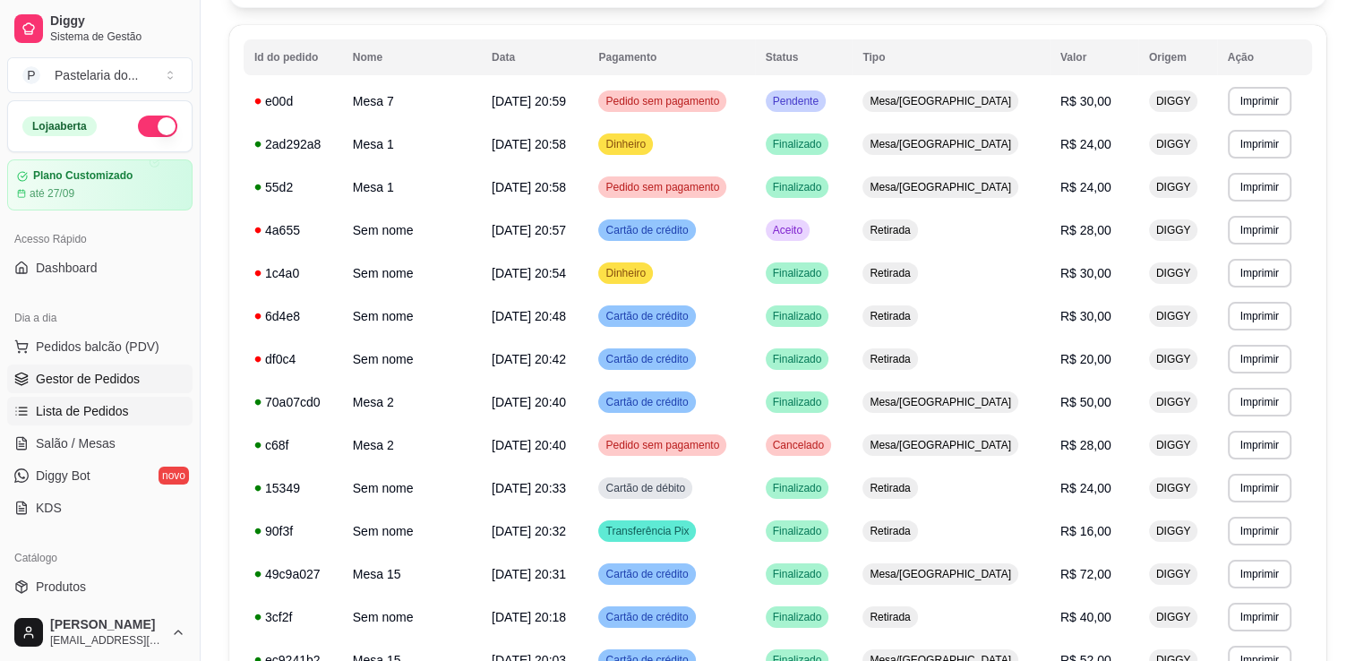
click at [162, 377] on link "Gestor de Pedidos" at bounding box center [99, 378] width 185 height 29
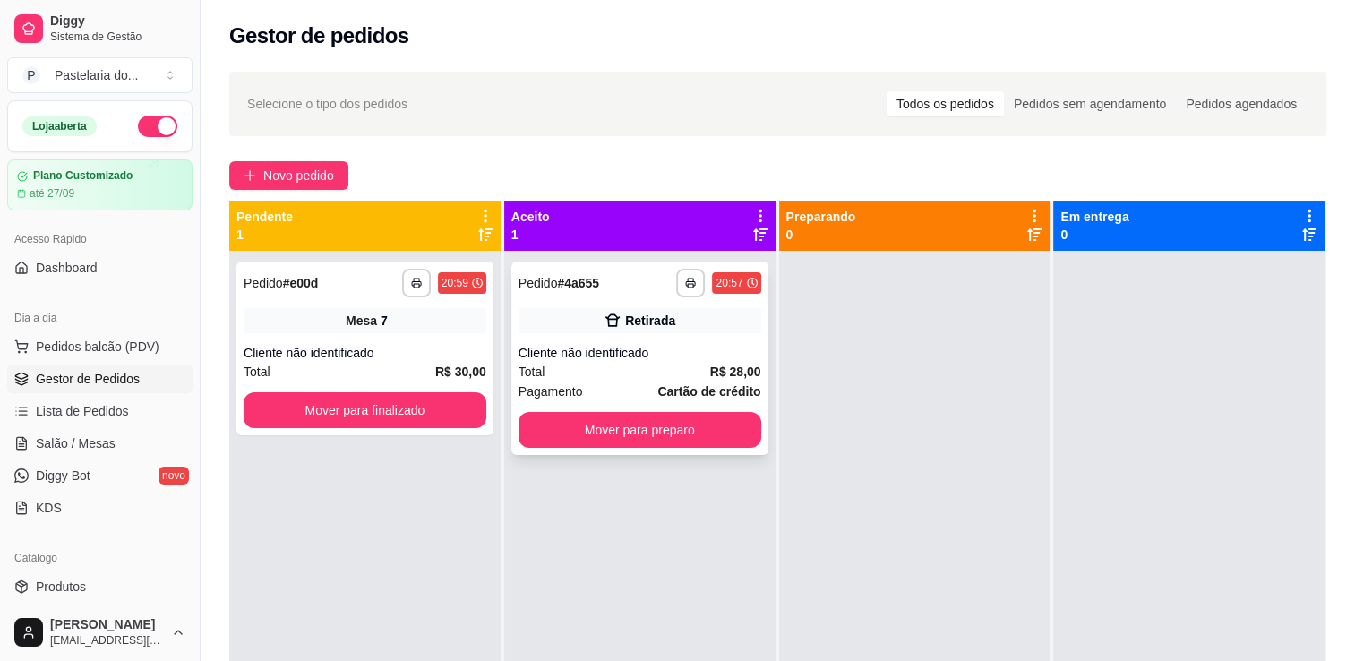
click at [702, 421] on button "Mover para preparo" at bounding box center [639, 430] width 243 height 36
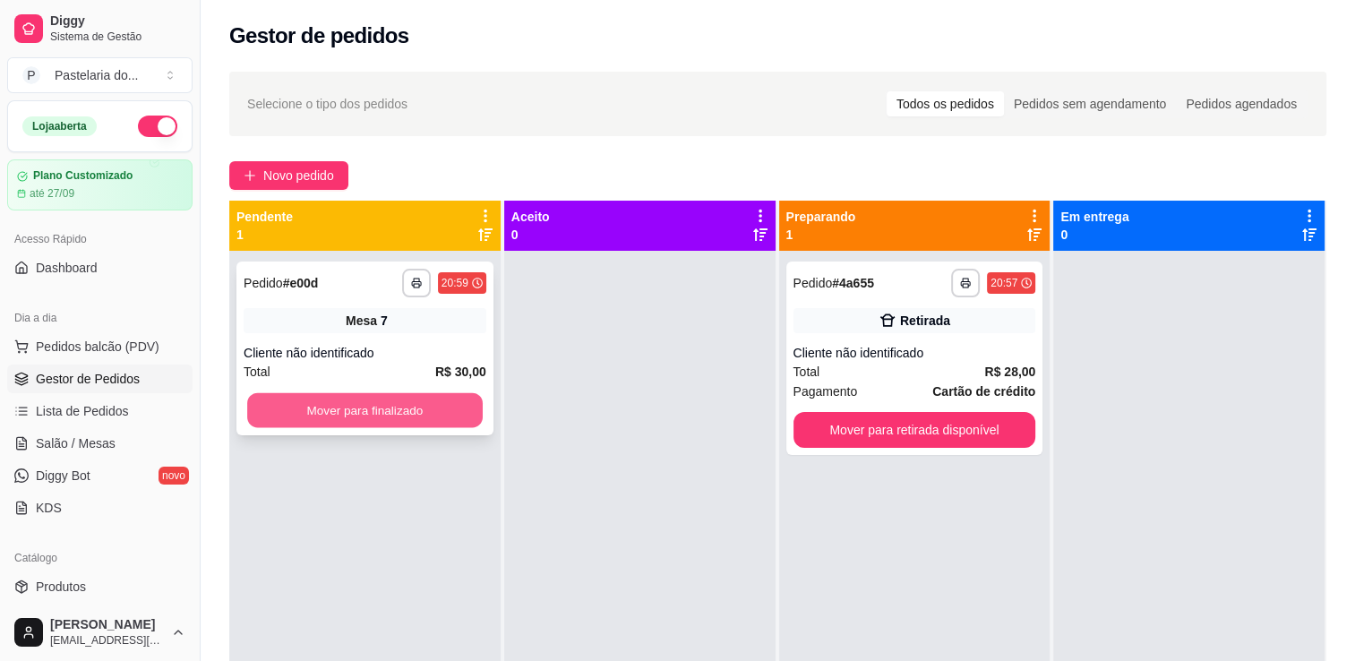
click at [424, 416] on button "Mover para finalizado" at bounding box center [365, 410] width 236 height 35
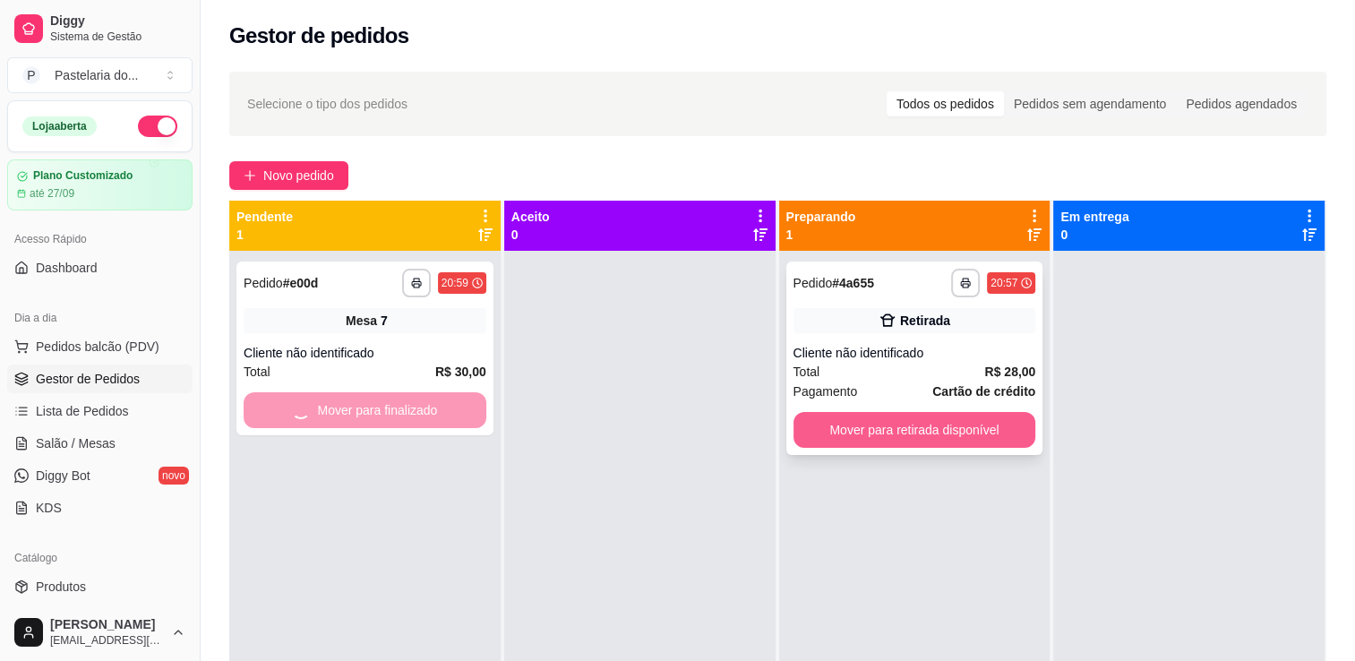
click at [867, 432] on button "Mover para retirada disponível" at bounding box center [914, 430] width 243 height 36
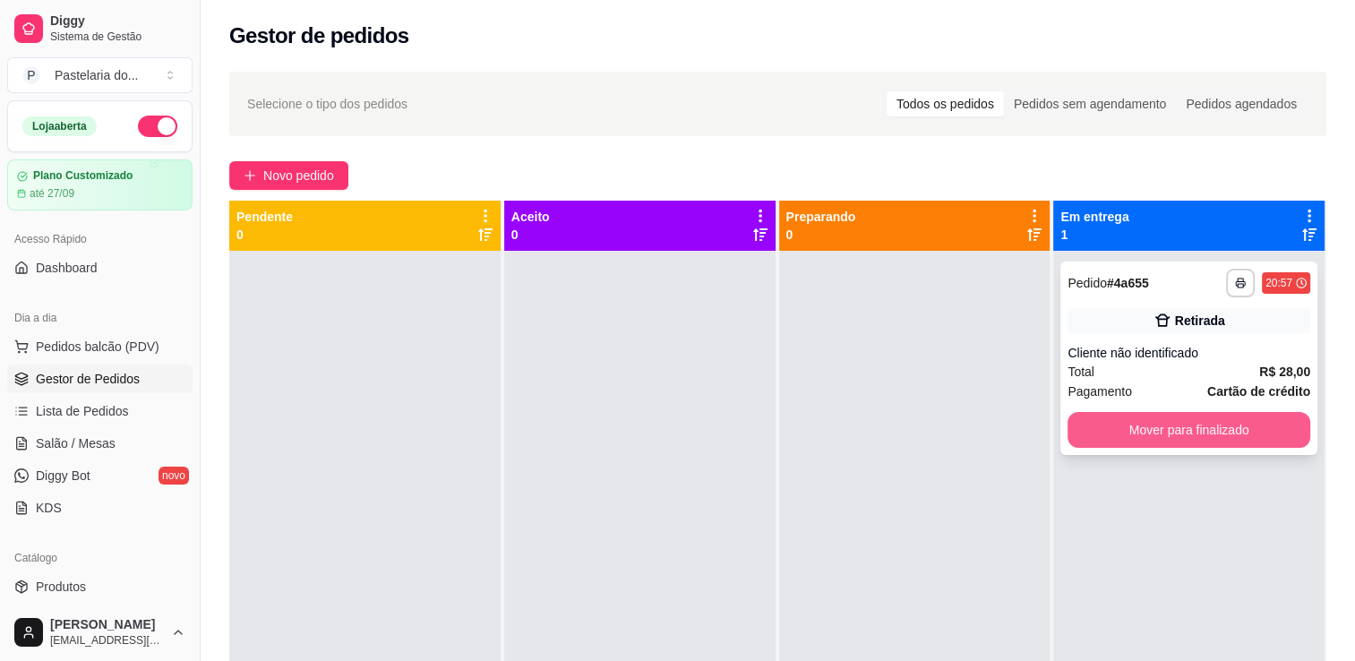
click at [1168, 417] on button "Mover para finalizado" at bounding box center [1188, 430] width 243 height 36
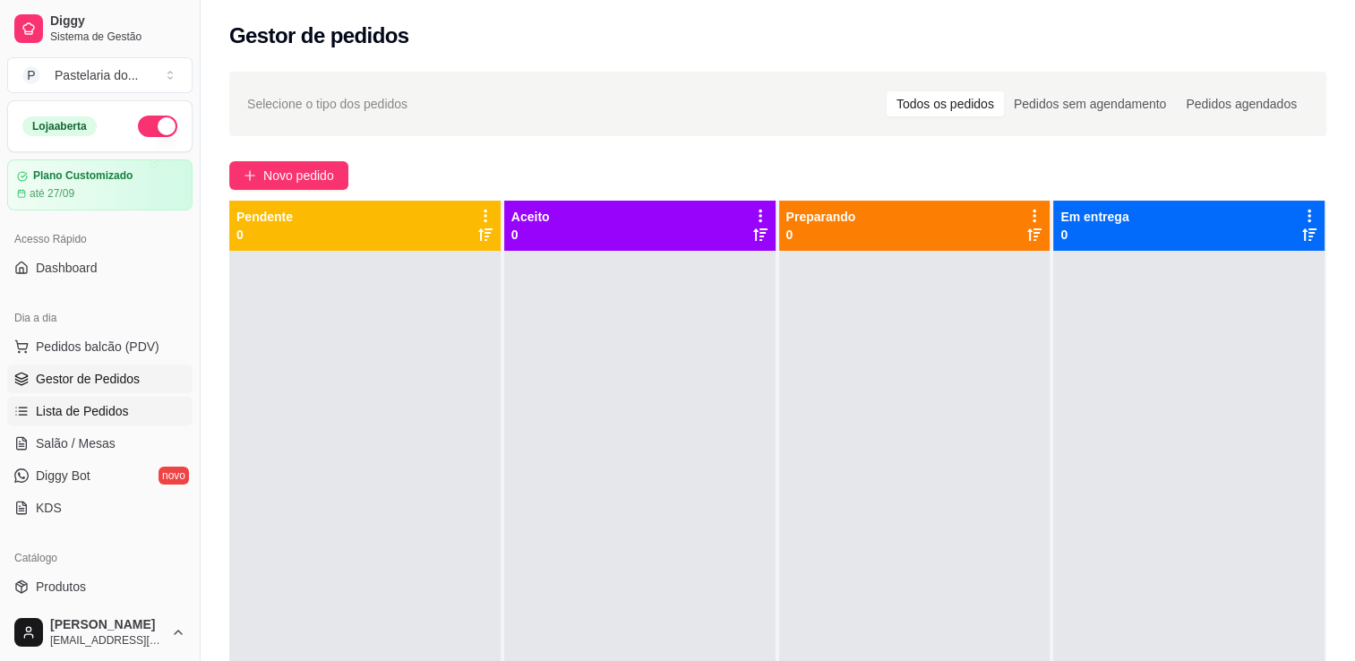
click at [109, 418] on span "Lista de Pedidos" at bounding box center [82, 411] width 93 height 18
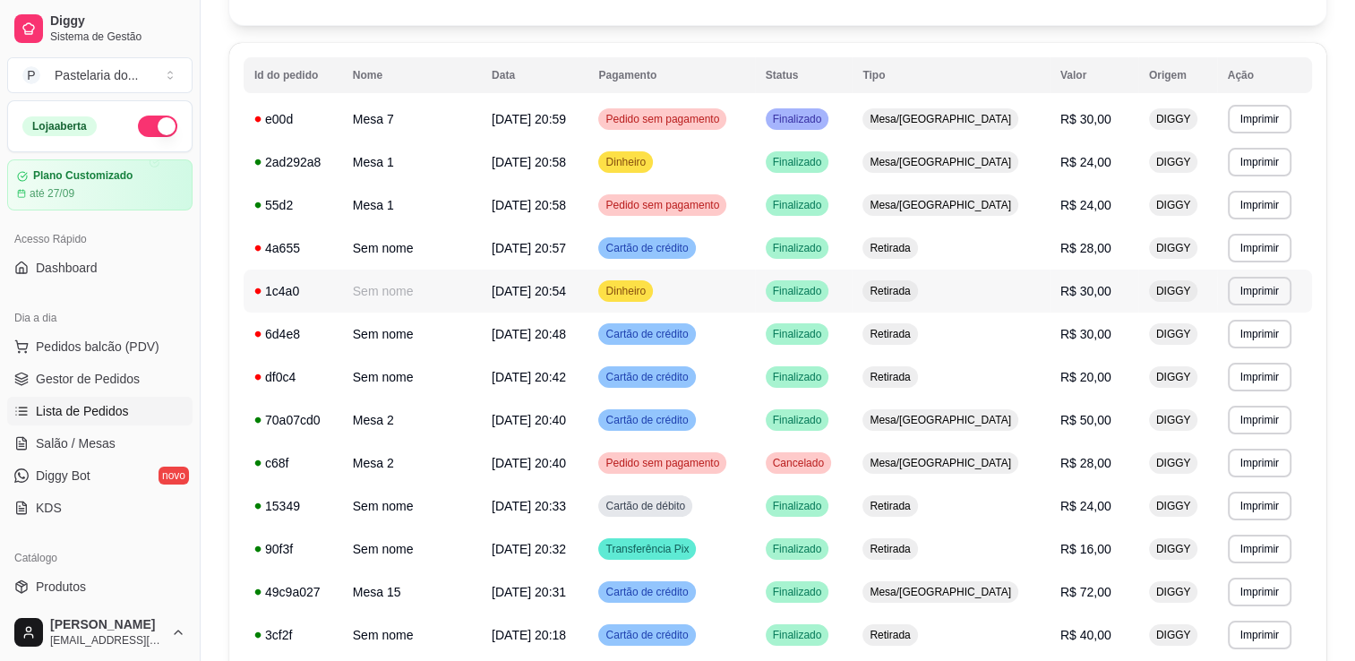
scroll to position [179, 0]
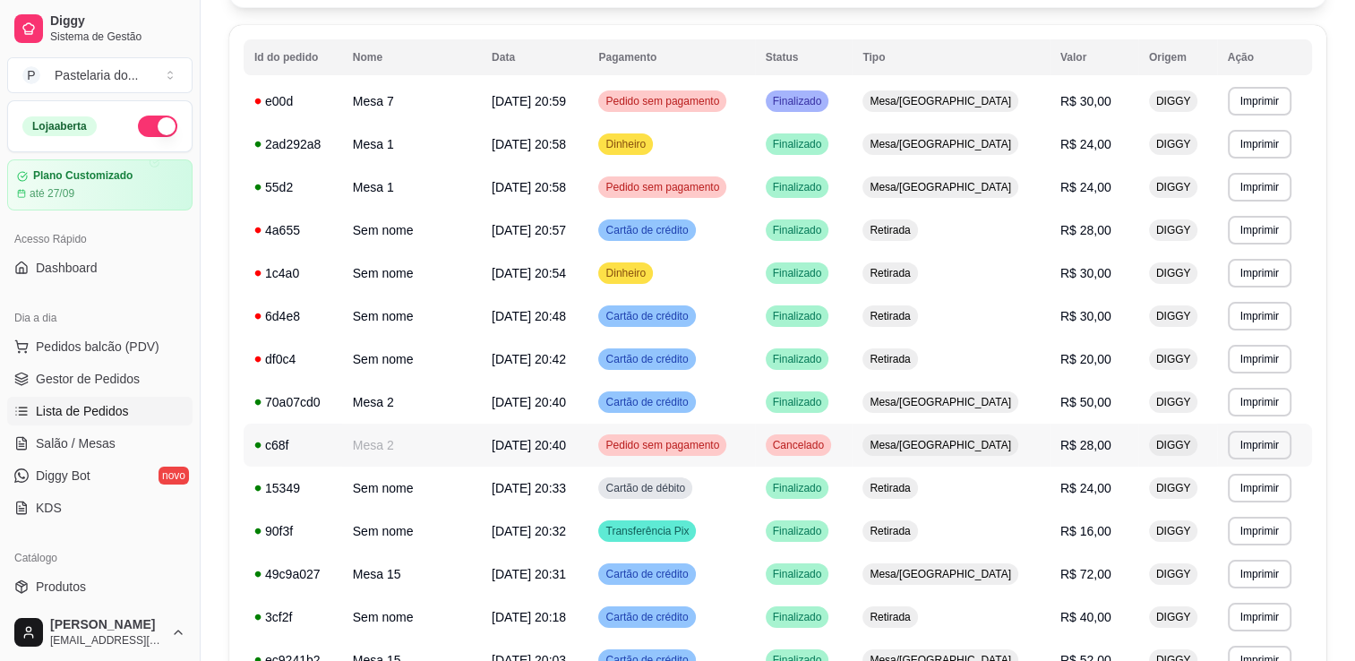
click at [723, 446] on span "Pedido sem pagamento" at bounding box center [662, 445] width 121 height 14
click at [706, 193] on span "Pedido sem pagamento" at bounding box center [662, 187] width 121 height 14
click at [714, 187] on span "Pedido sem pagamento" at bounding box center [662, 187] width 121 height 14
click at [466, 218] on td "Sem nome" at bounding box center [411, 230] width 139 height 43
click at [109, 448] on span "Salão / Mesas" at bounding box center [76, 443] width 80 height 18
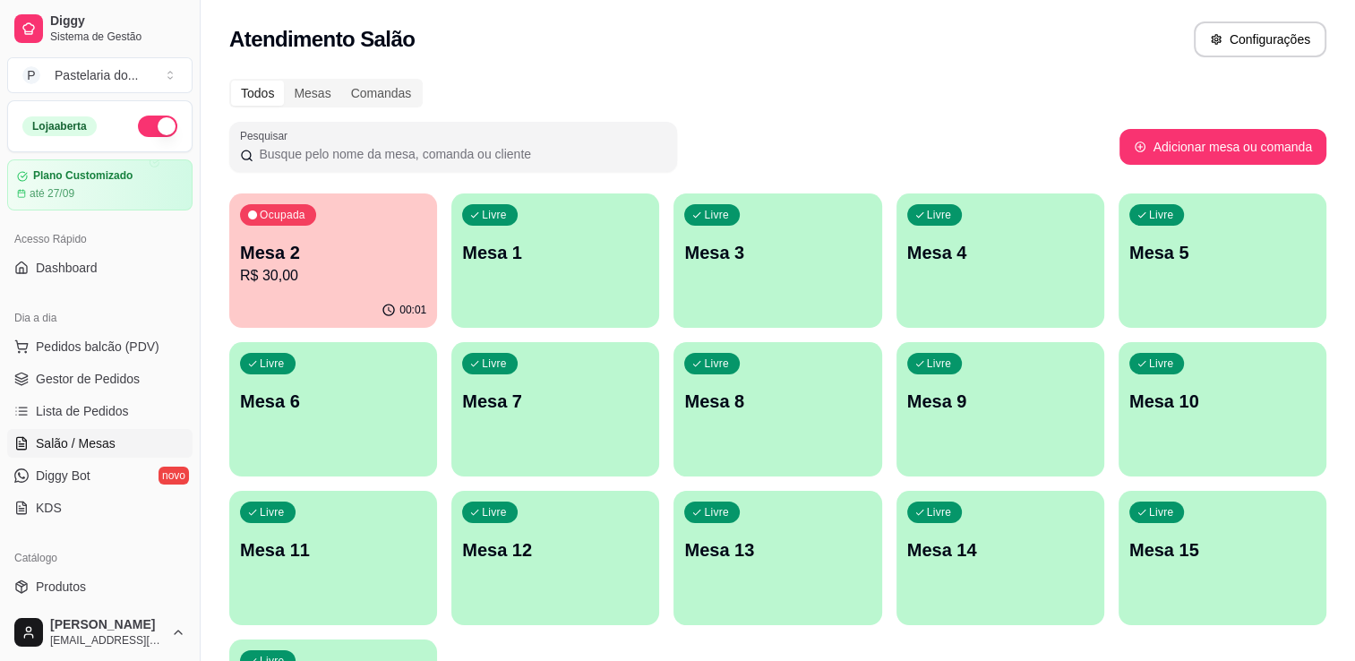
click at [510, 293] on div "Livre Mesa 1" at bounding box center [555, 249] width 208 height 113
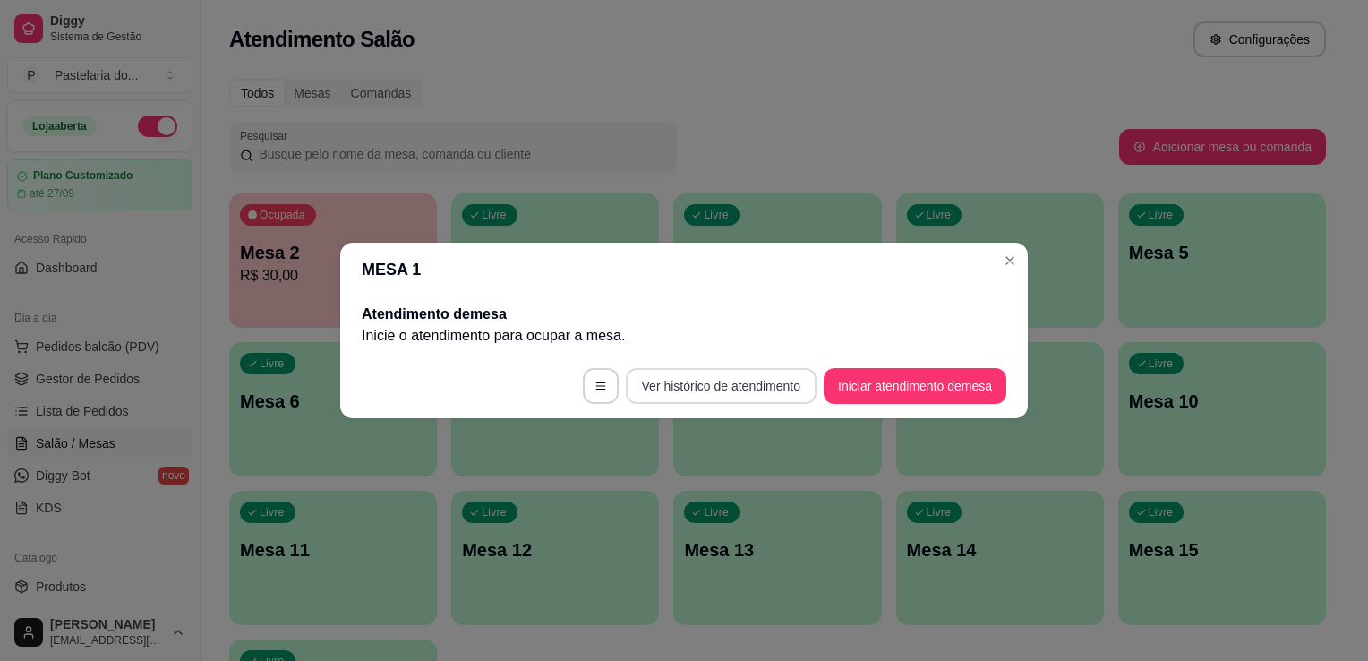
click at [756, 378] on button "Ver histórico de atendimento" at bounding box center [721, 386] width 191 height 36
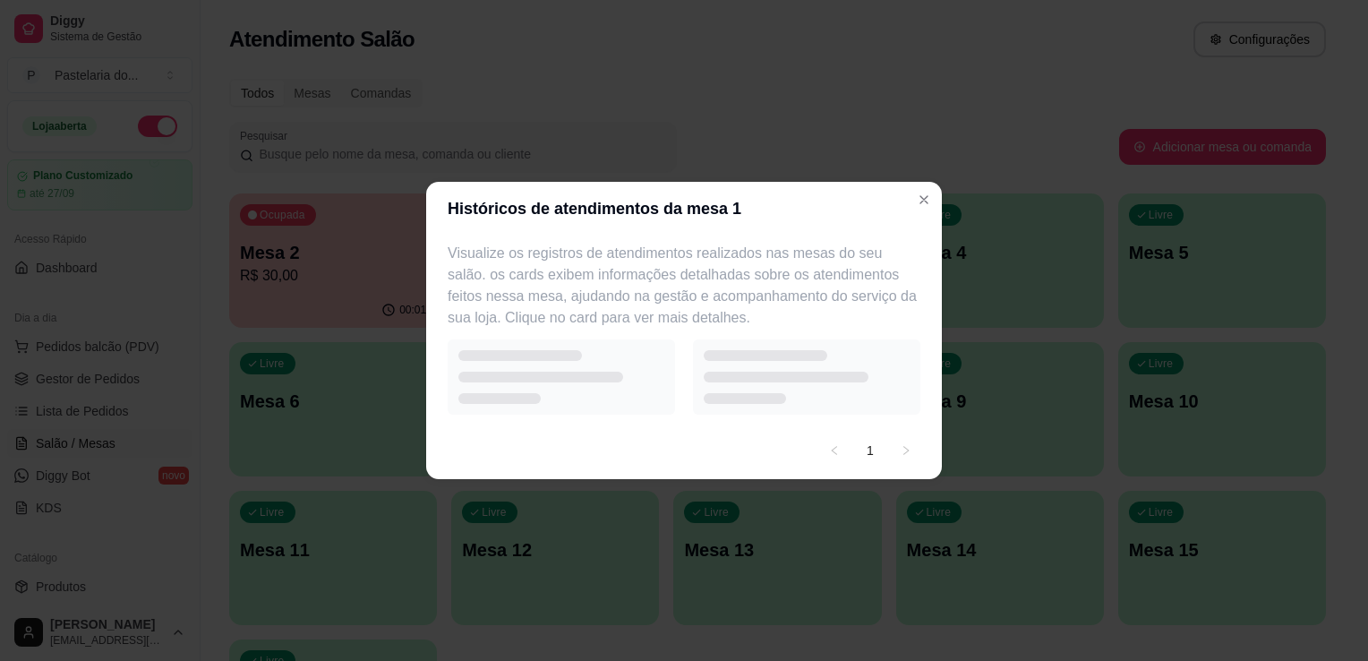
select select "7"
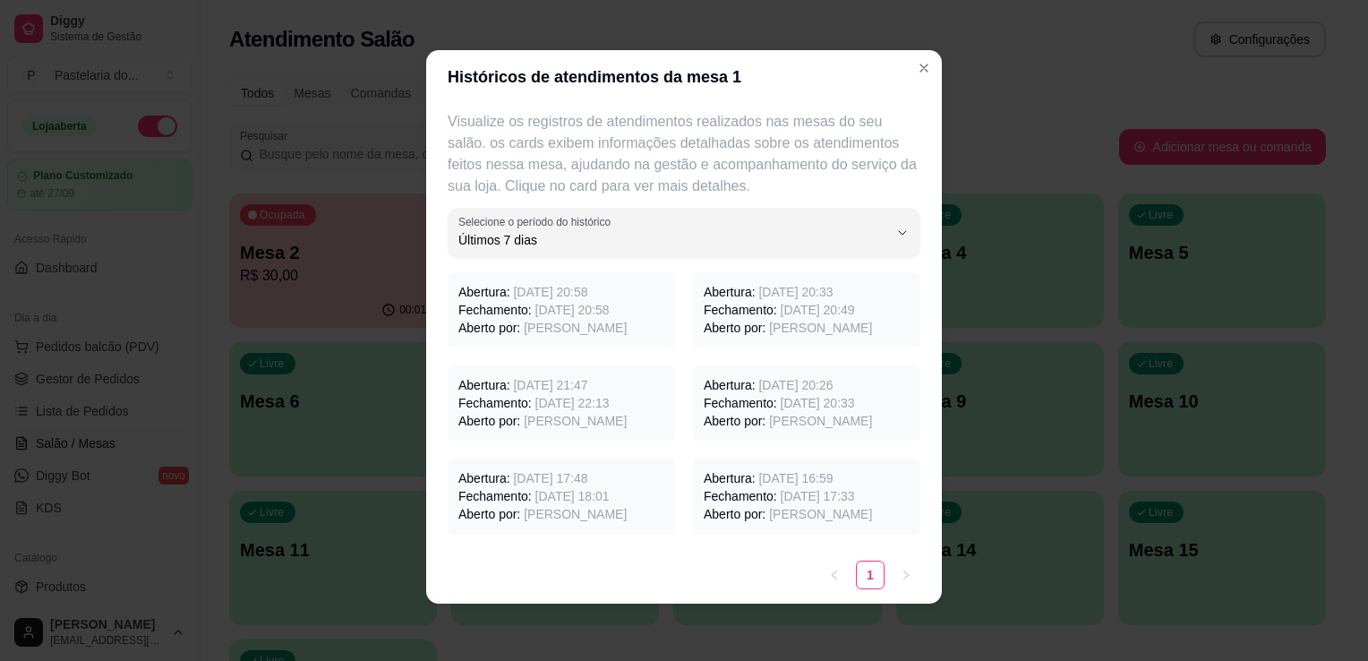
click at [567, 310] on span "[DATE] 20:58" at bounding box center [572, 310] width 74 height 14
click at [623, 321] on p "Aberto por: [PERSON_NAME]" at bounding box center [561, 328] width 206 height 18
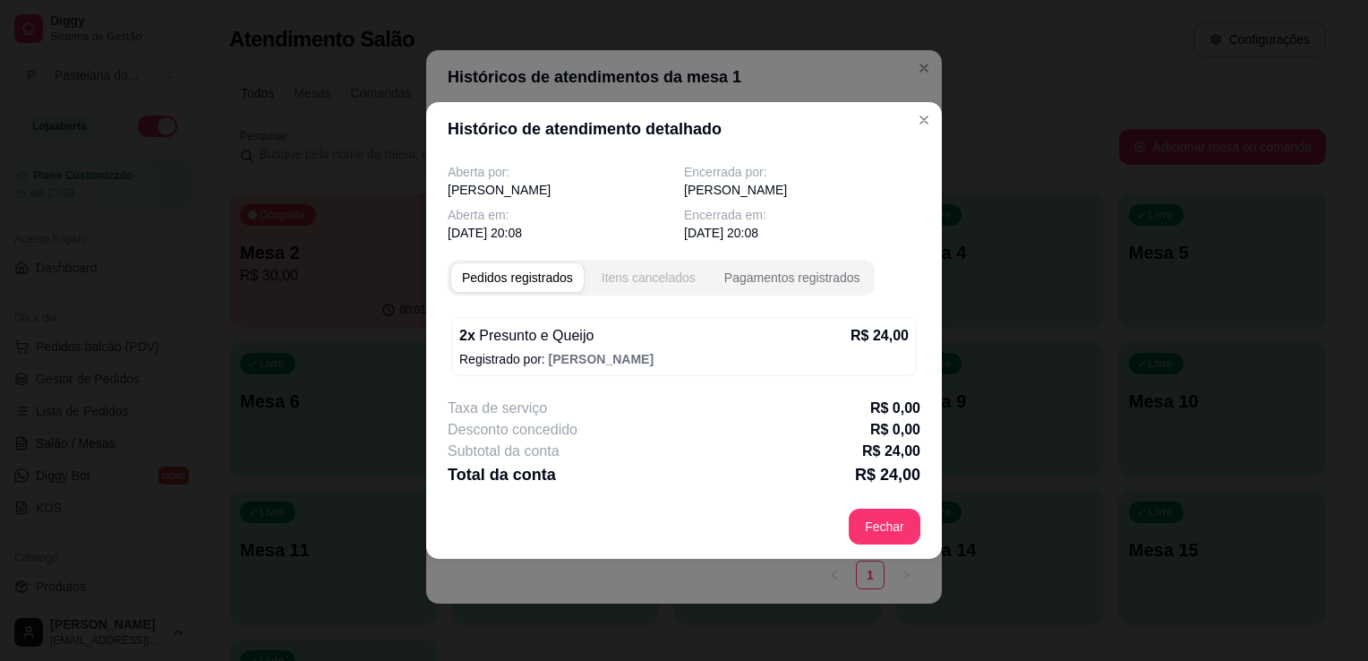
click at [671, 270] on div "Itens cancelados" at bounding box center [649, 278] width 94 height 18
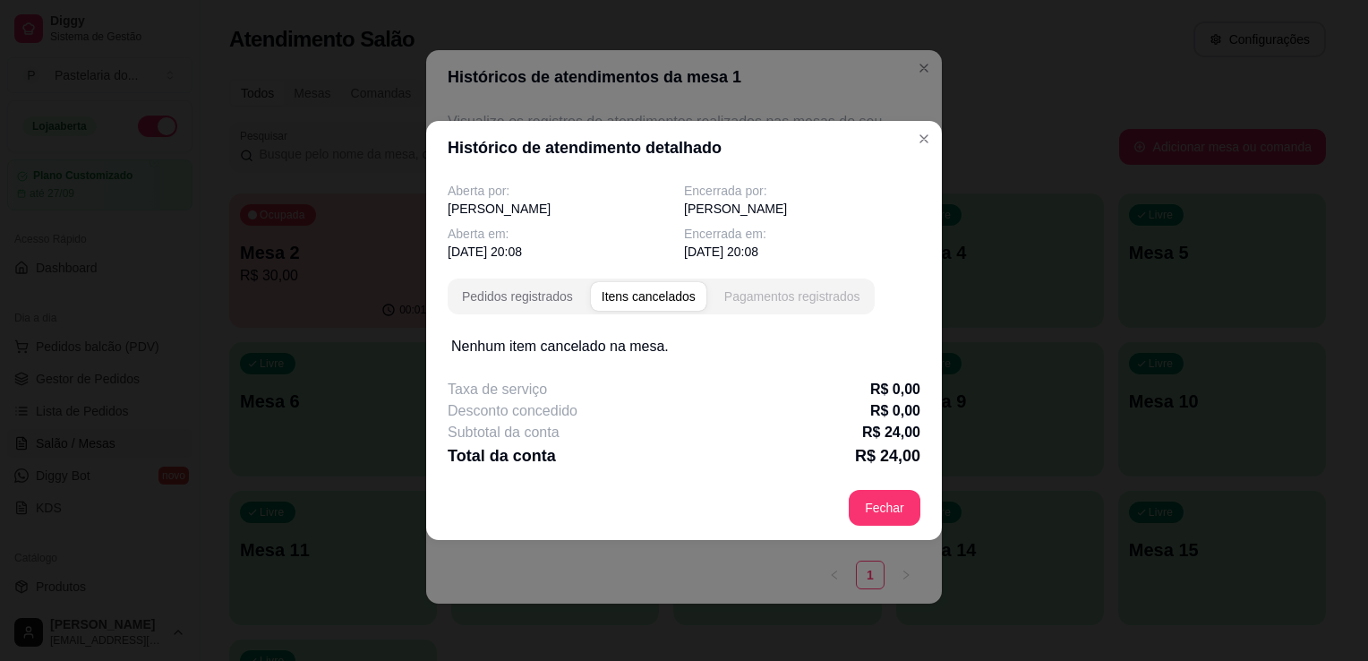
click at [770, 295] on div "Pagamentos registrados" at bounding box center [792, 296] width 136 height 18
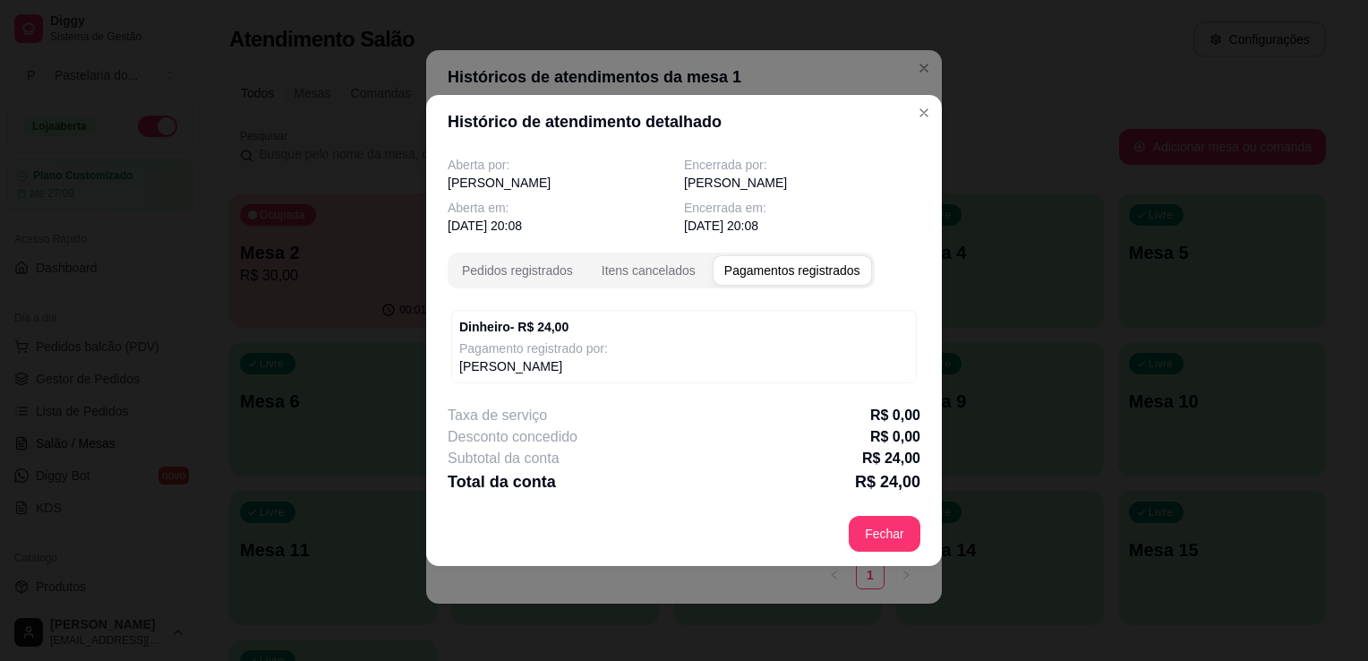
click at [927, 455] on div "Aberta por: [PERSON_NAME] por: [PERSON_NAME] em: [DATE] 20:08 Encerrada em: [DA…" at bounding box center [684, 325] width 516 height 353
click at [674, 269] on div "Itens cancelados" at bounding box center [649, 270] width 94 height 18
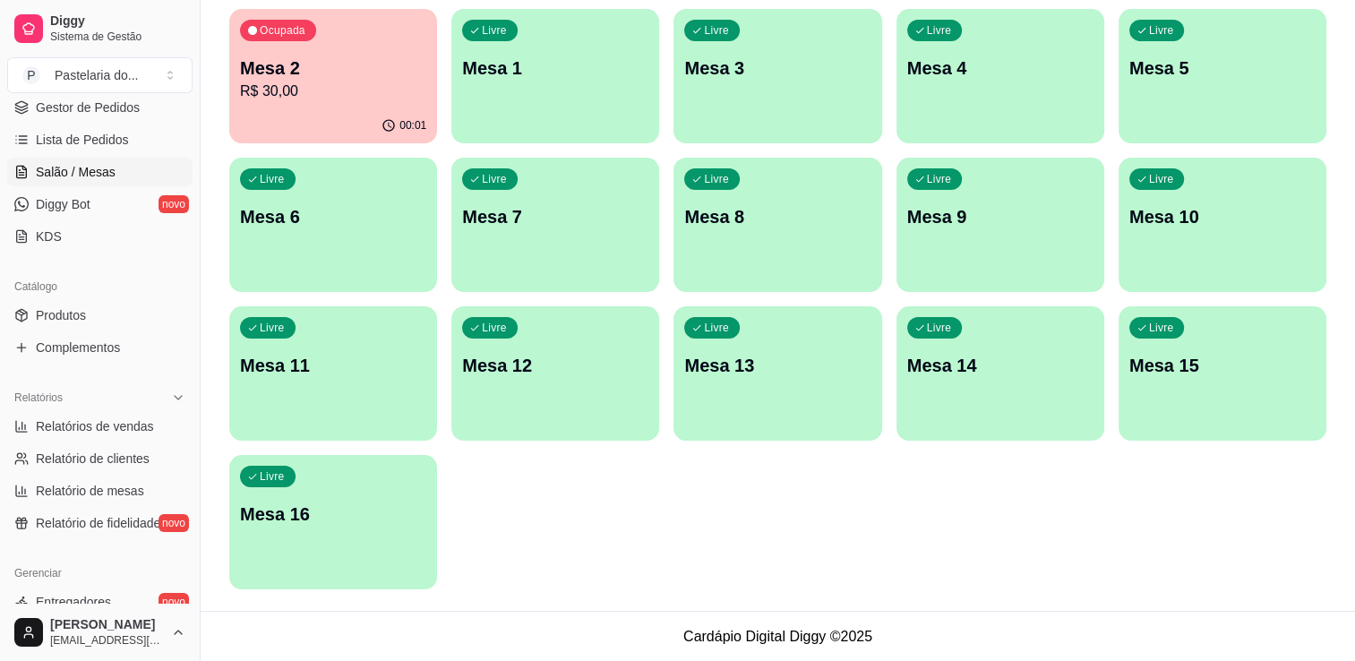
scroll to position [358, 0]
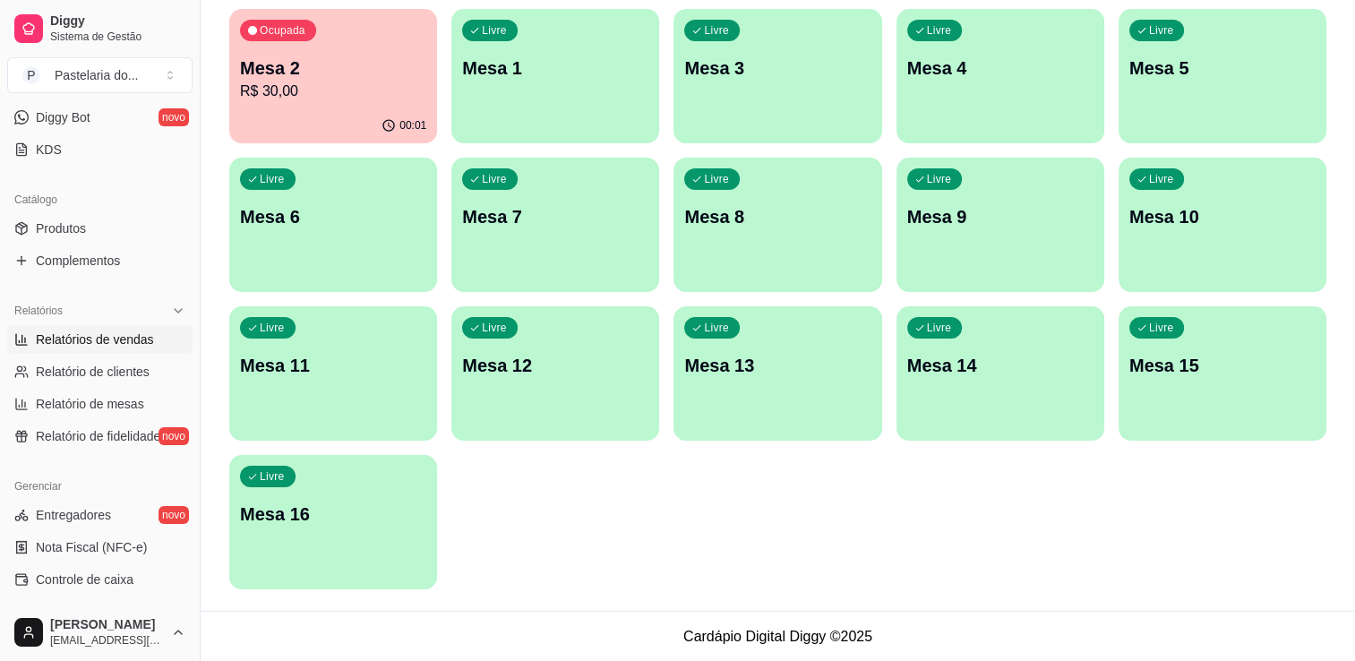
click at [124, 346] on span "Relatórios de vendas" at bounding box center [95, 339] width 118 height 18
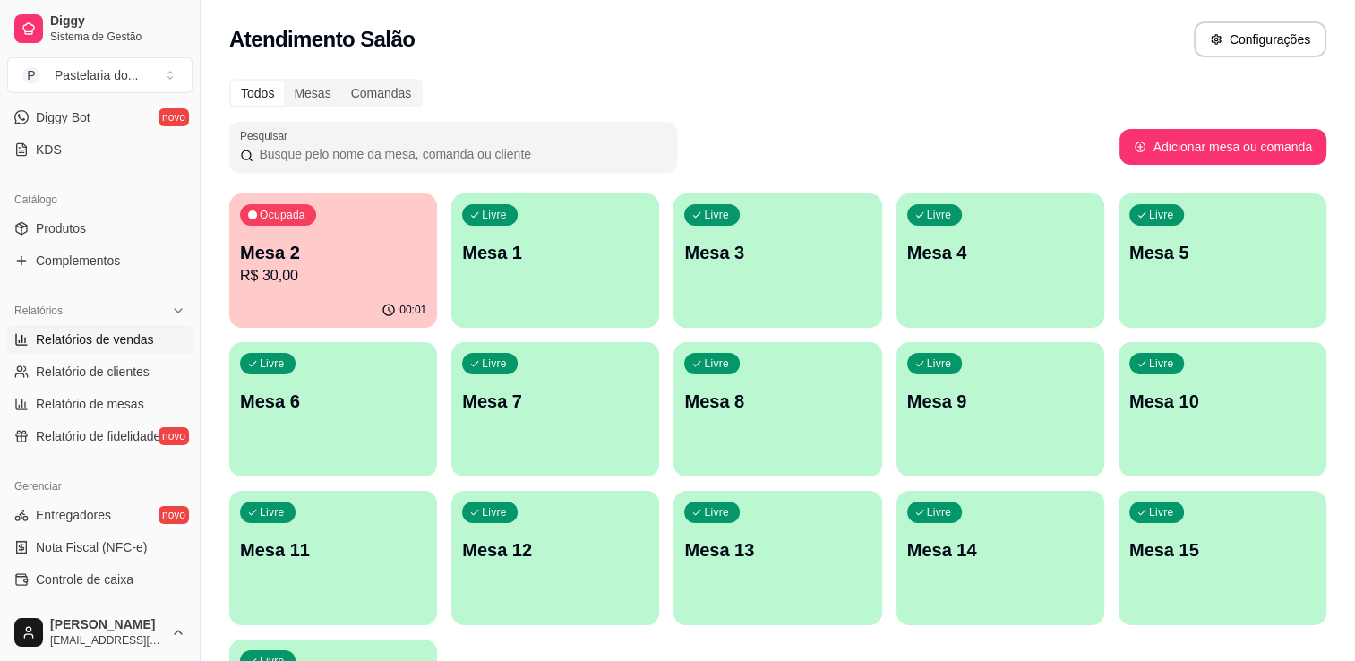
select select "ALL"
select select "0"
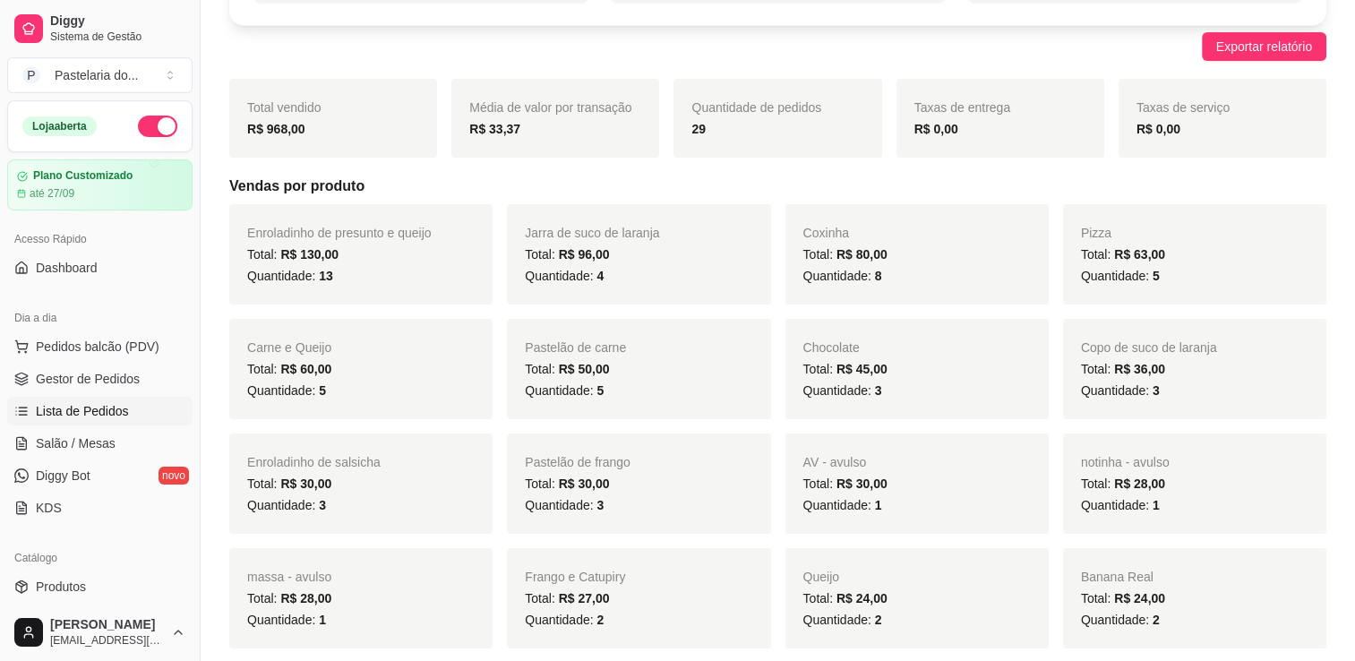
click at [124, 417] on span "Lista de Pedidos" at bounding box center [82, 411] width 93 height 18
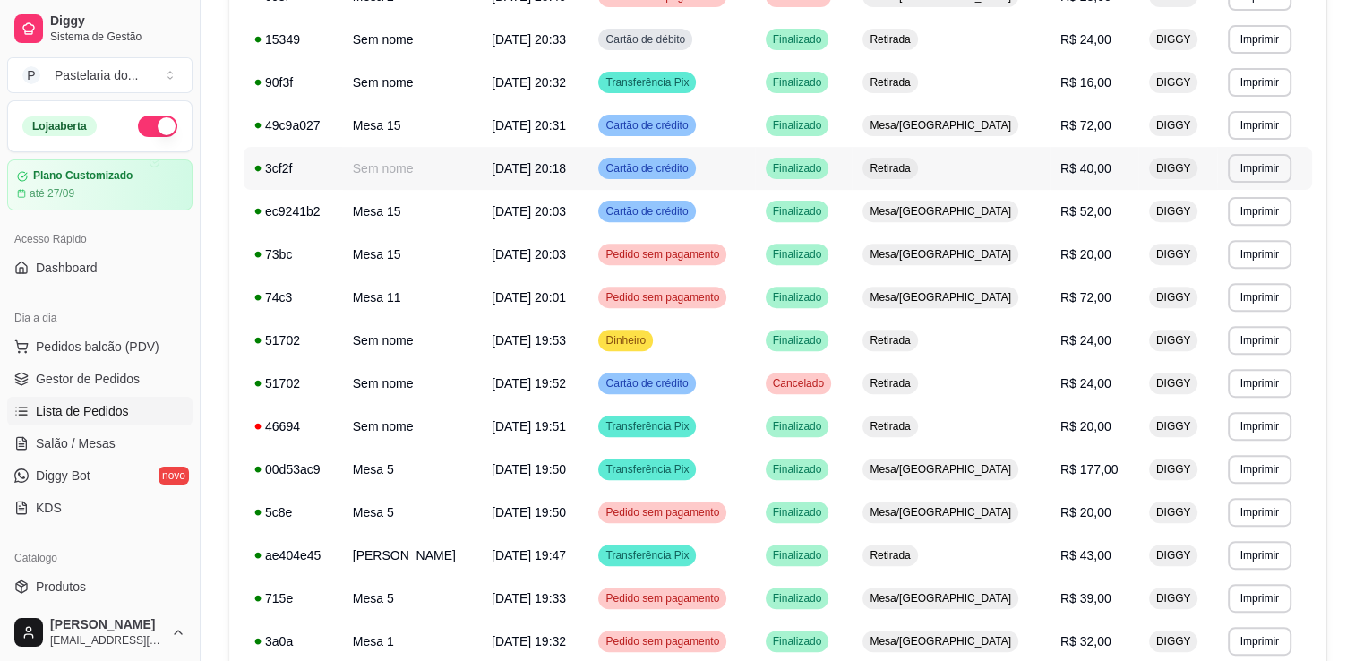
scroll to position [658, 0]
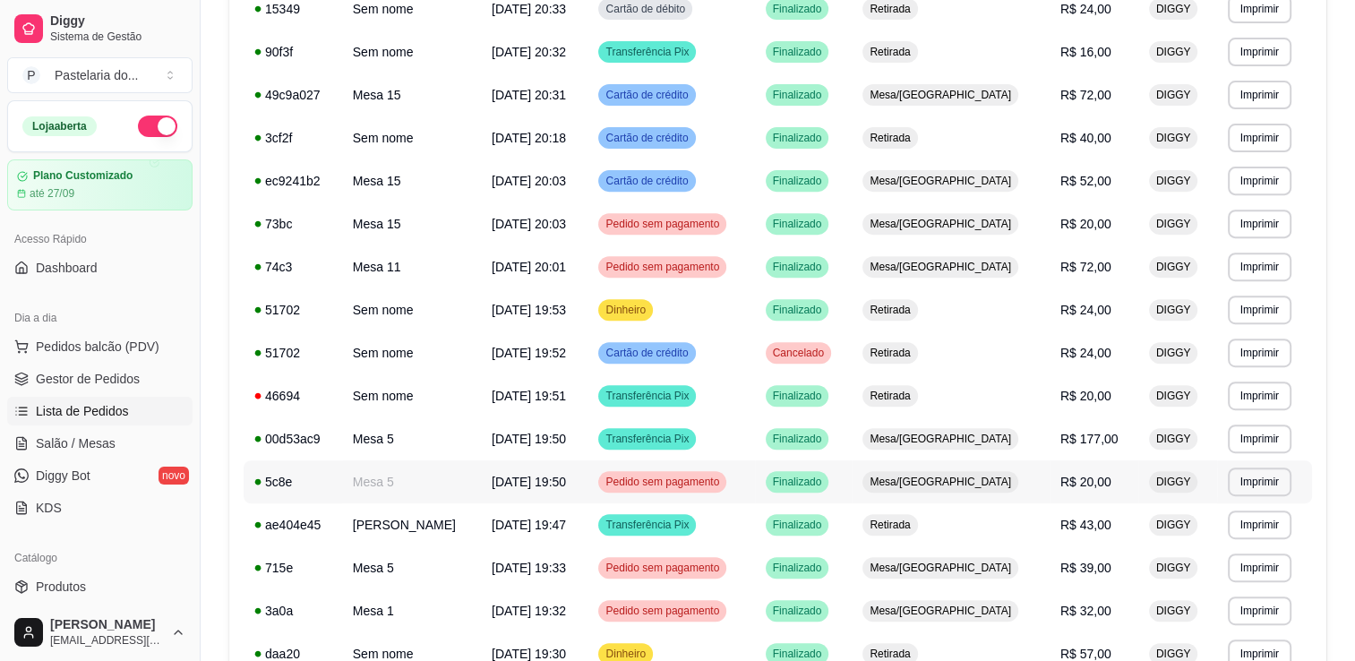
click at [735, 494] on td "Pedido sem pagamento" at bounding box center [670, 481] width 167 height 43
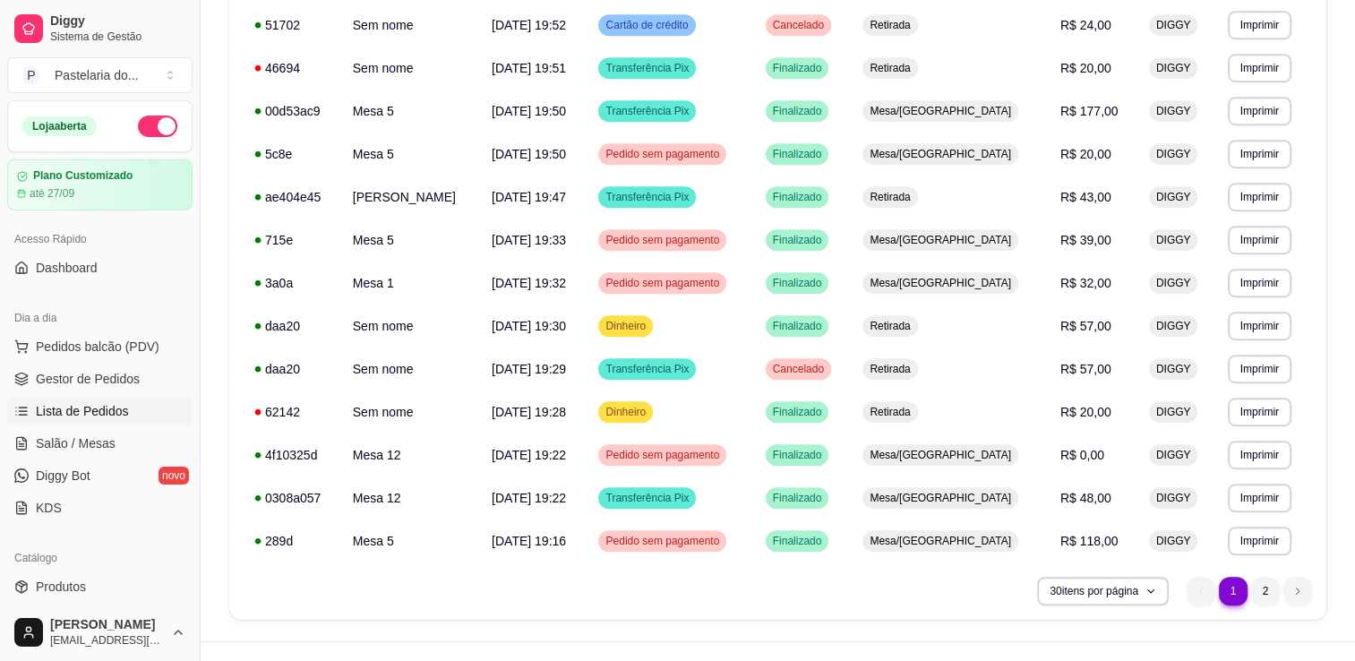
scroll to position [1016, 0]
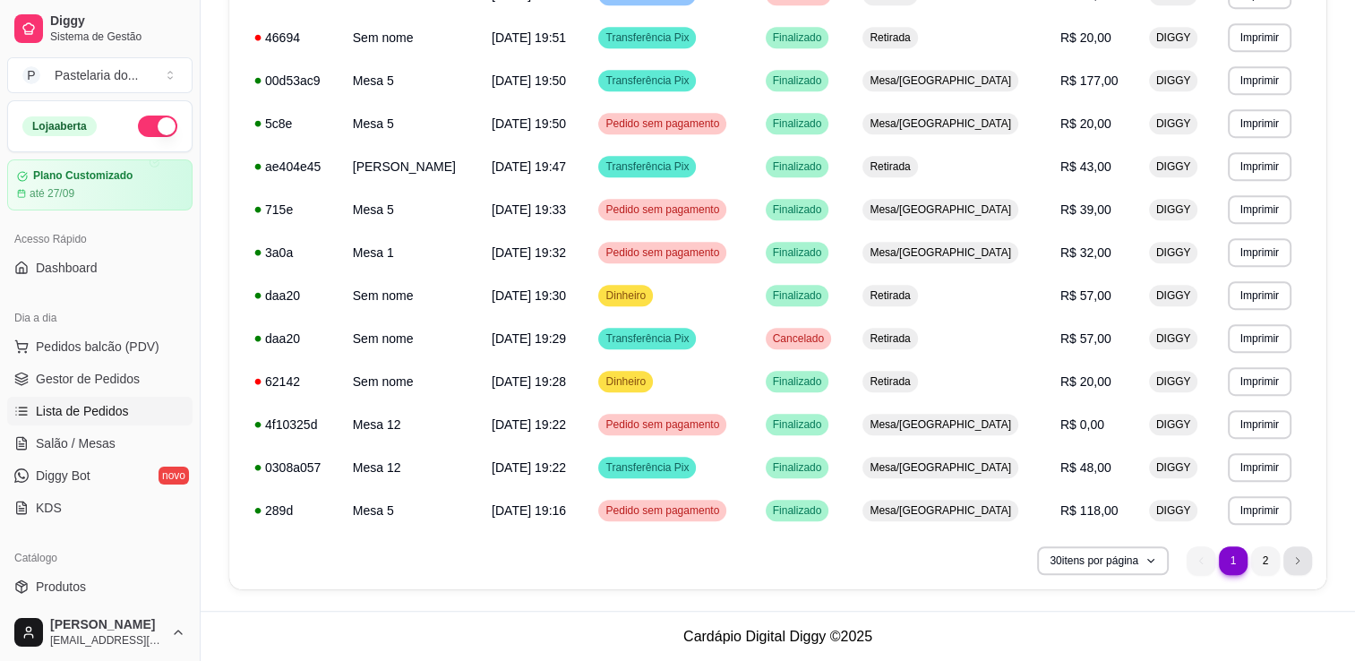
click at [1297, 563] on icon "next page button" at bounding box center [1297, 560] width 11 height 11
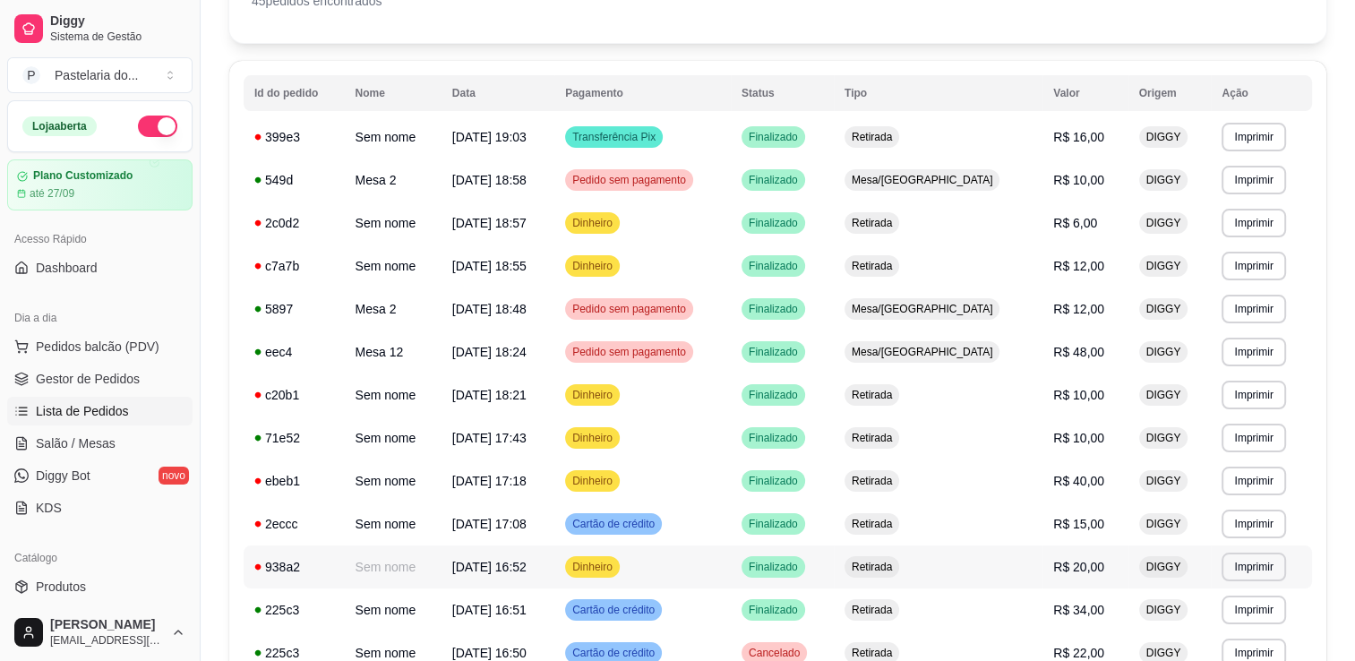
scroll to position [13, 0]
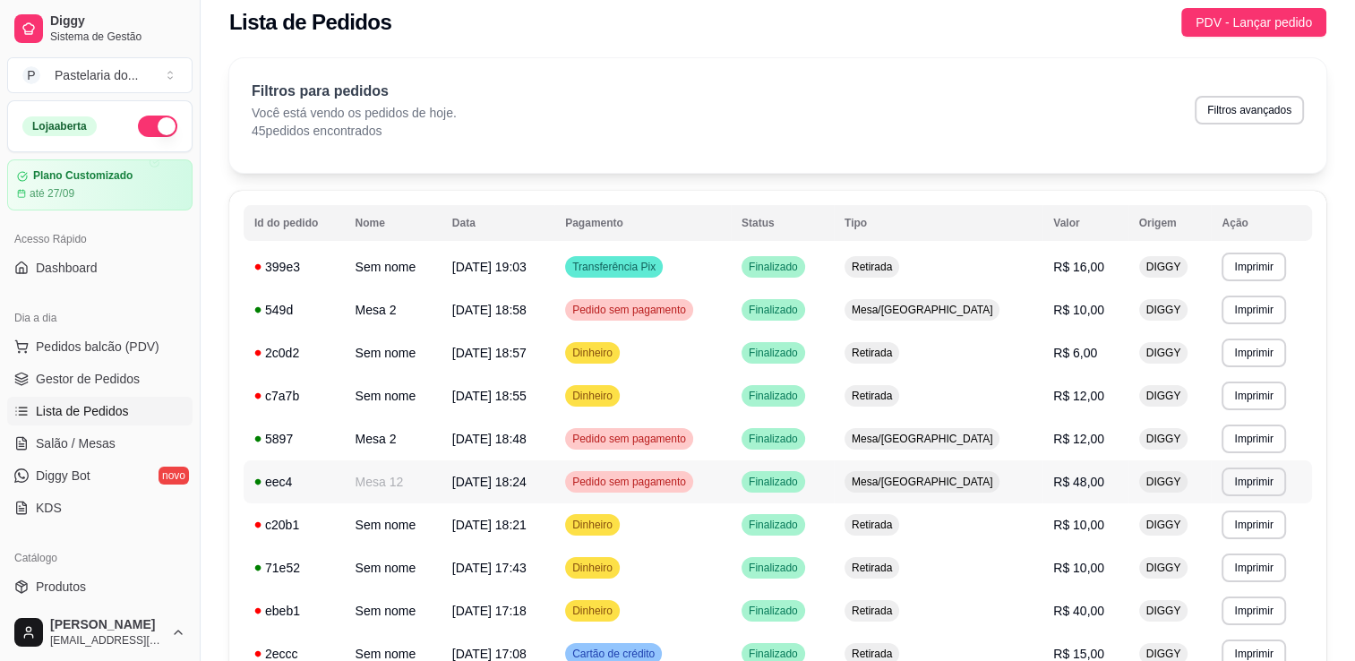
click at [689, 487] on span "Pedido sem pagamento" at bounding box center [629, 482] width 121 height 14
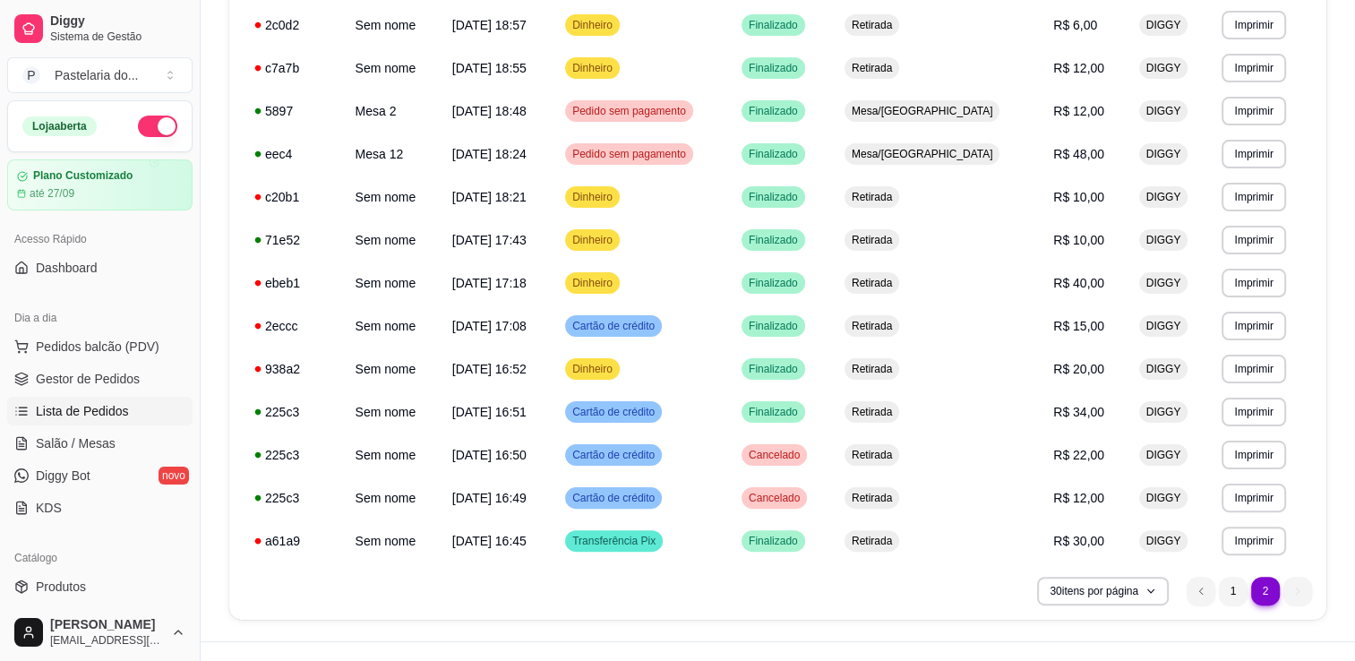
scroll to position [372, 0]
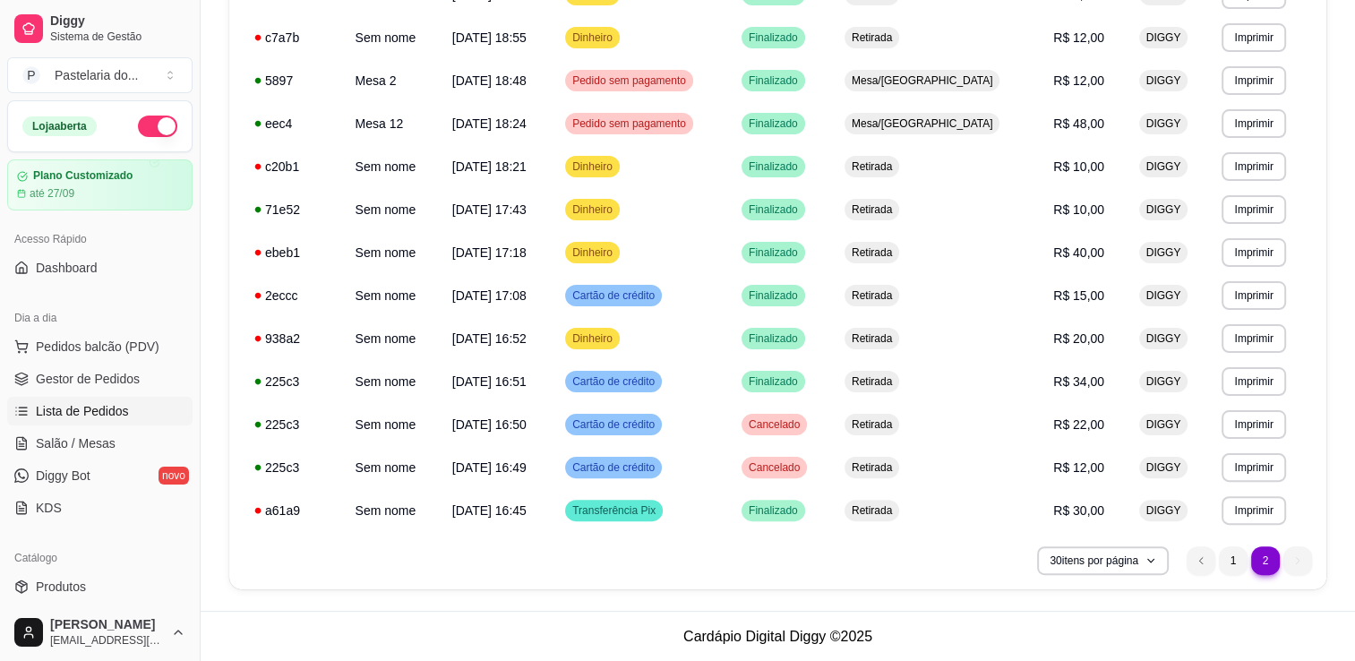
click at [1257, 557] on li "2" at bounding box center [1265, 560] width 28 height 28
click at [1231, 559] on li "1" at bounding box center [1233, 560] width 29 height 29
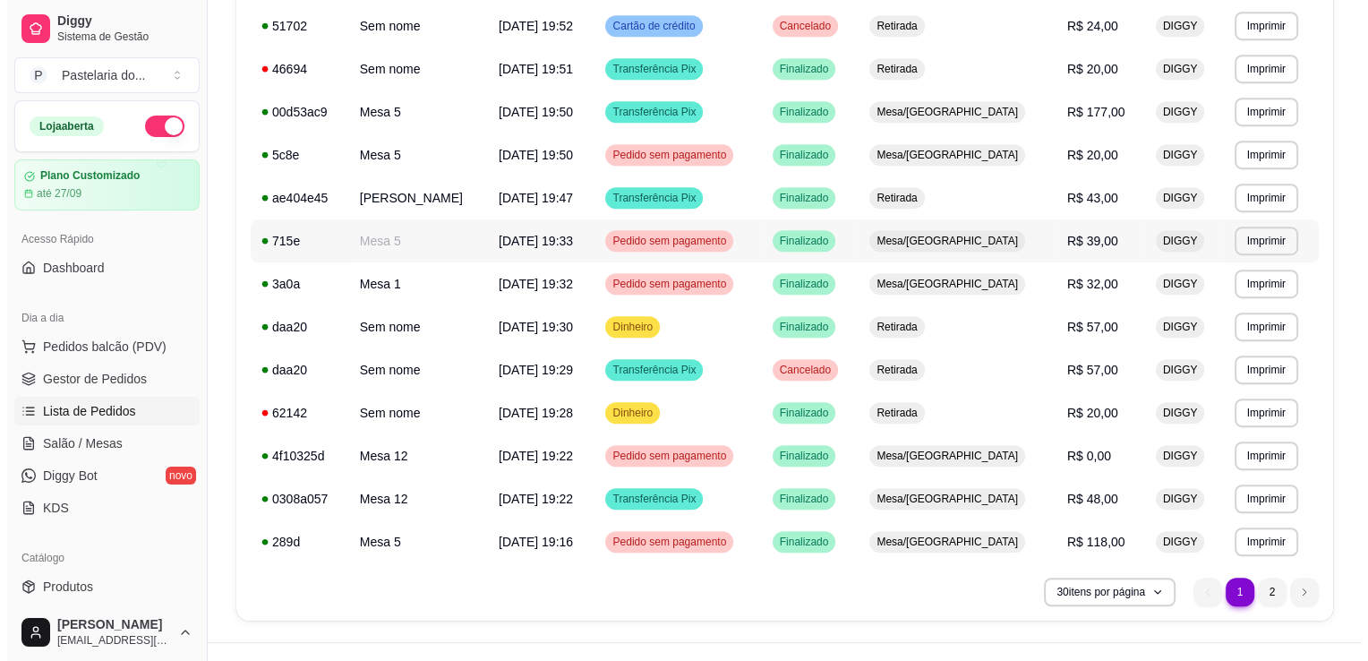
scroll to position [358, 0]
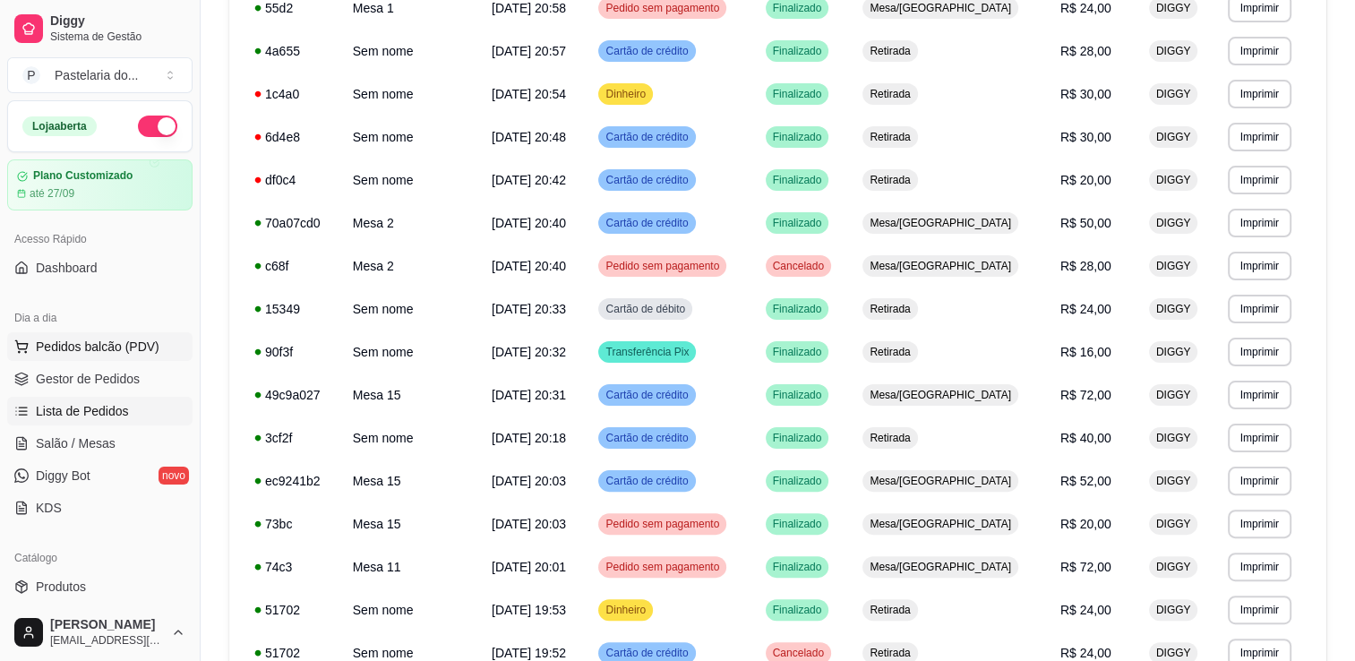
click at [92, 356] on button "Pedidos balcão (PDV)" at bounding box center [99, 346] width 185 height 29
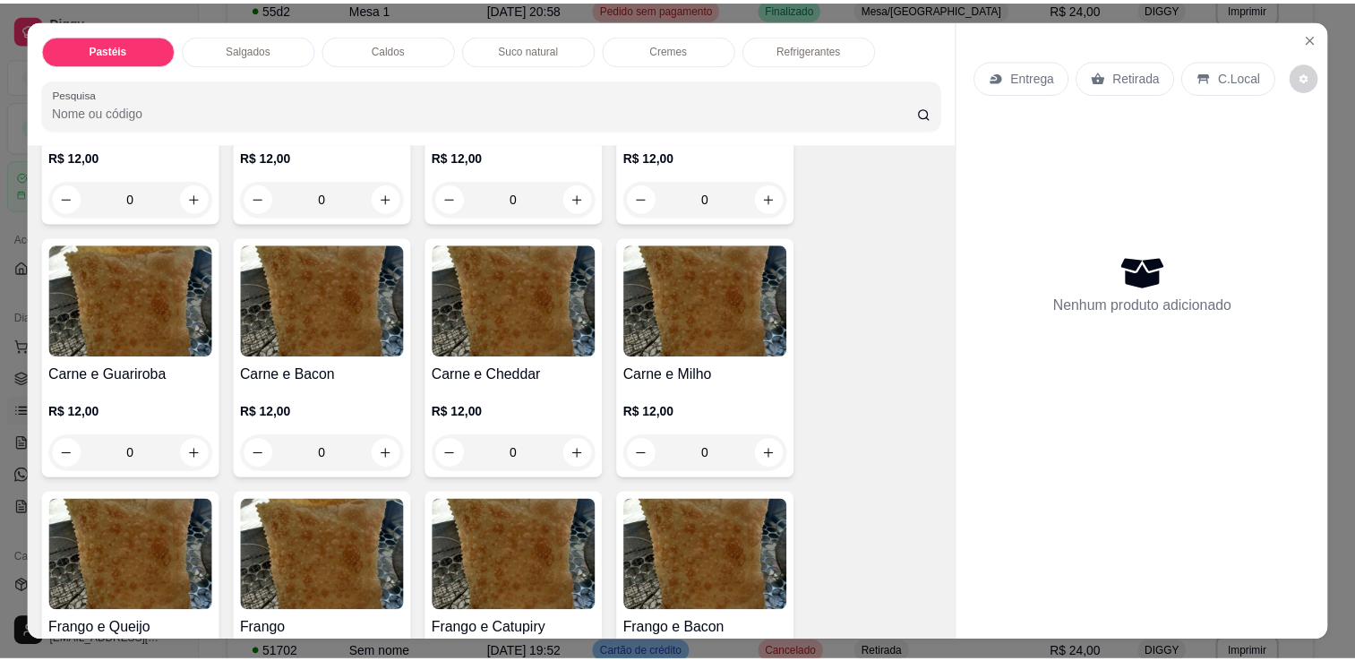
scroll to position [448, 0]
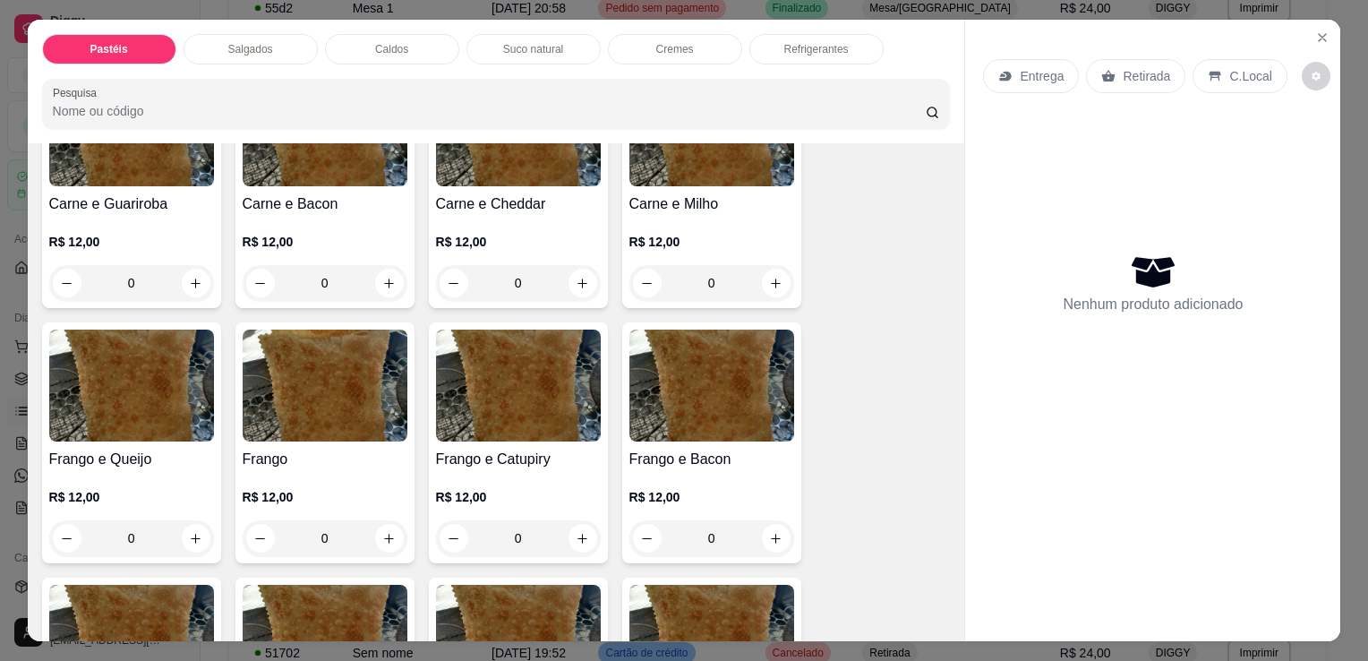
click at [571, 520] on div "0" at bounding box center [518, 538] width 165 height 36
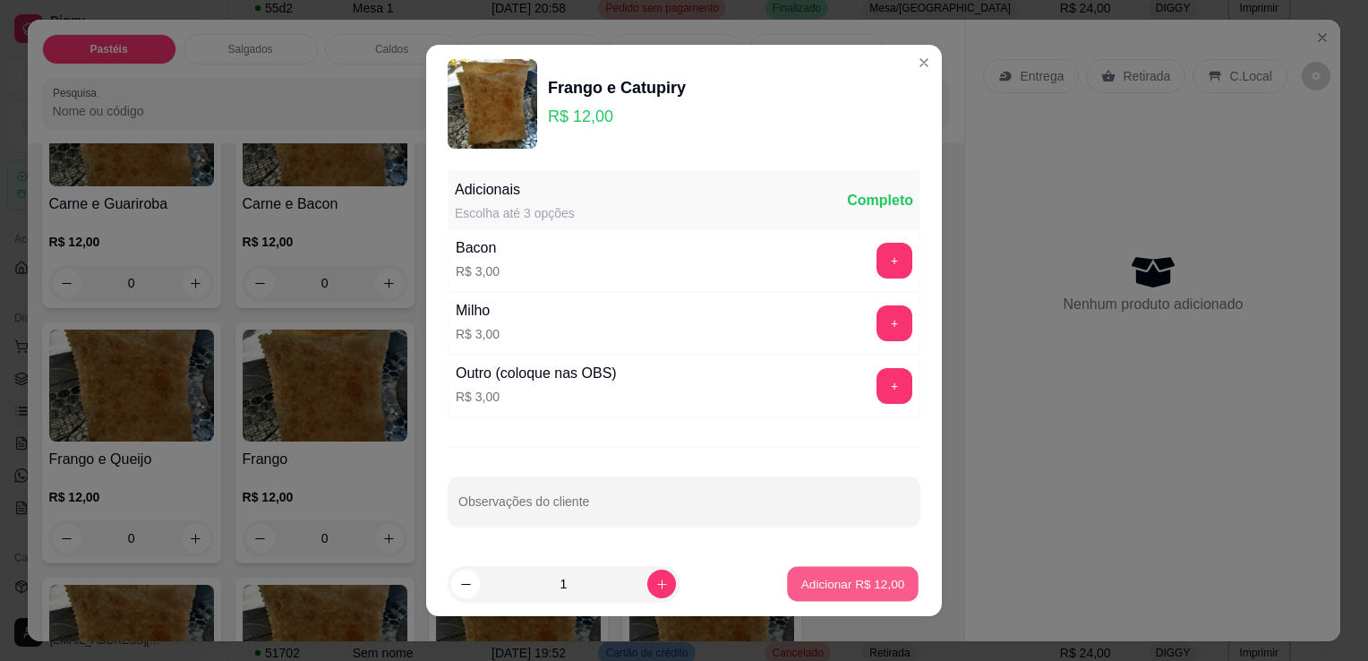
click at [840, 581] on p "Adicionar R$ 12,00" at bounding box center [853, 583] width 104 height 17
type input "1"
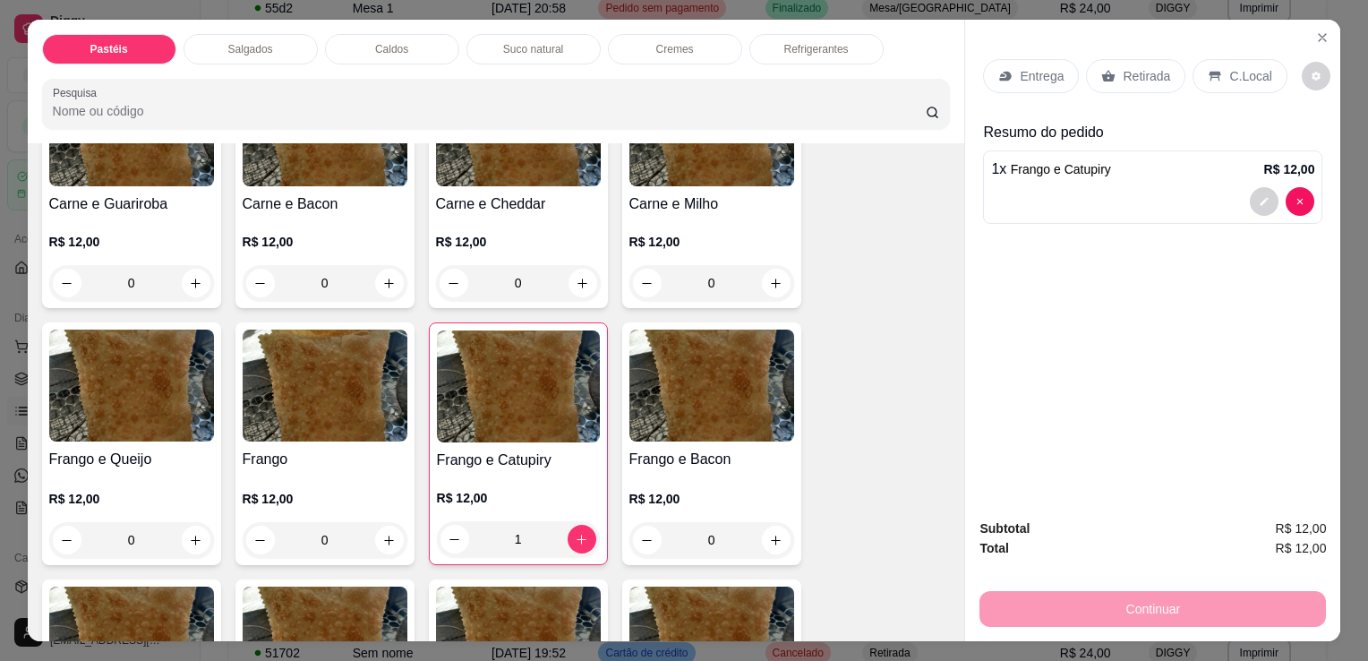
click at [770, 526] on div "0" at bounding box center [711, 540] width 165 height 36
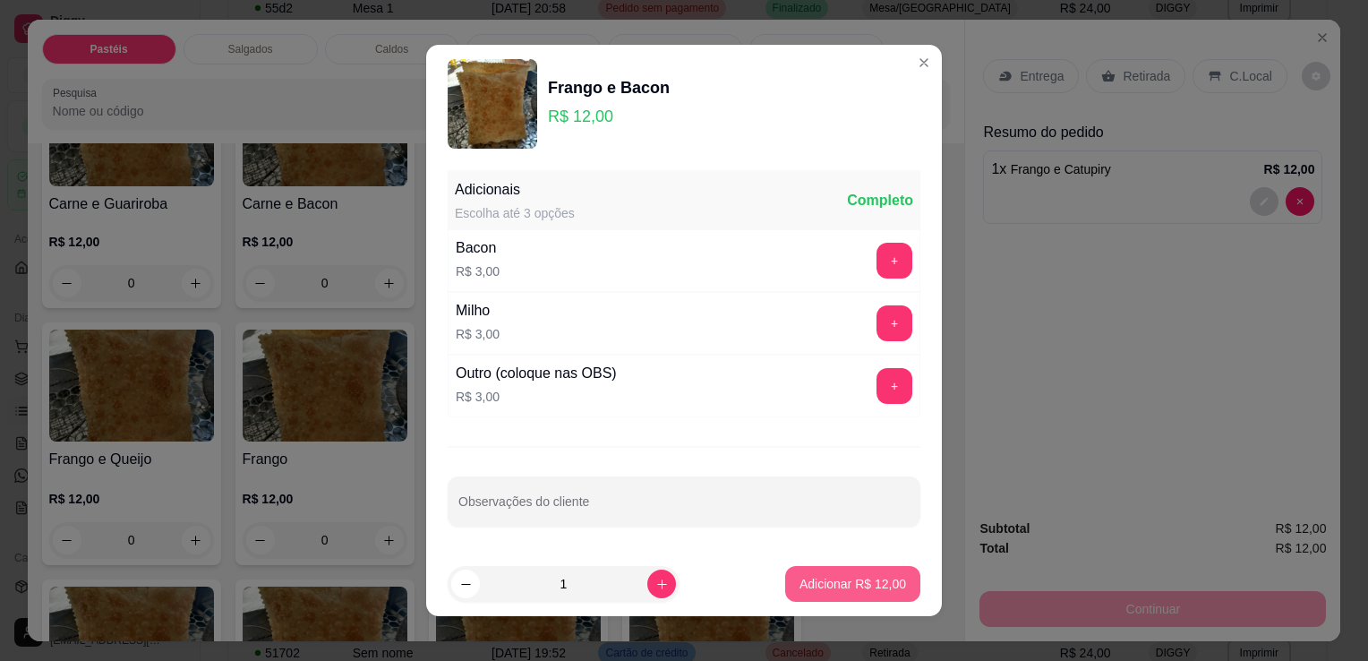
click at [866, 579] on p "Adicionar R$ 12,00" at bounding box center [853, 584] width 107 height 18
type input "1"
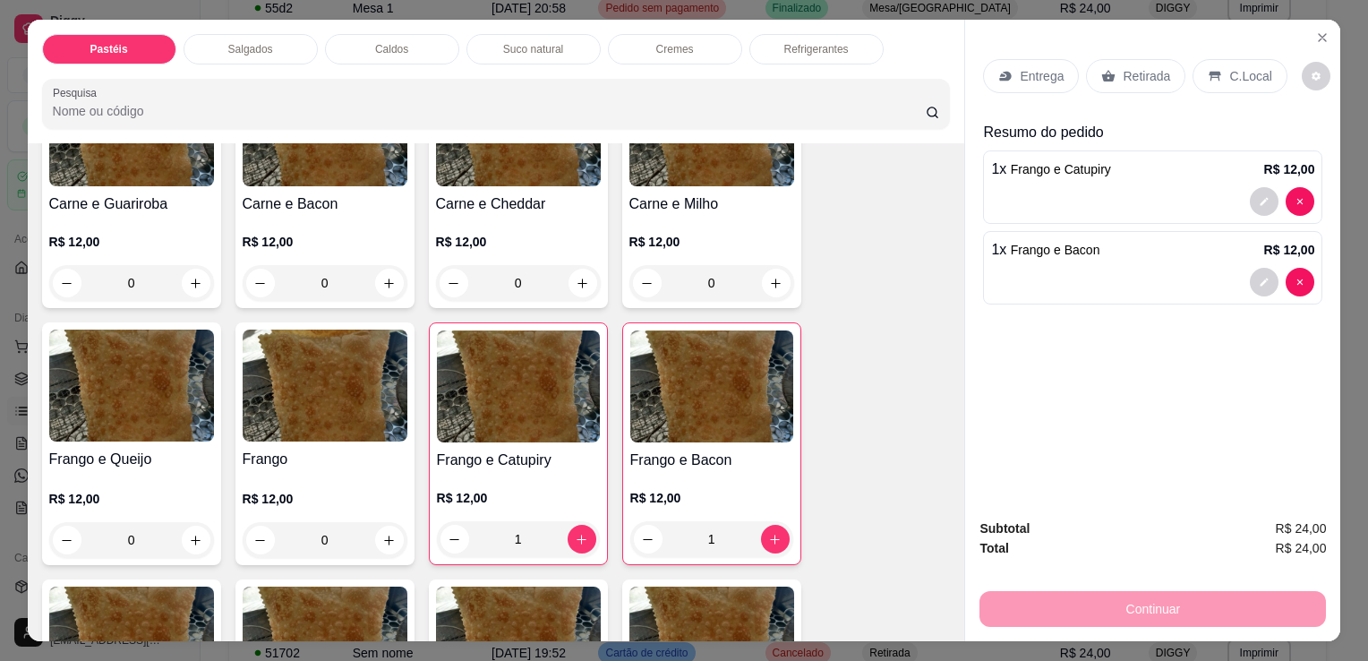
click at [1108, 66] on div "Retirada" at bounding box center [1135, 76] width 99 height 34
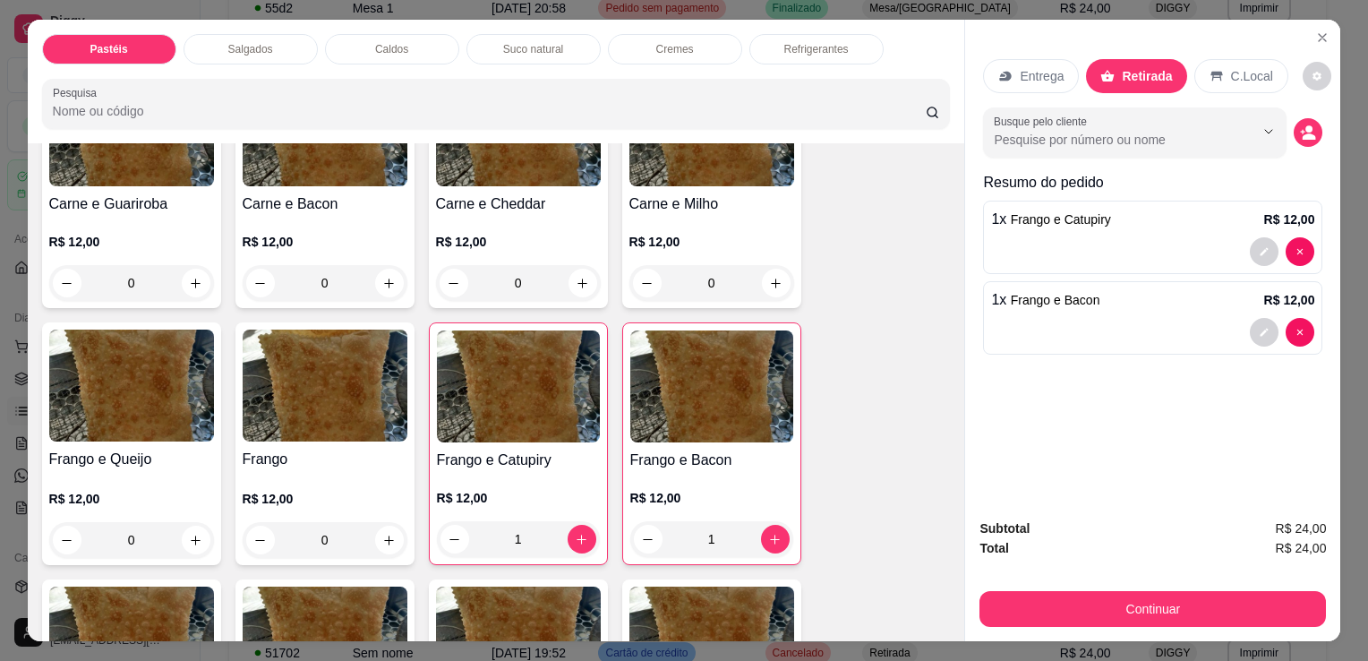
click at [1152, 604] on button "Continuar" at bounding box center [1153, 609] width 347 height 36
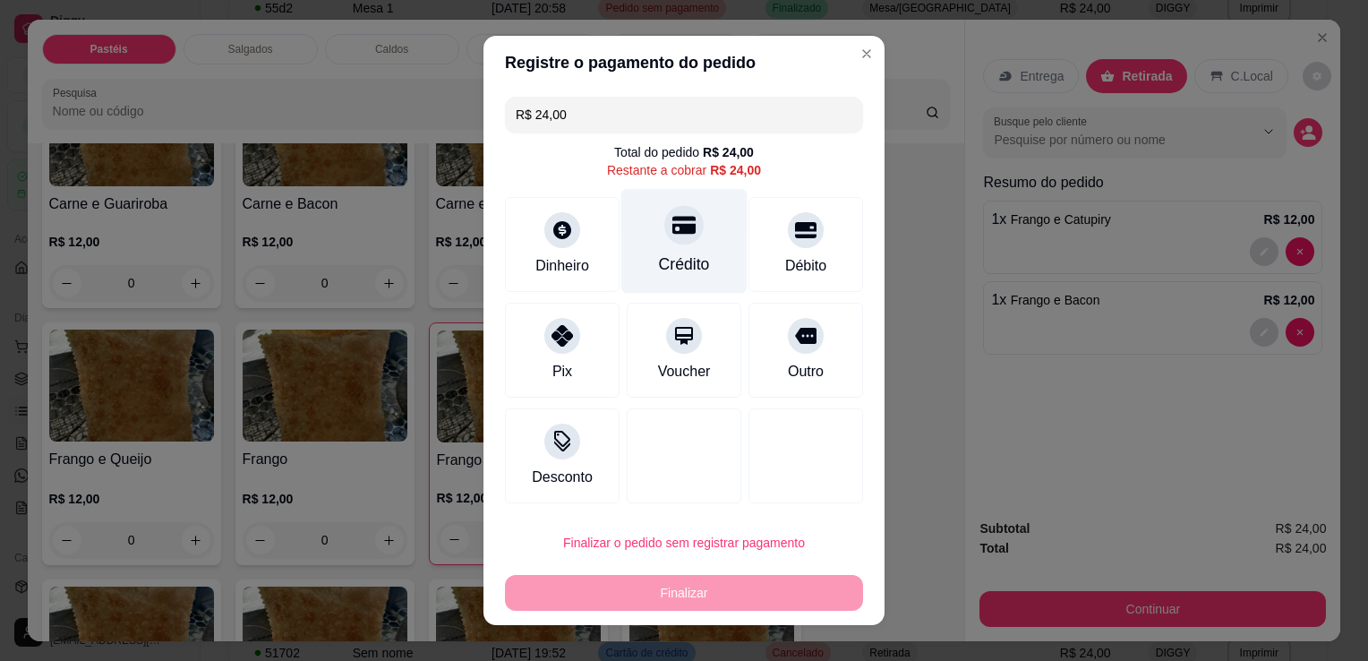
click at [675, 235] on icon at bounding box center [683, 224] width 23 height 23
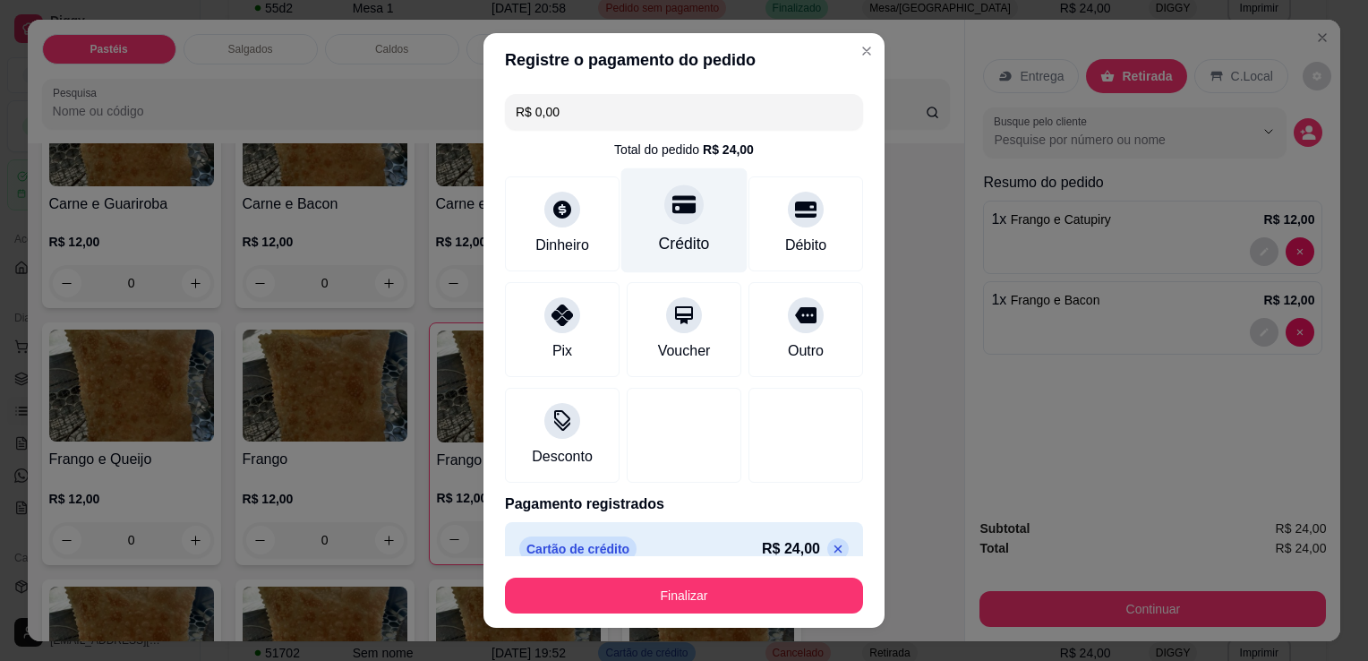
type input "R$ 0,00"
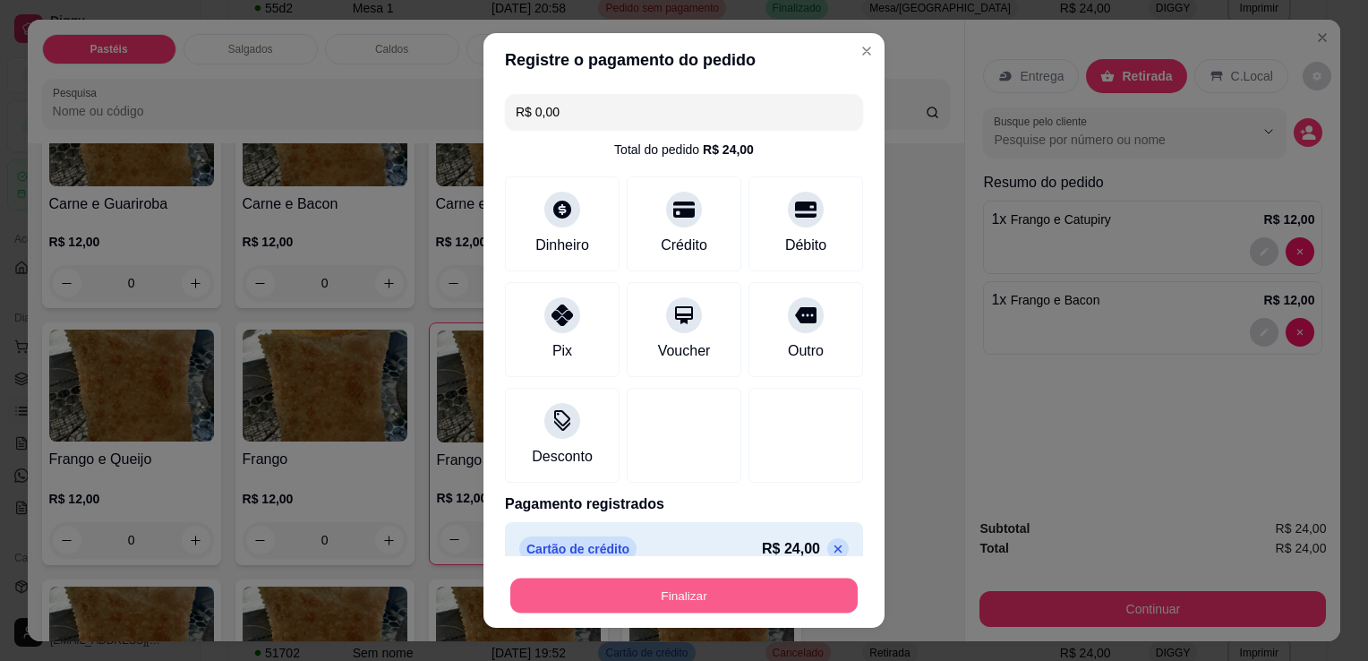
click at [749, 592] on button "Finalizar" at bounding box center [683, 595] width 347 height 35
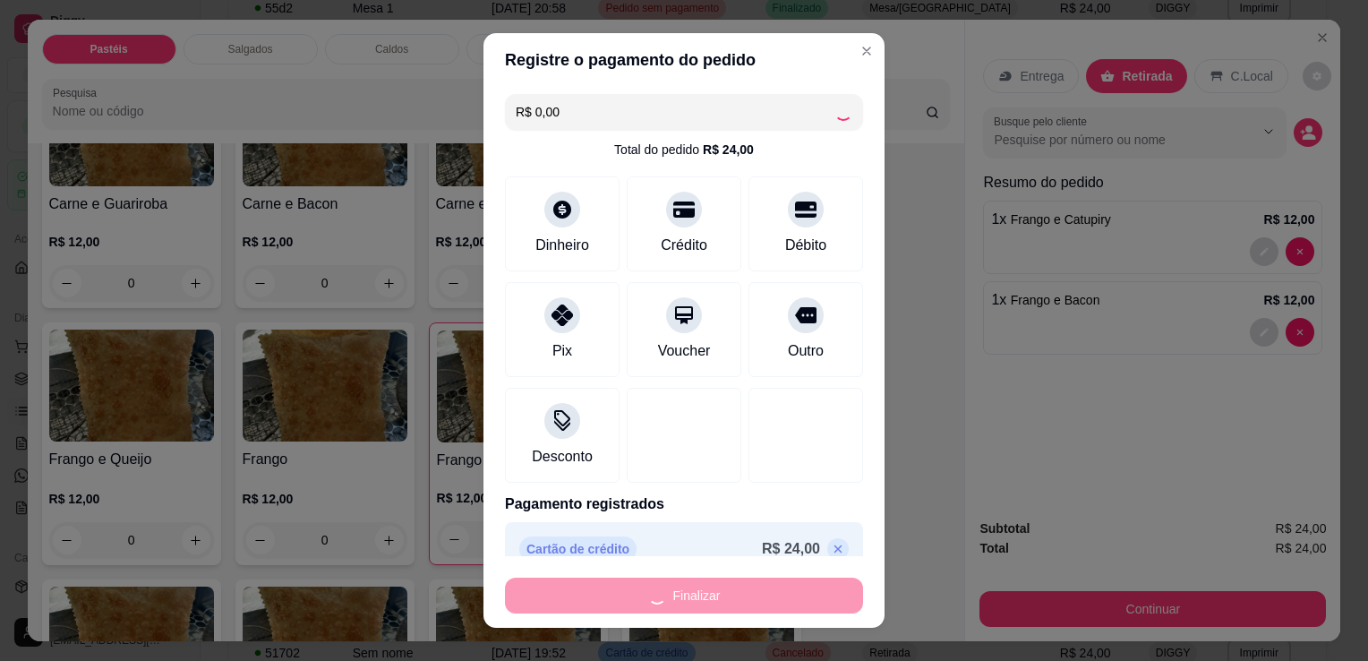
type input "0"
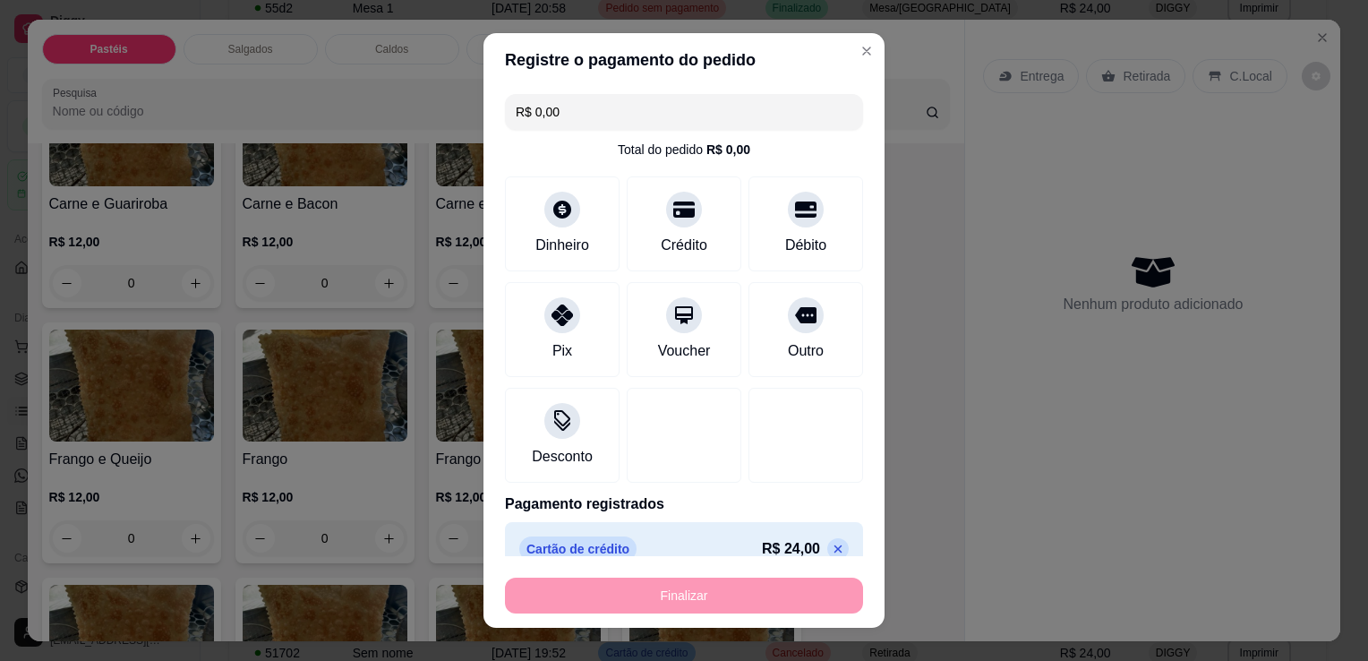
type input "-R$ 24,00"
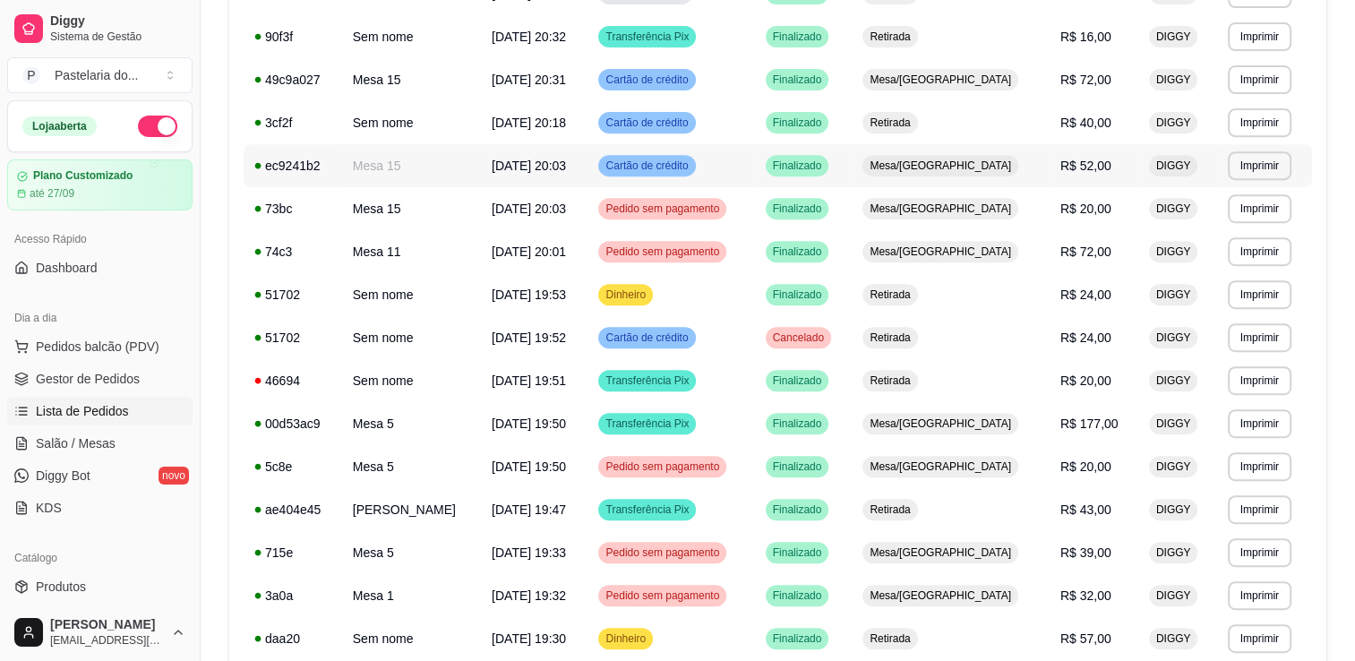
scroll to position [1016, 0]
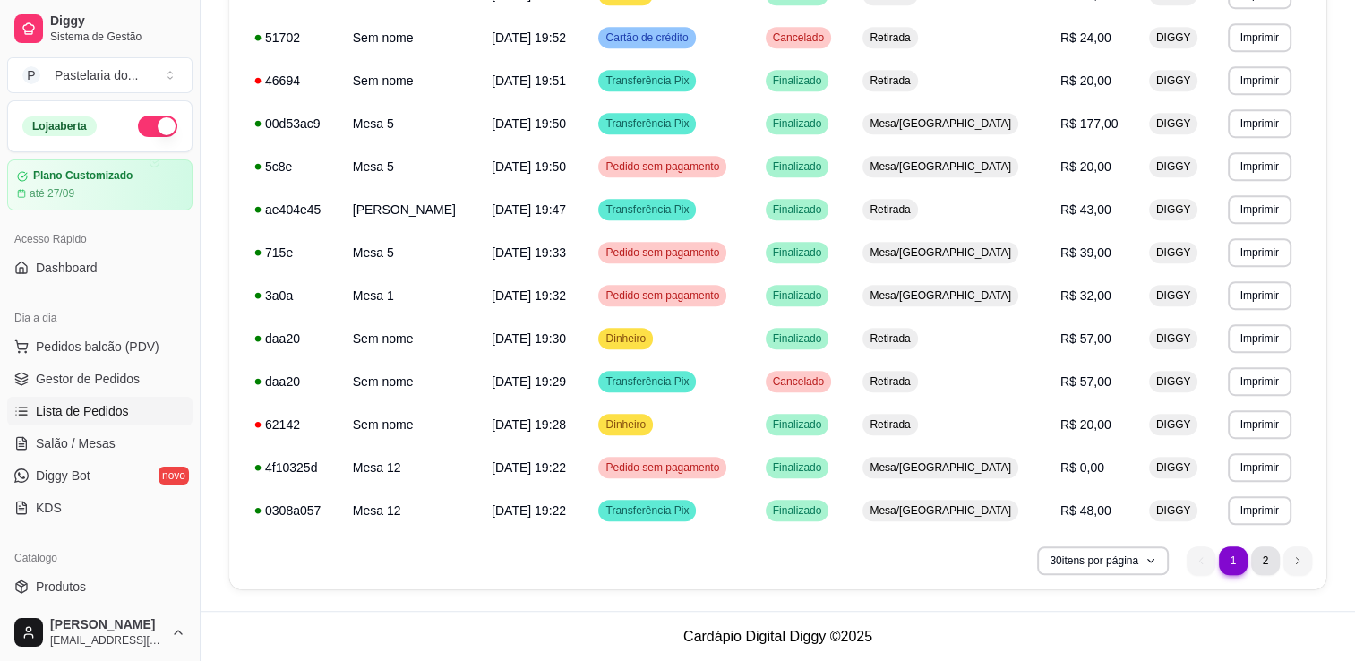
click at [1275, 561] on li "2" at bounding box center [1265, 560] width 29 height 29
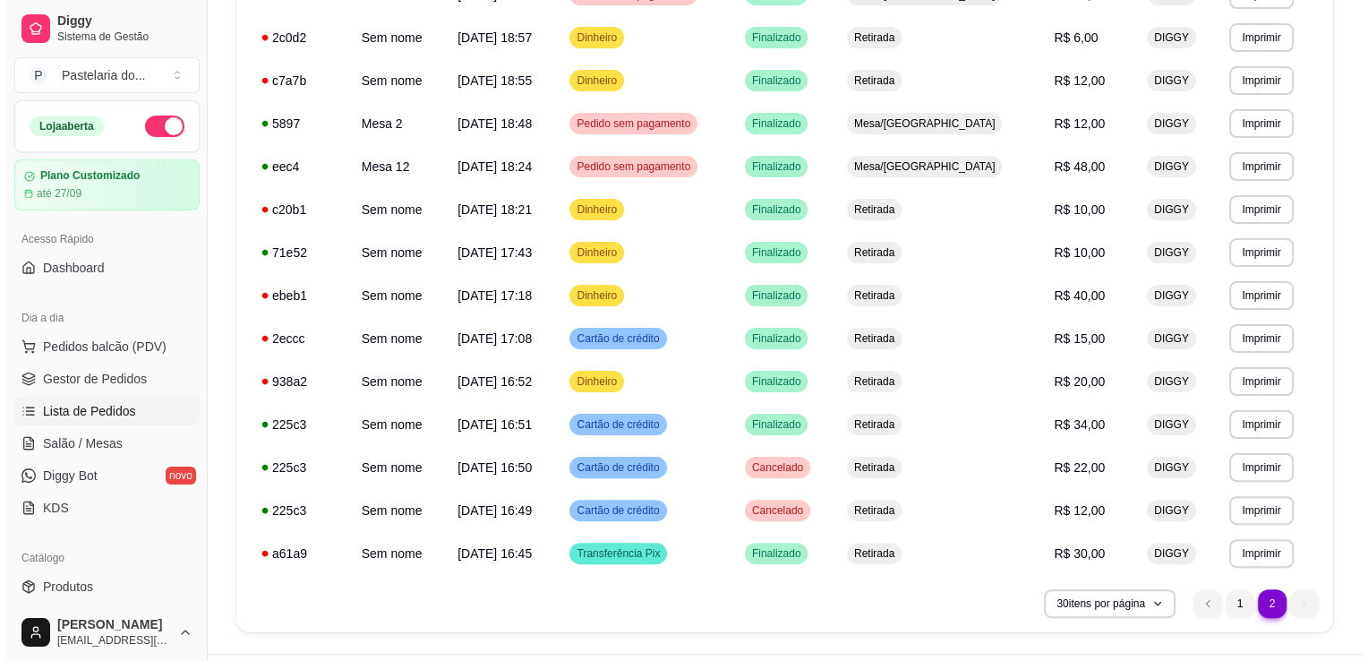
scroll to position [415, 0]
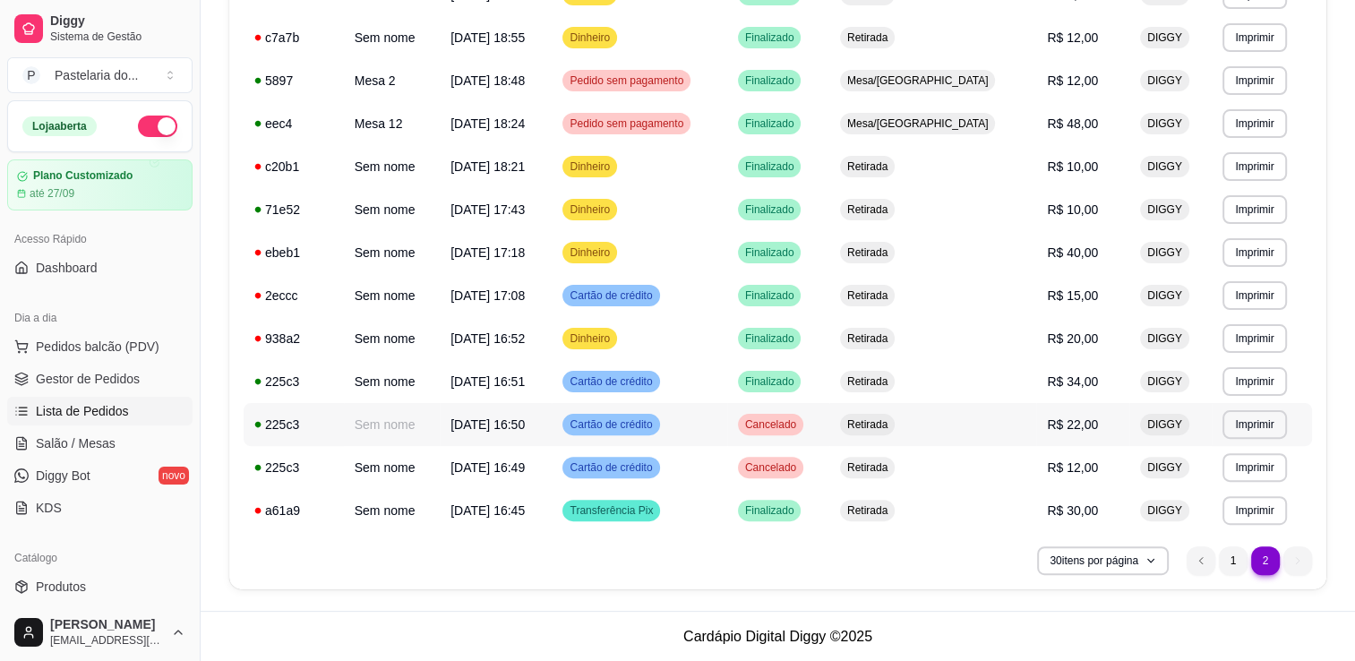
click at [990, 428] on td "Retirada" at bounding box center [932, 424] width 207 height 43
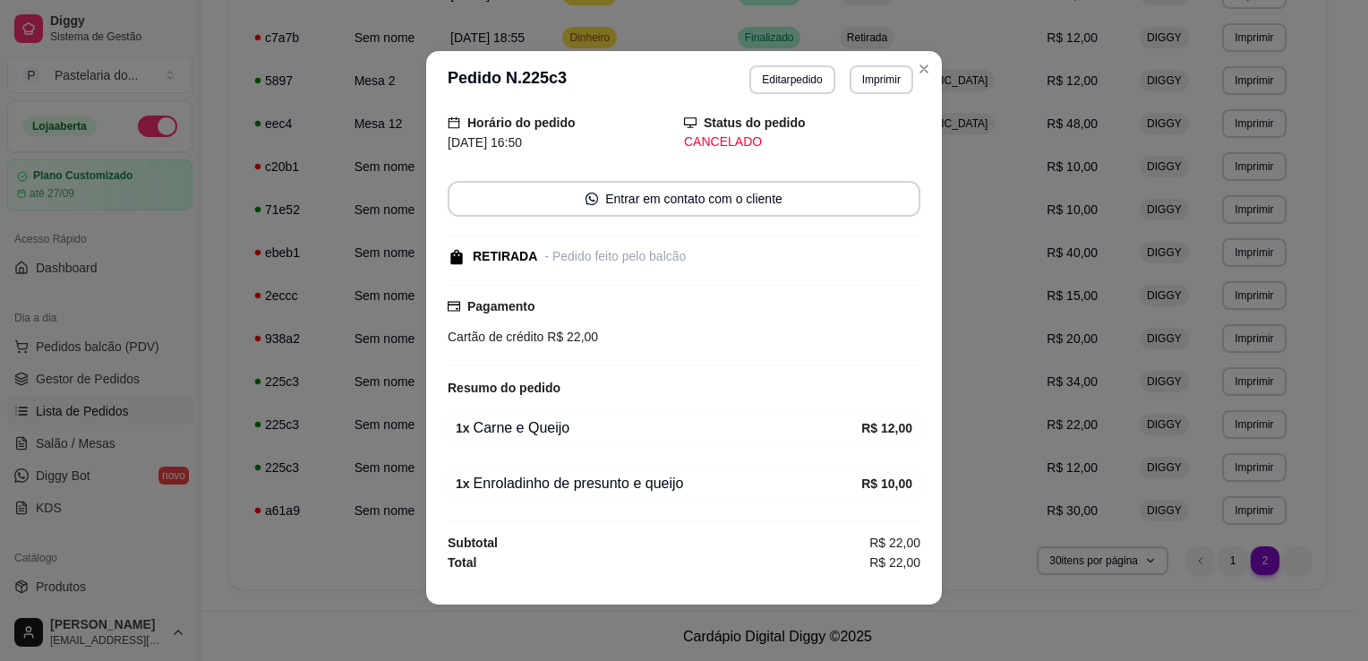
scroll to position [4, 0]
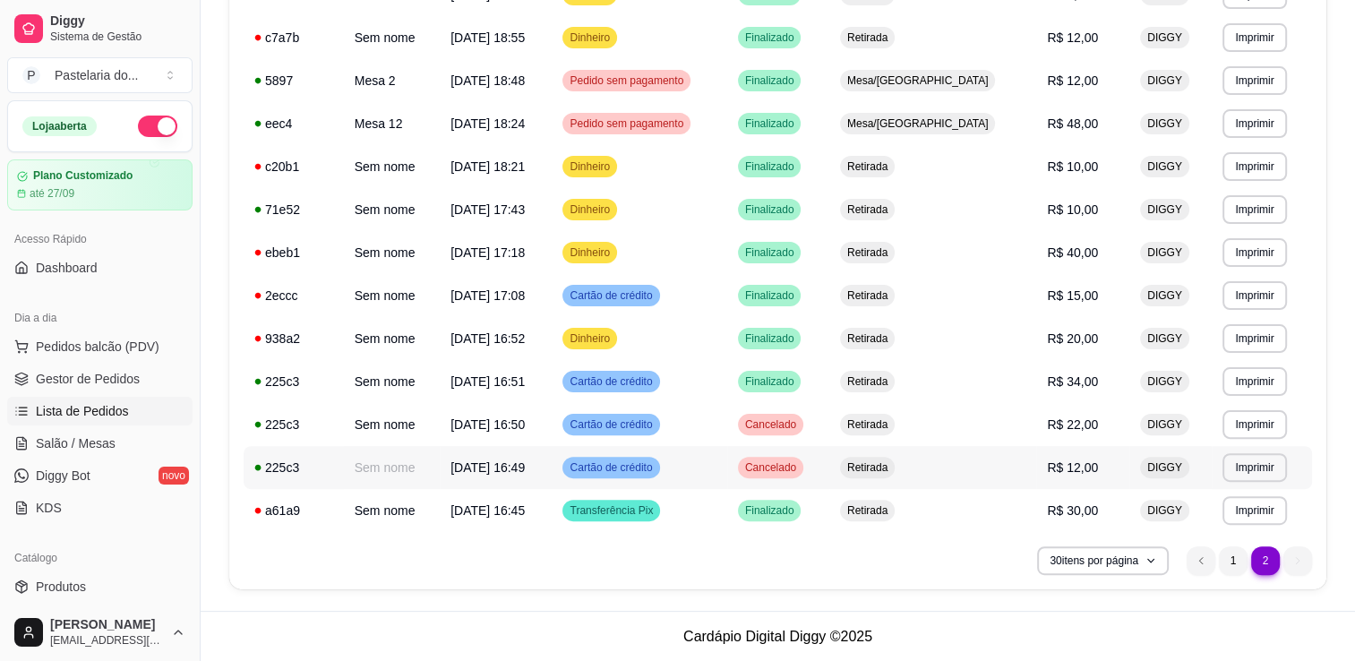
click at [891, 467] on span "Retirada" at bounding box center [867, 467] width 47 height 14
click at [829, 435] on td "Cancelado" at bounding box center [778, 424] width 102 height 43
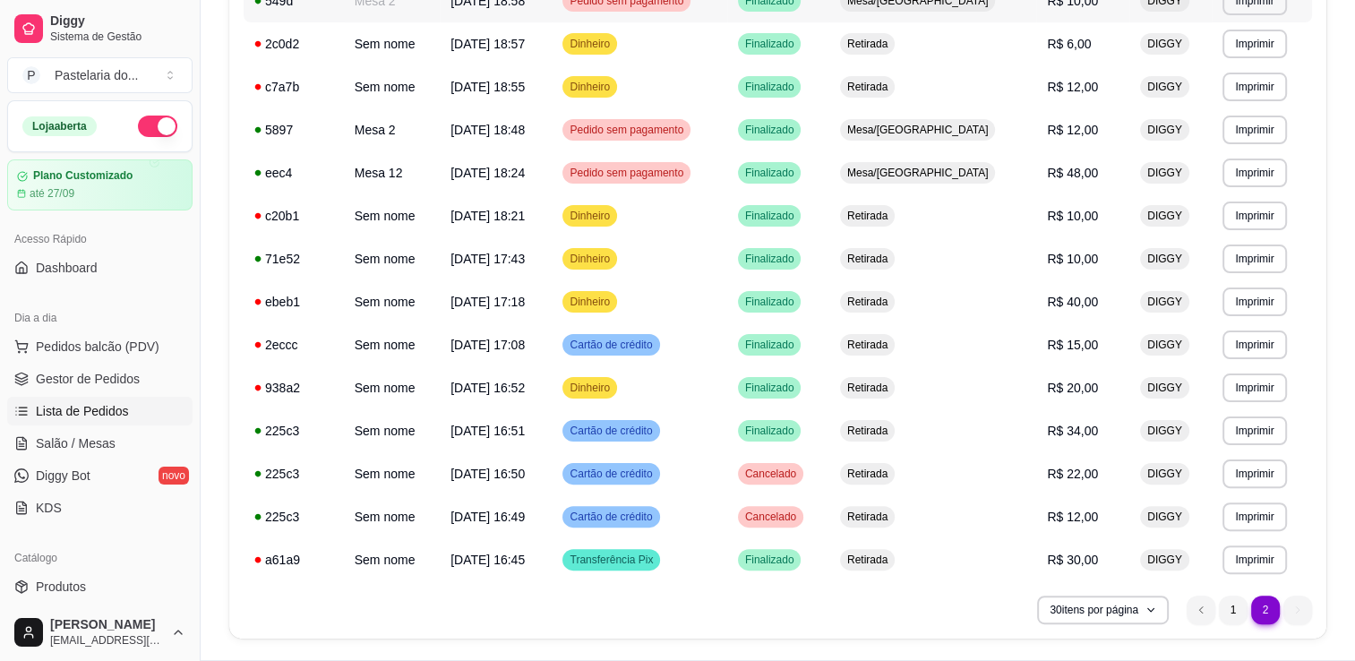
scroll to position [415, 0]
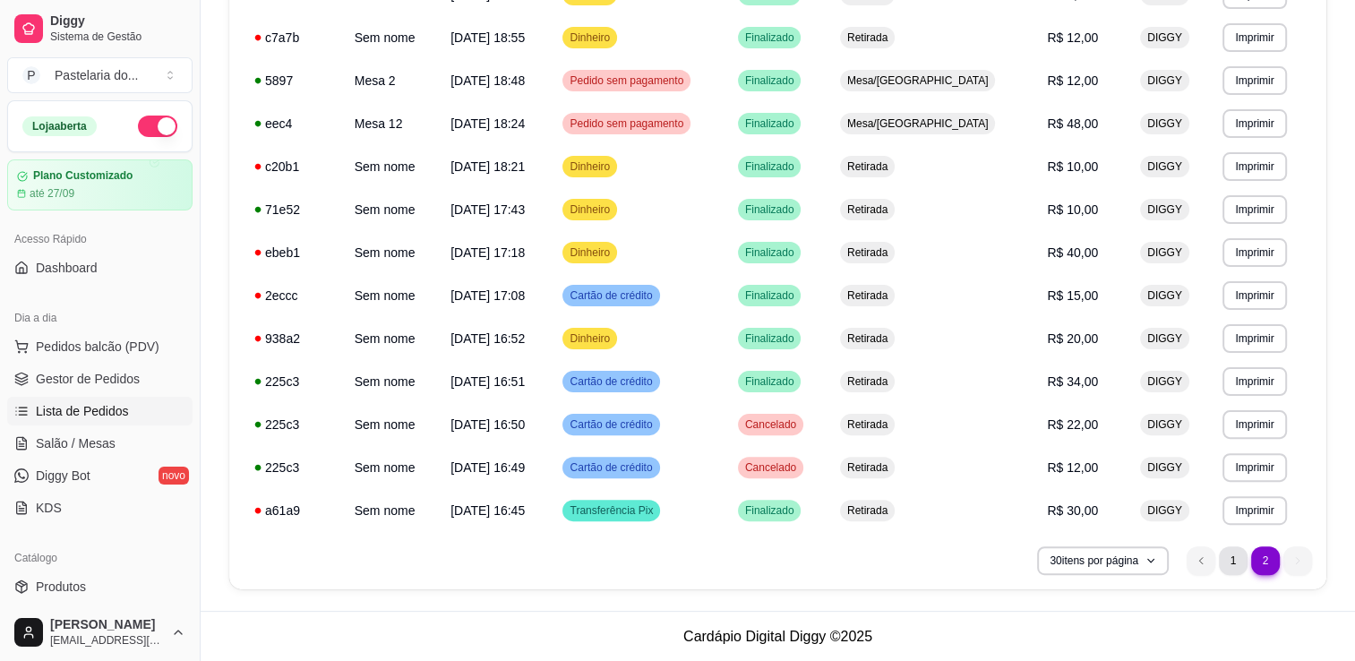
click at [1237, 565] on li "1" at bounding box center [1233, 560] width 29 height 29
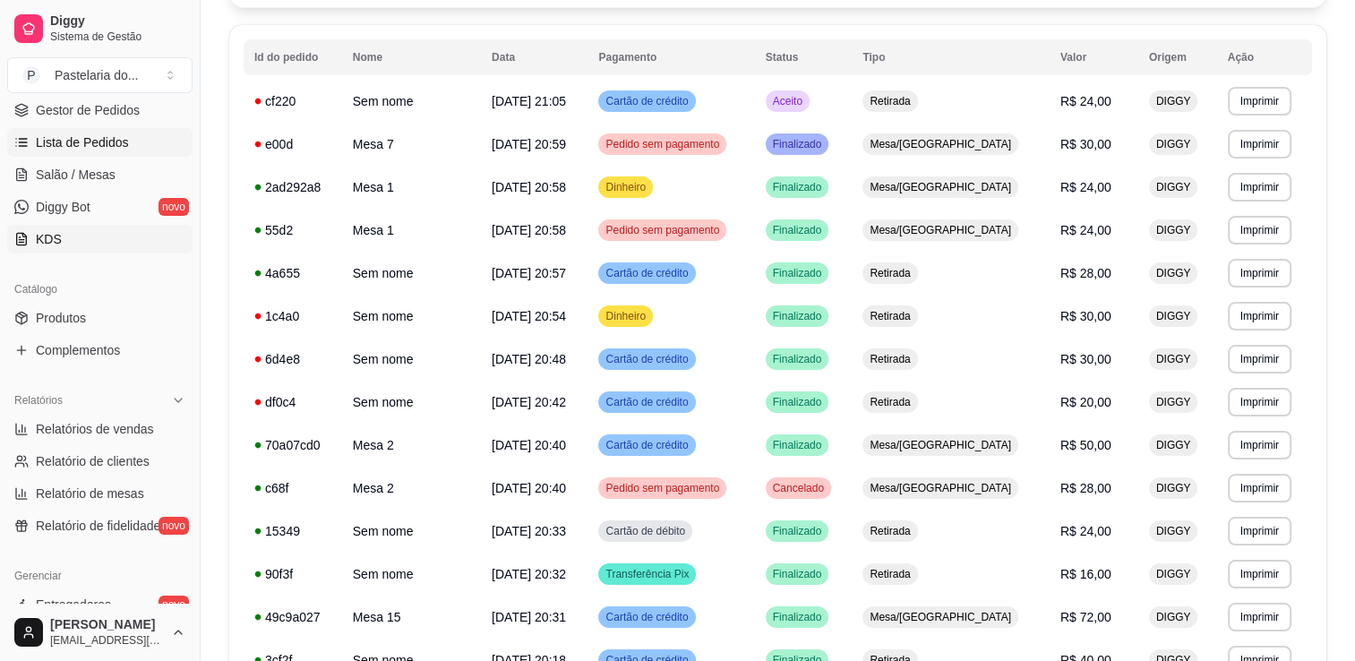
scroll to position [179, 0]
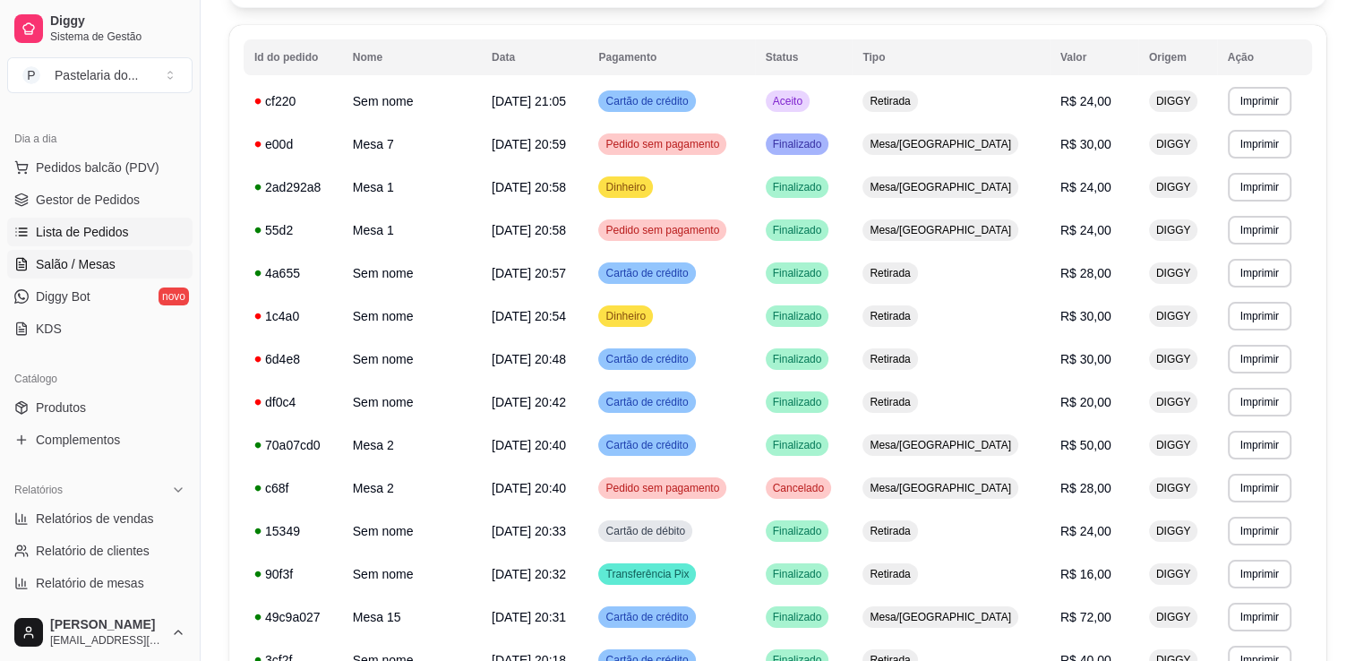
click at [119, 261] on link "Salão / Mesas" at bounding box center [99, 264] width 185 height 29
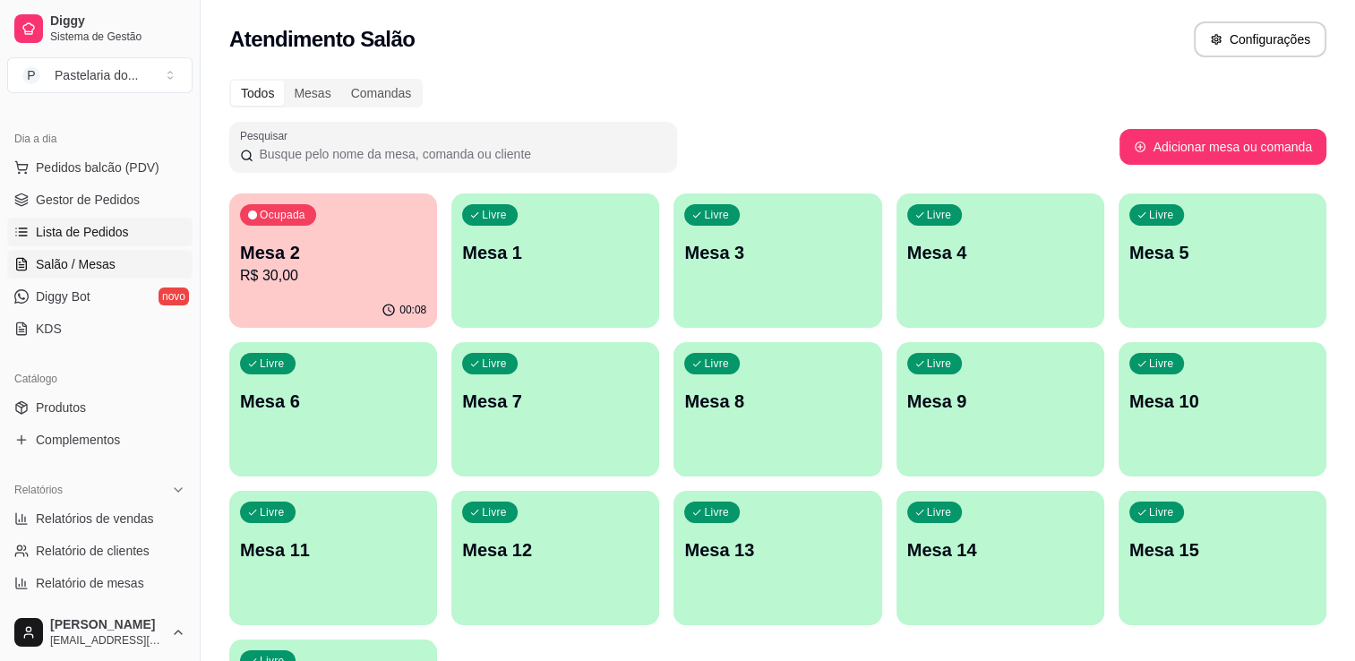
click at [146, 228] on link "Lista de Pedidos" at bounding box center [99, 232] width 185 height 29
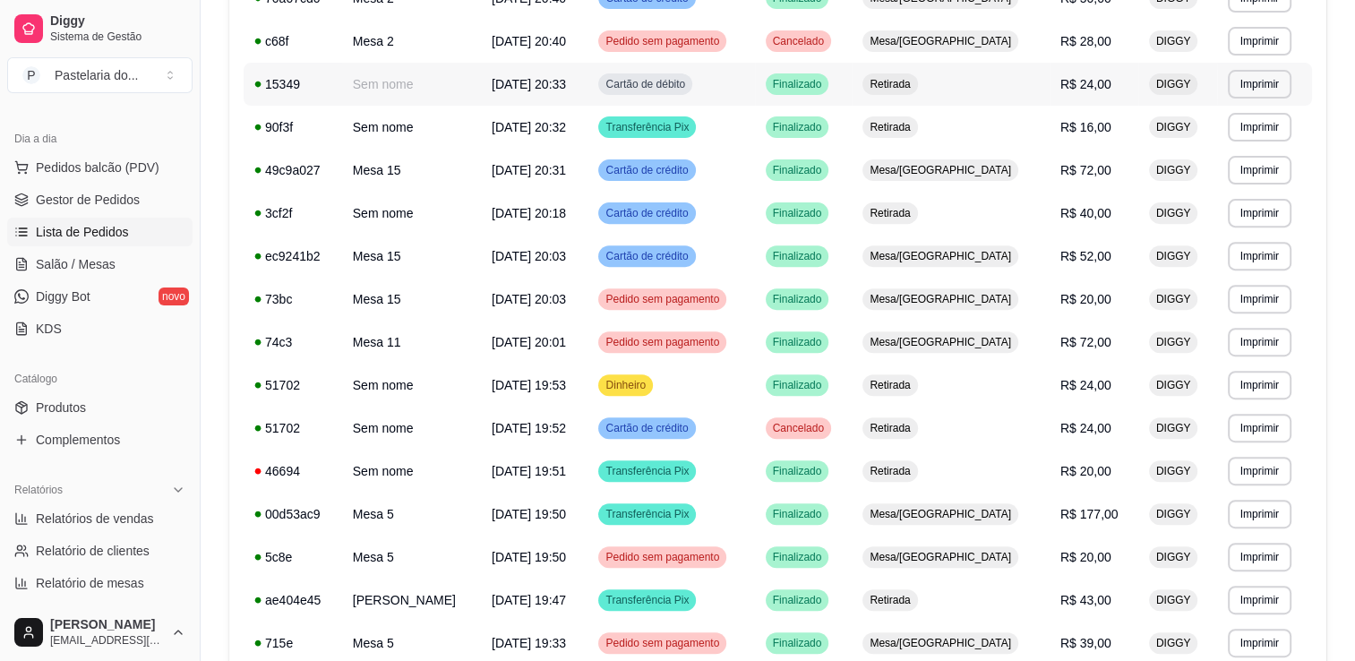
scroll to position [627, 0]
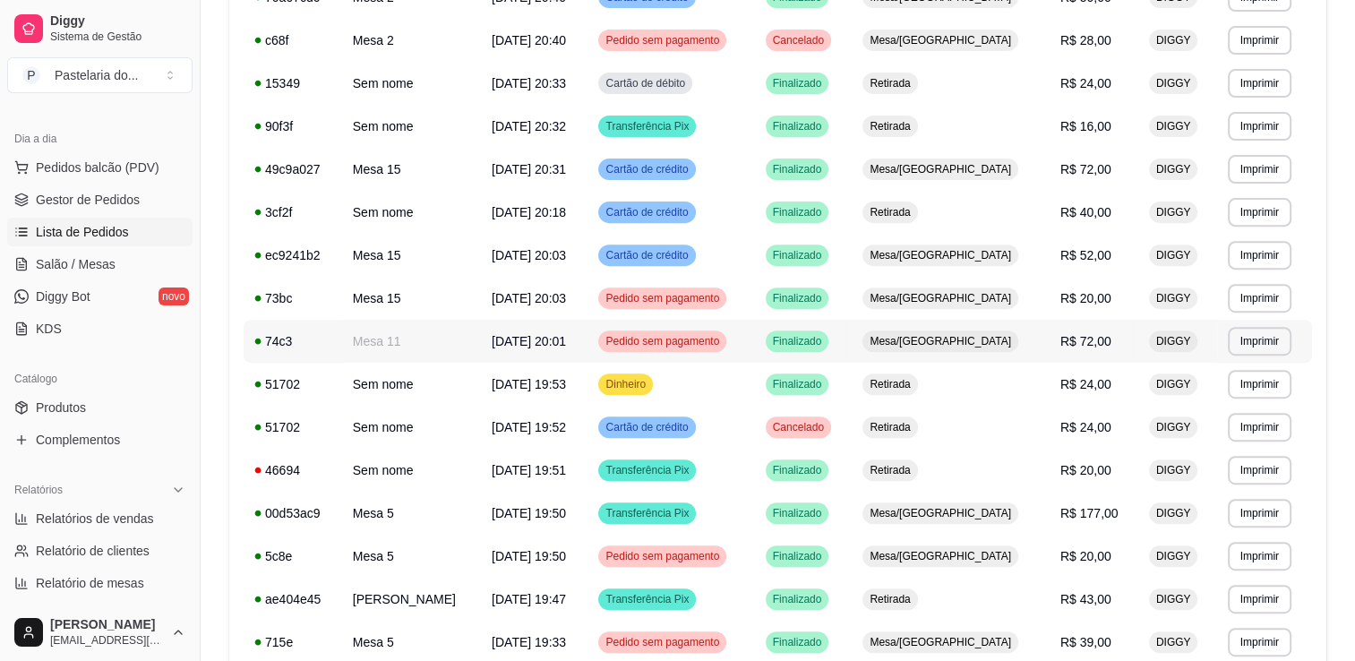
click at [754, 380] on td "Dinheiro" at bounding box center [670, 384] width 167 height 43
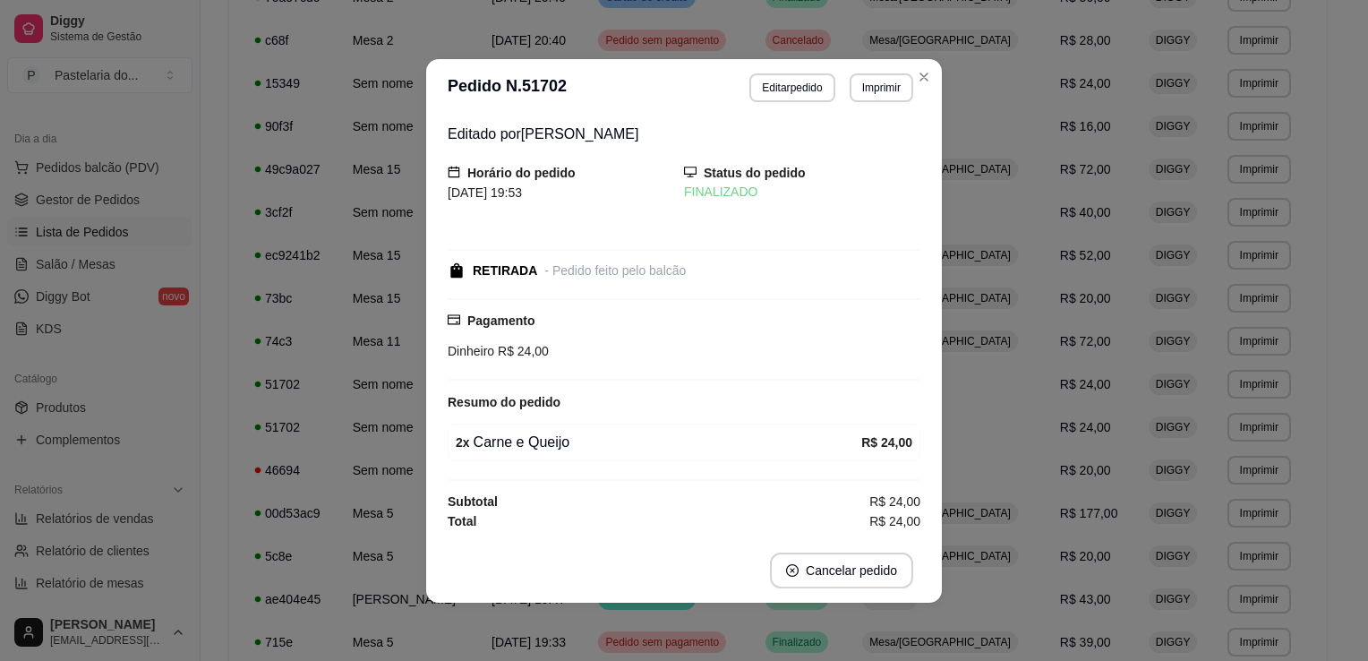
click at [907, 303] on div "Pagamento Dinheiro R$ 24,00" at bounding box center [684, 339] width 473 height 82
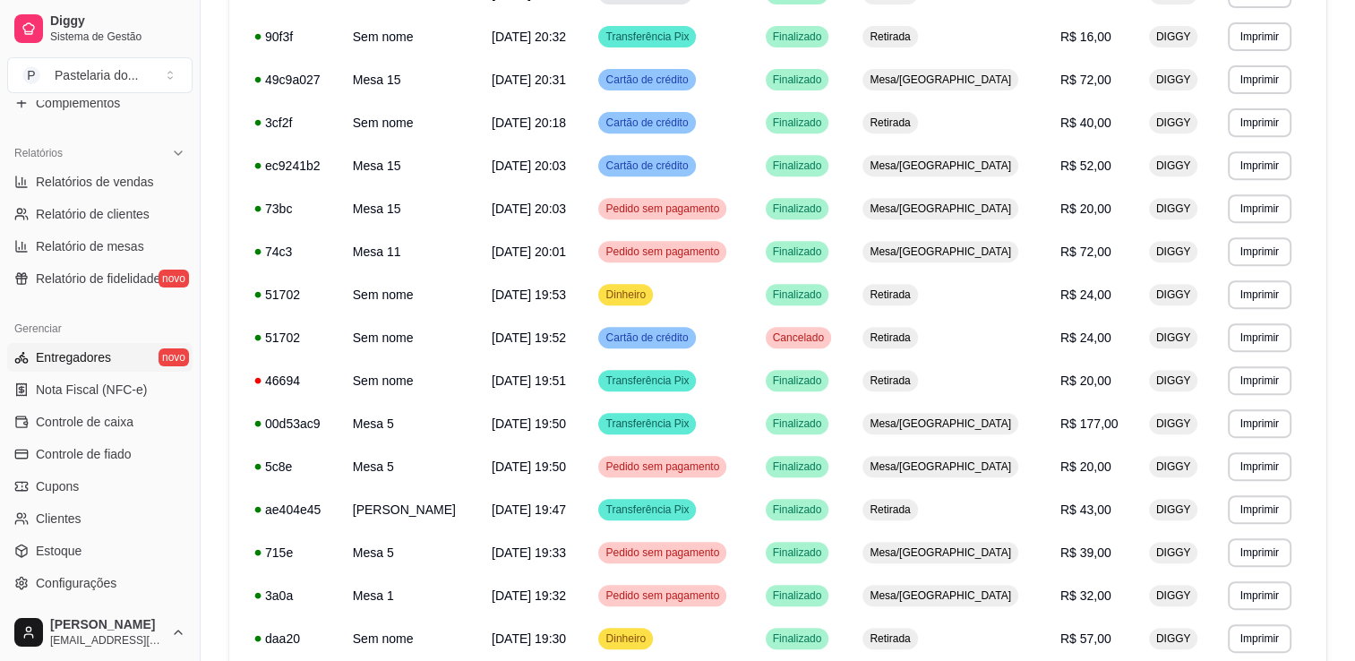
scroll to position [358, 0]
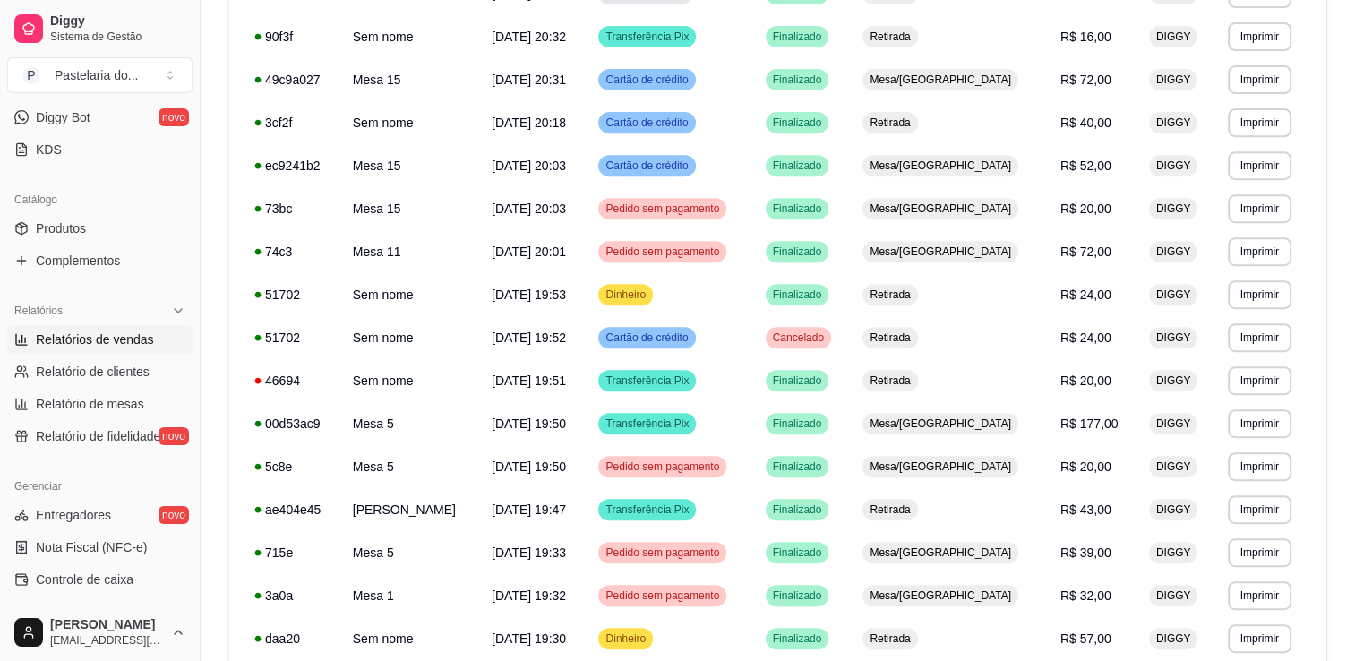
click at [123, 330] on span "Relatórios de vendas" at bounding box center [95, 339] width 118 height 18
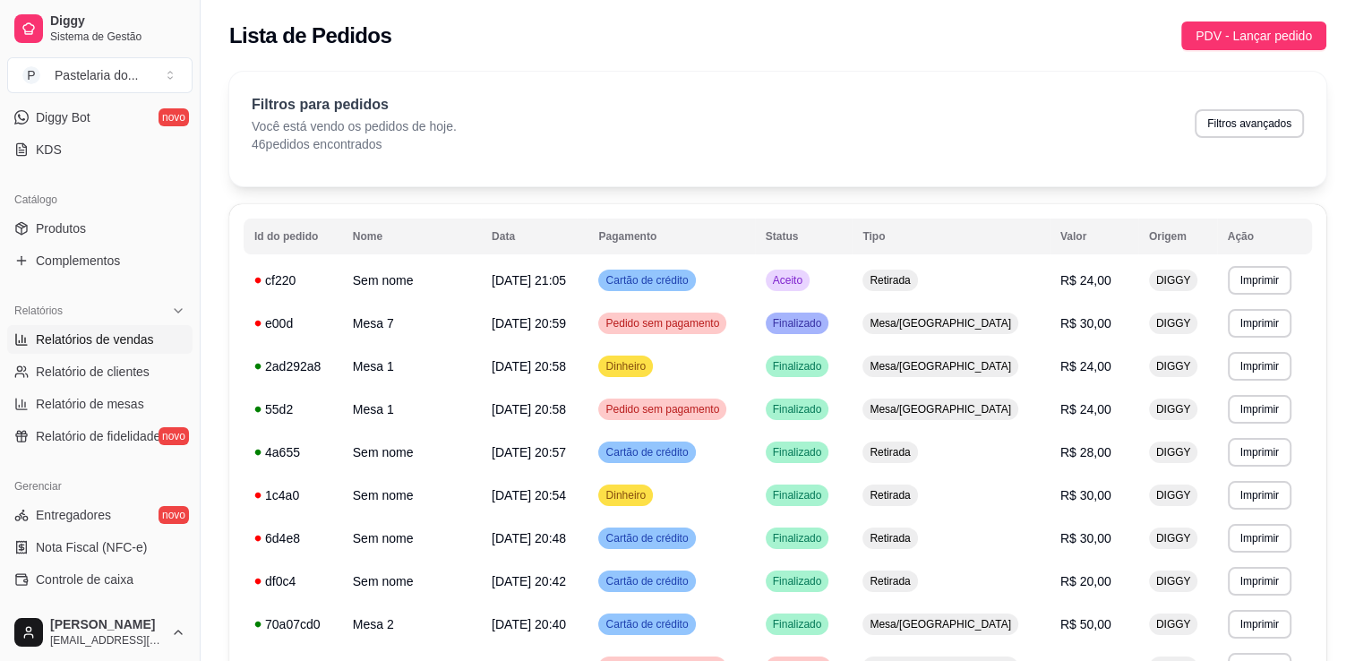
select select "ALL"
select select "0"
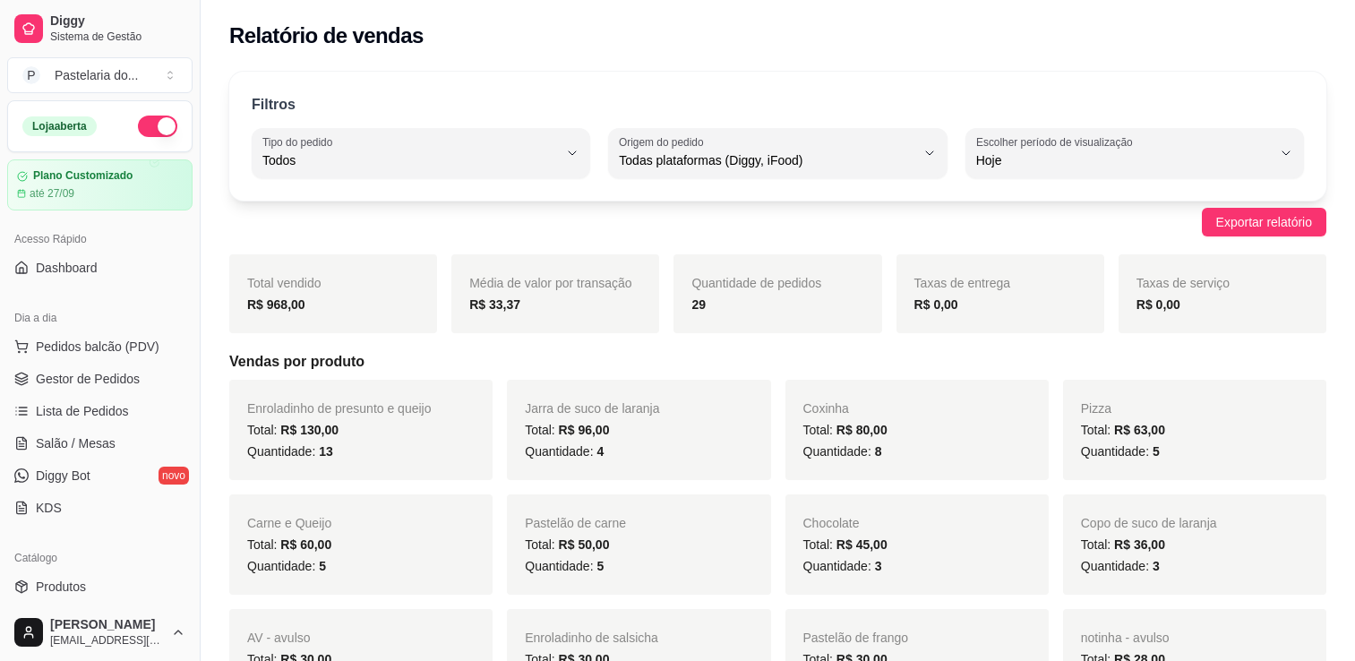
select select "ALL"
select select "0"
click at [111, 384] on span "Gestor de Pedidos" at bounding box center [88, 379] width 104 height 18
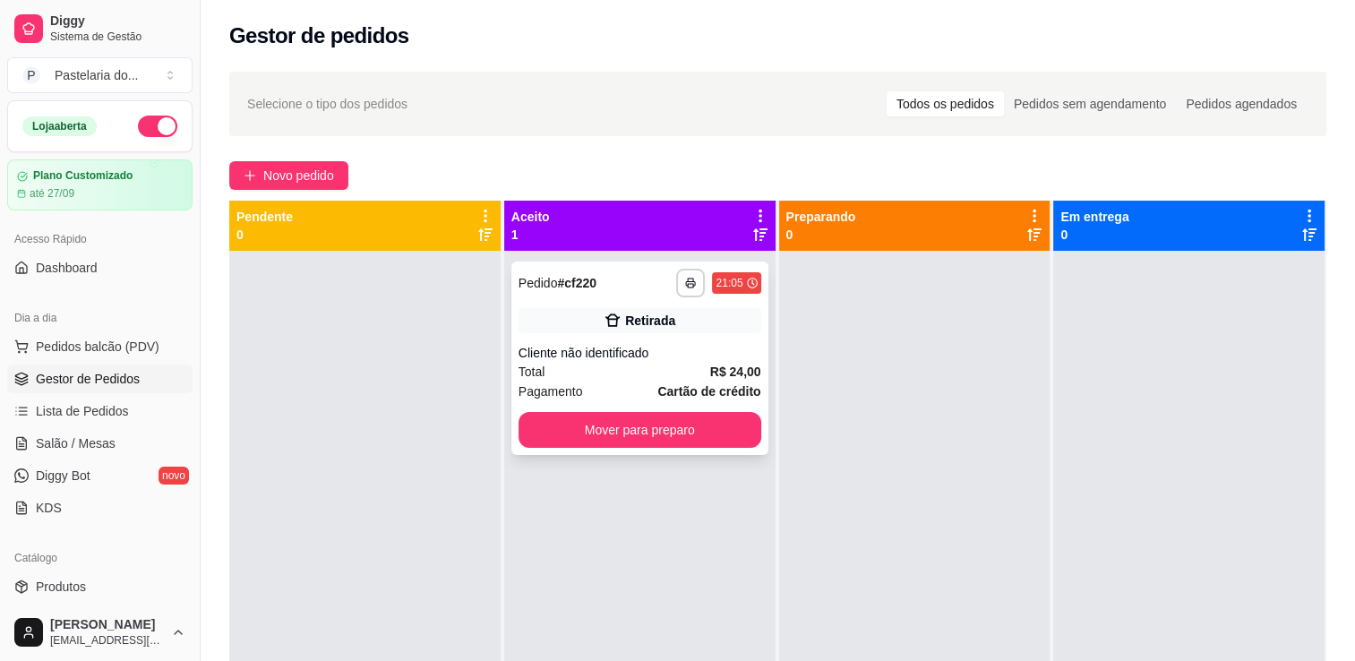
click at [640, 450] on div "**********" at bounding box center [639, 357] width 257 height 193
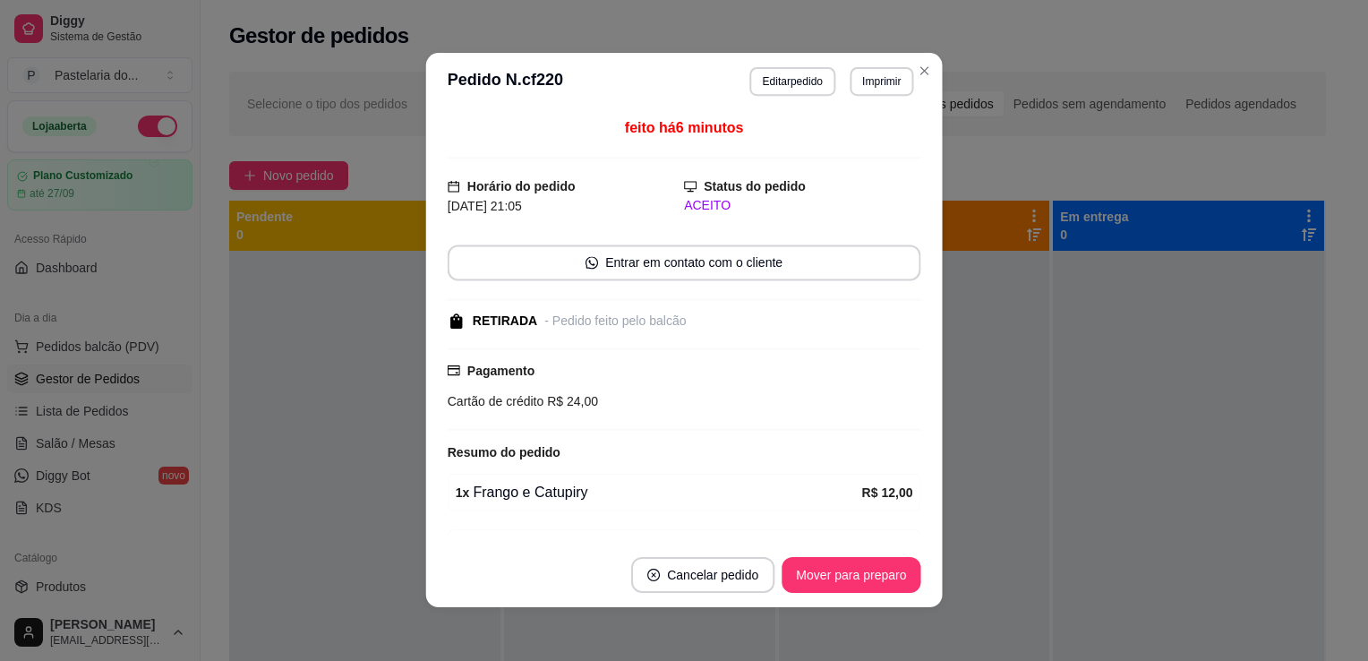
click at [660, 430] on div "feito há 6 minutos Horário do pedido 31/08/2025 21:05 Status do pedido ACEITO E…" at bounding box center [685, 327] width 474 height 418
click at [826, 568] on button "Mover para preparo" at bounding box center [851, 575] width 139 height 36
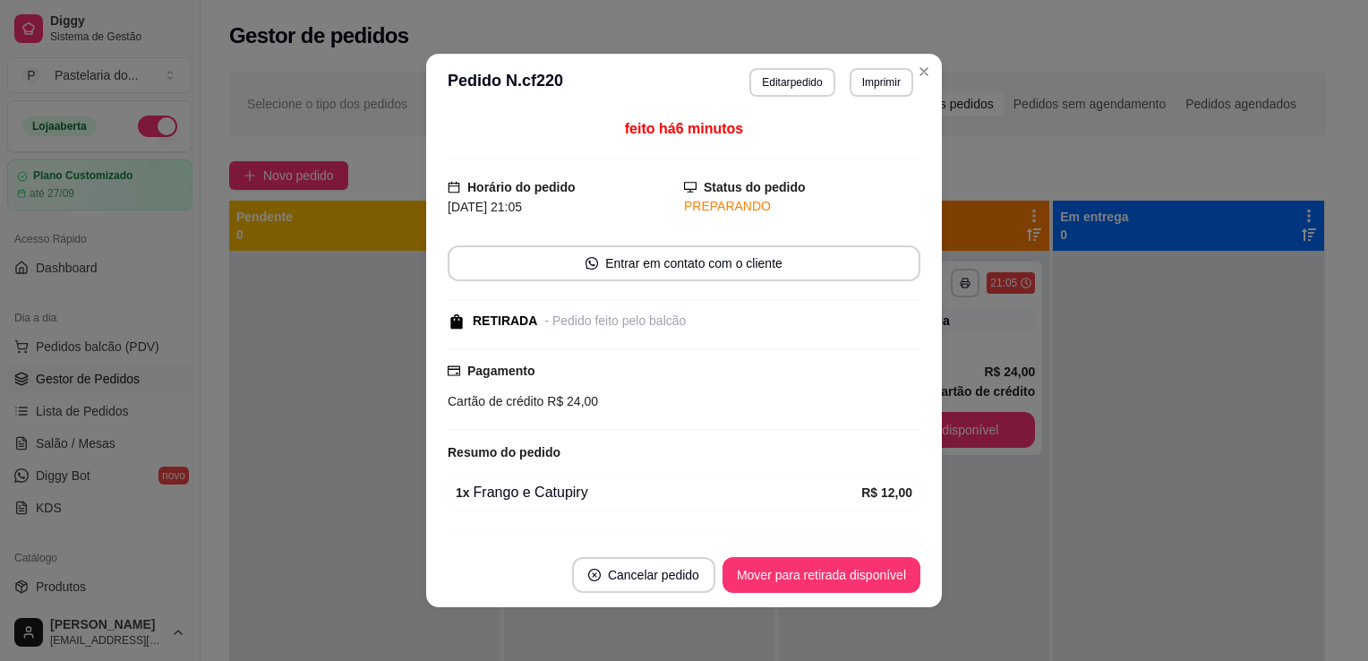
click at [900, 575] on button "Mover para retirada disponível" at bounding box center [822, 575] width 198 height 36
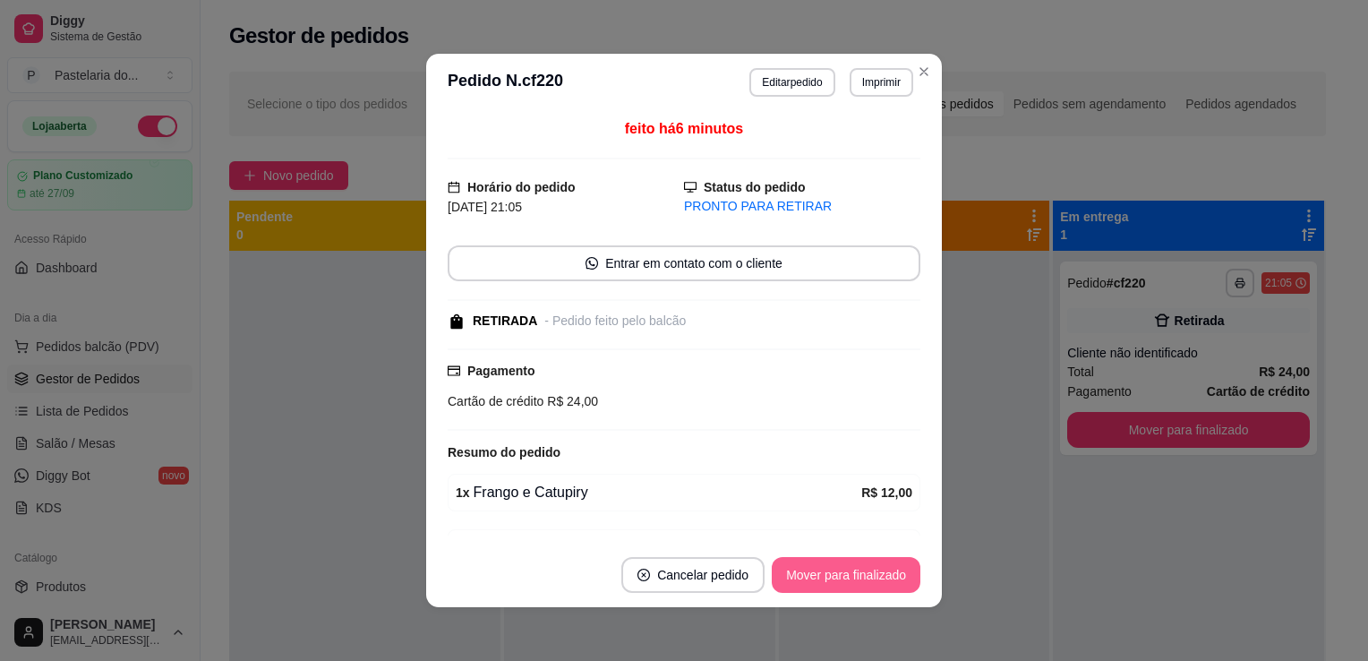
click at [801, 594] on footer "Cancelar pedido Mover para finalizado" at bounding box center [684, 575] width 516 height 64
click at [818, 572] on button "Mover para finalizado" at bounding box center [846, 575] width 149 height 36
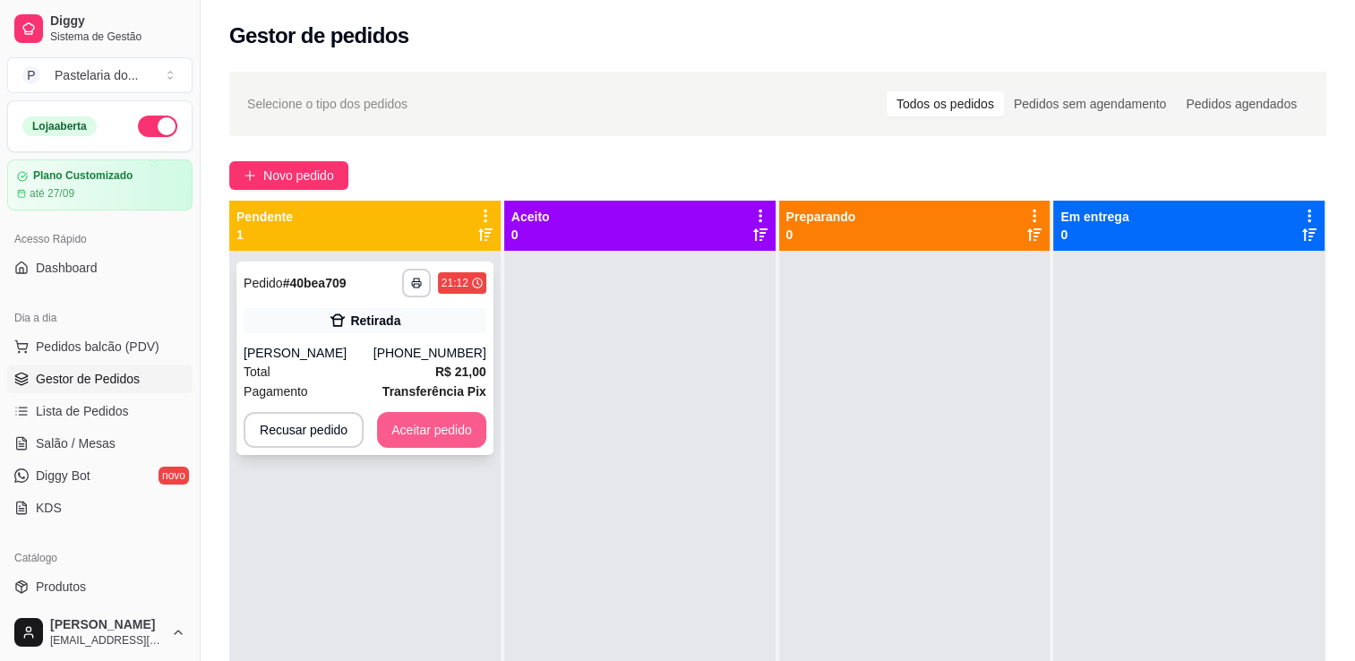
click at [459, 423] on button "Aceitar pedido" at bounding box center [431, 430] width 109 height 36
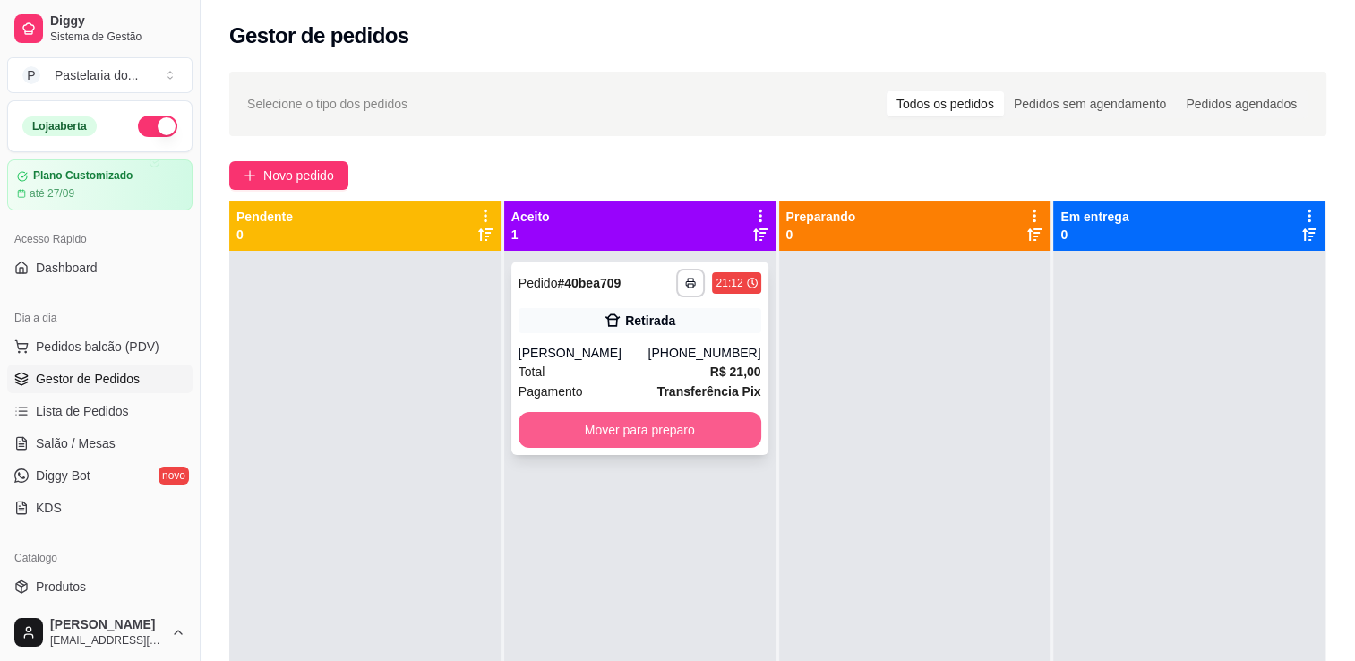
click at [616, 426] on button "Mover para preparo" at bounding box center [639, 430] width 243 height 36
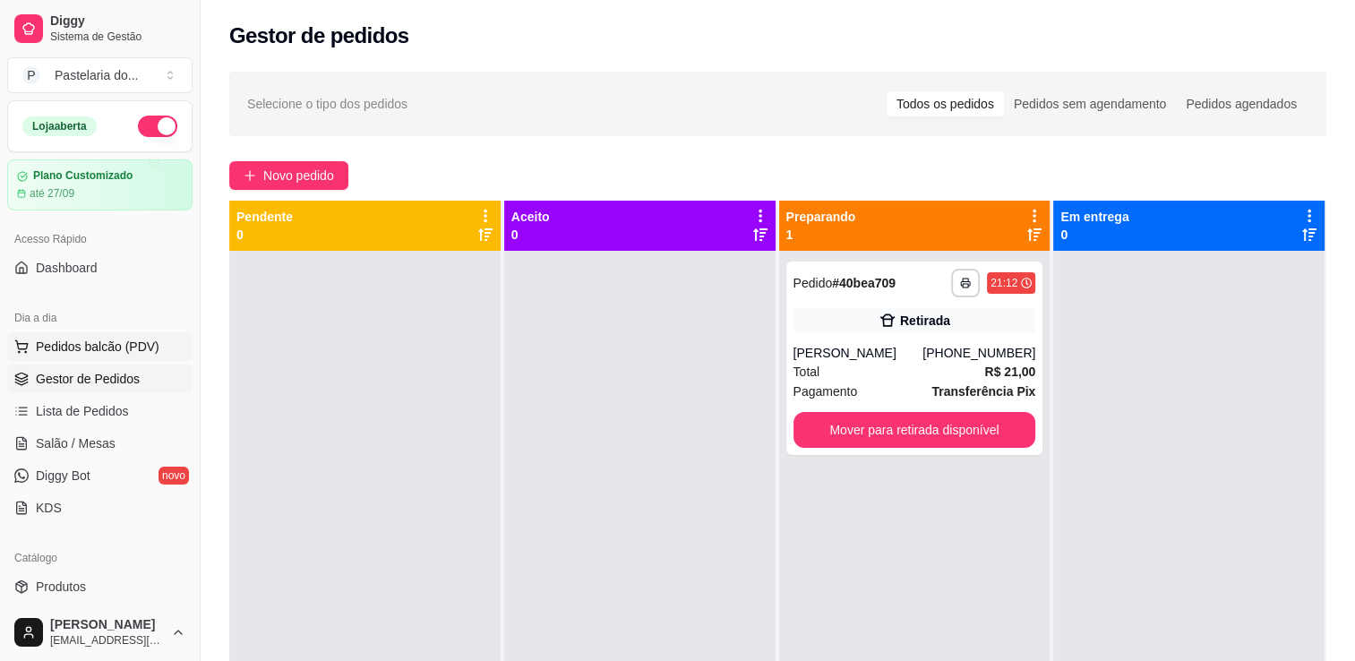
click at [100, 346] on span "Pedidos balcão (PDV)" at bounding box center [98, 347] width 124 height 18
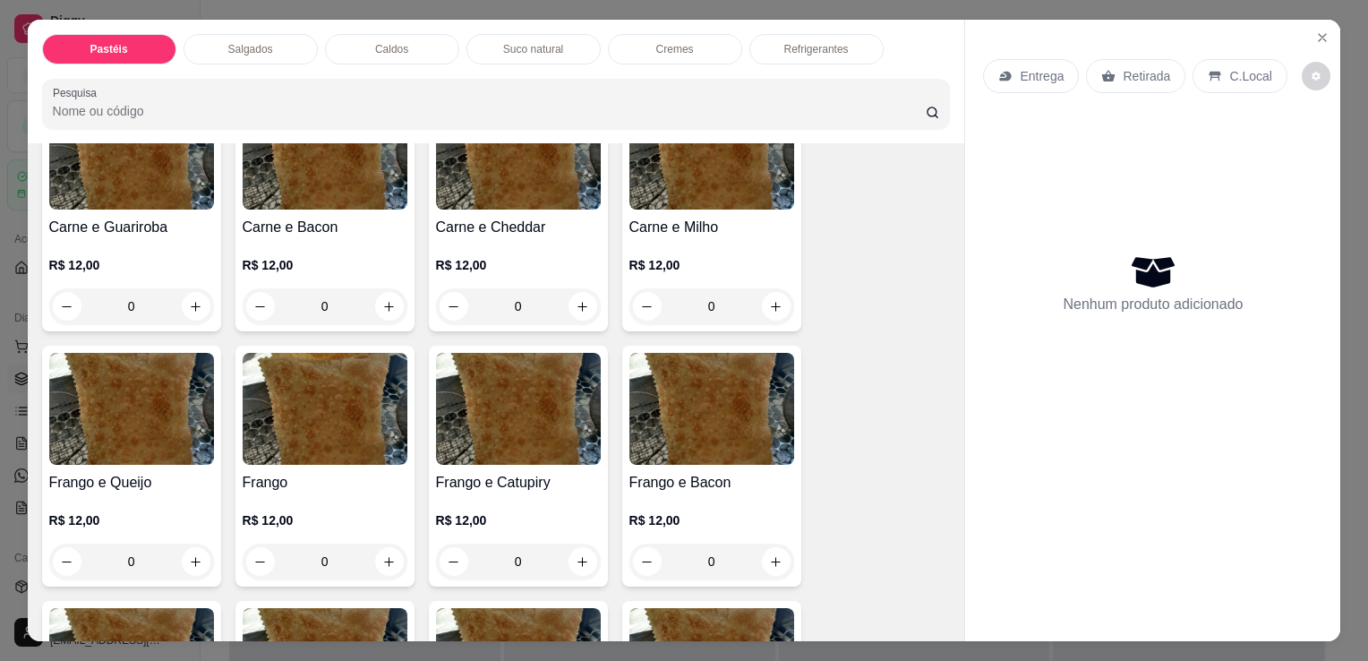
scroll to position [448, 0]
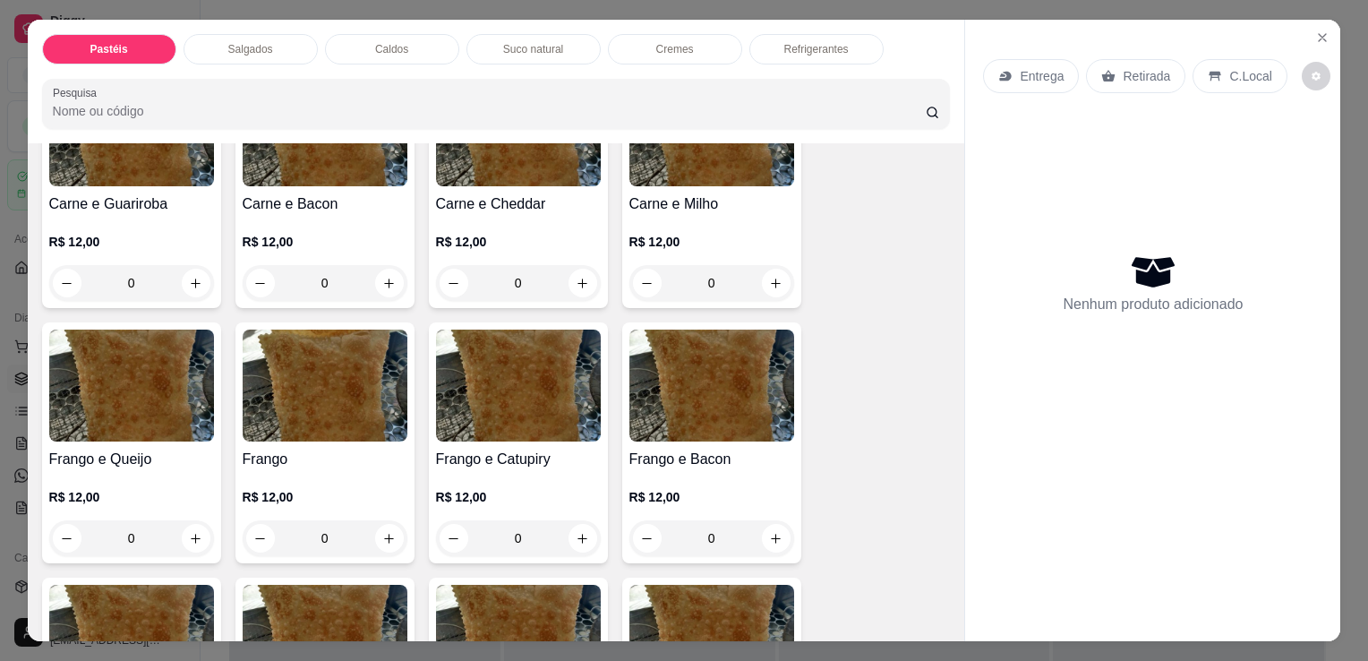
click at [587, 535] on div "0" at bounding box center [518, 538] width 165 height 36
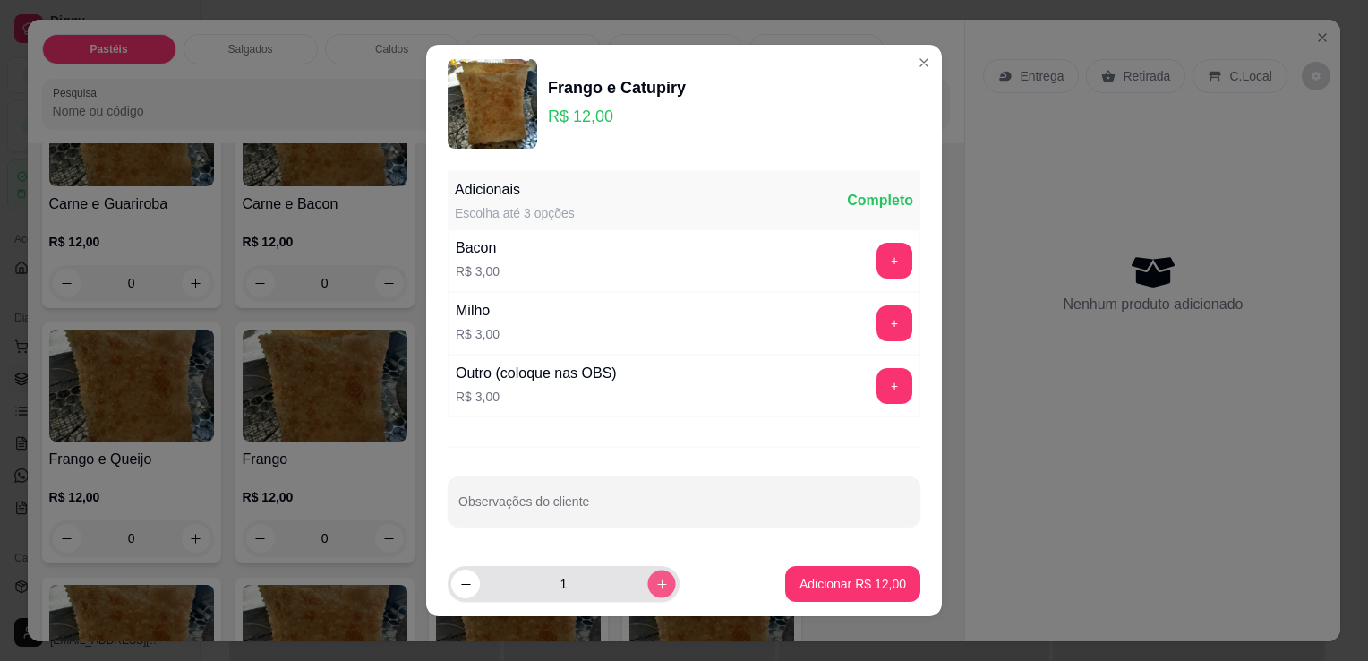
click at [655, 582] on icon "increase-product-quantity" at bounding box center [661, 584] width 13 height 13
type input "3"
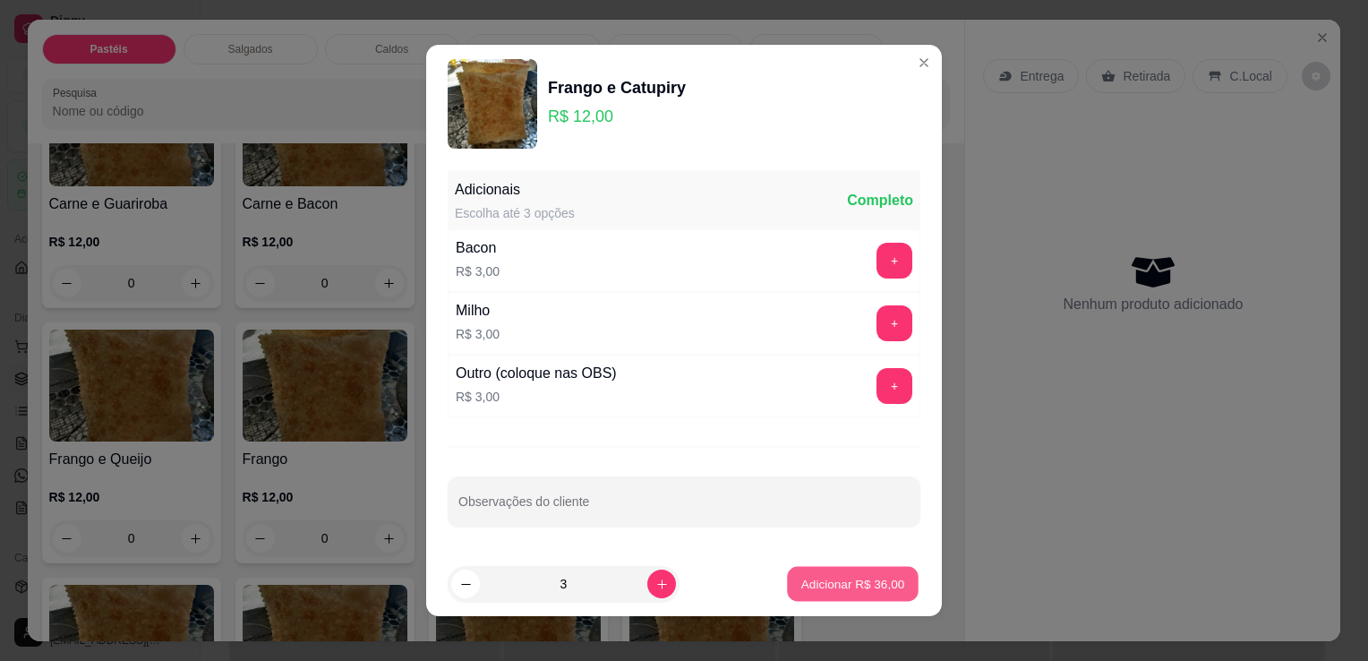
click at [801, 590] on p "Adicionar R$ 36,00" at bounding box center [853, 583] width 104 height 17
type input "3"
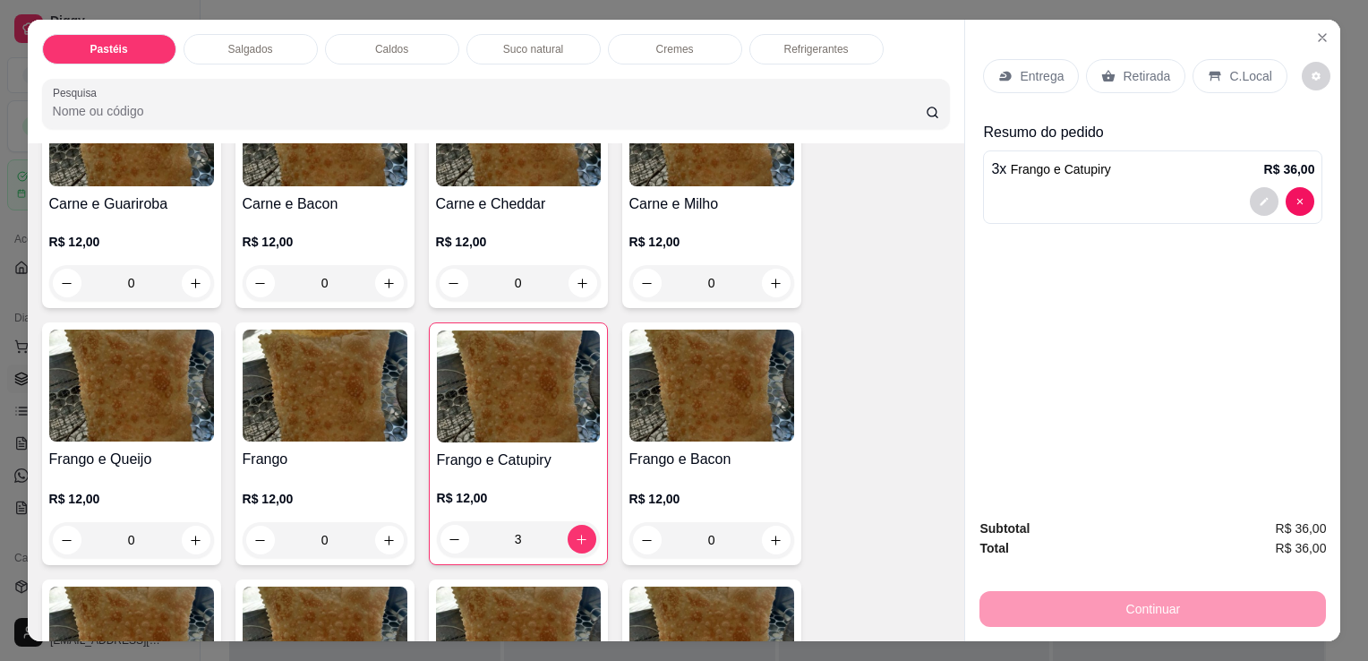
click at [1157, 158] on div "3 x Frango e Catupiry R$ 36,00" at bounding box center [1152, 168] width 323 height 21
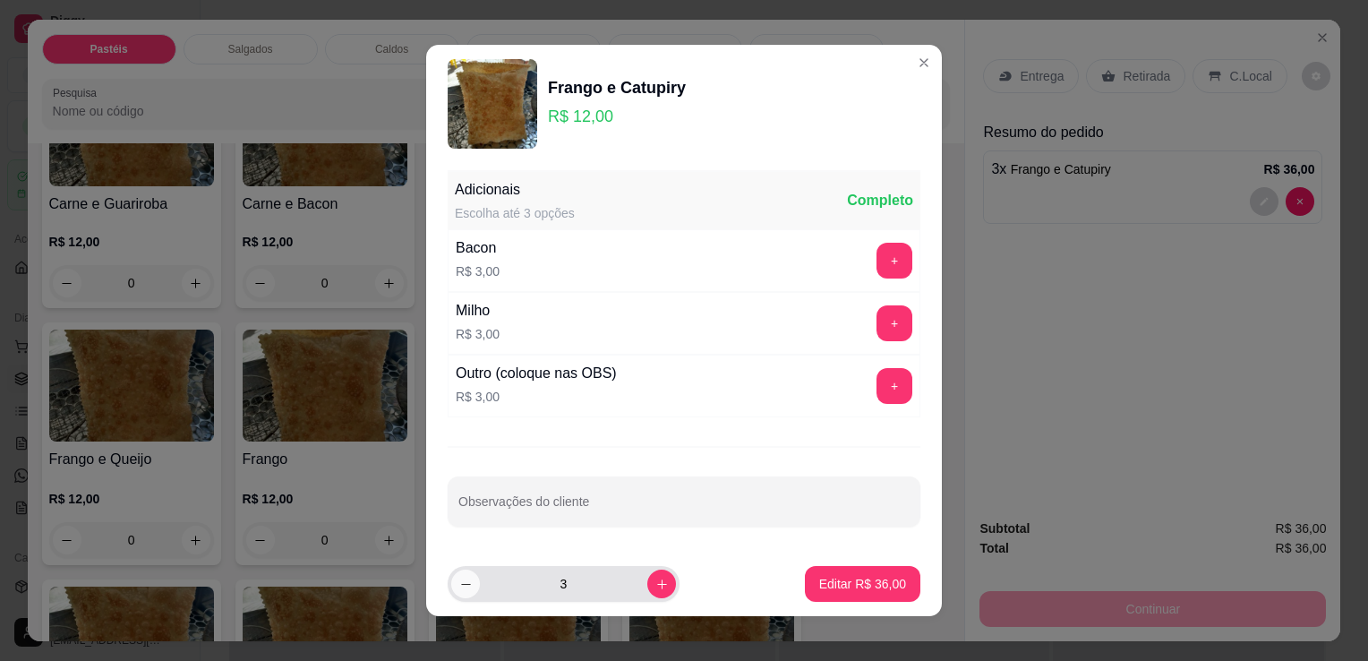
click at [451, 587] on button "decrease-product-quantity" at bounding box center [465, 583] width 29 height 29
type input "2"
click at [845, 590] on p "Editar R$ 24,00" at bounding box center [862, 583] width 84 height 17
type input "2"
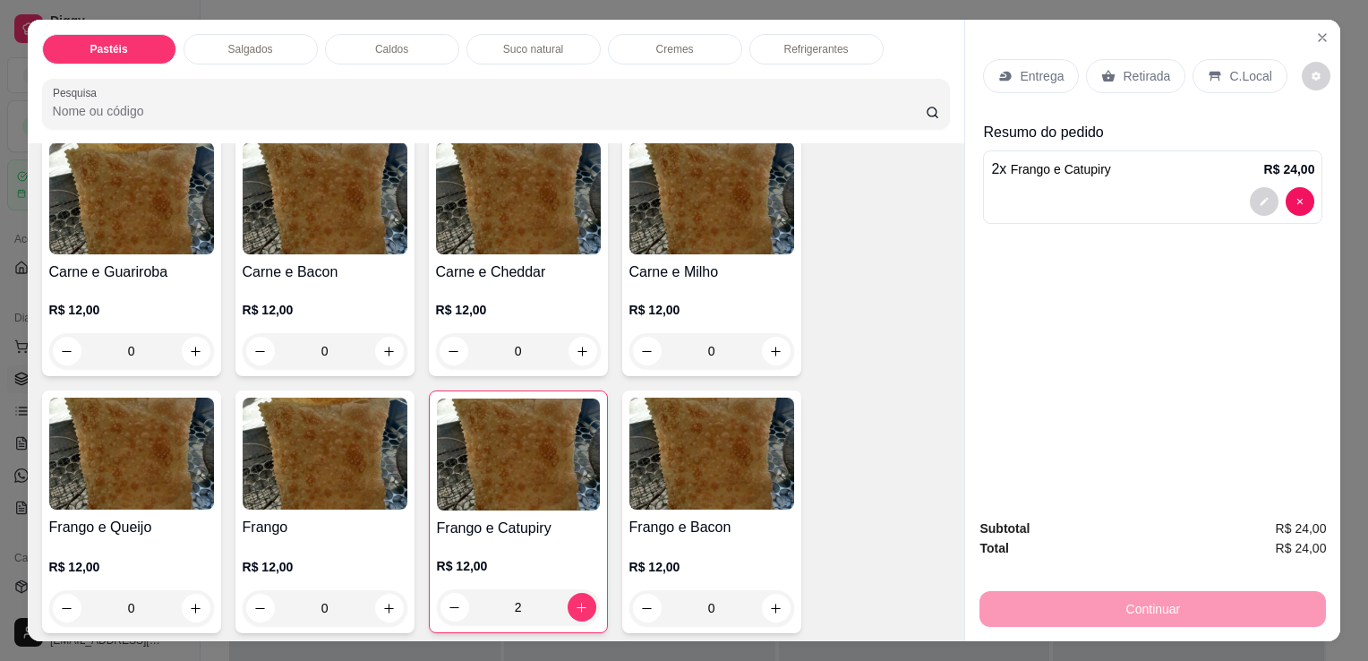
scroll to position [537, 0]
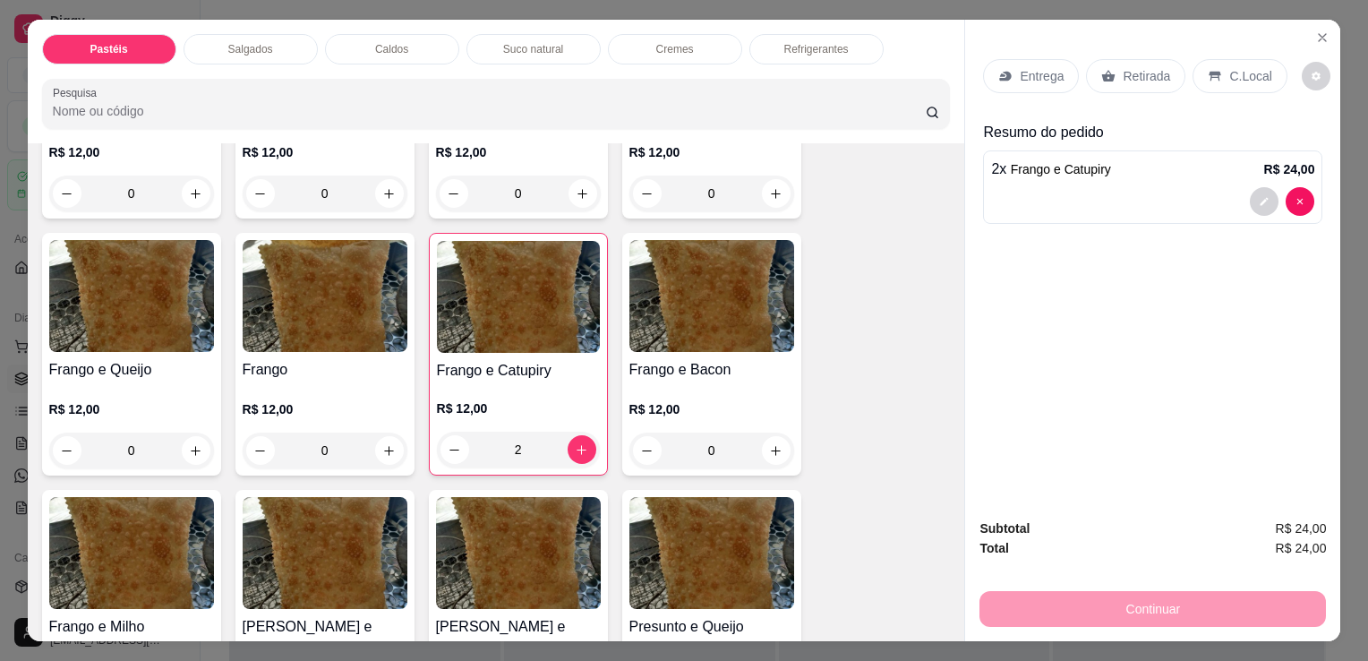
click at [380, 441] on div "0" at bounding box center [325, 450] width 165 height 36
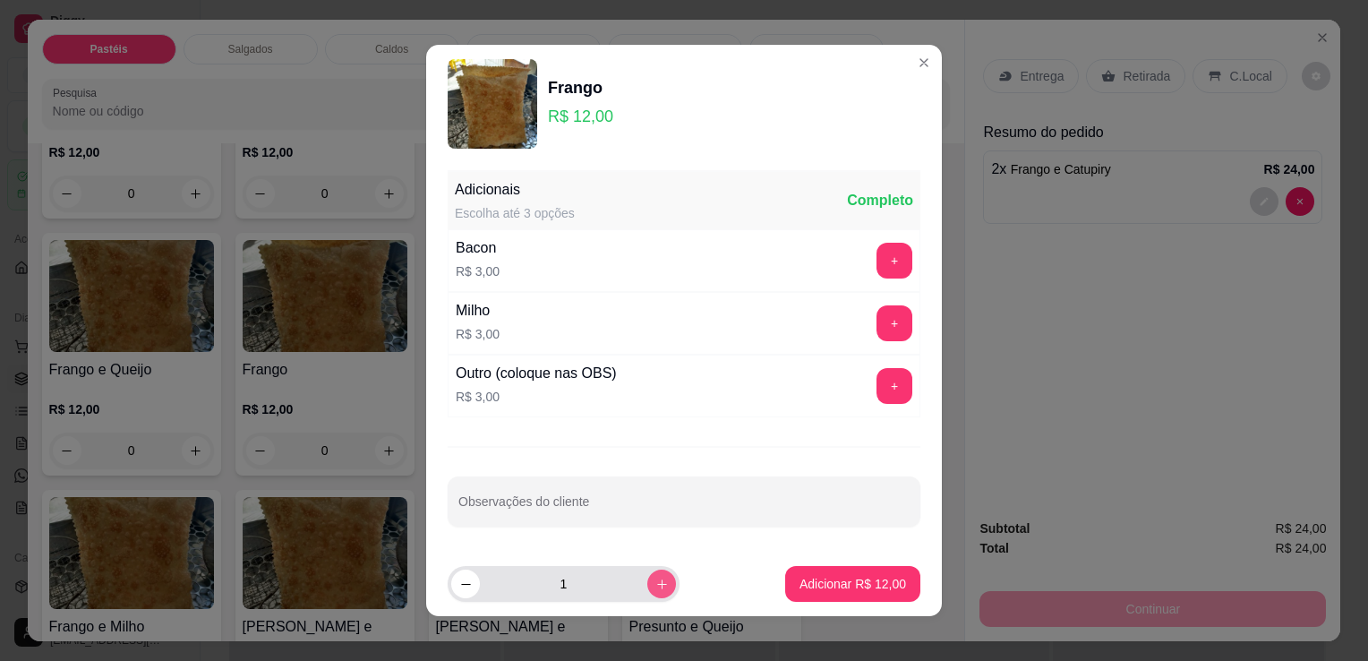
click at [655, 587] on icon "increase-product-quantity" at bounding box center [661, 584] width 13 height 13
click at [451, 584] on button "decrease-product-quantity" at bounding box center [465, 583] width 29 height 29
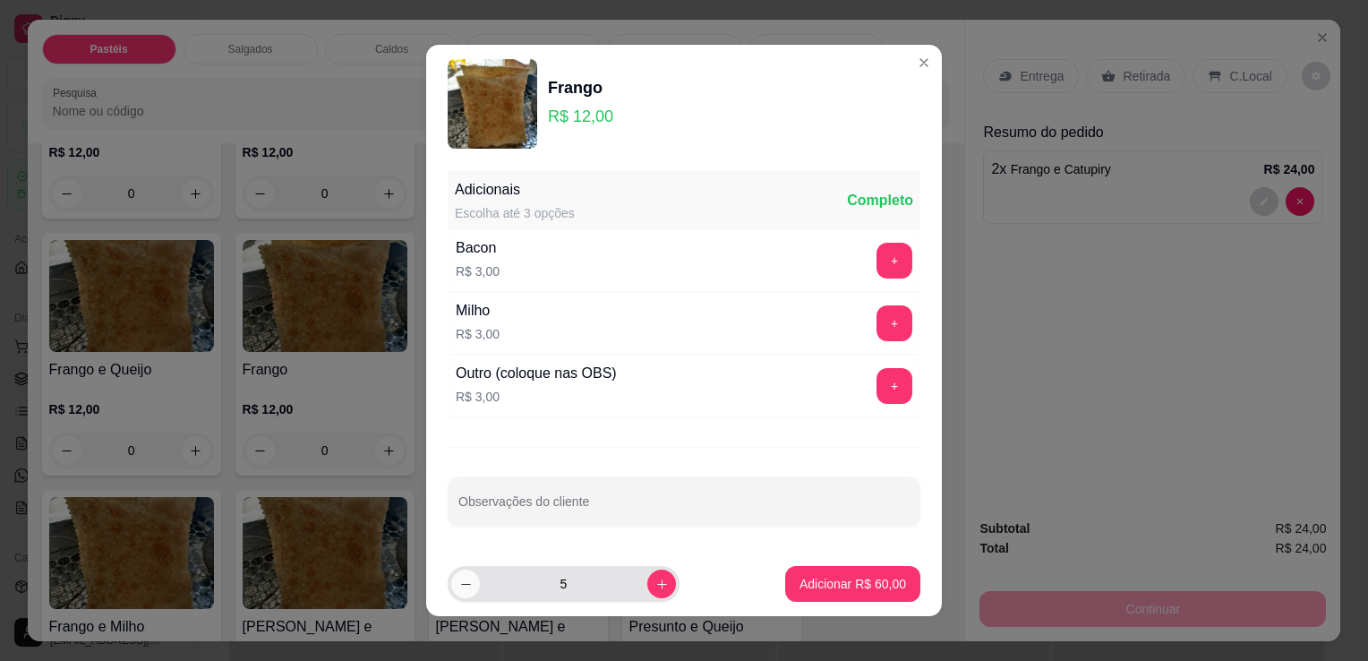
type input "4"
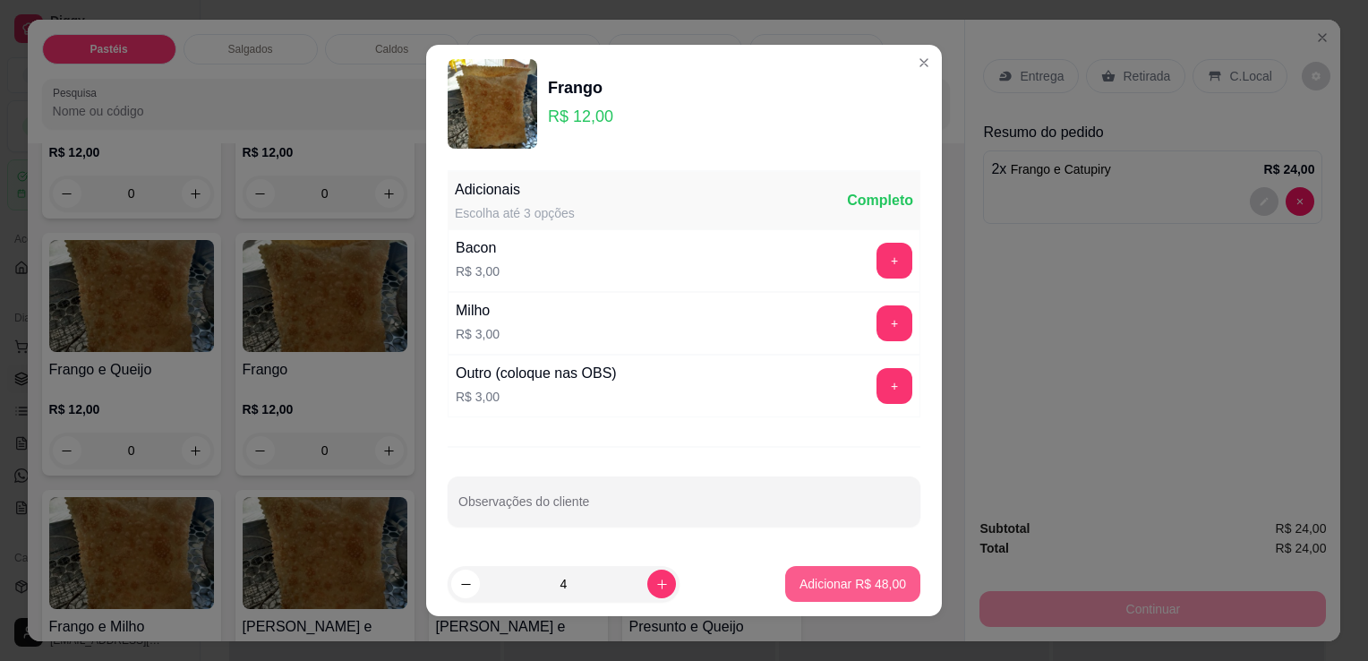
click at [850, 569] on button "Adicionar R$ 48,00" at bounding box center [852, 584] width 135 height 36
type input "4"
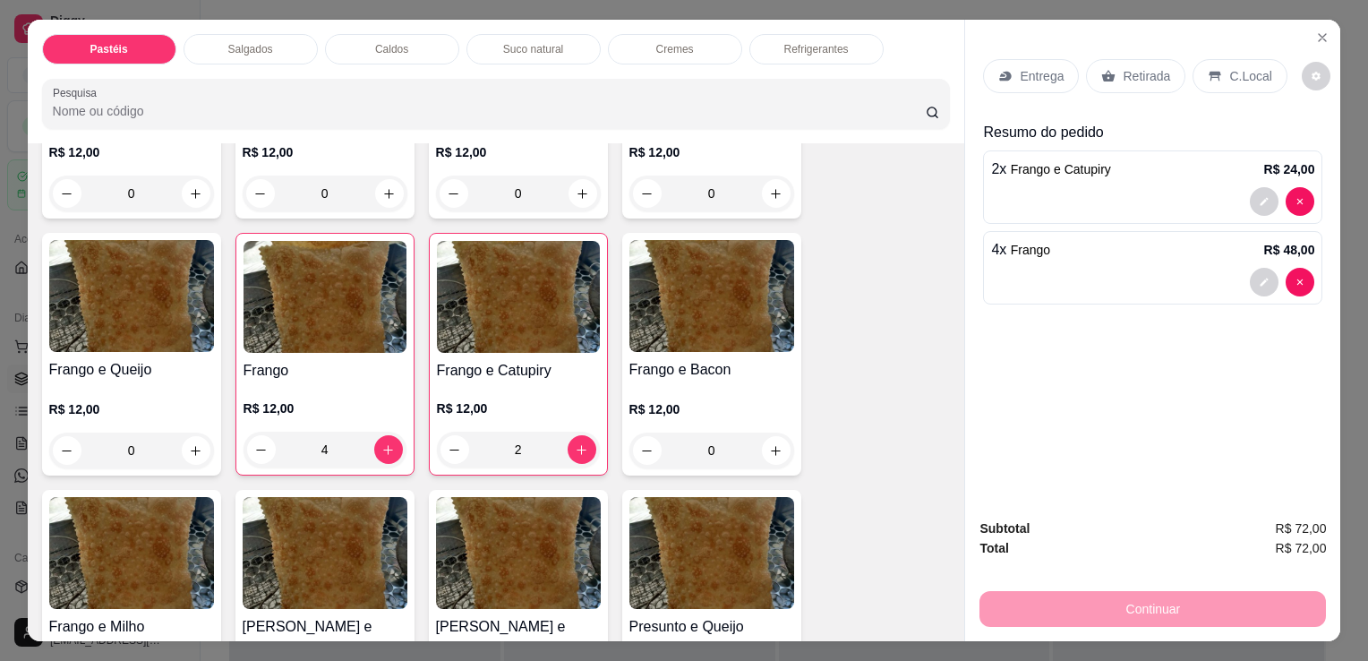
click at [1128, 73] on p "Retirada" at bounding box center [1146, 76] width 47 height 18
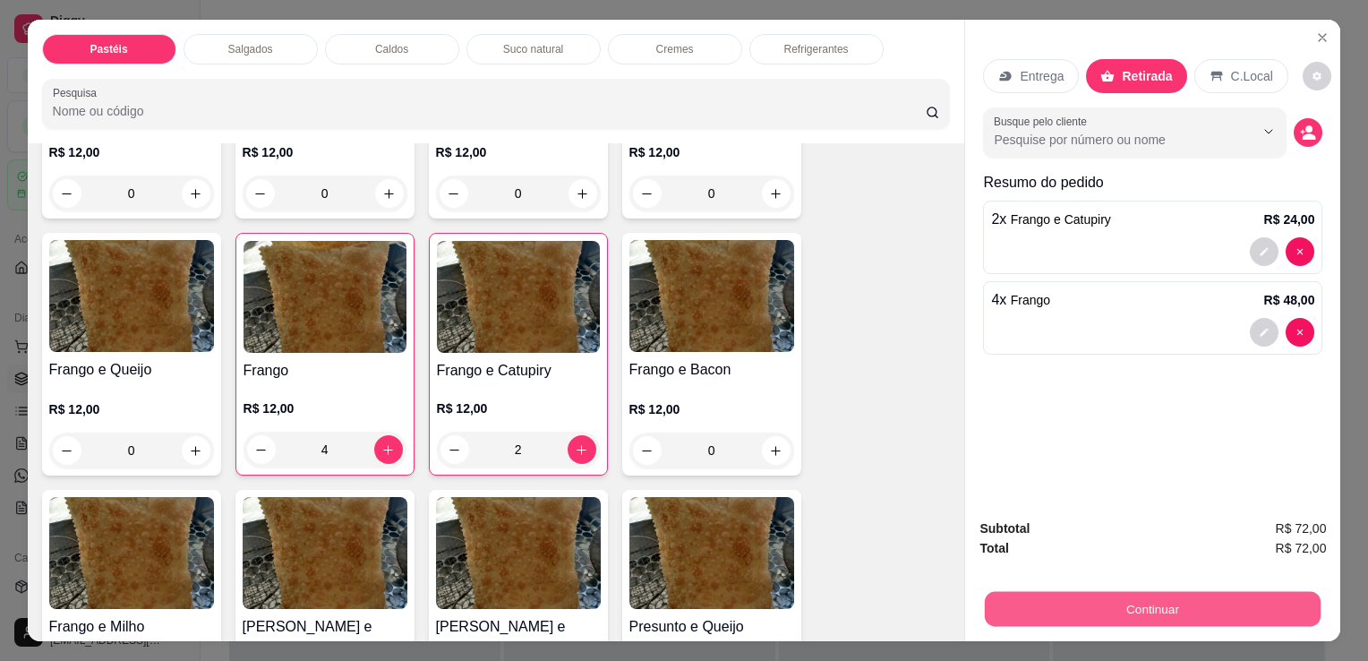
click at [1232, 591] on button "Continuar" at bounding box center [1153, 608] width 336 height 35
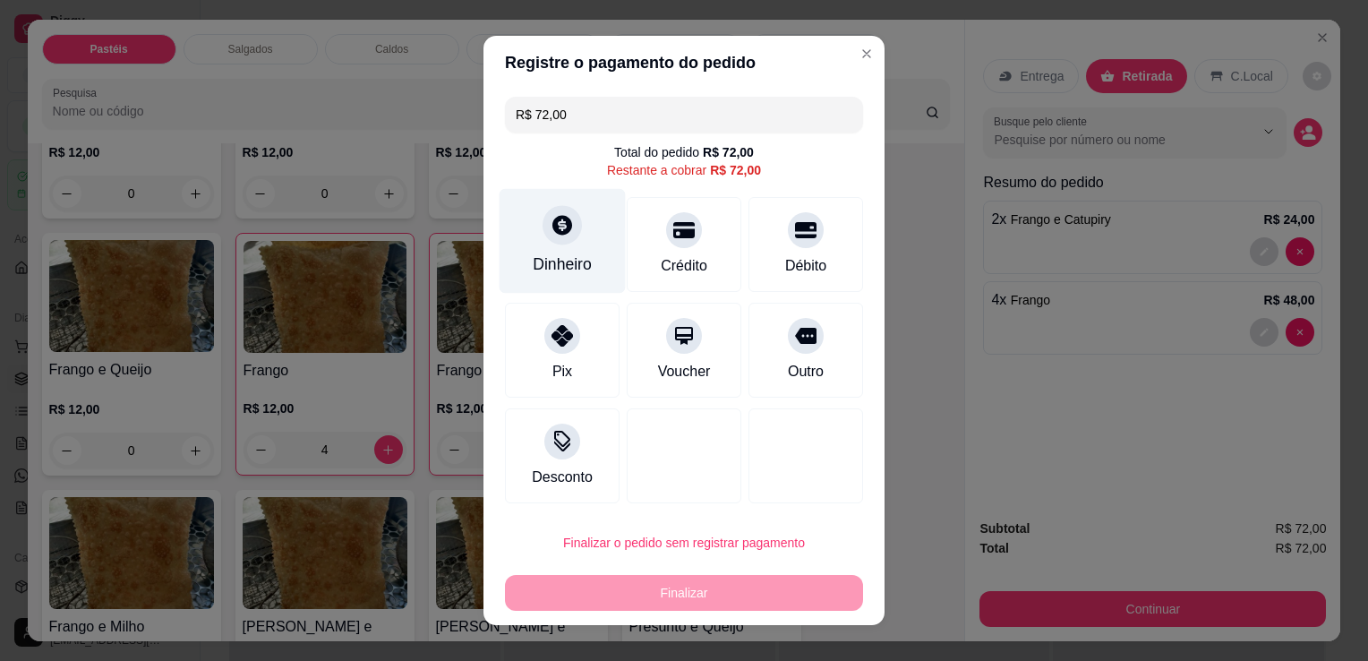
click at [552, 244] on div at bounding box center [562, 224] width 39 height 39
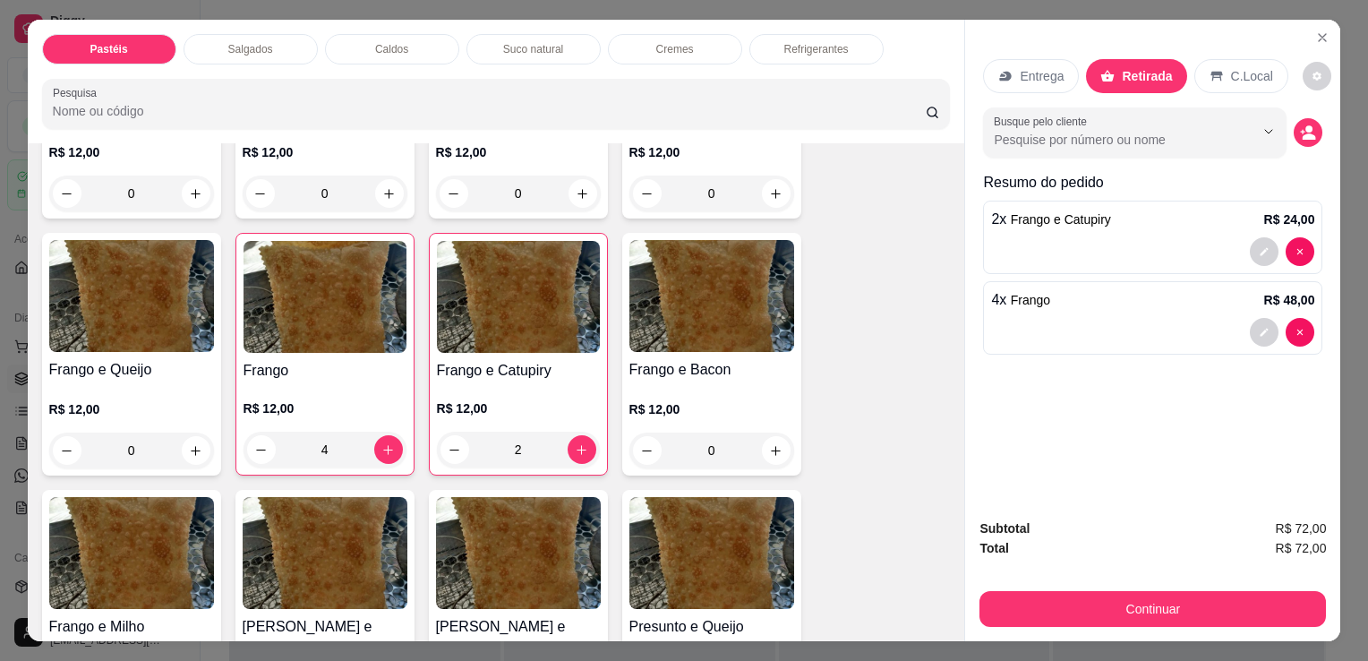
click at [793, 42] on p "Refrigerantes" at bounding box center [816, 49] width 64 height 14
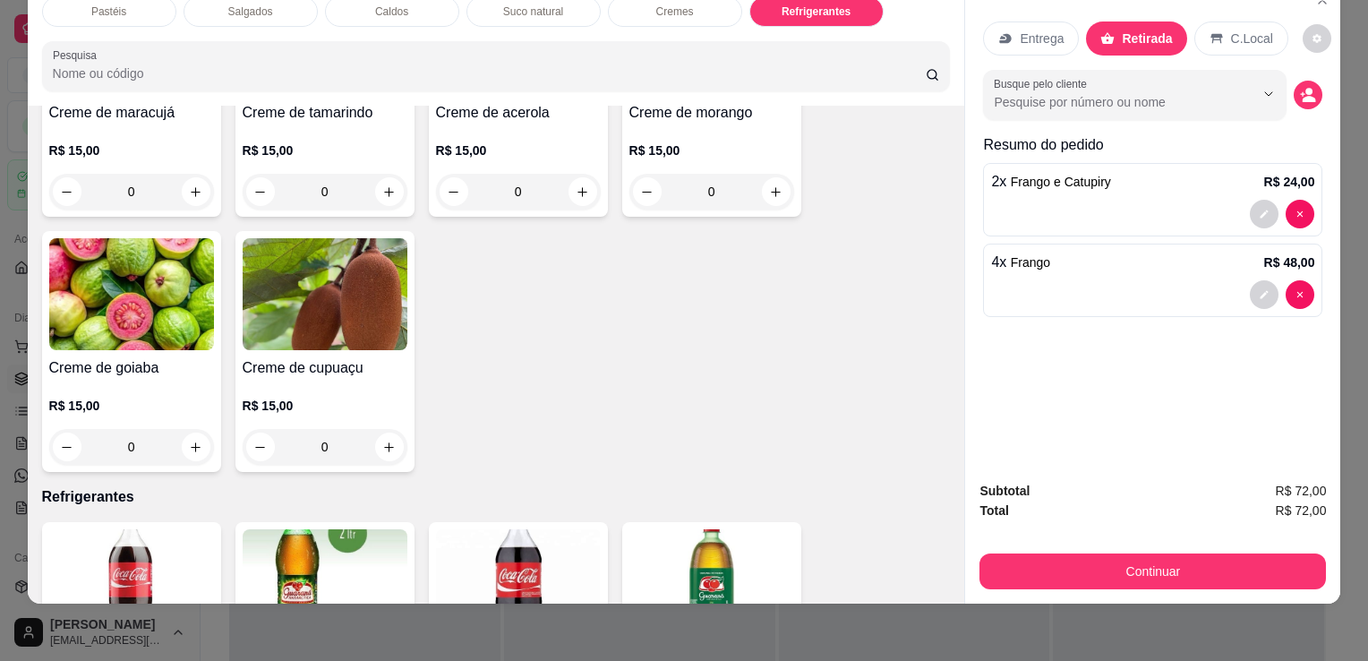
scroll to position [4595, 0]
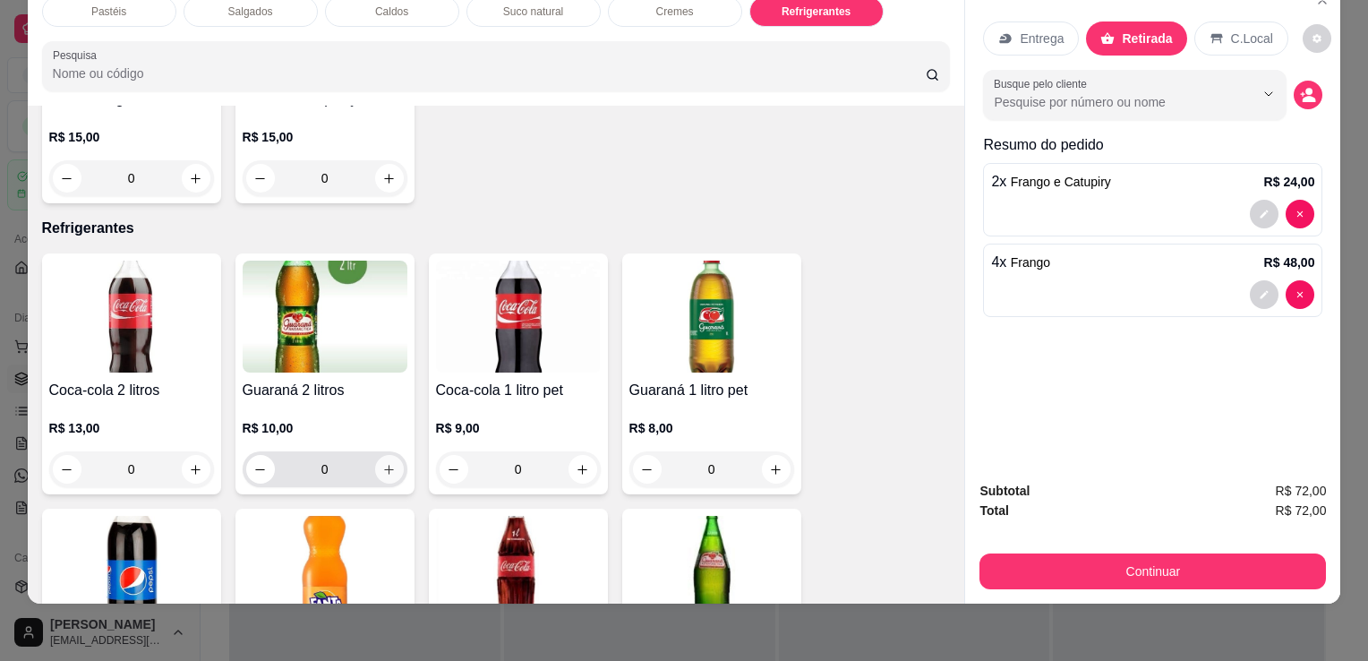
click at [382, 463] on icon "increase-product-quantity" at bounding box center [388, 469] width 13 height 13
type input "1"
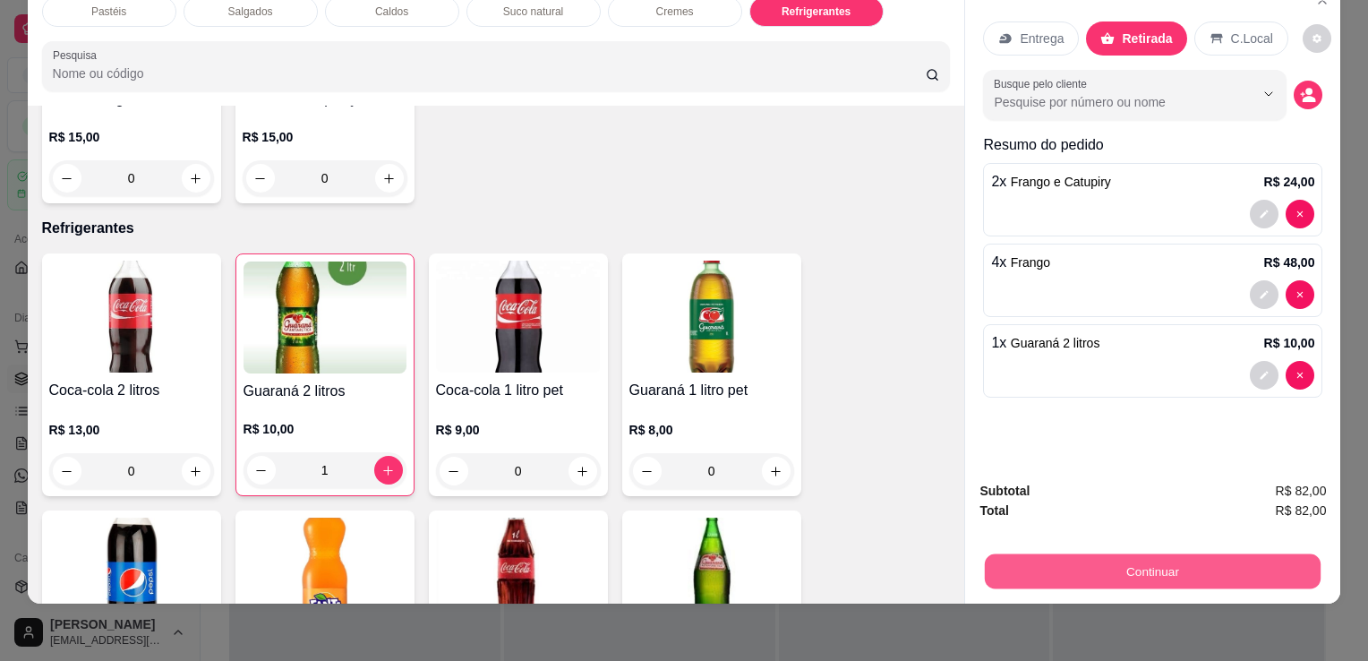
click at [1120, 553] on button "Continuar" at bounding box center [1153, 570] width 336 height 35
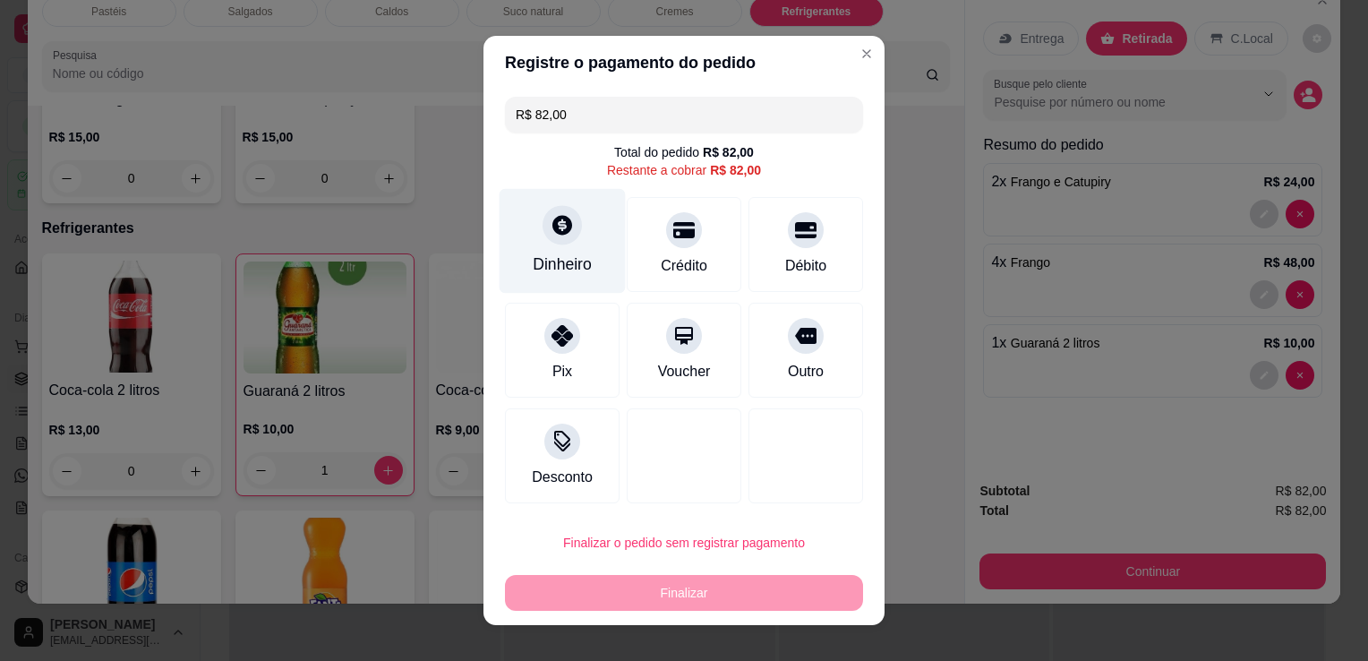
click at [571, 220] on div at bounding box center [562, 224] width 39 height 39
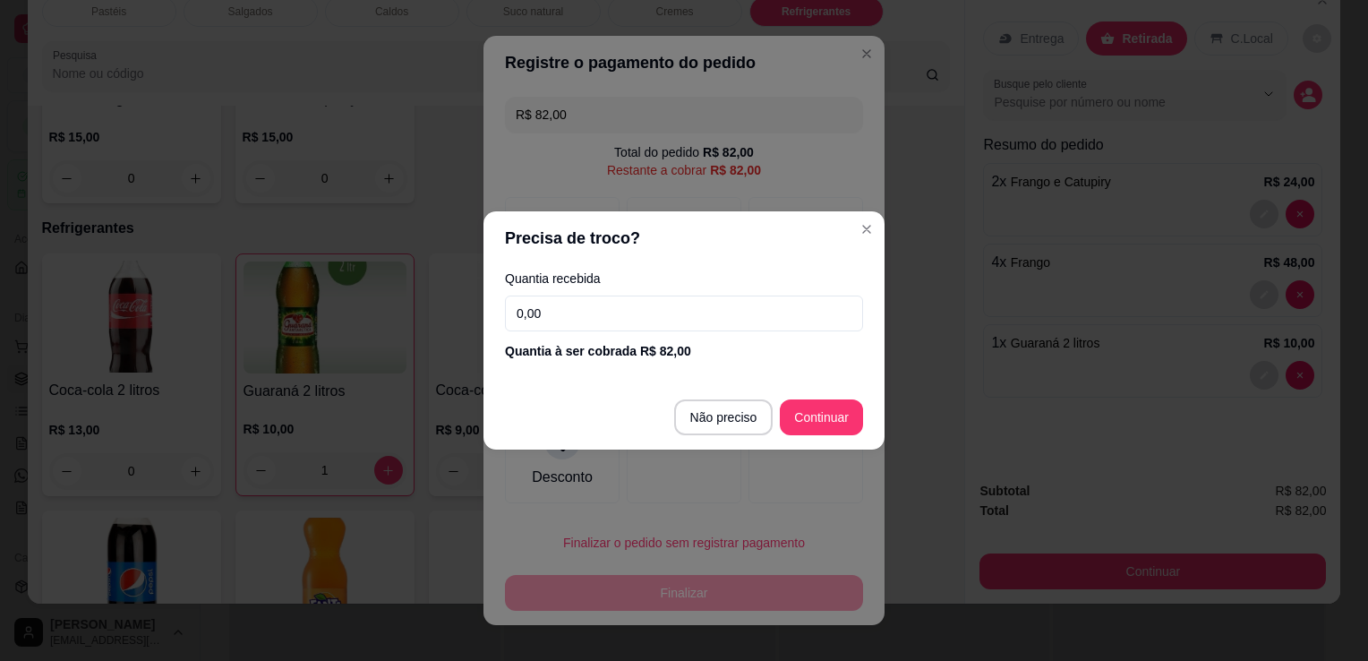
click at [623, 324] on input "0,00" at bounding box center [684, 313] width 358 height 36
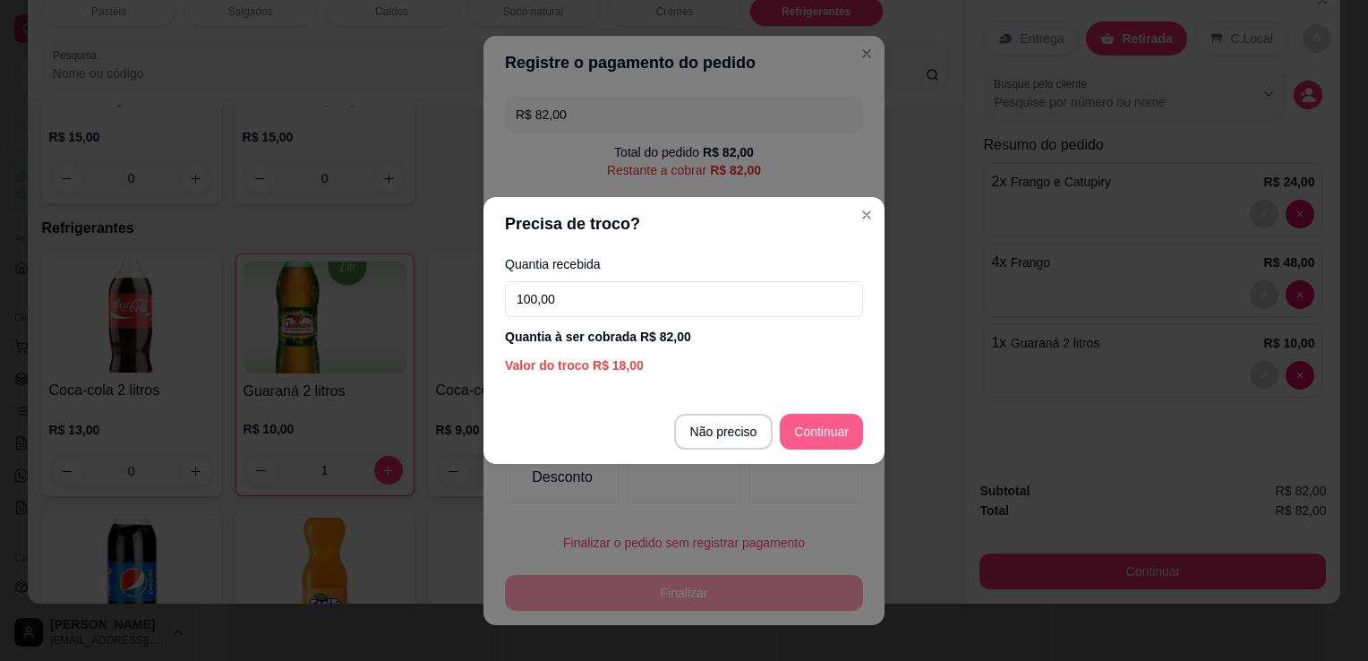
type input "100,00"
type input "R$ 0,00"
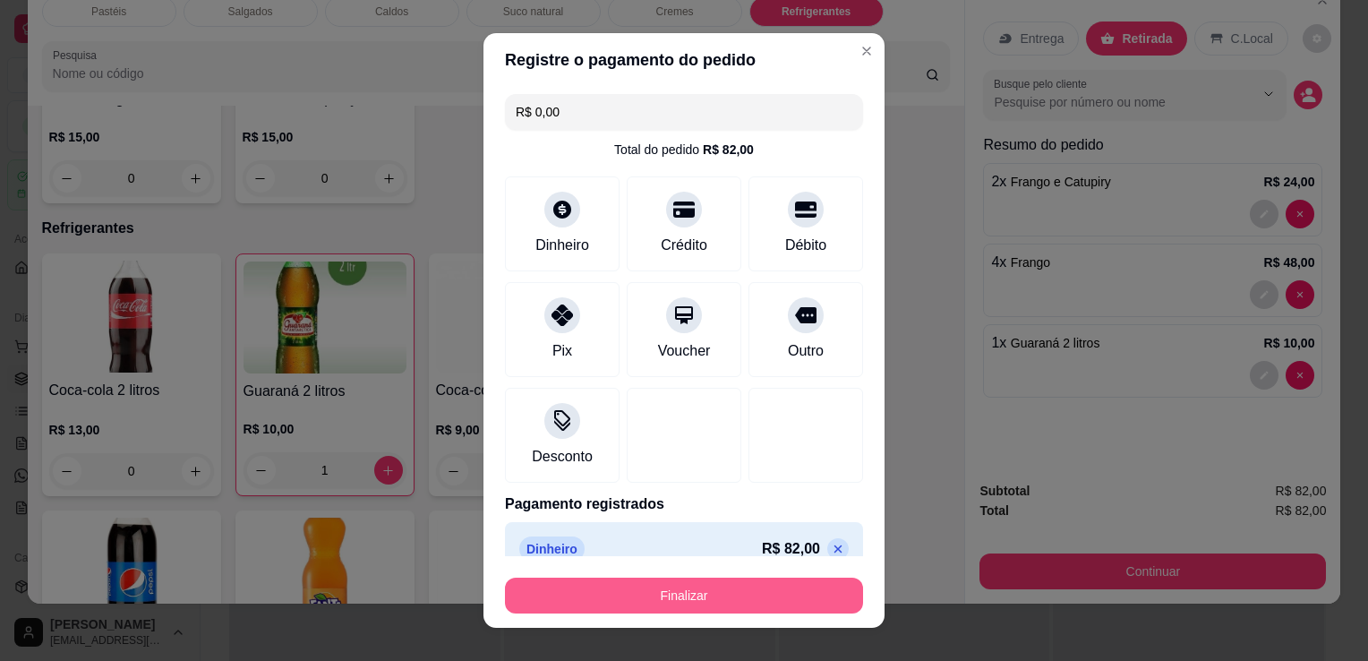
click at [769, 604] on button "Finalizar" at bounding box center [684, 596] width 358 height 36
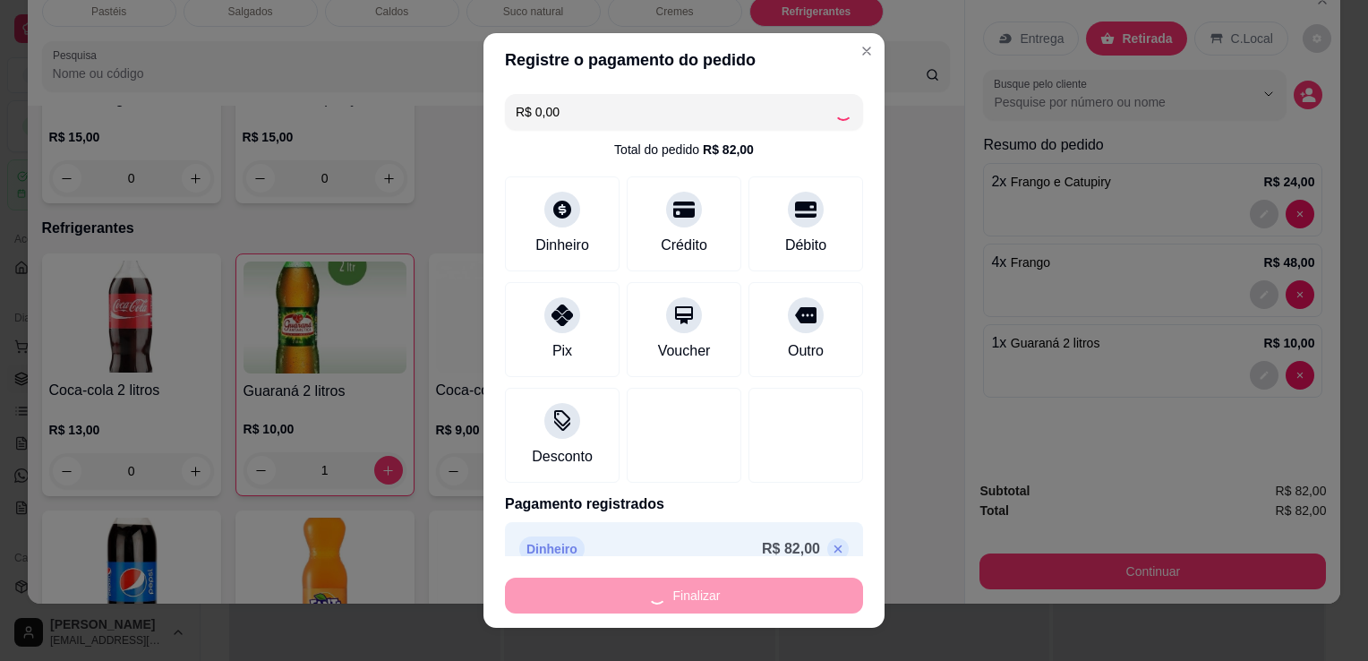
type input "0"
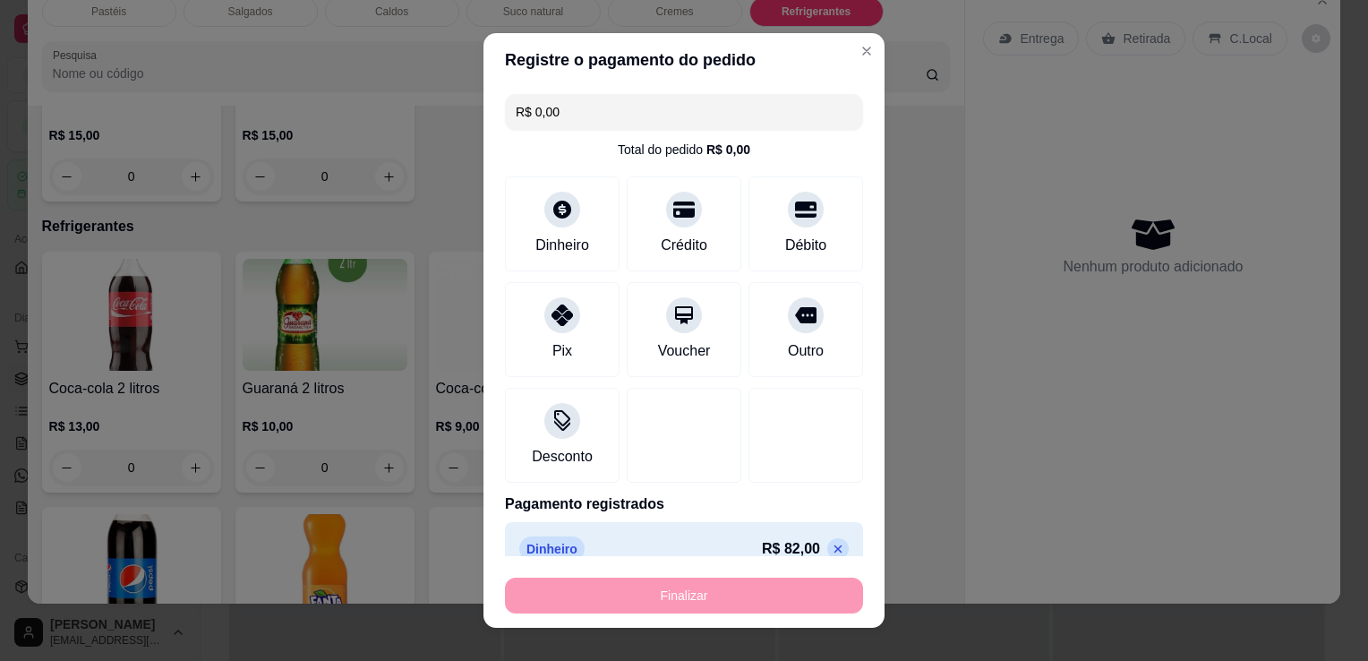
type input "-R$ 82,00"
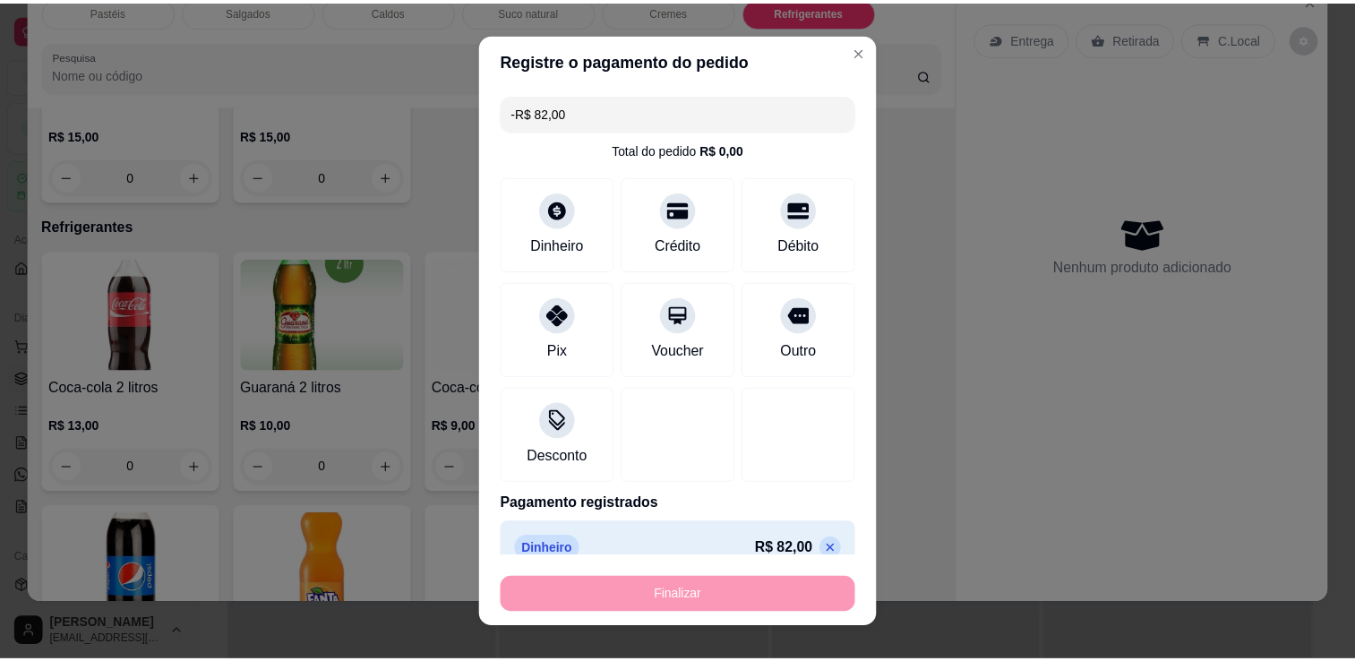
scroll to position [4594, 0]
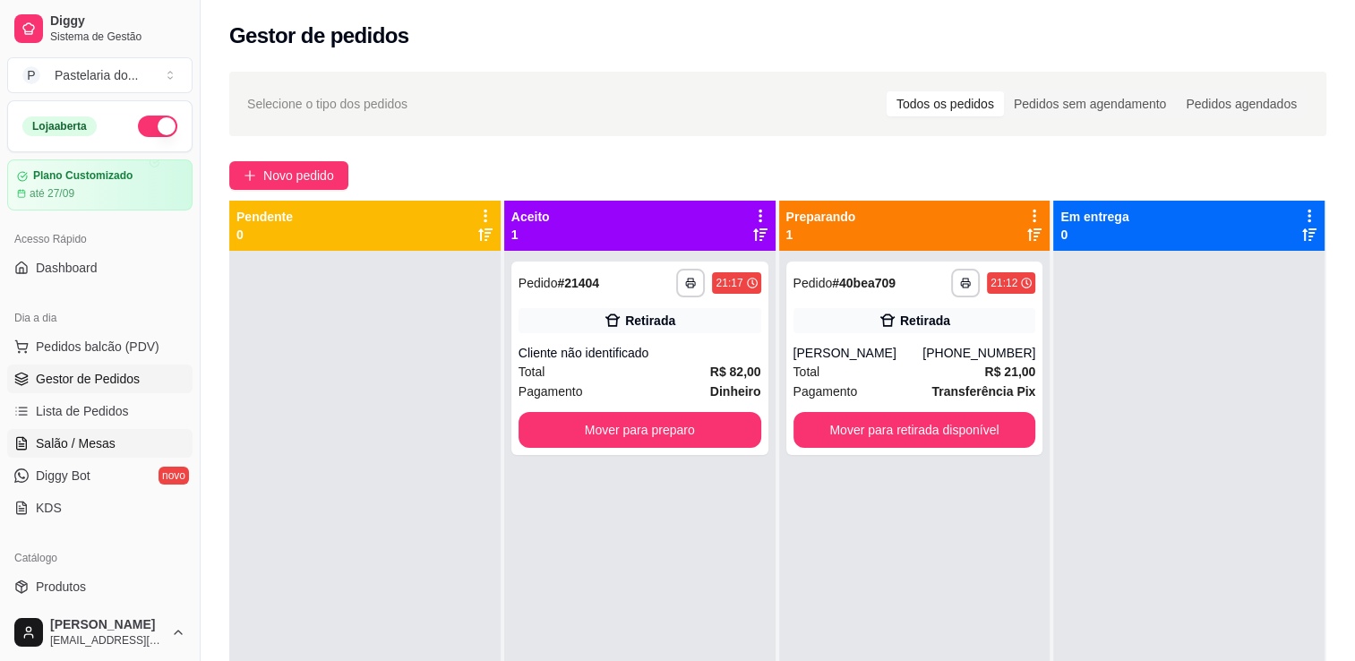
click at [124, 449] on link "Salão / Mesas" at bounding box center [99, 443] width 185 height 29
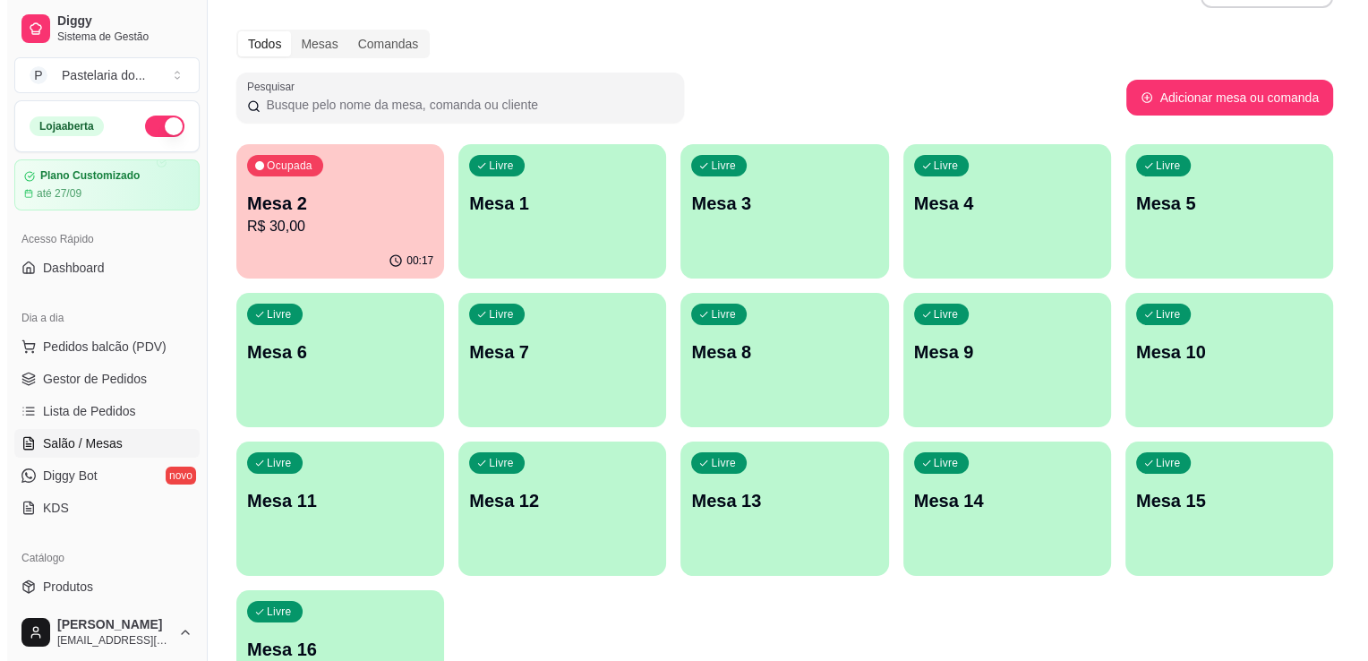
scroll to position [90, 0]
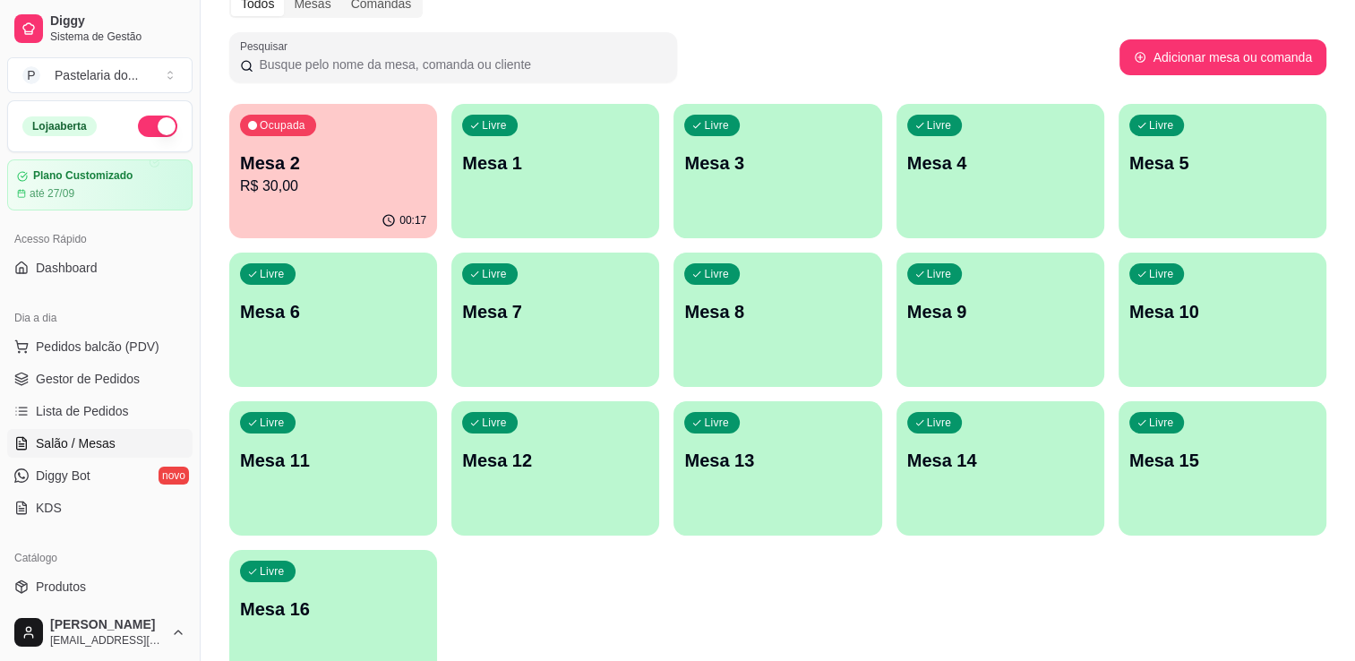
click at [399, 462] on p "Mesa 11" at bounding box center [333, 460] width 186 height 25
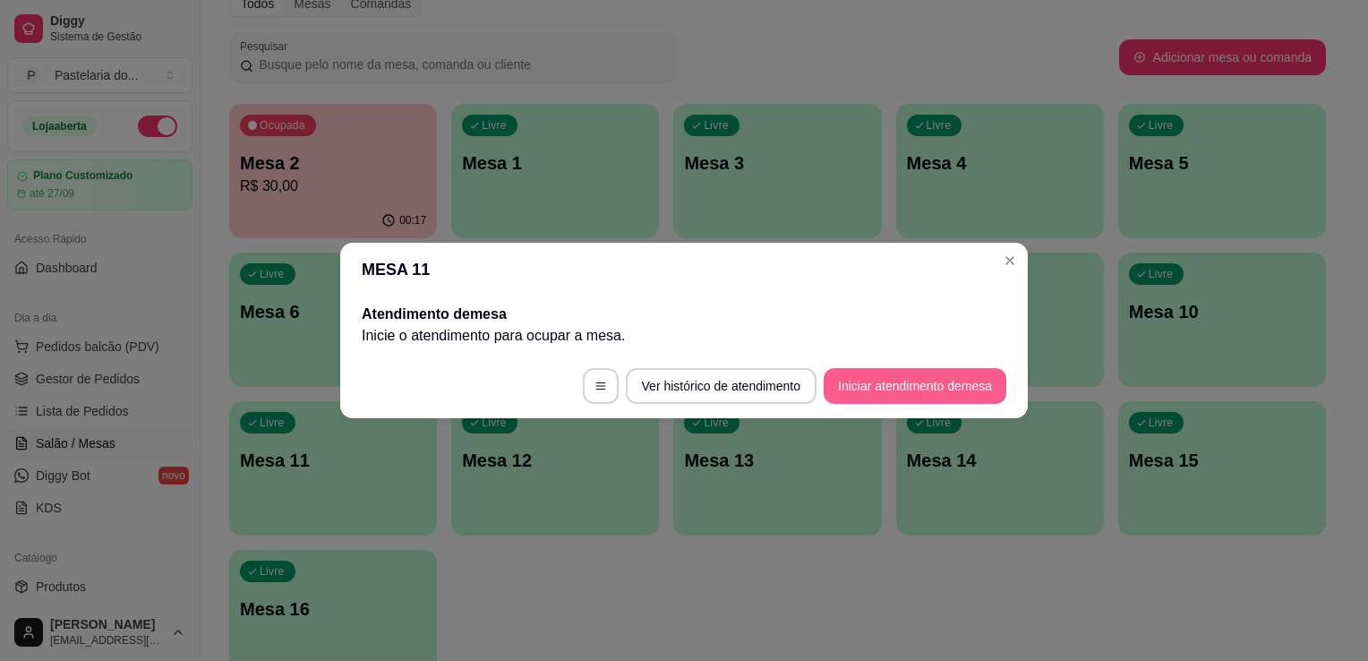
click at [868, 379] on button "Iniciar atendimento de mesa" at bounding box center [915, 386] width 183 height 36
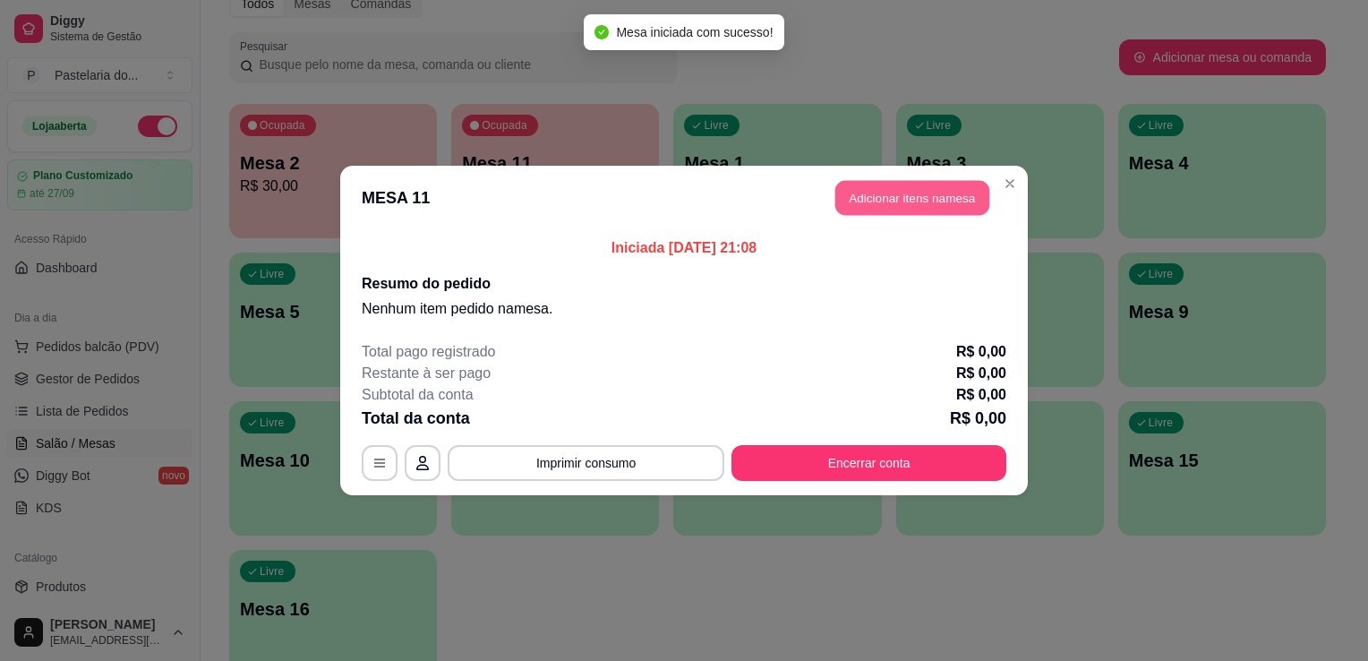
click at [932, 202] on button "Adicionar itens na mesa" at bounding box center [912, 198] width 154 height 35
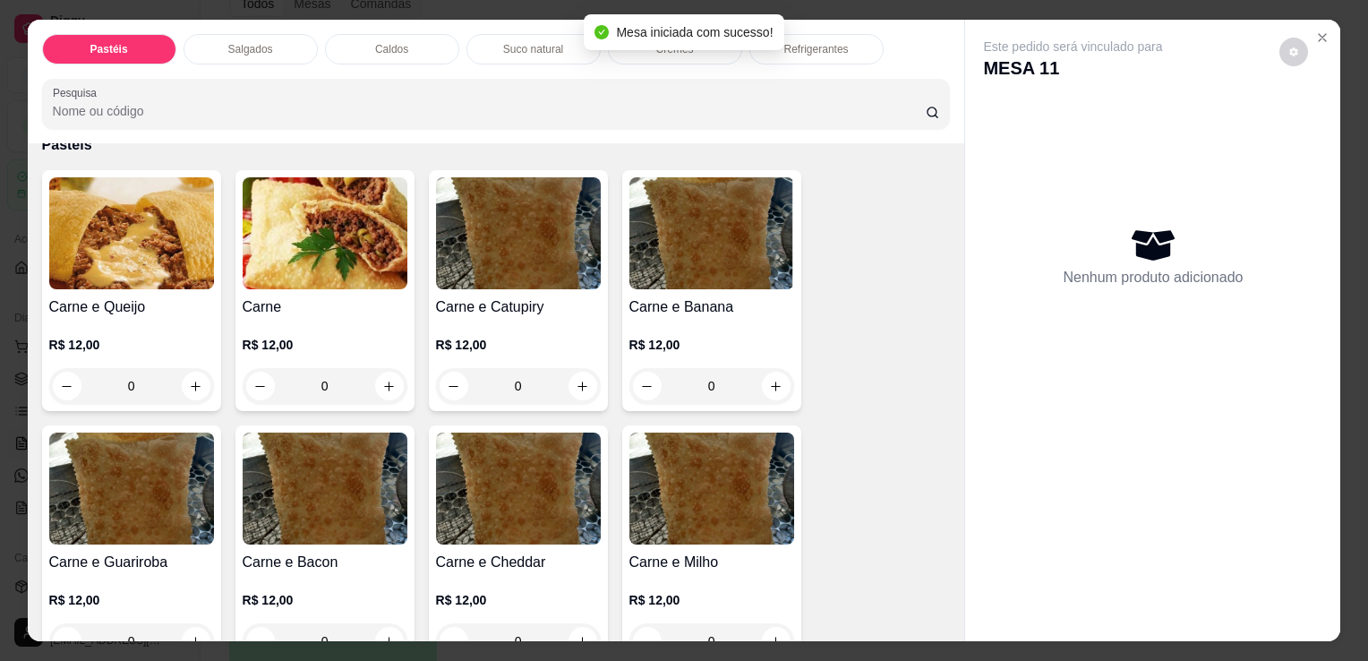
click at [158, 318] on div "R$ 12,00 0" at bounding box center [131, 361] width 165 height 86
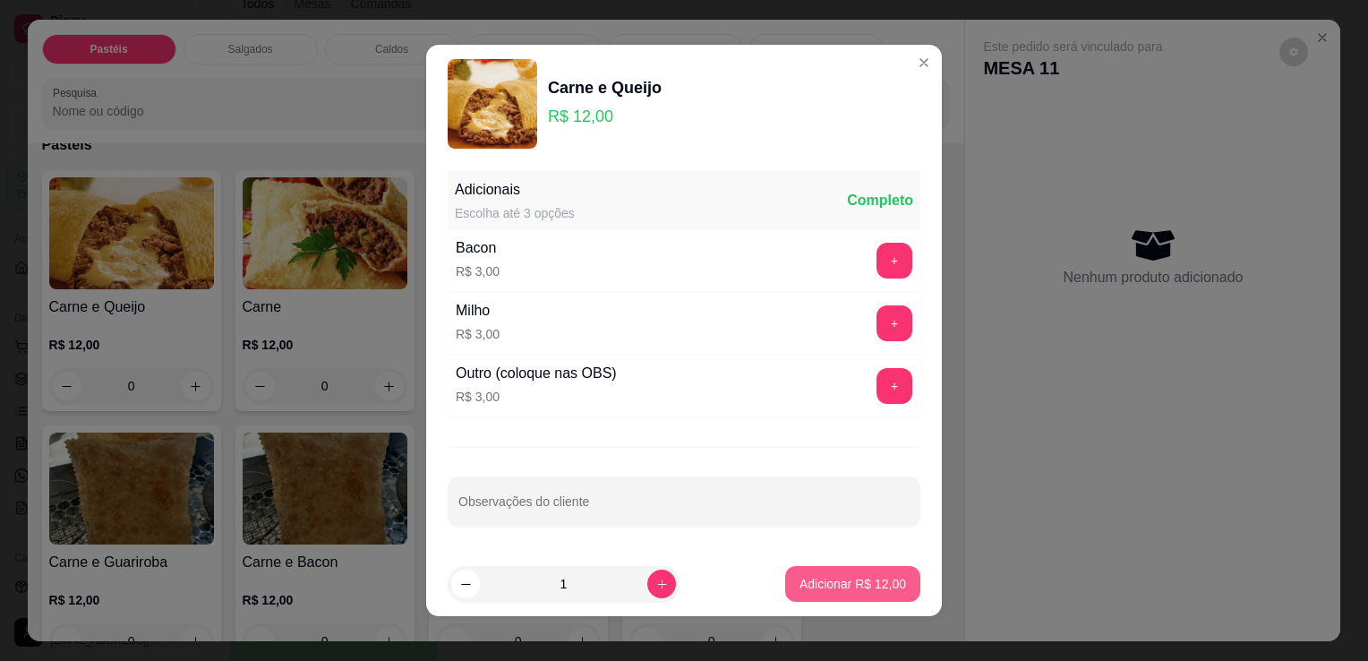
click at [832, 578] on p "Adicionar R$ 12,00" at bounding box center [853, 584] width 107 height 18
type input "1"
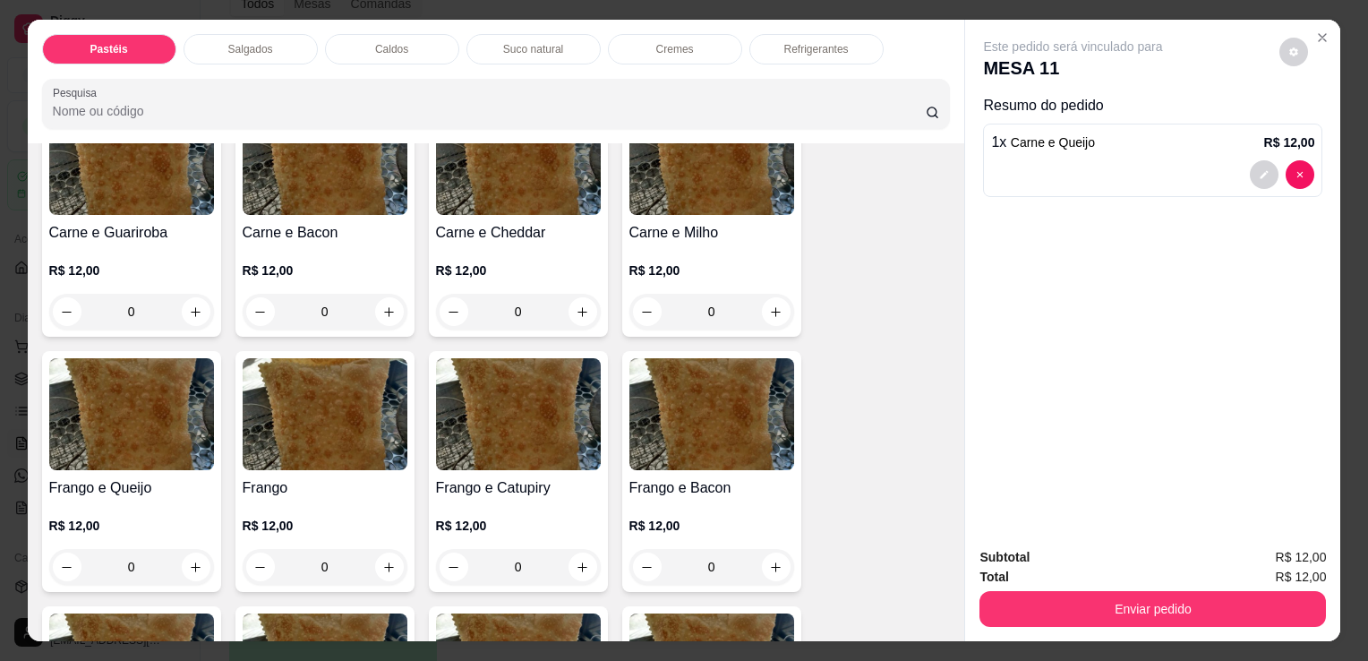
scroll to position [448, 0]
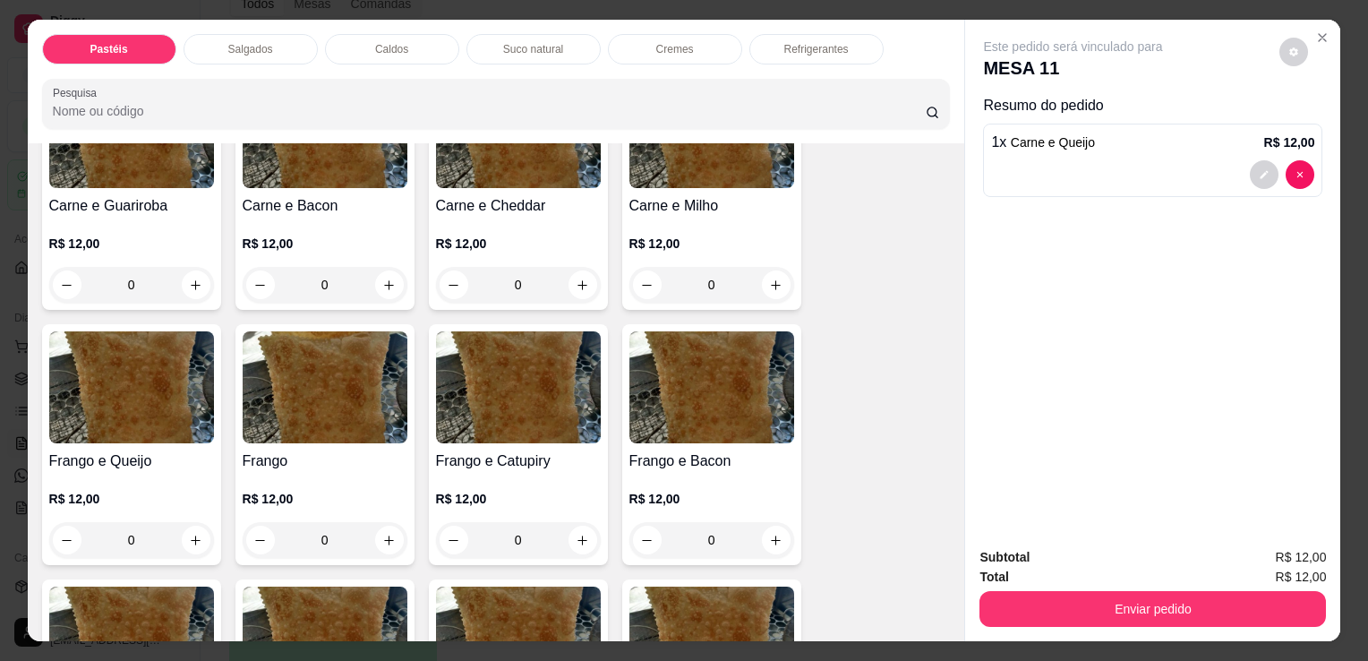
click at [566, 349] on img at bounding box center [518, 387] width 165 height 112
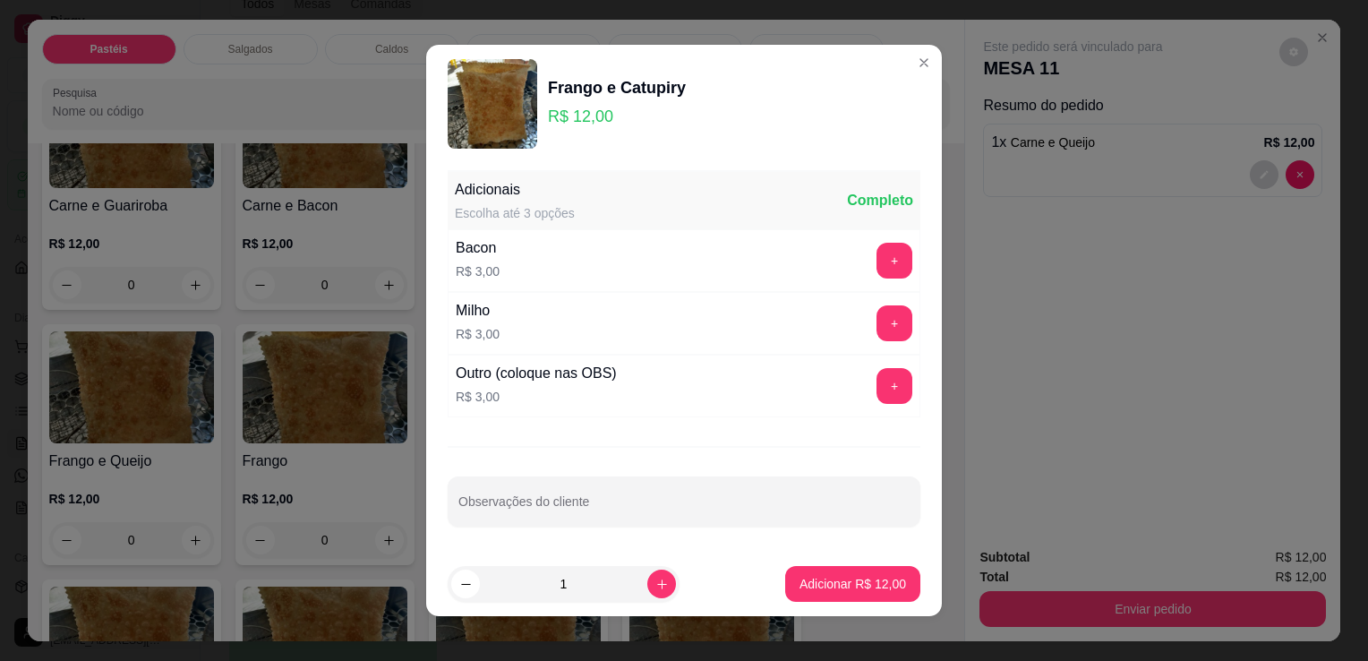
click at [852, 563] on footer "1 Adicionar R$ 12,00" at bounding box center [684, 584] width 516 height 64
click at [842, 592] on button "Adicionar R$ 12,00" at bounding box center [852, 584] width 135 height 36
type input "1"
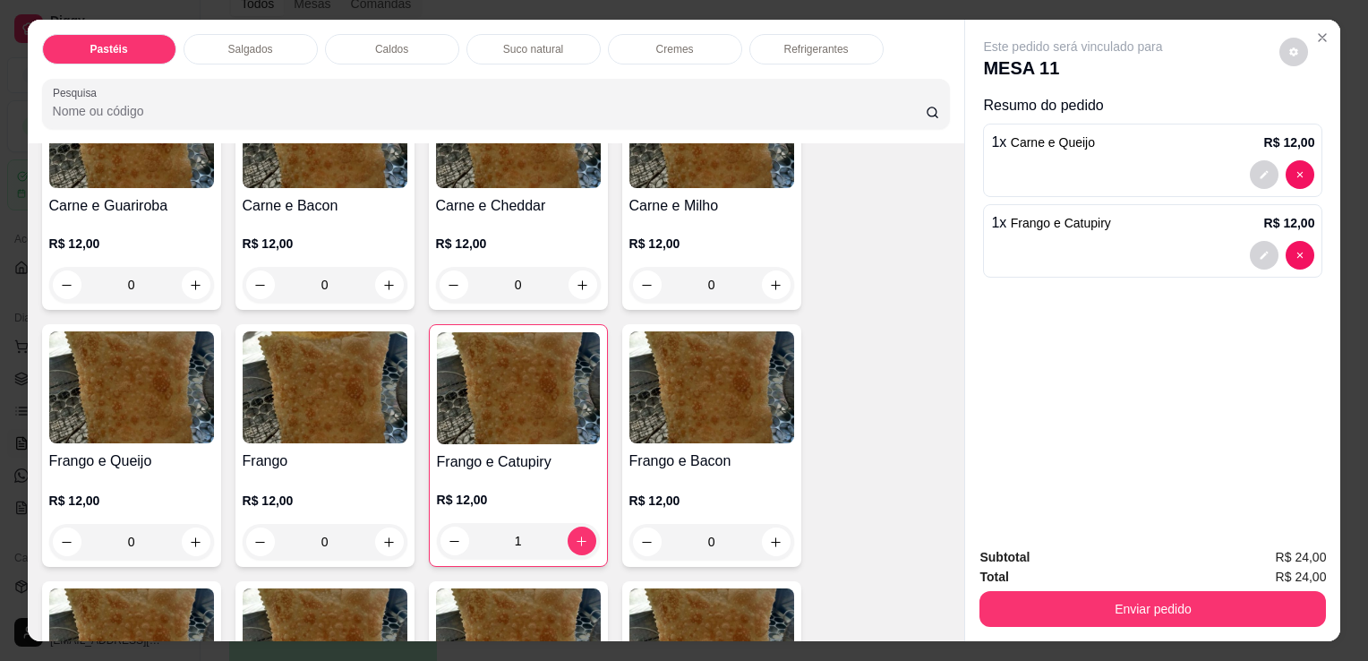
click at [822, 34] on div "Refrigerantes" at bounding box center [816, 49] width 134 height 30
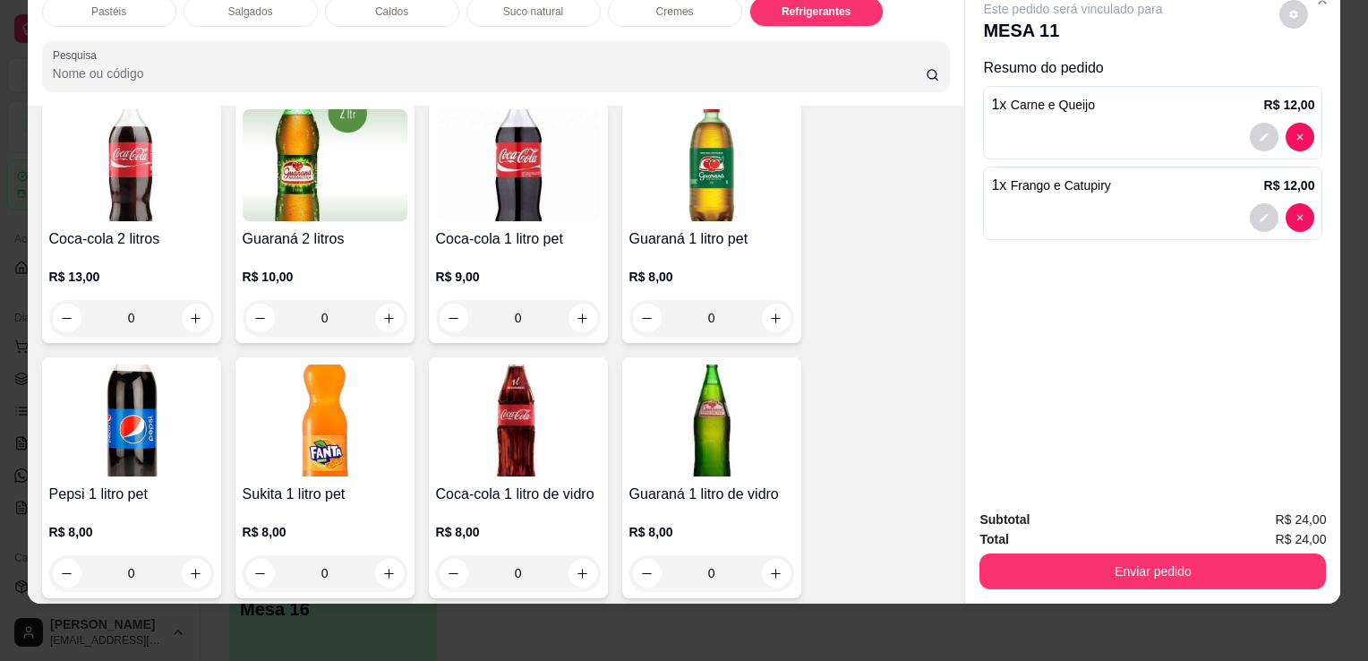
scroll to position [4775, 0]
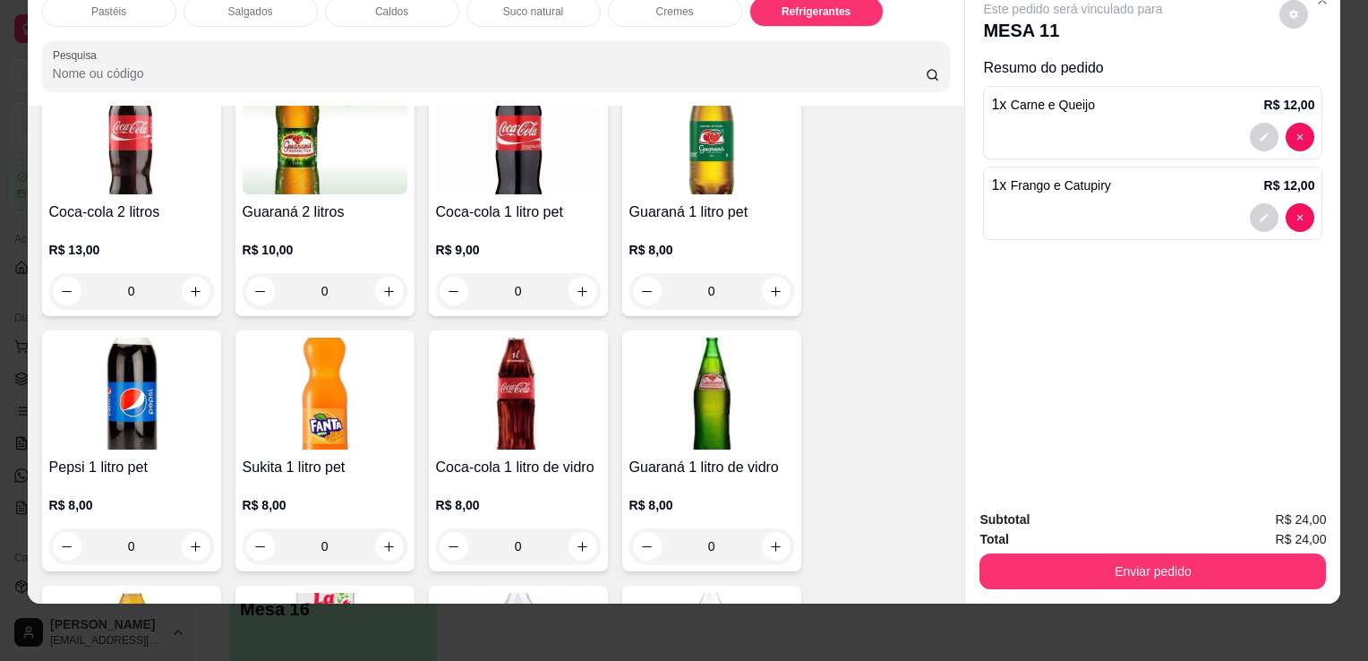
click at [537, 340] on img at bounding box center [518, 394] width 165 height 112
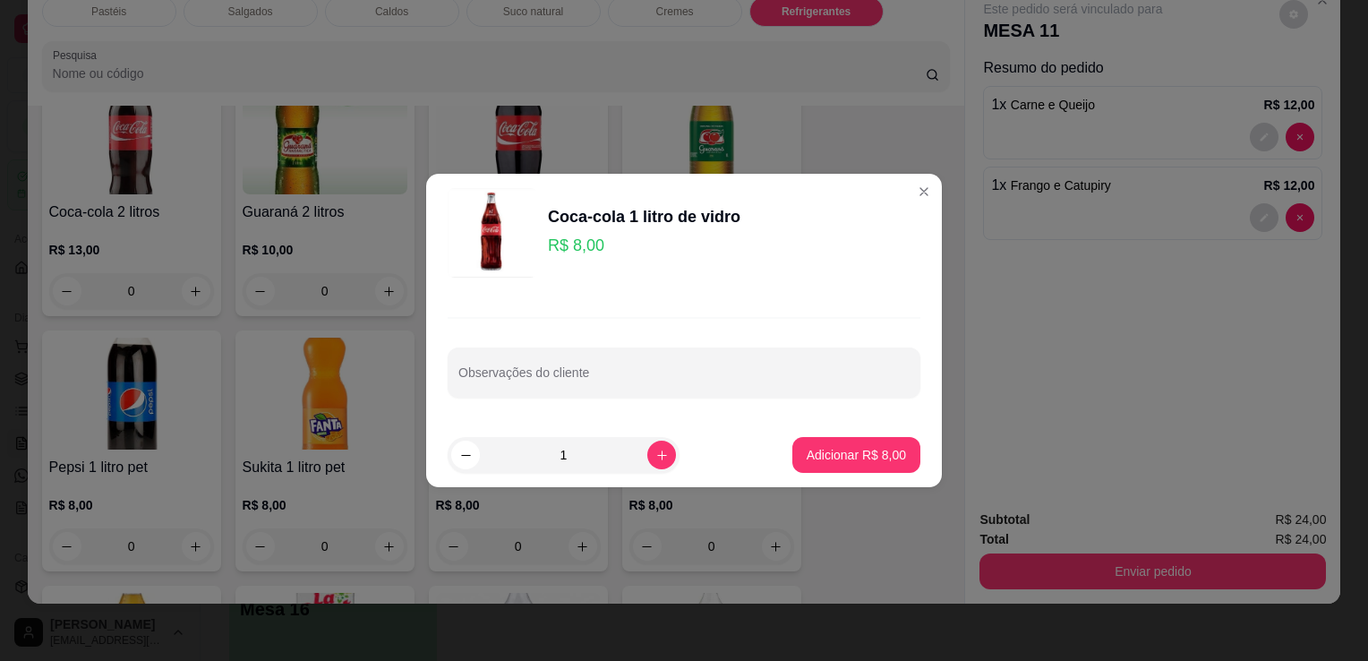
click at [861, 463] on p "Adicionar R$ 8,00" at bounding box center [856, 455] width 99 height 18
type input "1"
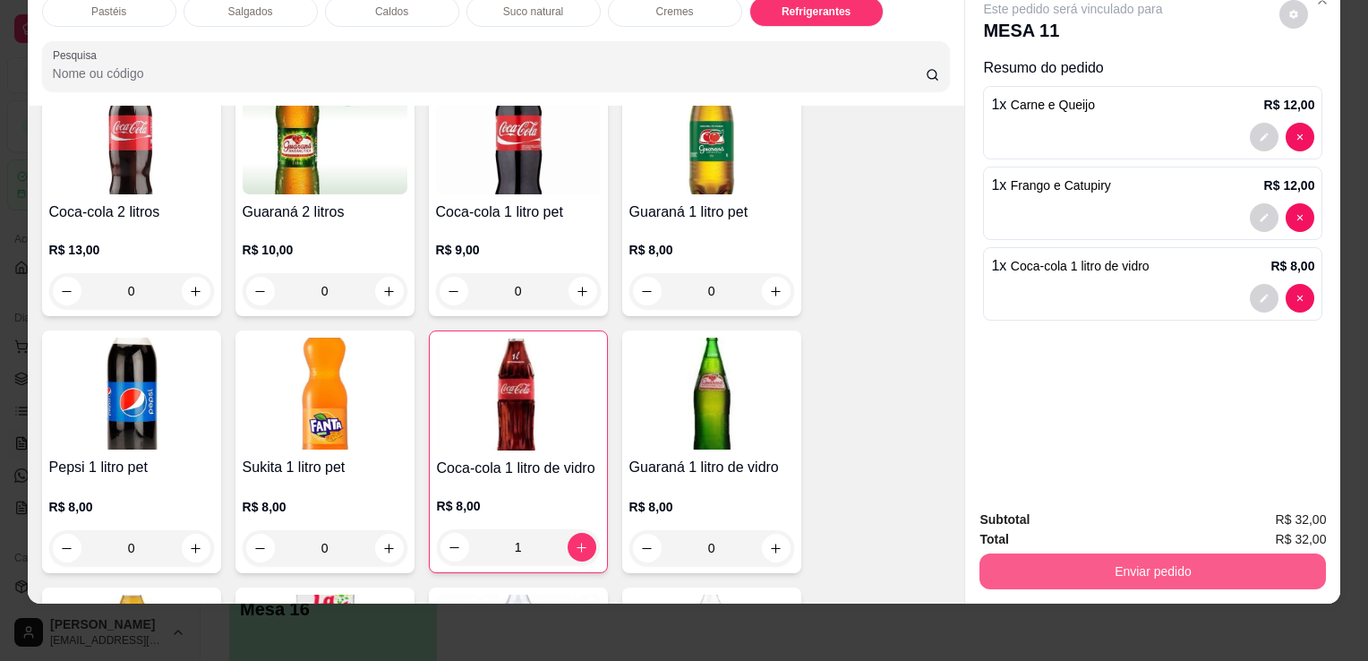
click at [1121, 574] on button "Enviar pedido" at bounding box center [1153, 571] width 347 height 36
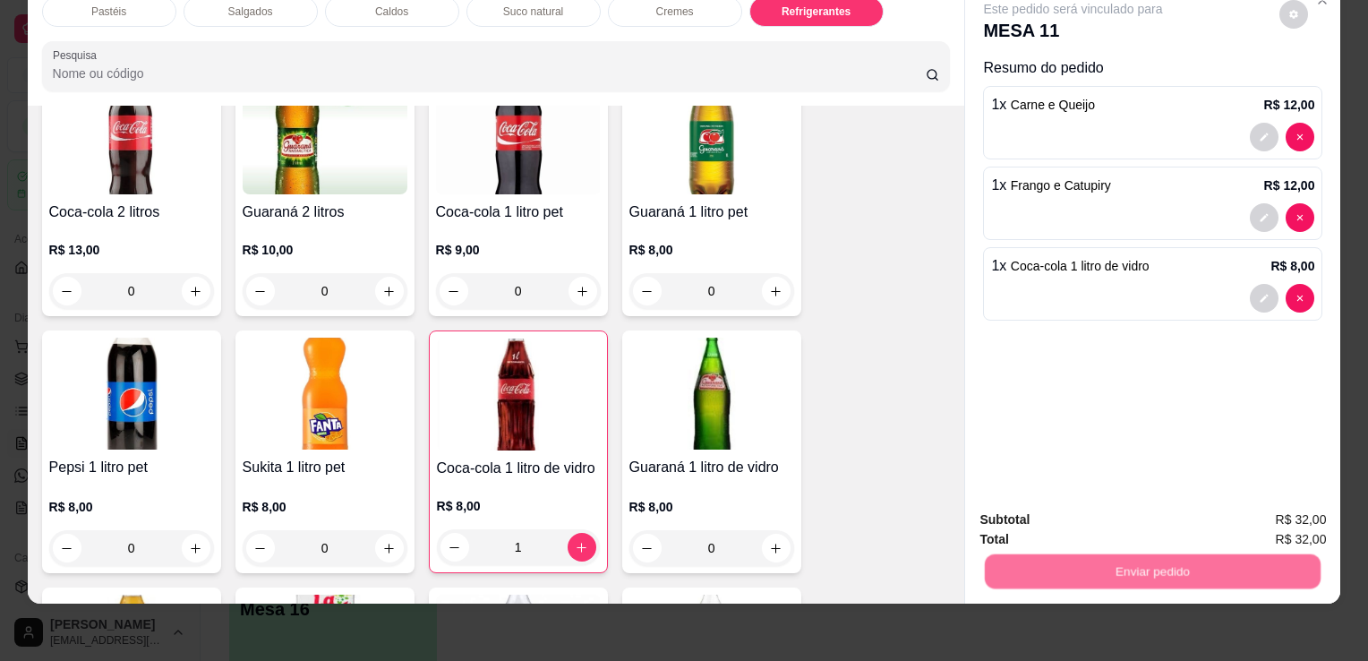
click at [1123, 524] on button "Não registrar e enviar pedido" at bounding box center [1094, 514] width 186 height 34
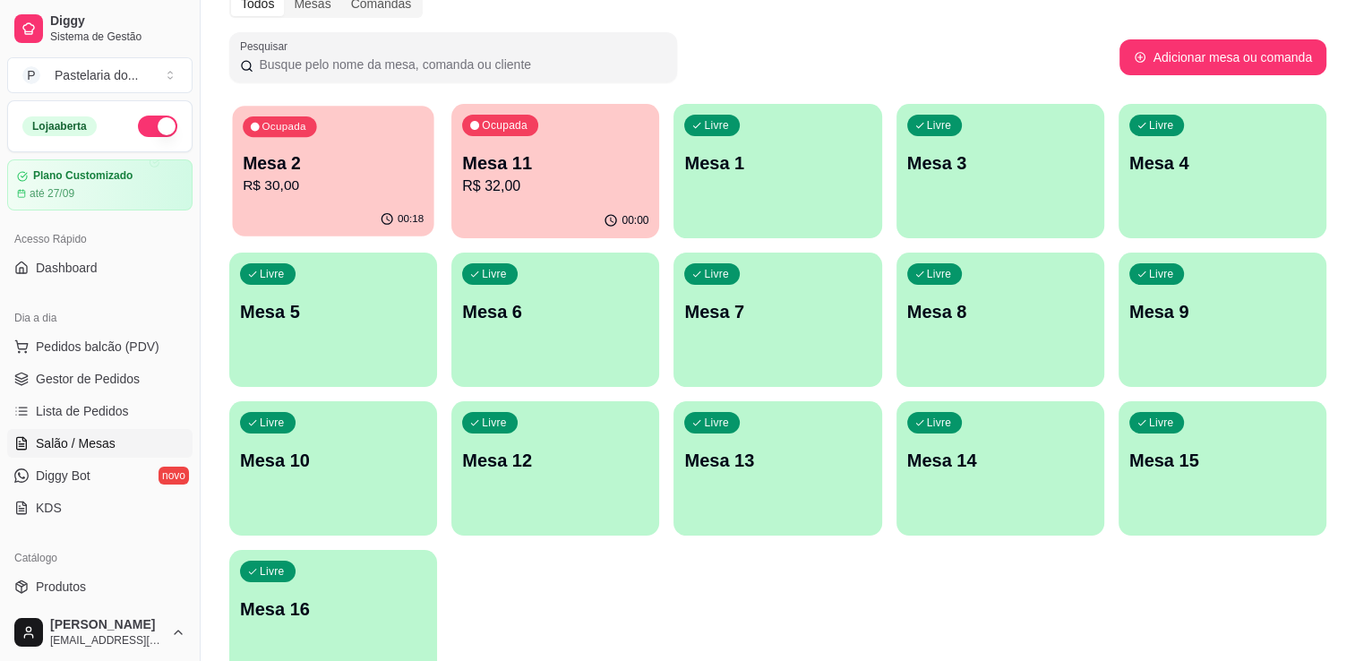
click at [336, 164] on p "Mesa 2" at bounding box center [333, 163] width 181 height 24
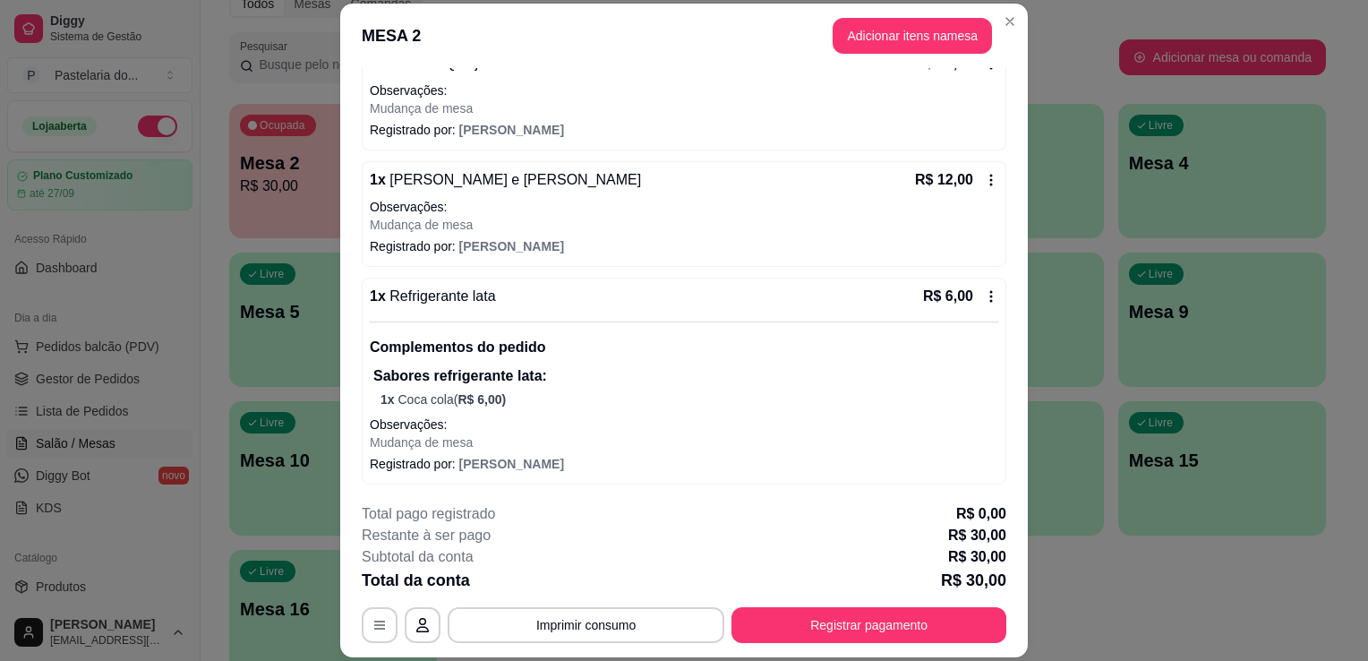
scroll to position [54, 0]
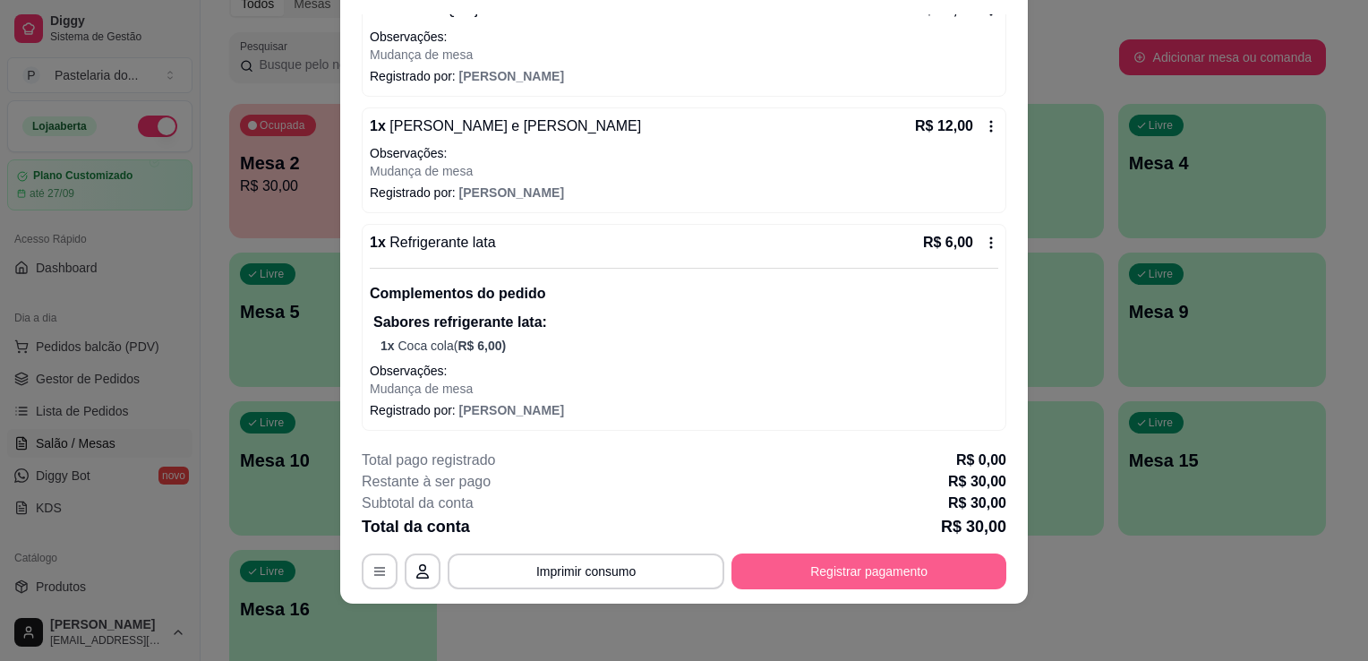
click at [842, 569] on button "Registrar pagamento" at bounding box center [869, 571] width 275 height 36
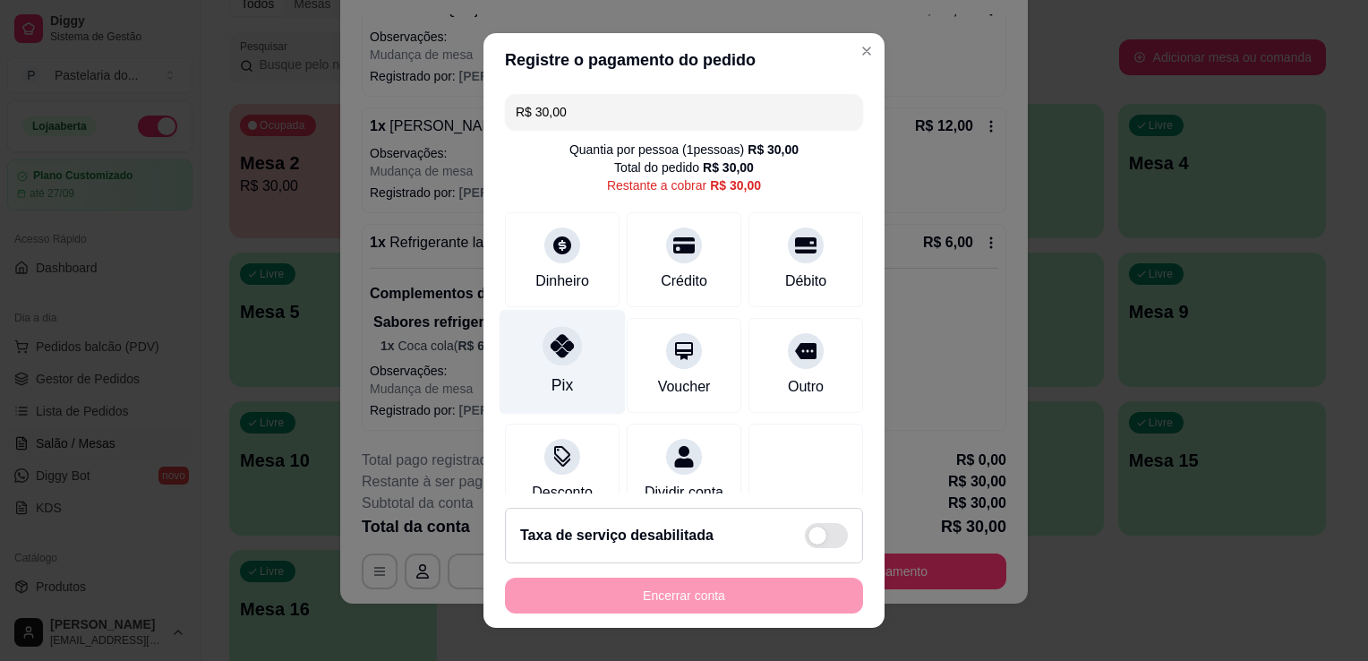
click at [571, 341] on div "Pix" at bounding box center [563, 362] width 126 height 105
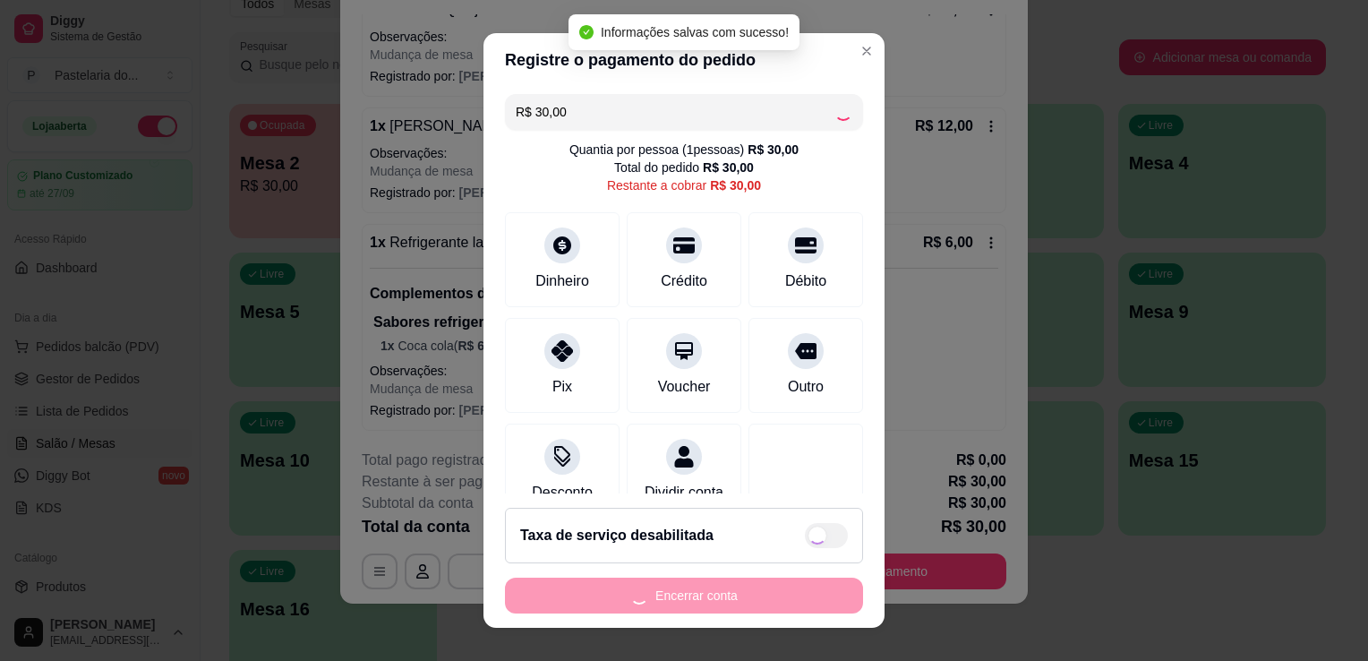
type input "R$ 0,00"
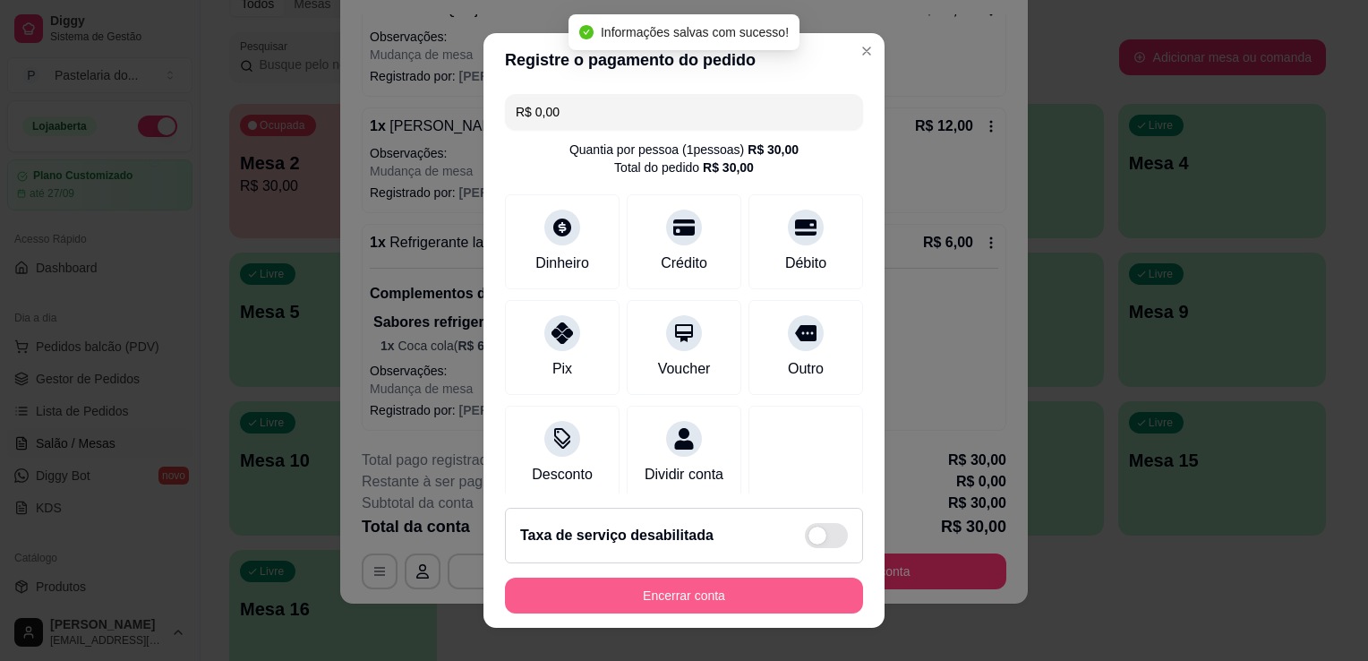
click at [702, 609] on button "Encerrar conta" at bounding box center [684, 596] width 358 height 36
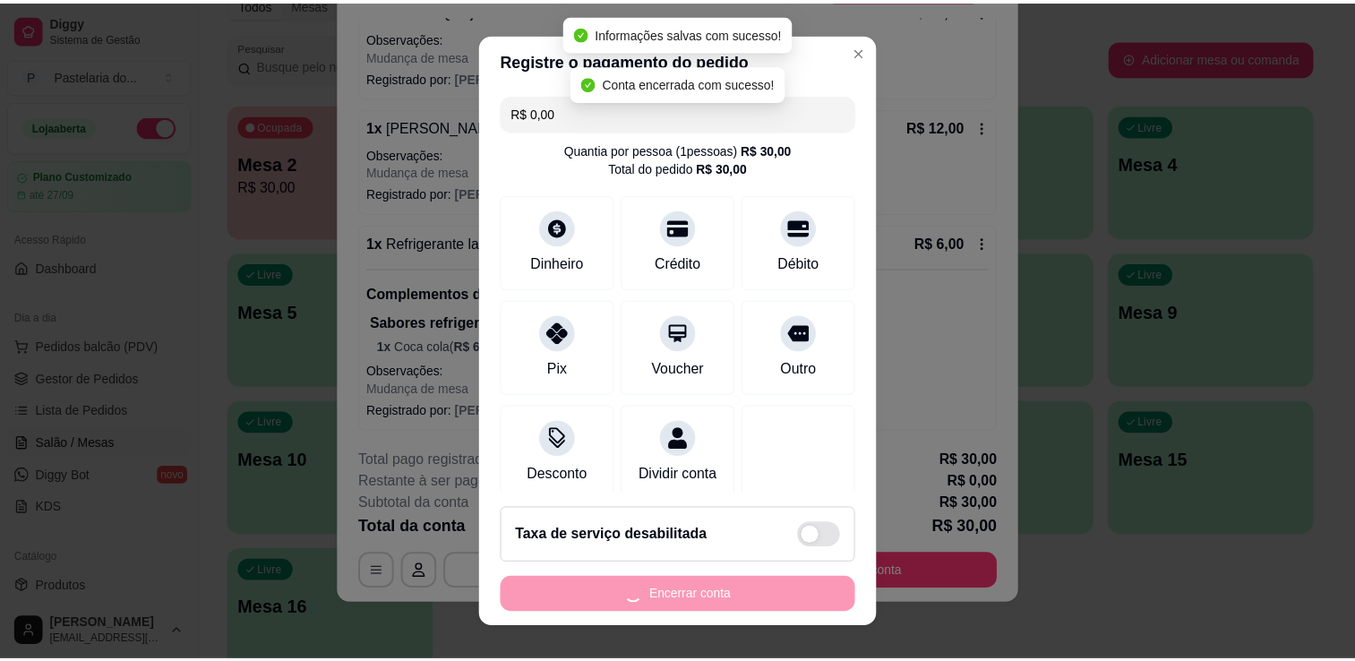
scroll to position [0, 0]
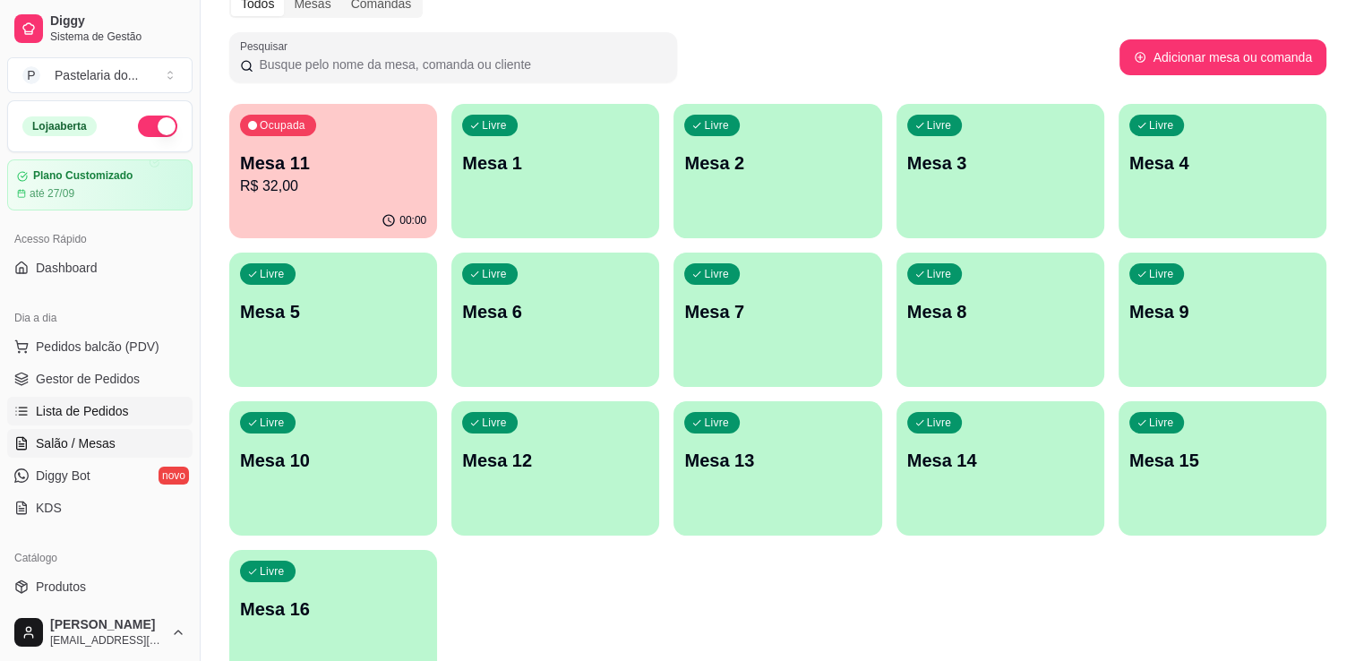
click at [90, 397] on link "Lista de Pedidos" at bounding box center [99, 411] width 185 height 29
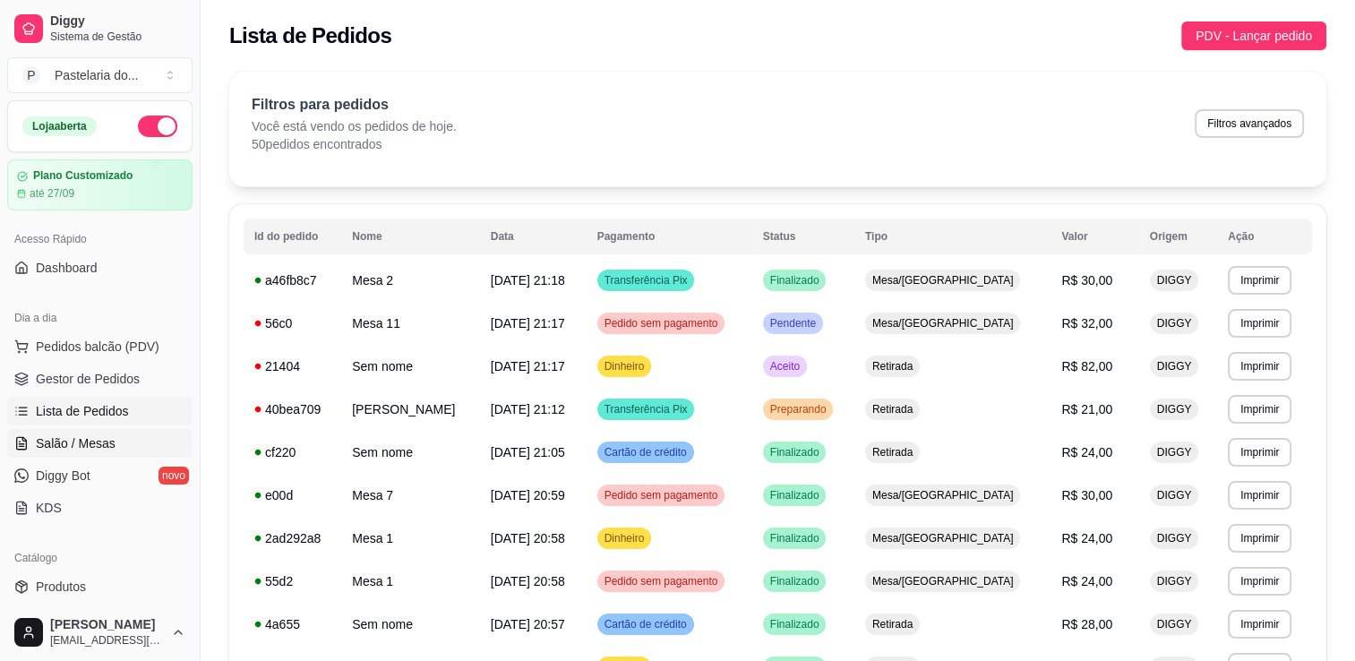
click at [105, 446] on span "Salão / Mesas" at bounding box center [76, 443] width 80 height 18
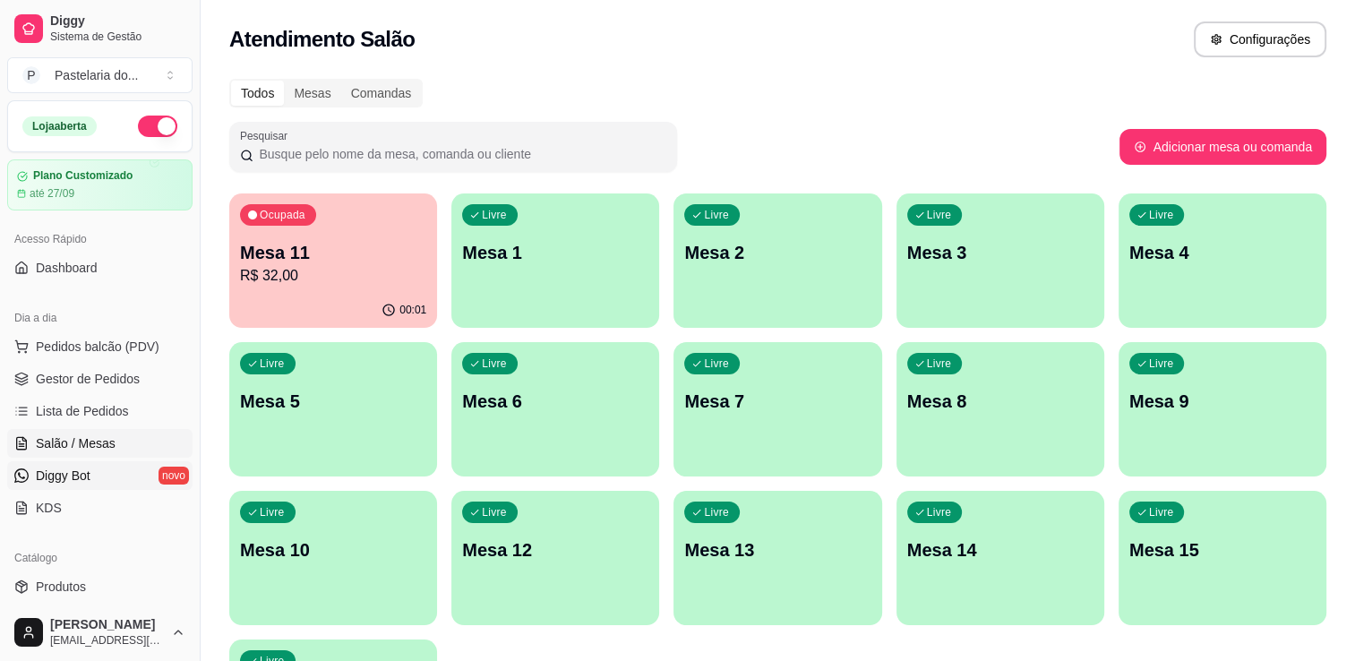
click at [92, 484] on link "Diggy Bot novo" at bounding box center [99, 475] width 185 height 29
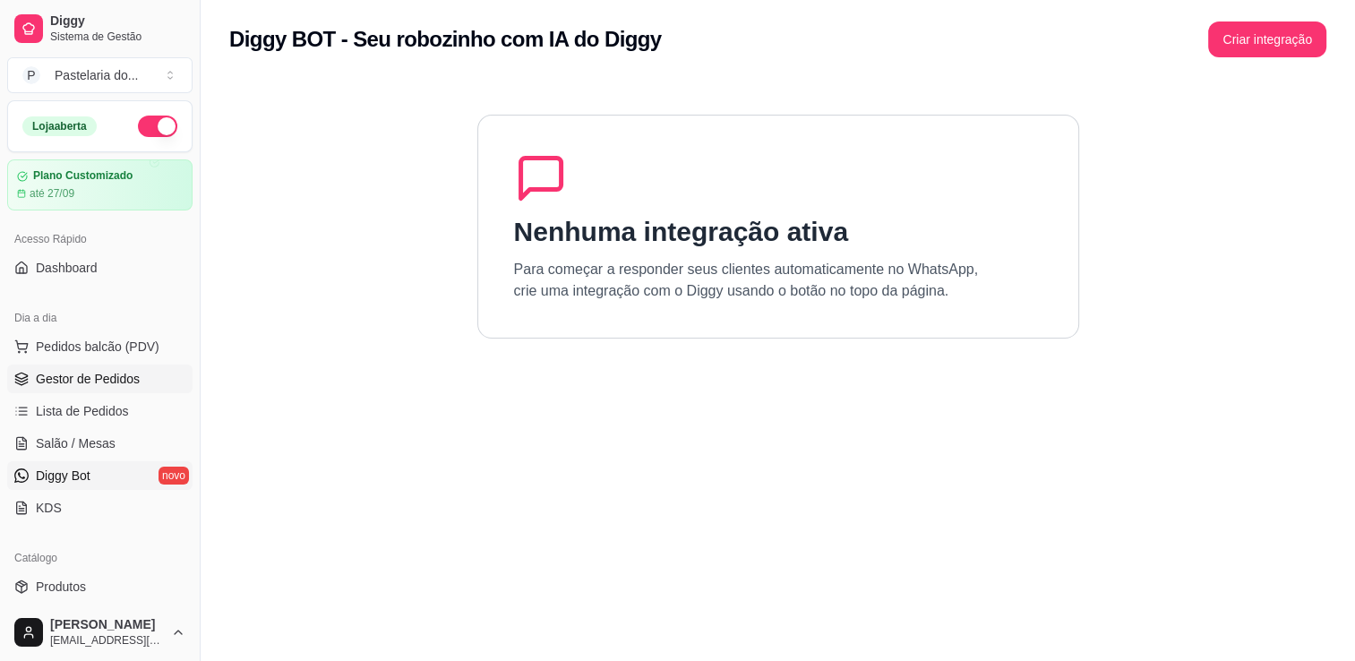
click at [112, 371] on span "Gestor de Pedidos" at bounding box center [88, 379] width 104 height 18
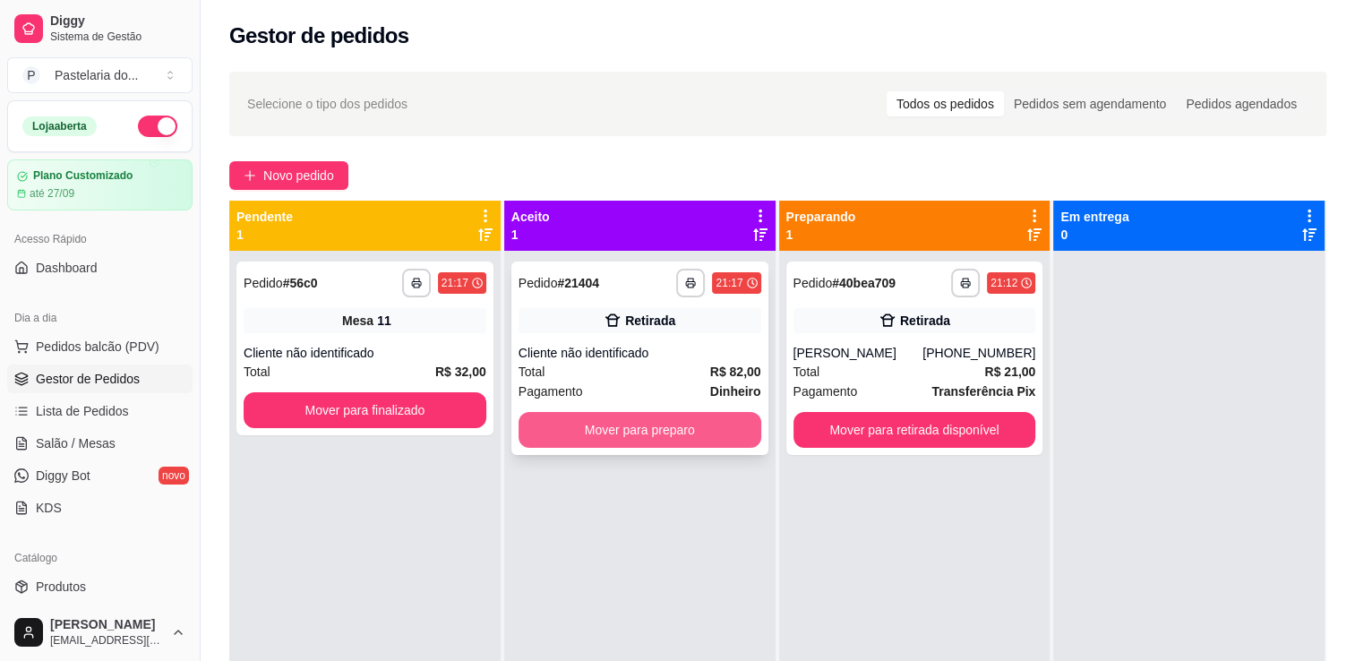
click at [713, 426] on button "Mover para preparo" at bounding box center [639, 430] width 243 height 36
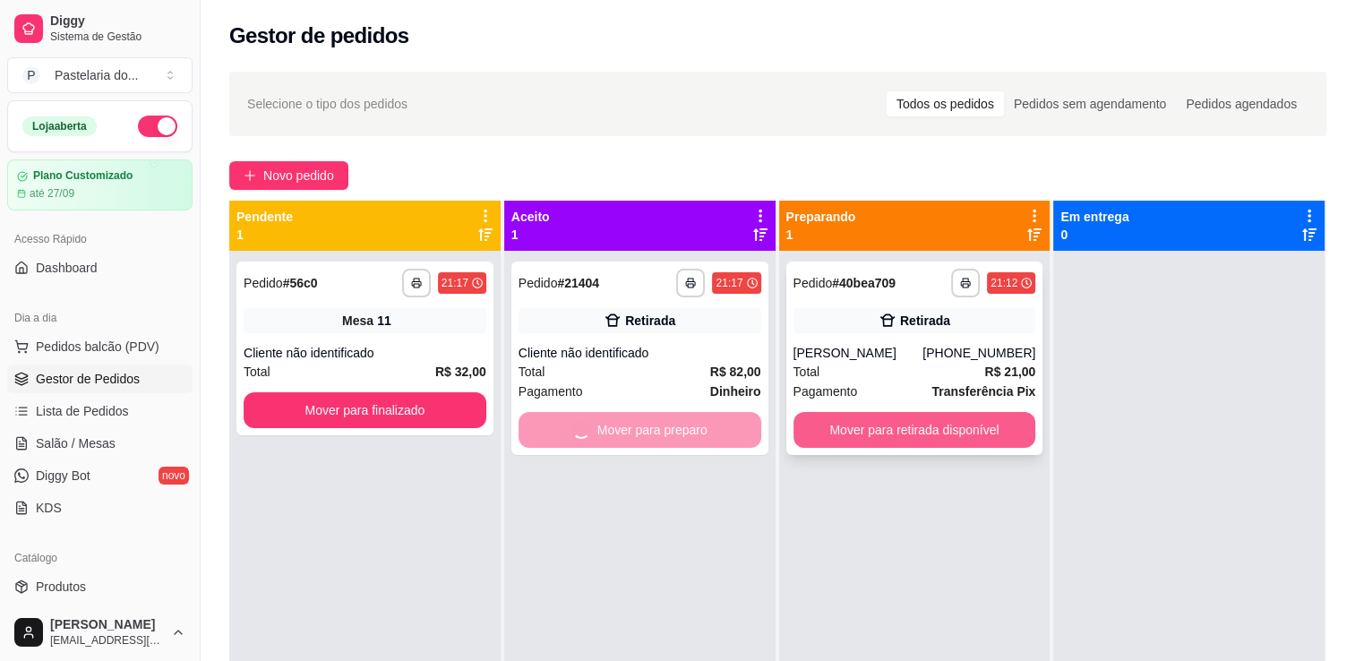
click at [924, 417] on button "Mover para retirada disponível" at bounding box center [914, 430] width 243 height 36
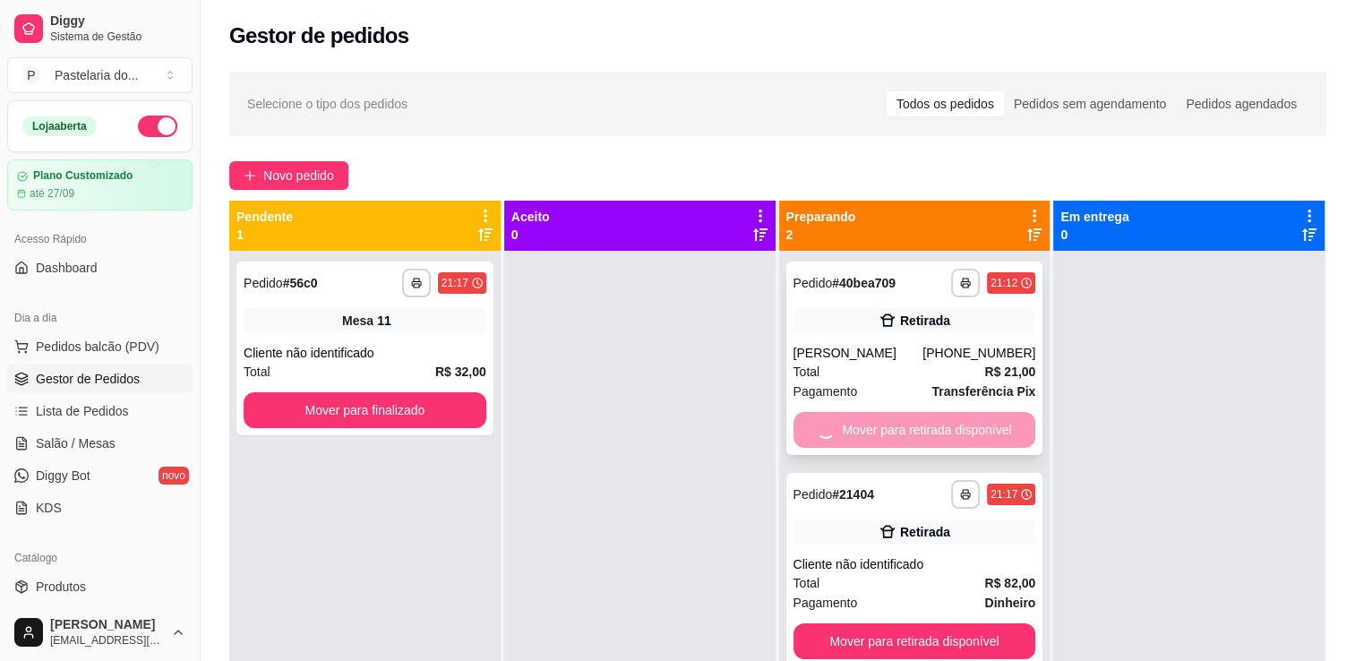
click at [952, 623] on button "Mover para retirada disponível" at bounding box center [914, 641] width 243 height 36
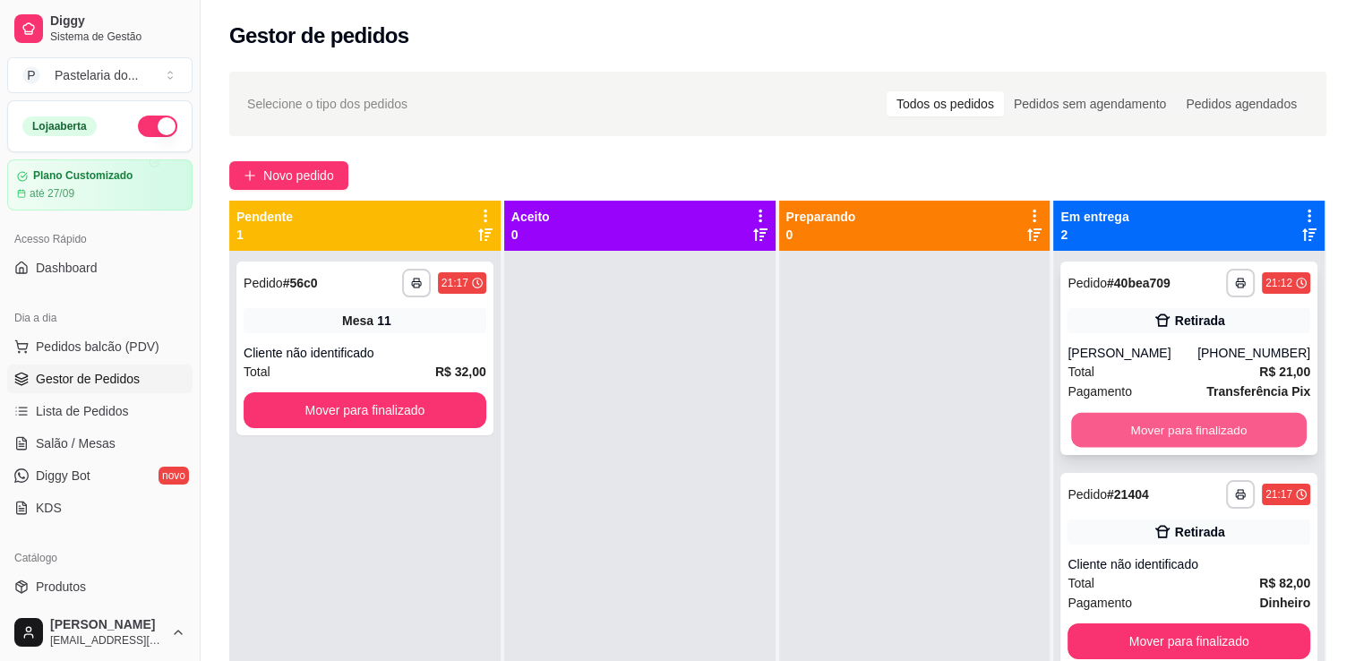
click at [1140, 432] on button "Mover para finalizado" at bounding box center [1189, 430] width 236 height 35
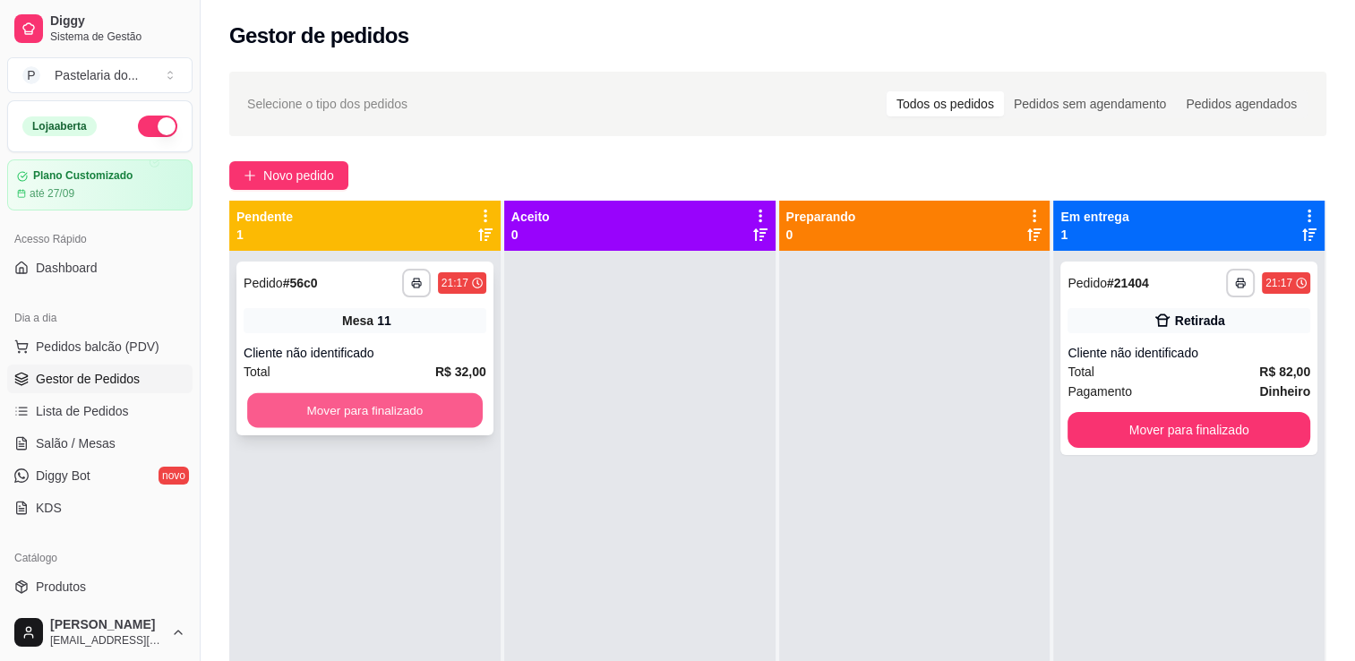
click at [325, 403] on button "Mover para finalizado" at bounding box center [365, 410] width 236 height 35
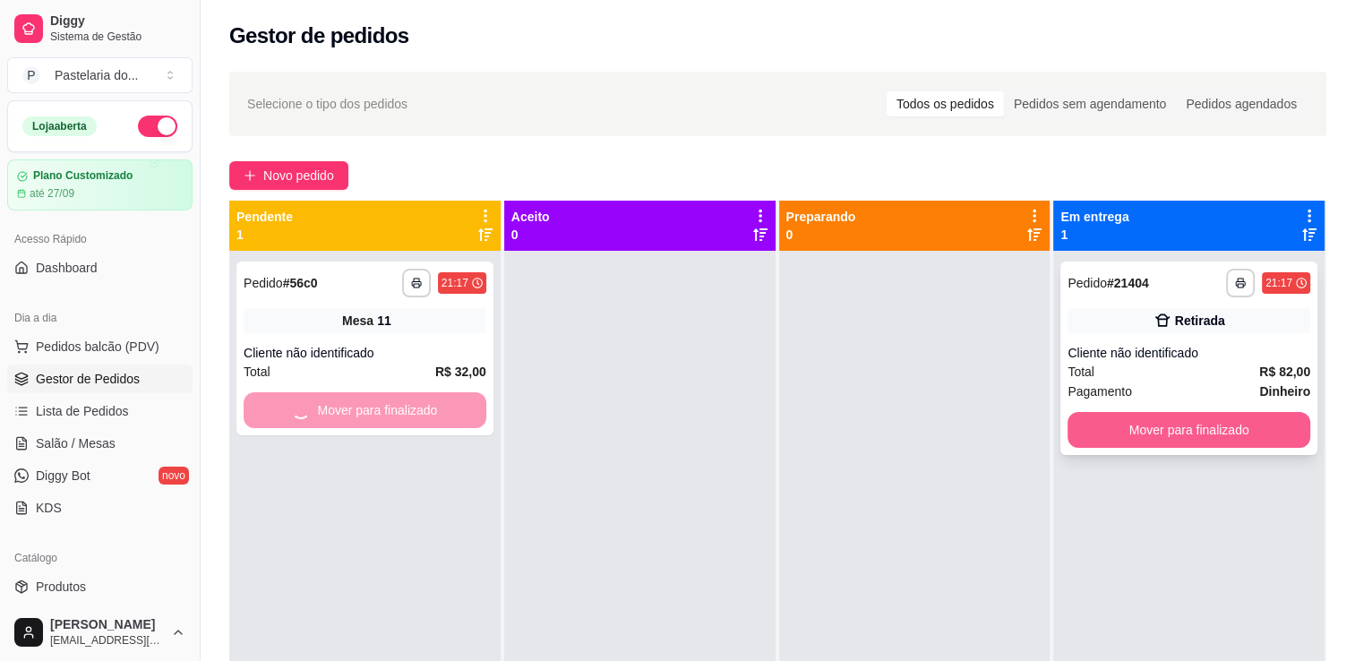
click at [1208, 417] on button "Mover para finalizado" at bounding box center [1188, 430] width 243 height 36
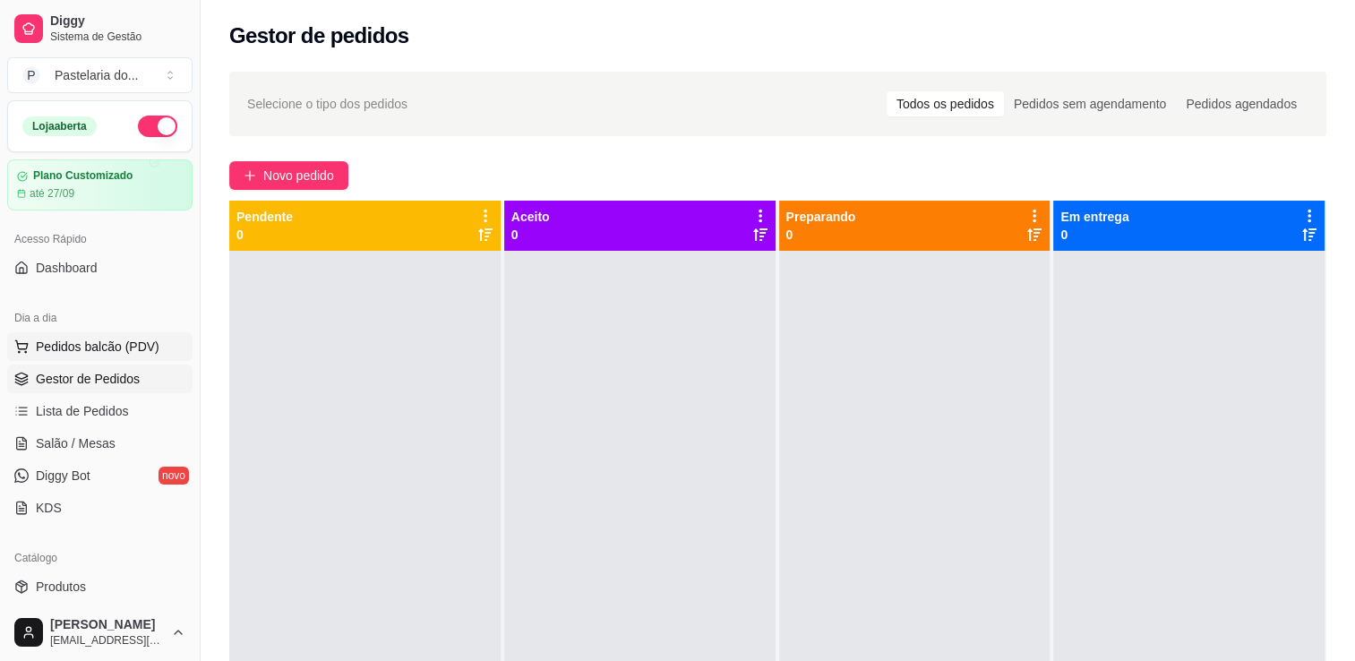
click at [90, 358] on button "Pedidos balcão (PDV)" at bounding box center [99, 346] width 185 height 29
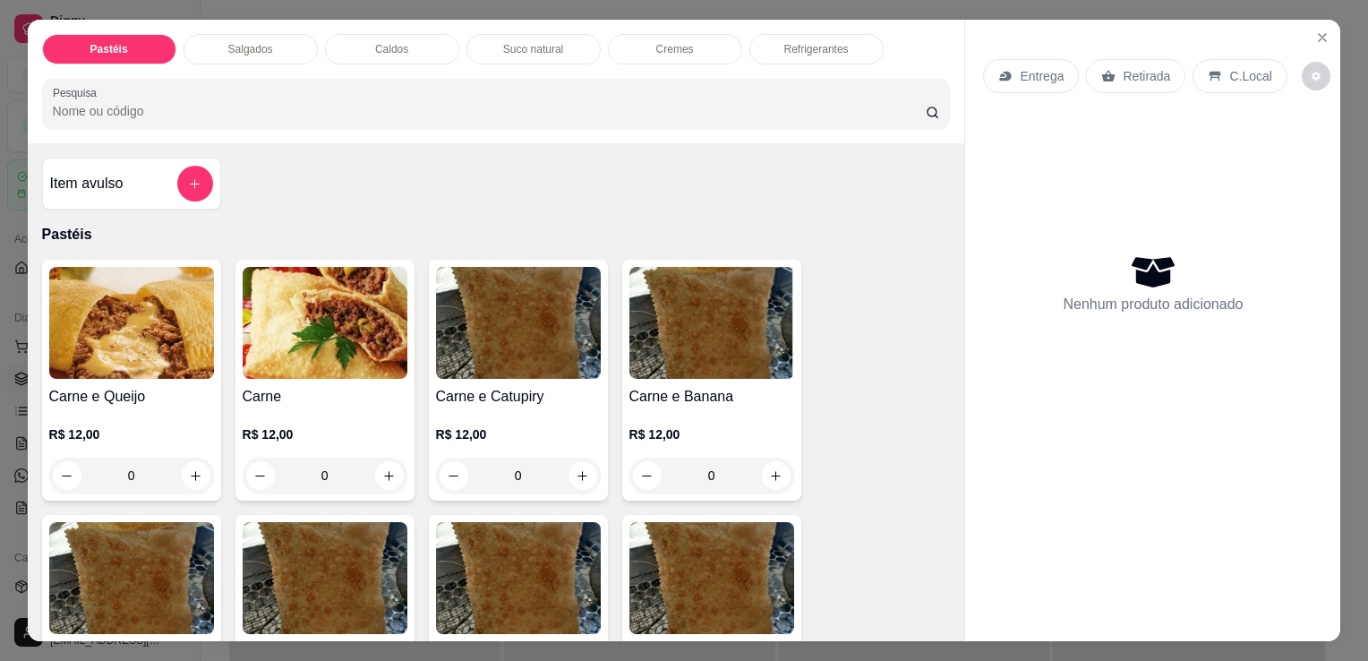
click at [183, 465] on div "0" at bounding box center [131, 476] width 165 height 36
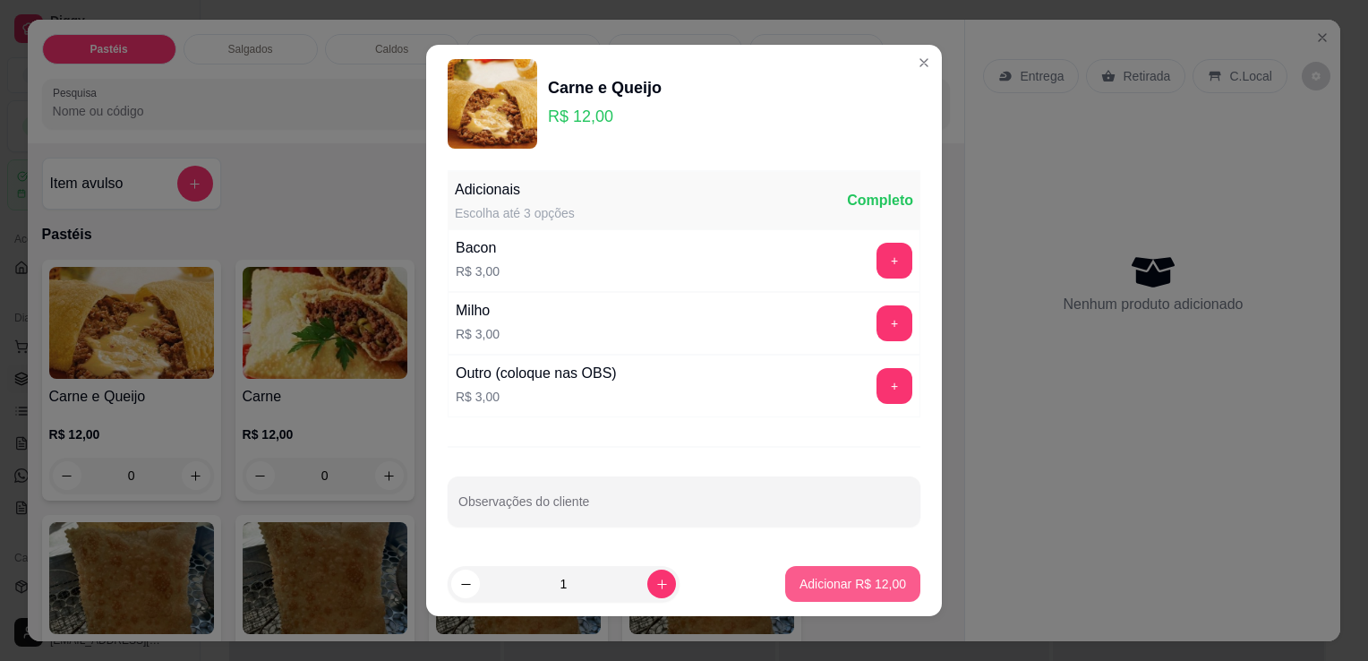
click at [886, 588] on button "Adicionar R$ 12,00" at bounding box center [852, 584] width 135 height 36
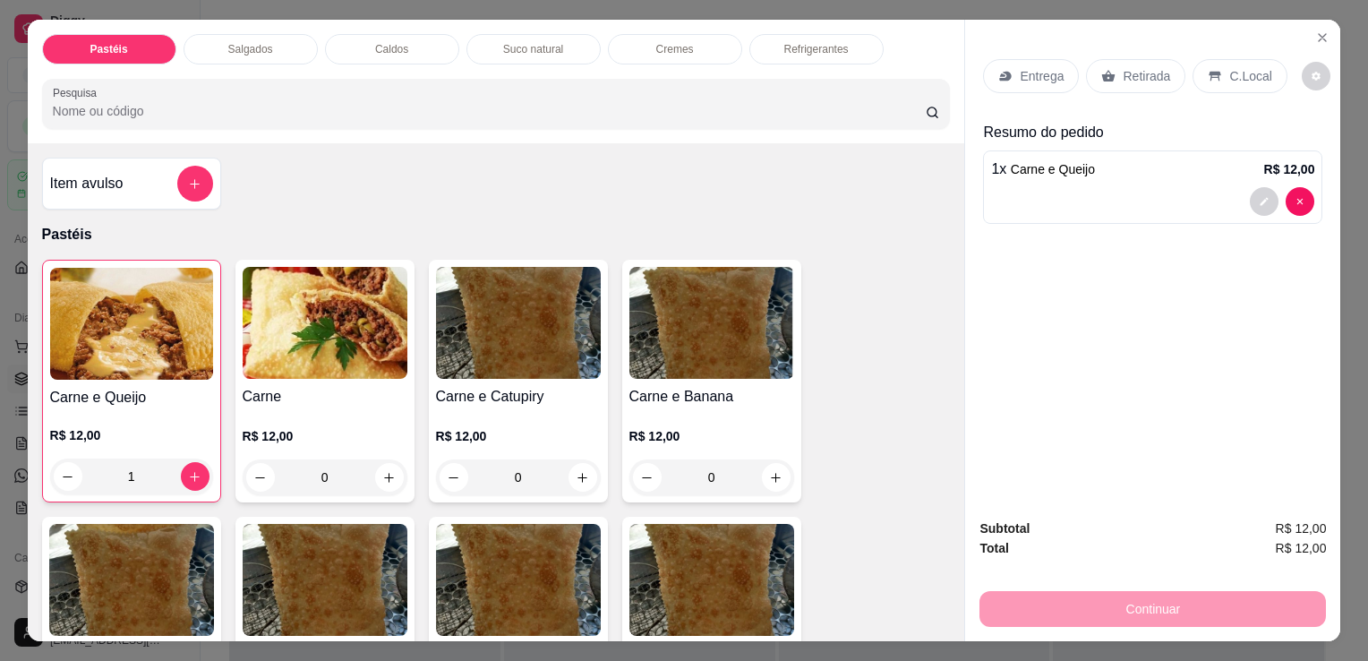
type input "1"
drag, startPoint x: 1141, startPoint y: 63, endPoint x: 1139, endPoint y: 90, distance: 27.8
click at [1141, 67] on p "Retirada" at bounding box center [1146, 76] width 47 height 18
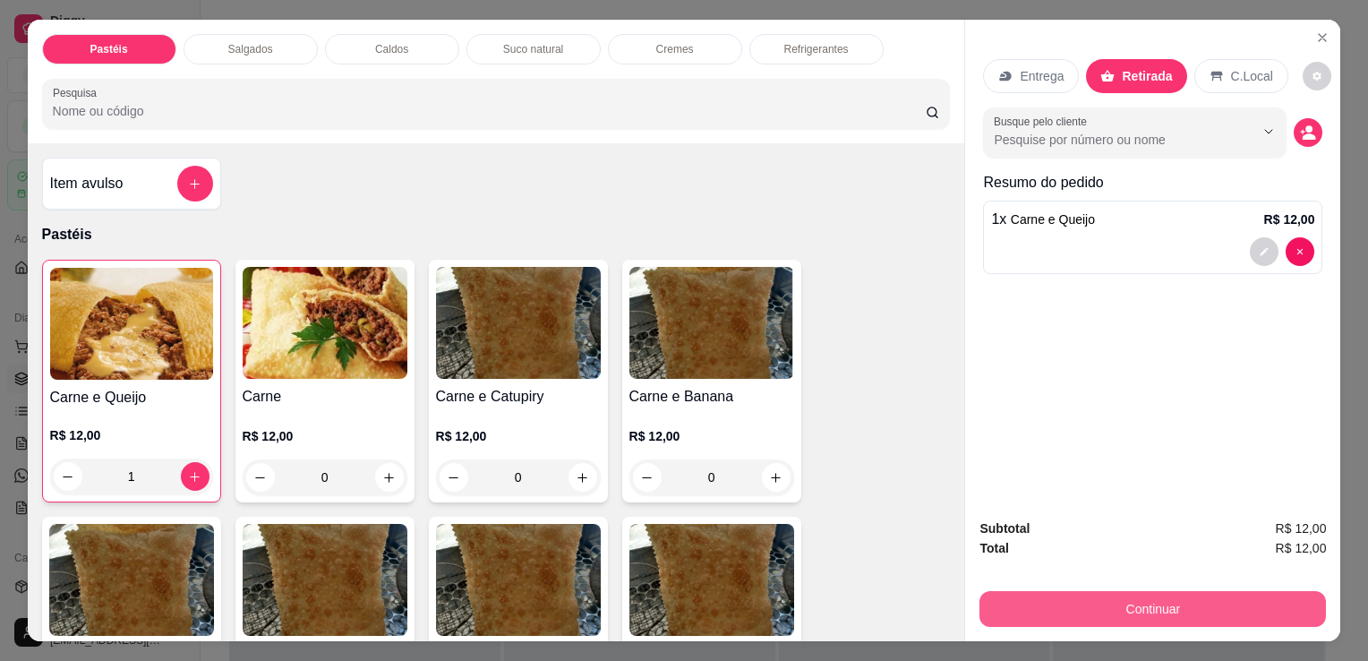
click at [1149, 593] on button "Continuar" at bounding box center [1153, 609] width 347 height 36
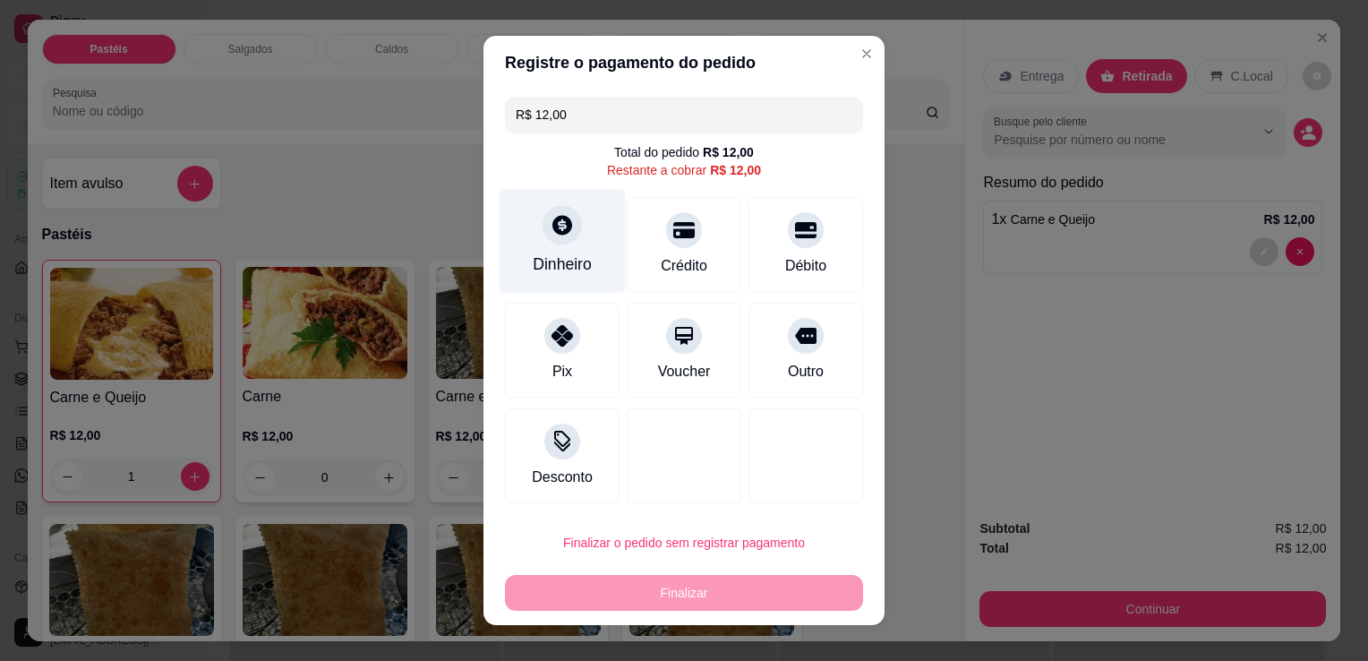
click at [533, 245] on div "Dinheiro" at bounding box center [563, 241] width 126 height 105
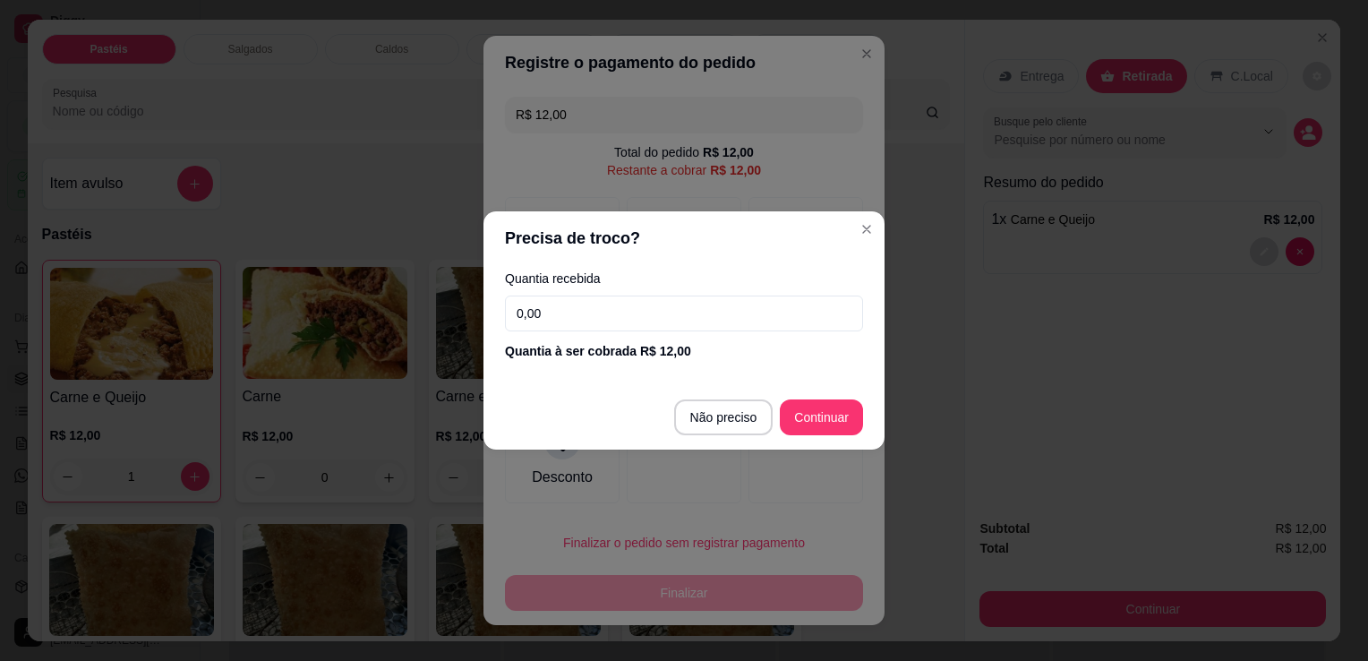
click at [604, 299] on input "0,00" at bounding box center [684, 313] width 358 height 36
type input "12,00"
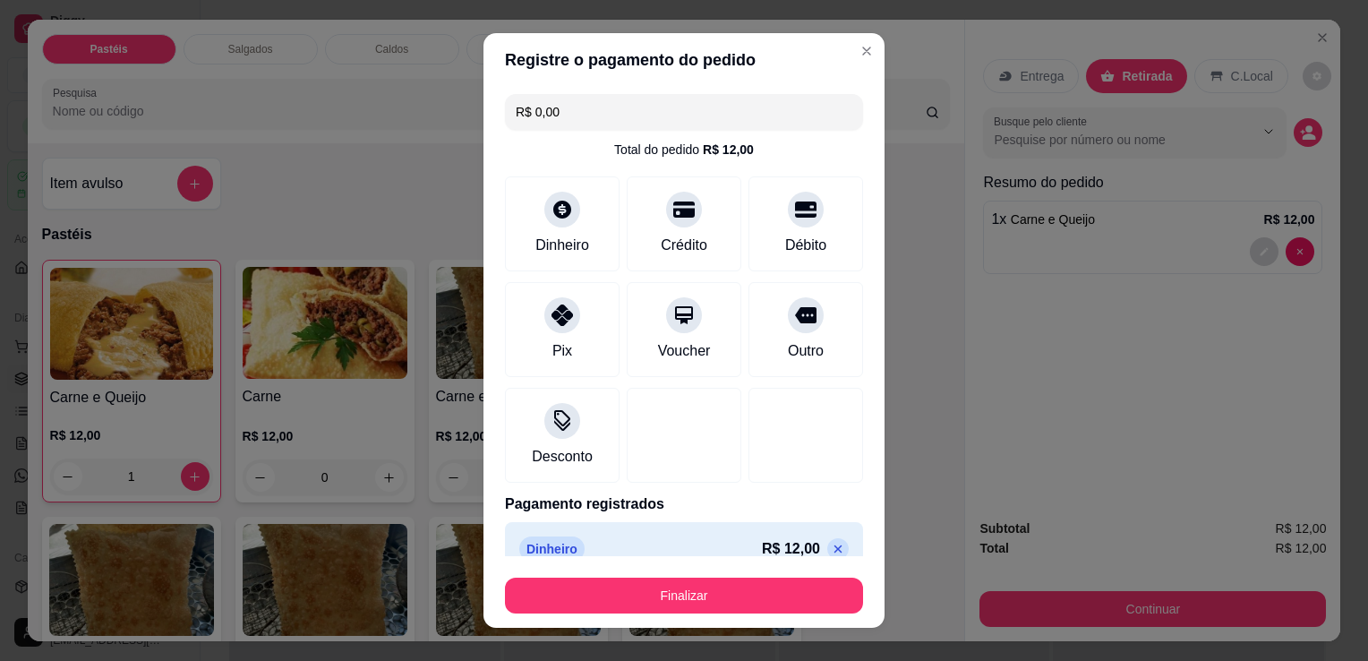
type input "R$ 0,00"
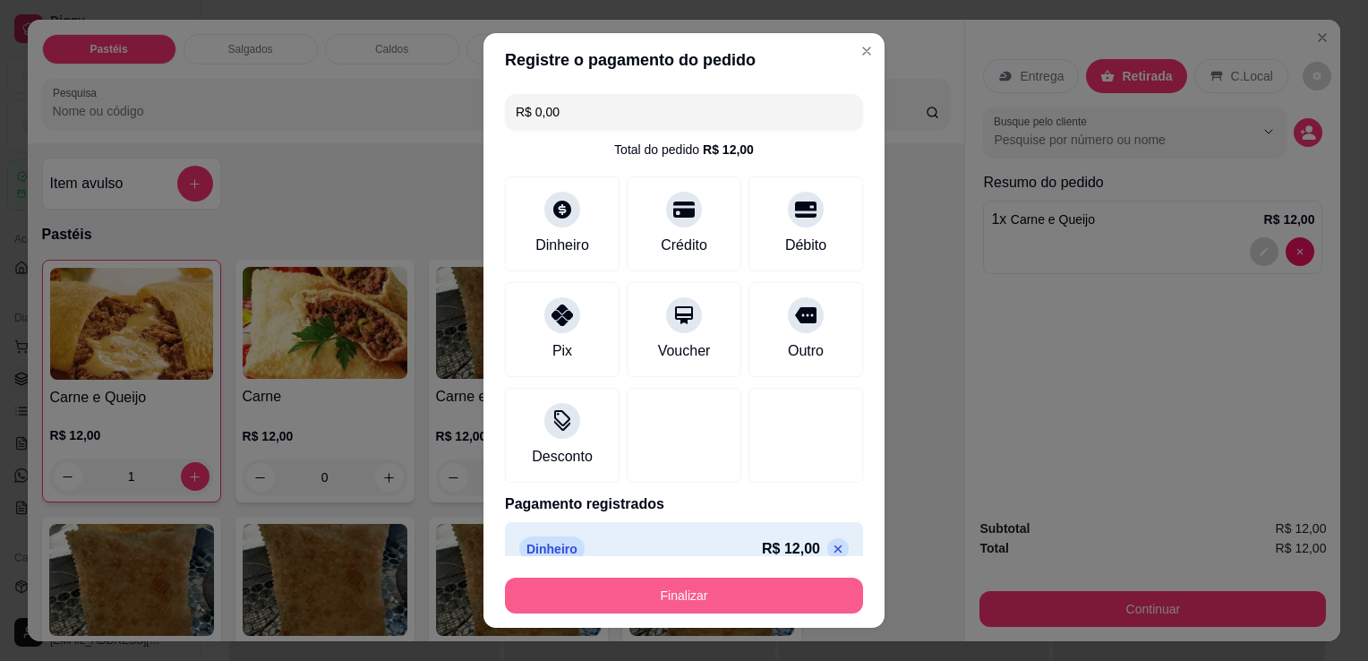
click at [766, 586] on button "Finalizar" at bounding box center [684, 596] width 358 height 36
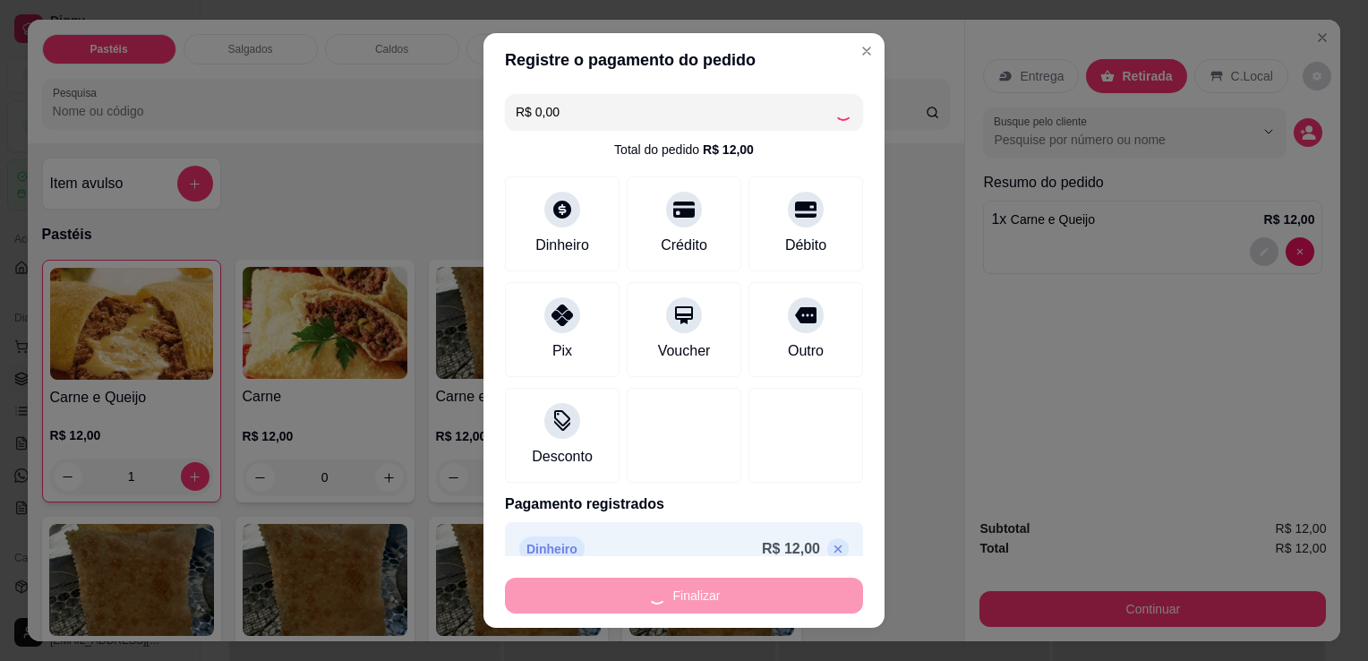
type input "0"
type input "-R$ 12,00"
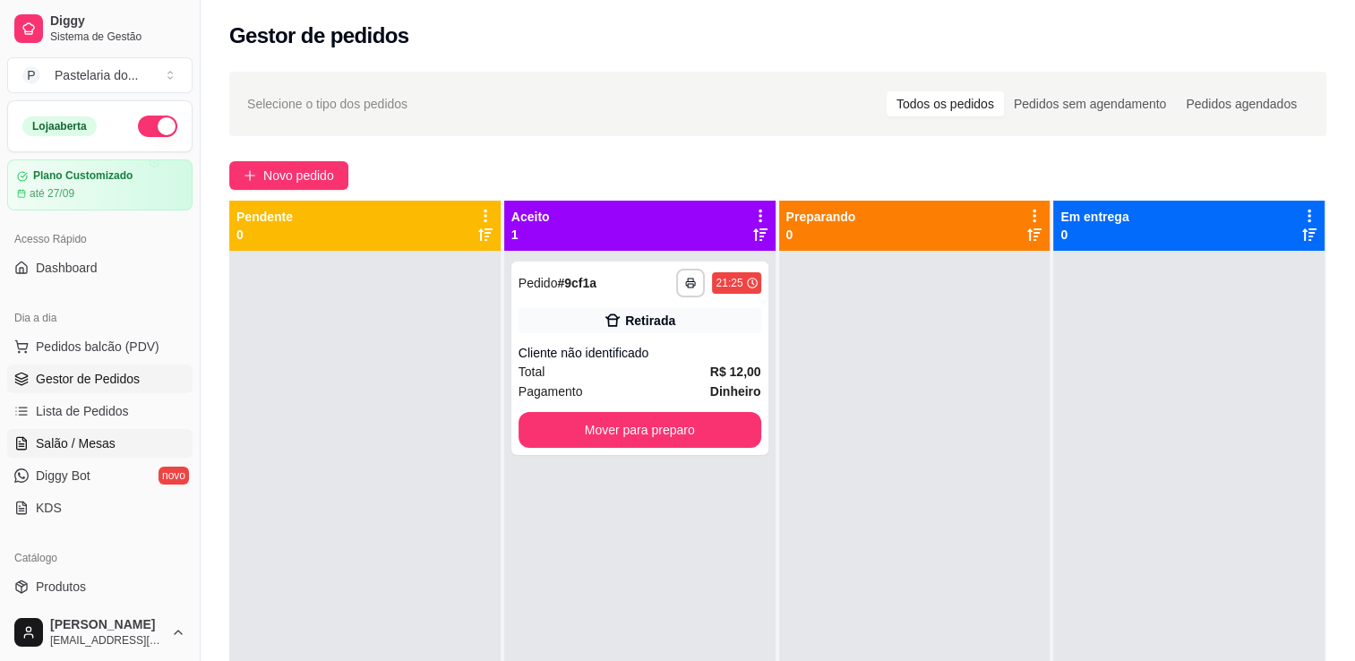
click at [65, 434] on span "Salão / Mesas" at bounding box center [76, 443] width 80 height 18
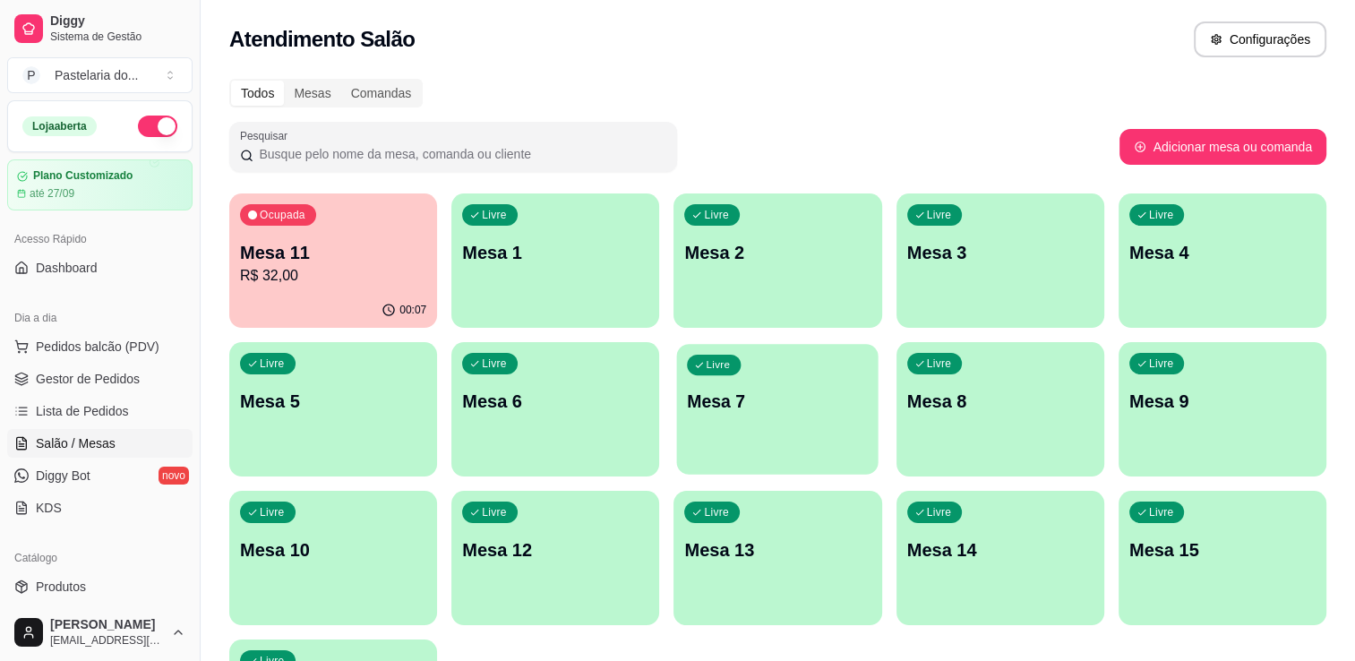
click at [681, 407] on div "Livre Mesa 7" at bounding box center [777, 398] width 201 height 109
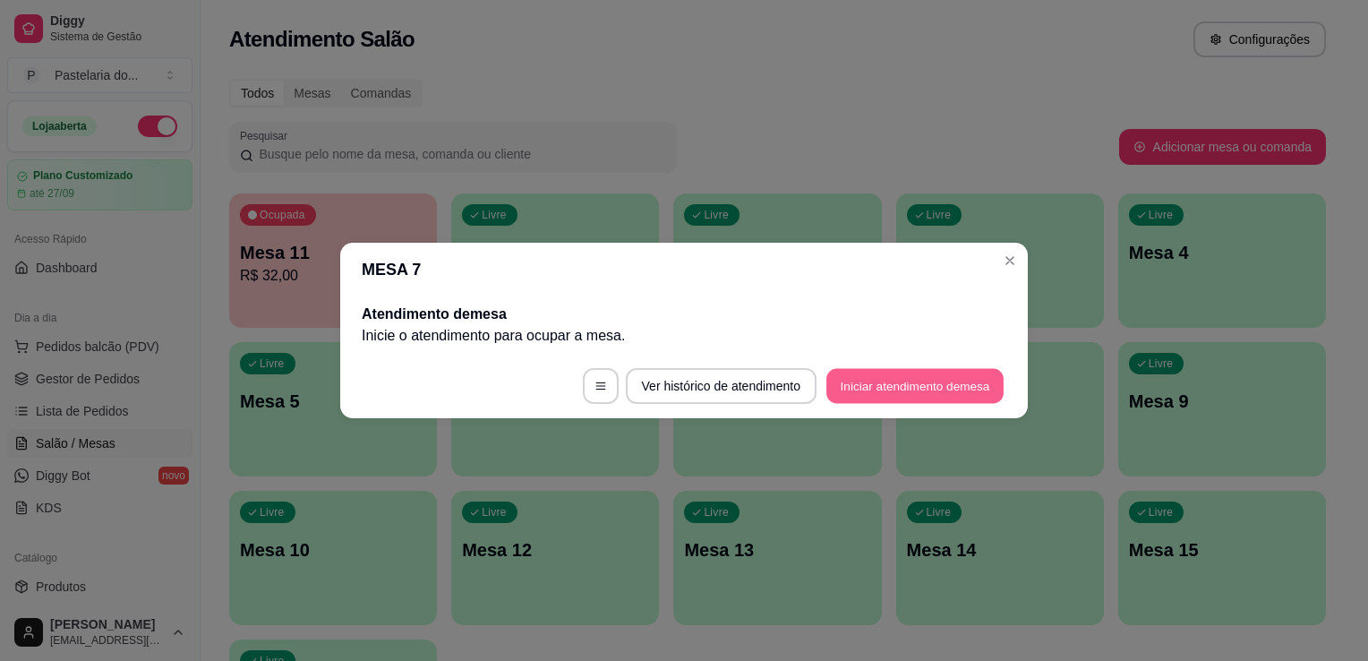
click at [888, 403] on button "Iniciar atendimento de mesa" at bounding box center [914, 386] width 177 height 35
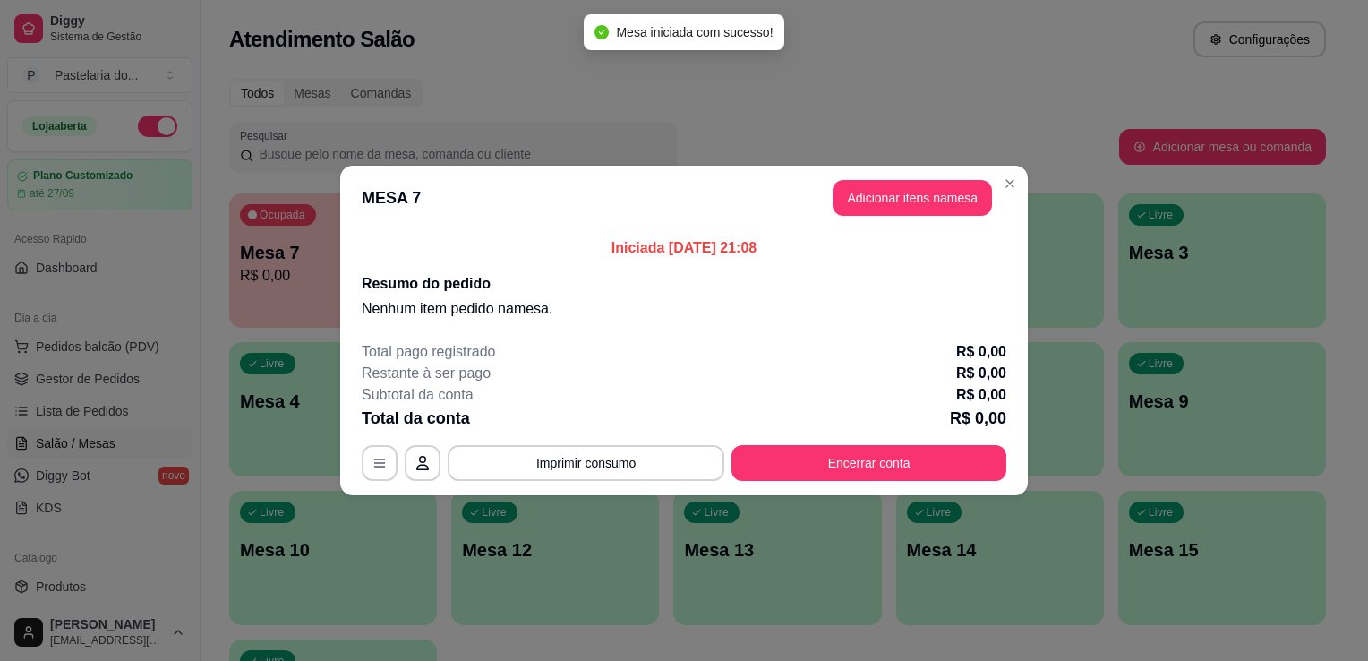
click at [878, 202] on button "Adicionar itens na mesa" at bounding box center [912, 198] width 159 height 36
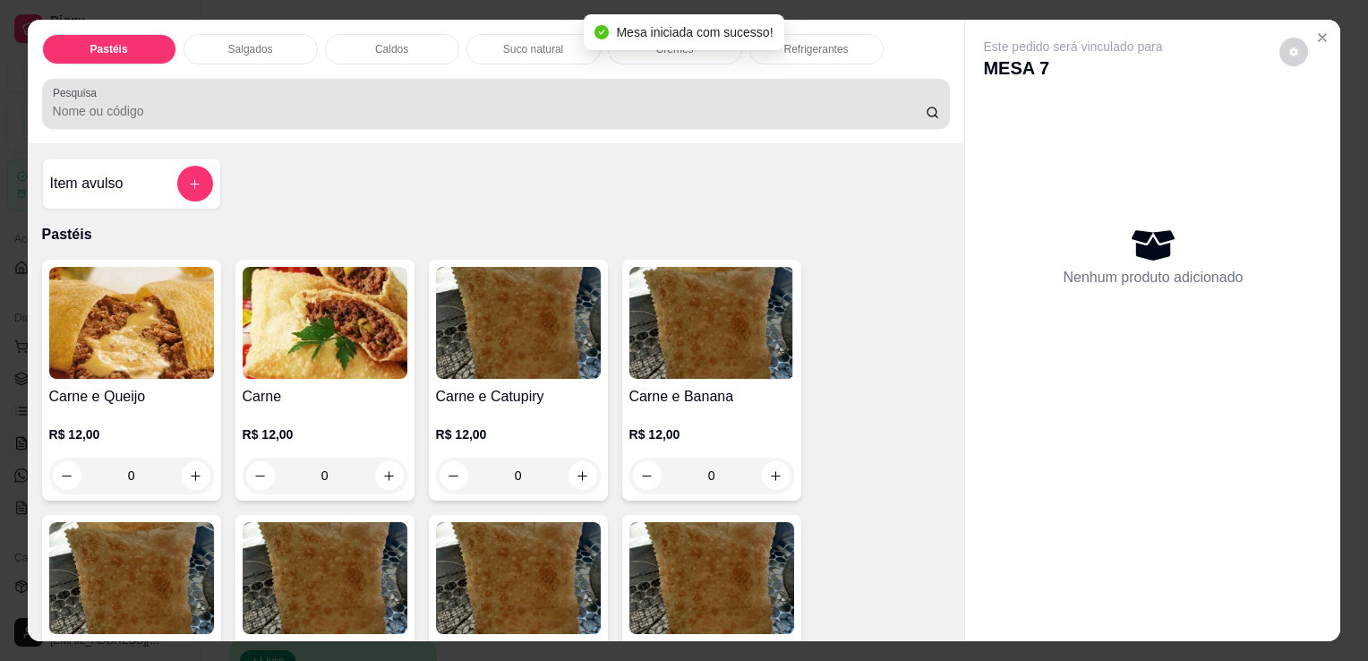
click at [419, 102] on input "Pesquisa" at bounding box center [489, 111] width 873 height 18
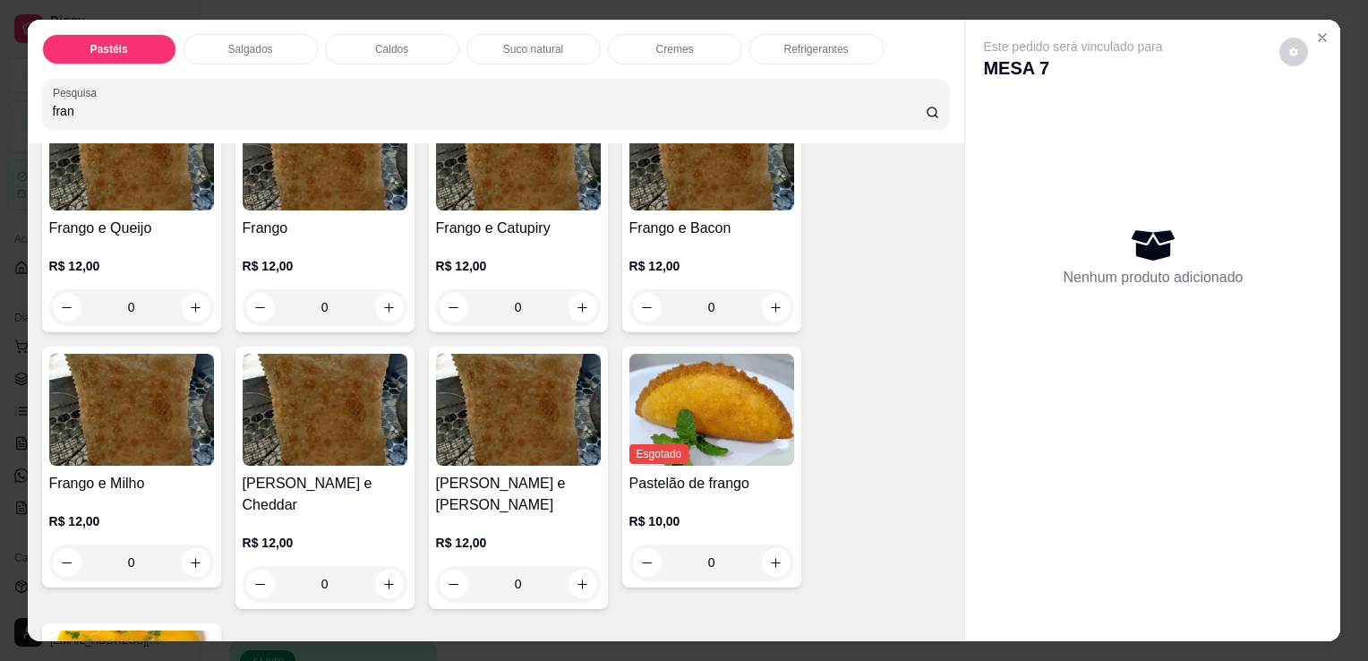
scroll to position [269, 0]
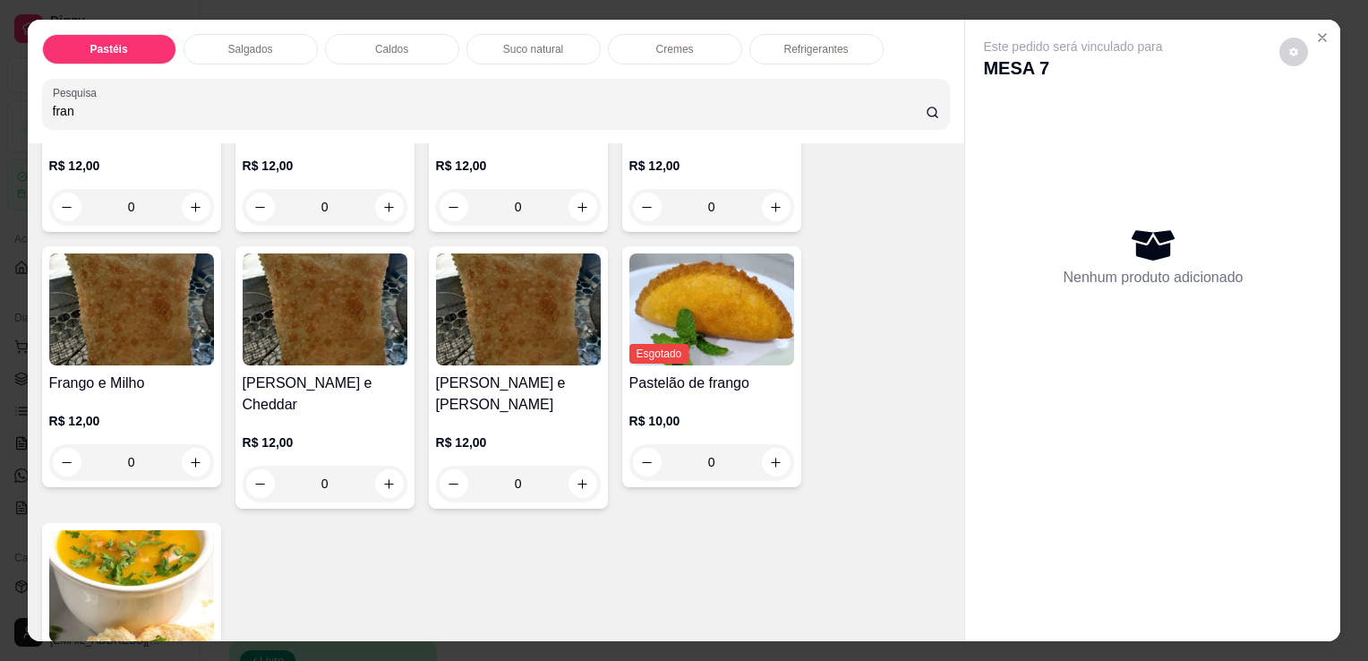
type input "fran"
click at [569, 466] on div "0" at bounding box center [518, 484] width 165 height 36
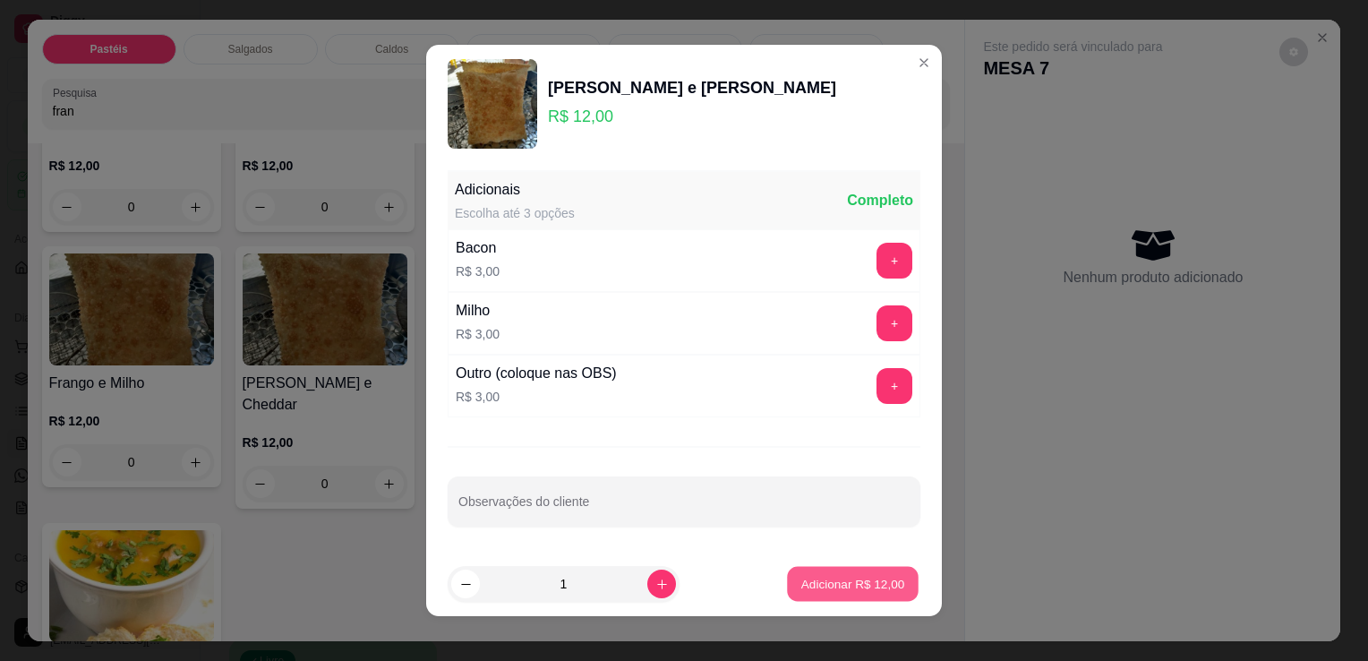
click at [819, 589] on p "Adicionar R$ 12,00" at bounding box center [853, 583] width 104 height 17
type input "1"
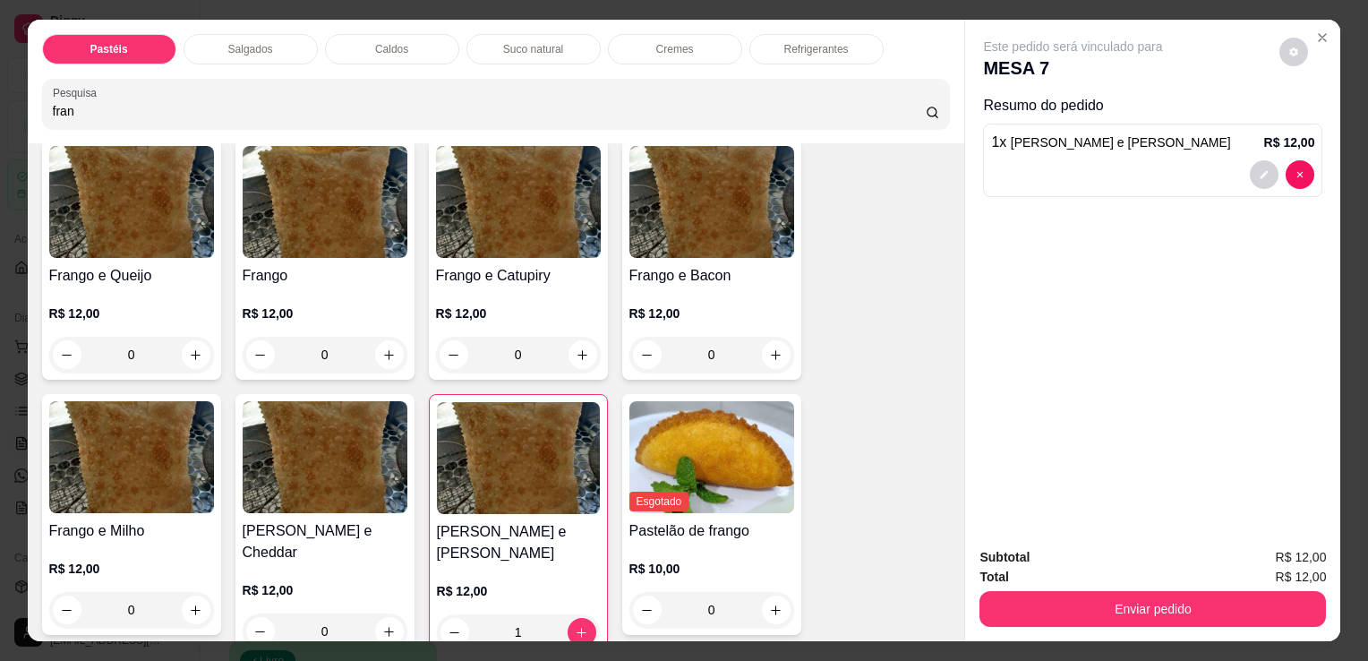
scroll to position [0, 0]
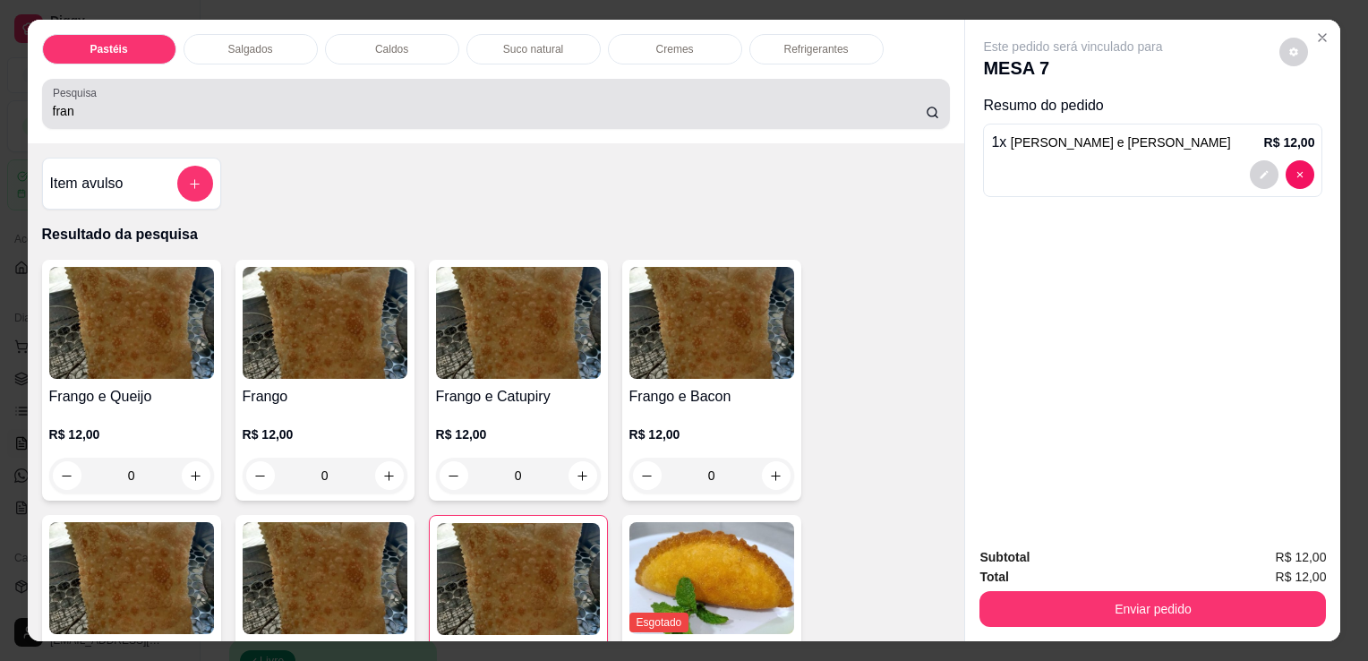
click at [803, 116] on div "Pesquisa fran" at bounding box center [496, 104] width 909 height 50
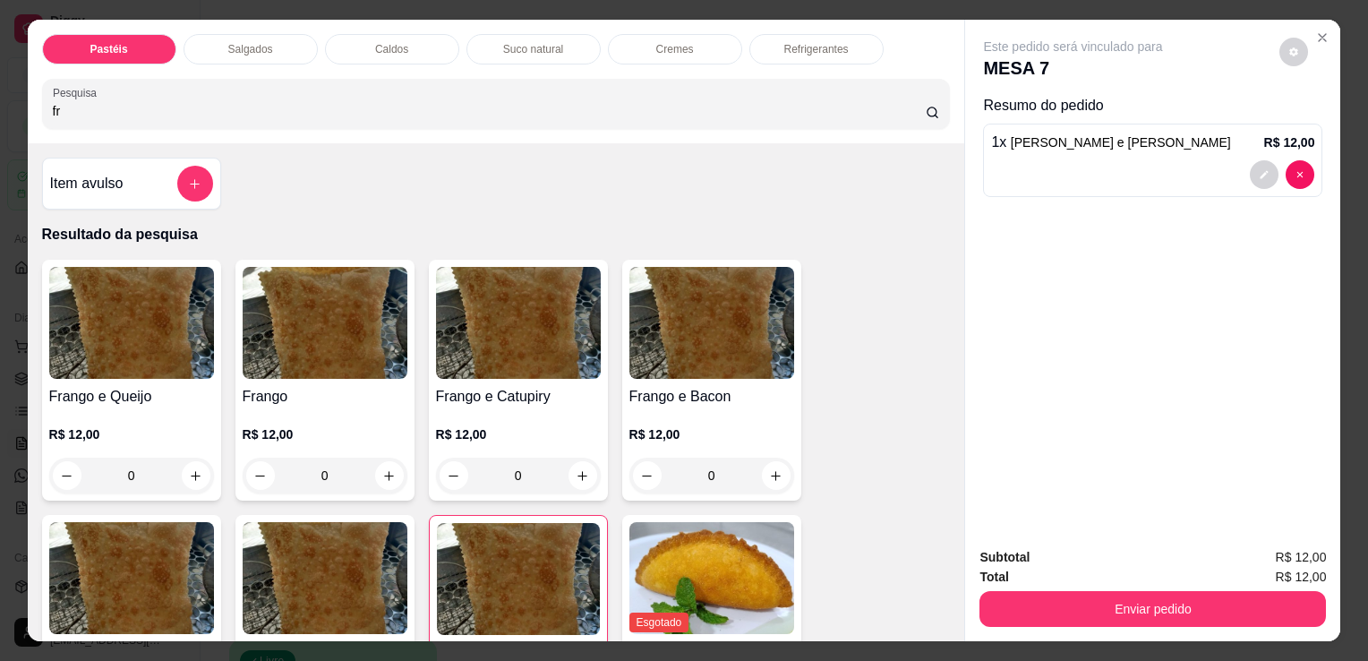
type input "f"
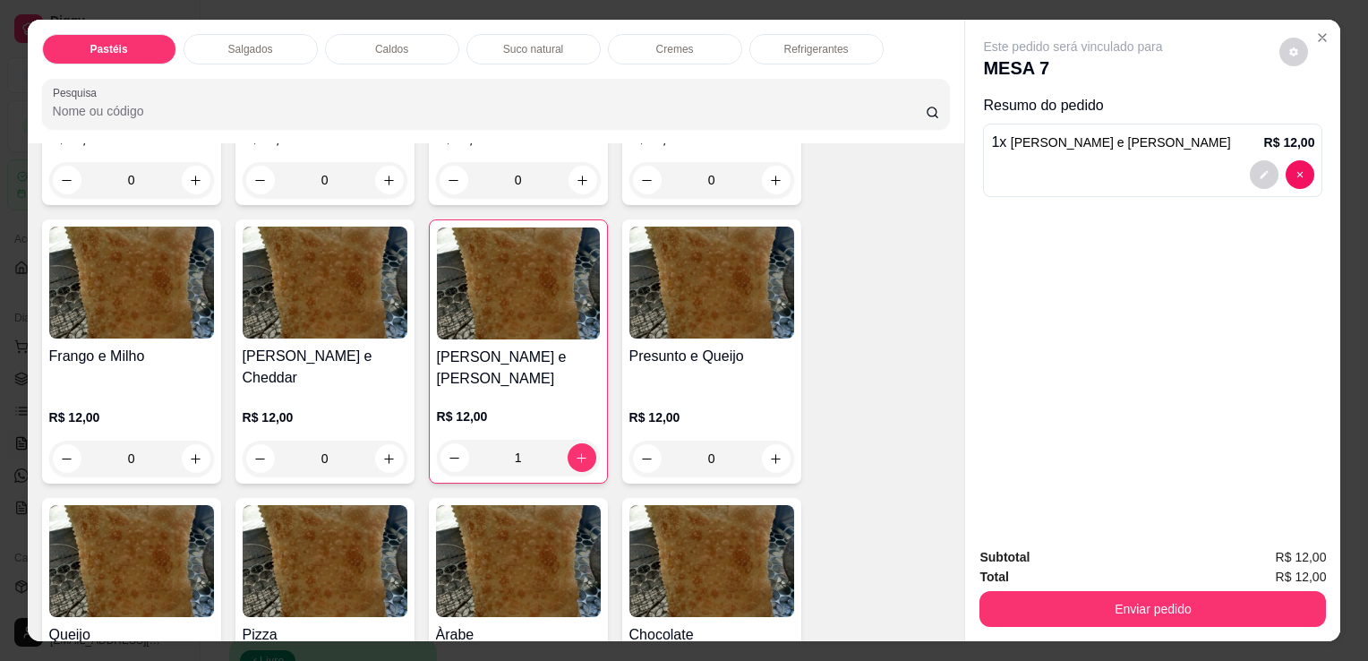
scroll to position [985, 0]
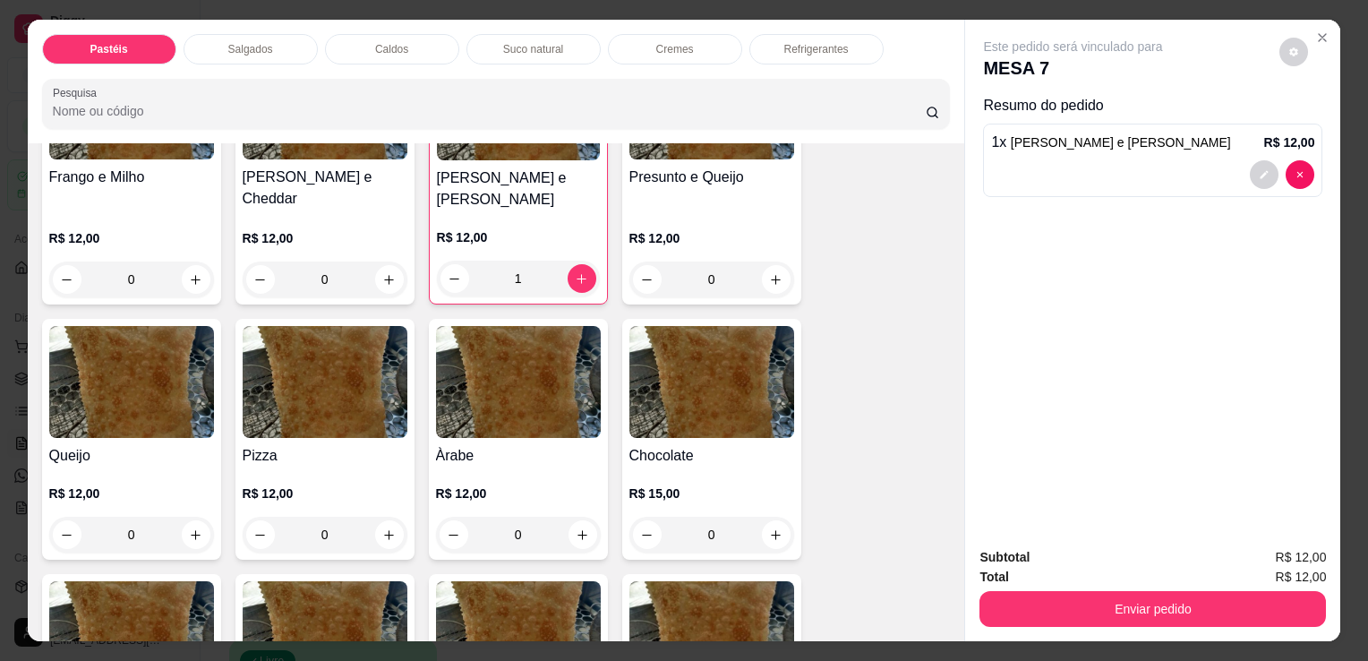
click at [193, 517] on div "0" at bounding box center [131, 535] width 165 height 36
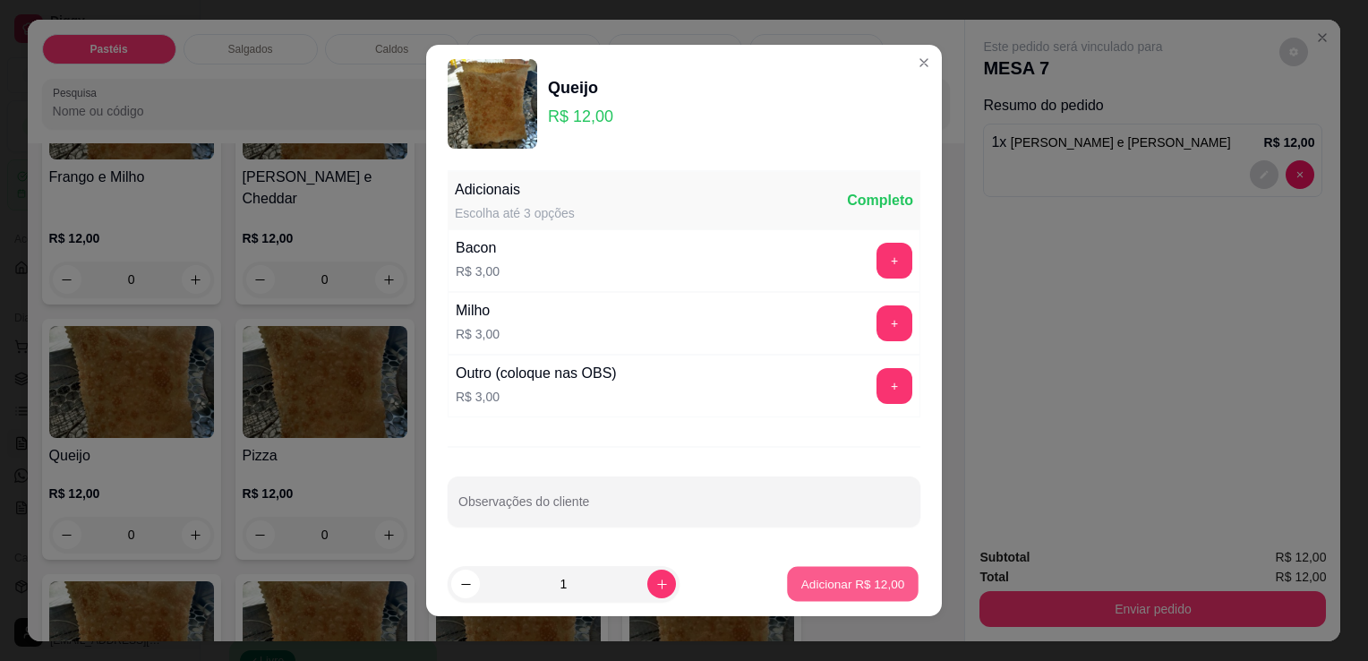
click at [827, 588] on p "Adicionar R$ 12,00" at bounding box center [853, 583] width 104 height 17
type input "1"
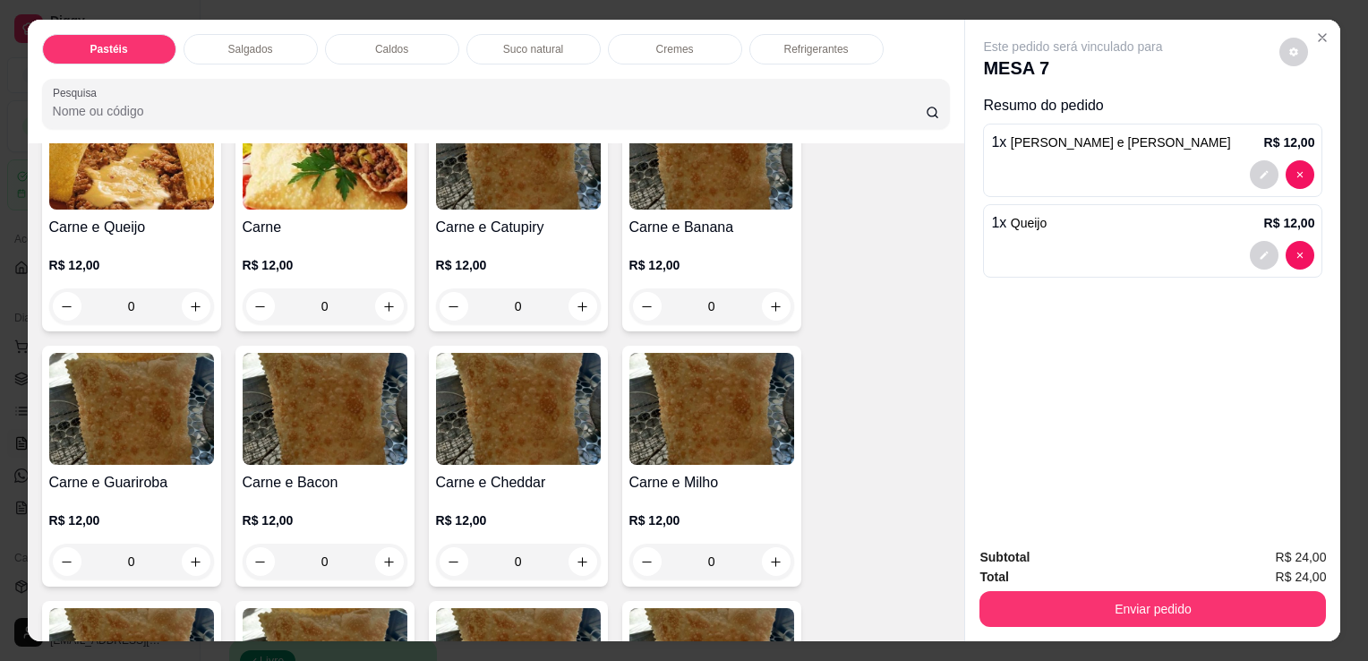
scroll to position [90, 0]
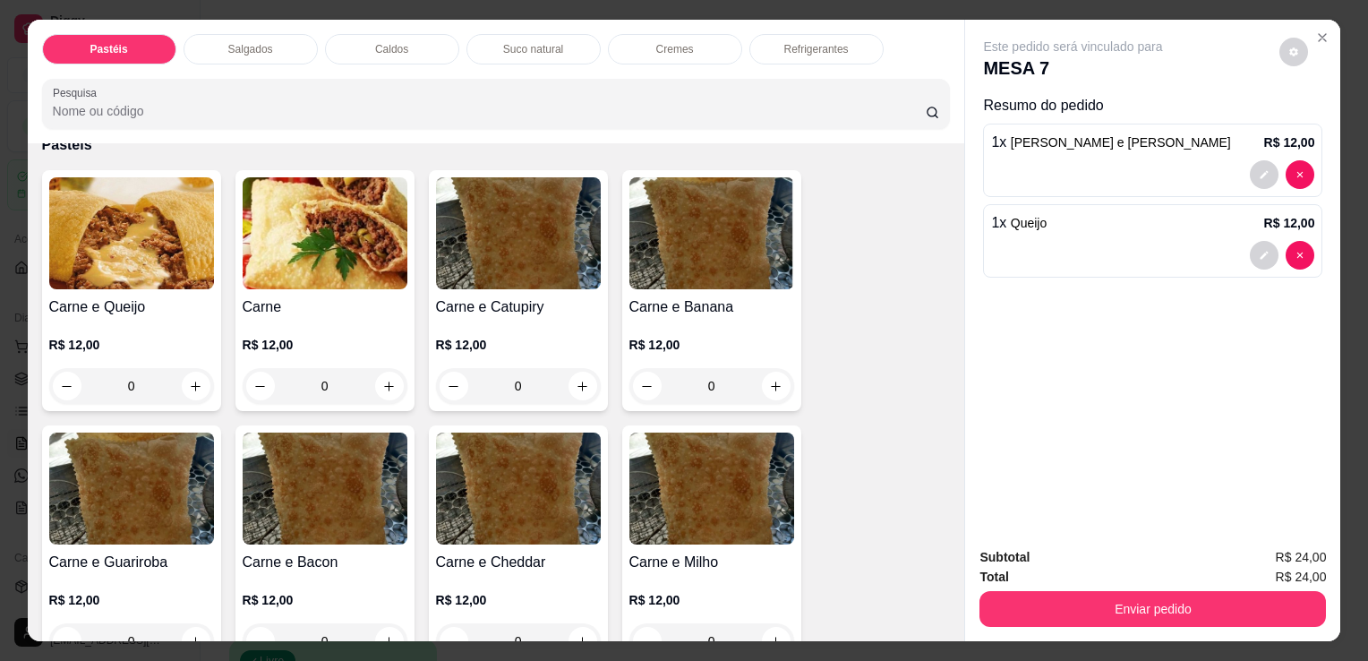
click at [138, 306] on h4 "Carne e Queijo" at bounding box center [131, 306] width 165 height 21
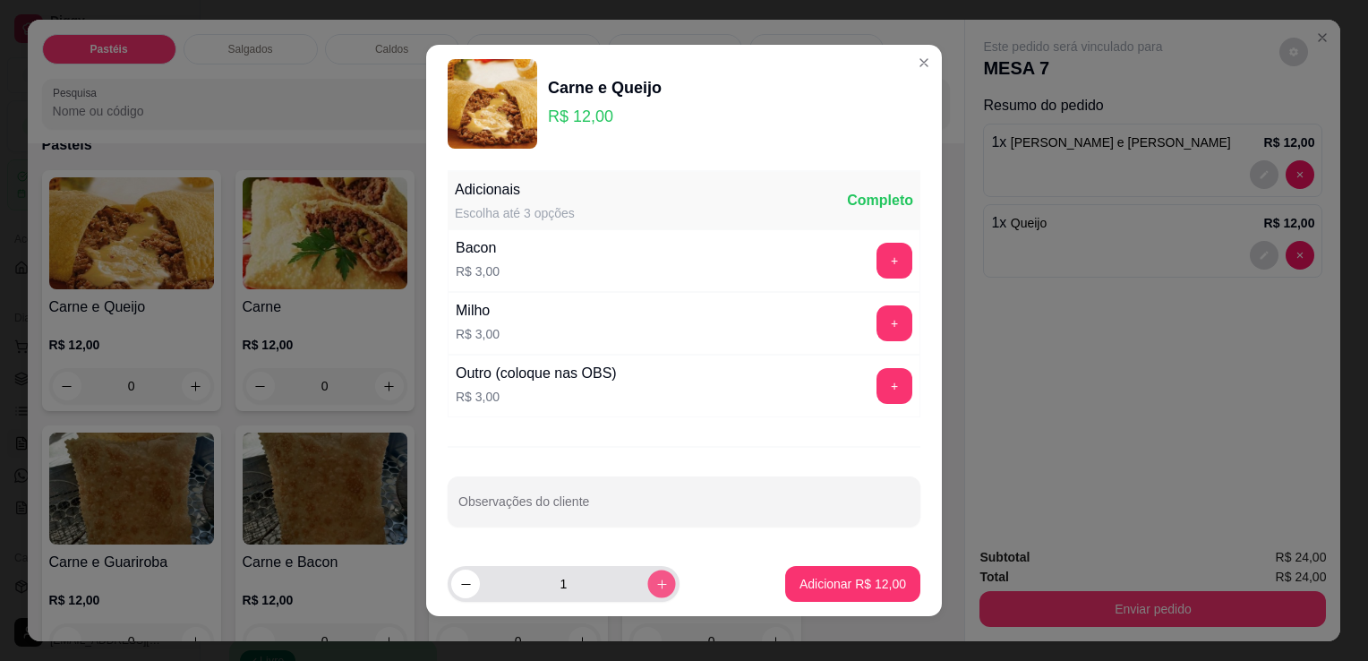
click at [647, 581] on button "increase-product-quantity" at bounding box center [661, 583] width 28 height 28
click at [647, 581] on button "increase-product-quantity" at bounding box center [661, 583] width 29 height 29
type input "3"
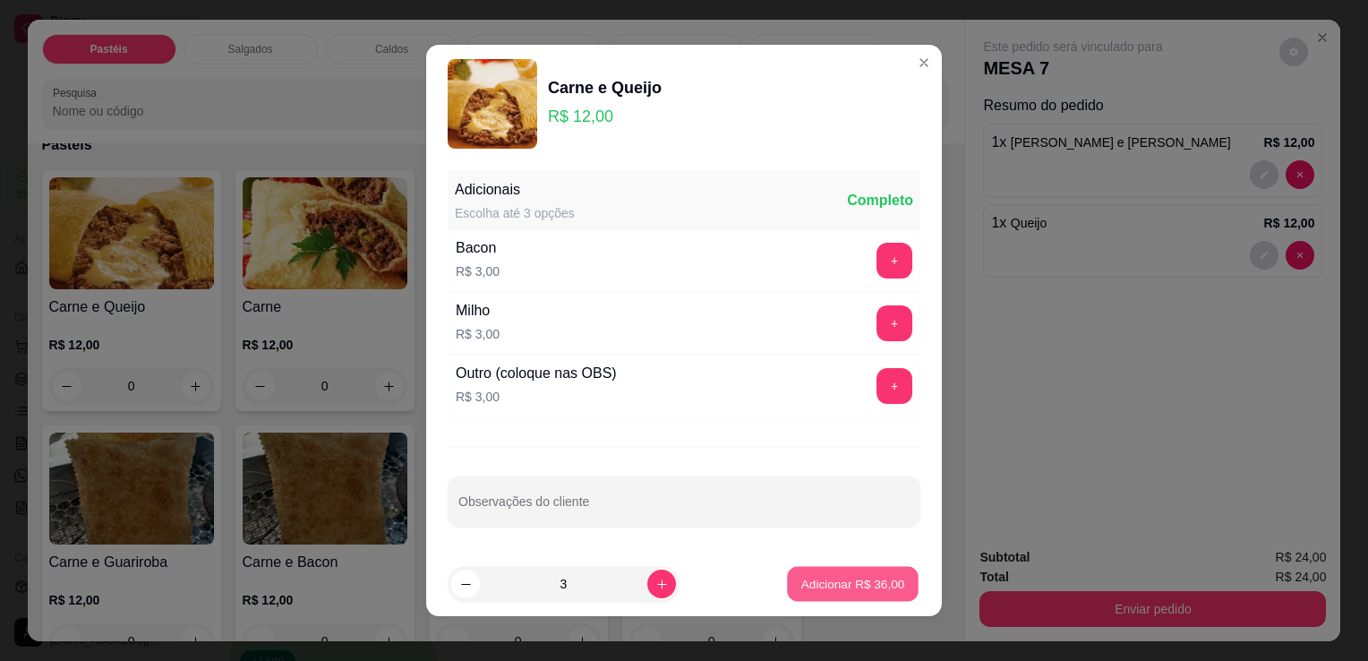
click at [799, 596] on button "Adicionar R$ 36,00" at bounding box center [853, 584] width 132 height 35
type input "3"
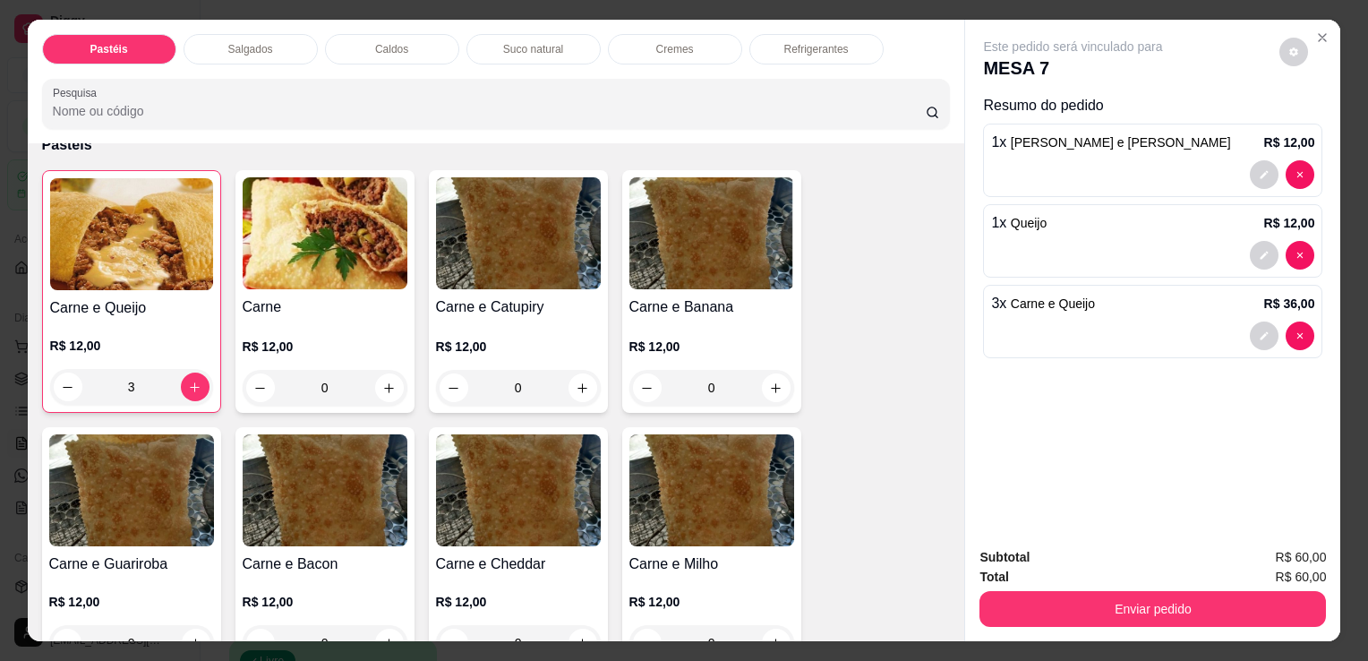
click at [819, 34] on div "Refrigerantes" at bounding box center [816, 49] width 134 height 30
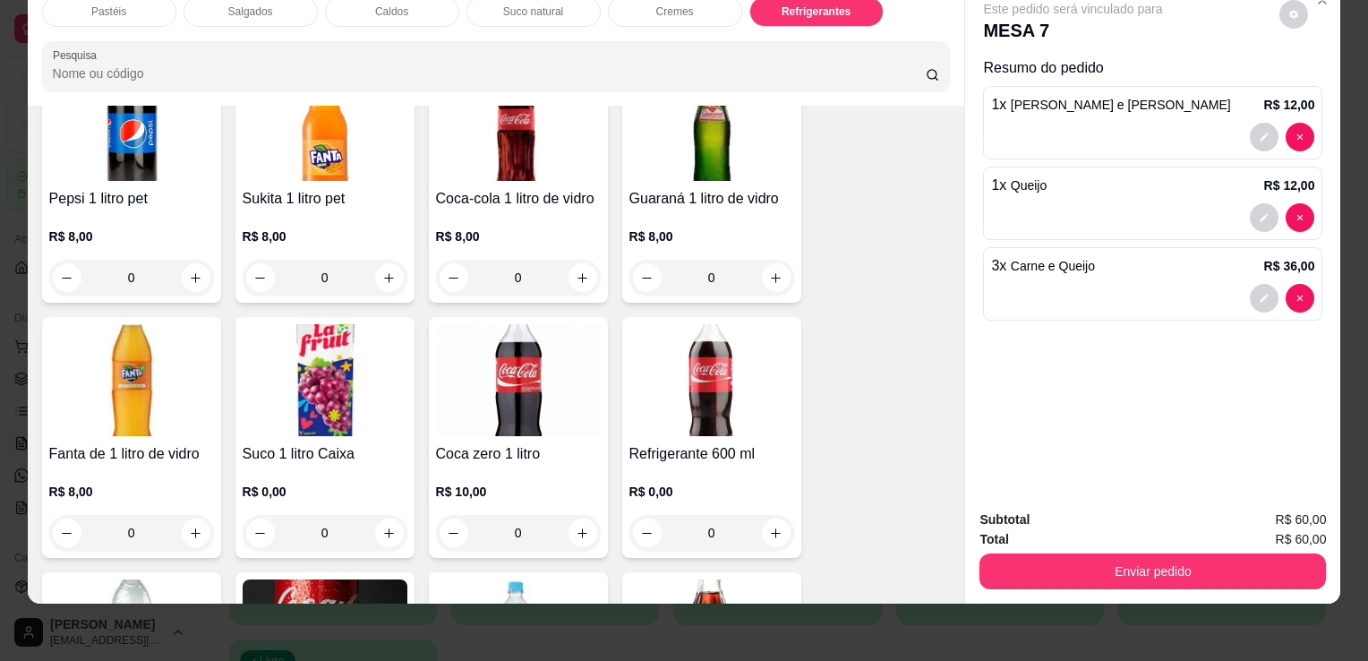
scroll to position [5314, 0]
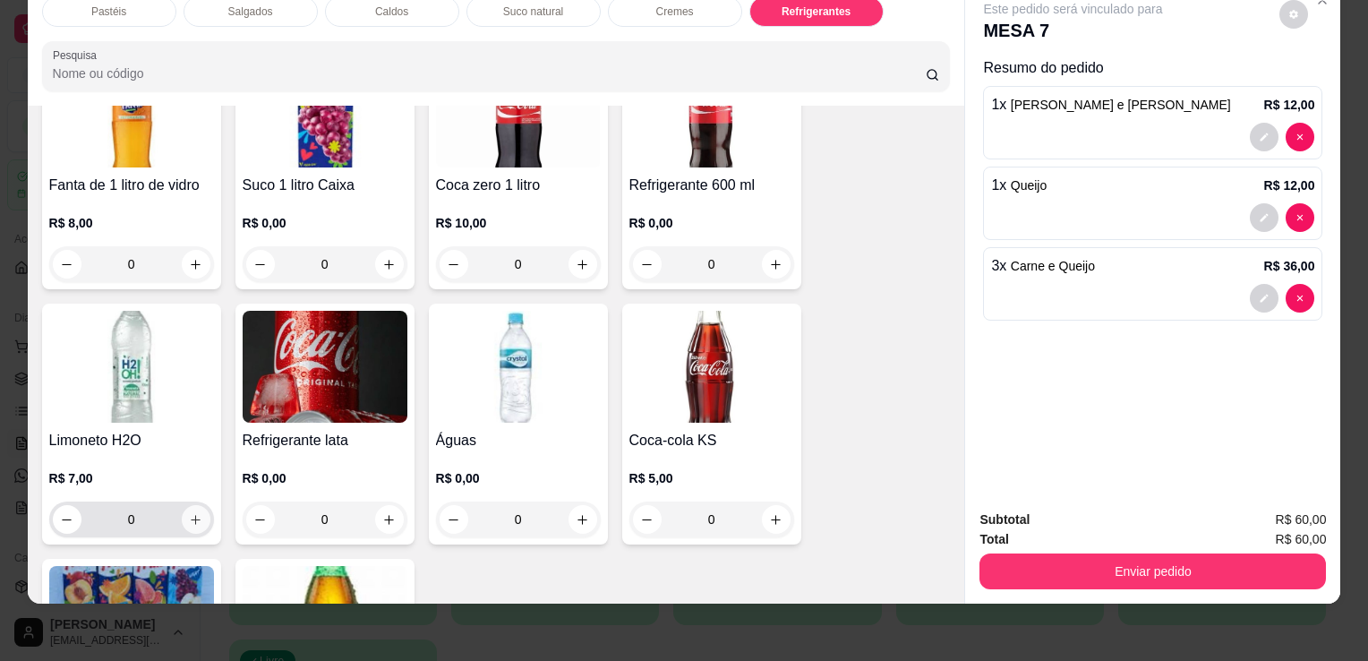
click at [192, 513] on icon "increase-product-quantity" at bounding box center [195, 519] width 13 height 13
type input "1"
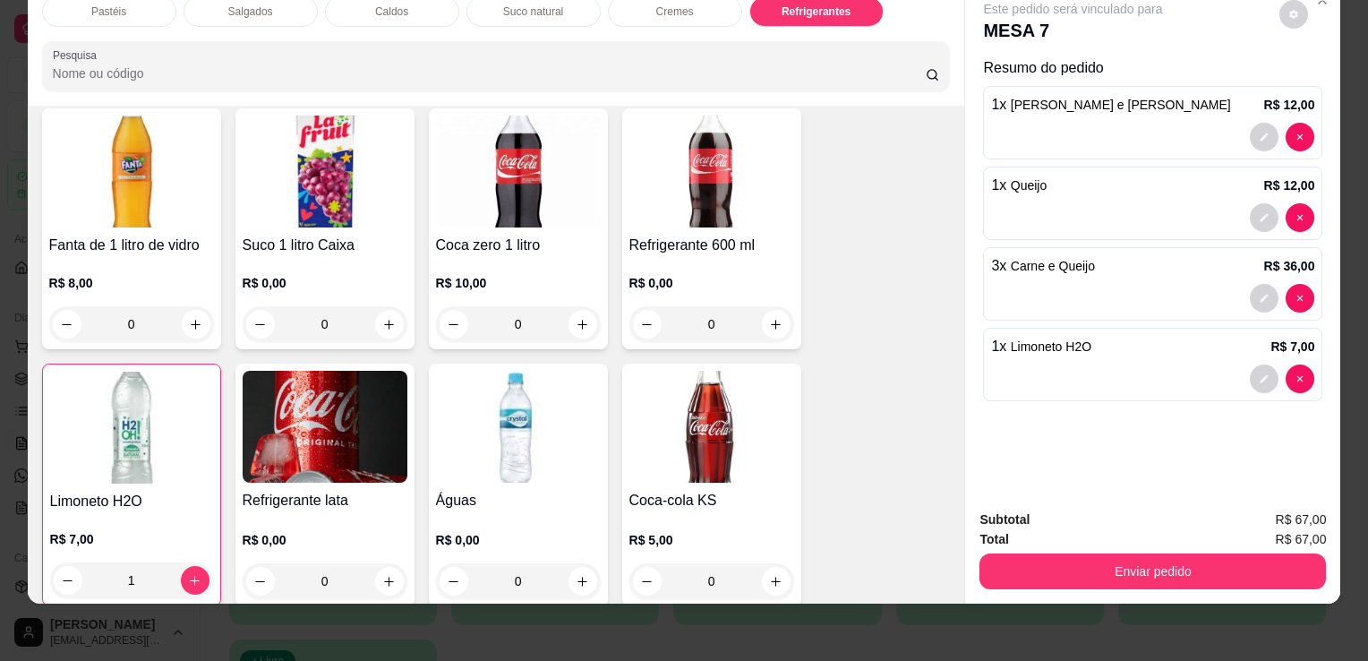
scroll to position [5225, 0]
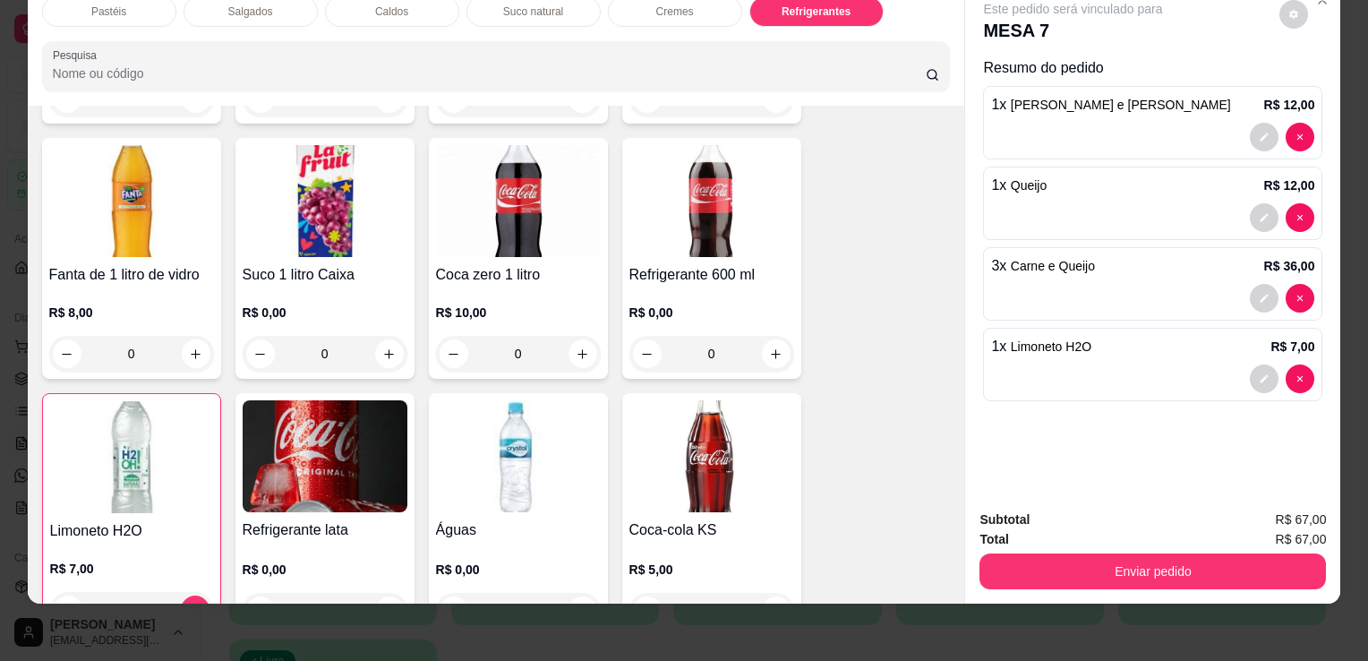
click at [742, 304] on p "R$ 0,00" at bounding box center [711, 313] width 165 height 18
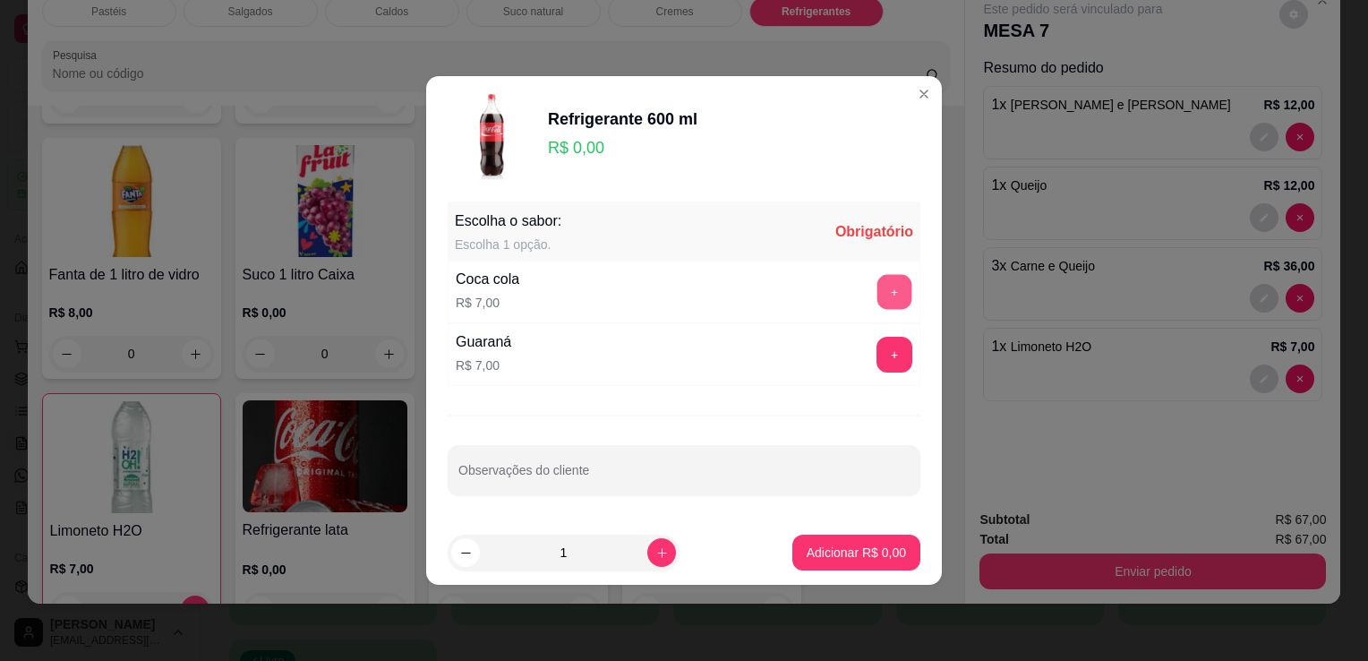
click at [881, 289] on button "+" at bounding box center [895, 292] width 35 height 35
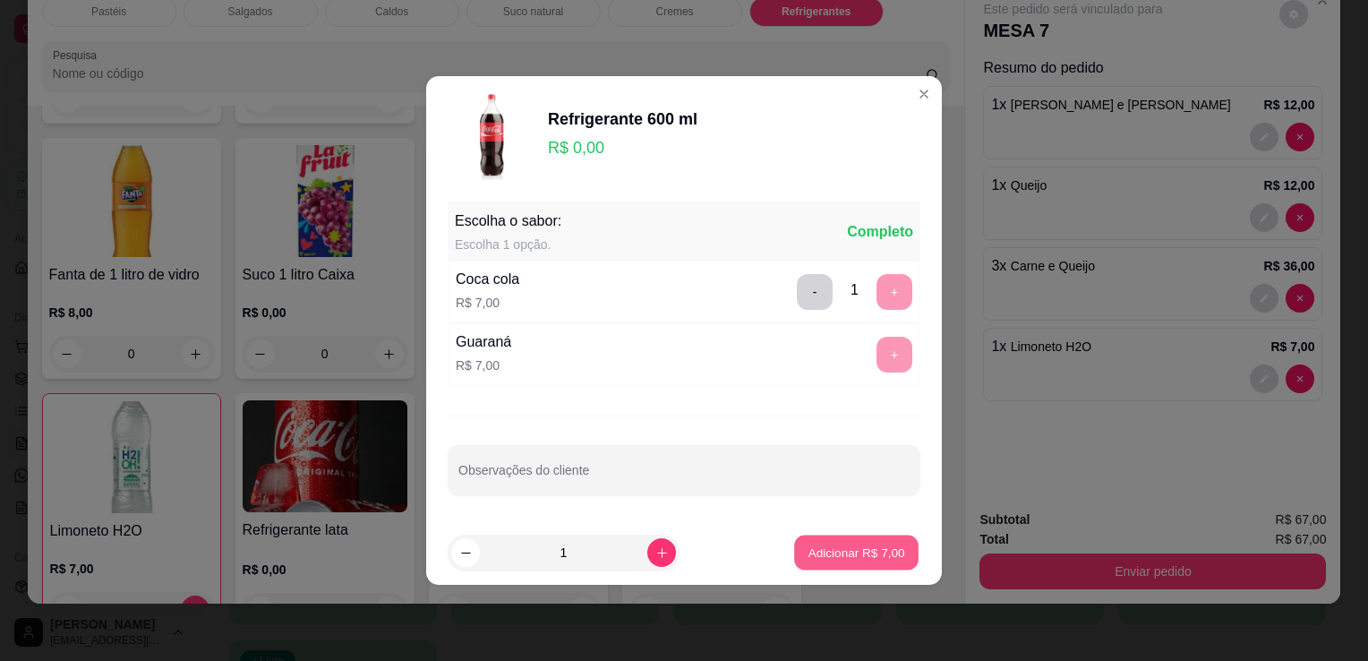
click at [821, 549] on p "Adicionar R$ 7,00" at bounding box center [856, 552] width 97 height 17
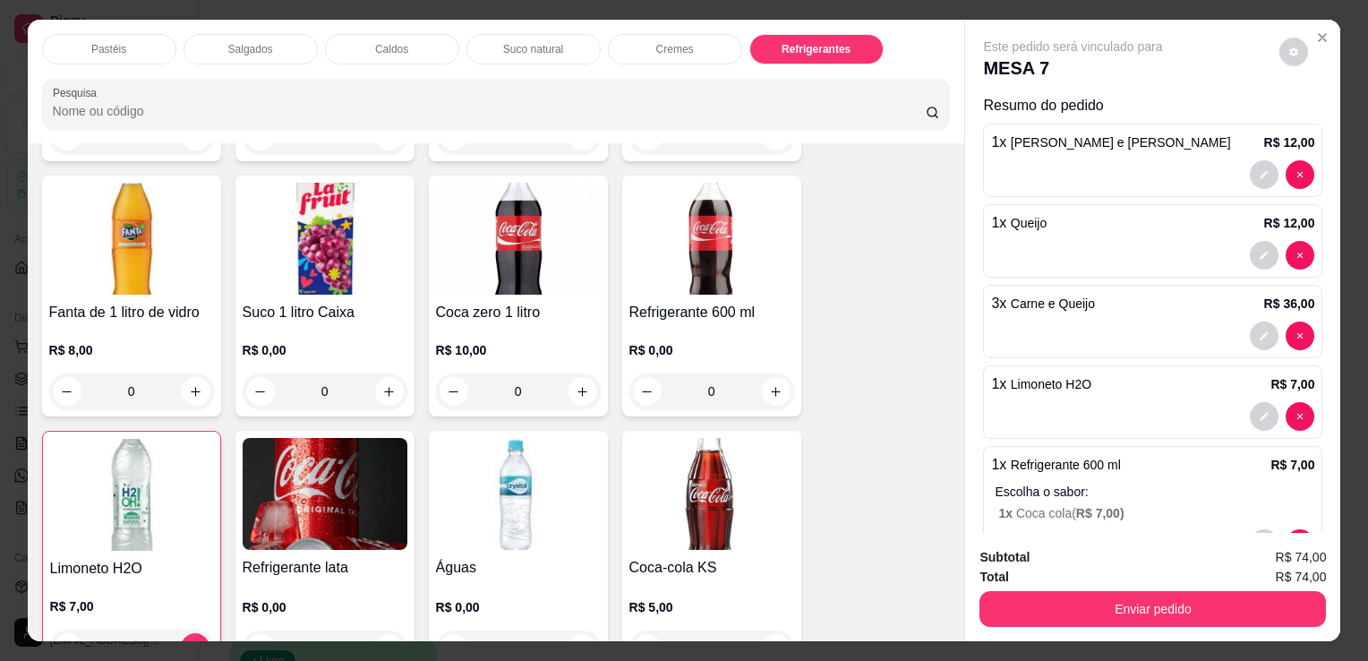
scroll to position [0, 0]
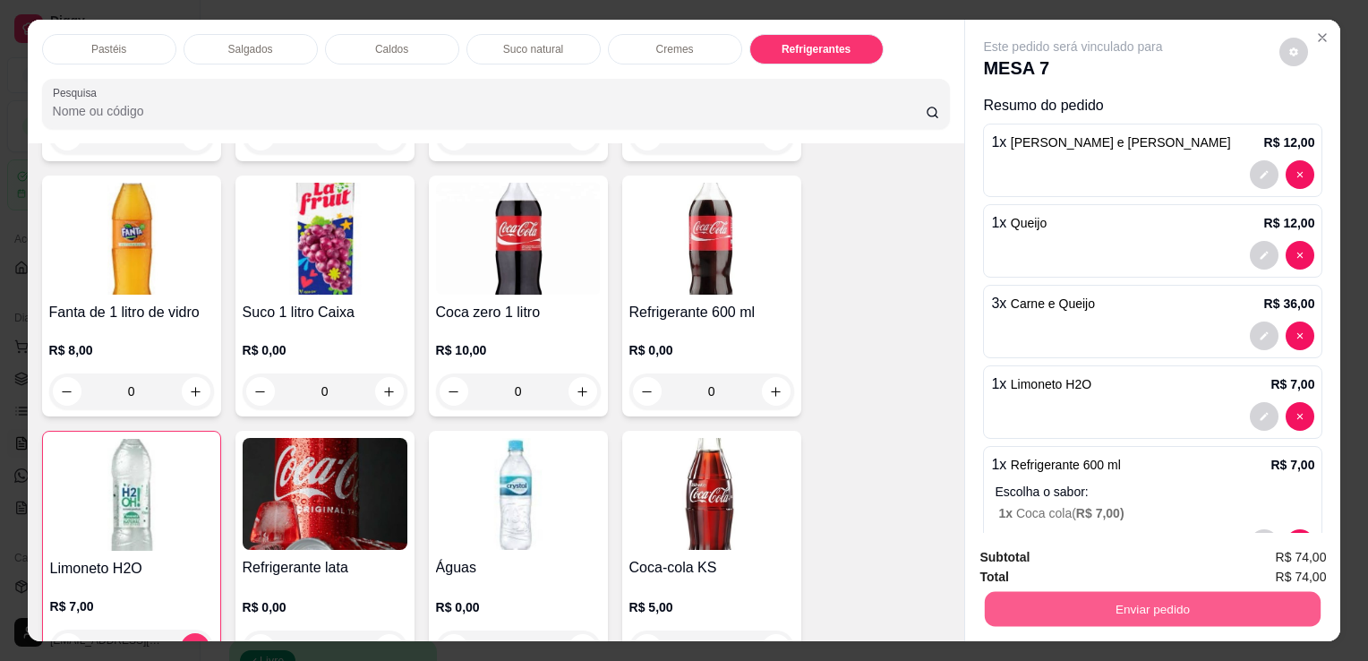
click at [1135, 610] on button "Enviar pedido" at bounding box center [1153, 608] width 336 height 35
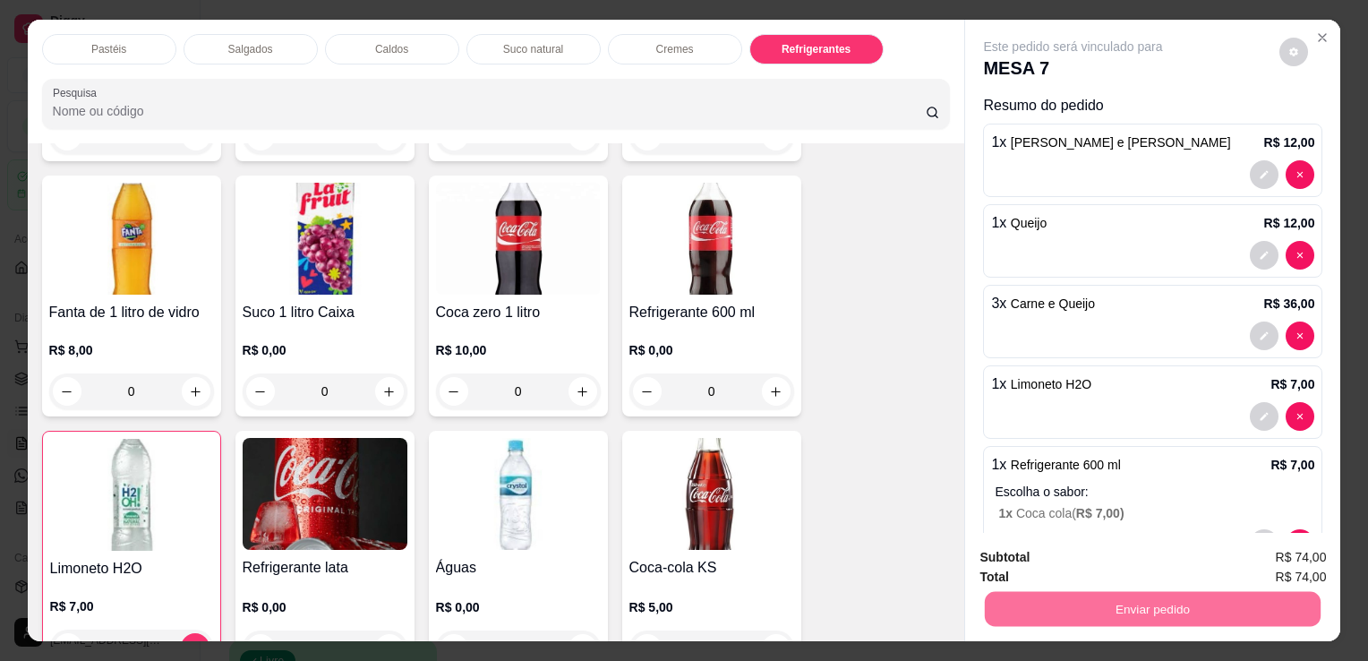
click at [1264, 554] on button "Sim, quero registrar" at bounding box center [1263, 558] width 129 height 33
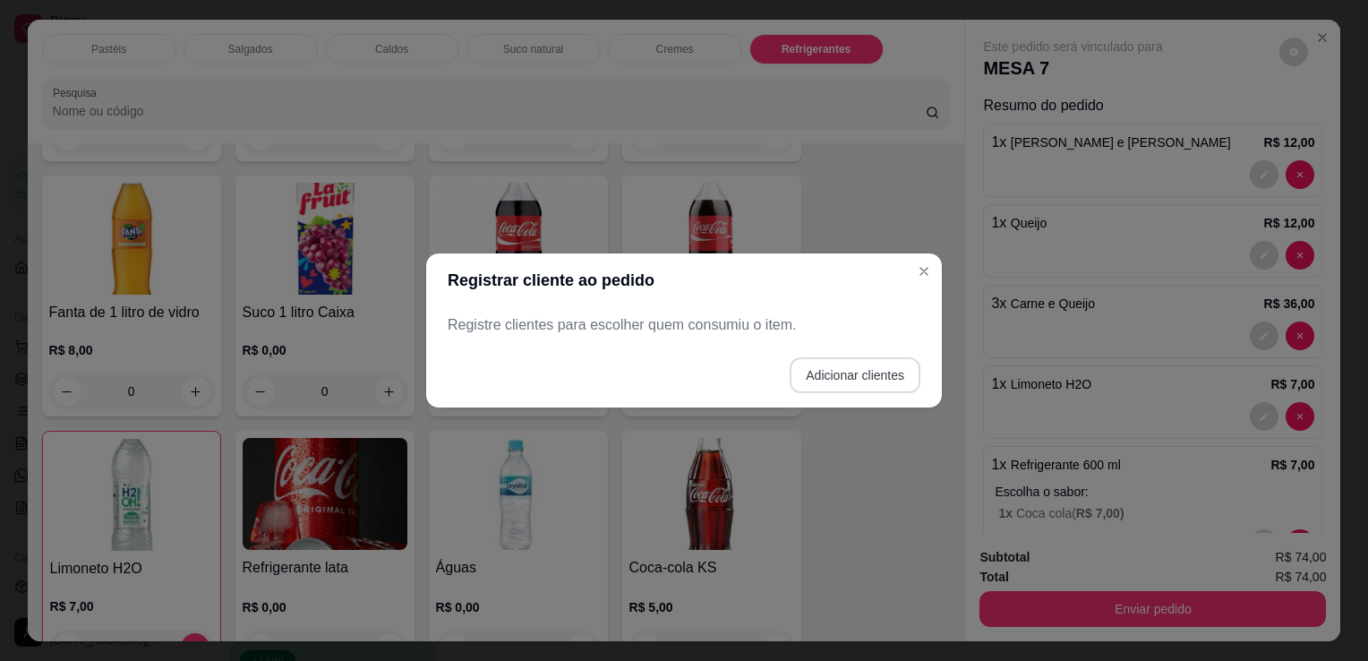
click at [827, 371] on button "Adicionar clientes" at bounding box center [855, 375] width 131 height 36
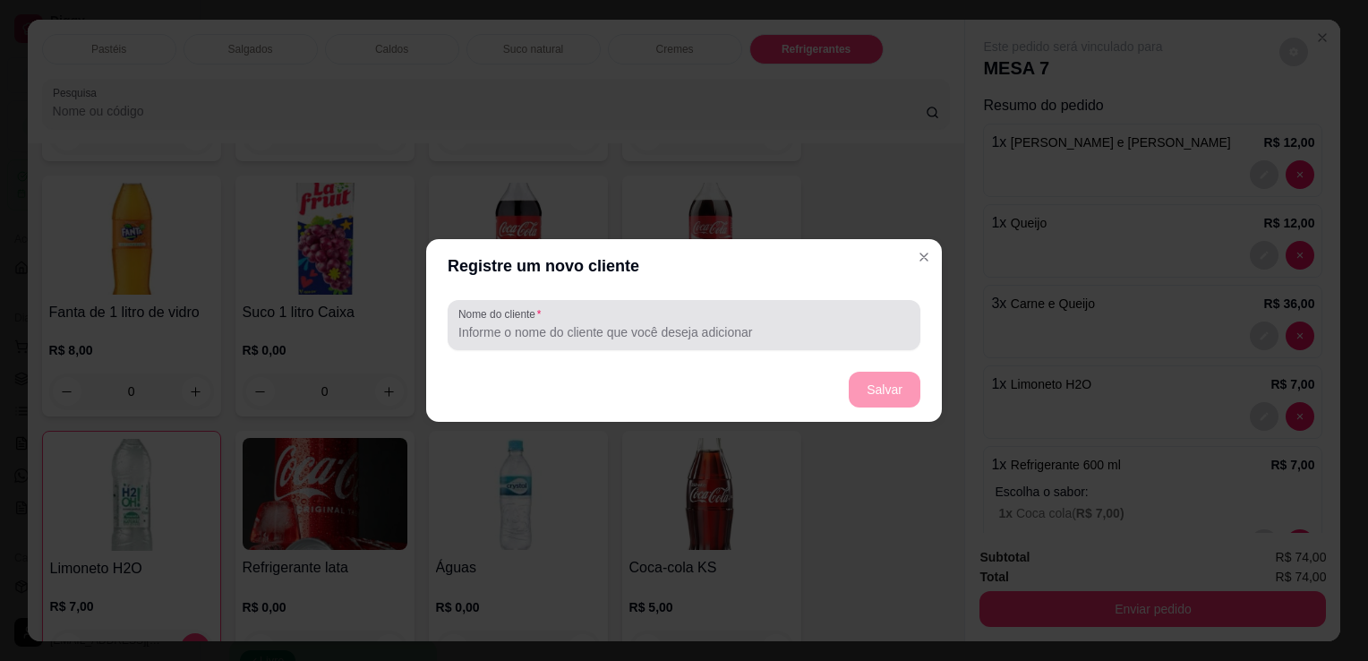
click at [702, 341] on div at bounding box center [683, 325] width 451 height 36
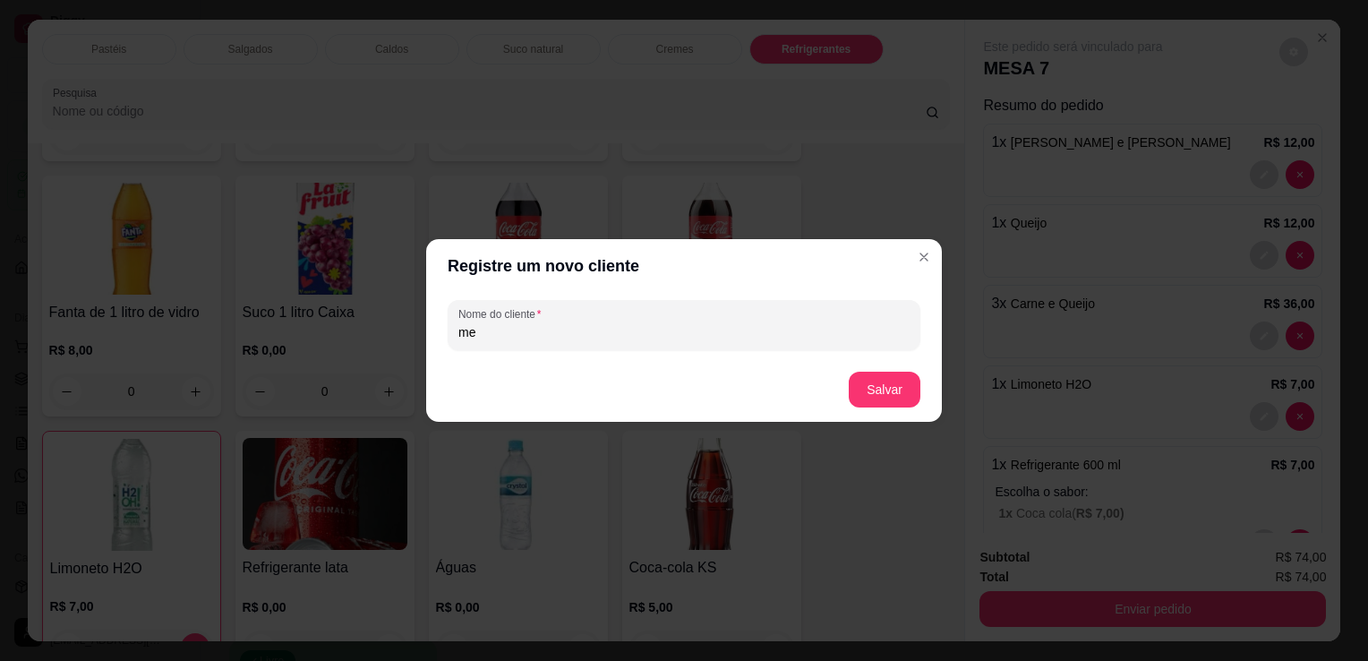
type input "m"
type input "MESA 7"
click at [870, 389] on button "Salvar" at bounding box center [885, 390] width 72 height 36
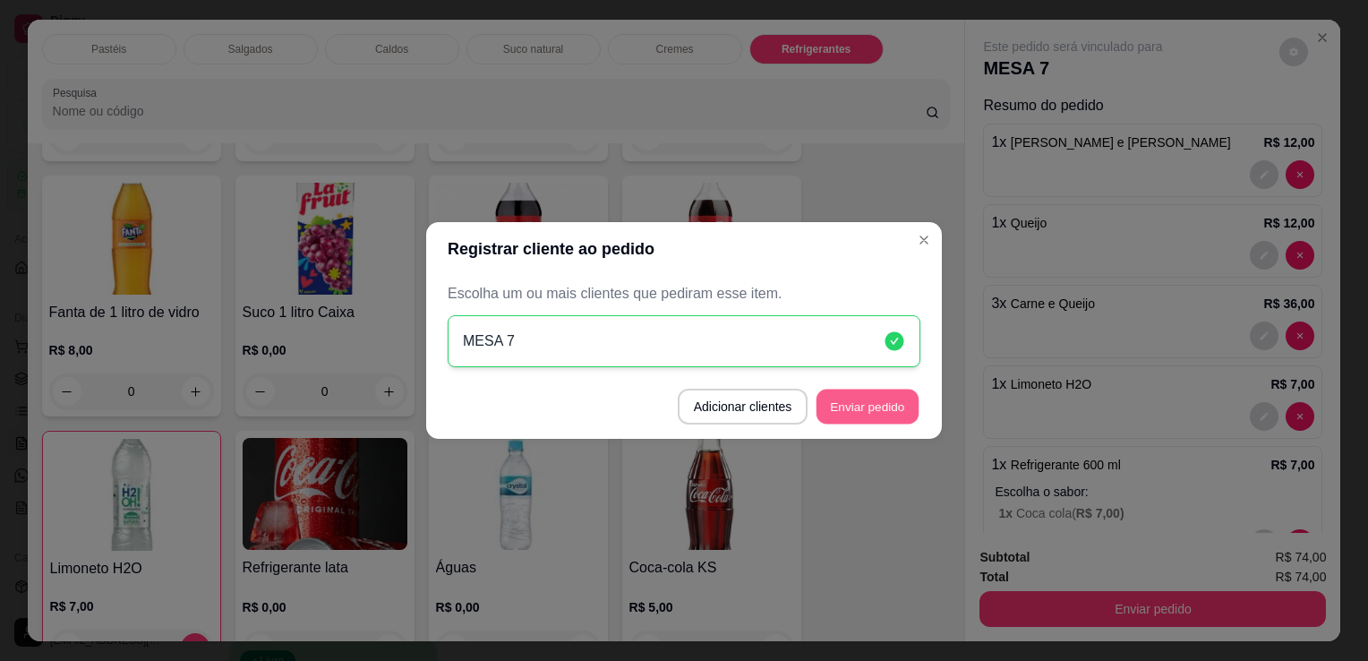
click at [879, 414] on button "Enviar pedido" at bounding box center [868, 407] width 102 height 35
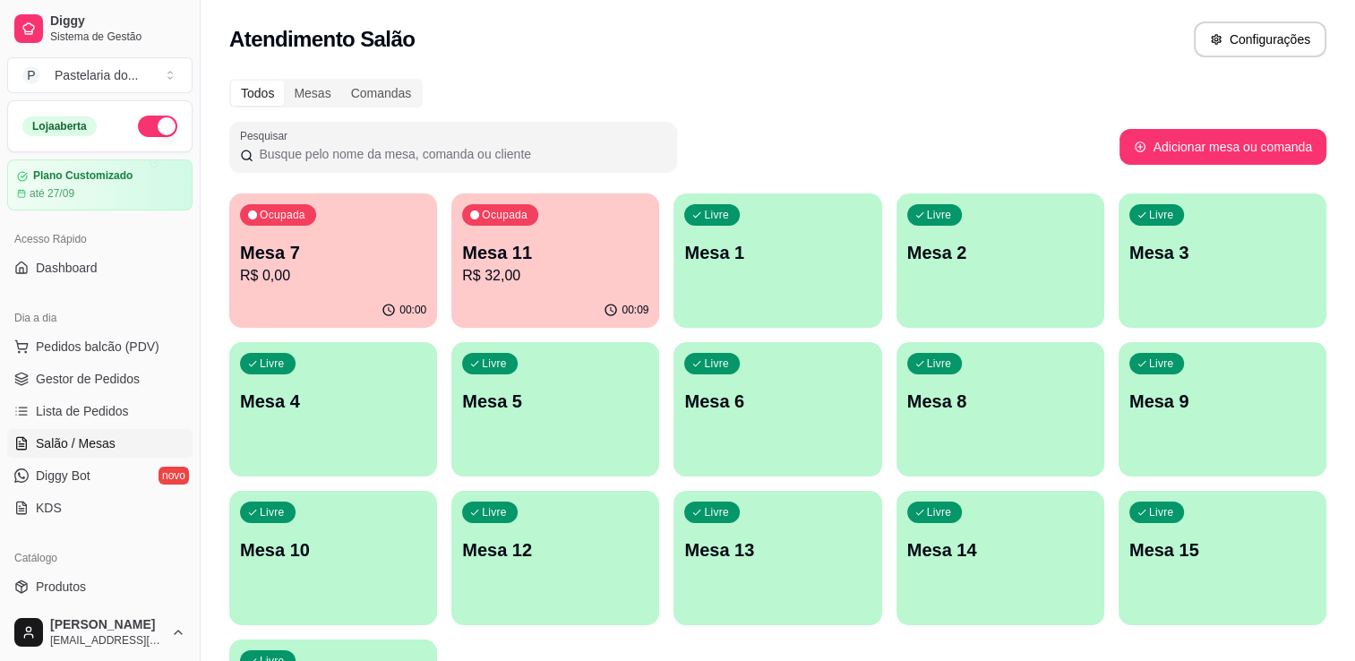
click at [313, 269] on p "R$ 0,00" at bounding box center [333, 275] width 186 height 21
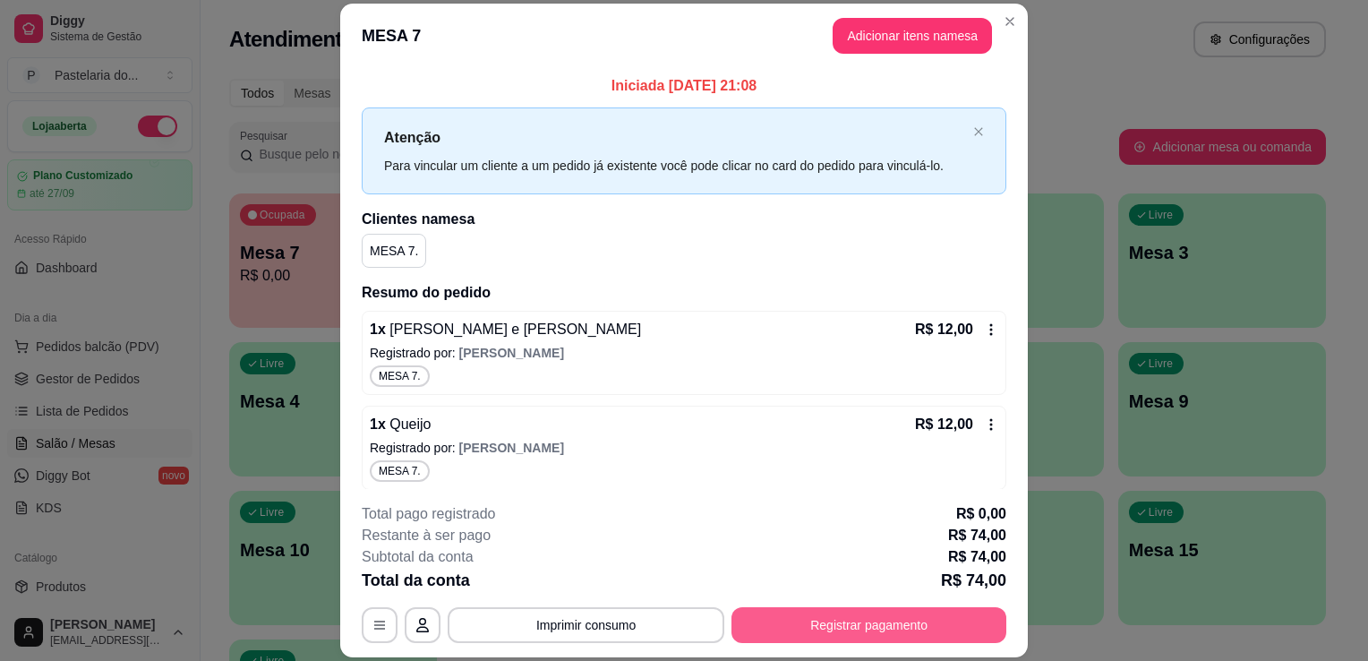
click at [847, 614] on button "Registrar pagamento" at bounding box center [869, 625] width 275 height 36
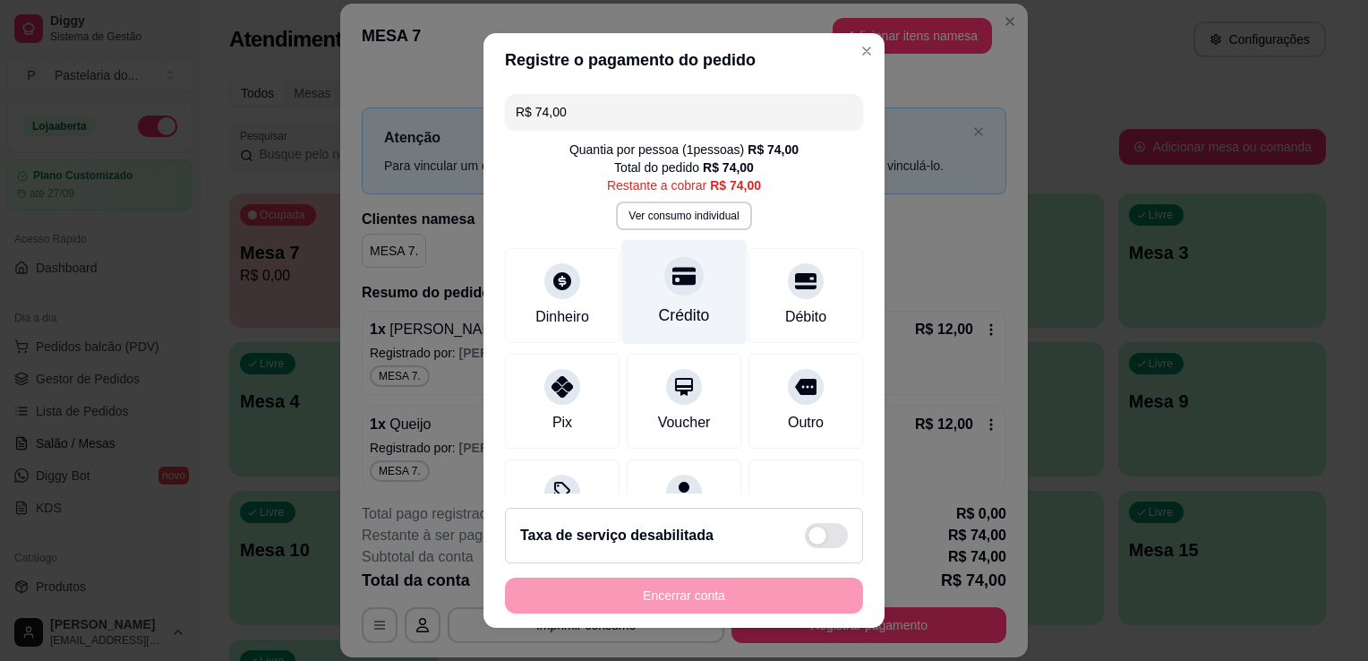
click at [664, 282] on div at bounding box center [683, 275] width 39 height 39
type input "R$ 0,00"
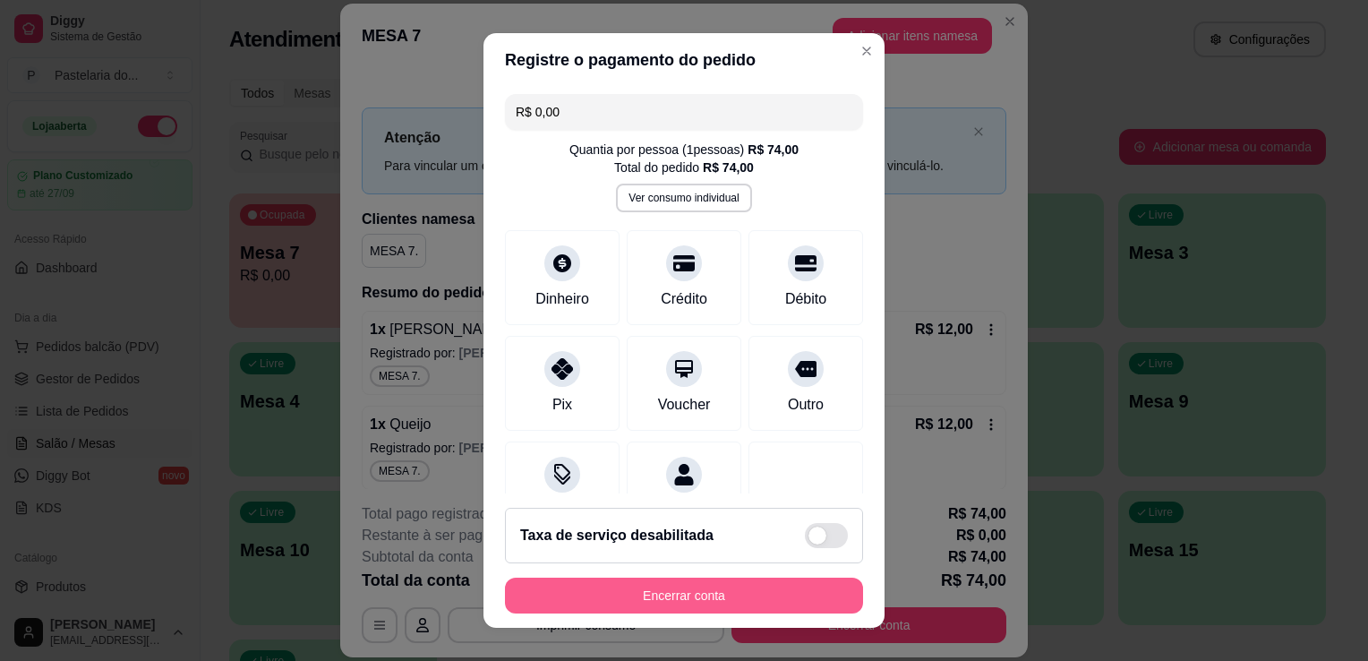
click at [659, 600] on button "Encerrar conta" at bounding box center [684, 596] width 358 height 36
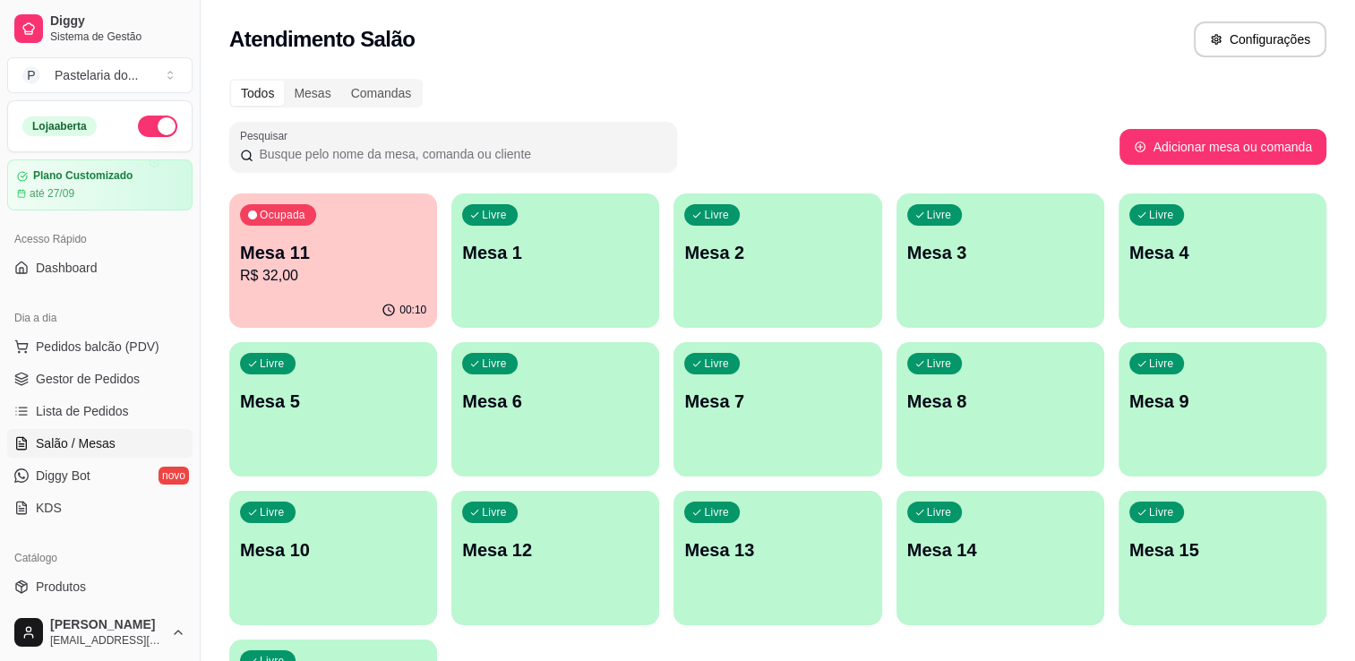
click at [343, 271] on p "R$ 32,00" at bounding box center [333, 275] width 186 height 21
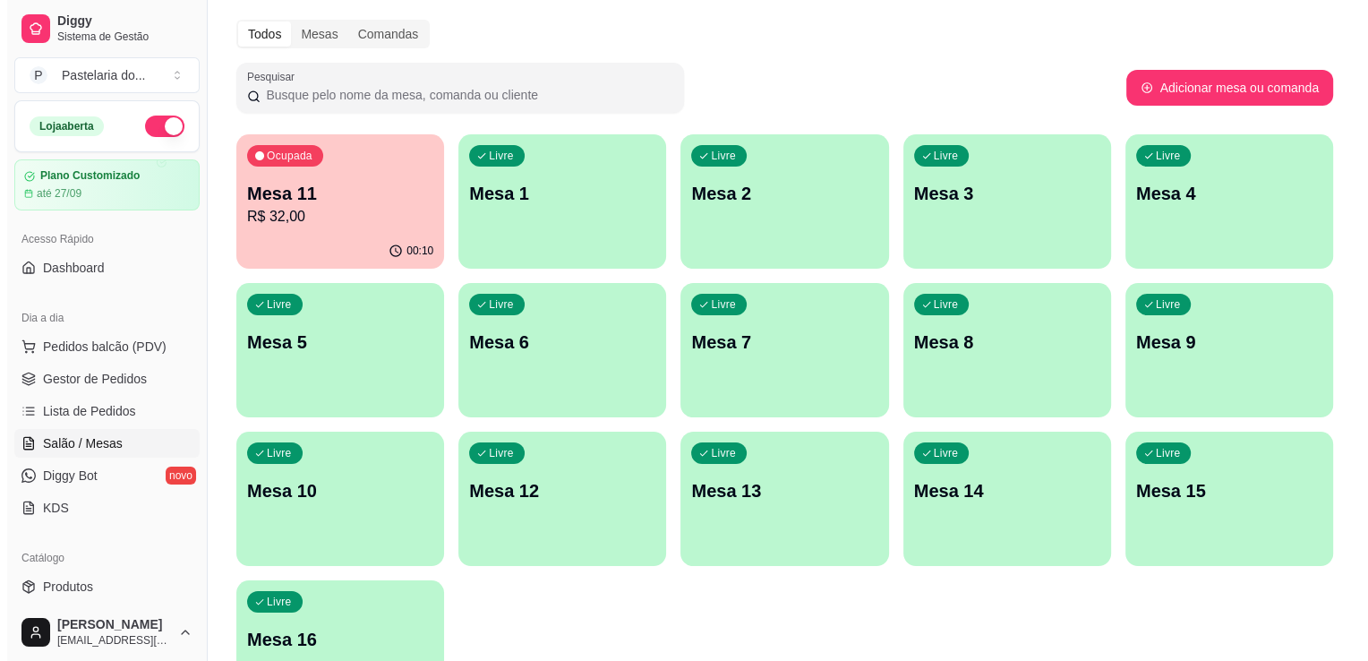
scroll to position [90, 0]
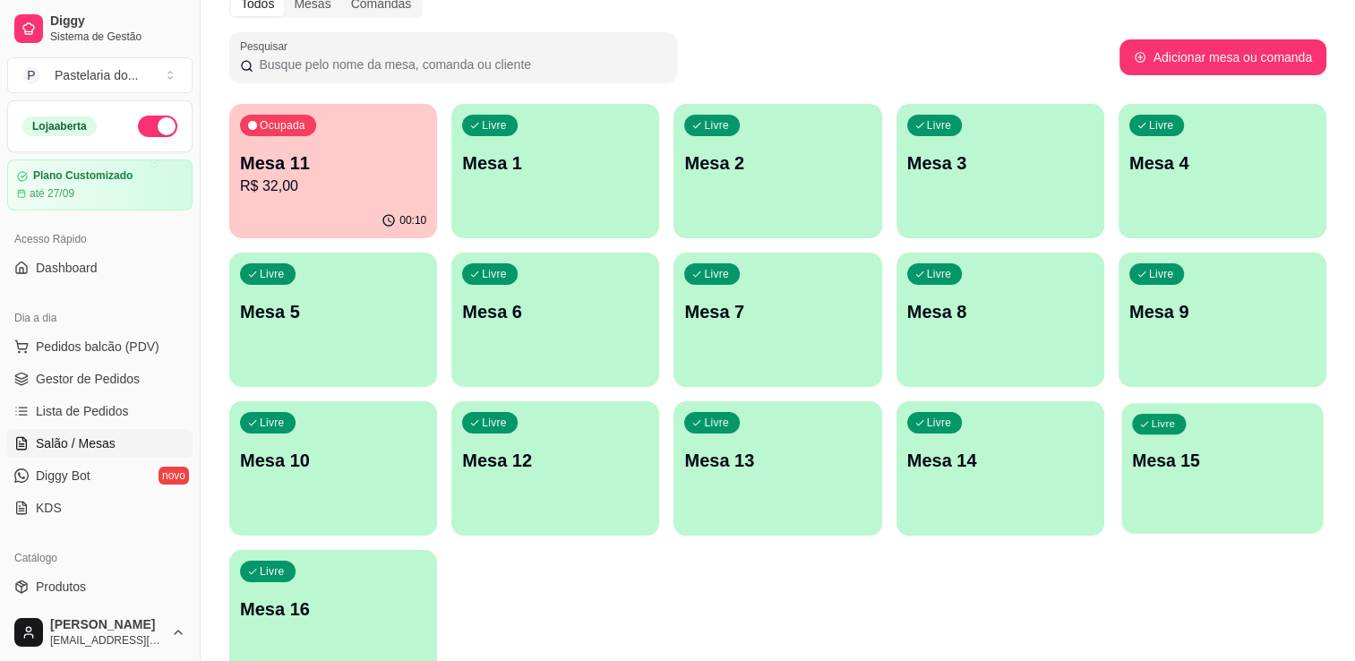
click at [1282, 449] on p "Mesa 15" at bounding box center [1222, 461] width 181 height 24
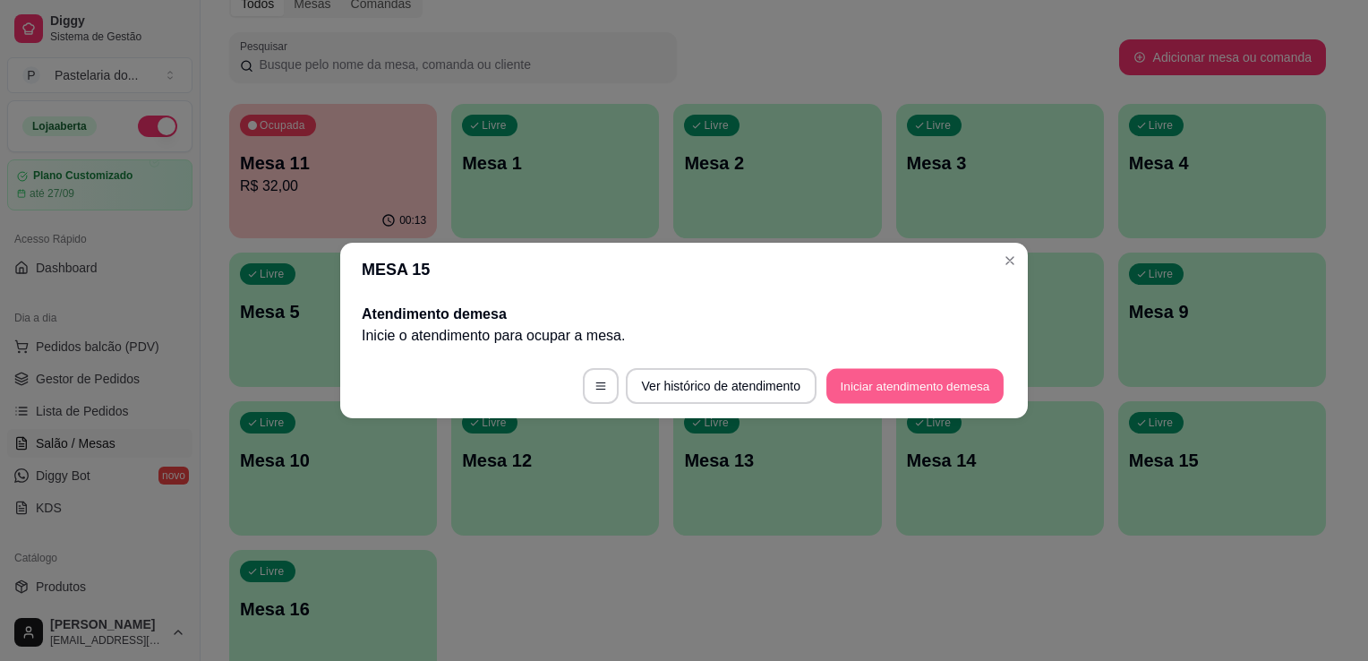
click at [951, 381] on button "Iniciar atendimento de mesa" at bounding box center [914, 386] width 177 height 35
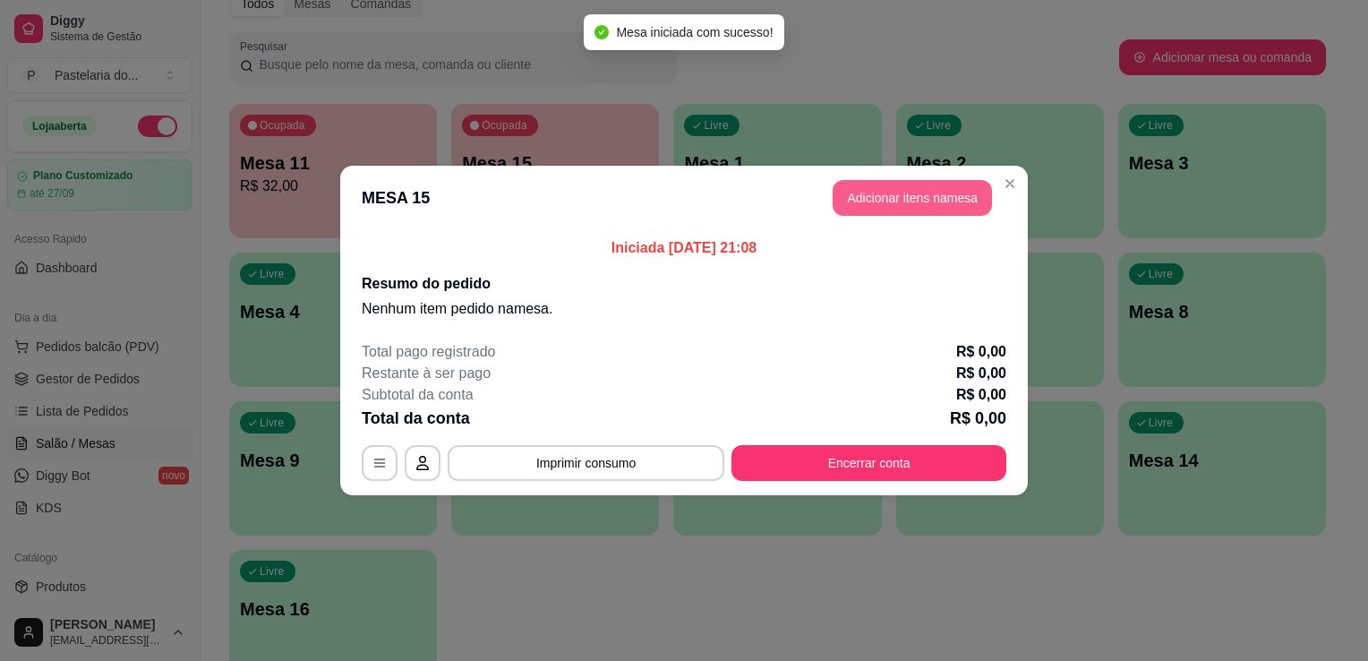
click at [908, 197] on button "Adicionar itens na mesa" at bounding box center [912, 198] width 159 height 36
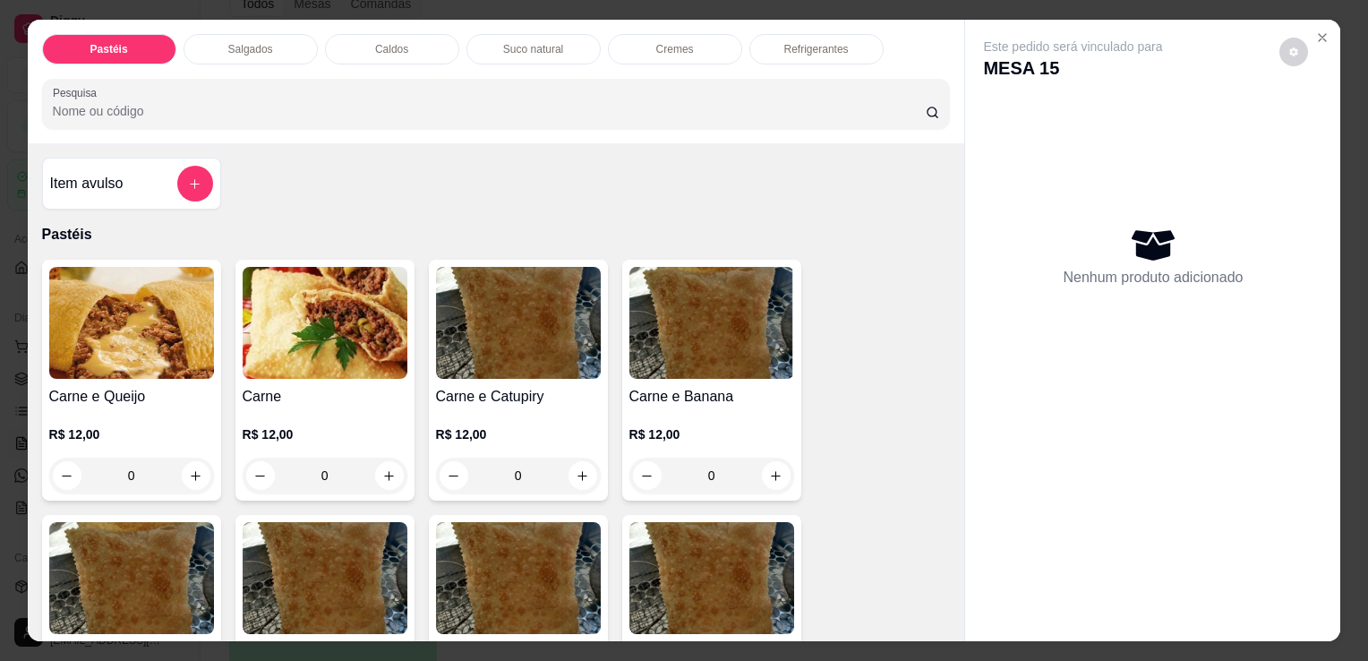
click at [109, 313] on img at bounding box center [131, 323] width 165 height 112
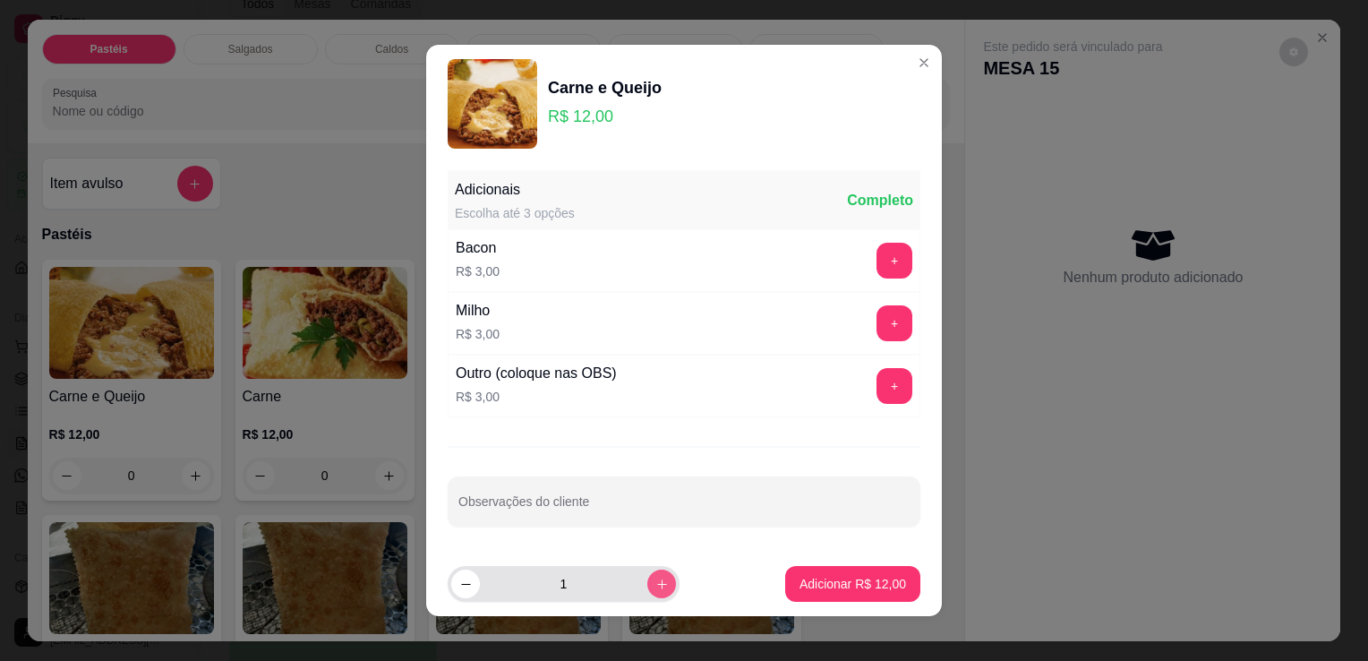
click at [655, 578] on icon "increase-product-quantity" at bounding box center [661, 584] width 13 height 13
type input "4"
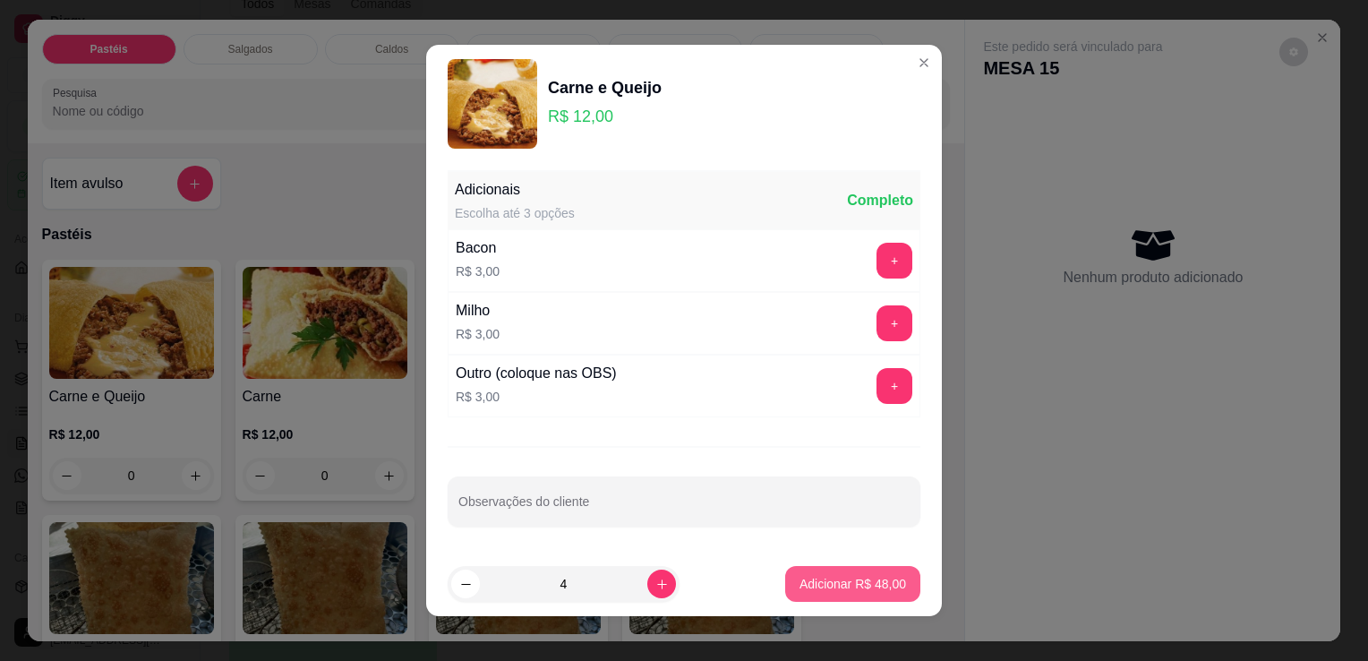
click at [826, 596] on button "Adicionar R$ 48,00" at bounding box center [852, 584] width 135 height 36
type input "4"
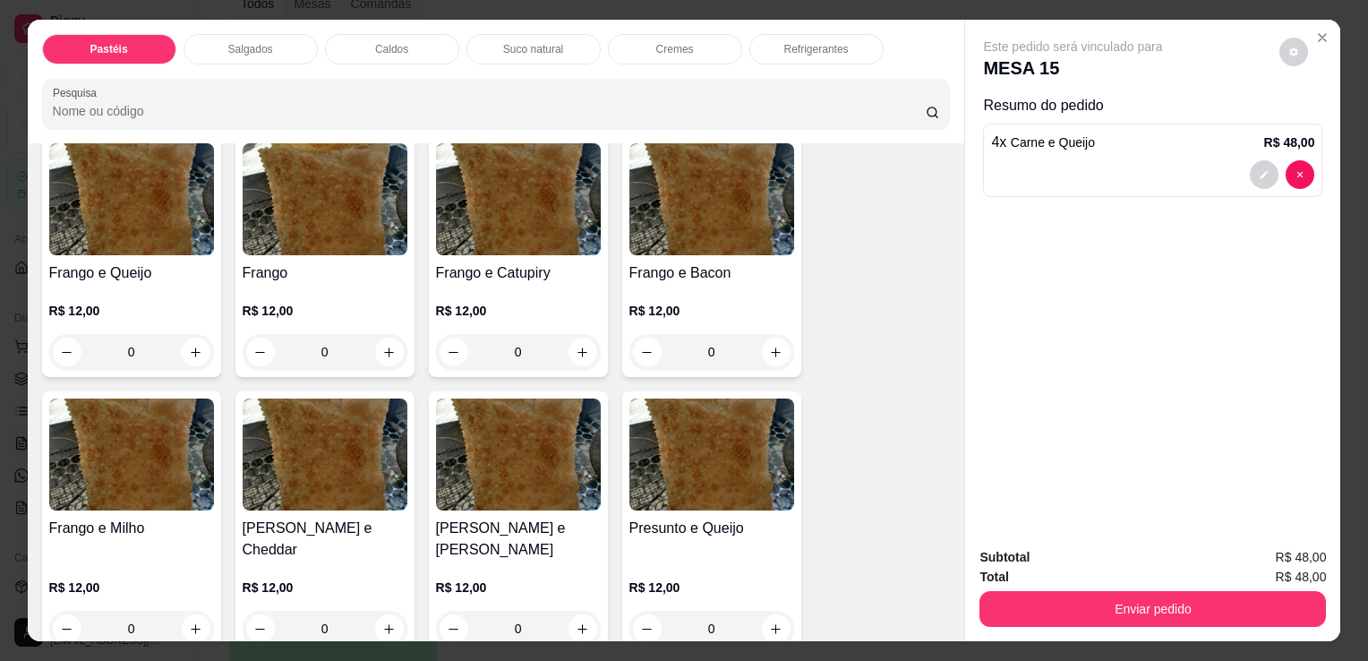
scroll to position [716, 0]
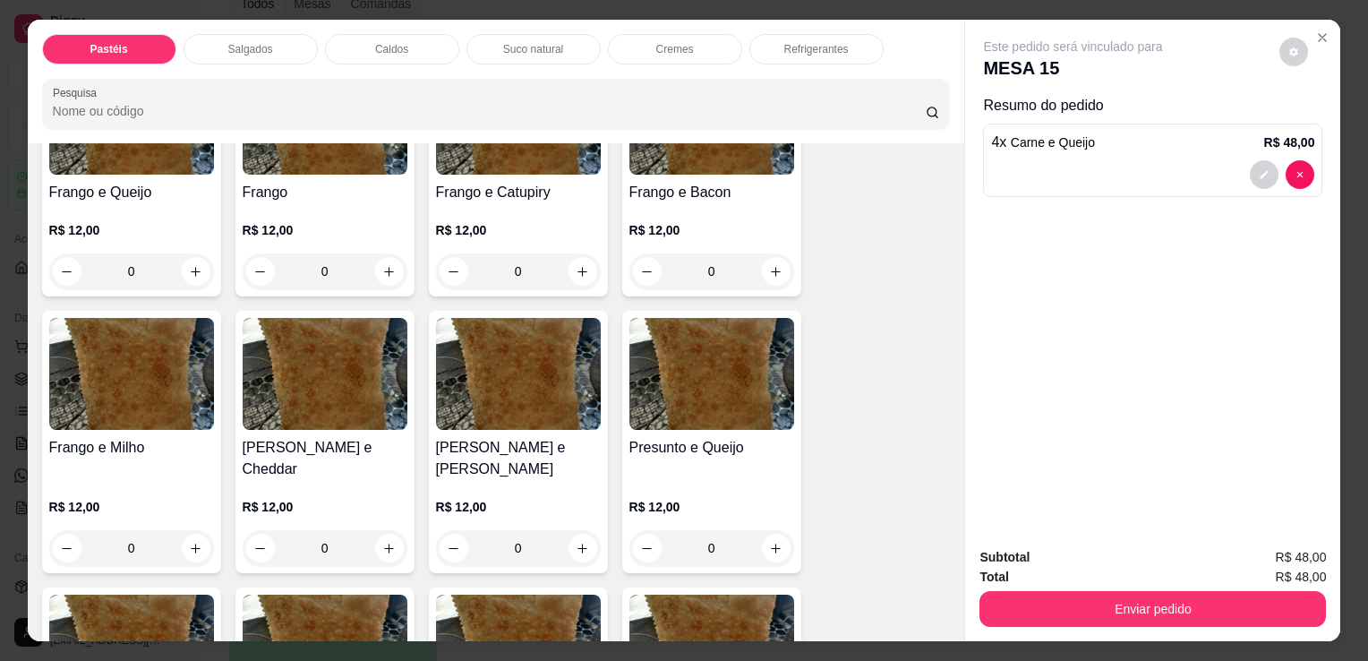
click at [284, 437] on h4 "[PERSON_NAME] e Cheddar" at bounding box center [325, 458] width 165 height 43
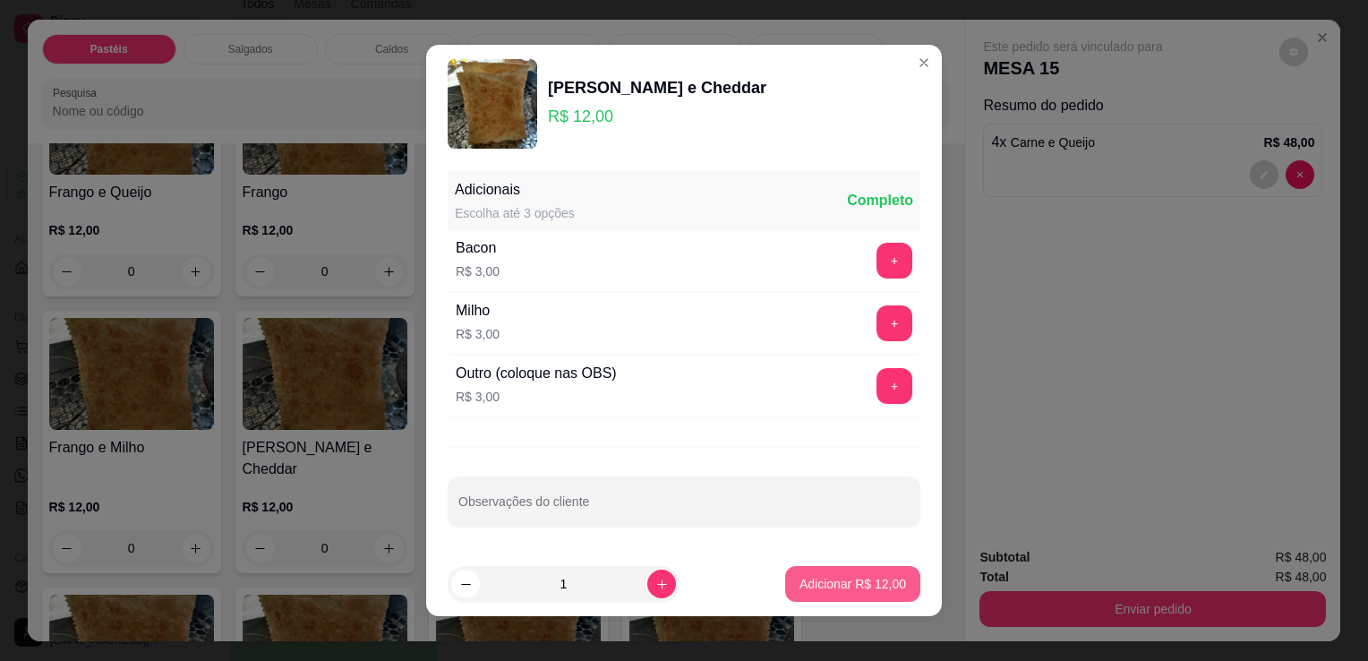
click at [825, 592] on button "Adicionar R$ 12,00" at bounding box center [852, 584] width 135 height 36
type input "1"
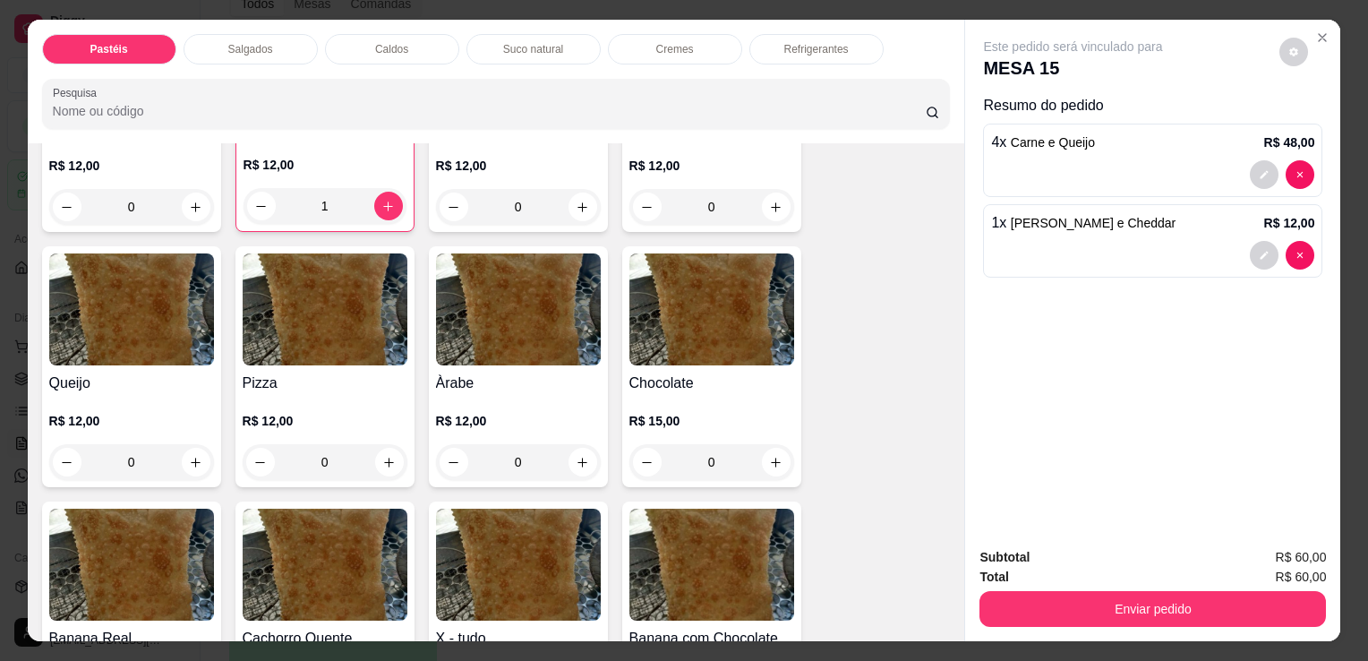
scroll to position [1164, 0]
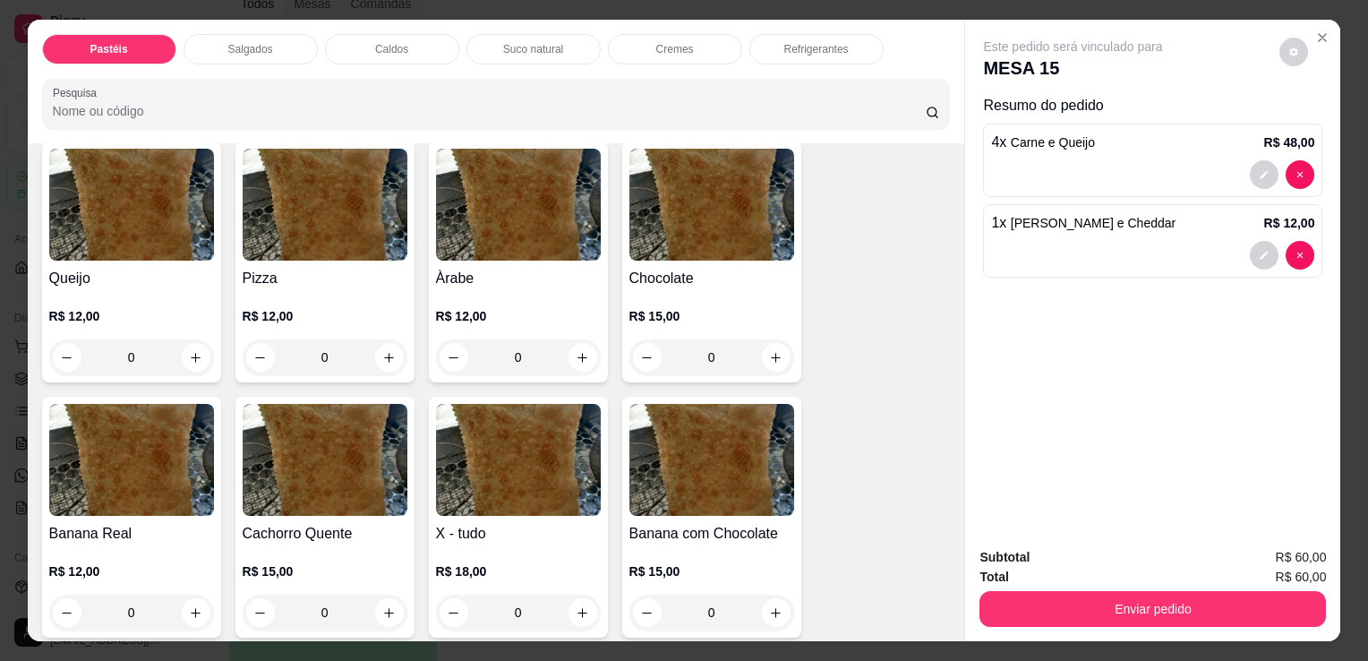
click at [365, 223] on img at bounding box center [325, 205] width 165 height 112
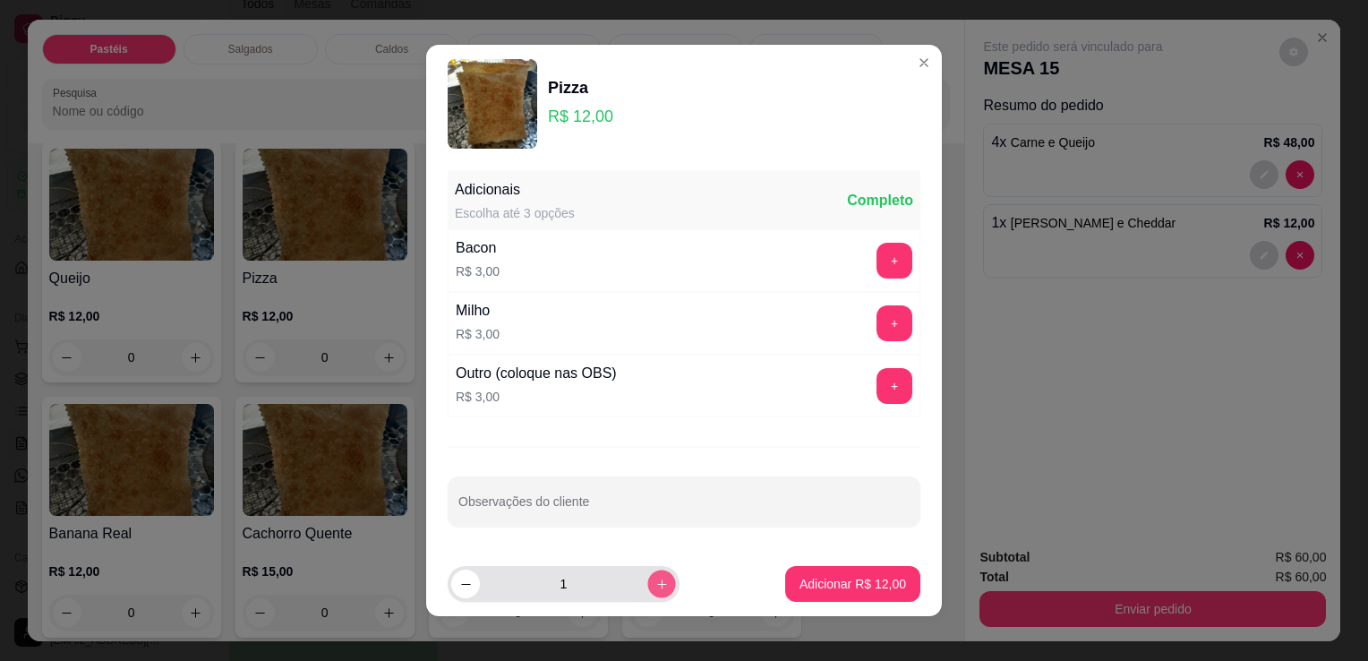
click at [647, 590] on button "increase-product-quantity" at bounding box center [661, 583] width 28 height 28
type input "2"
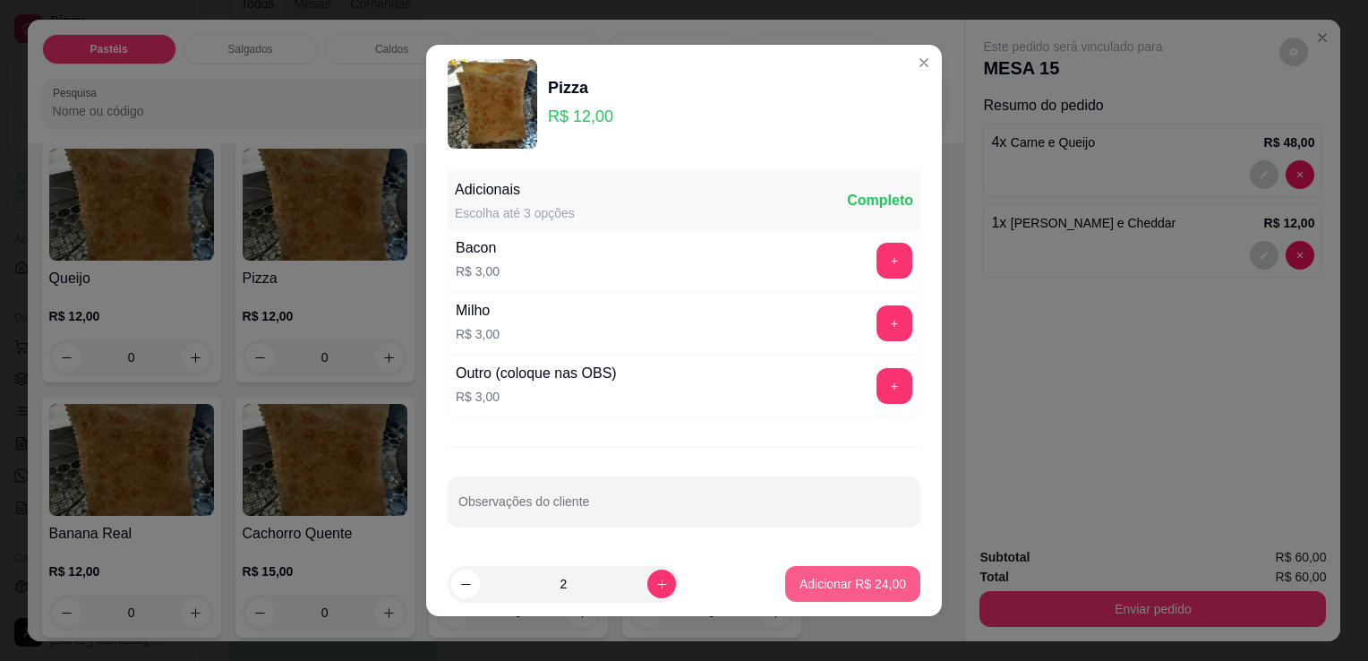
click at [827, 583] on p "Adicionar R$ 24,00" at bounding box center [853, 584] width 107 height 18
type input "2"
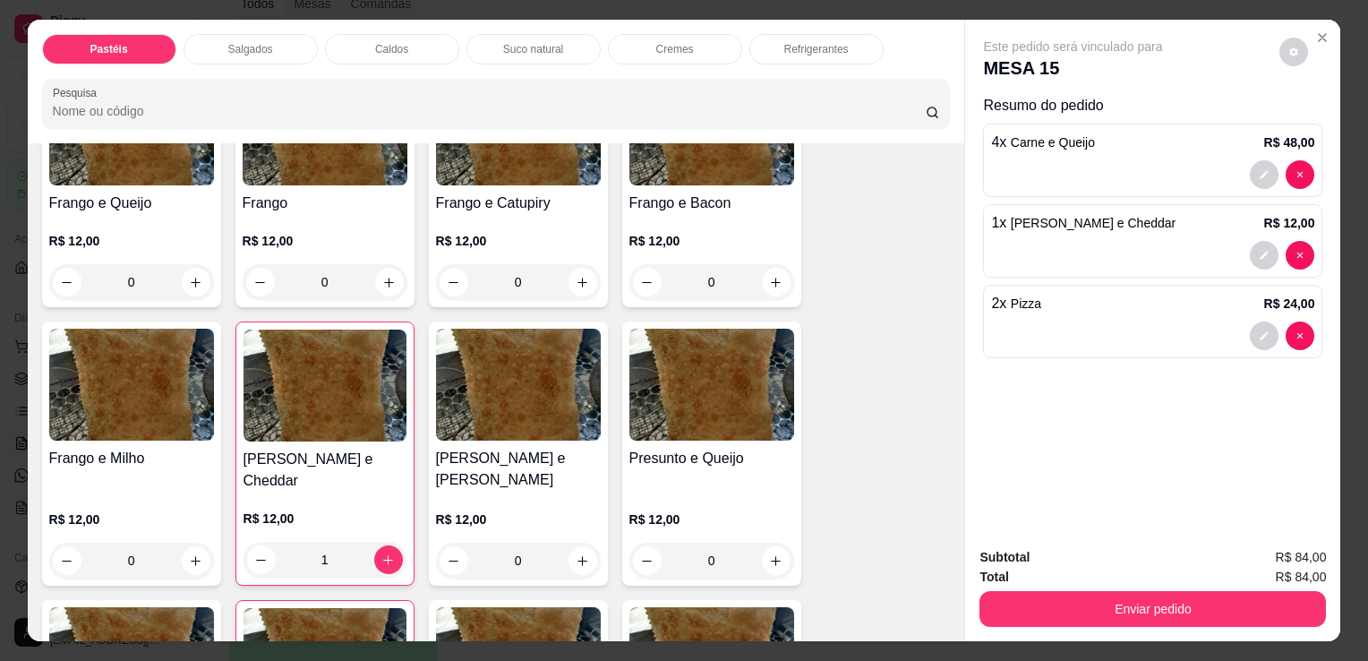
scroll to position [716, 0]
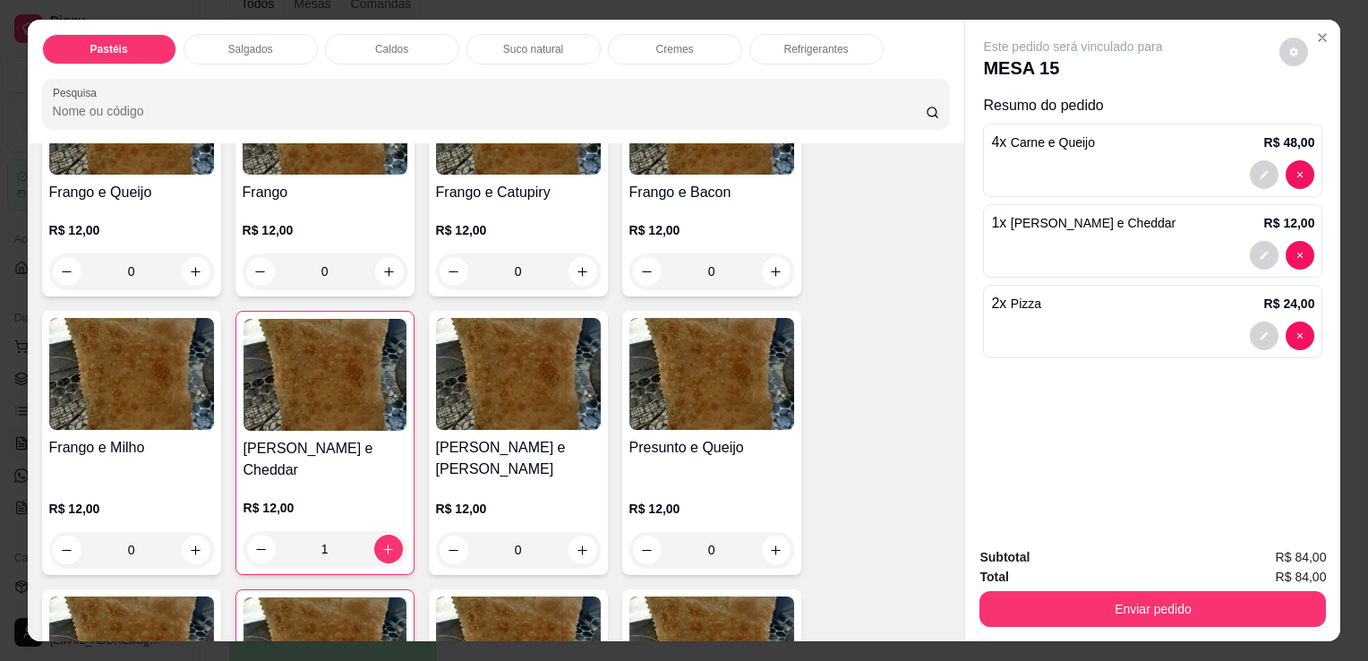
click at [512, 389] on img at bounding box center [518, 374] width 165 height 112
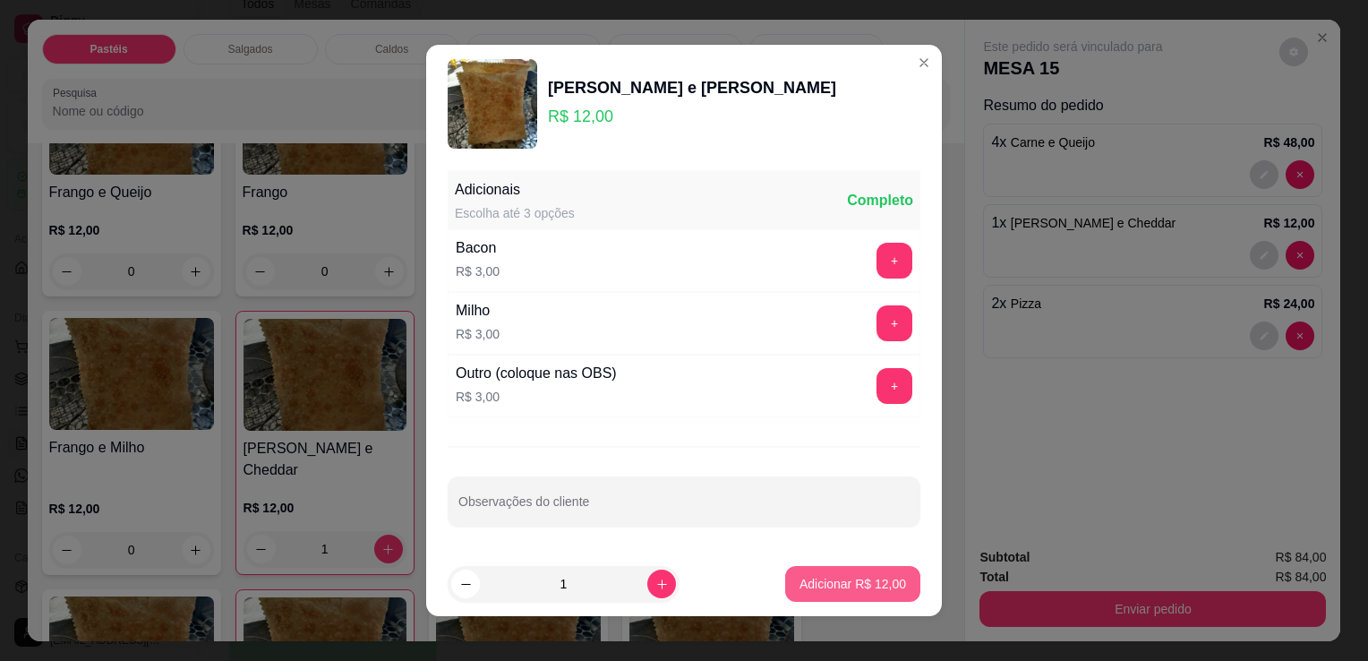
click at [842, 580] on p "Adicionar R$ 12,00" at bounding box center [853, 584] width 107 height 18
type input "1"
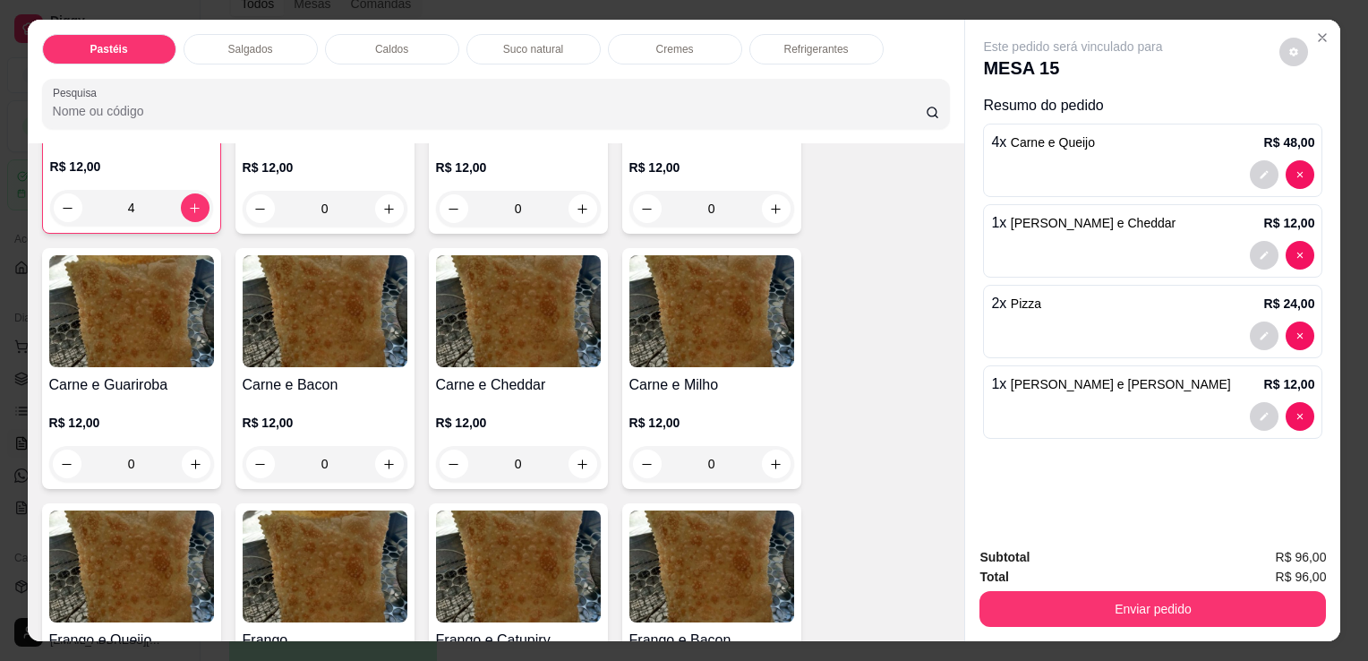
scroll to position [0, 0]
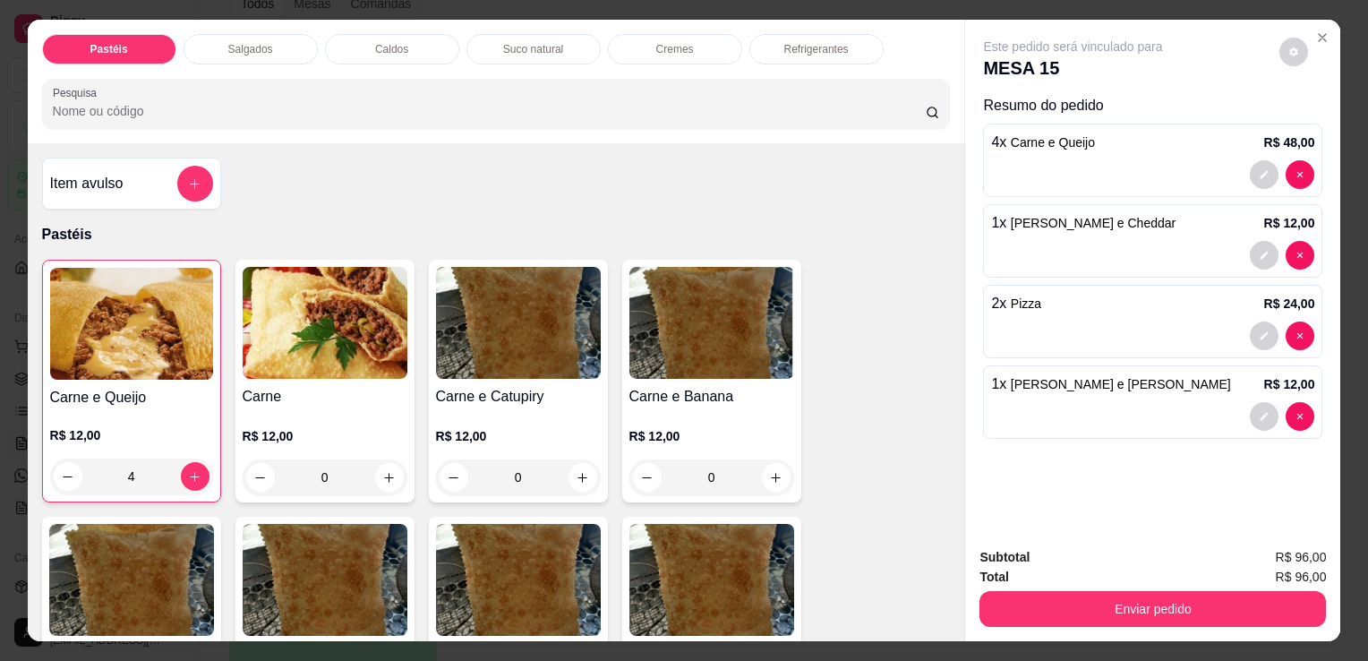
click at [301, 376] on div "Carne R$ 12,00 0" at bounding box center [325, 381] width 179 height 243
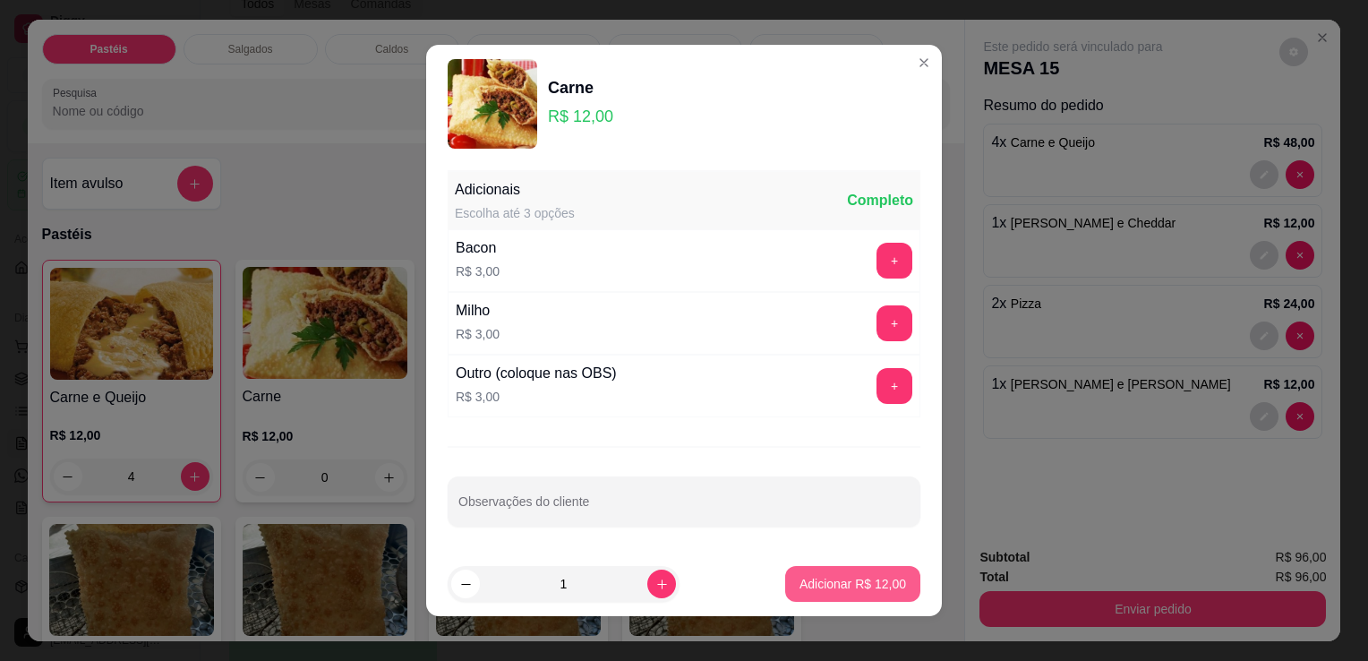
click at [834, 586] on p "Adicionar R$ 12,00" at bounding box center [853, 584] width 107 height 18
type input "1"
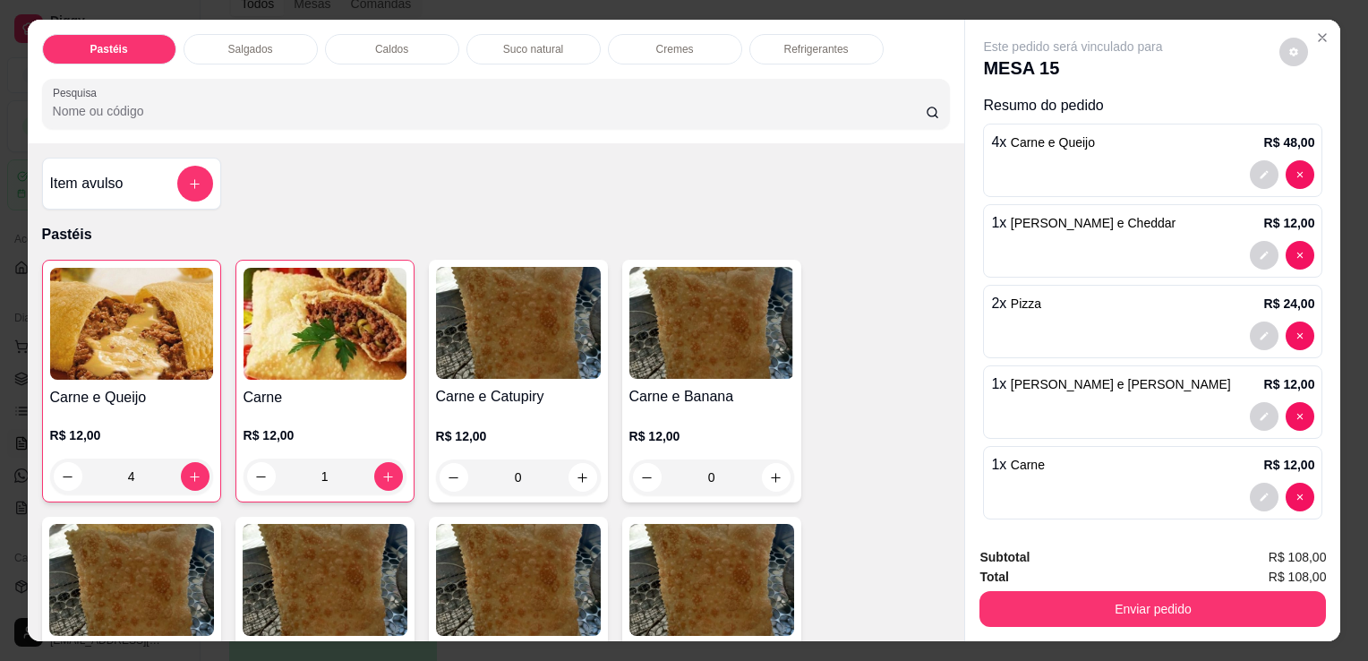
click at [784, 42] on p "Refrigerantes" at bounding box center [816, 49] width 64 height 14
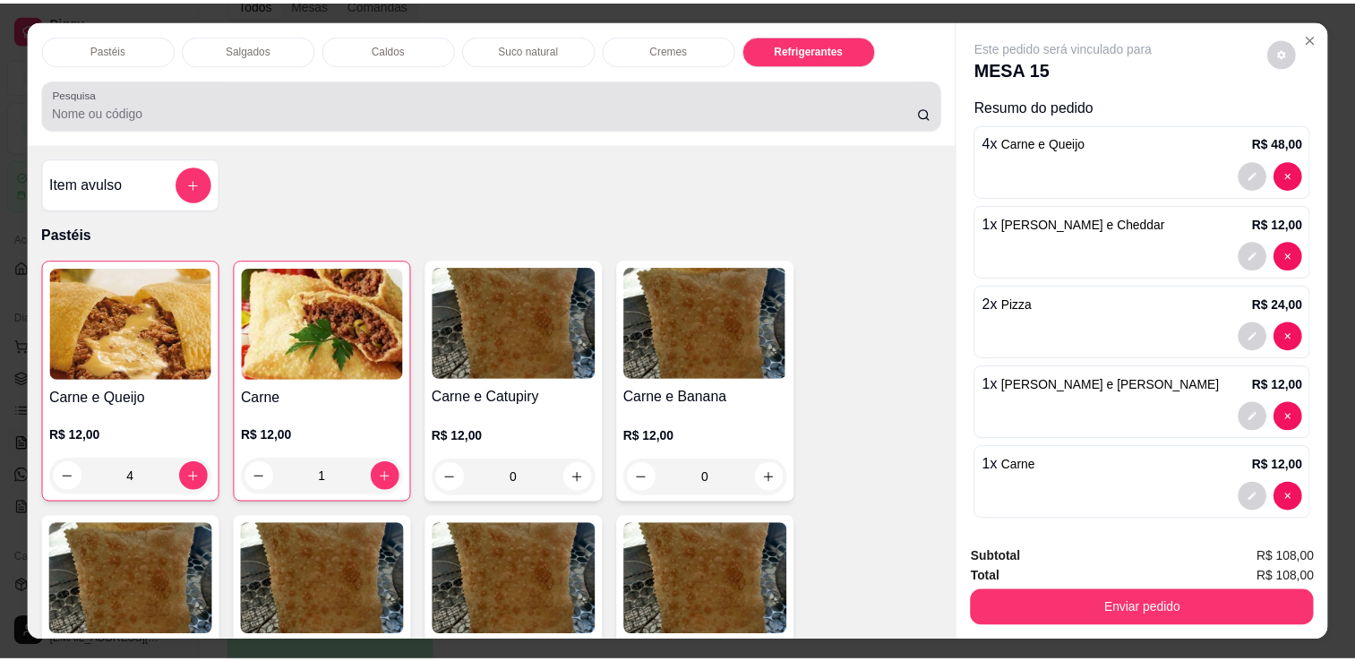
scroll to position [44, 0]
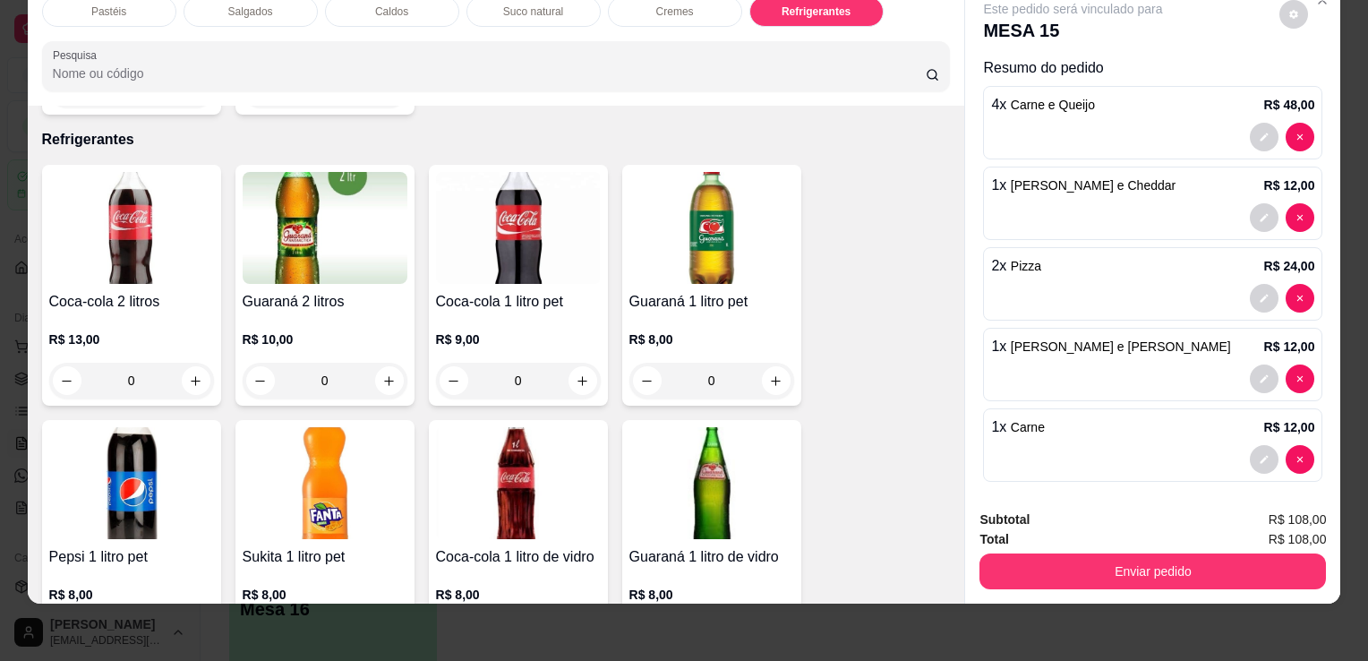
click at [518, 485] on img at bounding box center [518, 483] width 165 height 112
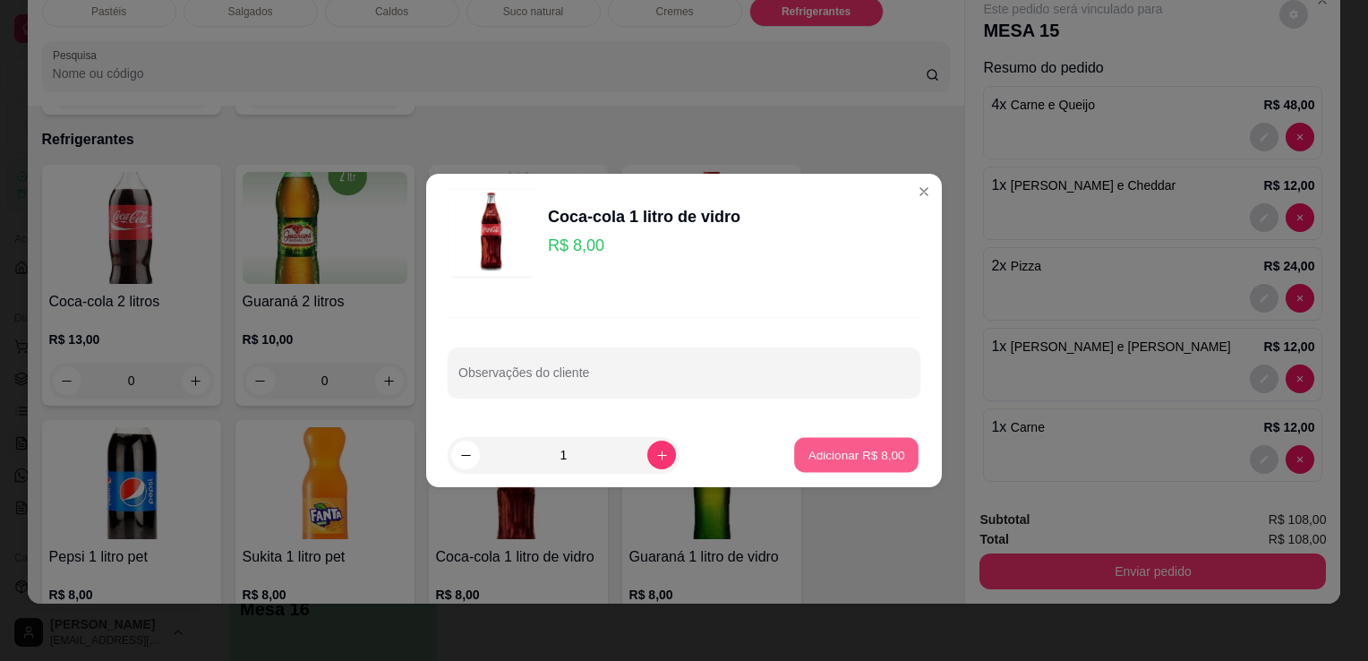
click at [855, 455] on p "Adicionar R$ 8,00" at bounding box center [856, 454] width 97 height 17
type input "1"
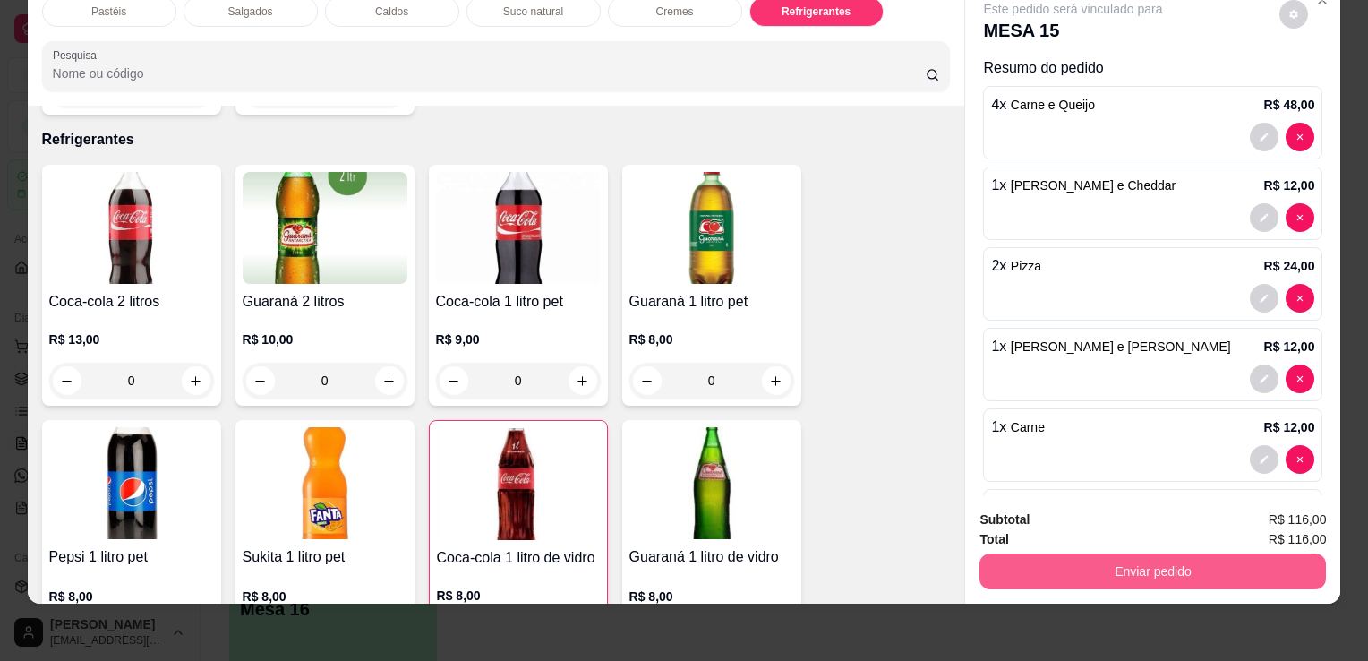
click at [1164, 567] on button "Enviar pedido" at bounding box center [1153, 571] width 347 height 36
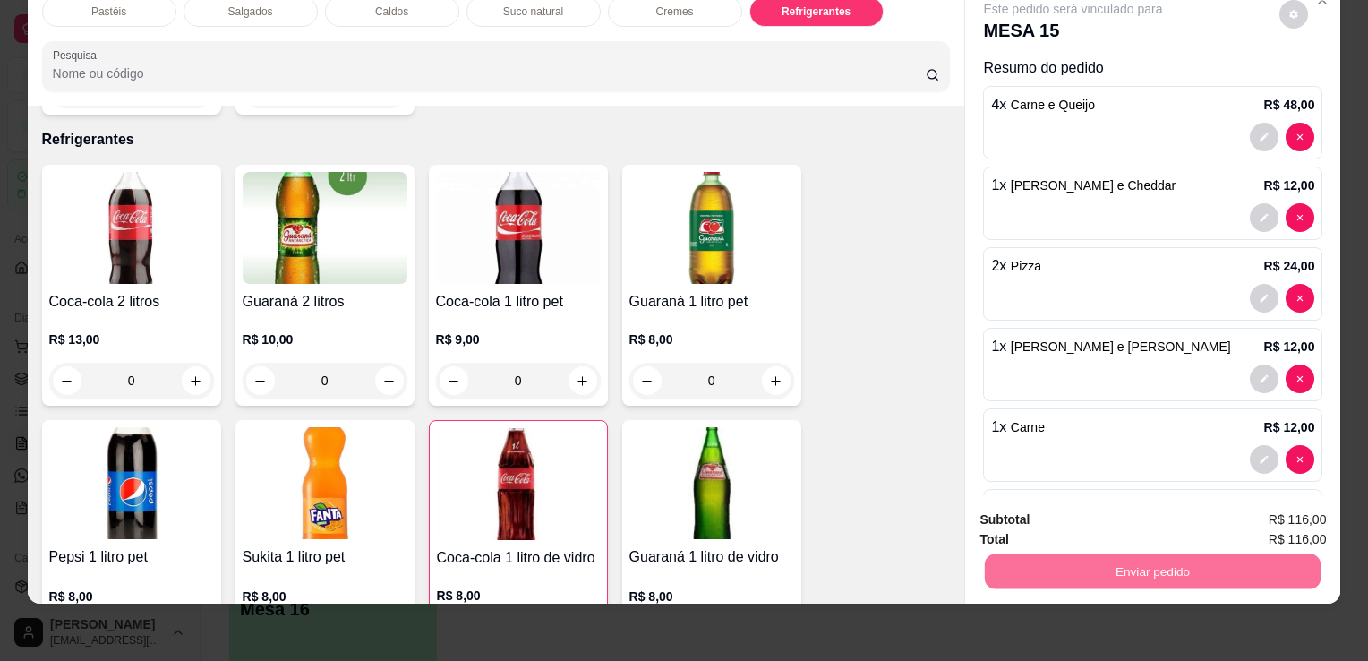
click at [1161, 514] on button "Não registrar e enviar pedido" at bounding box center [1094, 513] width 181 height 33
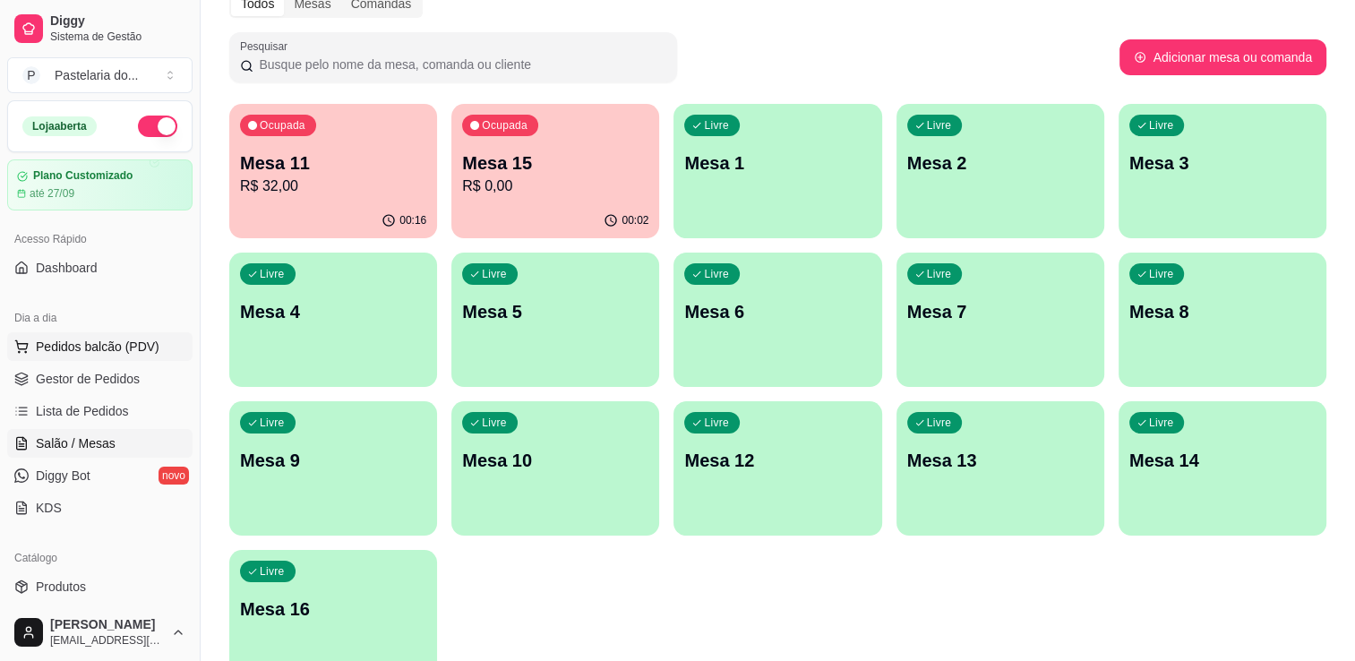
click at [68, 356] on button "Pedidos balcão (PDV)" at bounding box center [99, 346] width 185 height 29
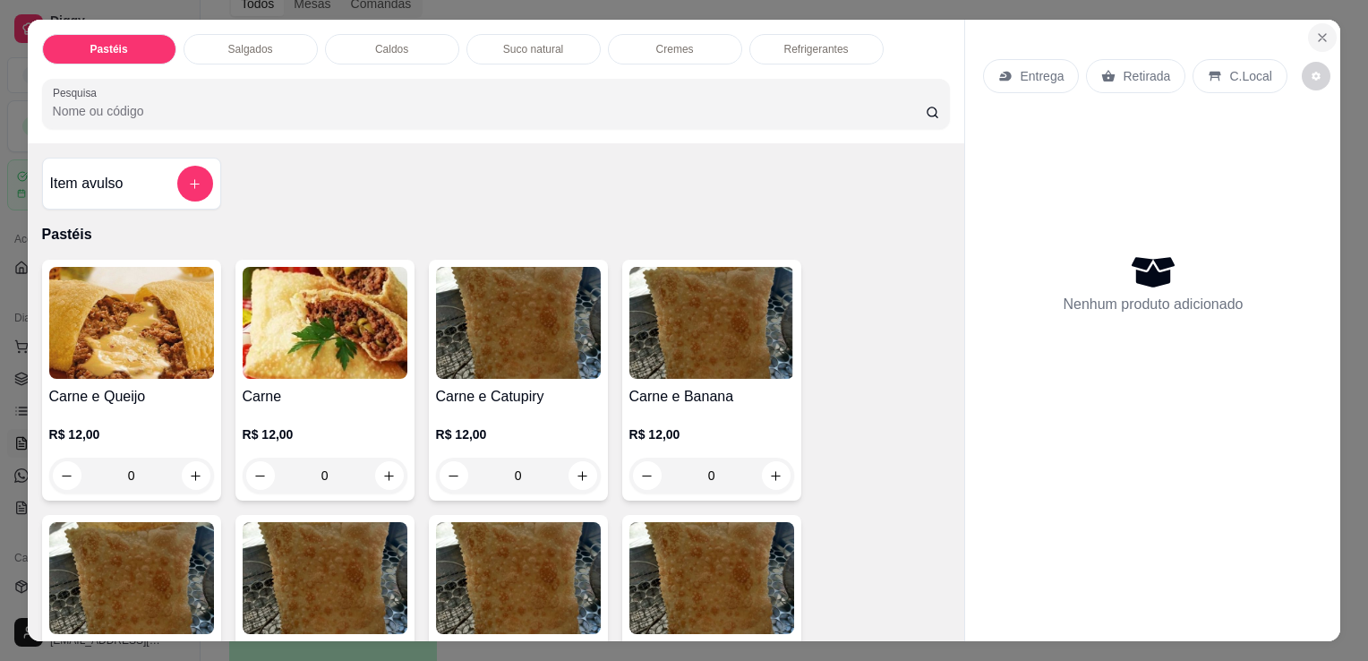
click at [1318, 40] on button "Close" at bounding box center [1322, 37] width 29 height 29
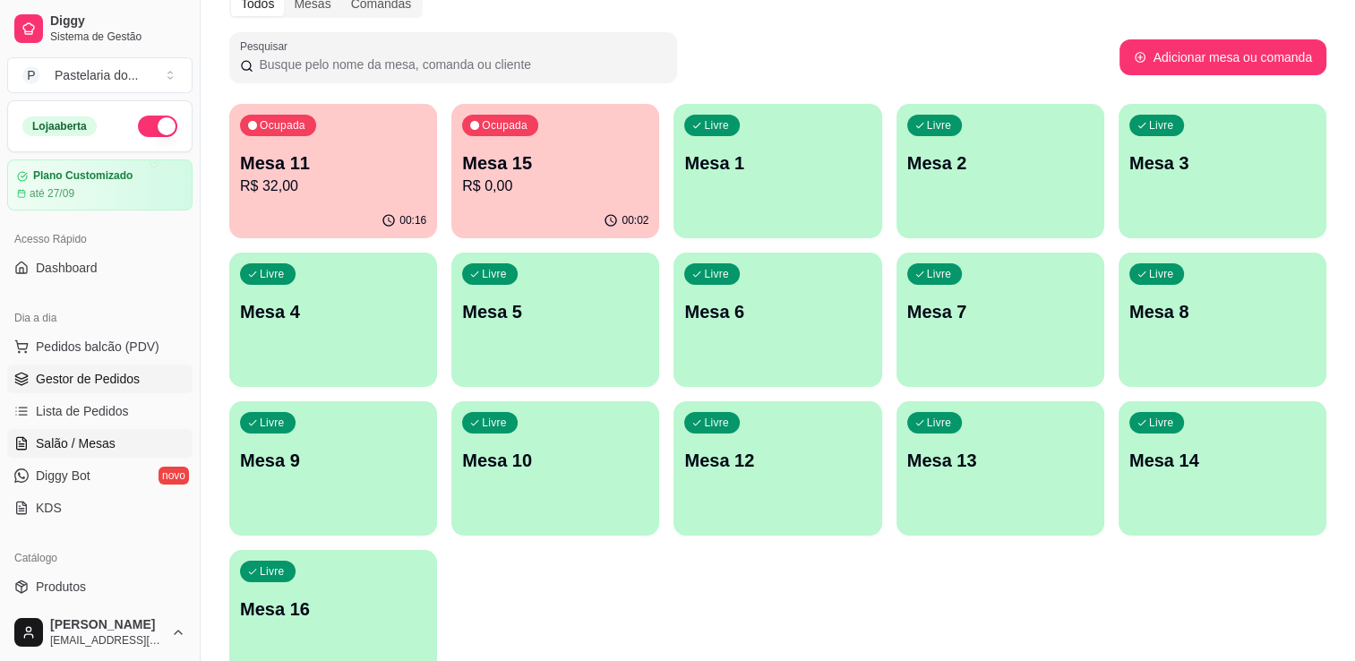
click at [75, 373] on span "Gestor de Pedidos" at bounding box center [88, 379] width 104 height 18
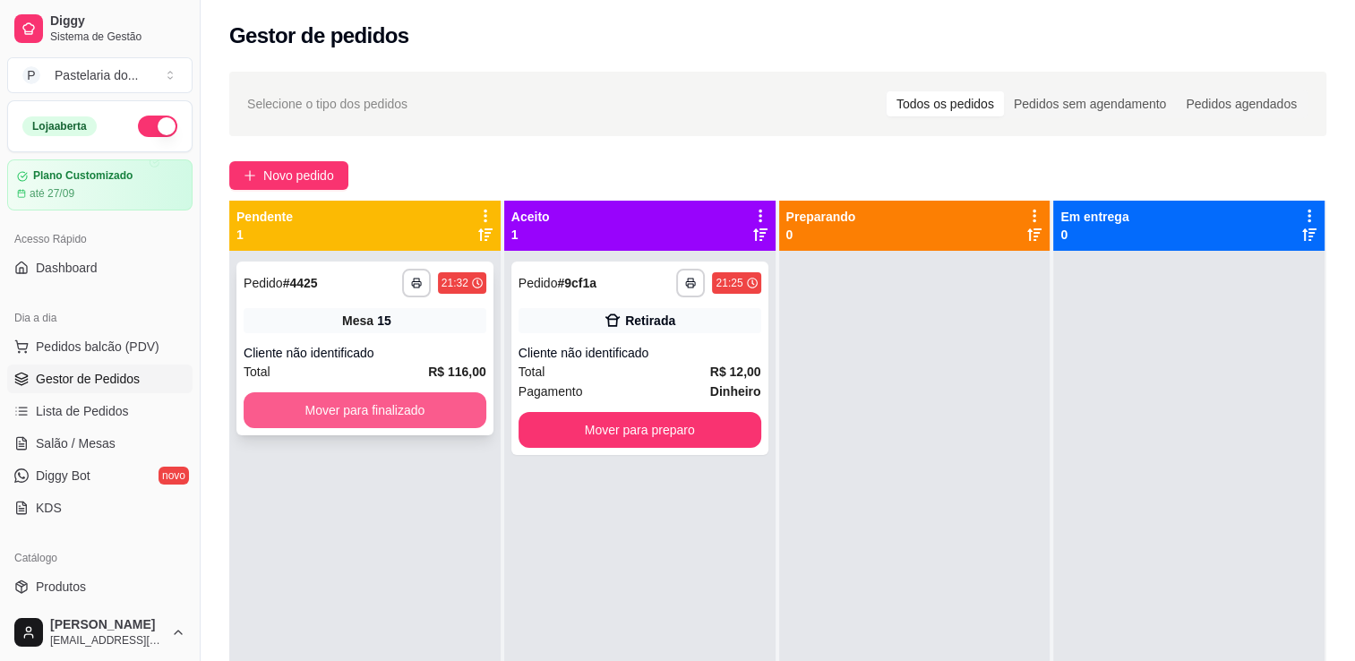
click at [405, 407] on button "Mover para finalizado" at bounding box center [365, 410] width 243 height 36
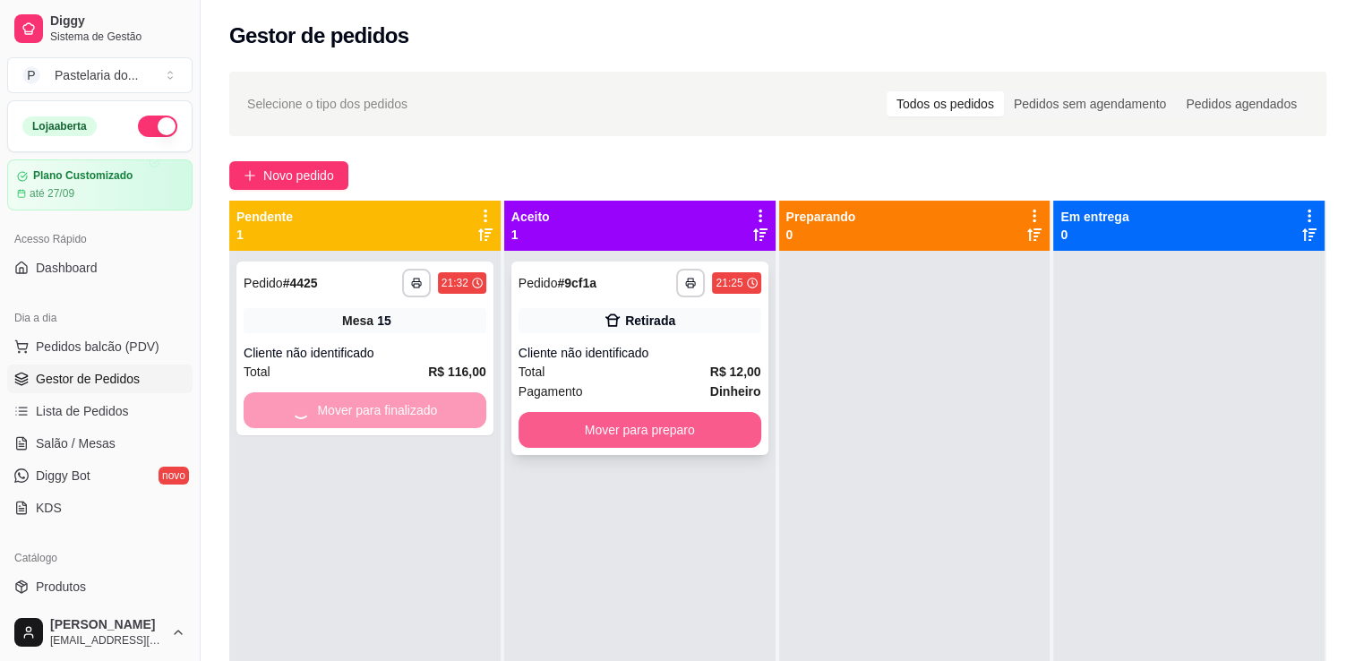
click at [656, 425] on button "Mover para preparo" at bounding box center [639, 430] width 243 height 36
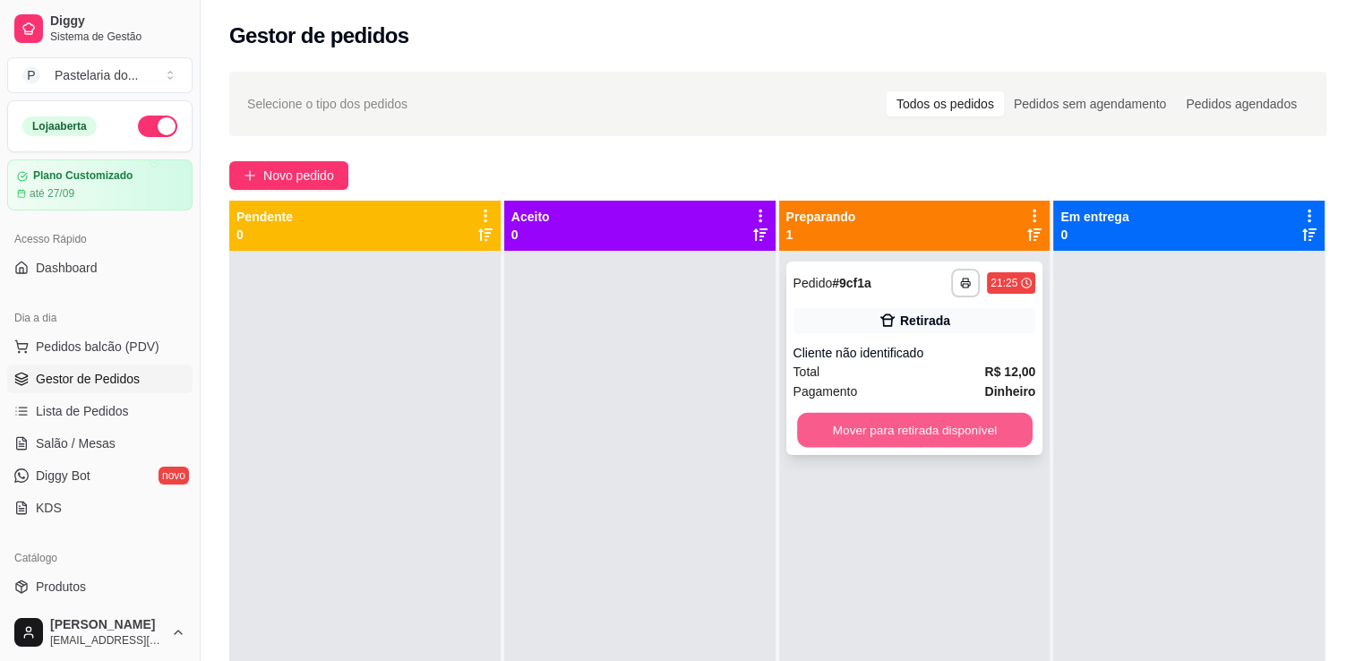
click at [885, 431] on button "Mover para retirada disponível" at bounding box center [915, 430] width 236 height 35
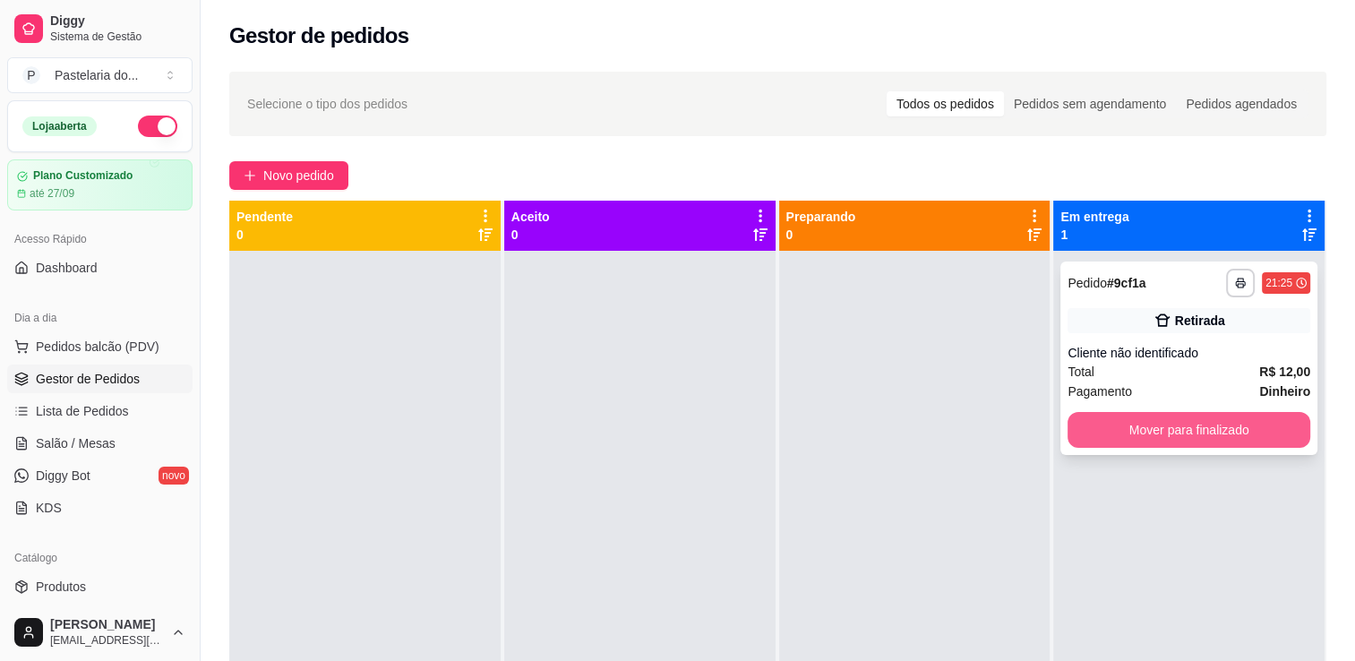
click at [1268, 415] on button "Mover para finalizado" at bounding box center [1188, 430] width 243 height 36
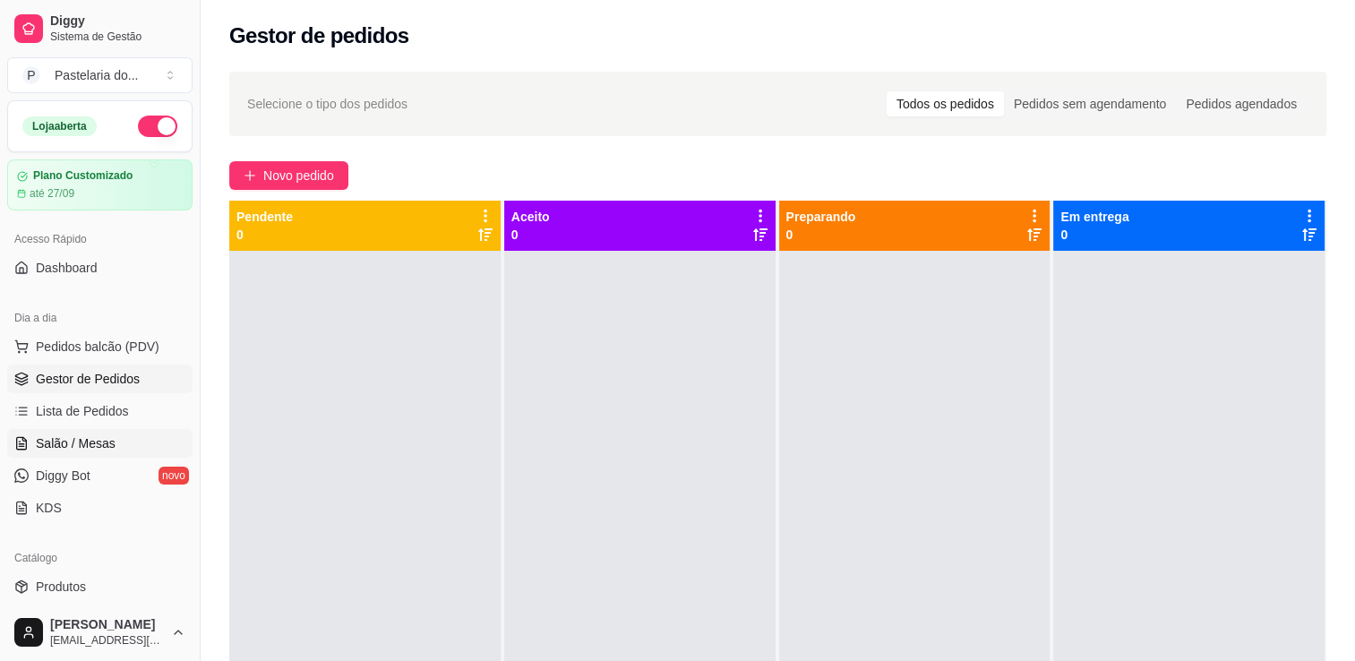
click at [93, 438] on span "Salão / Mesas" at bounding box center [76, 443] width 80 height 18
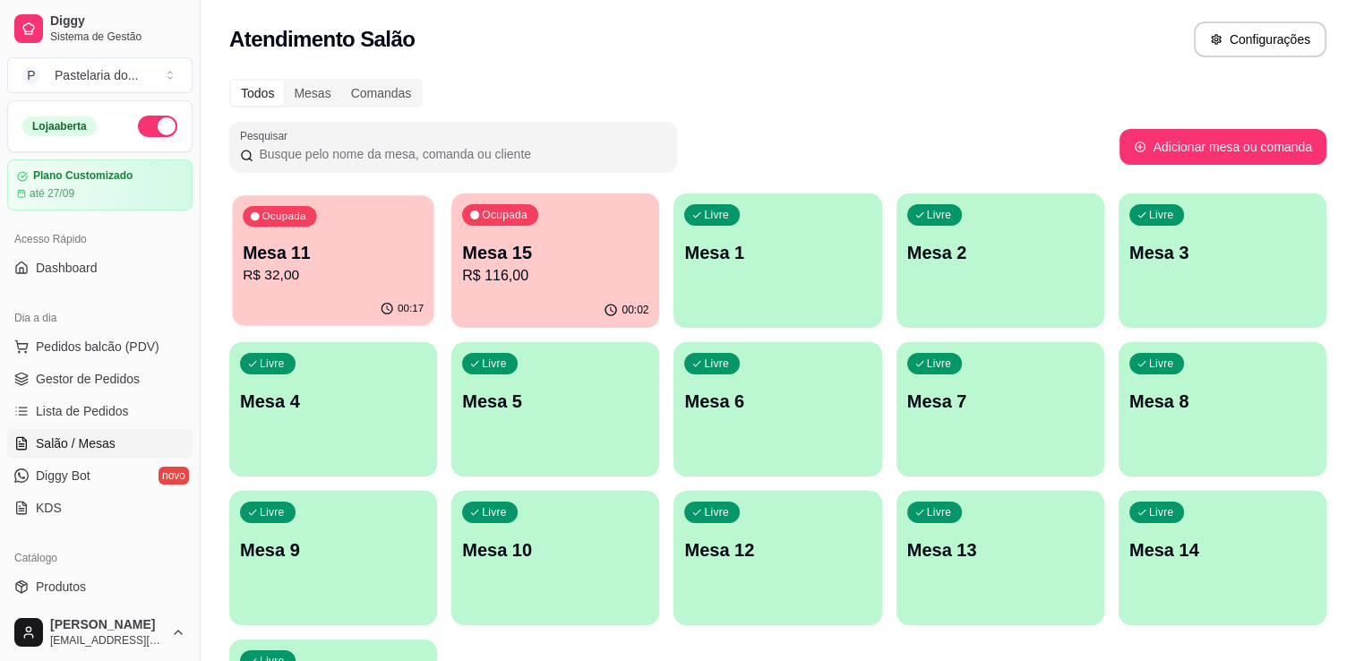
click at [371, 276] on p "R$ 32,00" at bounding box center [333, 275] width 181 height 21
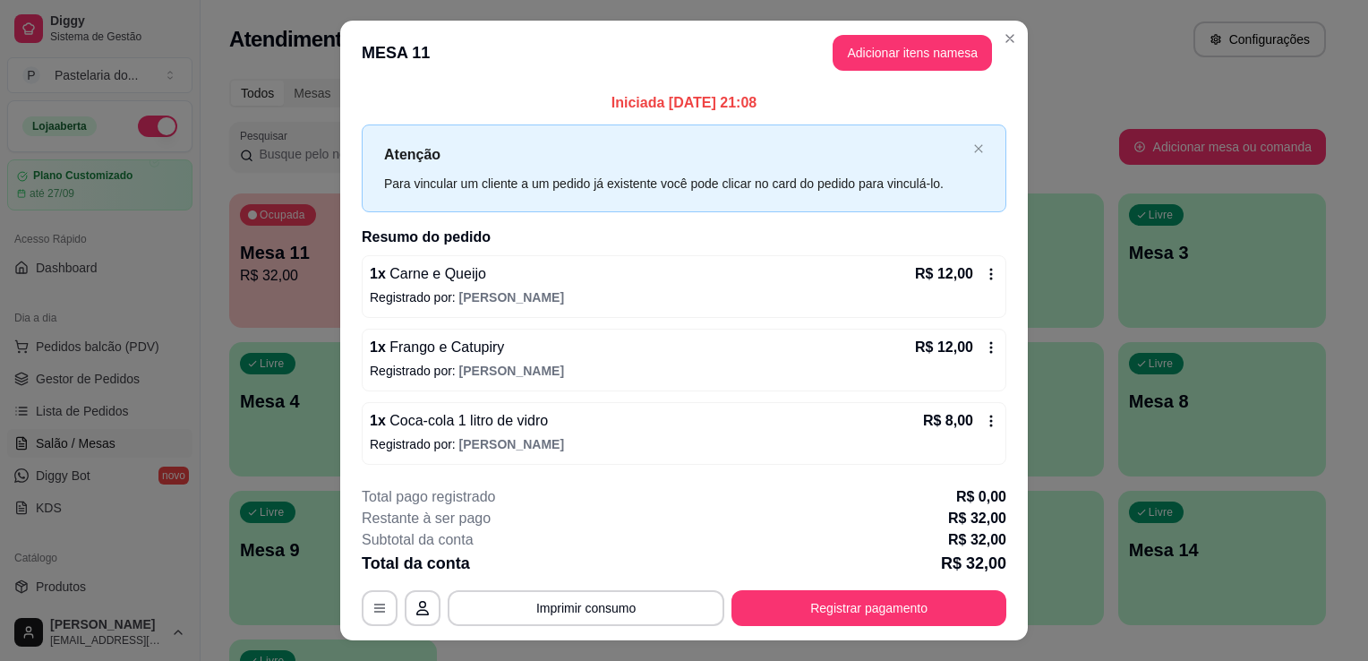
scroll to position [35, 0]
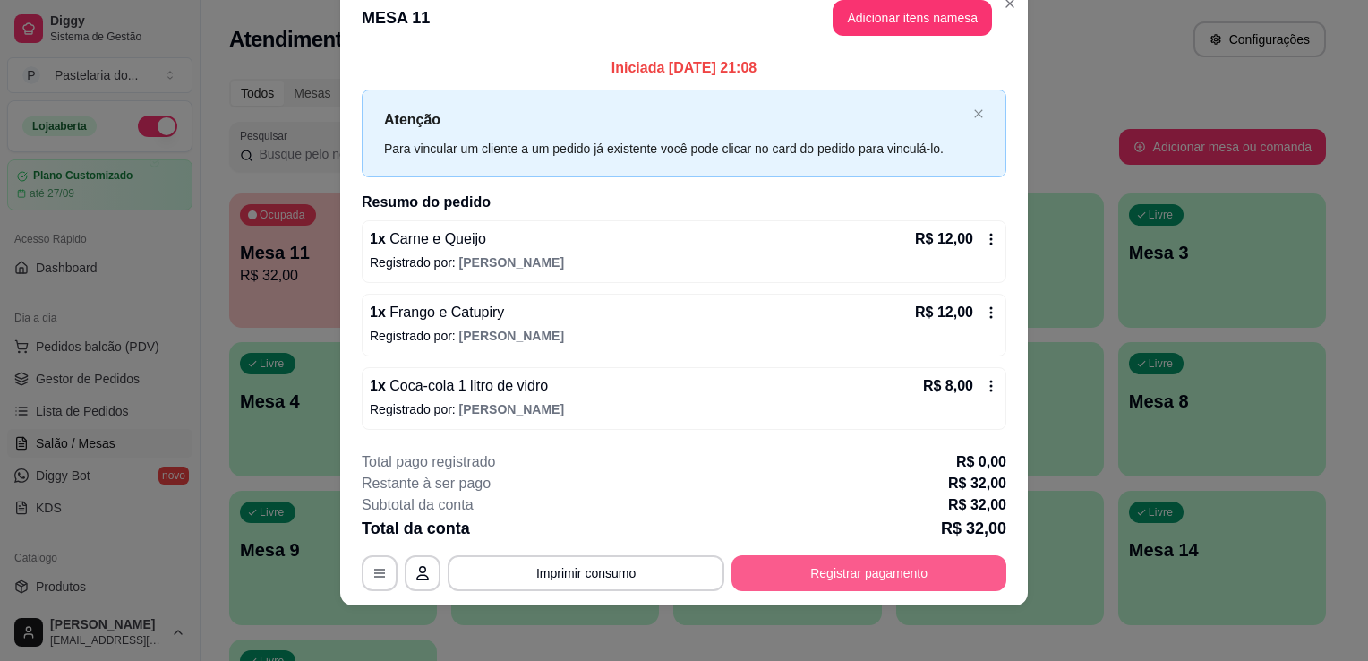
click at [842, 577] on button "Registrar pagamento" at bounding box center [869, 573] width 275 height 36
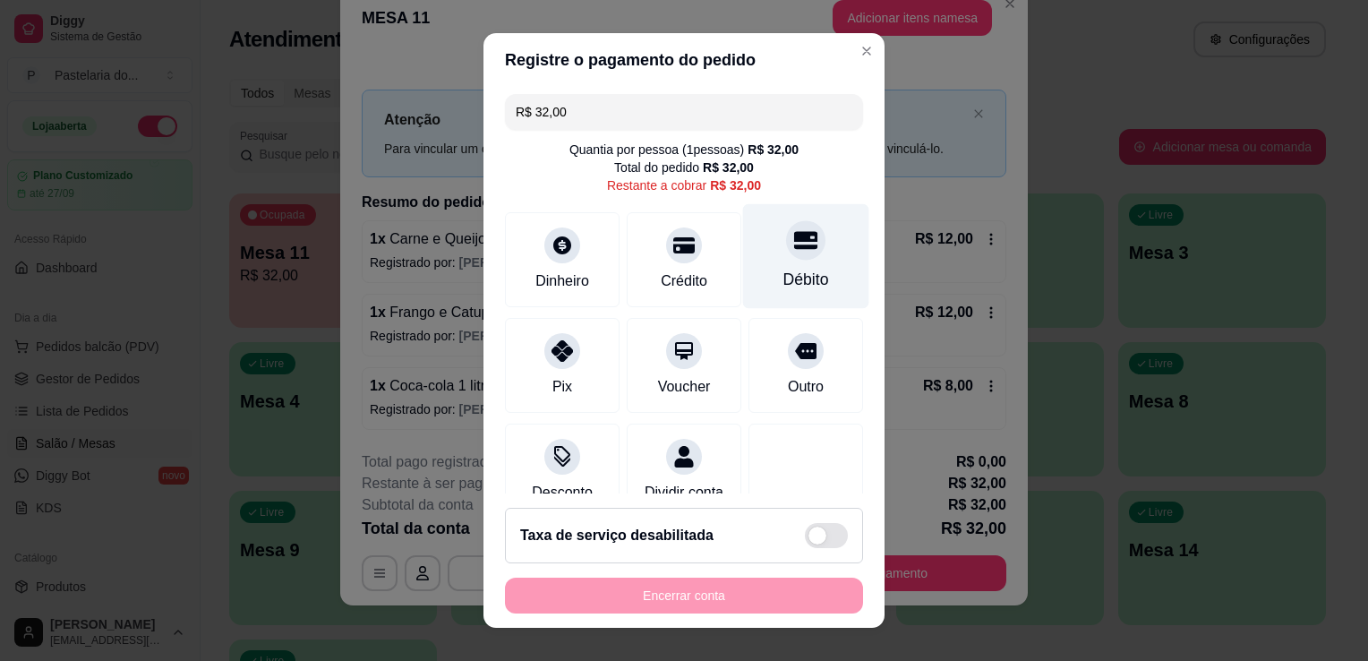
click at [795, 256] on div "Débito" at bounding box center [806, 256] width 126 height 105
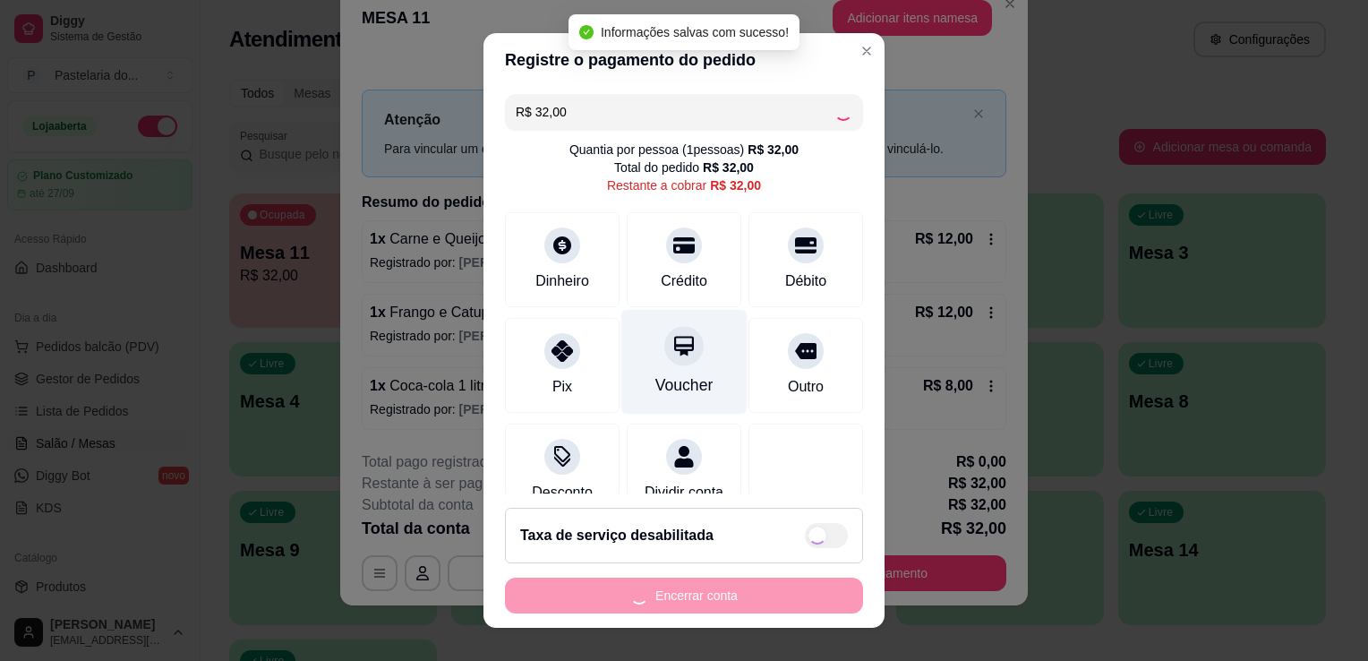
type input "R$ 0,00"
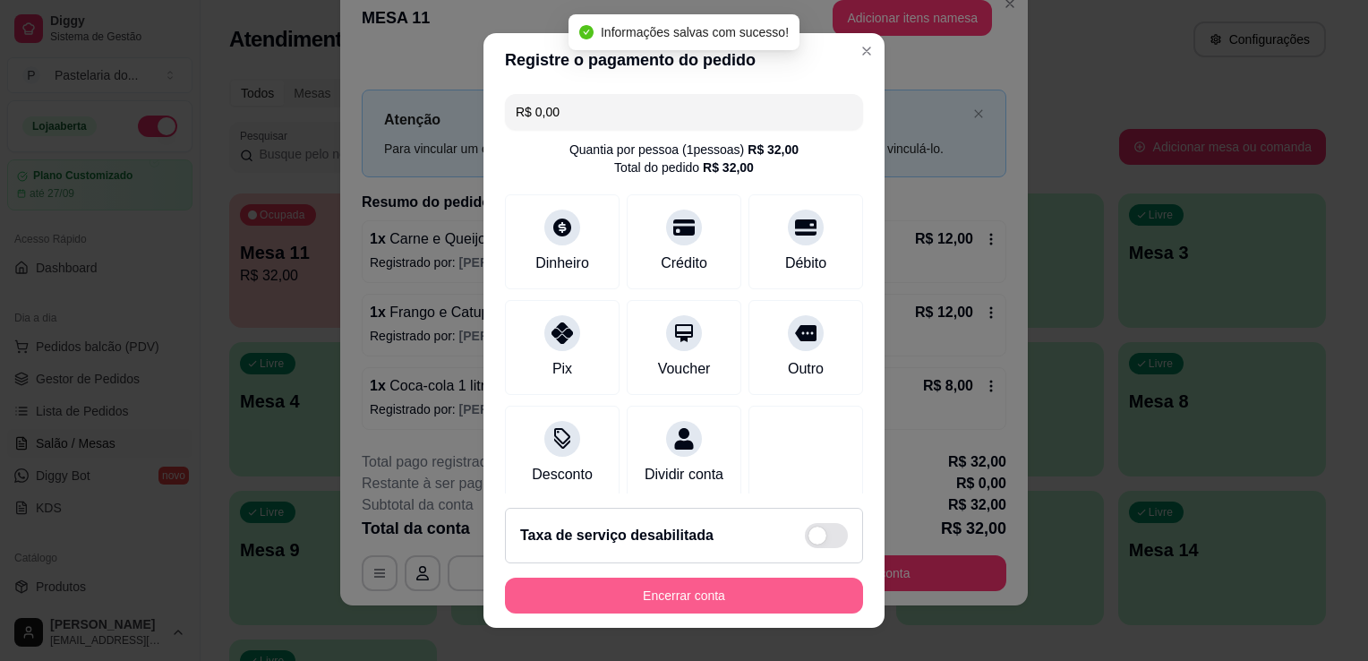
click at [656, 603] on button "Encerrar conta" at bounding box center [684, 596] width 358 height 36
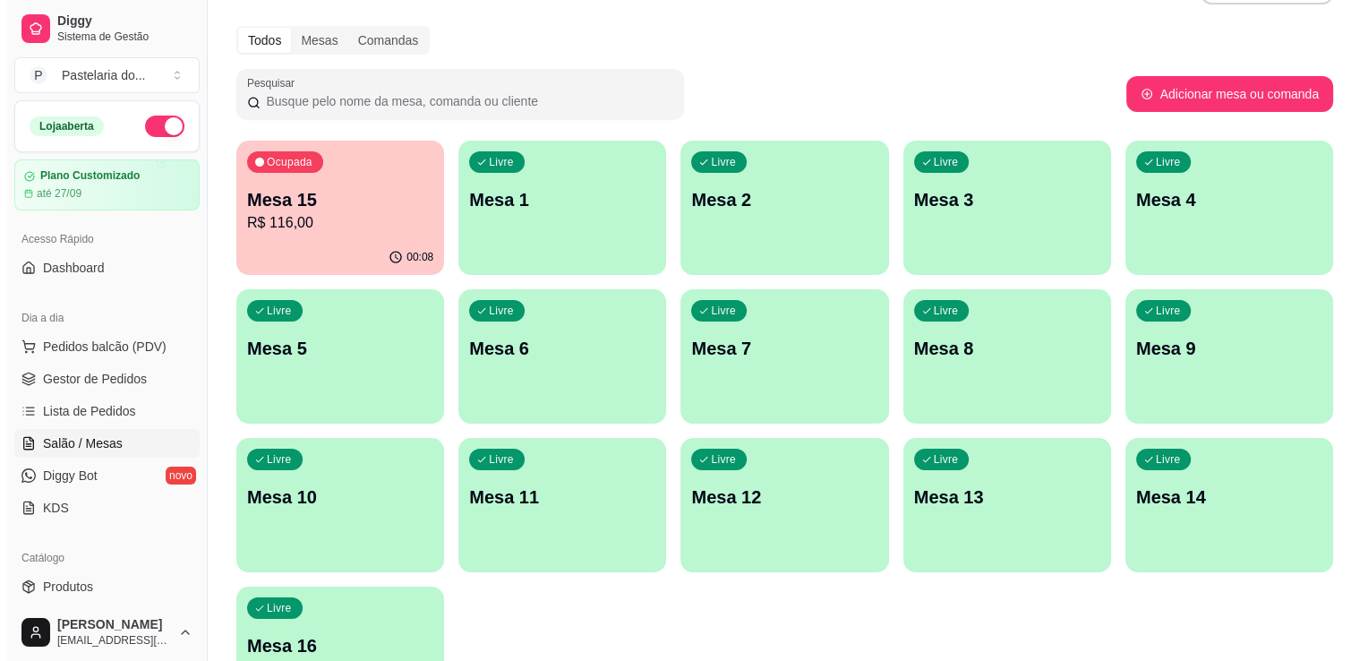
scroll to position [0, 0]
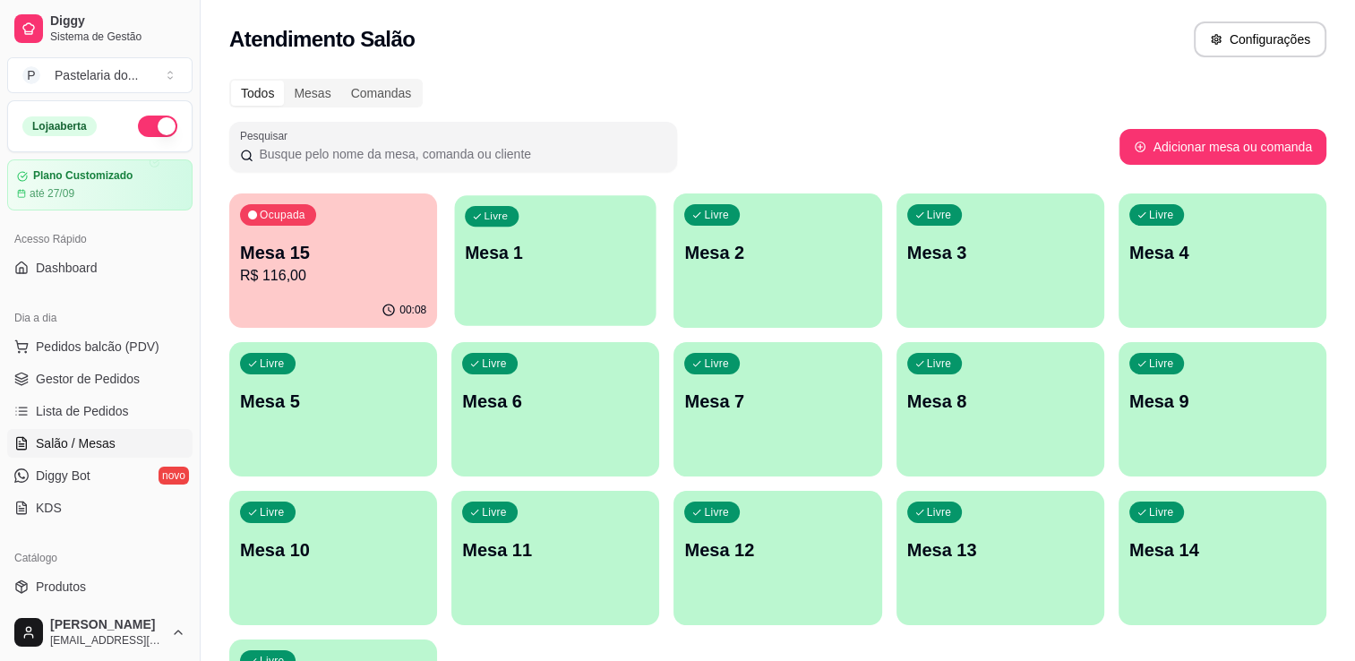
click at [569, 293] on div "Livre Mesa 1" at bounding box center [555, 249] width 201 height 109
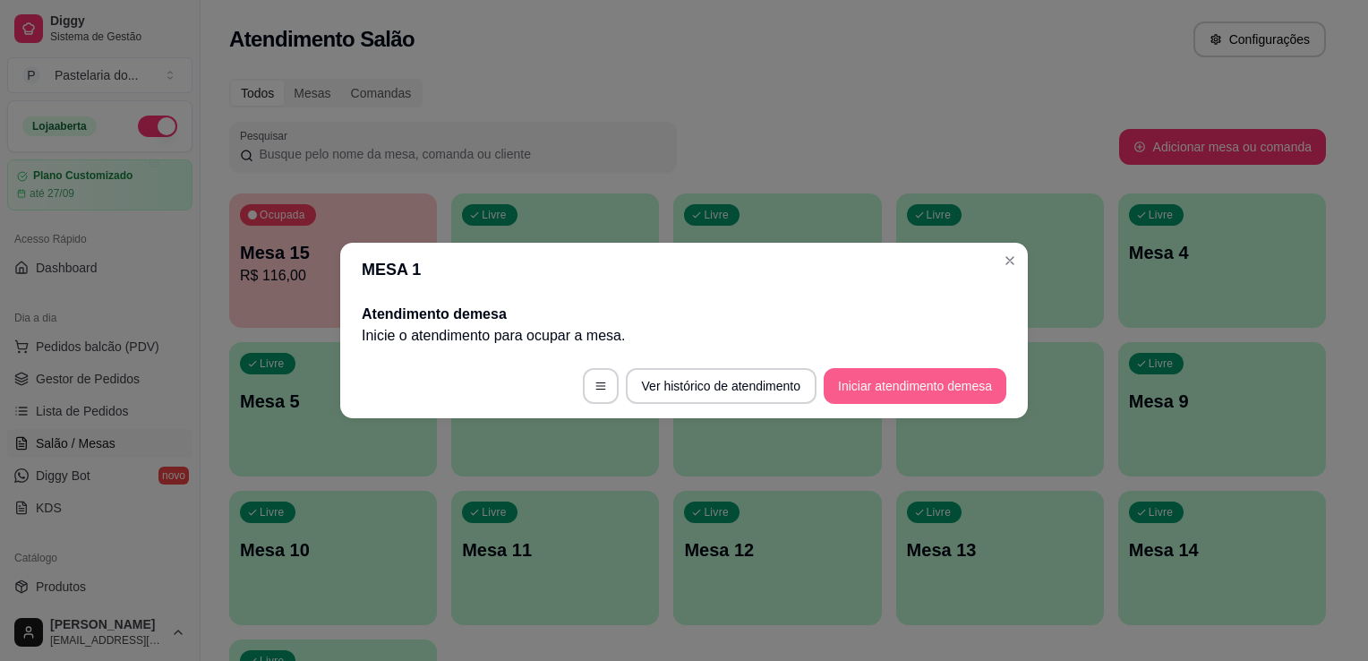
click at [915, 396] on button "Iniciar atendimento de mesa" at bounding box center [915, 386] width 183 height 36
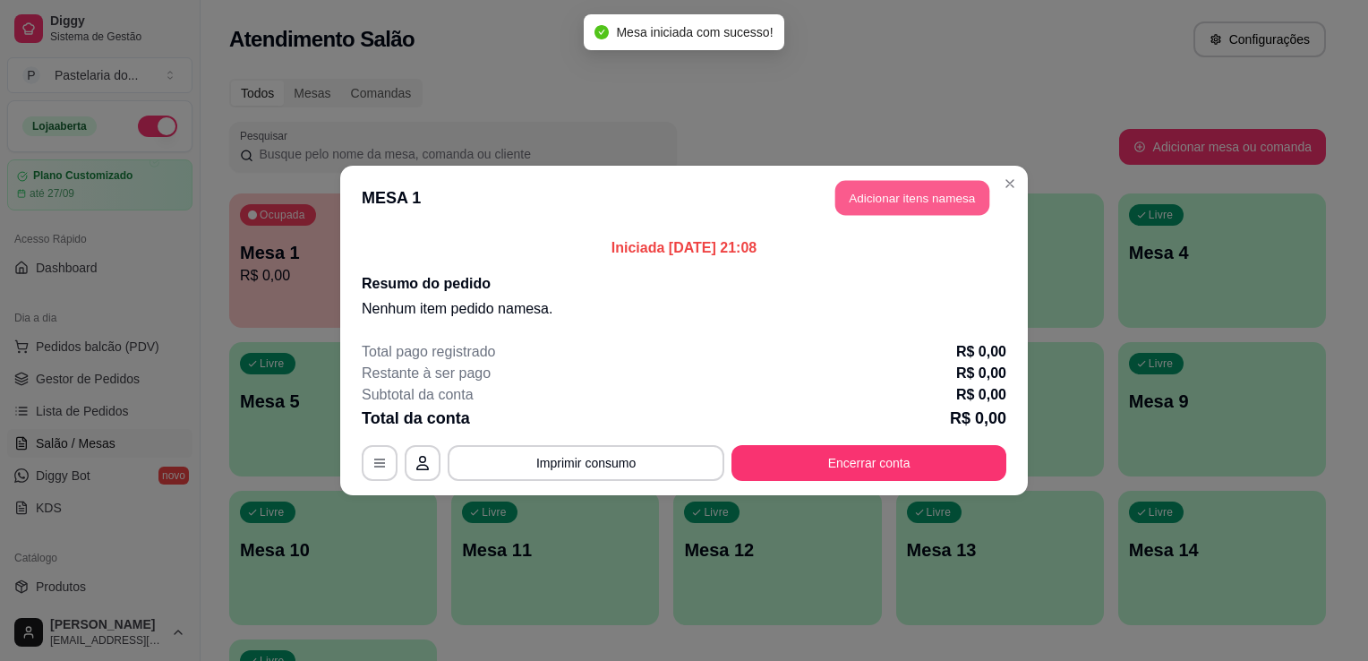
click at [916, 181] on button "Adicionar itens na mesa" at bounding box center [912, 198] width 154 height 35
click at [921, 201] on div "Item avulso Pastéis Carne e Queijo R$ 12,00 0 Carne R$ 12,00 0 Carne e Catupiry…" at bounding box center [495, 392] width 942 height 500
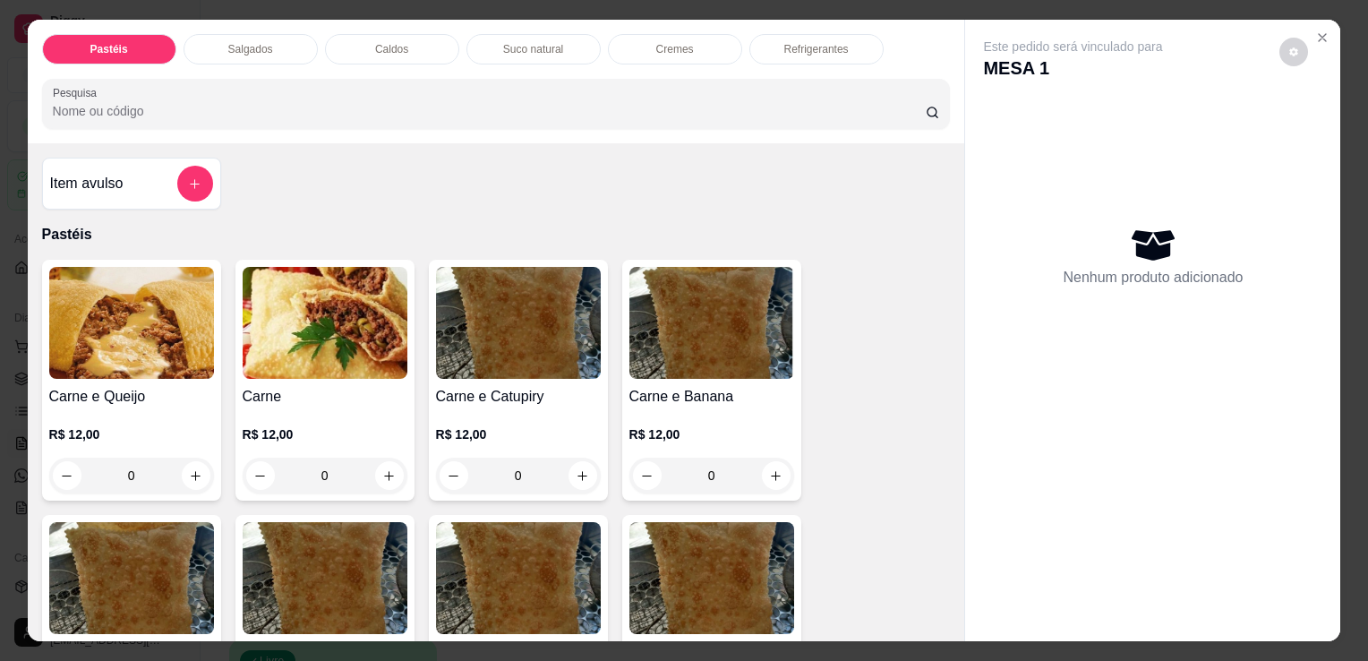
click at [186, 475] on div "0" at bounding box center [131, 476] width 165 height 36
click at [197, 465] on div "0" at bounding box center [131, 476] width 165 height 36
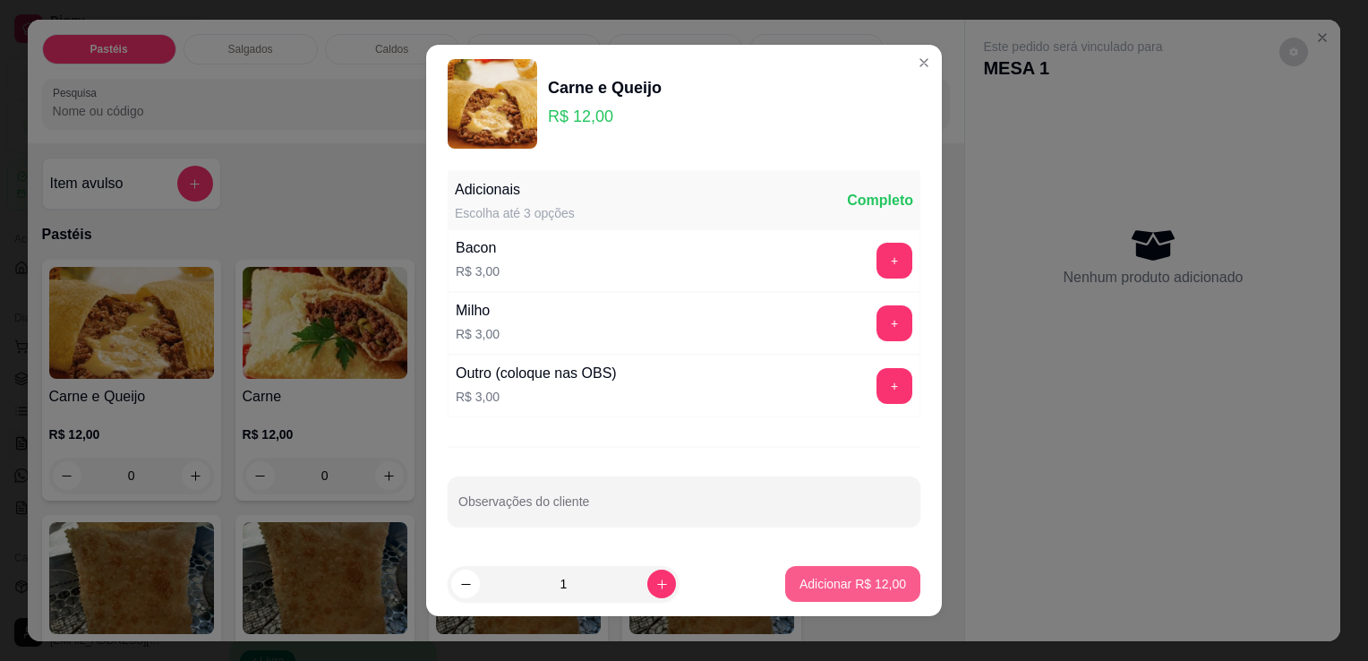
click at [839, 587] on p "Adicionar R$ 12,00" at bounding box center [853, 584] width 107 height 18
type input "1"
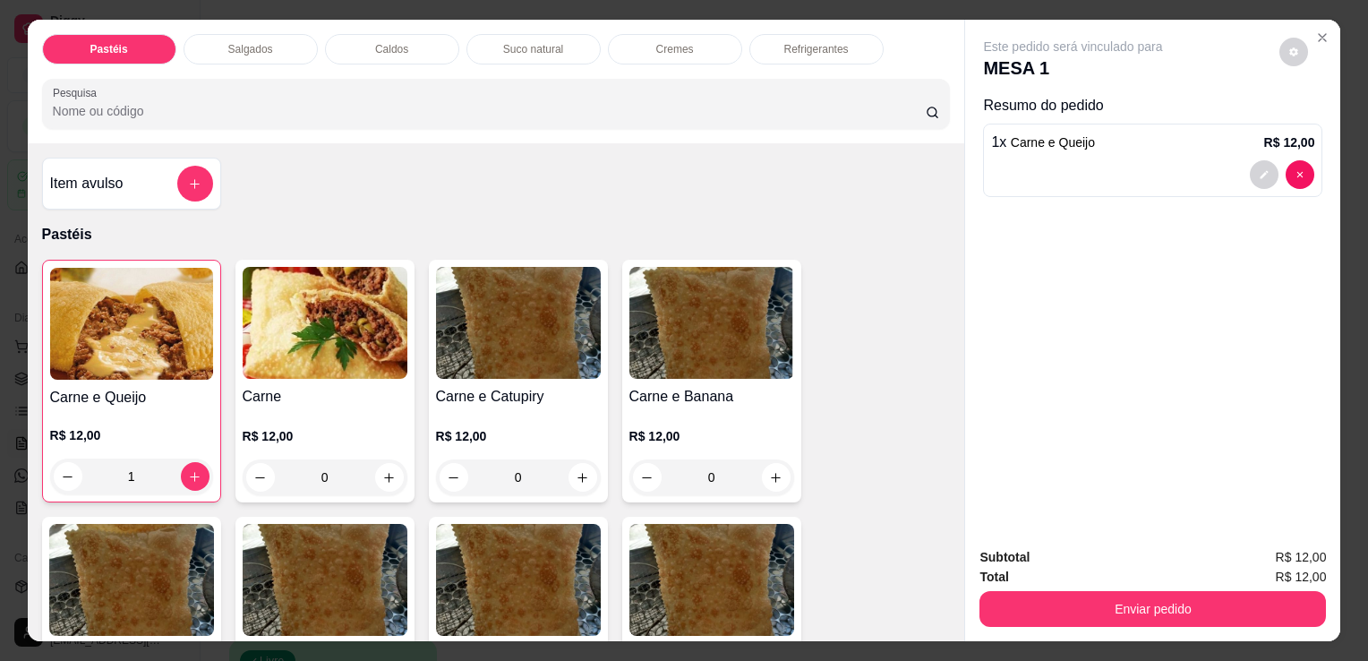
click at [1110, 612] on button "Enviar pedido" at bounding box center [1153, 609] width 347 height 36
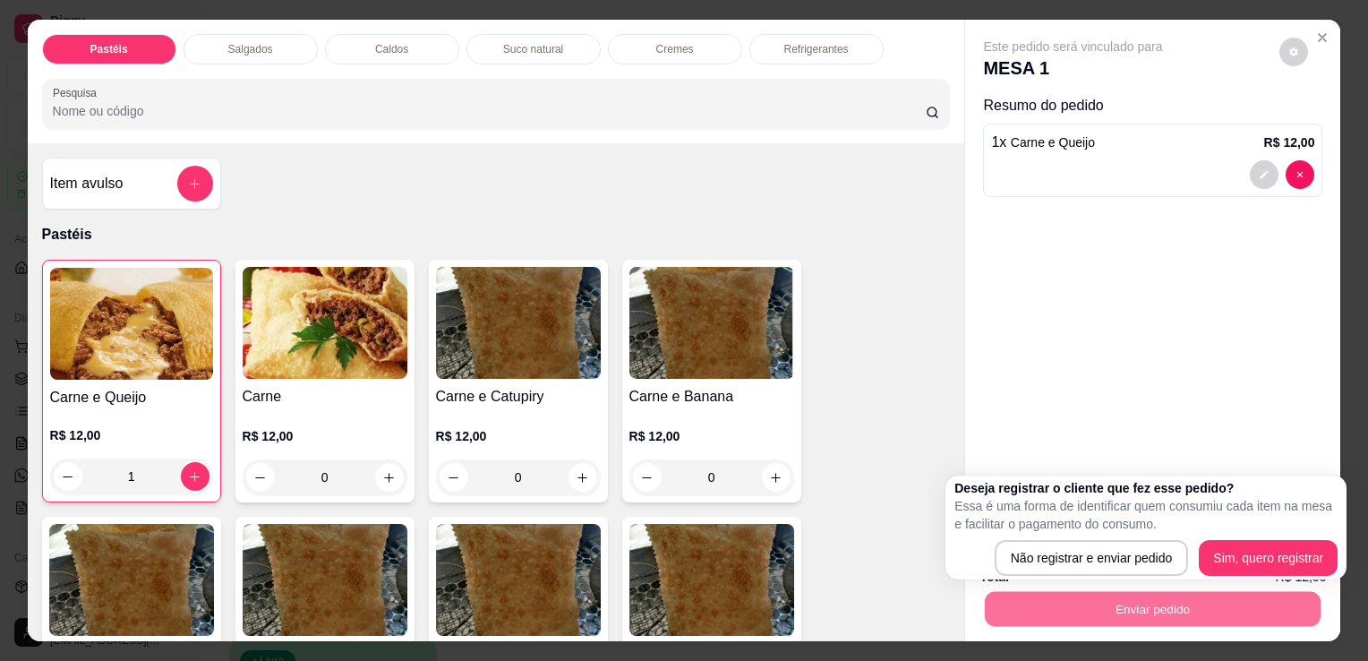
click at [1307, 576] on div "Deseja registrar o cliente que fez esse pedido? Essa é uma forma de identificar…" at bounding box center [1146, 527] width 401 height 104
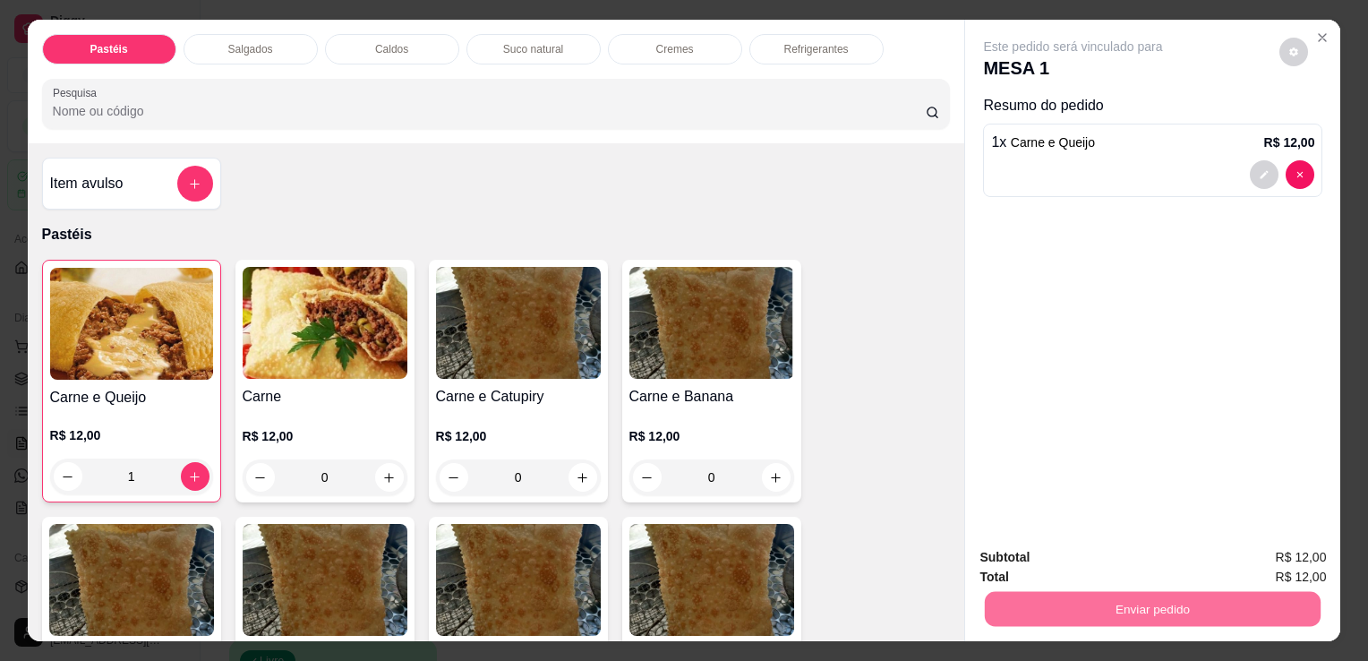
click at [1303, 571] on button "Sim, quero registrar" at bounding box center [1263, 559] width 133 height 34
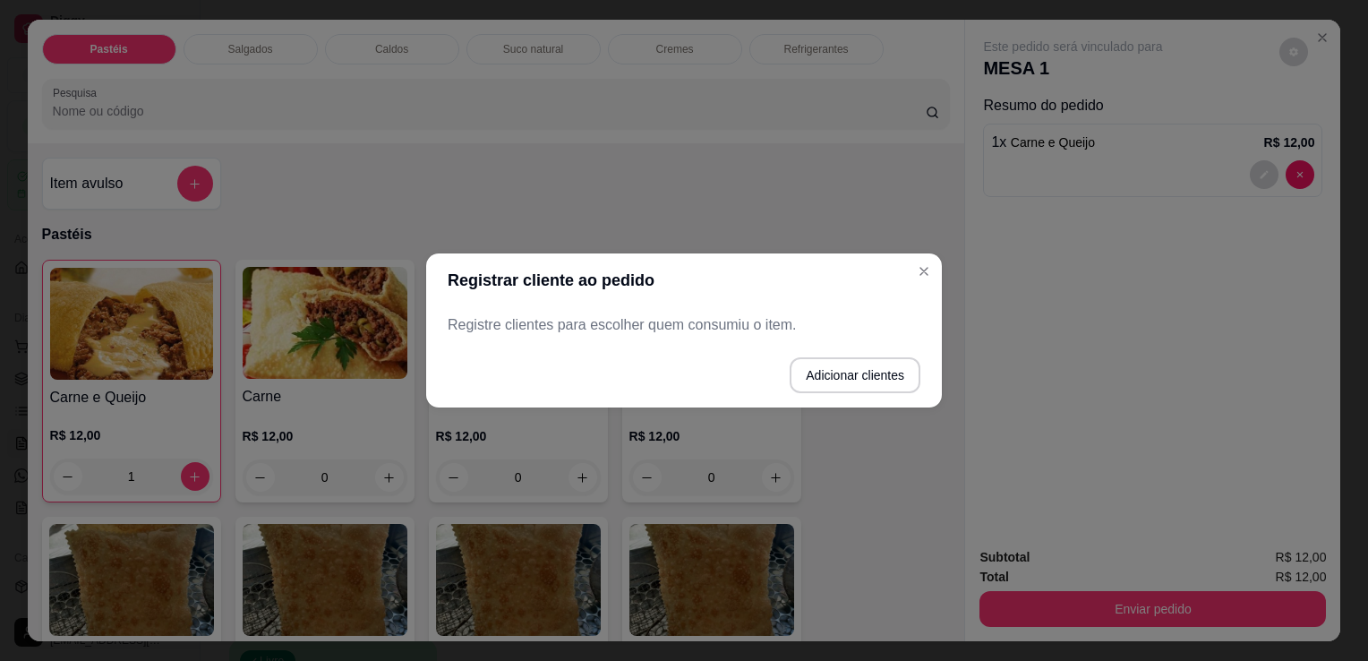
click at [816, 338] on div "Registre clientes para escolher quem consumiu o item." at bounding box center [684, 325] width 516 height 36
click at [831, 356] on footer "Adicionar clientes" at bounding box center [684, 375] width 516 height 64
click at [838, 381] on button "Adicionar clientes" at bounding box center [855, 375] width 131 height 36
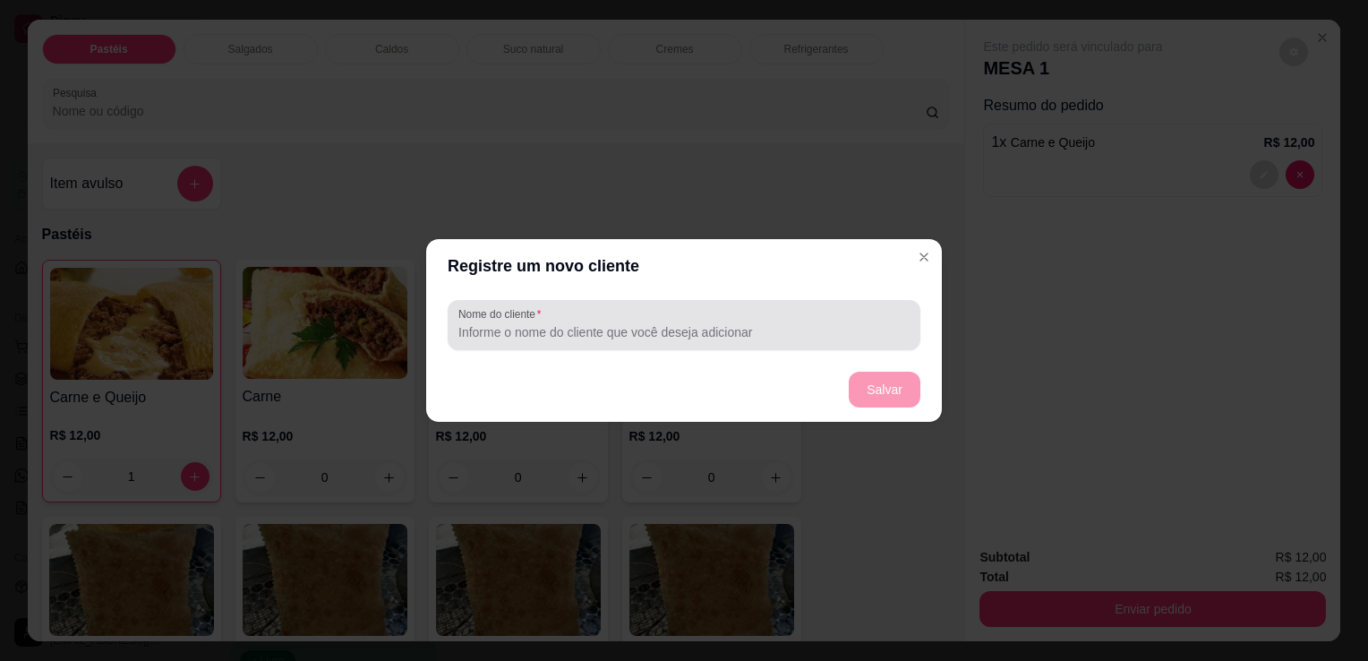
click at [732, 313] on div at bounding box center [683, 325] width 451 height 36
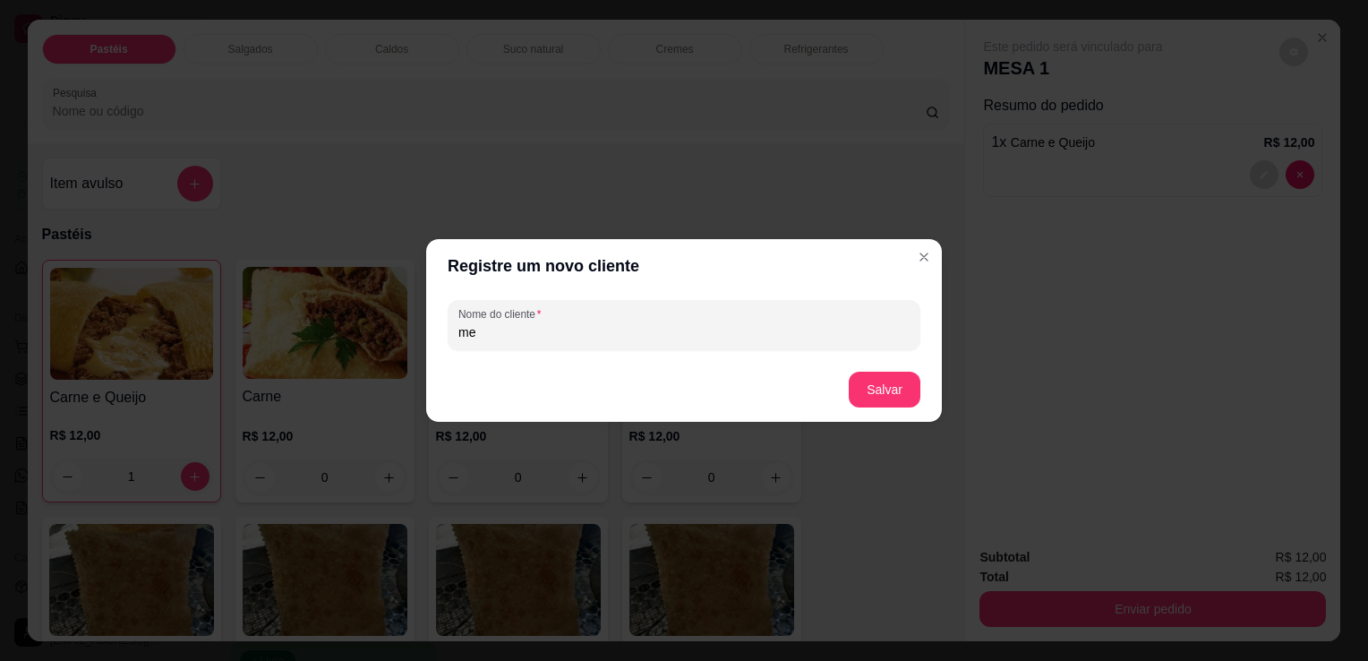
type input "m"
type input "MESA 1"
click at [905, 396] on button "Salvar" at bounding box center [885, 390] width 72 height 36
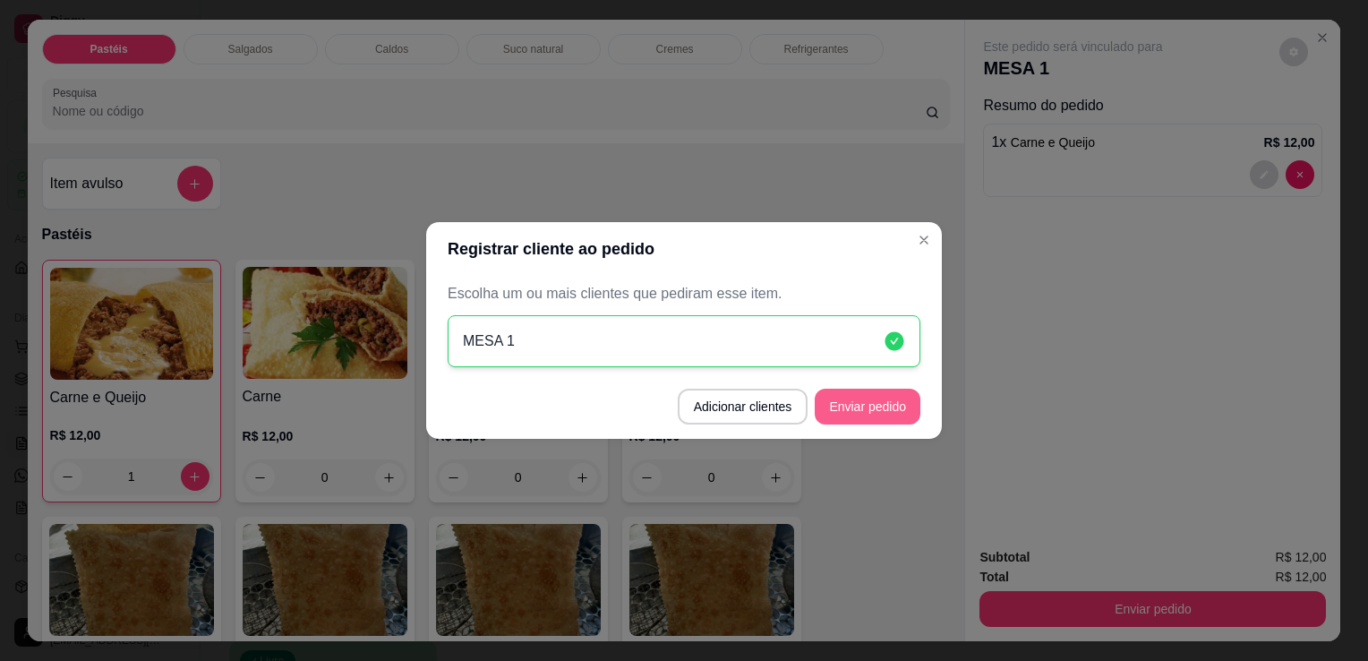
click at [903, 401] on button "Enviar pedido" at bounding box center [868, 407] width 106 height 36
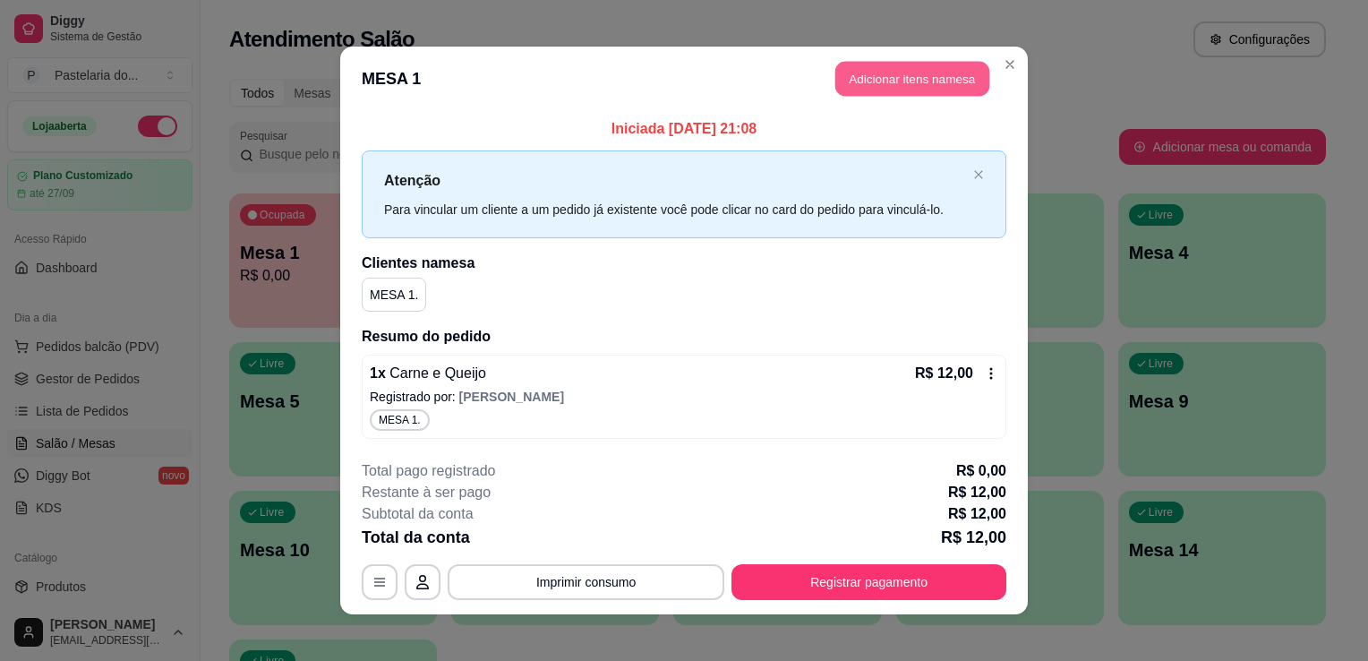
click at [906, 95] on button "Adicionar itens na mesa" at bounding box center [912, 79] width 154 height 35
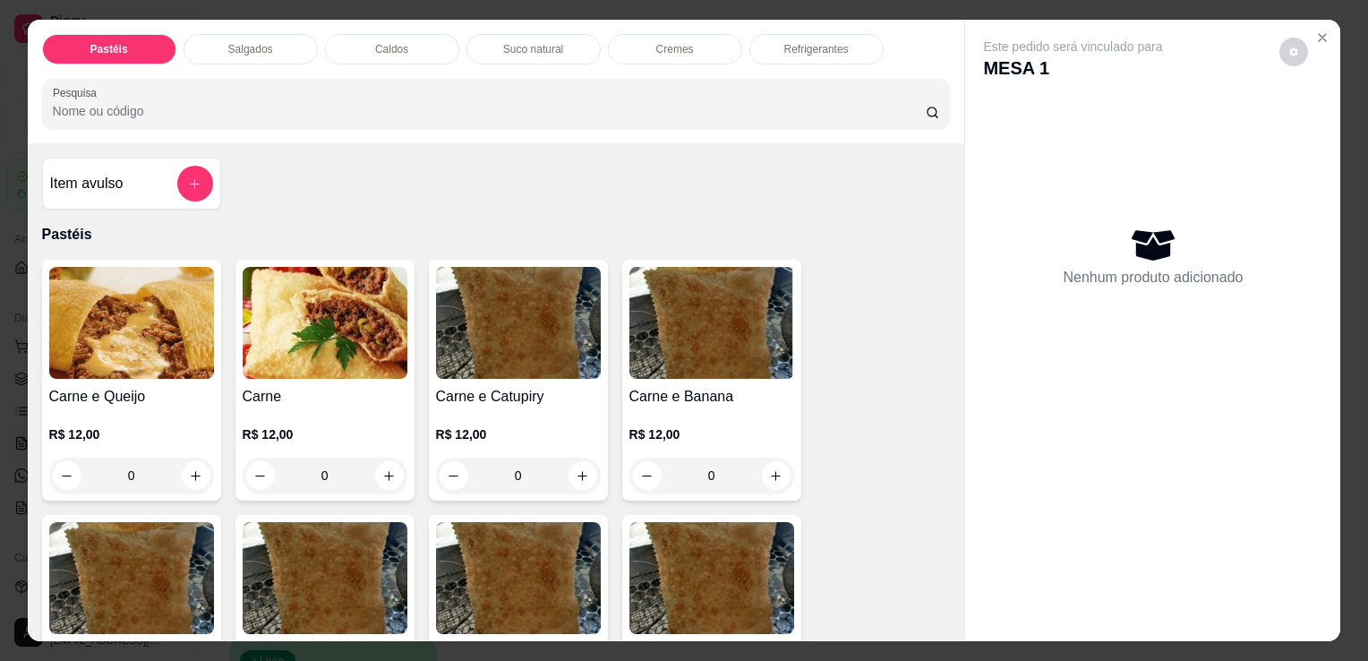
click at [799, 42] on p "Refrigerantes" at bounding box center [816, 49] width 64 height 14
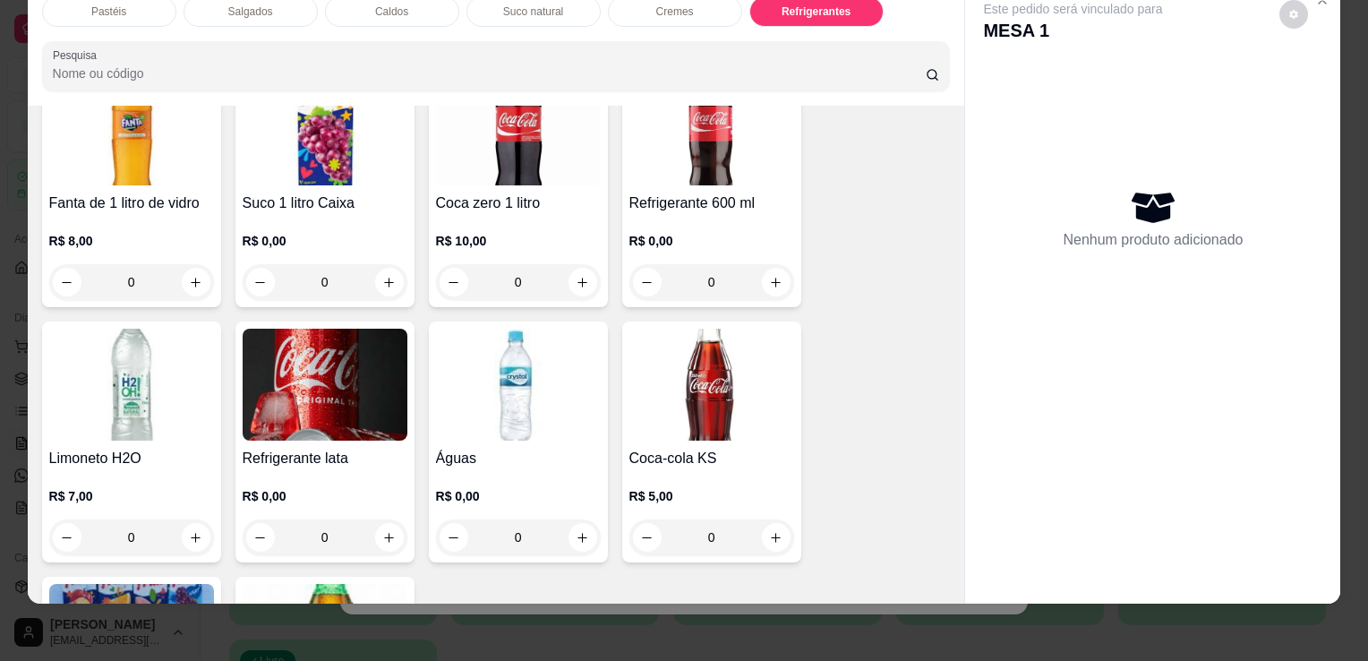
scroll to position [5310, 0]
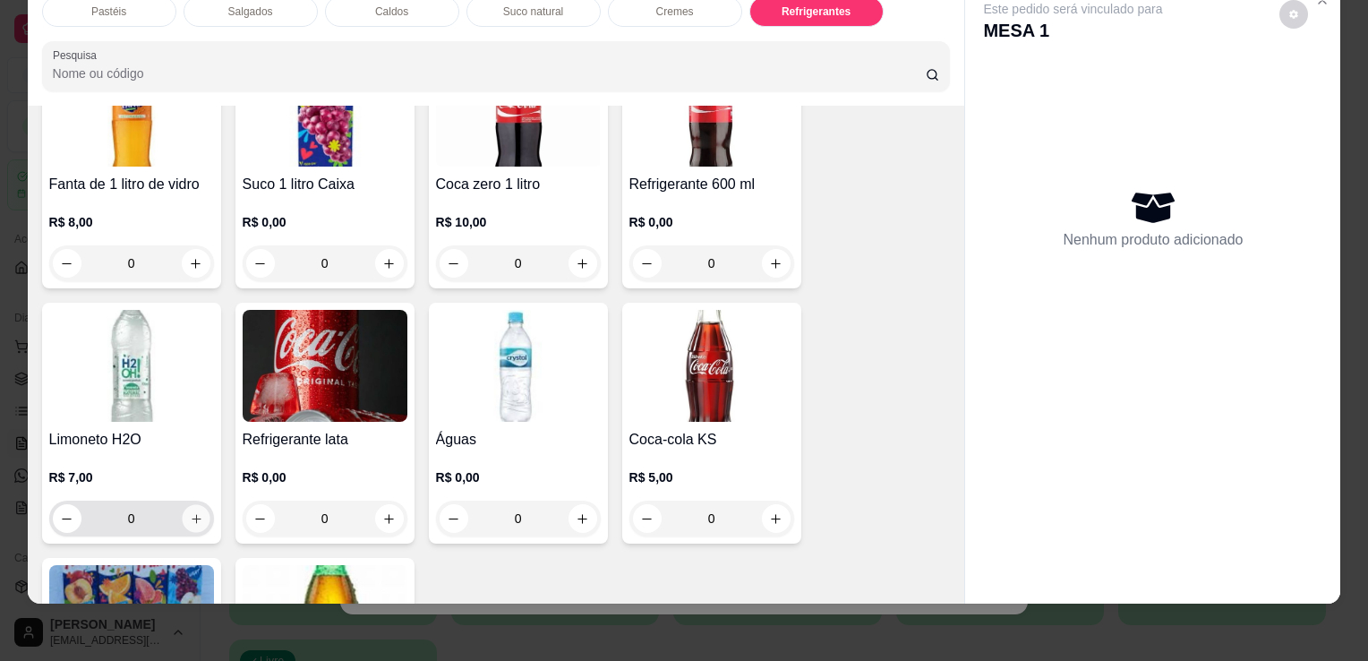
click at [192, 512] on icon "increase-product-quantity" at bounding box center [195, 518] width 13 height 13
type input "1"
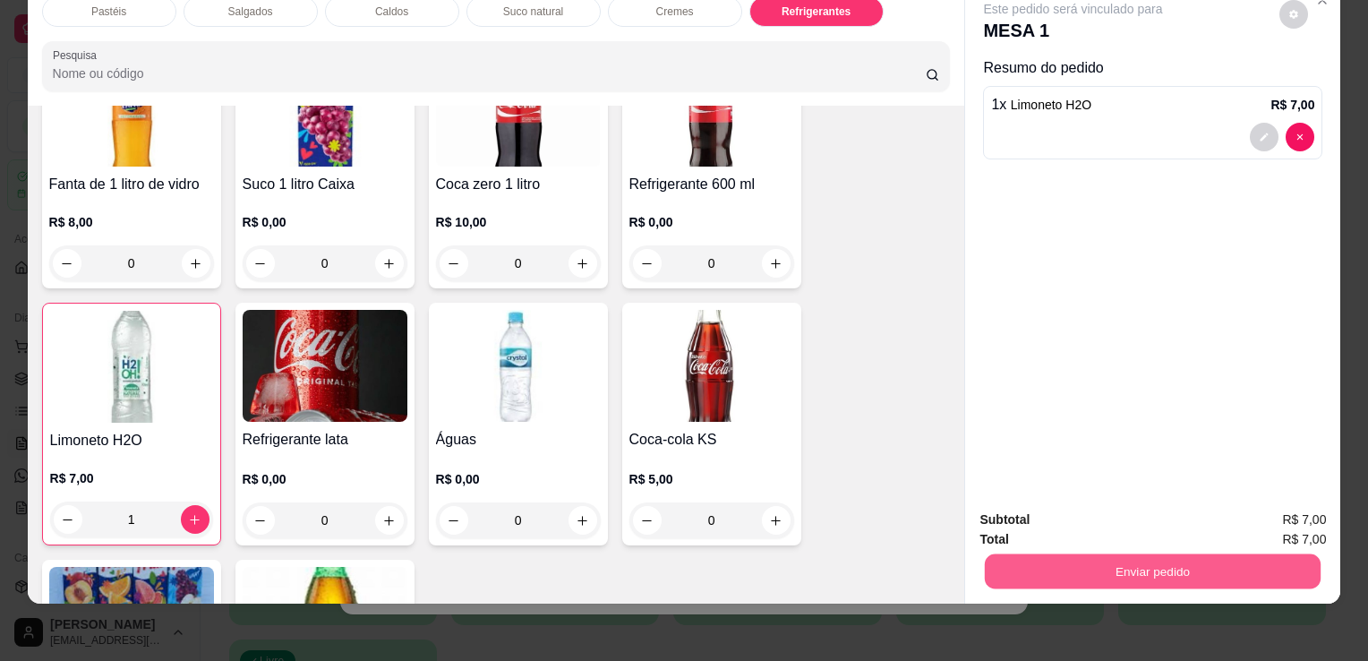
click at [1062, 553] on button "Enviar pedido" at bounding box center [1153, 570] width 336 height 35
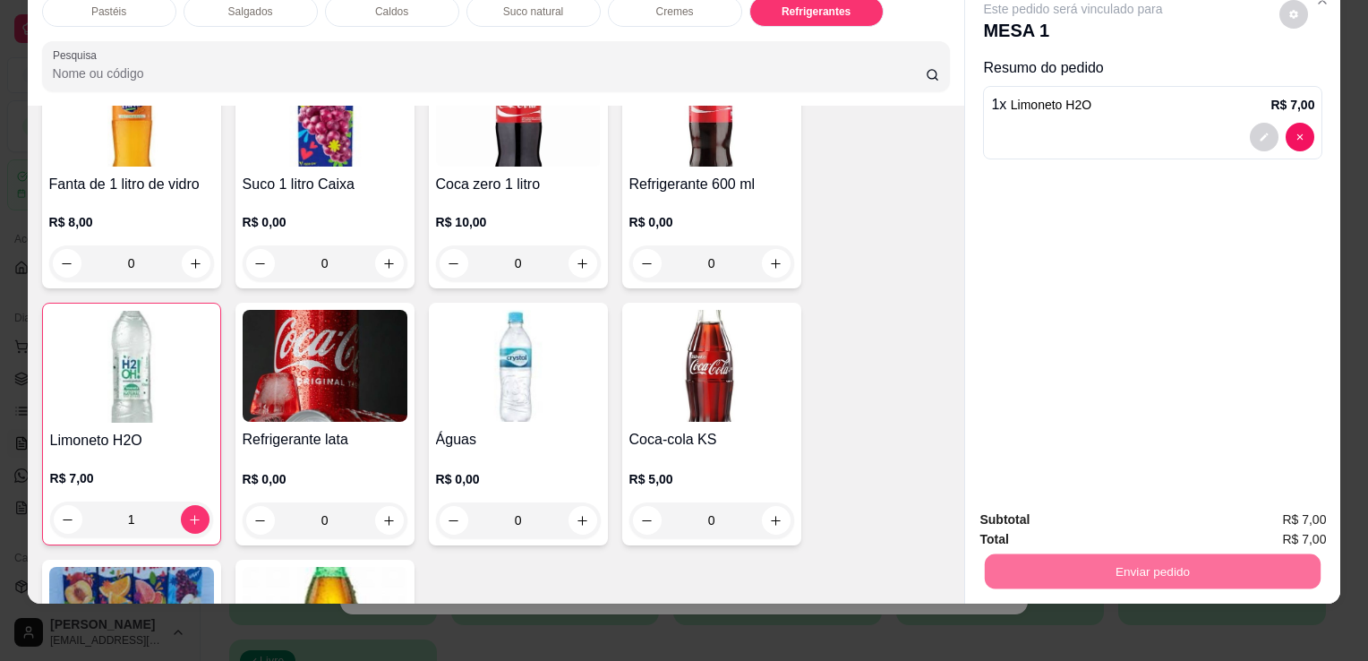
click at [1242, 518] on button "Sim, quero registrar" at bounding box center [1263, 514] width 133 height 34
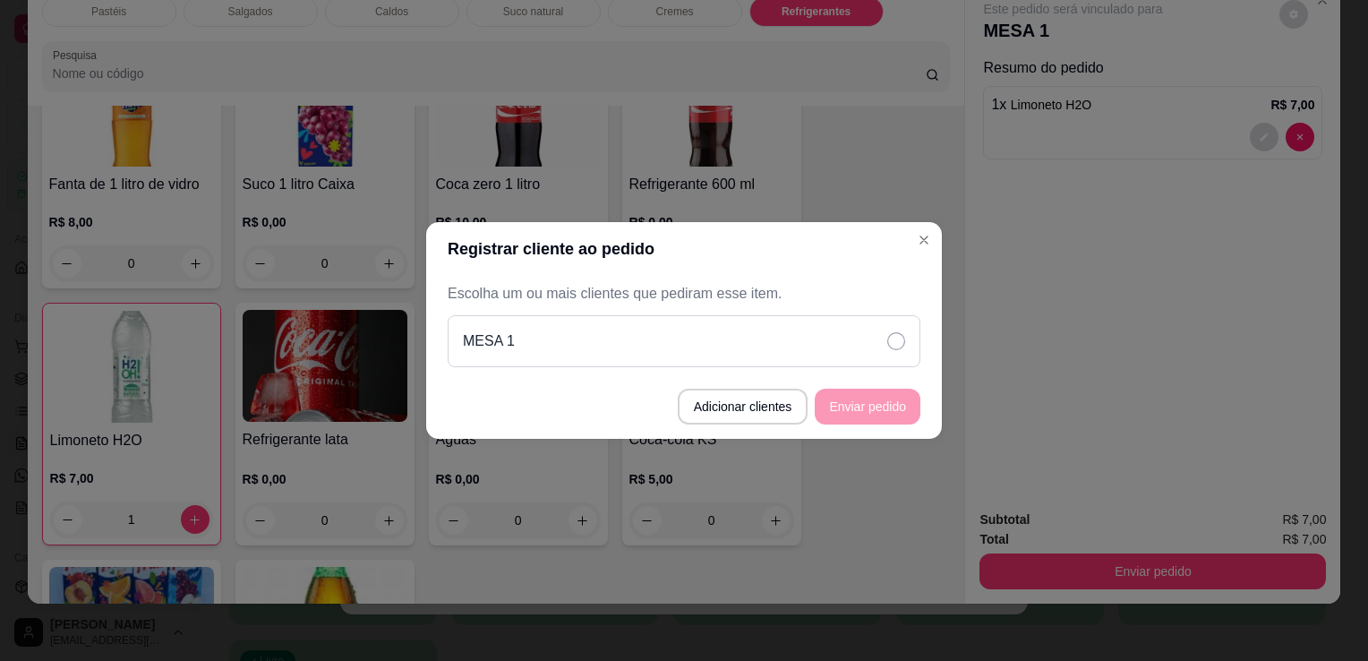
click at [892, 345] on icon at bounding box center [896, 341] width 18 height 18
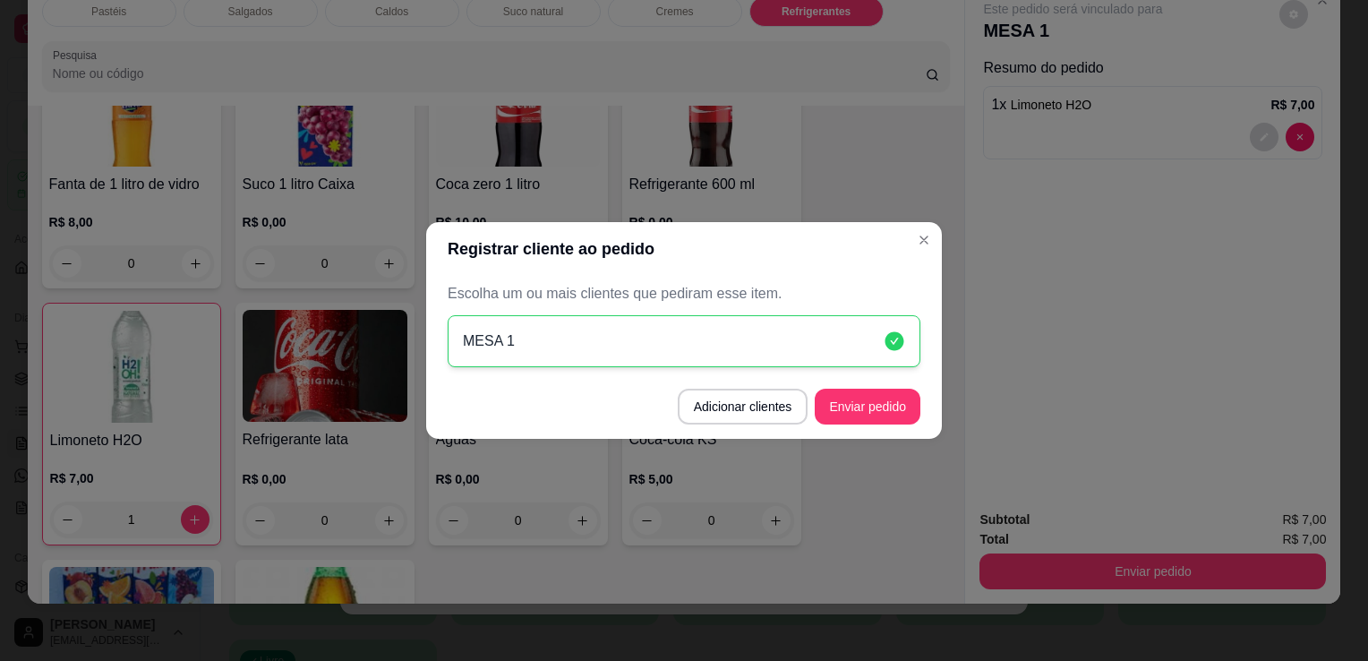
click at [874, 428] on footer "Adicionar clientes Enviar pedido" at bounding box center [684, 406] width 516 height 64
click at [877, 410] on button "Enviar pedido" at bounding box center [868, 407] width 106 height 36
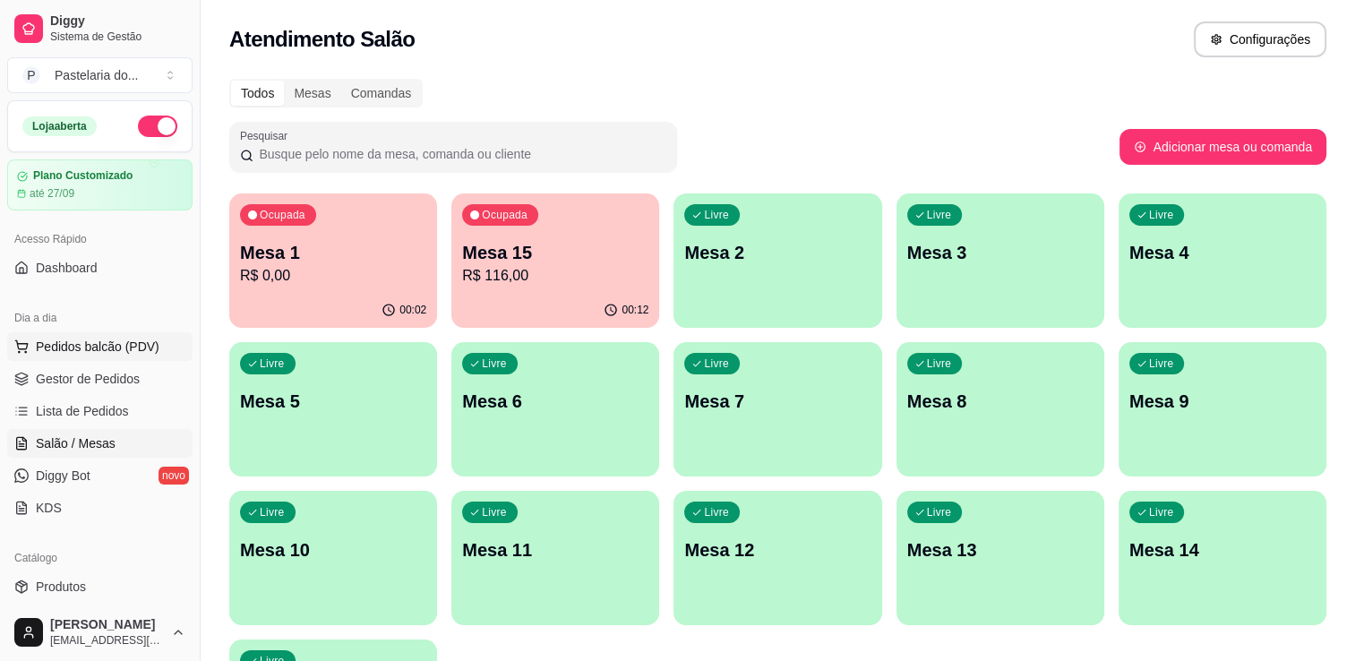
click at [85, 338] on span "Pedidos balcão (PDV)" at bounding box center [98, 347] width 124 height 18
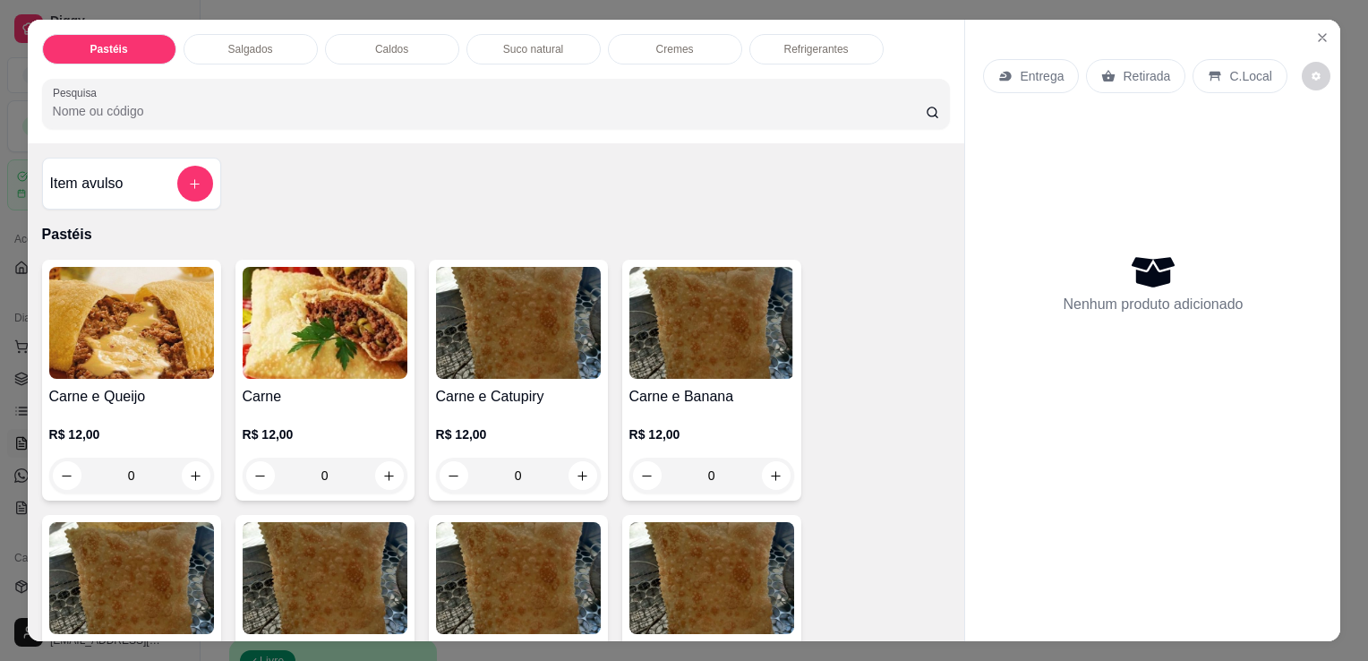
click at [197, 471] on div "0" at bounding box center [131, 476] width 165 height 36
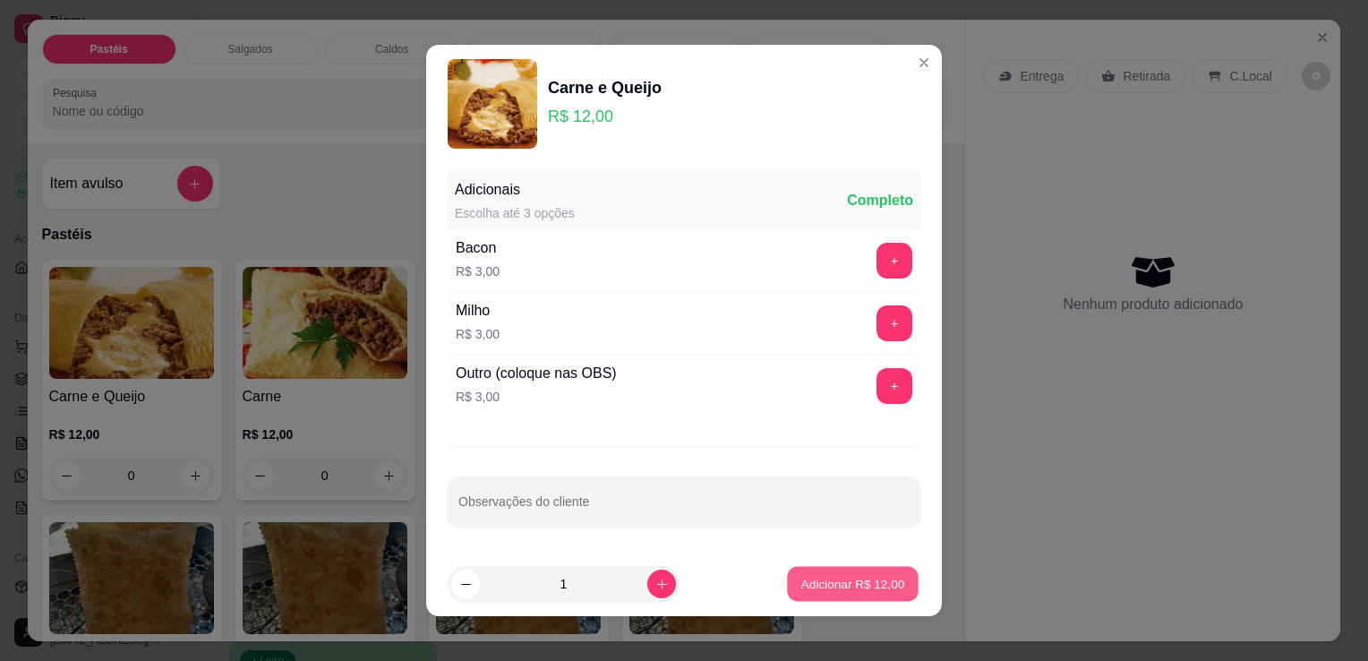
click at [801, 583] on p "Adicionar R$ 12,00" at bounding box center [853, 583] width 104 height 17
type input "1"
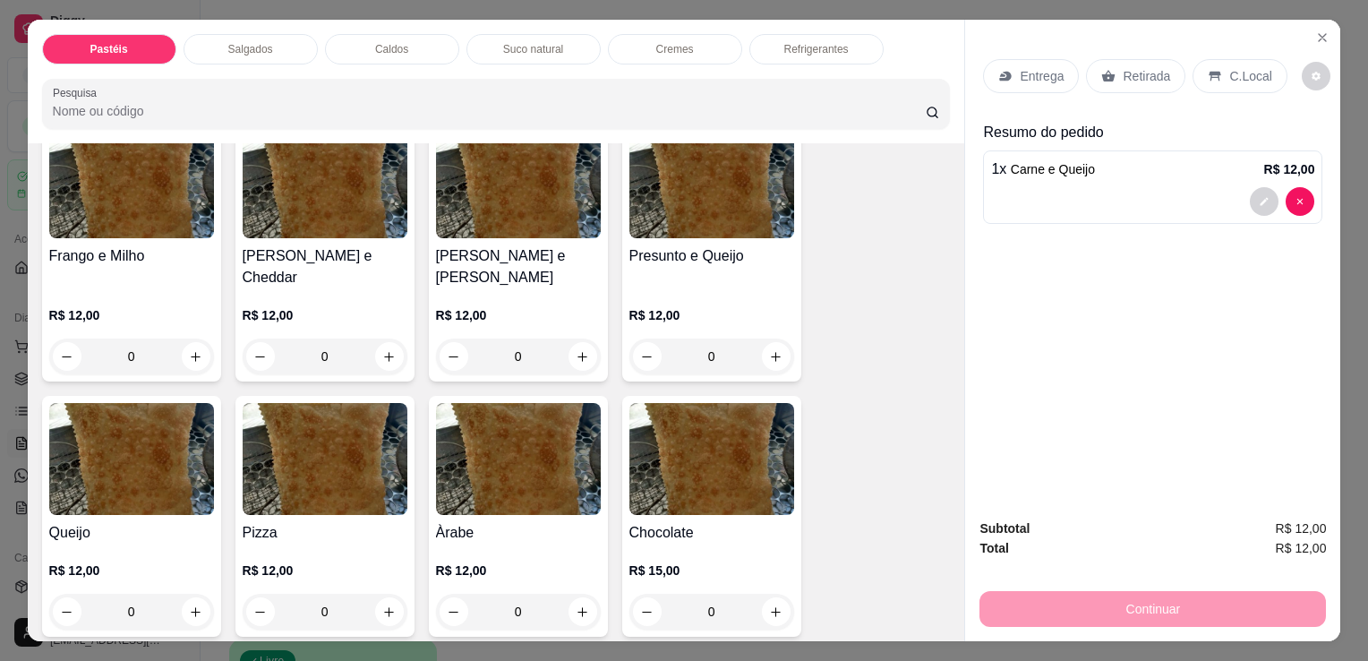
scroll to position [985, 0]
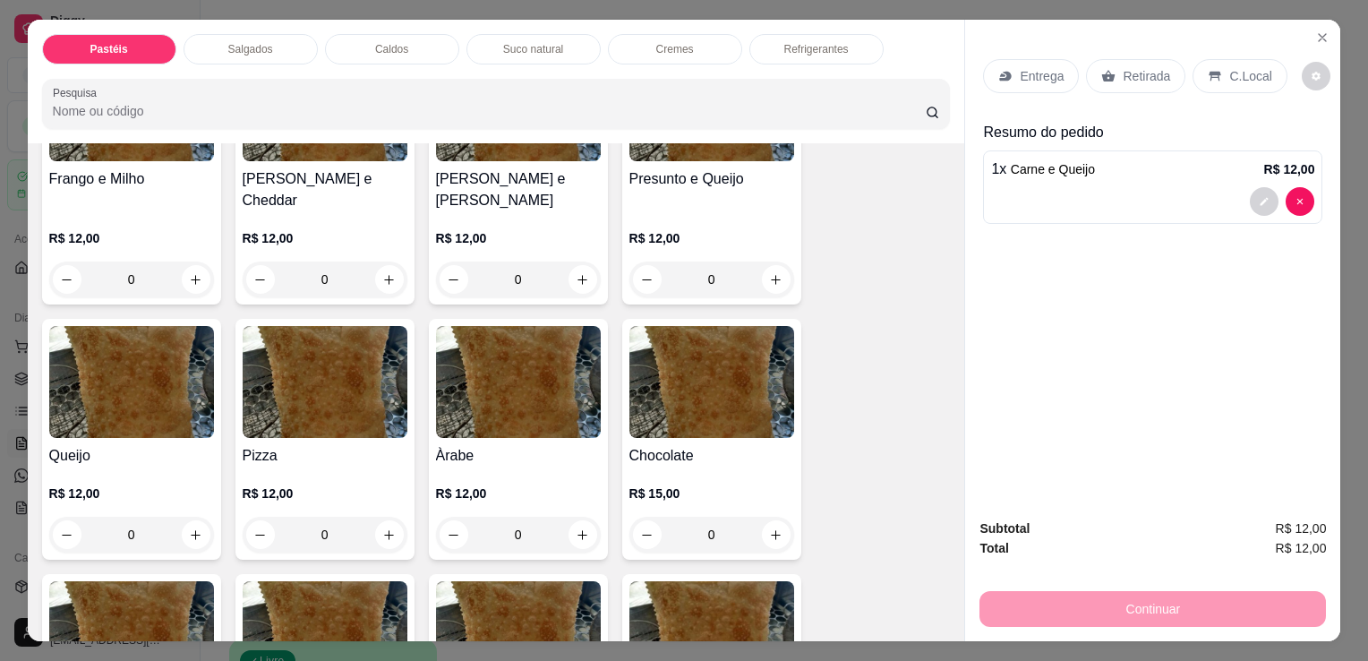
click at [196, 517] on div "0" at bounding box center [131, 535] width 165 height 36
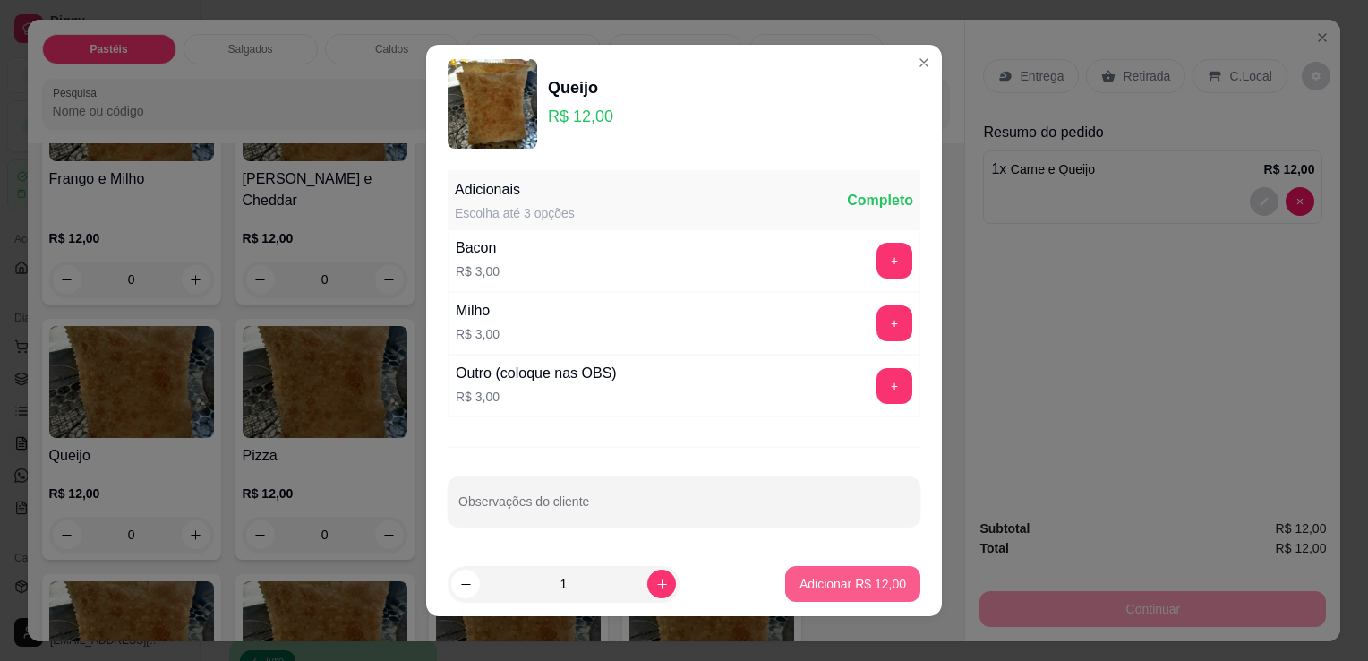
click at [813, 584] on p "Adicionar R$ 12,00" at bounding box center [853, 584] width 107 height 18
type input "1"
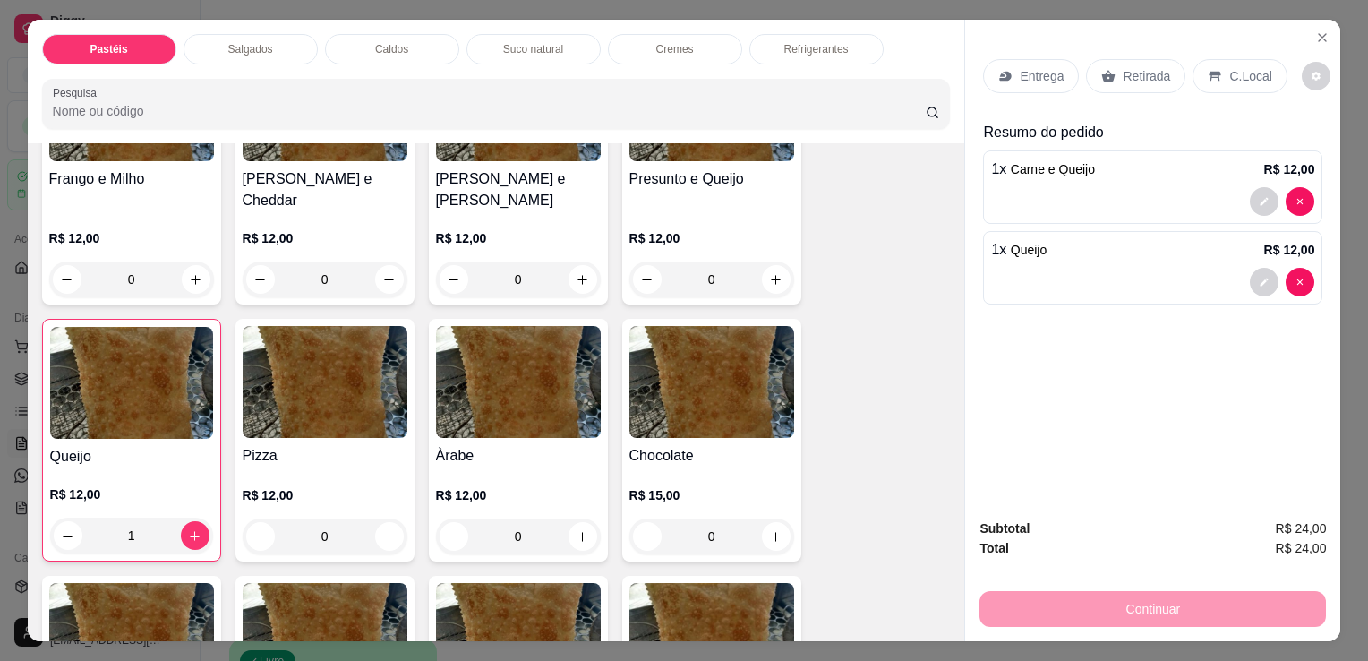
click at [818, 23] on div "Pastéis Salgados Caldos Suco natural Cremes Refrigerantes Pesquisa" at bounding box center [497, 82] width 938 height 124
click at [817, 42] on p "Refrigerantes" at bounding box center [816, 49] width 64 height 14
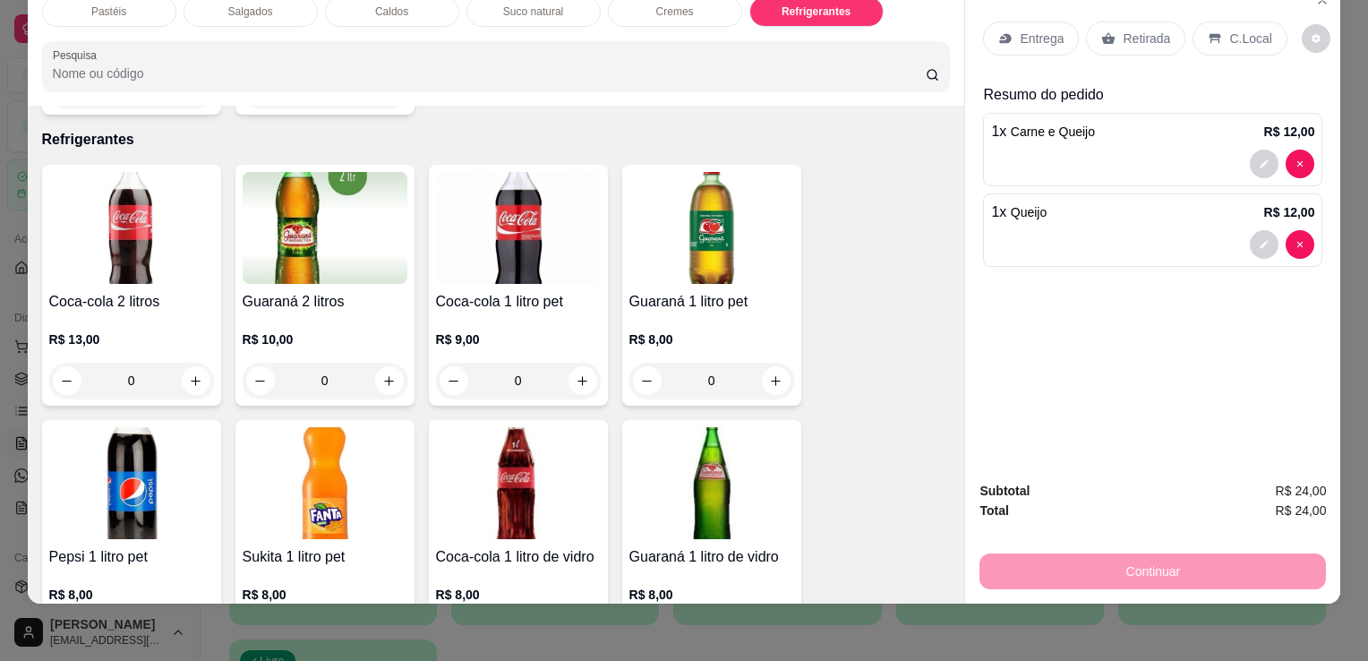
scroll to position [4775, 0]
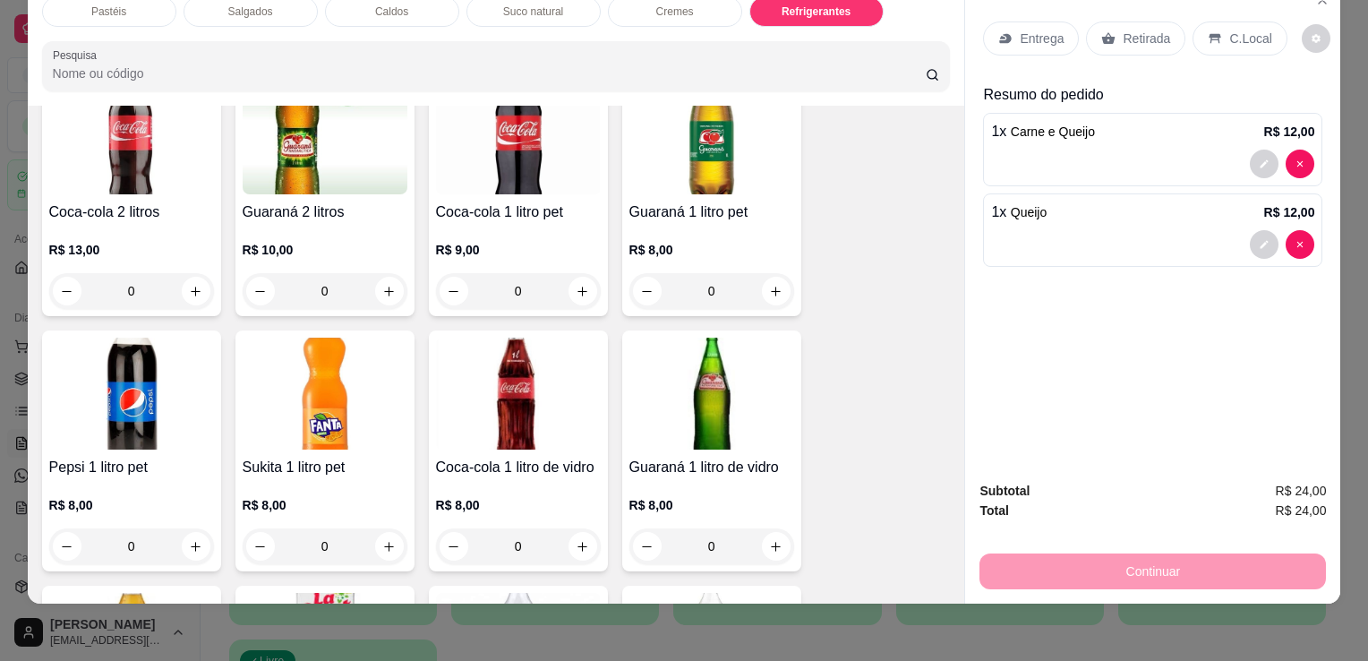
click at [100, 416] on div "Pepsi 1 litro pet R$ 8,00 0" at bounding box center [131, 450] width 179 height 241
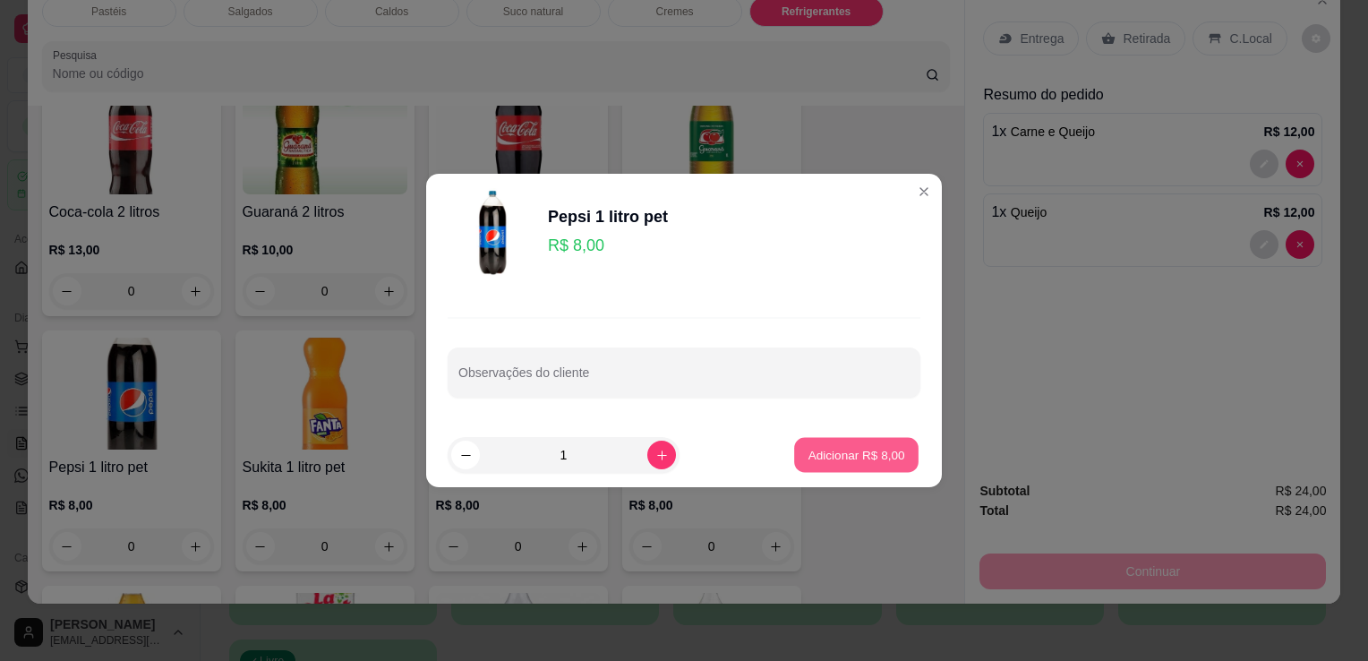
click at [817, 450] on p "Adicionar R$ 8,00" at bounding box center [856, 454] width 97 height 17
type input "1"
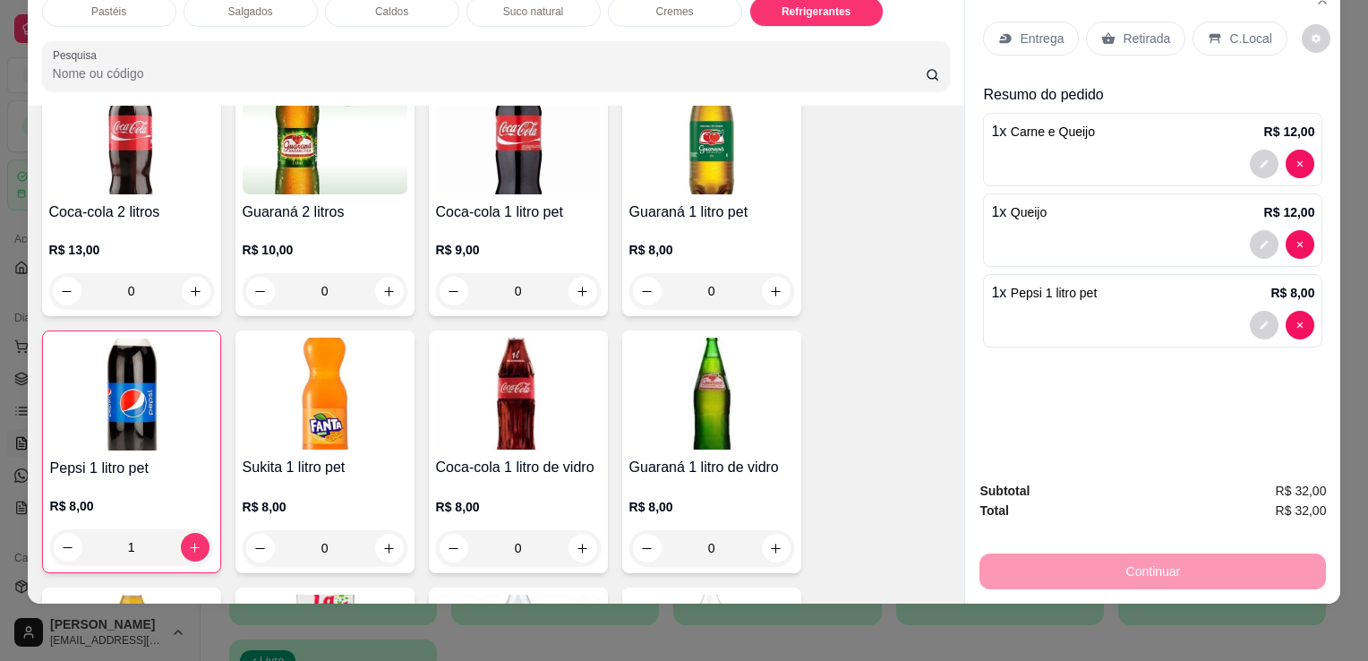
click at [1138, 7] on div "Entrega Retirada C.Local" at bounding box center [1152, 38] width 339 height 63
click at [1141, 30] on p "Retirada" at bounding box center [1146, 39] width 47 height 18
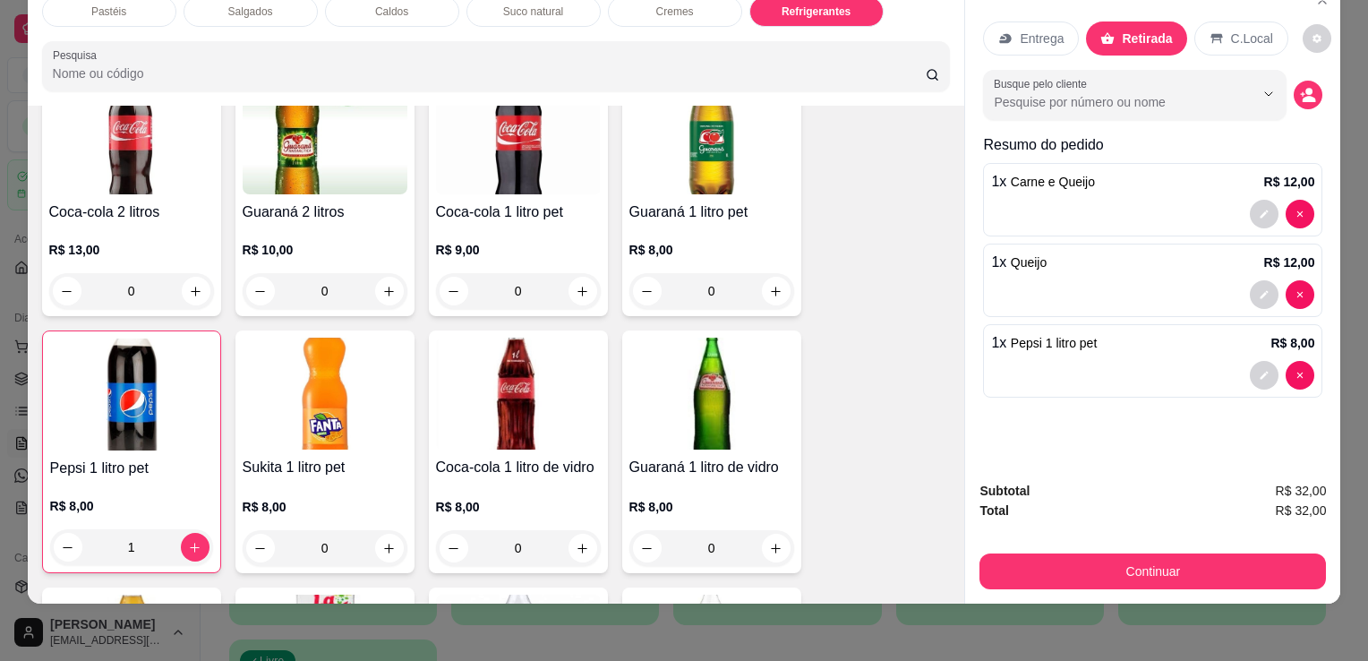
click at [1141, 562] on button "Continuar" at bounding box center [1153, 571] width 347 height 36
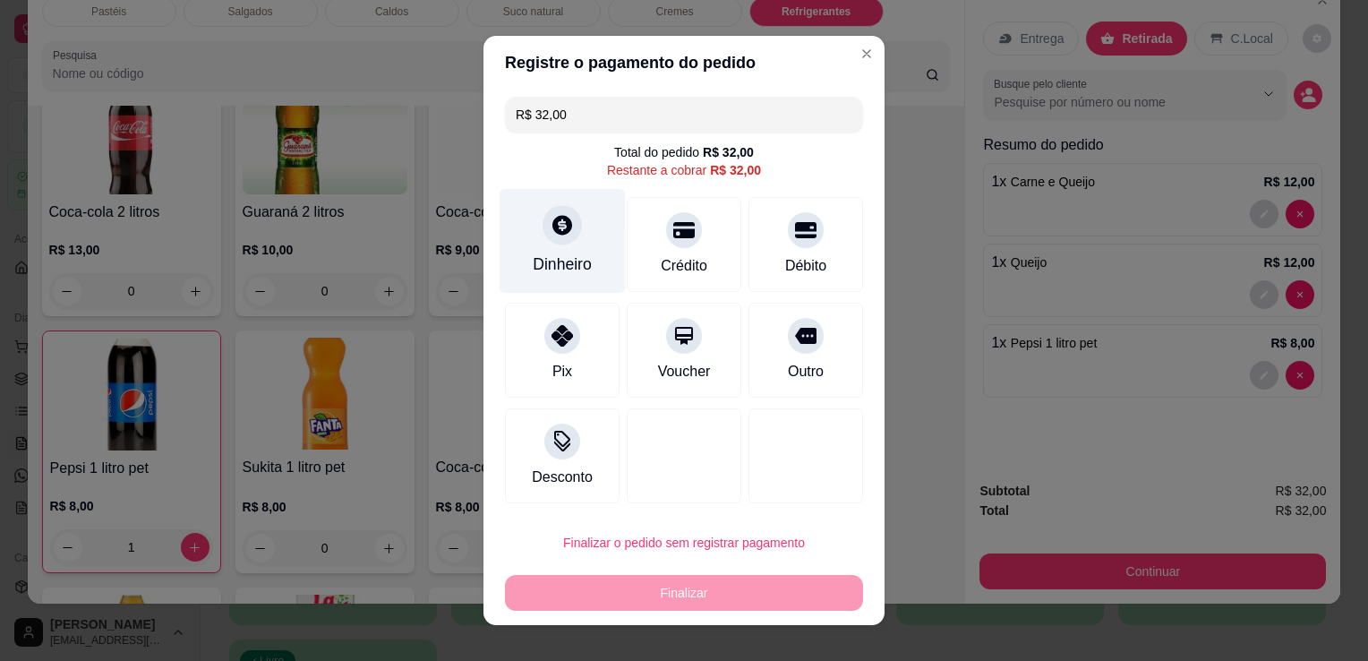
click at [573, 270] on div "Dinheiro" at bounding box center [562, 264] width 59 height 23
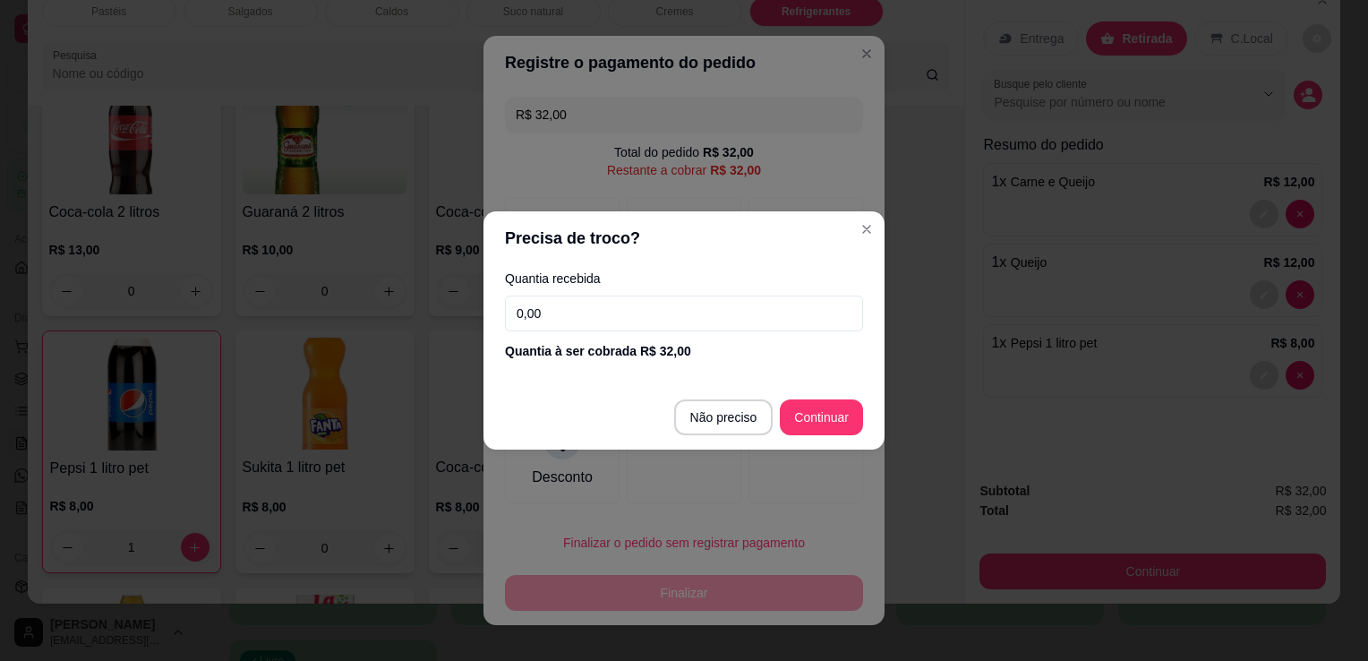
click at [633, 328] on input "0,00" at bounding box center [684, 313] width 358 height 36
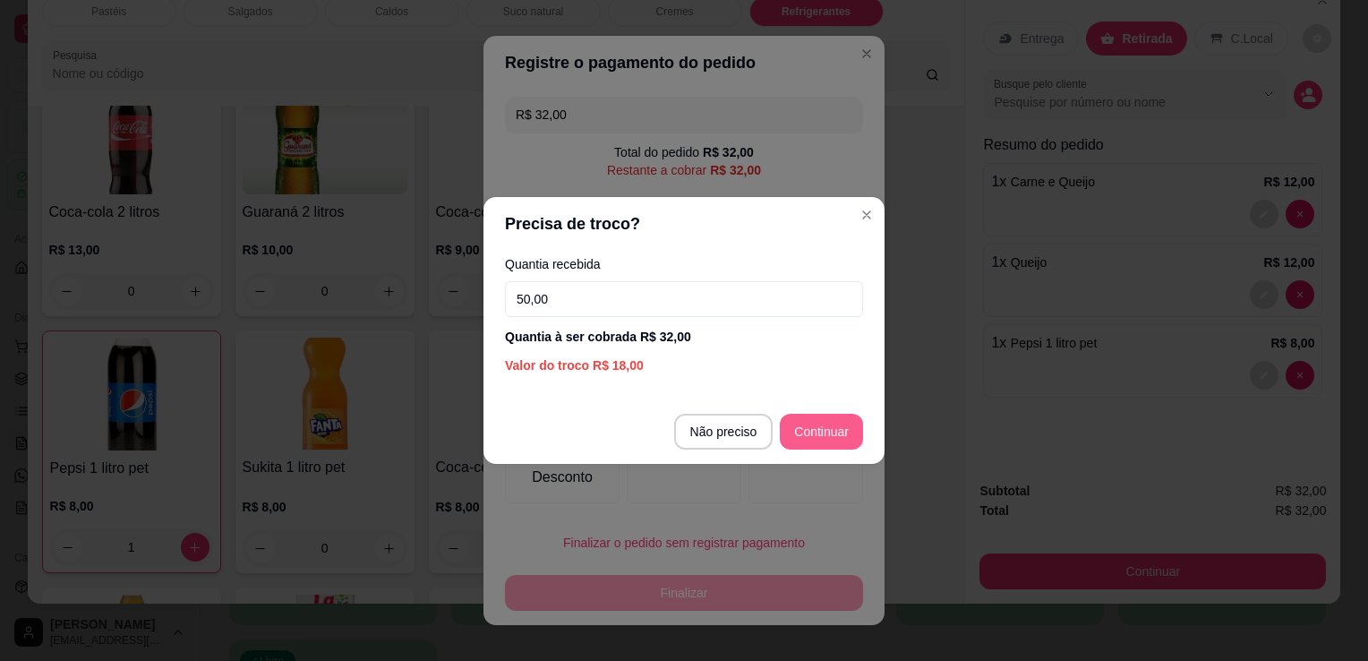
type input "50,00"
type input "R$ 0,00"
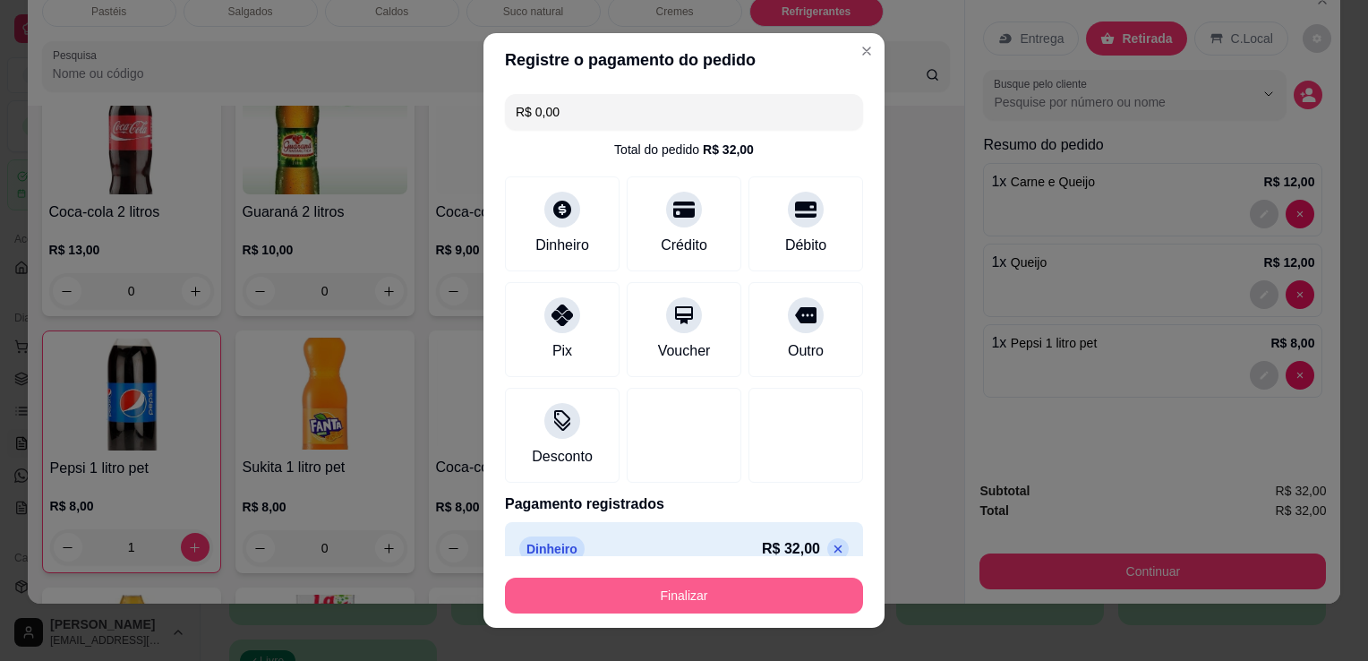
click at [711, 607] on button "Finalizar" at bounding box center [684, 596] width 358 height 36
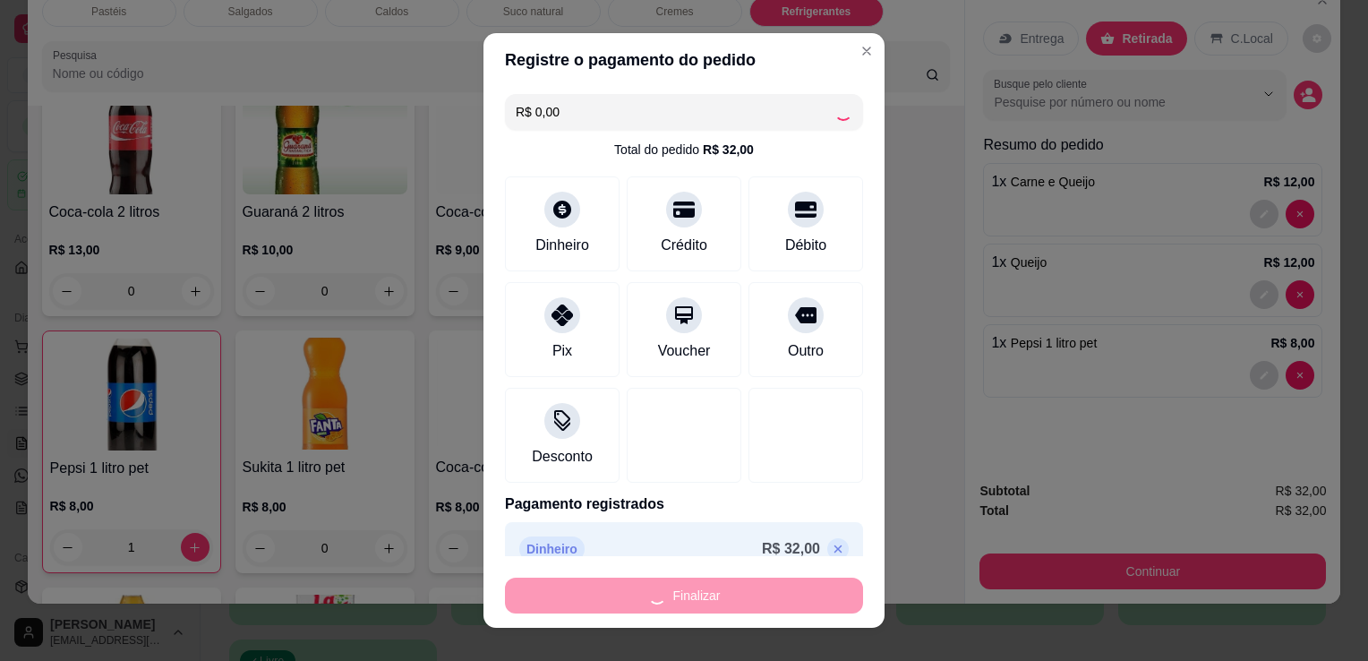
type input "0"
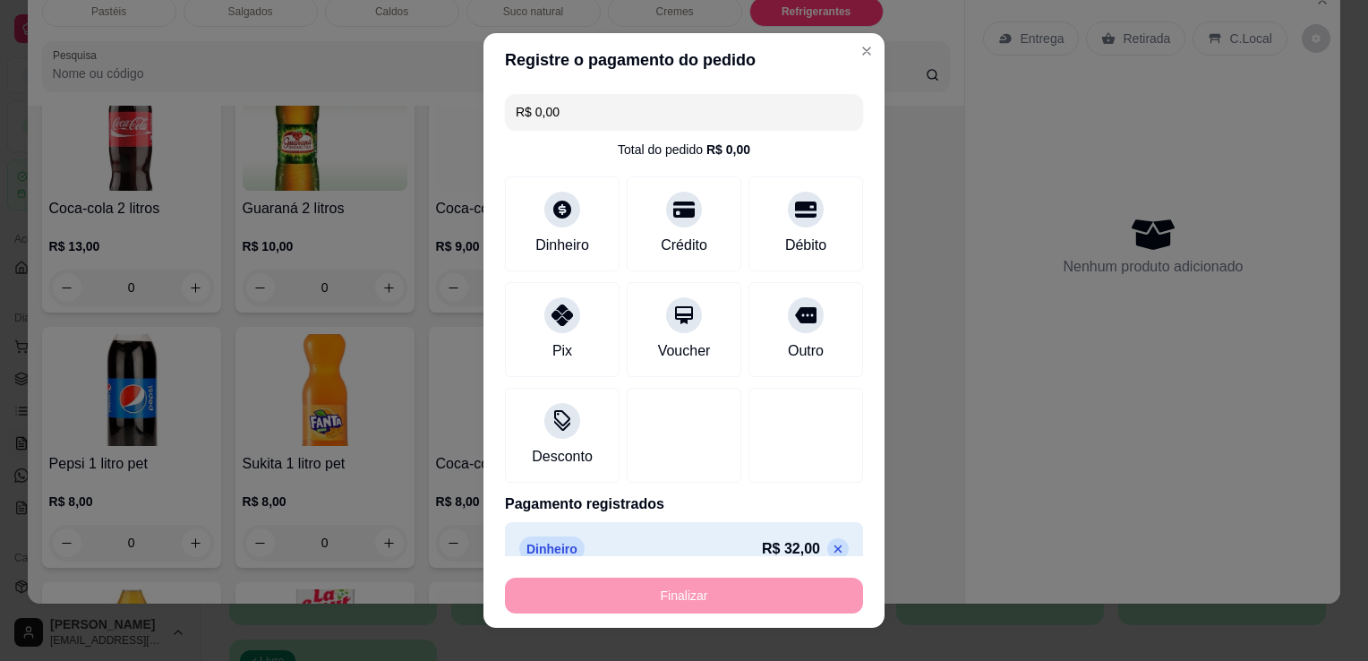
type input "-R$ 32,00"
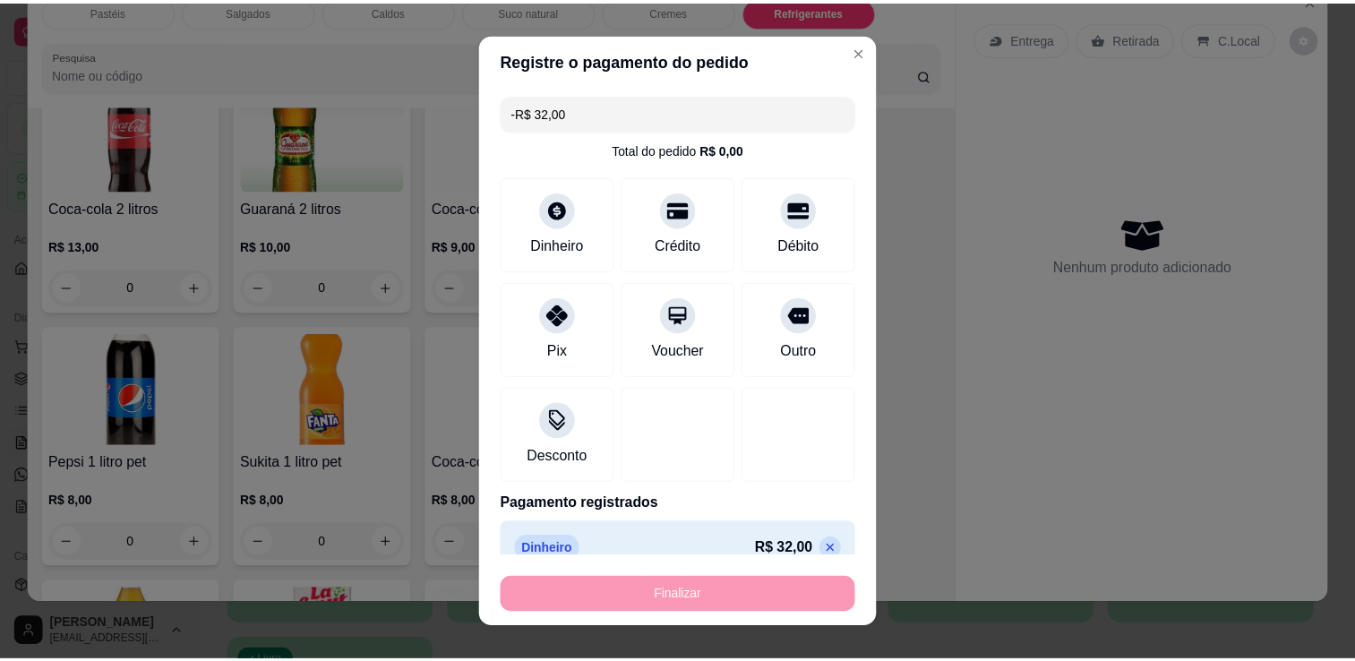
scroll to position [4773, 0]
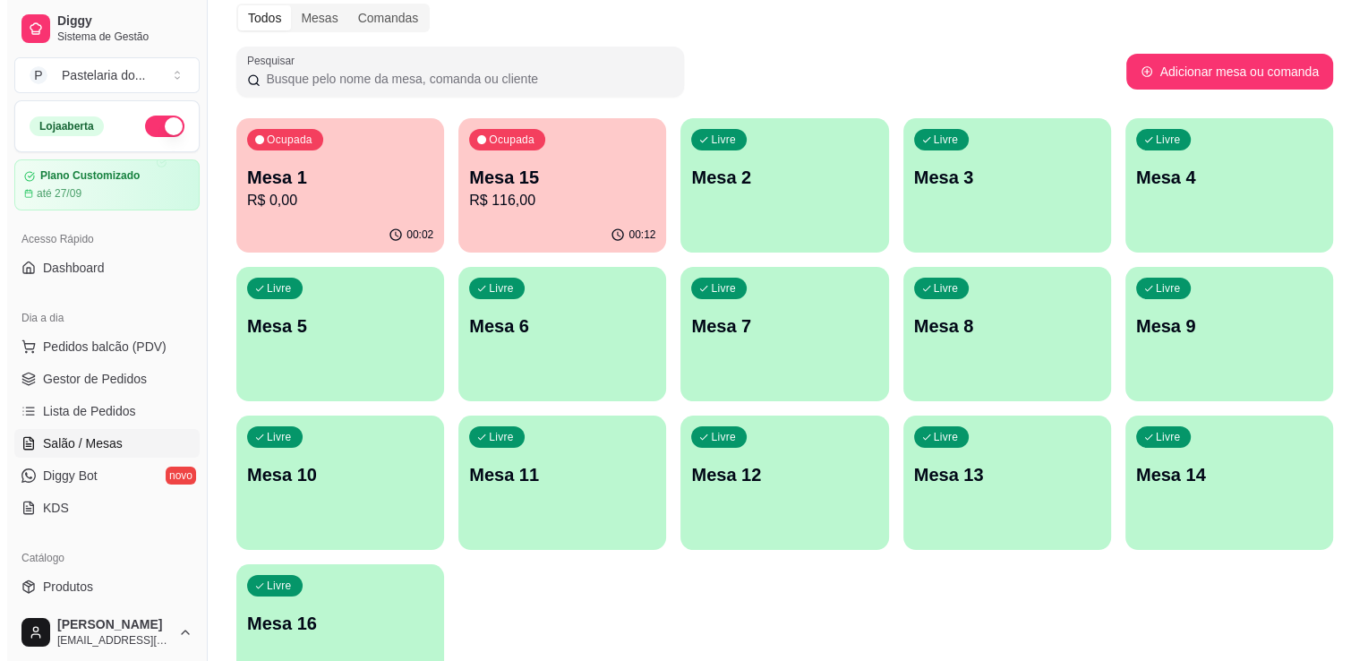
scroll to position [179, 0]
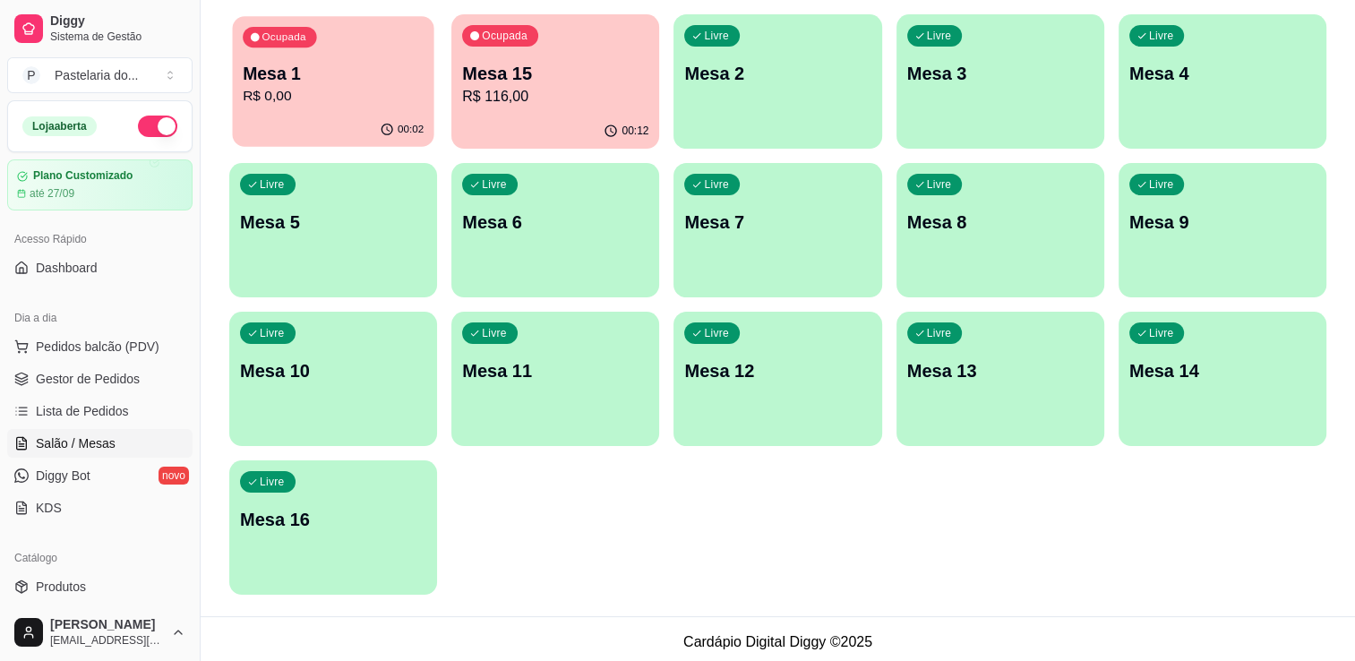
click at [279, 98] on p "R$ 0,00" at bounding box center [333, 96] width 181 height 21
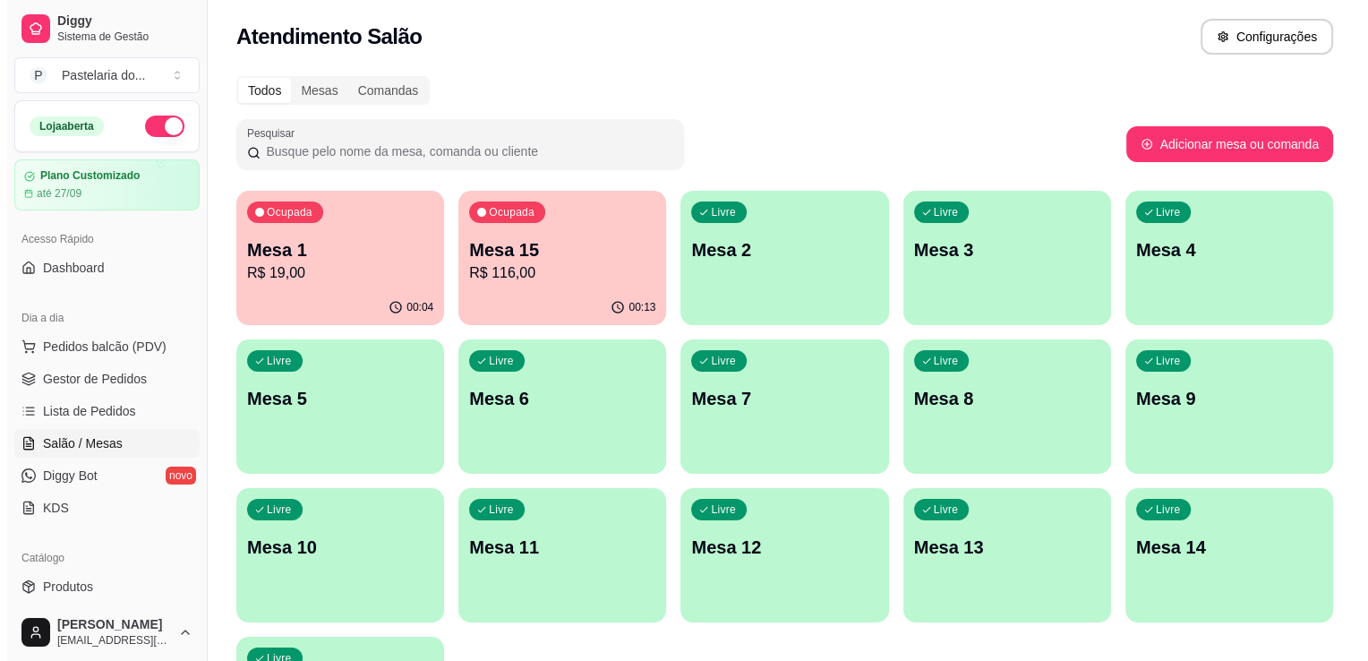
scroll to position [0, 0]
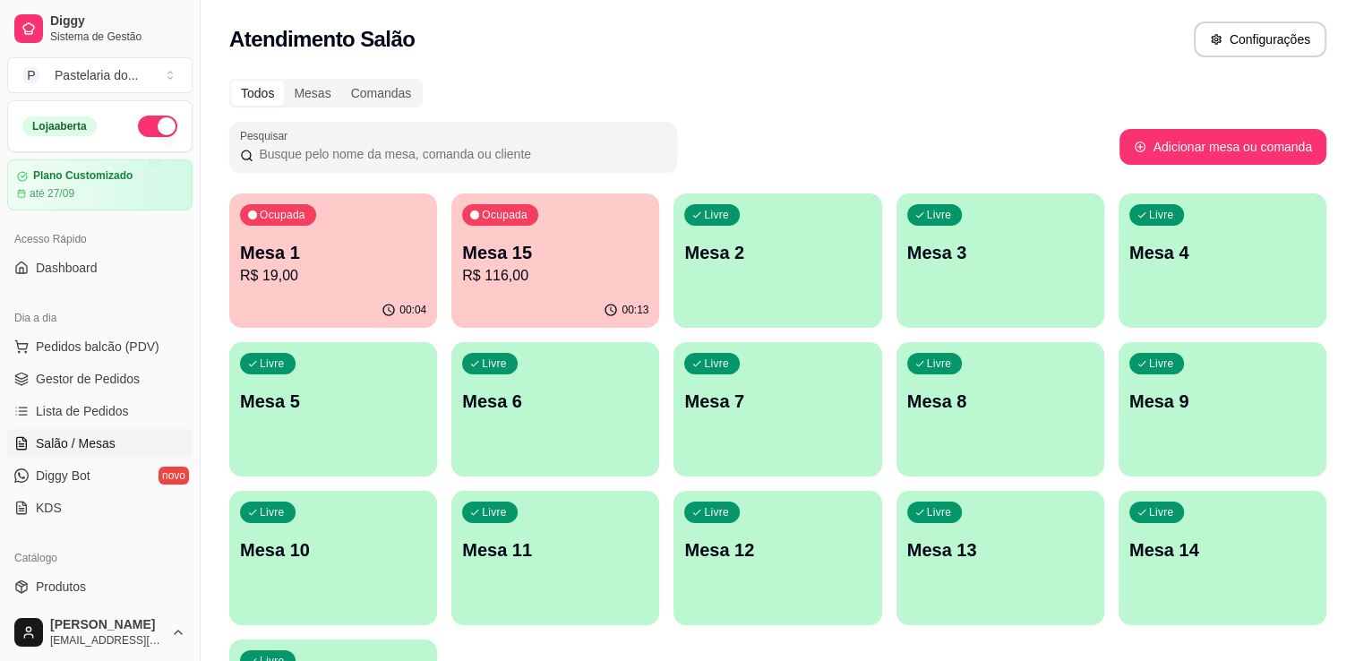
click at [527, 261] on p "Mesa 15" at bounding box center [555, 252] width 186 height 25
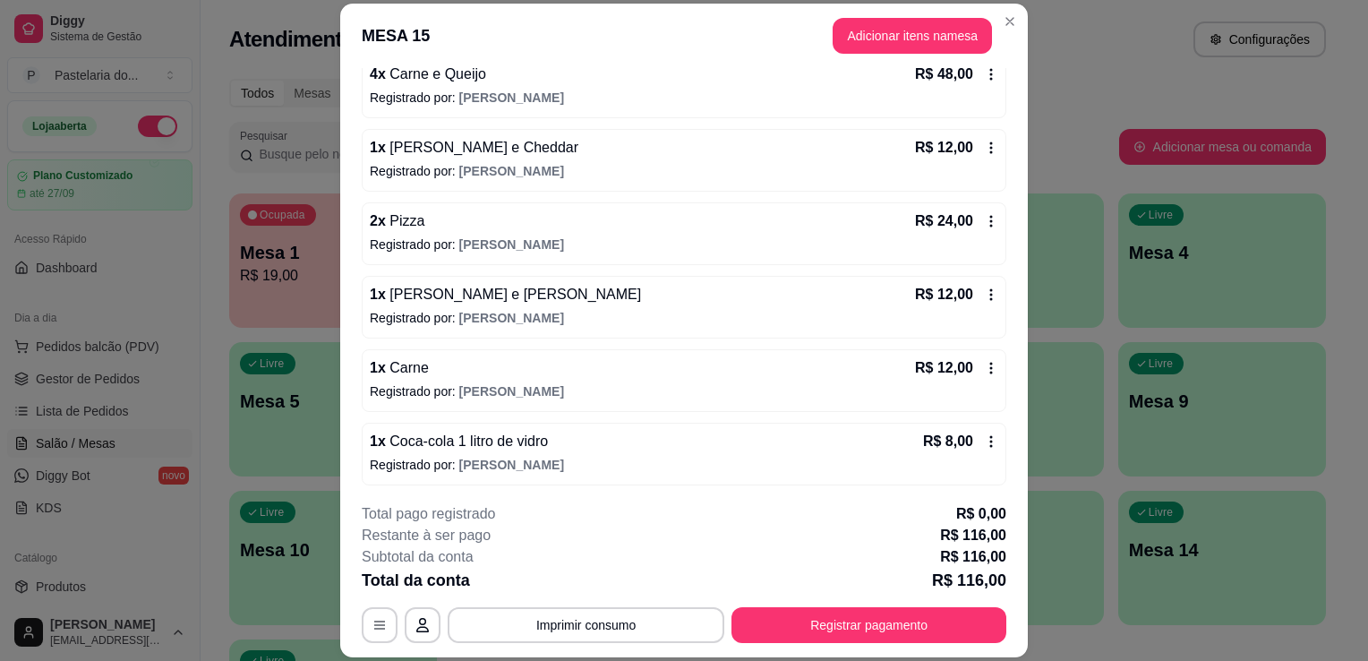
scroll to position [54, 0]
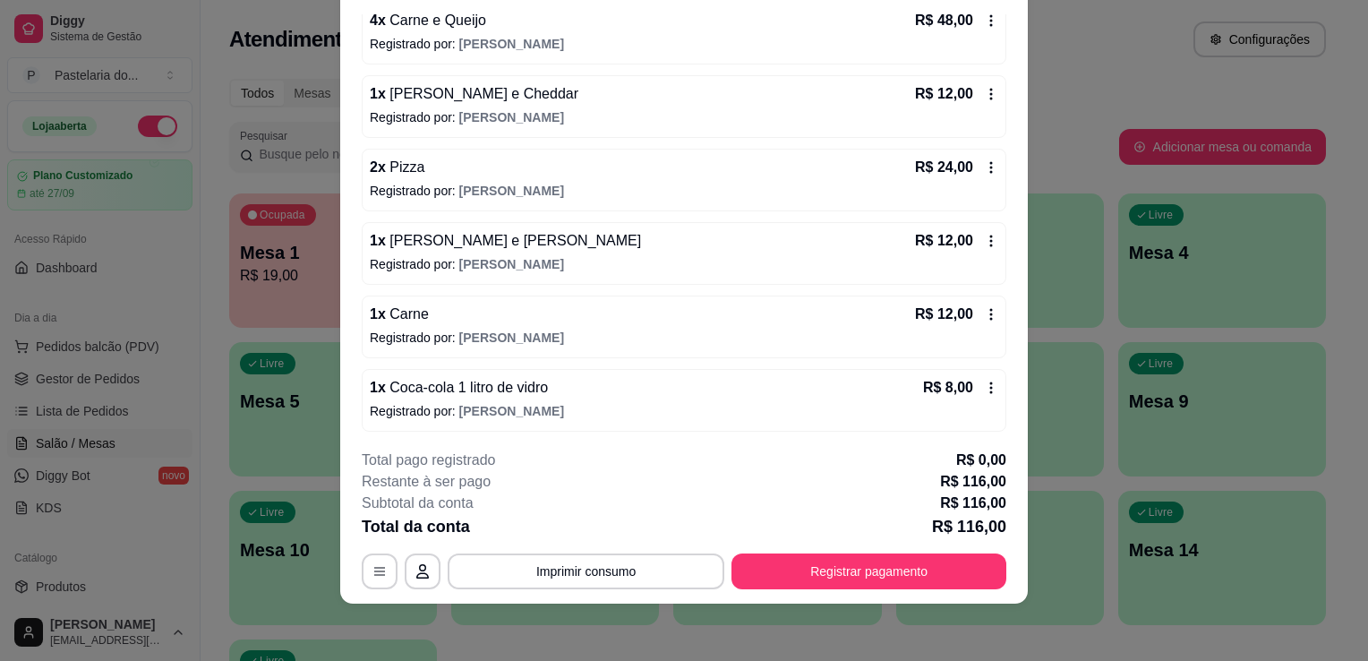
click at [1203, 310] on div "button" at bounding box center [1222, 316] width 208 height 21
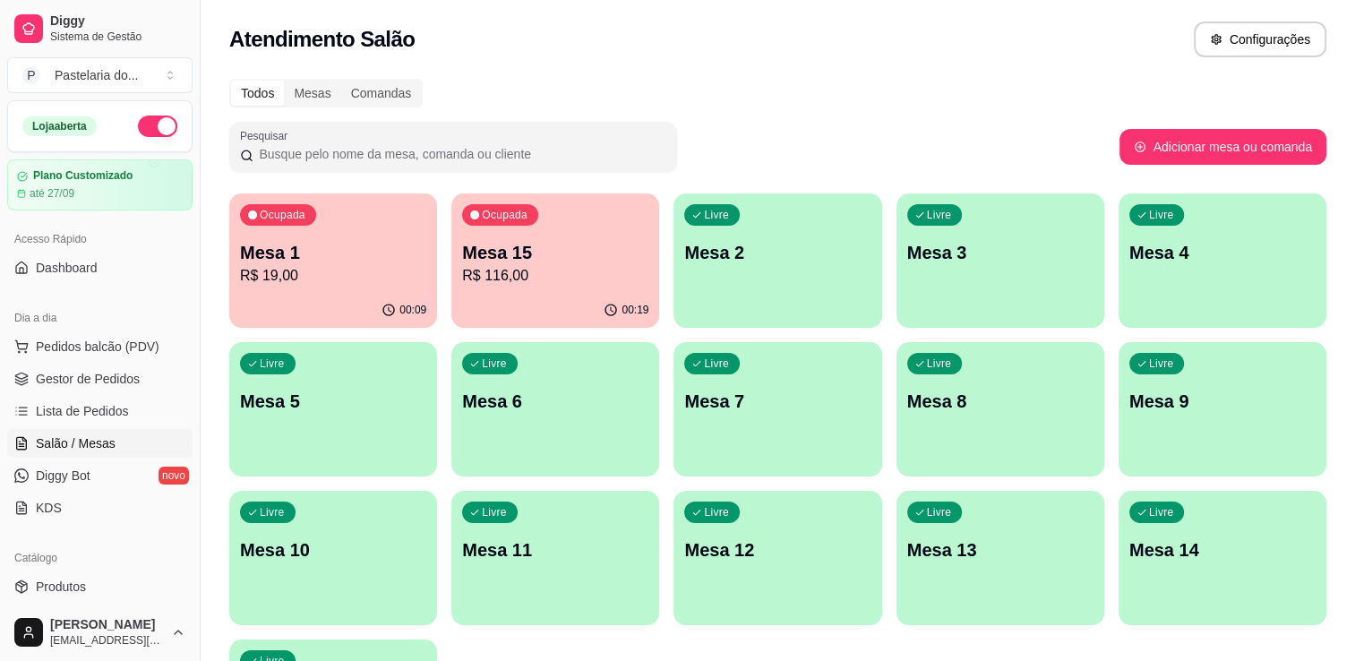
click at [307, 251] on p "Mesa 1" at bounding box center [333, 252] width 186 height 25
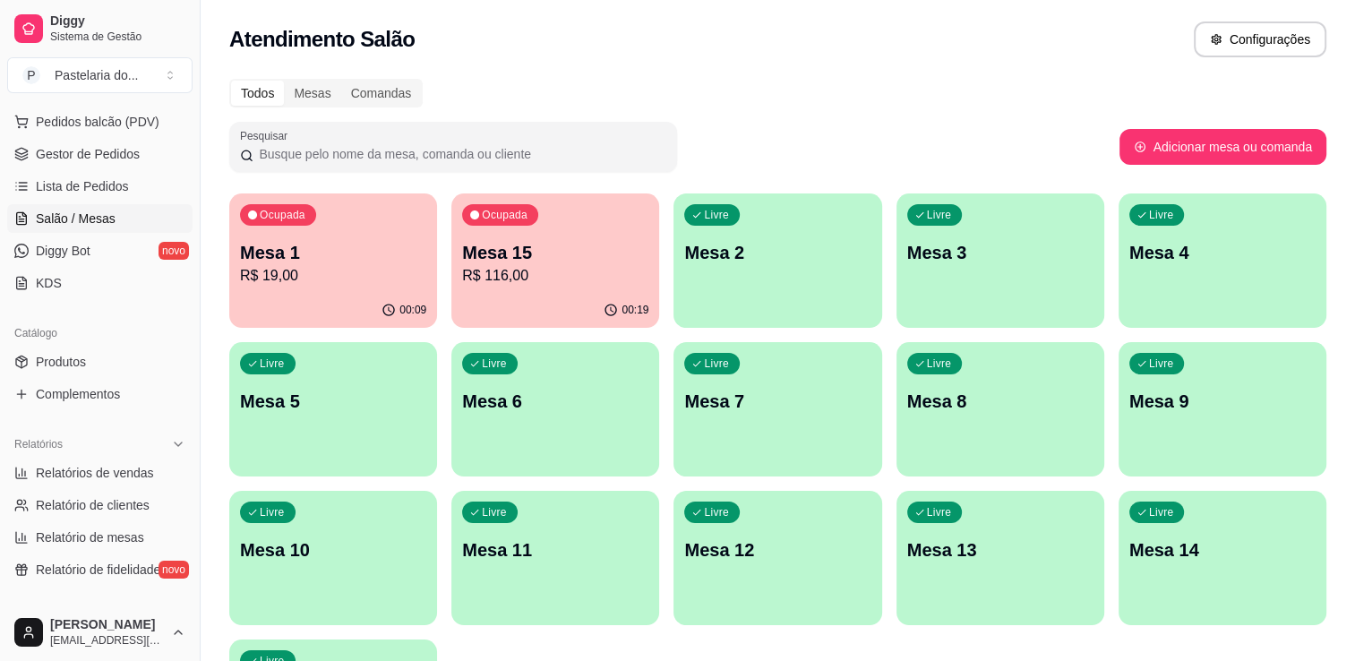
scroll to position [269, 0]
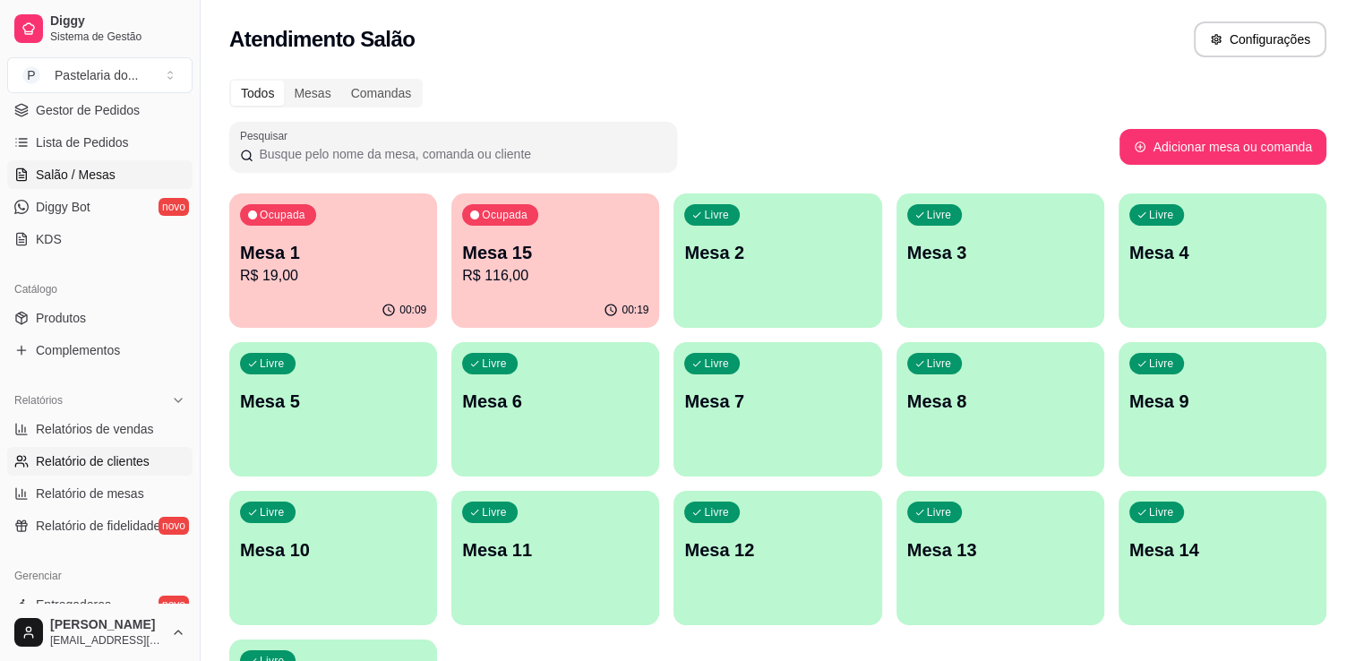
click at [100, 459] on span "Relatório de clientes" at bounding box center [93, 461] width 114 height 18
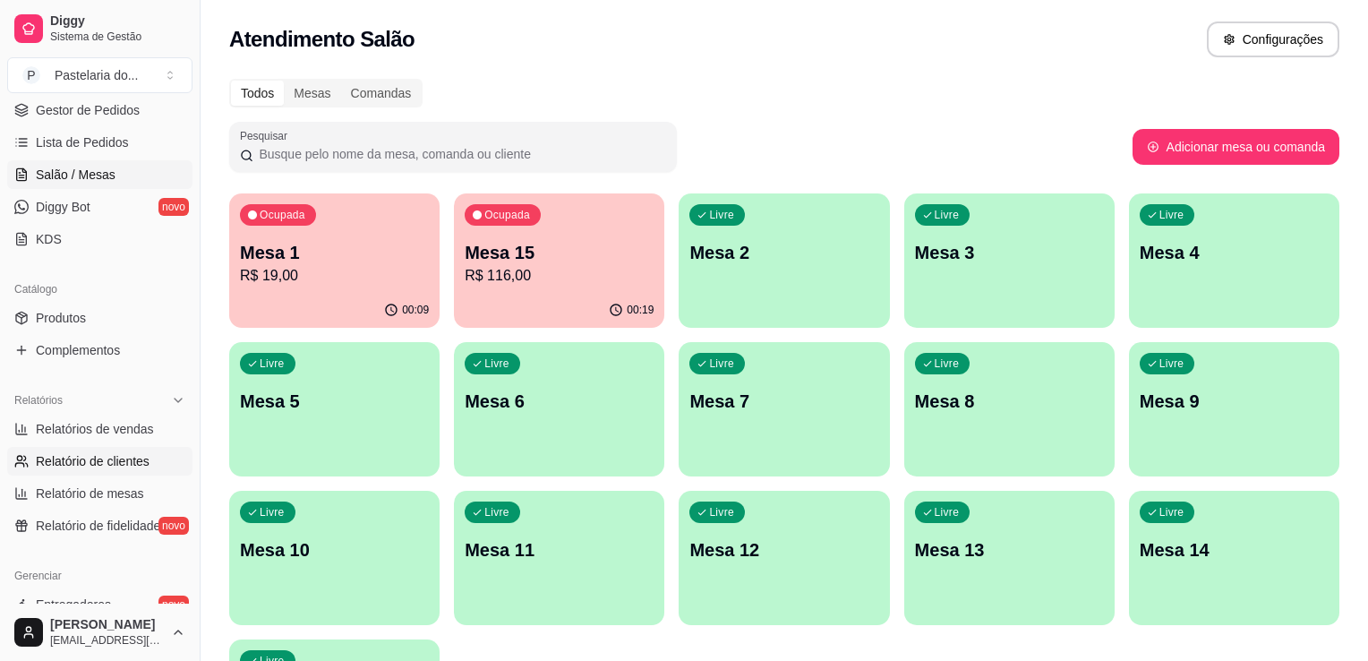
select select "30"
select select "HIGHEST_TOTAL_SPENT_WITH_ORDERS"
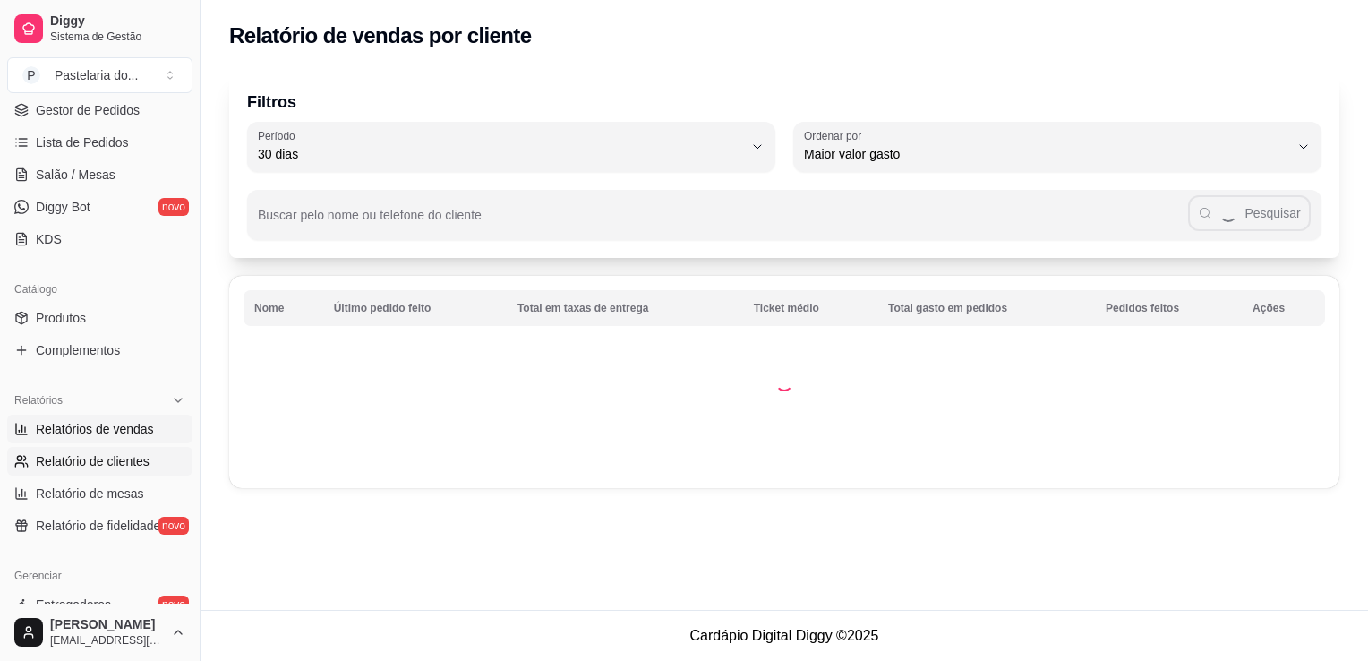
click at [104, 424] on span "Relatórios de vendas" at bounding box center [95, 429] width 118 height 18
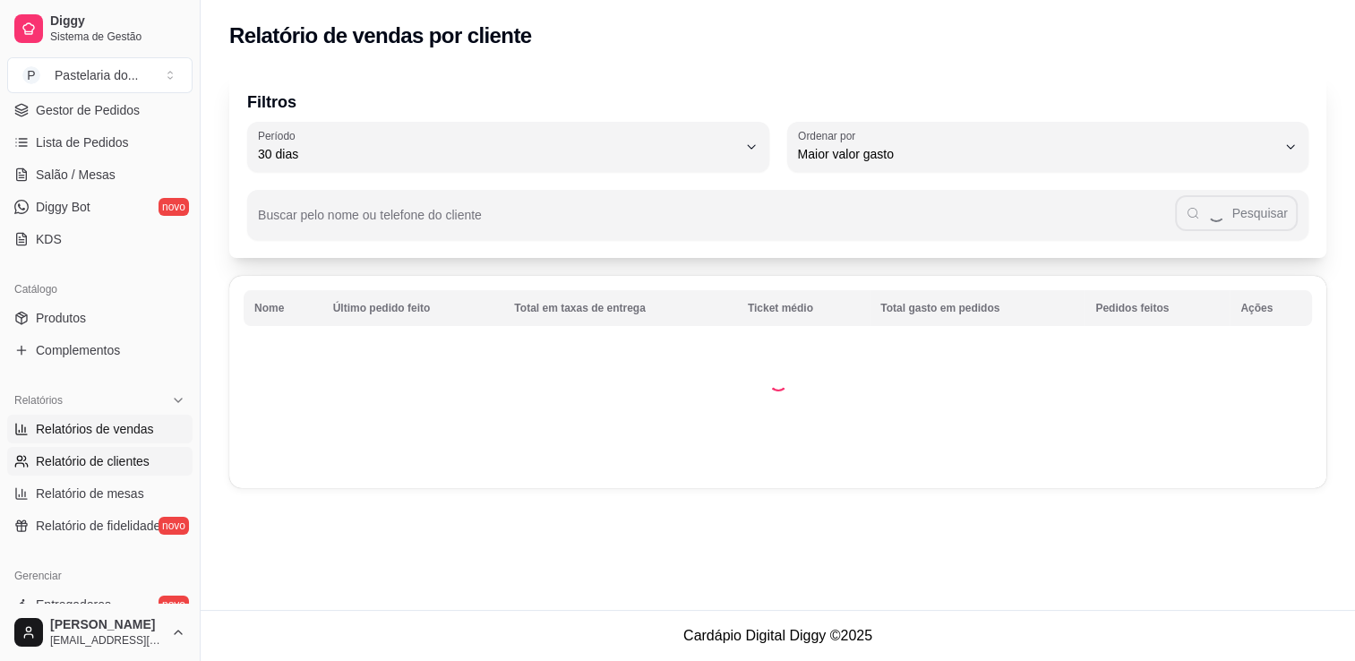
select select "ALL"
select select "0"
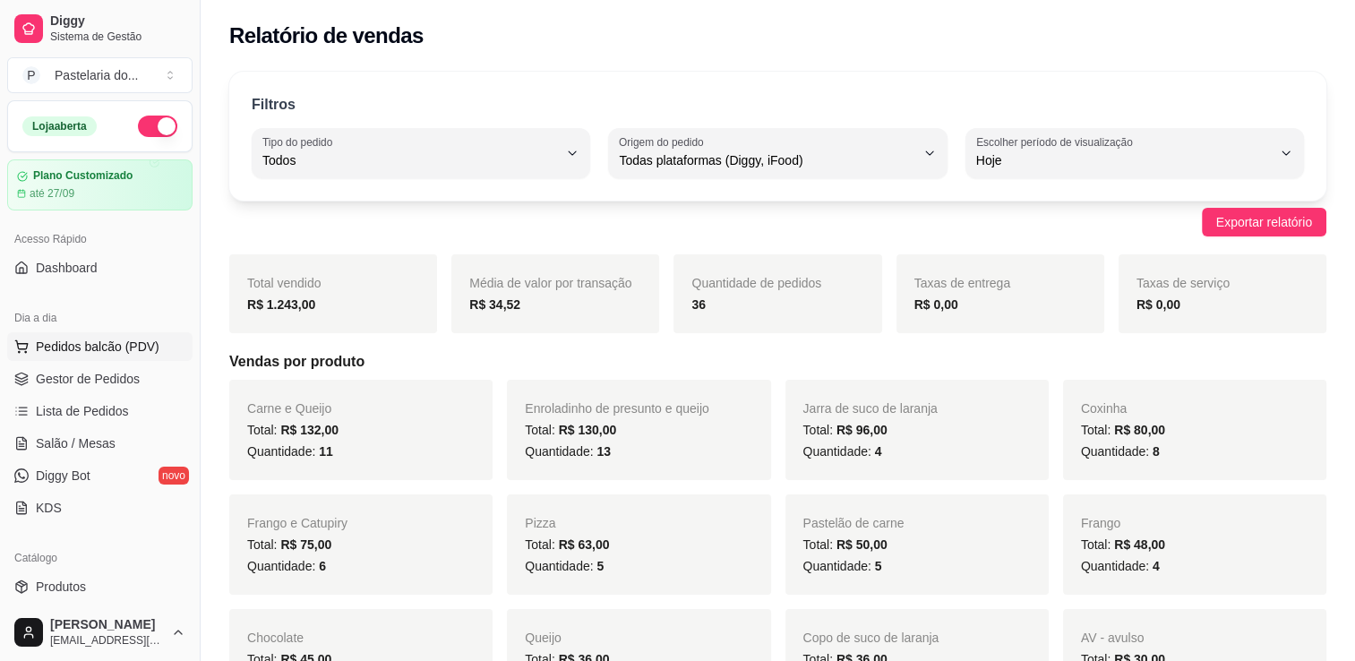
click at [122, 333] on button "Pedidos balcão (PDV)" at bounding box center [99, 346] width 185 height 29
click at [107, 441] on span "Salão / Mesas" at bounding box center [76, 443] width 80 height 18
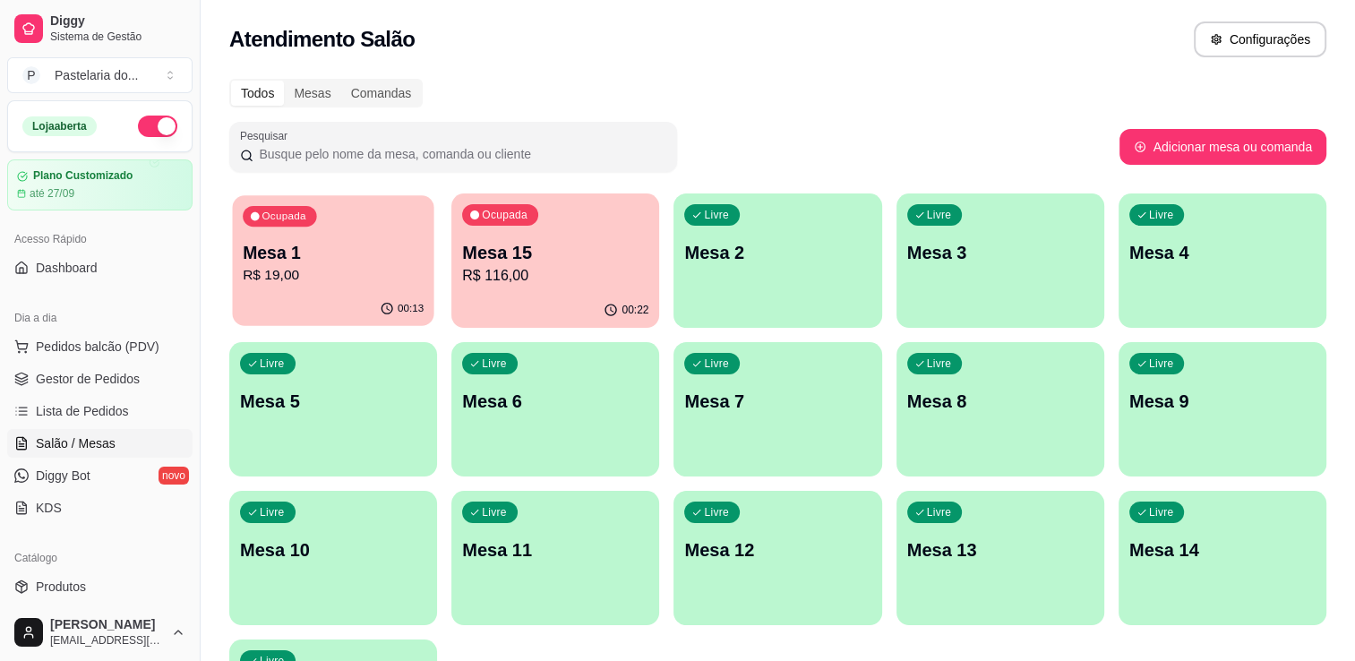
click at [300, 277] on p "R$ 19,00" at bounding box center [333, 275] width 181 height 21
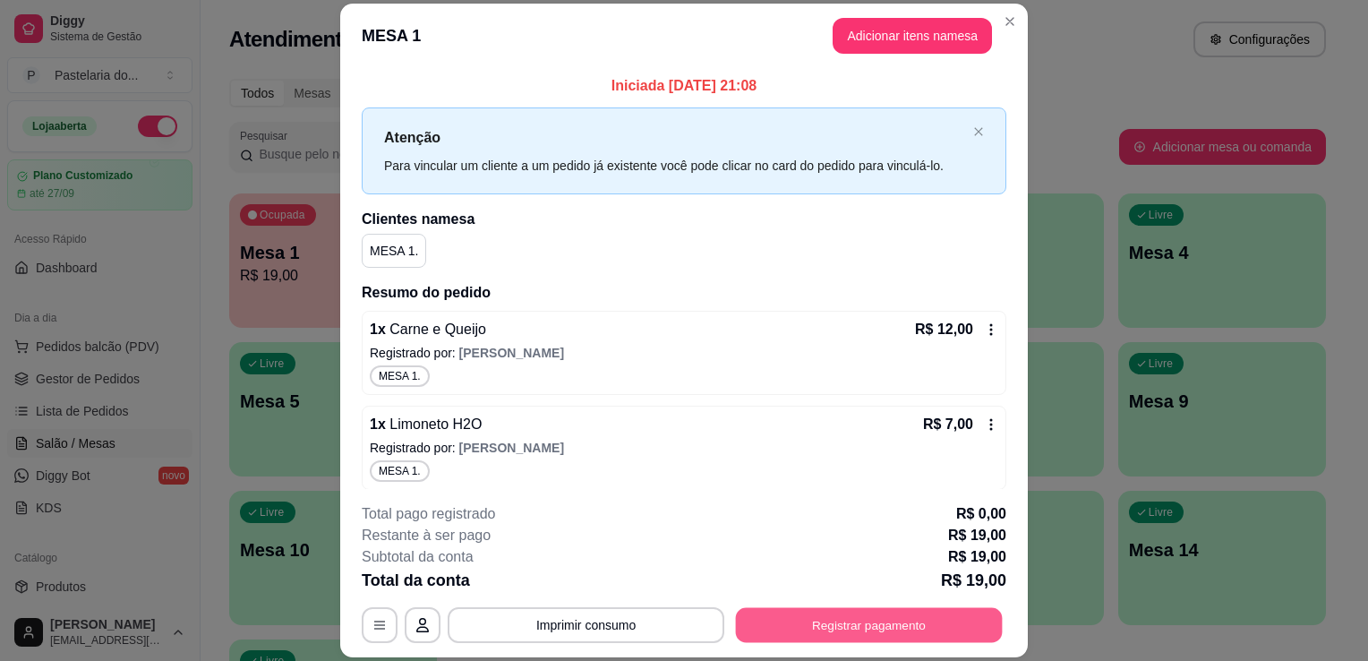
click at [802, 629] on button "Registrar pagamento" at bounding box center [869, 625] width 267 height 35
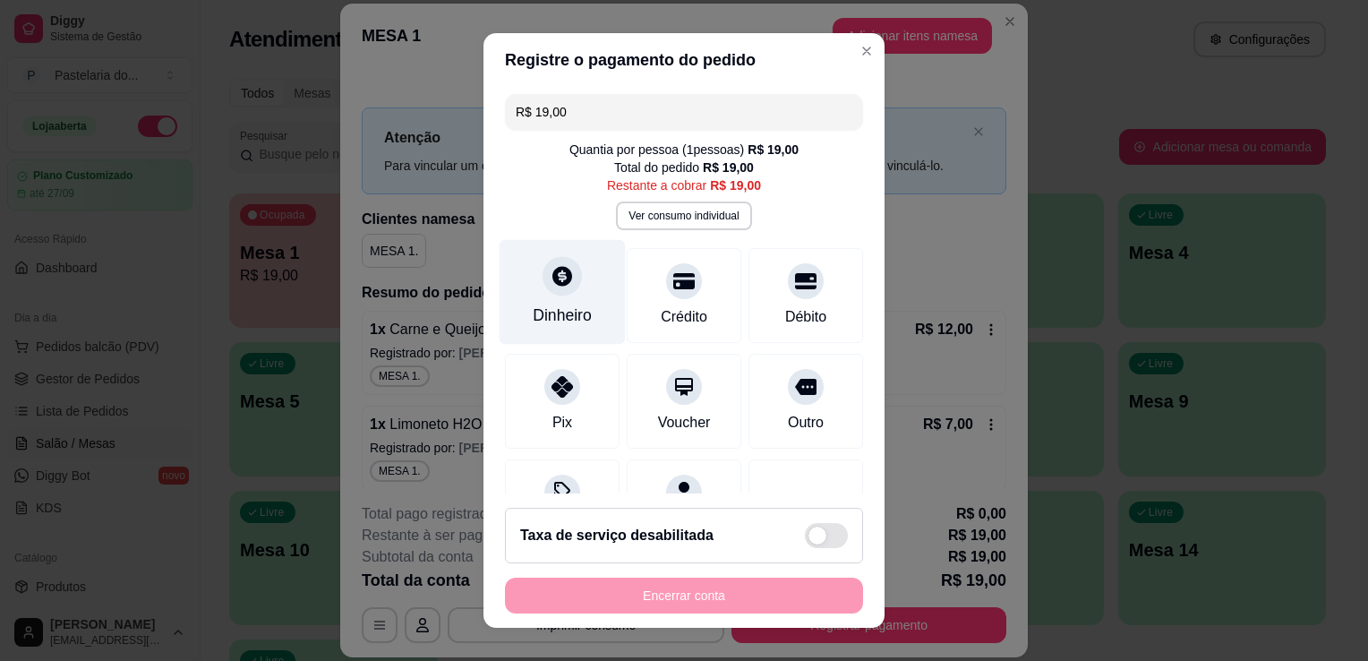
click at [552, 283] on icon at bounding box center [562, 276] width 20 height 20
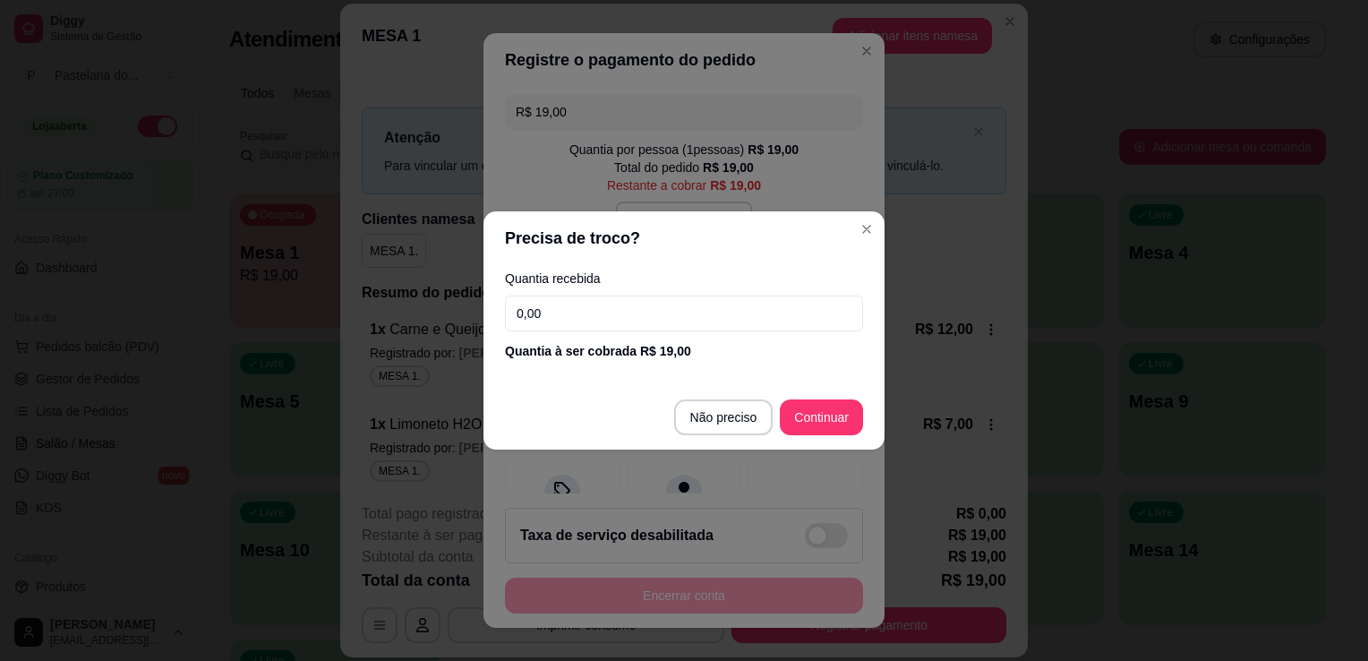
click at [556, 314] on input "0,00" at bounding box center [684, 313] width 358 height 36
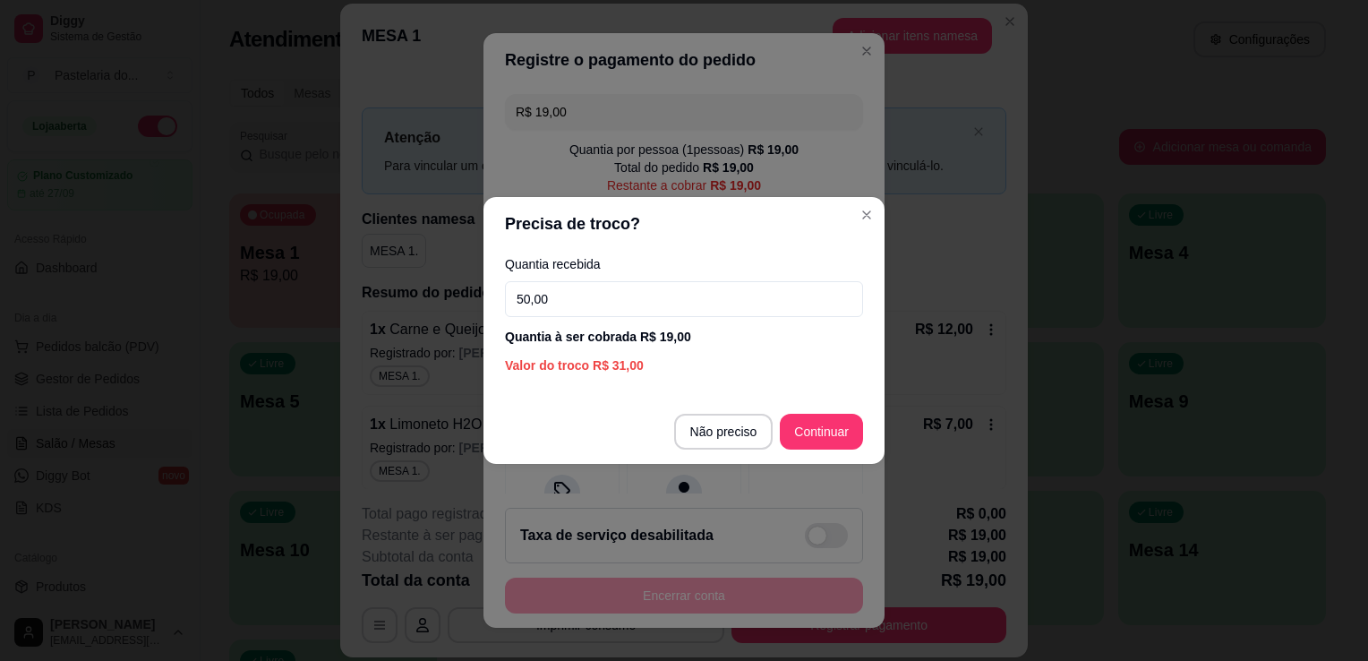
type input "50,00"
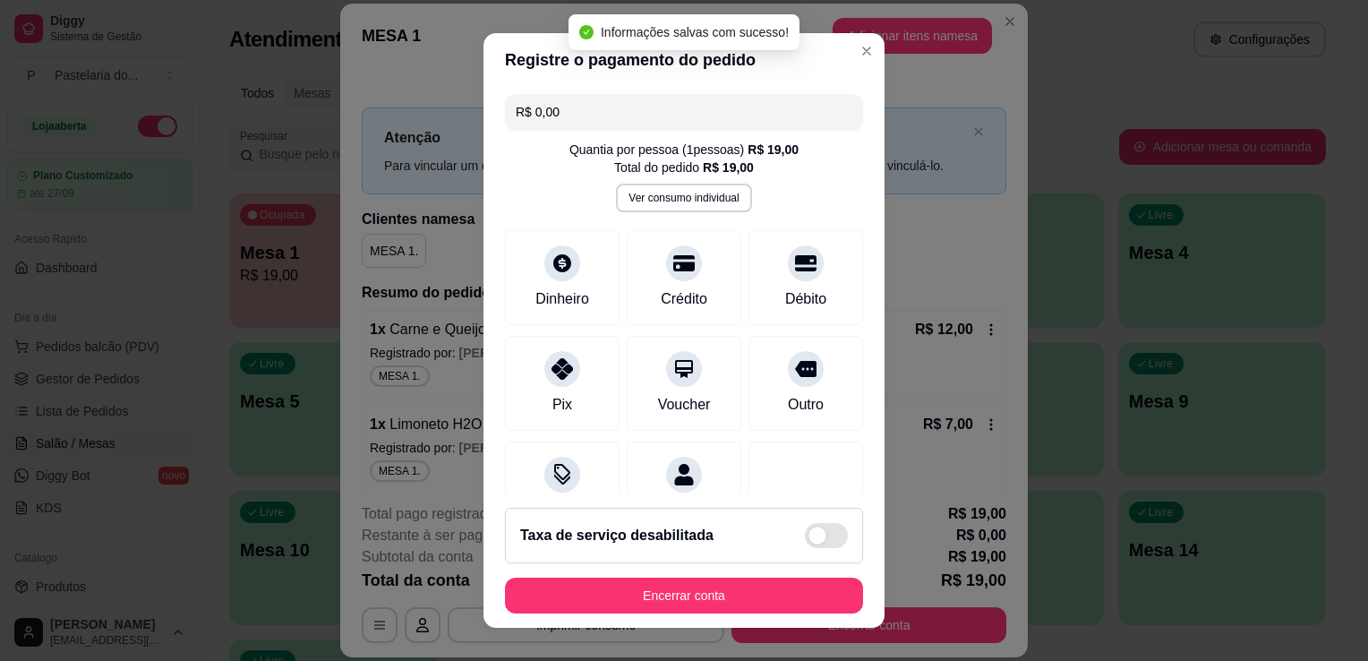
type input "R$ 0,00"
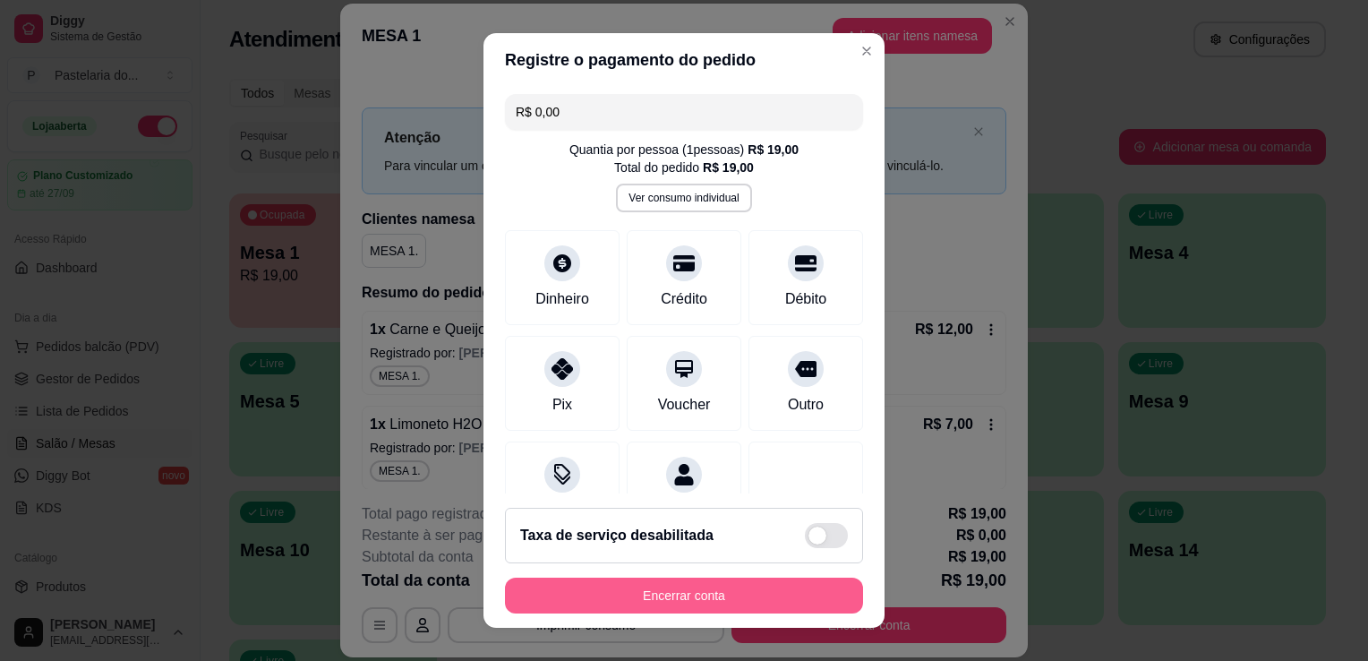
click at [737, 605] on button "Encerrar conta" at bounding box center [684, 596] width 358 height 36
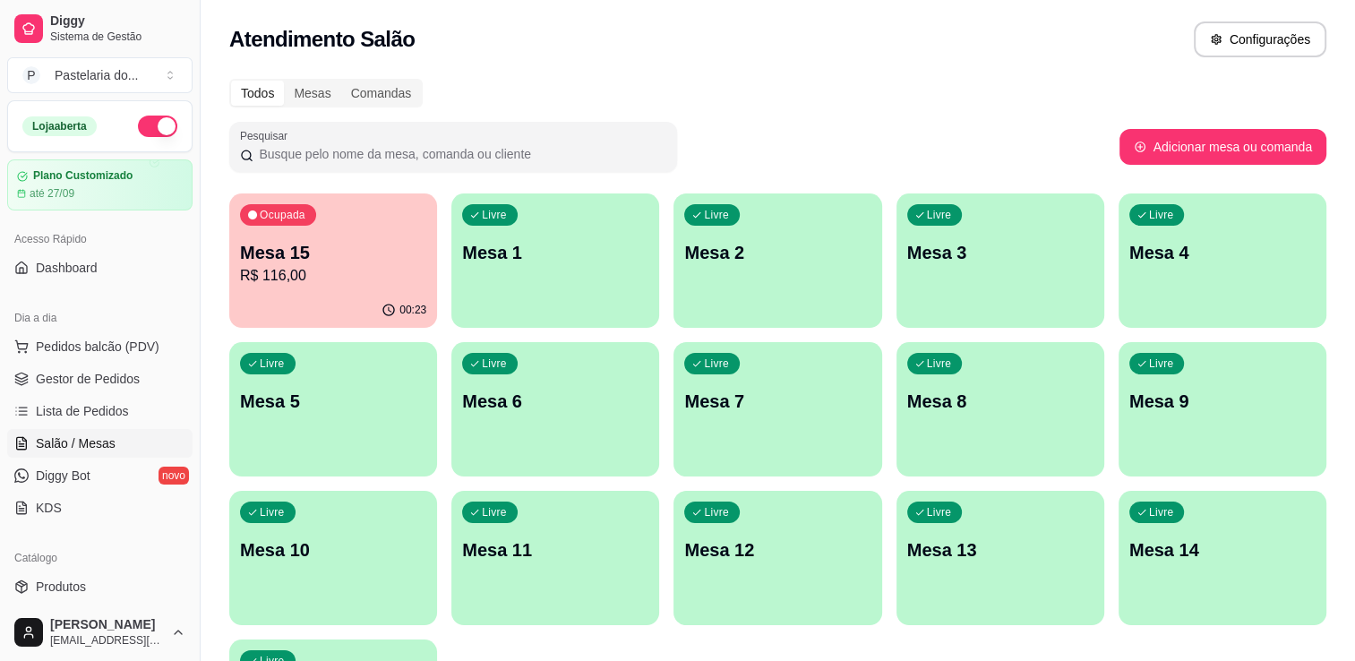
click at [398, 249] on p "Mesa 15" at bounding box center [333, 252] width 186 height 25
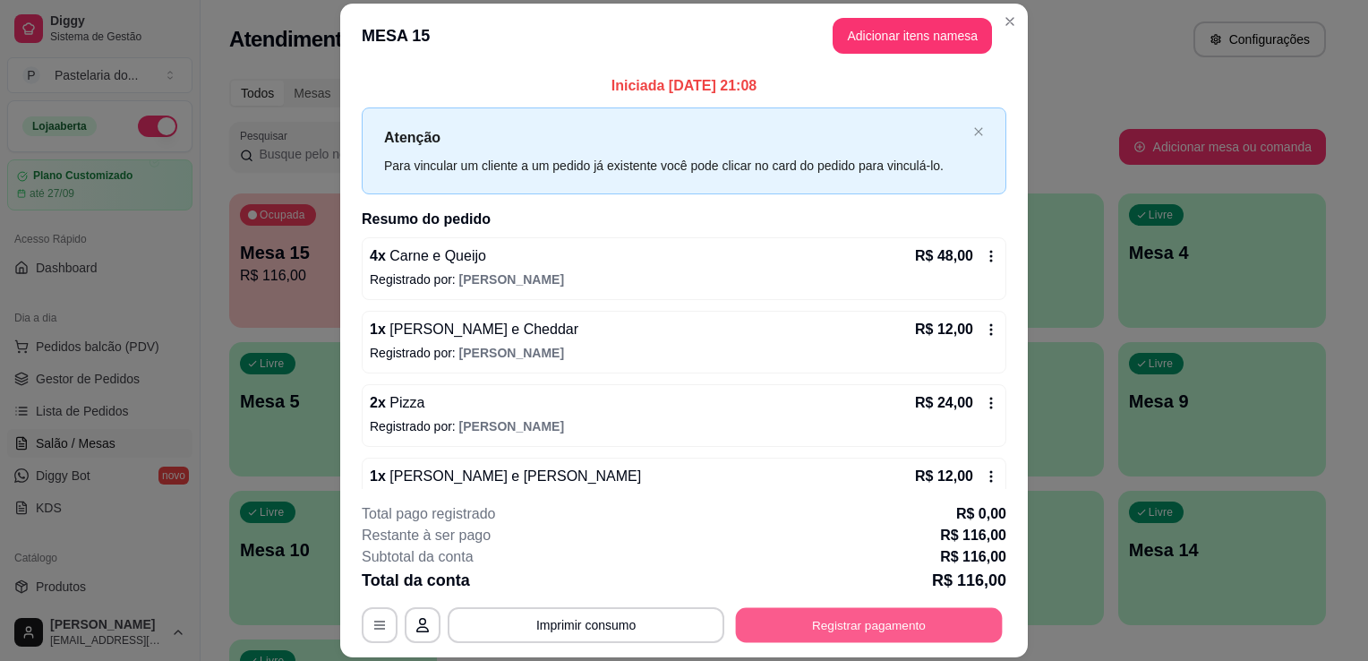
click at [816, 637] on button "Registrar pagamento" at bounding box center [869, 625] width 267 height 35
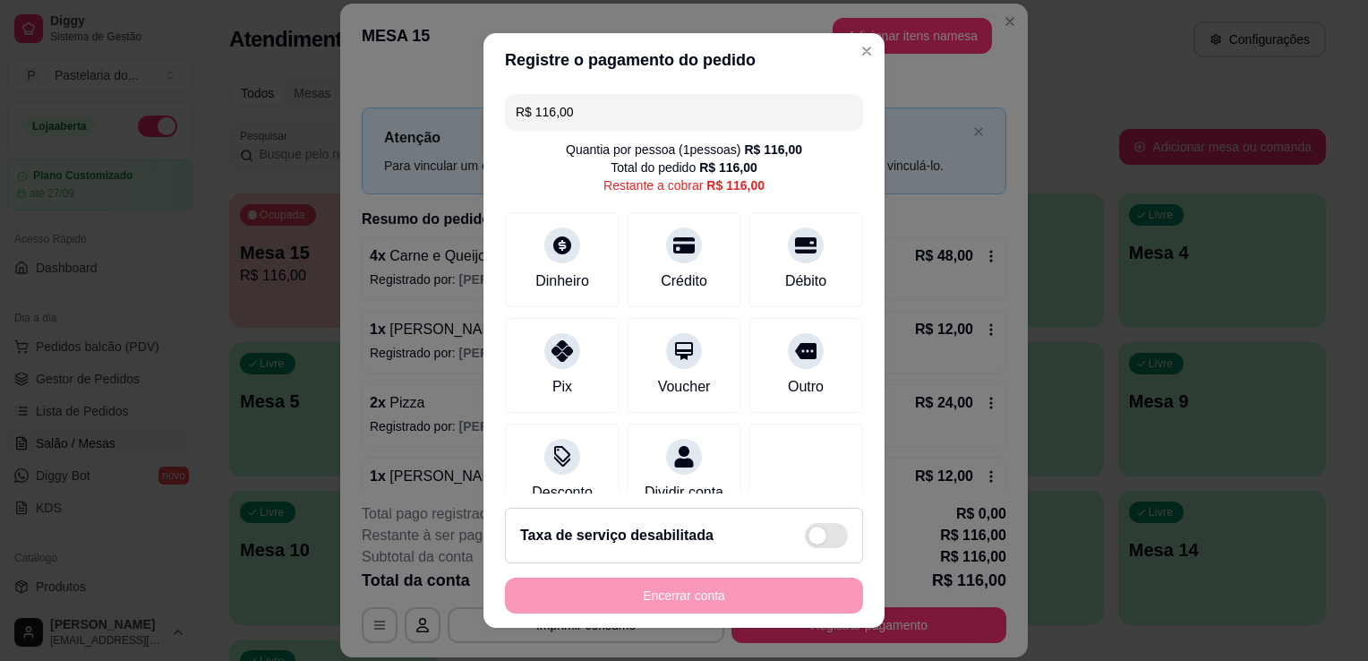
click at [751, 103] on input "R$ 116,00" at bounding box center [684, 112] width 337 height 36
click at [558, 368] on div "Pix" at bounding box center [563, 362] width 126 height 105
drag, startPoint x: 558, startPoint y: 368, endPoint x: 546, endPoint y: 349, distance: 22.1
click at [551, 349] on icon at bounding box center [562, 345] width 23 height 23
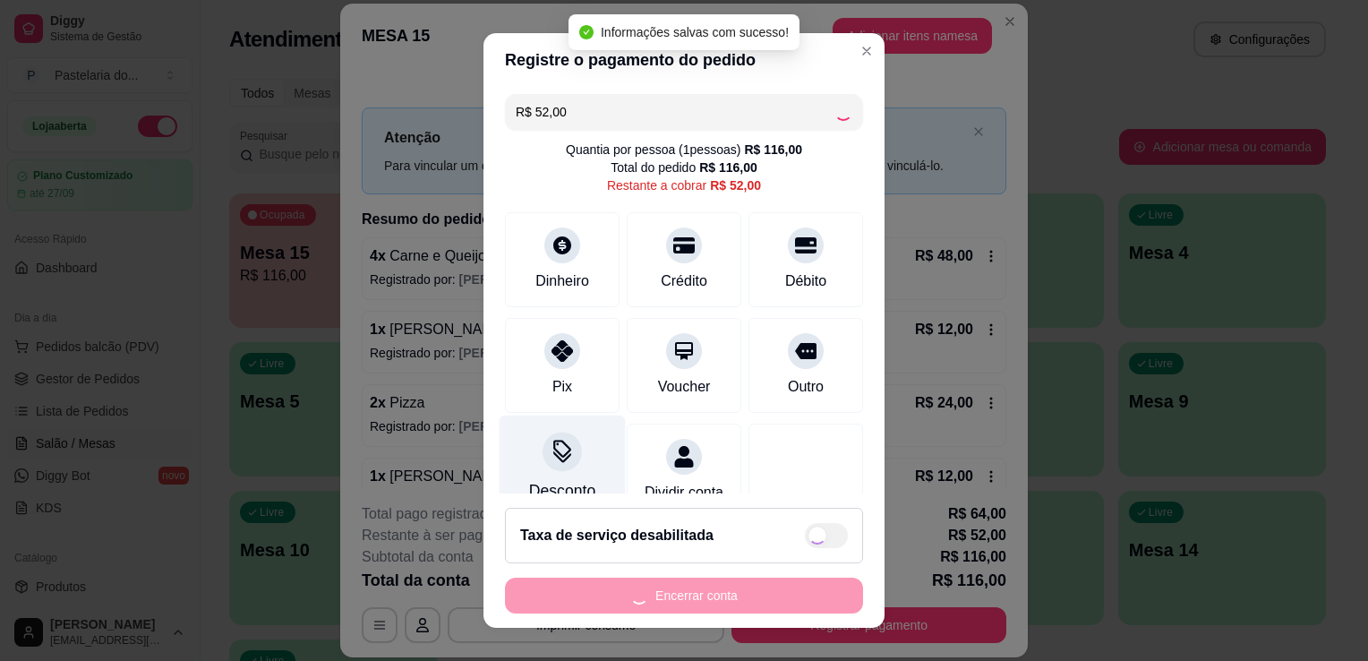
type input "R$ 0,00"
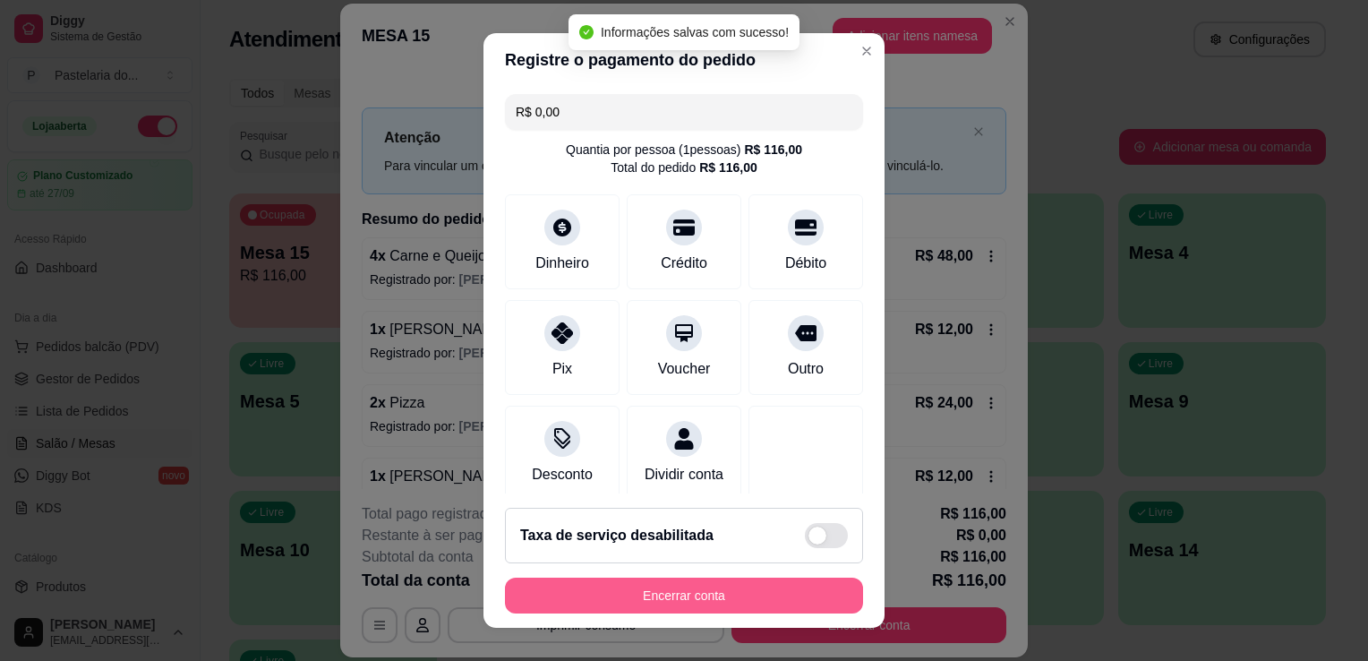
click at [669, 601] on button "Encerrar conta" at bounding box center [684, 596] width 358 height 36
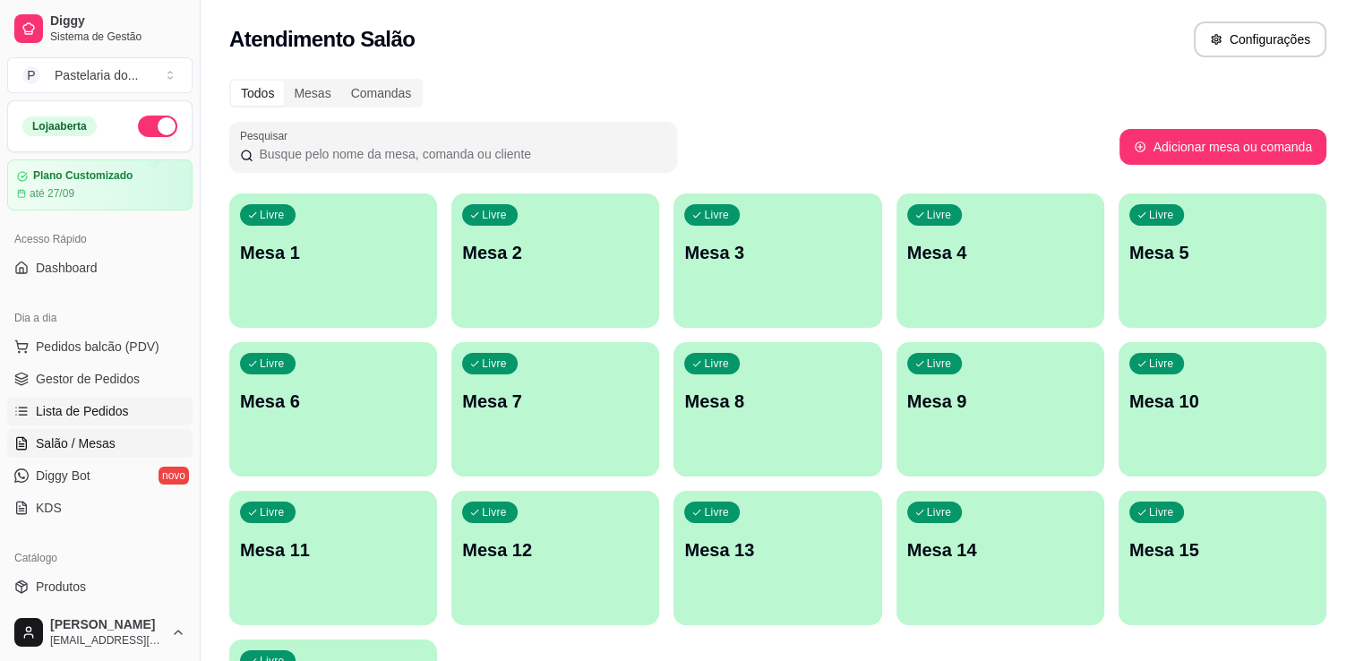
click at [95, 409] on span "Lista de Pedidos" at bounding box center [82, 411] width 93 height 18
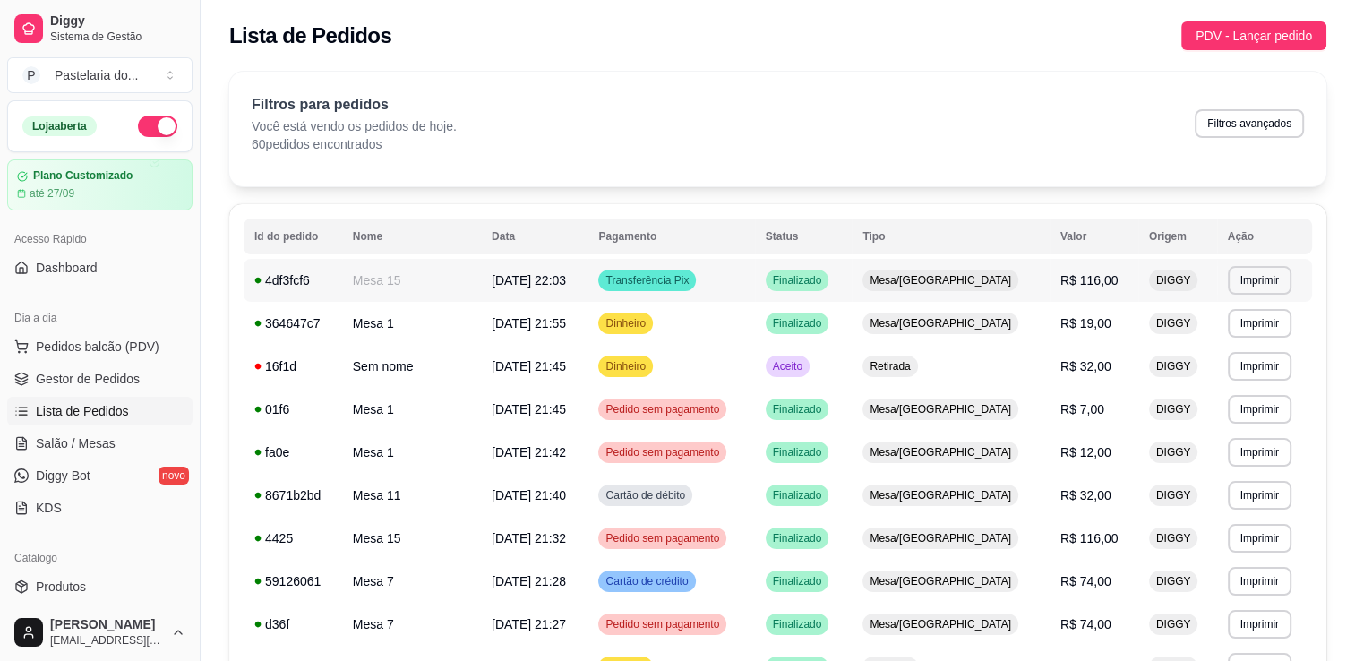
click at [550, 291] on td "31/08/25 às 22:03" at bounding box center [534, 280] width 107 height 43
click at [86, 371] on span "Gestor de Pedidos" at bounding box center [88, 379] width 104 height 18
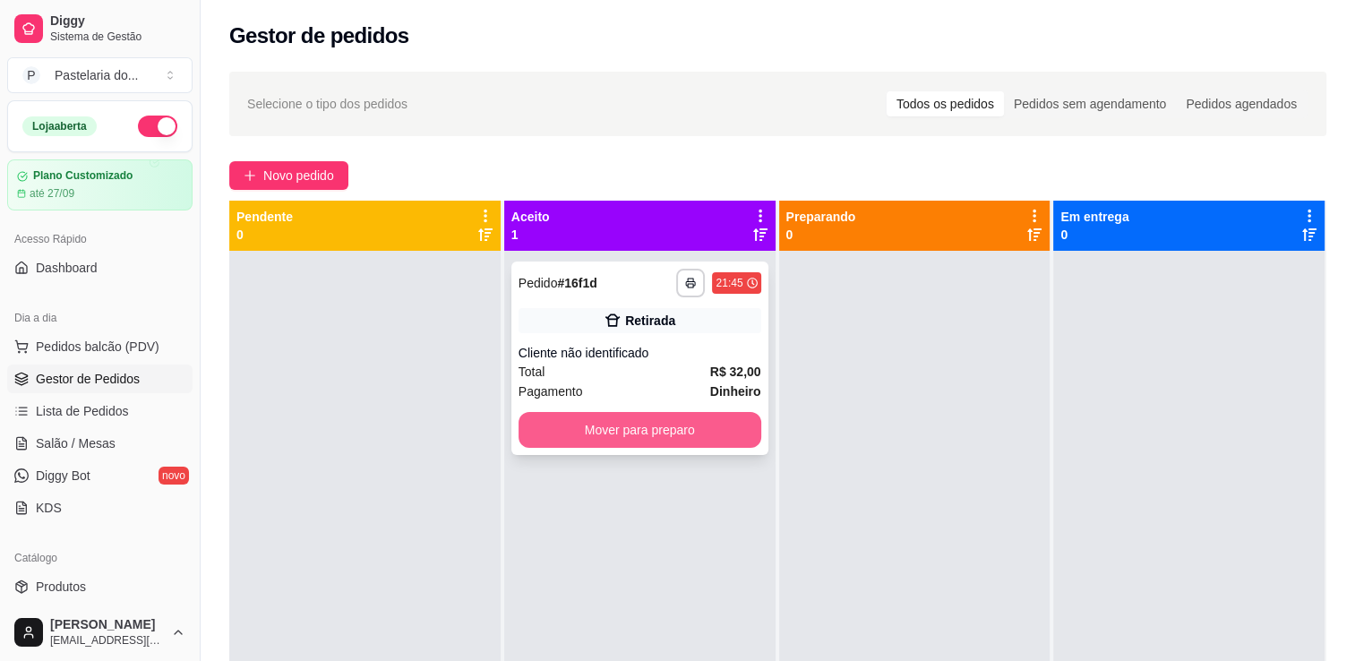
click at [663, 424] on button "Mover para preparo" at bounding box center [639, 430] width 243 height 36
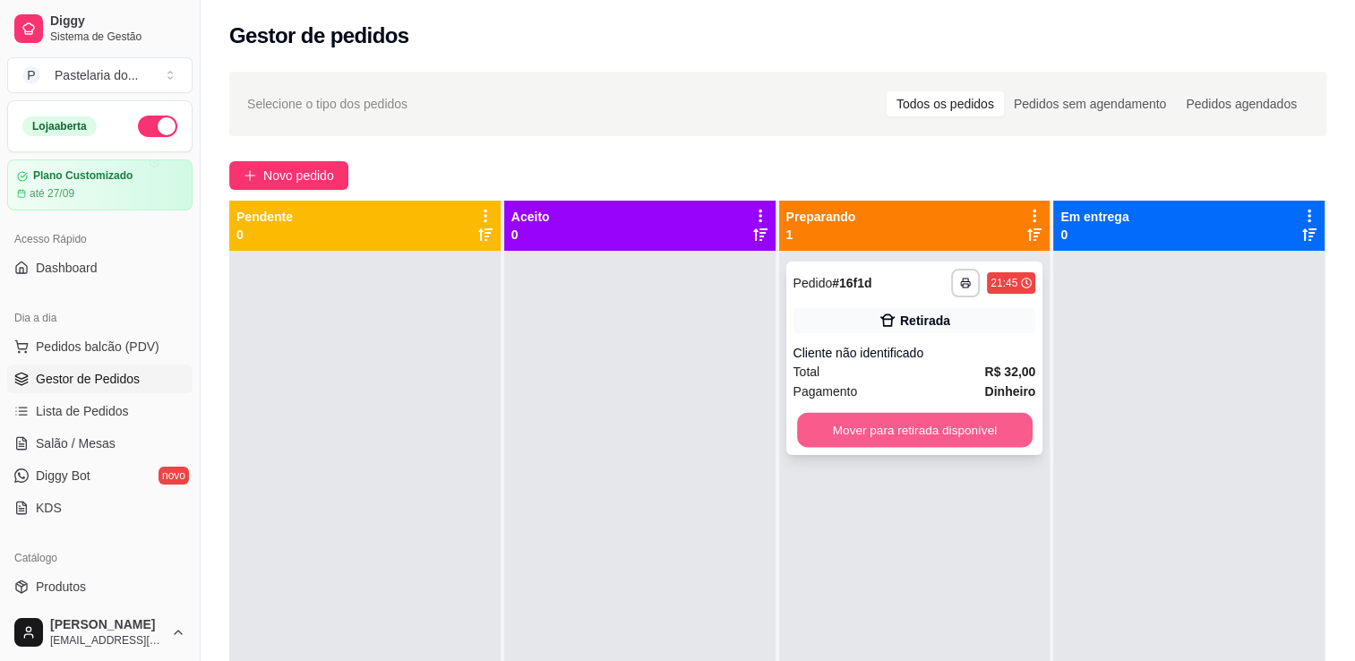
click at [840, 447] on button "Mover para retirada disponível" at bounding box center [915, 430] width 236 height 35
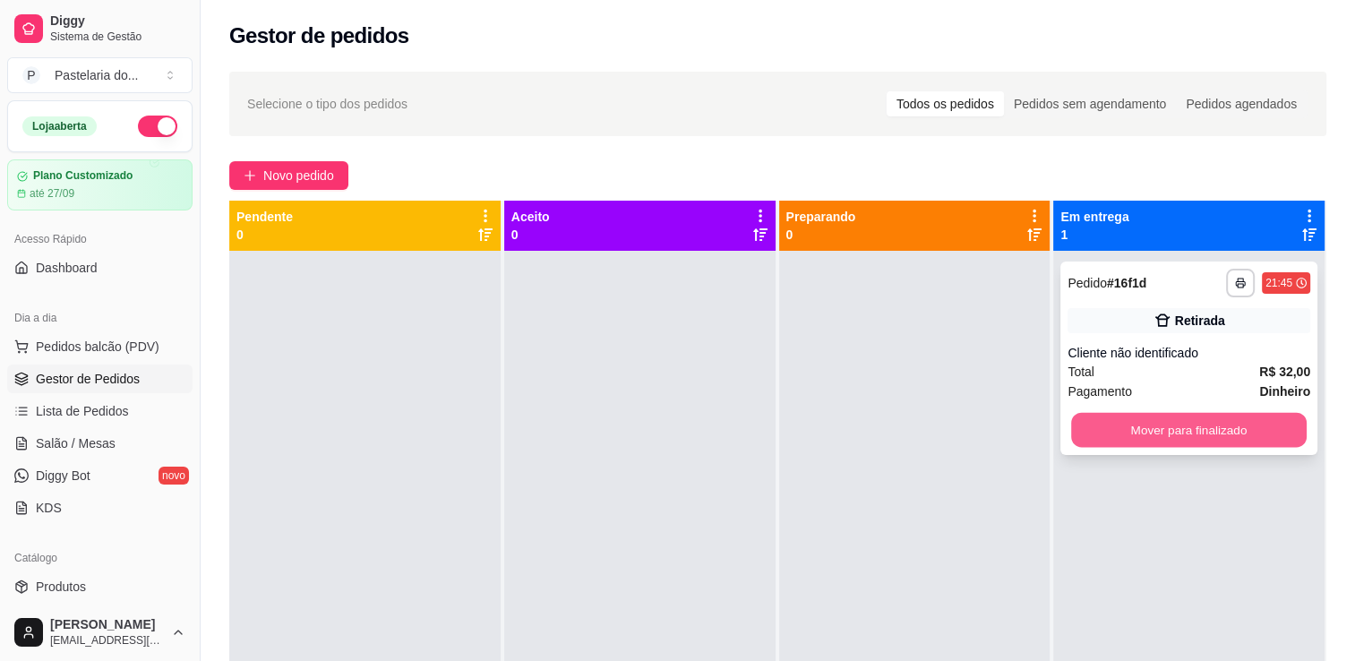
click at [1132, 442] on button "Mover para finalizado" at bounding box center [1189, 430] width 236 height 35
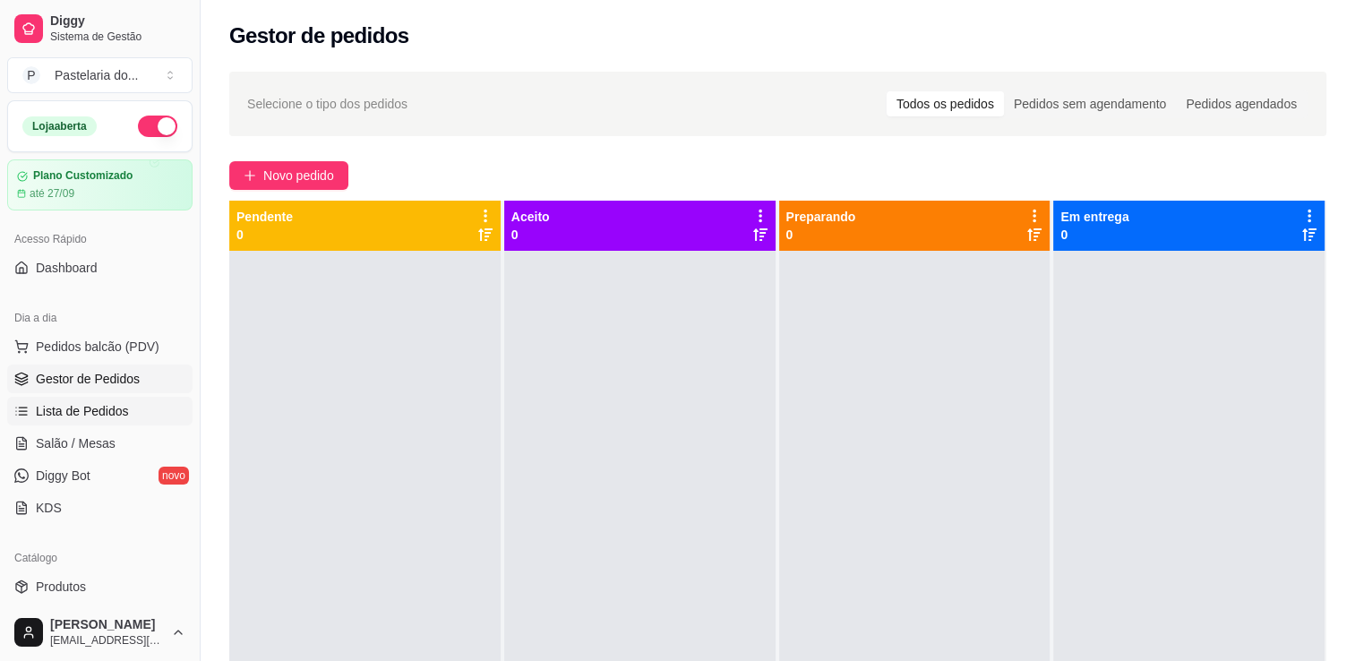
click at [79, 398] on link "Lista de Pedidos" at bounding box center [99, 411] width 185 height 29
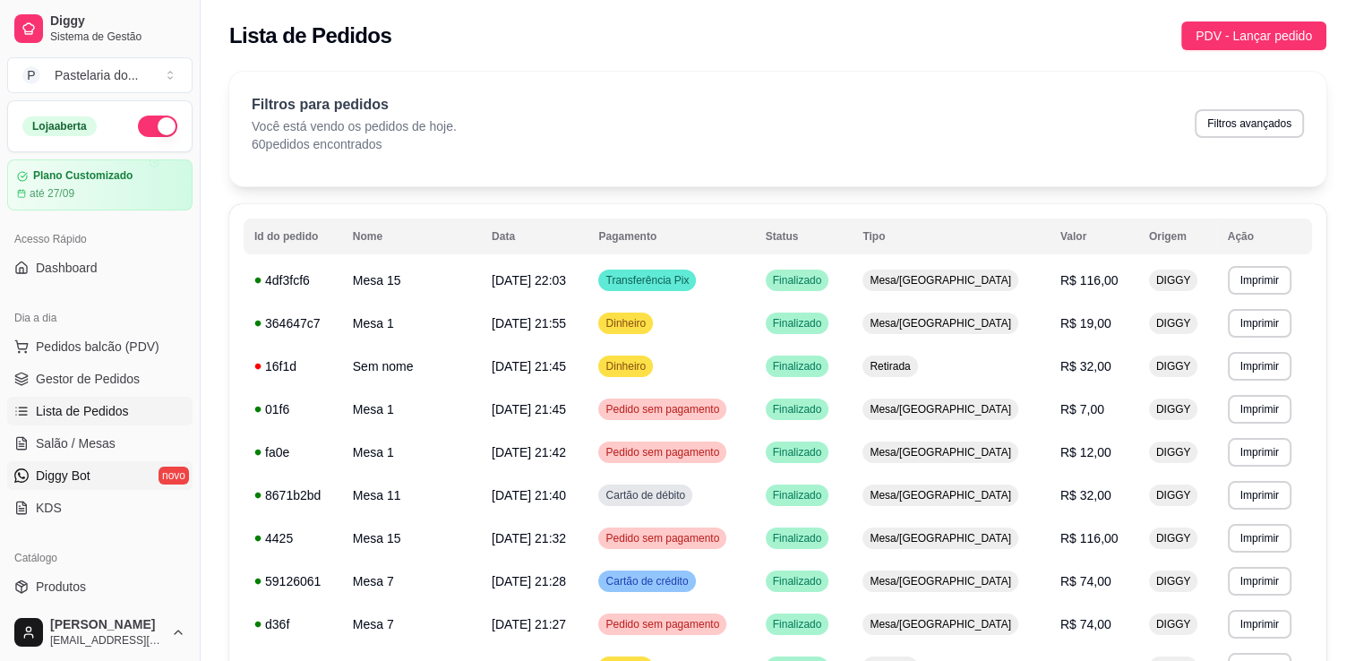
click at [80, 471] on span "Diggy Bot" at bounding box center [63, 476] width 55 height 18
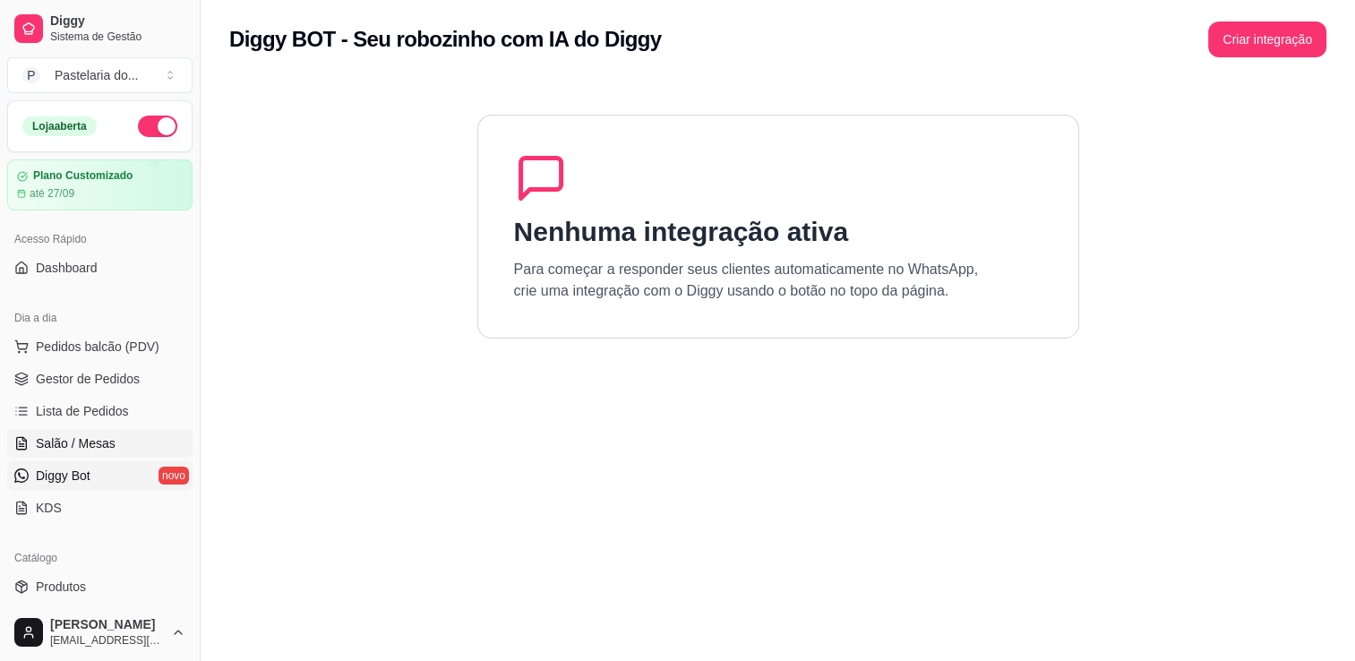
click at [84, 444] on span "Salão / Mesas" at bounding box center [76, 443] width 80 height 18
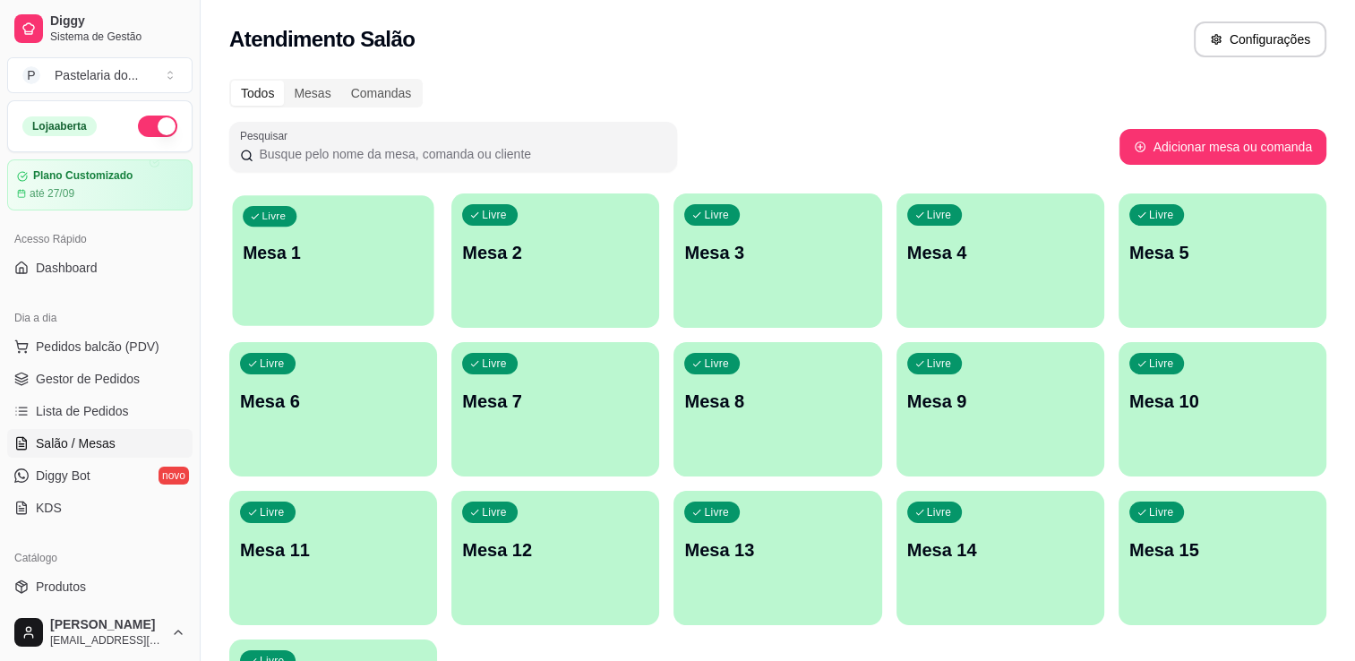
click at [302, 295] on div "Livre Mesa 1" at bounding box center [332, 249] width 201 height 109
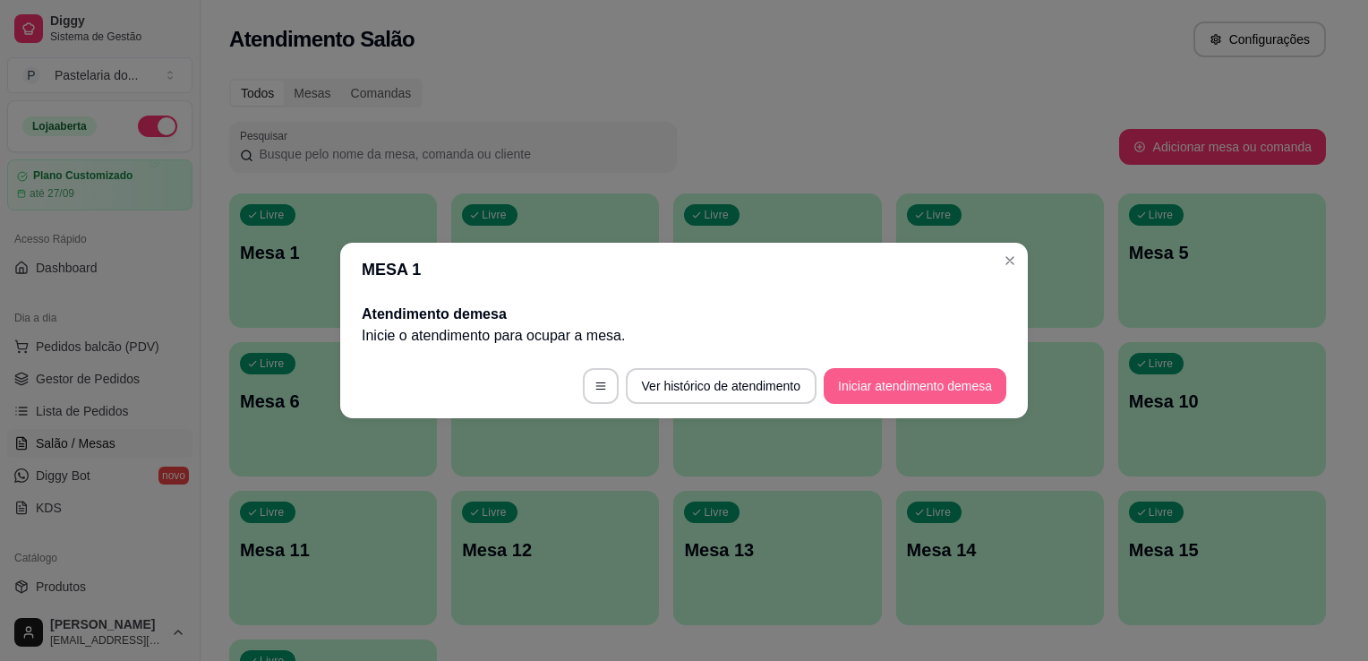
click at [911, 392] on button "Iniciar atendimento de mesa" at bounding box center [915, 386] width 183 height 36
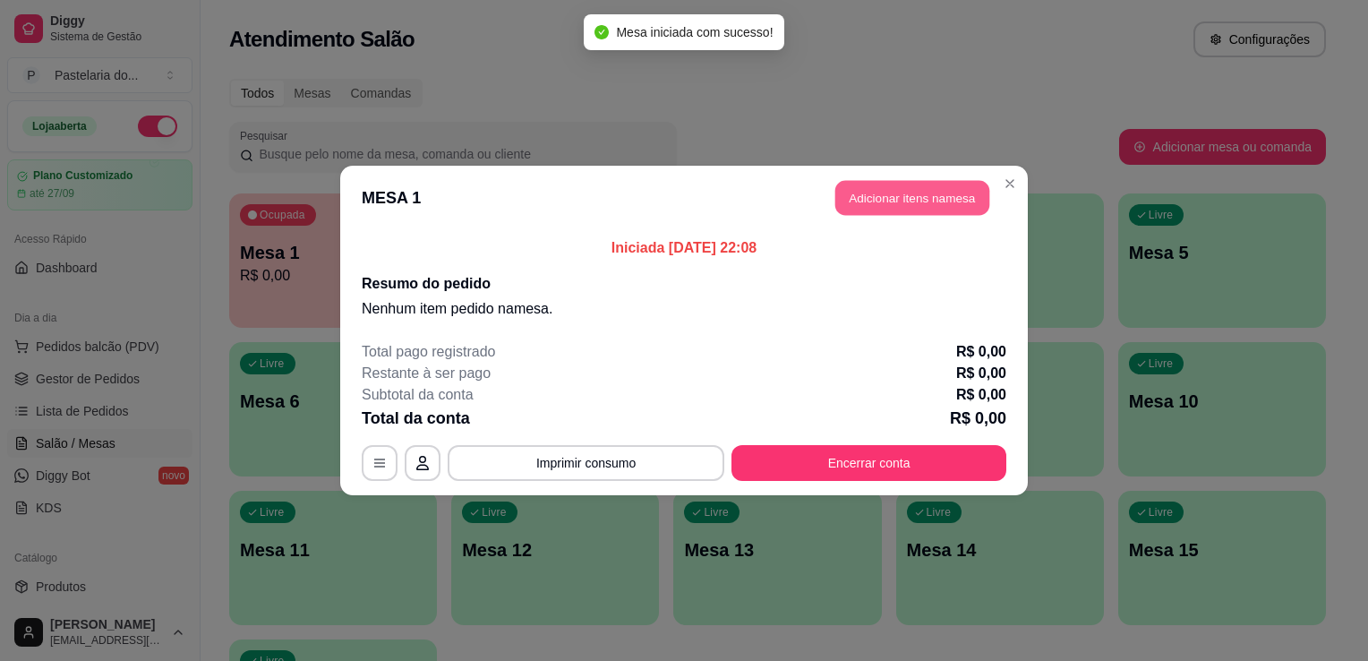
click at [910, 208] on button "Adicionar itens na mesa" at bounding box center [912, 198] width 154 height 35
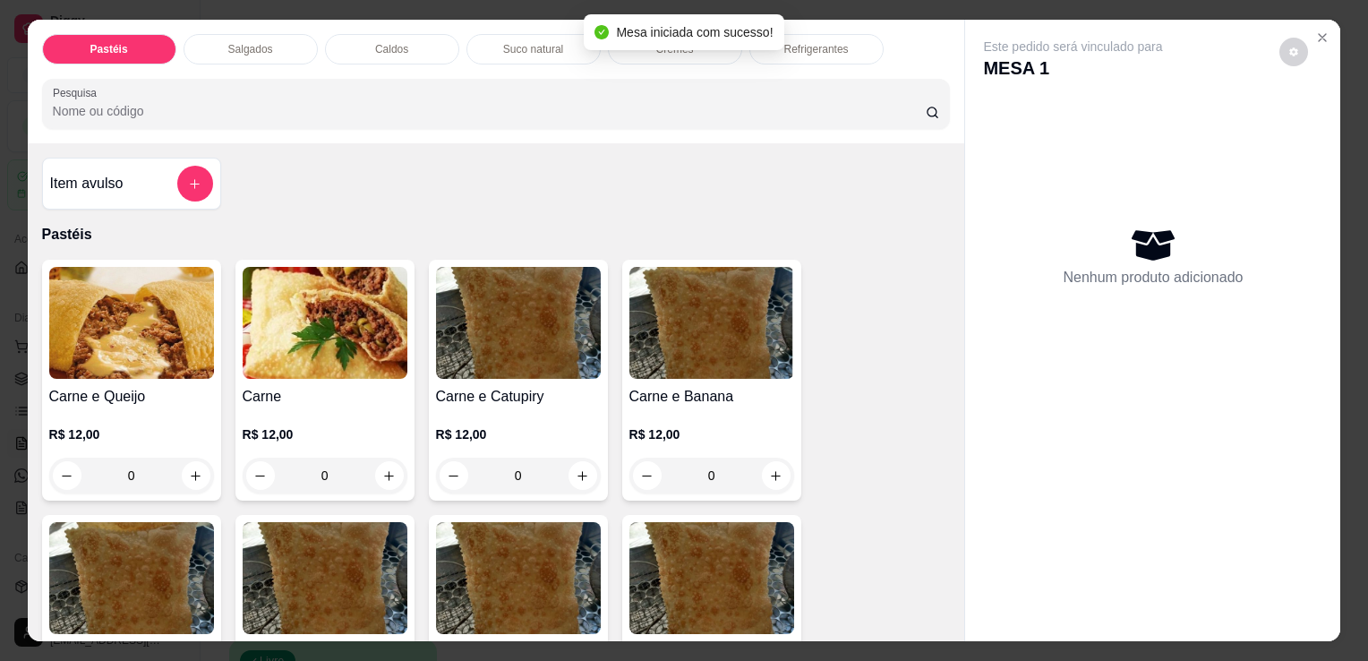
click at [186, 472] on div "0" at bounding box center [131, 476] width 165 height 36
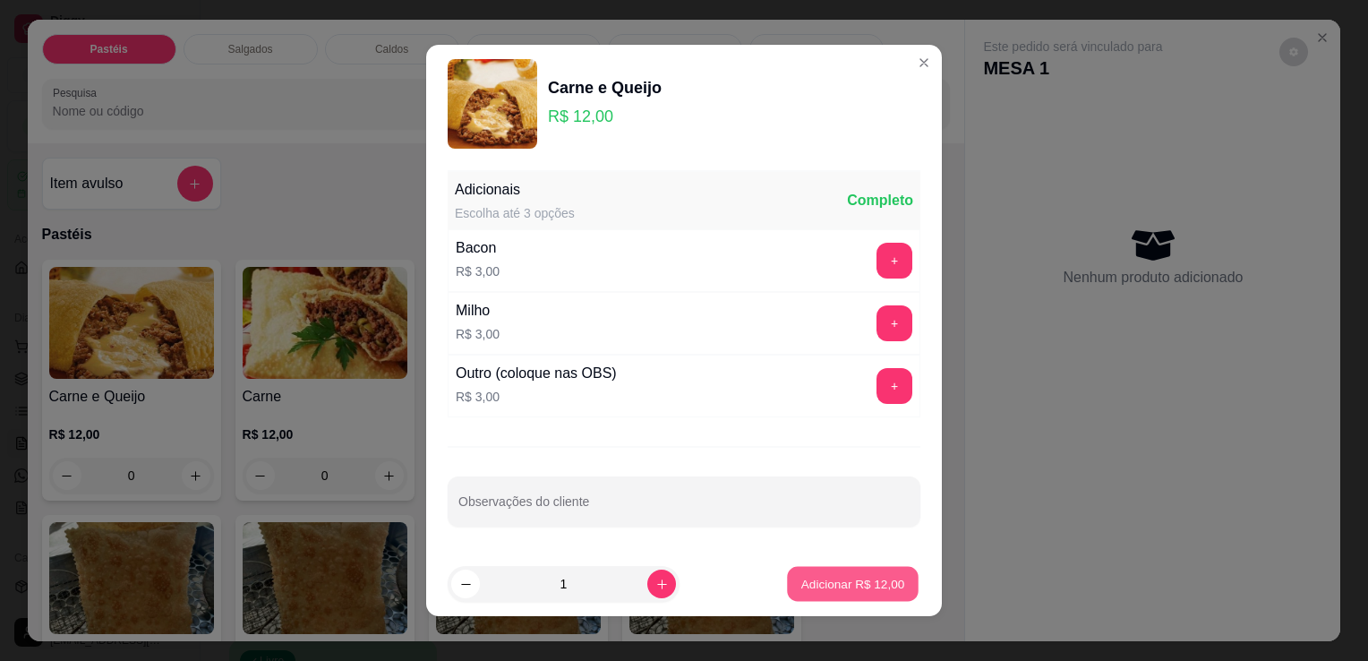
click at [849, 571] on button "Adicionar R$ 12,00" at bounding box center [853, 584] width 132 height 35
type input "1"
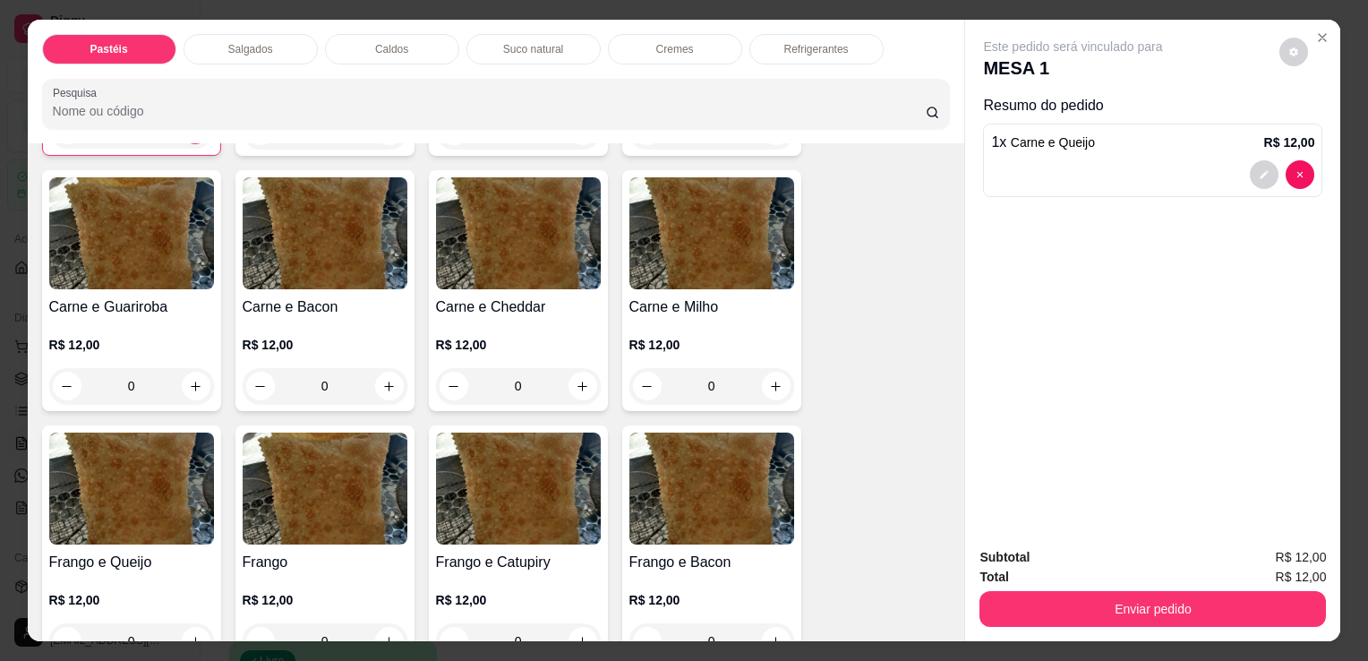
scroll to position [448, 0]
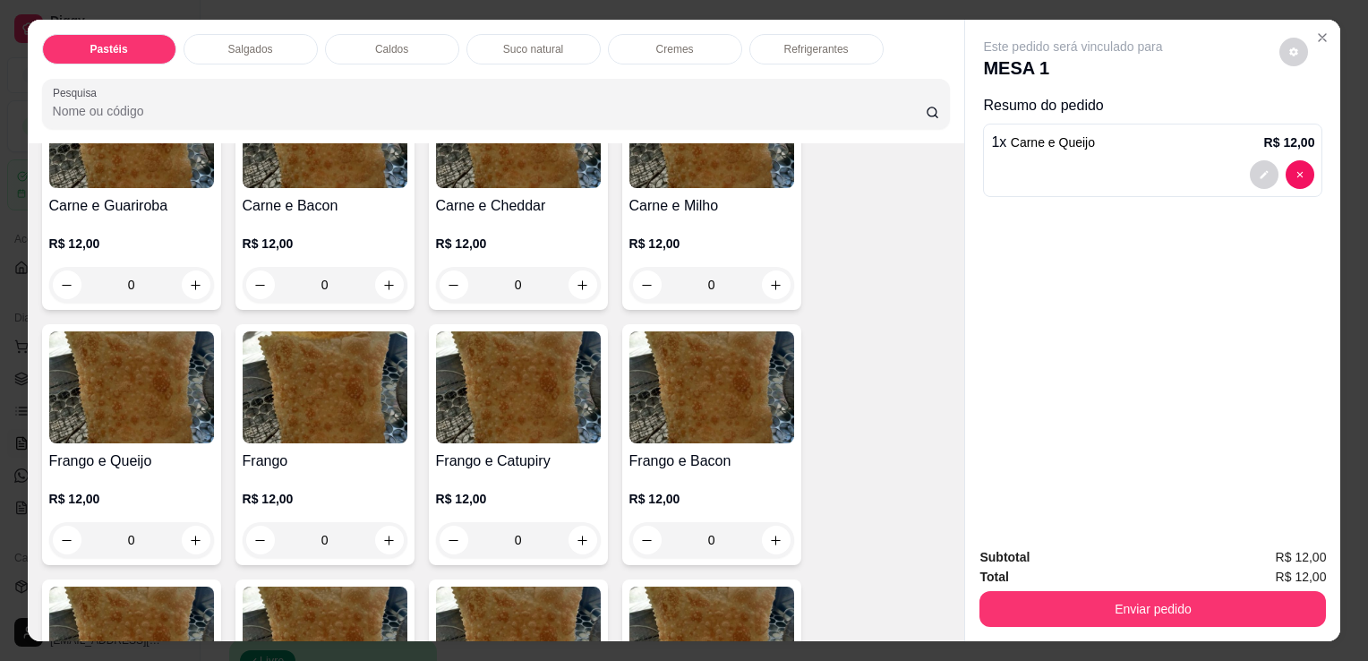
click at [190, 271] on div "0" at bounding box center [131, 285] width 165 height 36
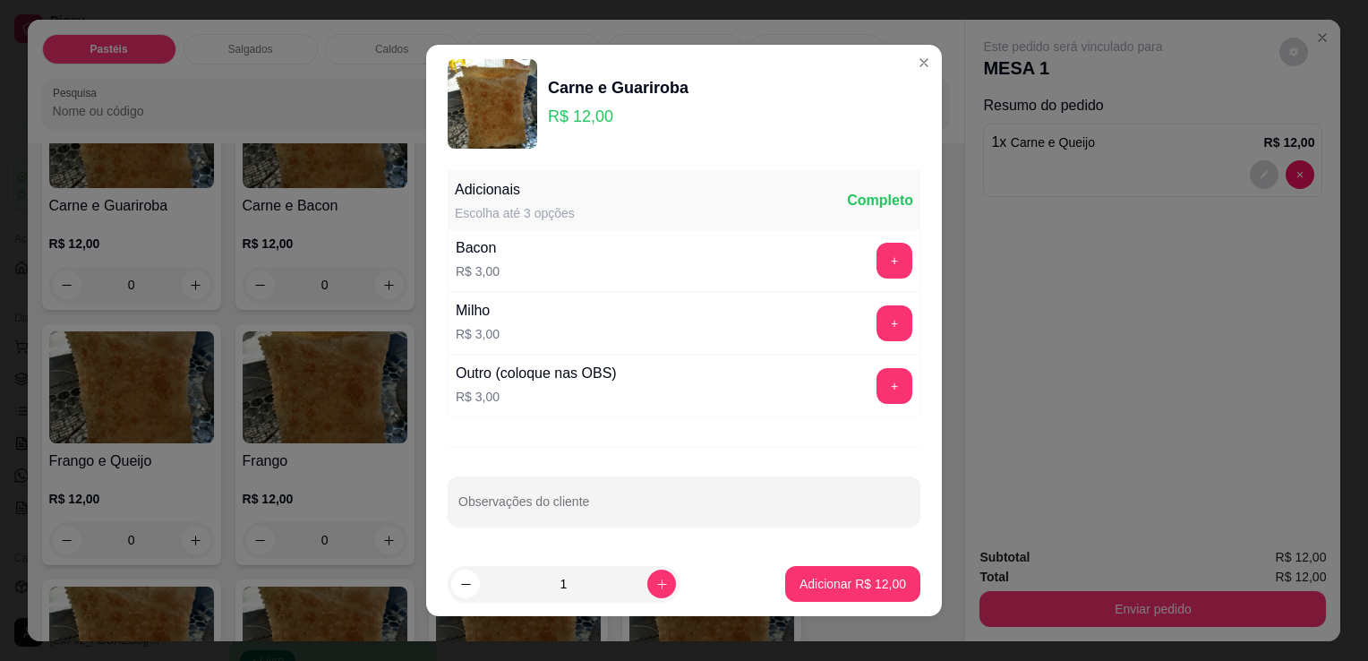
click at [796, 599] on button "Adicionar R$ 12,00" at bounding box center [852, 584] width 135 height 36
type input "1"
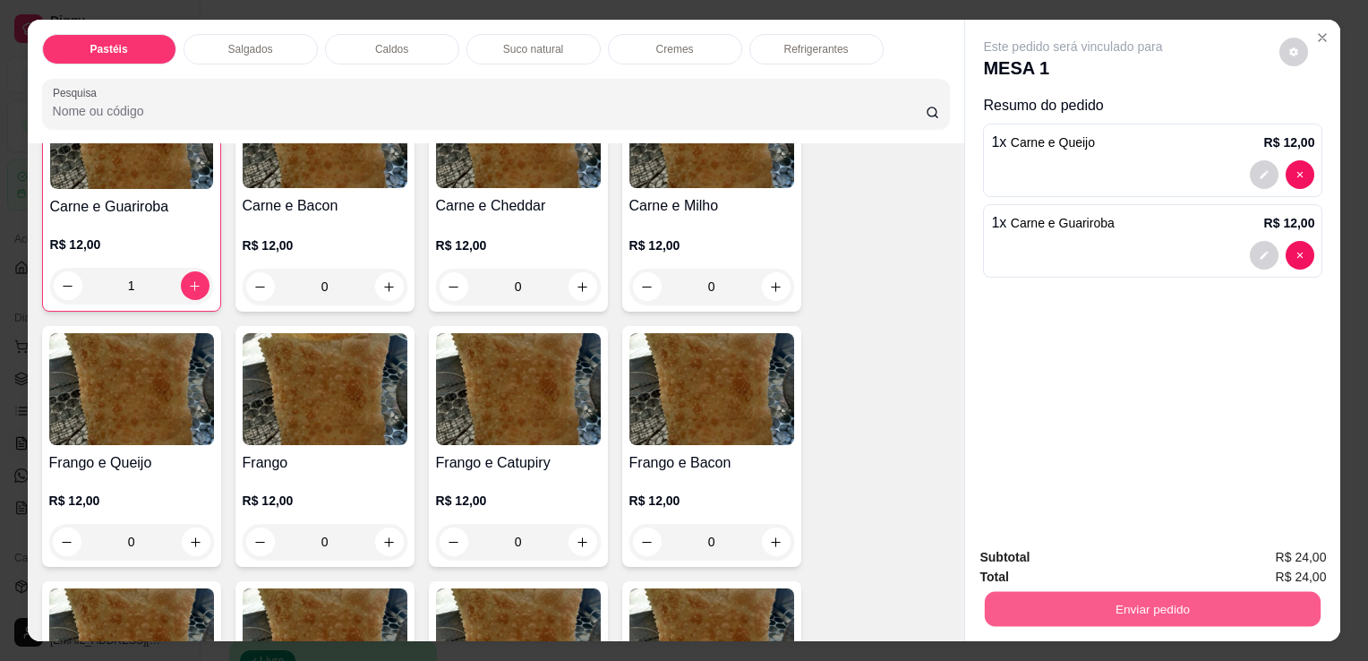
click at [1121, 592] on button "Enviar pedido" at bounding box center [1153, 608] width 336 height 35
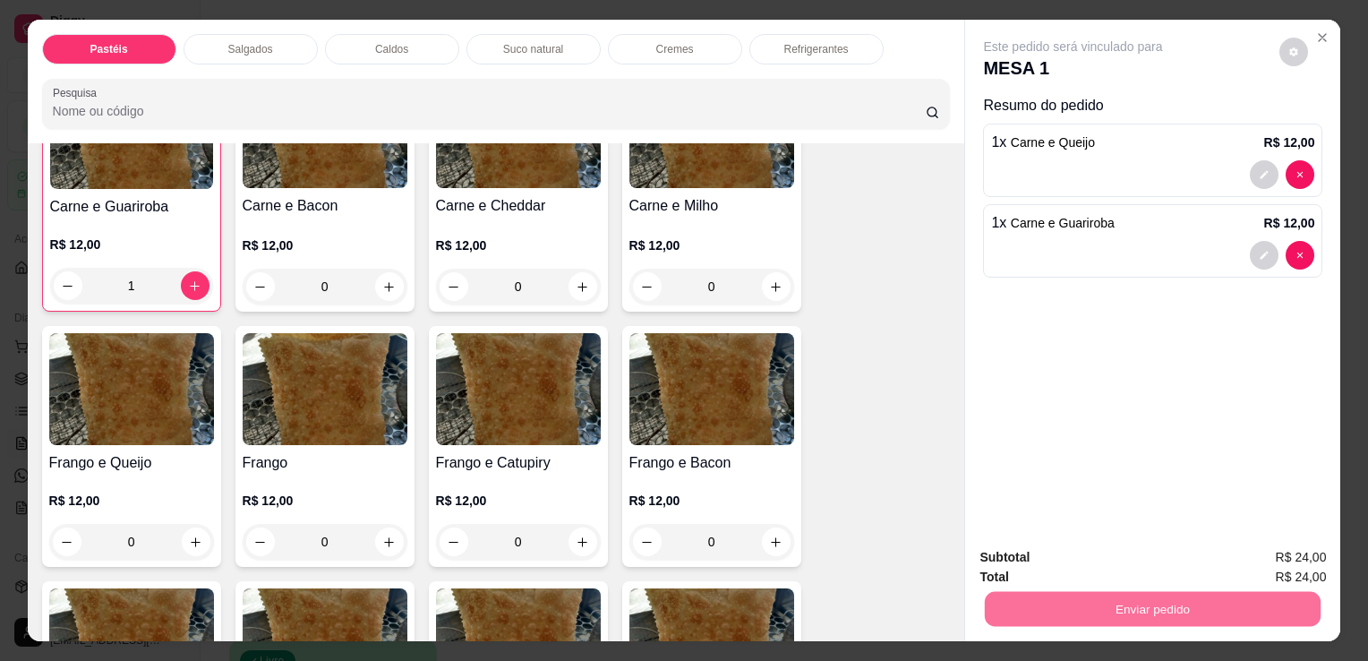
click at [1299, 559] on button "Sim, quero registrar" at bounding box center [1263, 558] width 133 height 34
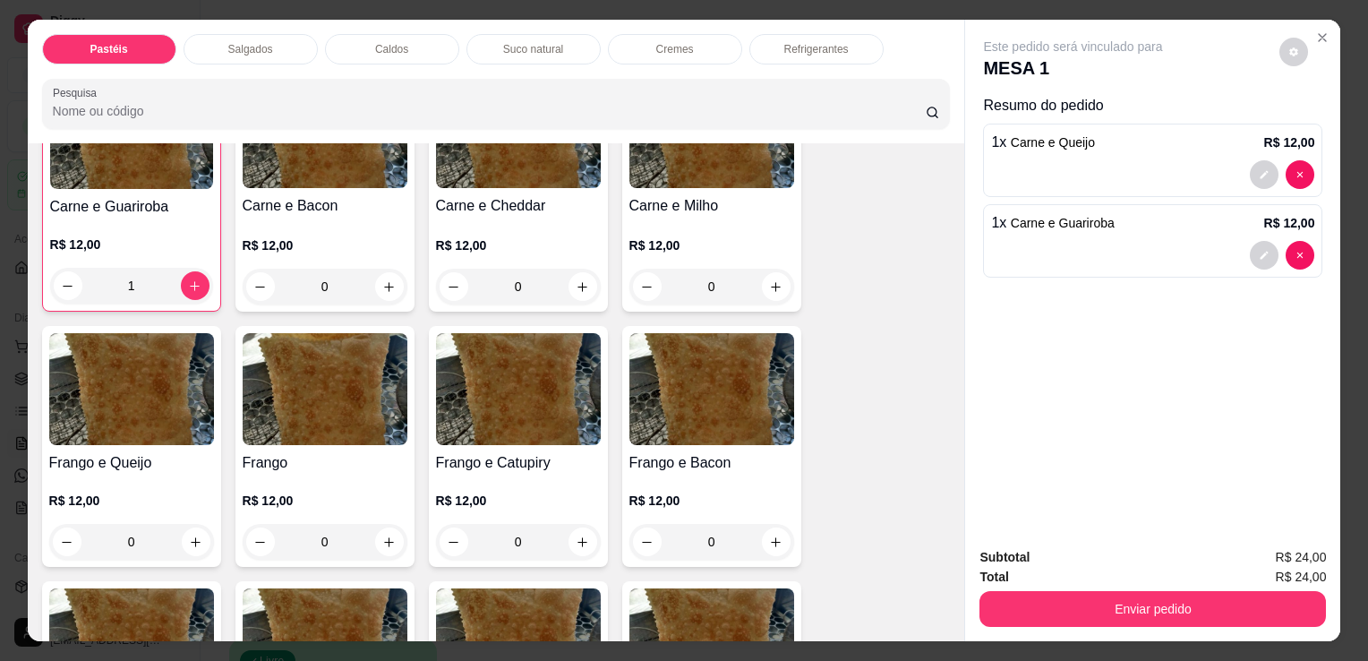
click at [1067, 606] on button "Enviar pedido" at bounding box center [1153, 609] width 347 height 36
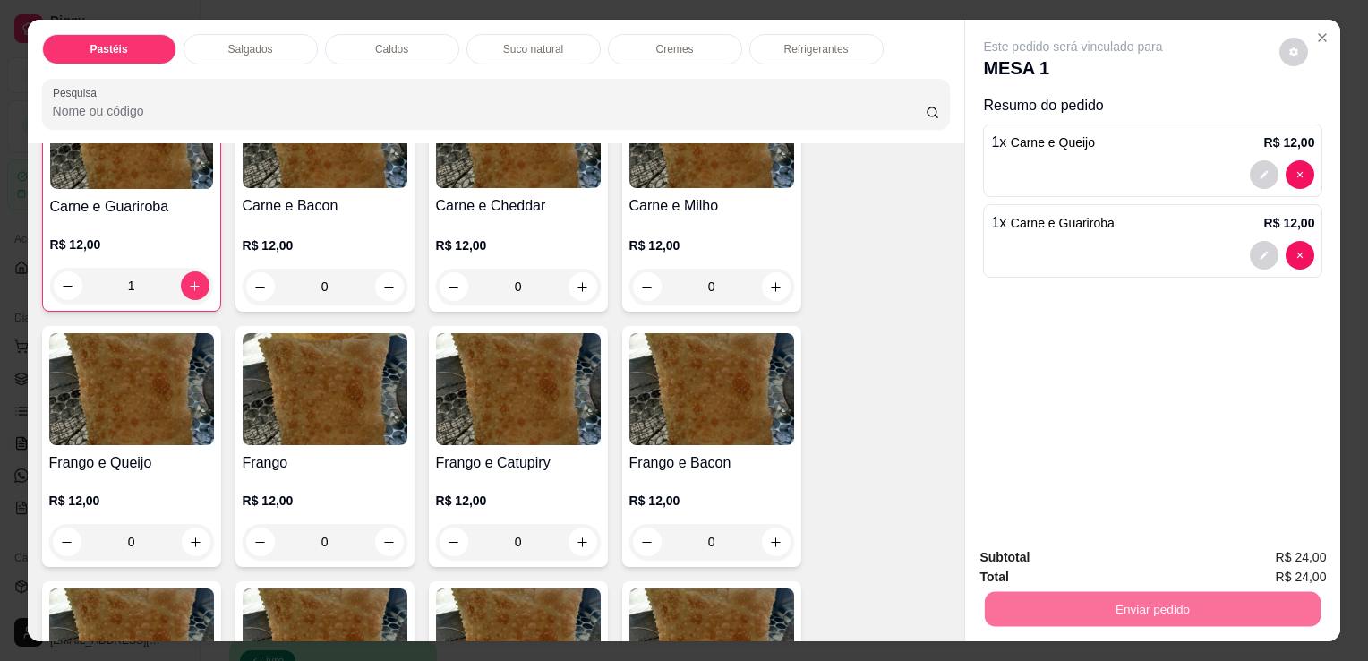
click at [1287, 571] on button "Sim, quero registrar" at bounding box center [1263, 558] width 133 height 34
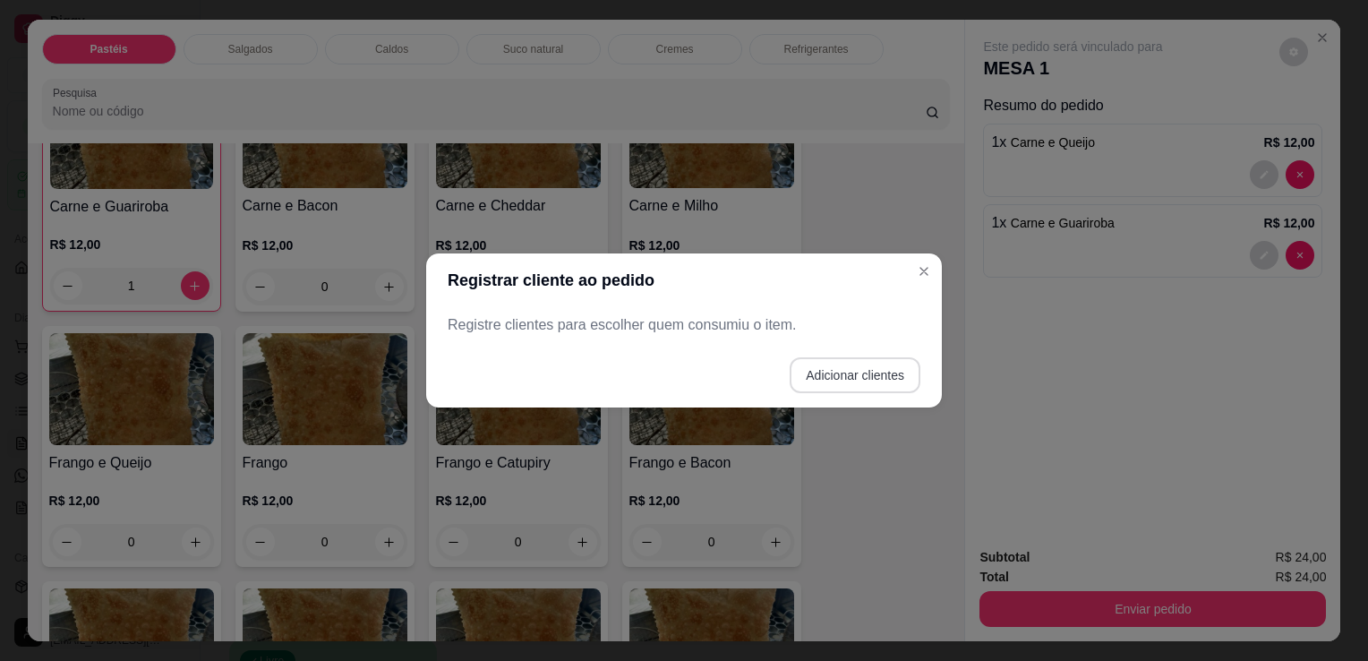
click at [846, 373] on button "Adicionar clientes" at bounding box center [855, 375] width 131 height 36
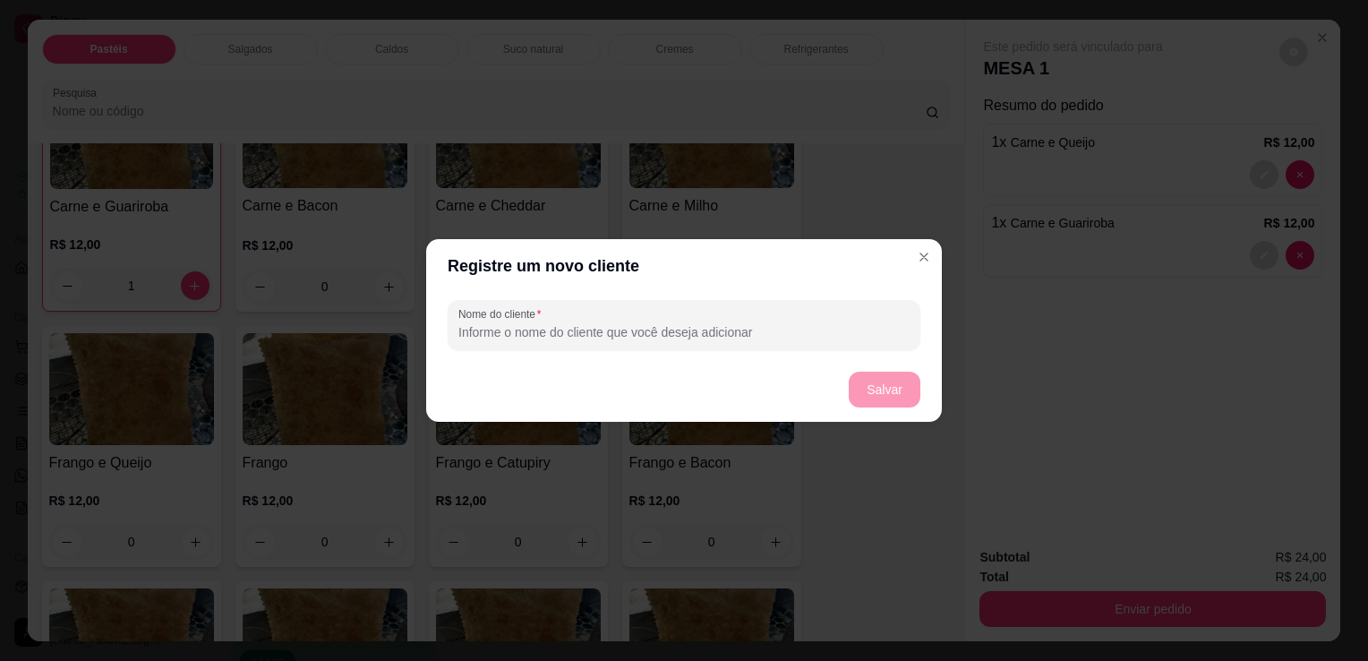
click at [712, 330] on input "Nome do cliente" at bounding box center [683, 332] width 451 height 18
type input "MESA 1"
click at [870, 383] on button "Salvar" at bounding box center [885, 390] width 72 height 36
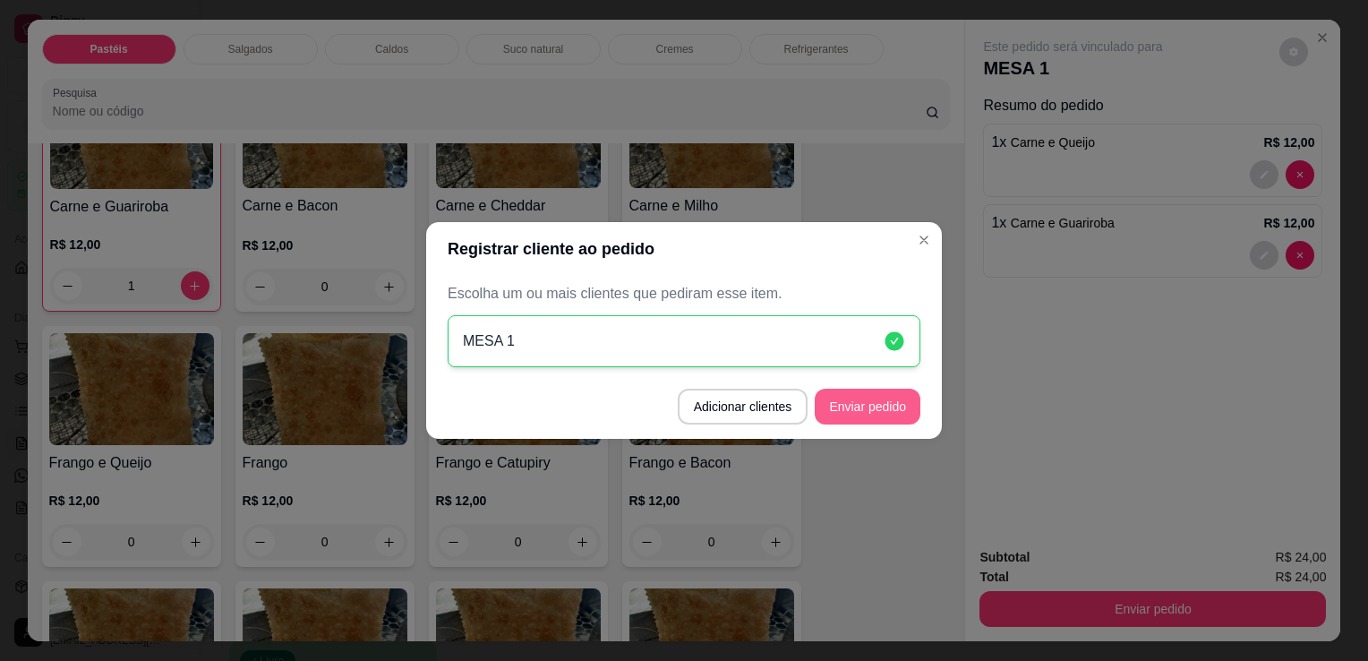
click at [898, 404] on button "Enviar pedido" at bounding box center [868, 407] width 106 height 36
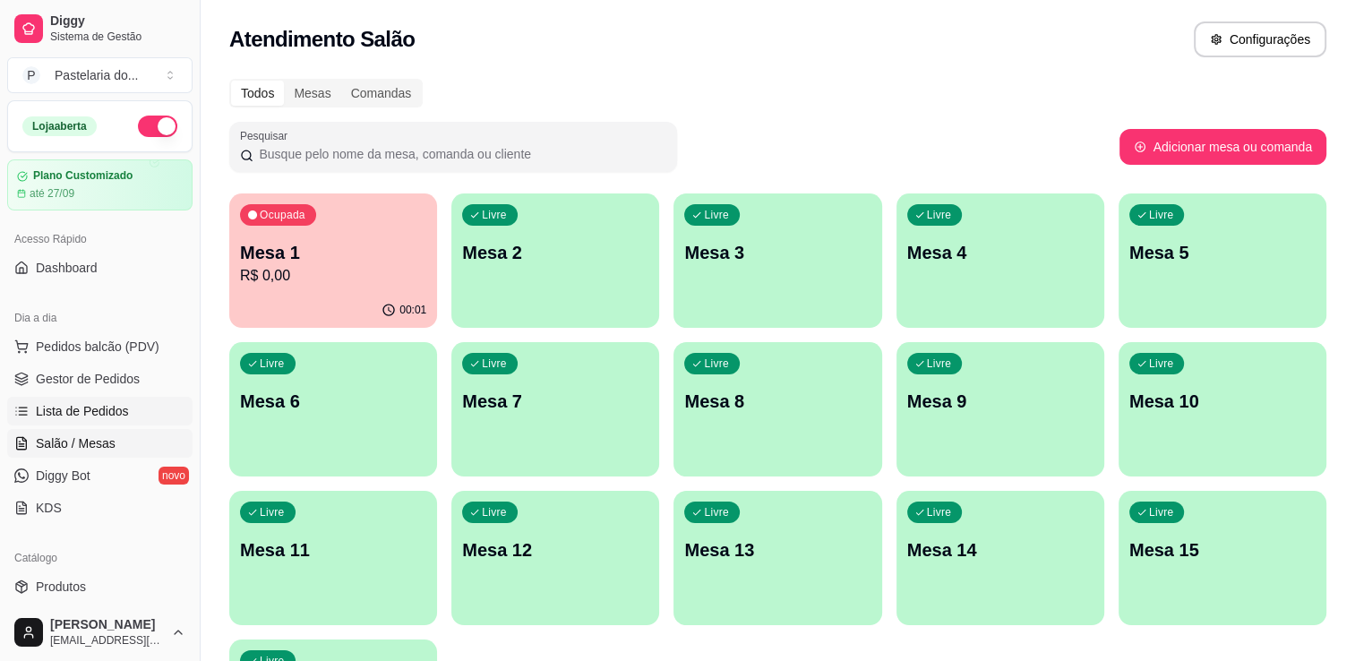
click at [103, 416] on span "Lista de Pedidos" at bounding box center [82, 411] width 93 height 18
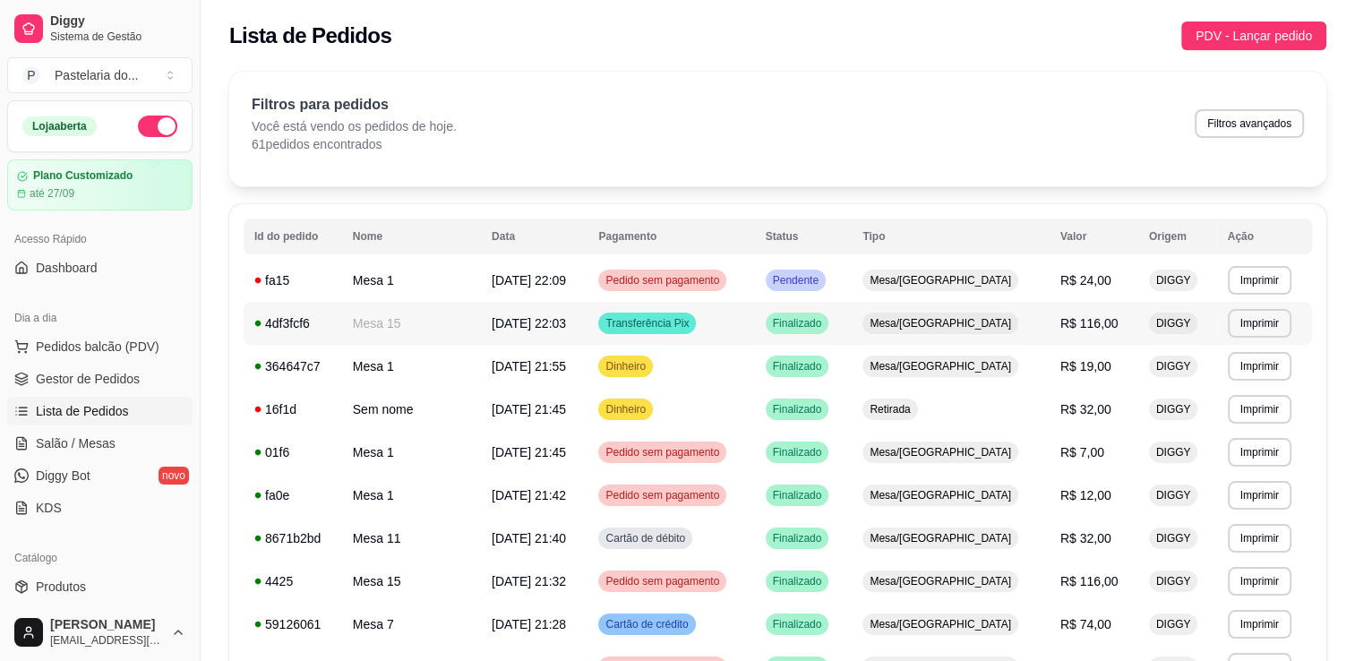
click at [937, 330] on div "Mesa/[GEOGRAPHIC_DATA]" at bounding box center [940, 323] width 156 height 21
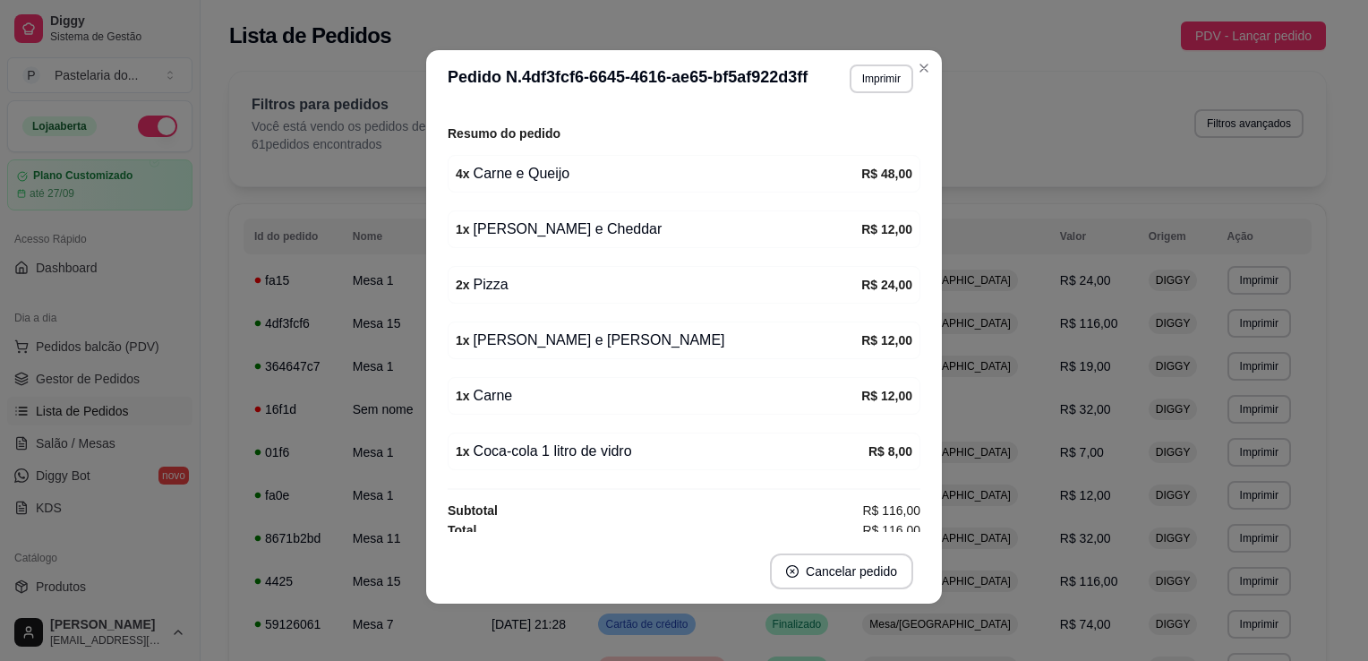
scroll to position [283, 0]
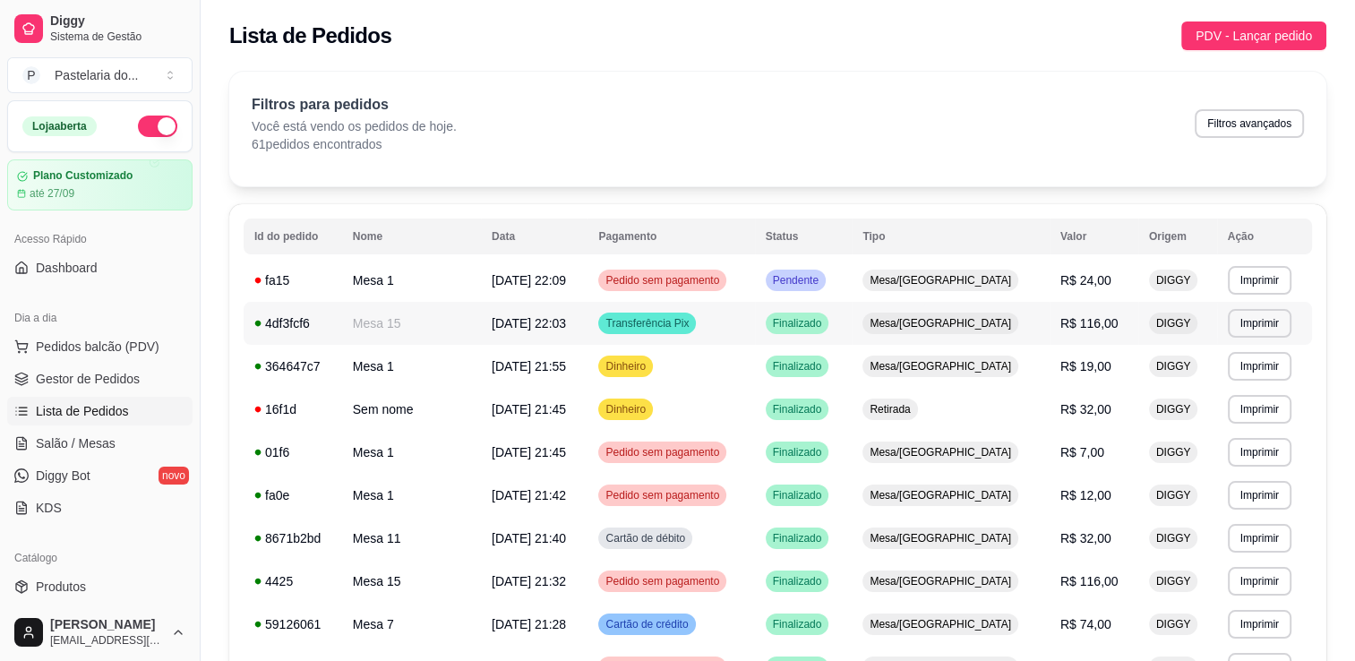
click at [852, 323] on td "Finalizado" at bounding box center [804, 323] width 98 height 43
click at [87, 338] on span "Pedidos balcão (PDV)" at bounding box center [98, 347] width 124 height 18
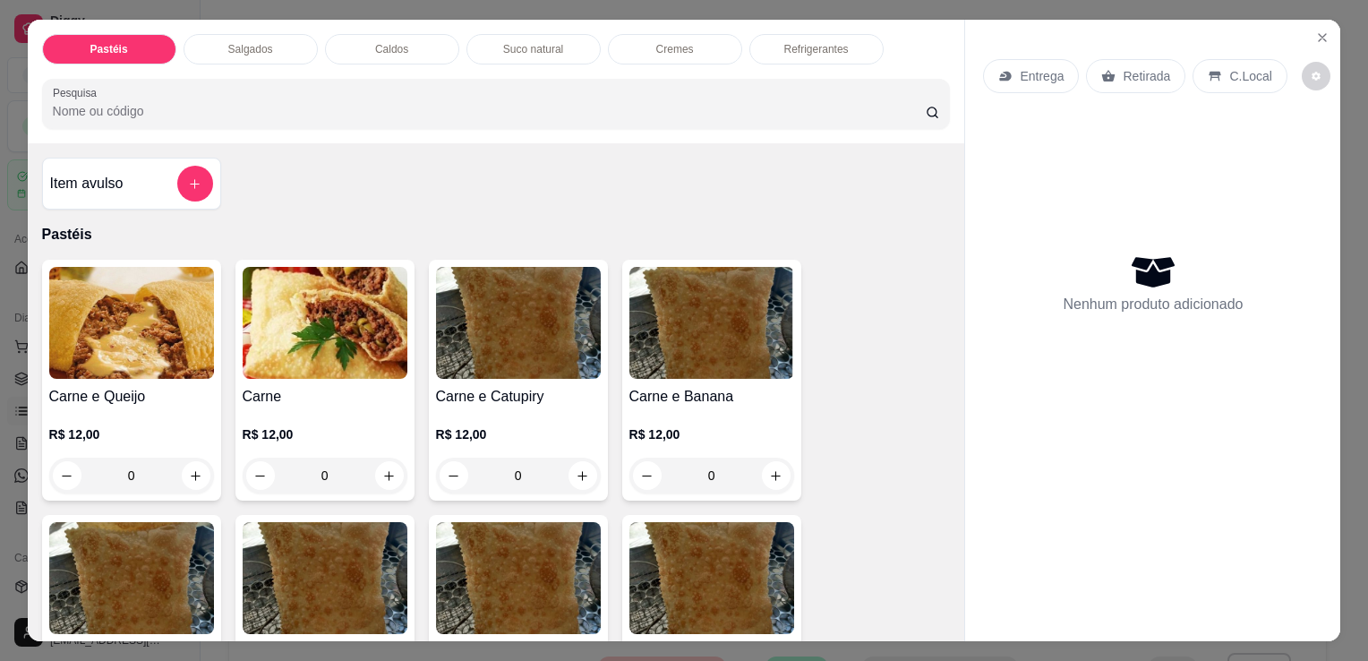
click at [383, 466] on div "0" at bounding box center [325, 476] width 165 height 36
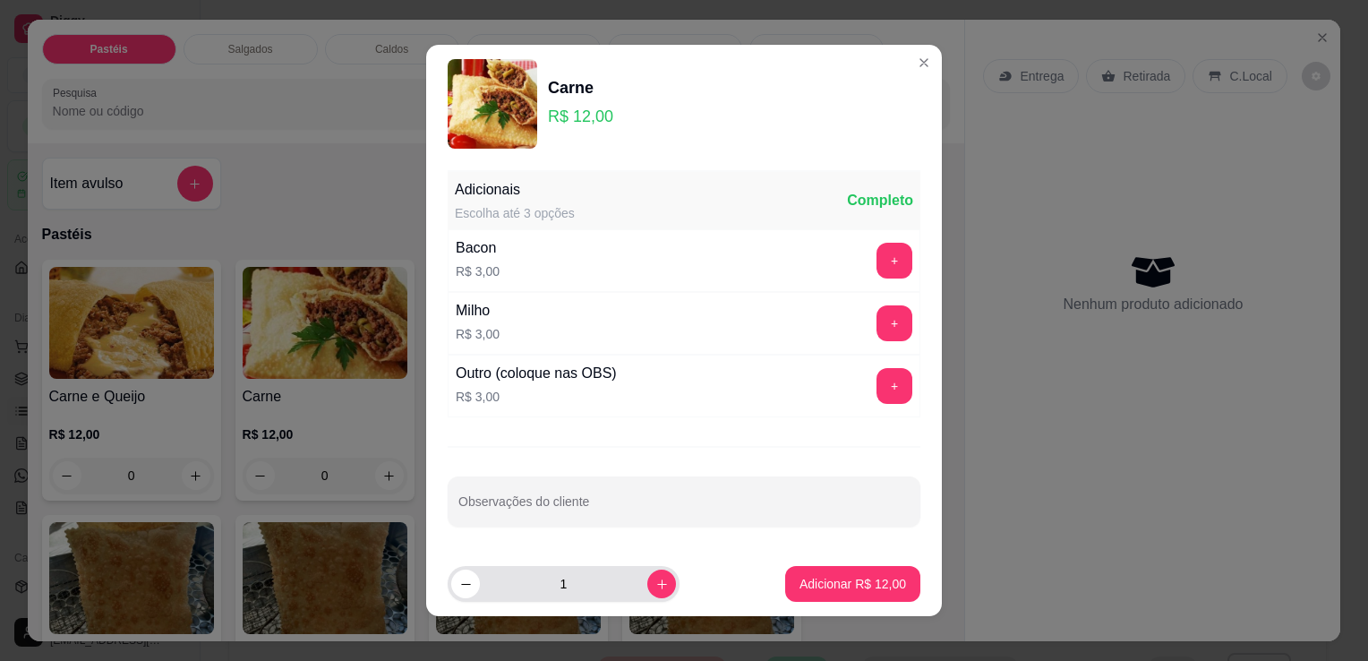
click at [655, 587] on icon "increase-product-quantity" at bounding box center [661, 584] width 13 height 13
type input "3"
click at [827, 605] on footer "3 Adicionar R$ 36,00" at bounding box center [684, 584] width 516 height 64
click at [835, 593] on button "Adicionar R$ 36,00" at bounding box center [852, 584] width 135 height 36
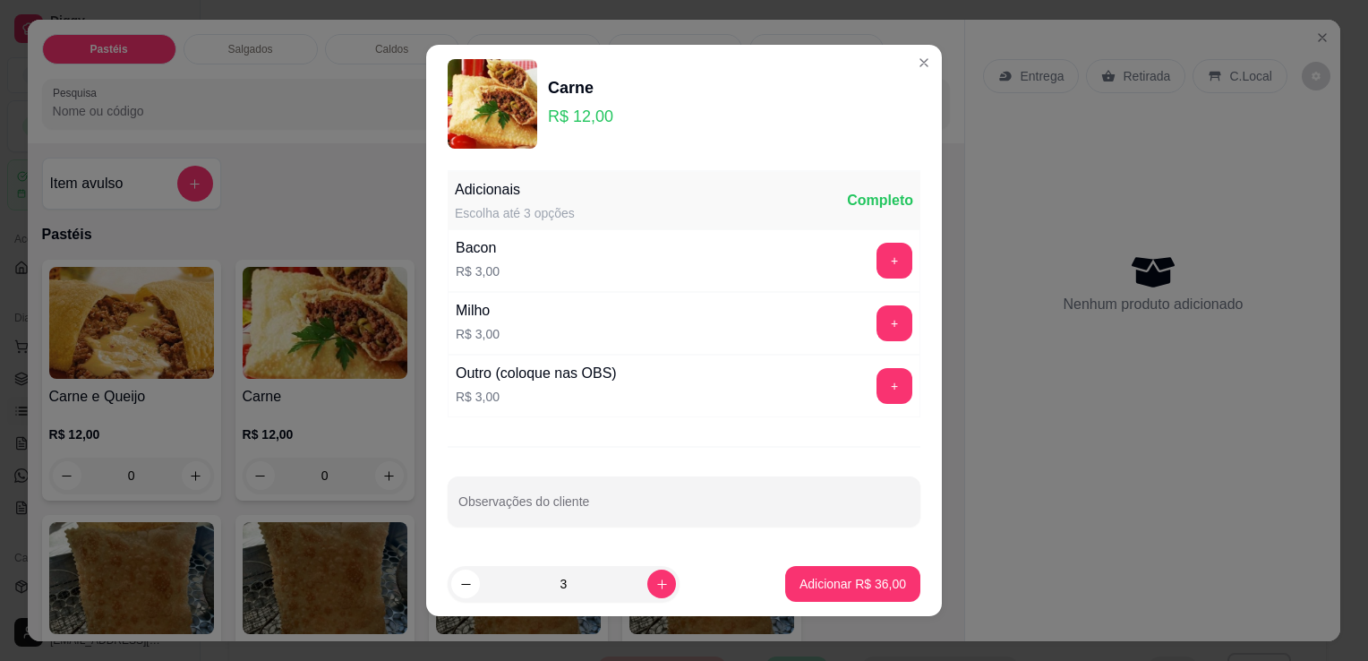
type input "3"
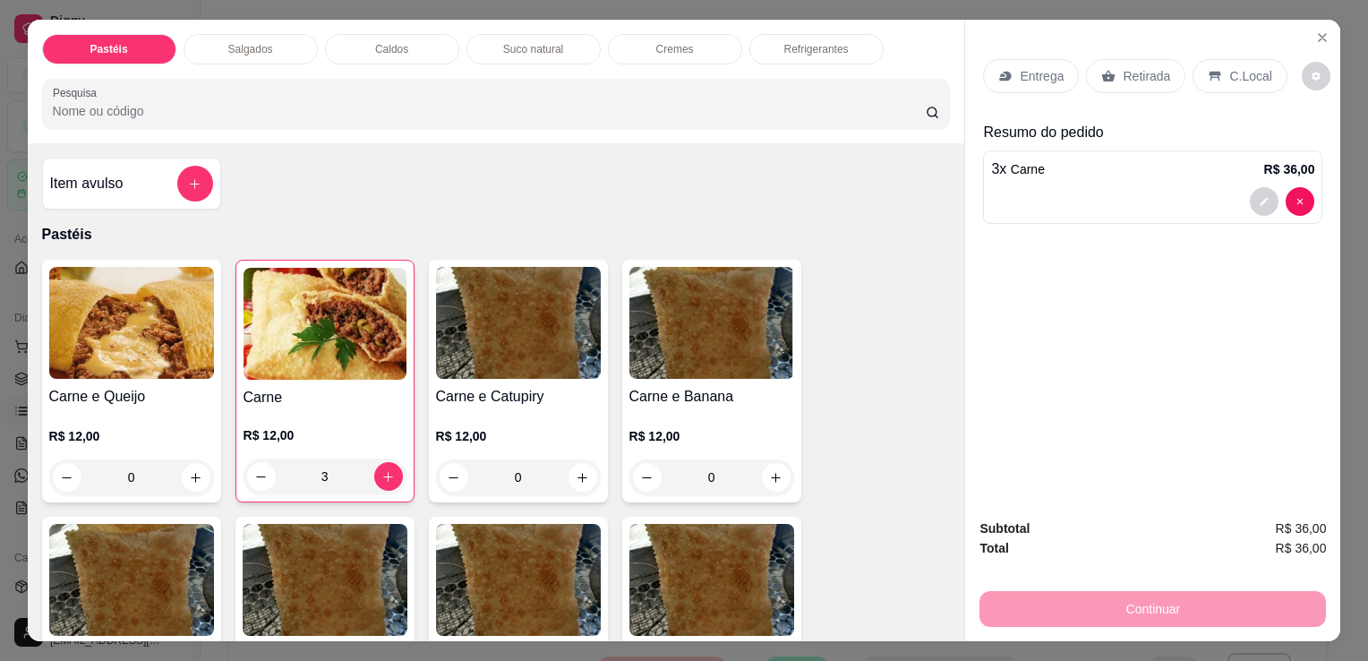
click at [1144, 67] on p "Retirada" at bounding box center [1146, 76] width 47 height 18
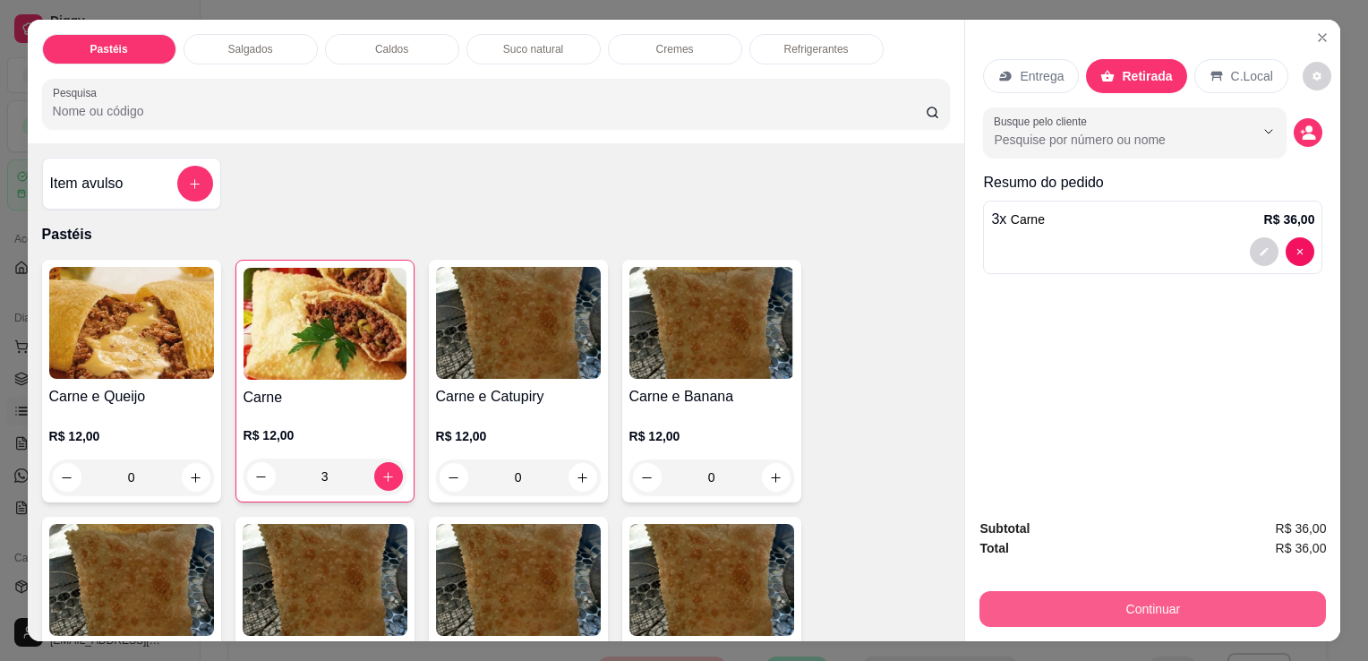
click at [1092, 598] on button "Continuar" at bounding box center [1153, 609] width 347 height 36
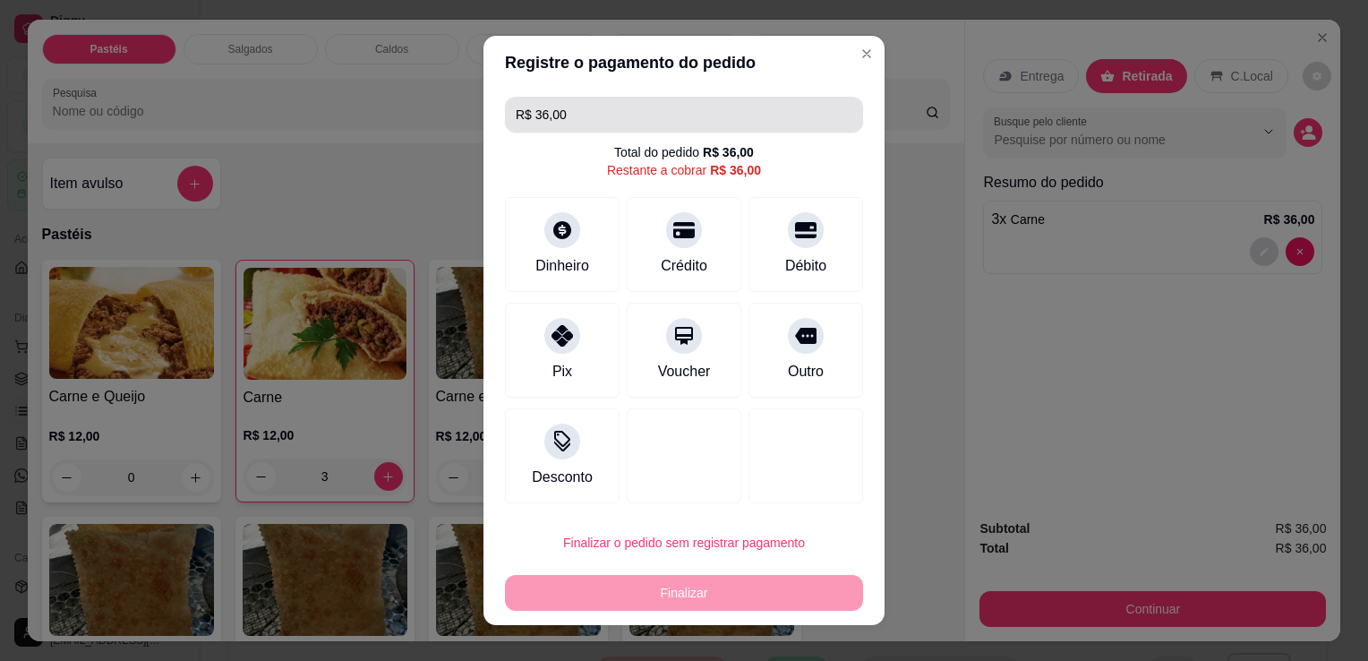
click at [637, 105] on input "R$ 36,00" at bounding box center [684, 115] width 337 height 36
type input "R$ 15,00"
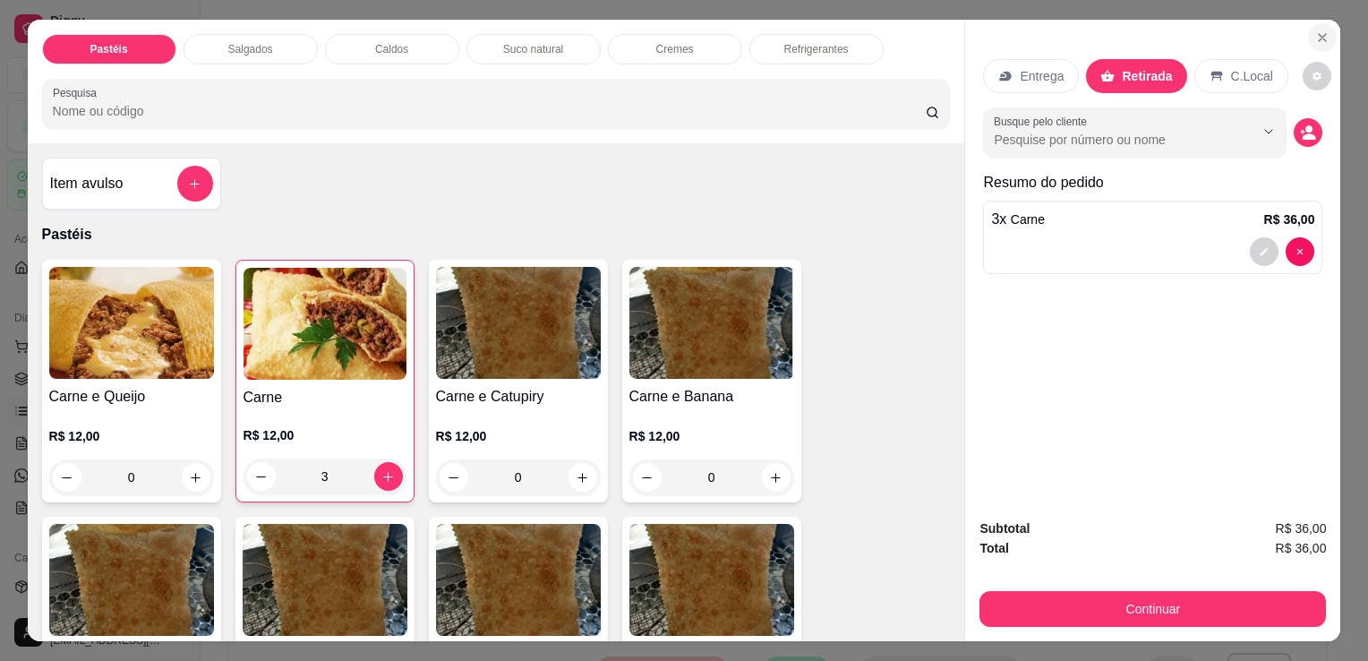
click at [1315, 30] on icon "Close" at bounding box center [1322, 37] width 14 height 14
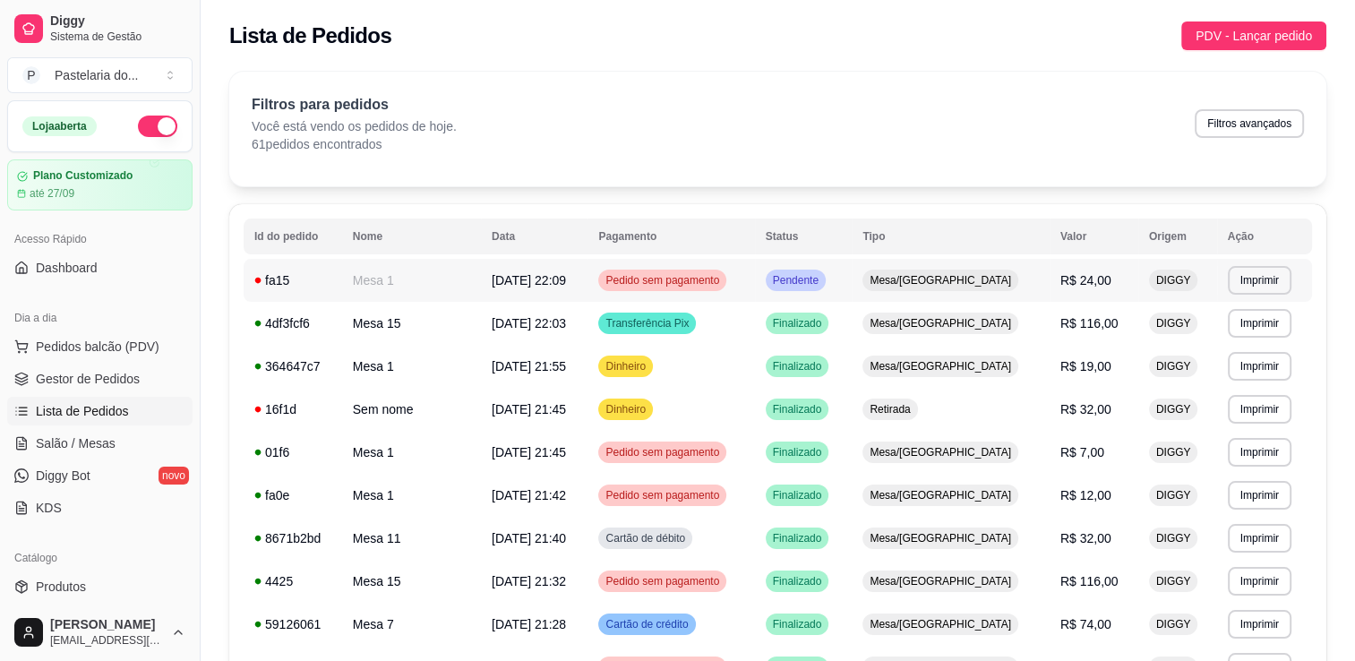
click at [683, 281] on span "Pedido sem pagamento" at bounding box center [662, 280] width 121 height 14
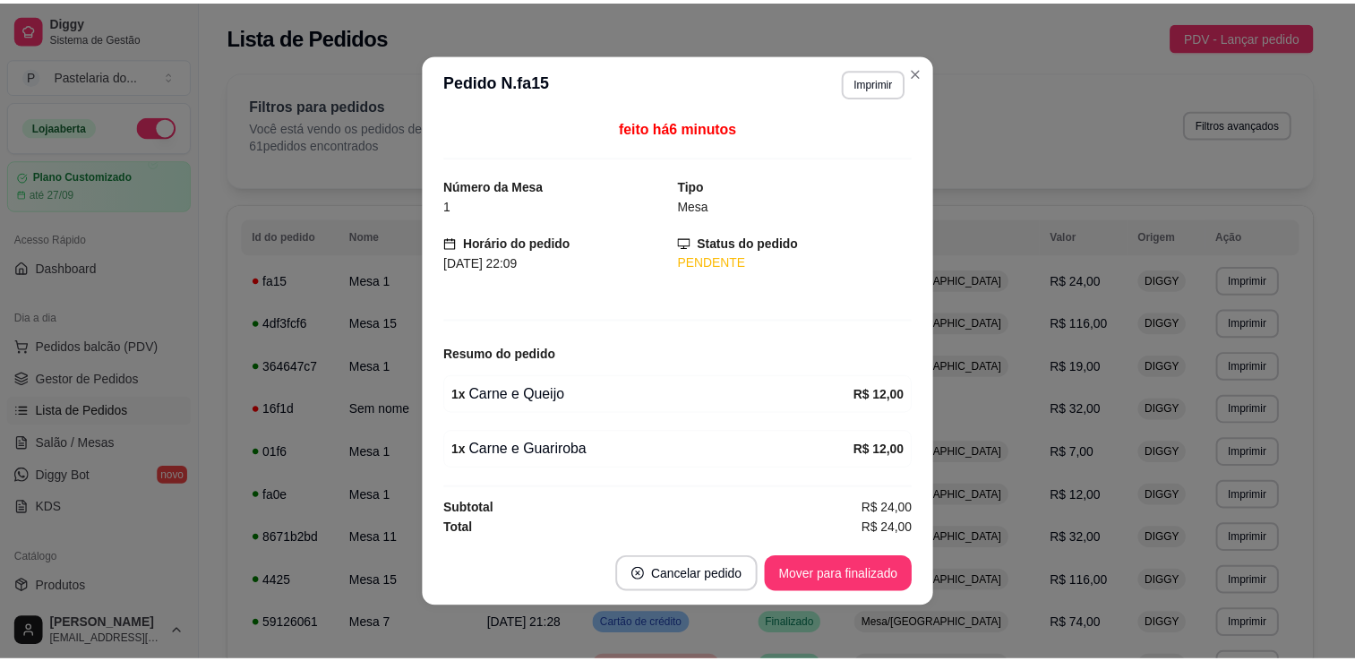
scroll to position [4, 0]
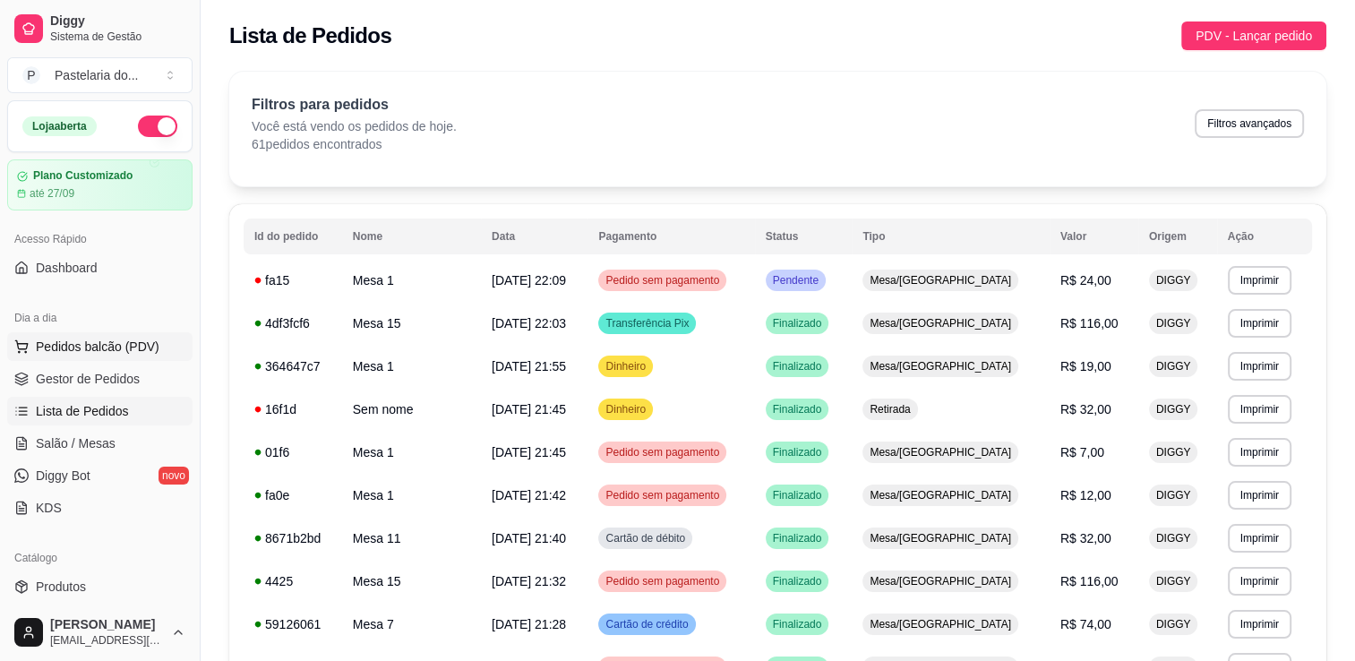
click at [95, 335] on button "Pedidos balcão (PDV)" at bounding box center [99, 346] width 185 height 29
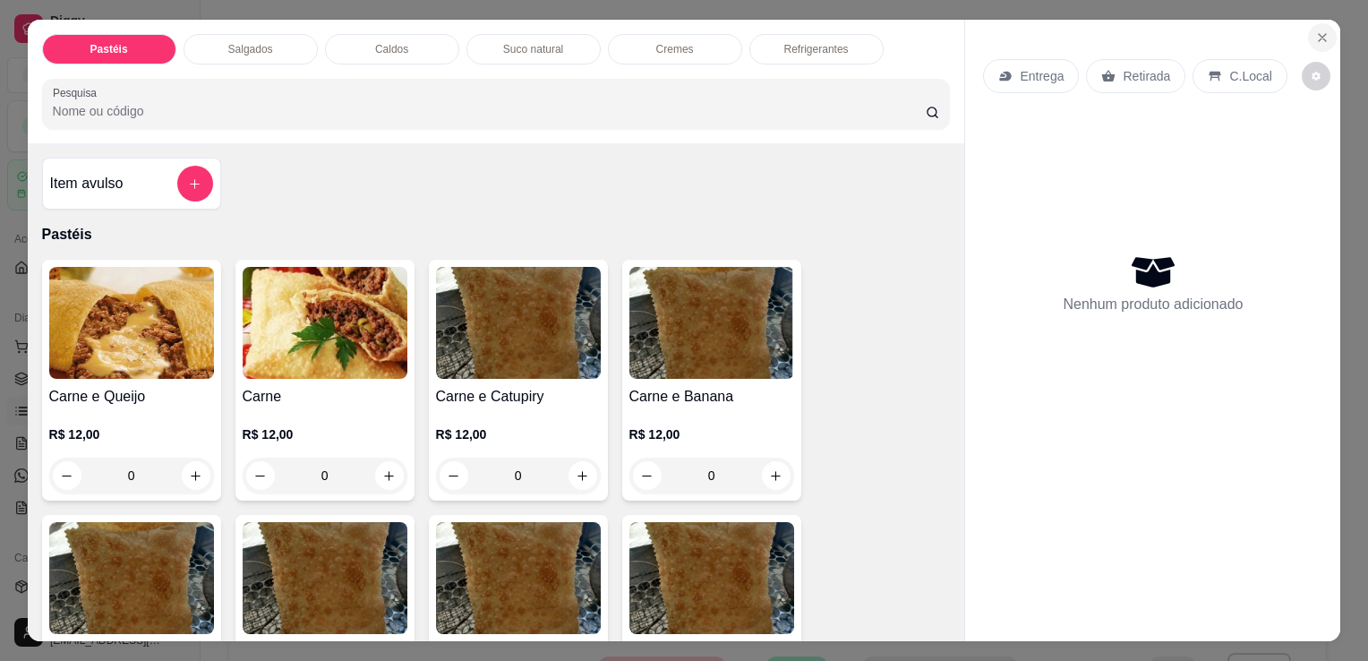
click at [1317, 23] on button "Close" at bounding box center [1322, 37] width 29 height 29
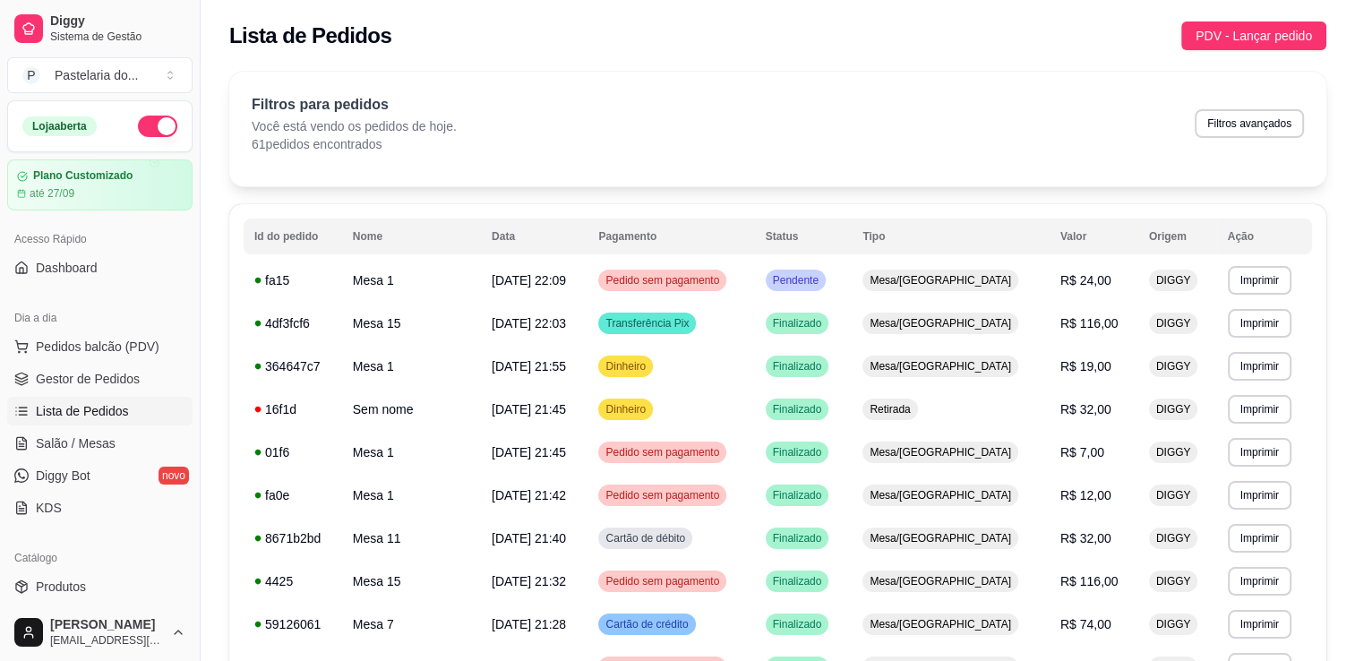
click at [138, 128] on button "button" at bounding box center [157, 126] width 39 height 21
click at [104, 385] on span "Gestor de Pedidos" at bounding box center [88, 379] width 104 height 18
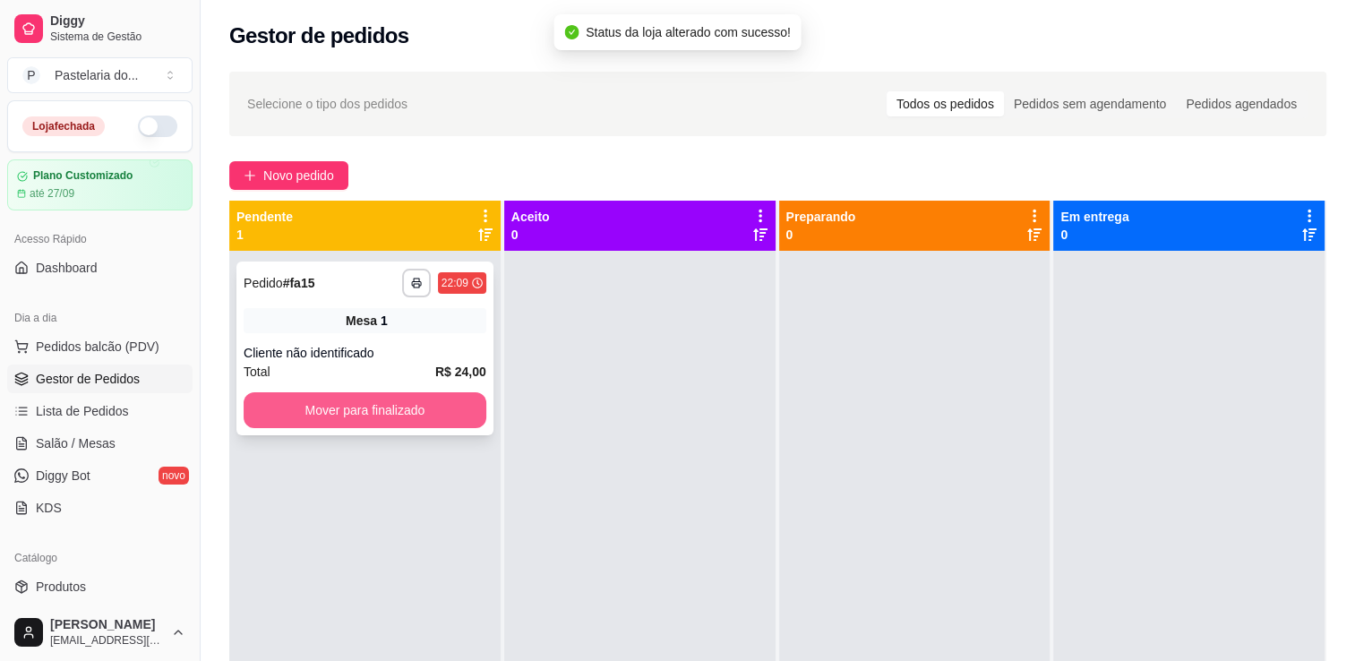
click at [416, 404] on button "Mover para finalizado" at bounding box center [365, 410] width 243 height 36
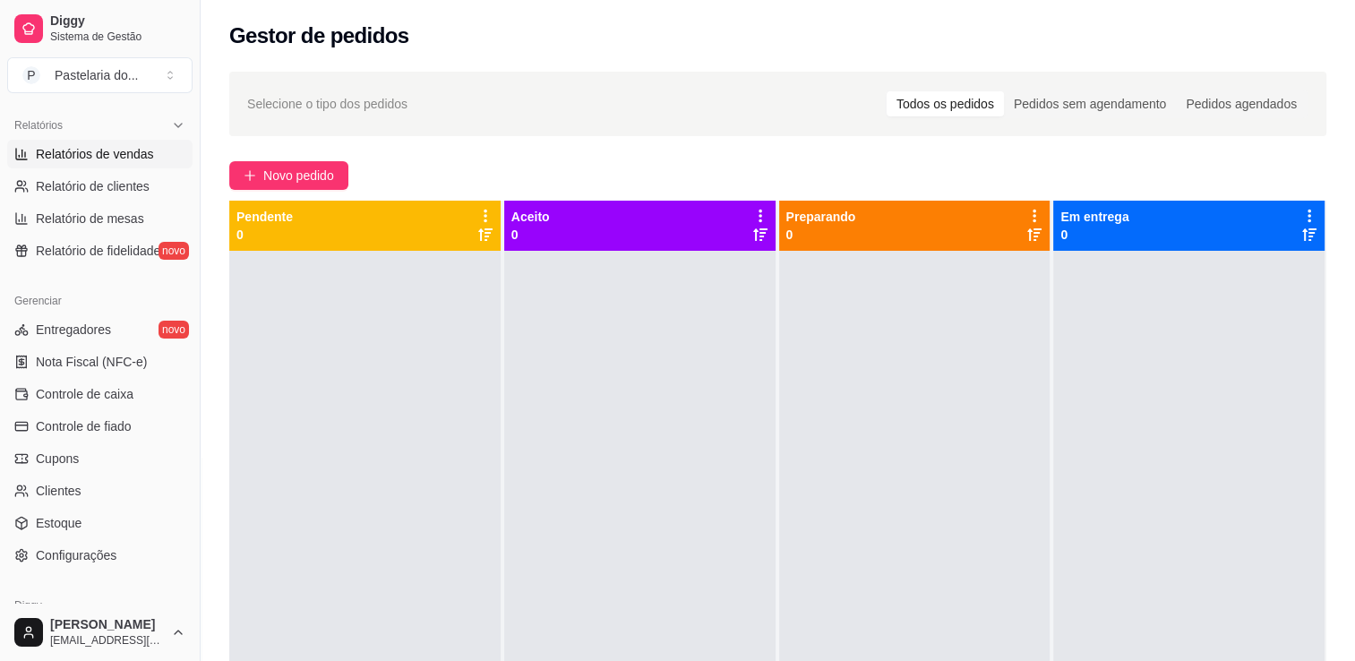
scroll to position [448, 0]
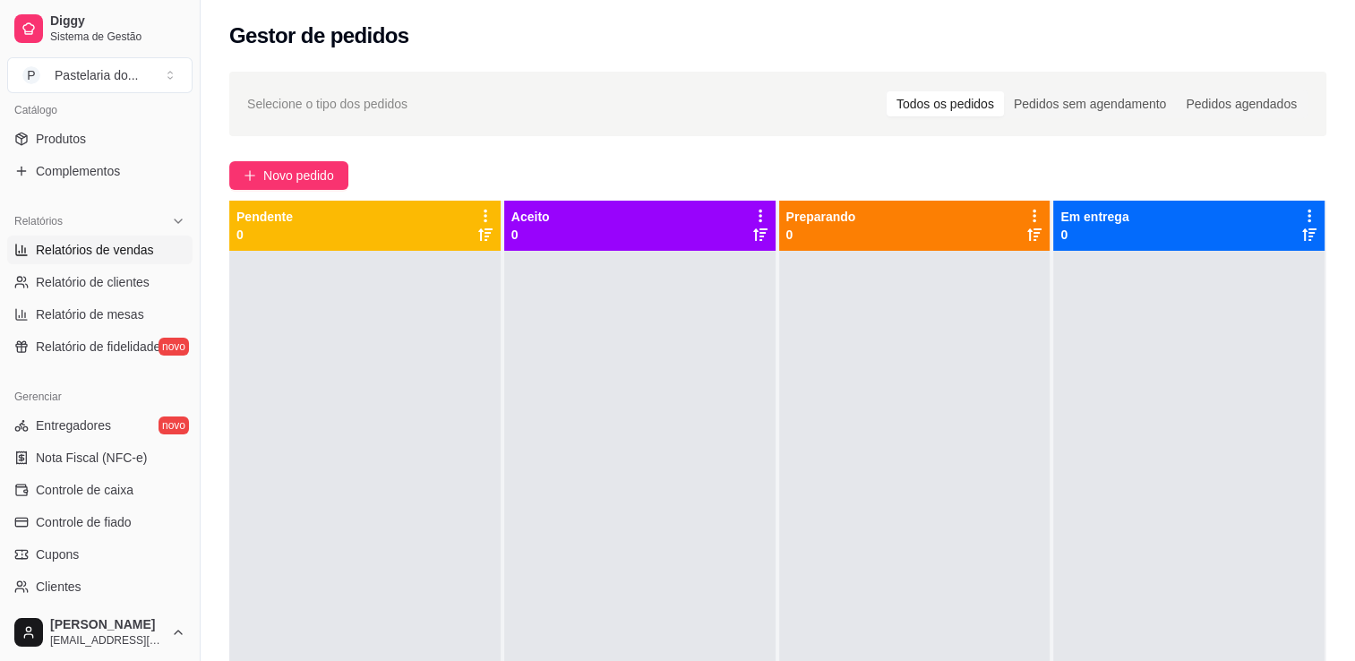
click at [121, 261] on link "Relatórios de vendas" at bounding box center [99, 250] width 185 height 29
select select "ALL"
select select "0"
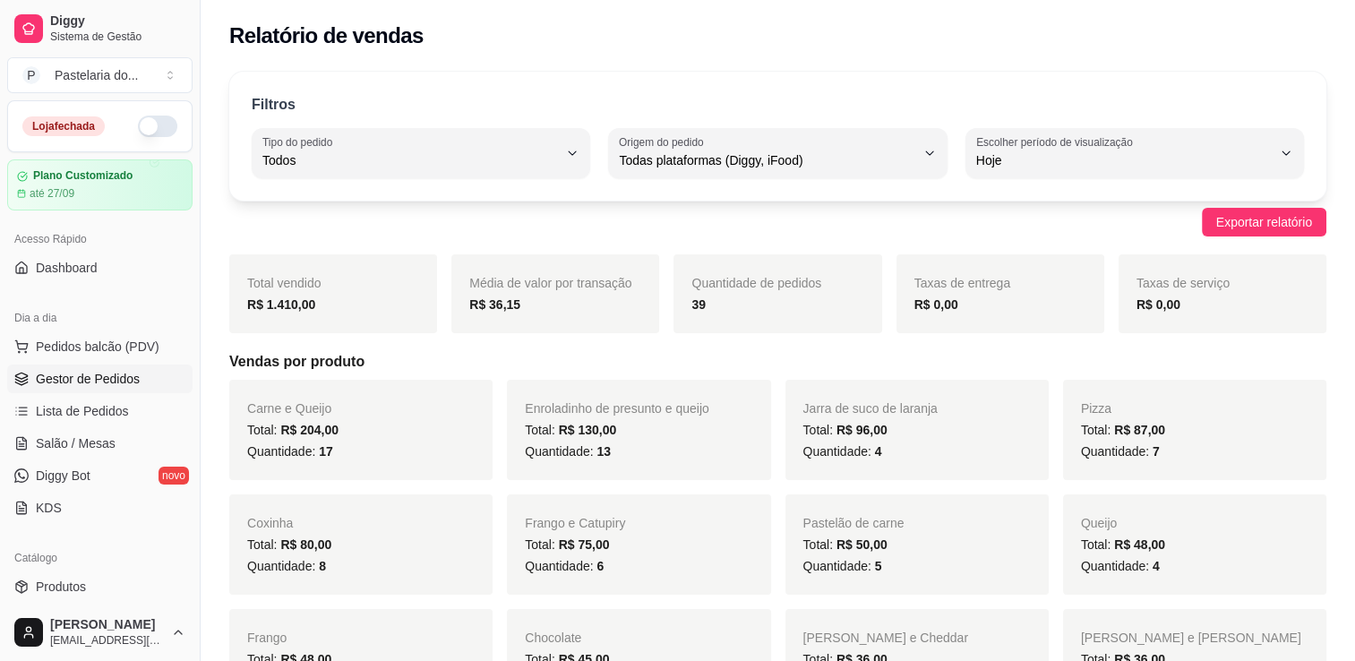
click at [107, 381] on span "Gestor de Pedidos" at bounding box center [88, 379] width 104 height 18
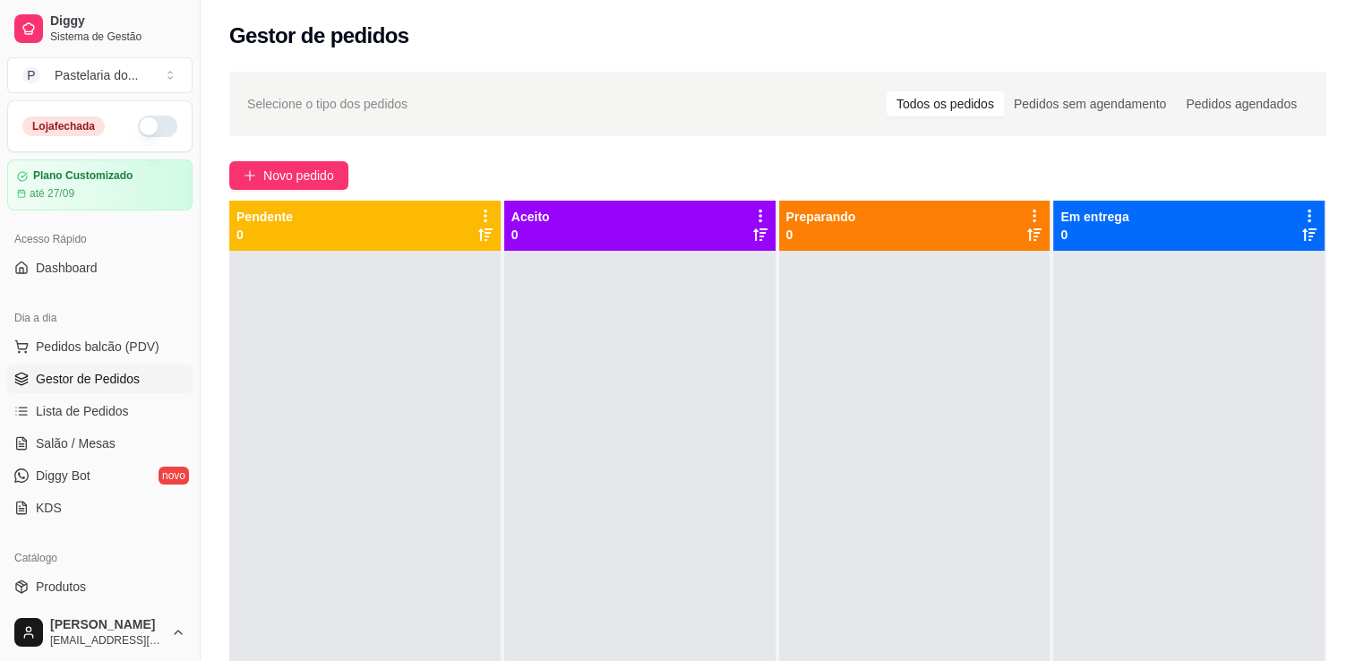
click at [110, 381] on span "Gestor de Pedidos" at bounding box center [88, 379] width 104 height 18
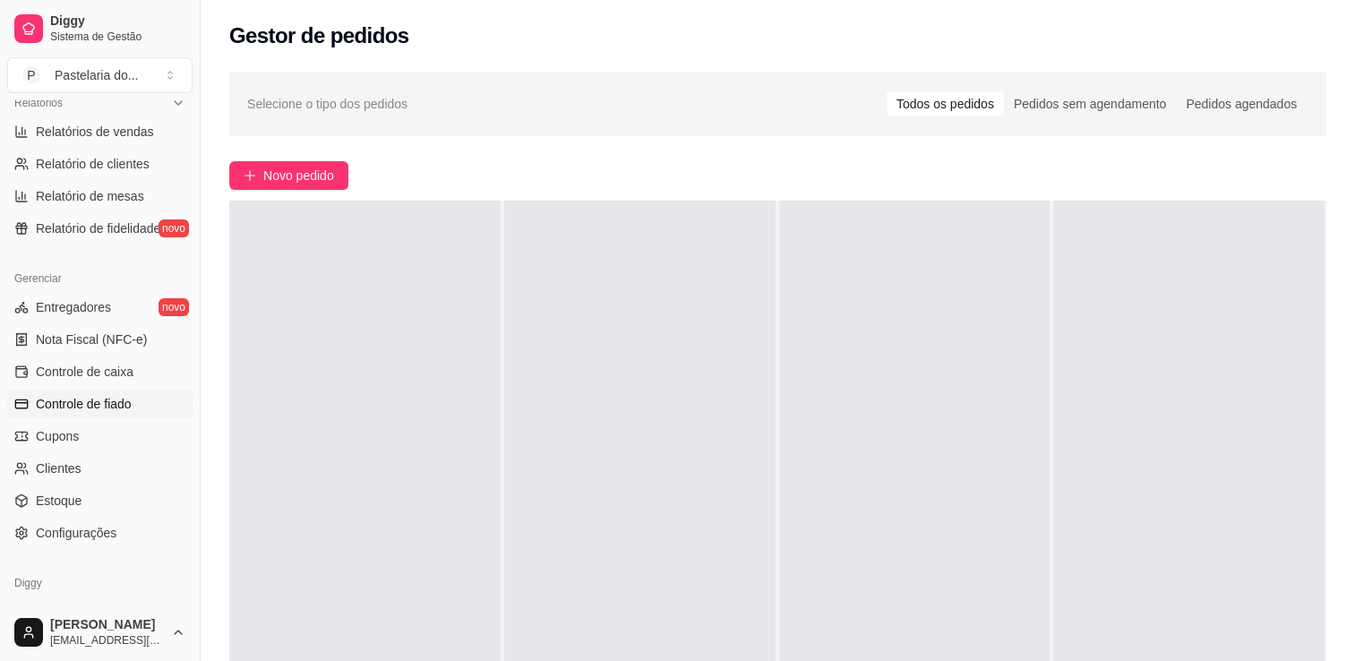
scroll to position [537, 0]
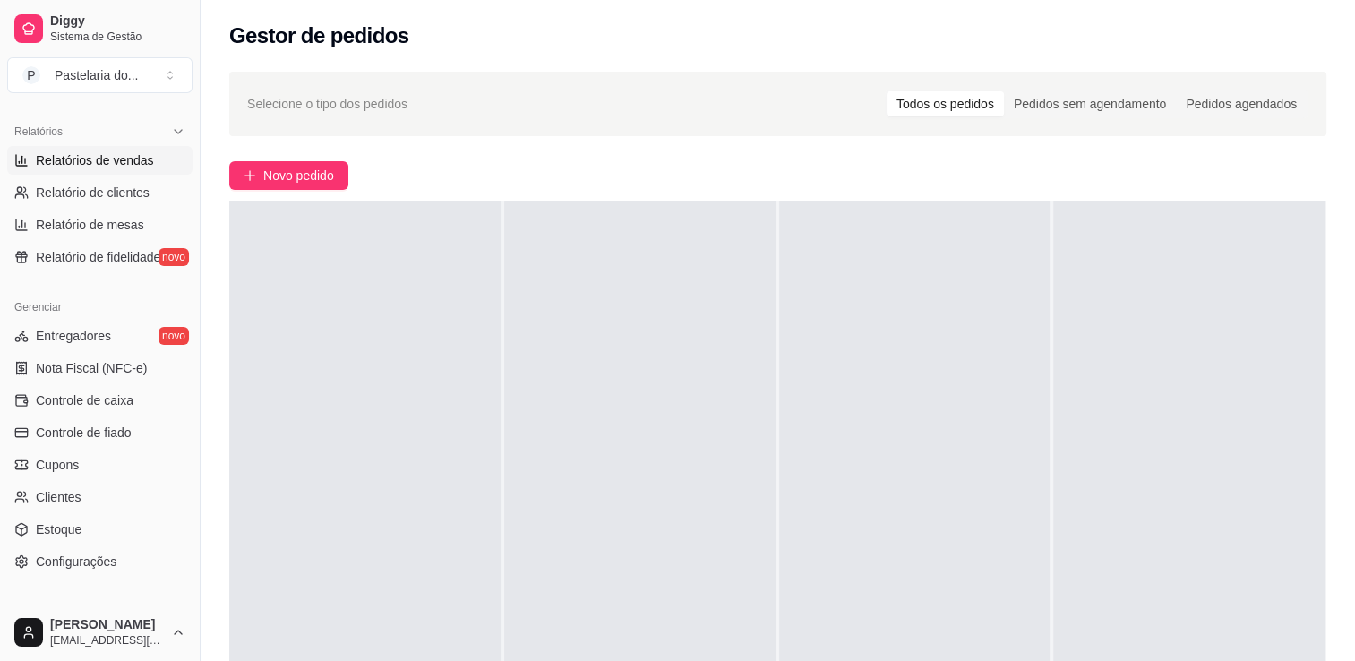
click at [130, 173] on link "Relatórios de vendas" at bounding box center [99, 160] width 185 height 29
select select "ALL"
select select "0"
